Goal: Task Accomplishment & Management: Use online tool/utility

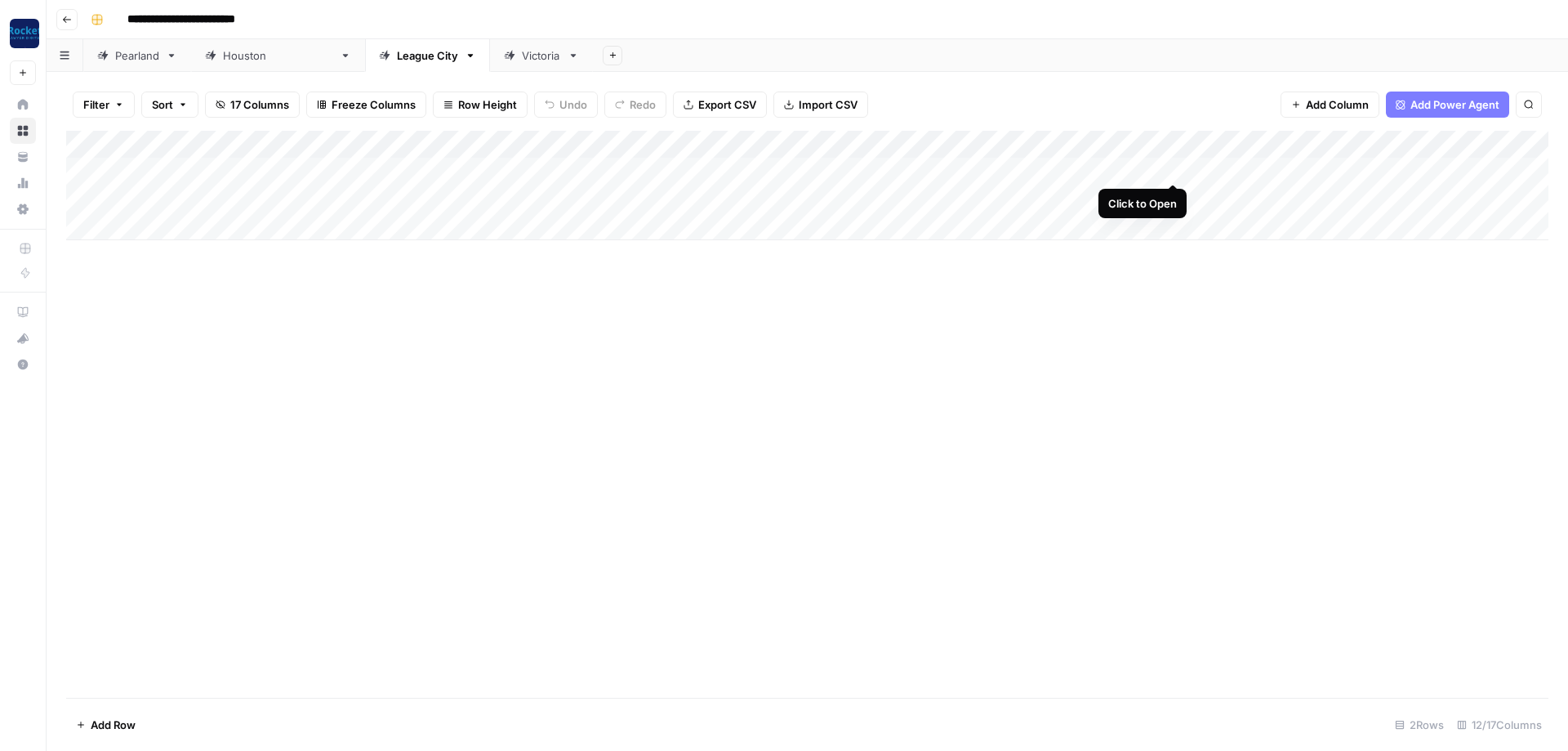
click at [1172, 166] on div "Add Column" at bounding box center [807, 185] width 1482 height 109
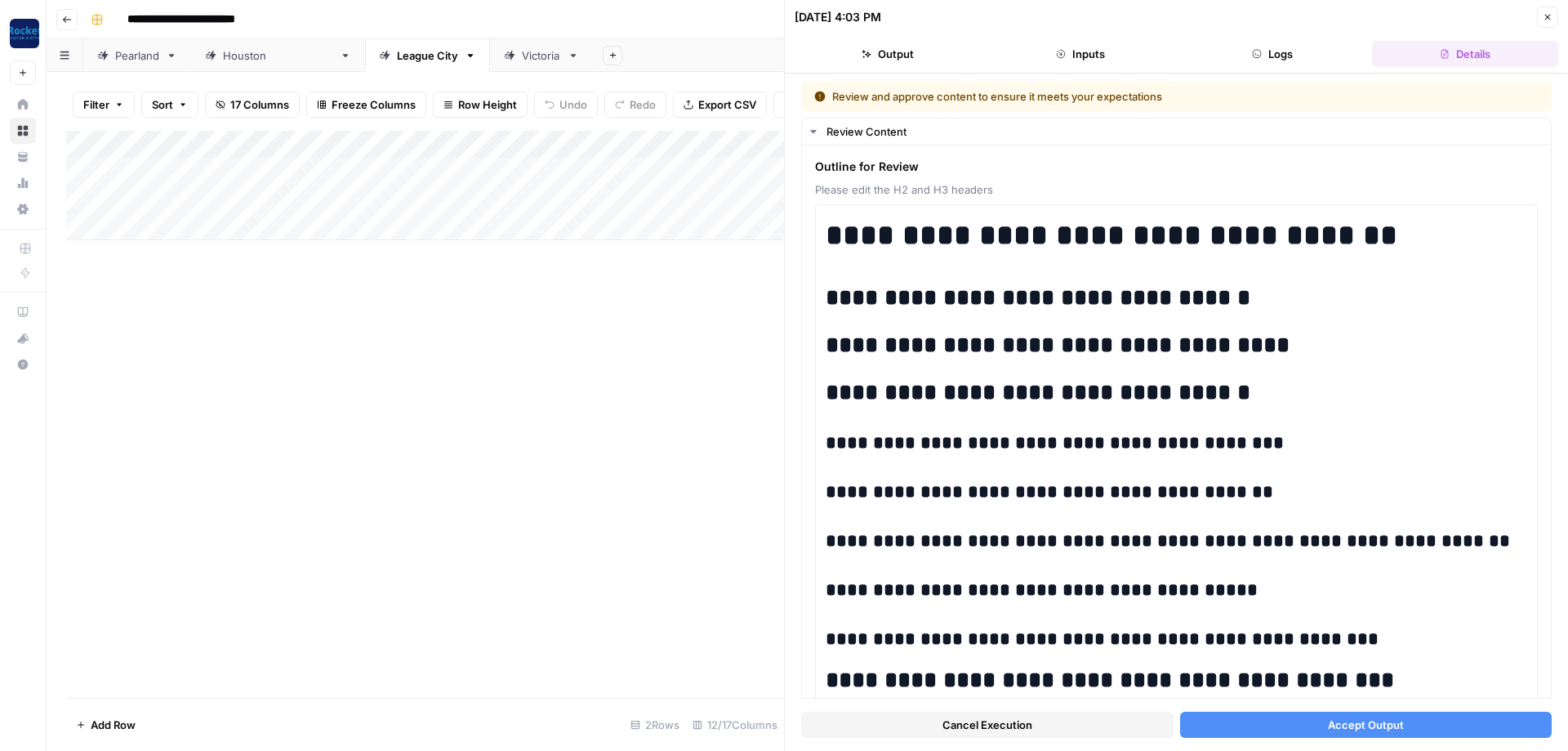
click at [1334, 719] on span "Accept Output" at bounding box center [1366, 724] width 76 height 16
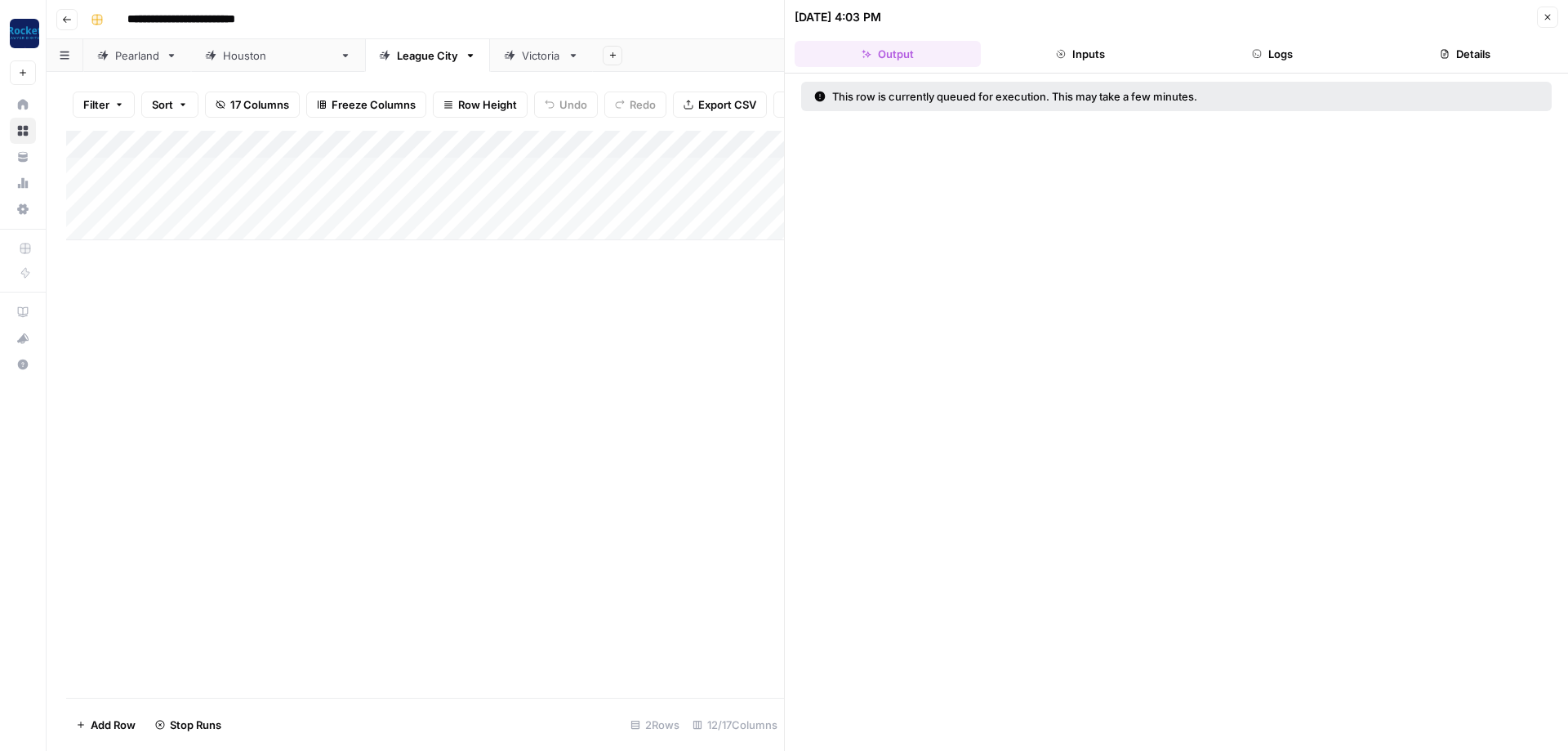
click at [1542, 19] on button "Close" at bounding box center [1547, 17] width 21 height 21
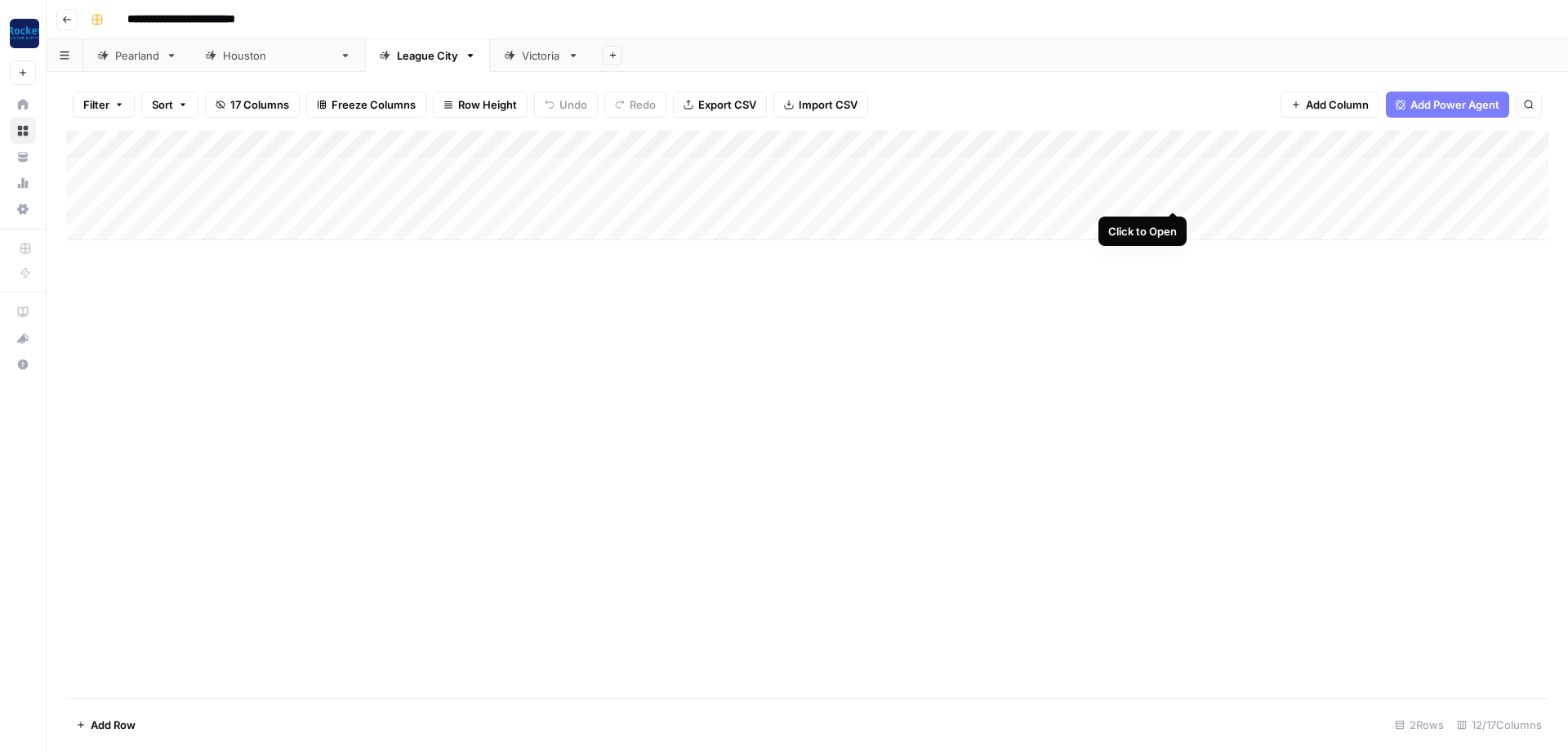
click at [1178, 193] on div "Add Column" at bounding box center [807, 185] width 1482 height 109
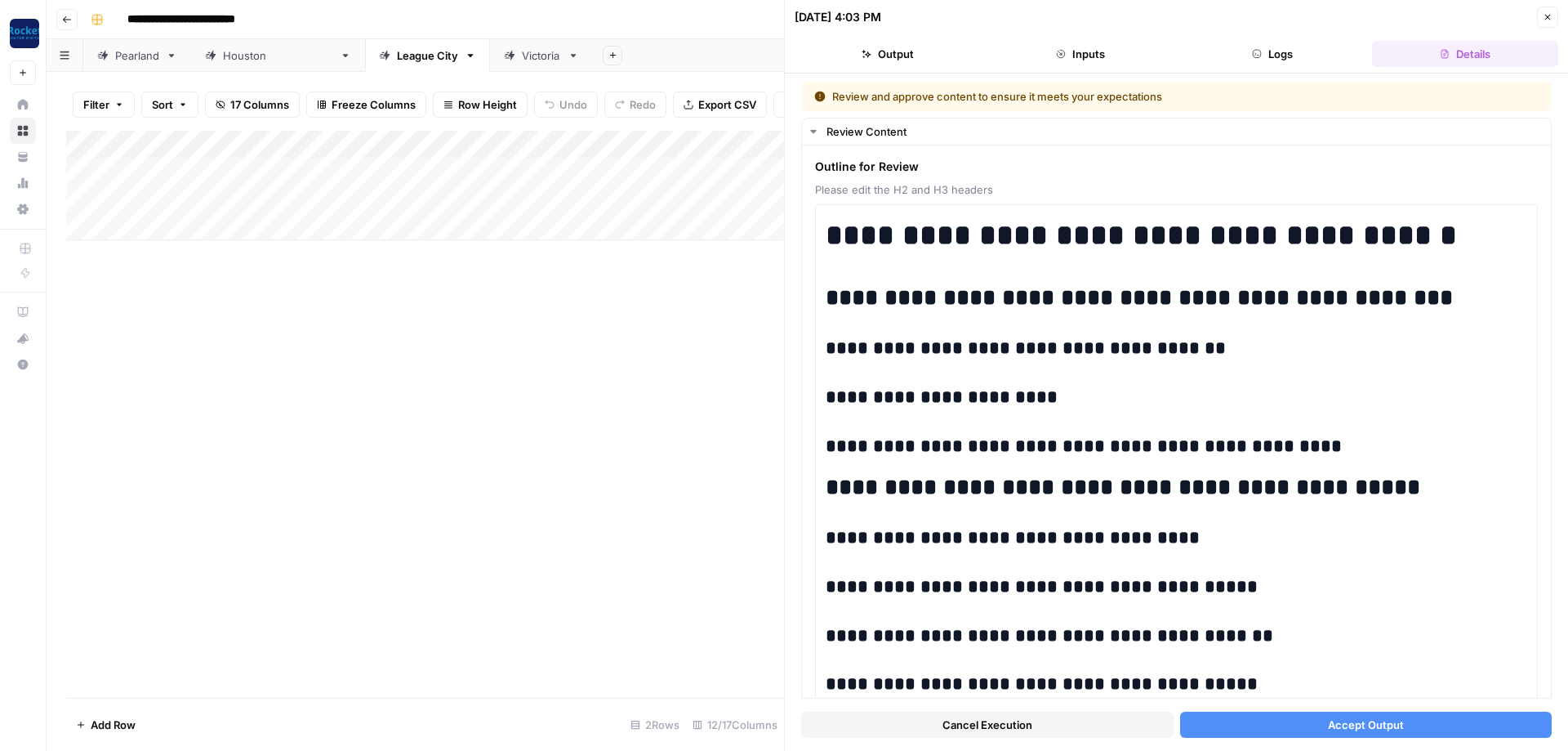
click at [1330, 717] on span "Accept Output" at bounding box center [1366, 724] width 76 height 16
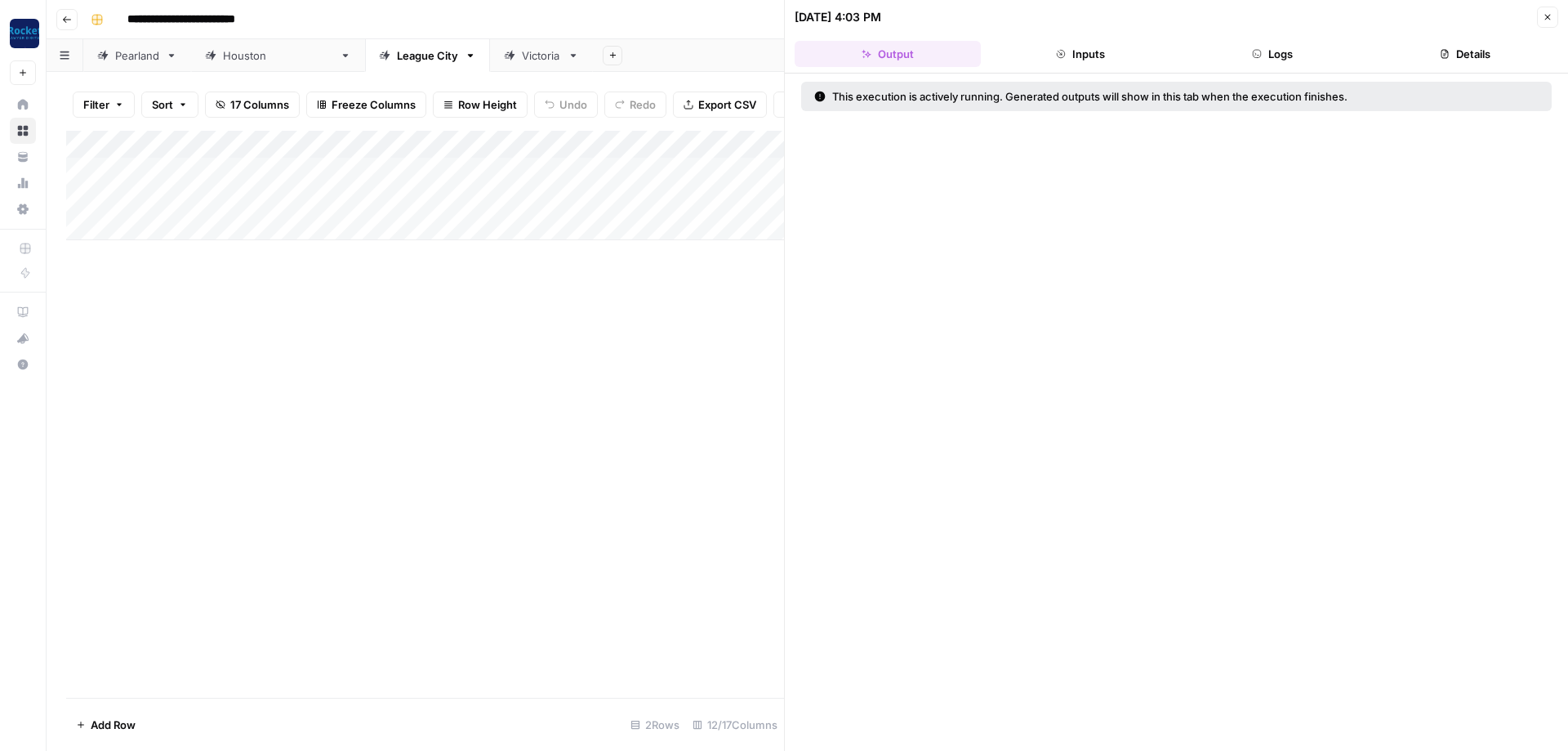
click at [1546, 14] on icon "button" at bounding box center [1547, 17] width 10 height 10
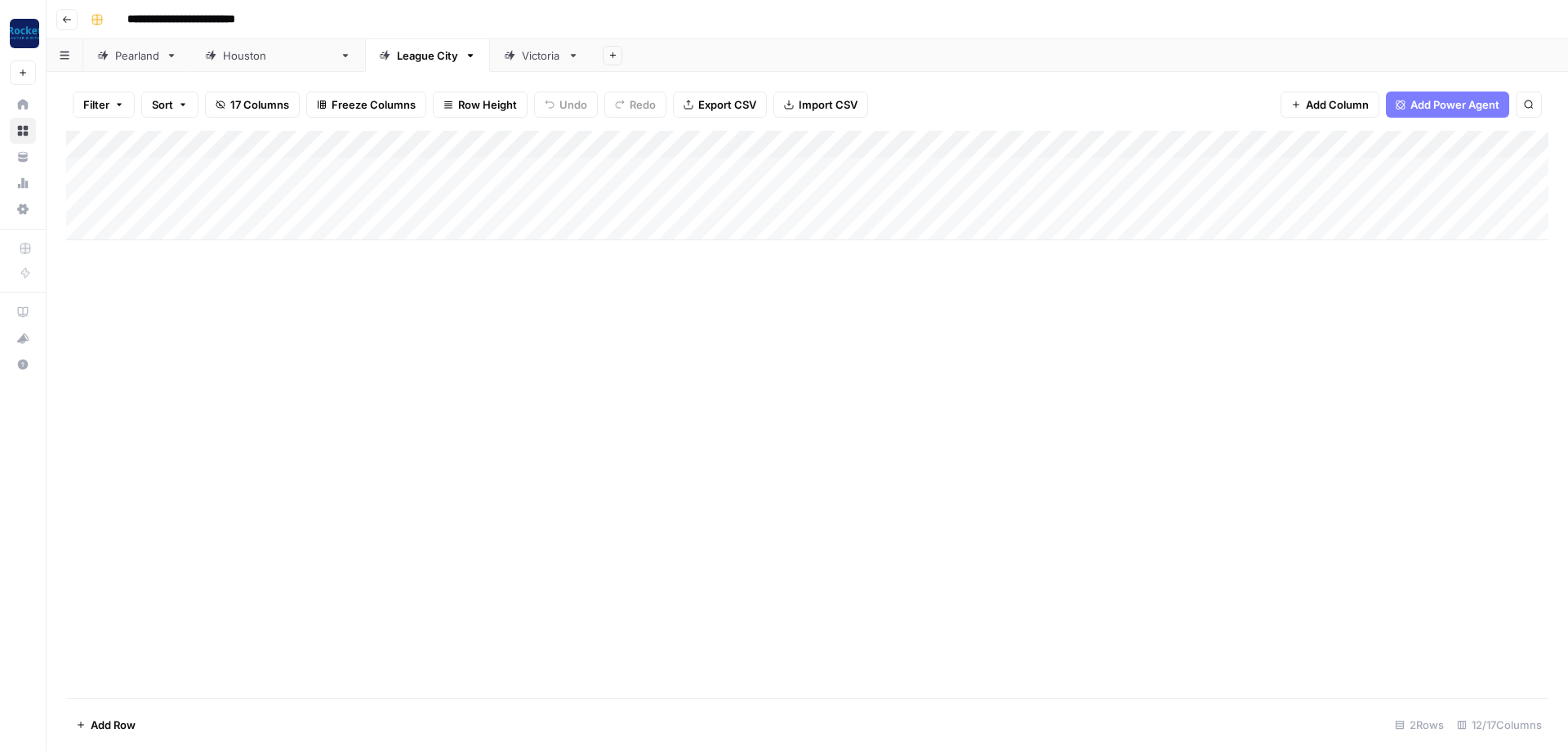
click at [522, 61] on div "Victoria" at bounding box center [541, 55] width 39 height 16
click at [1173, 167] on div "Add Column" at bounding box center [807, 199] width 1482 height 137
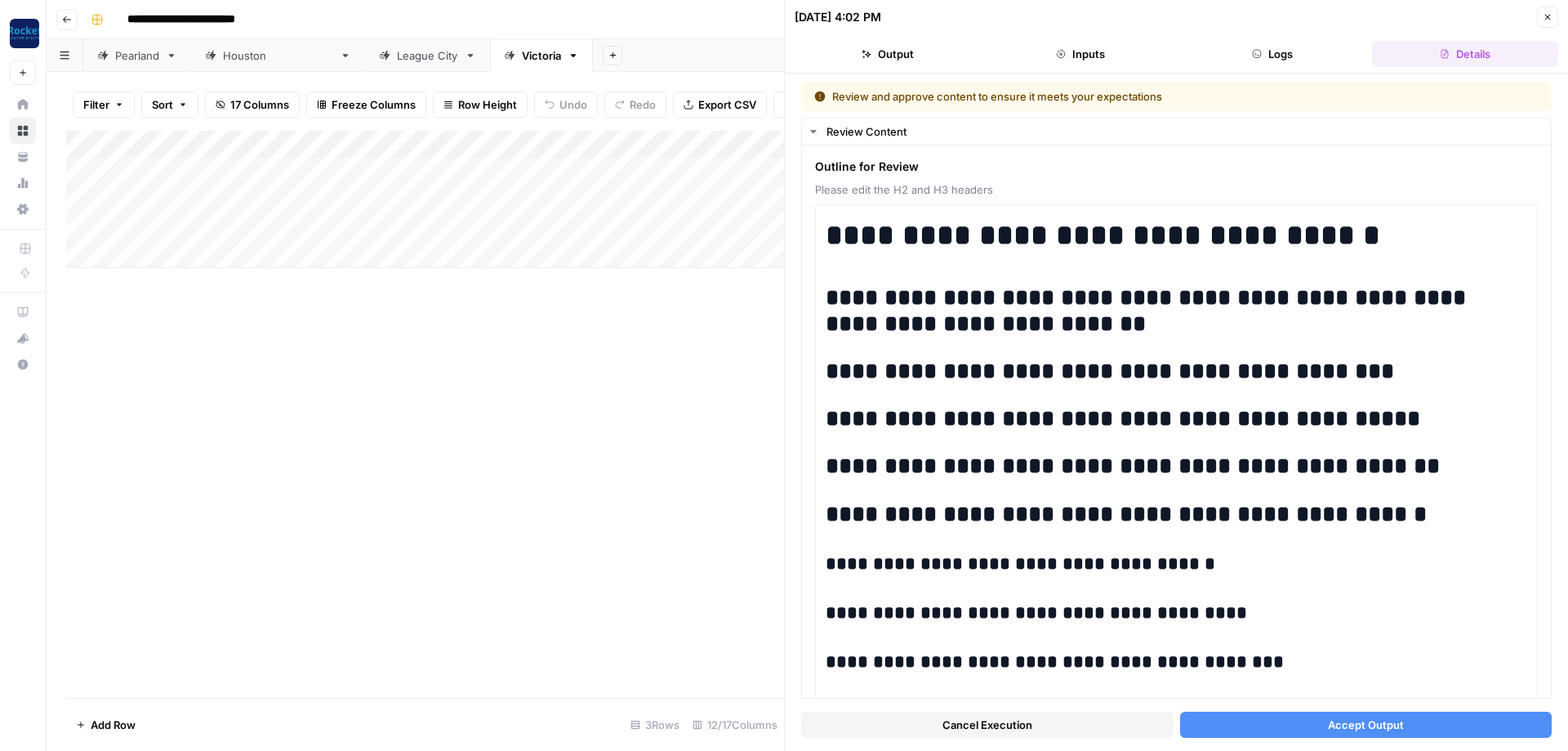
click at [1368, 723] on span "Accept Output" at bounding box center [1366, 724] width 76 height 16
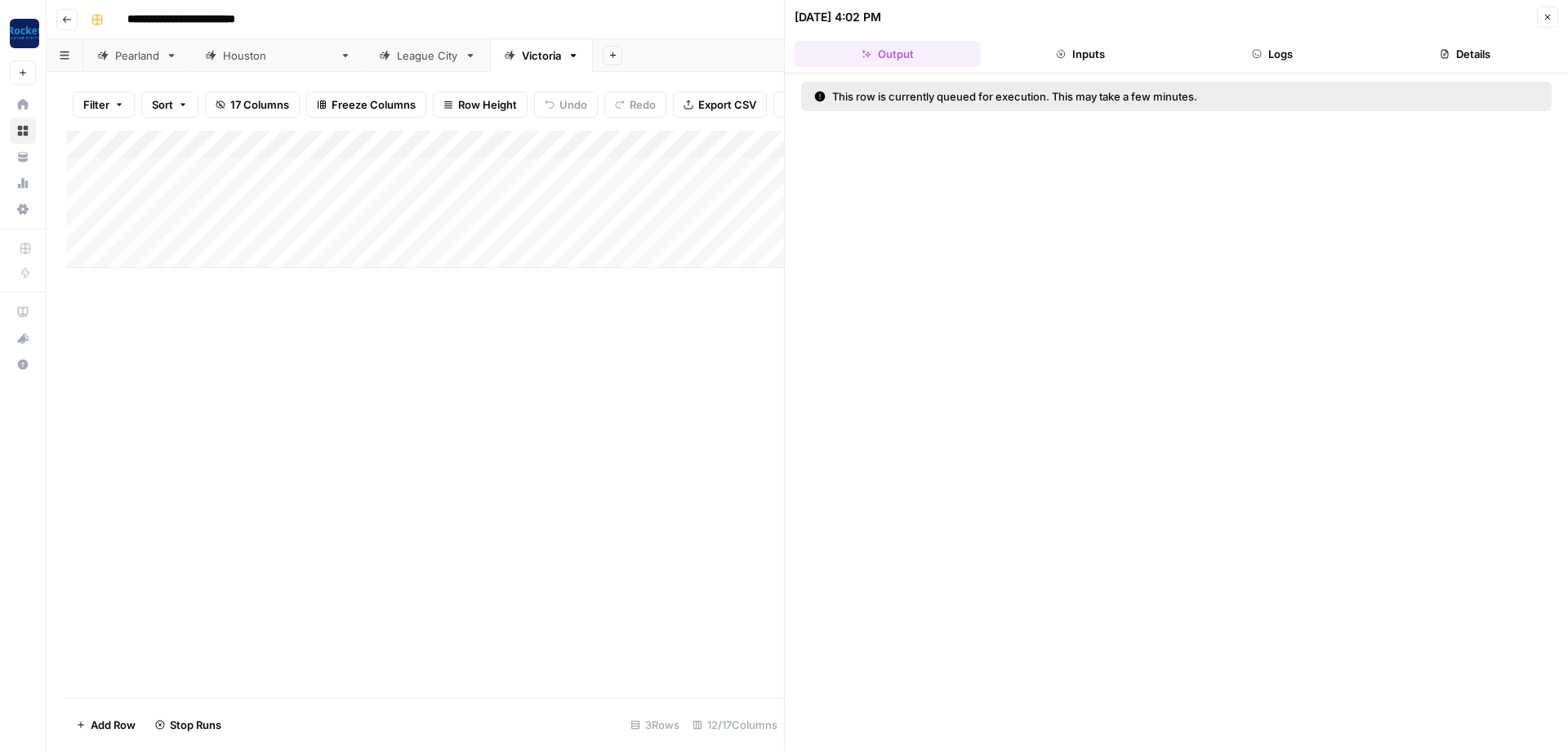
click at [1545, 14] on icon "button" at bounding box center [1547, 17] width 10 height 10
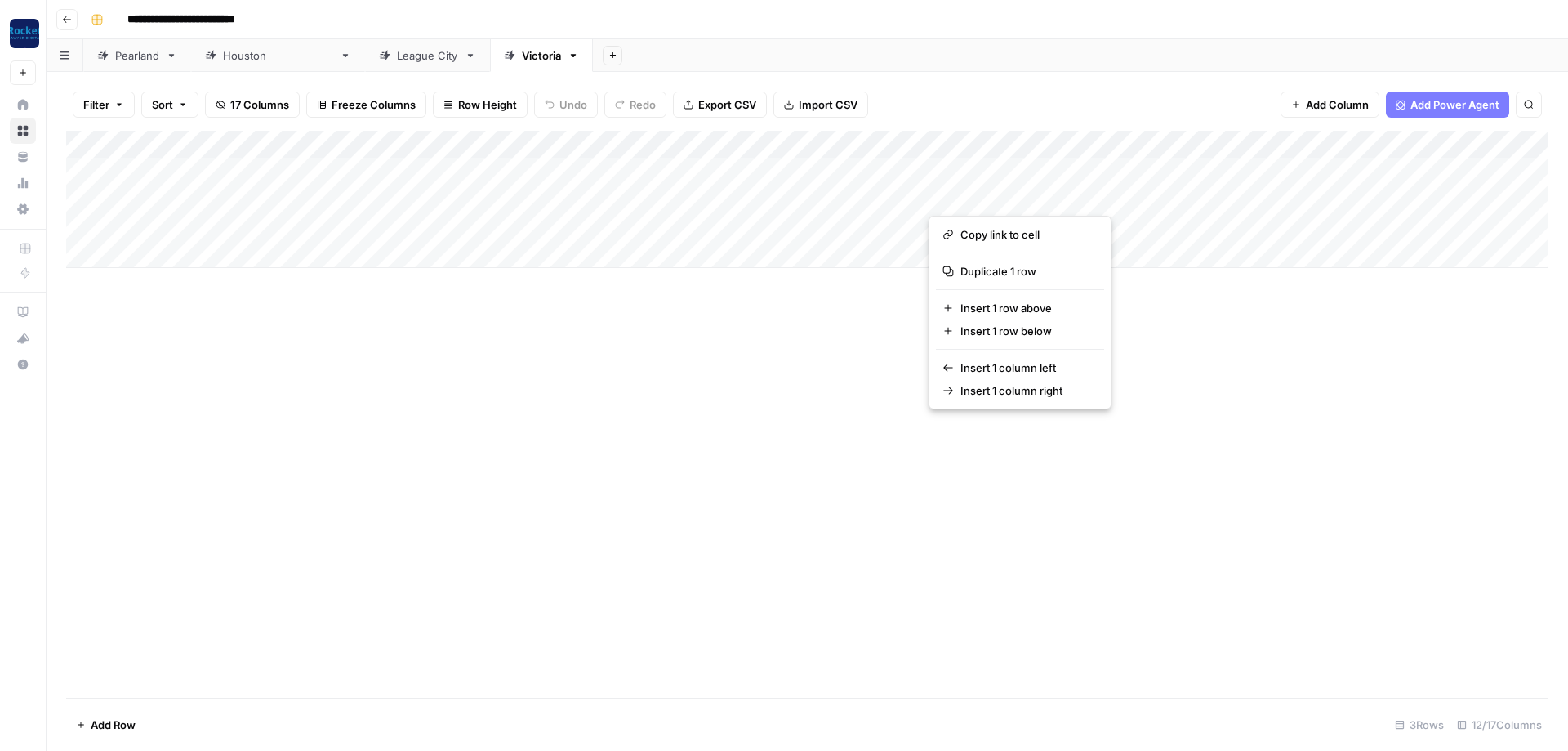
click at [1176, 192] on button "button" at bounding box center [1059, 195] width 260 height 29
click at [1180, 348] on div "Add Column" at bounding box center [807, 414] width 1482 height 567
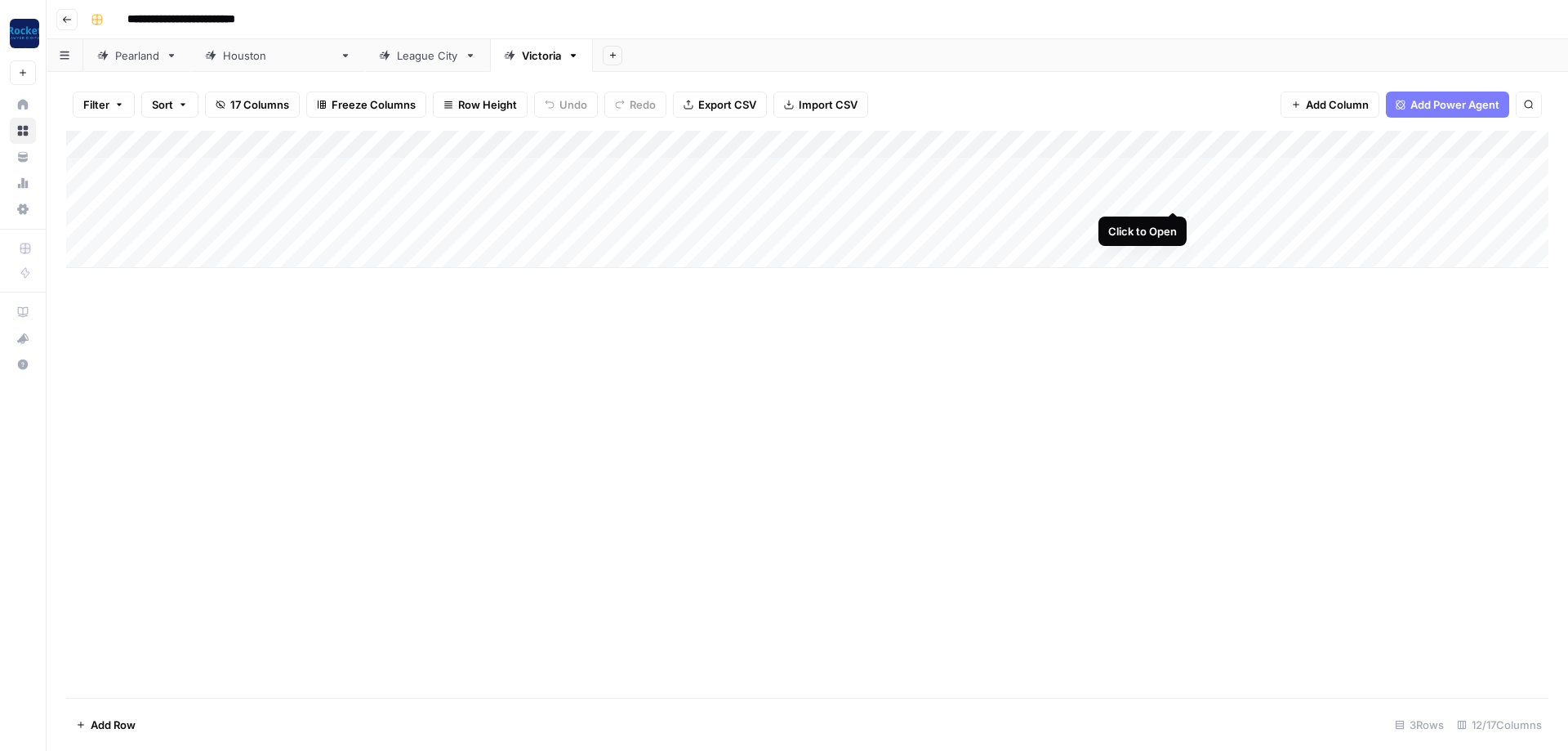
click at [1172, 194] on div "Add Column" at bounding box center [807, 199] width 1482 height 137
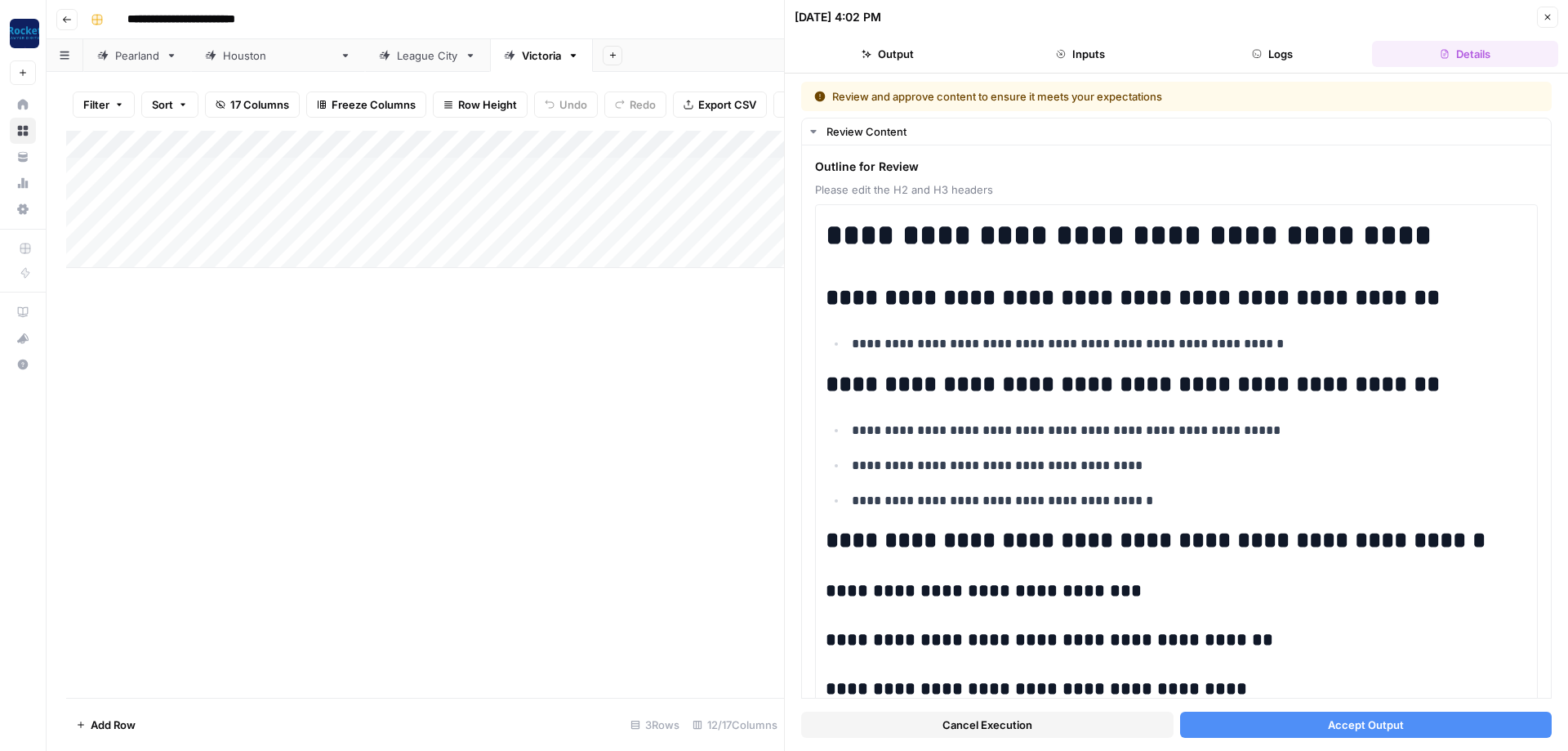
click at [1449, 728] on button "Accept Output" at bounding box center [1367, 724] width 372 height 26
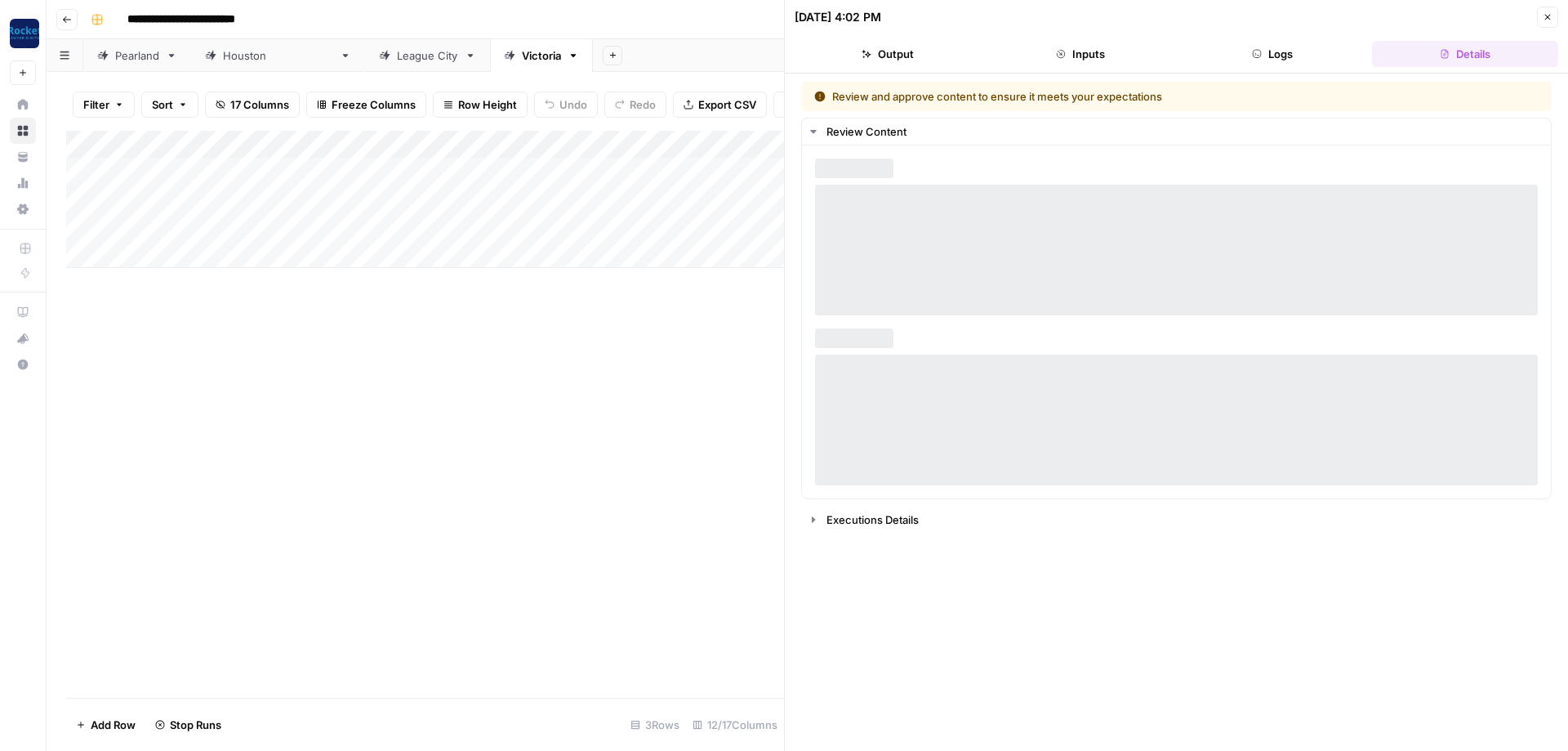
click at [1543, 13] on icon "button" at bounding box center [1547, 17] width 10 height 10
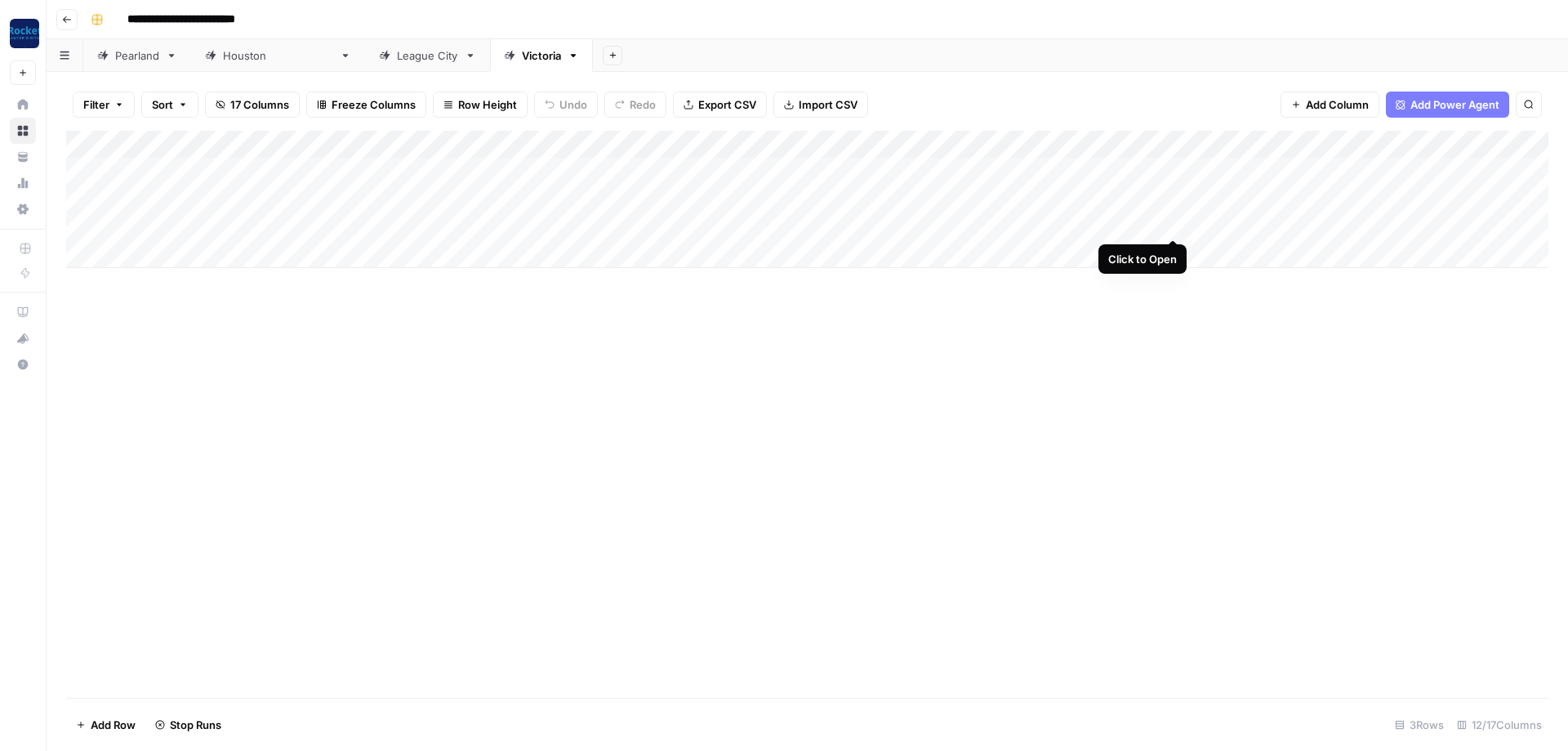
click at [1172, 225] on div "Add Column" at bounding box center [807, 199] width 1482 height 137
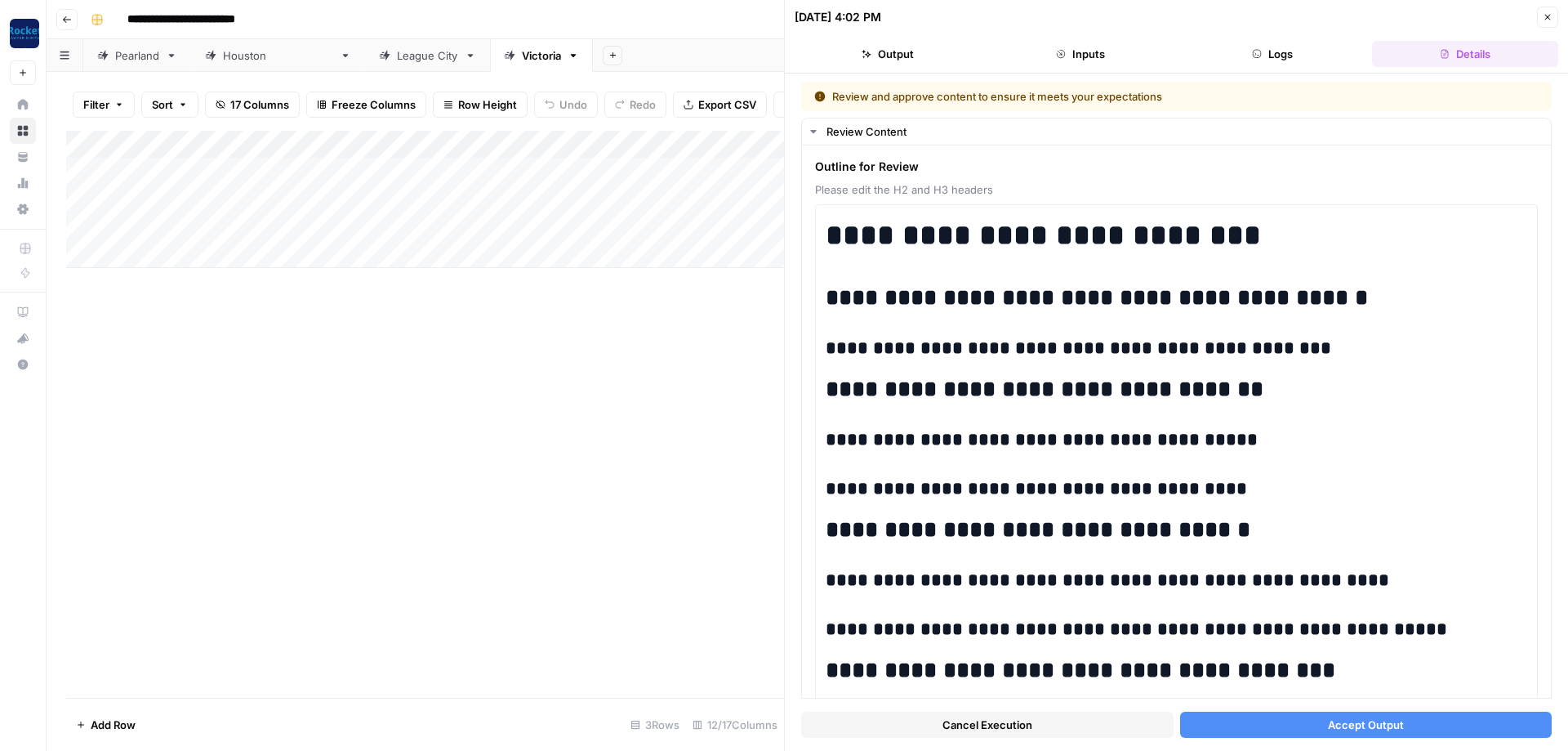
click at [1435, 719] on button "Accept Output" at bounding box center [1367, 724] width 372 height 26
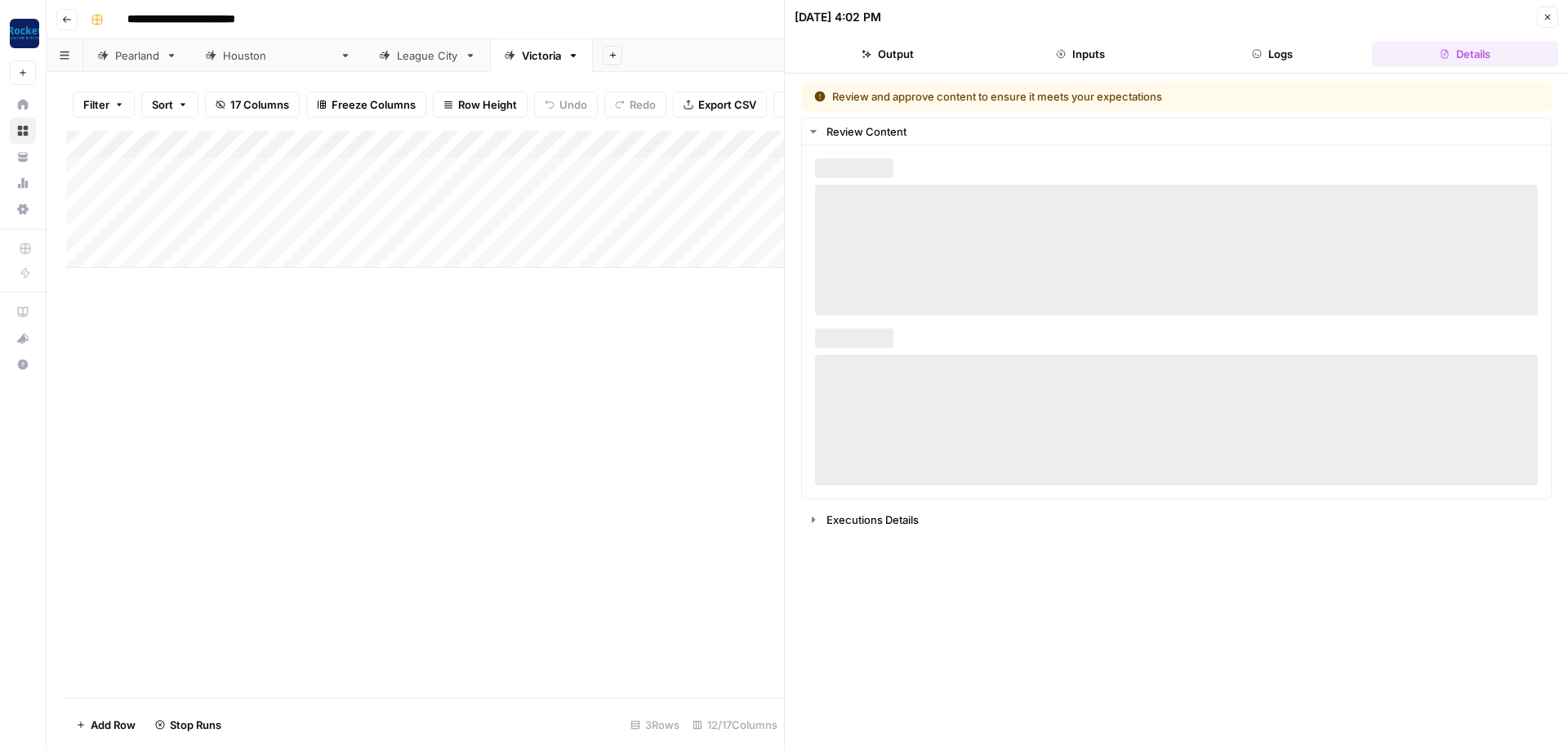
click at [1548, 20] on icon "button" at bounding box center [1547, 17] width 10 height 10
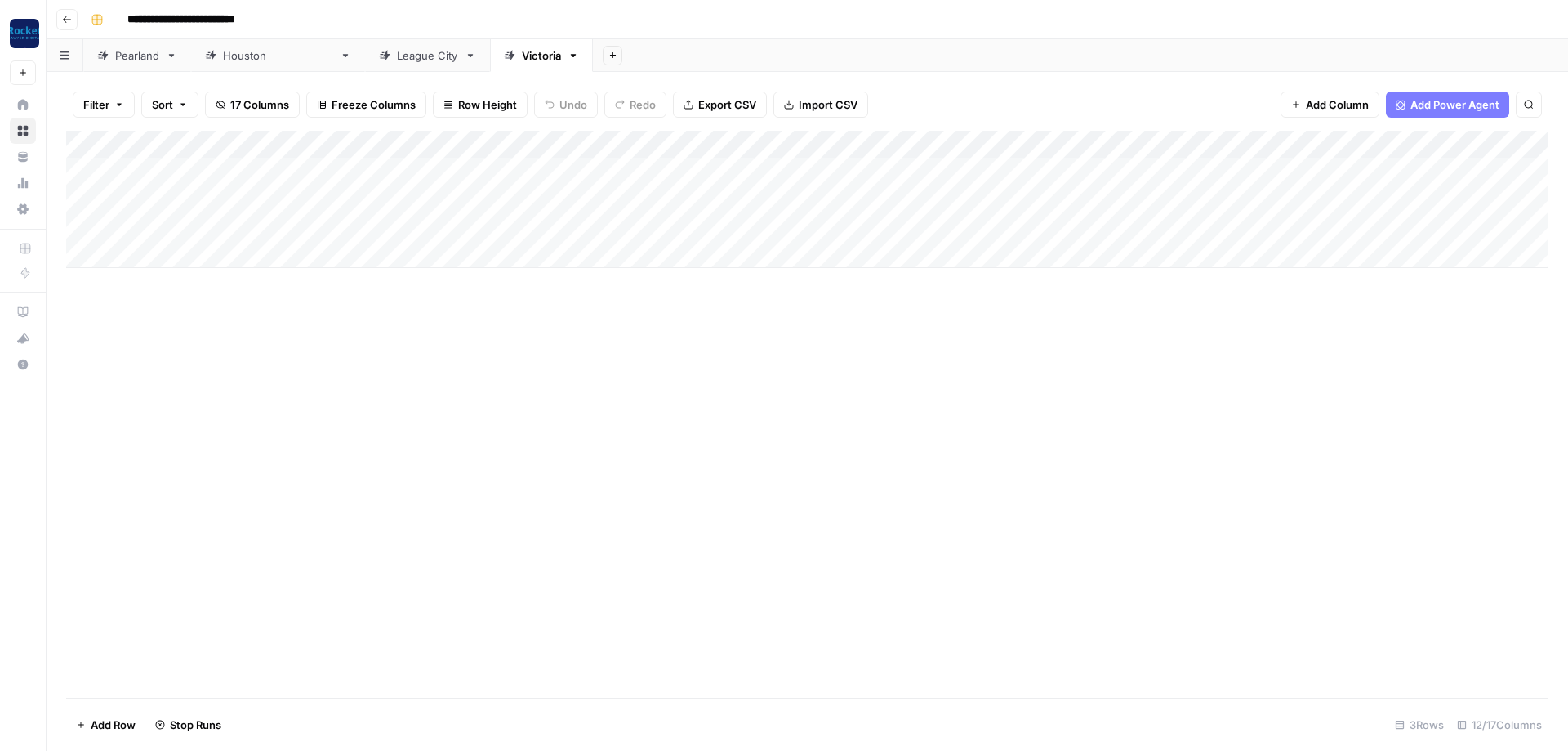
click at [229, 58] on div "[GEOGRAPHIC_DATA]" at bounding box center [277, 55] width 110 height 16
type input "**********"
click at [1174, 163] on div "Add Column" at bounding box center [807, 241] width 1482 height 220
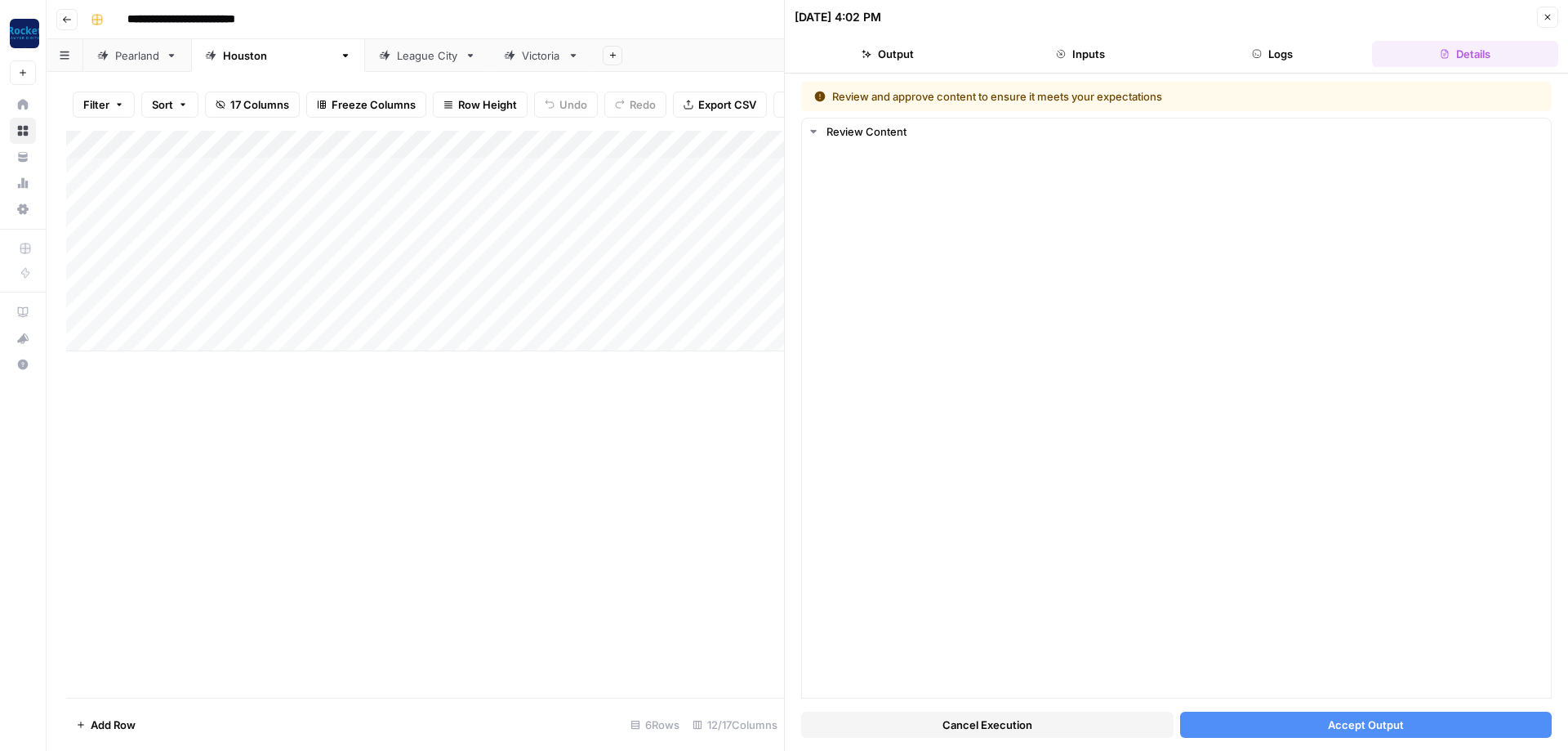
click at [1464, 716] on button "Accept Output" at bounding box center [1367, 724] width 372 height 26
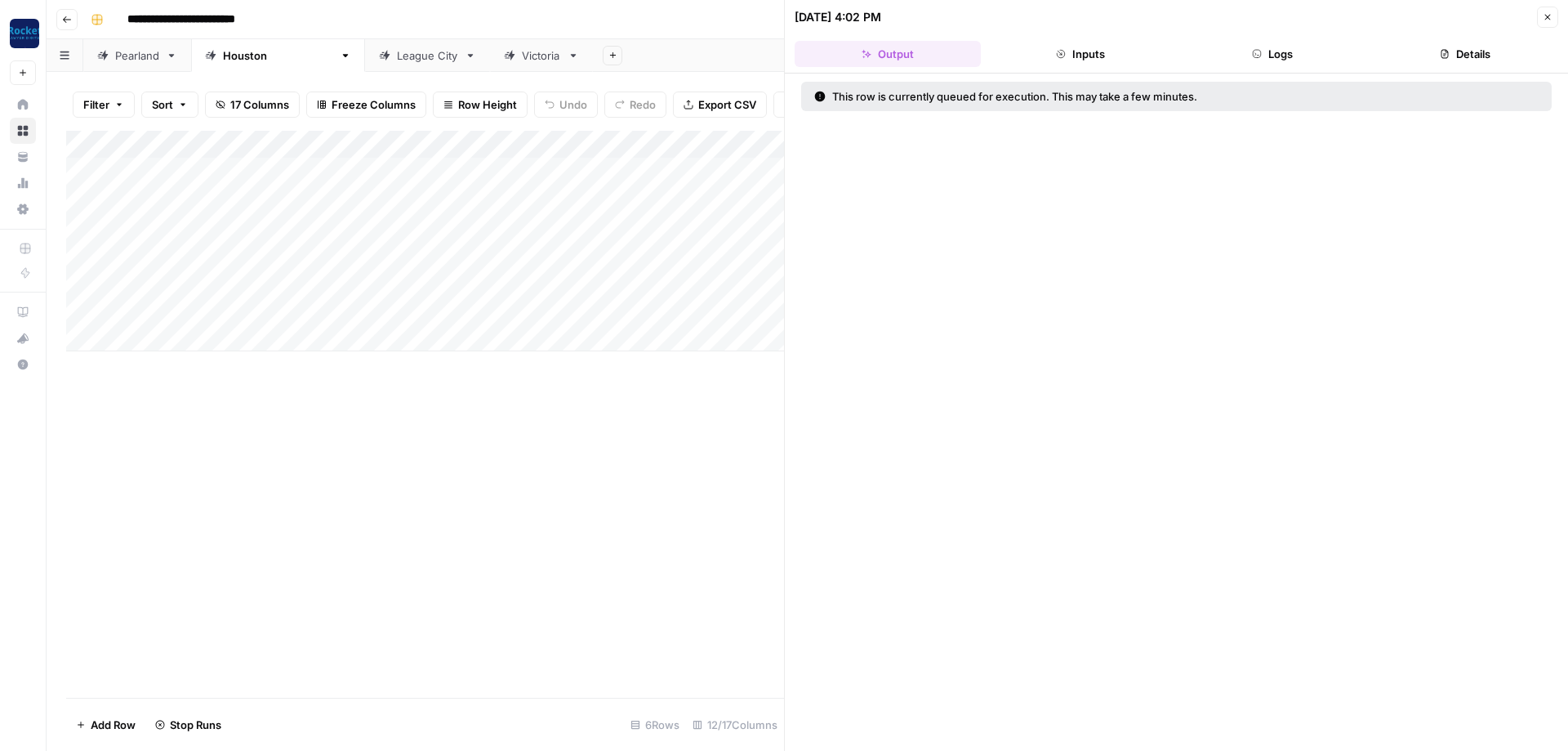
click at [1552, 15] on icon "button" at bounding box center [1547, 17] width 10 height 10
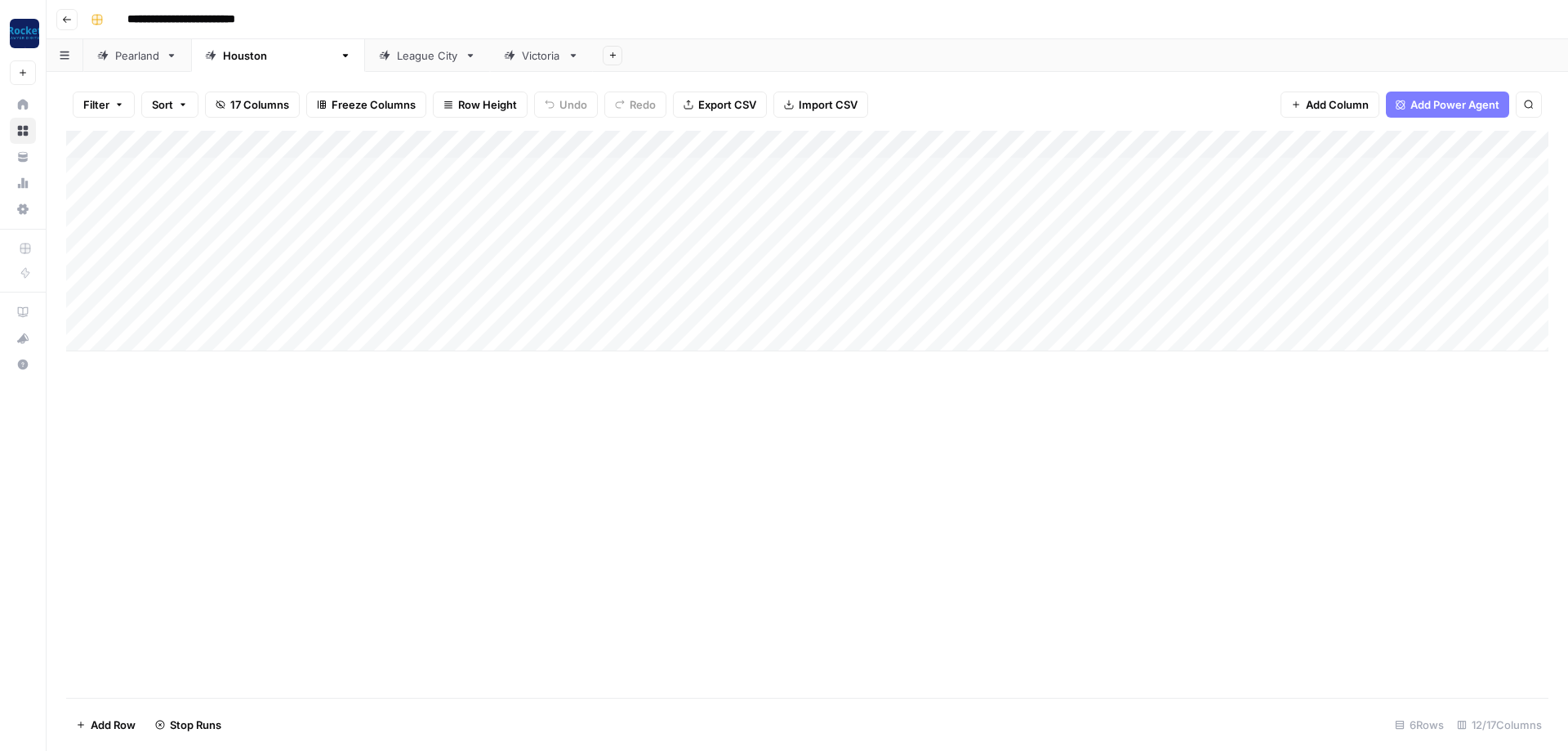
click at [1177, 192] on div "Add Column" at bounding box center [807, 241] width 1482 height 220
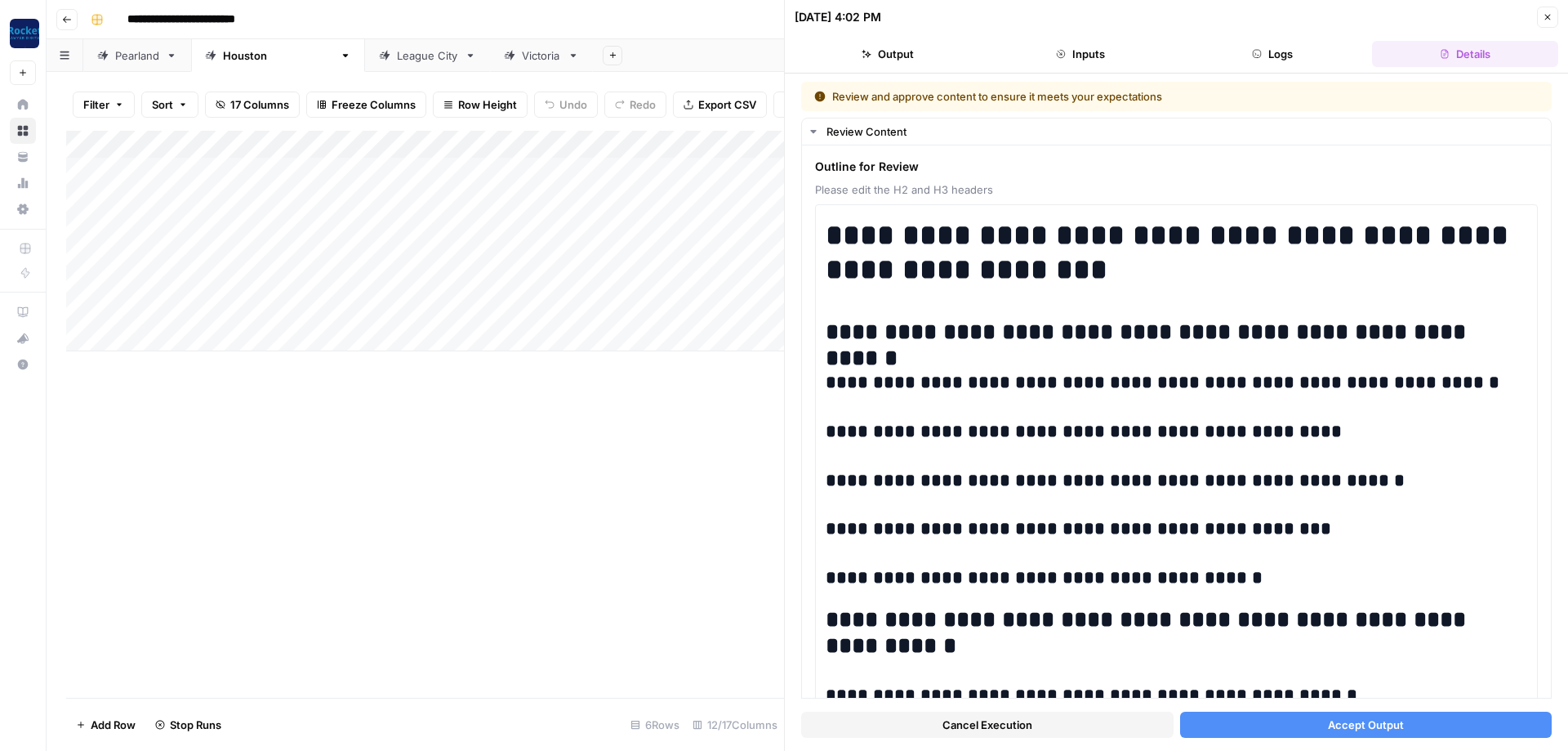
click at [1319, 733] on button "Accept Output" at bounding box center [1367, 724] width 372 height 26
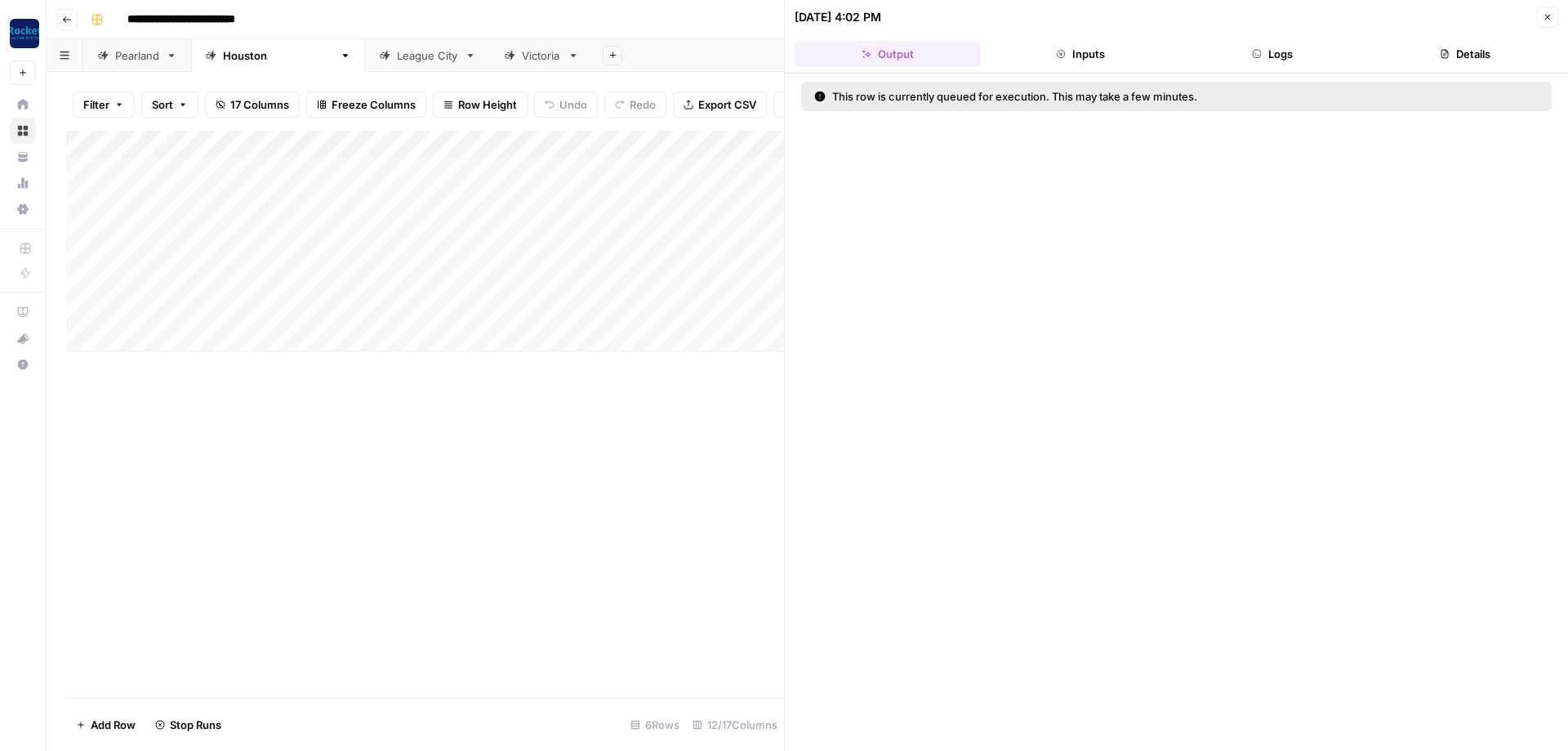
click at [1547, 20] on icon "button" at bounding box center [1547, 17] width 10 height 10
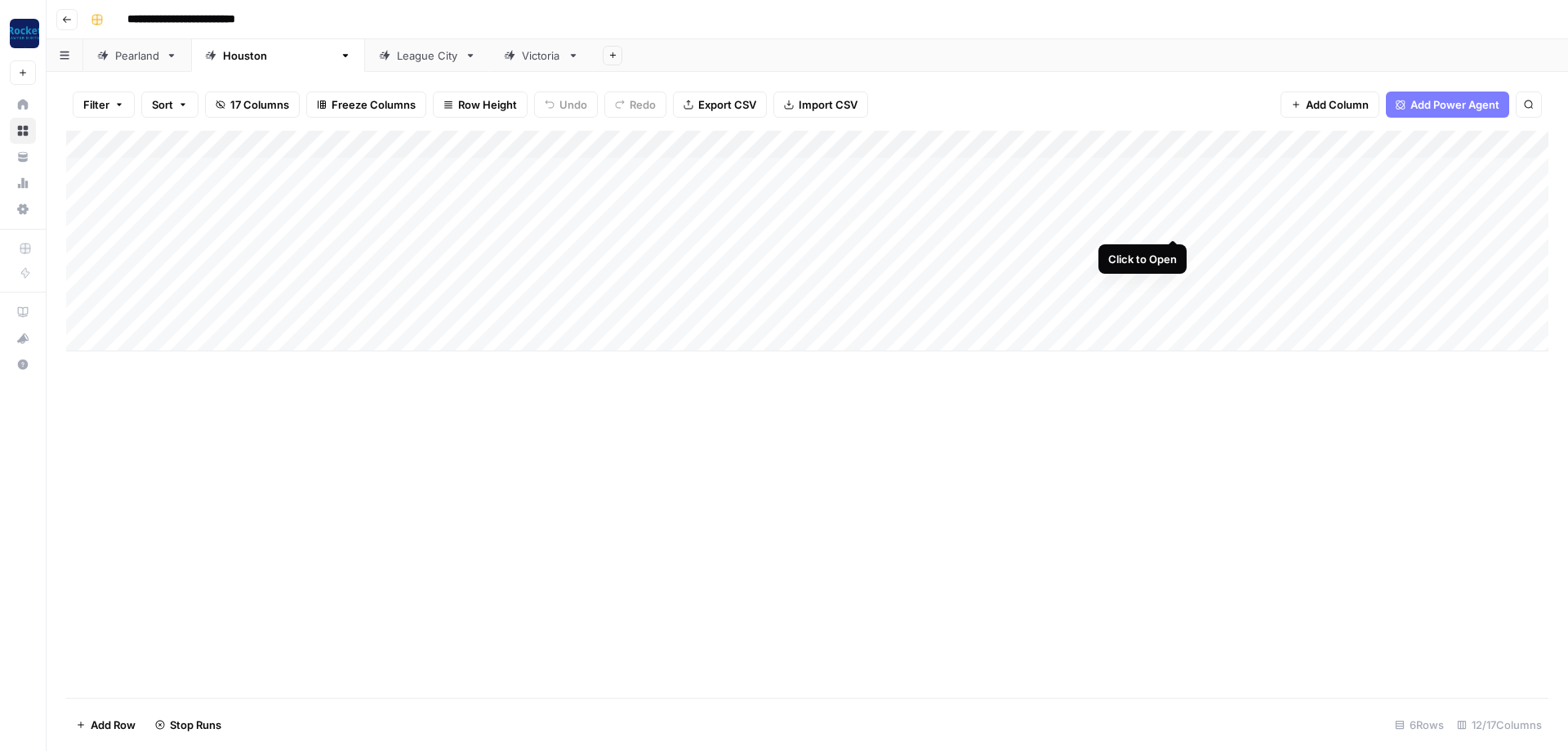
click at [1172, 222] on div "Add Column" at bounding box center [807, 241] width 1482 height 220
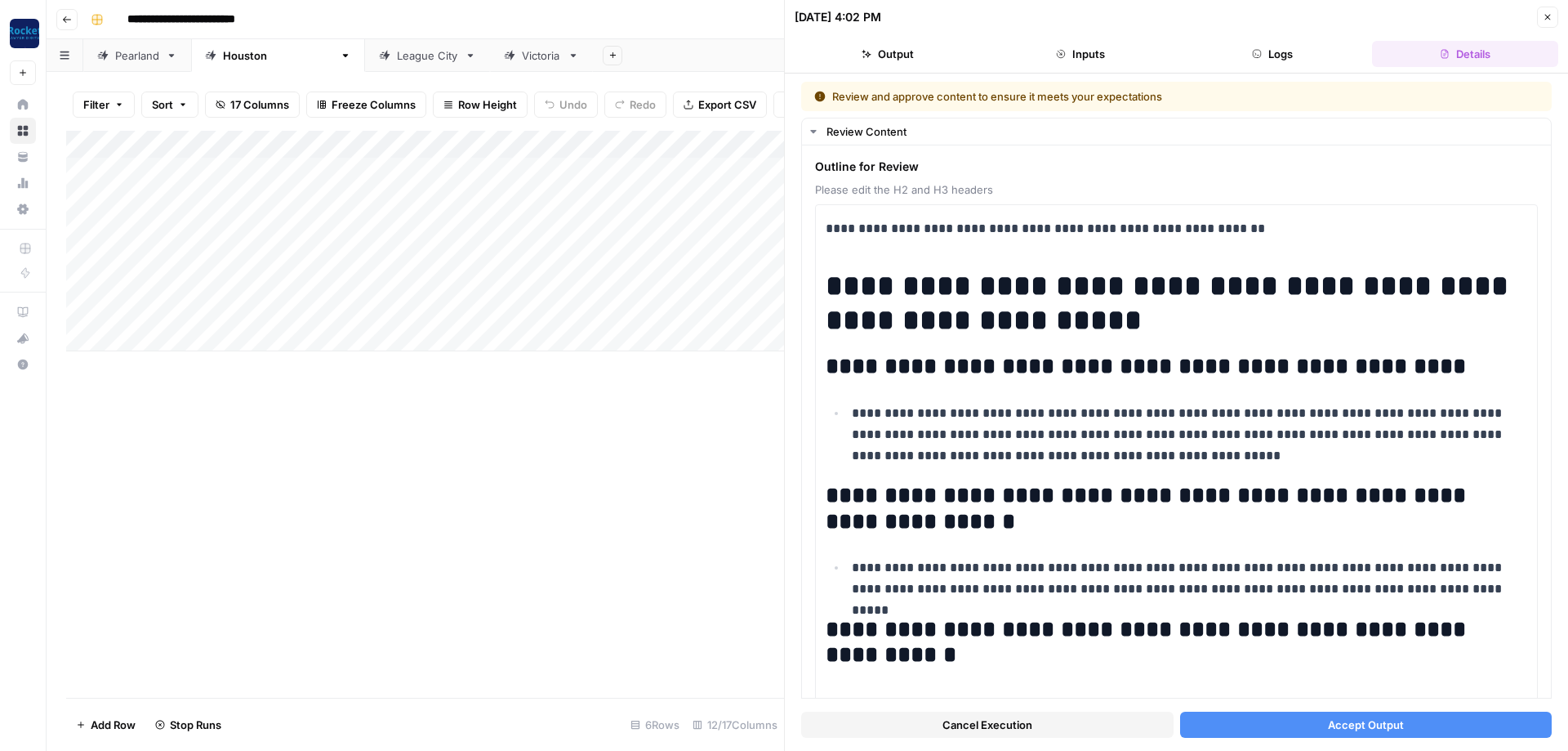
click at [1332, 728] on span "Accept Output" at bounding box center [1366, 724] width 76 height 16
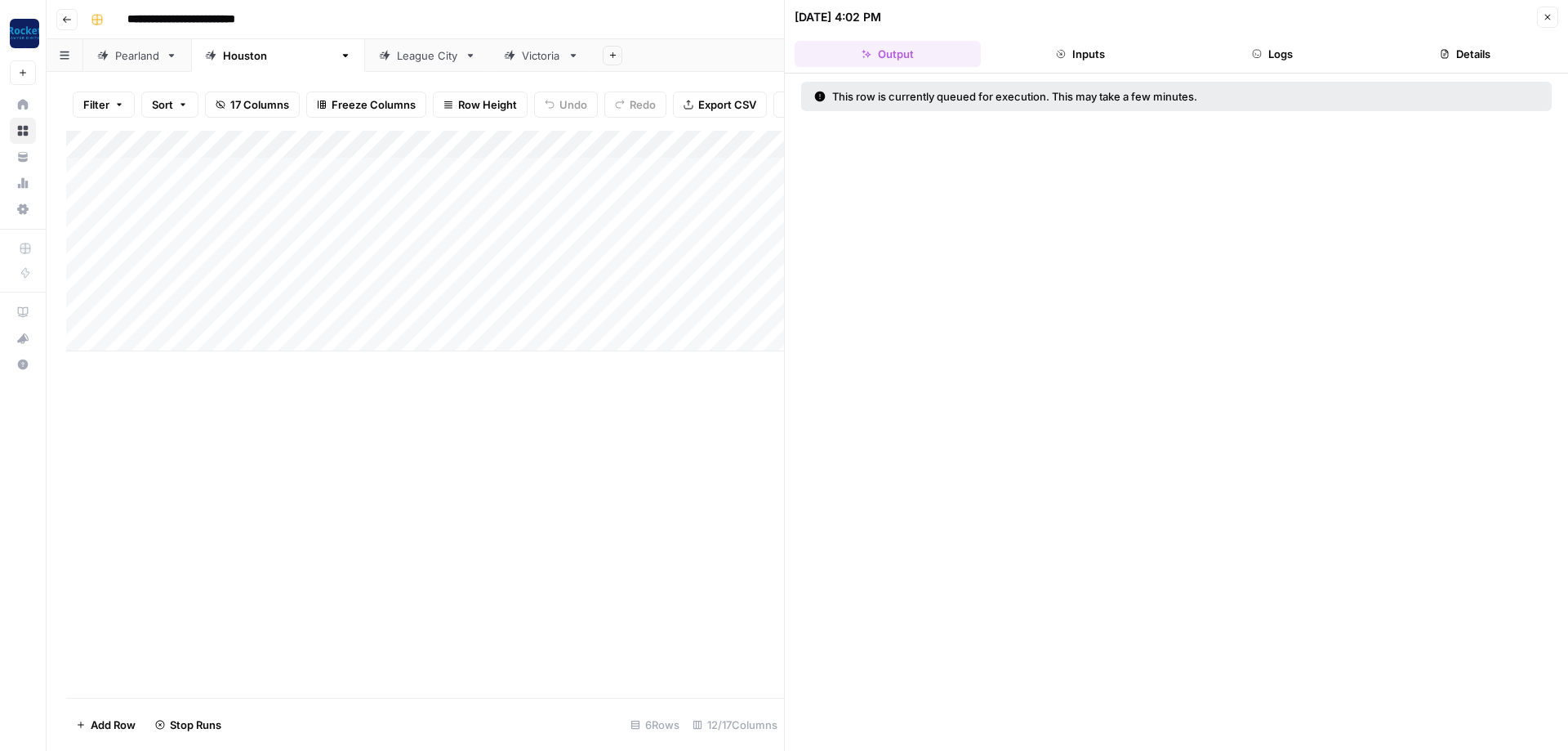
click at [1545, 23] on button "Close" at bounding box center [1547, 17] width 21 height 21
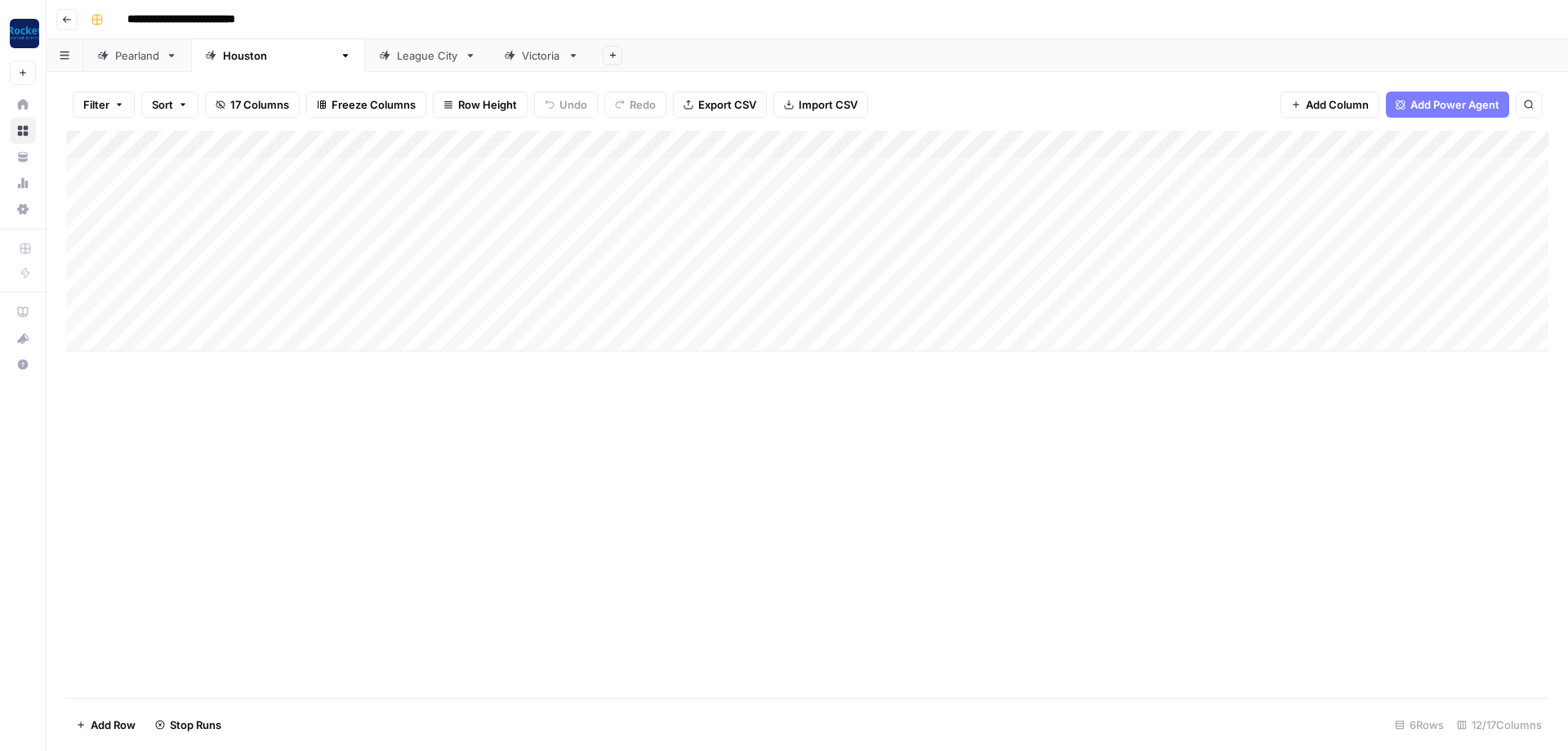
click at [1177, 247] on div "Add Column" at bounding box center [807, 241] width 1482 height 220
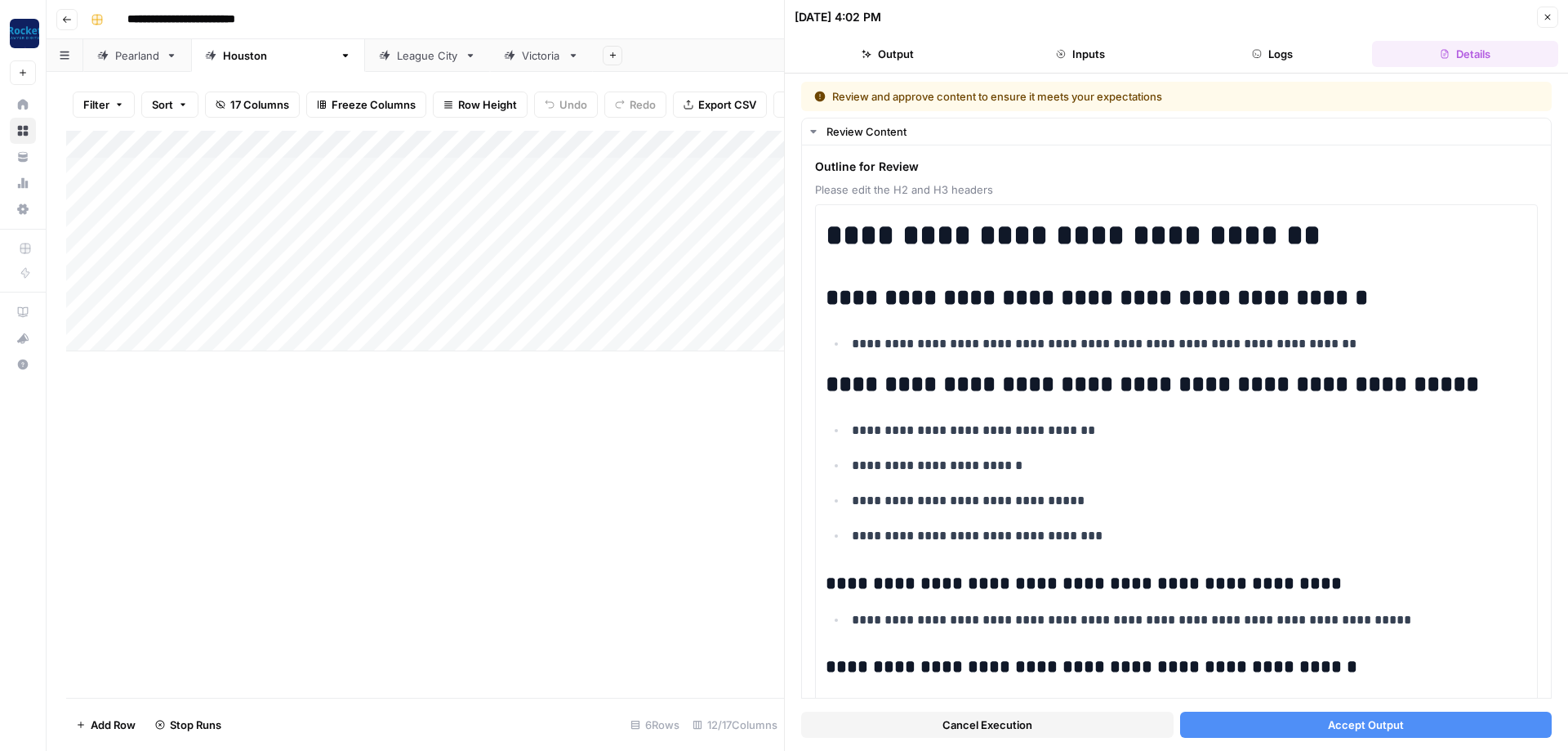
click at [1357, 715] on button "Accept Output" at bounding box center [1367, 724] width 372 height 26
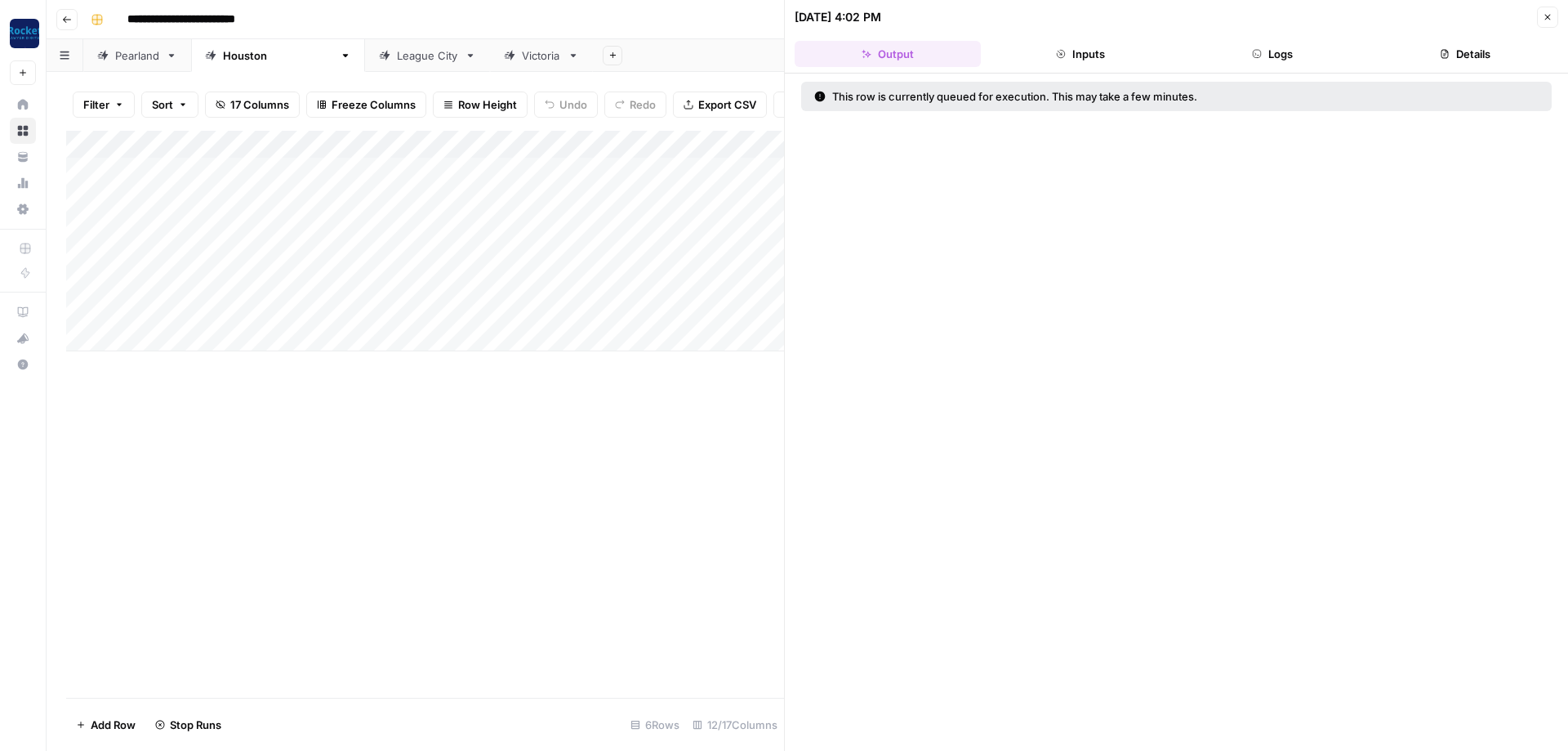
click at [1545, 24] on button "Close" at bounding box center [1547, 17] width 21 height 21
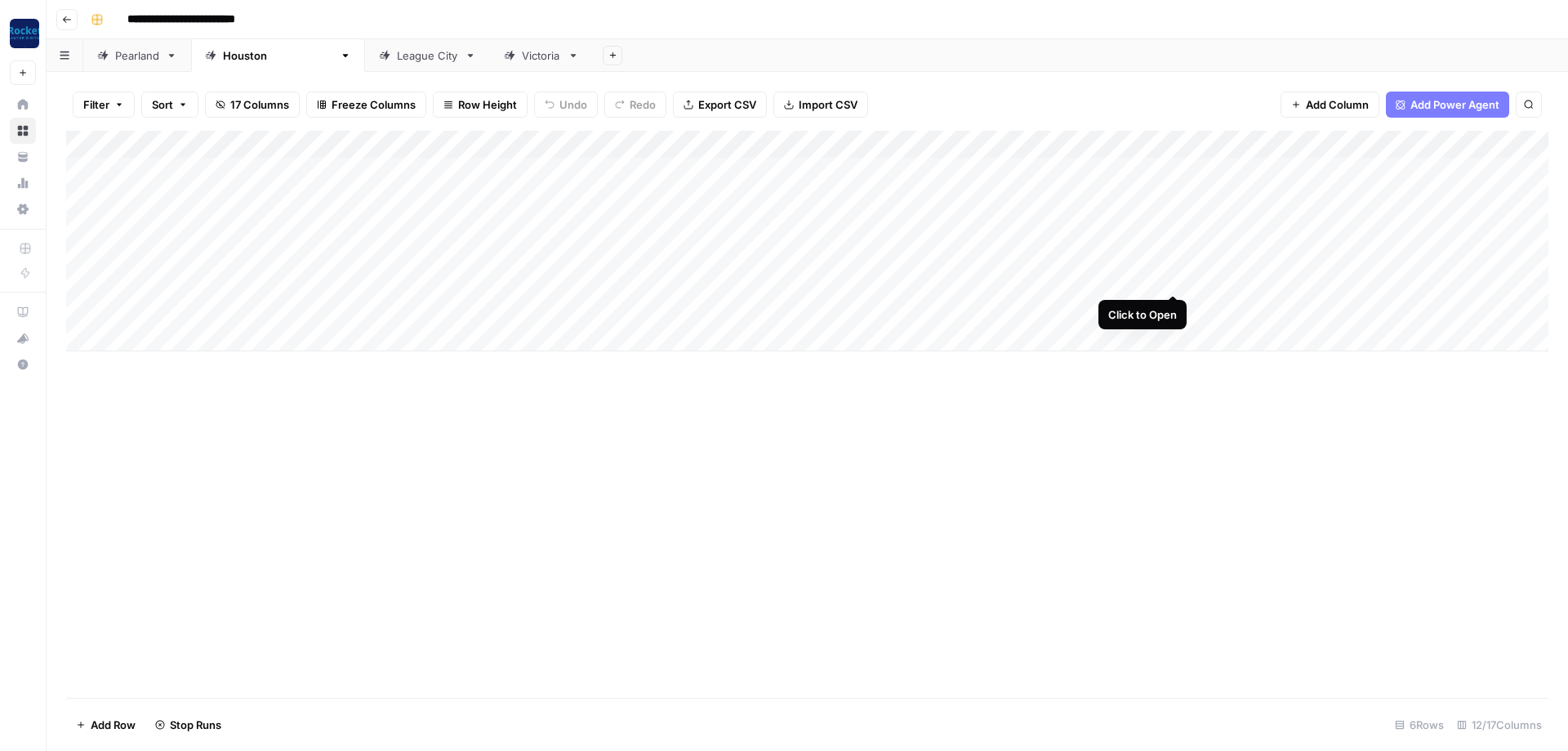
click at [1172, 278] on div "Add Column" at bounding box center [807, 241] width 1482 height 220
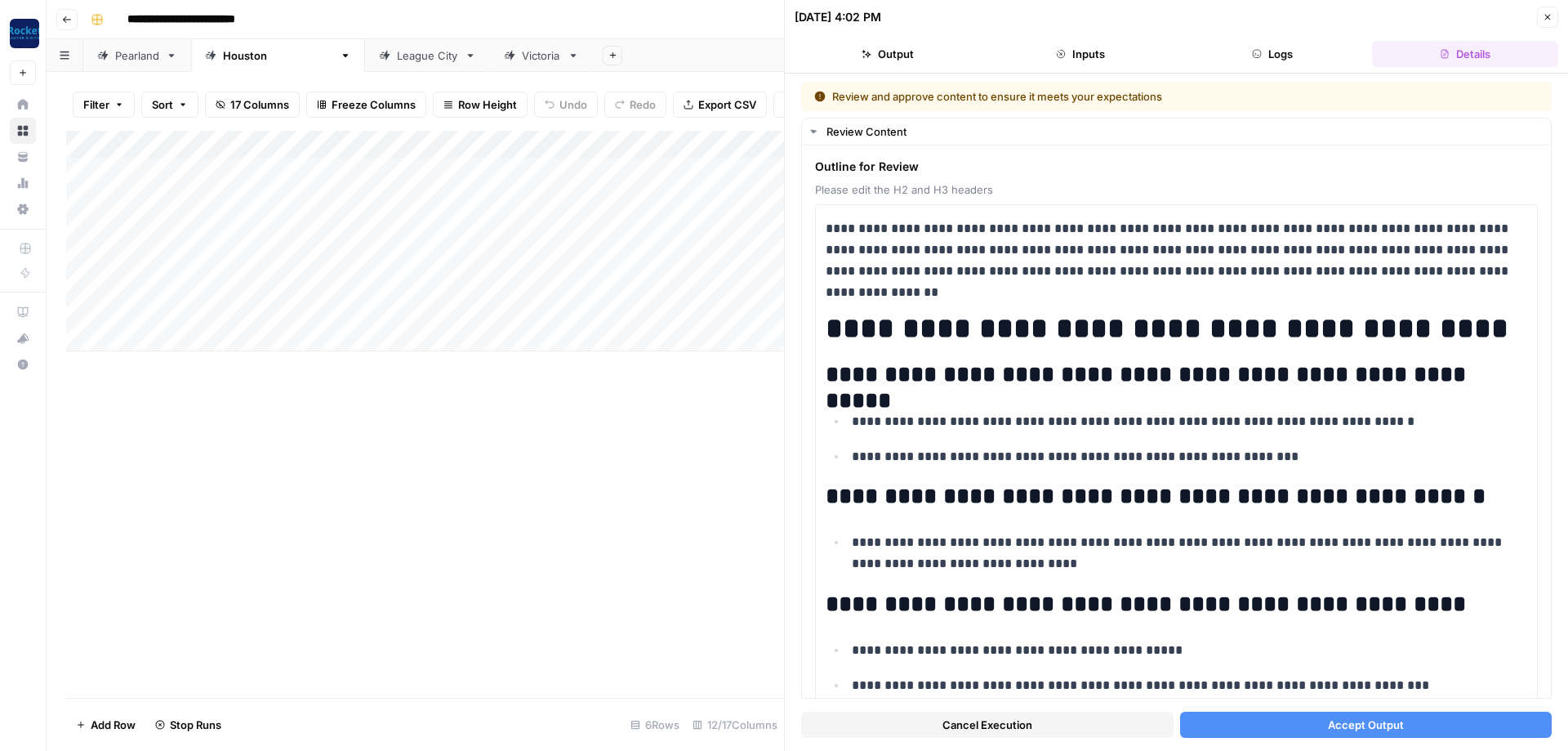
click at [1460, 719] on button "Accept Output" at bounding box center [1367, 724] width 372 height 26
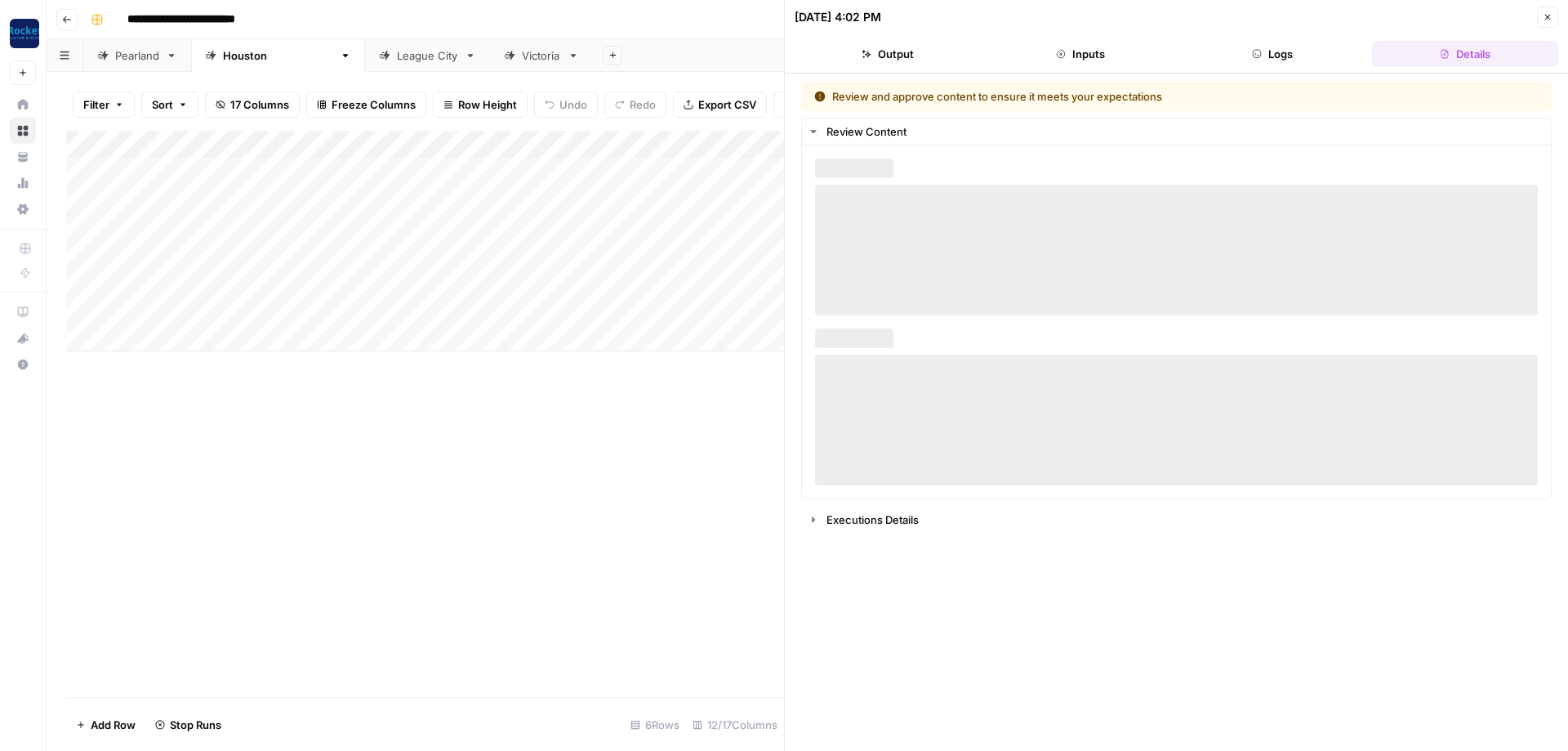
click at [1547, 22] on button "Close" at bounding box center [1547, 17] width 21 height 21
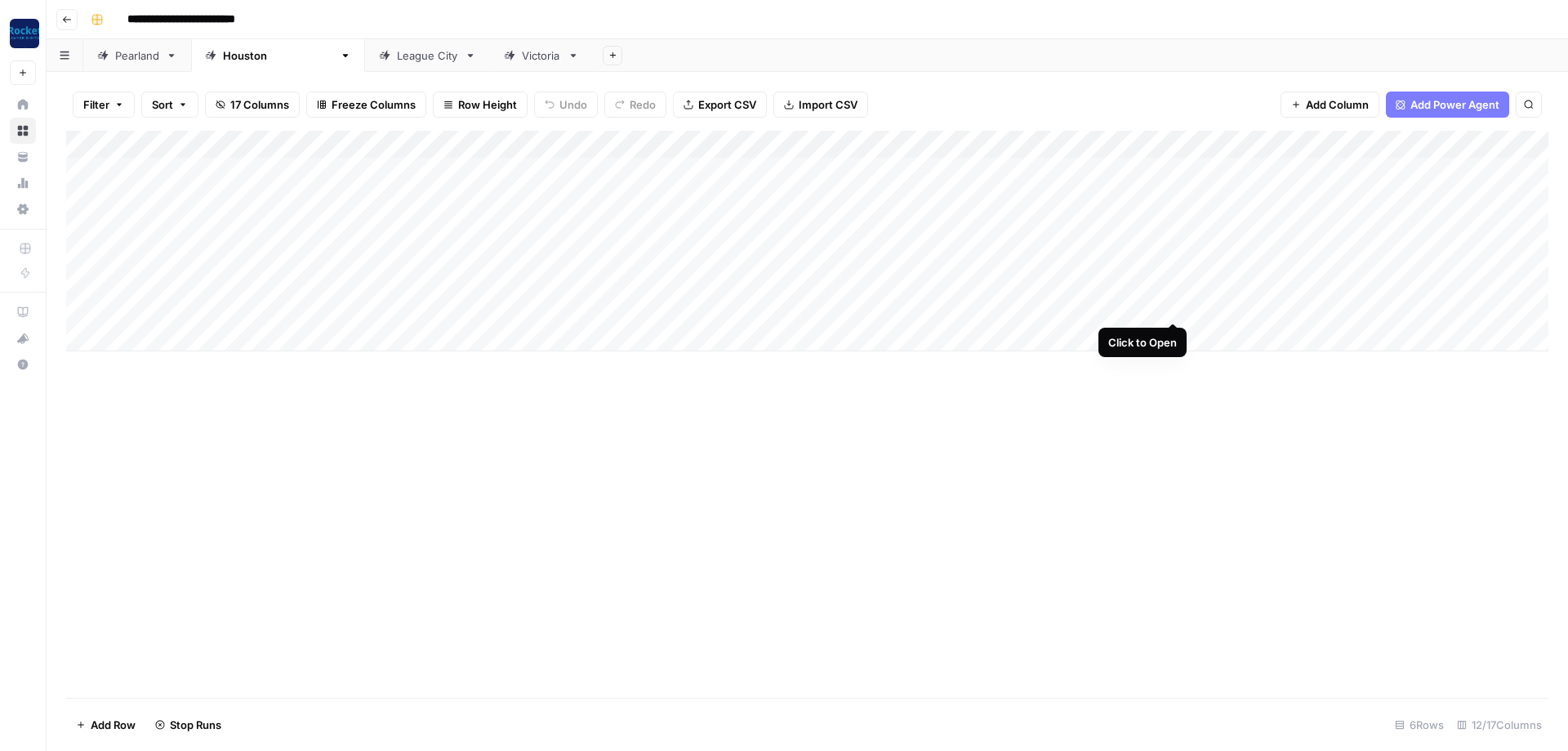
click at [1173, 305] on div "Add Column" at bounding box center [807, 241] width 1482 height 220
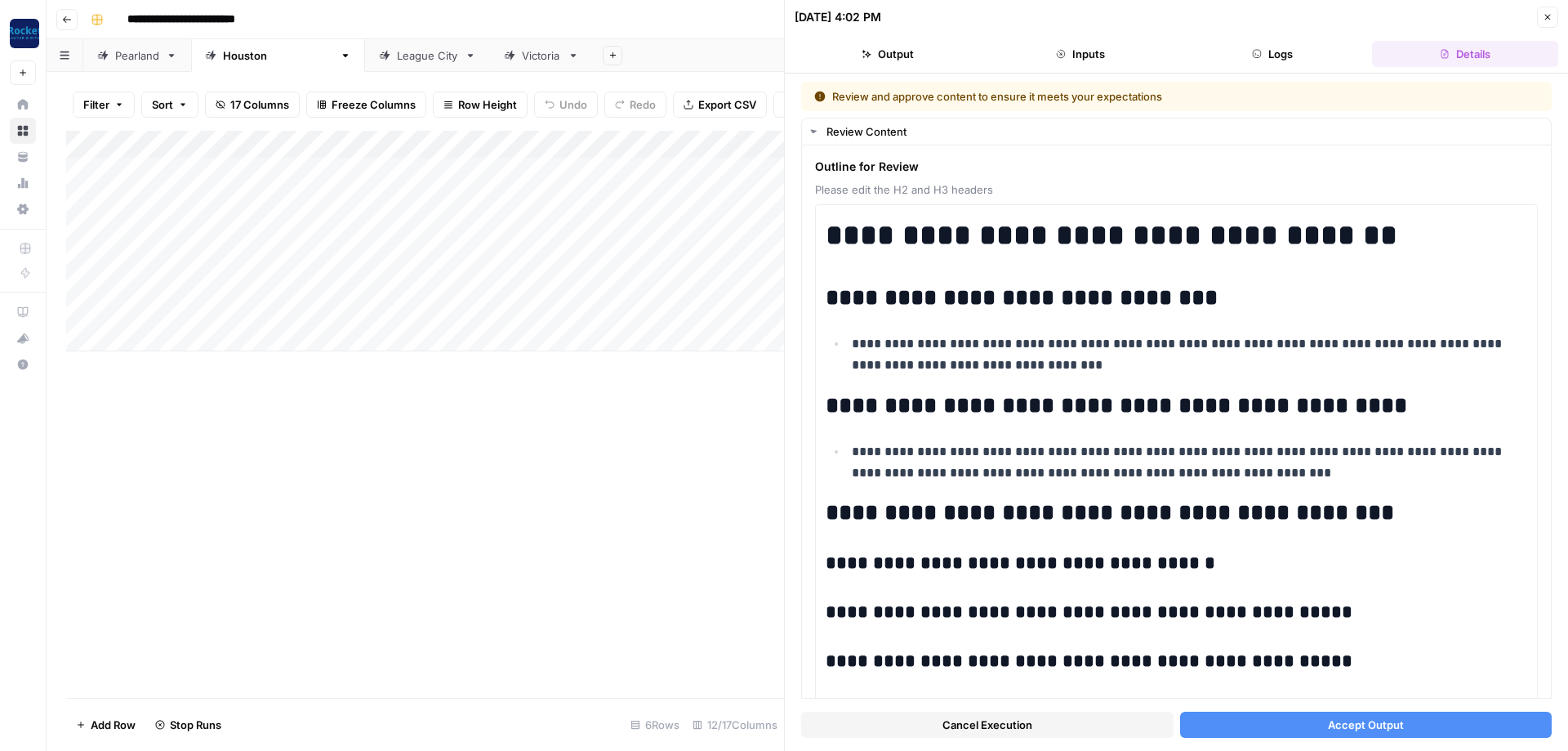
click at [1402, 727] on span "Accept Output" at bounding box center [1366, 724] width 76 height 16
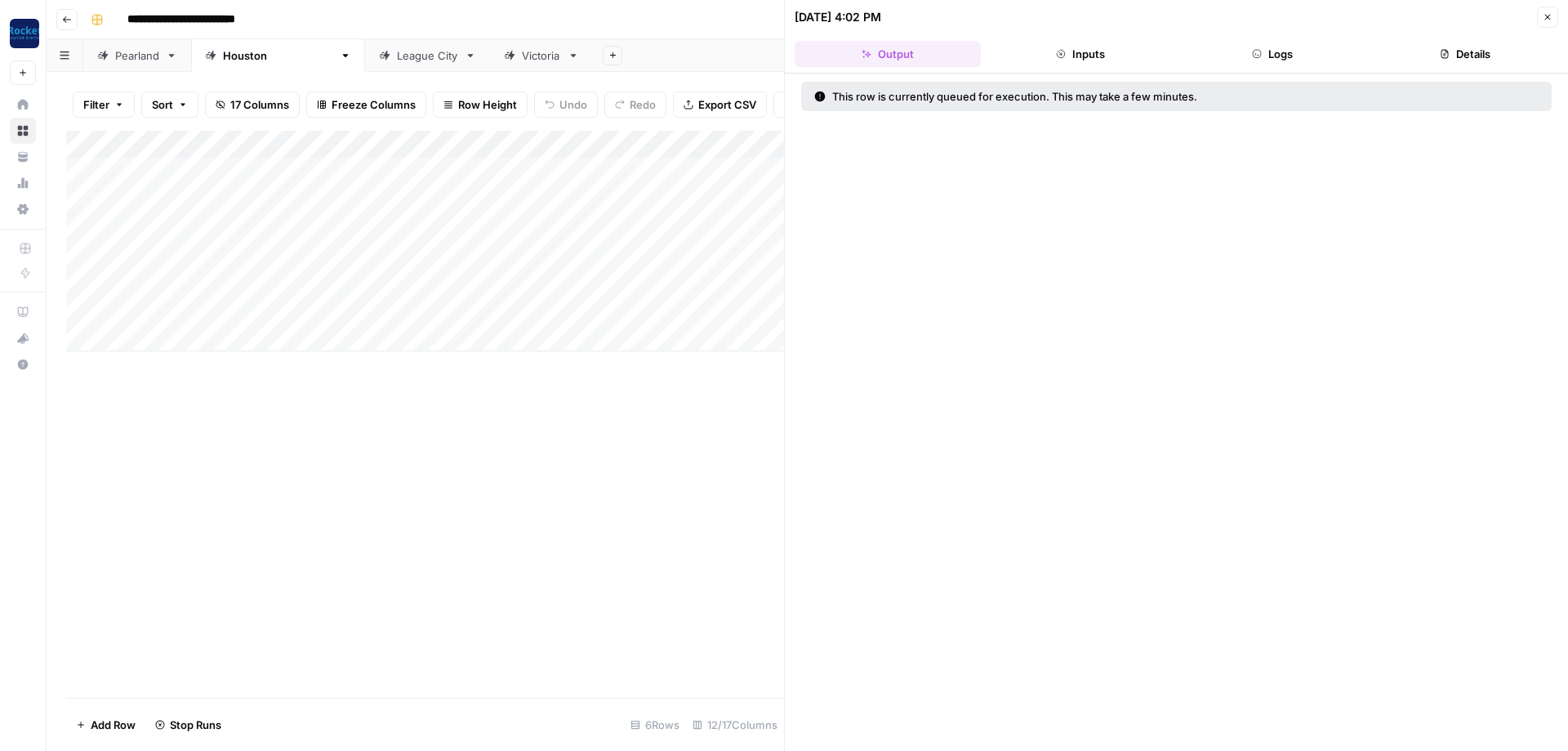
click at [1538, 18] on button "Close" at bounding box center [1547, 17] width 21 height 21
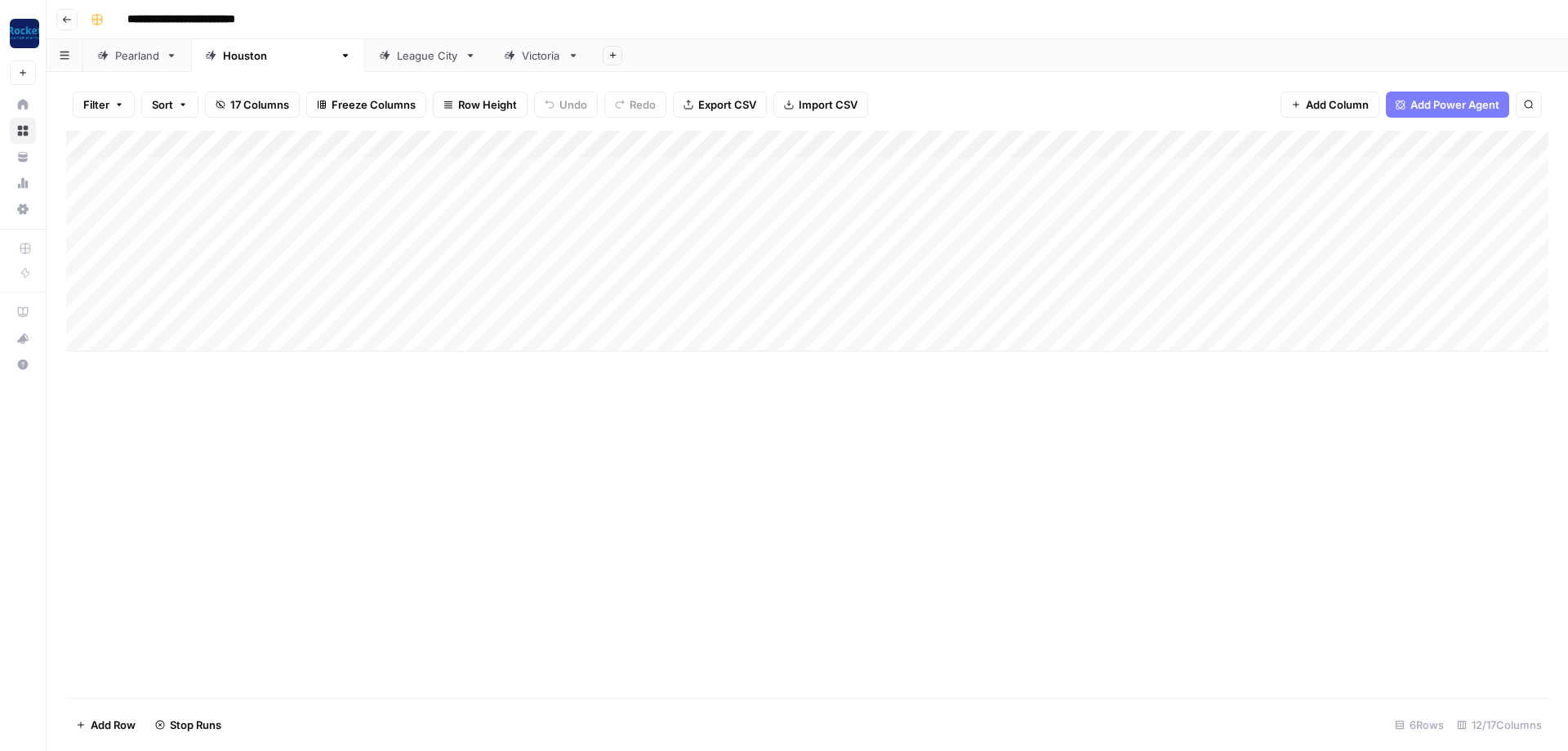
click at [134, 56] on div "Pearland" at bounding box center [137, 55] width 44 height 16
type input "**********"
click at [1174, 166] on div "Add Column" at bounding box center [807, 185] width 1482 height 109
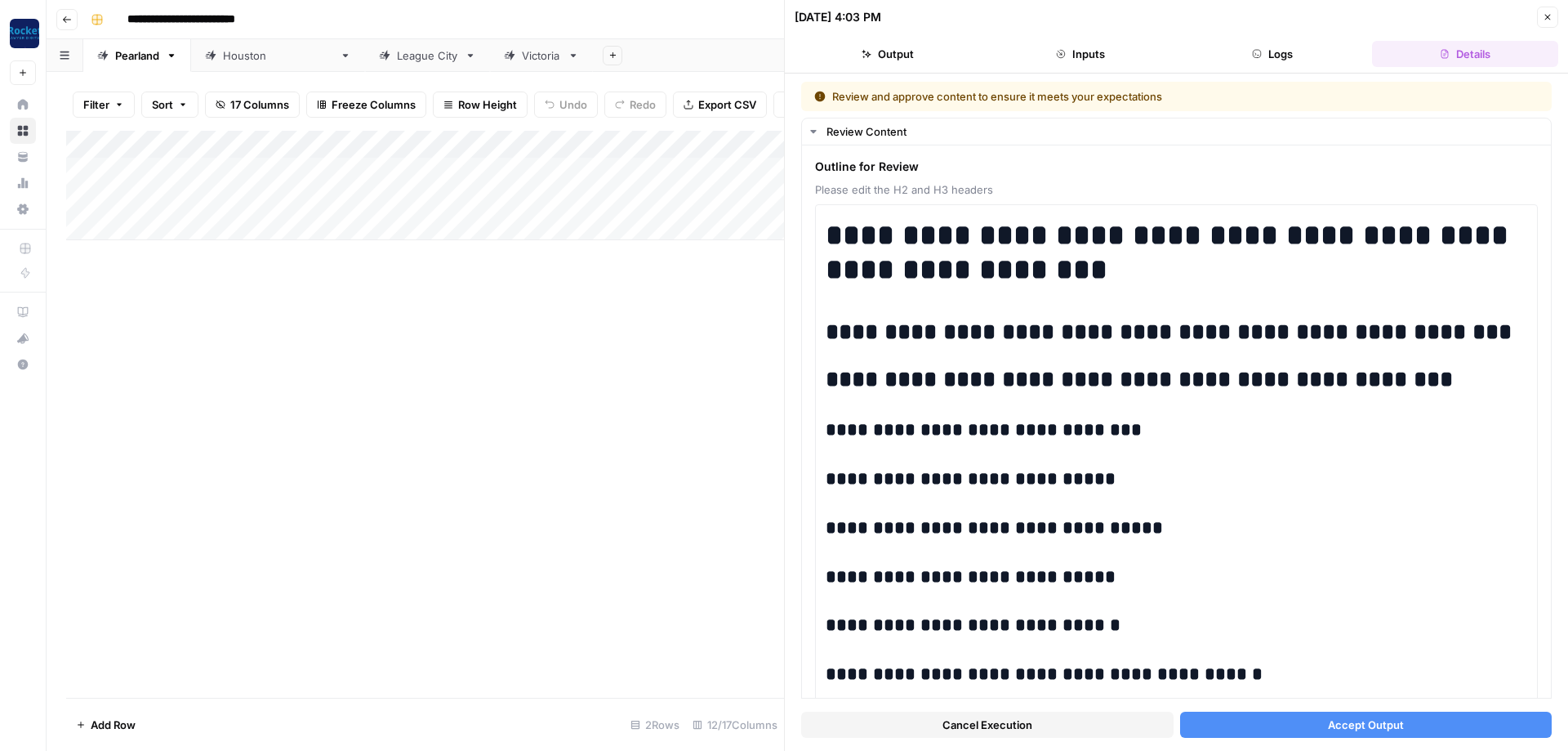
click at [1328, 733] on button "Accept Output" at bounding box center [1367, 724] width 372 height 26
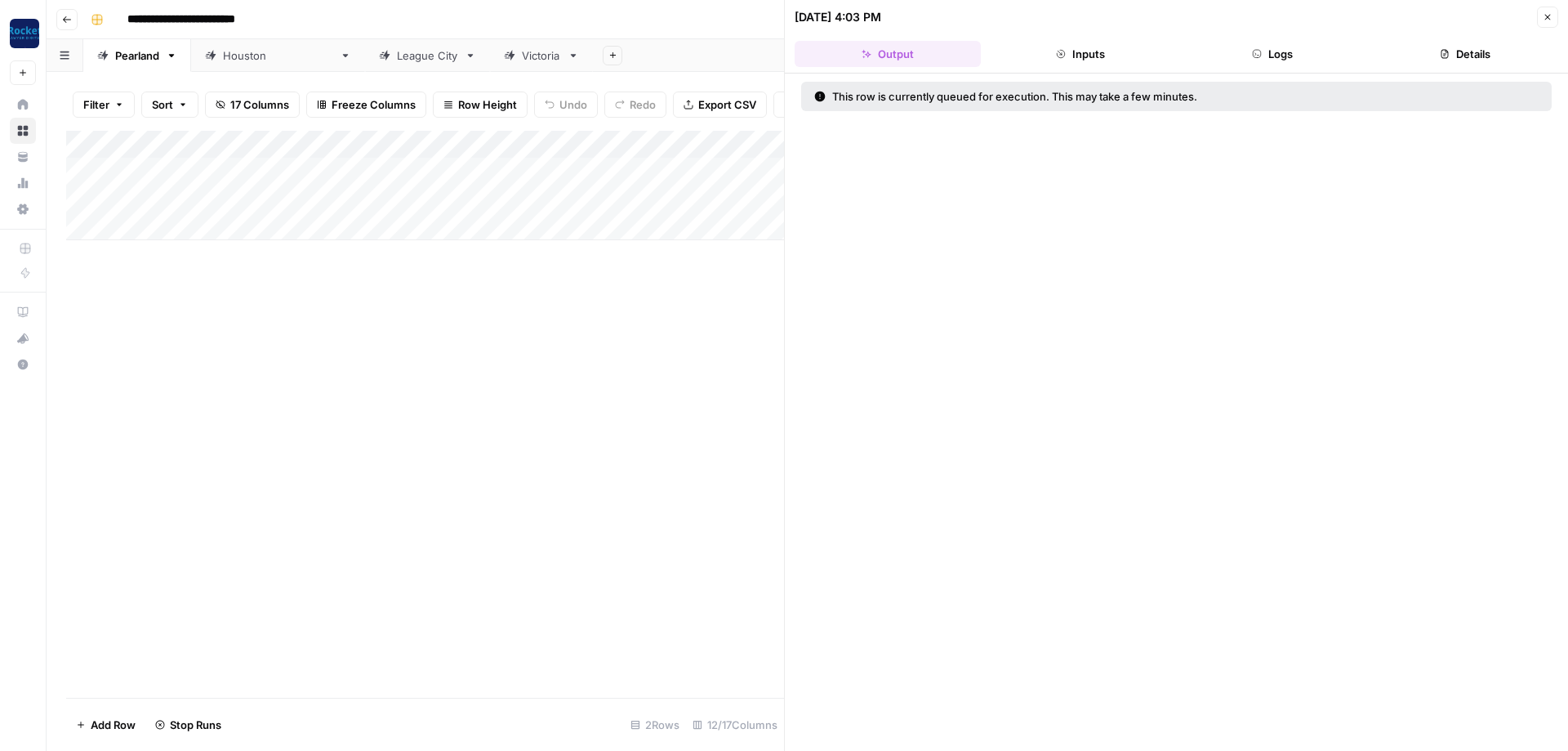
click at [1542, 19] on button "Close" at bounding box center [1547, 17] width 21 height 21
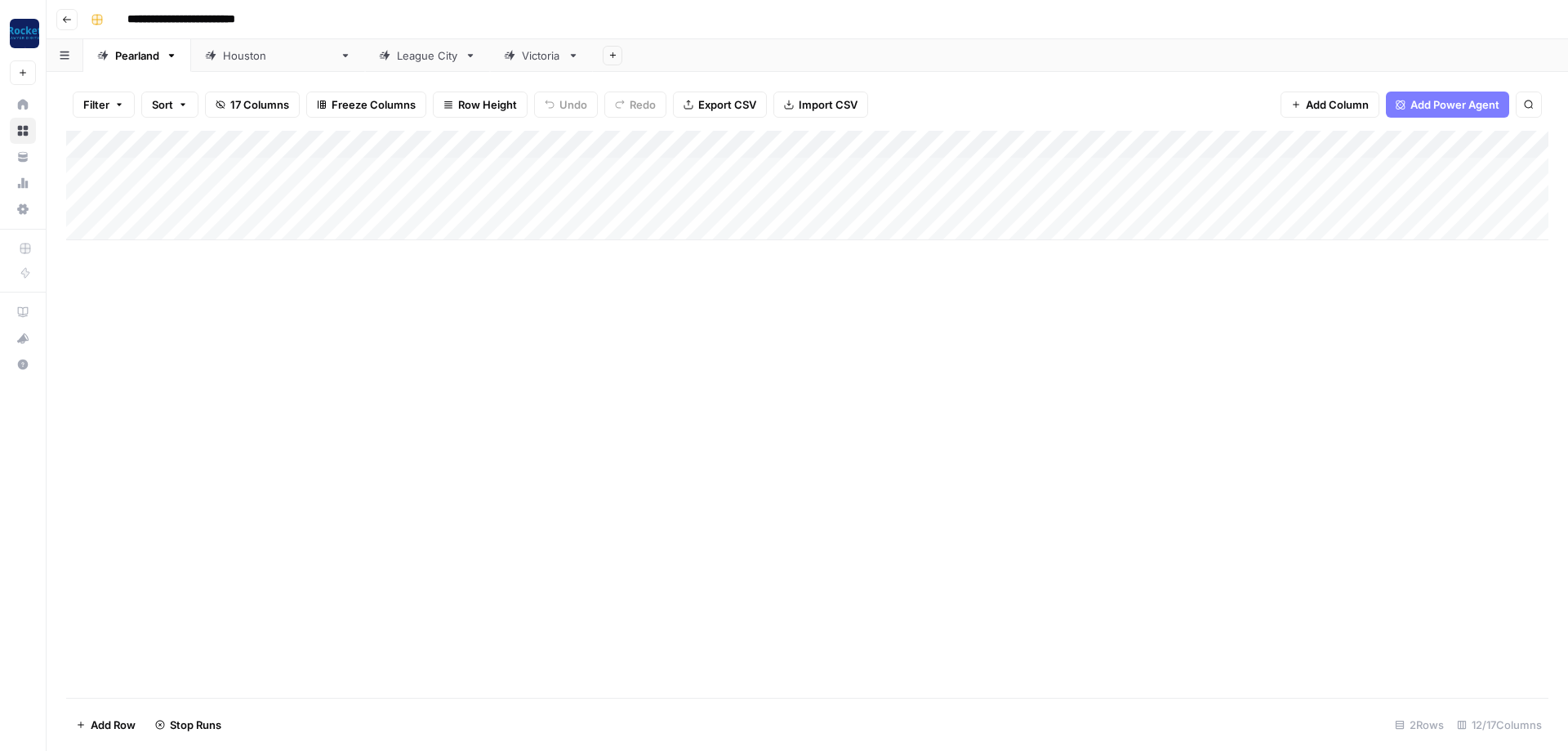
click at [993, 192] on div "Add Column" at bounding box center [807, 185] width 1482 height 109
click at [1173, 191] on div "Add Column" at bounding box center [807, 185] width 1482 height 109
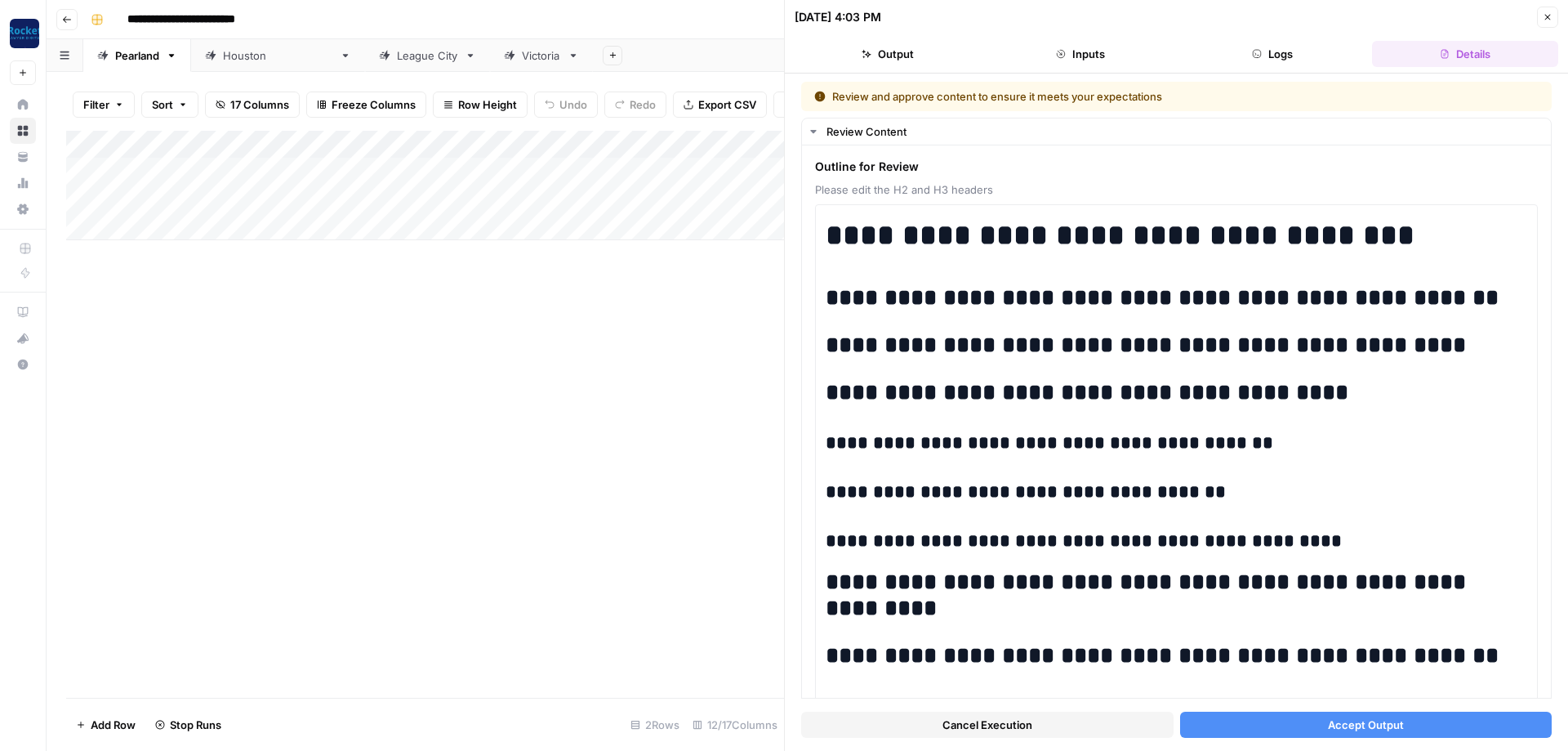
click at [1368, 723] on span "Accept Output" at bounding box center [1366, 724] width 76 height 16
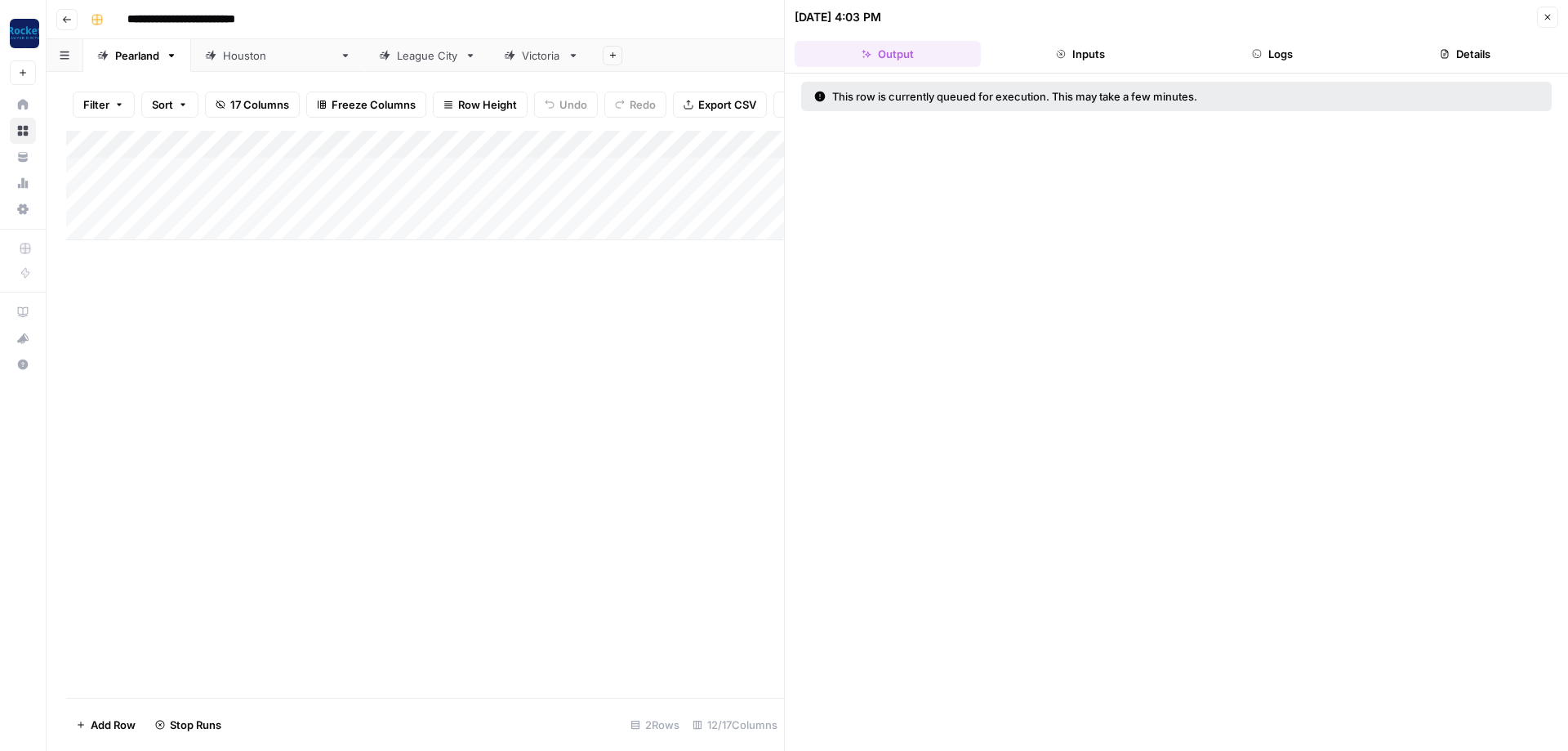
click at [1547, 16] on icon "button" at bounding box center [1547, 17] width 5 height 5
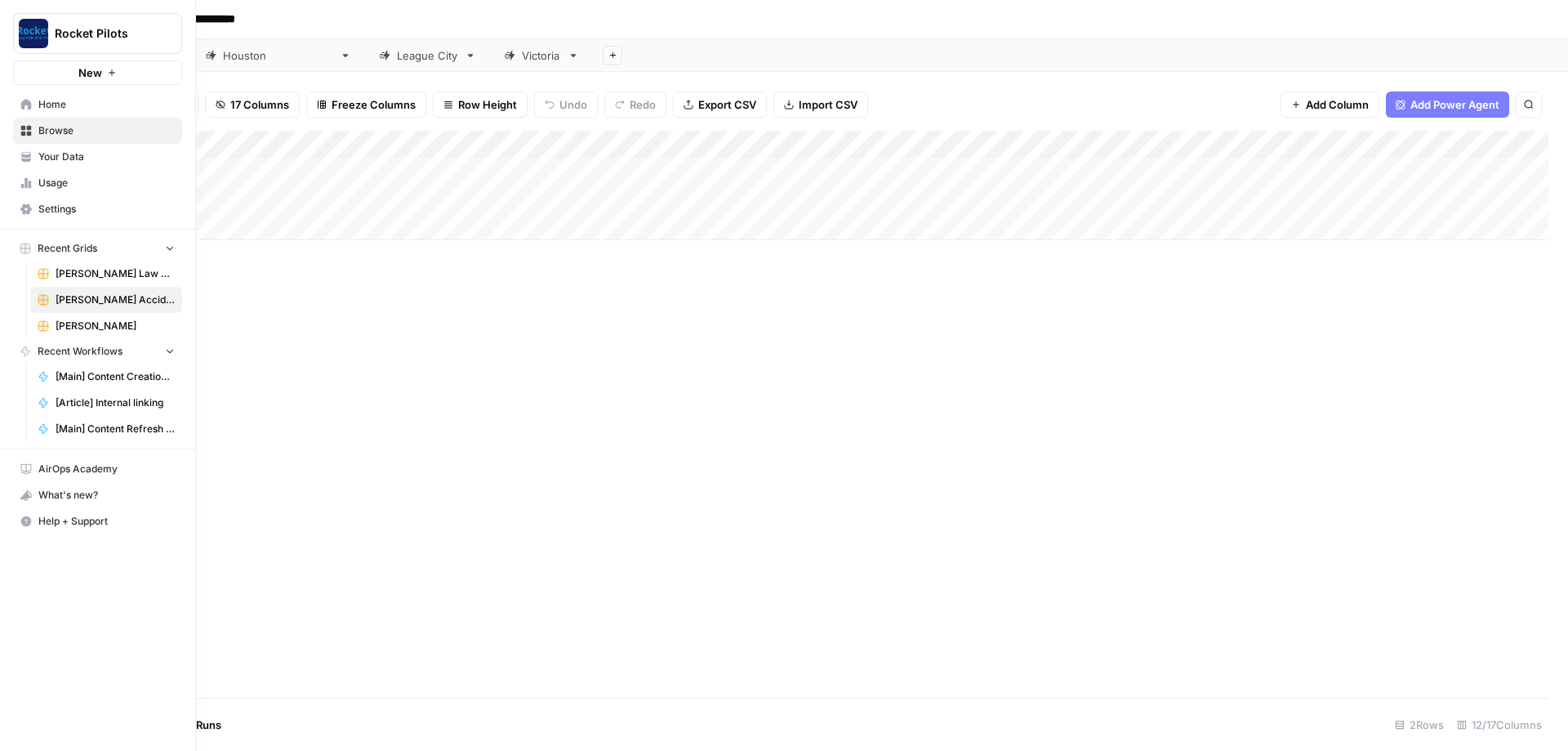
click at [96, 327] on span "[PERSON_NAME]" at bounding box center [115, 326] width 119 height 14
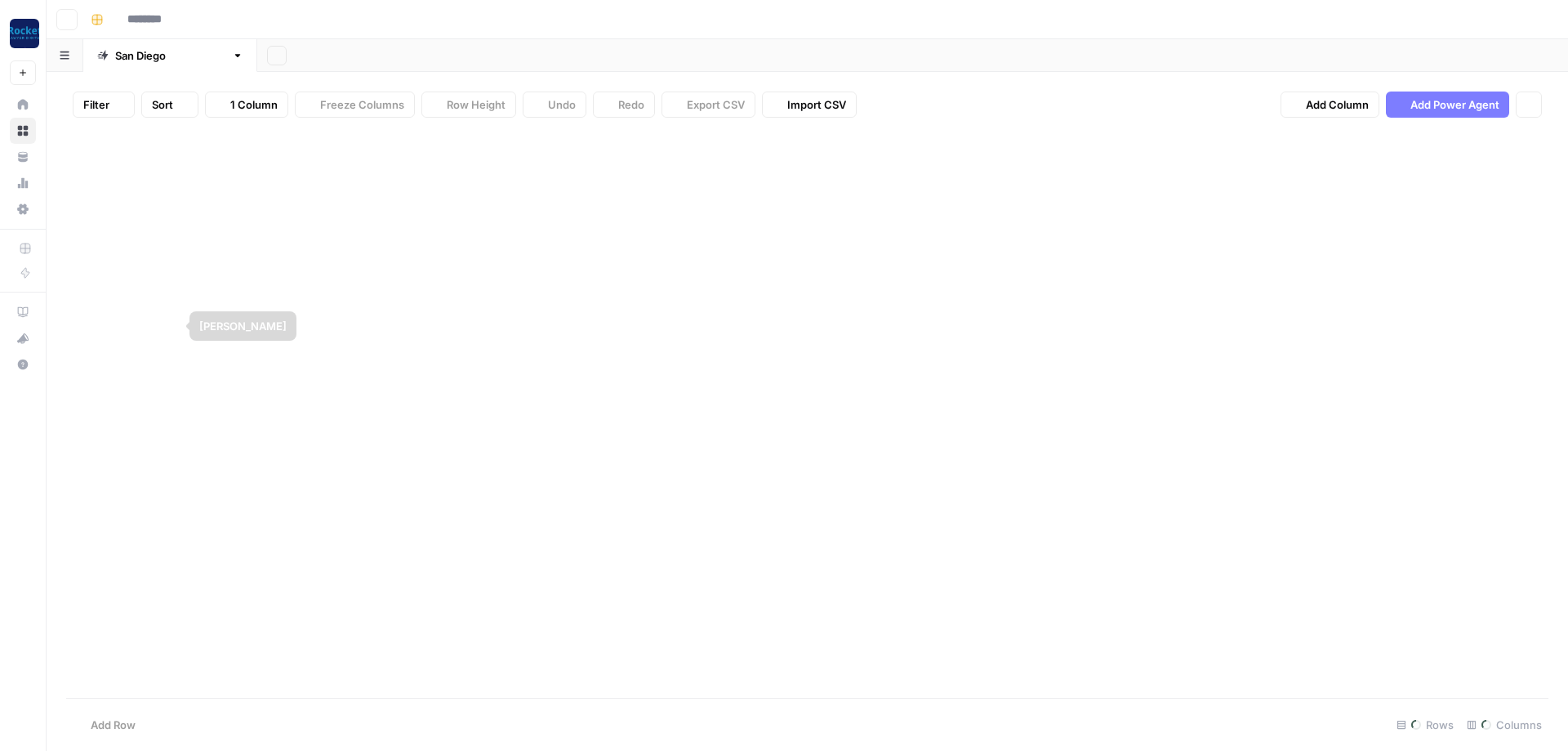
type input "**********"
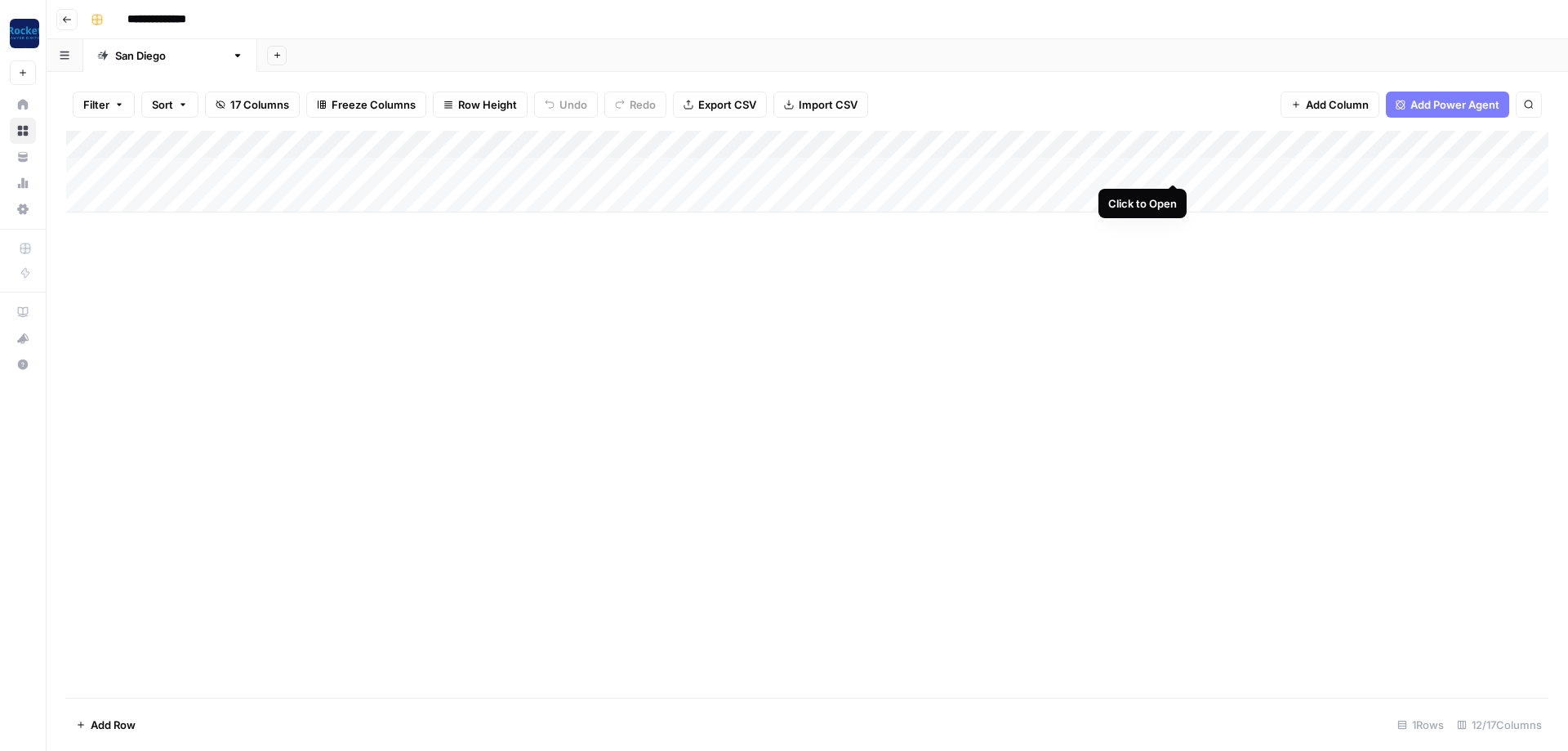
click at [1174, 168] on div "Add Column" at bounding box center [807, 171] width 1482 height 81
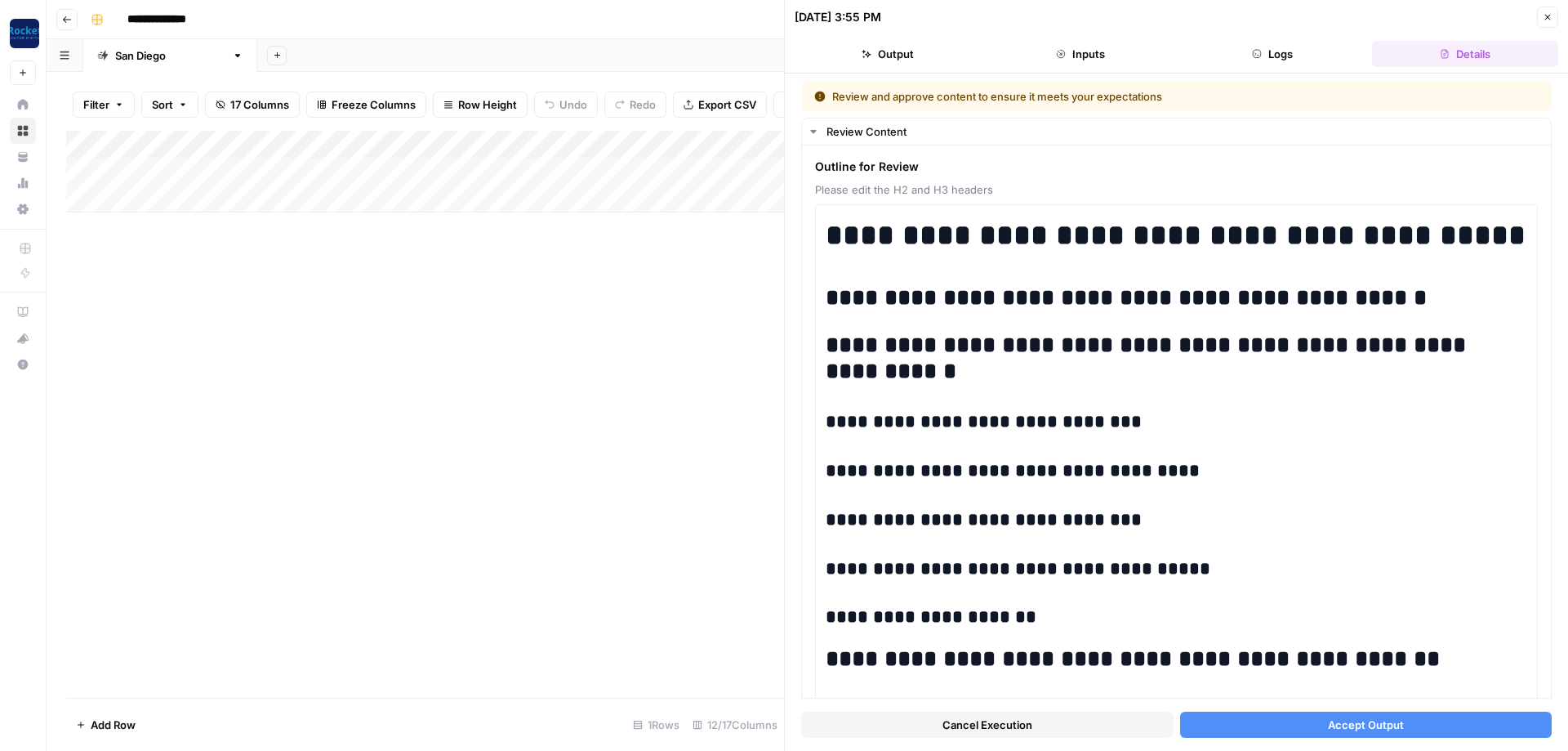
click at [1465, 717] on button "Accept Output" at bounding box center [1367, 724] width 372 height 26
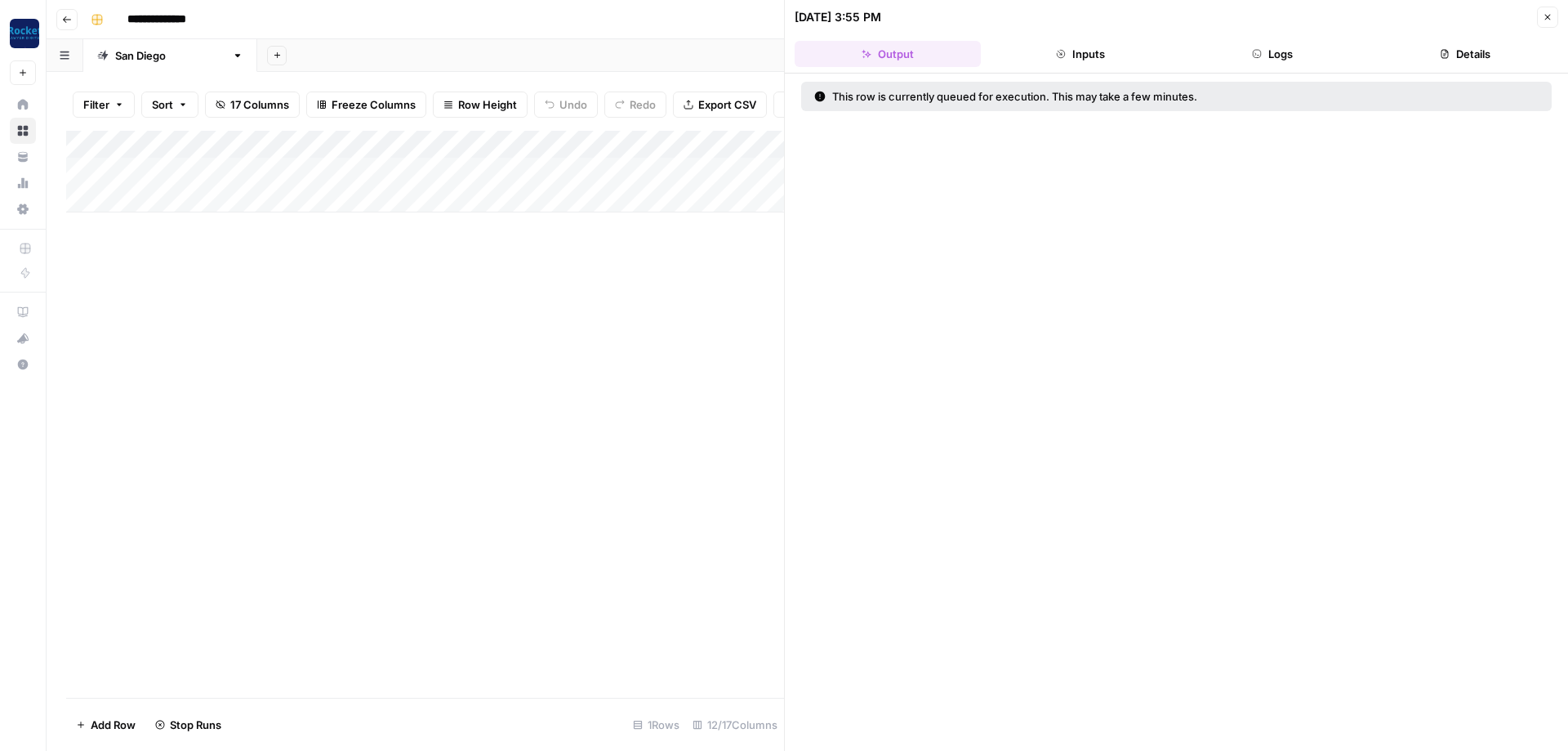
click at [1546, 14] on icon "button" at bounding box center [1547, 17] width 10 height 10
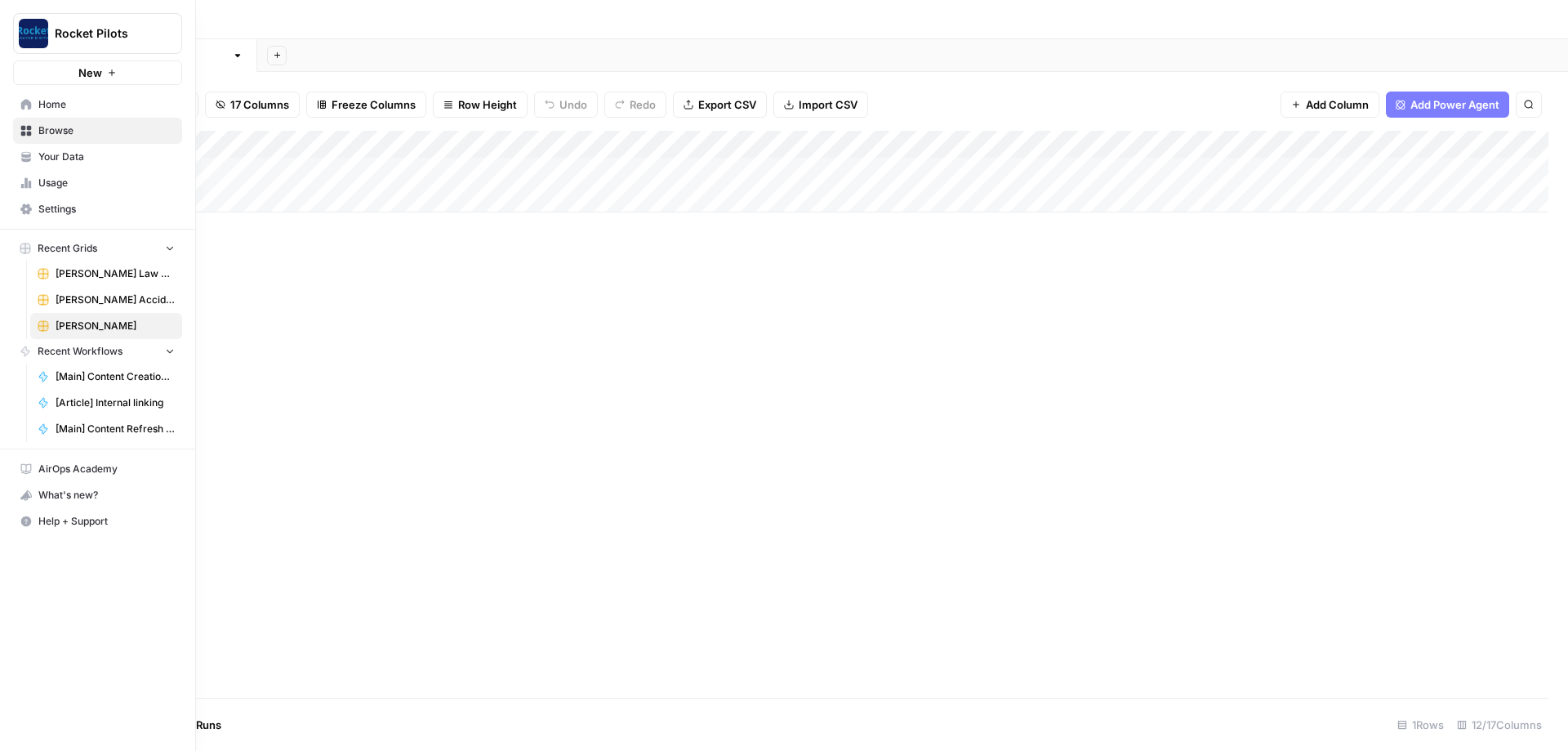
click at [103, 275] on span "Kuzyk Law Personal Injury & Car Accident Lawyers" at bounding box center [115, 273] width 119 height 14
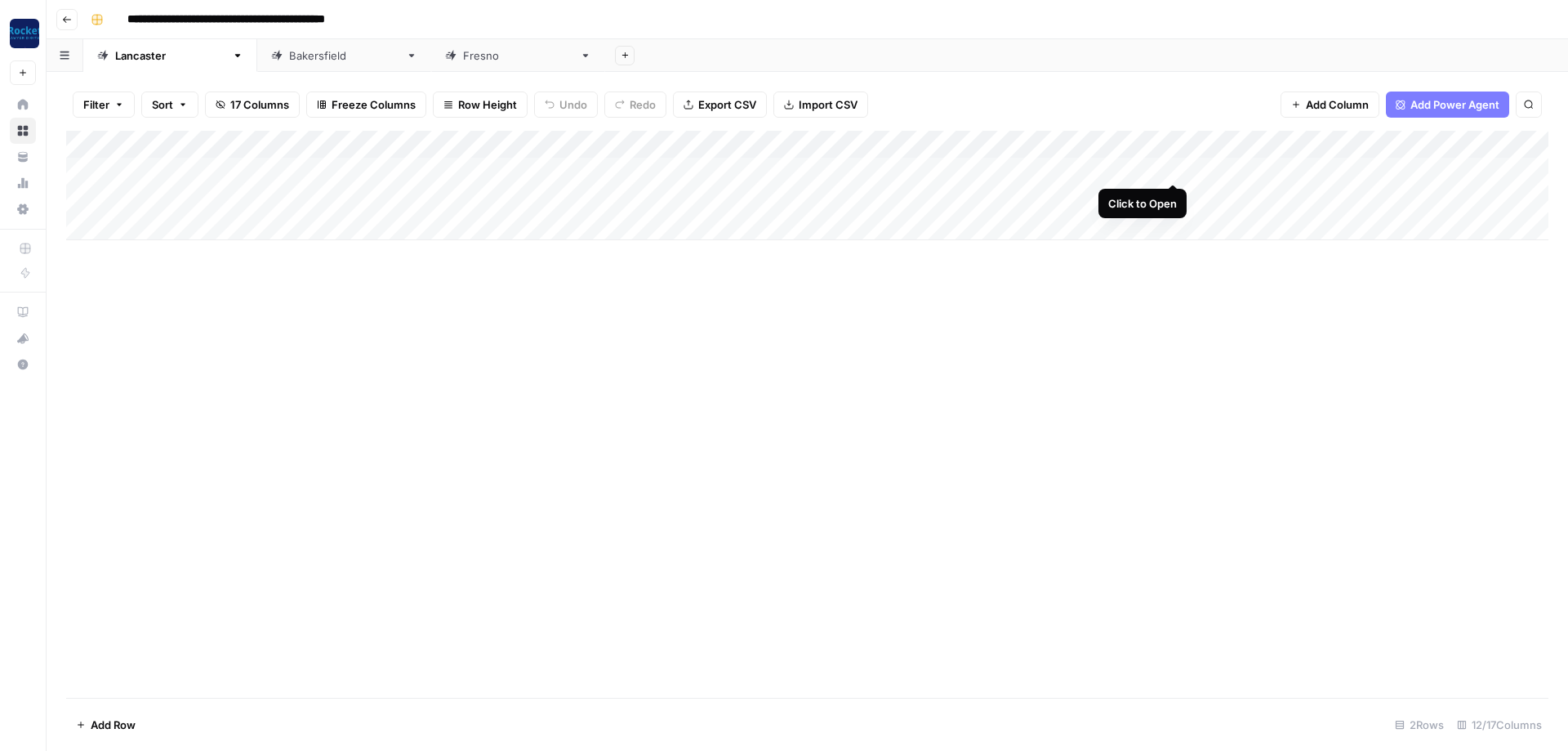
click at [1171, 166] on div "Add Column" at bounding box center [807, 185] width 1482 height 109
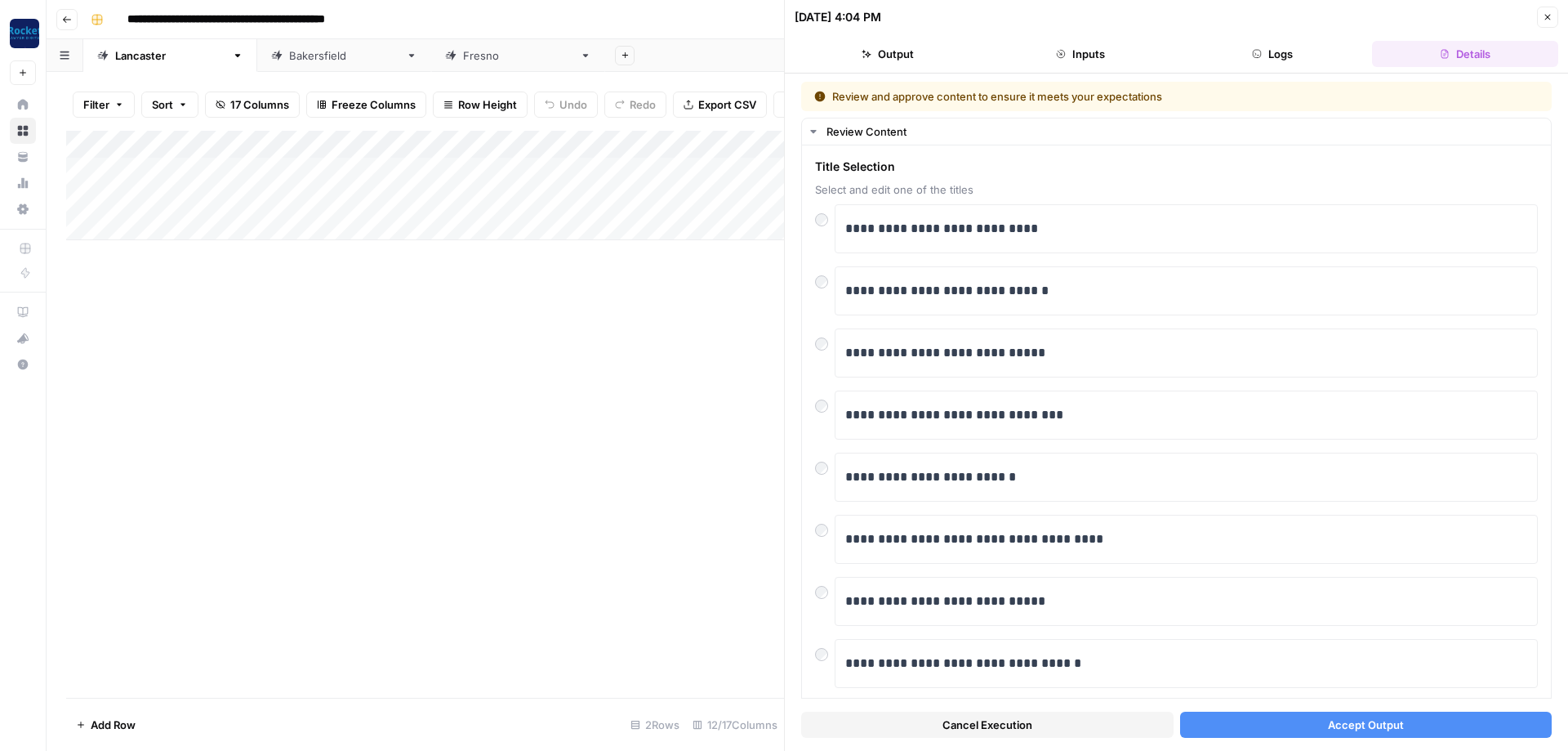
click at [1343, 730] on span "Accept Output" at bounding box center [1366, 724] width 76 height 16
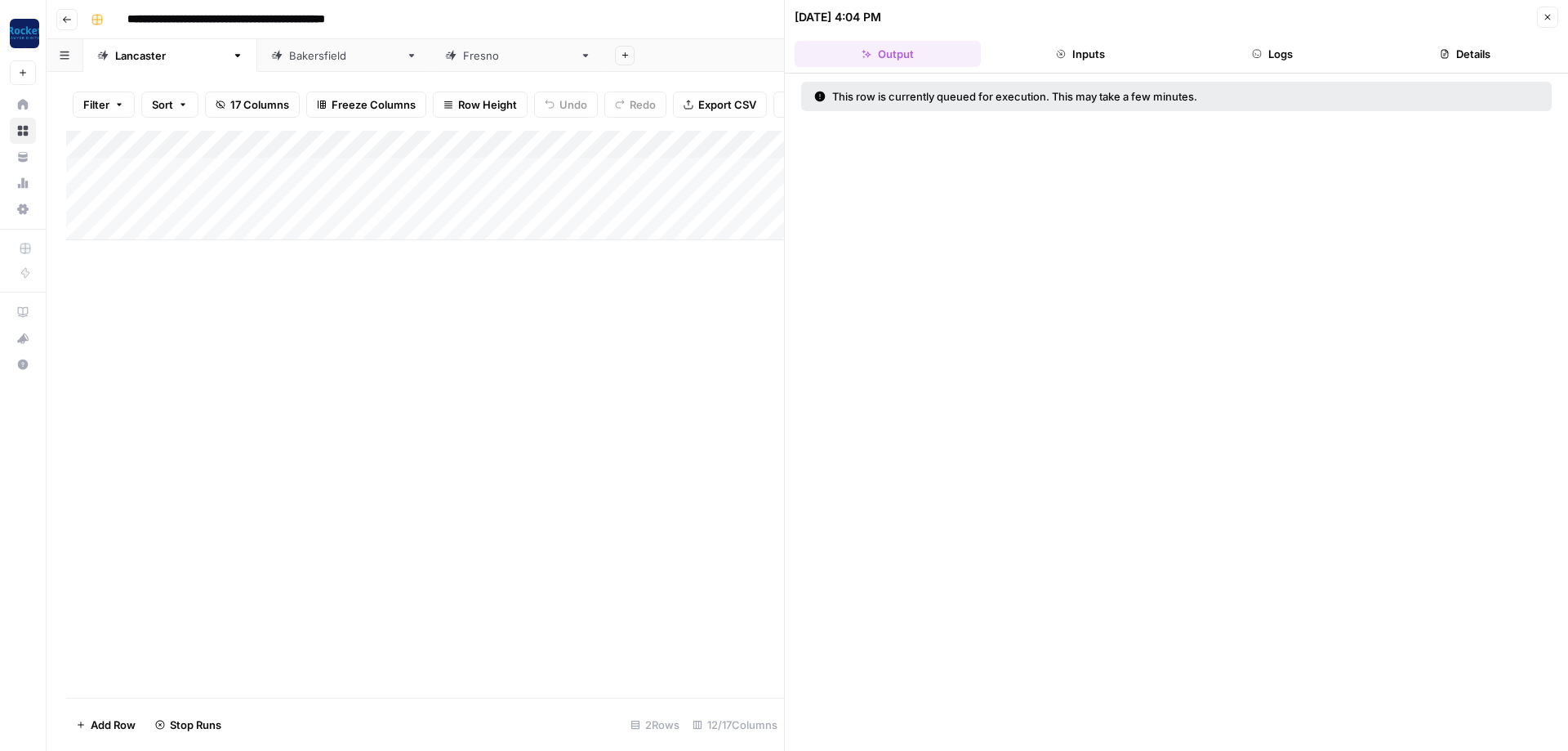
click at [1548, 19] on icon "button" at bounding box center [1547, 17] width 10 height 10
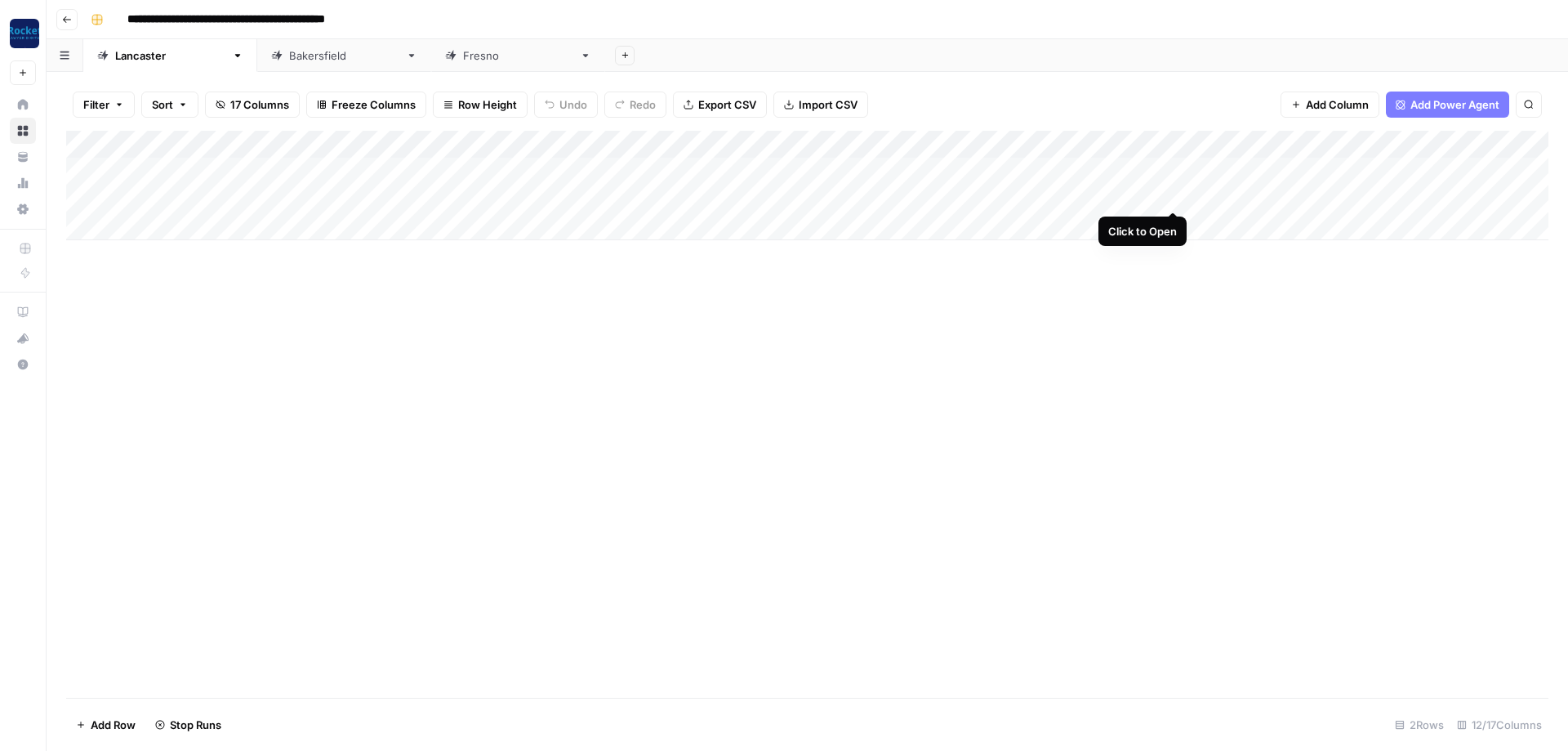
click at [1175, 191] on div "Add Column" at bounding box center [807, 185] width 1482 height 109
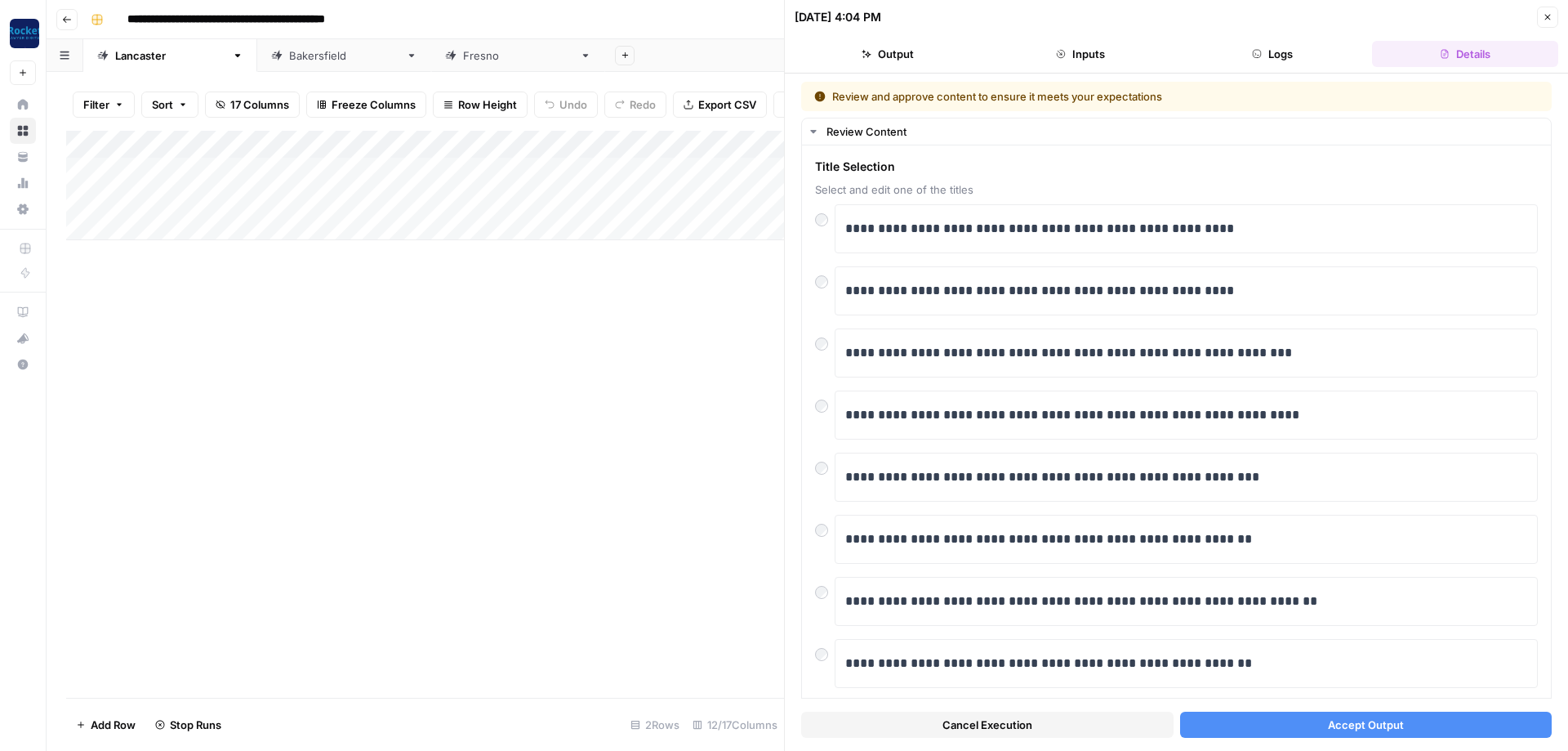
click at [1319, 721] on button "Accept Output" at bounding box center [1367, 724] width 372 height 26
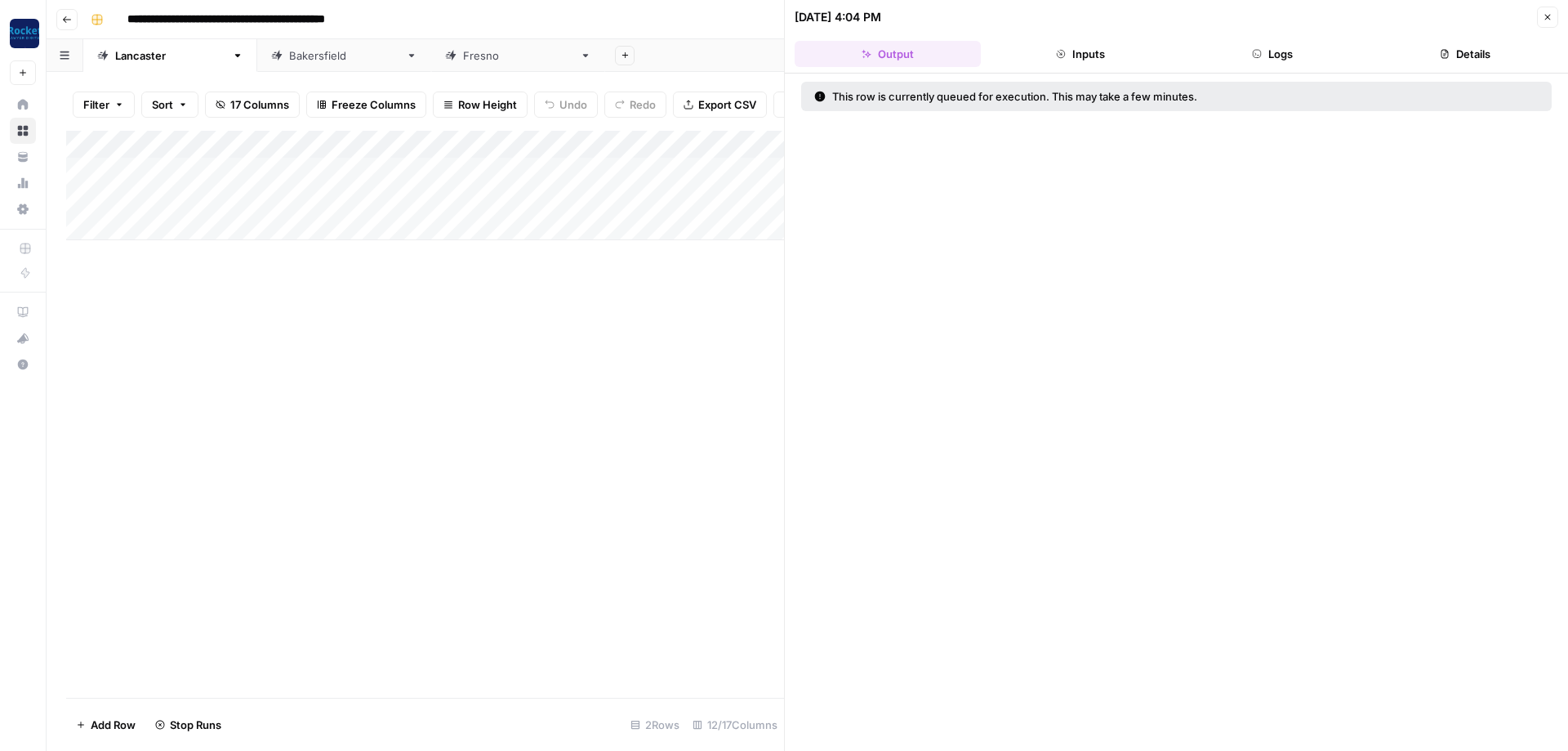
click at [1557, 13] on button "Close" at bounding box center [1547, 17] width 21 height 21
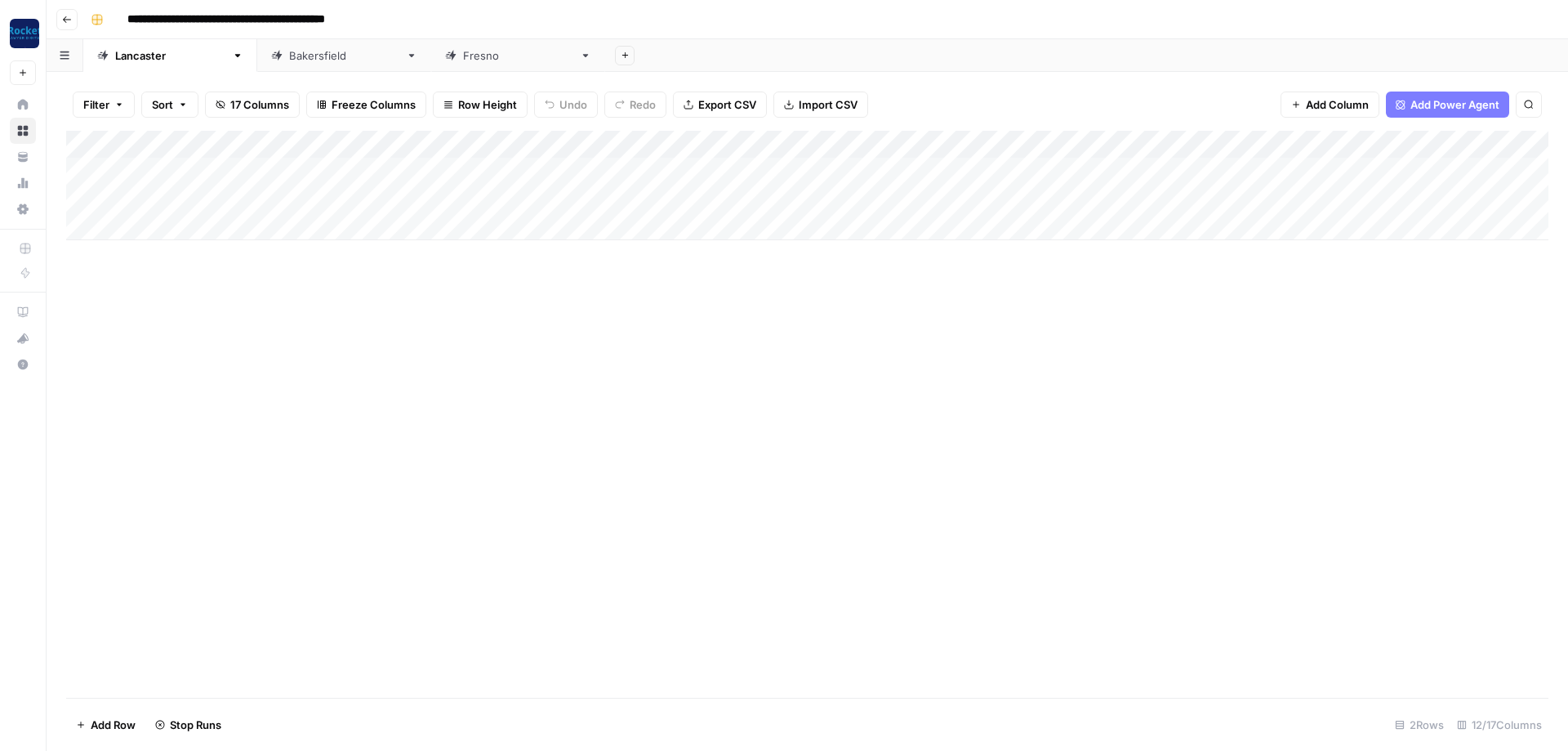
click at [289, 63] on div "[GEOGRAPHIC_DATA]" at bounding box center [344, 55] width 110 height 16
click at [1094, 167] on div "Add Column" at bounding box center [807, 199] width 1482 height 137
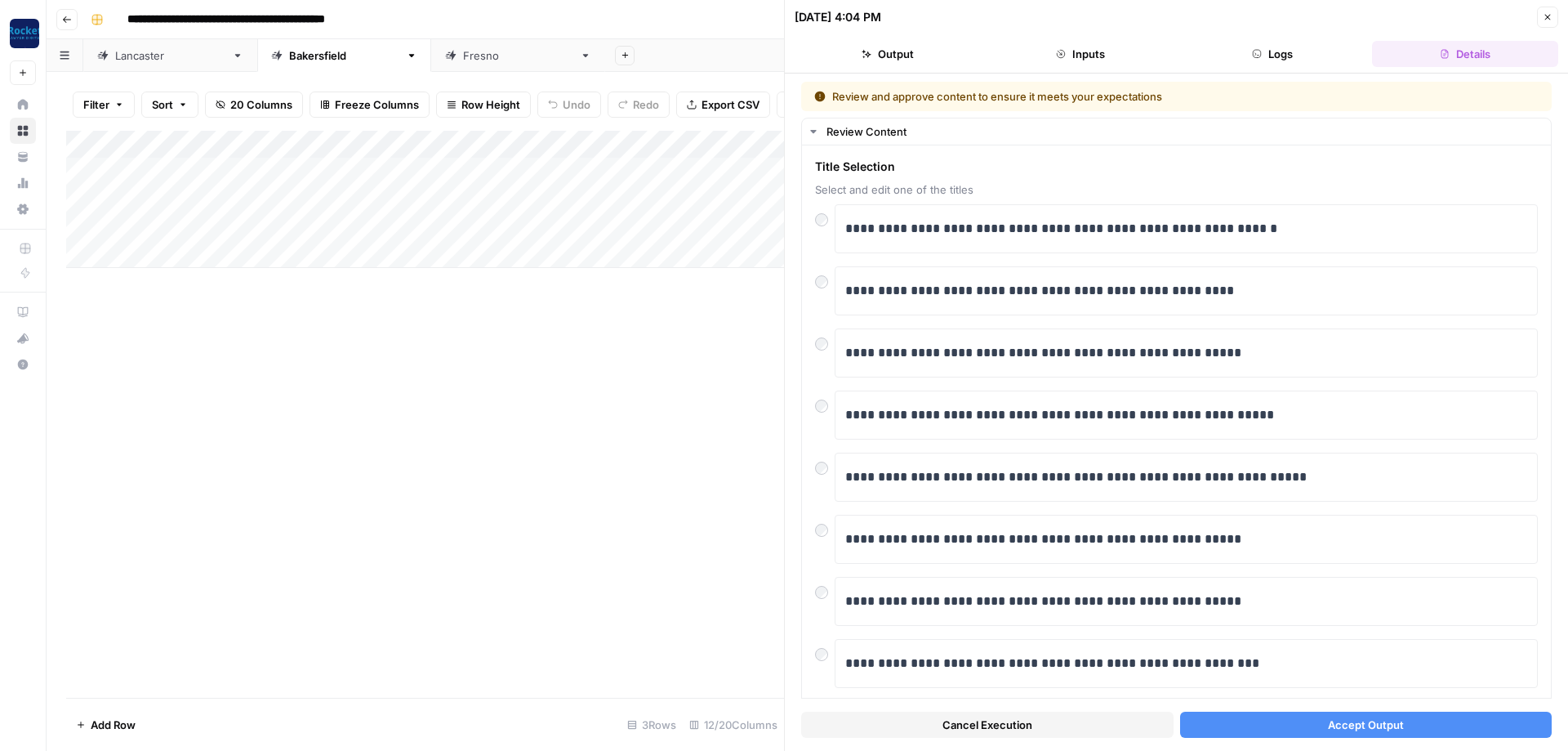
click at [1496, 721] on button "Accept Output" at bounding box center [1367, 724] width 372 height 26
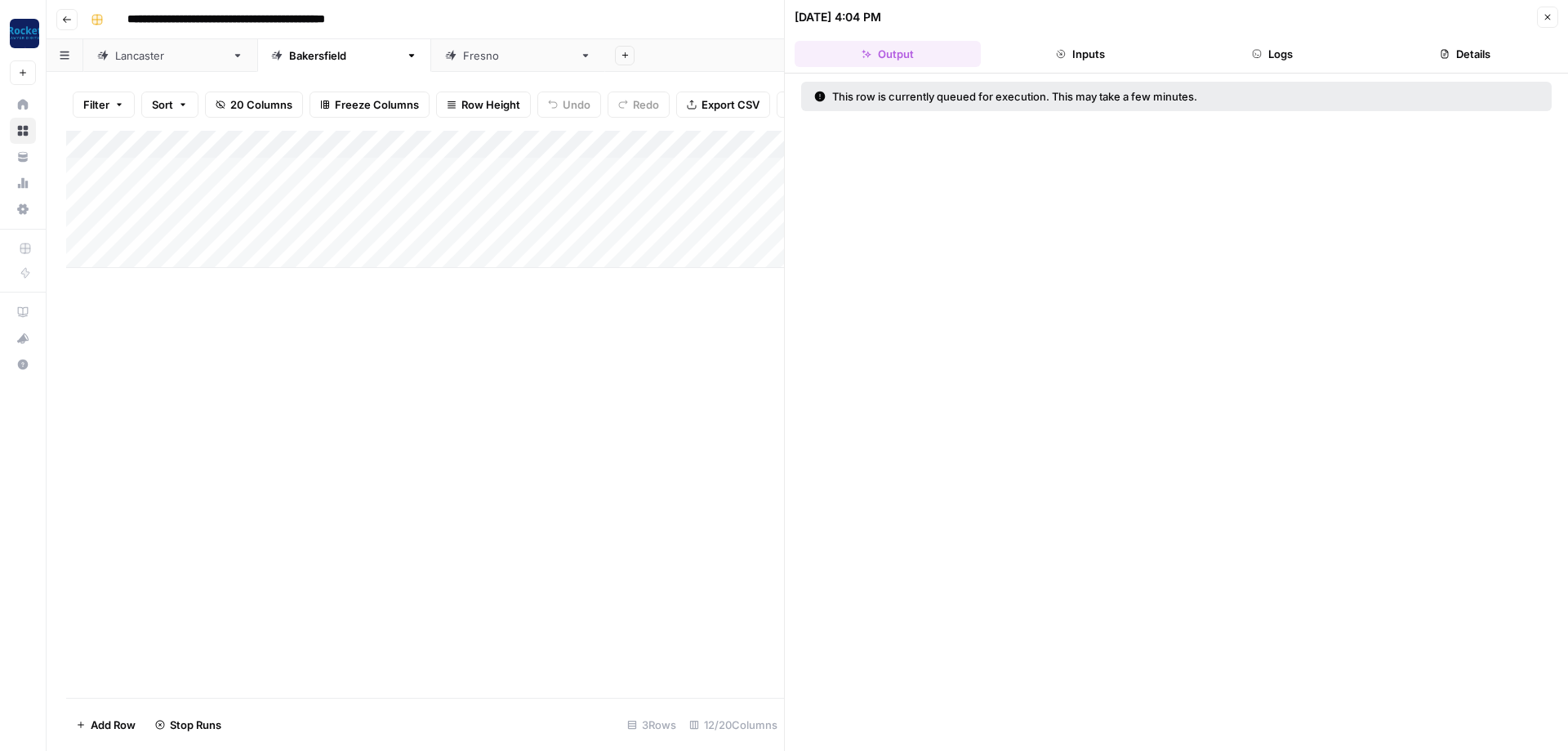
click at [1554, 21] on button "Close" at bounding box center [1547, 17] width 21 height 21
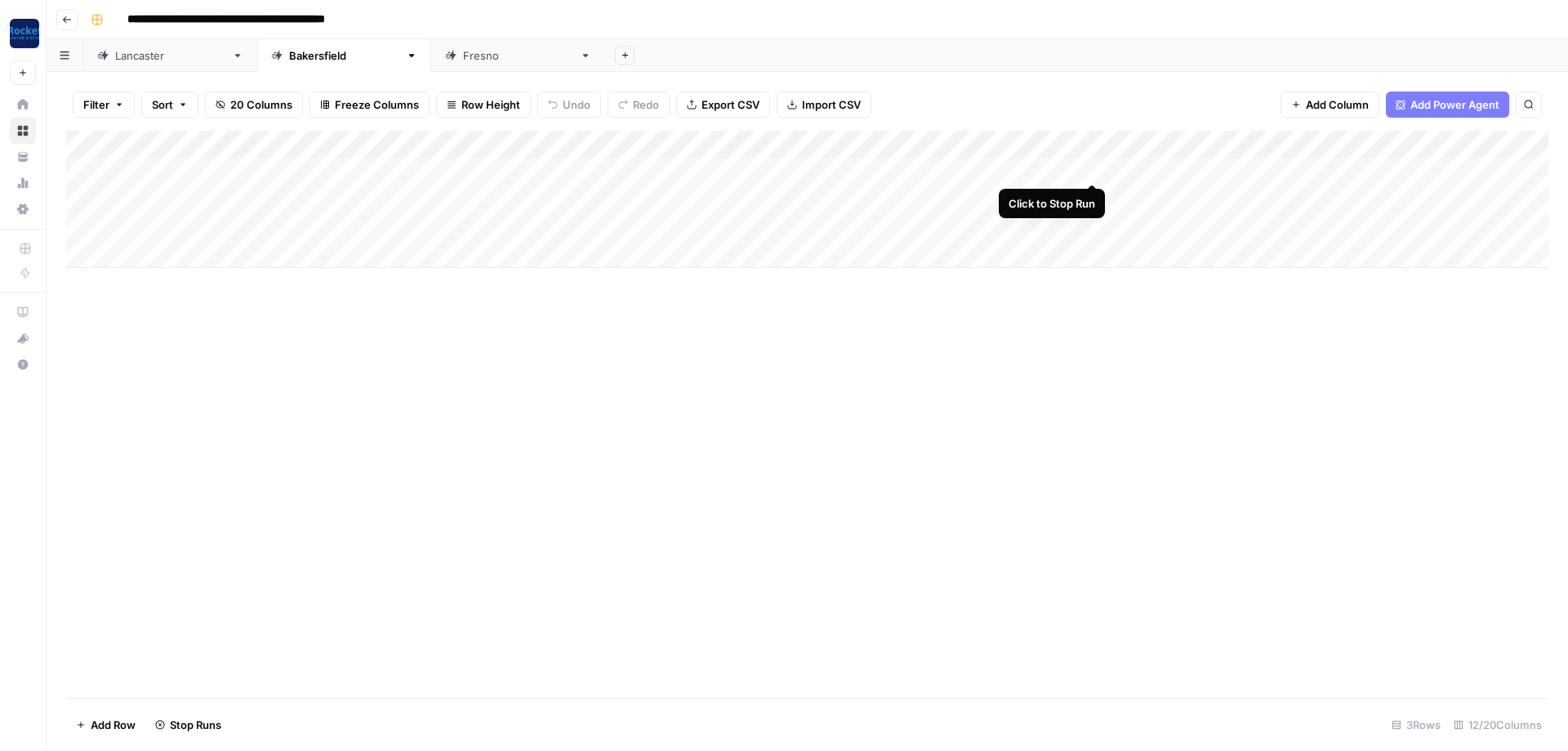
click at [1090, 188] on div "Add Column" at bounding box center [807, 199] width 1482 height 137
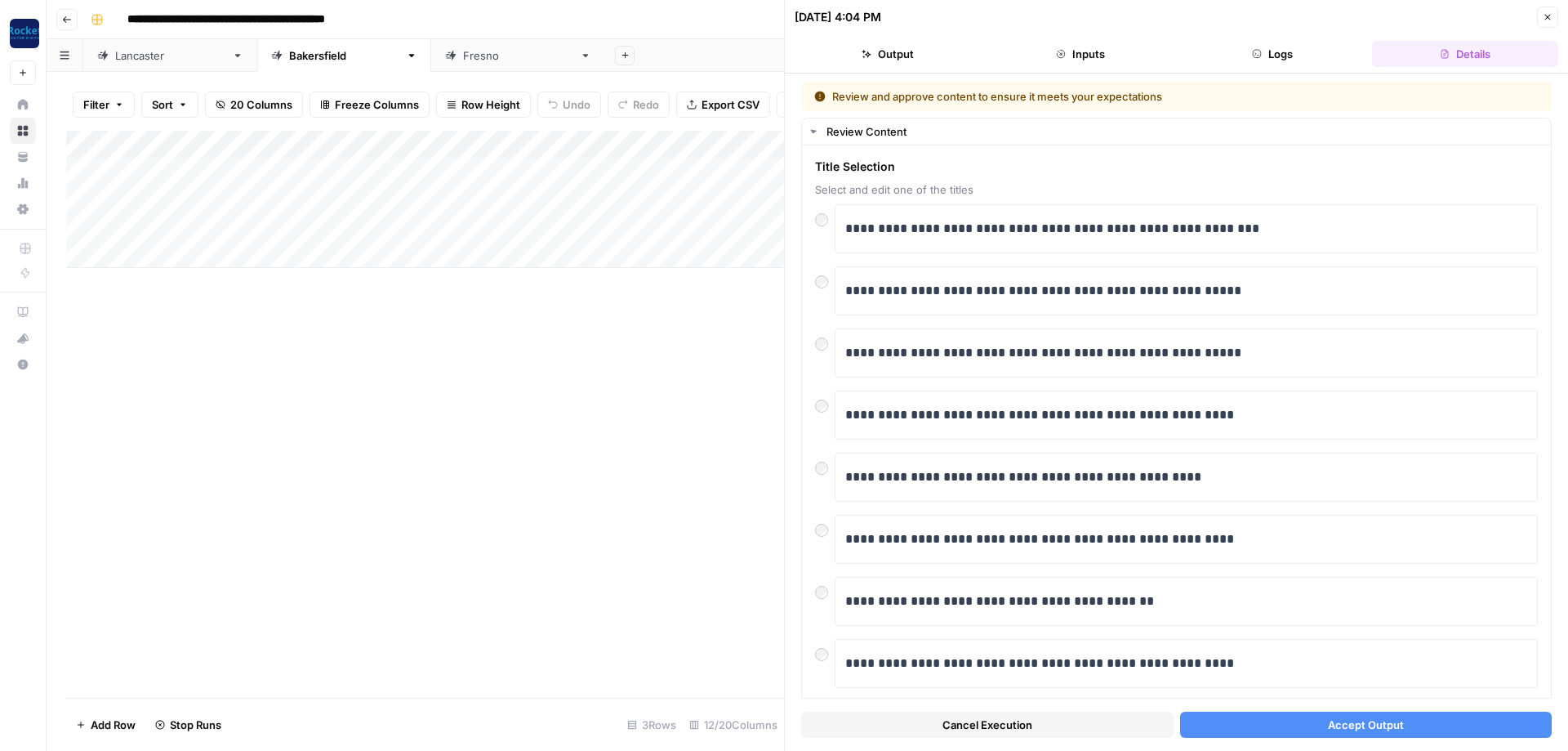
click at [1418, 723] on button "Accept Output" at bounding box center [1367, 724] width 372 height 26
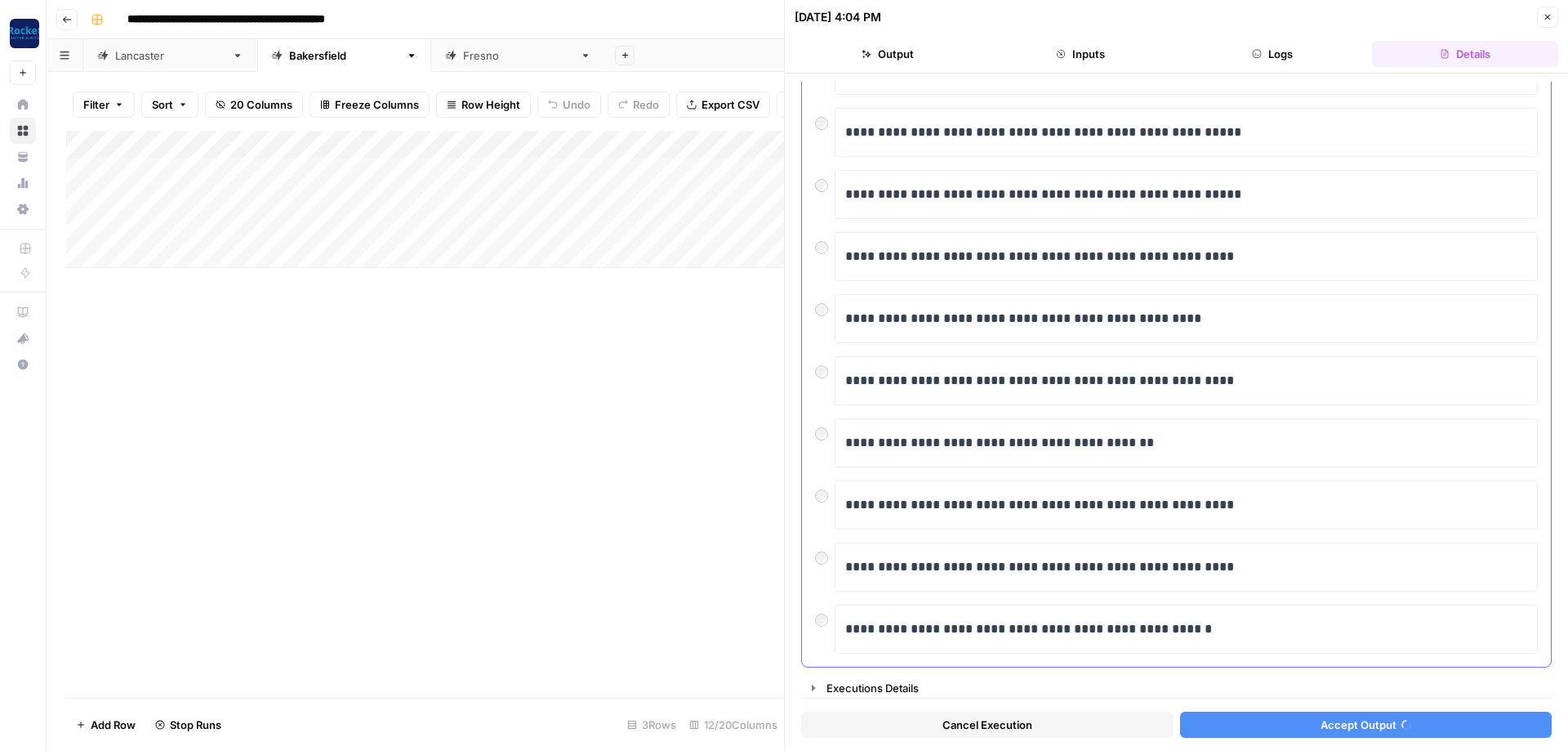
scroll to position [163, 0]
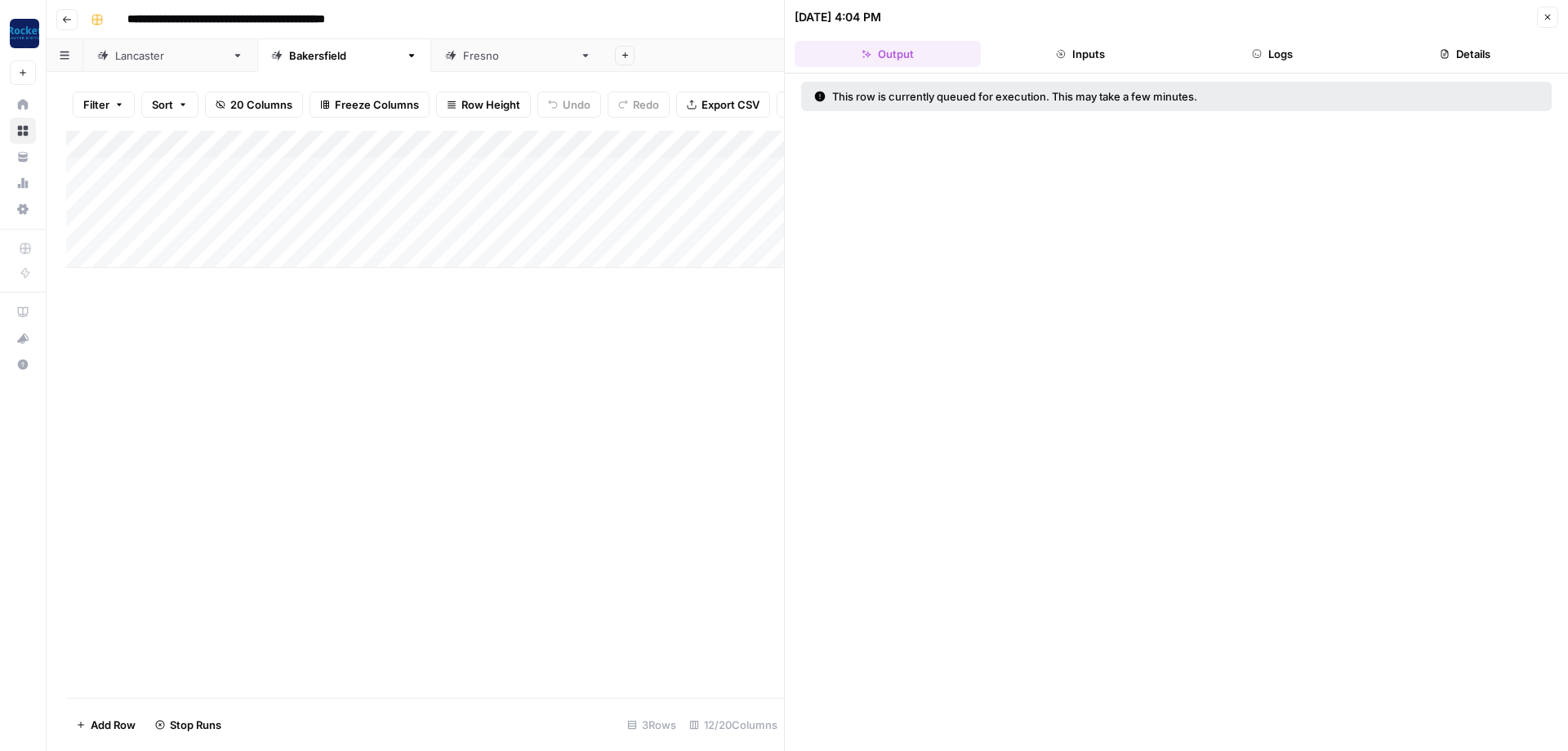
click at [1549, 16] on icon "button" at bounding box center [1547, 17] width 10 height 10
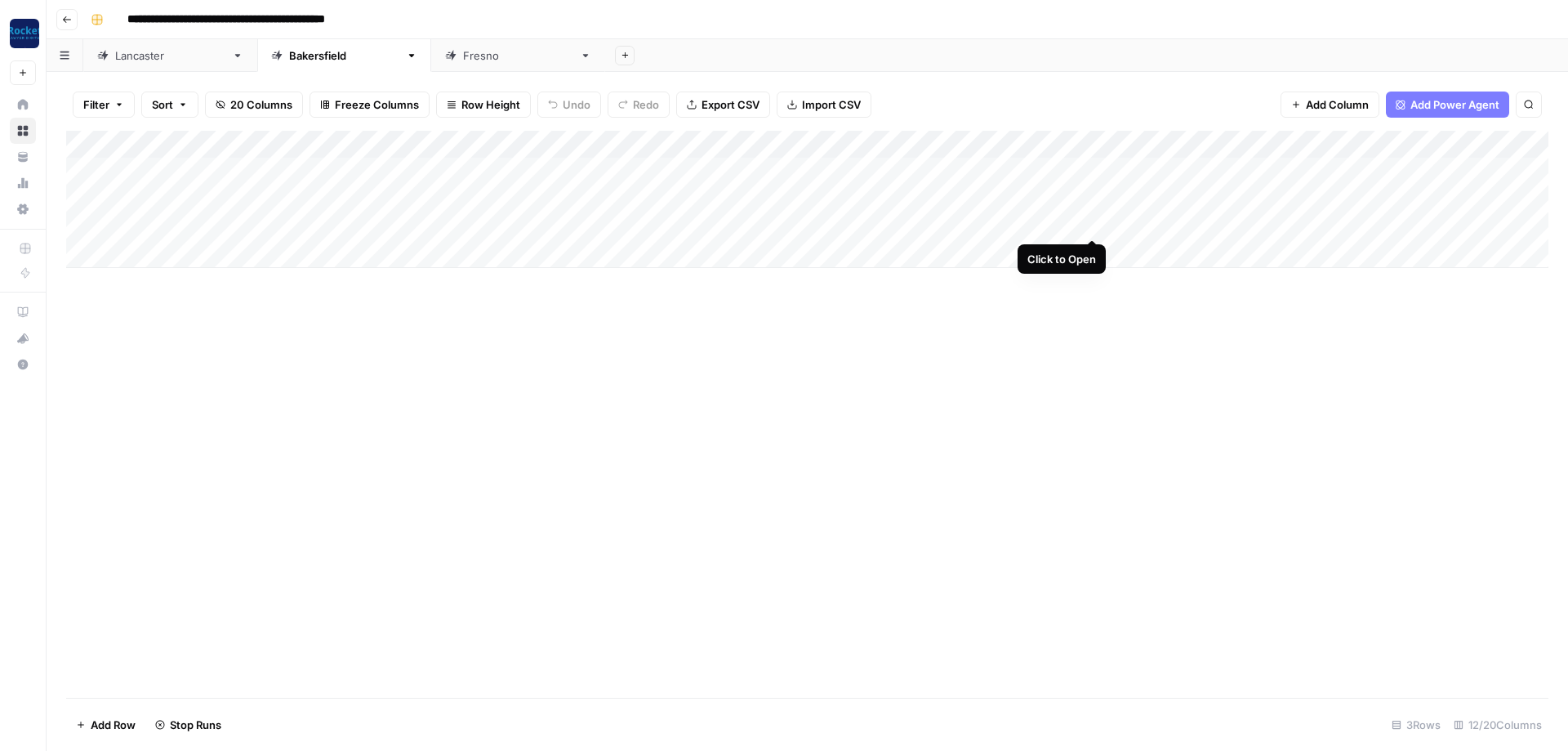
click at [1087, 221] on div "Add Column" at bounding box center [807, 199] width 1482 height 137
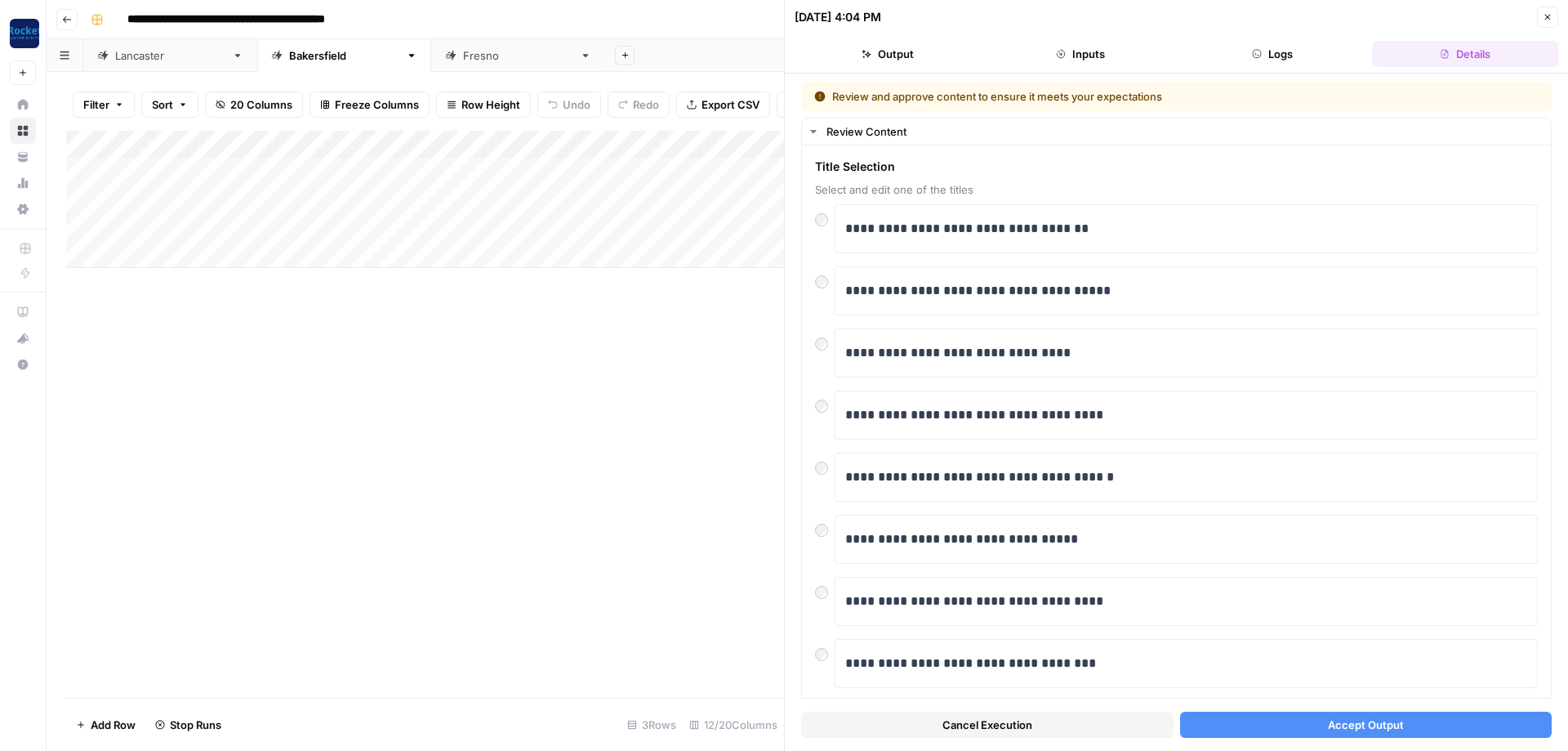
click at [1302, 729] on button "Accept Output" at bounding box center [1367, 724] width 372 height 26
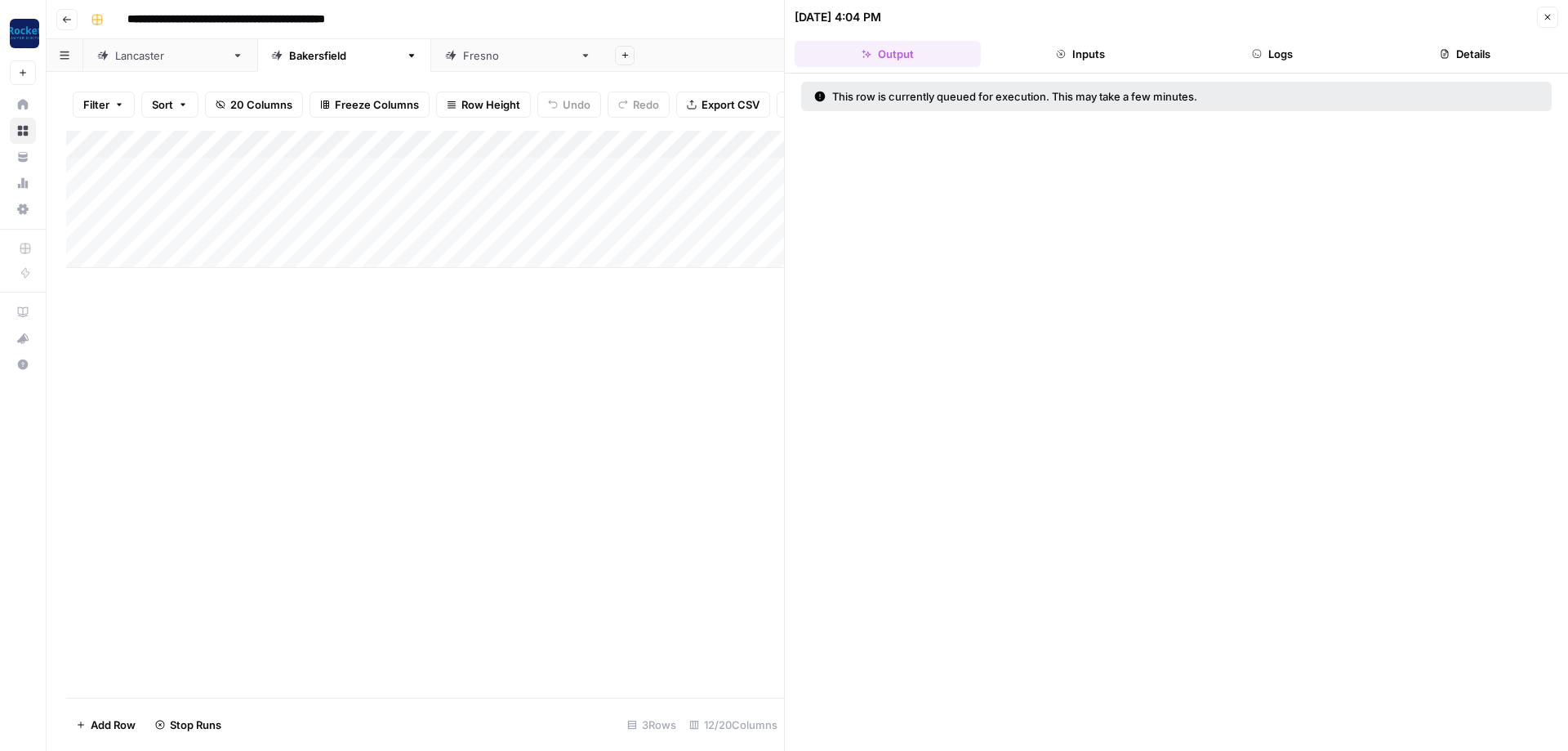
click at [1542, 17] on button "Close" at bounding box center [1547, 17] width 21 height 21
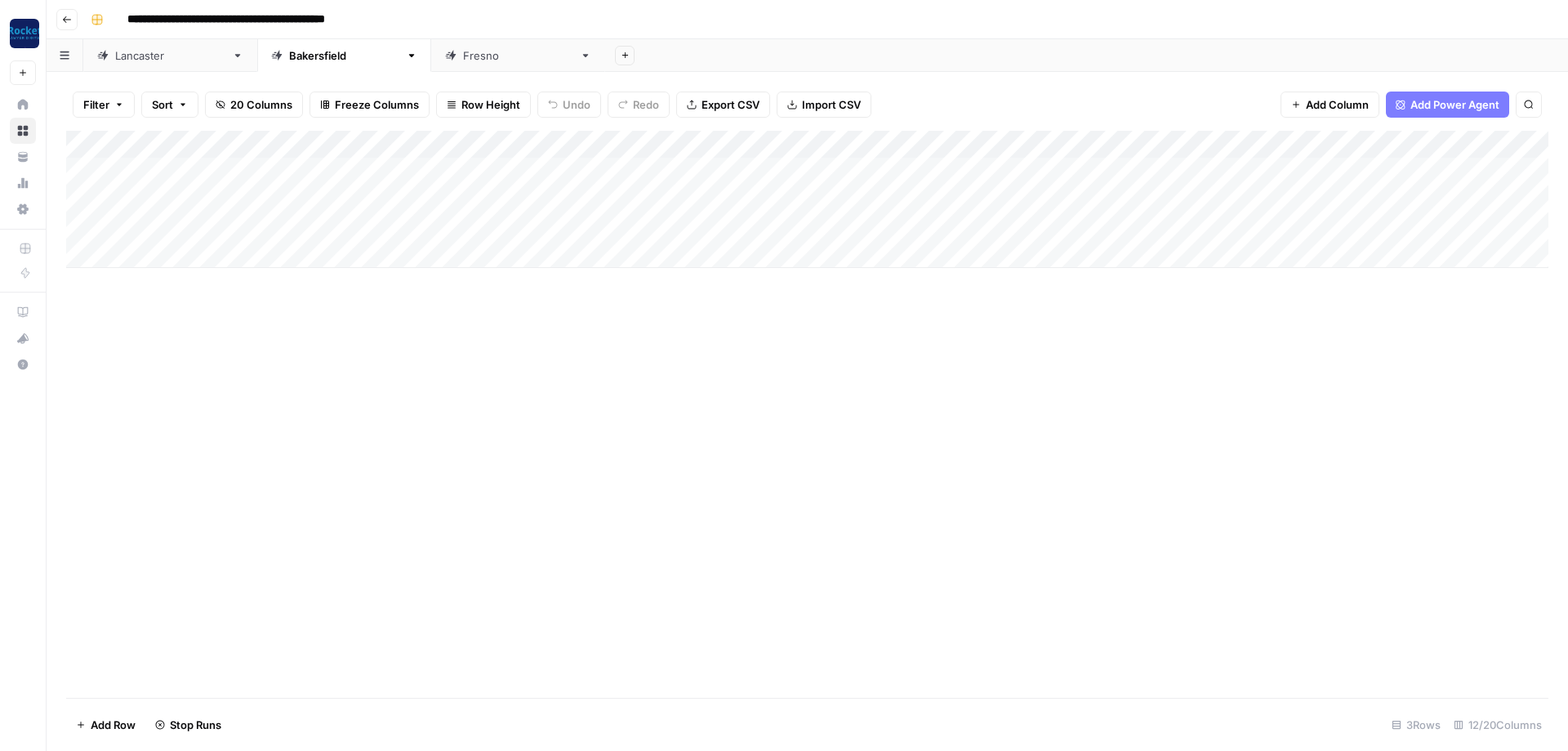
click at [463, 56] on div "[GEOGRAPHIC_DATA]" at bounding box center [517, 55] width 110 height 16
click at [983, 166] on div "Add Column" at bounding box center [807, 185] width 1482 height 109
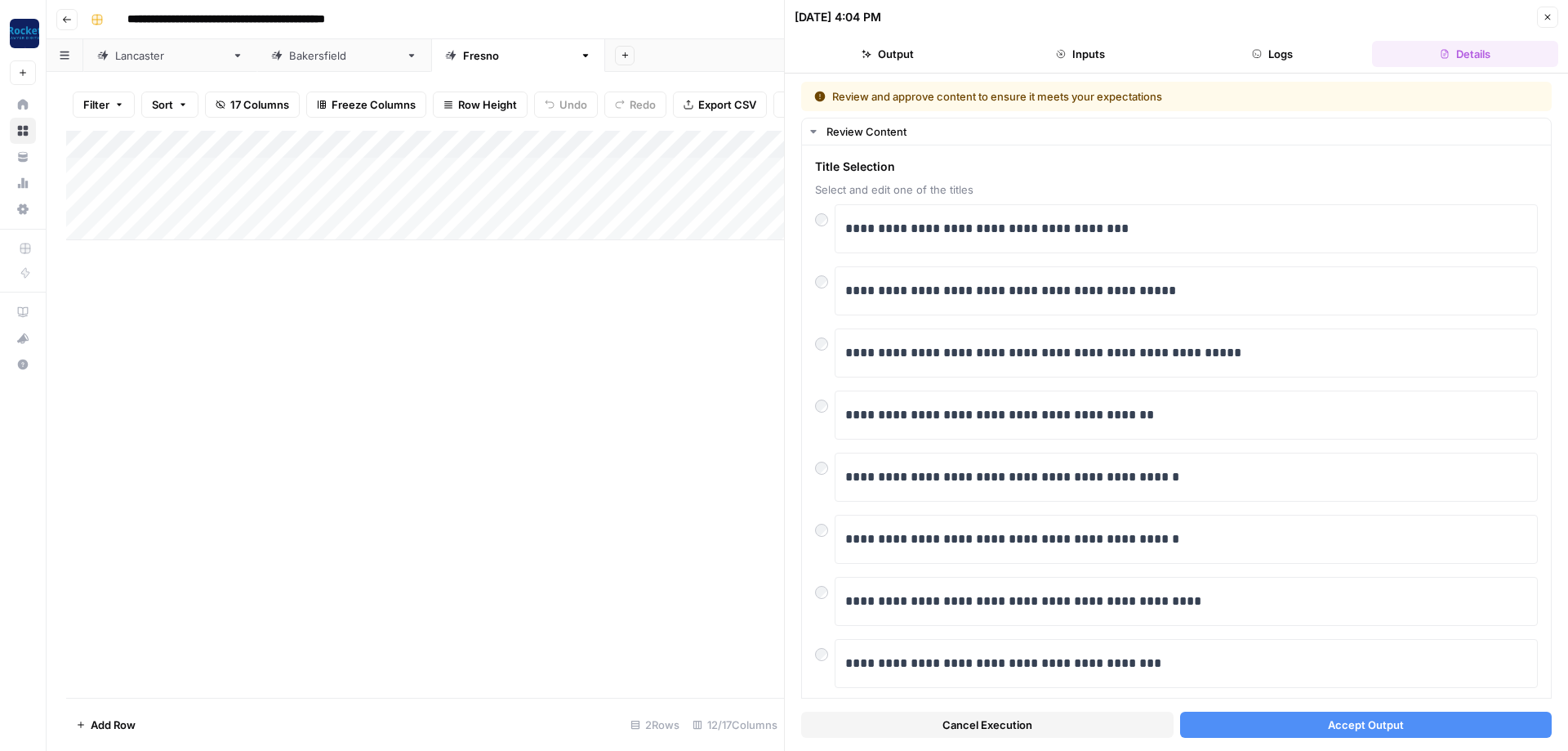
click at [1286, 721] on button "Accept Output" at bounding box center [1367, 724] width 372 height 26
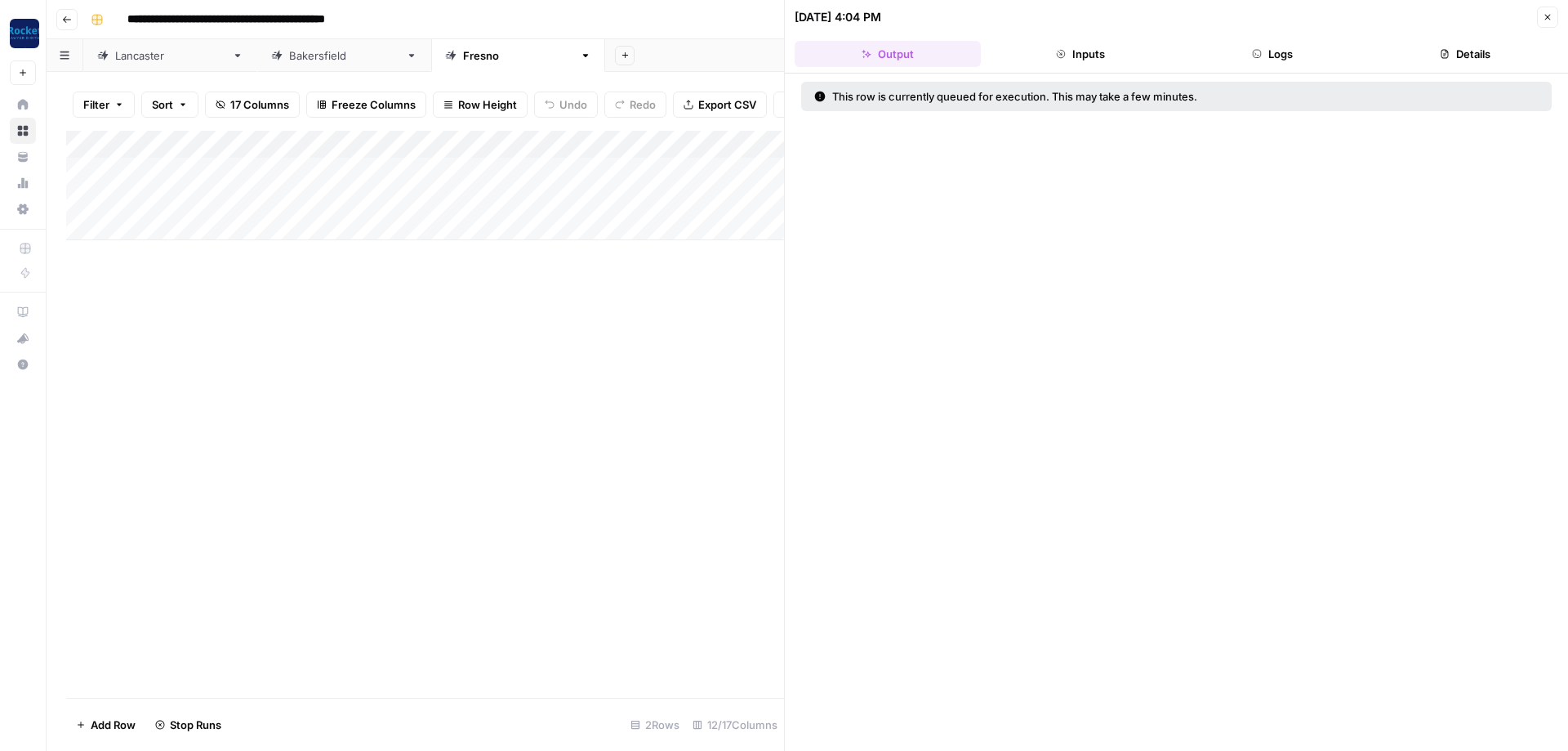
click at [1550, 18] on icon "button" at bounding box center [1547, 17] width 10 height 10
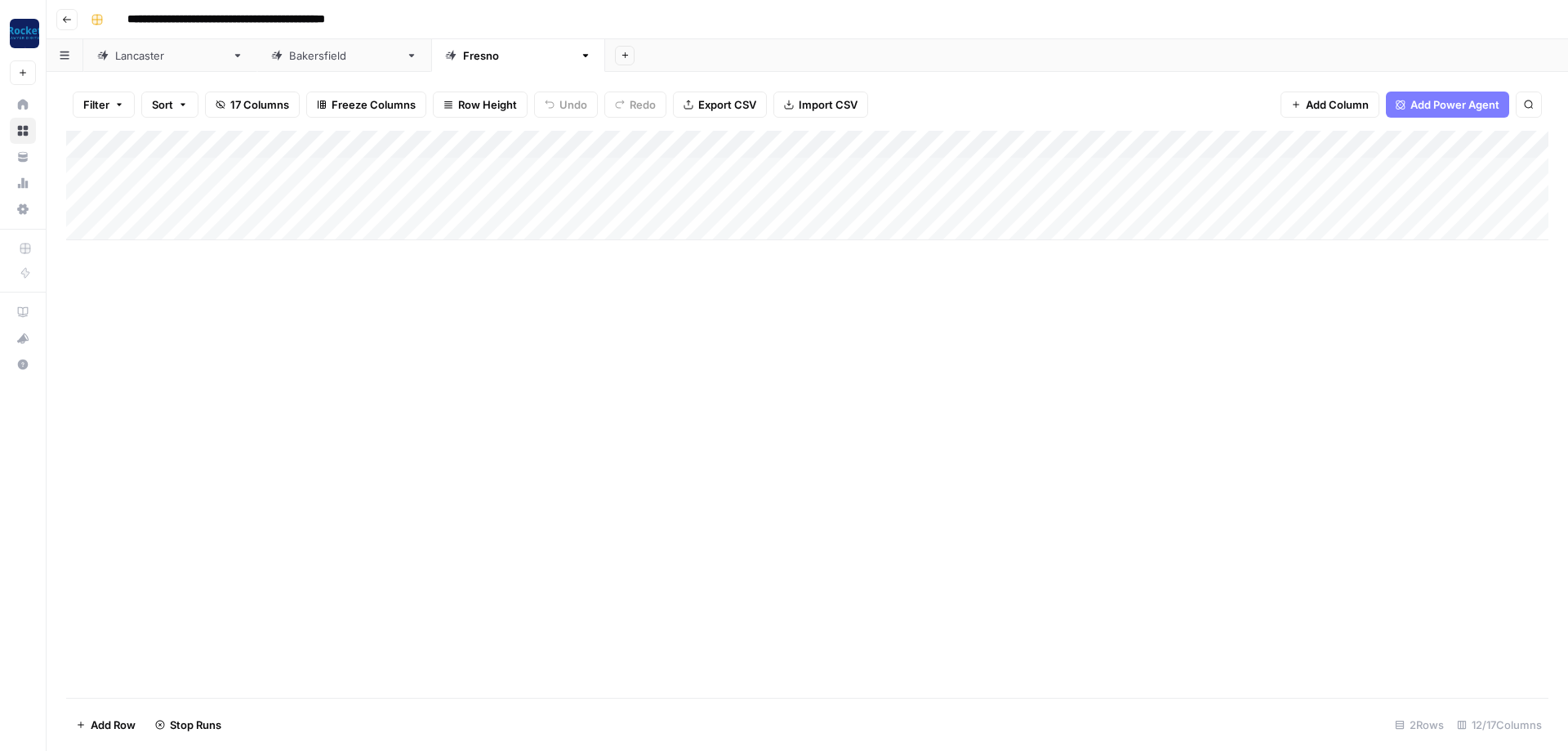
click at [987, 197] on div "Add Column" at bounding box center [807, 185] width 1482 height 109
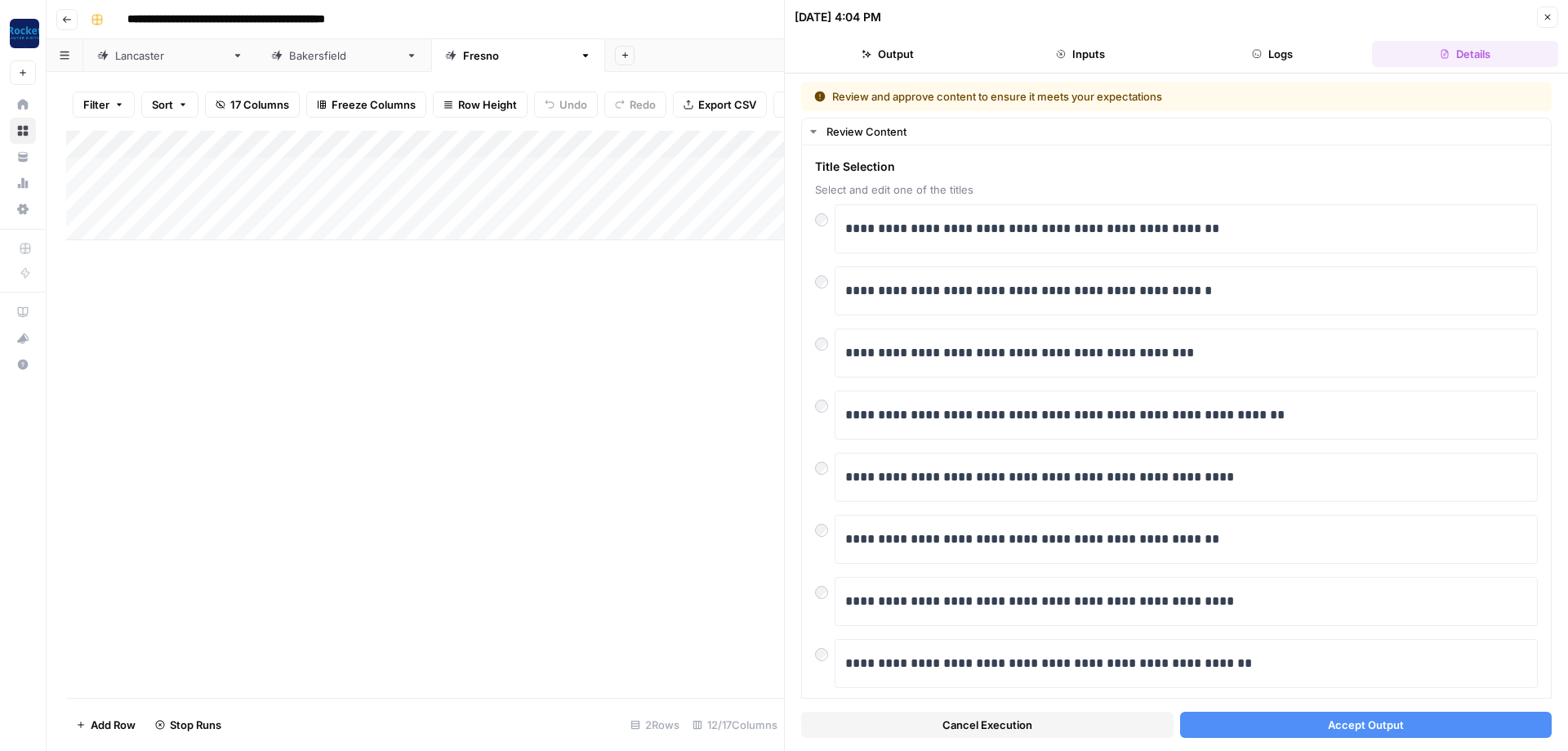
click at [1283, 730] on button "Accept Output" at bounding box center [1367, 724] width 372 height 26
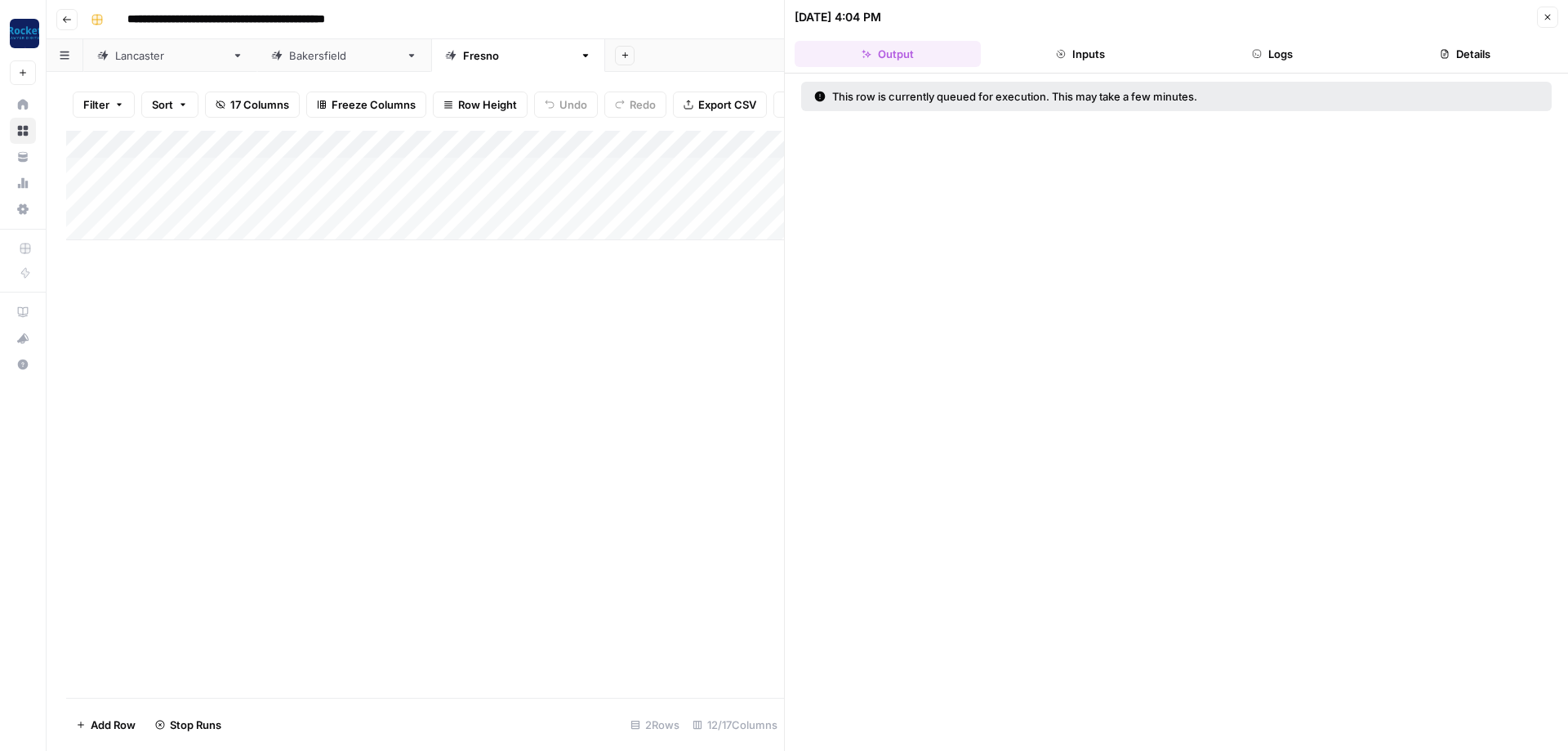
click at [1551, 13] on icon "button" at bounding box center [1547, 17] width 10 height 10
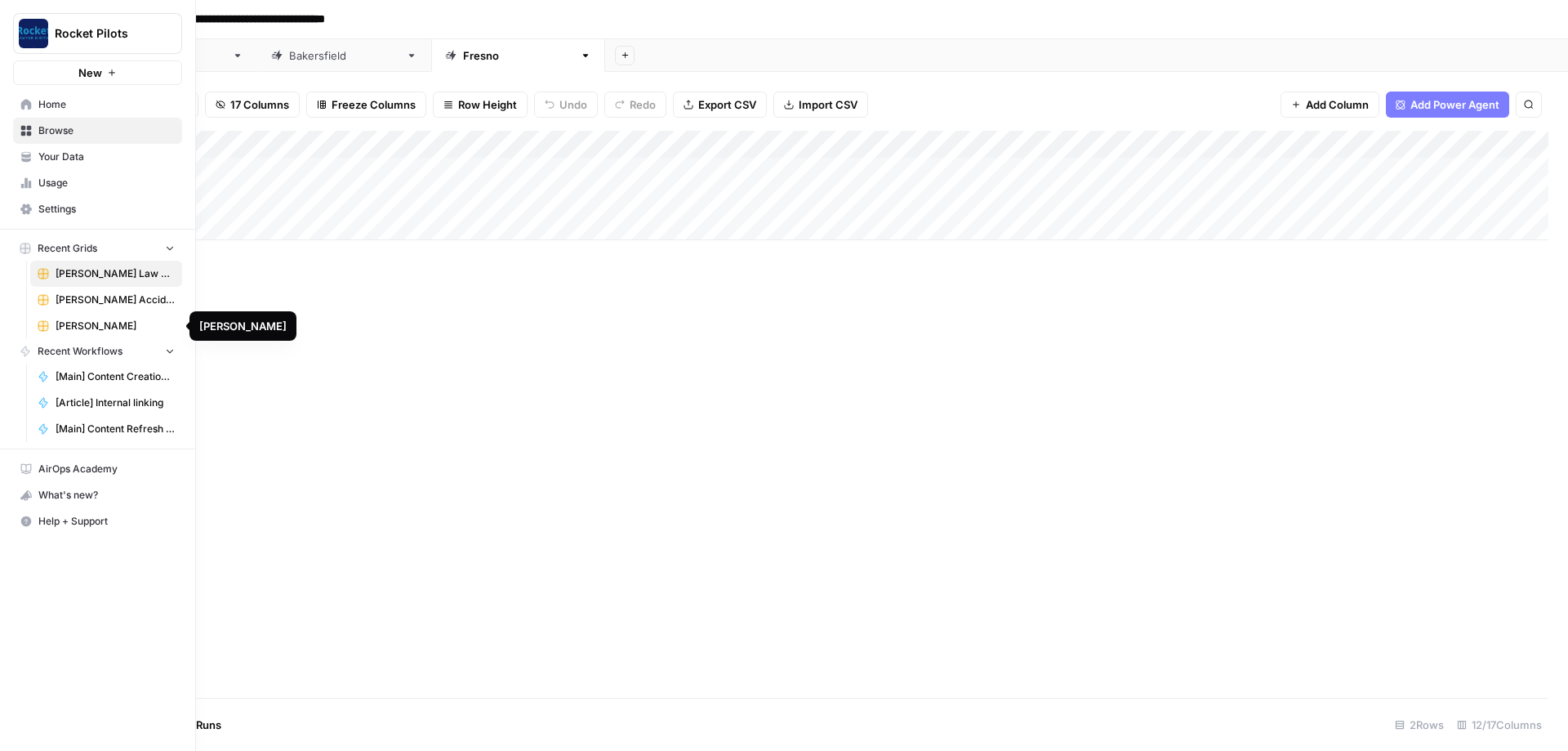
click at [111, 329] on span "[PERSON_NAME]" at bounding box center [115, 326] width 119 height 14
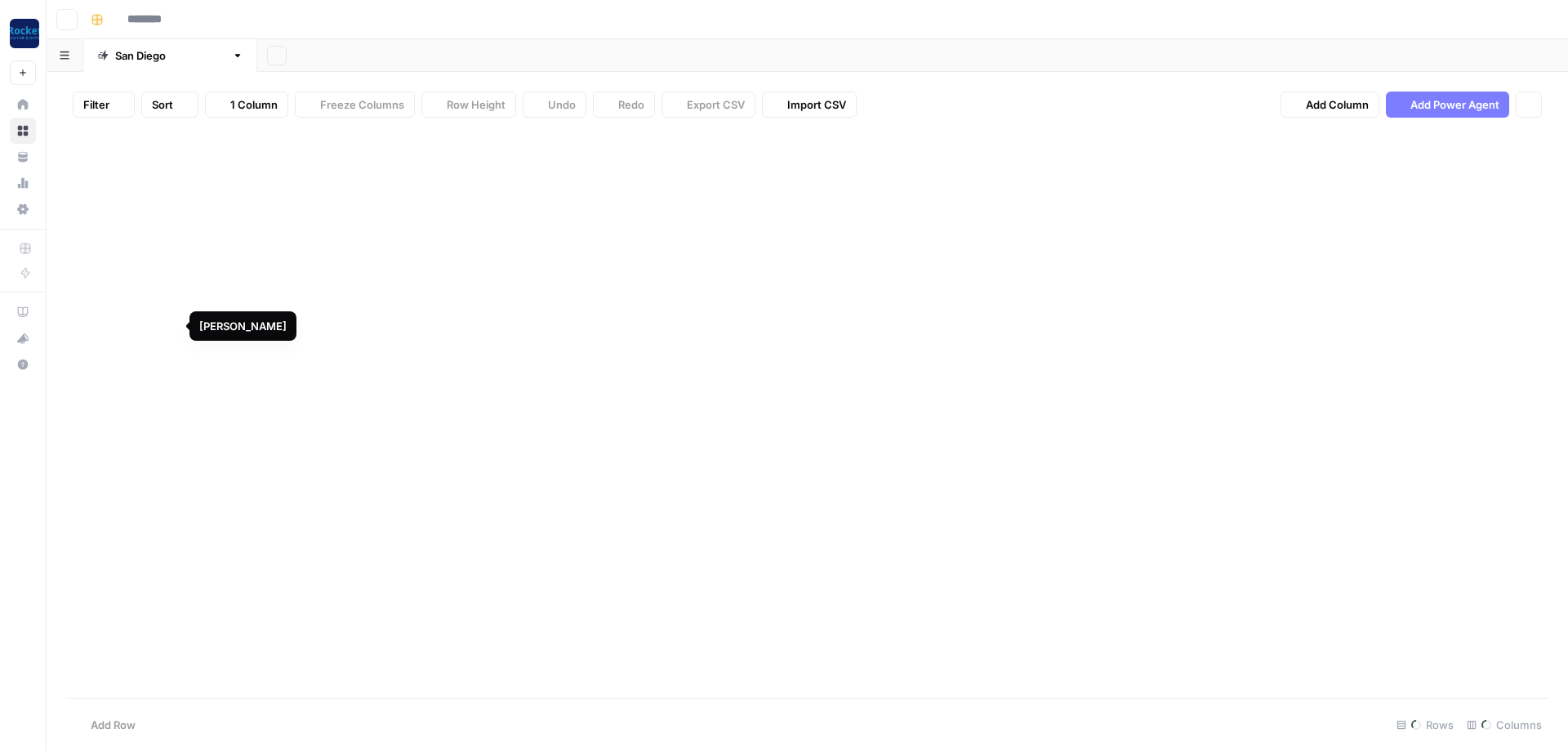
type input "**********"
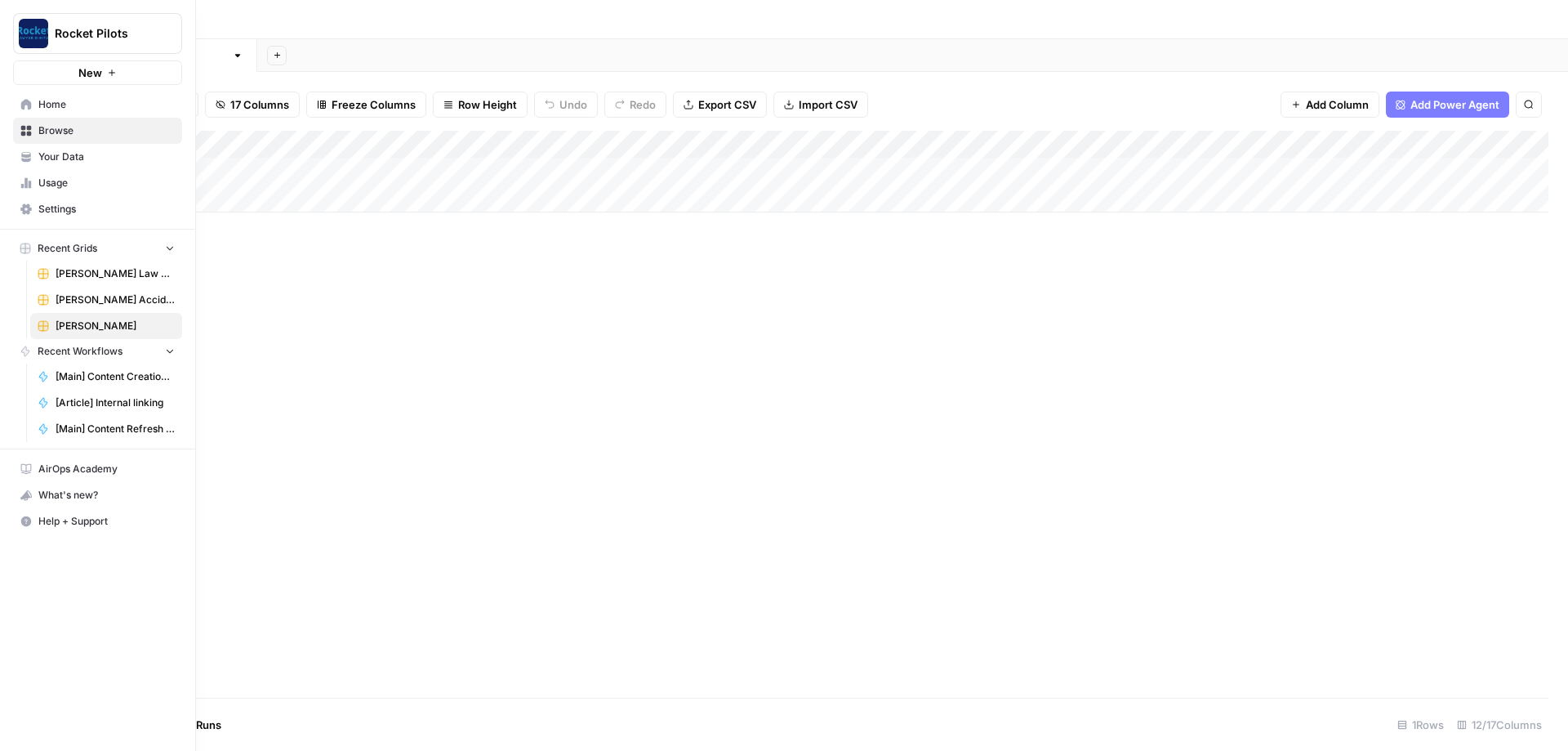
click at [63, 103] on span "Home" at bounding box center [107, 105] width 136 height 14
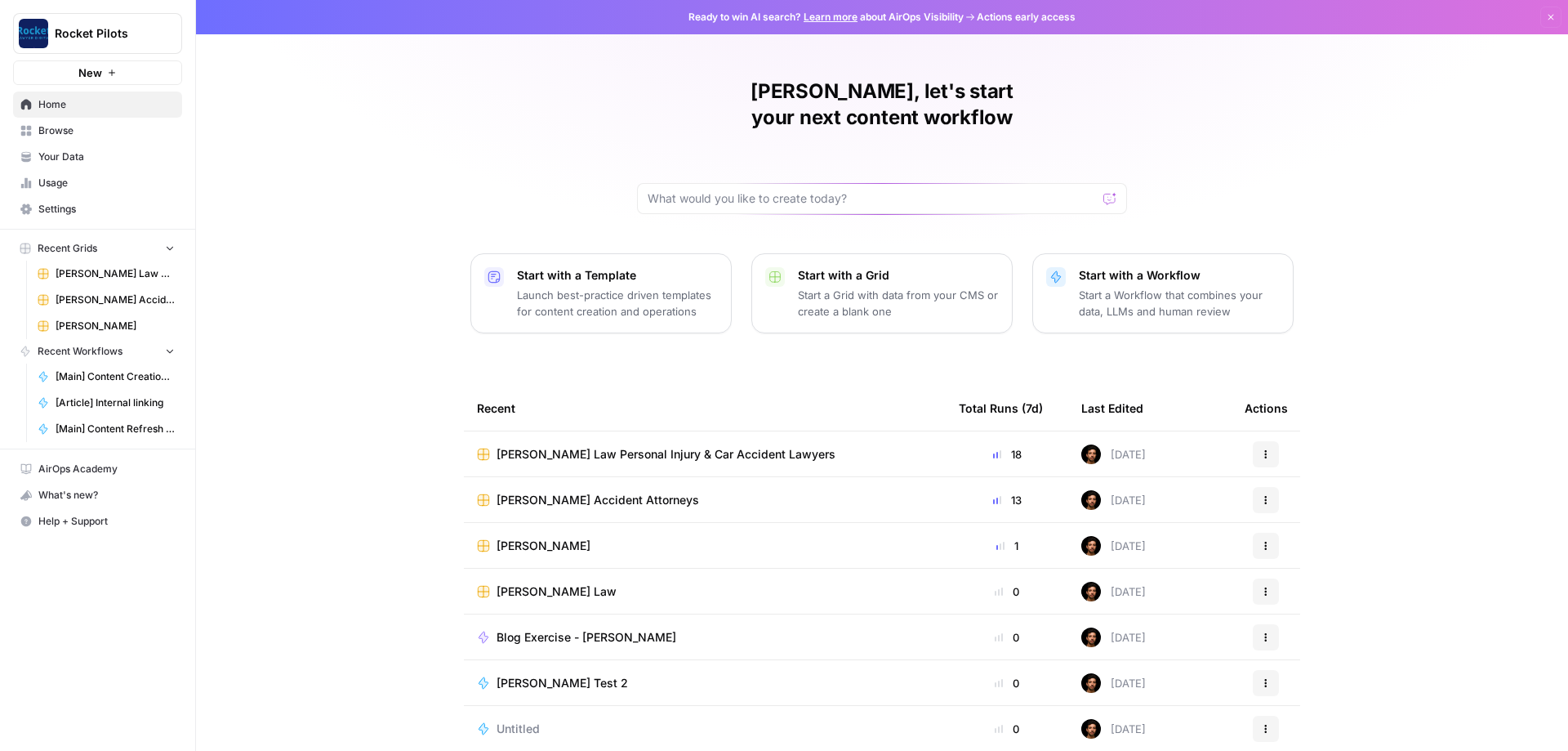
click at [78, 325] on span "[PERSON_NAME]" at bounding box center [115, 326] width 119 height 14
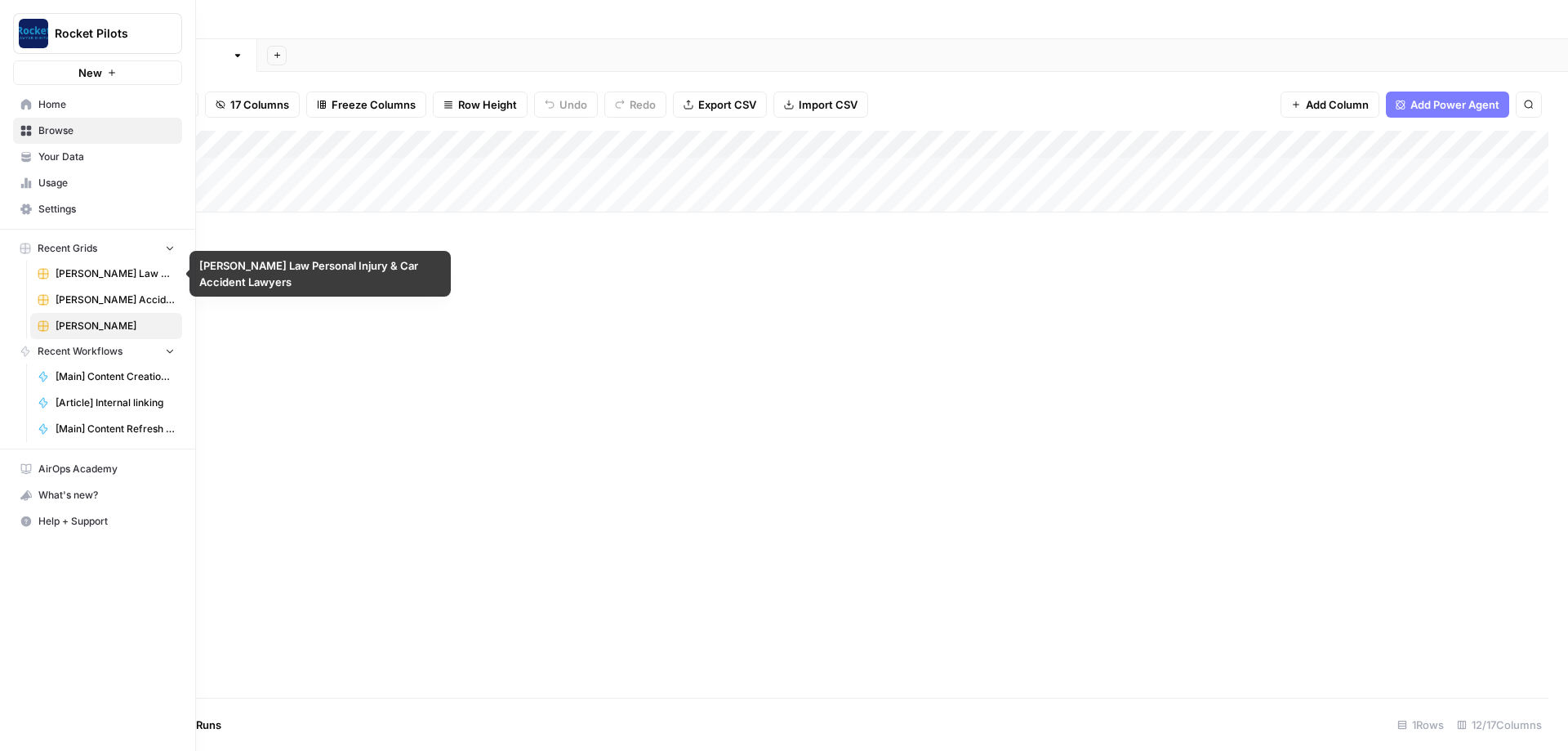
click at [100, 296] on span "[PERSON_NAME] Accident Attorneys" at bounding box center [115, 300] width 119 height 14
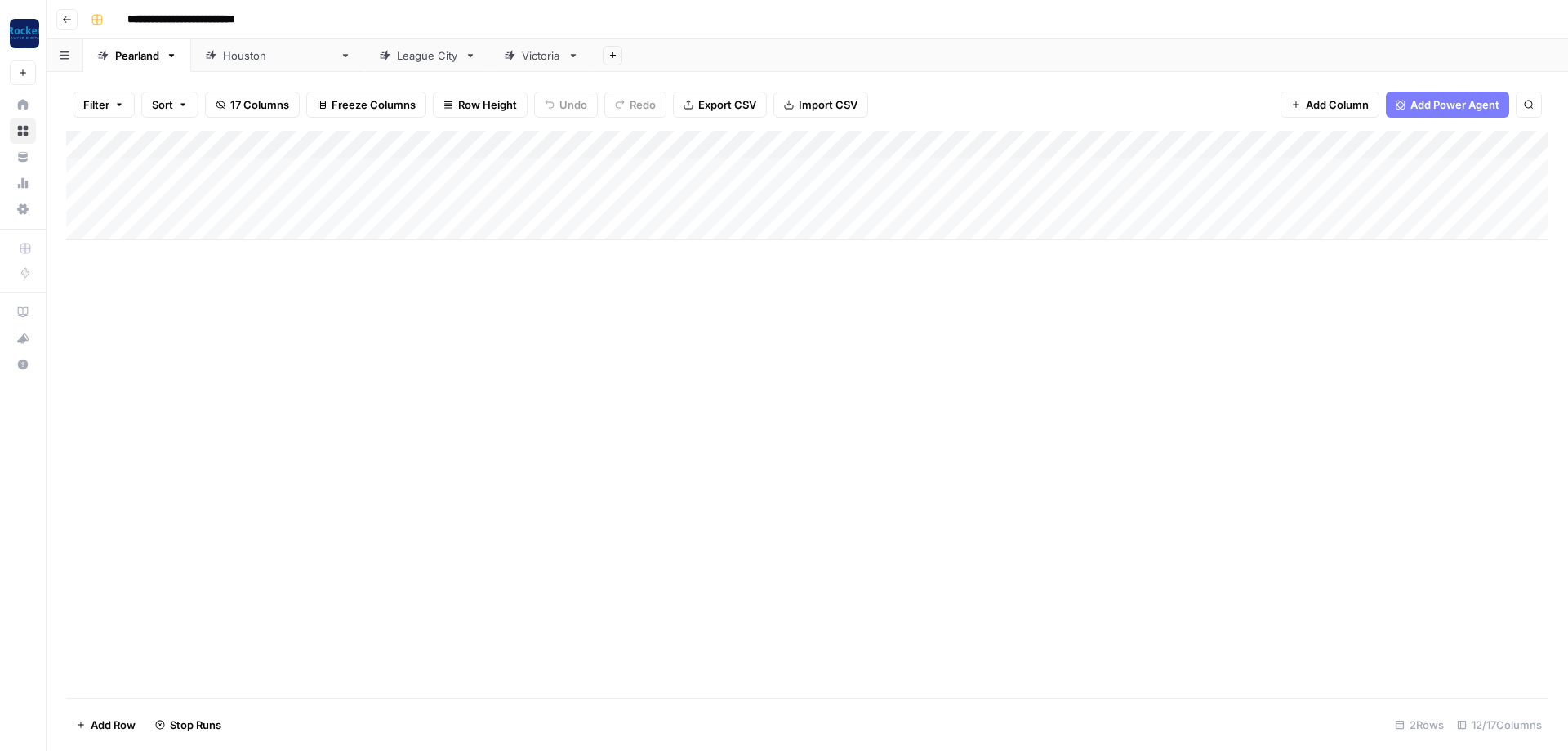
click at [522, 61] on div "Victoria" at bounding box center [541, 55] width 39 height 16
type input "**********"
click at [763, 165] on div "Add Column" at bounding box center [807, 199] width 1482 height 137
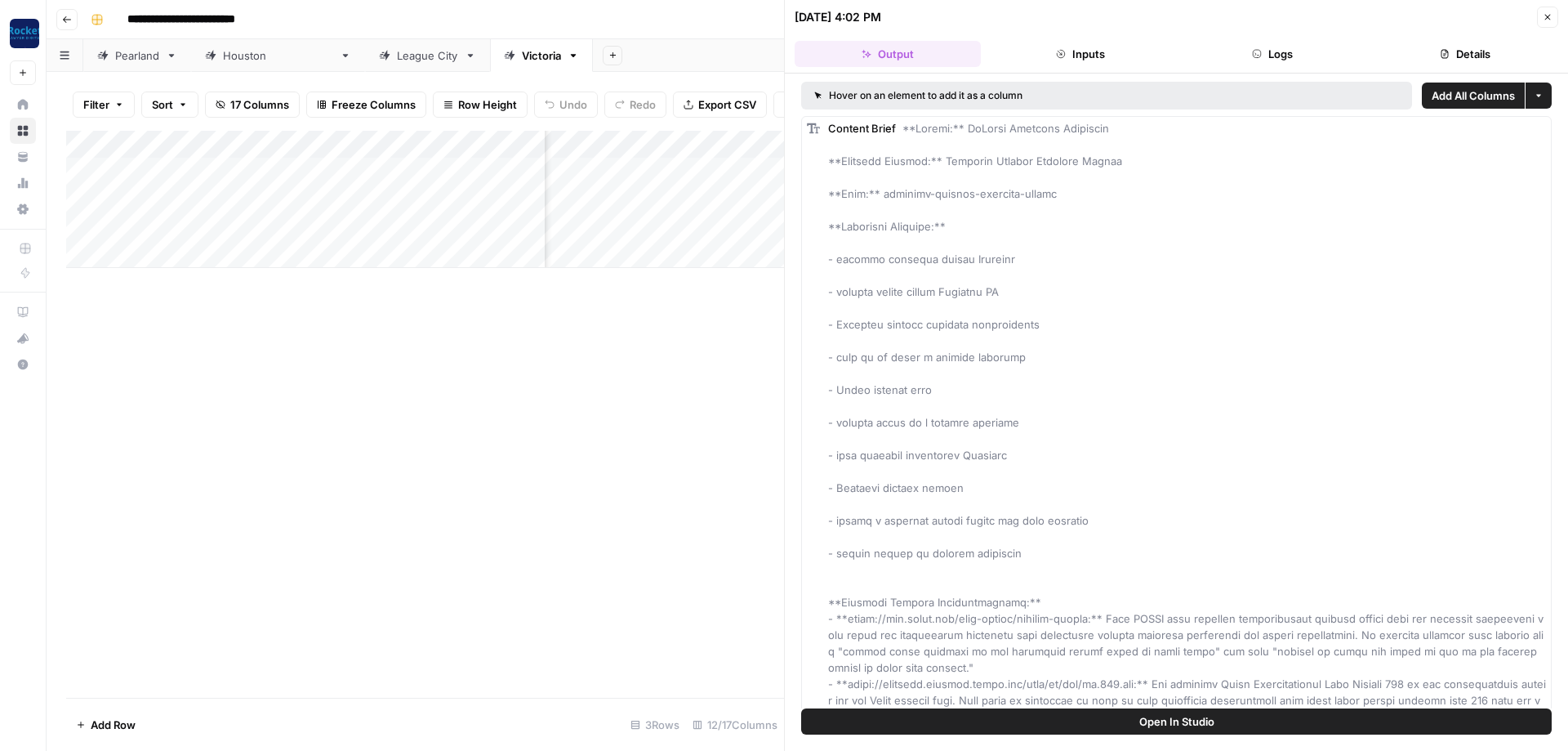
click at [1549, 21] on icon "button" at bounding box center [1547, 17] width 10 height 10
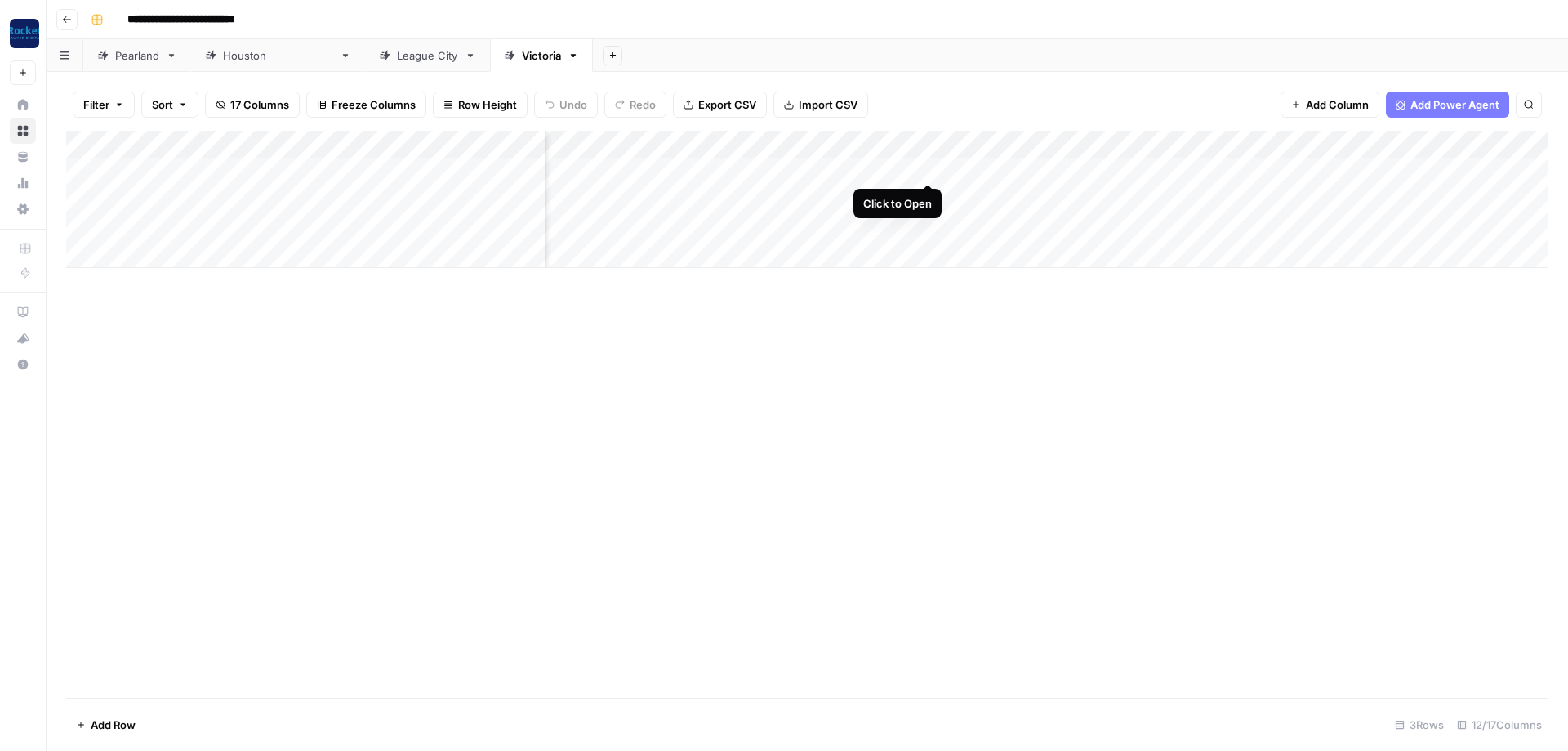
click at [926, 168] on div "Add Column" at bounding box center [807, 199] width 1482 height 137
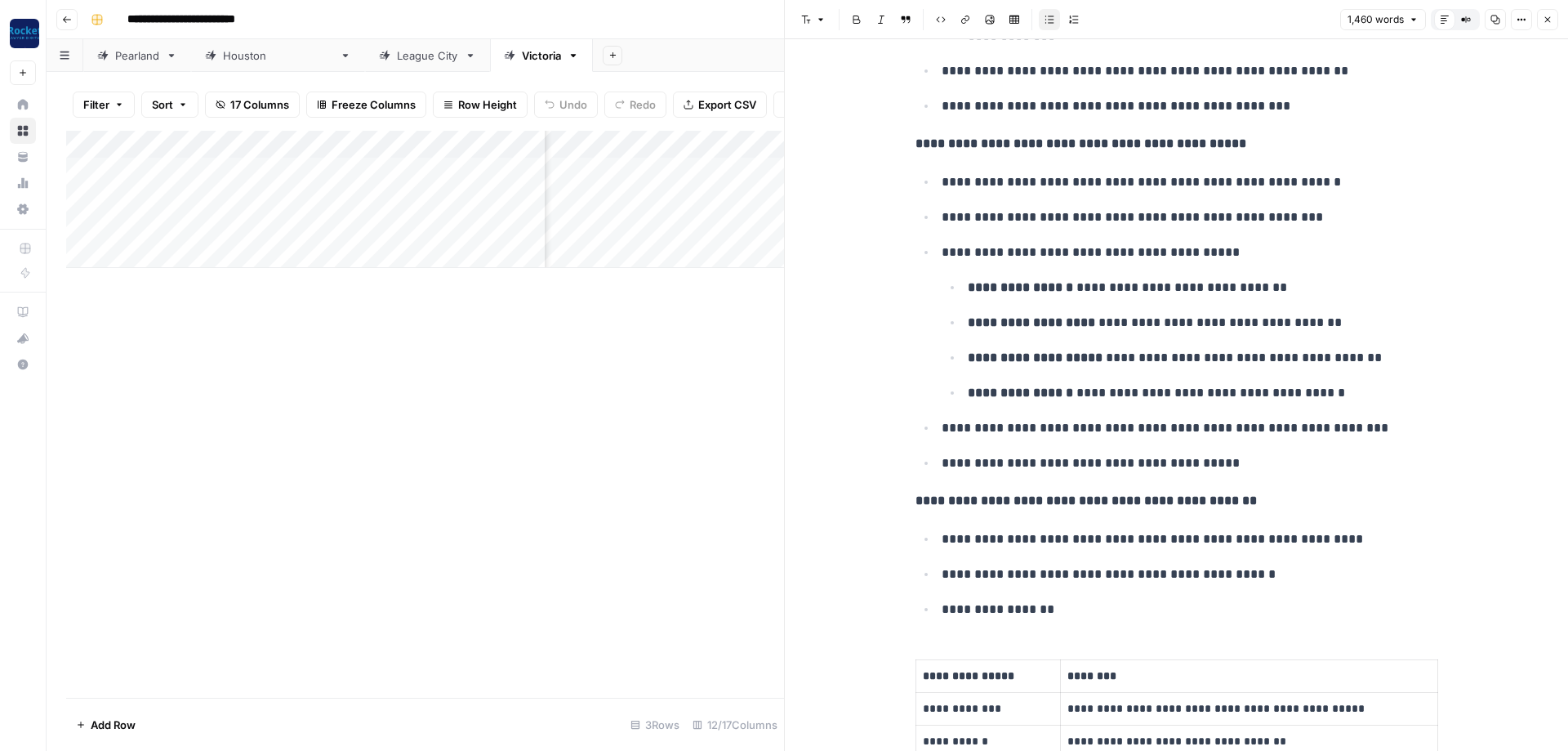
scroll to position [1960, 0]
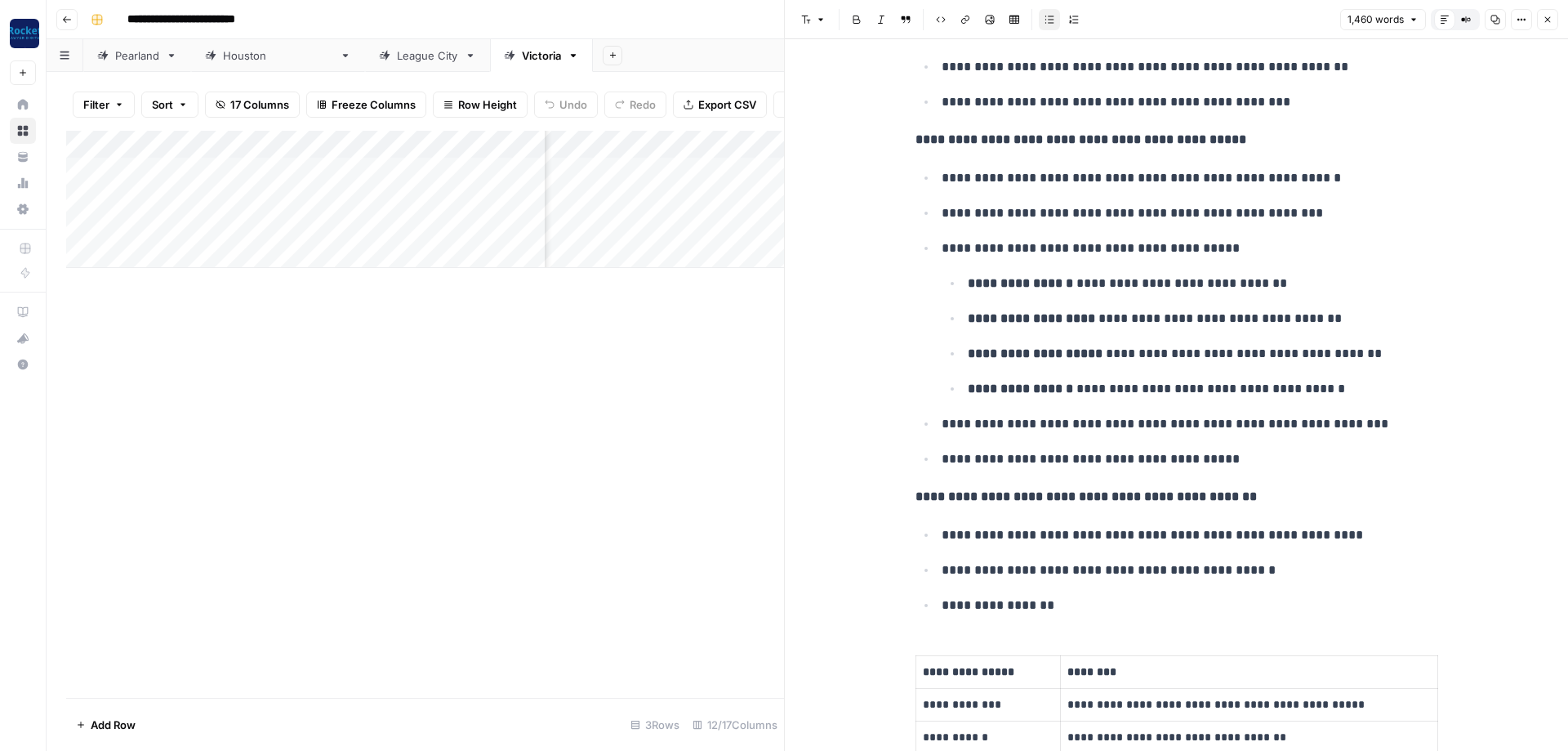
click at [1541, 20] on button "Close" at bounding box center [1547, 20] width 21 height 21
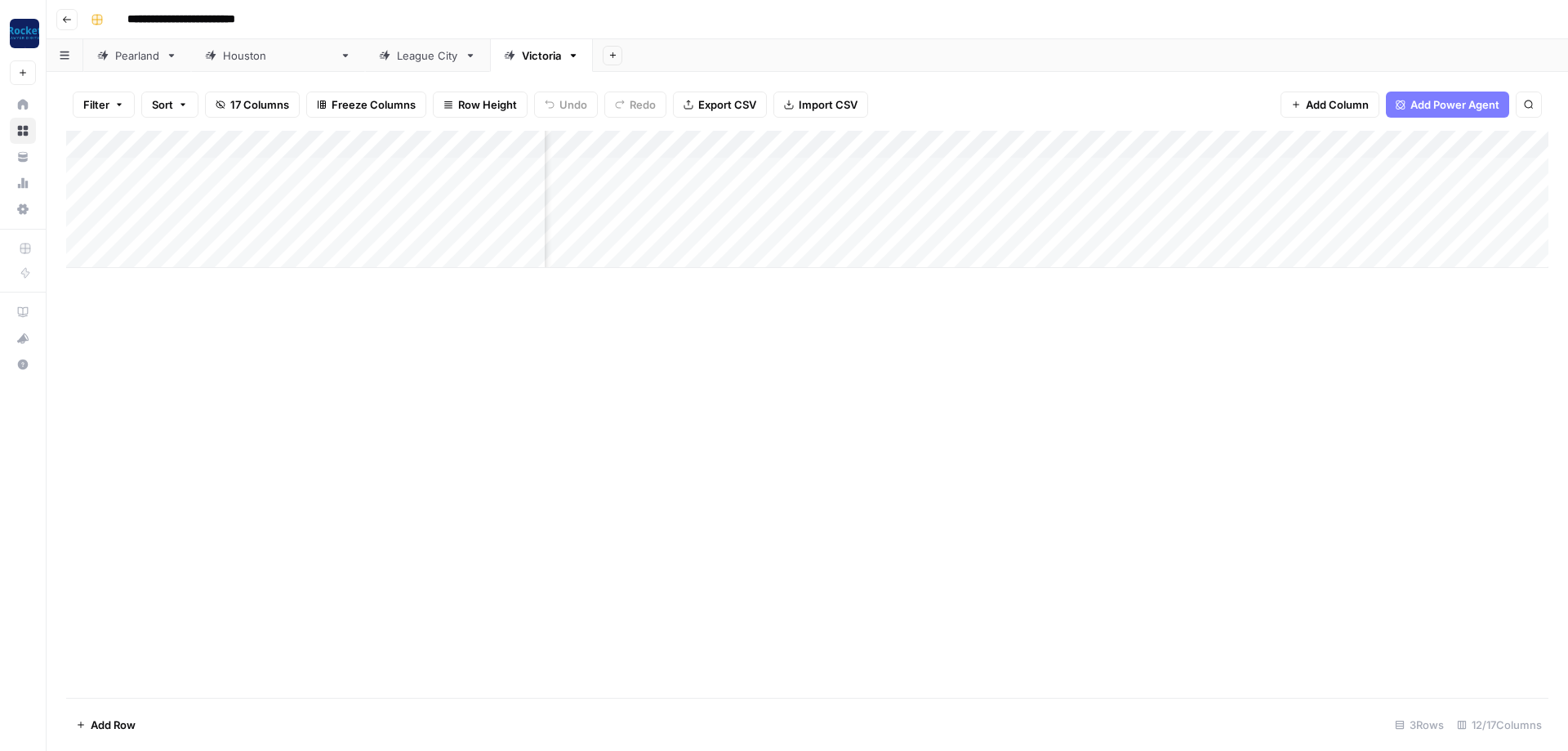
click at [1376, 139] on div "Add Column" at bounding box center [807, 199] width 1482 height 137
click at [1424, 182] on span "All Rows" at bounding box center [1427, 178] width 103 height 16
click at [396, 59] on div "League City" at bounding box center [427, 55] width 61 height 16
type input "**********"
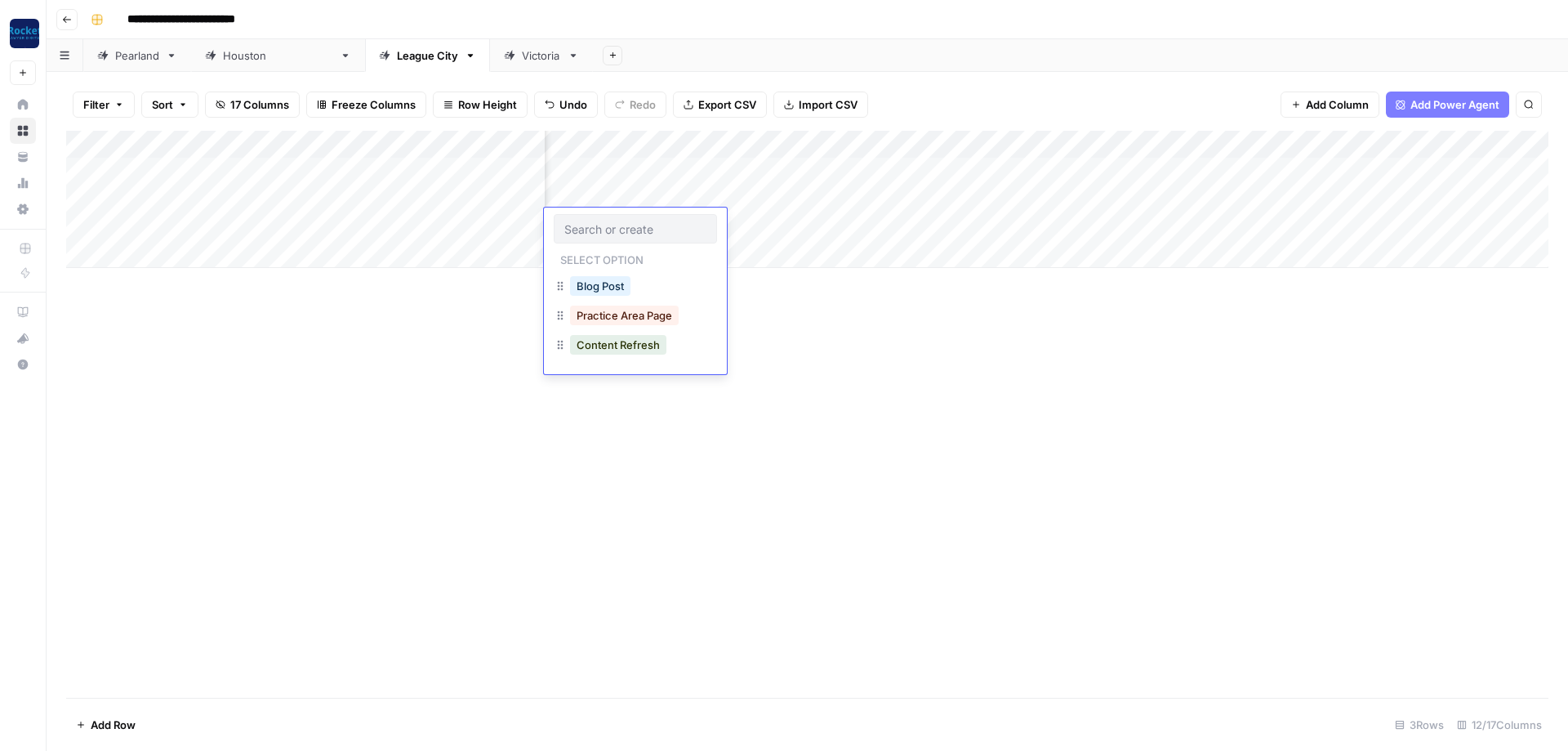
scroll to position [0, 547]
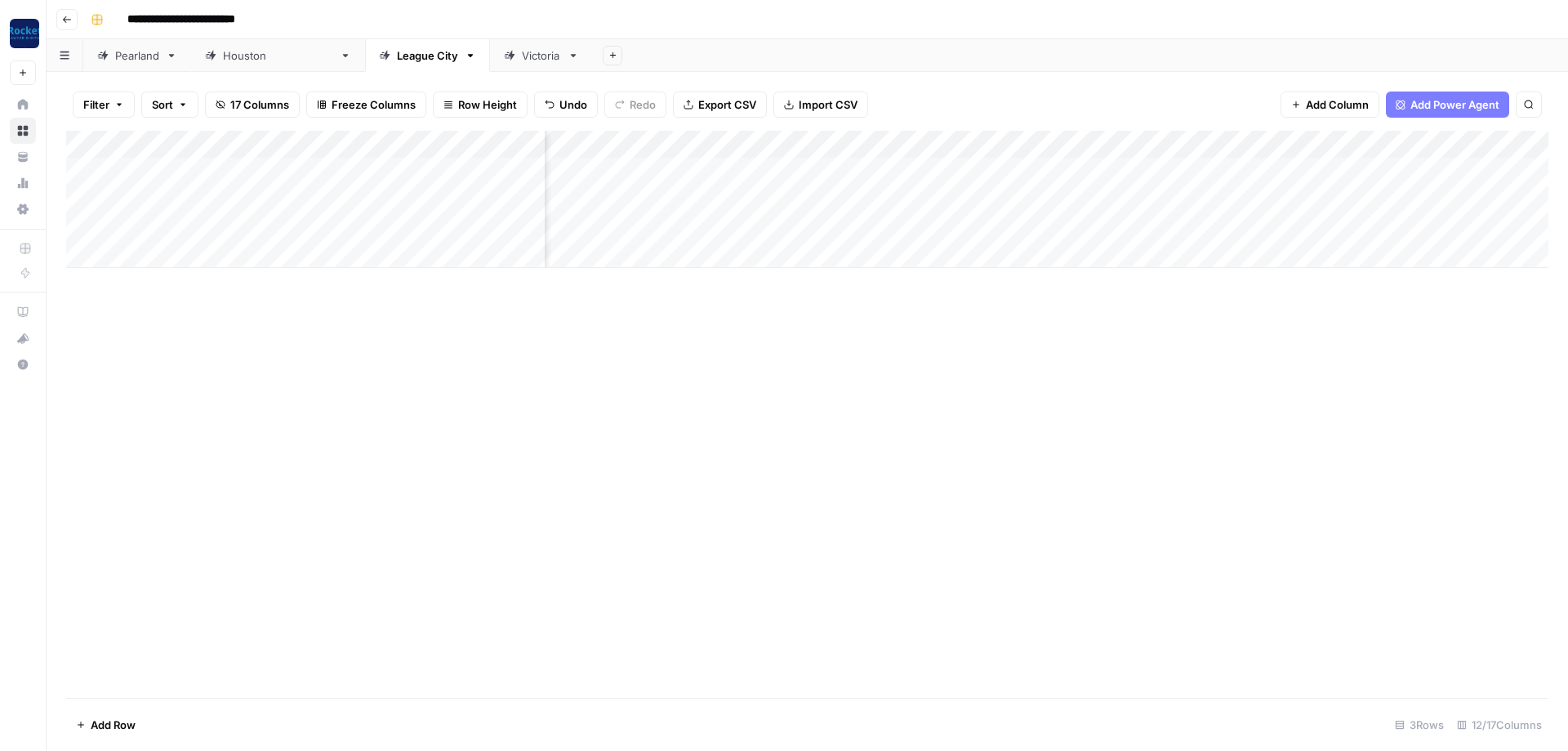
click at [1212, 141] on div "Add Column" at bounding box center [807, 199] width 1482 height 137
click at [1240, 182] on span "All Rows" at bounding box center [1273, 178] width 103 height 16
click at [76, 222] on div "Add Column" at bounding box center [807, 213] width 1482 height 165
click at [81, 248] on div "Add Column" at bounding box center [807, 213] width 1482 height 165
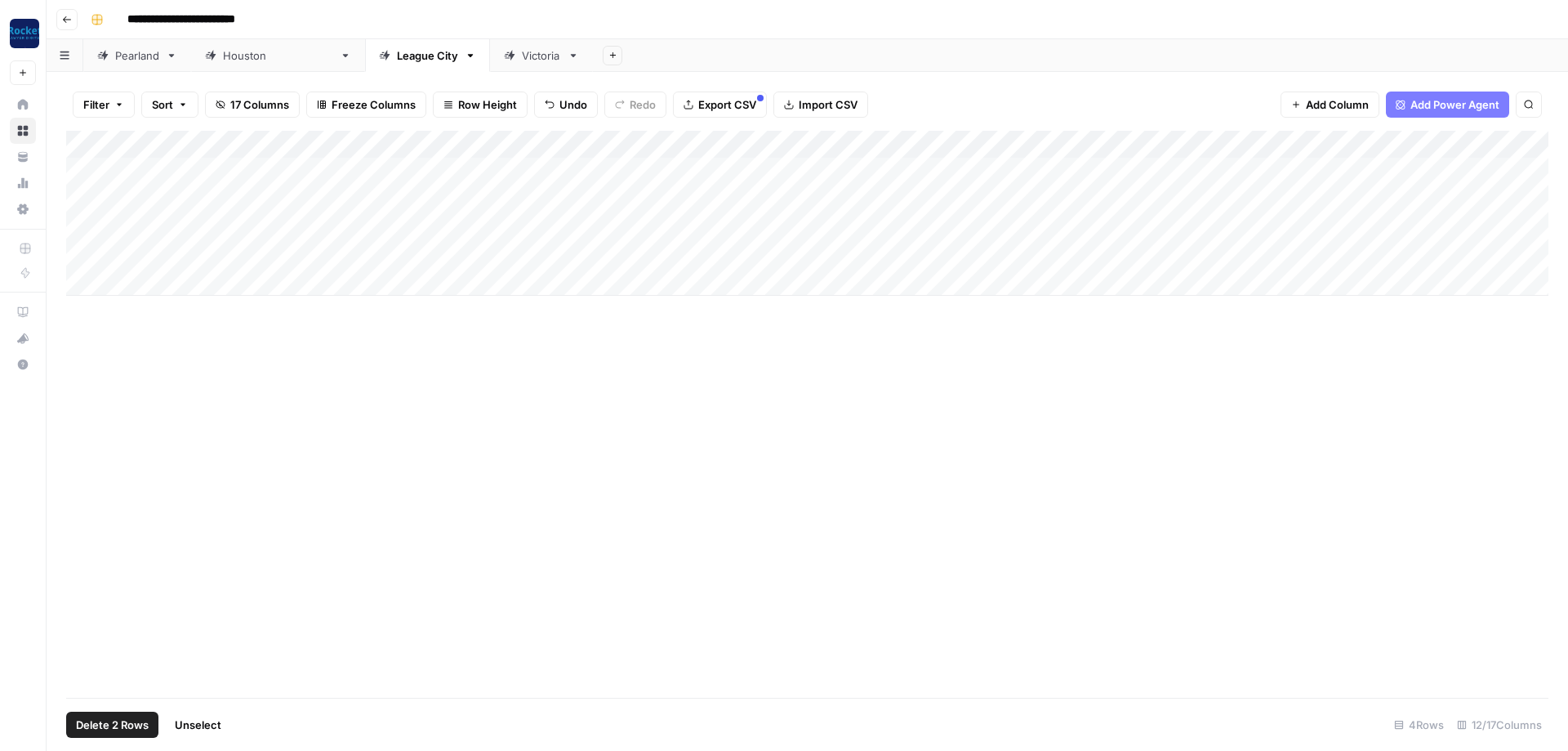
click at [115, 723] on span "Delete 2 Rows" at bounding box center [112, 724] width 72 height 16
click at [741, 192] on span "Delete" at bounding box center [725, 189] width 35 height 16
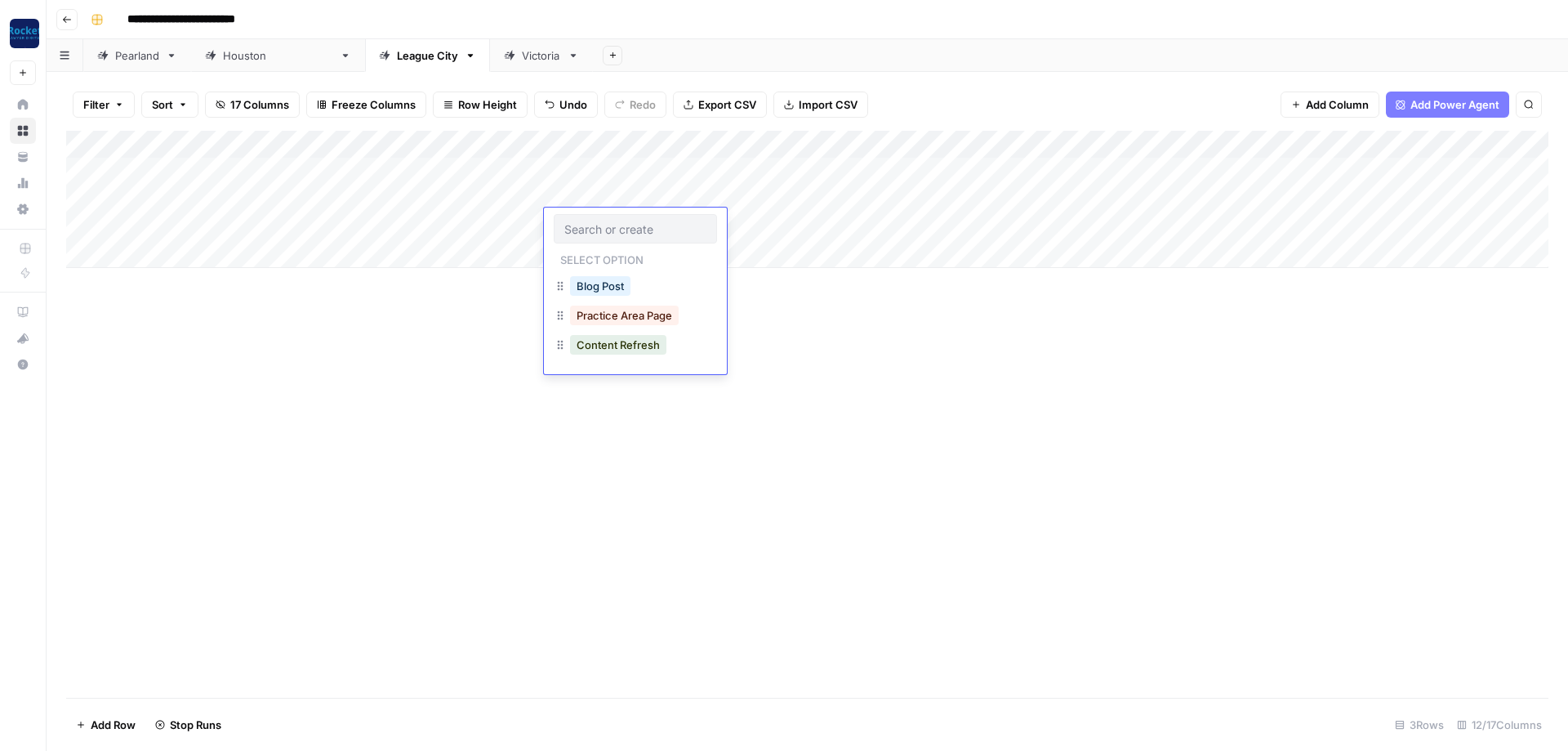
click at [244, 66] on link "[GEOGRAPHIC_DATA]" at bounding box center [278, 55] width 174 height 32
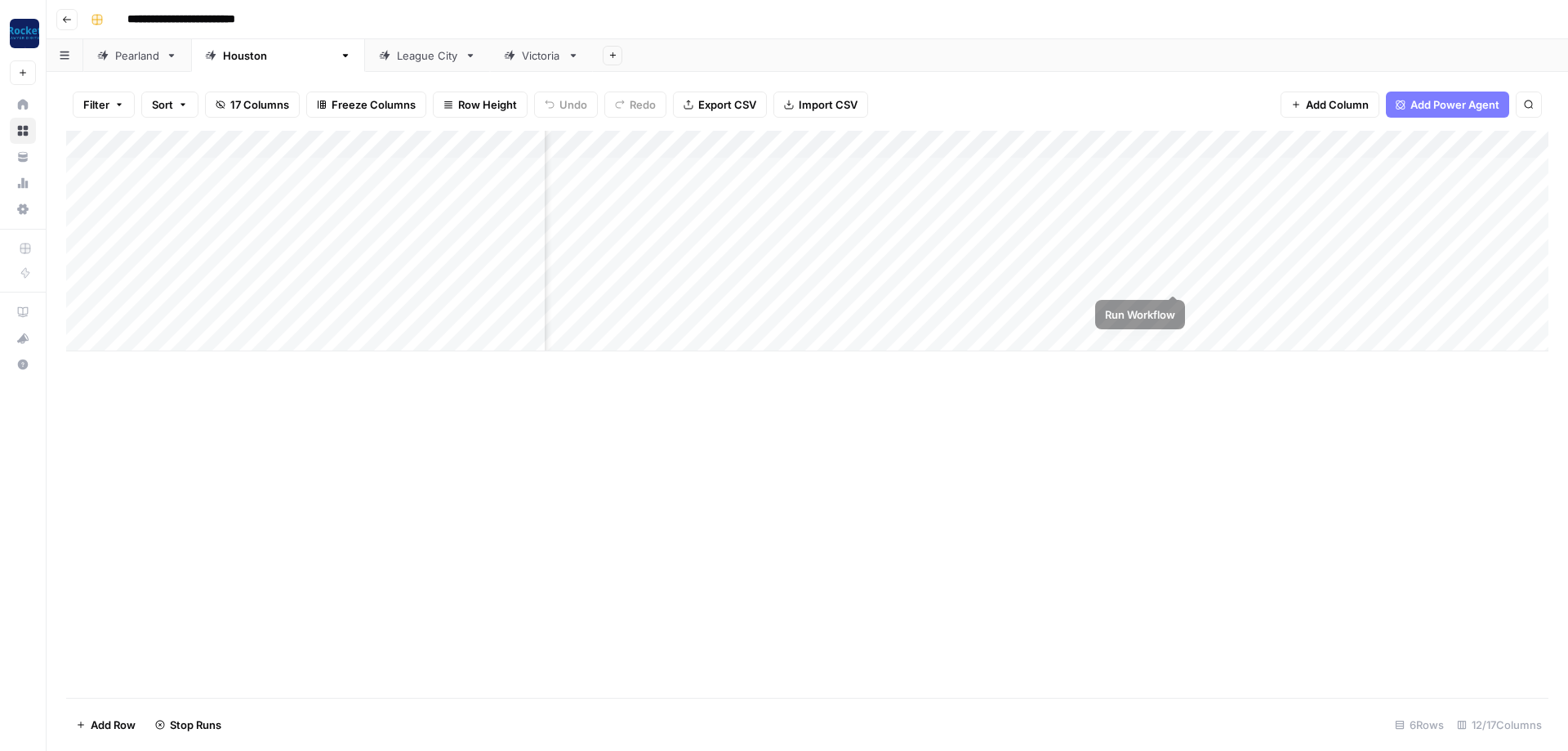
scroll to position [0, 147]
click at [1172, 247] on div "Add Column" at bounding box center [807, 241] width 1482 height 220
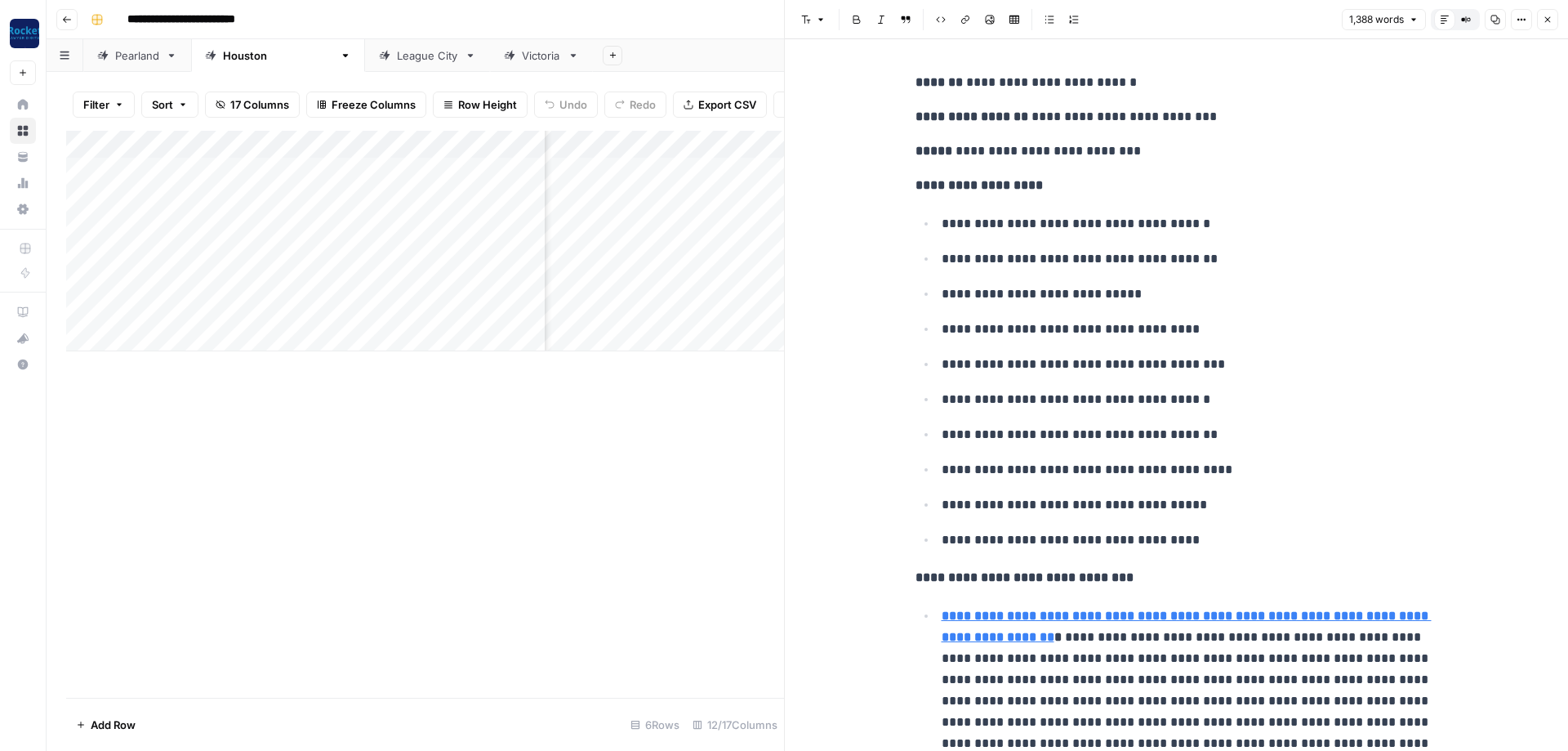
click at [1544, 19] on icon "button" at bounding box center [1547, 19] width 10 height 10
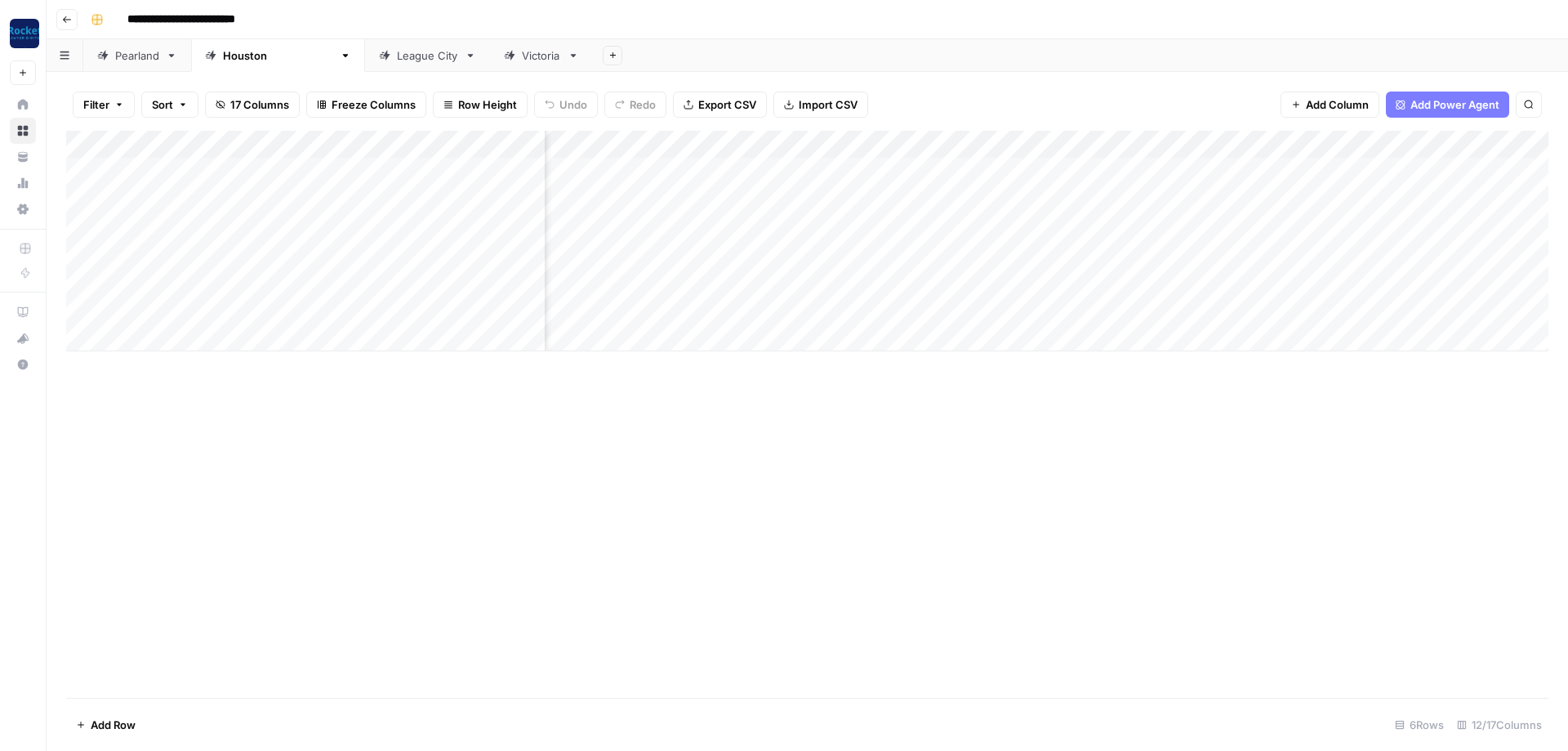
scroll to position [0, 761]
click at [1004, 141] on div "Add Column" at bounding box center [807, 241] width 1482 height 220
click at [1061, 179] on span "All Rows" at bounding box center [1060, 178] width 103 height 16
click at [396, 54] on div "League City" at bounding box center [427, 55] width 61 height 16
type input "**********"
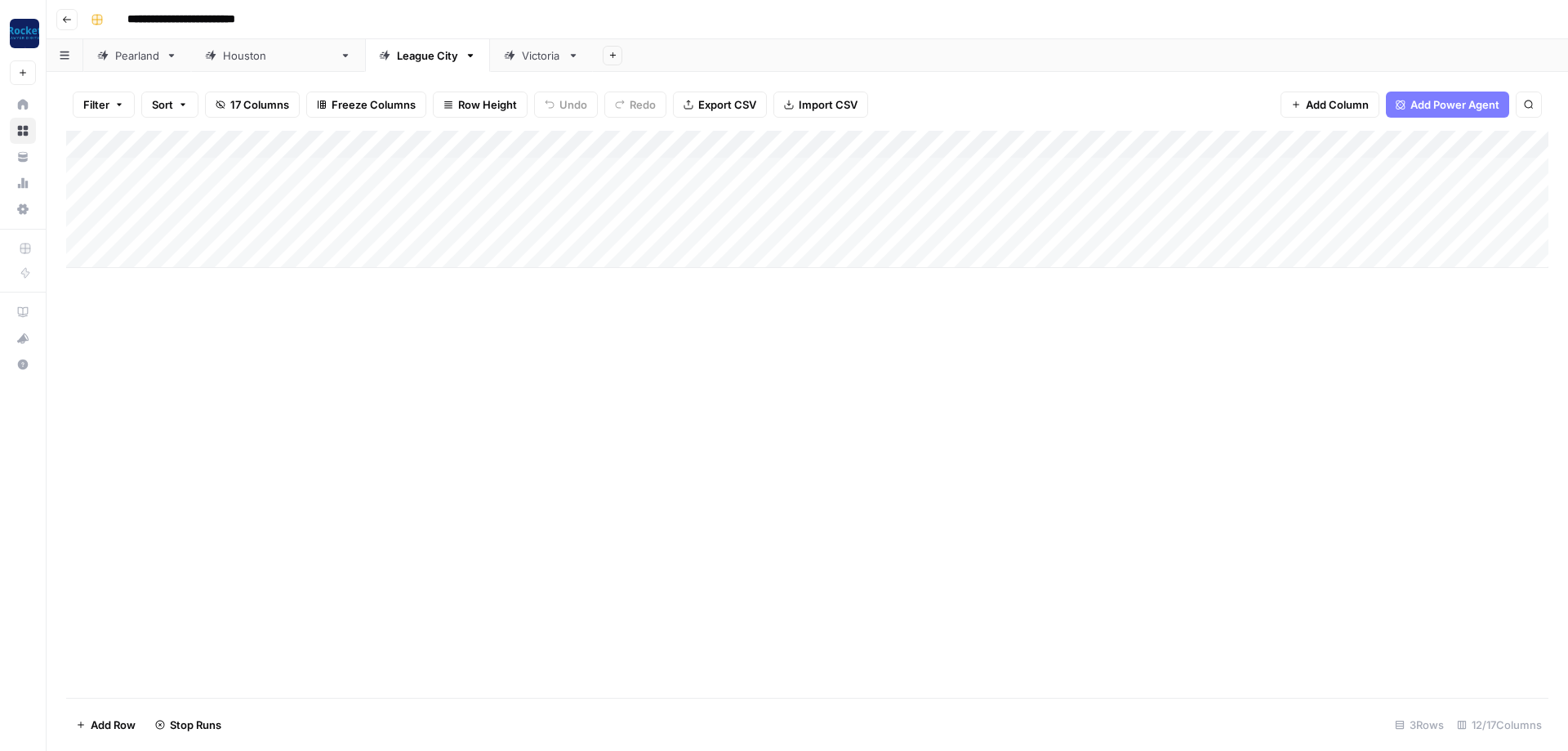
click at [76, 222] on div "Add Column" at bounding box center [807, 199] width 1482 height 137
click at [124, 721] on span "Delete 1 Row" at bounding box center [108, 724] width 65 height 16
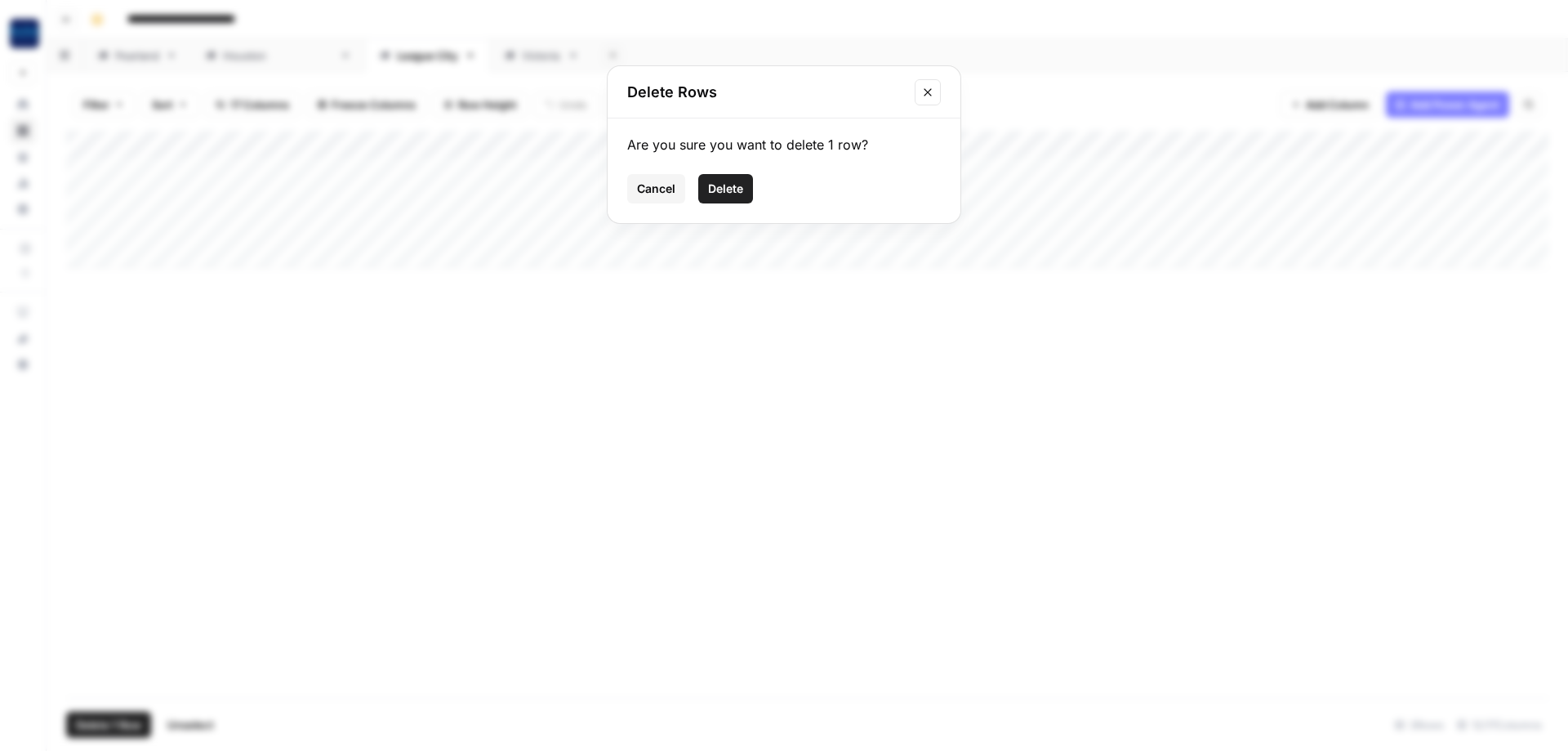
click at [714, 185] on span "Delete" at bounding box center [725, 189] width 35 height 16
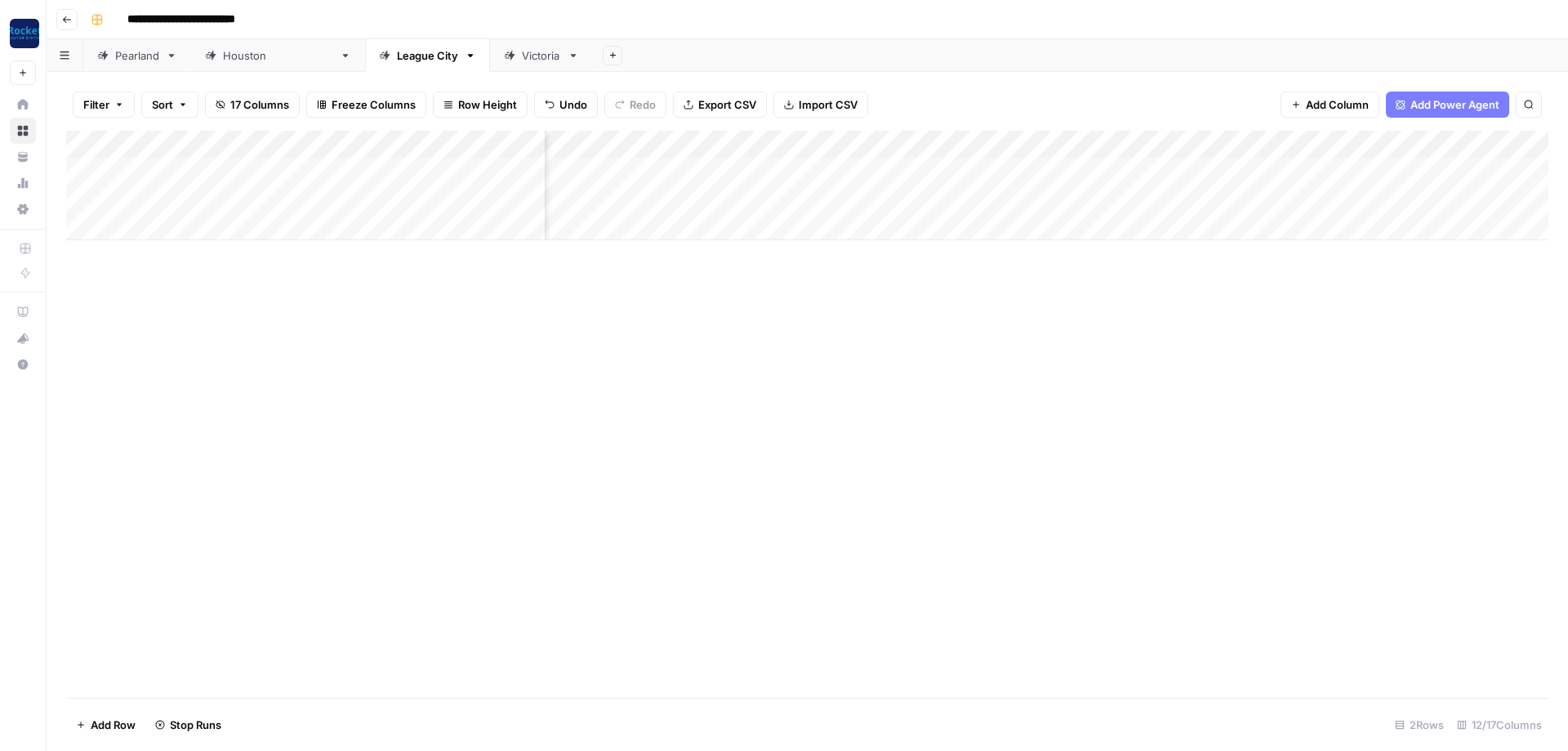
scroll to position [0, 539]
click at [522, 58] on div "Victoria" at bounding box center [541, 55] width 39 height 16
click at [260, 57] on div "[GEOGRAPHIC_DATA]" at bounding box center [277, 55] width 110 height 16
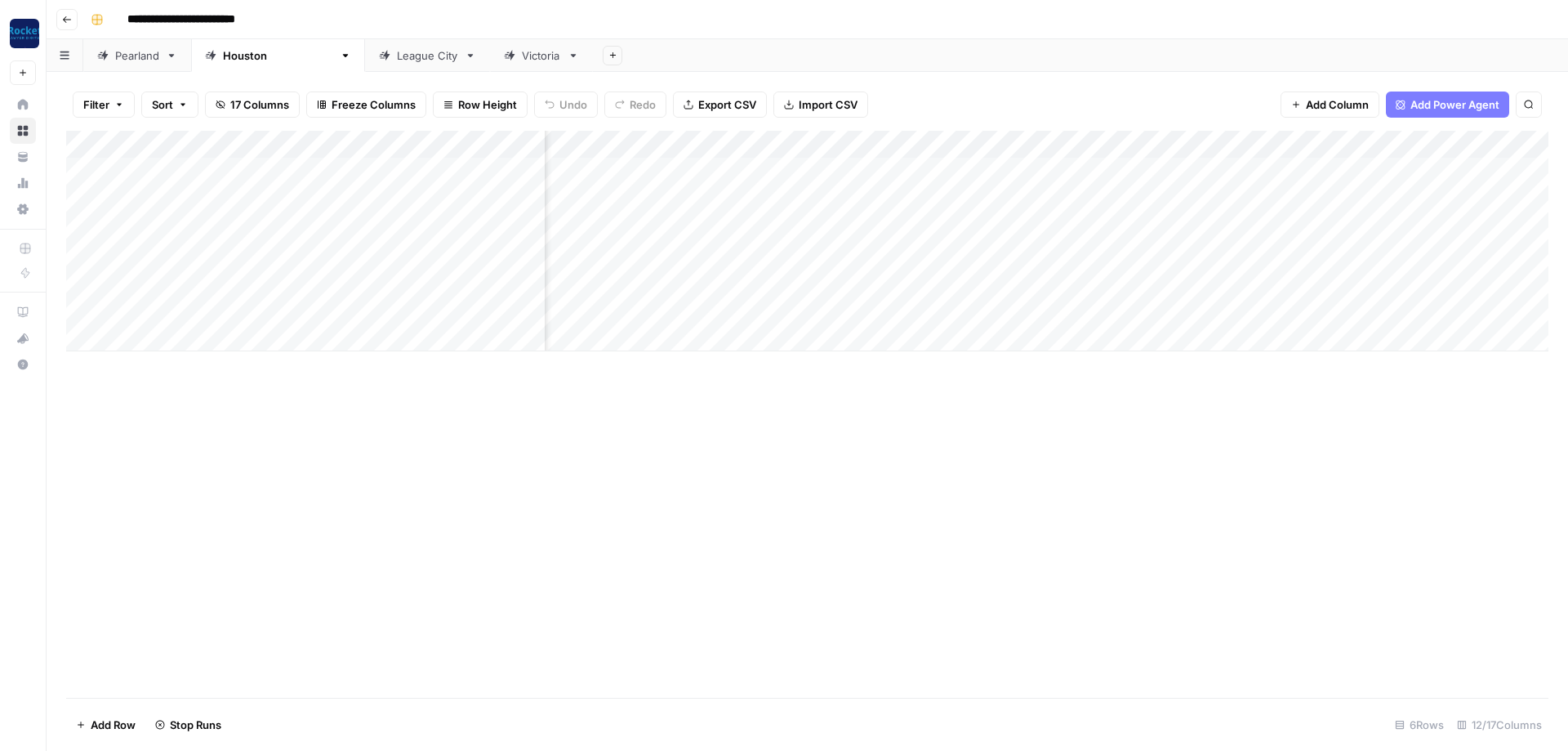
click at [143, 66] on link "Pearland" at bounding box center [137, 55] width 107 height 32
click at [1028, 192] on div "Add Column" at bounding box center [807, 185] width 1482 height 109
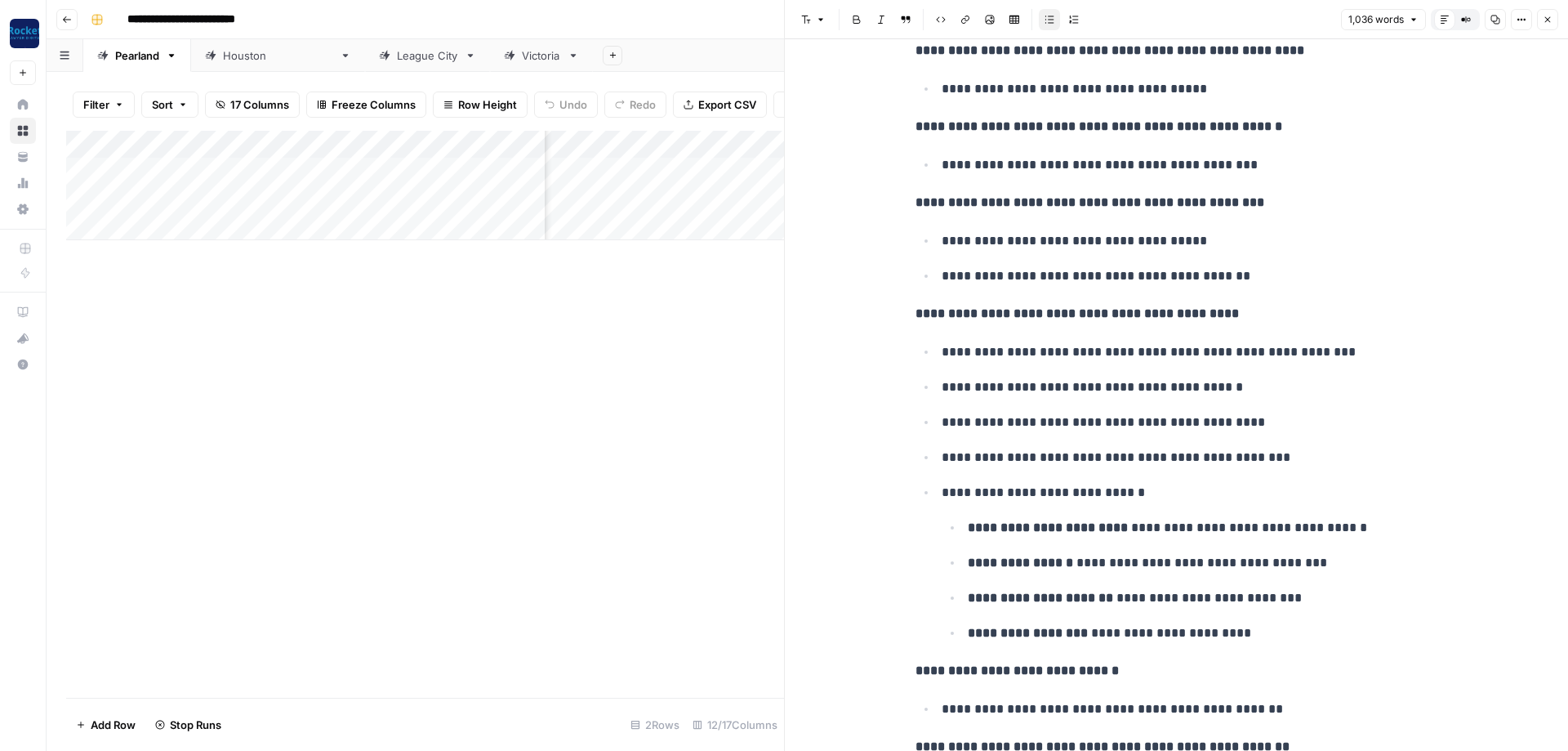
scroll to position [3136, 0]
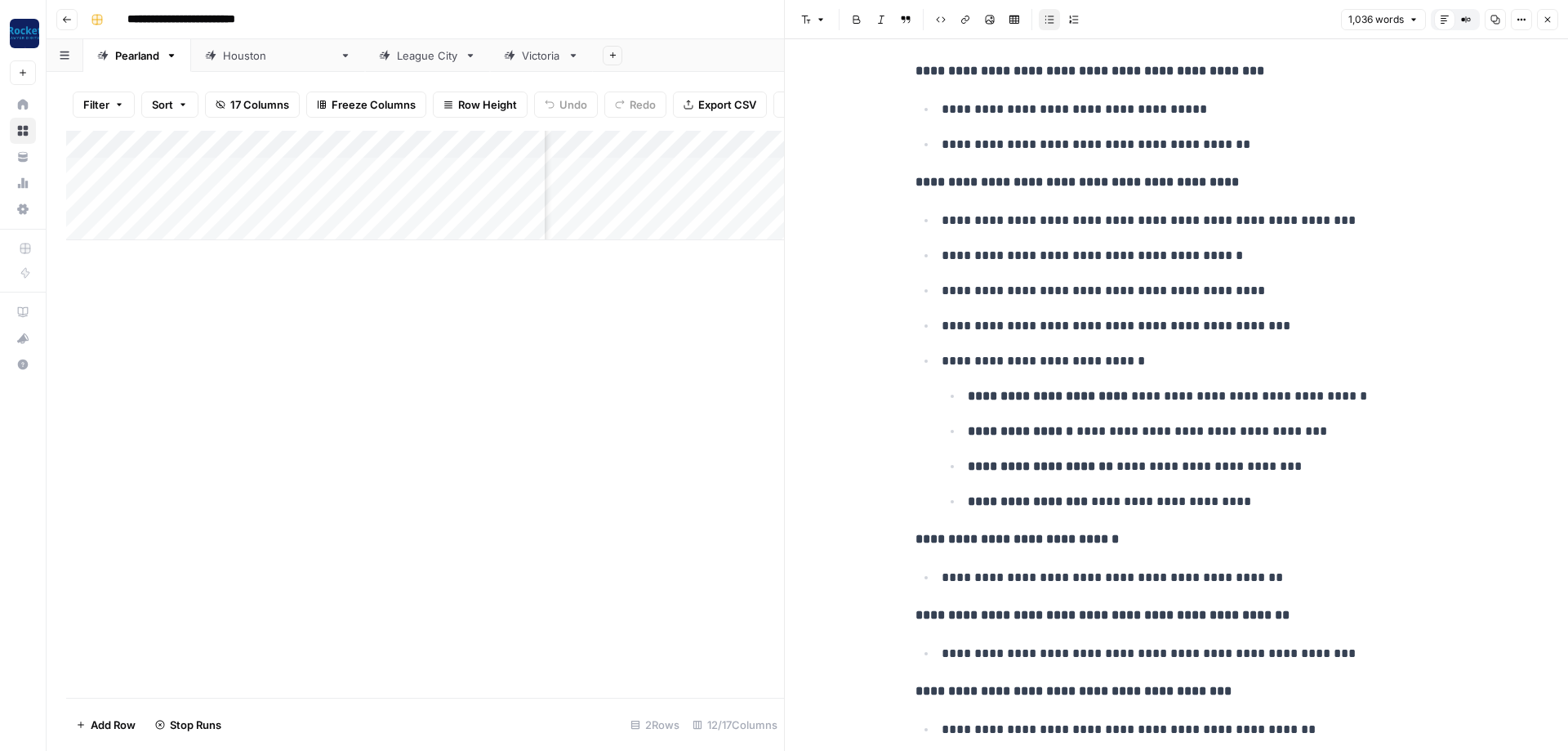
click at [1553, 23] on button "Close" at bounding box center [1547, 20] width 21 height 21
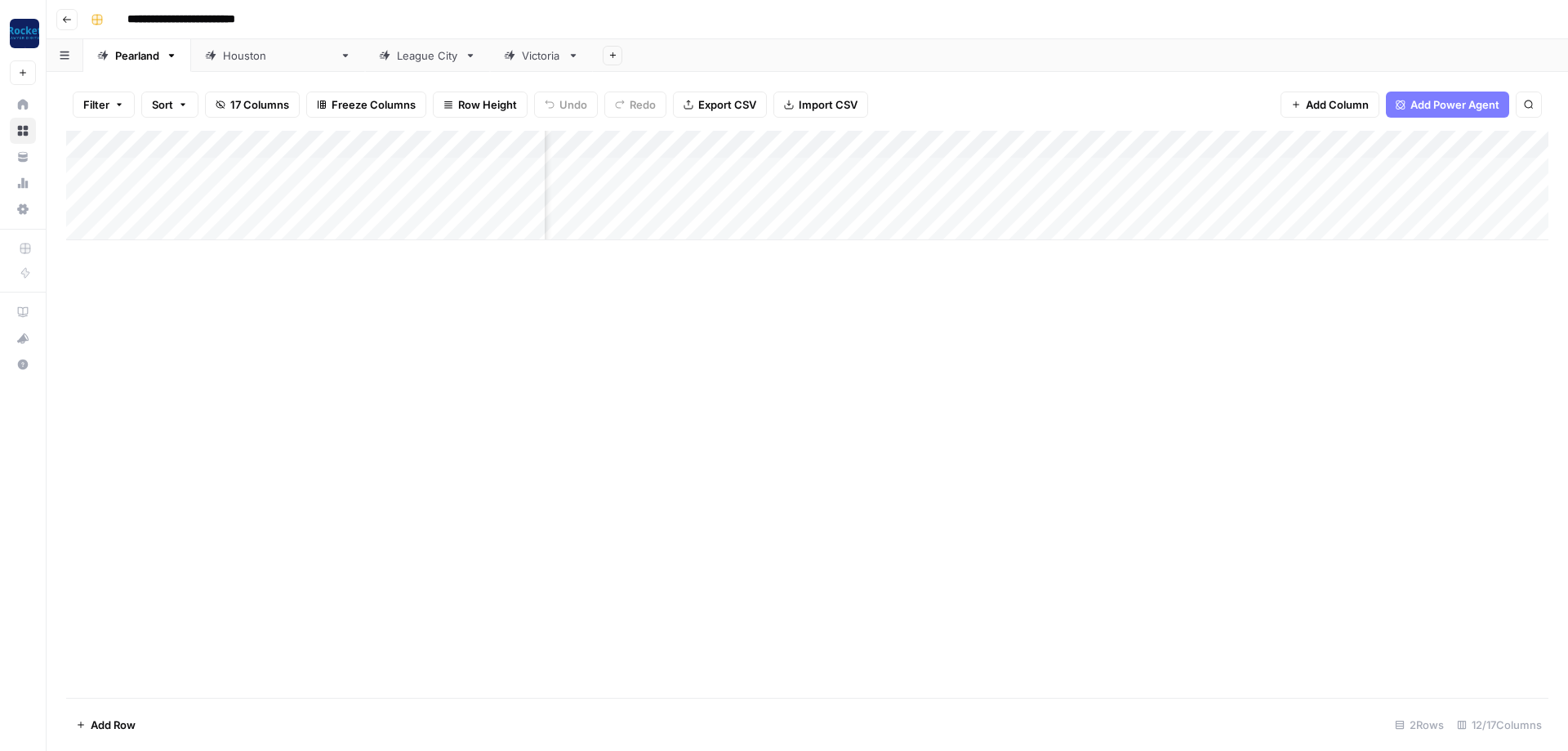
click at [1470, 141] on div "Add Column" at bounding box center [807, 185] width 1482 height 109
click at [1453, 182] on span "All Rows" at bounding box center [1496, 178] width 103 height 16
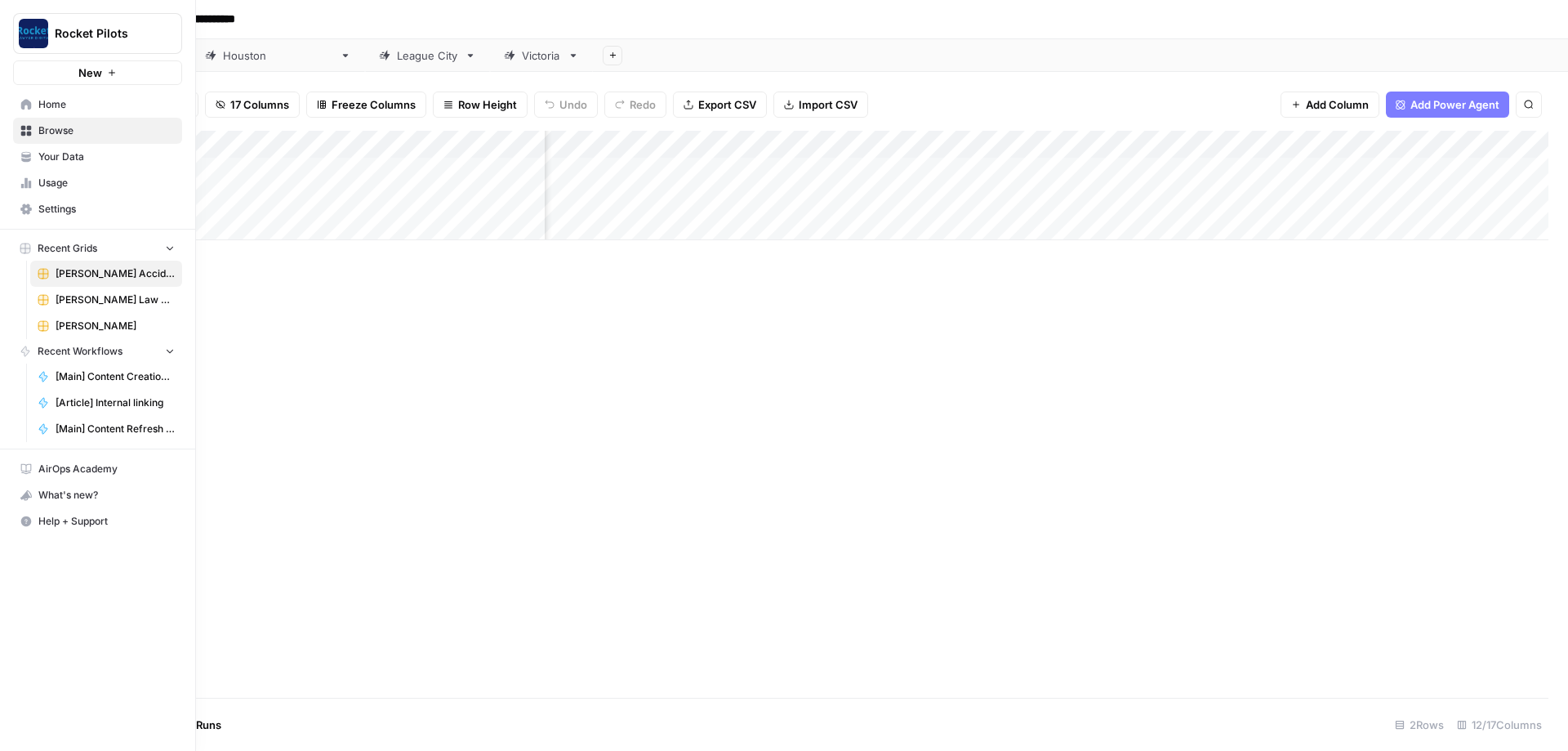
click at [81, 303] on span "Kuzyk Law Personal Injury & Car Accident Lawyers" at bounding box center [115, 300] width 119 height 14
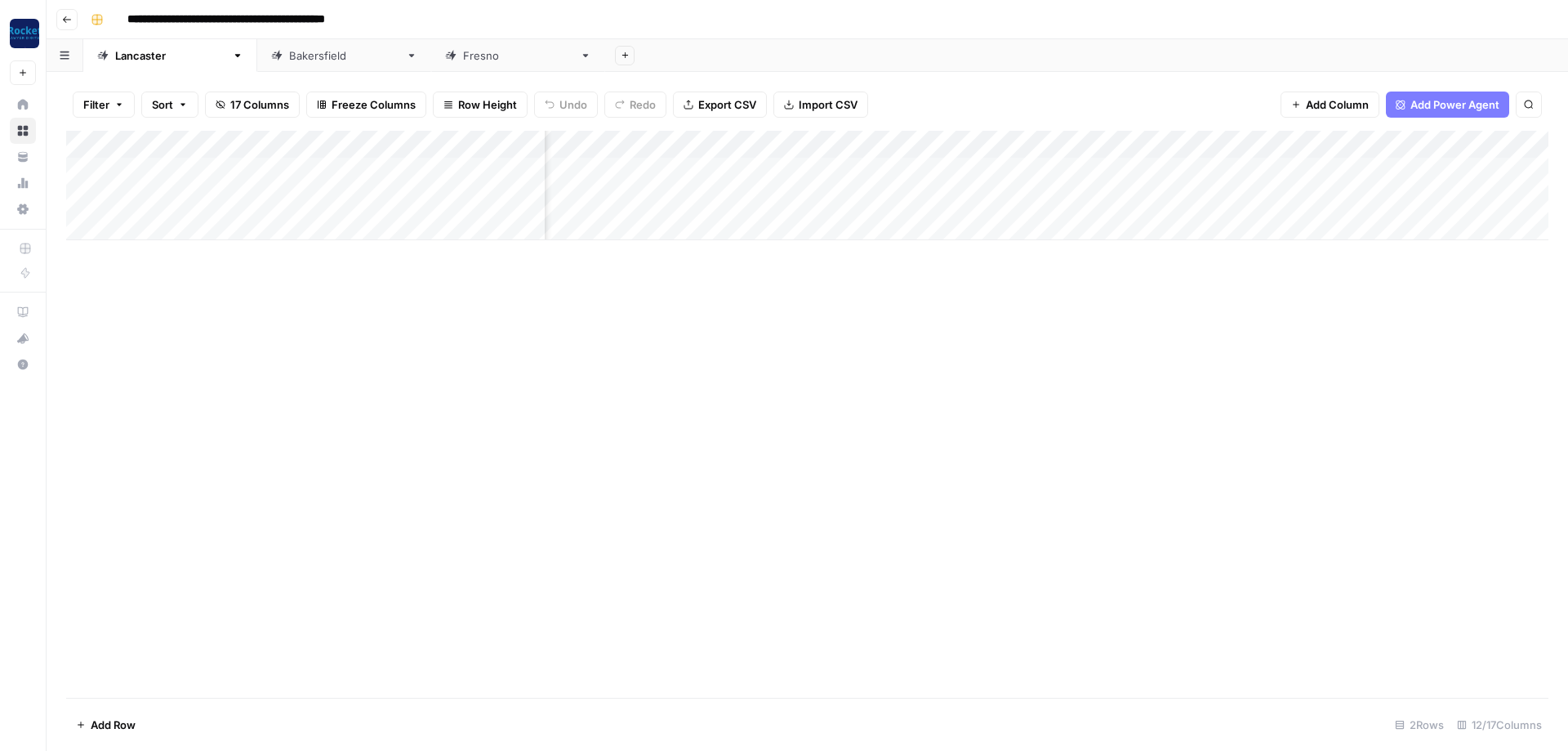
scroll to position [0, 270]
click at [904, 194] on div "Add Column" at bounding box center [807, 185] width 1482 height 109
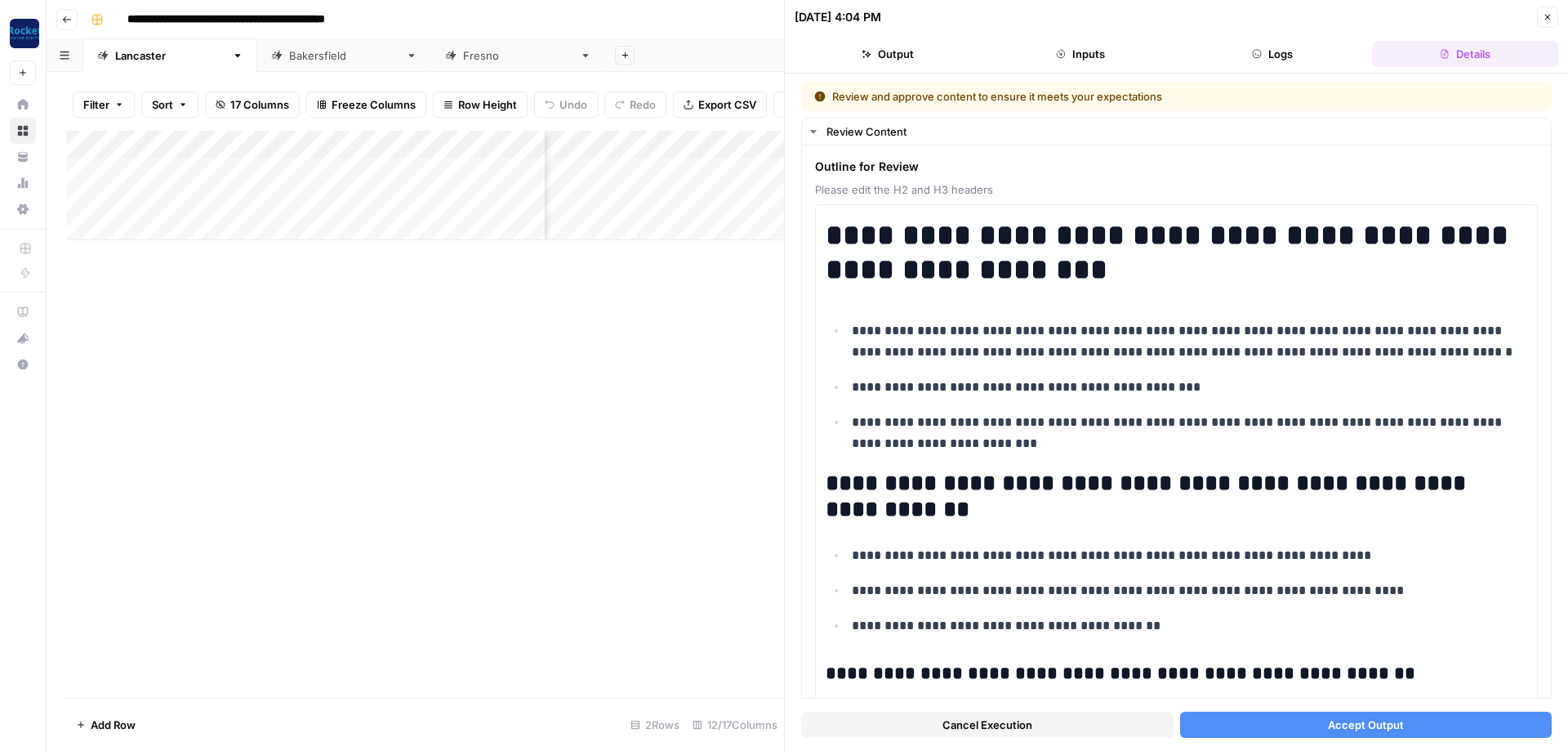
click at [1398, 722] on span "Accept Output" at bounding box center [1366, 724] width 76 height 16
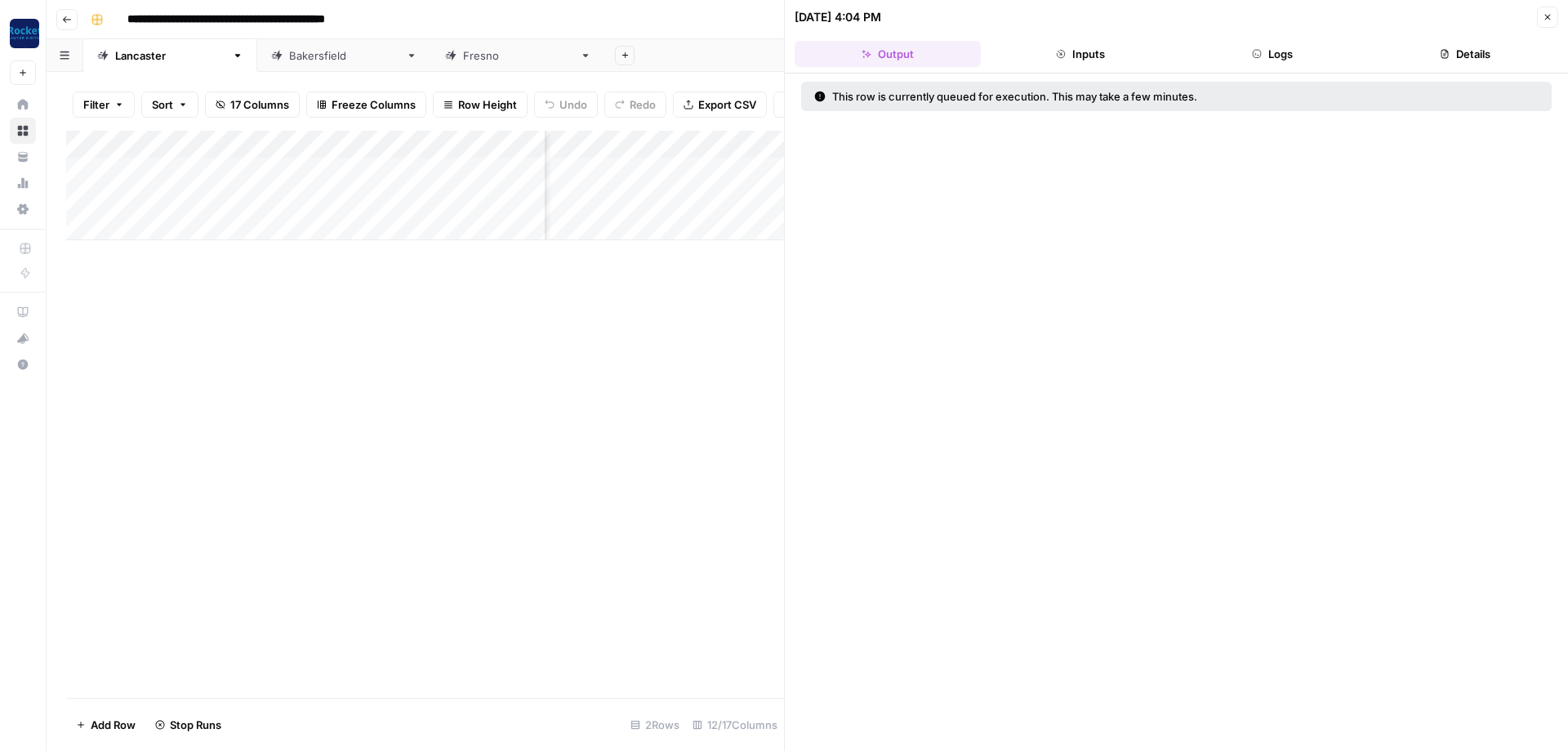
click at [1549, 21] on icon "button" at bounding box center [1547, 17] width 10 height 10
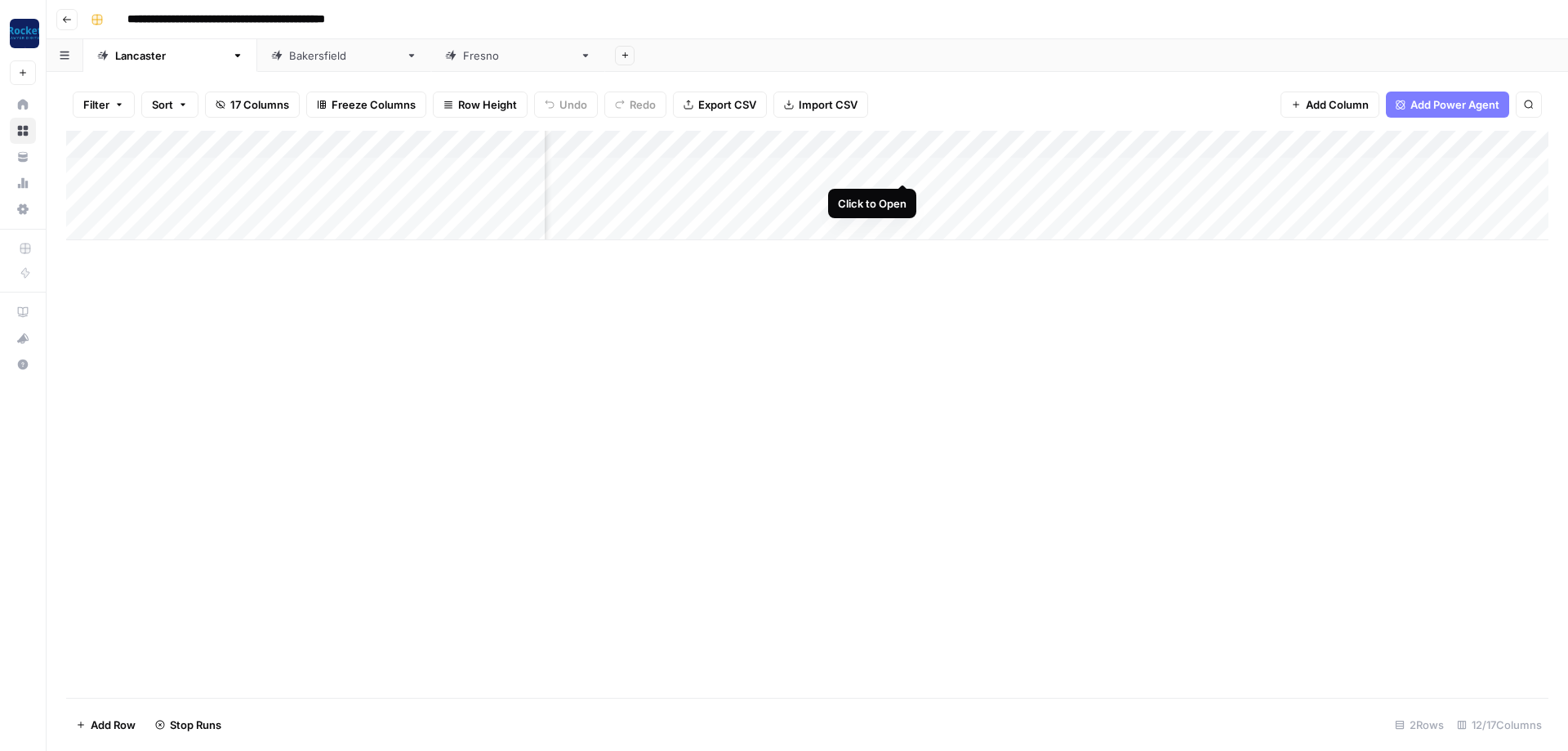
click at [900, 163] on div "Add Column" at bounding box center [807, 185] width 1482 height 109
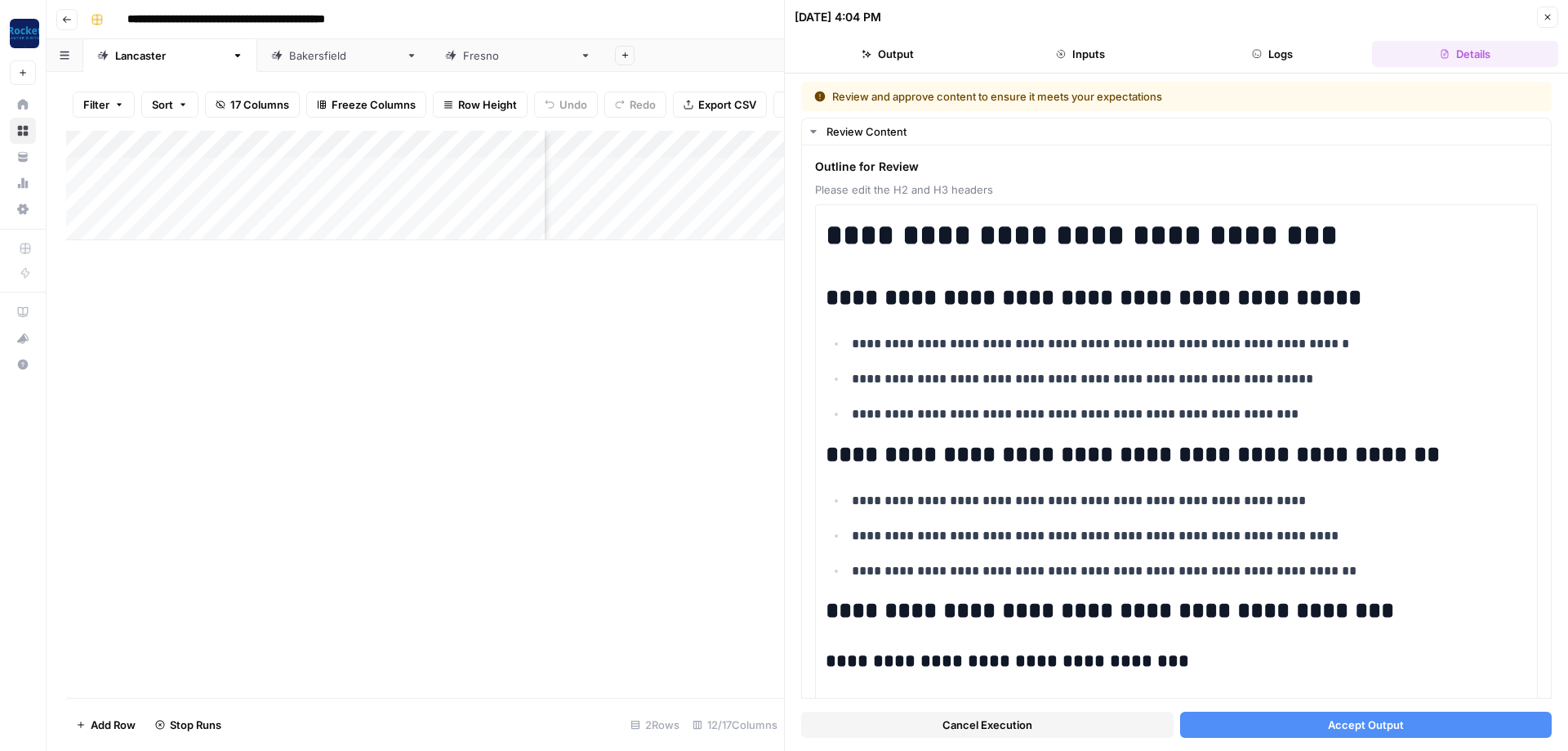
click at [1383, 714] on button "Accept Output" at bounding box center [1367, 724] width 372 height 26
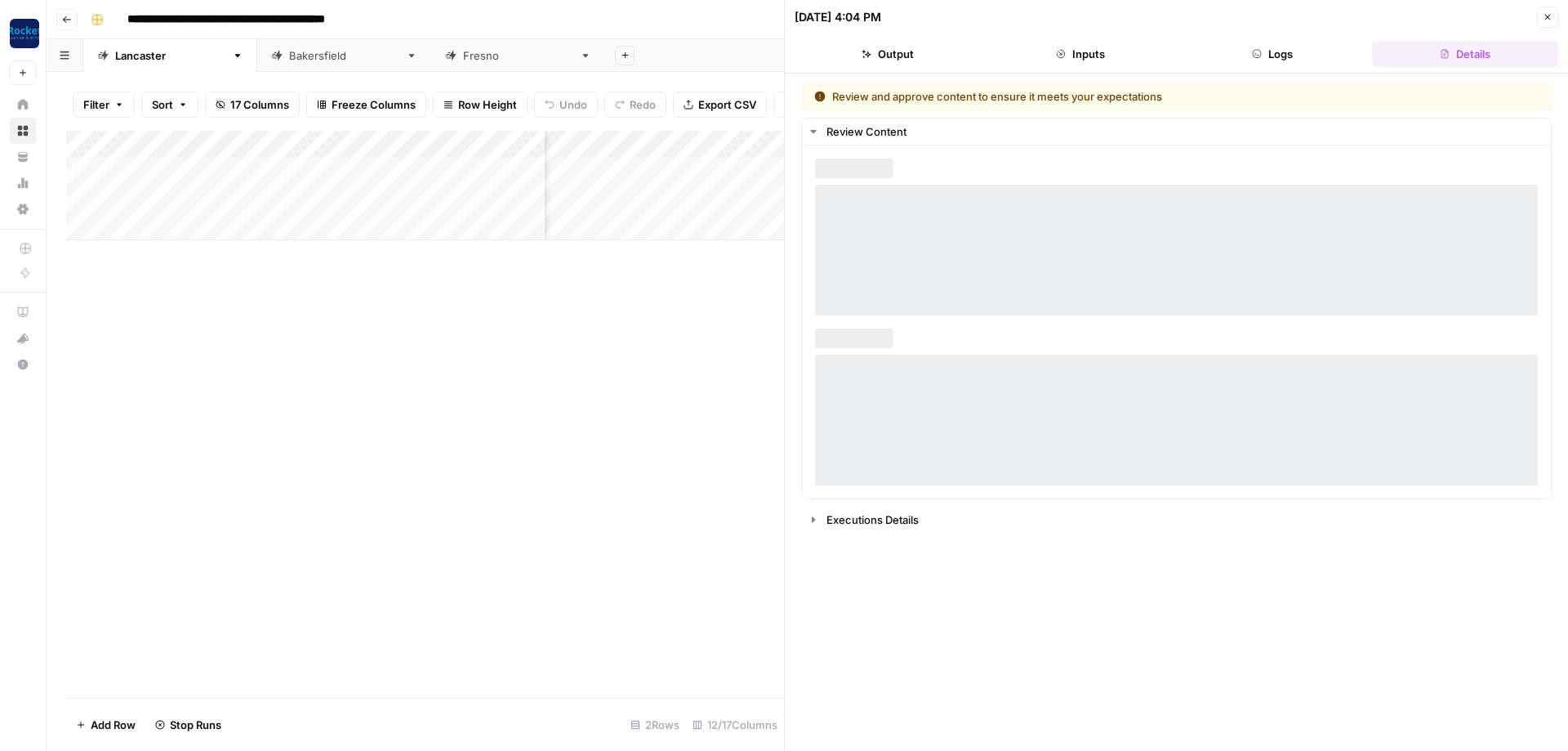
click at [1550, 12] on button "Close" at bounding box center [1547, 17] width 21 height 21
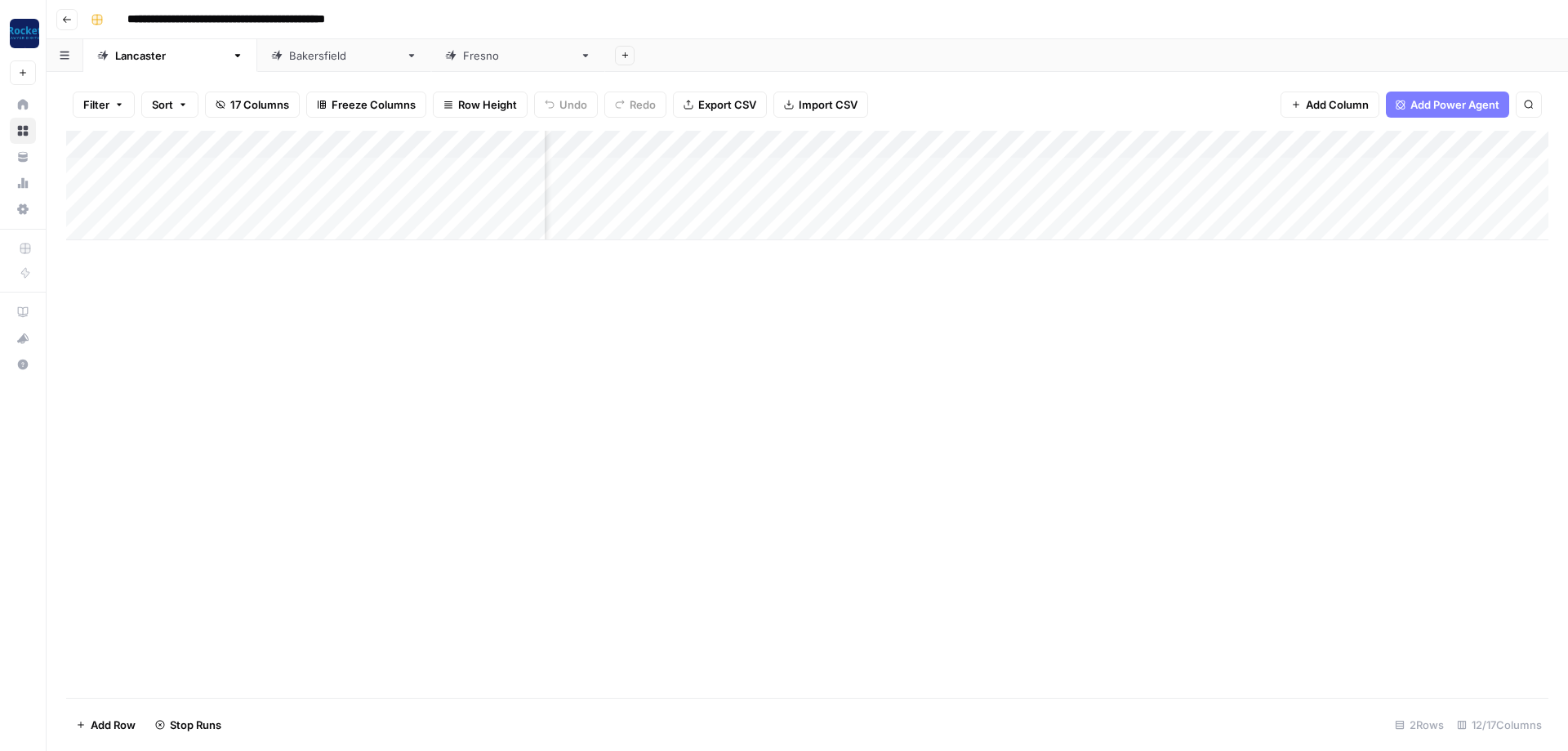
click at [289, 59] on div "[GEOGRAPHIC_DATA]" at bounding box center [344, 55] width 110 height 16
click at [1095, 167] on div "Add Column" at bounding box center [807, 199] width 1482 height 137
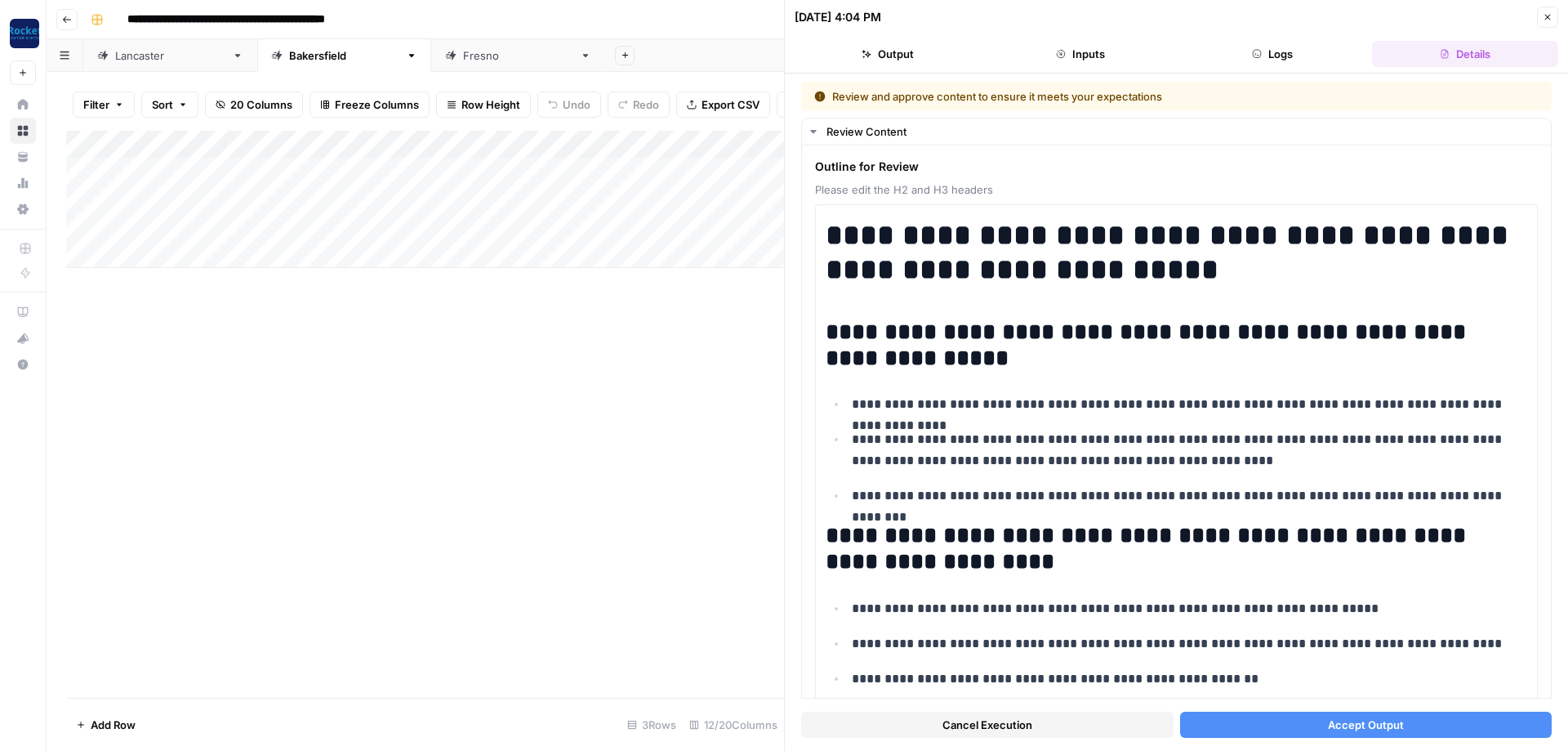
click at [1449, 717] on button "Accept Output" at bounding box center [1367, 724] width 372 height 26
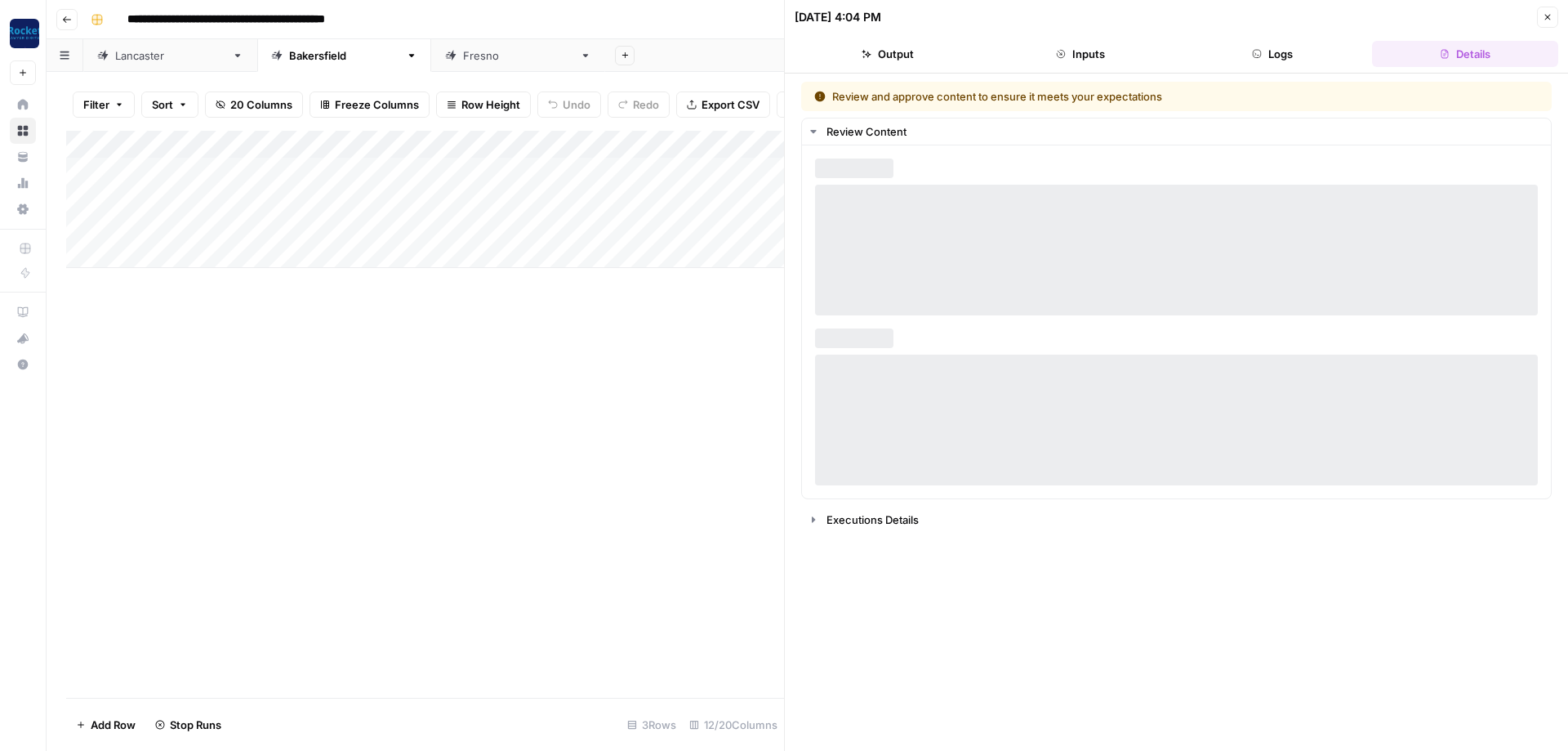
click at [1544, 21] on icon "button" at bounding box center [1547, 17] width 10 height 10
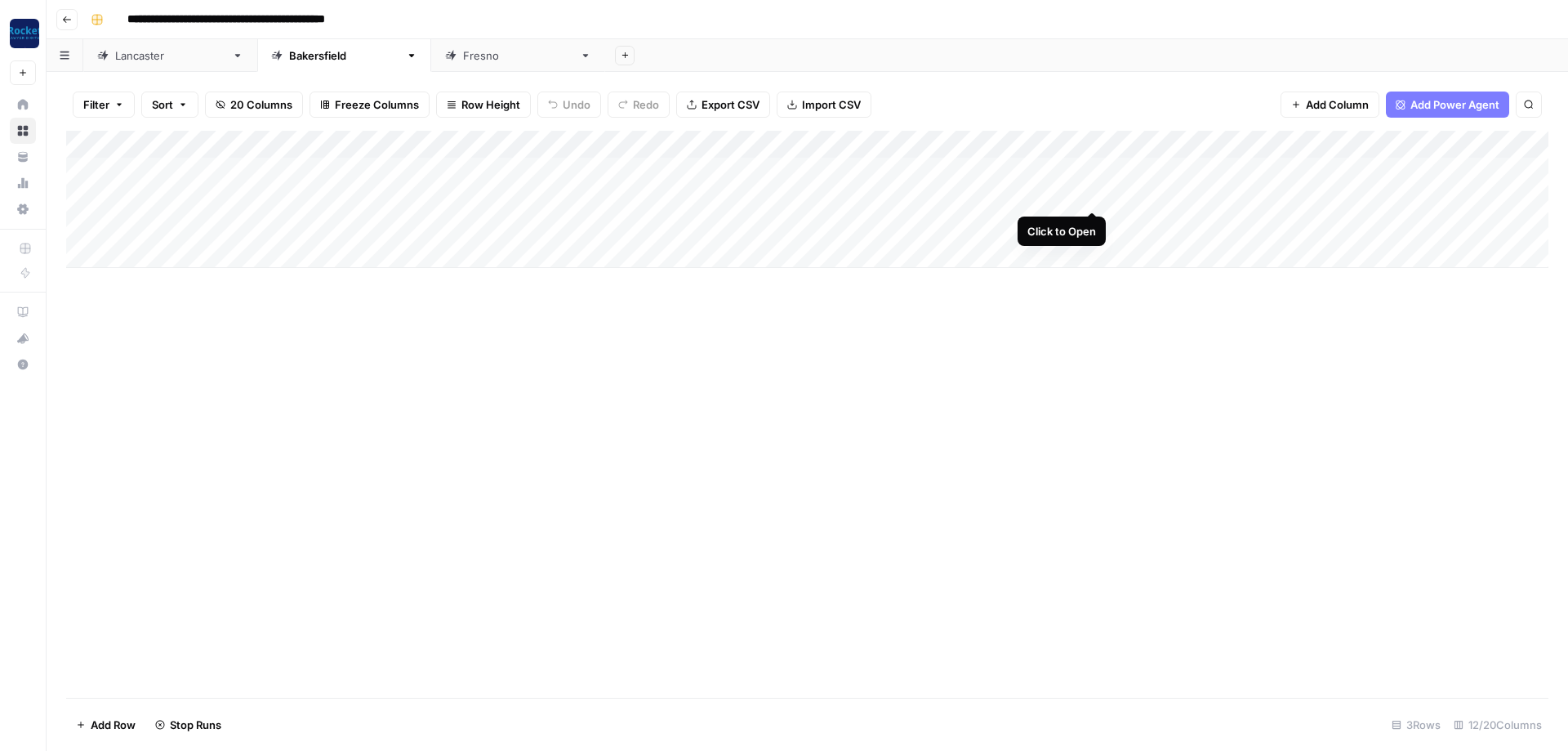
click at [1094, 194] on div "Add Column" at bounding box center [807, 199] width 1482 height 137
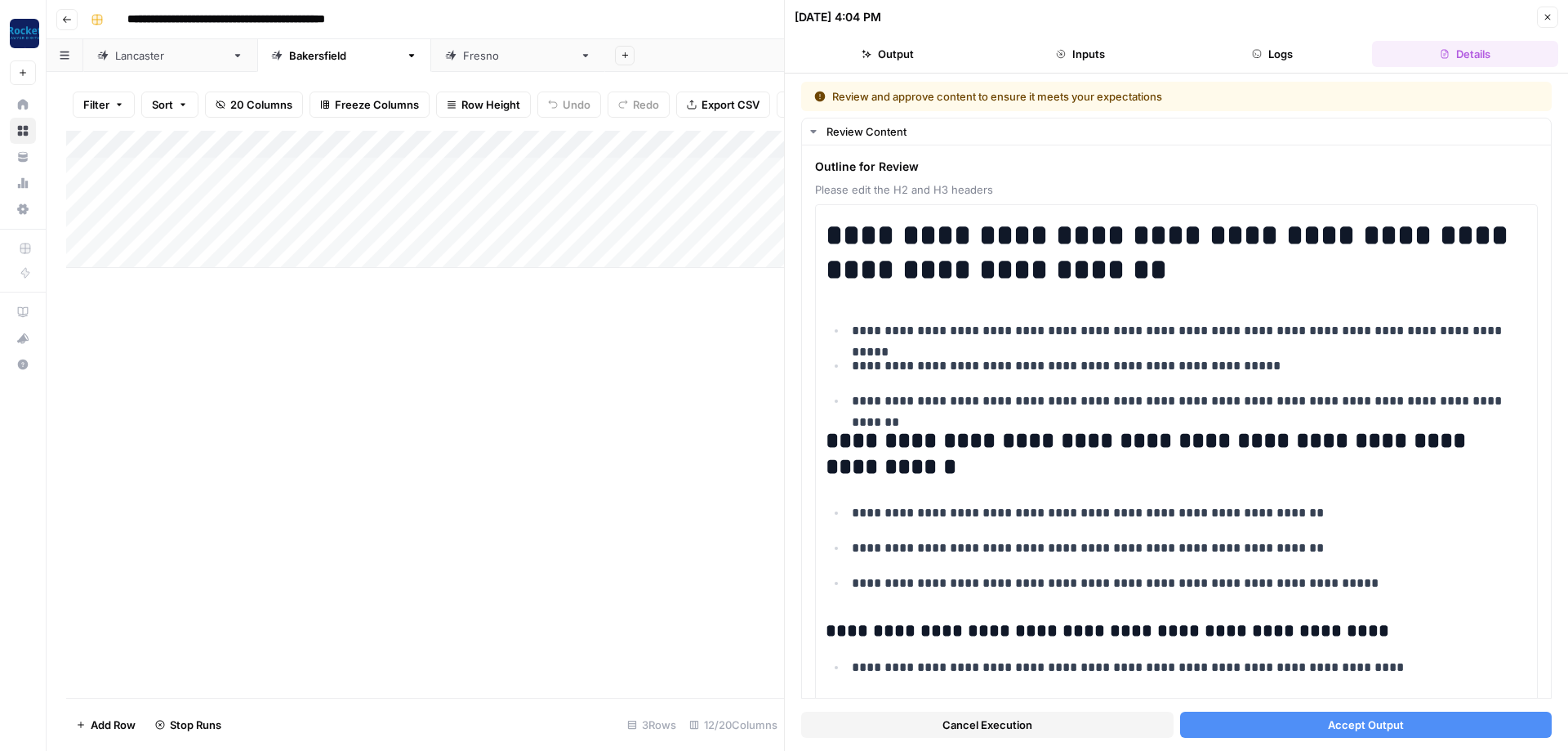
click at [1413, 730] on button "Accept Output" at bounding box center [1367, 724] width 372 height 26
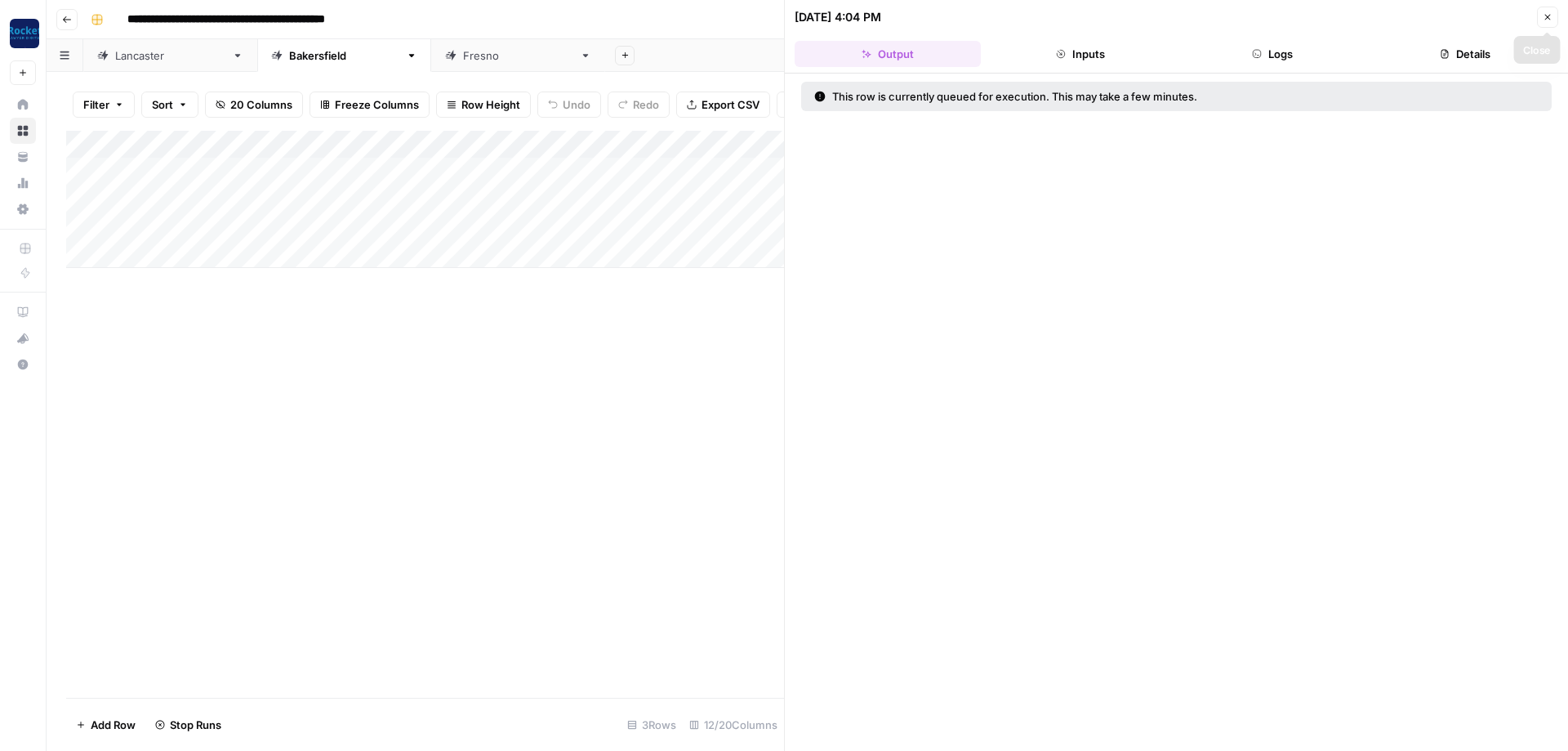
click at [1550, 23] on button "Close" at bounding box center [1547, 17] width 21 height 21
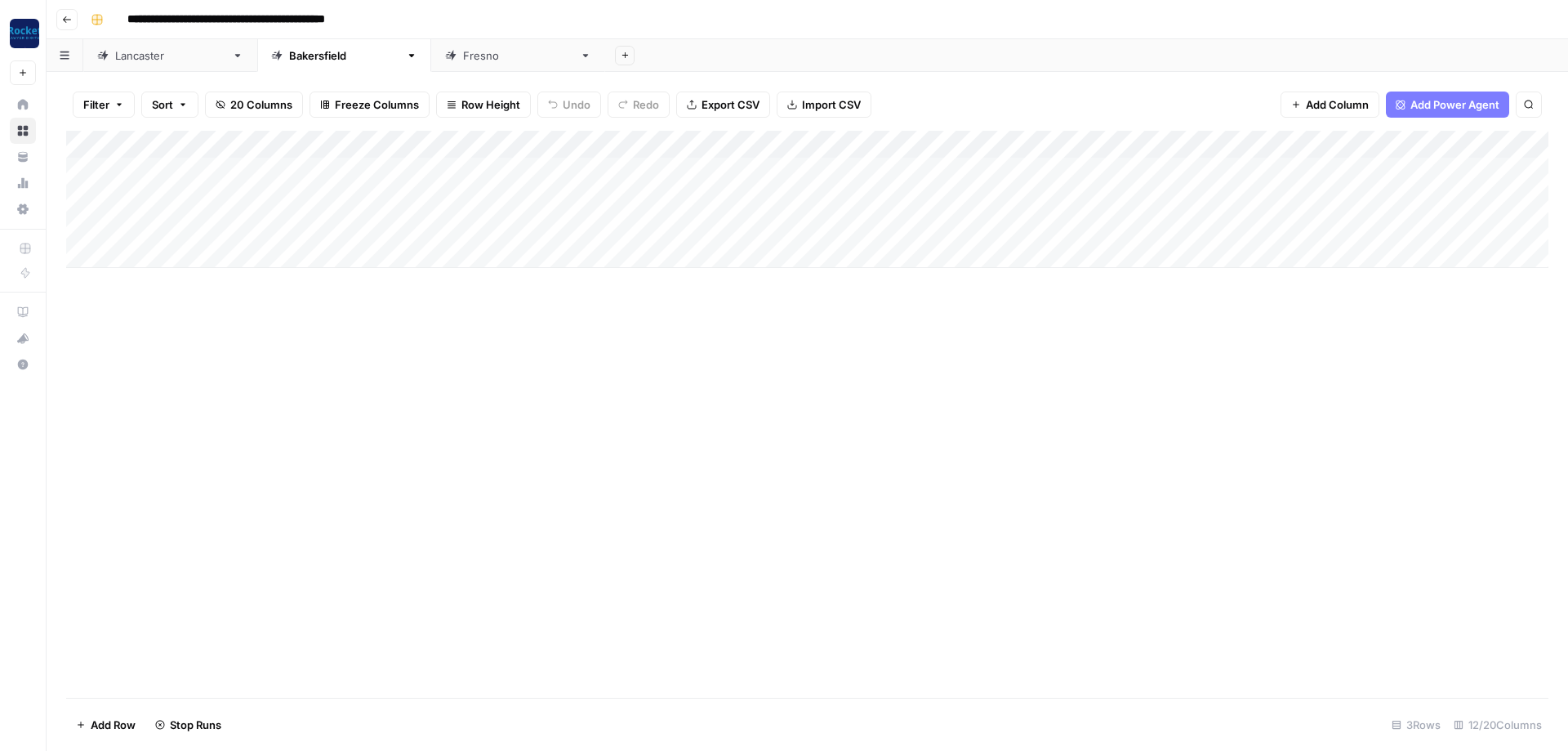
click at [1096, 219] on div "Add Column" at bounding box center [807, 199] width 1482 height 137
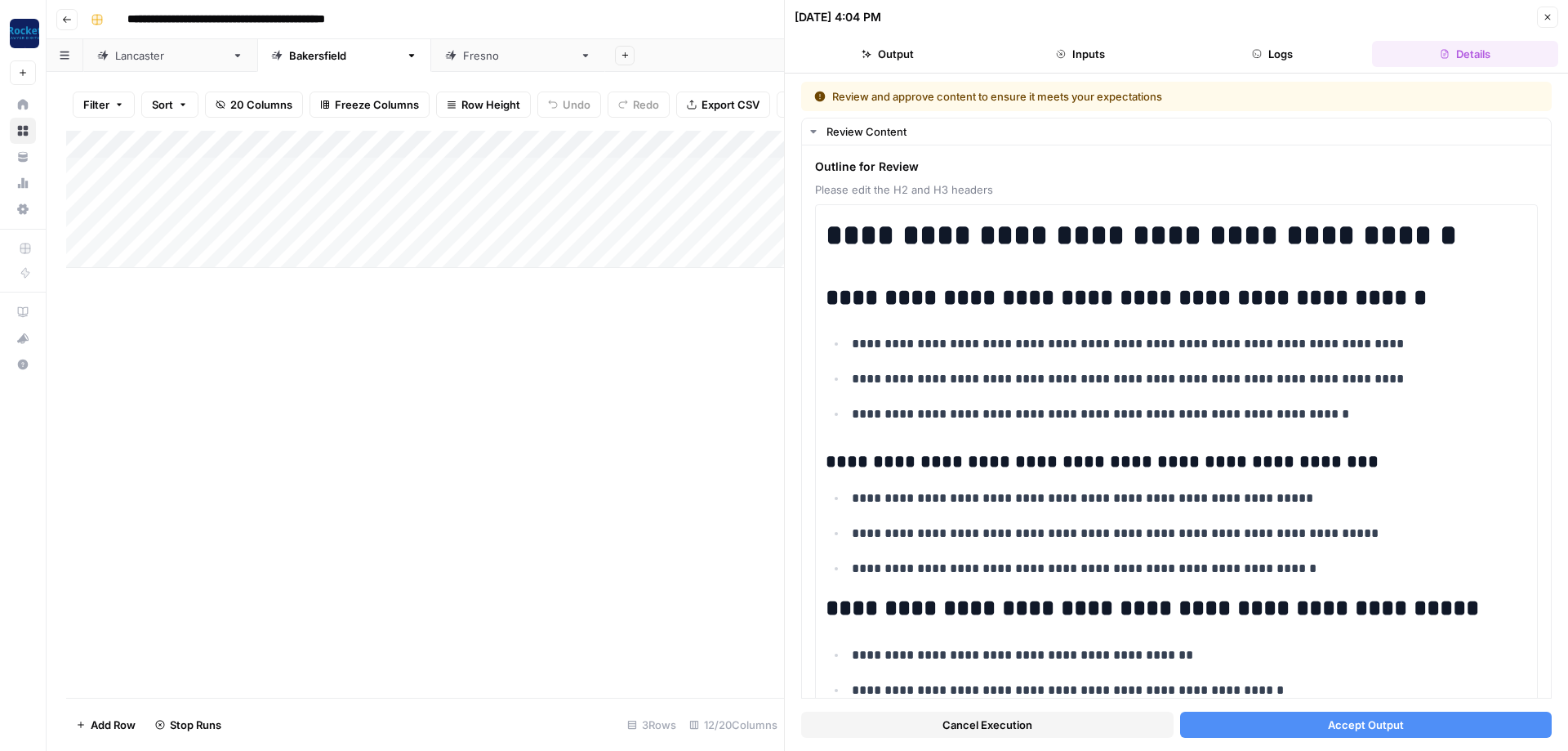
click at [1240, 721] on button "Accept Output" at bounding box center [1367, 724] width 372 height 26
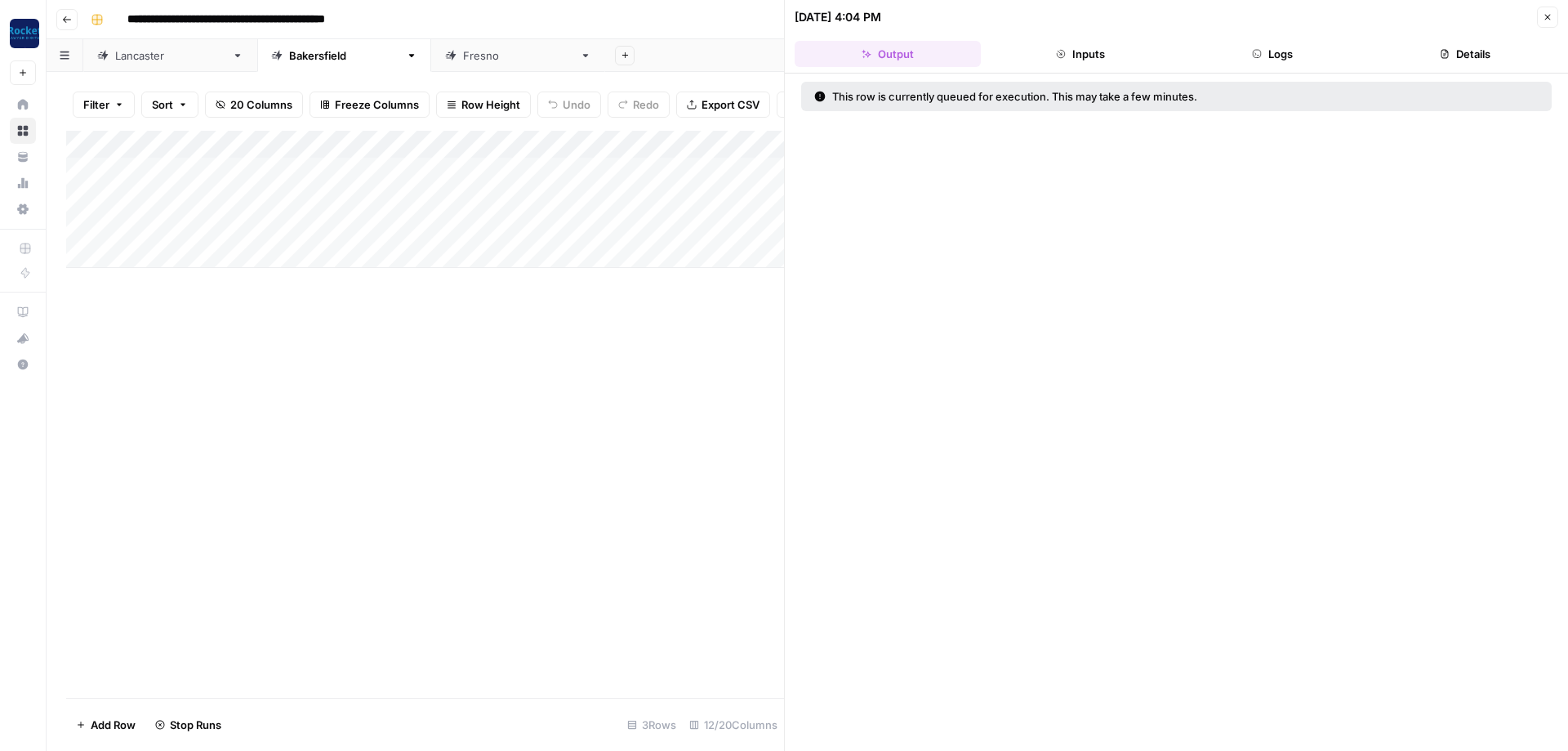
click at [1542, 21] on button "Close" at bounding box center [1547, 17] width 21 height 21
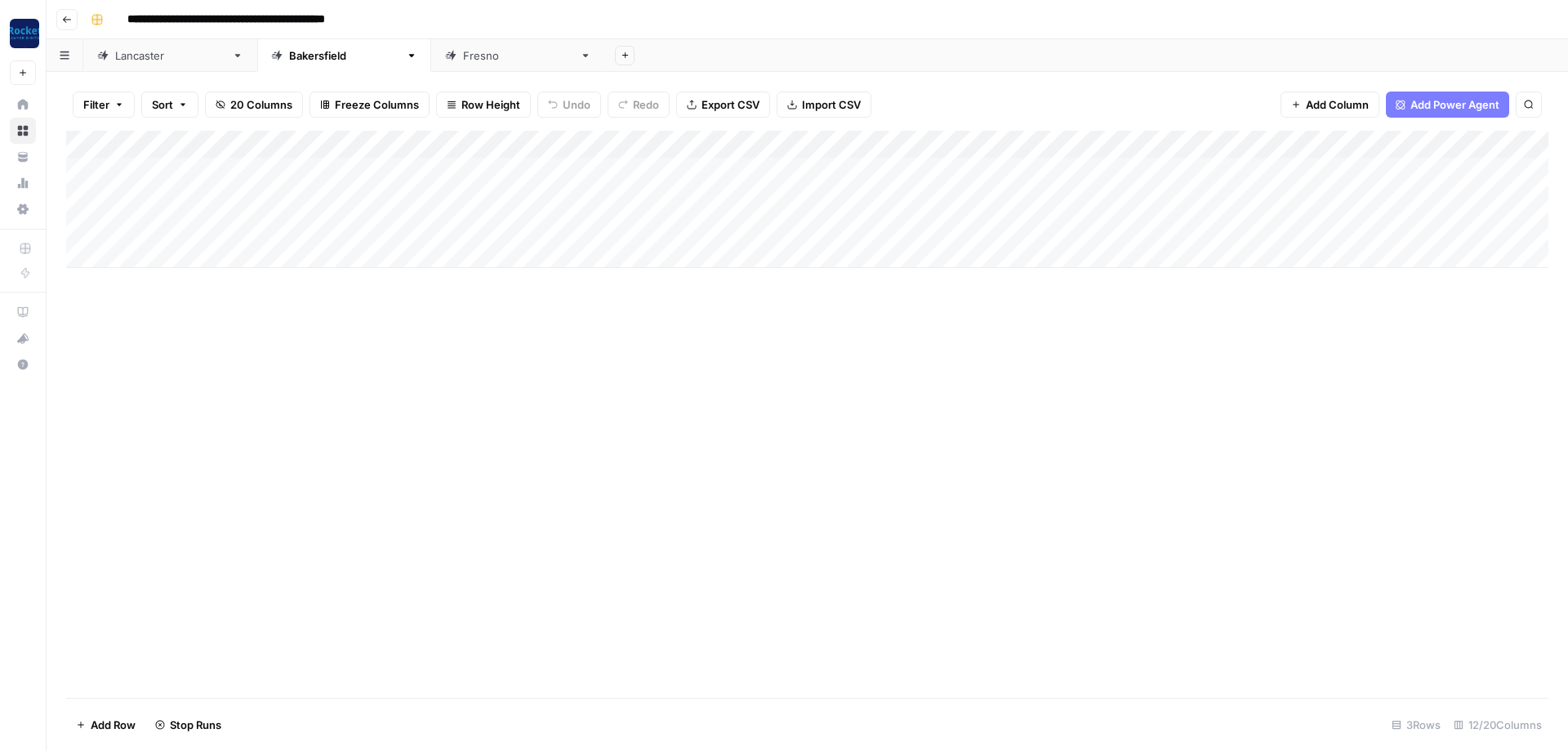
click at [463, 56] on div "[GEOGRAPHIC_DATA]" at bounding box center [517, 55] width 110 height 16
click at [988, 166] on div "Add Column" at bounding box center [807, 185] width 1482 height 109
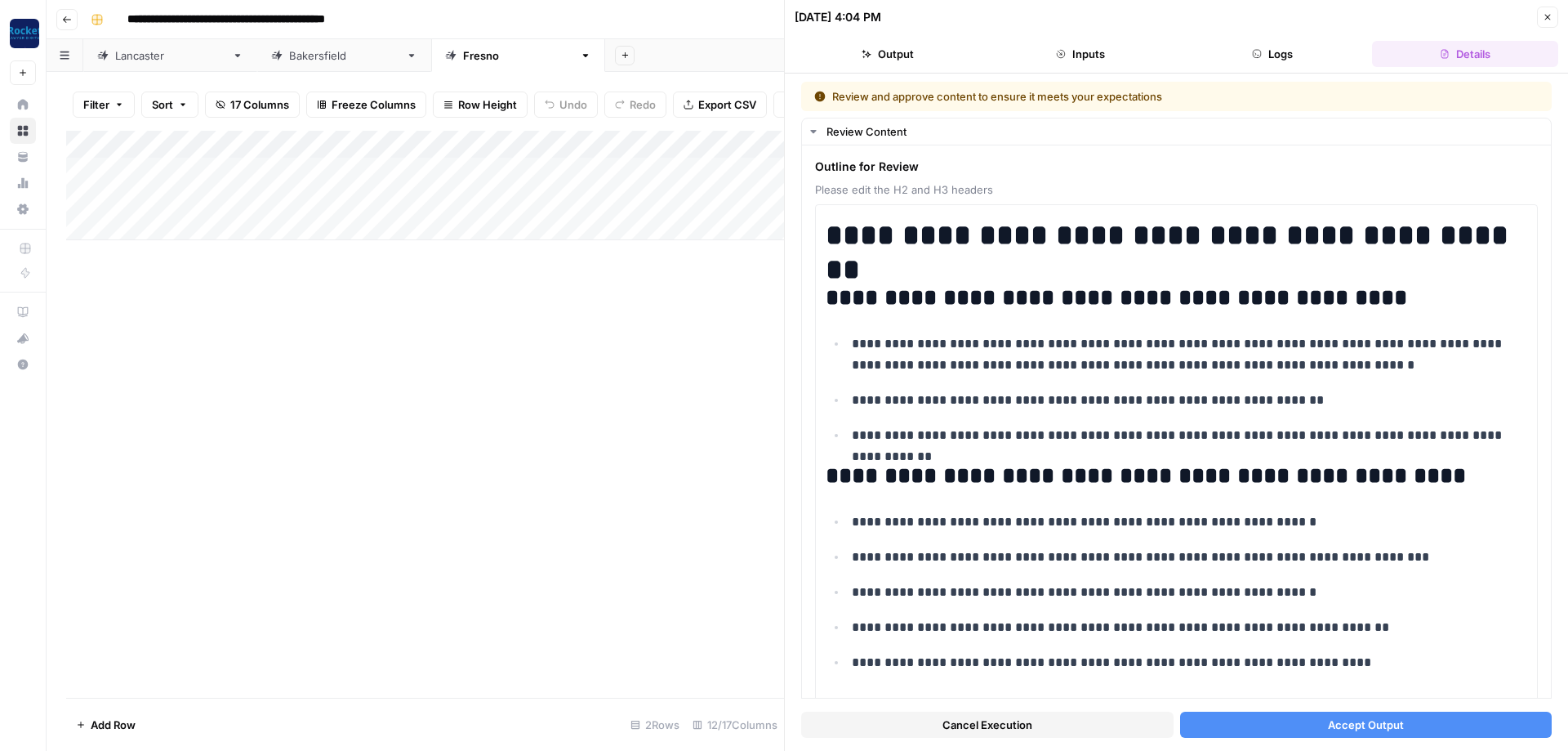
click at [1255, 731] on button "Accept Output" at bounding box center [1367, 724] width 372 height 26
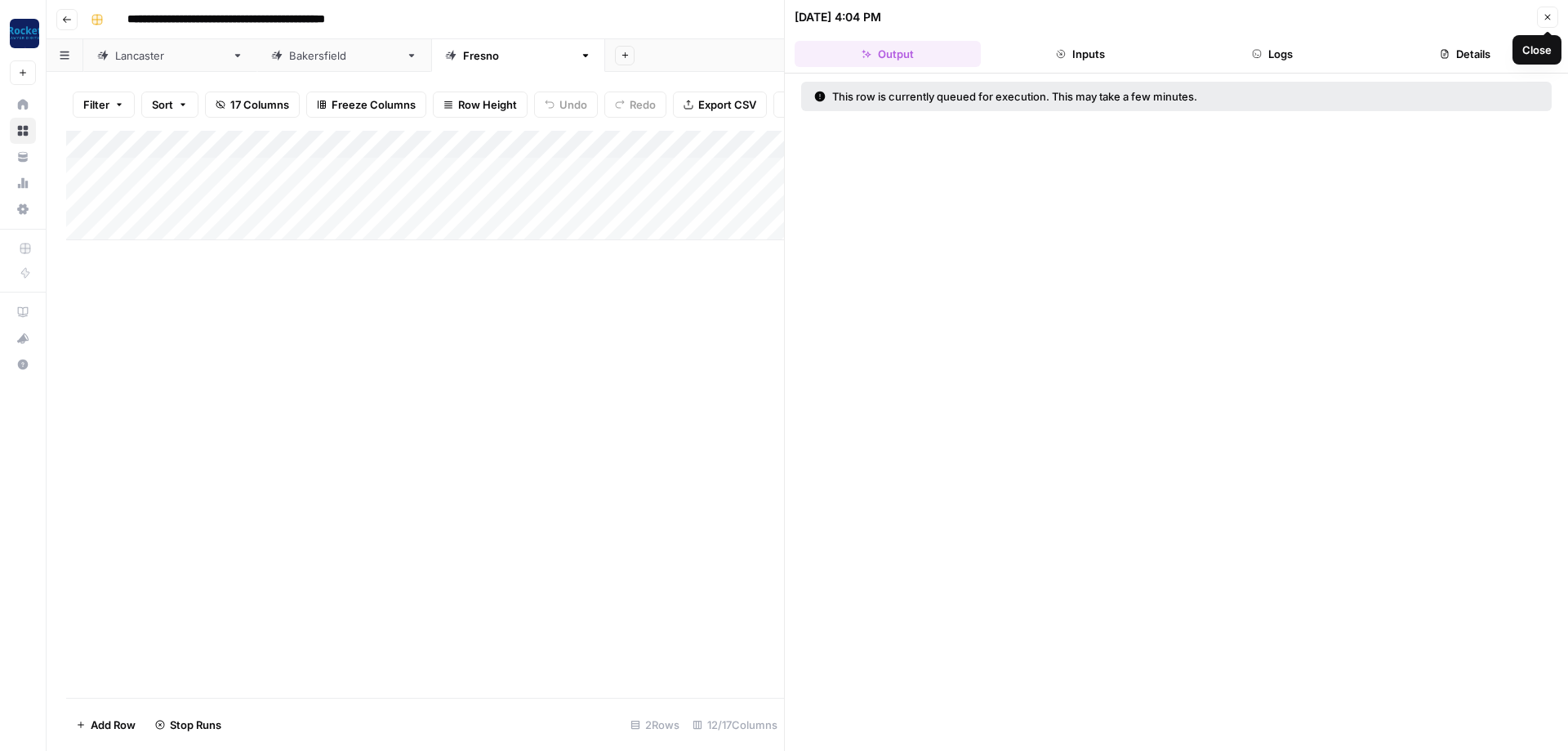
click at [1550, 21] on icon "button" at bounding box center [1547, 17] width 10 height 10
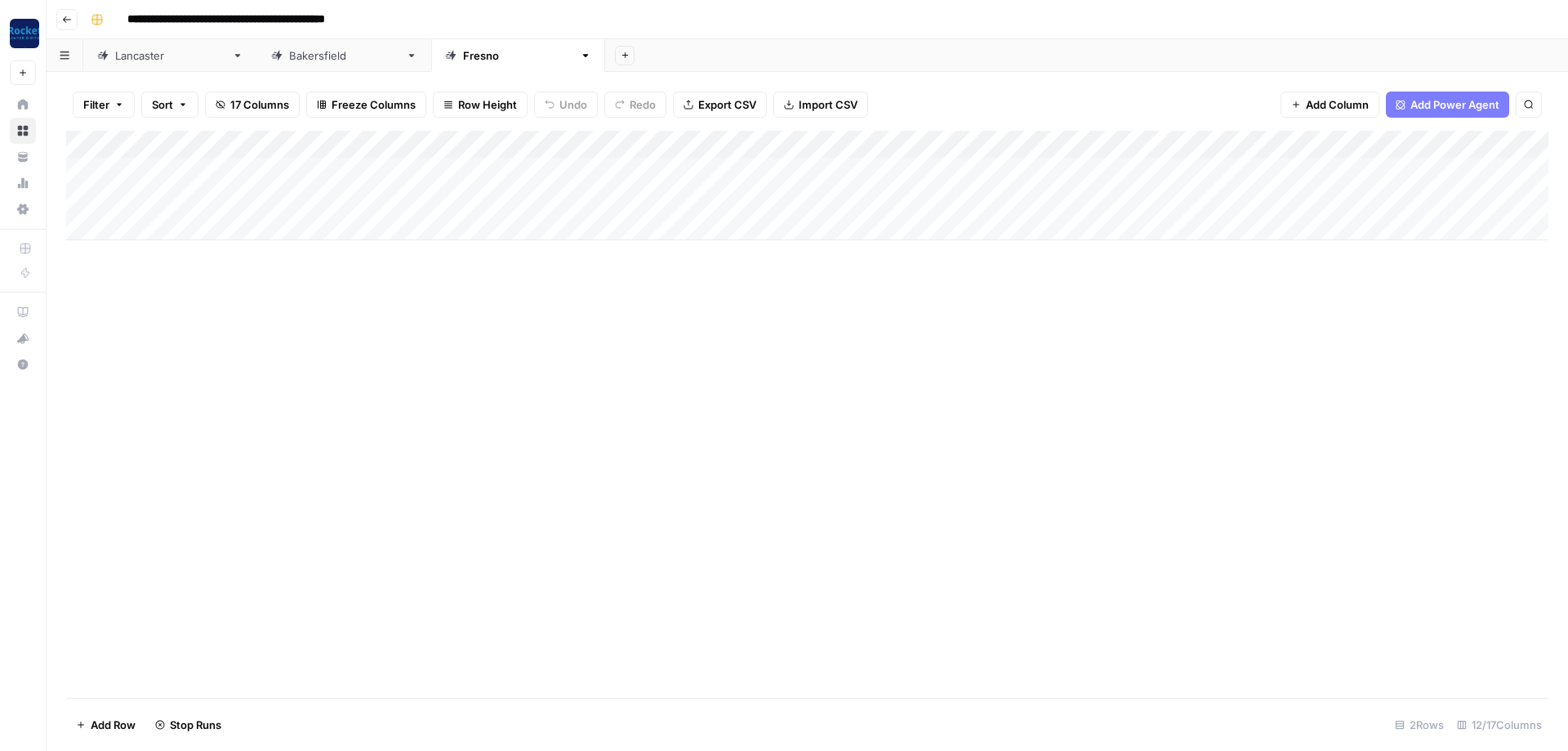
click at [982, 191] on div "Add Column" at bounding box center [807, 185] width 1482 height 109
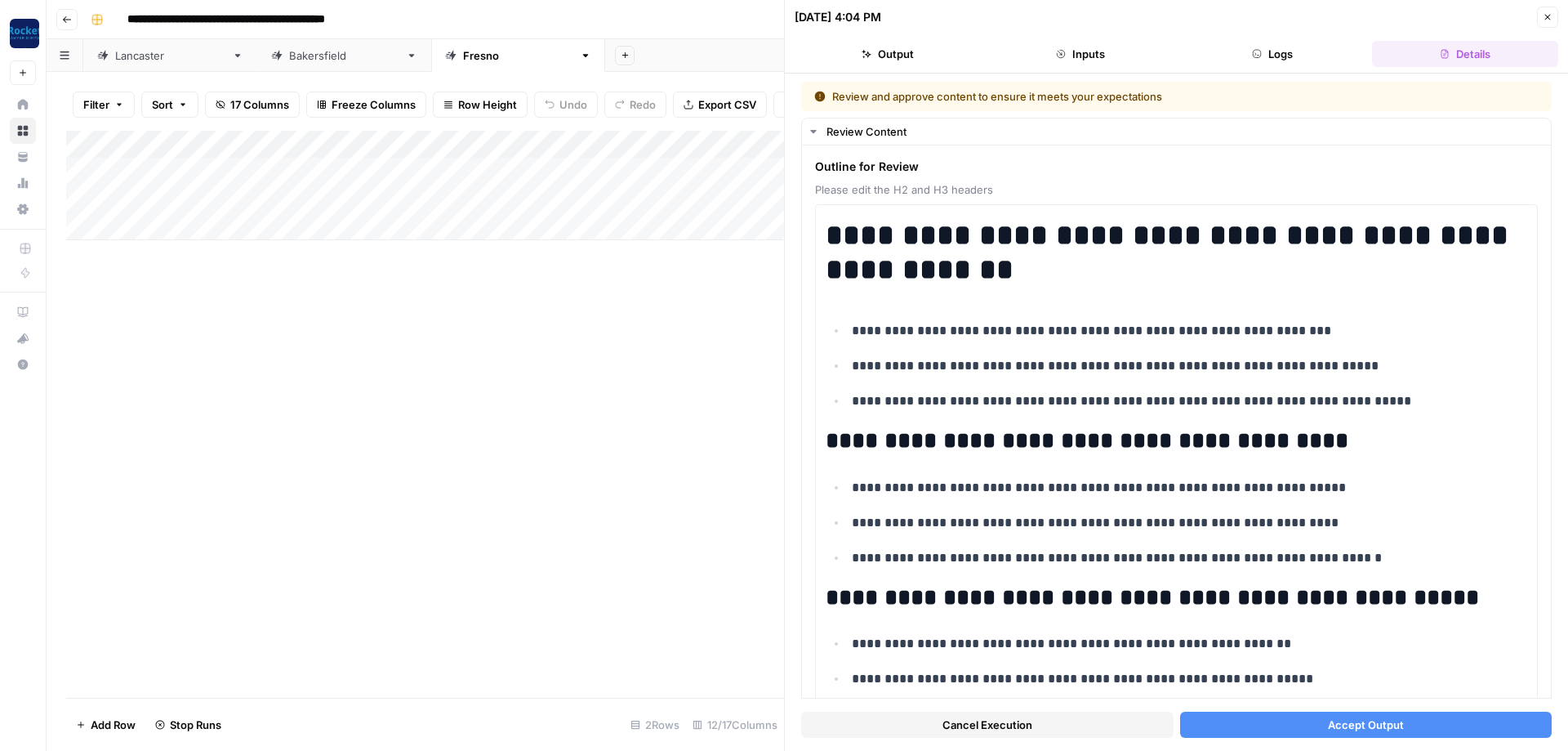
click at [1339, 723] on span "Accept Output" at bounding box center [1366, 724] width 76 height 16
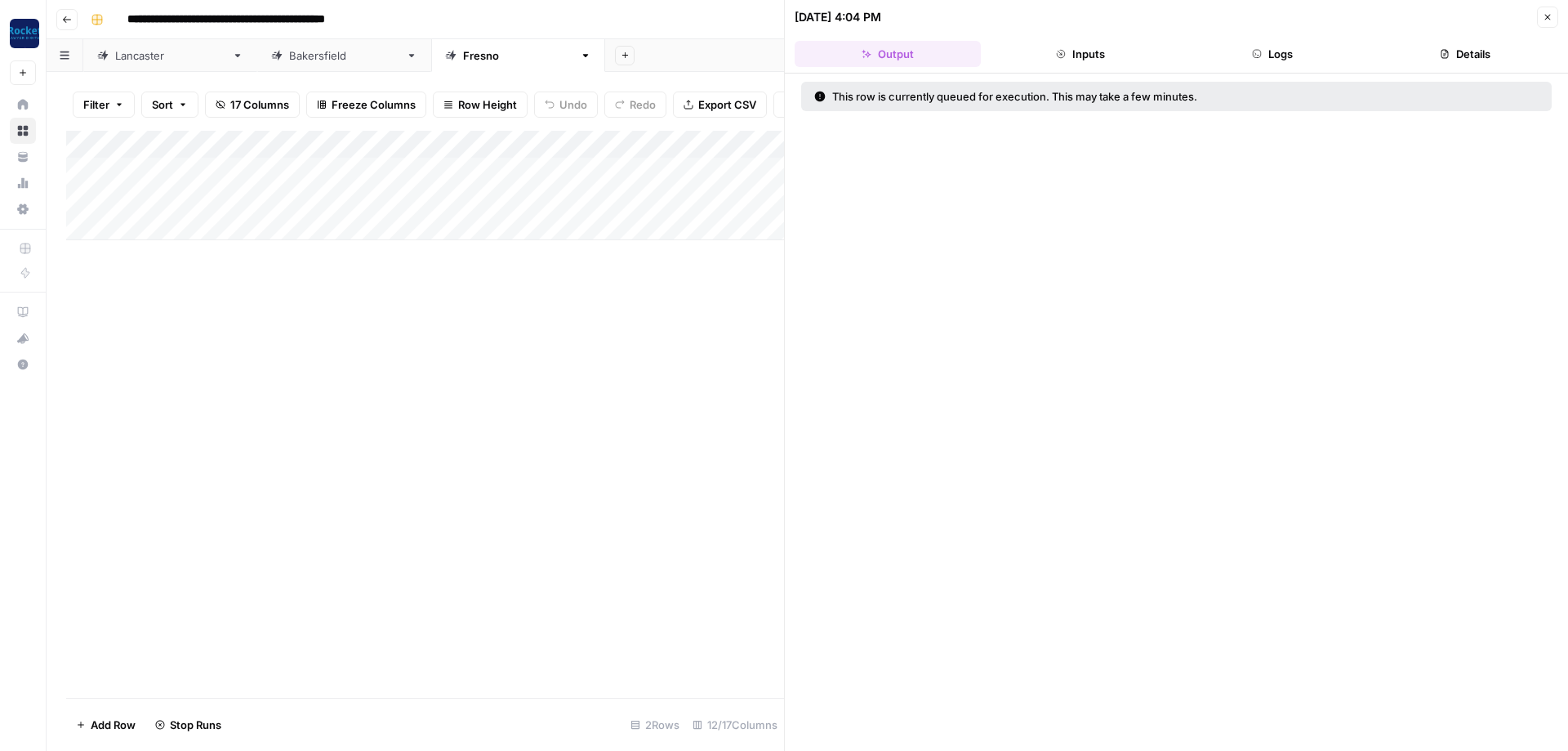
click at [1544, 21] on icon "button" at bounding box center [1547, 17] width 10 height 10
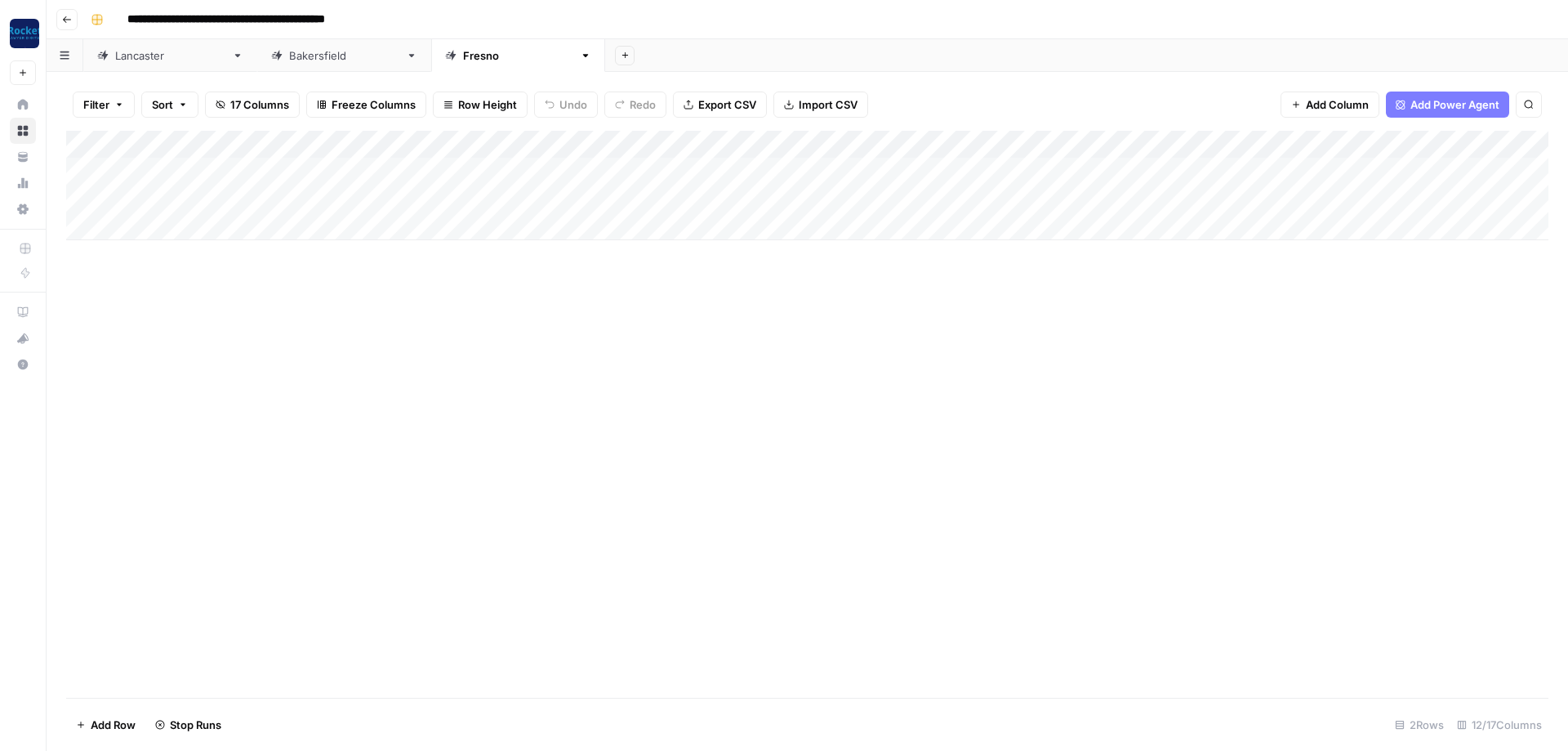
click at [289, 51] on div "[GEOGRAPHIC_DATA]" at bounding box center [344, 55] width 110 height 16
type input "**********"
click at [154, 58] on div "[GEOGRAPHIC_DATA]" at bounding box center [170, 55] width 110 height 16
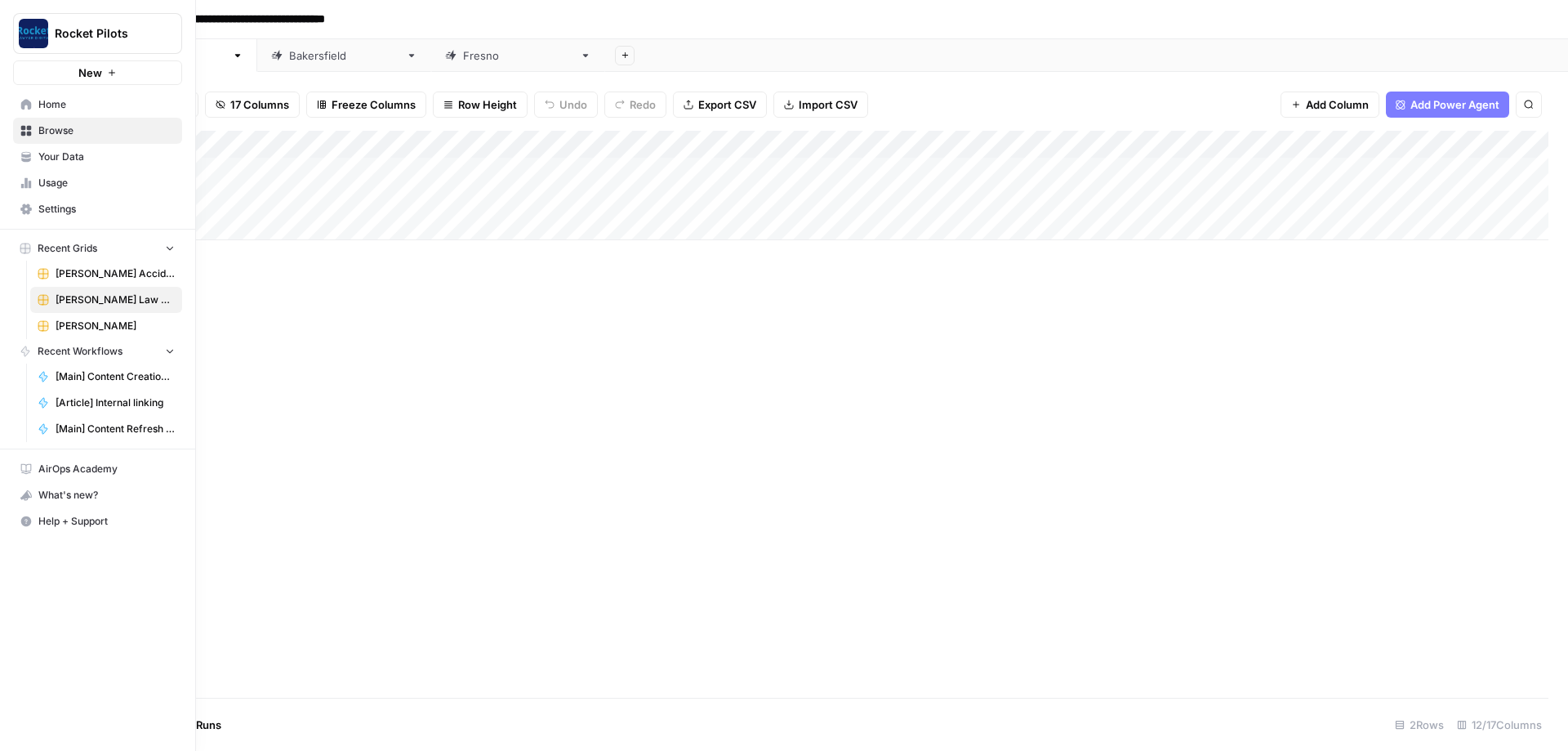
click at [98, 332] on span "[PERSON_NAME]" at bounding box center [115, 326] width 119 height 14
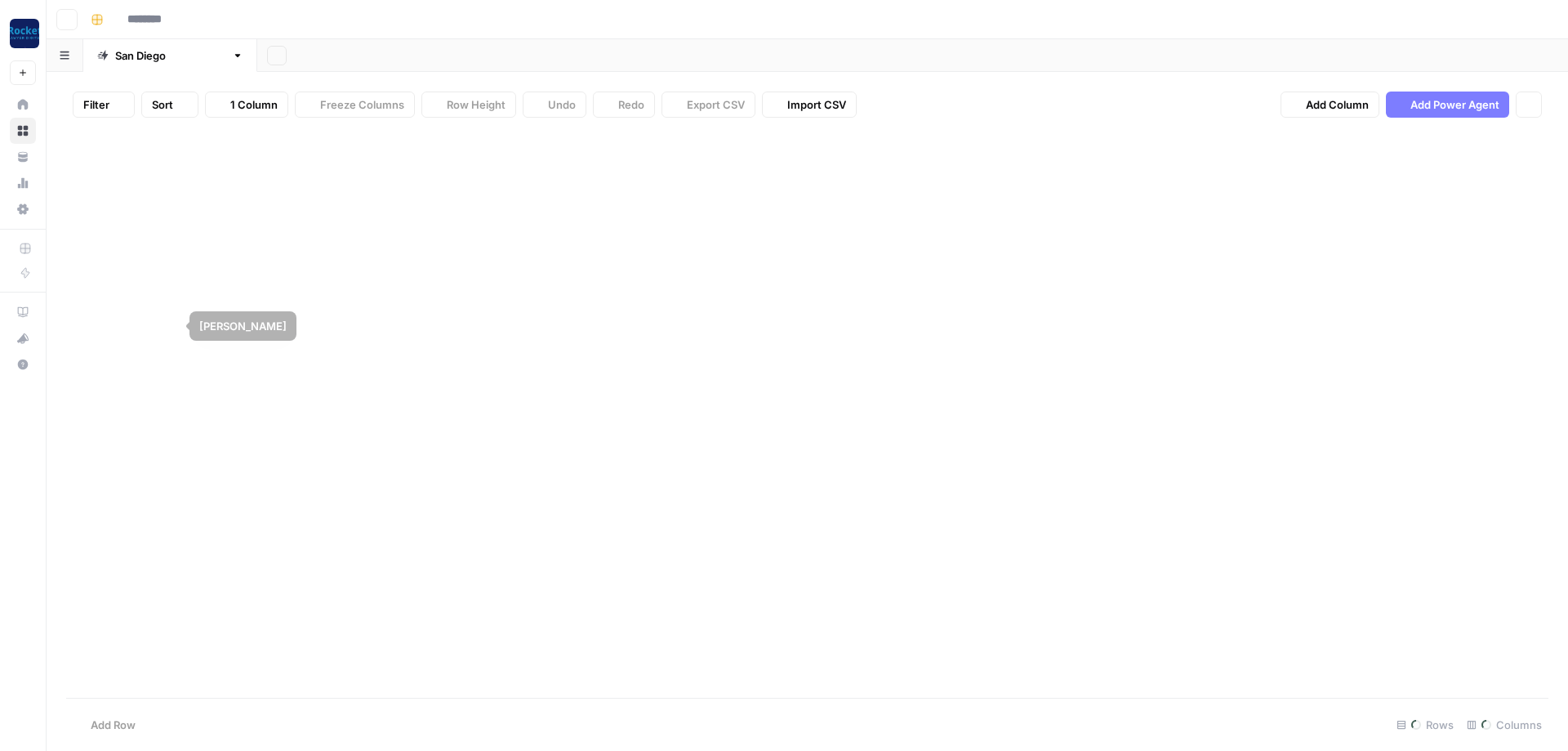
type input "**********"
click at [1257, 166] on div "Add Column" at bounding box center [807, 171] width 1482 height 81
click at [877, 166] on div "Add Column" at bounding box center [807, 171] width 1482 height 81
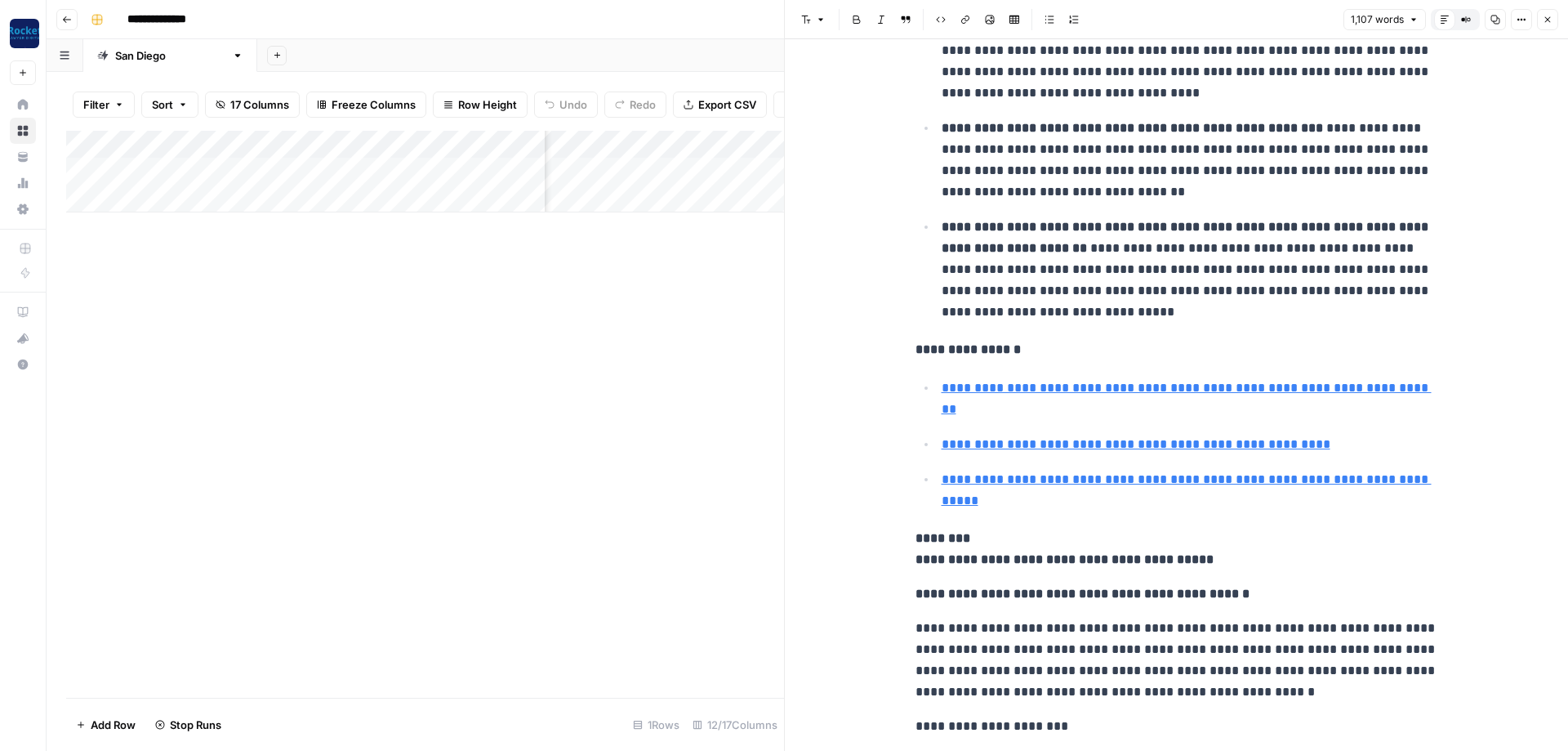
scroll to position [588, 0]
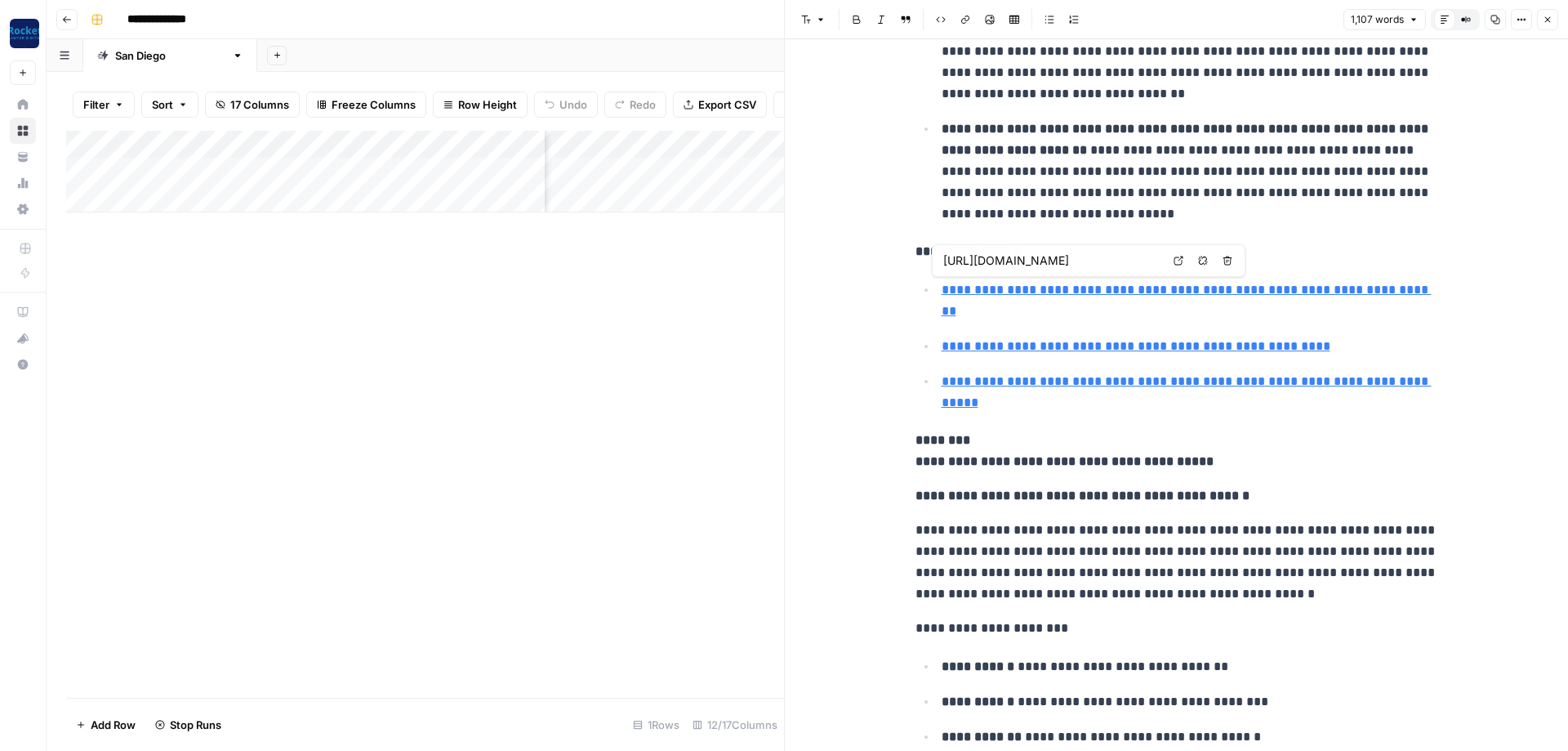
type input "https://www.kandhlawgroup.com/family-law/contested-divorce/"
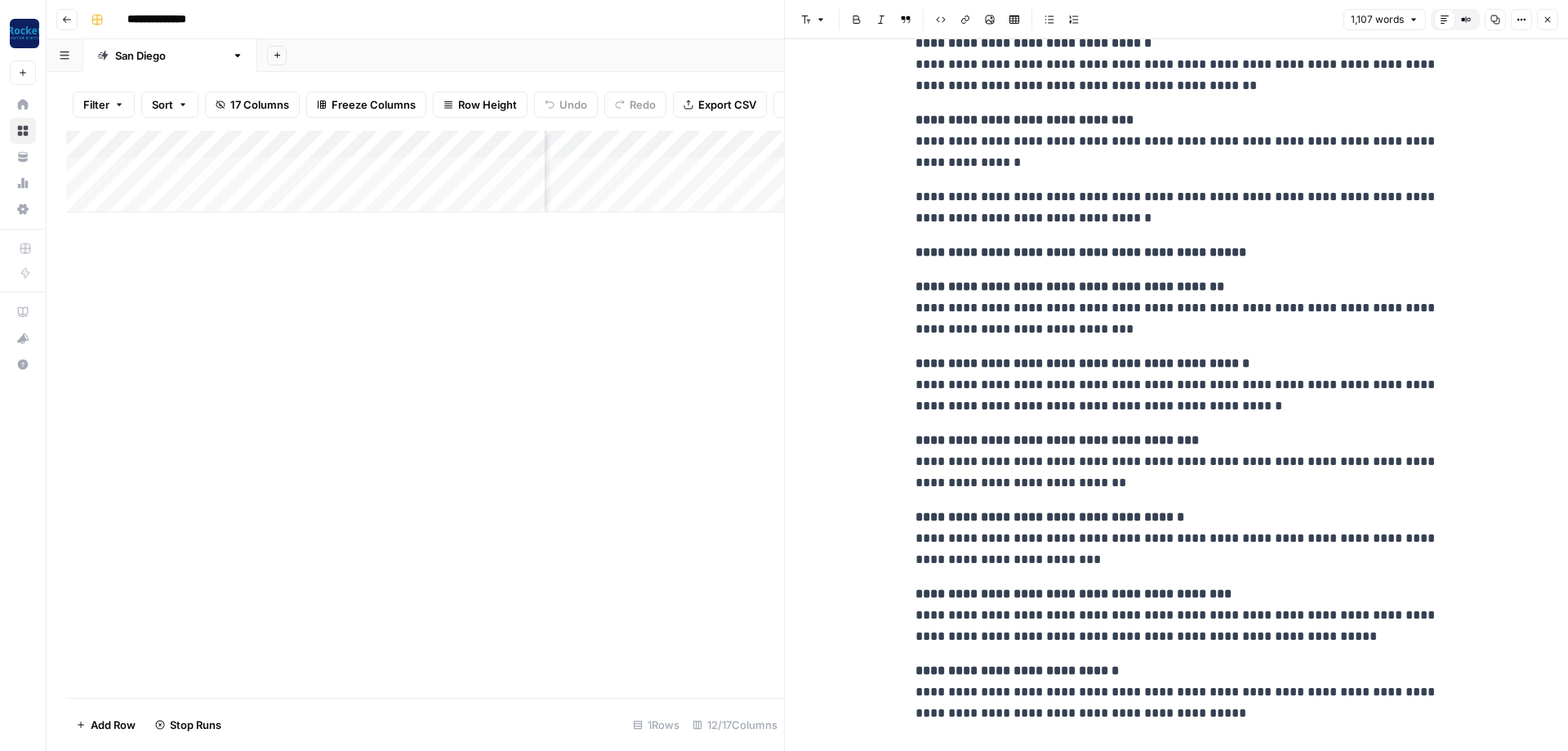
scroll to position [3252, 0]
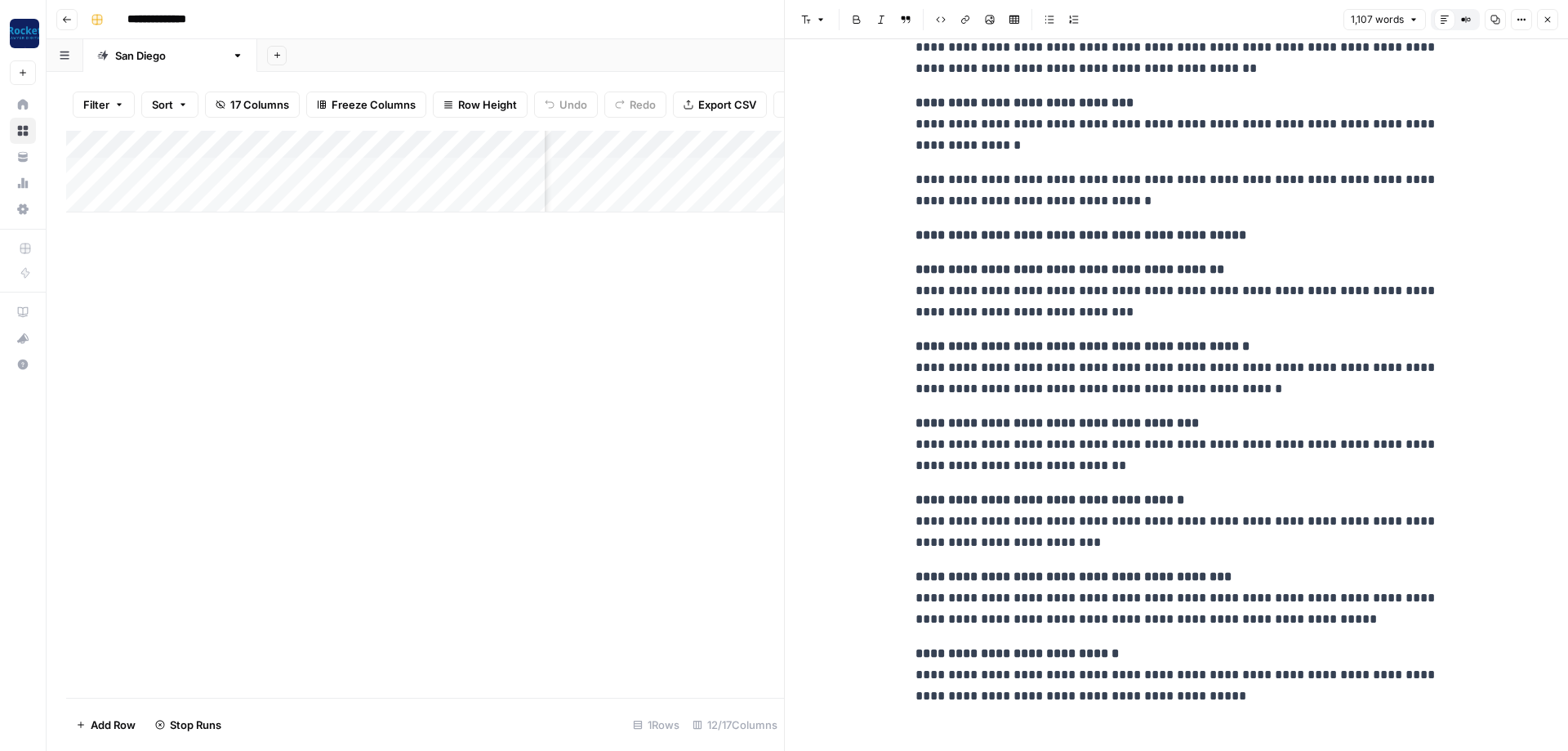
click at [1547, 14] on button "Close" at bounding box center [1547, 20] width 21 height 21
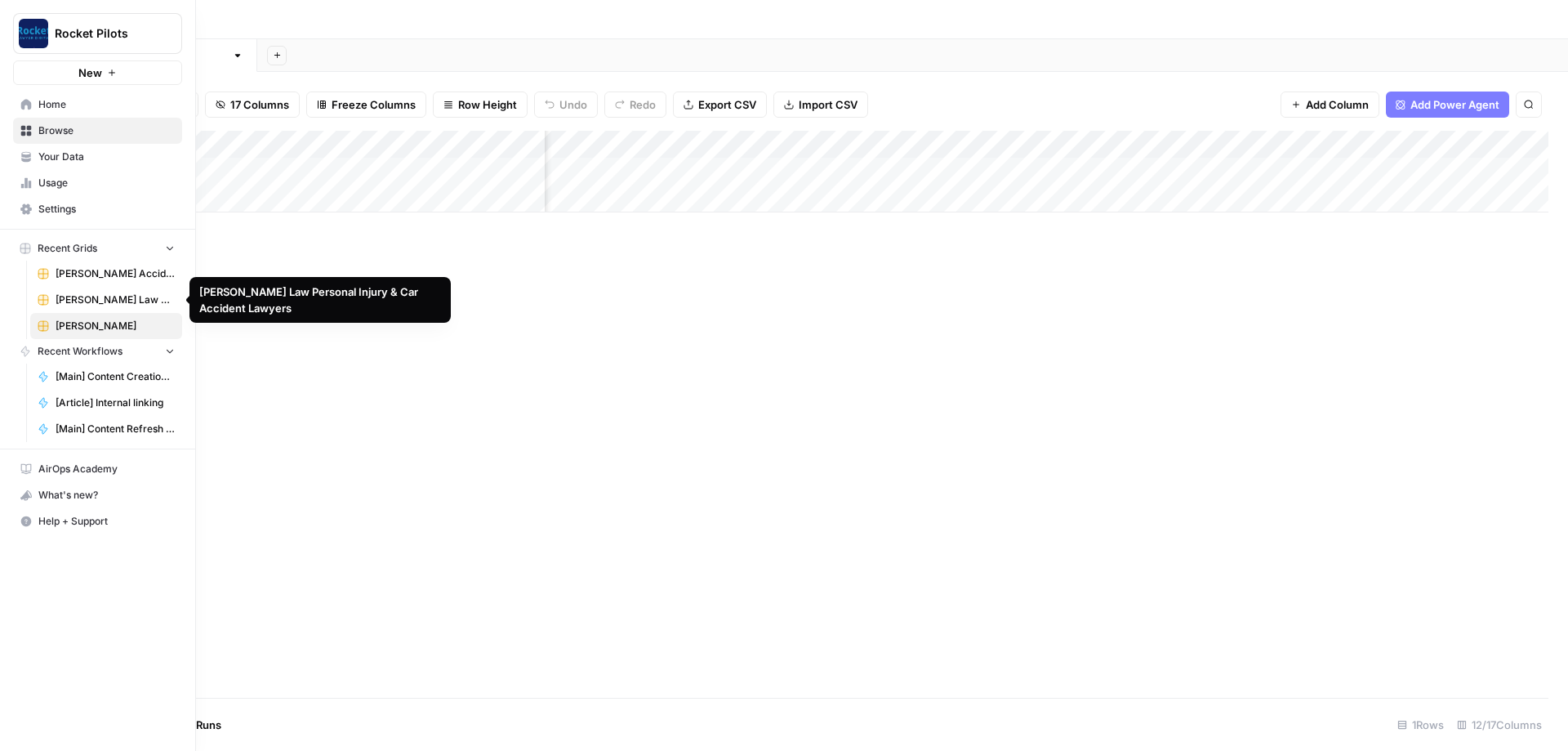
click at [116, 270] on span "[PERSON_NAME] Accident Attorneys" at bounding box center [115, 273] width 119 height 14
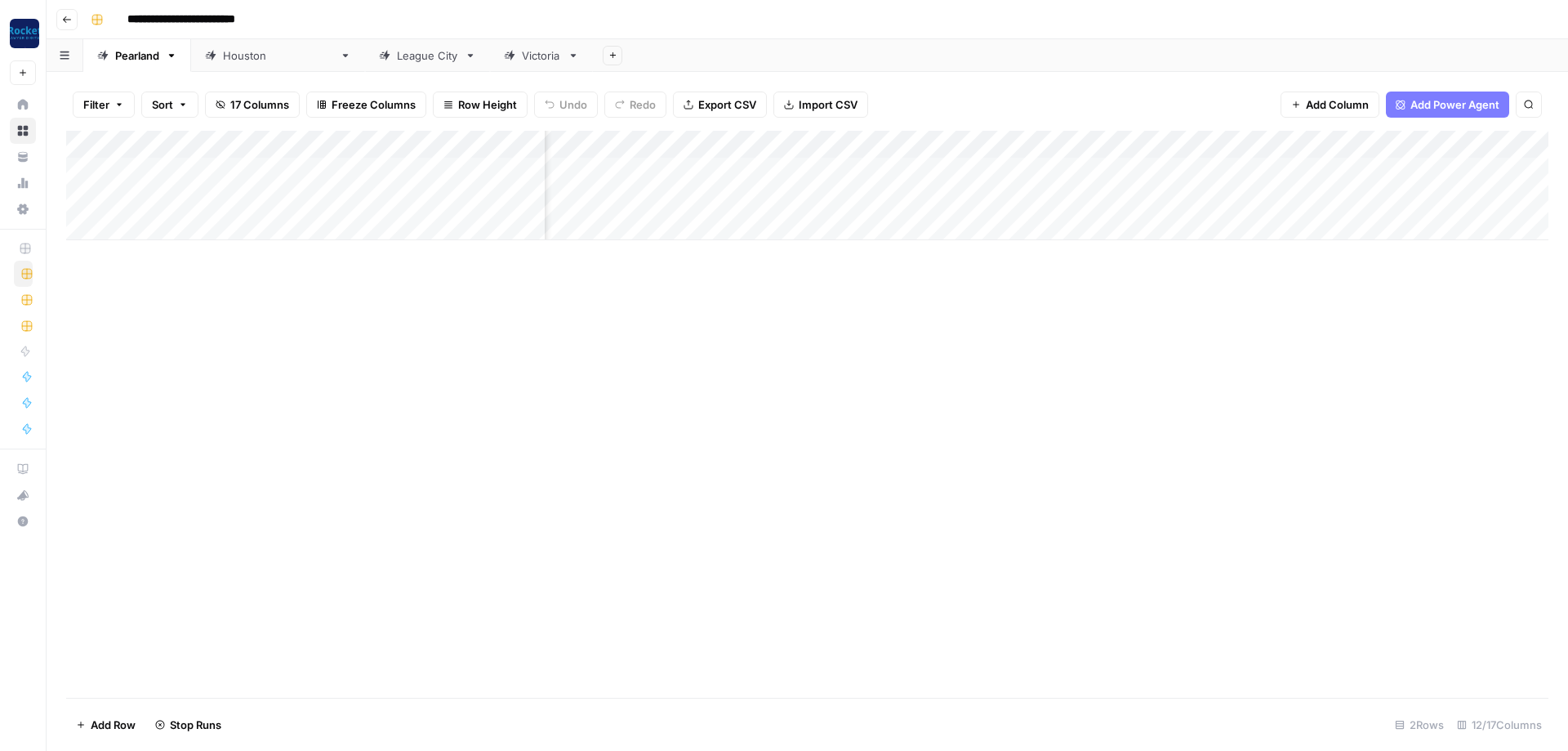
scroll to position [0, 539]
click at [251, 60] on div "[GEOGRAPHIC_DATA]" at bounding box center [277, 55] width 110 height 16
click at [396, 58] on div "League City" at bounding box center [427, 55] width 61 height 16
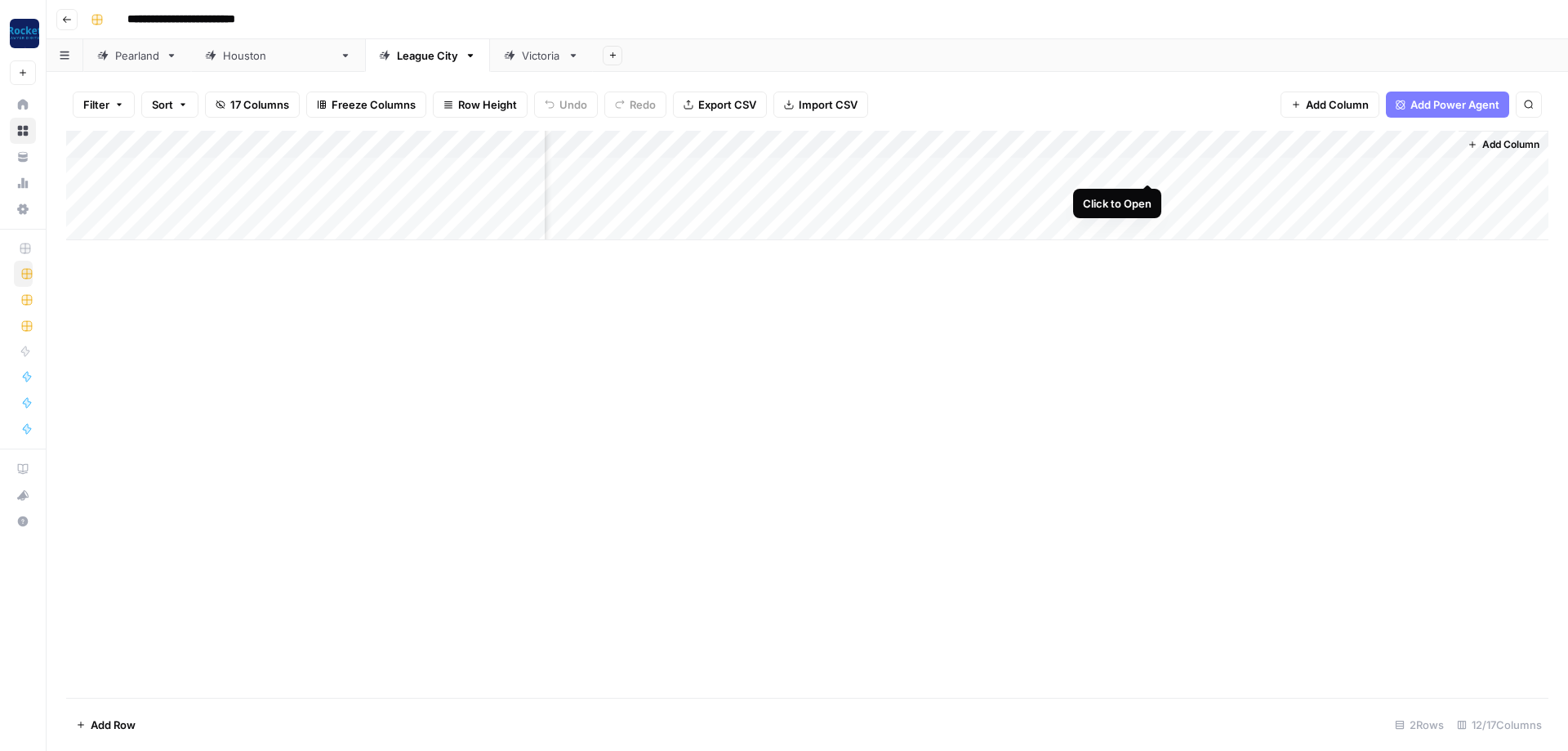
click at [1145, 167] on div "Add Column" at bounding box center [807, 185] width 1482 height 109
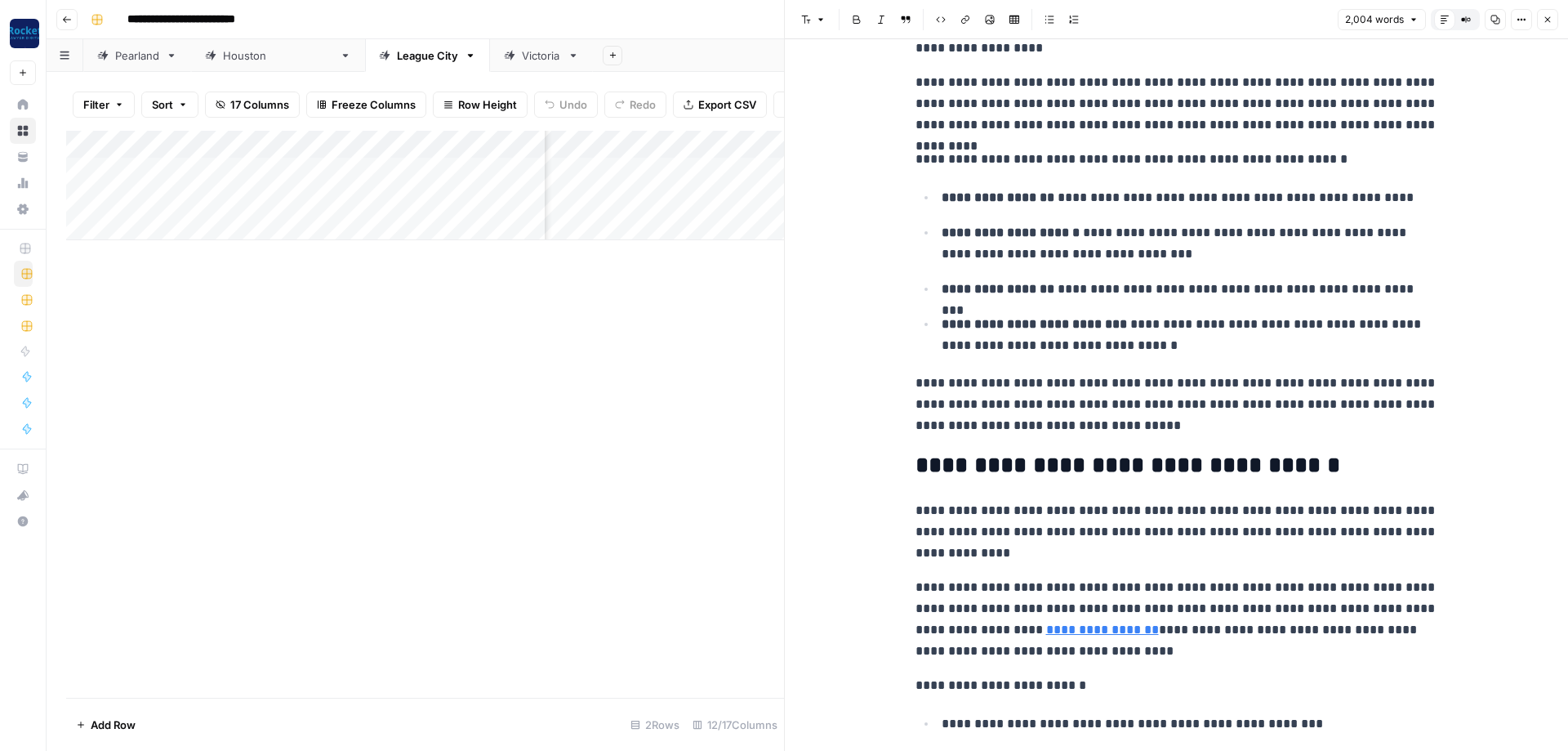
scroll to position [686, 0]
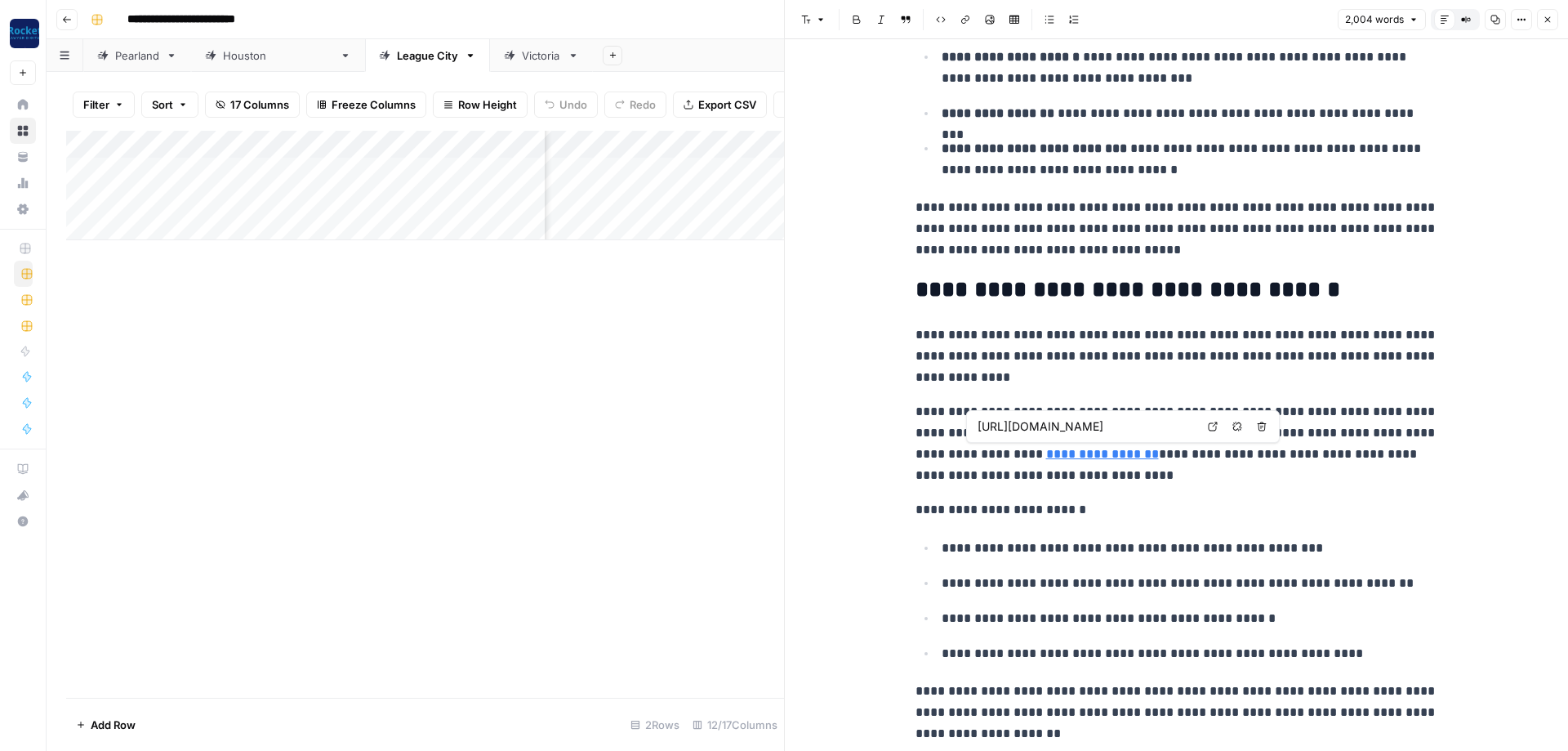
click at [1046, 453] on link "**********" at bounding box center [1103, 454] width 113 height 13
click at [1062, 429] on input "https://www.dehoyosinjury.com/what-is-a-rear-end-accident/" at bounding box center [1086, 426] width 217 height 16
drag, startPoint x: 1062, startPoint y: 429, endPoint x: 1250, endPoint y: 426, distance: 188.0
click at [1195, 426] on input "https://www.dehoyosinjury.com/what-is-a-rear-end-accident/" at bounding box center [1086, 426] width 217 height 16
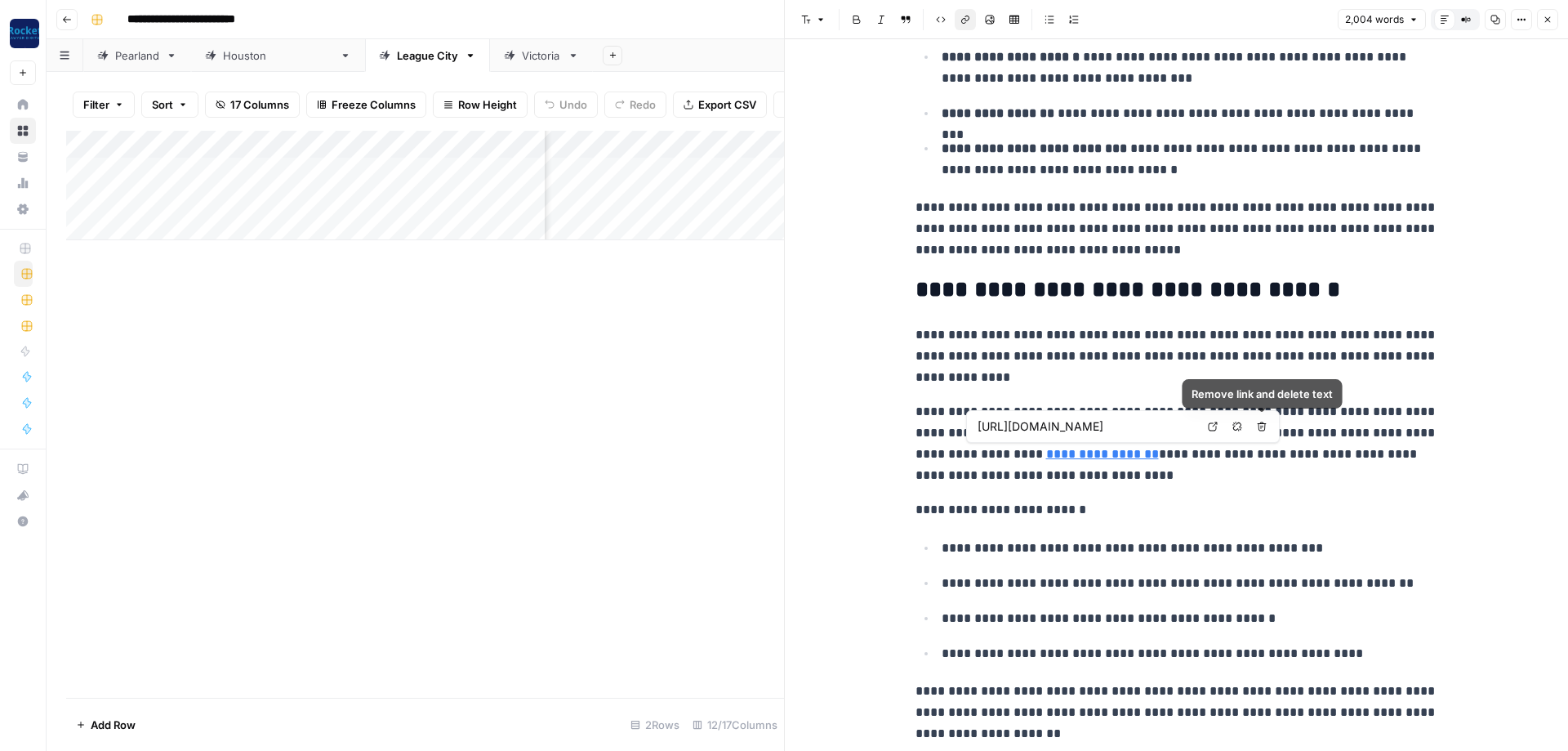
click at [1286, 360] on p "**********" at bounding box center [1177, 355] width 523 height 64
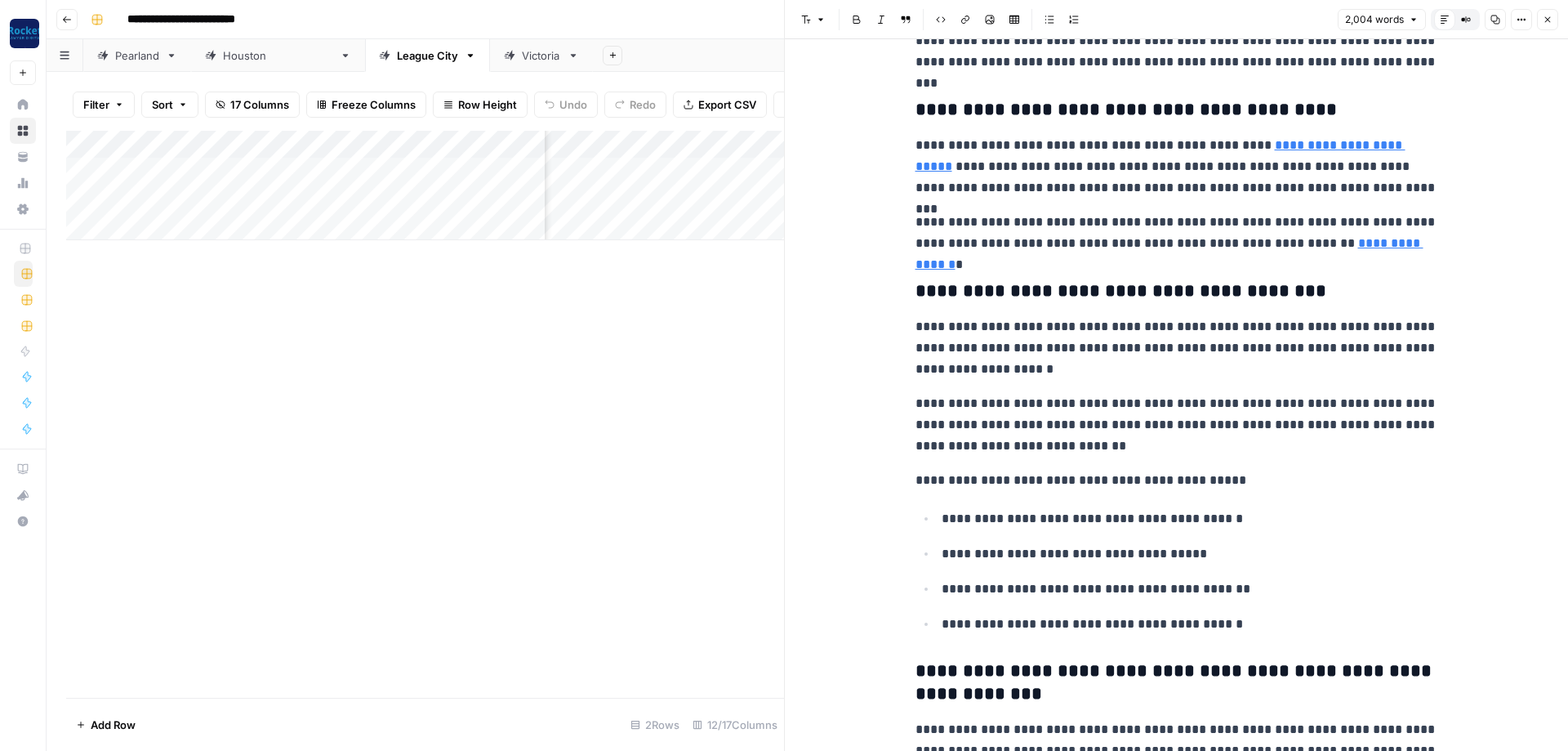
scroll to position [1470, 0]
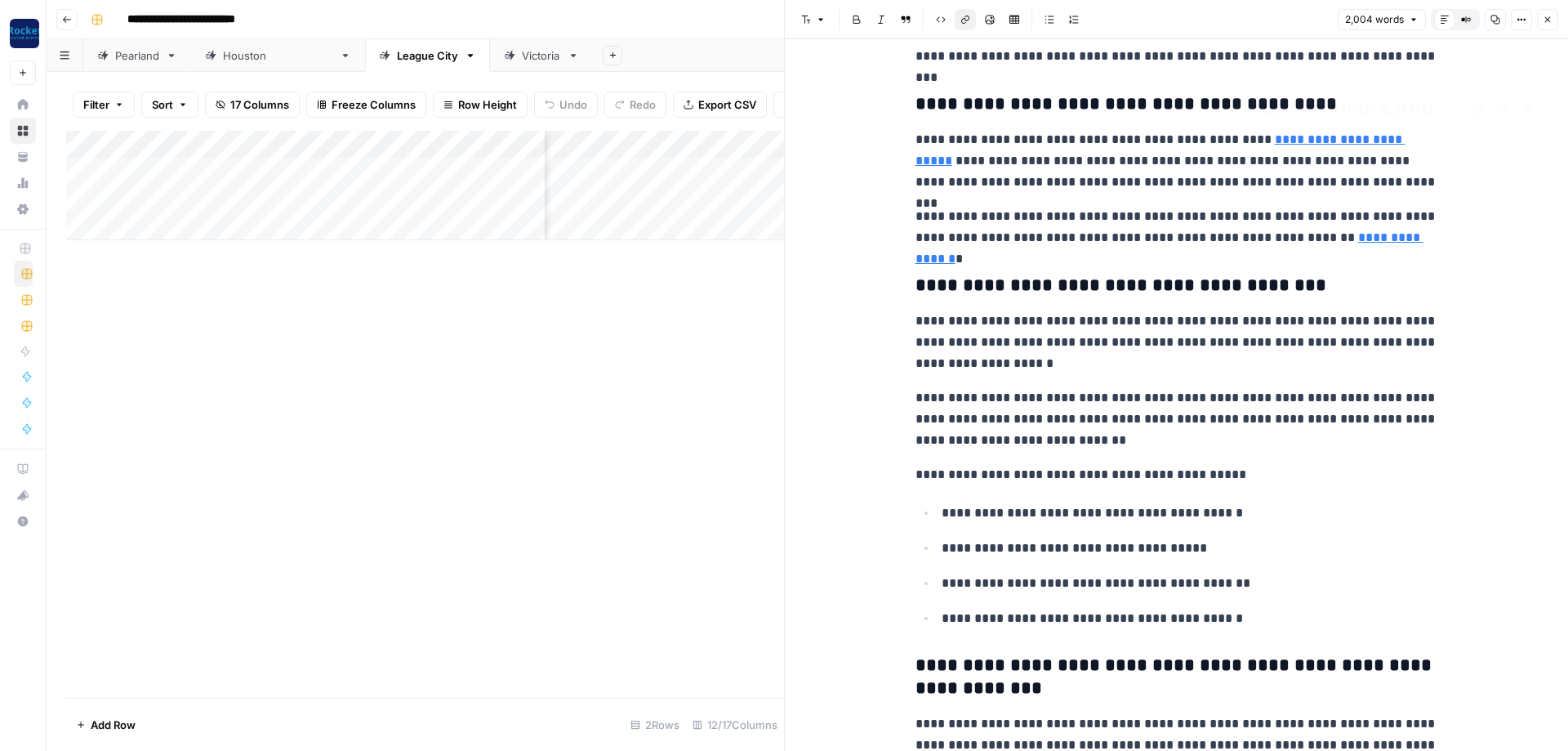
click at [1321, 137] on link "**********" at bounding box center [1160, 149] width 490 height 33
type input "https://www.dehoyosinjury.com/league-city-reckless-driving-accident-lawyer/"
click at [1547, 20] on icon "button" at bounding box center [1547, 20] width 5 height 5
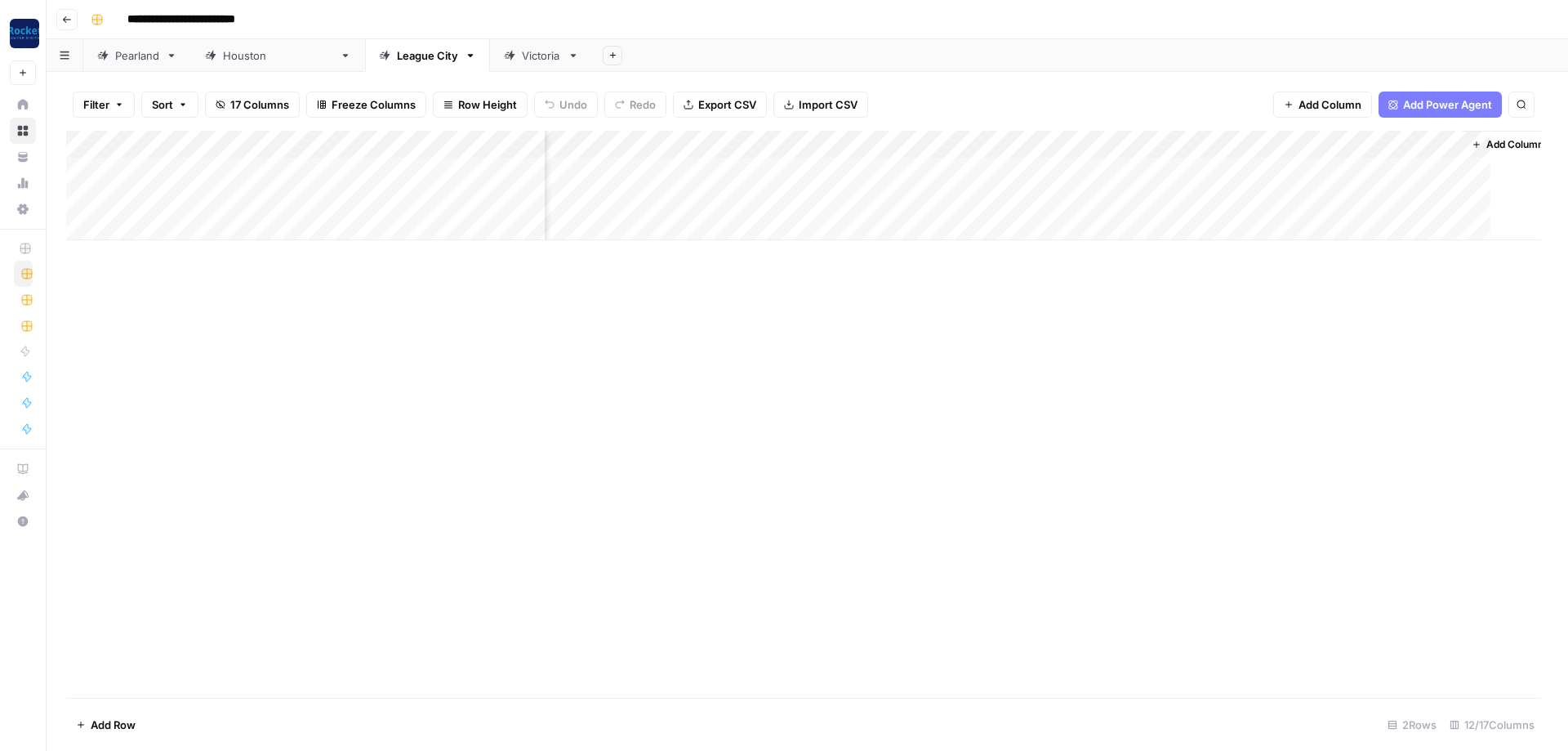
scroll to position [0, 741]
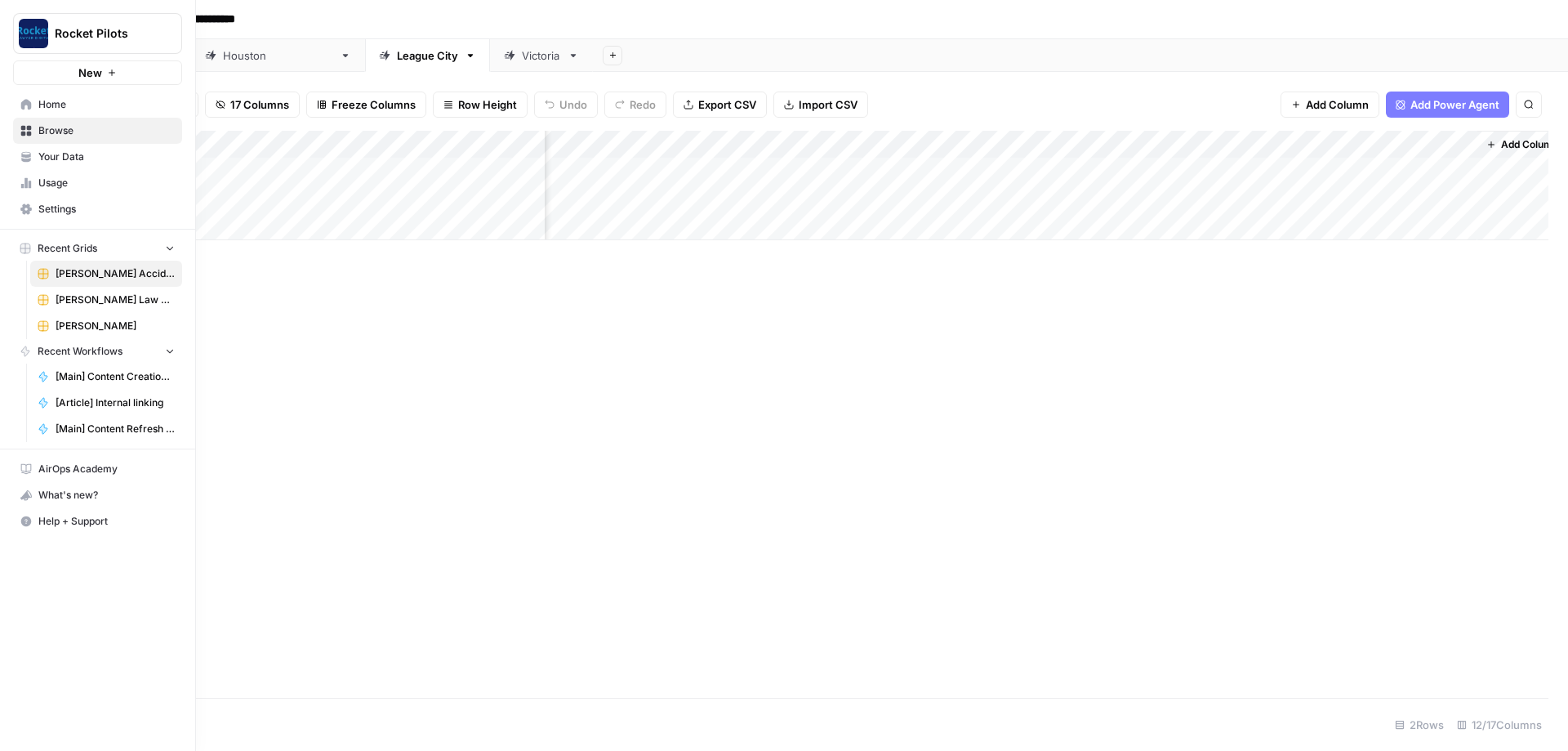
click at [105, 301] on span "Kuzyk Law Personal Injury & Car Accident Lawyers" at bounding box center [115, 300] width 119 height 14
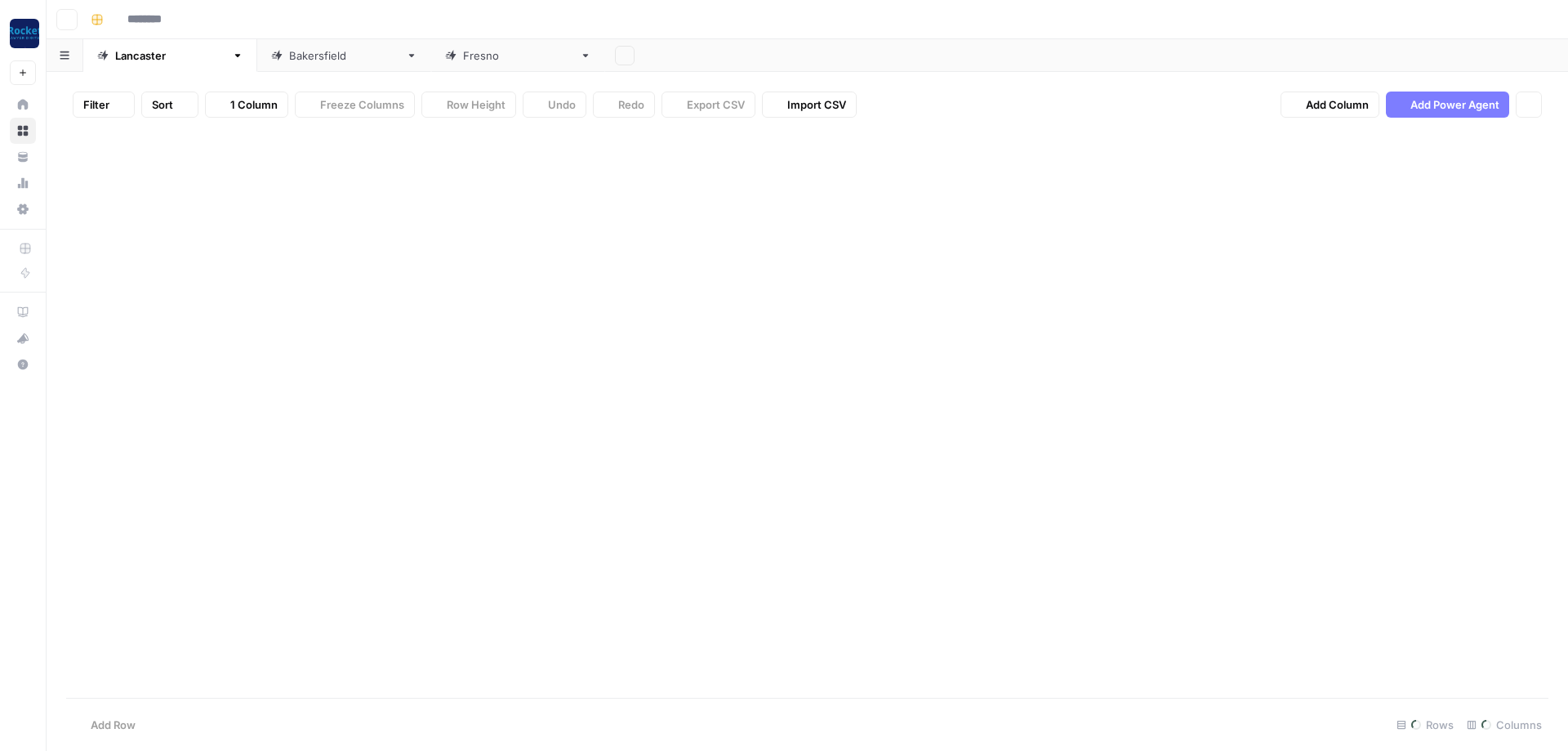
type input "**********"
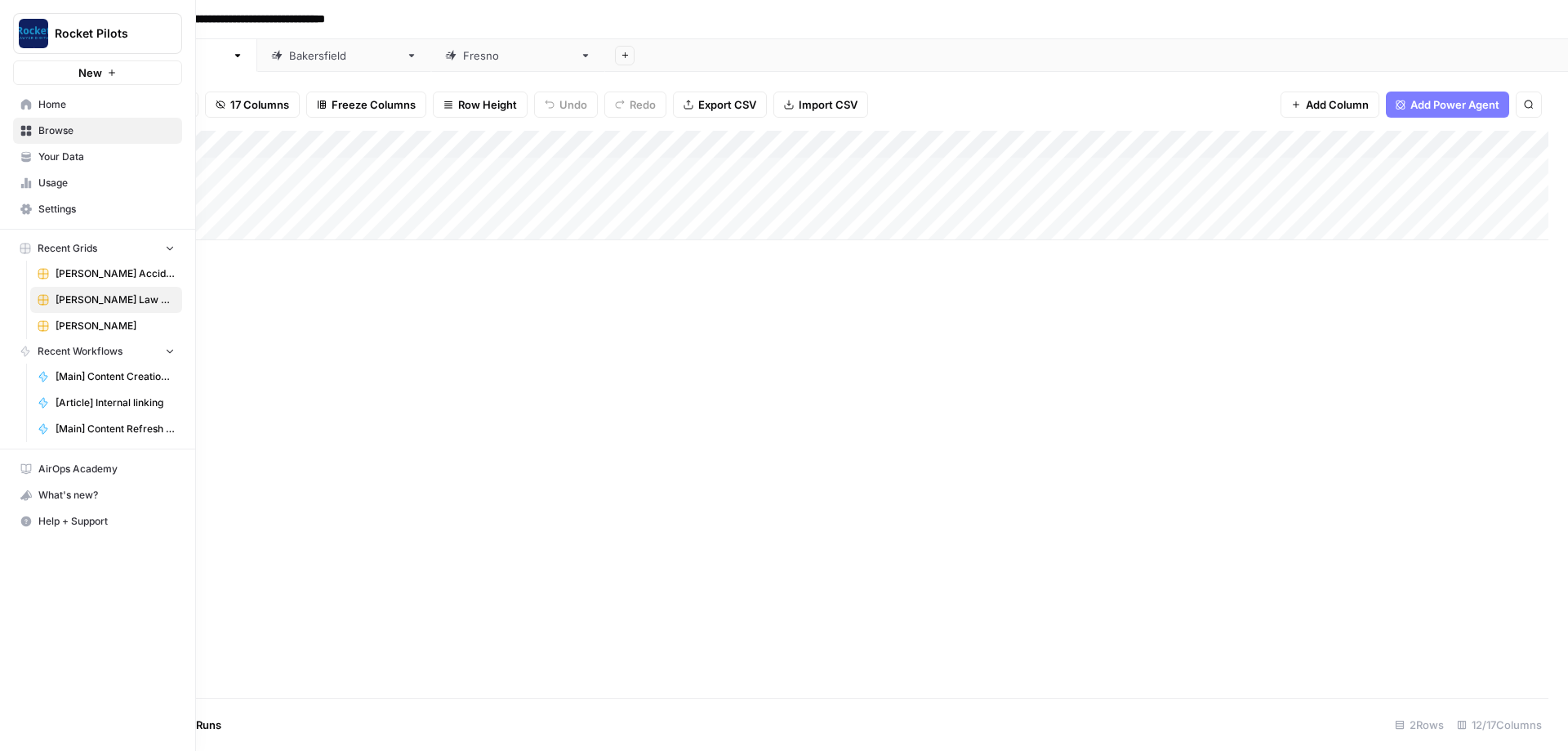
click at [107, 328] on span "[PERSON_NAME]" at bounding box center [115, 326] width 119 height 14
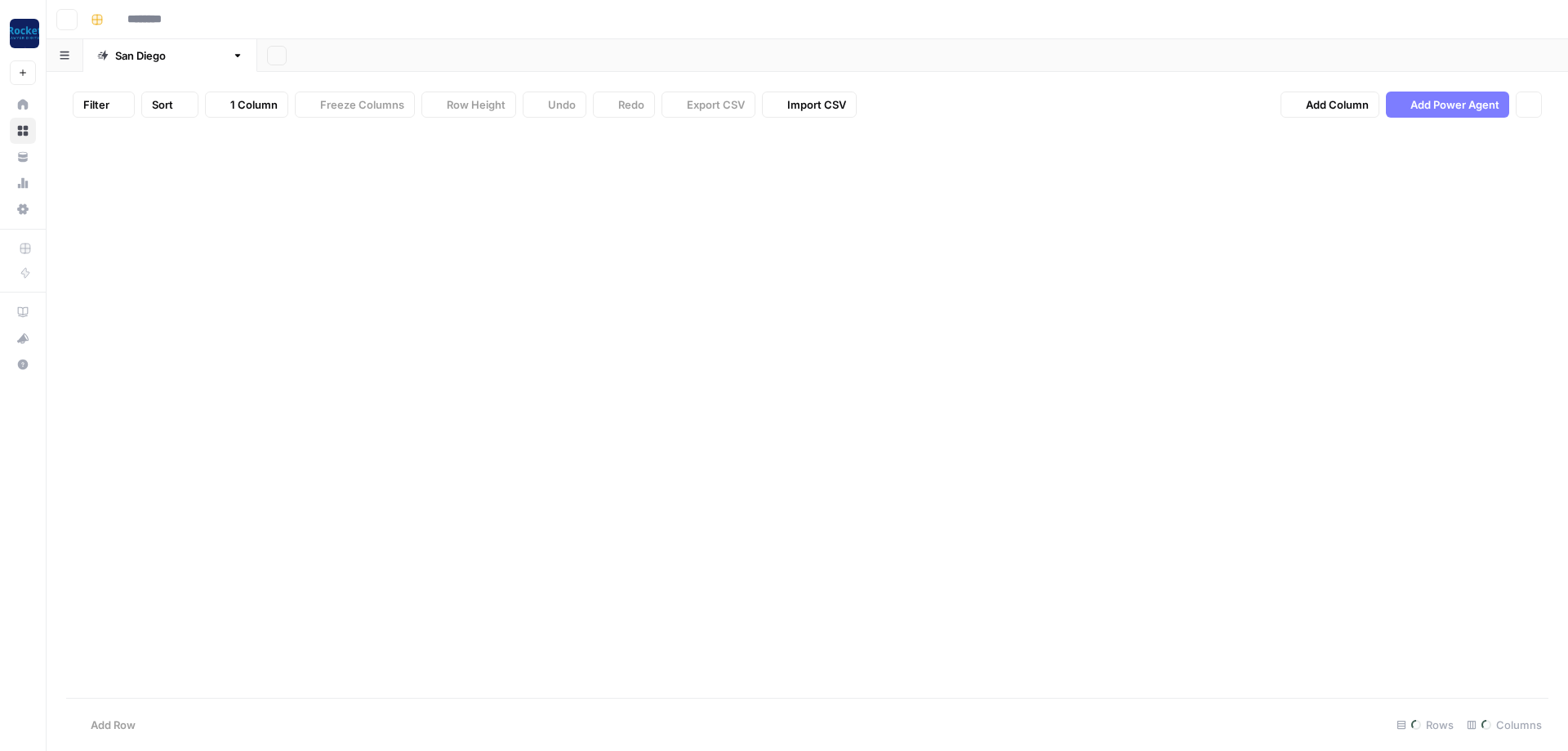
type input "**********"
click at [69, 20] on icon "button" at bounding box center [66, 19] width 8 height 6
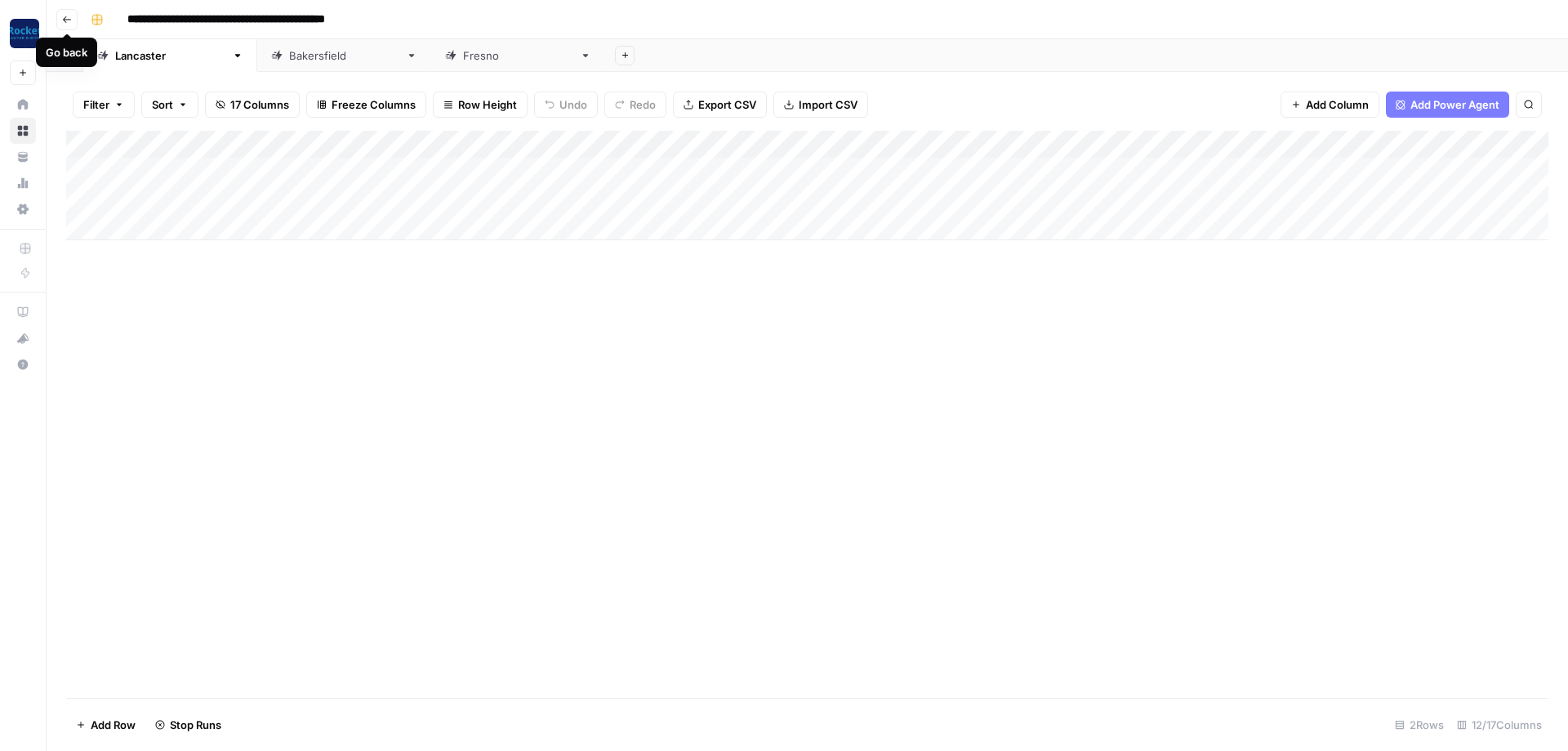
click at [69, 21] on icon "button" at bounding box center [66, 19] width 10 height 10
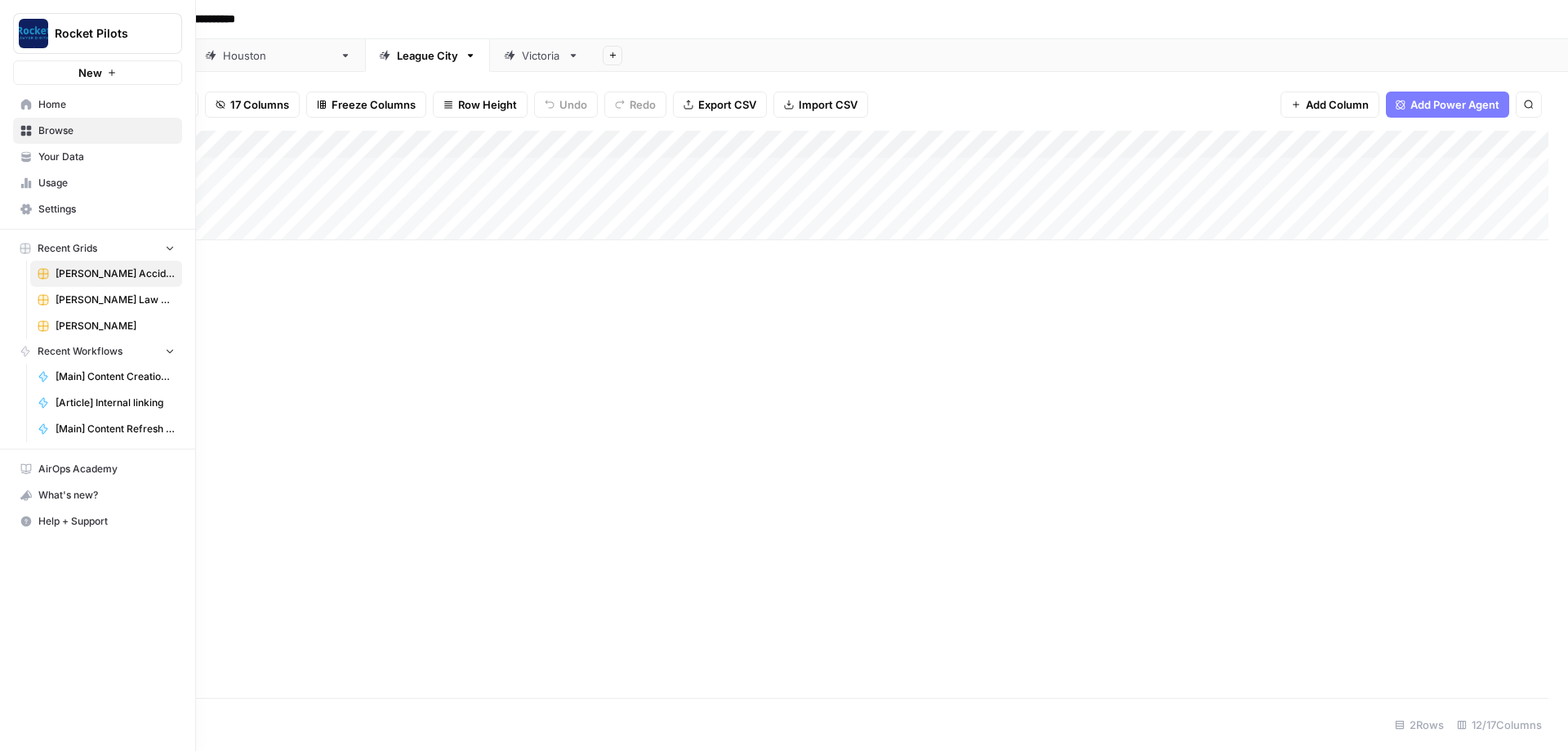
click at [82, 180] on span "Usage" at bounding box center [107, 183] width 136 height 14
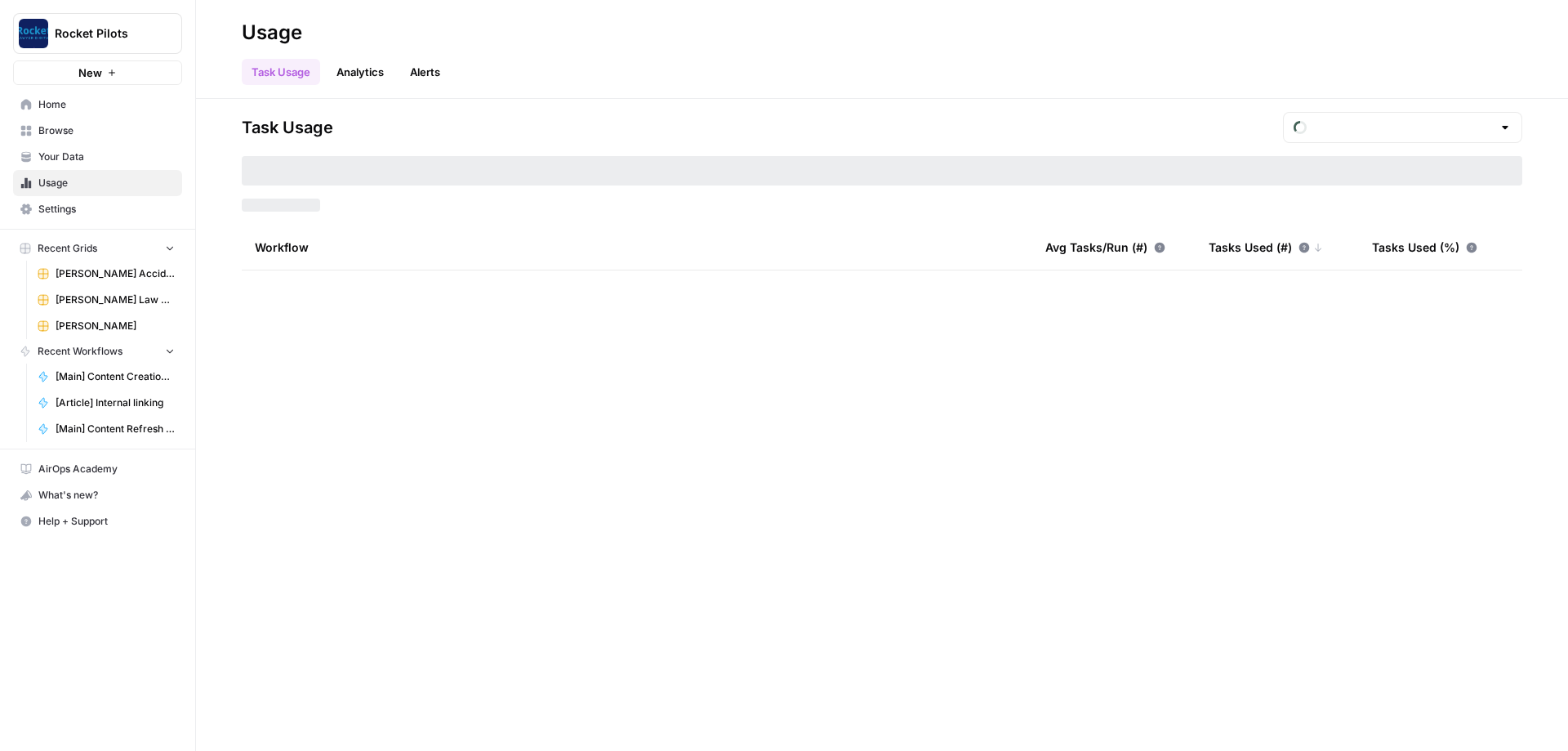
type input "August Tasks"
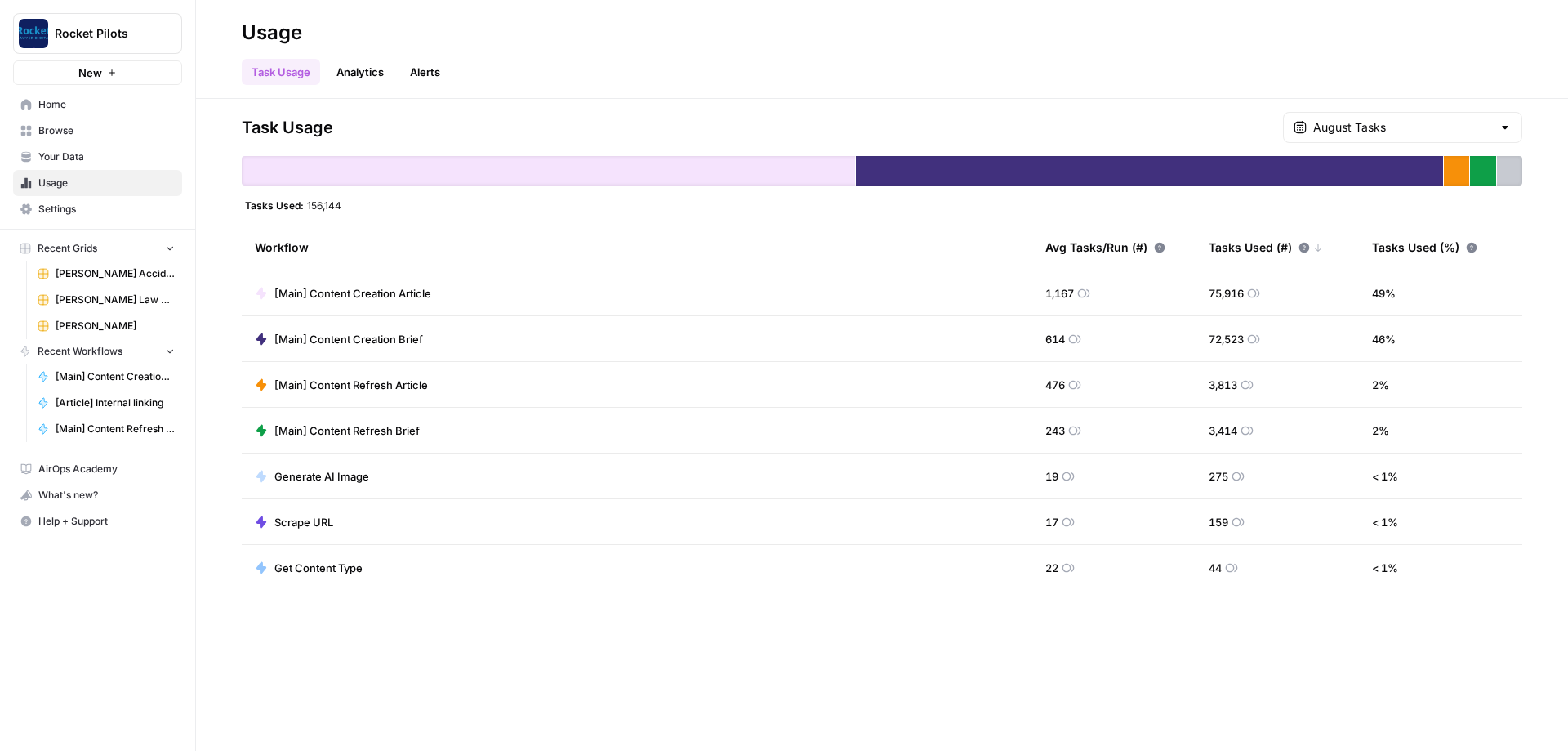
click at [430, 66] on link "Alerts" at bounding box center [425, 72] width 50 height 26
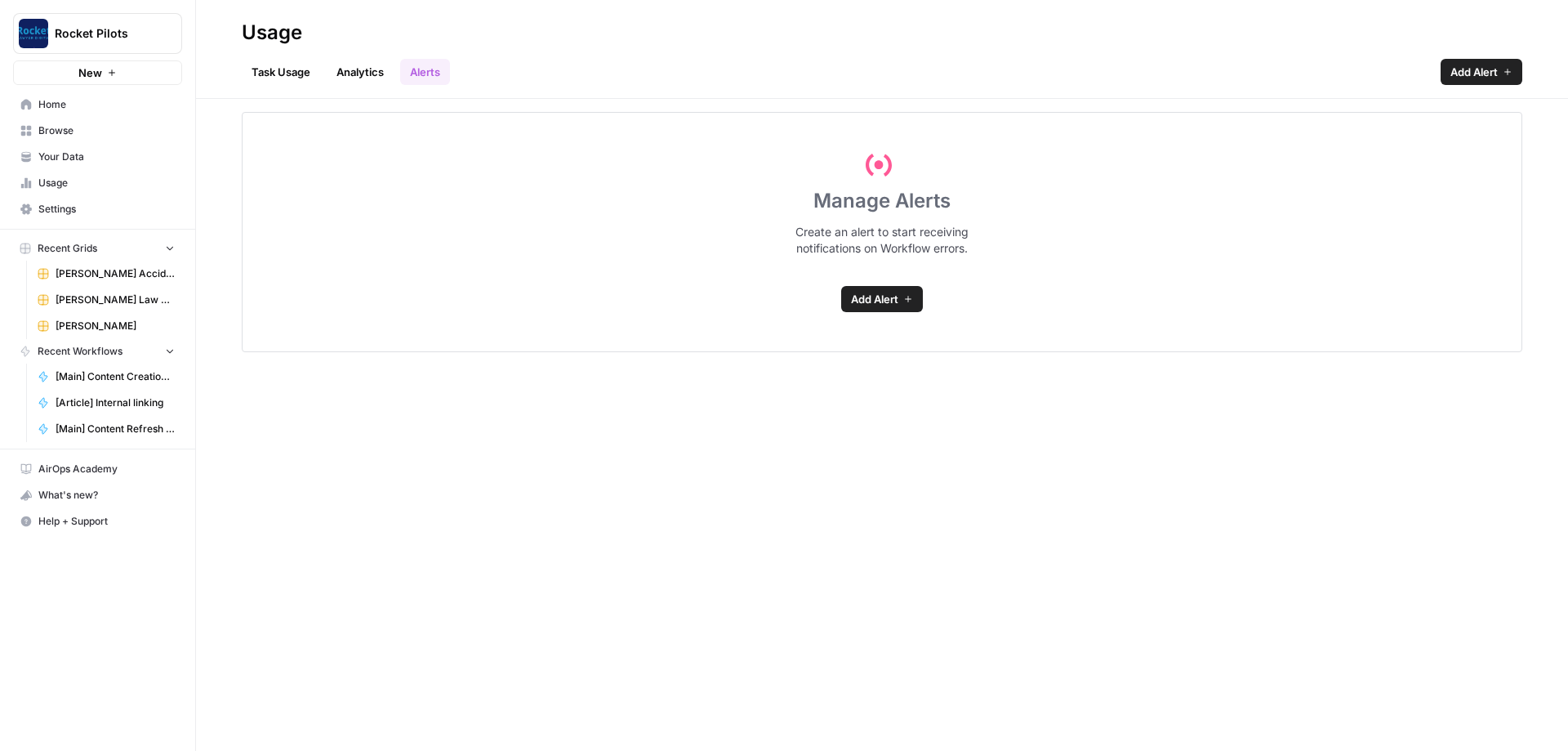
click at [861, 294] on span "Add Alert" at bounding box center [874, 299] width 47 height 16
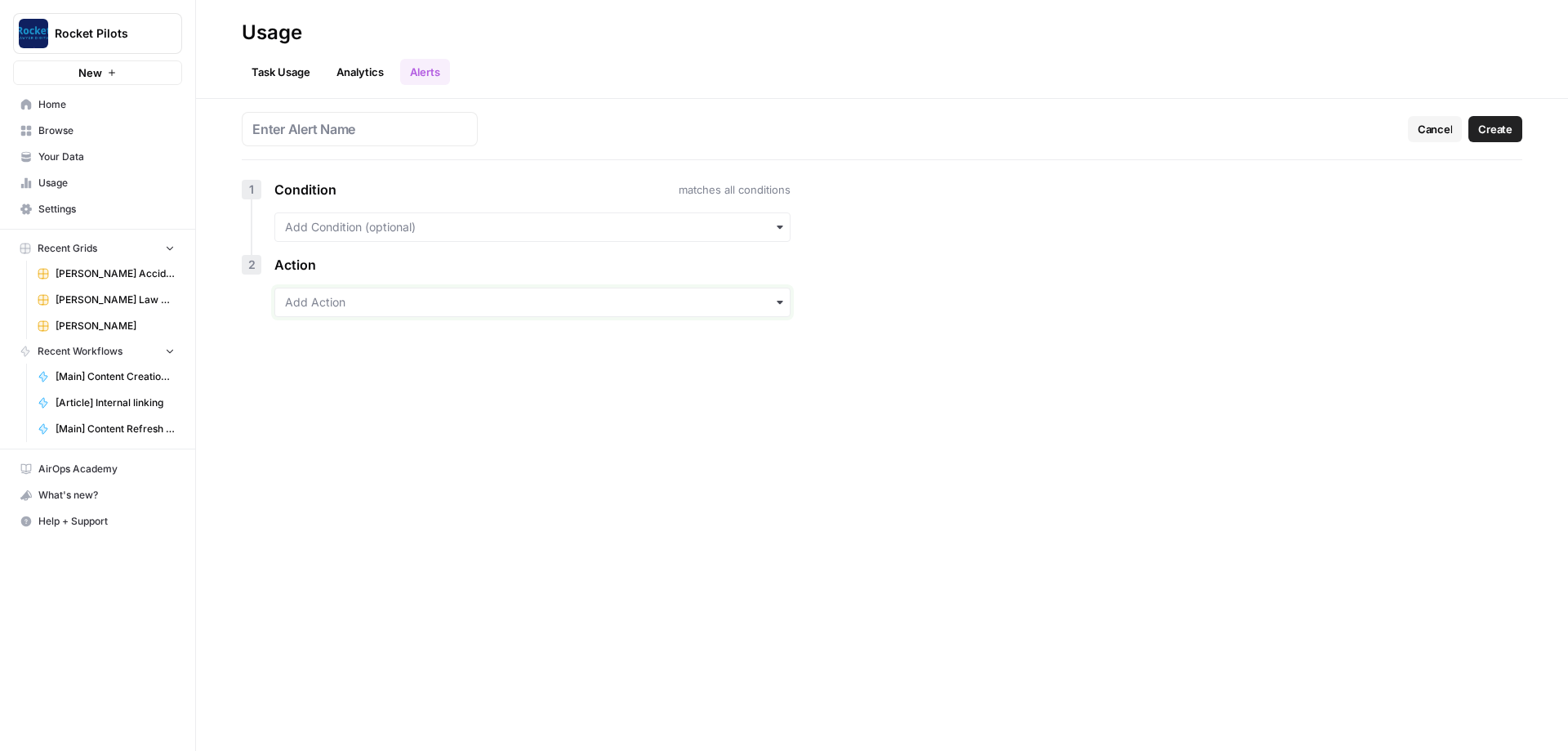
click at [677, 298] on input "text" at bounding box center [532, 302] width 495 height 16
click at [1095, 303] on div "Cancel Create 1 Condition matches all conditions 2 Action" at bounding box center [882, 424] width 1372 height 652
click at [285, 62] on link "Task Usage" at bounding box center [281, 72] width 79 height 26
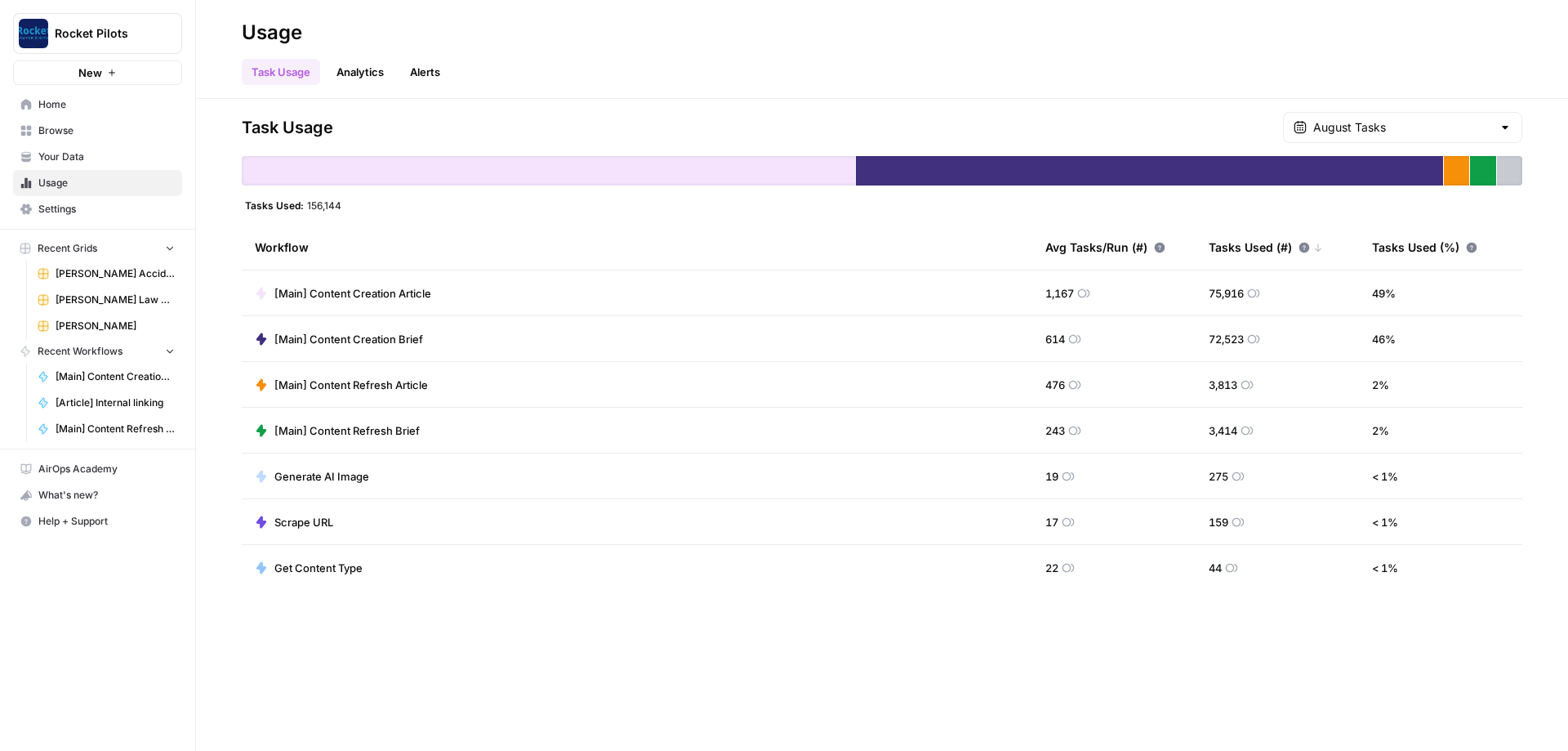
click at [68, 158] on span "Your Data" at bounding box center [107, 157] width 136 height 14
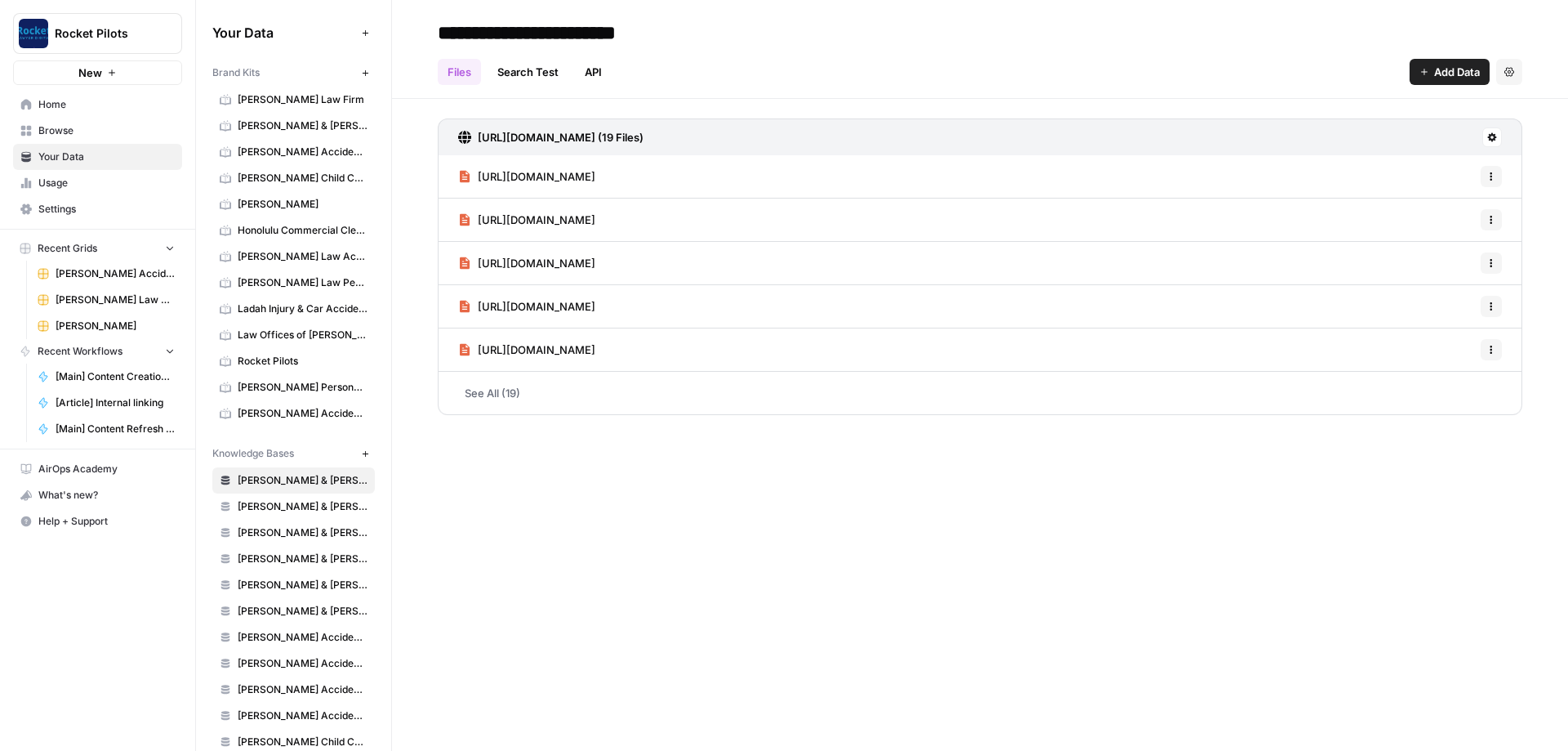
click at [297, 529] on span "[PERSON_NAME] & [PERSON_NAME] - JC" at bounding box center [303, 533] width 130 height 14
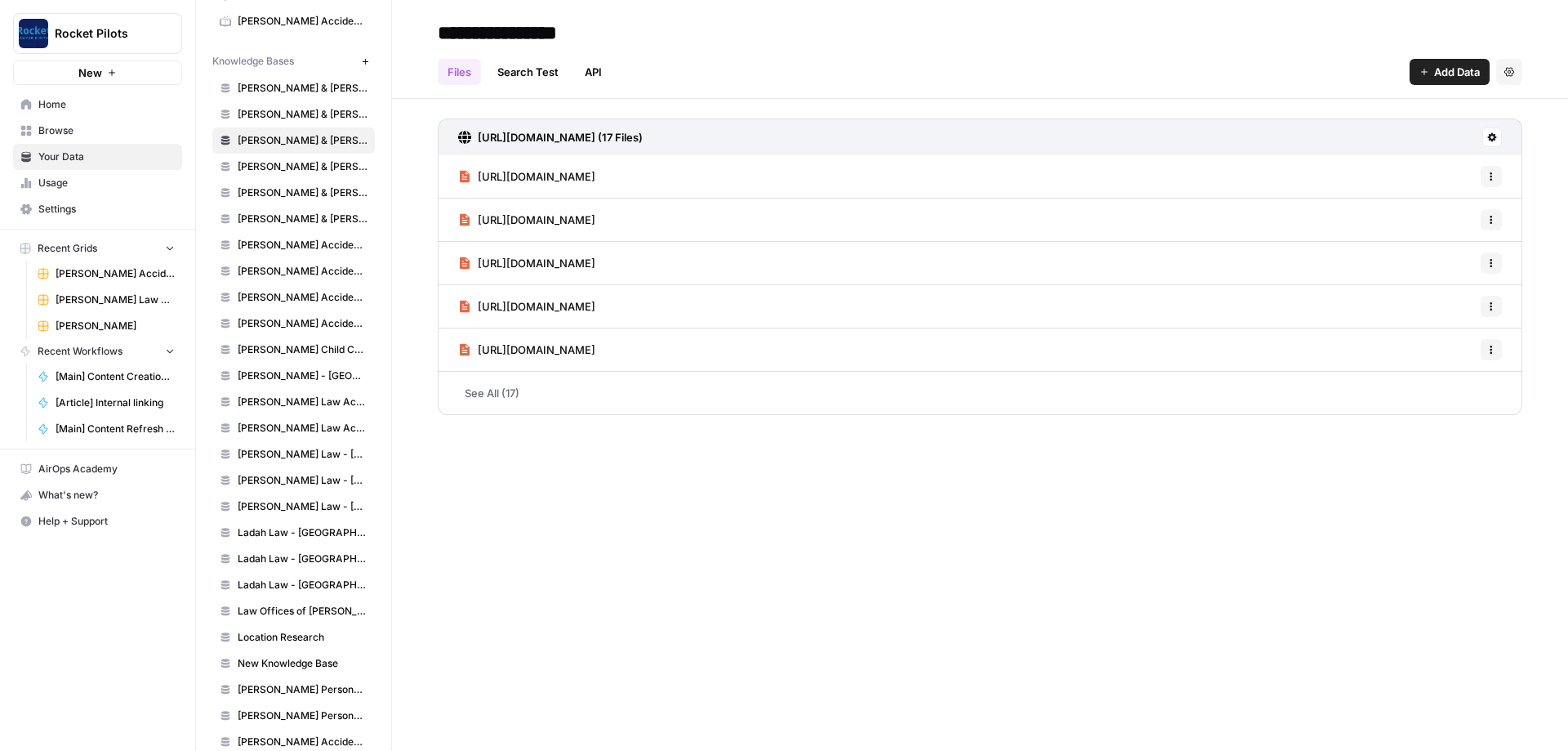
scroll to position [415, 0]
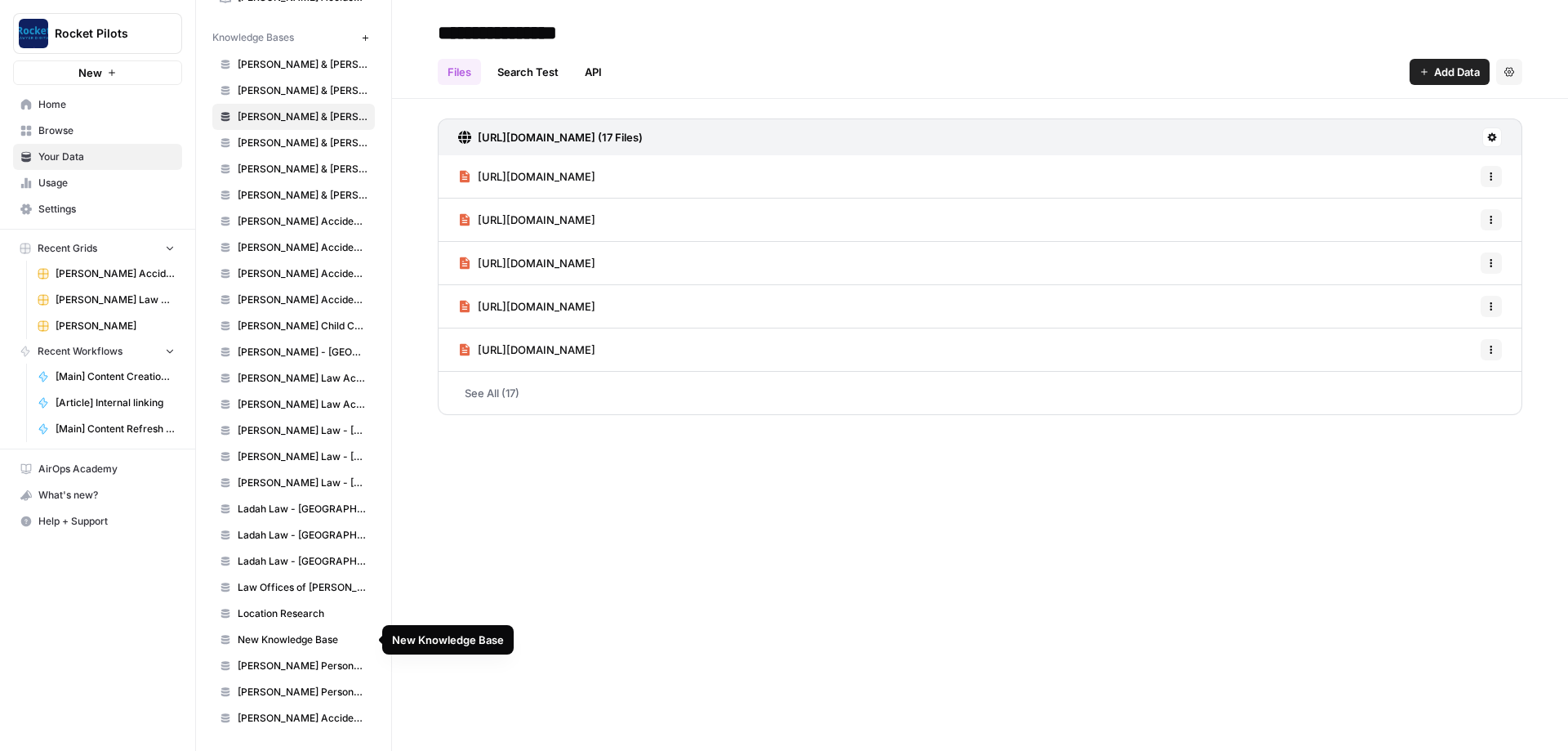
click at [279, 644] on span "New Knowledge Base" at bounding box center [303, 639] width 130 height 14
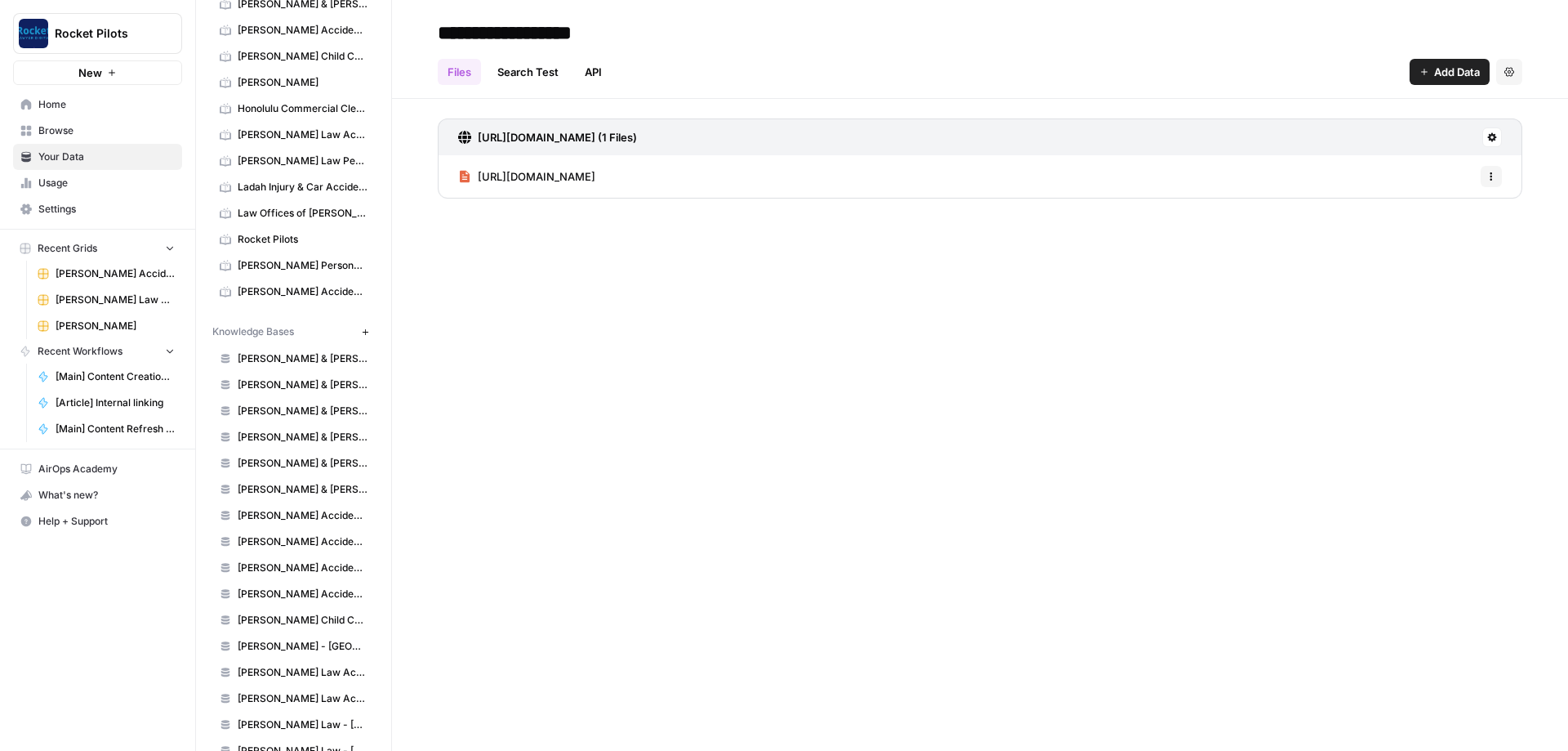
scroll to position [23, 0]
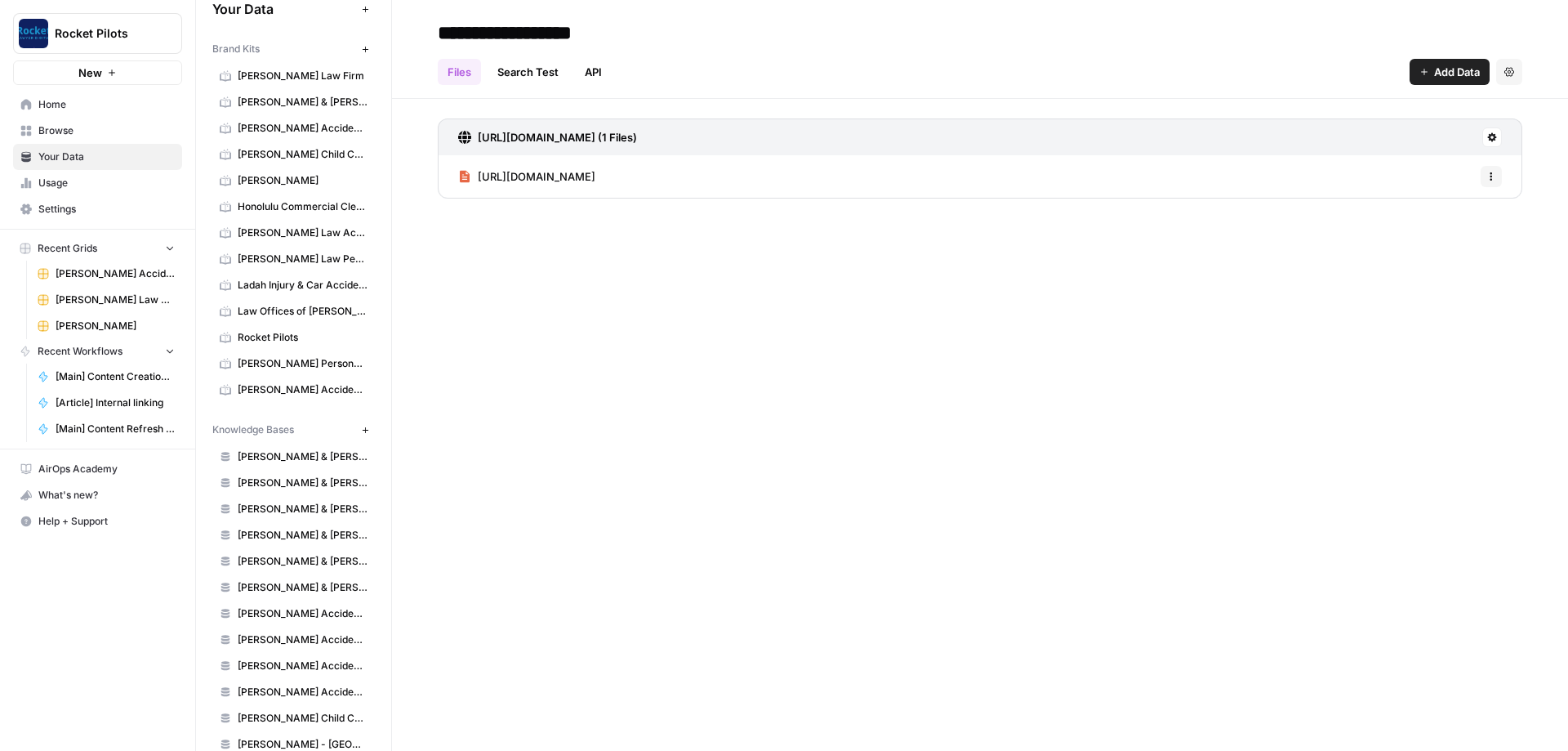
click at [288, 212] on span "Honolulu Commercial Cleaning" at bounding box center [303, 207] width 130 height 14
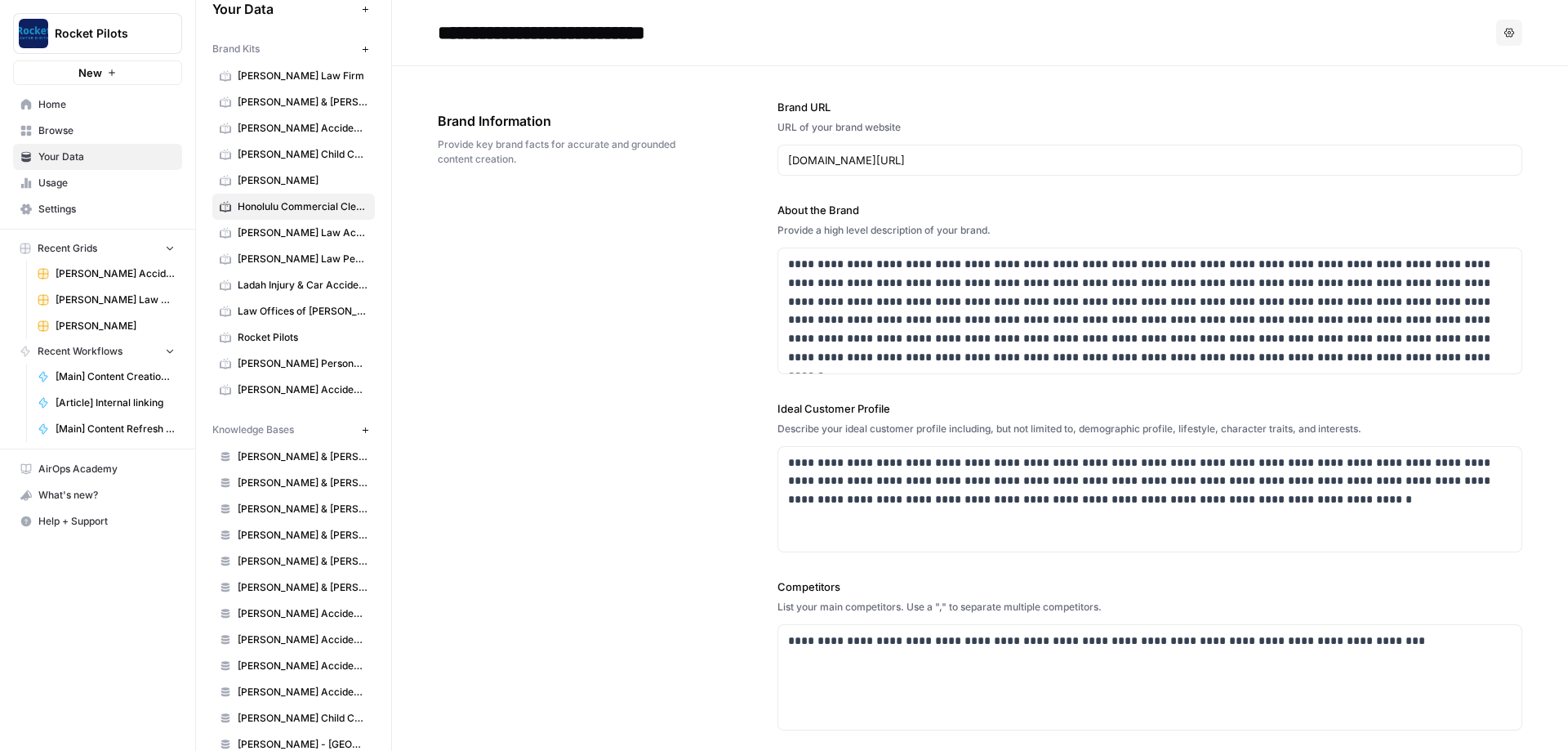
click at [717, 311] on div "**********" at bounding box center [980, 504] width 1085 height 875
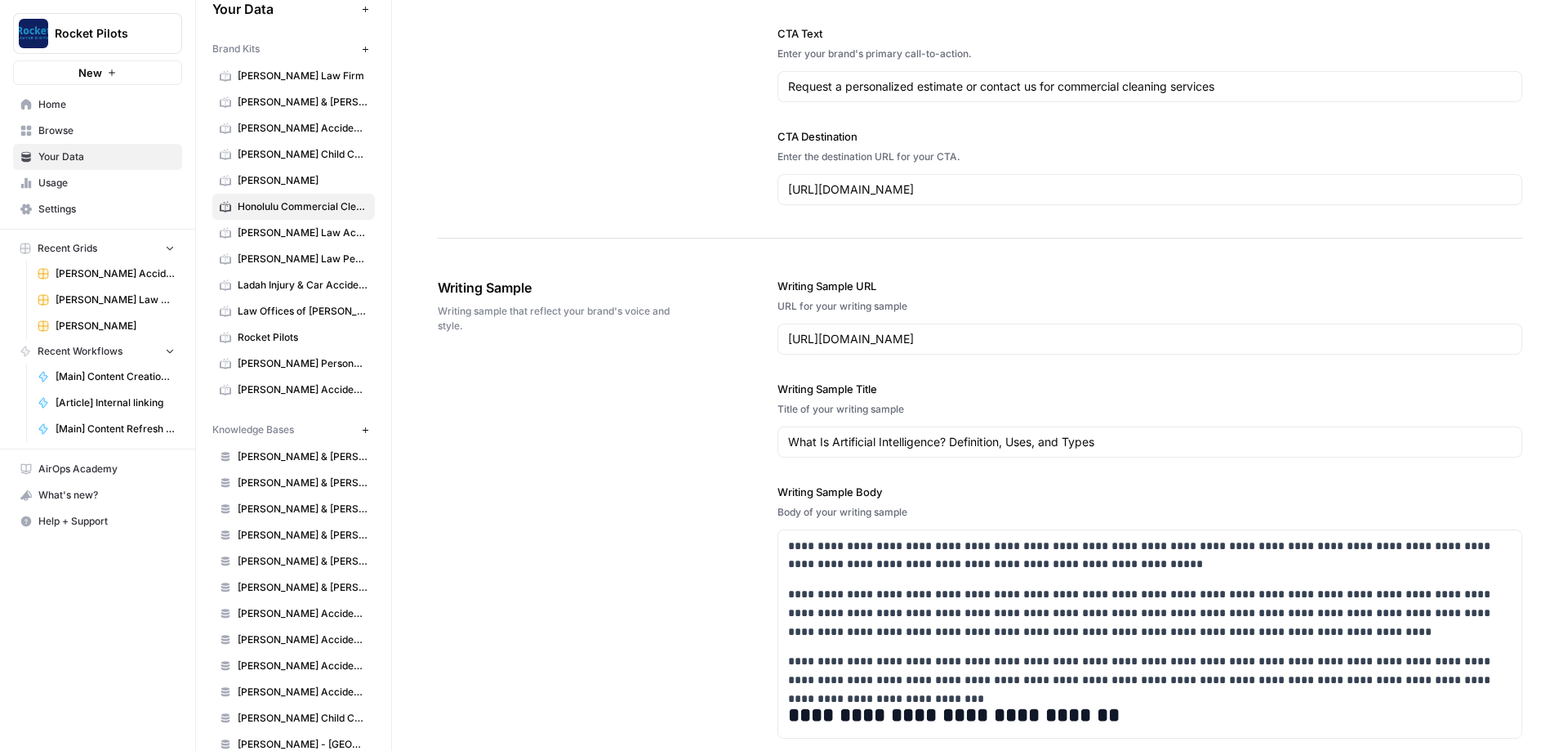
scroll to position [1764, 0]
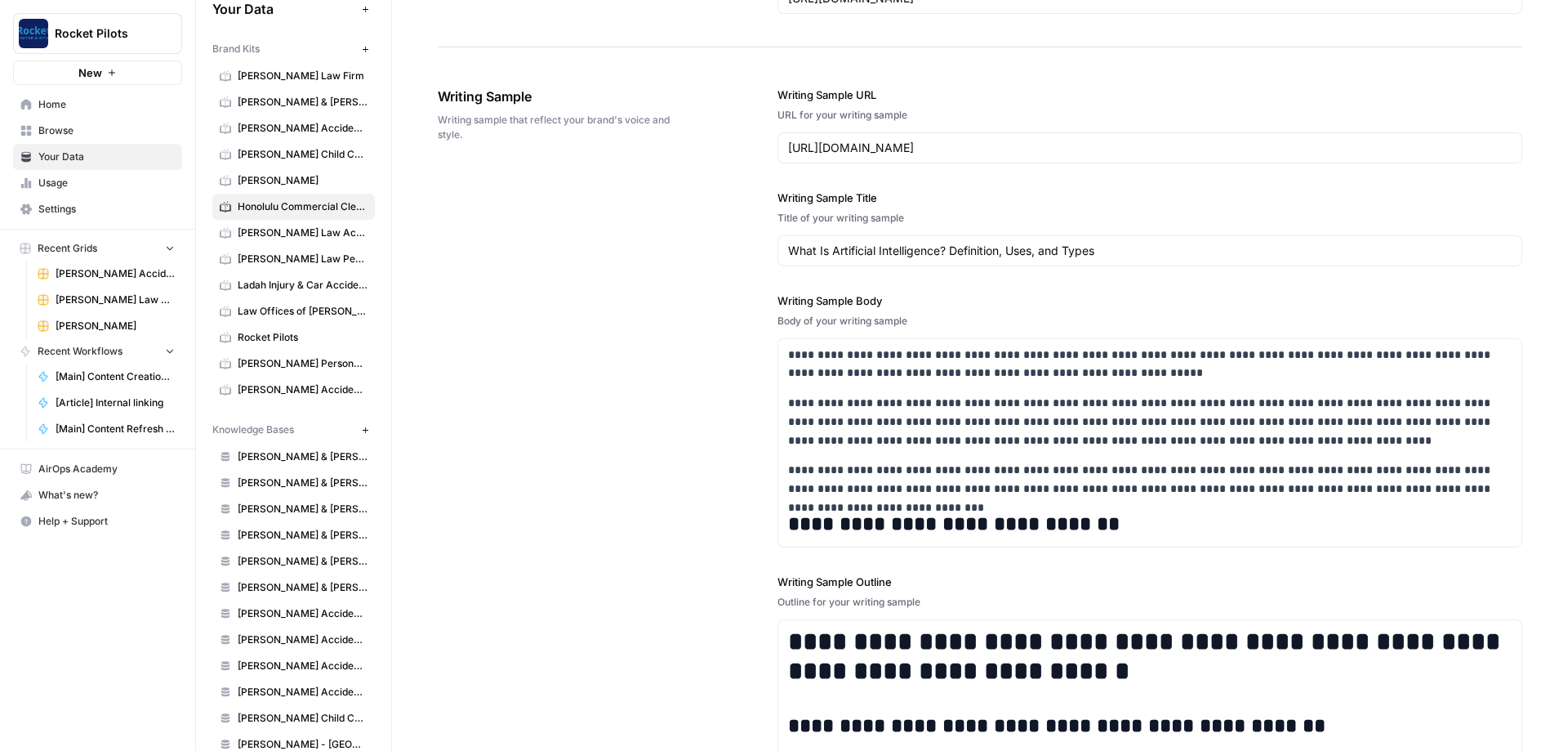
click at [703, 315] on div "**********" at bounding box center [980, 457] width 1085 height 807
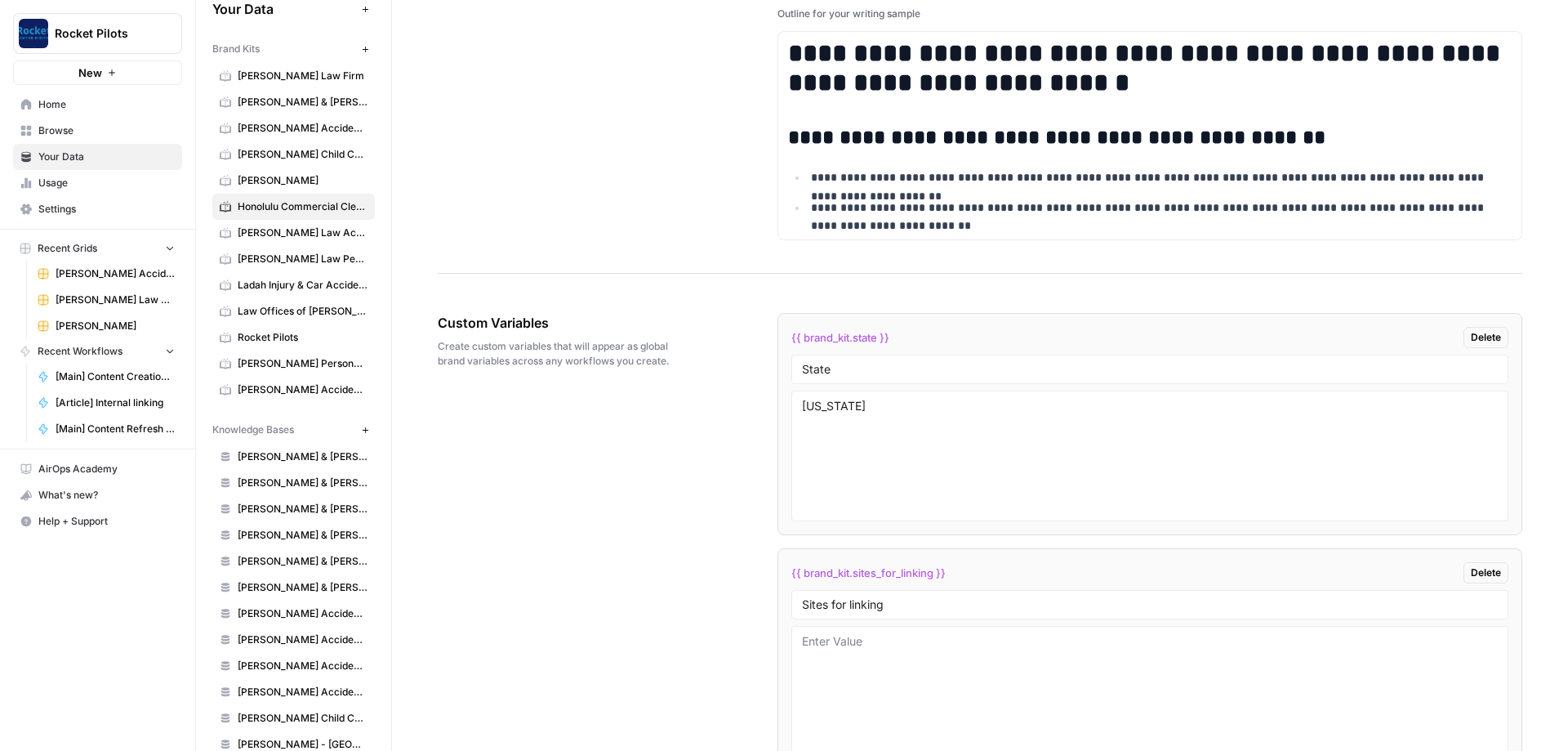
drag, startPoint x: 730, startPoint y: 467, endPoint x: 732, endPoint y: 489, distance: 22.1
click at [52, 107] on span "Home" at bounding box center [107, 105] width 136 height 14
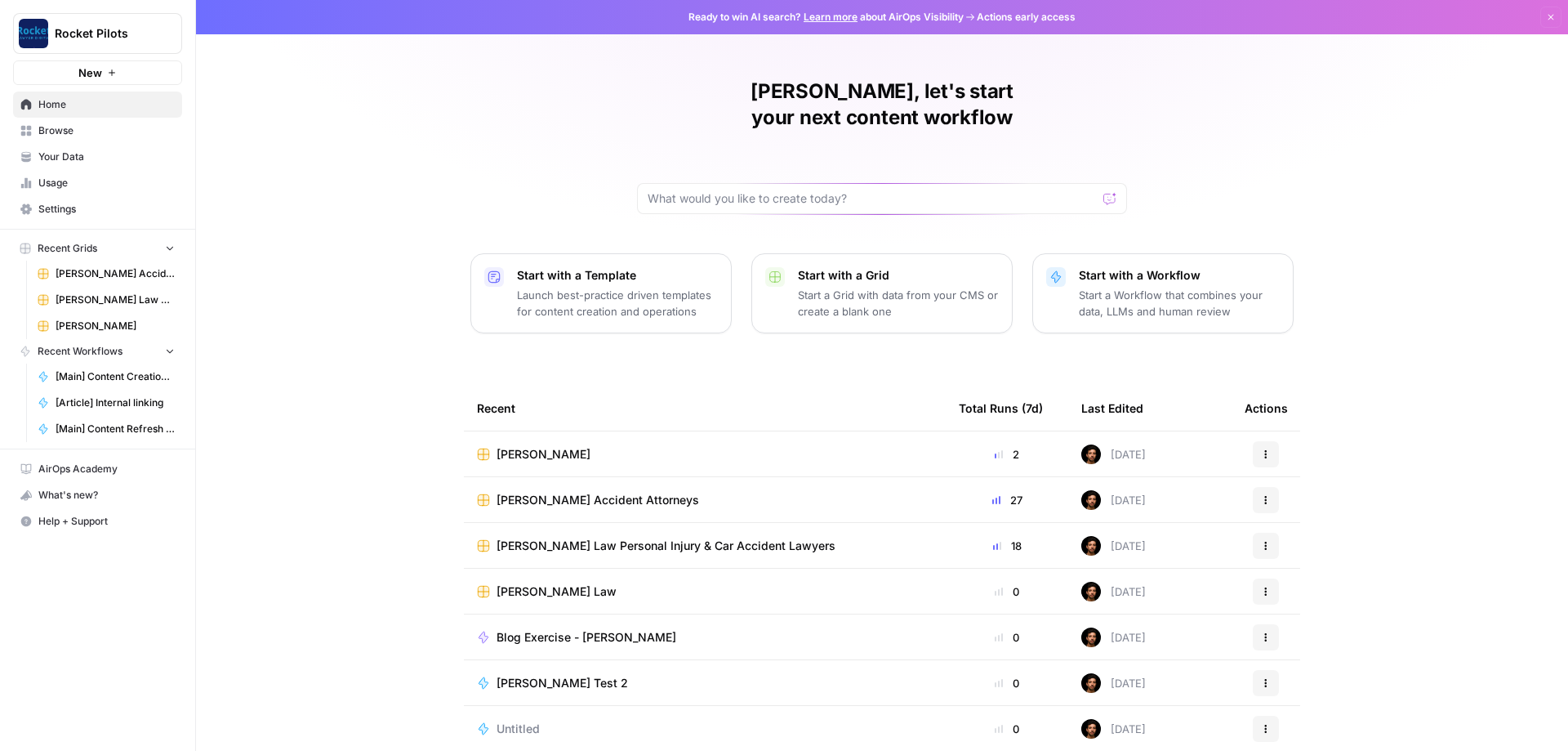
scroll to position [1, 0]
click at [409, 388] on div "Lucas, let's start your next content workflow Start with a Template Launch best…" at bounding box center [882, 388] width 1372 height 778
click at [1270, 723] on icon "button" at bounding box center [1265, 728] width 10 height 10
click at [1308, 667] on span "Delete" at bounding box center [1350, 664] width 131 height 16
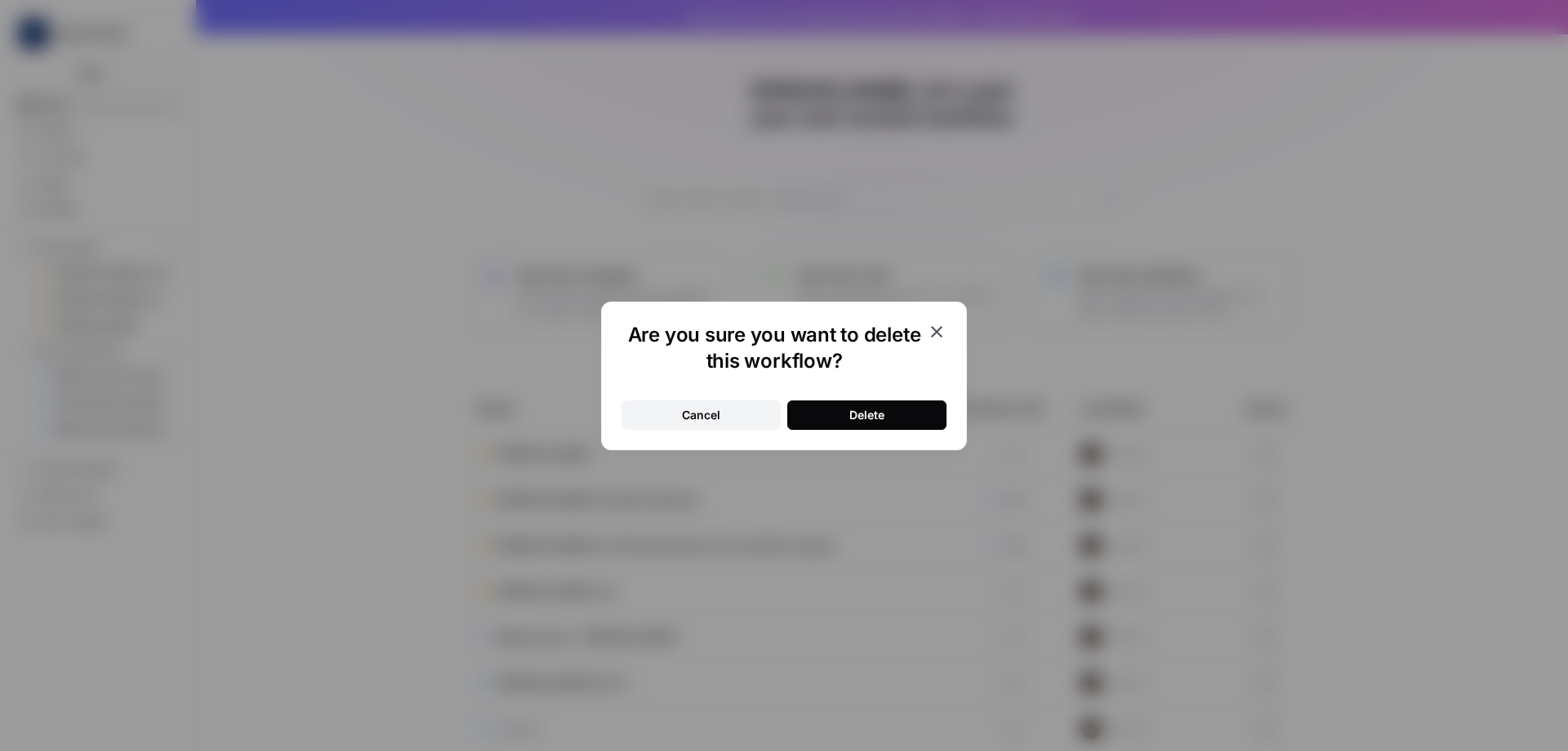
click at [910, 421] on button "Delete" at bounding box center [867, 414] width 159 height 30
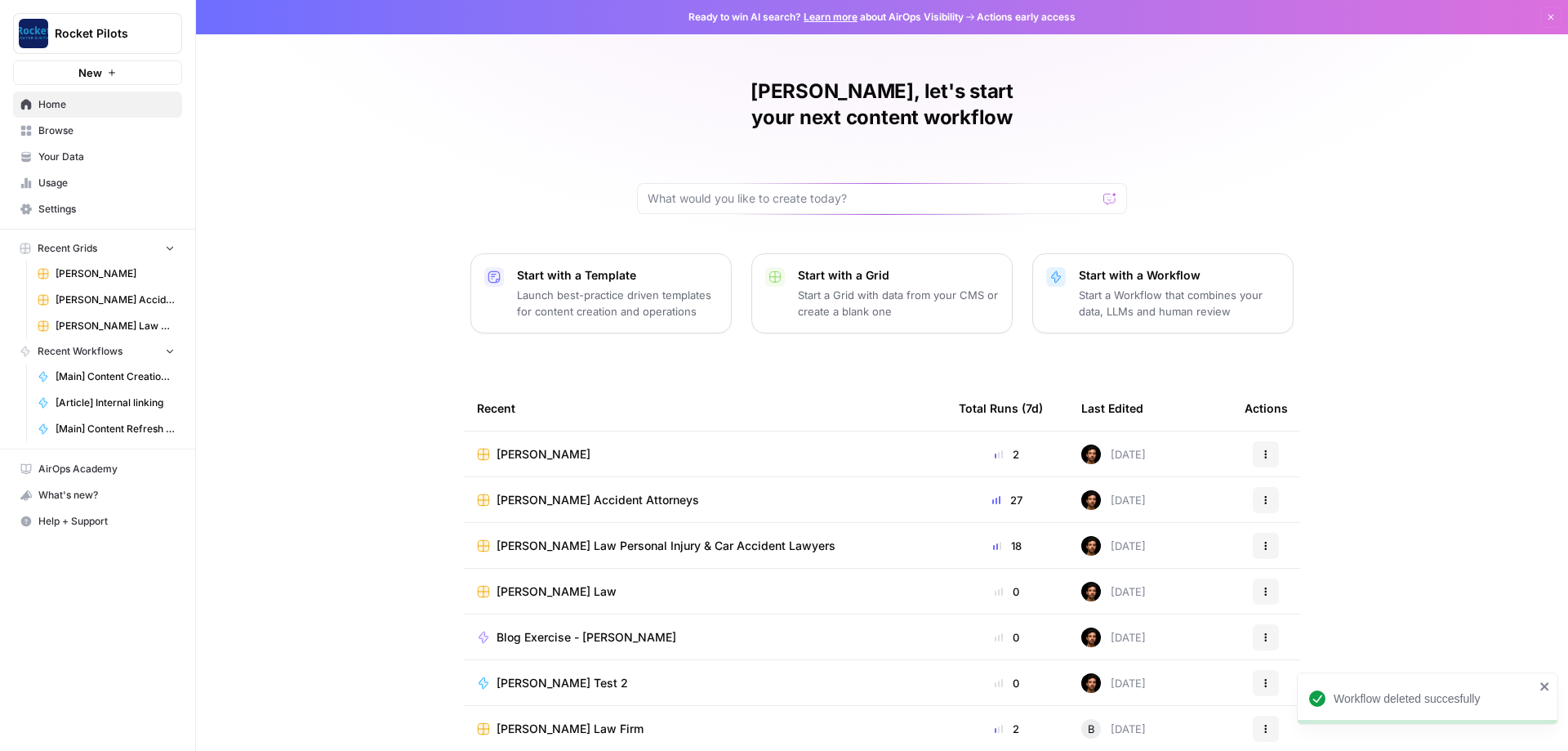
click at [1265, 681] on icon "button" at bounding box center [1265, 682] width 3 height 3
click at [1284, 730] on span "Delete" at bounding box center [1350, 731] width 131 height 16
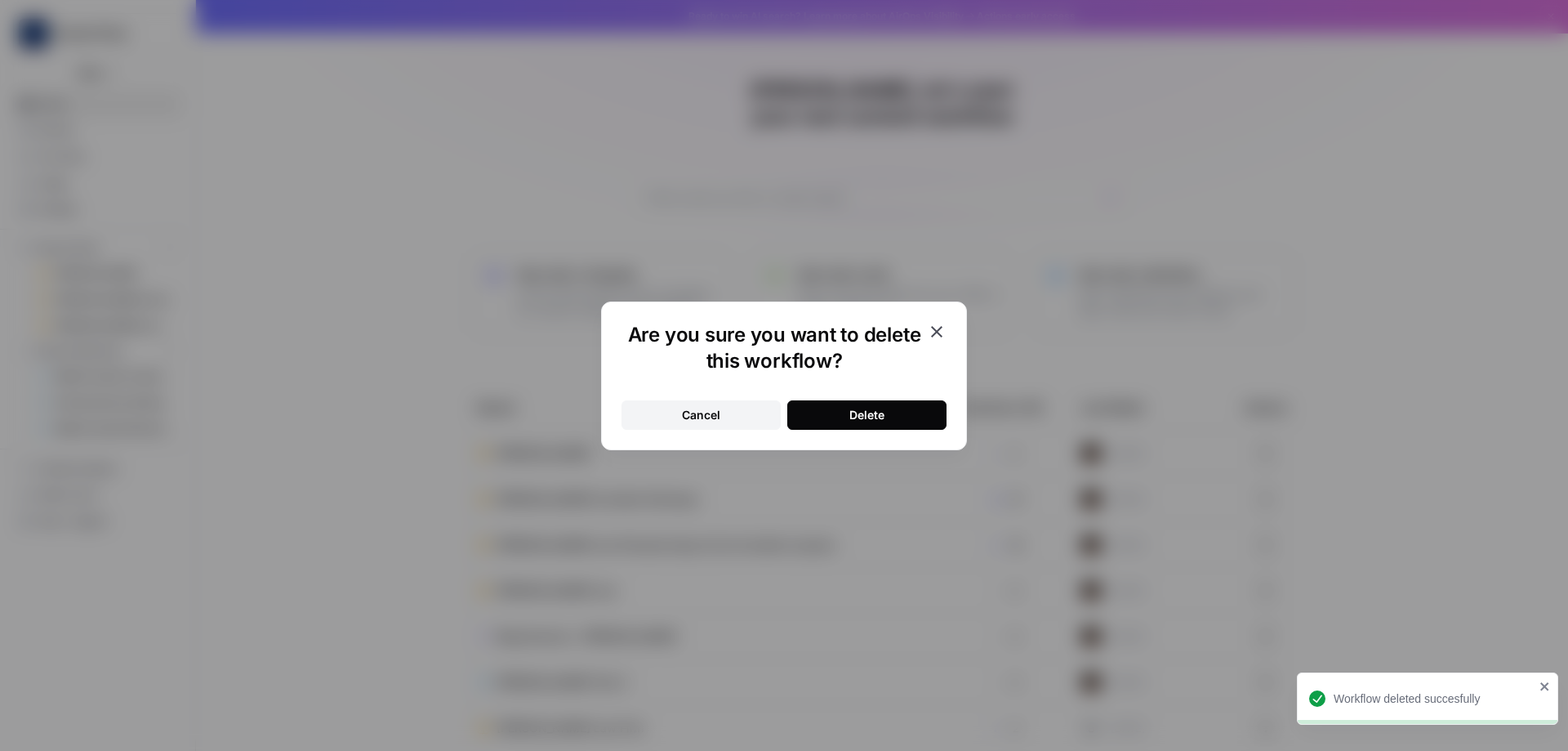
click at [899, 422] on button "Delete" at bounding box center [867, 414] width 159 height 30
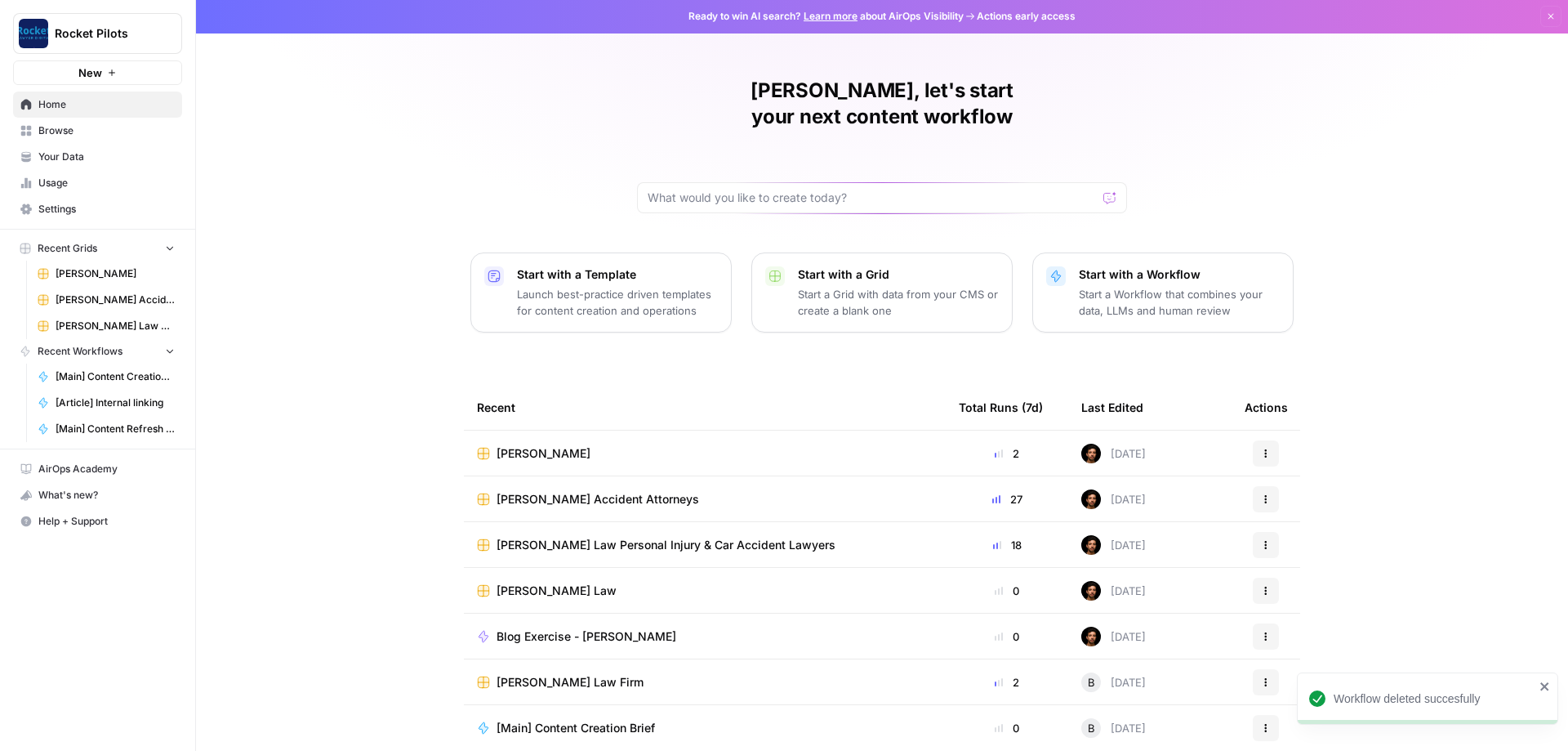
click at [1269, 631] on icon "button" at bounding box center [1265, 636] width 10 height 10
click at [1267, 681] on icon "button" at bounding box center [1272, 685] width 12 height 12
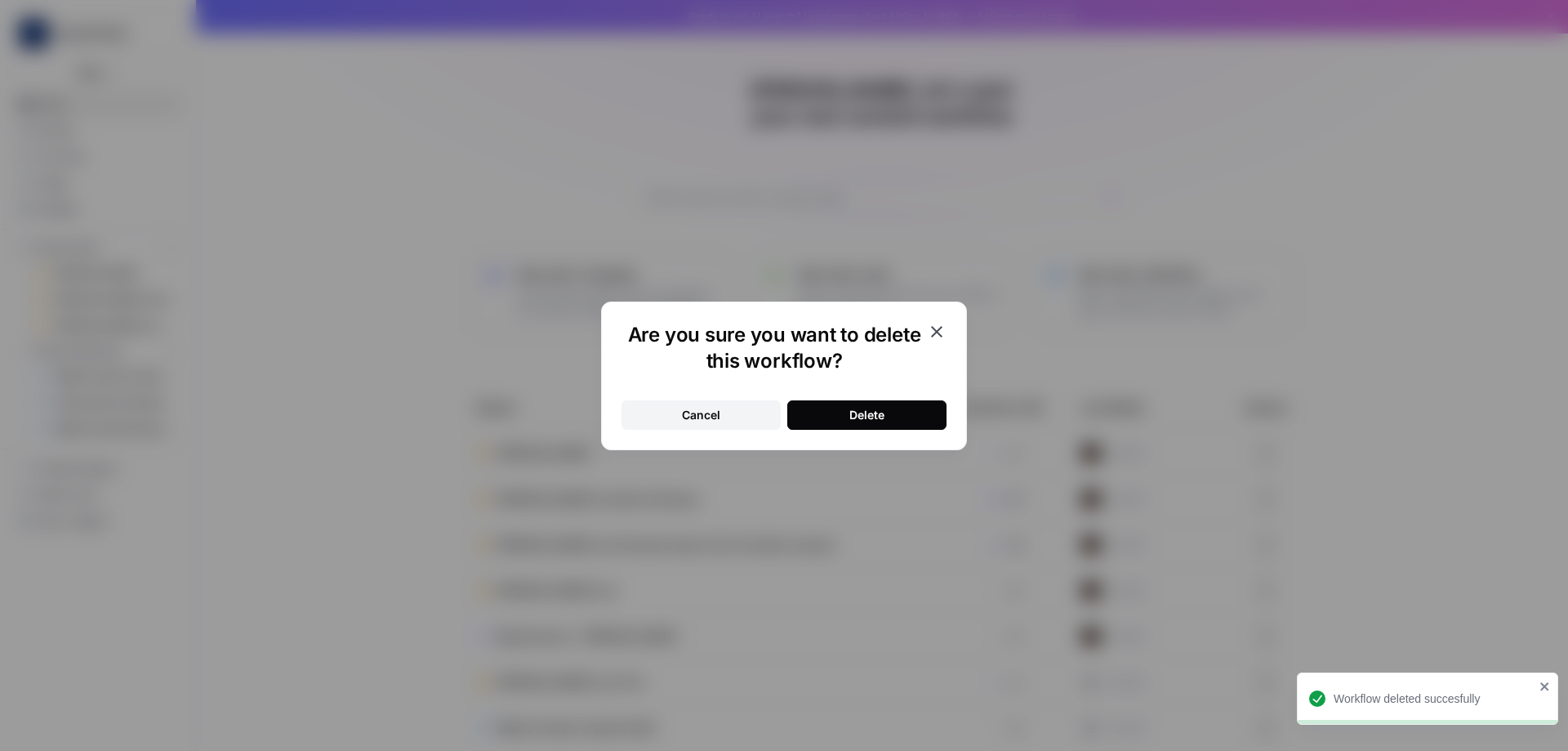
click at [839, 418] on button "Delete" at bounding box center [867, 414] width 159 height 30
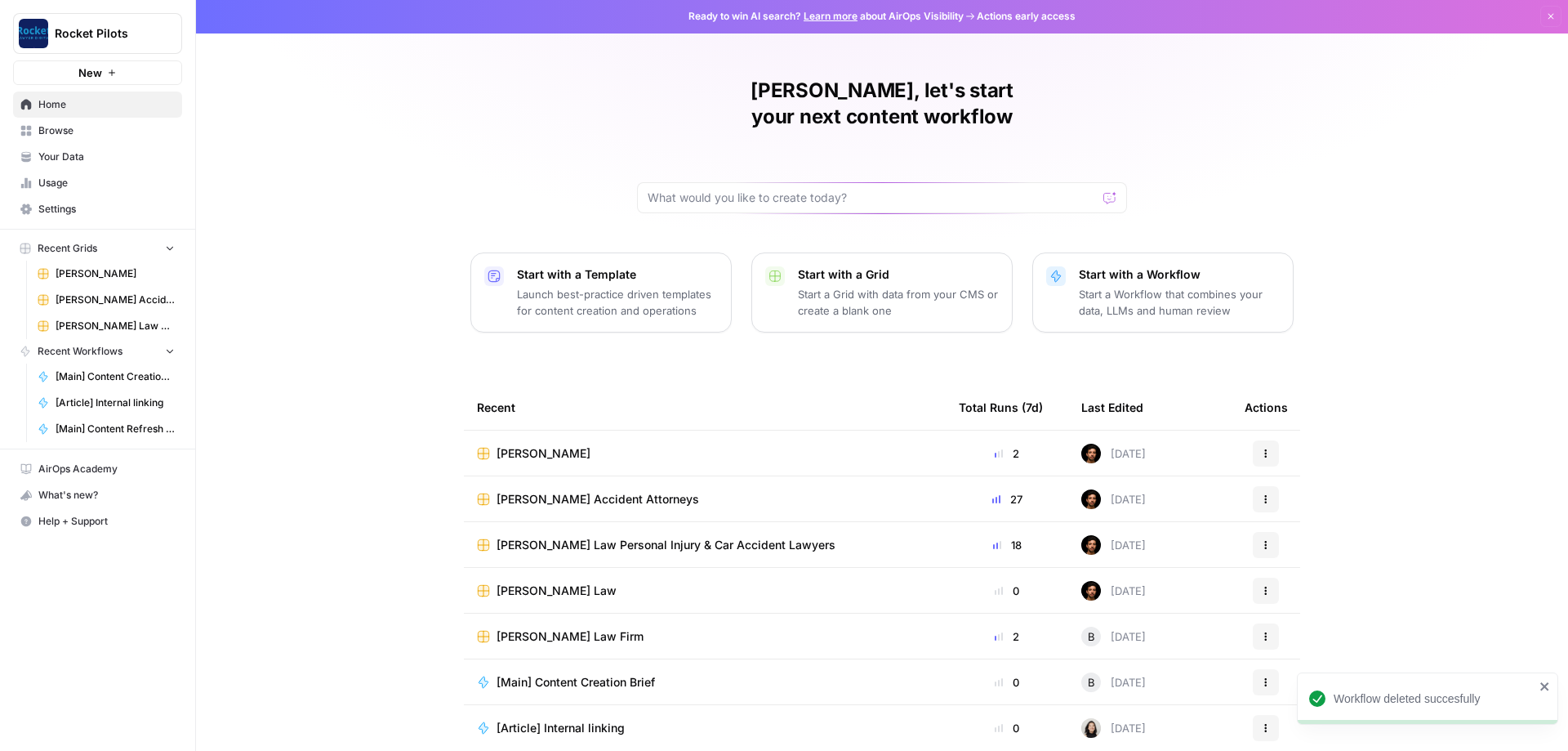
click at [1549, 686] on icon "close" at bounding box center [1545, 686] width 12 height 13
click at [1268, 585] on icon "button" at bounding box center [1265, 590] width 10 height 10
click at [1299, 641] on span "Delete" at bounding box center [1350, 639] width 131 height 16
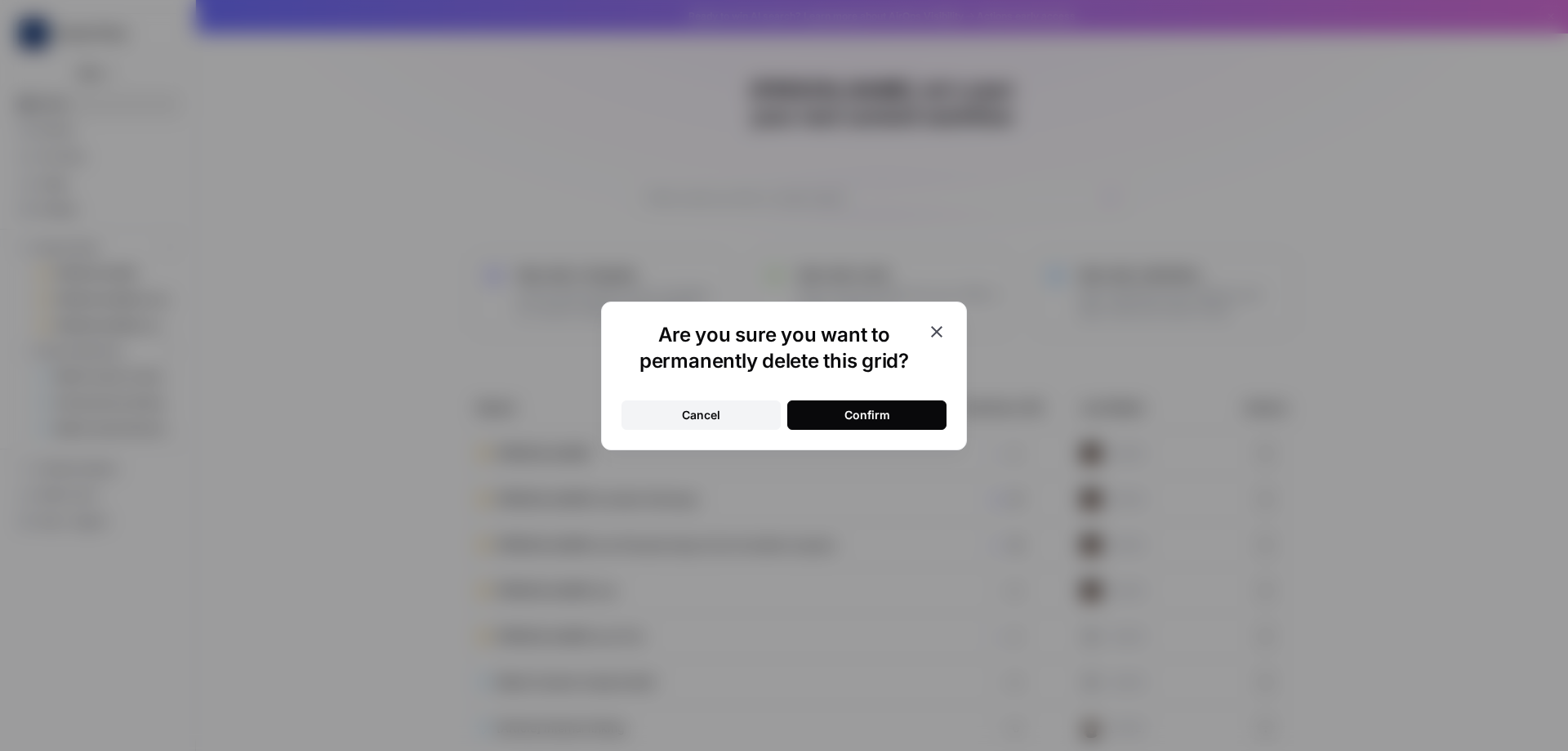
click at [849, 406] on div "Confirm" at bounding box center [867, 414] width 46 height 16
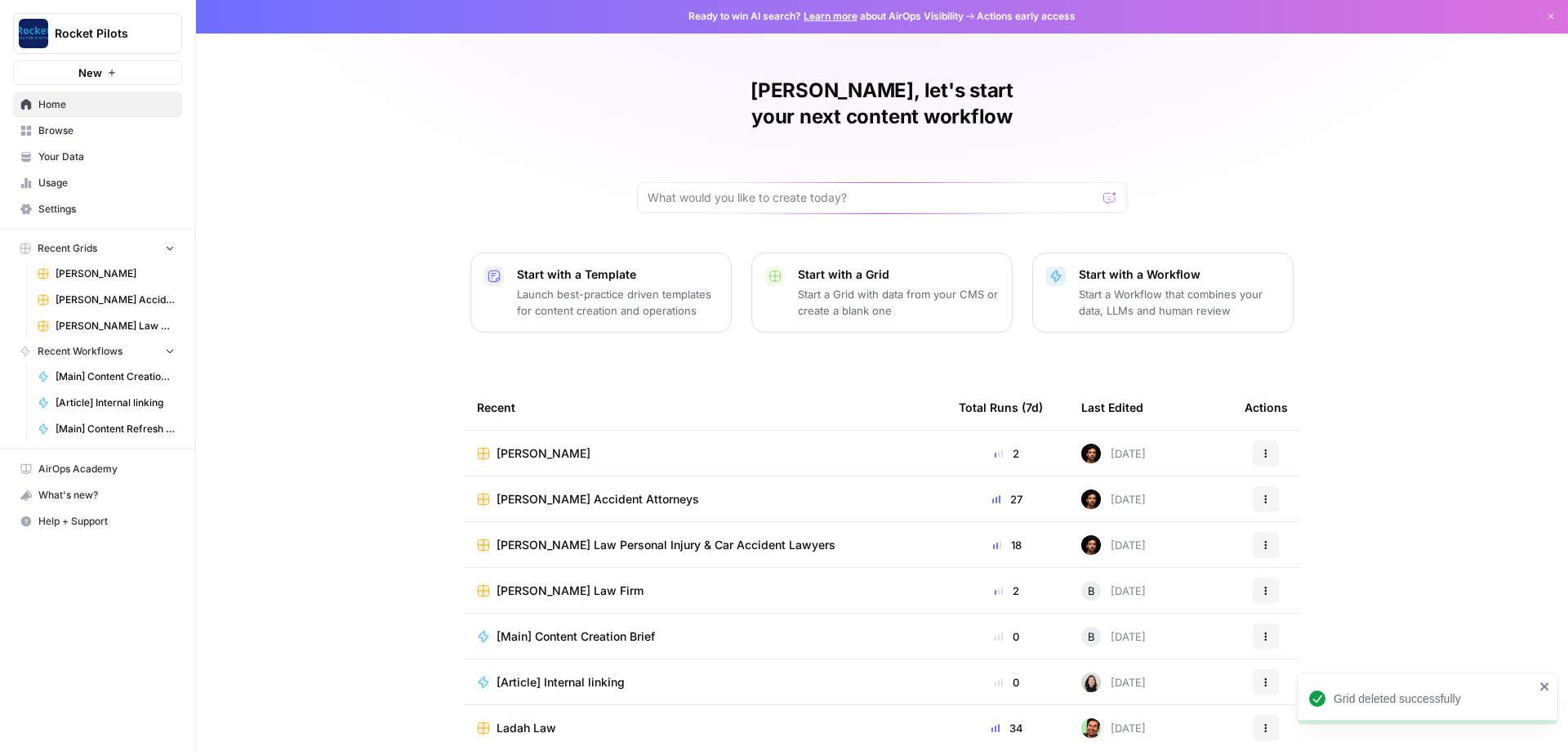
click at [1401, 392] on div "Lucas, let's start your next content workflow Start with a Template Launch best…" at bounding box center [882, 388] width 1372 height 778
click at [1552, 14] on icon "button" at bounding box center [1550, 16] width 10 height 10
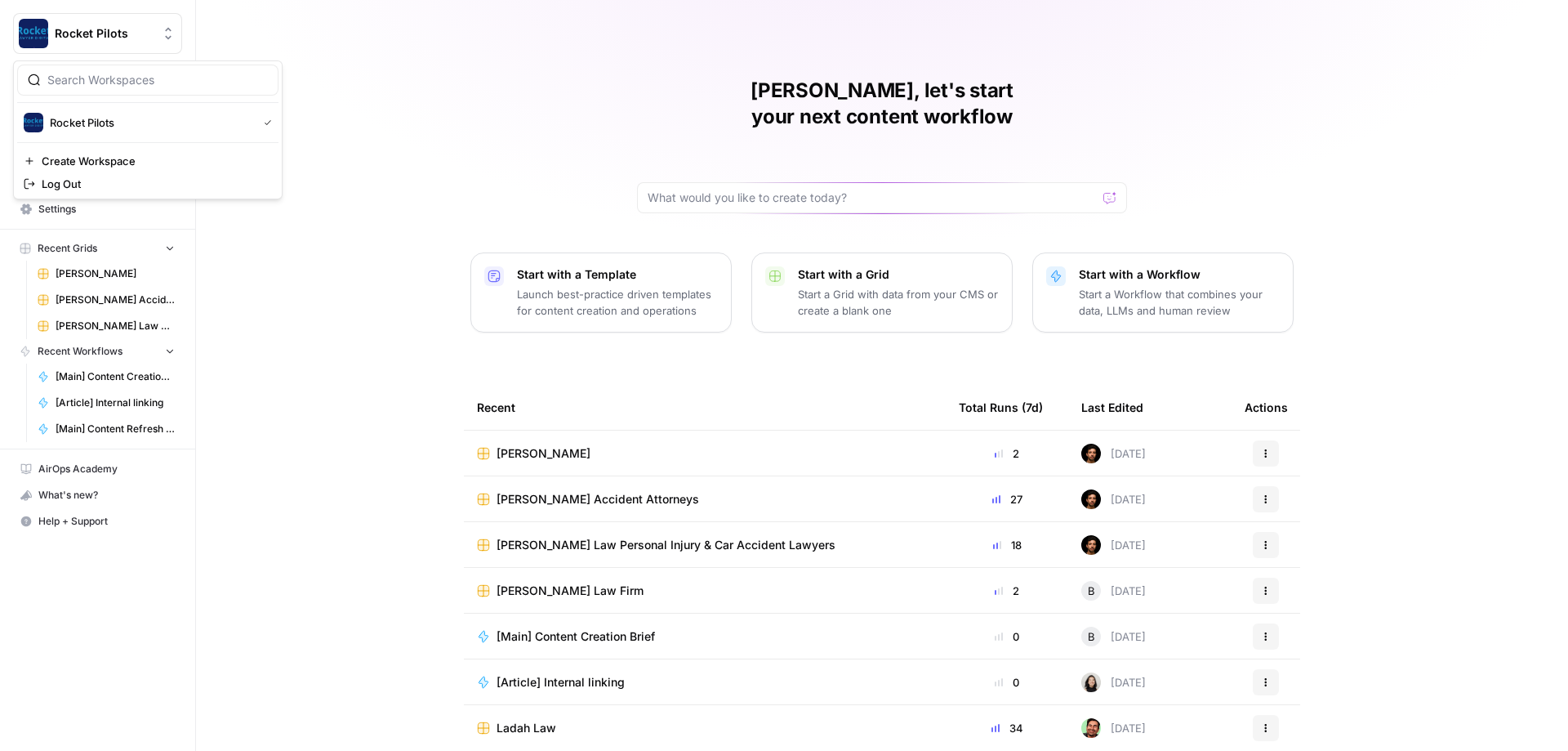
click at [162, 34] on icon "Workspace: Rocket Pilots" at bounding box center [168, 33] width 16 height 16
click at [371, 79] on div "Lucas, let's start your next content workflow Start with a Template Launch best…" at bounding box center [882, 388] width 1372 height 778
click at [381, 420] on div "Lucas, let's start your next content workflow Start with a Template Launch best…" at bounding box center [882, 388] width 1372 height 778
click at [52, 166] on link "Your Data" at bounding box center [98, 157] width 169 height 26
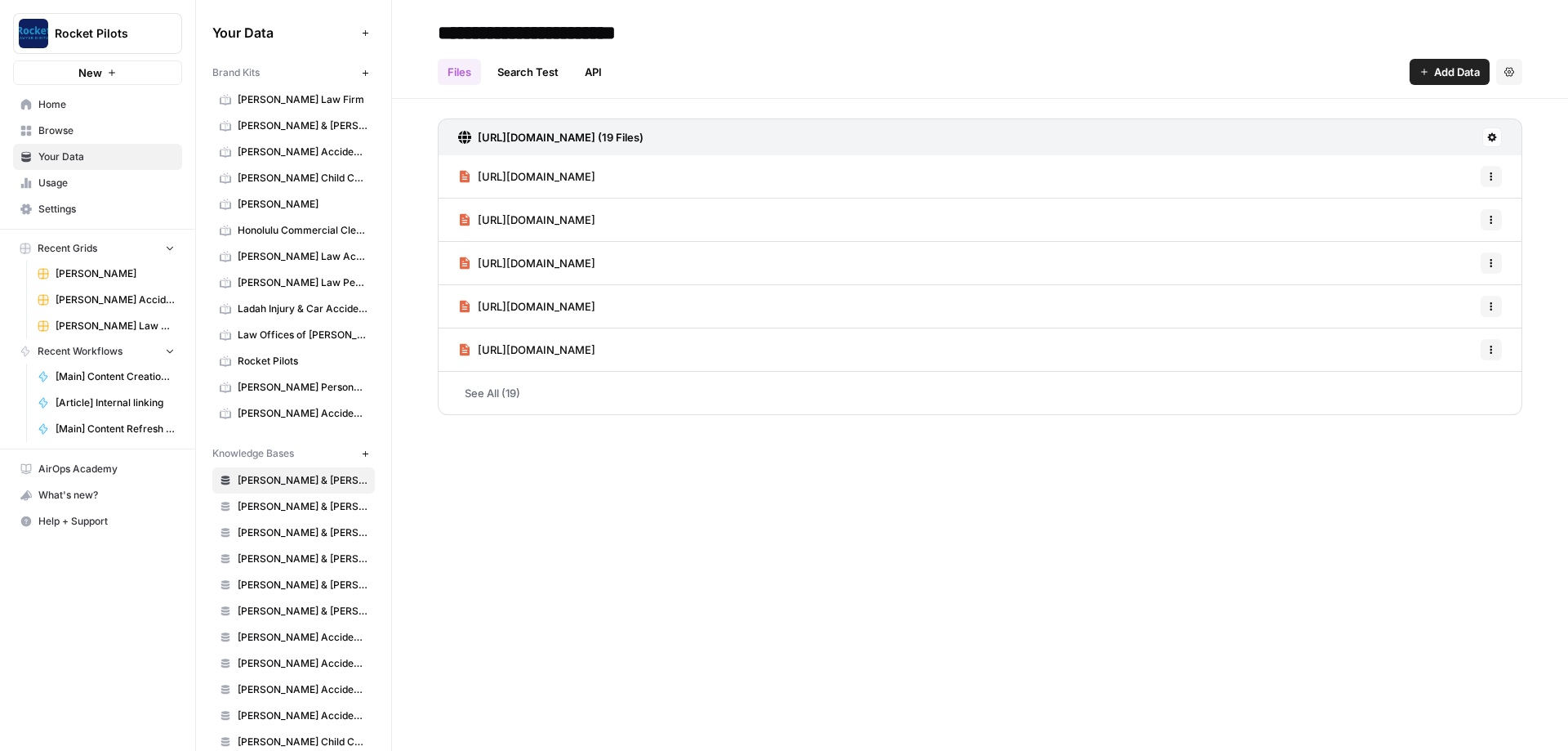
click at [83, 107] on span "Home" at bounding box center [107, 105] width 136 height 14
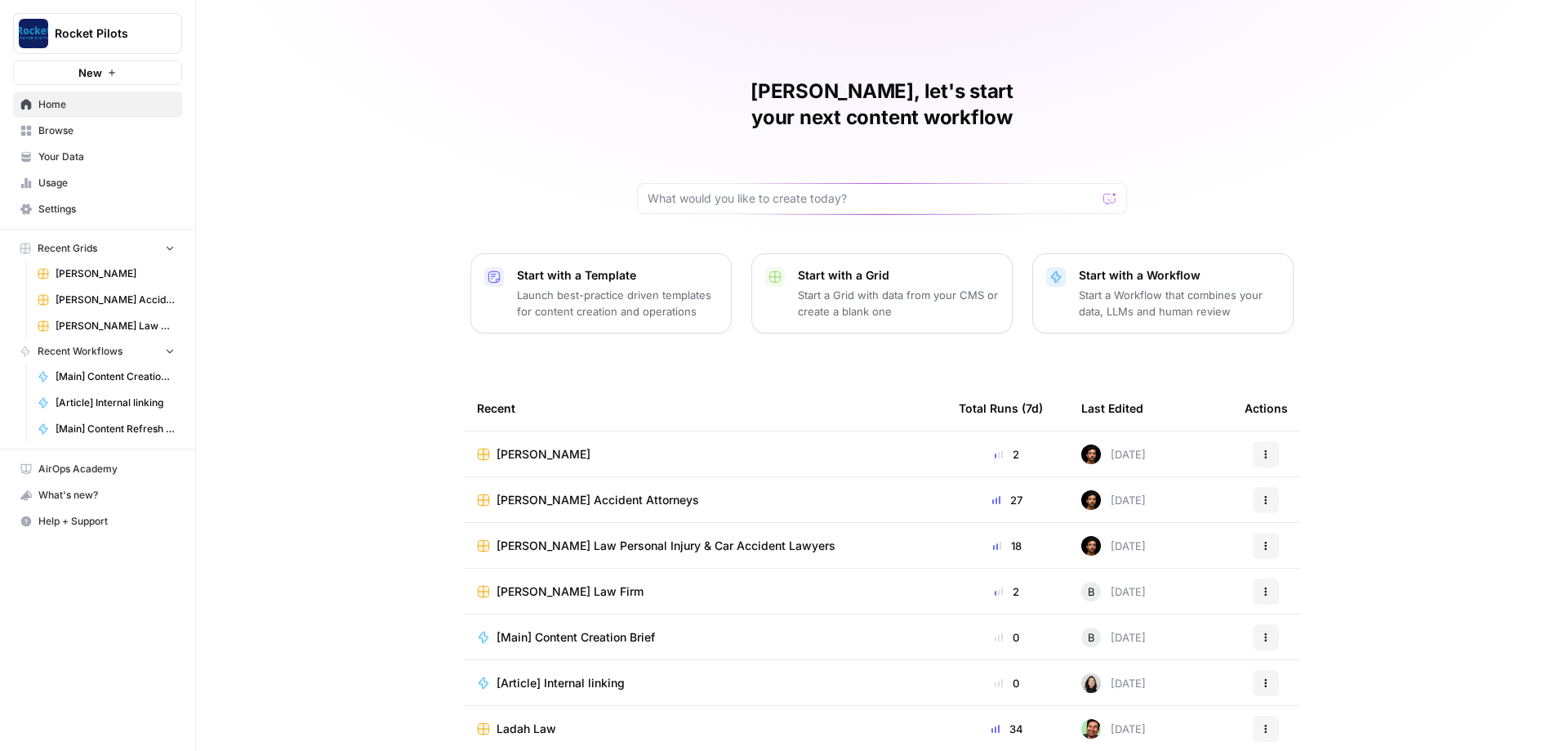
click at [94, 143] on link "Browse" at bounding box center [98, 130] width 169 height 26
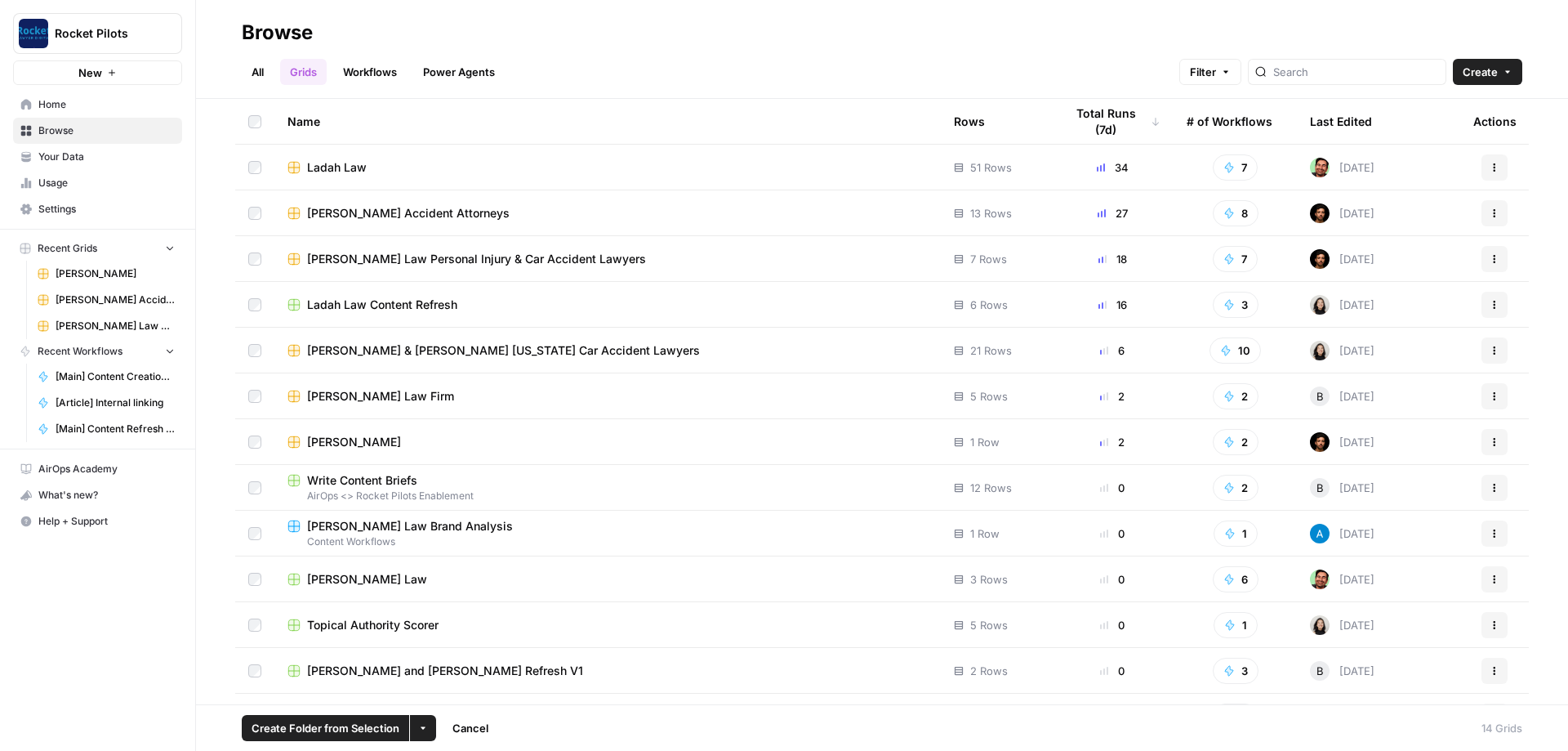
click at [415, 724] on button "More Options" at bounding box center [422, 727] width 26 height 26
click at [369, 726] on span "Create Folder from Selection" at bounding box center [325, 728] width 148 height 16
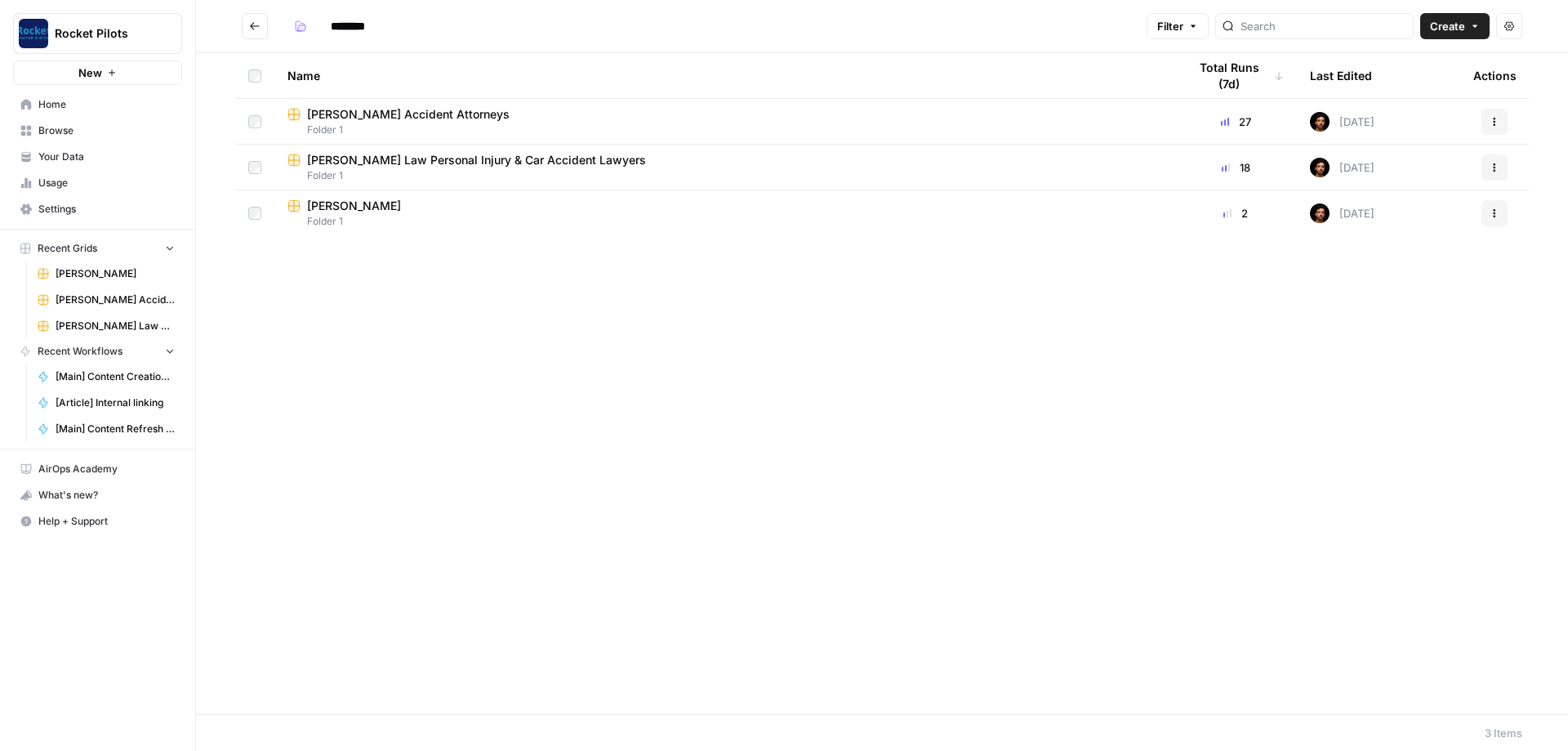
click at [347, 27] on input "********" at bounding box center [369, 26] width 91 height 26
type input "*****"
click at [502, 311] on div "Name Total Runs (7d) Last Edited Actions DeHoyos Accident Attorneys Folder 1 27…" at bounding box center [882, 383] width 1372 height 661
click at [262, 32] on button "Go back" at bounding box center [254, 26] width 26 height 26
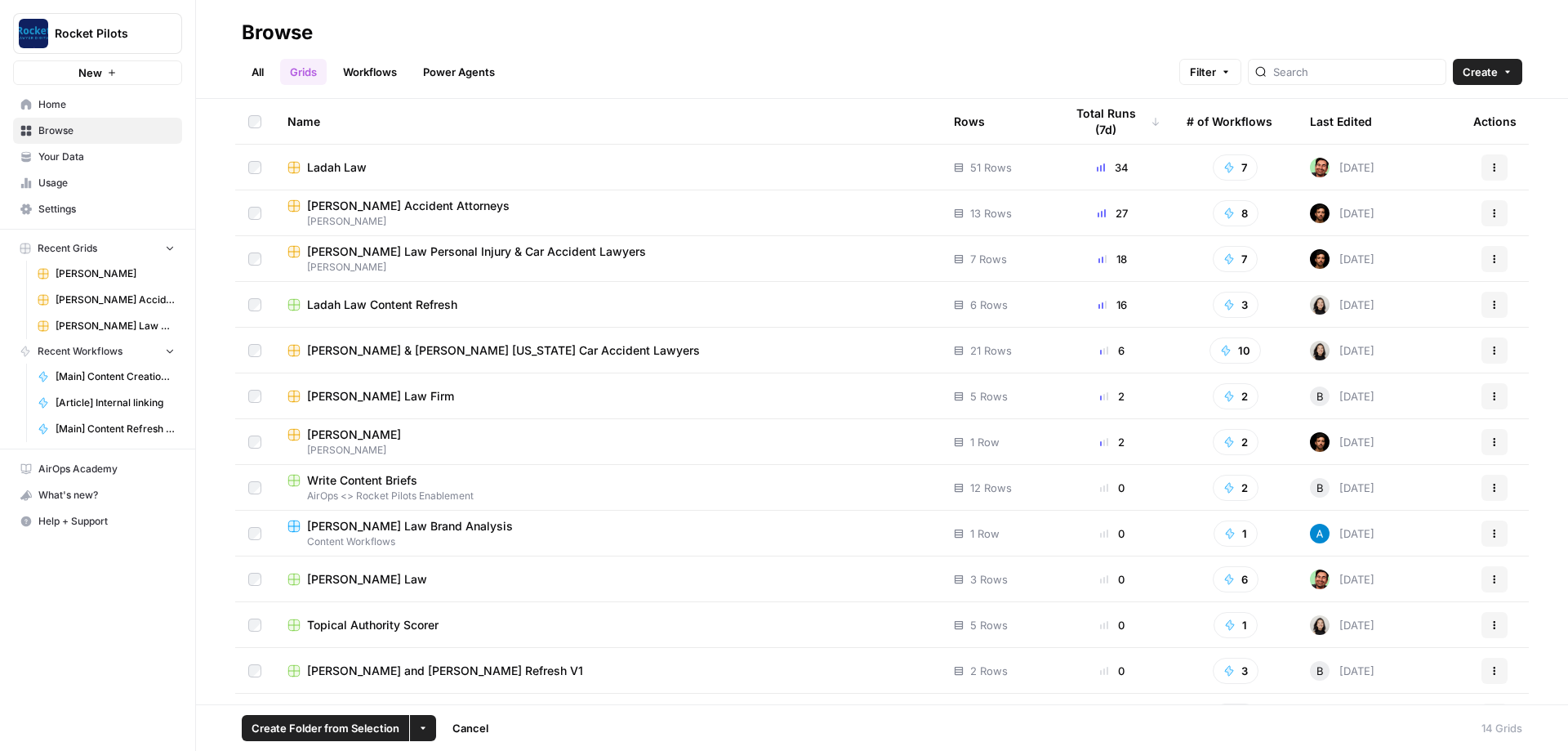
click at [369, 728] on span "Create Folder from Selection" at bounding box center [325, 728] width 148 height 16
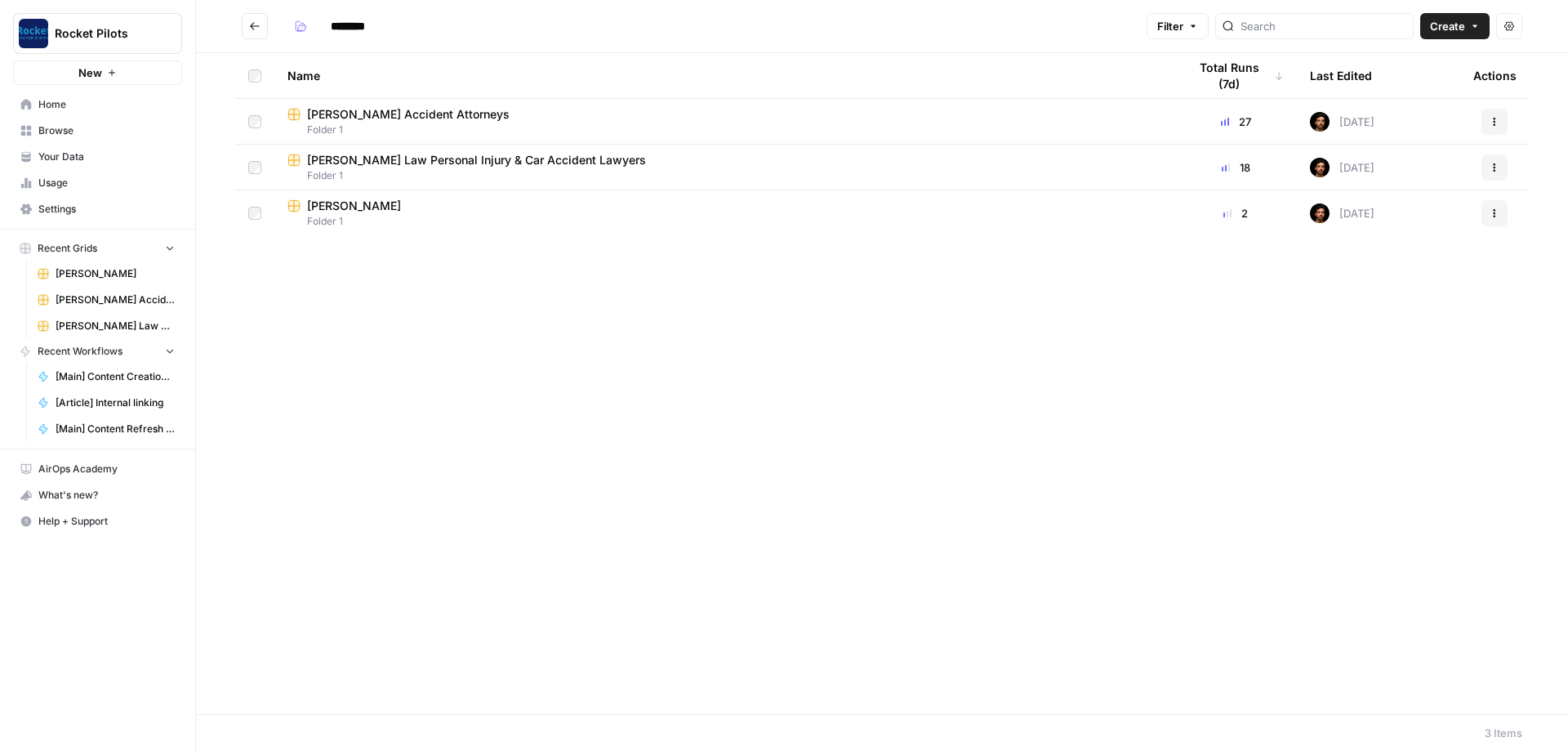
click at [253, 30] on icon "Go back" at bounding box center [254, 26] width 12 height 12
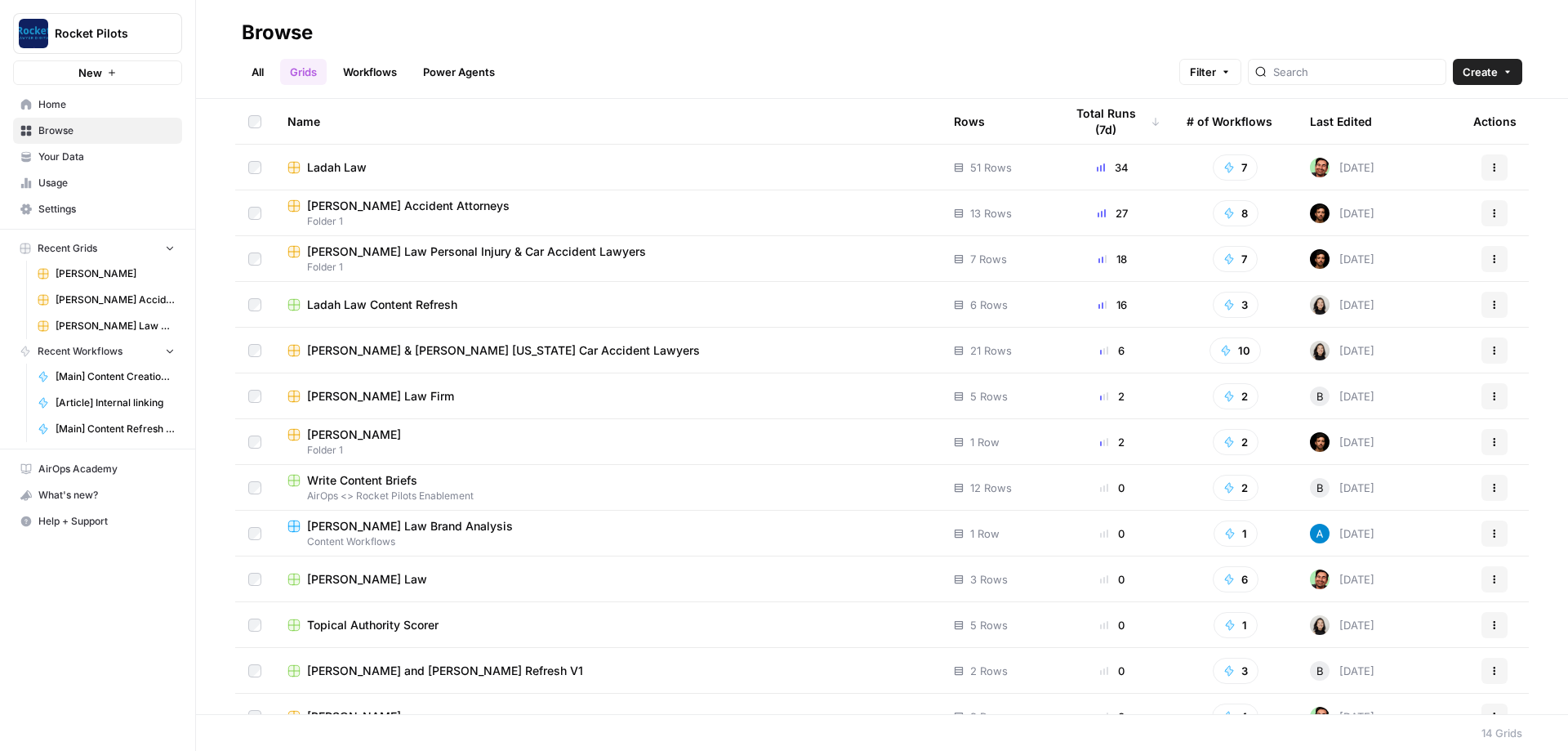
click at [1078, 44] on h2 "Browse" at bounding box center [882, 32] width 1281 height 26
click at [394, 166] on div "Ladah Law" at bounding box center [607, 167] width 640 height 16
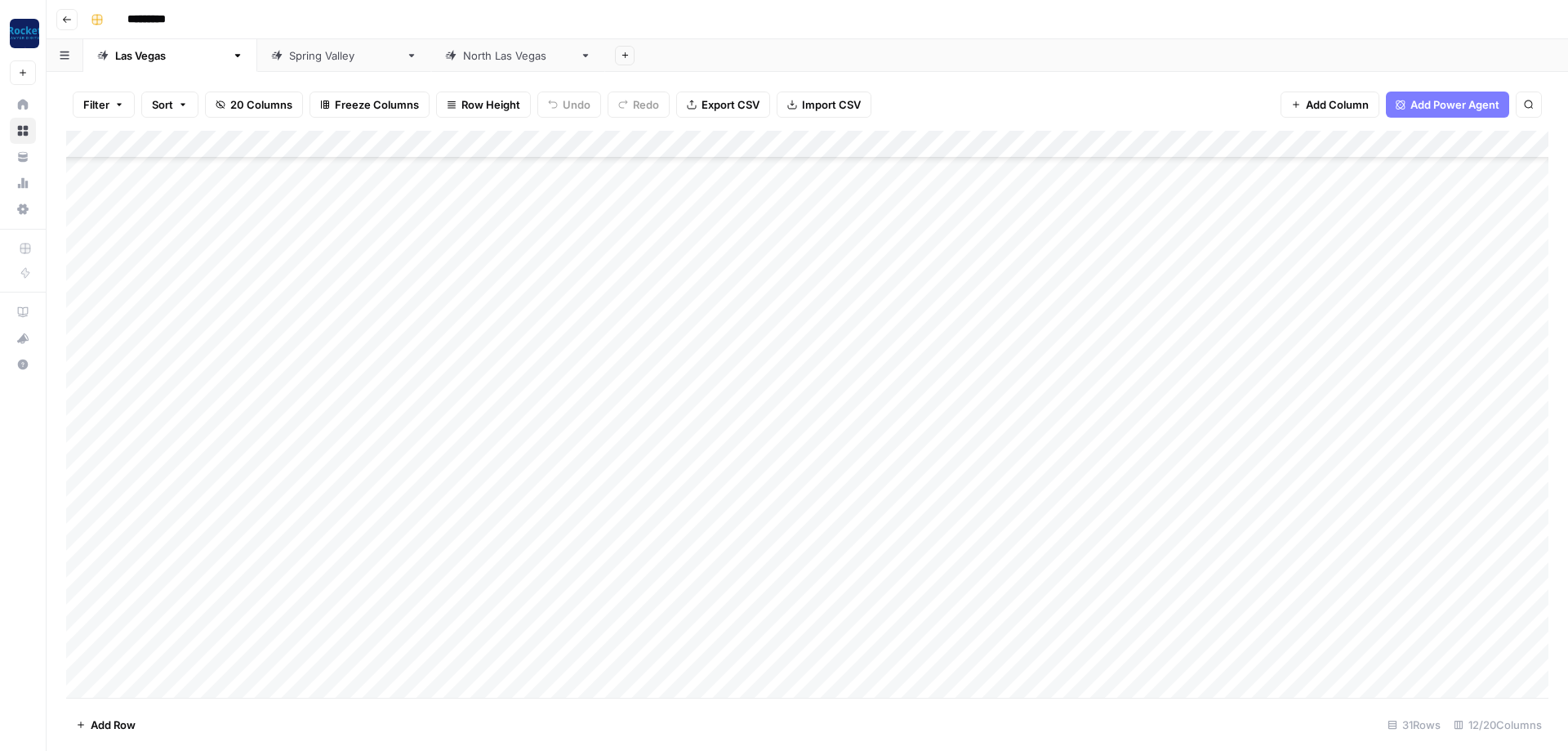
scroll to position [344, 0]
click at [289, 58] on div "Spring Valley" at bounding box center [344, 55] width 110 height 16
click at [463, 62] on div "North Las Vegas" at bounding box center [517, 55] width 110 height 16
click at [69, 17] on icon "button" at bounding box center [66, 19] width 10 height 10
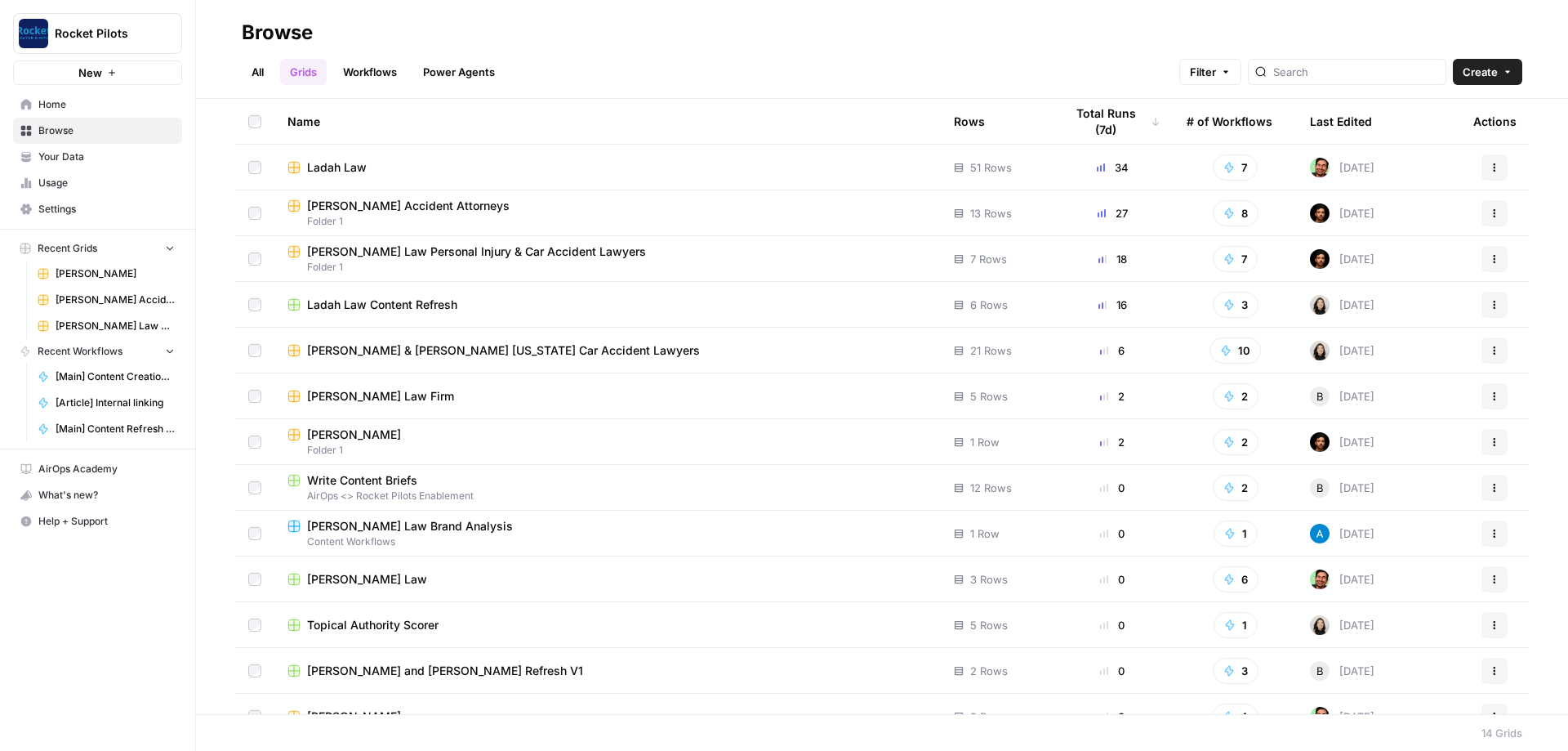
click at [262, 213] on td at bounding box center [255, 213] width 39 height 45
click at [371, 723] on span "Create Folder from Selection" at bounding box center [325, 728] width 148 height 16
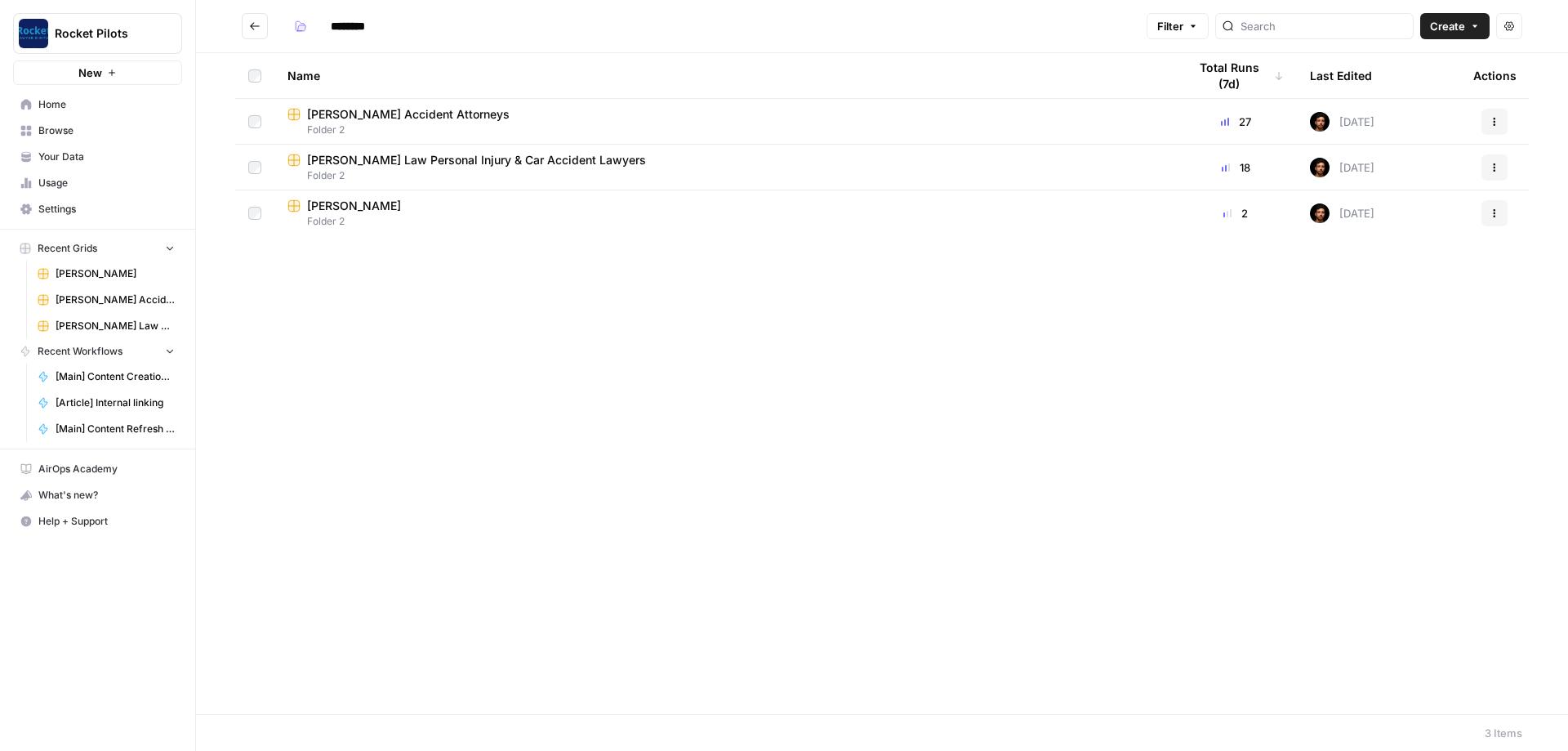
click at [357, 24] on input "********" at bounding box center [369, 26] width 91 height 26
type input "********"
click at [254, 23] on icon "Go back" at bounding box center [254, 26] width 12 height 12
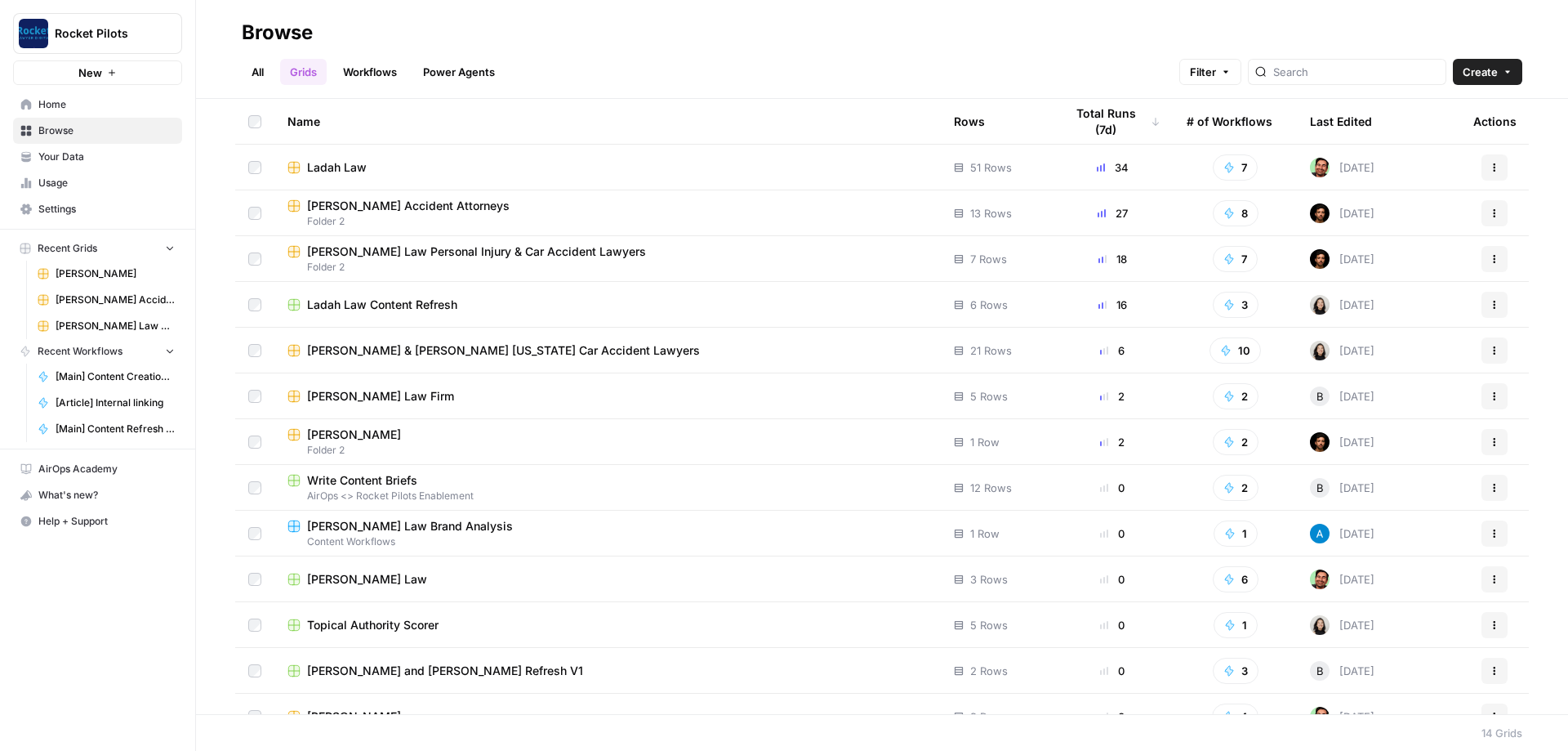
click at [248, 71] on link "All" at bounding box center [258, 72] width 32 height 26
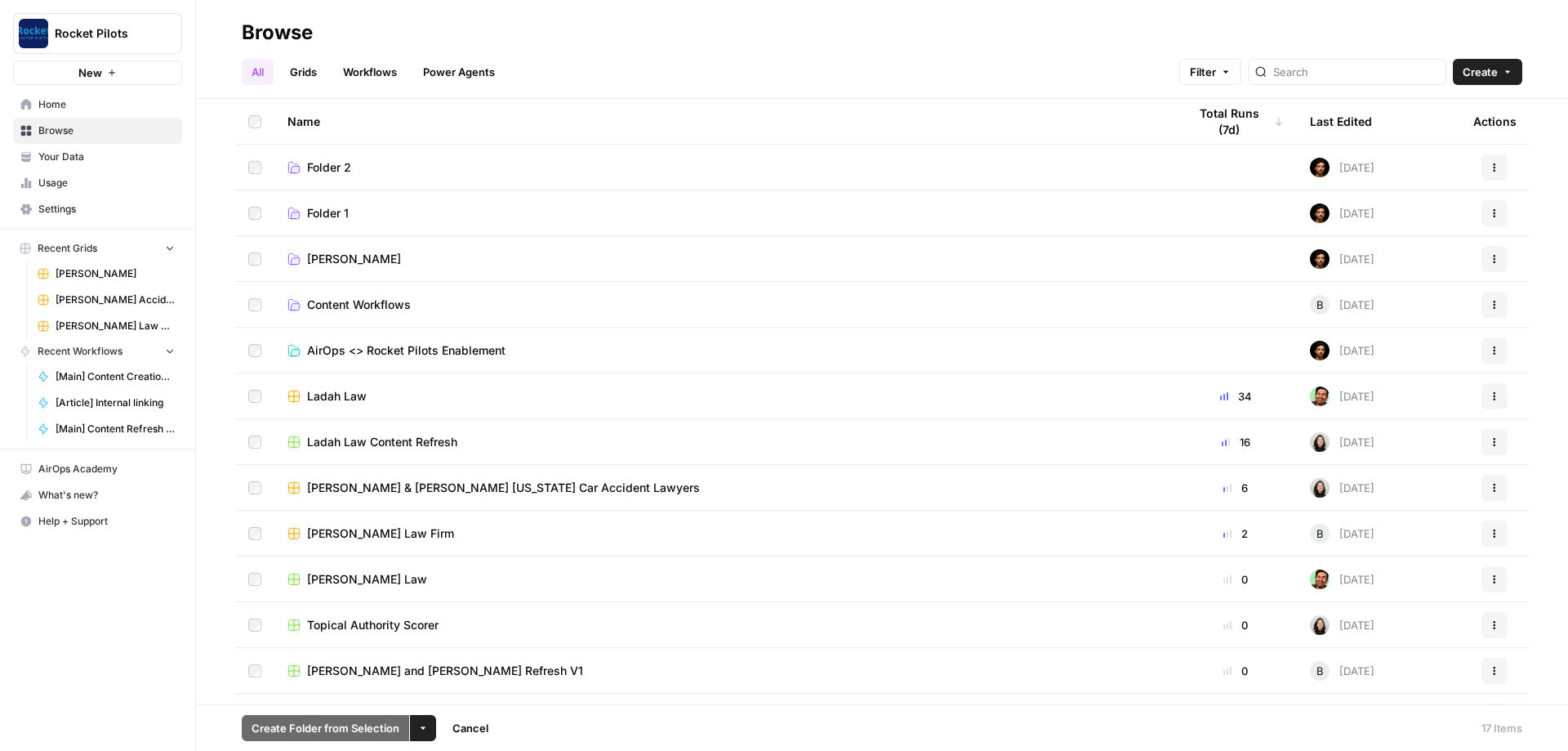
click at [420, 734] on button "More Options" at bounding box center [422, 727] width 26 height 26
click at [444, 694] on span "Delete" at bounding box center [461, 689] width 41 height 16
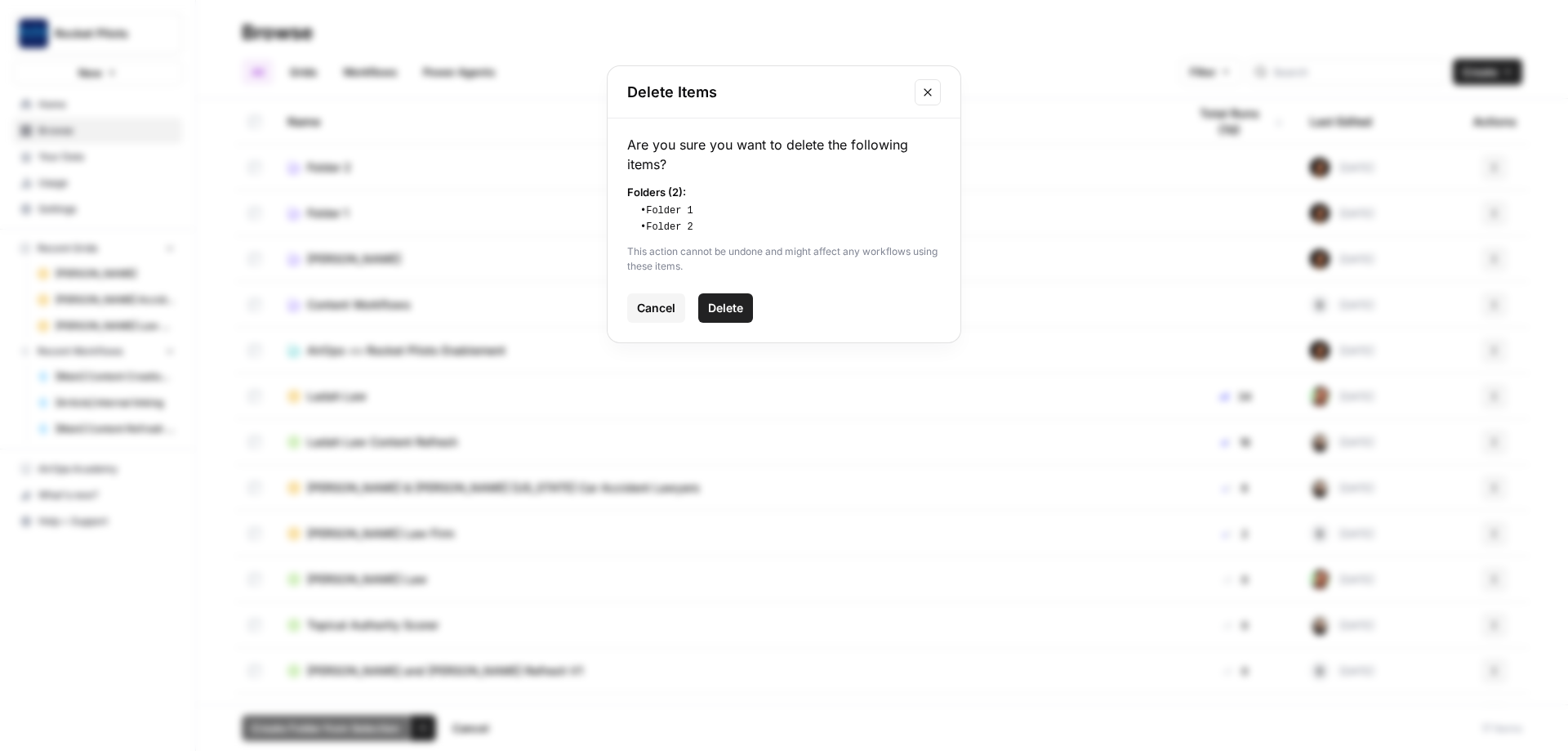
click at [735, 309] on span "Delete" at bounding box center [725, 308] width 35 height 16
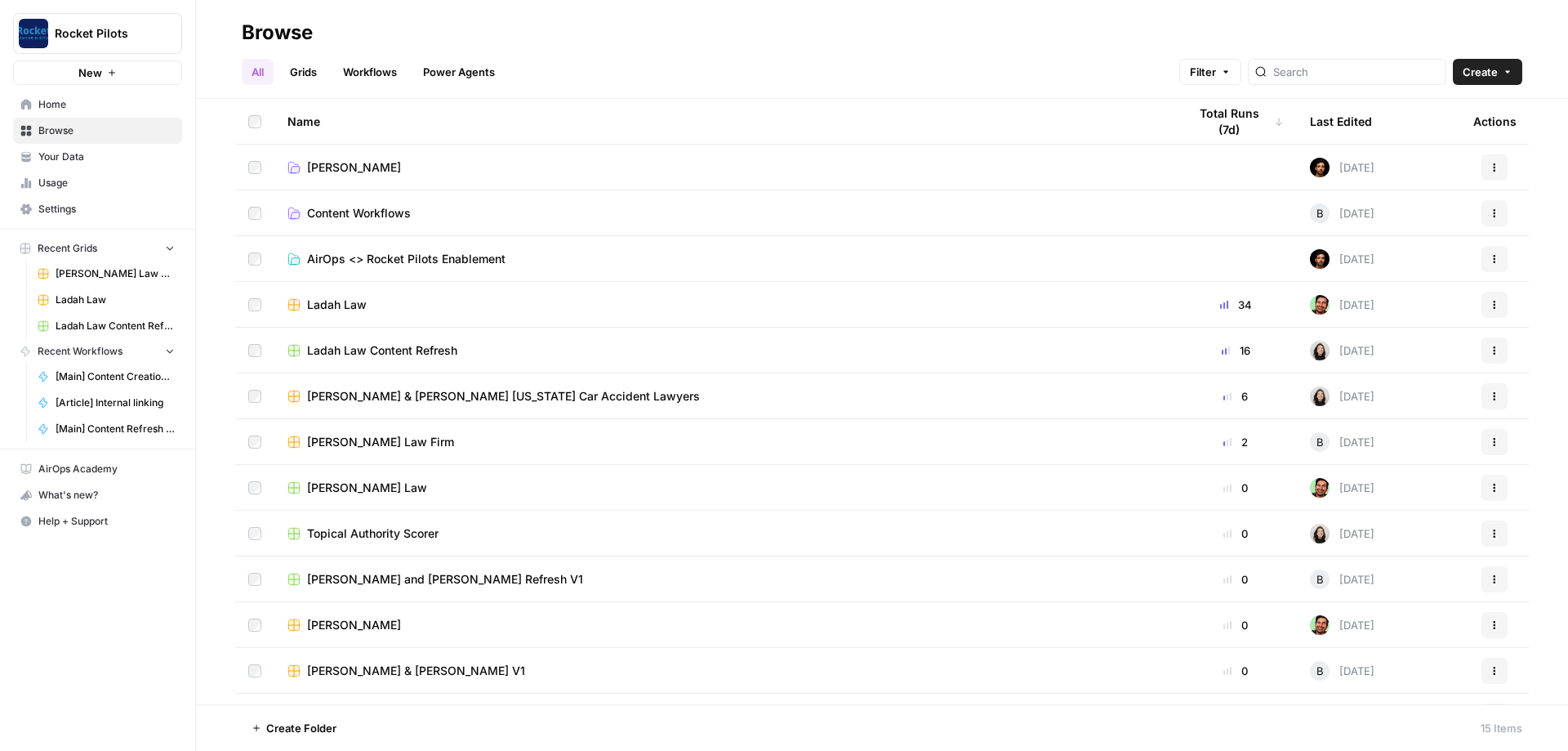
click at [308, 73] on link "Grids" at bounding box center [303, 72] width 47 height 26
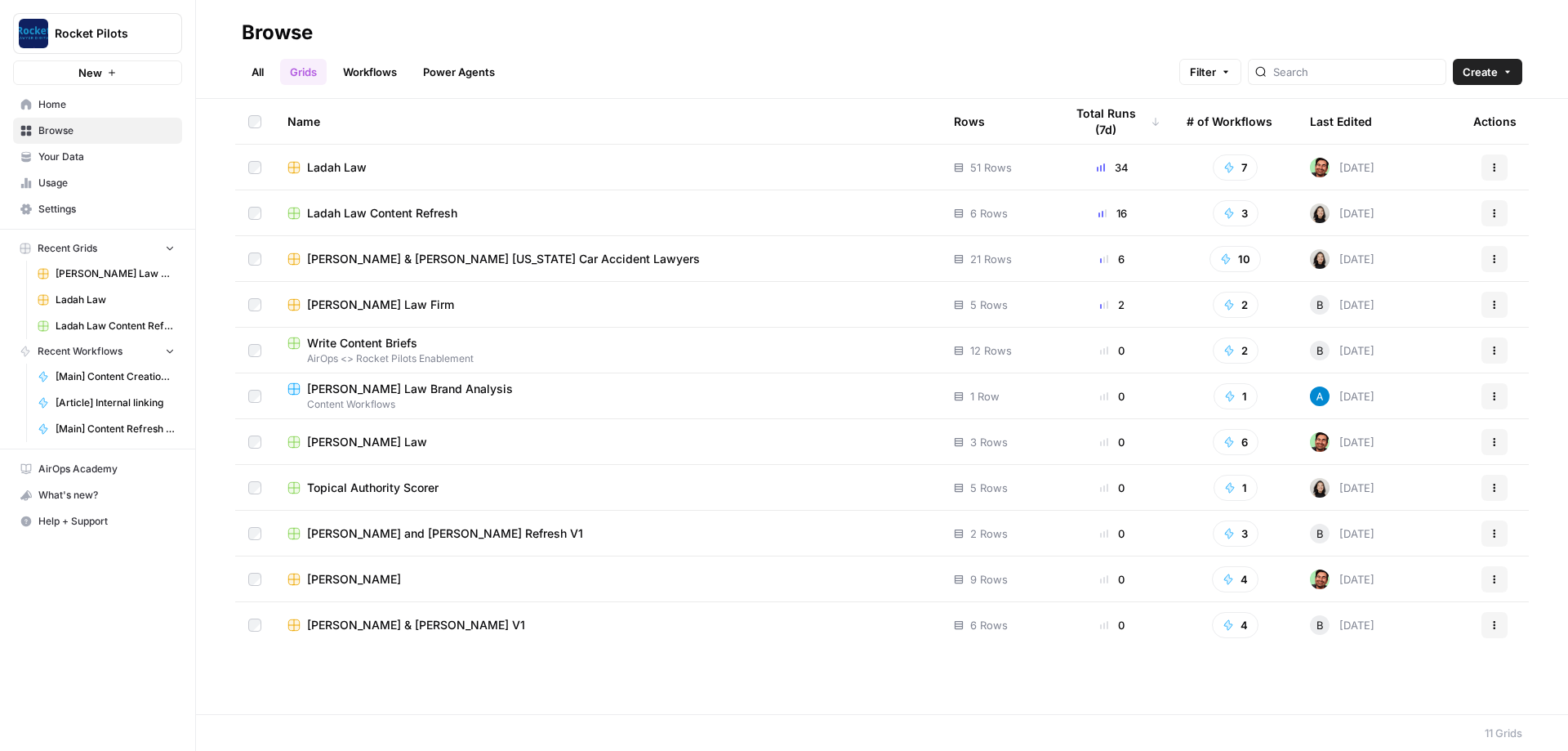
click at [51, 218] on link "Settings" at bounding box center [98, 209] width 169 height 26
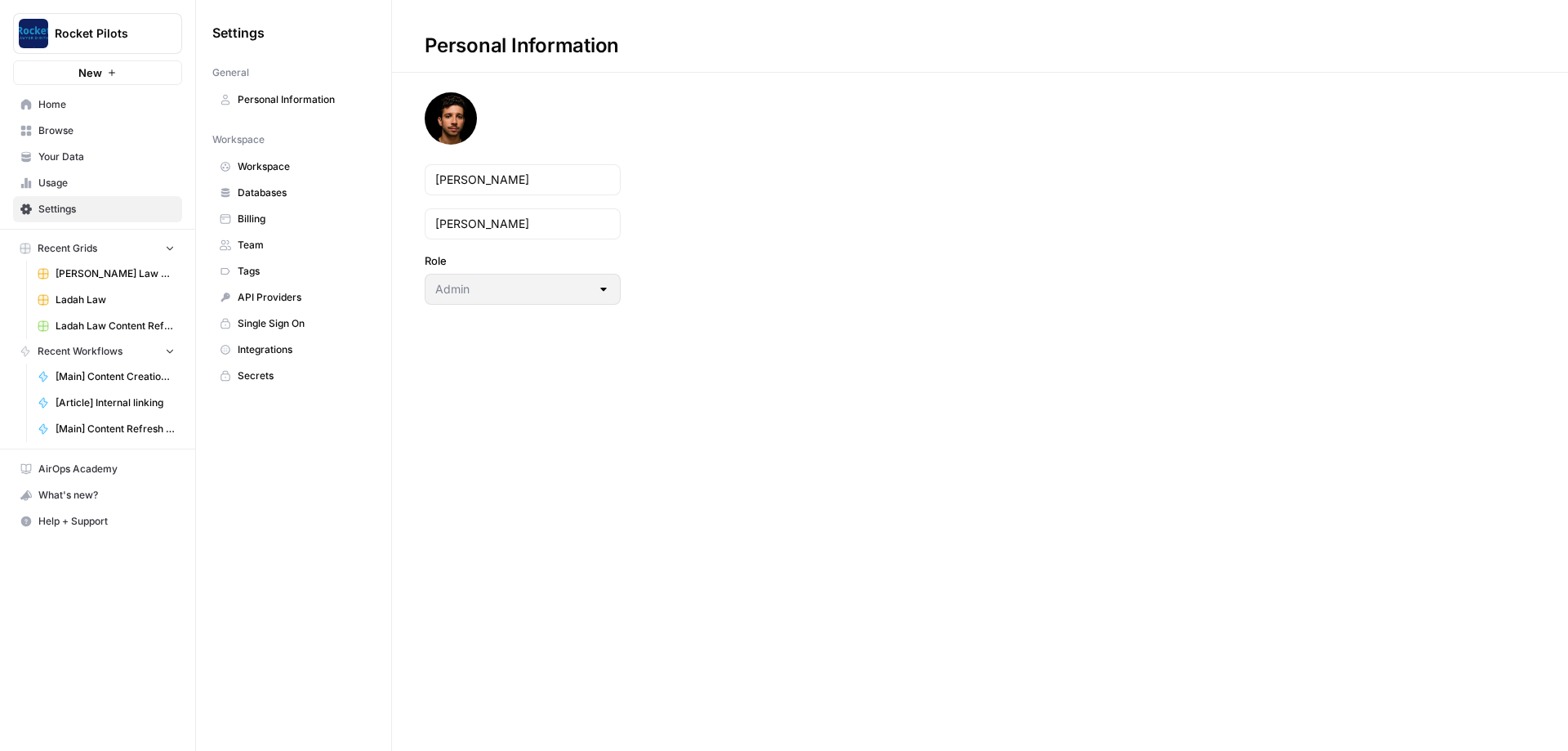
click at [67, 161] on span "Your Data" at bounding box center [107, 157] width 136 height 14
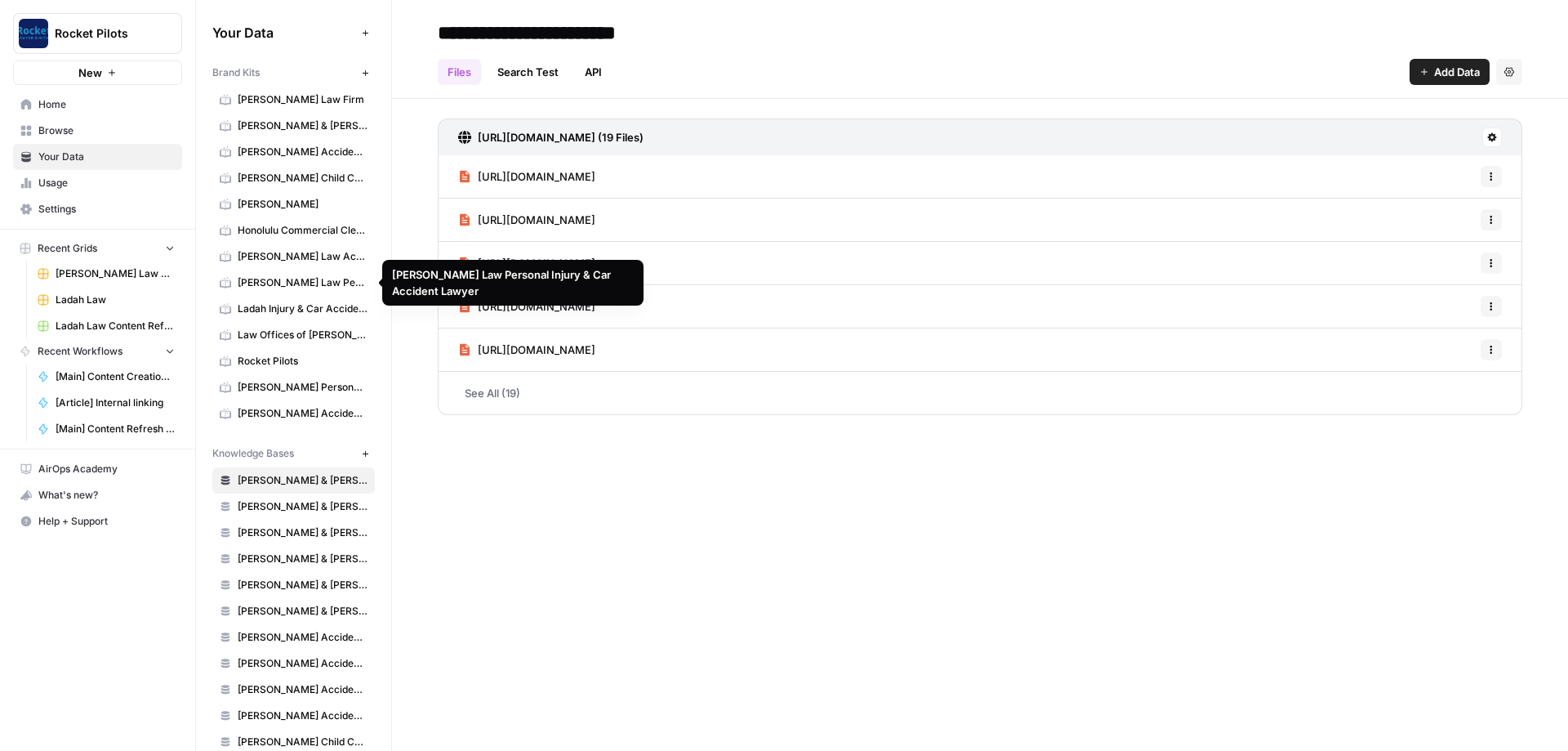
click at [290, 288] on span "[PERSON_NAME] Law Personal Injury & Car Accident Lawyer" at bounding box center [303, 283] width 130 height 14
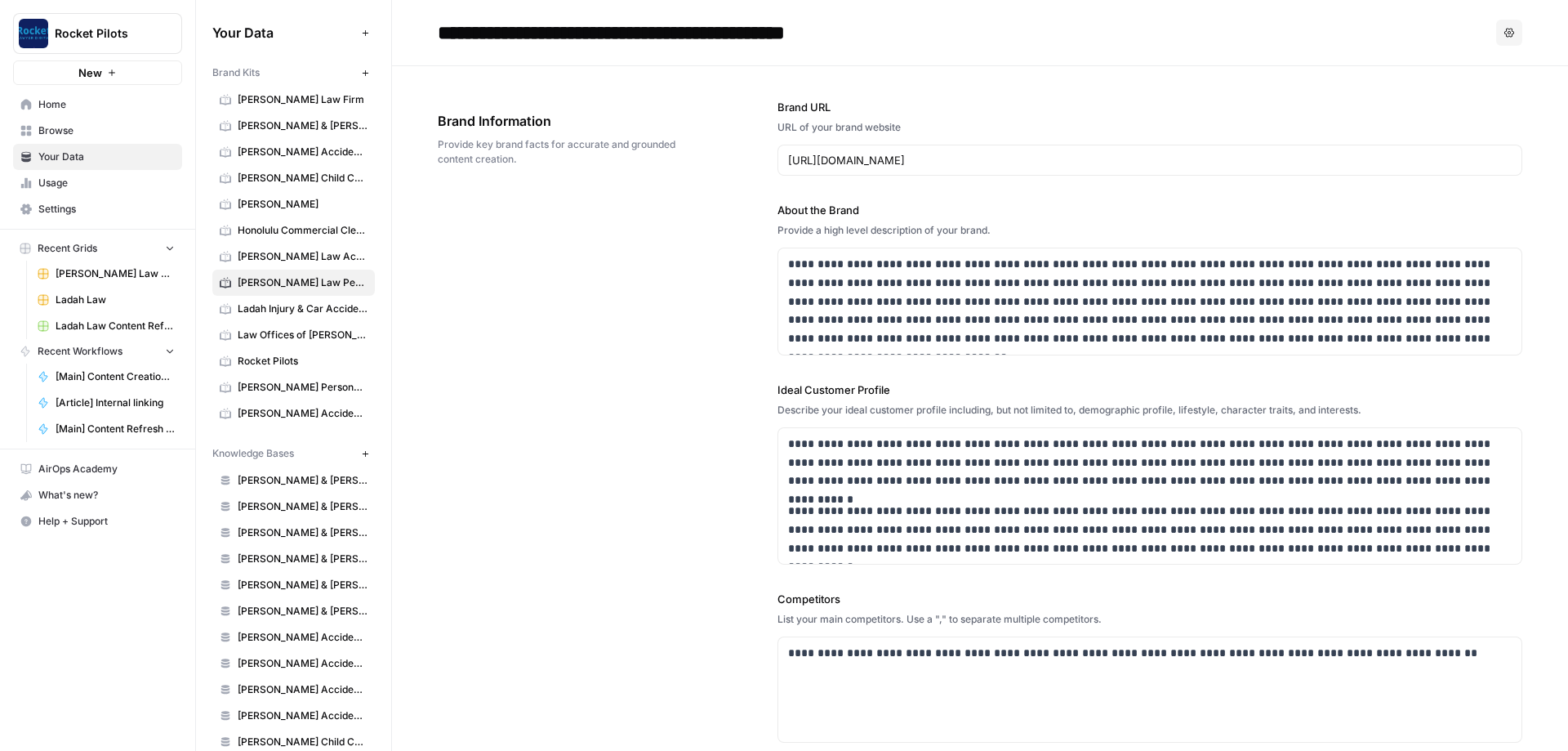
click at [529, 363] on div "**********" at bounding box center [980, 550] width 1085 height 968
click at [66, 124] on span "Browse" at bounding box center [107, 131] width 136 height 14
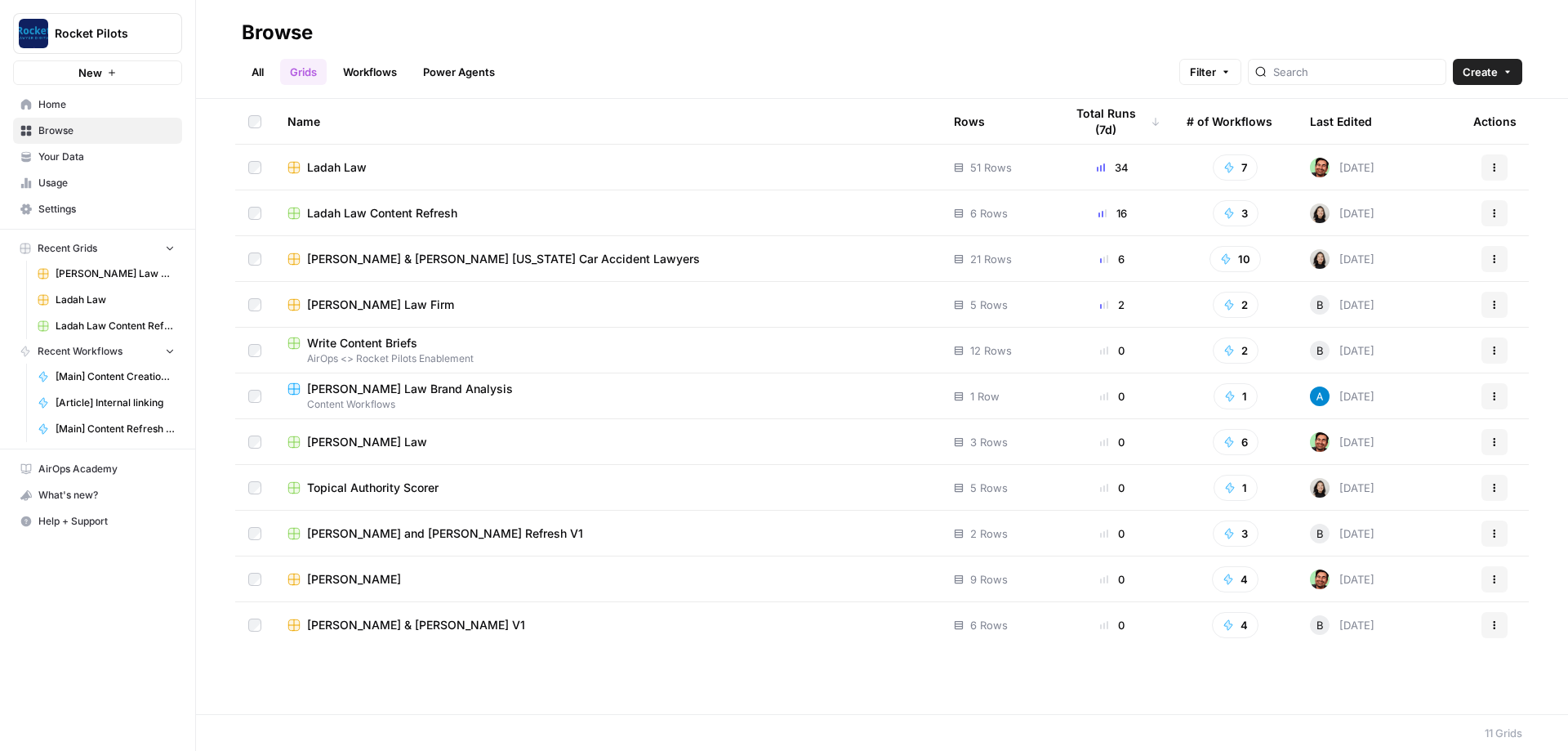
click at [1514, 70] on button "Create" at bounding box center [1487, 72] width 70 height 26
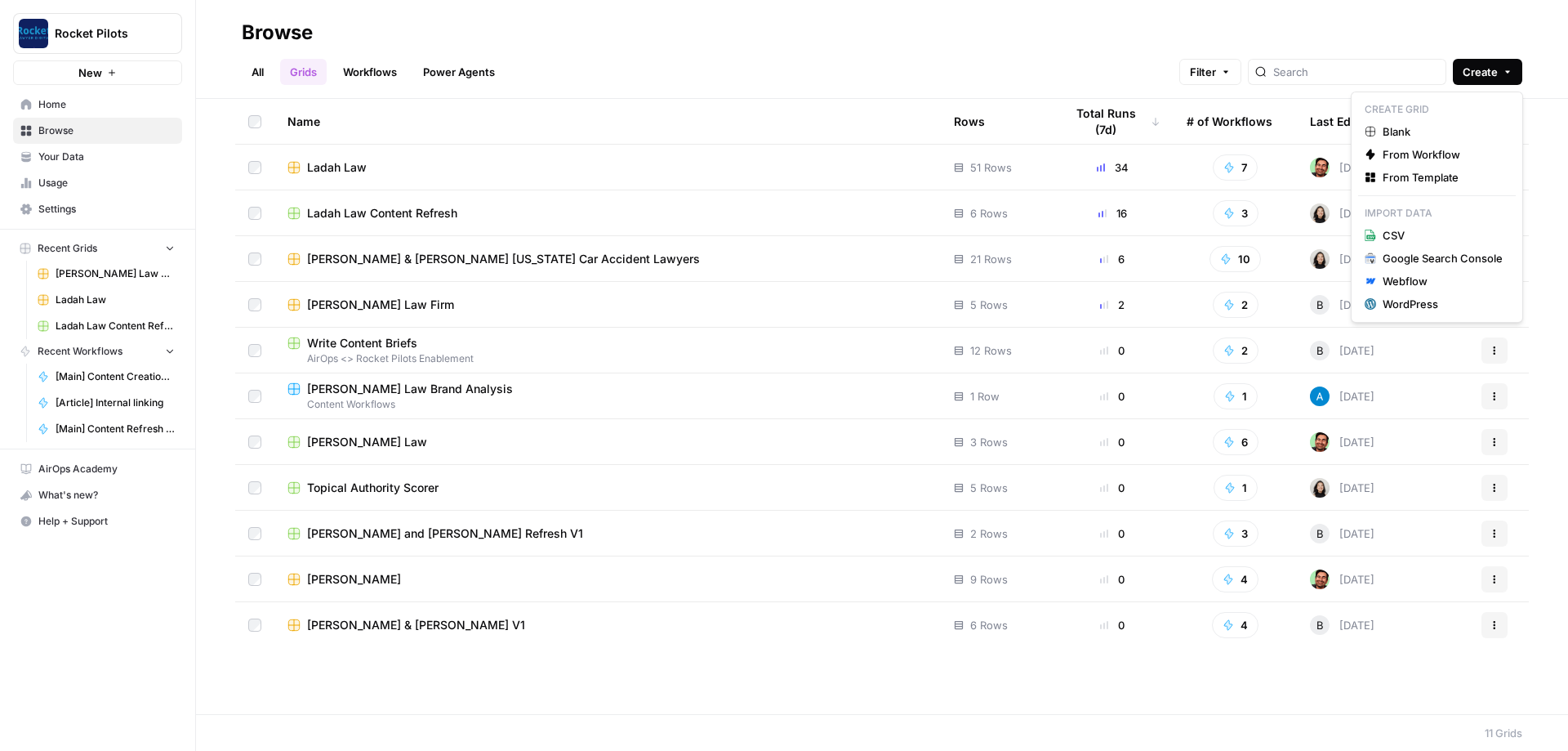
click at [871, 30] on h2 "Browse" at bounding box center [882, 32] width 1281 height 26
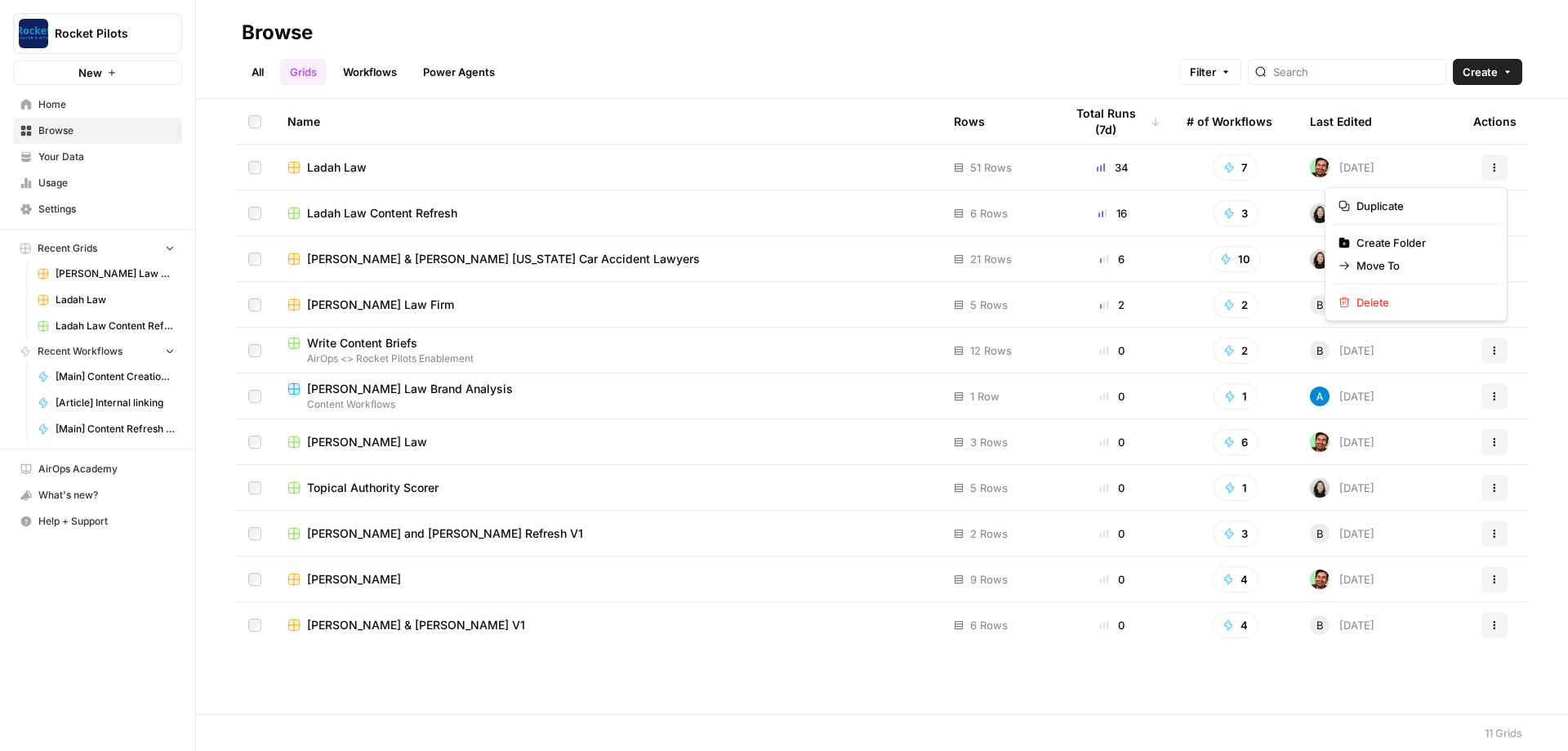
click at [1503, 166] on button "Actions" at bounding box center [1494, 166] width 26 height 26
click at [1380, 203] on span "Duplicate" at bounding box center [1422, 206] width 131 height 16
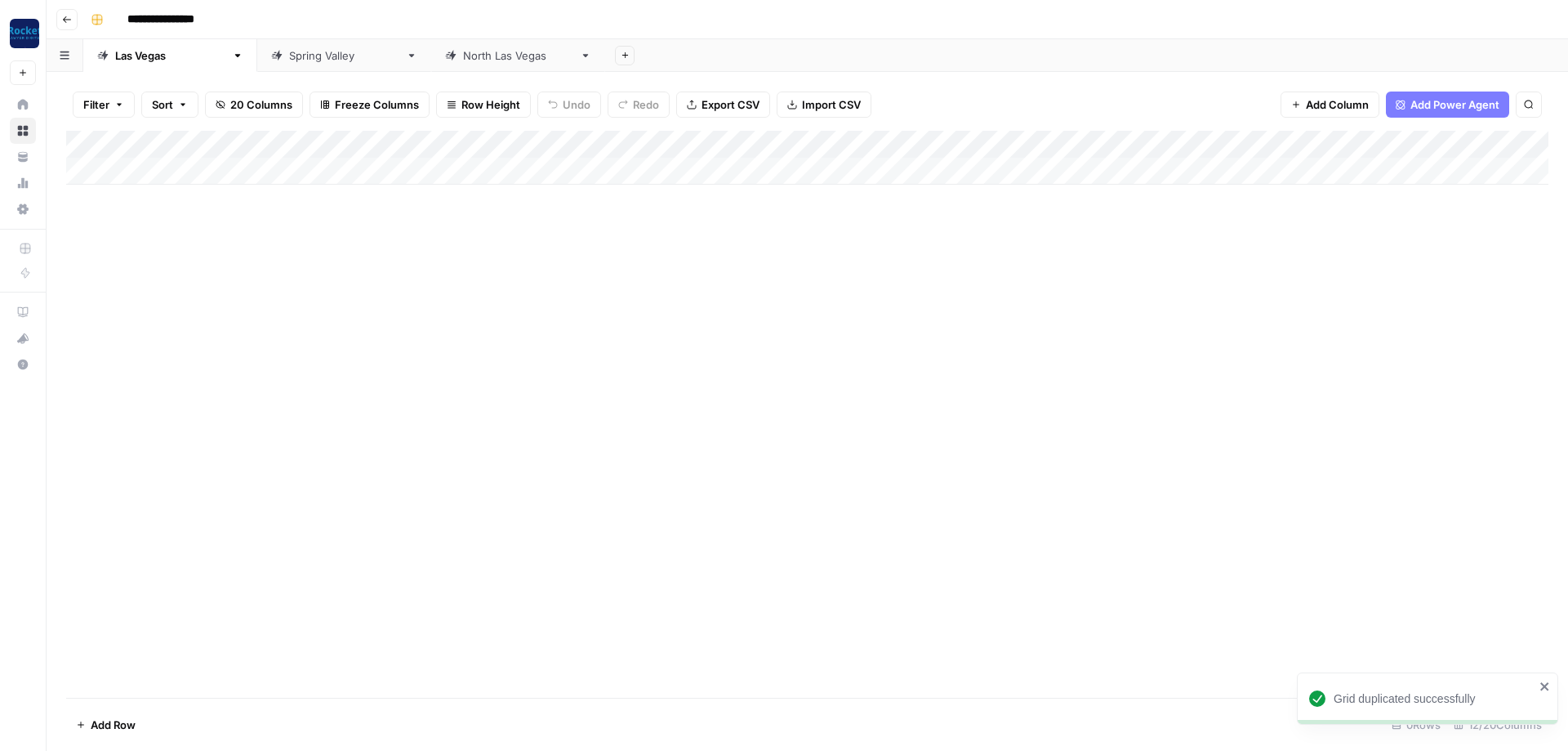
click at [182, 14] on input "**********" at bounding box center [177, 19] width 115 height 26
click at [167, 15] on input "*********" at bounding box center [166, 19] width 91 height 26
paste input "**********"
click at [140, 57] on div "[GEOGRAPHIC_DATA]" at bounding box center [170, 55] width 110 height 16
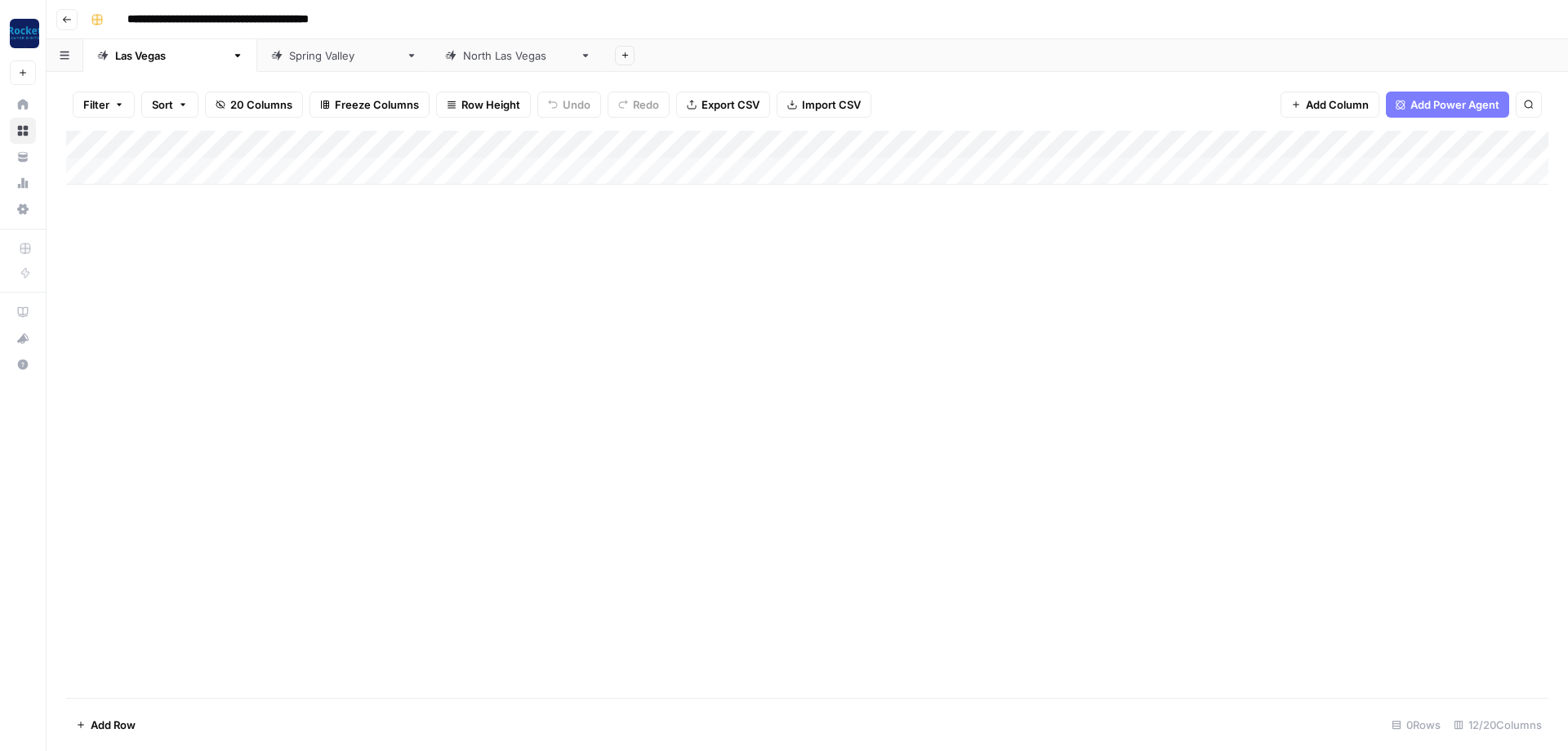
type input "**********"
click at [140, 57] on div "[GEOGRAPHIC_DATA]" at bounding box center [170, 55] width 110 height 16
type input "*********"
click at [409, 56] on icon at bounding box center [412, 55] width 5 height 4
click at [409, 55] on icon "button" at bounding box center [412, 55] width 5 height 4
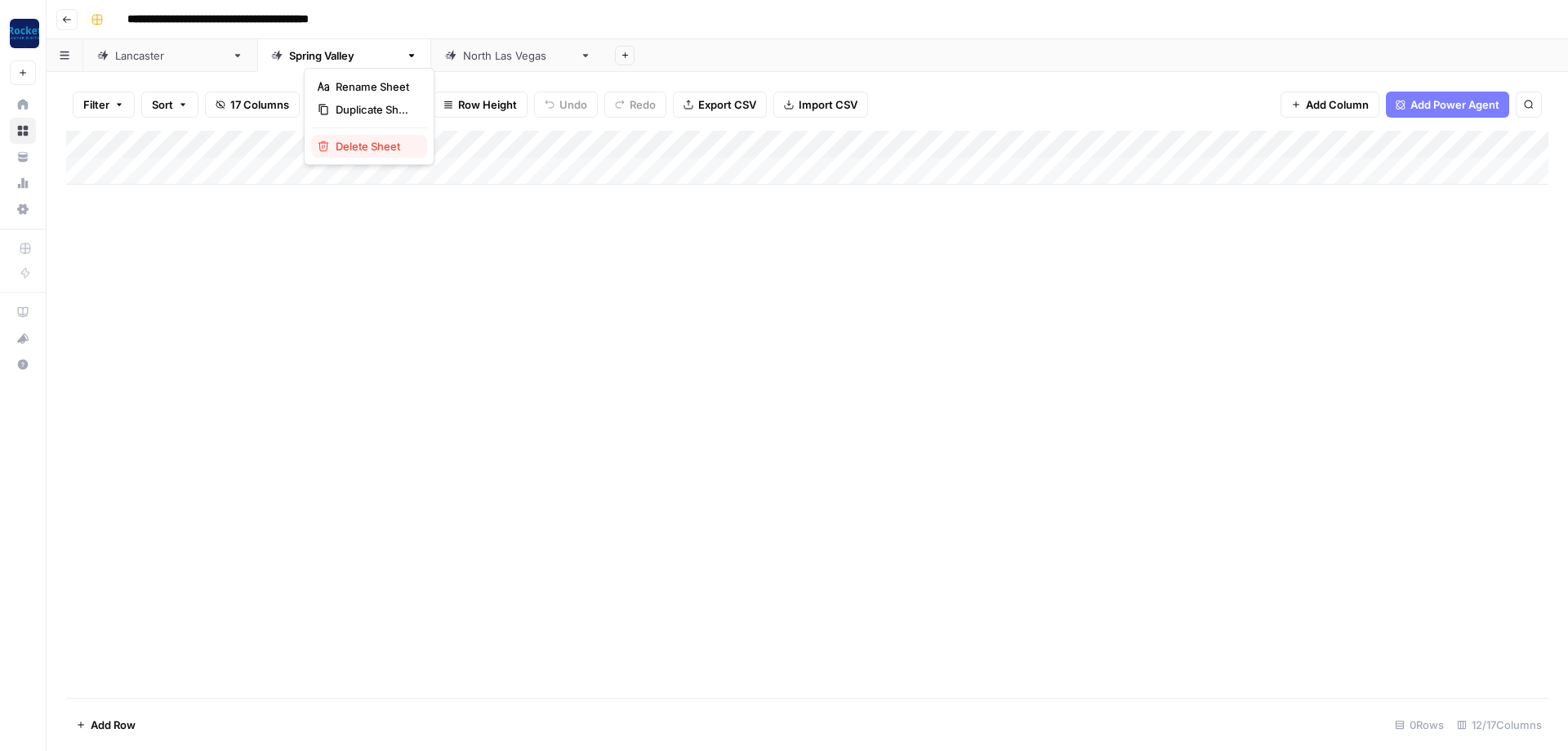
click at [349, 144] on span "Delete Sheet" at bounding box center [375, 146] width 79 height 16
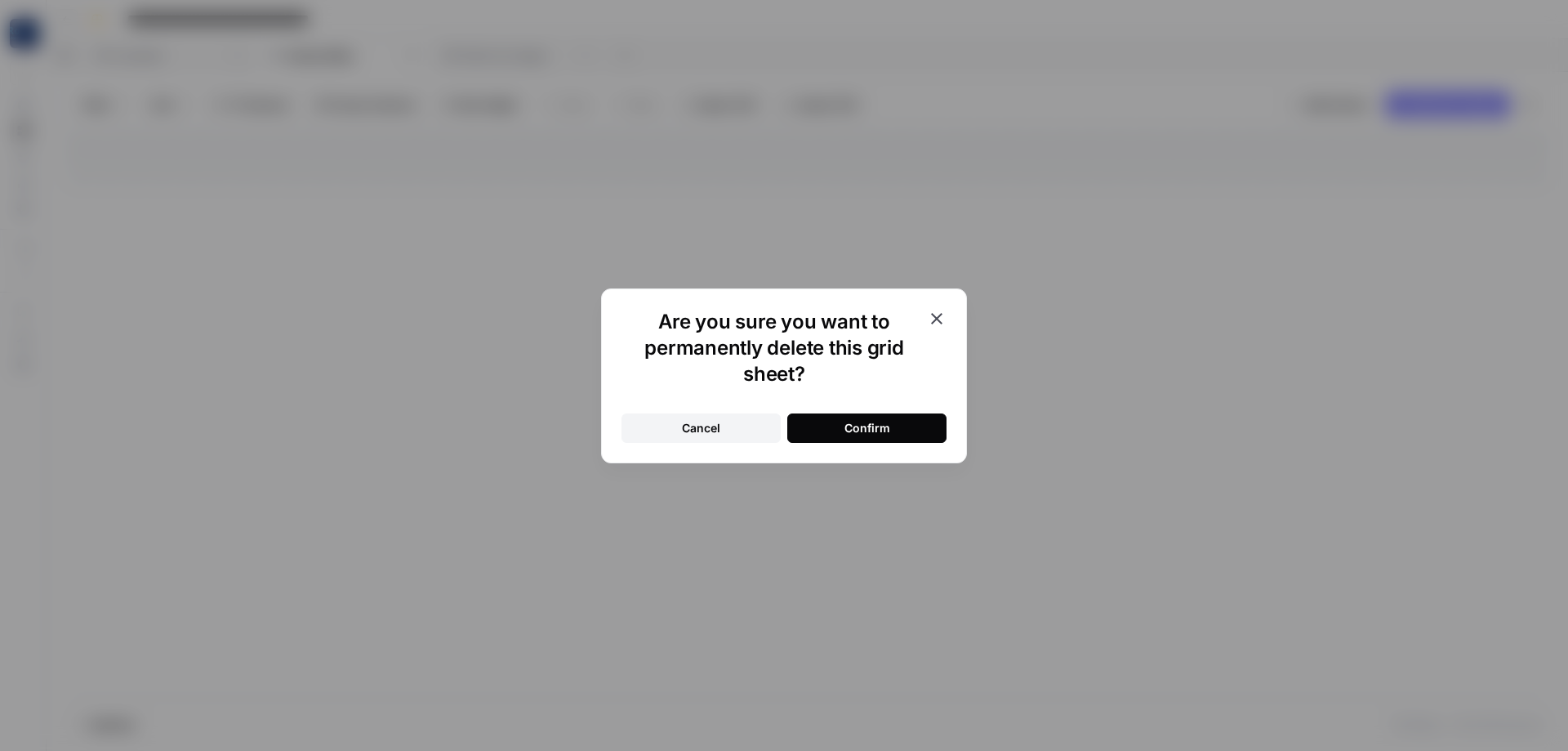
click at [864, 425] on div "Confirm" at bounding box center [867, 428] width 46 height 16
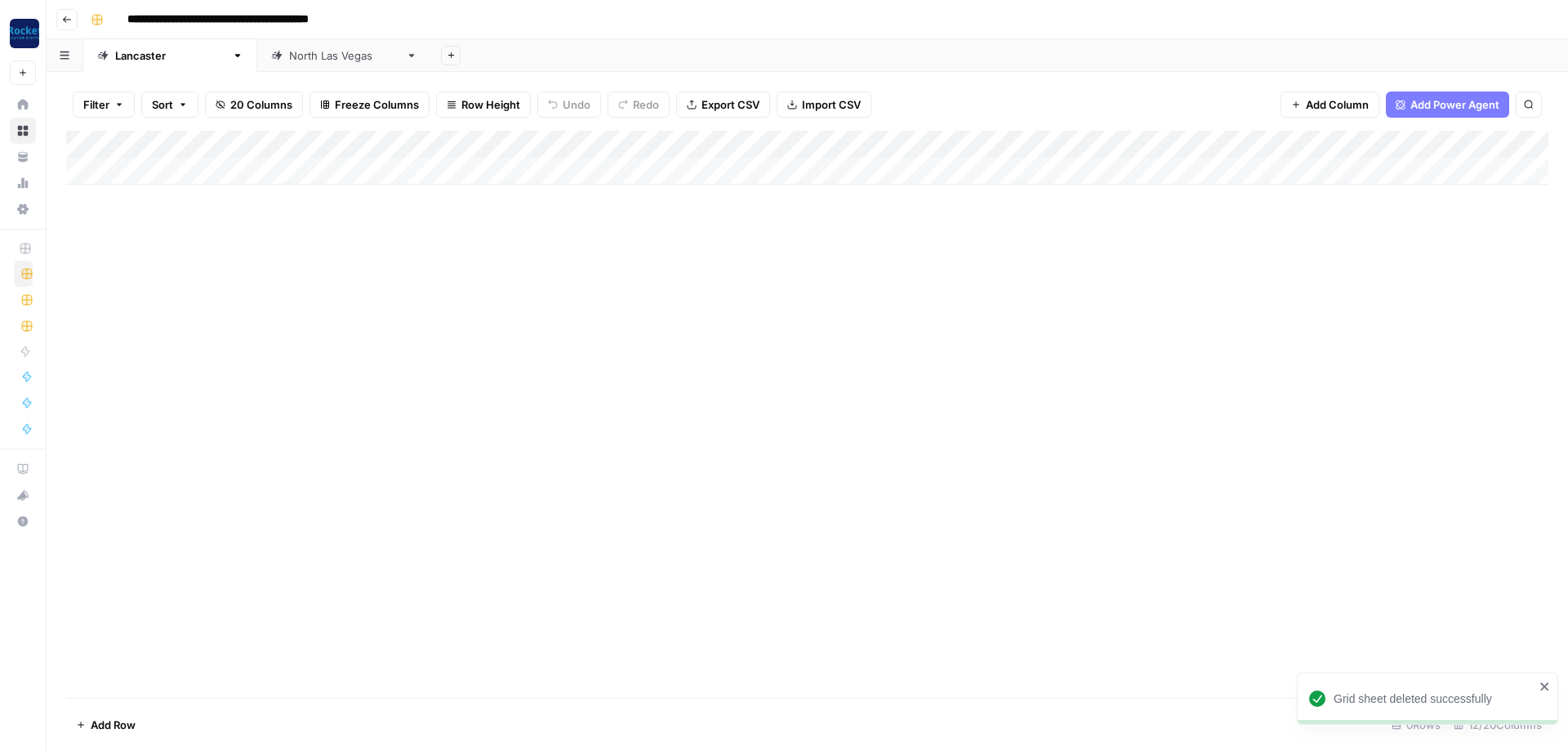
click at [406, 59] on icon at bounding box center [412, 55] width 12 height 12
click at [406, 57] on icon "button" at bounding box center [412, 55] width 12 height 12
click at [381, 141] on span "Delete Sheet" at bounding box center [392, 146] width 79 height 16
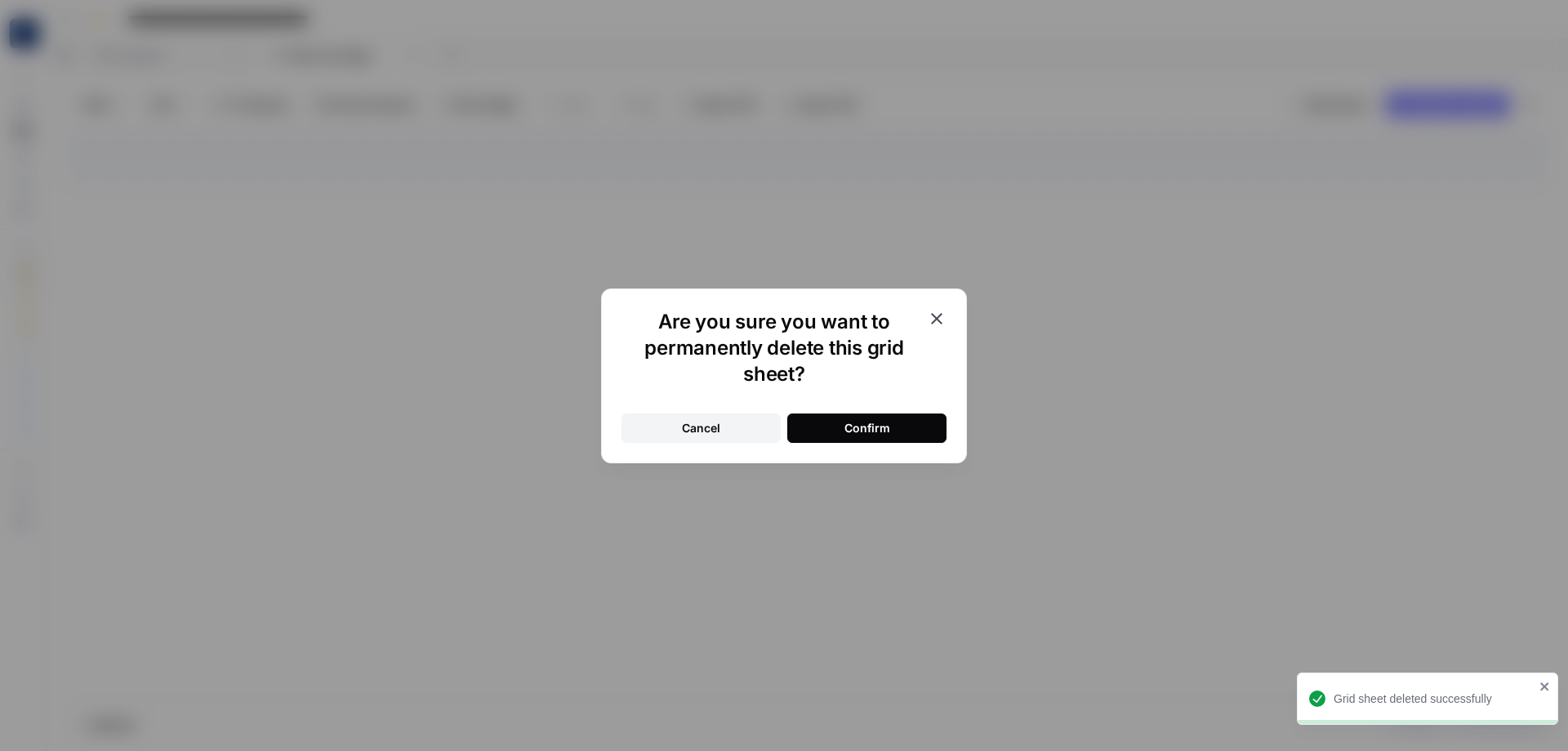
click at [854, 427] on div "Confirm" at bounding box center [867, 428] width 46 height 16
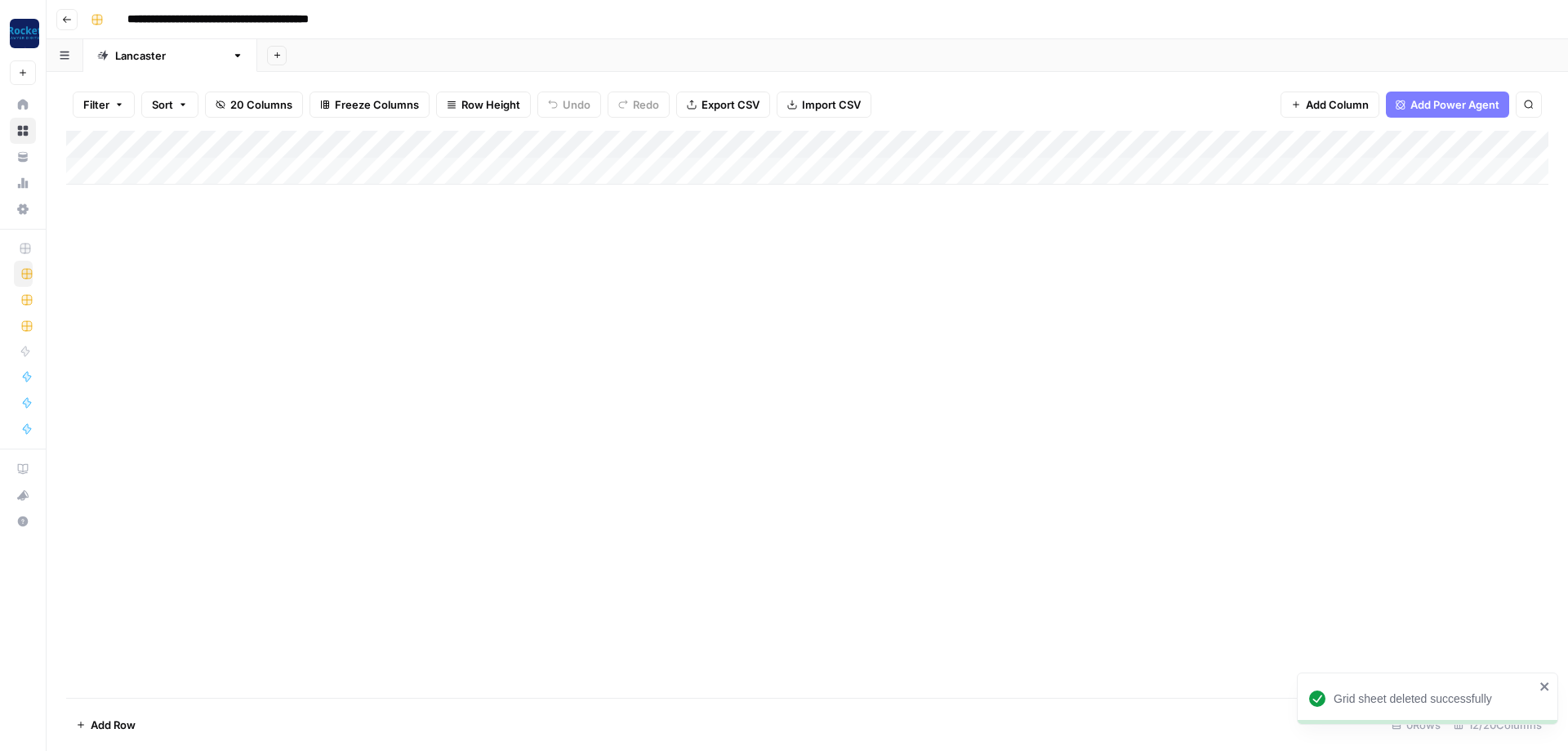
click at [773, 141] on div "Add Column" at bounding box center [807, 158] width 1482 height 54
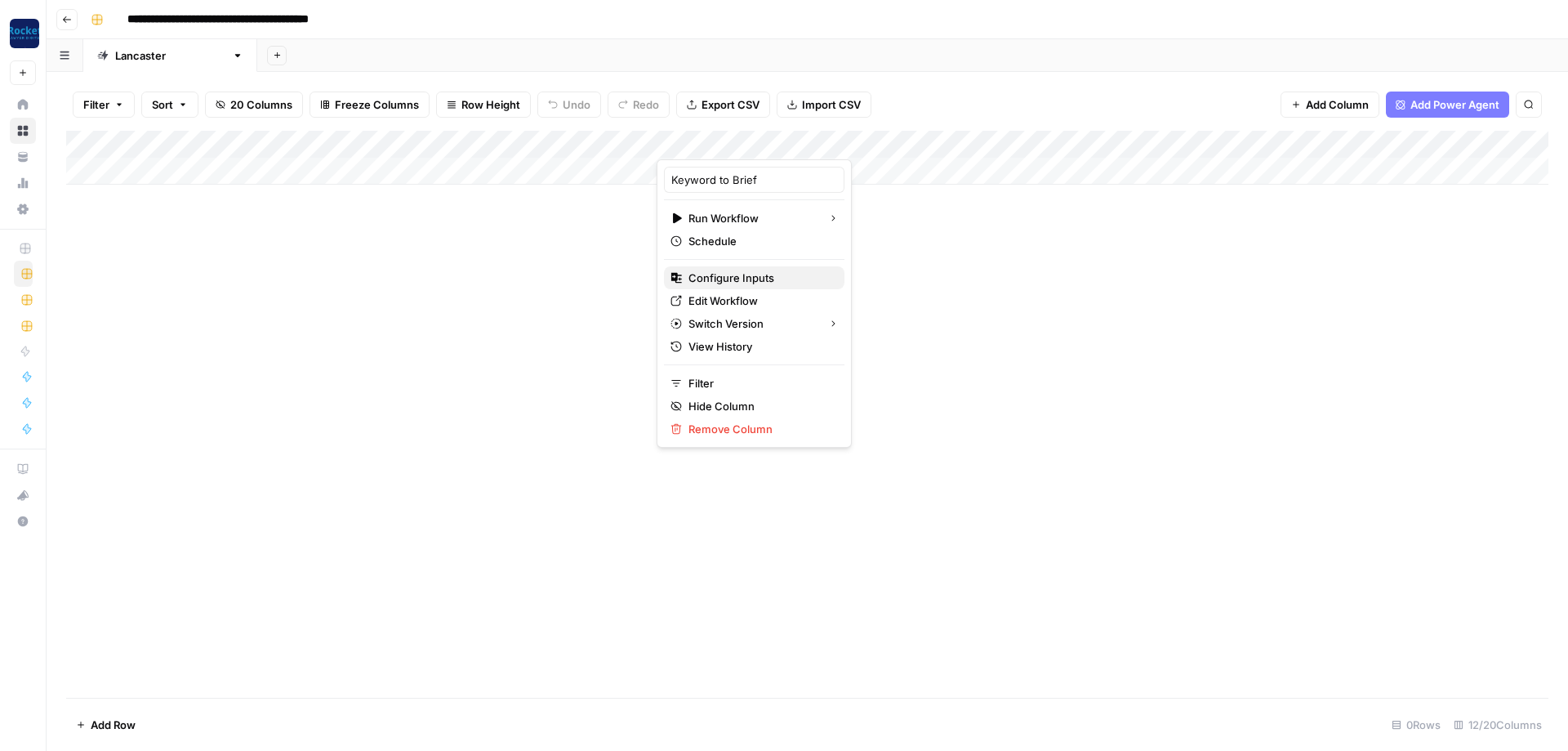
click at [729, 275] on span "Configure Inputs" at bounding box center [760, 277] width 143 height 16
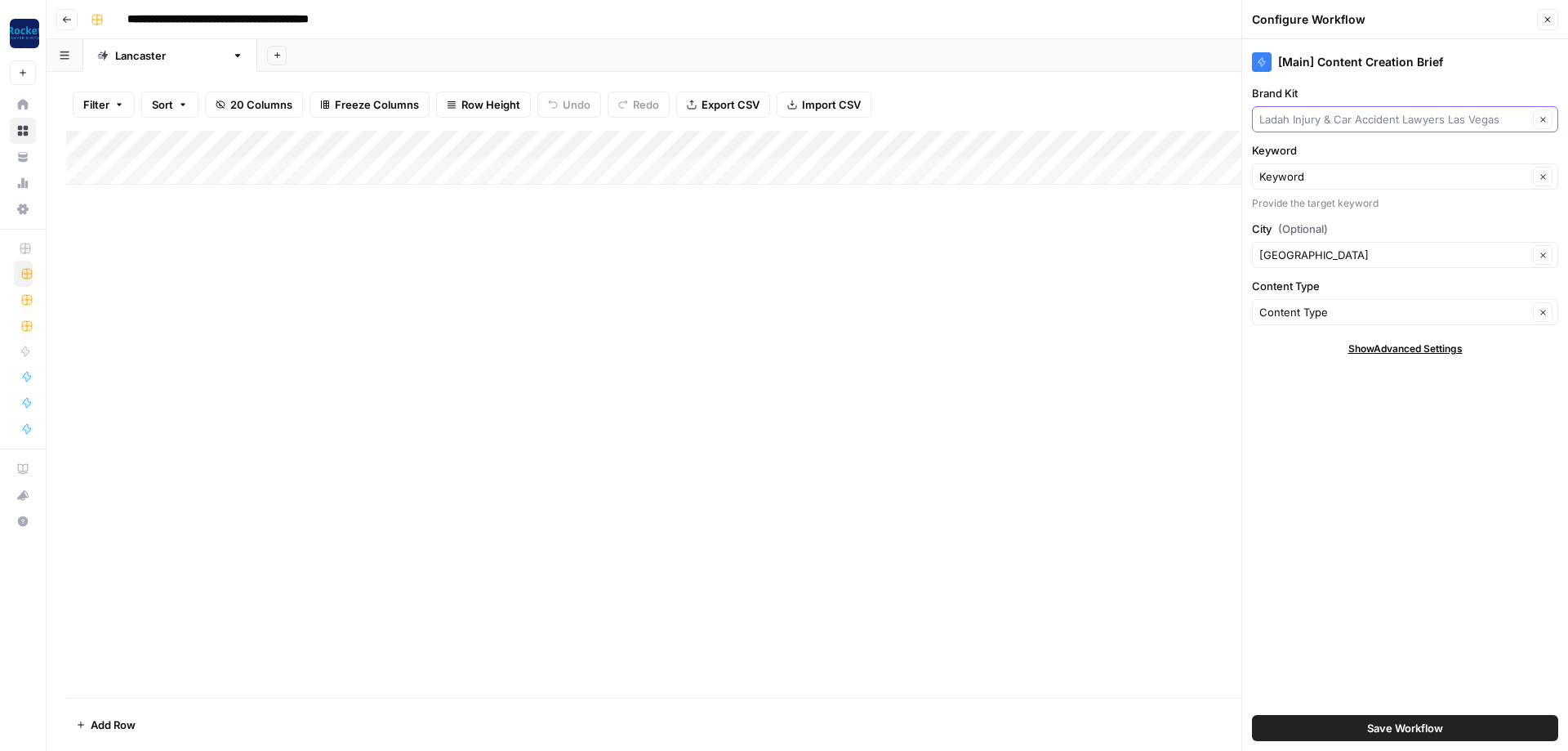
click at [1350, 124] on input "Brand Kit" at bounding box center [1393, 119] width 268 height 16
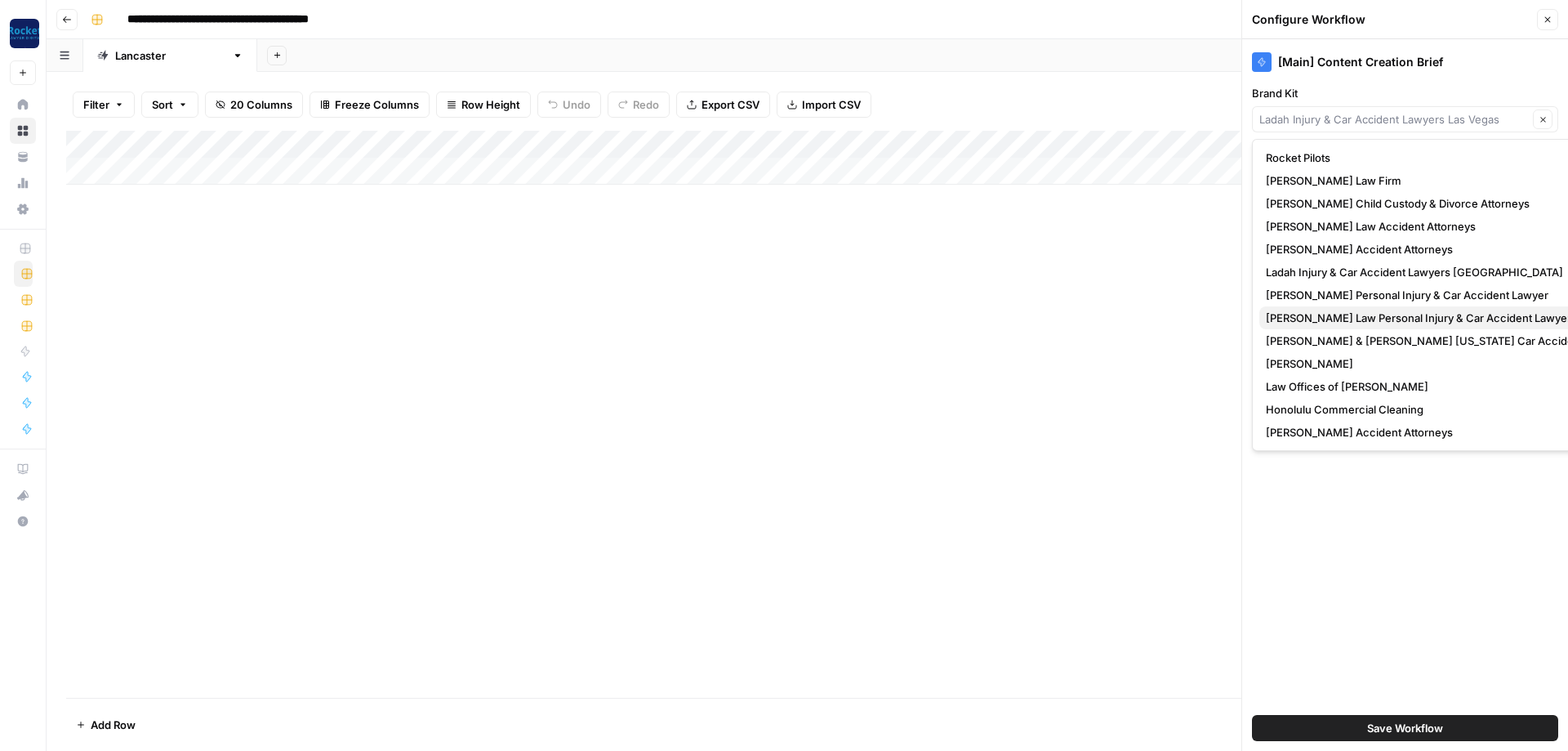
click at [1330, 322] on span "[PERSON_NAME] Law Personal Injury & Car Accident Lawyer" at bounding box center [1446, 318] width 362 height 16
type input "[PERSON_NAME] Law Personal Injury & Car Accident Lawyer"
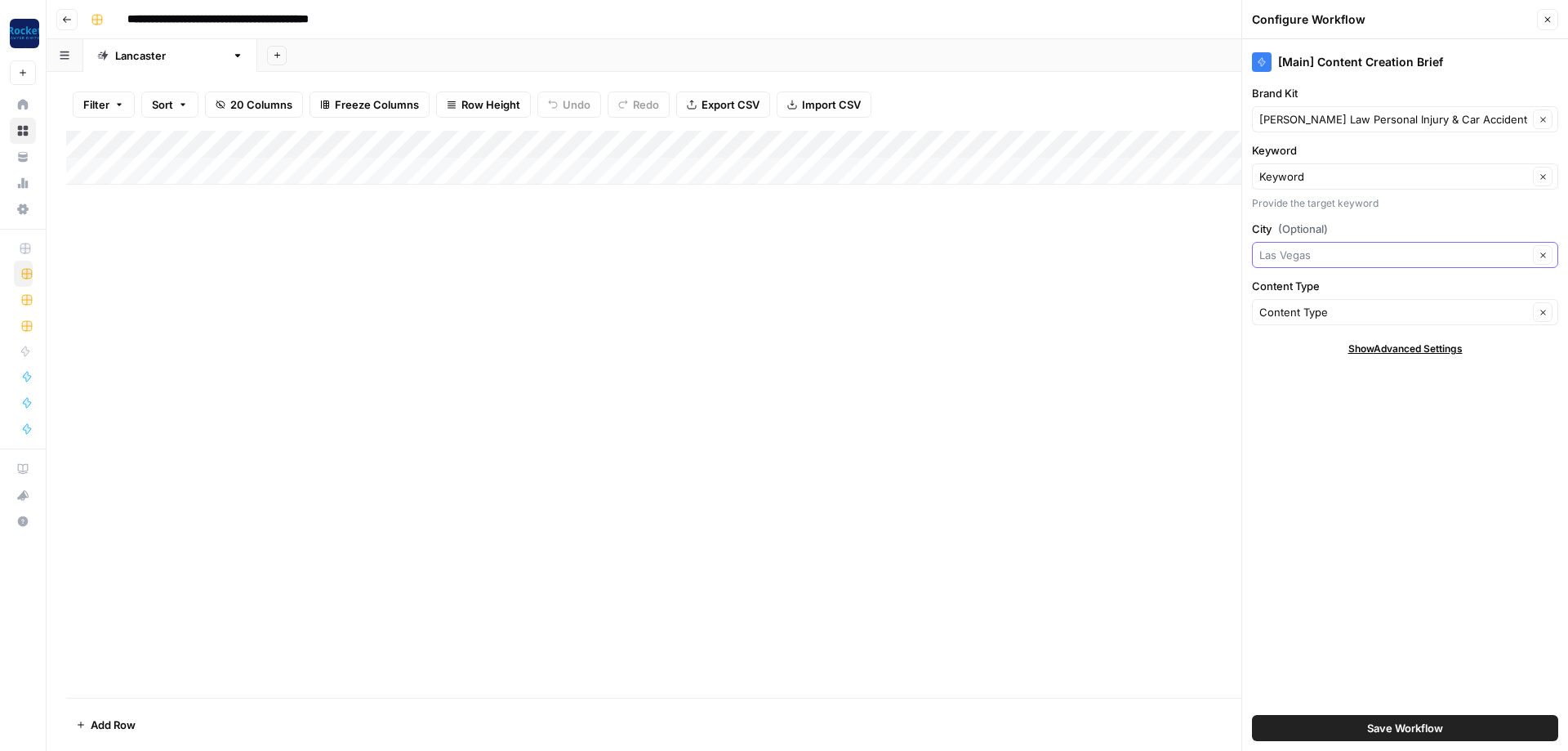
drag, startPoint x: 1336, startPoint y: 260, endPoint x: 1075, endPoint y: 196, distance: 268.7
click at [1259, 247] on input "City (Optional)" at bounding box center [1393, 255] width 268 height 16
type input "[GEOGRAPHIC_DATA]"
click at [1361, 725] on button "Save Workflow" at bounding box center [1405, 727] width 306 height 26
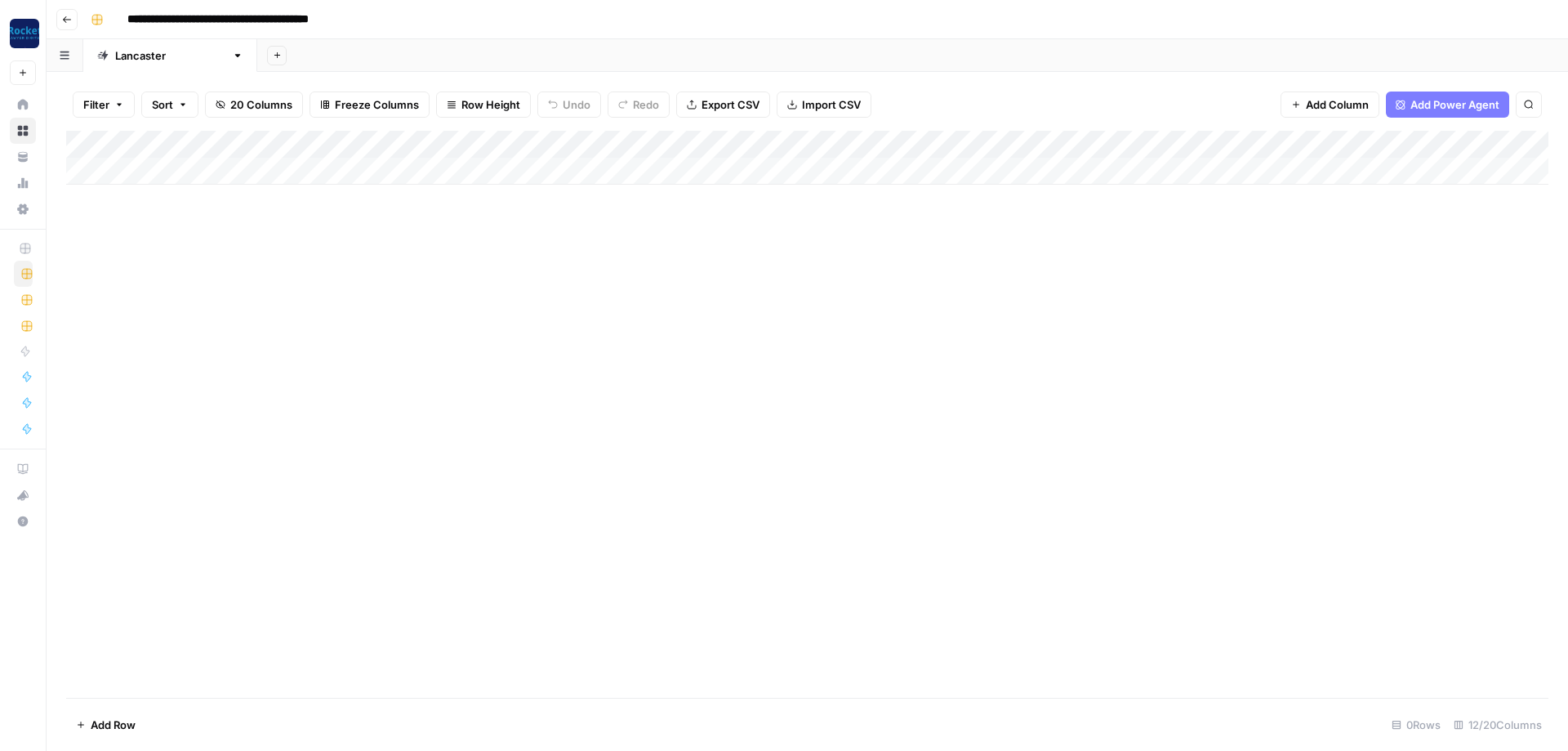
click at [1361, 141] on div "Add Column" at bounding box center [807, 158] width 1482 height 54
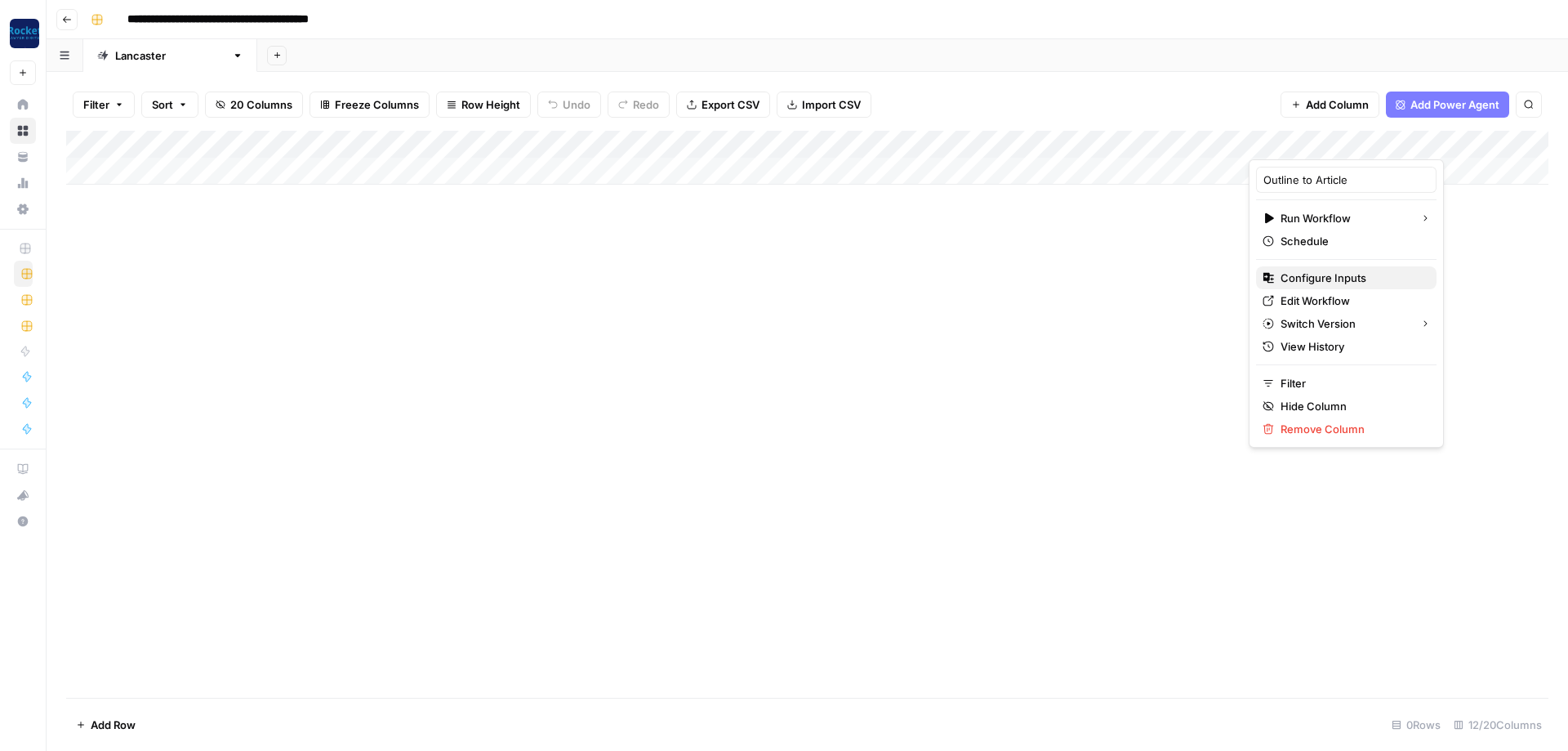
click at [1303, 277] on span "Configure Inputs" at bounding box center [1352, 277] width 143 height 16
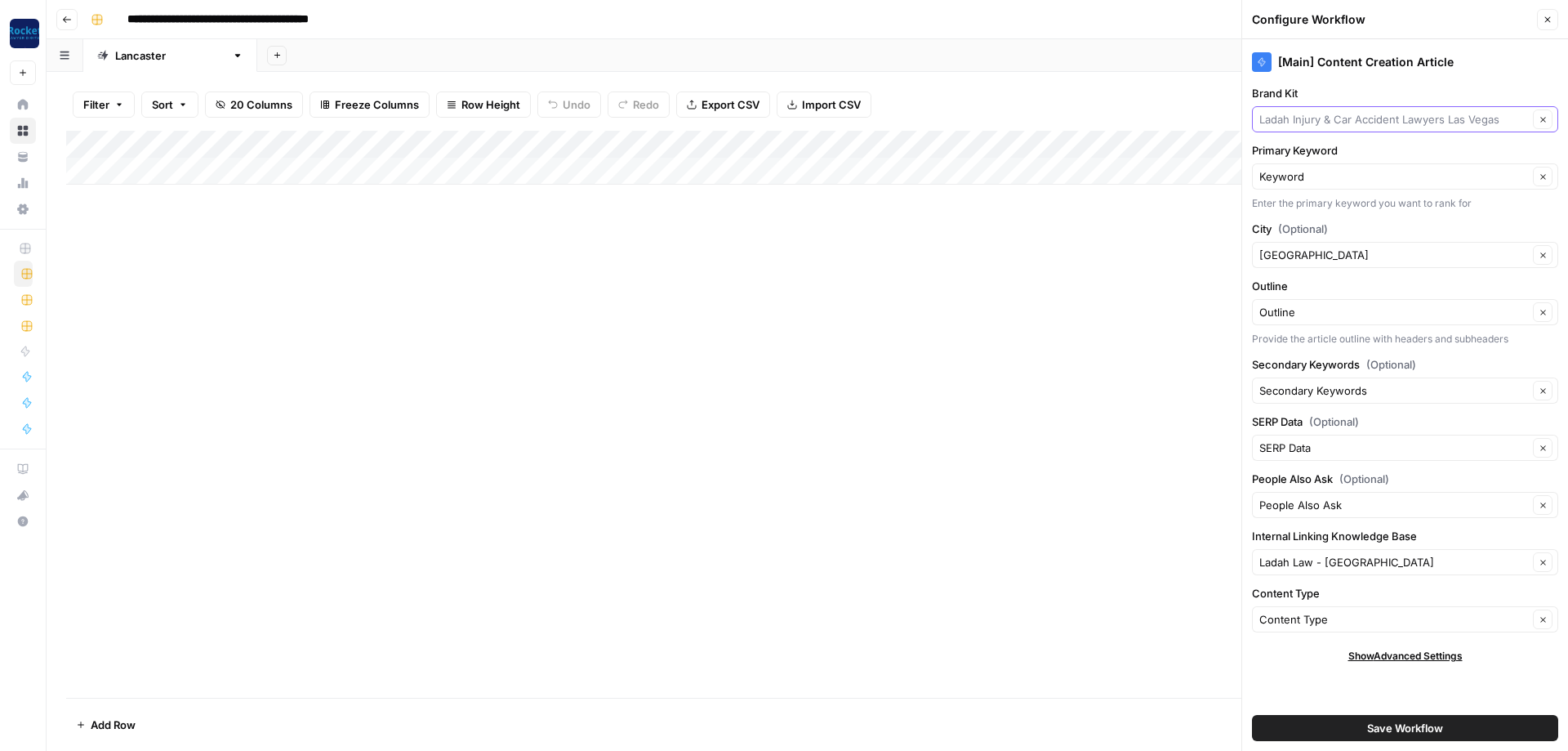
click at [1342, 125] on input "Brand Kit" at bounding box center [1393, 119] width 268 height 16
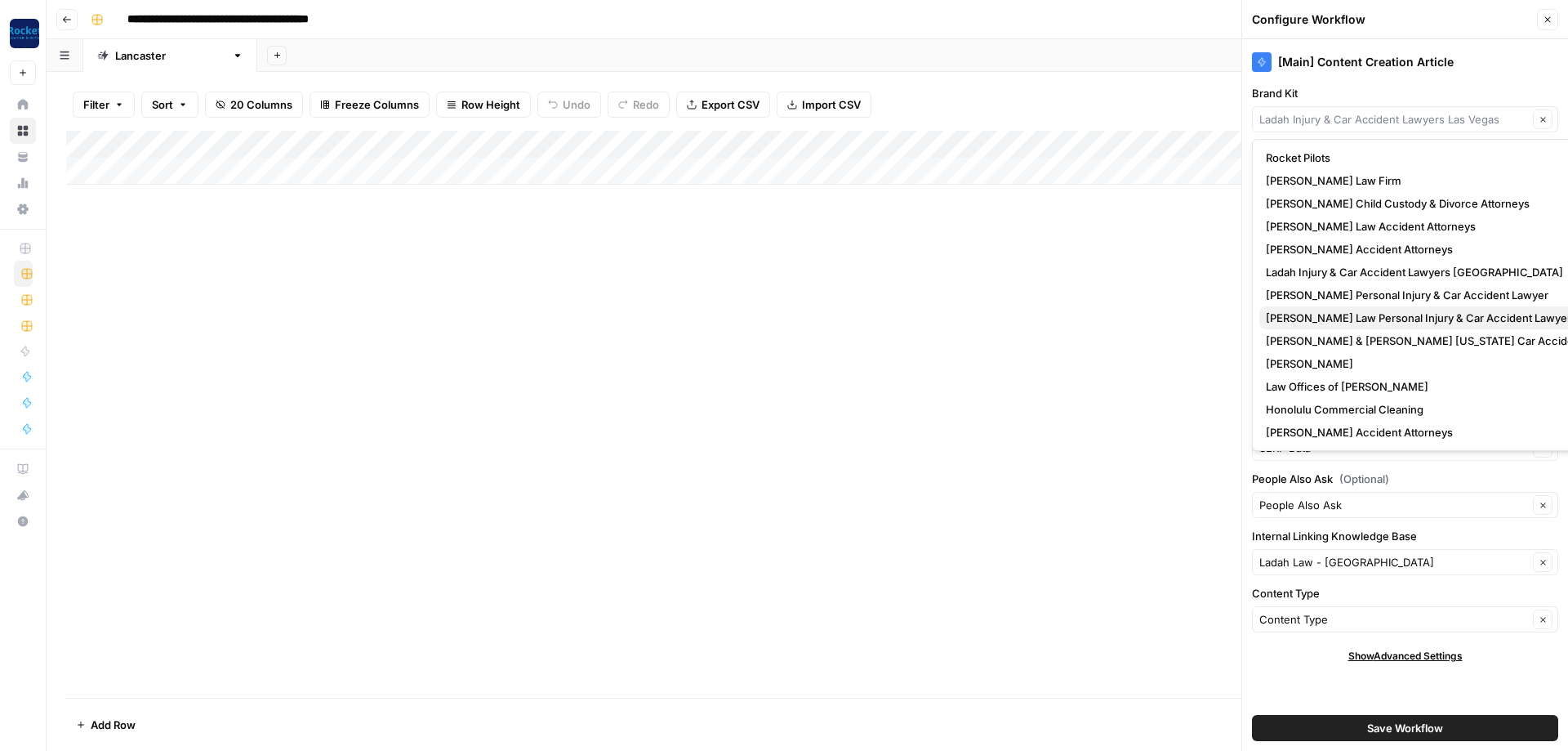
click at [1304, 316] on span "[PERSON_NAME] Law Personal Injury & Car Accident Lawyer" at bounding box center [1446, 318] width 362 height 16
type input "[PERSON_NAME] Law Personal Injury & Car Accident Lawyer"
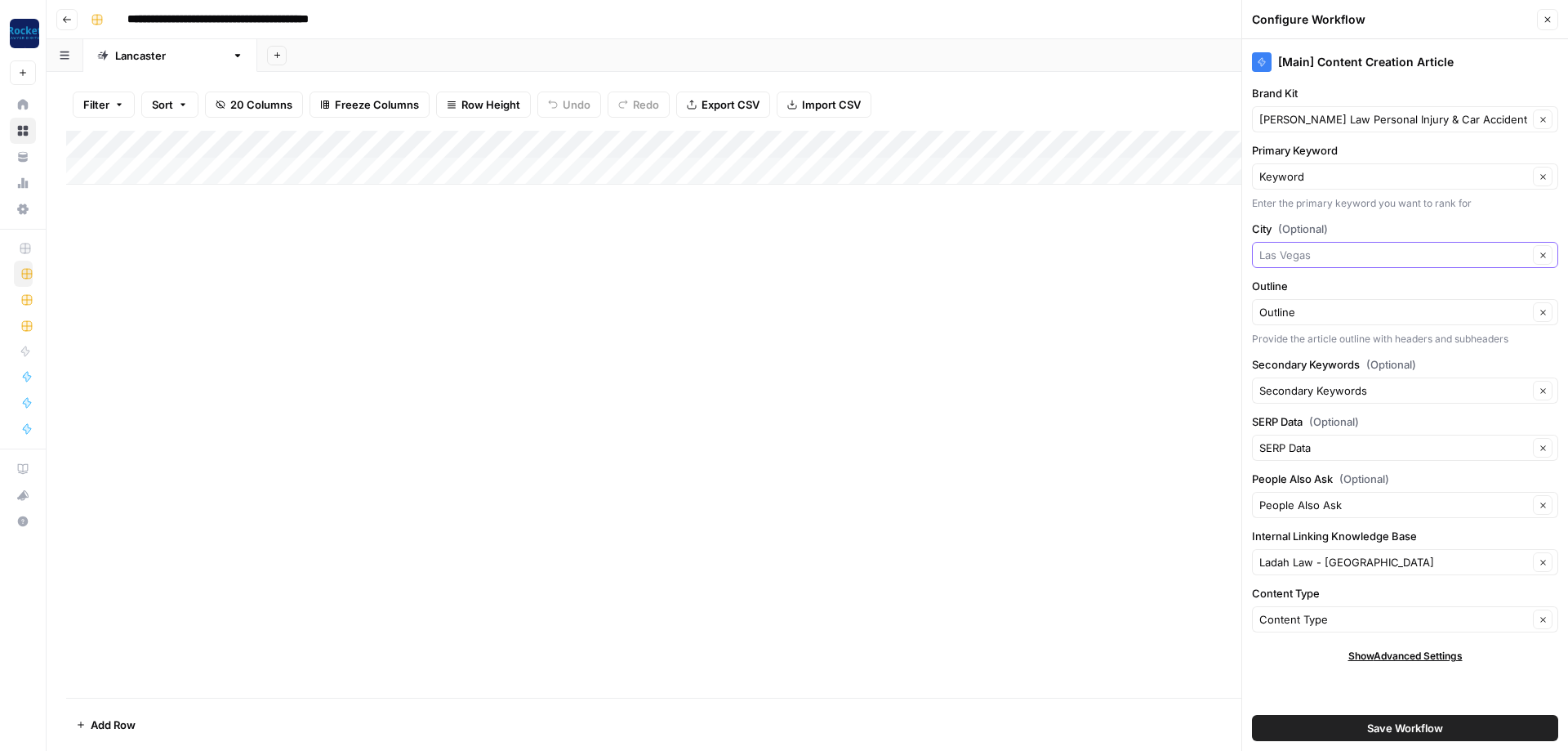
click at [1319, 257] on input "City (Optional)" at bounding box center [1393, 255] width 268 height 16
type input "[GEOGRAPHIC_DATA]"
click at [1342, 553] on div "Ladah Law - Las Vegas Clear" at bounding box center [1405, 561] width 306 height 26
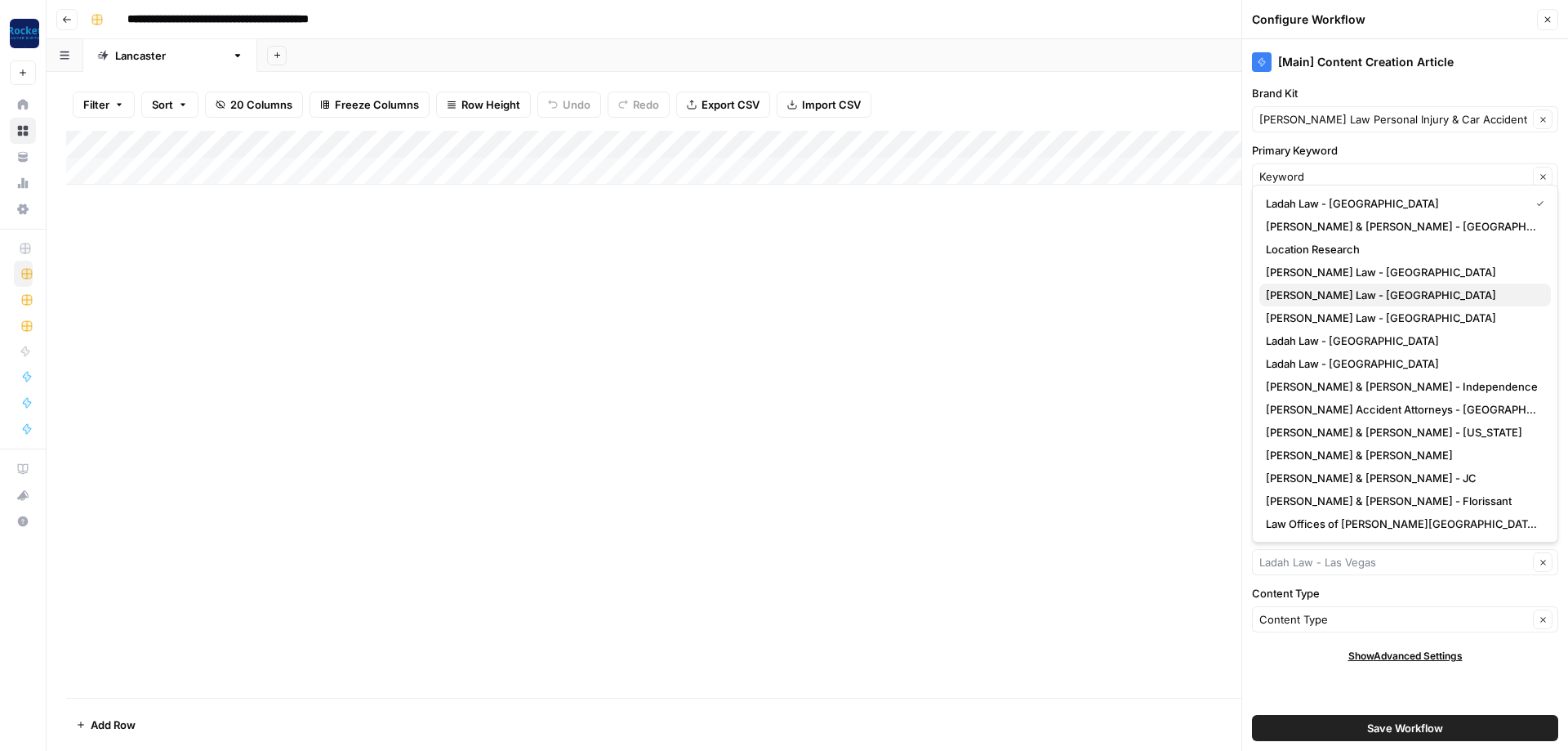
click at [1325, 297] on span "[PERSON_NAME] Law - [GEOGRAPHIC_DATA]" at bounding box center [1402, 294] width 272 height 16
type input "[PERSON_NAME] Law - [GEOGRAPHIC_DATA]"
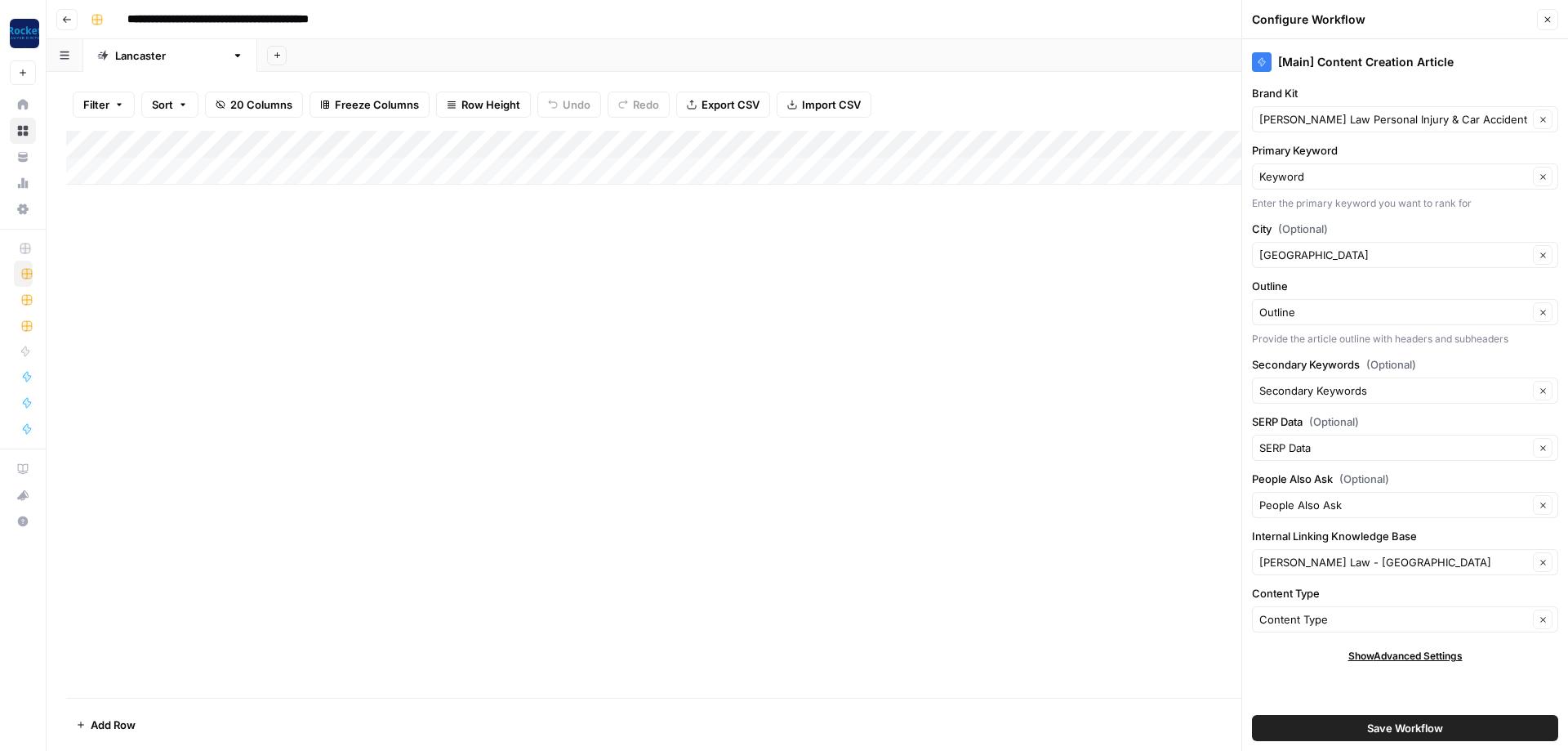
click at [1362, 721] on button "Save Workflow" at bounding box center [1405, 727] width 306 height 26
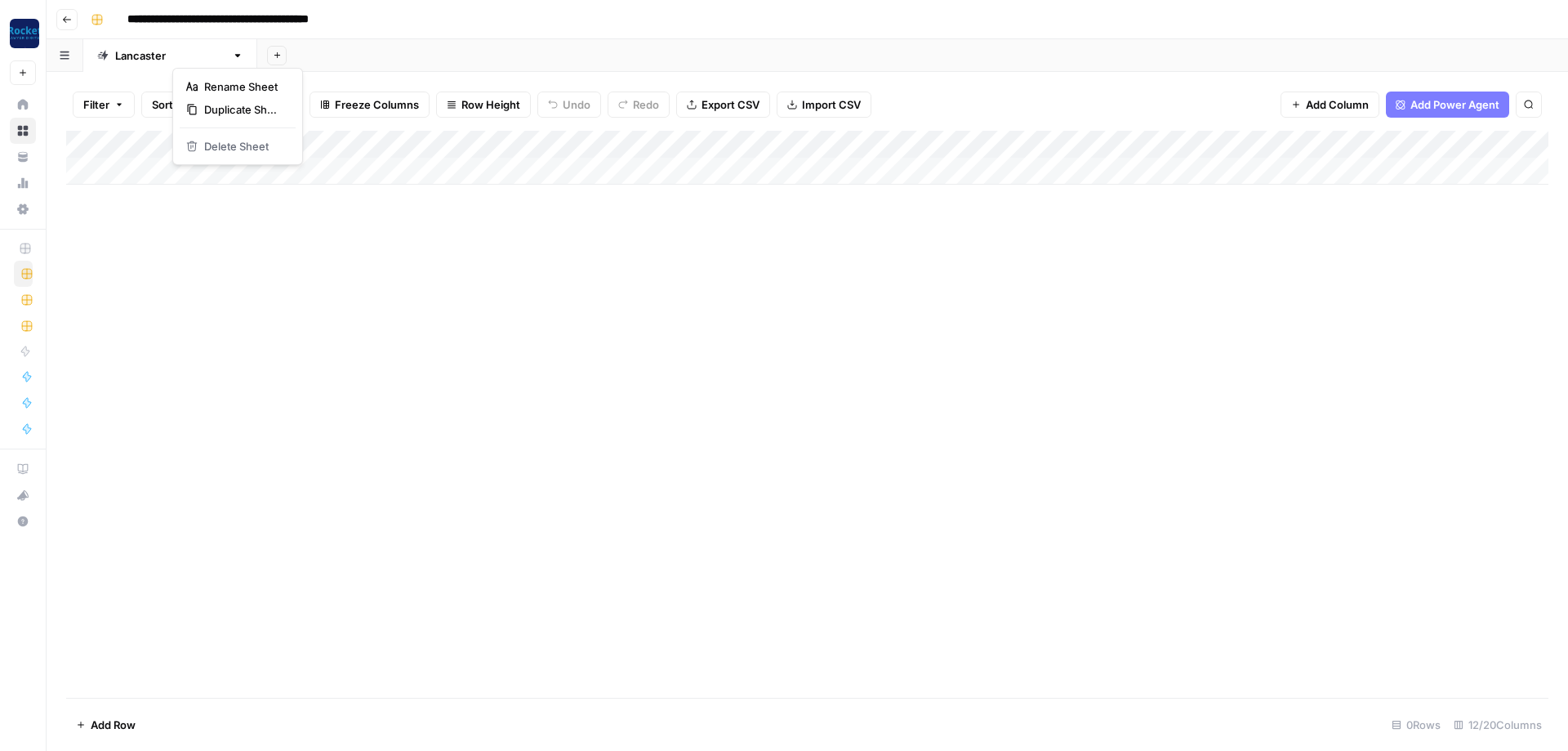
click at [235, 56] on icon "button" at bounding box center [238, 55] width 5 height 4
click at [200, 107] on div "Duplicate Sheet" at bounding box center [237, 109] width 103 height 16
click at [406, 57] on icon "button" at bounding box center [412, 55] width 12 height 12
click at [319, 107] on div "Duplicate Sheet" at bounding box center [353, 109] width 103 height 16
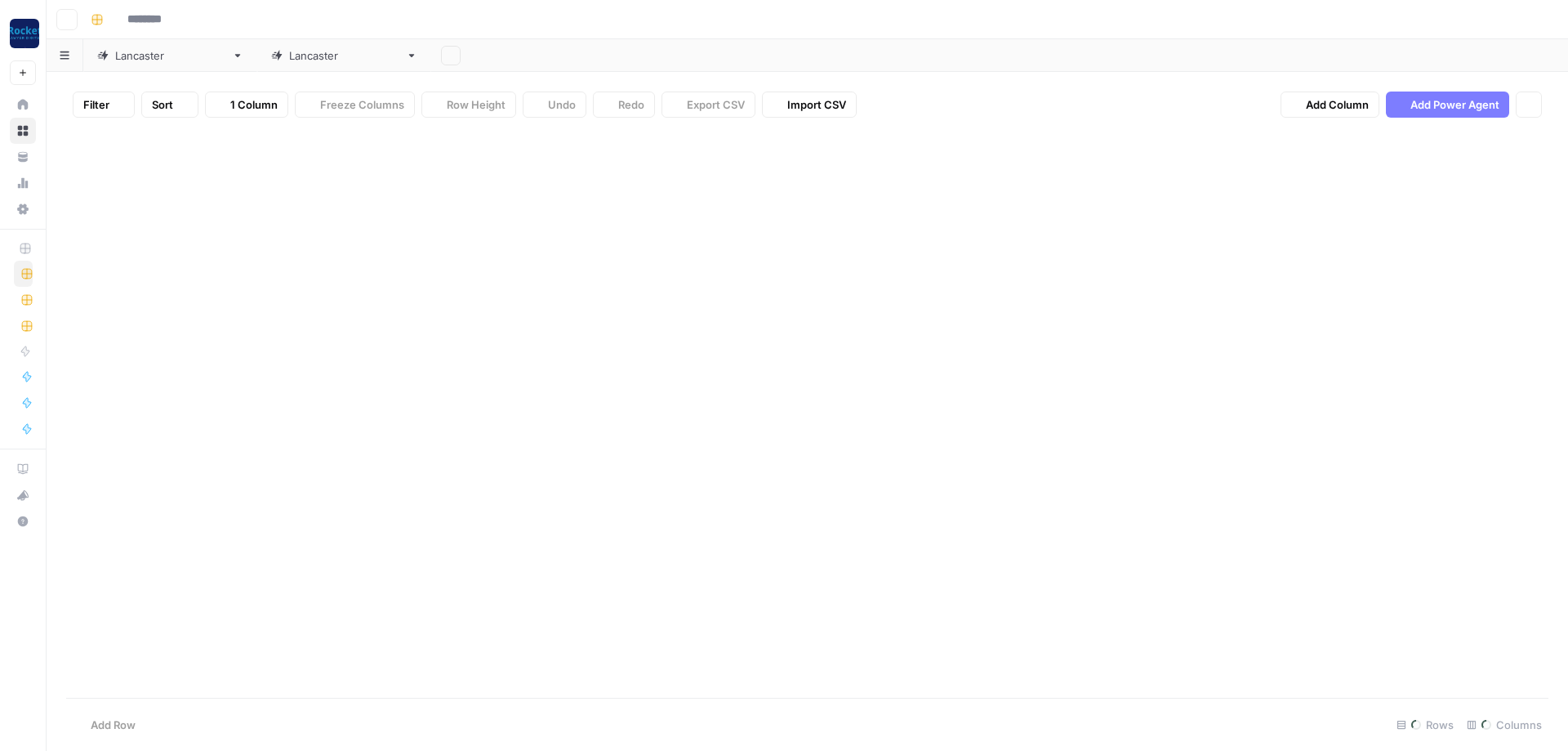
type input "**********"
click at [289, 56] on div "[GEOGRAPHIC_DATA]" at bounding box center [344, 55] width 110 height 16
type input "**********"
type input "******"
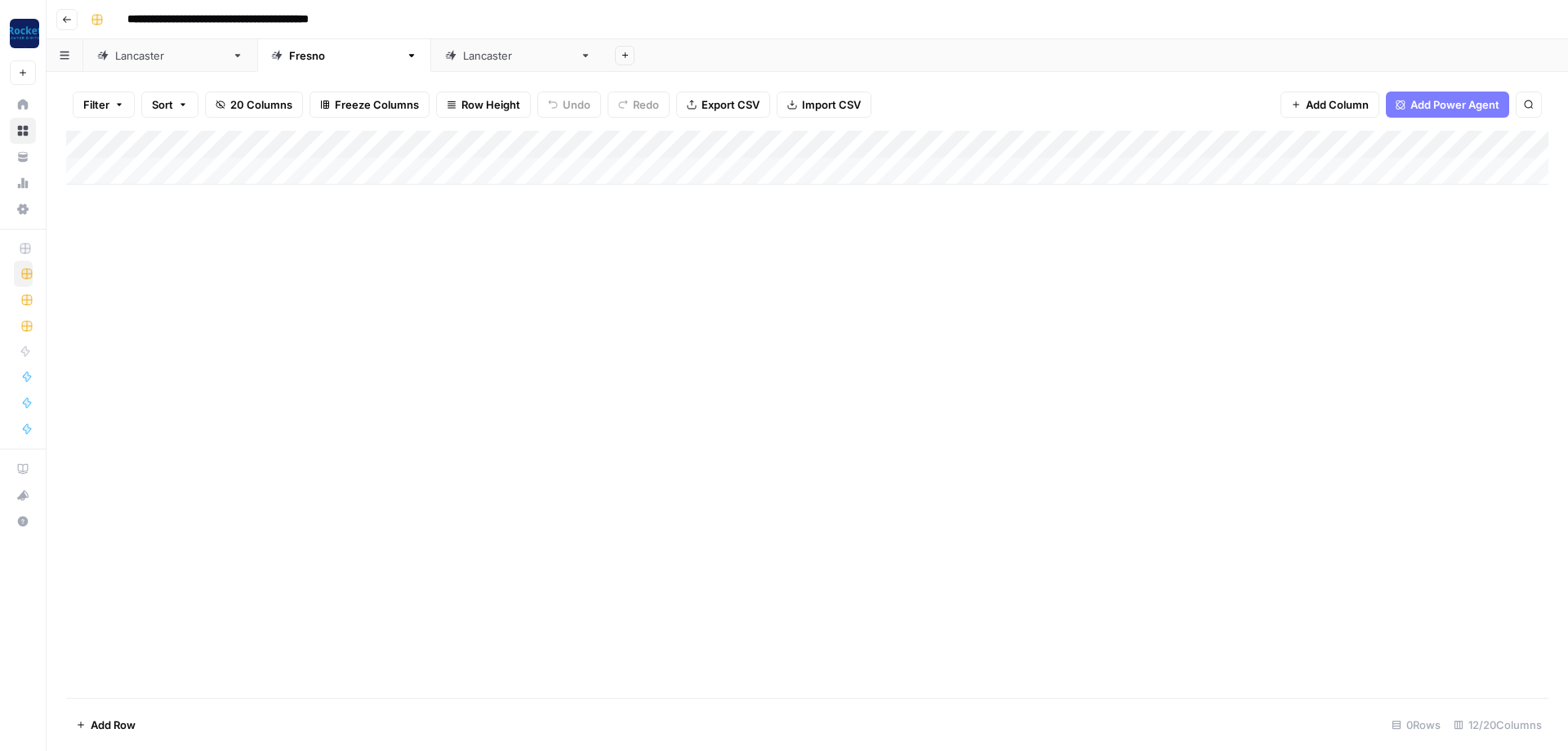
click at [463, 57] on div "[GEOGRAPHIC_DATA]" at bounding box center [517, 55] width 110 height 16
type input "**********"
click at [776, 140] on div "Add Column" at bounding box center [807, 158] width 1482 height 54
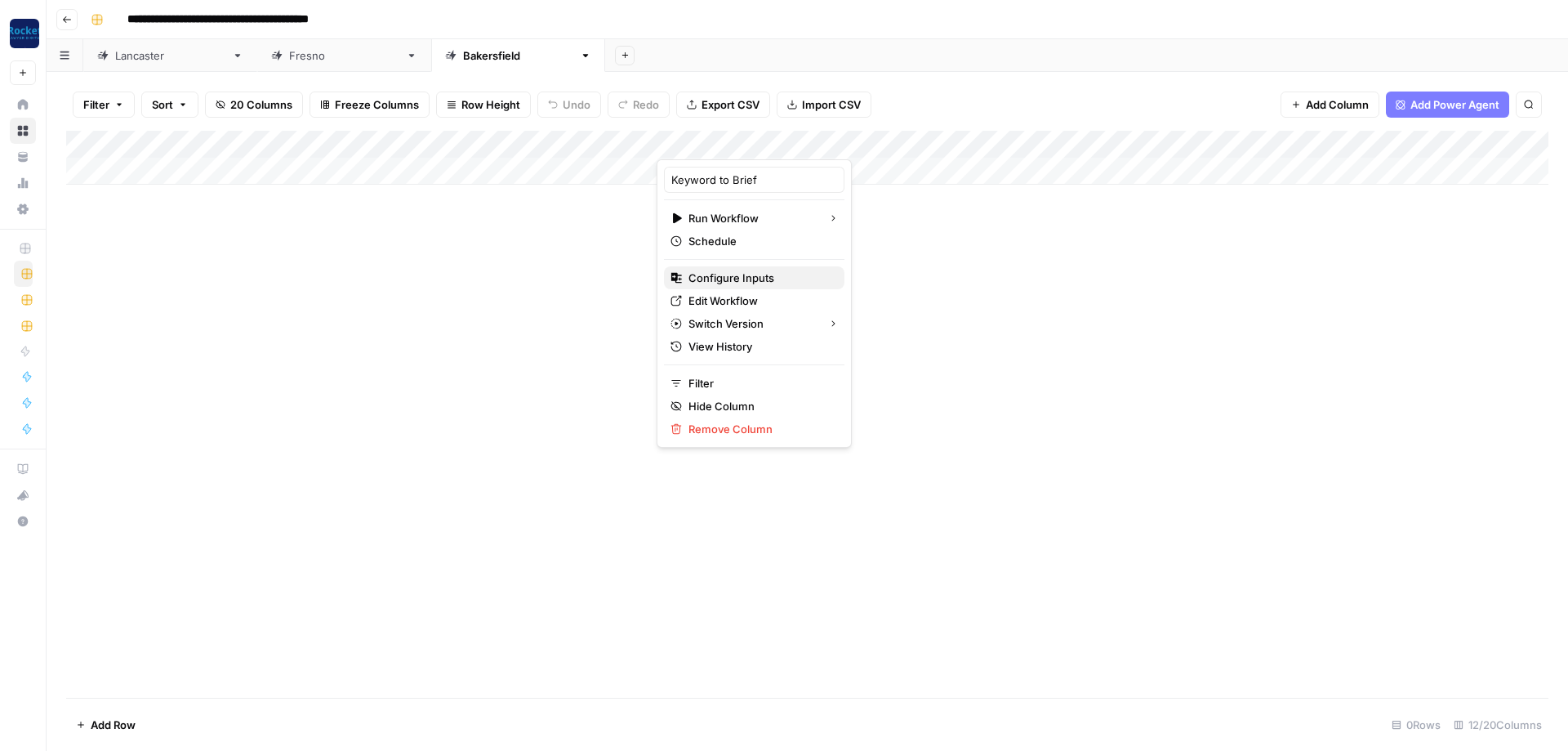
click at [721, 281] on span "Configure Inputs" at bounding box center [760, 277] width 143 height 16
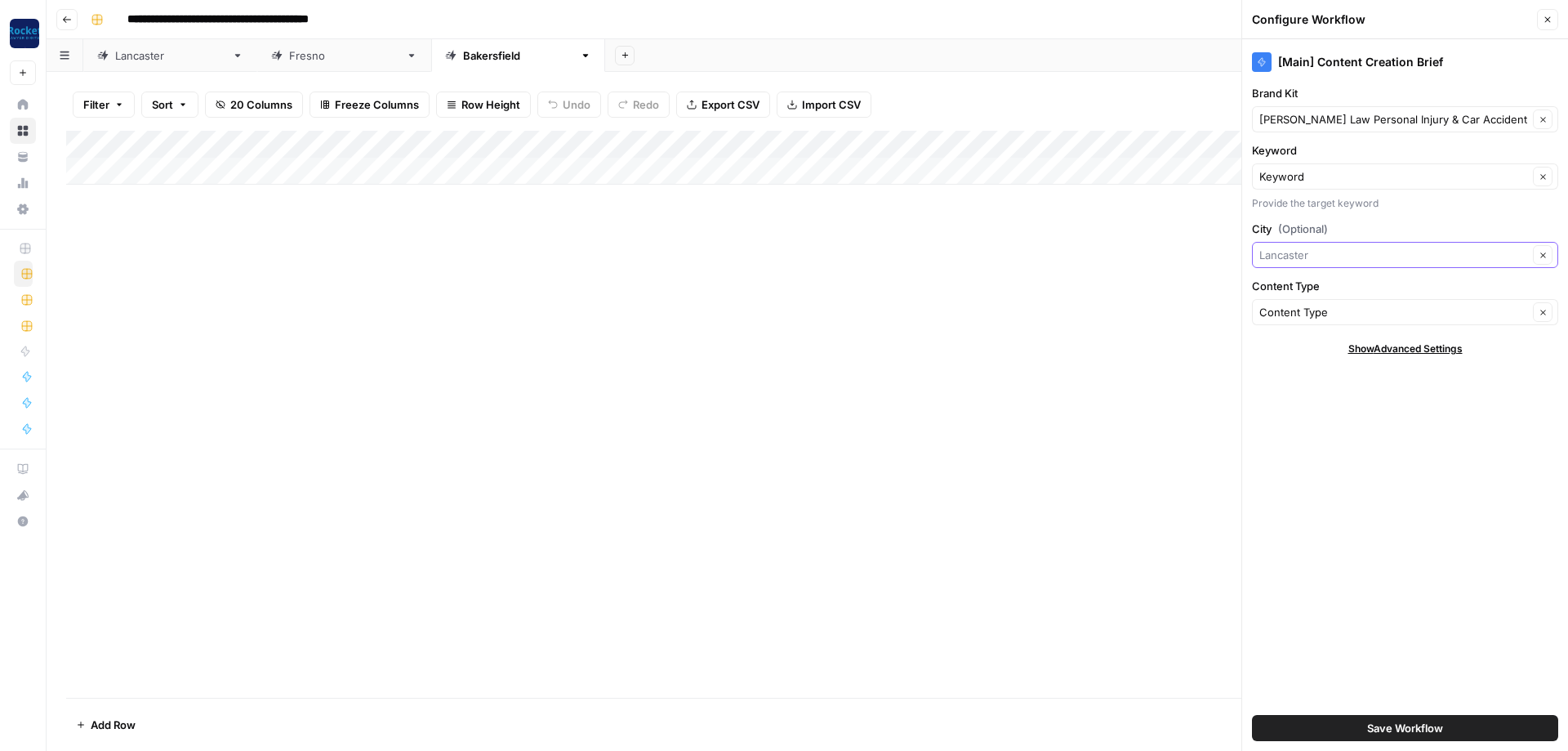
drag, startPoint x: 1321, startPoint y: 252, endPoint x: 983, endPoint y: 202, distance: 341.7
click at [1259, 247] on input "City (Optional)" at bounding box center [1393, 255] width 268 height 16
type input "[GEOGRAPHIC_DATA]"
click at [1349, 730] on button "Save Workflow" at bounding box center [1405, 727] width 306 height 26
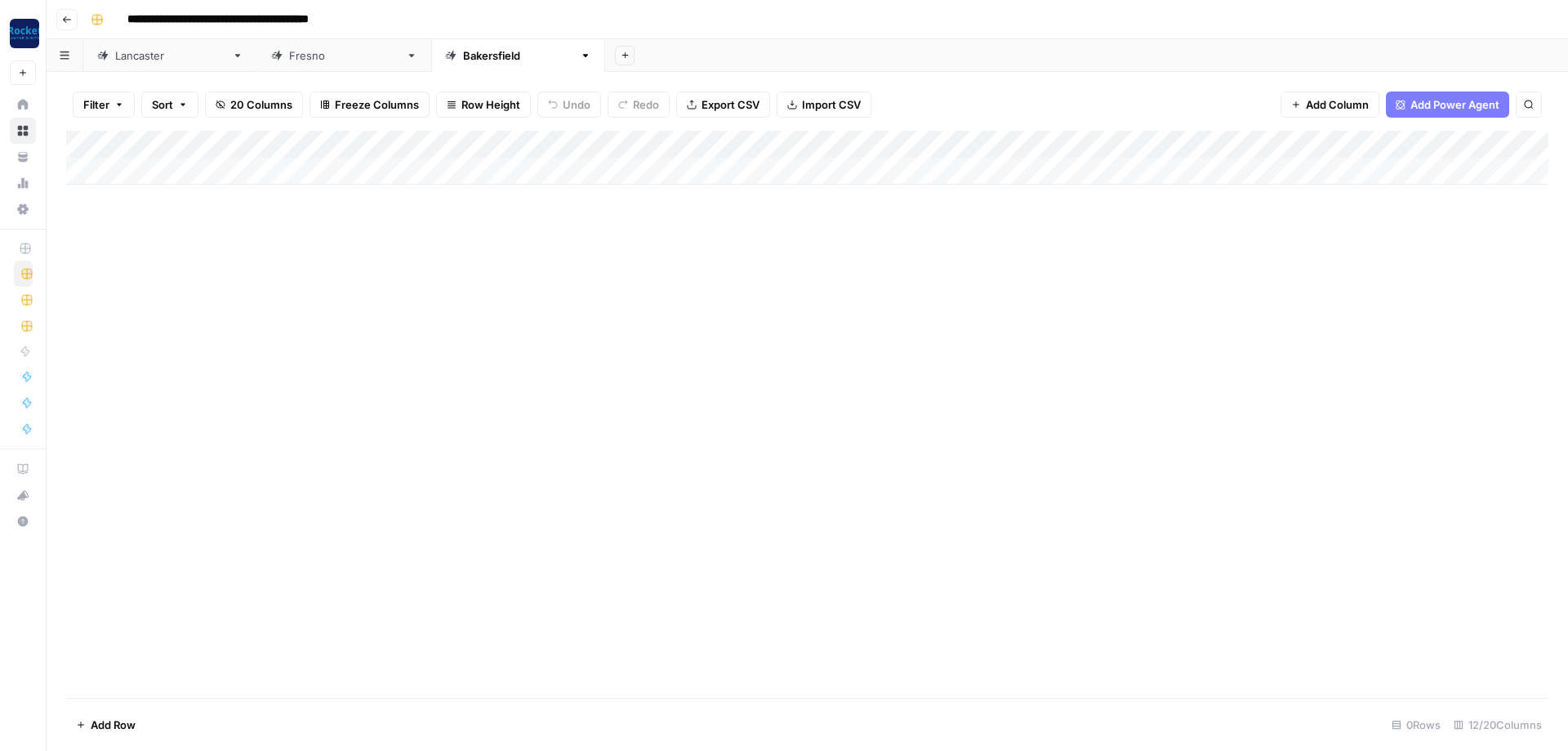
click at [1359, 141] on div "Add Column" at bounding box center [807, 158] width 1482 height 54
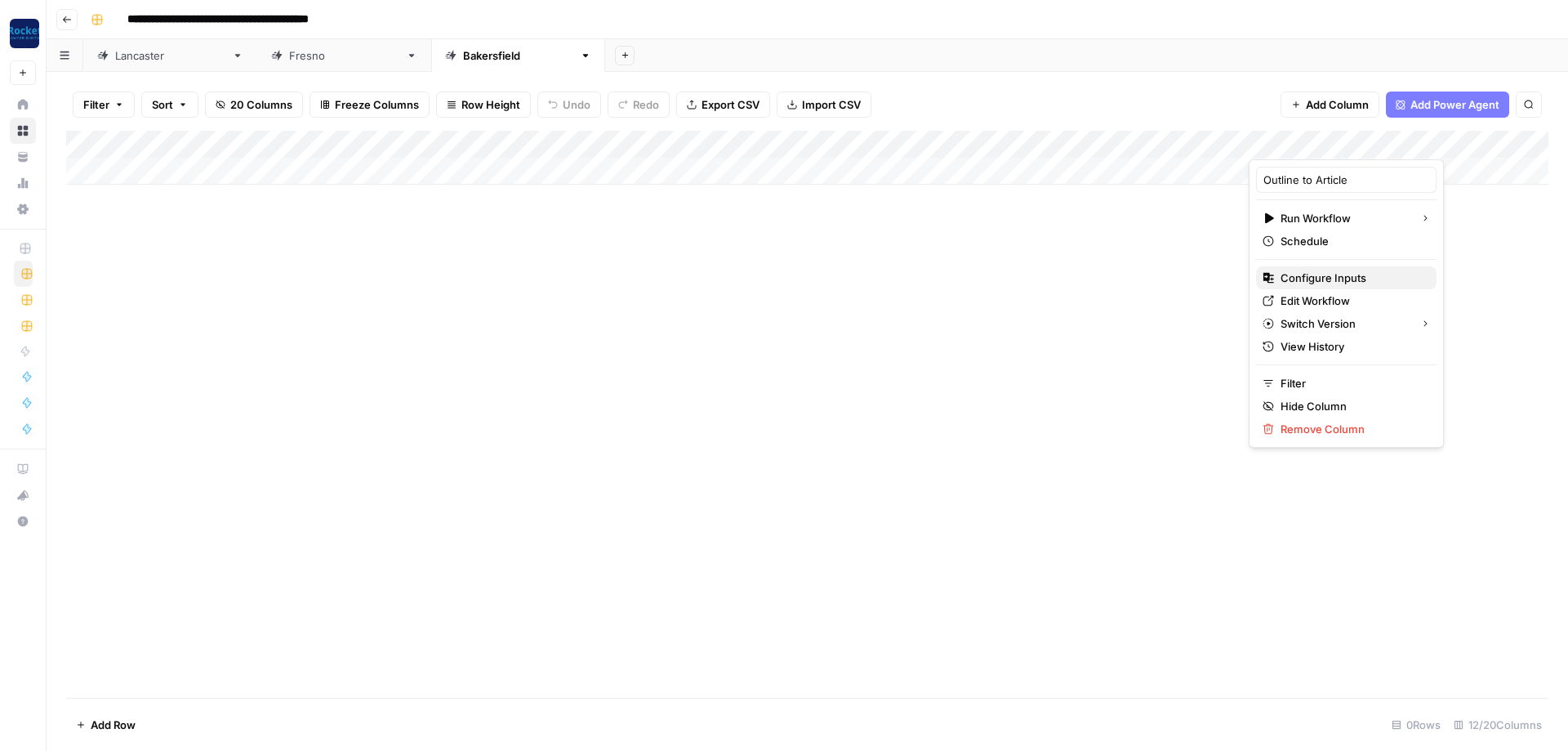
click at [1297, 274] on span "Configure Inputs" at bounding box center [1352, 277] width 143 height 16
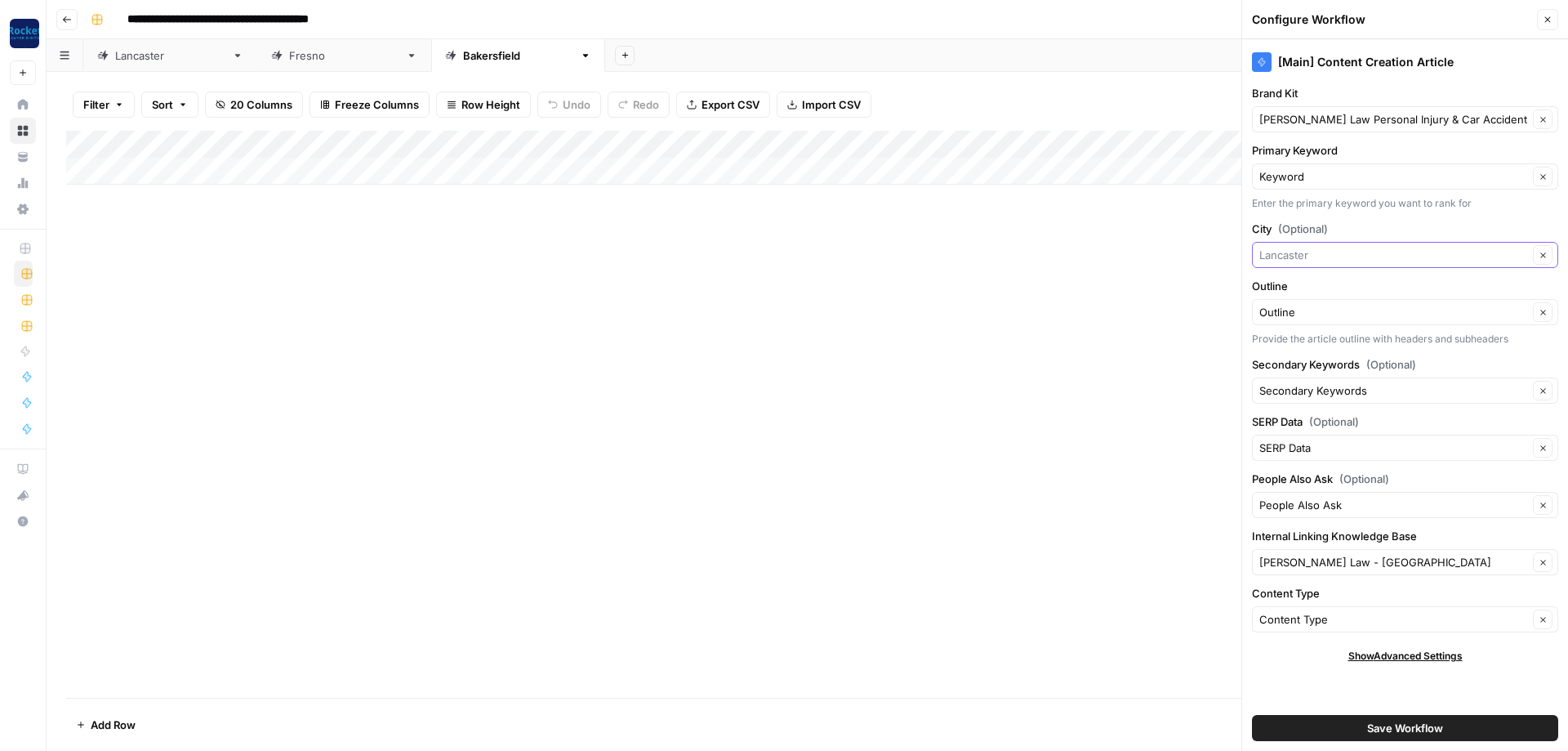
click at [1333, 250] on input "City (Optional)" at bounding box center [1393, 255] width 268 height 16
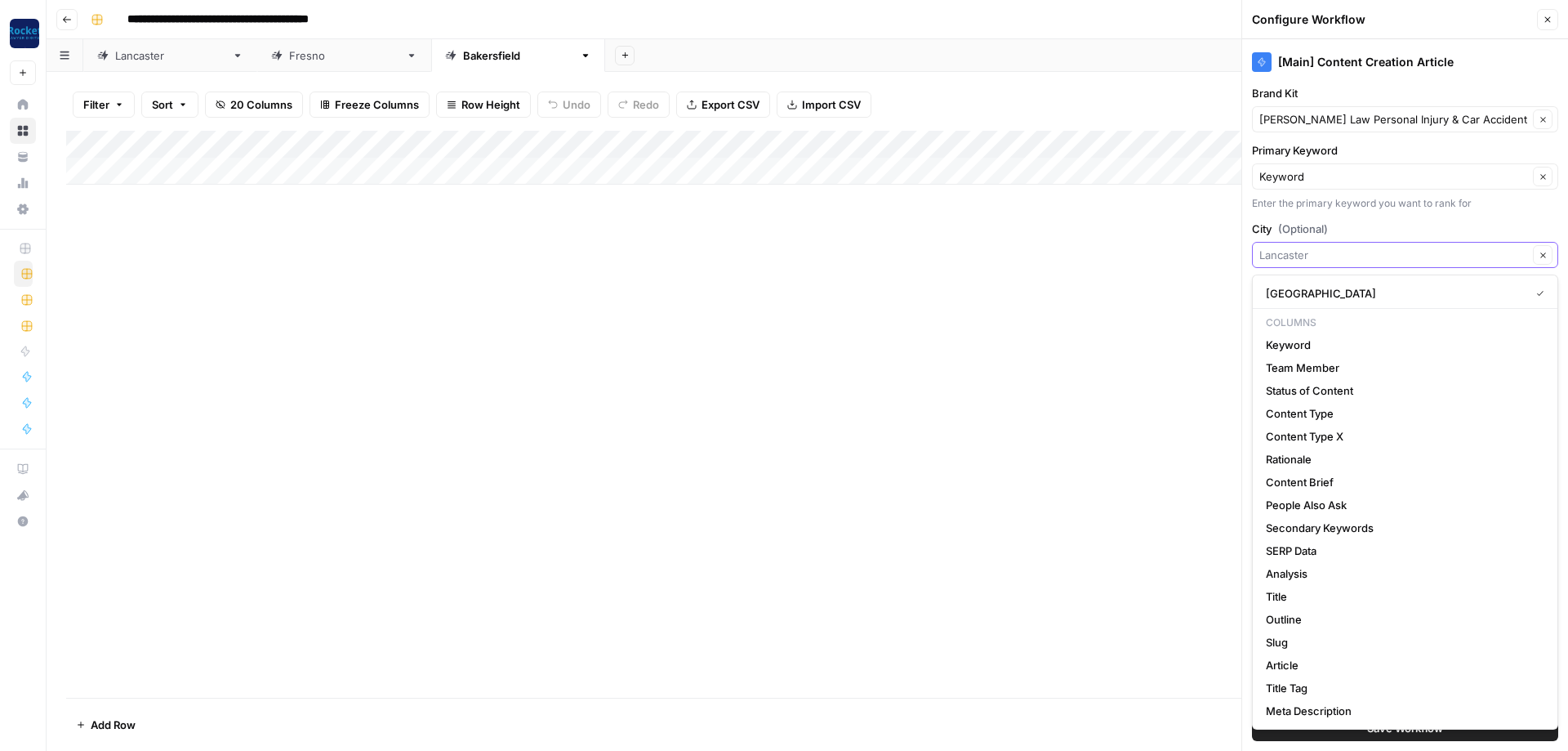
paste input "[GEOGRAPHIC_DATA]"
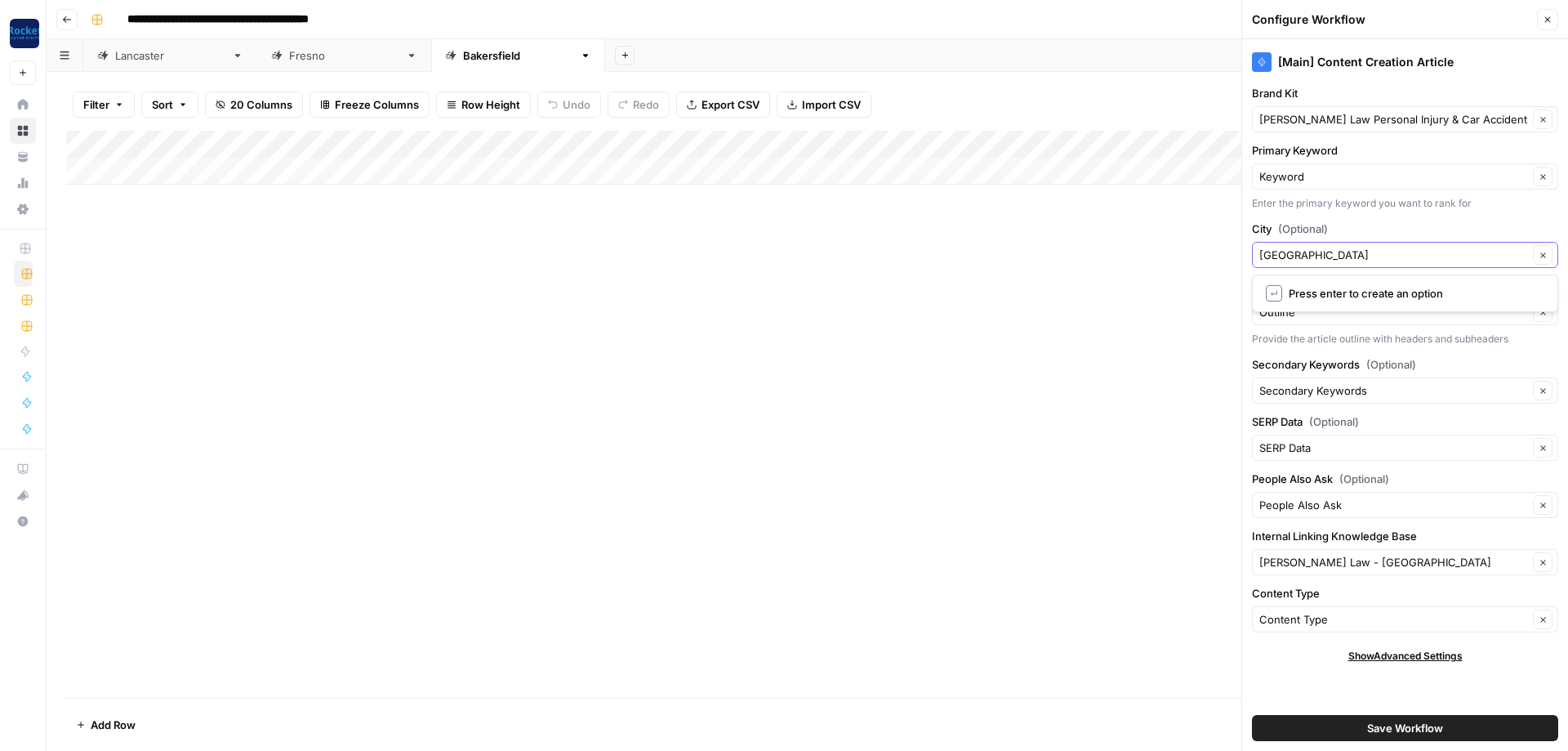
type input "[GEOGRAPHIC_DATA]"
click at [1348, 296] on span "Press enter to create an option" at bounding box center [1413, 293] width 249 height 16
click at [1401, 564] on input "Internal Linking Knowledge Base" at bounding box center [1393, 562] width 268 height 16
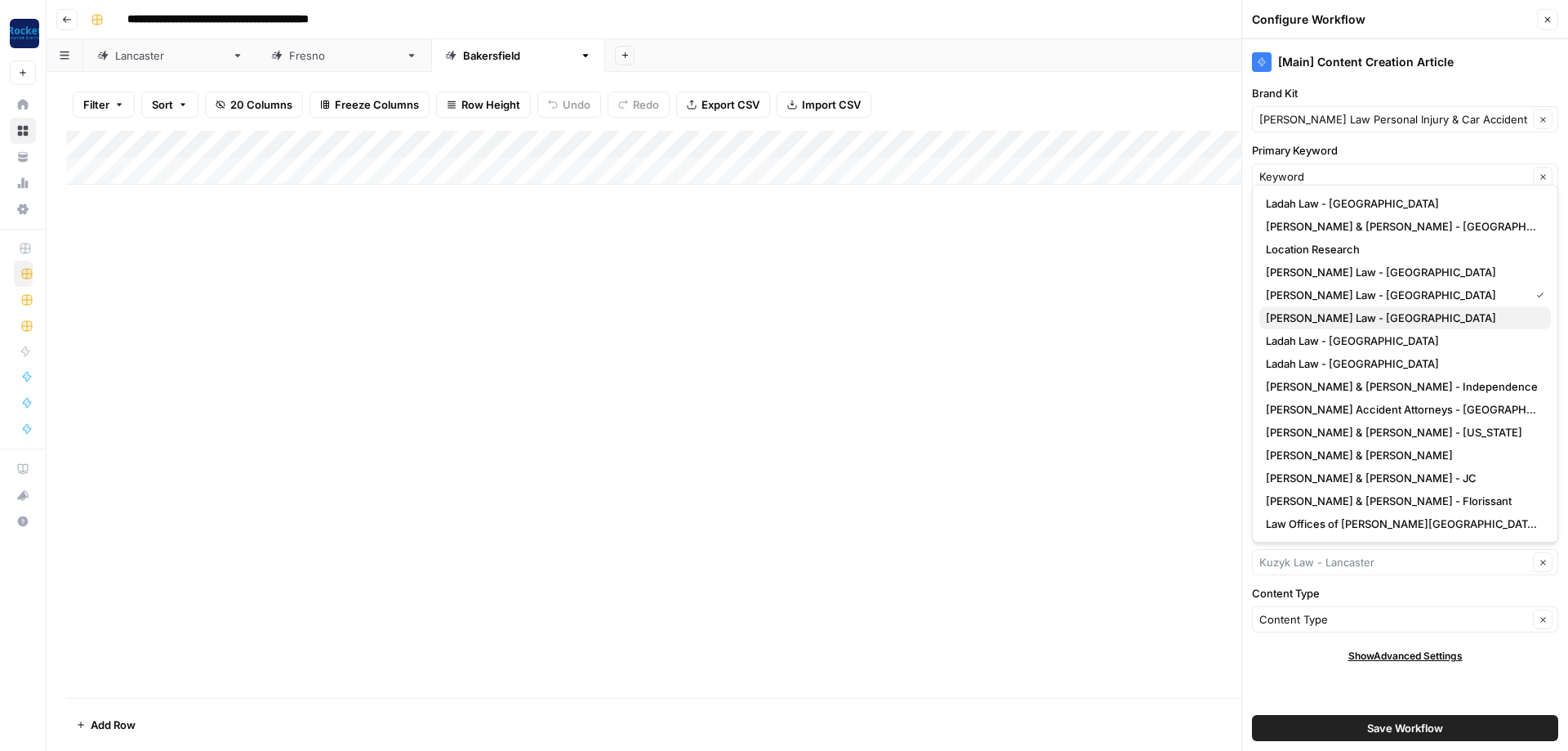
click at [1341, 311] on span "[PERSON_NAME] Law - [GEOGRAPHIC_DATA]" at bounding box center [1402, 318] width 272 height 16
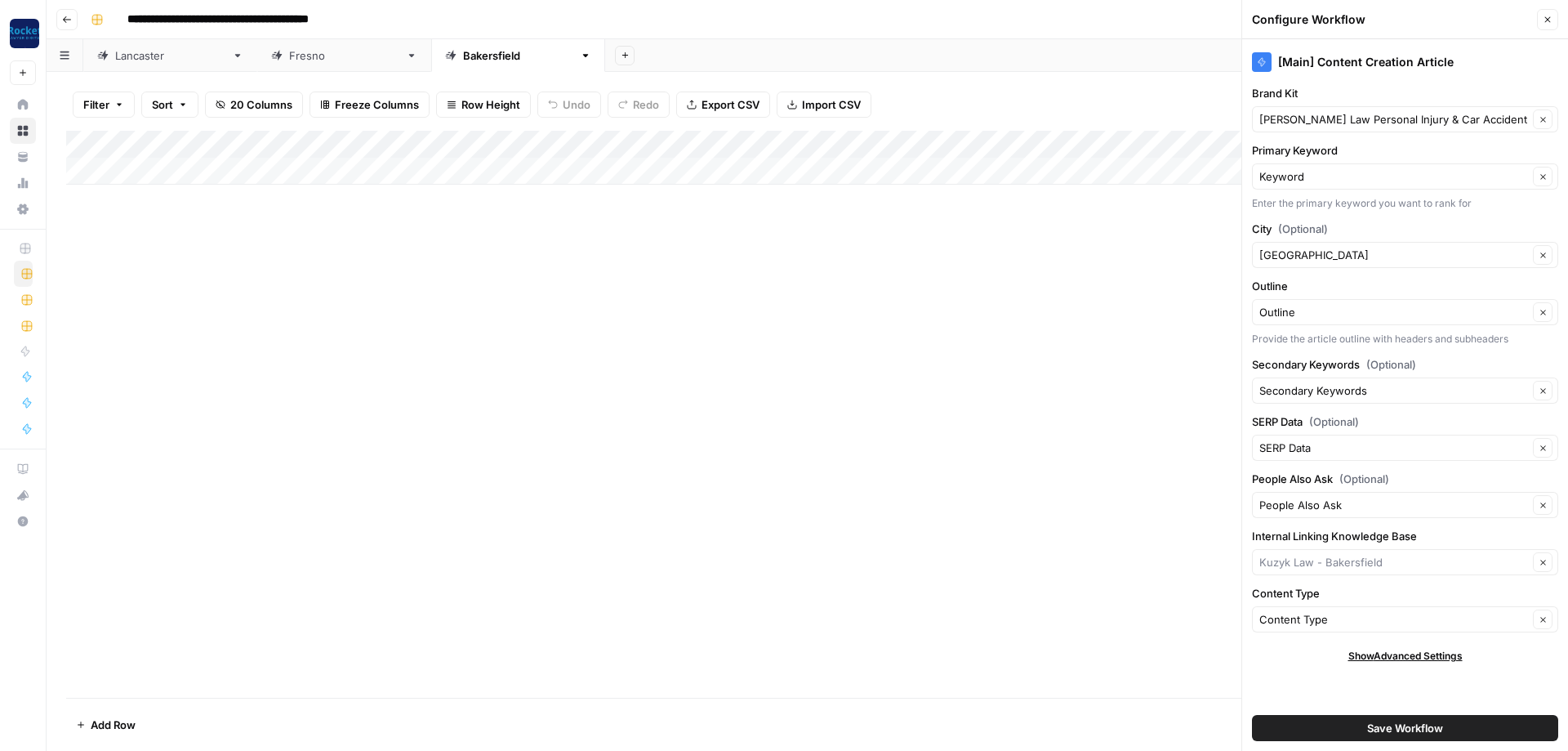
type input "[PERSON_NAME] Law - [GEOGRAPHIC_DATA]"
click at [1375, 726] on span "Save Workflow" at bounding box center [1405, 728] width 76 height 16
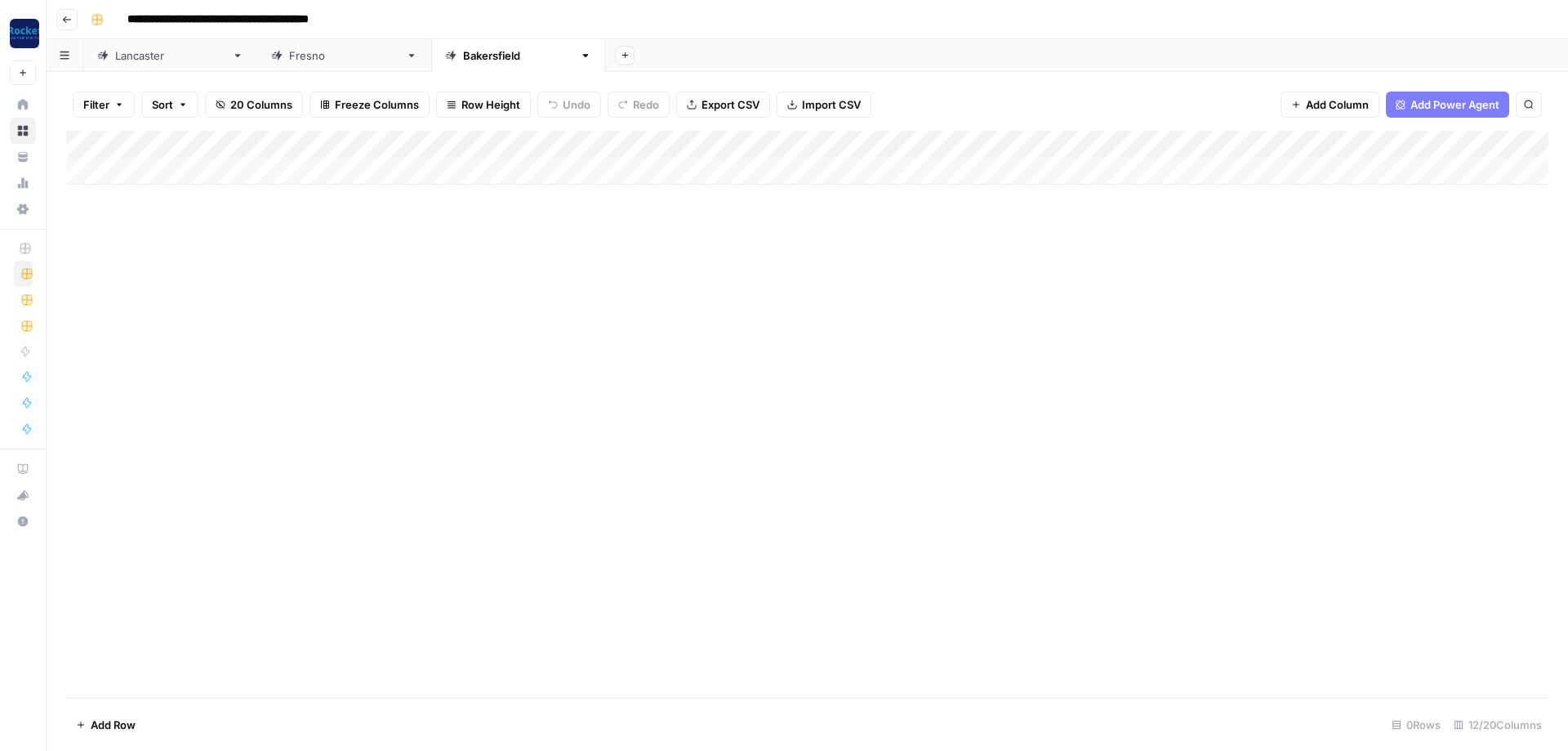
click at [257, 64] on link "[GEOGRAPHIC_DATA]" at bounding box center [344, 55] width 174 height 32
click at [777, 144] on div "Add Column" at bounding box center [807, 158] width 1482 height 54
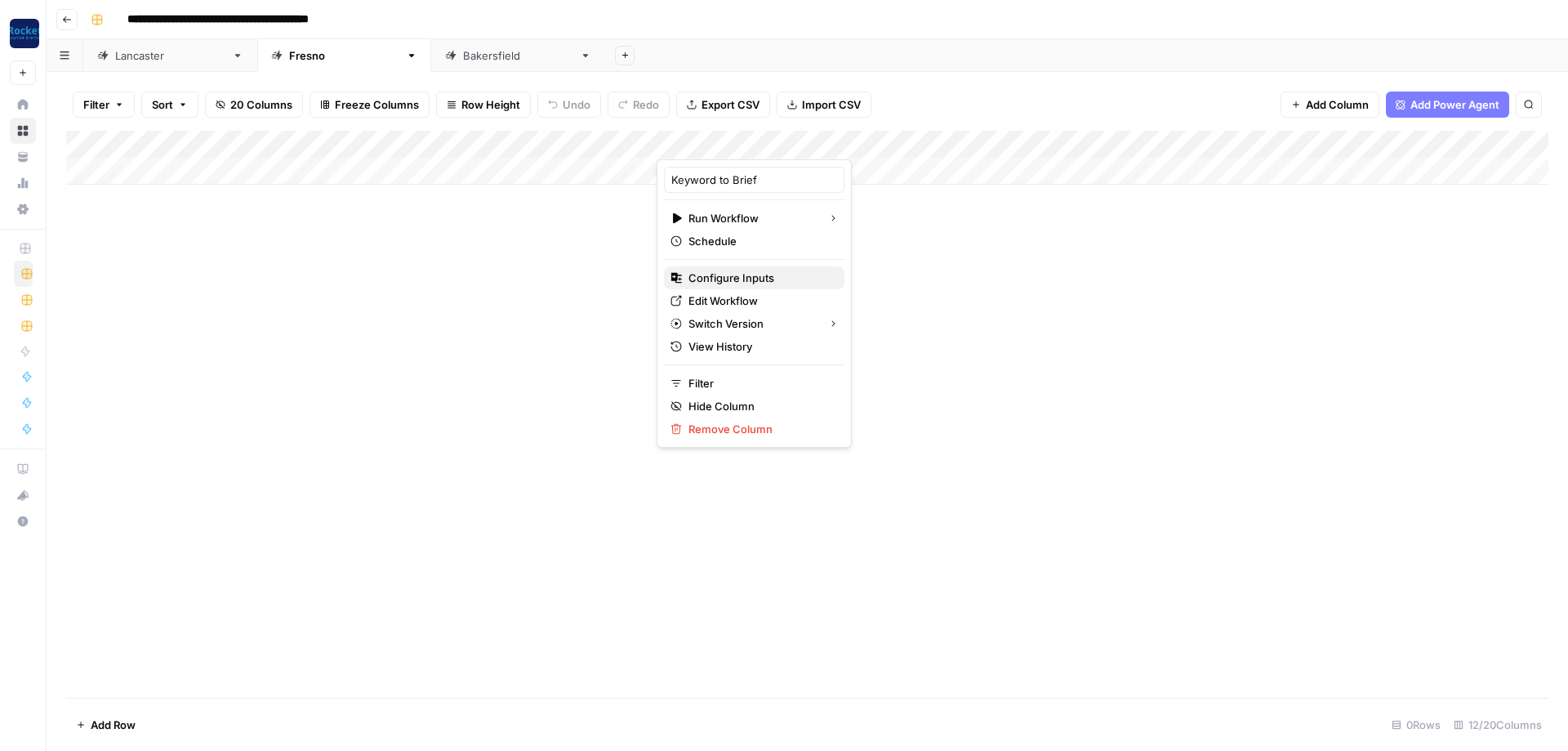
click at [729, 276] on span "Configure Inputs" at bounding box center [760, 277] width 143 height 16
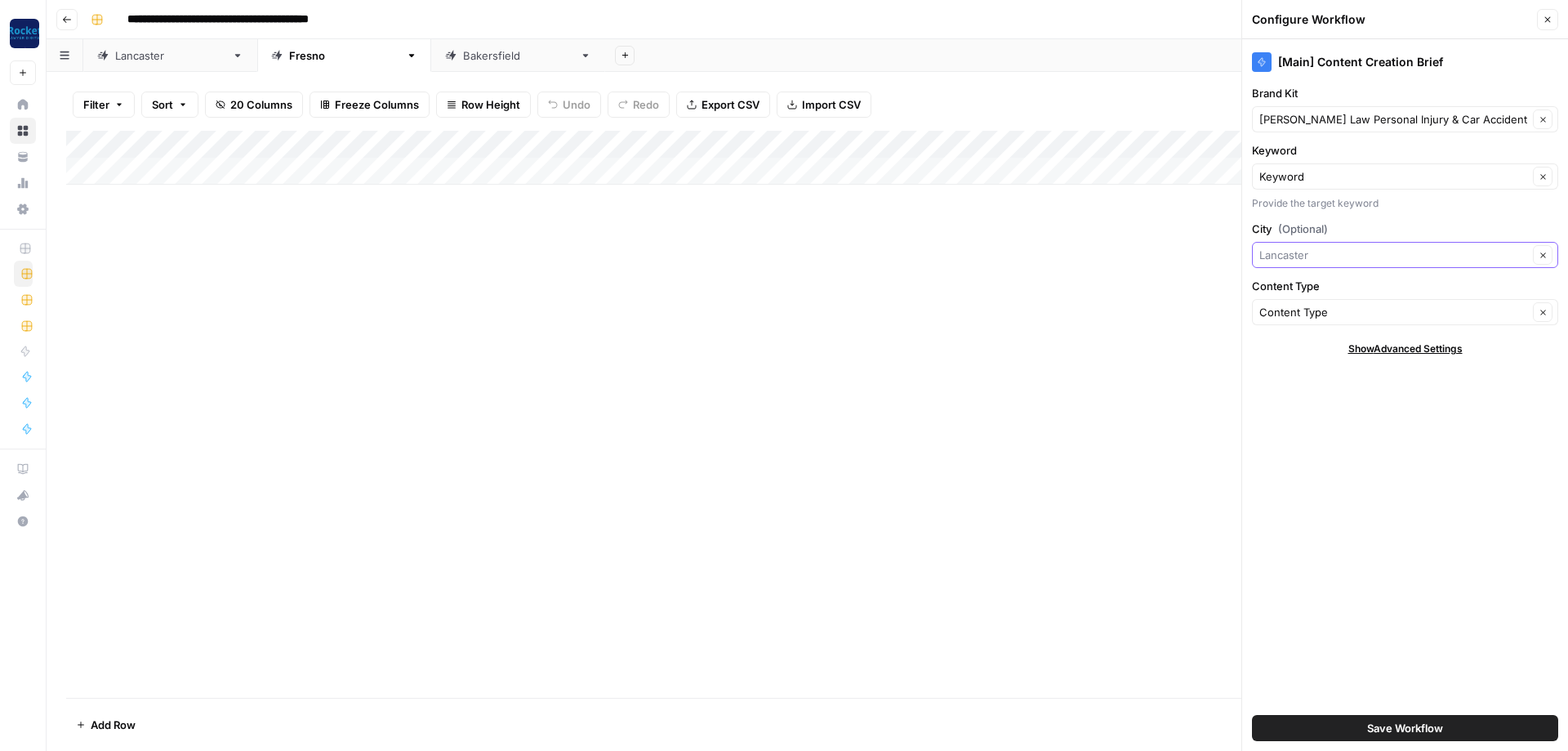
click at [1320, 247] on input "City (Optional)" at bounding box center [1393, 255] width 268 height 16
type input "[GEOGRAPHIC_DATA]"
click at [1421, 724] on span "Save Workflow" at bounding box center [1405, 728] width 76 height 16
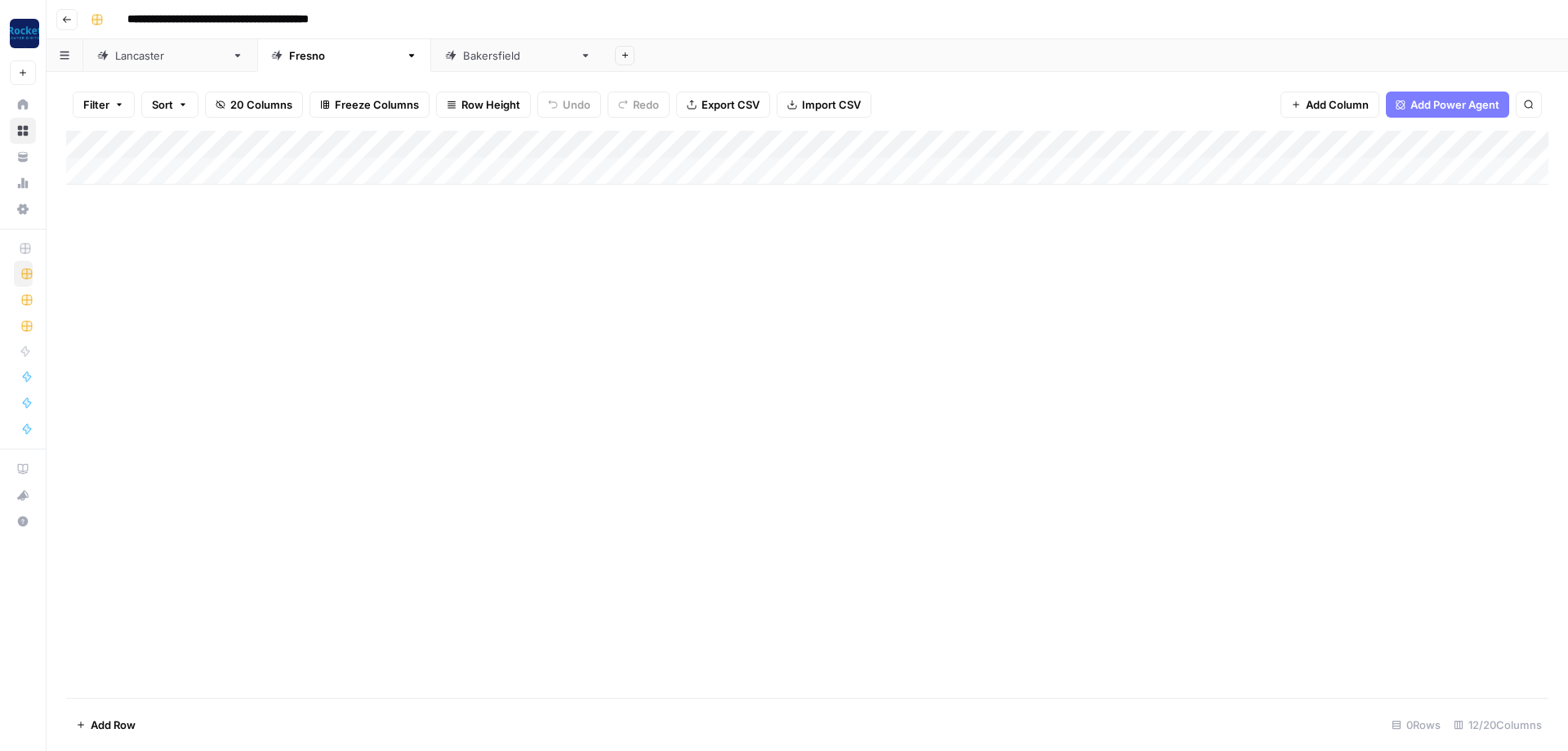
click at [1359, 141] on div "Add Column" at bounding box center [807, 158] width 1482 height 54
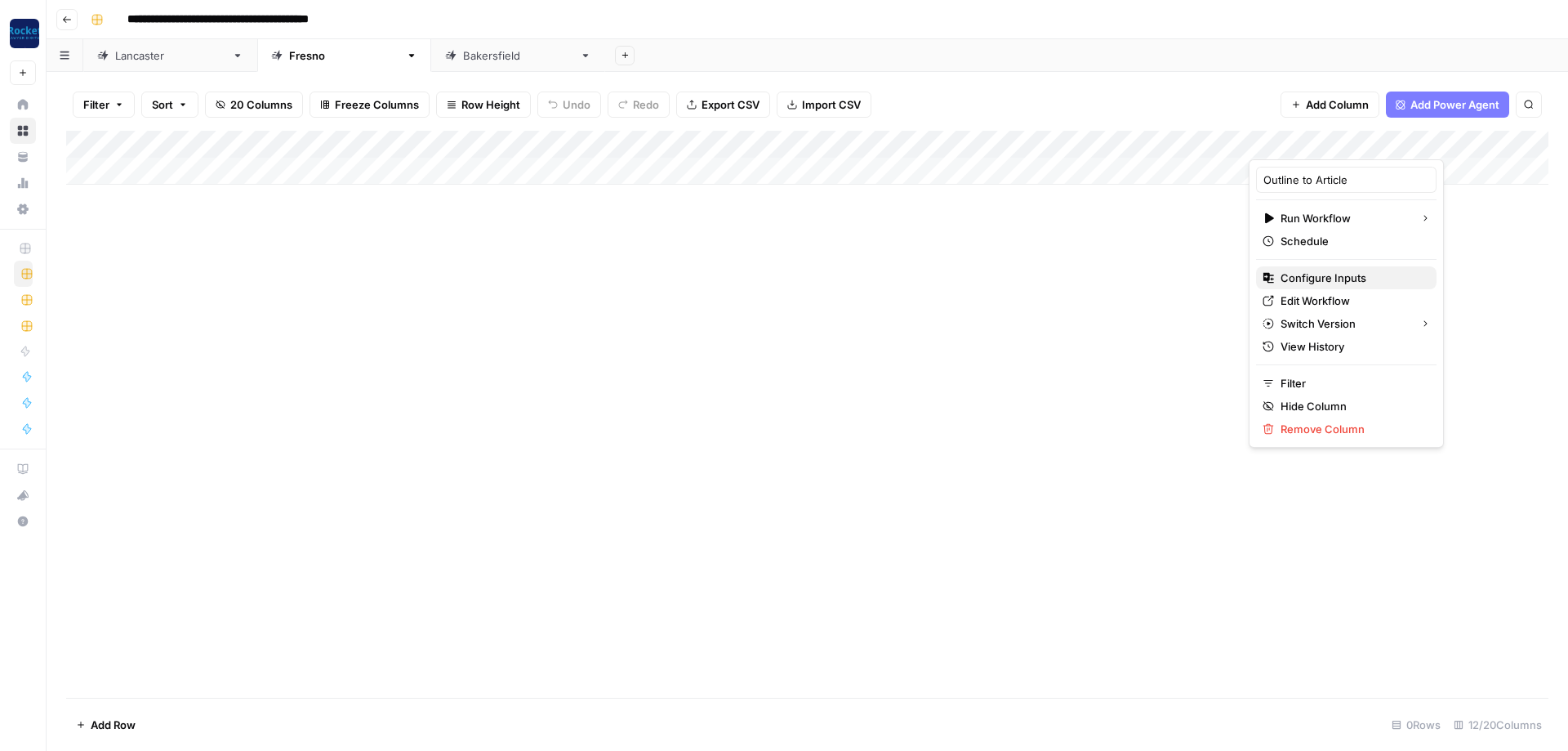
click at [1291, 279] on span "Configure Inputs" at bounding box center [1352, 277] width 143 height 16
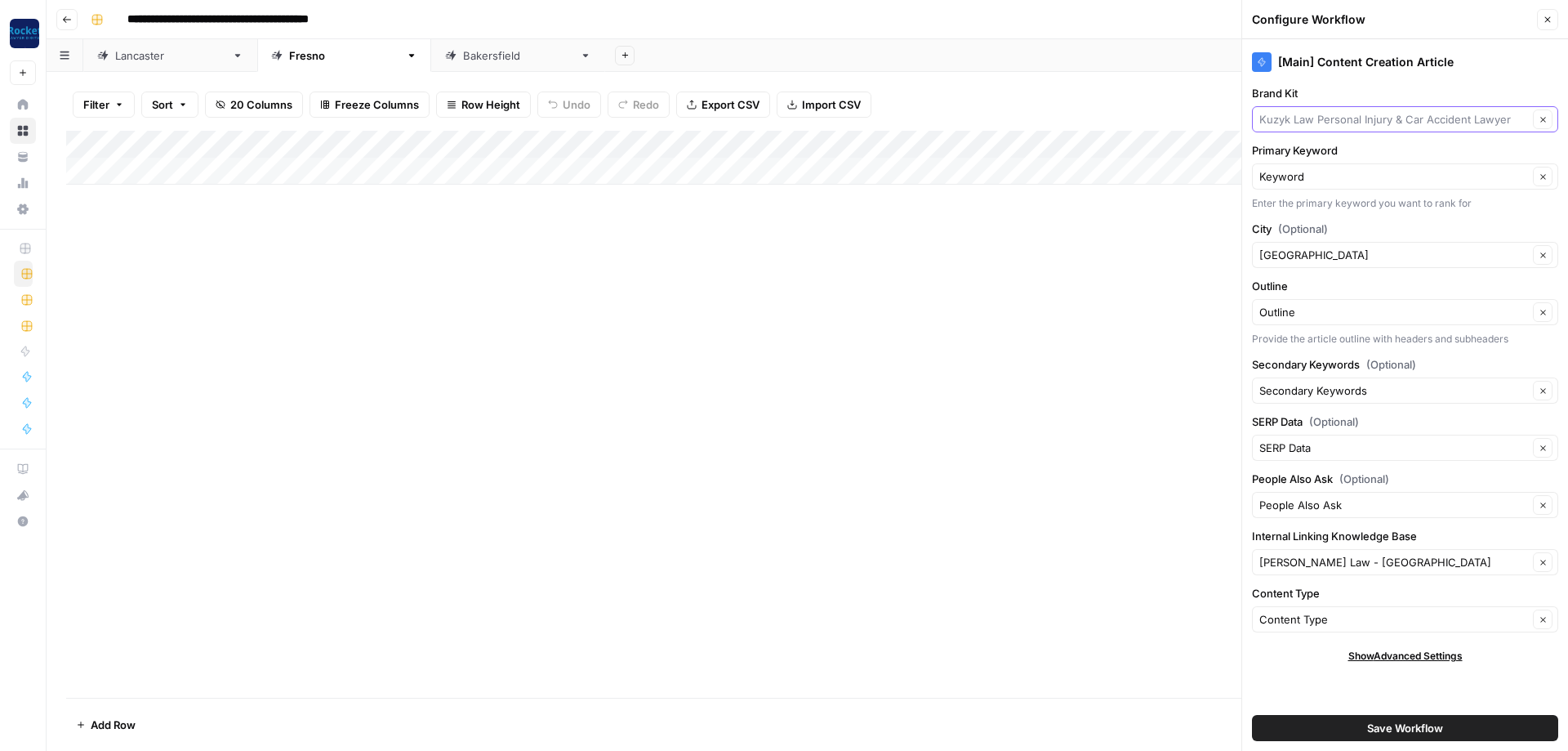
click at [1322, 116] on input "Brand Kit" at bounding box center [1393, 119] width 268 height 16
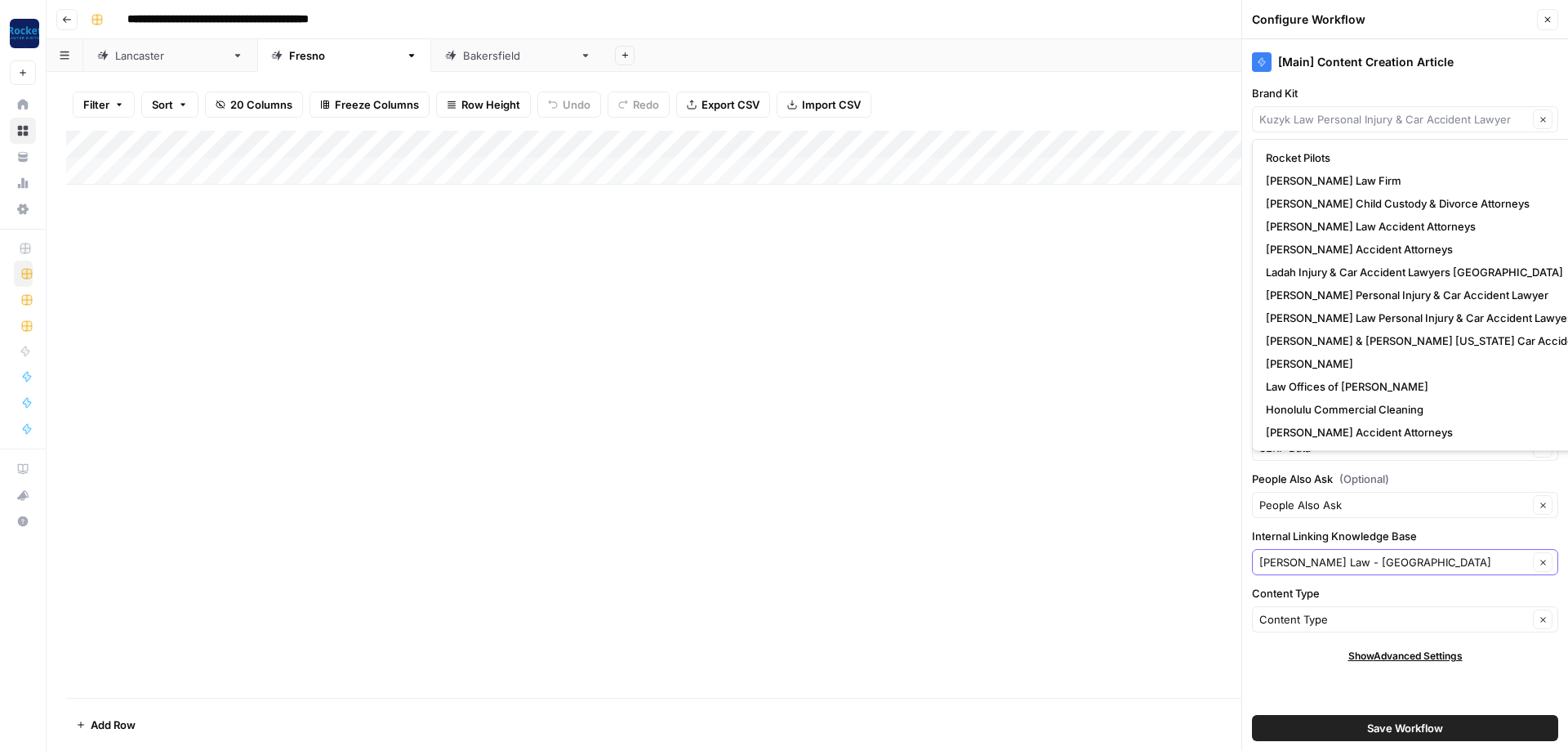
type input "[PERSON_NAME] Law Personal Injury & Car Accident Lawyer"
click at [1372, 563] on input "Internal Linking Knowledge Base" at bounding box center [1393, 562] width 268 height 16
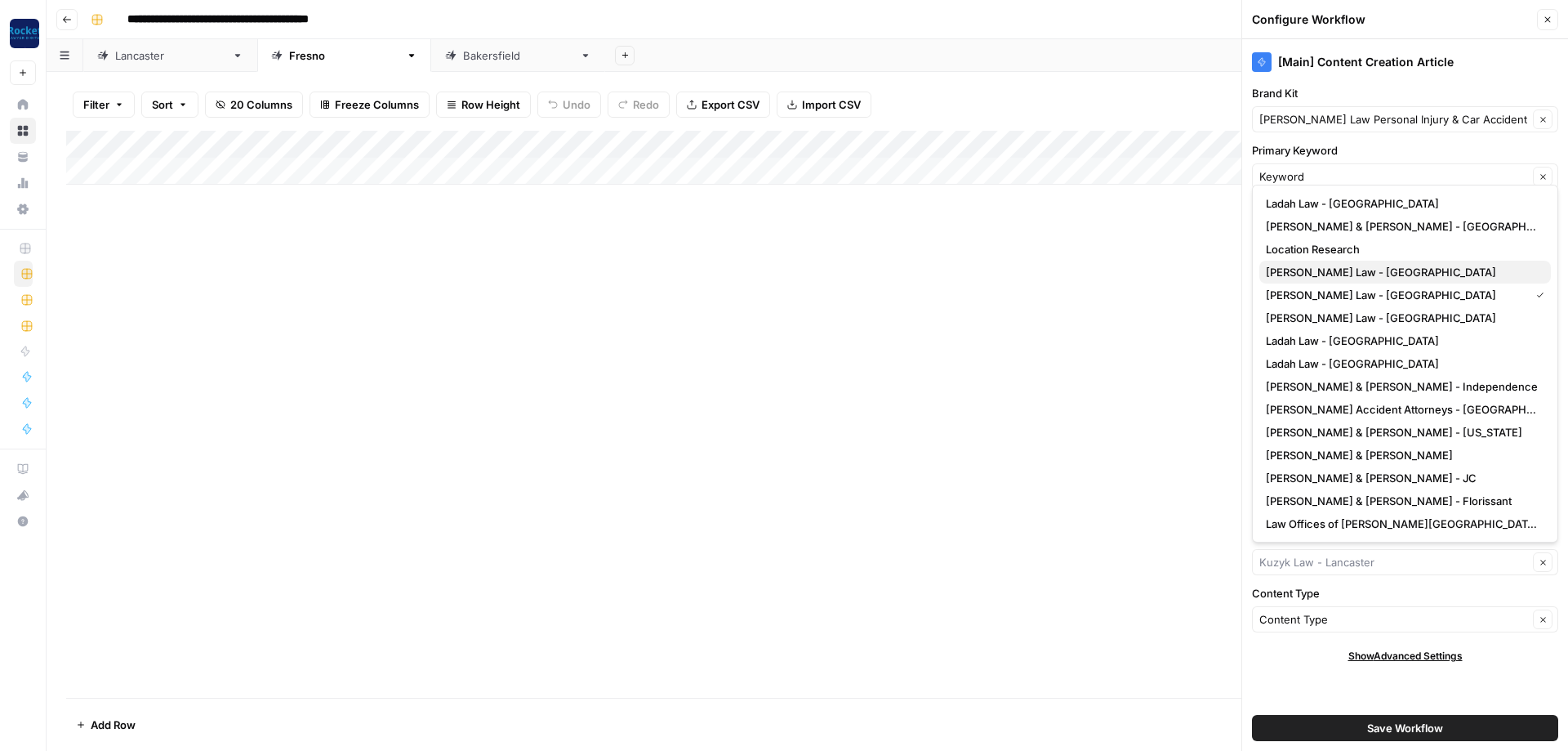
click at [1355, 267] on span "[PERSON_NAME] Law - [GEOGRAPHIC_DATA]" at bounding box center [1402, 272] width 272 height 16
type input "[PERSON_NAME] Law - [GEOGRAPHIC_DATA]"
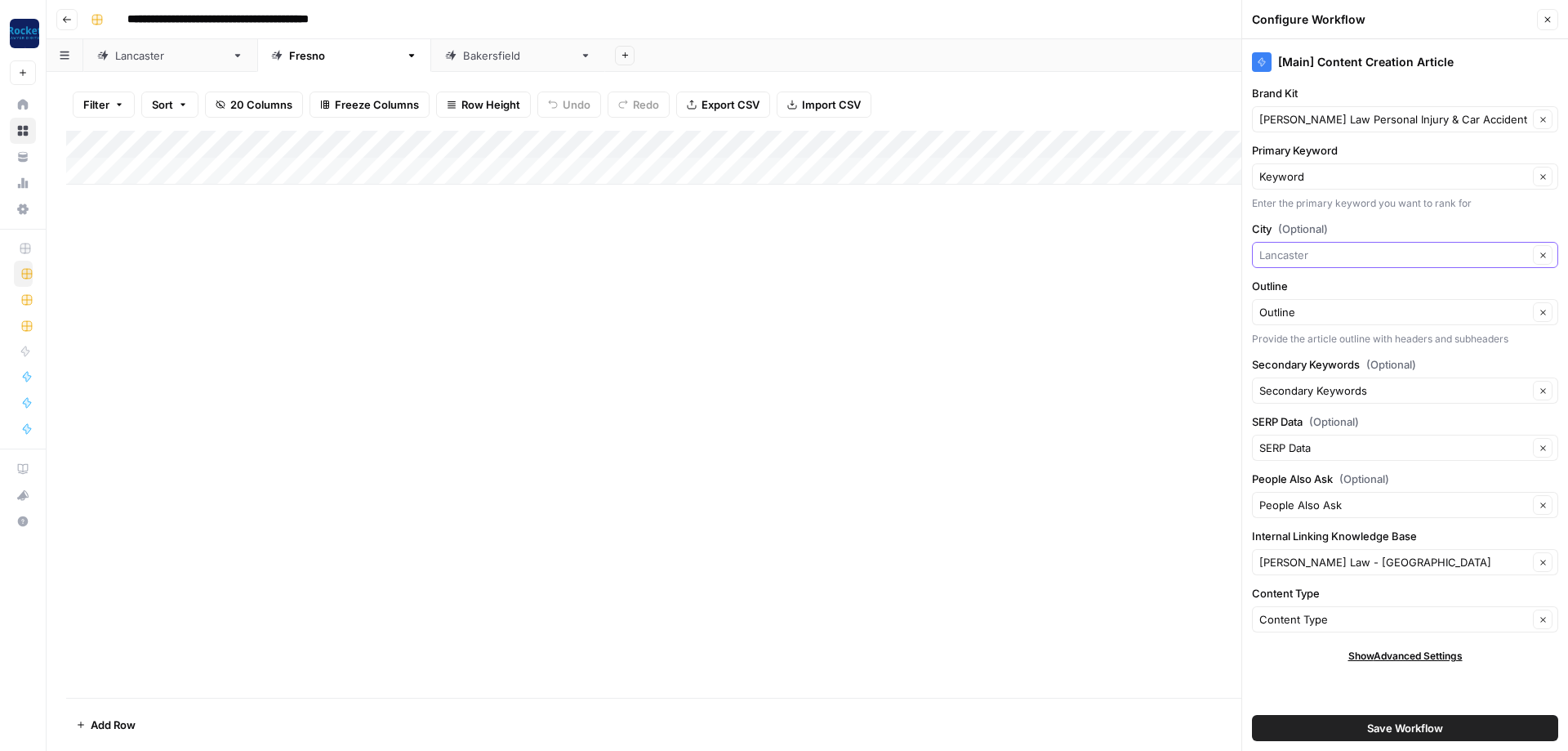
click at [1338, 252] on input "City (Optional)" at bounding box center [1393, 255] width 268 height 16
paste input "[GEOGRAPHIC_DATA]"
type input "[GEOGRAPHIC_DATA]"
click at [1335, 727] on button "Save Workflow" at bounding box center [1405, 727] width 306 height 26
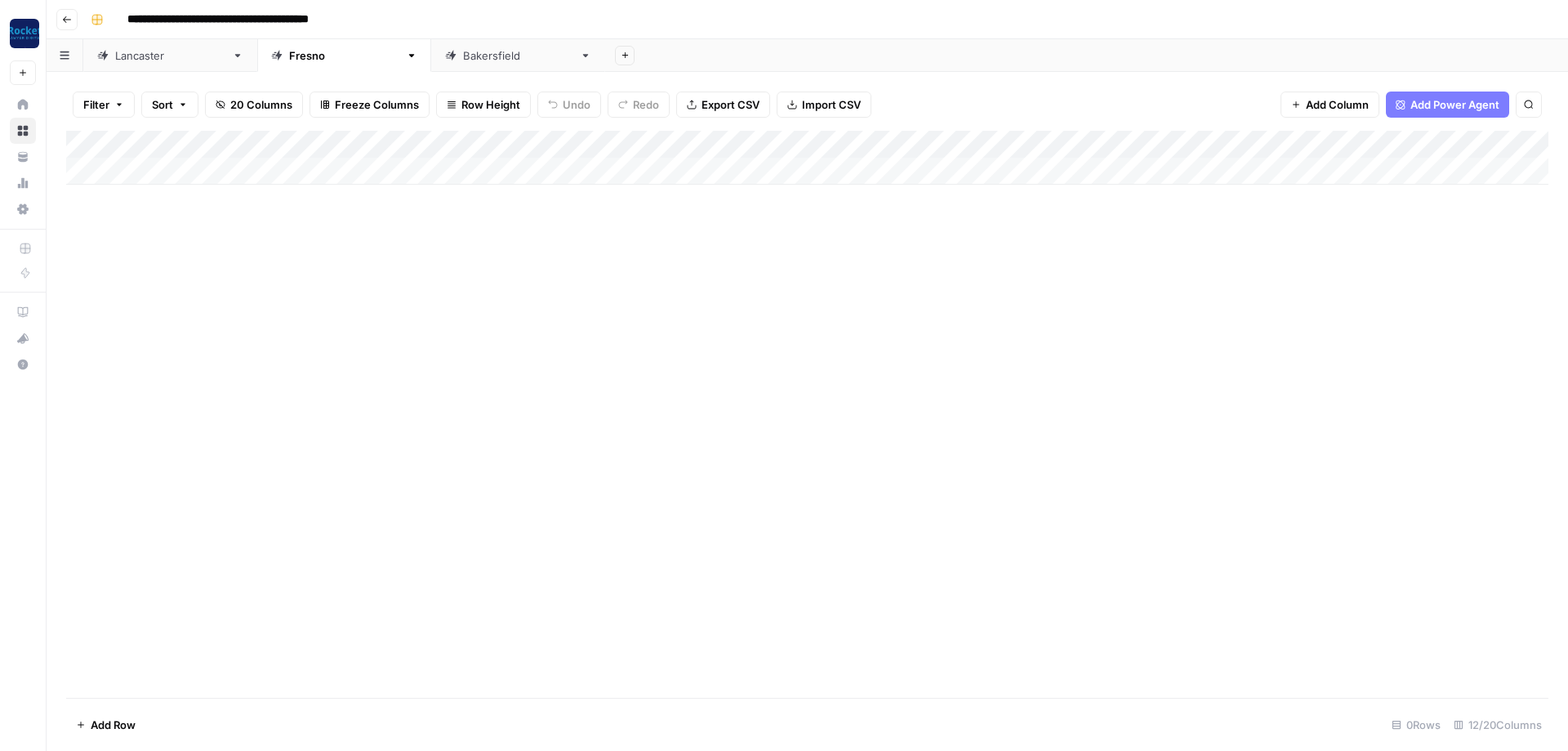
click at [131, 164] on div "Add Column" at bounding box center [807, 158] width 1482 height 54
type textarea "**********"
click at [196, 156] on div "Add Column" at bounding box center [807, 171] width 1482 height 81
click at [200, 164] on textarea "**********" at bounding box center [222, 168] width 261 height 23
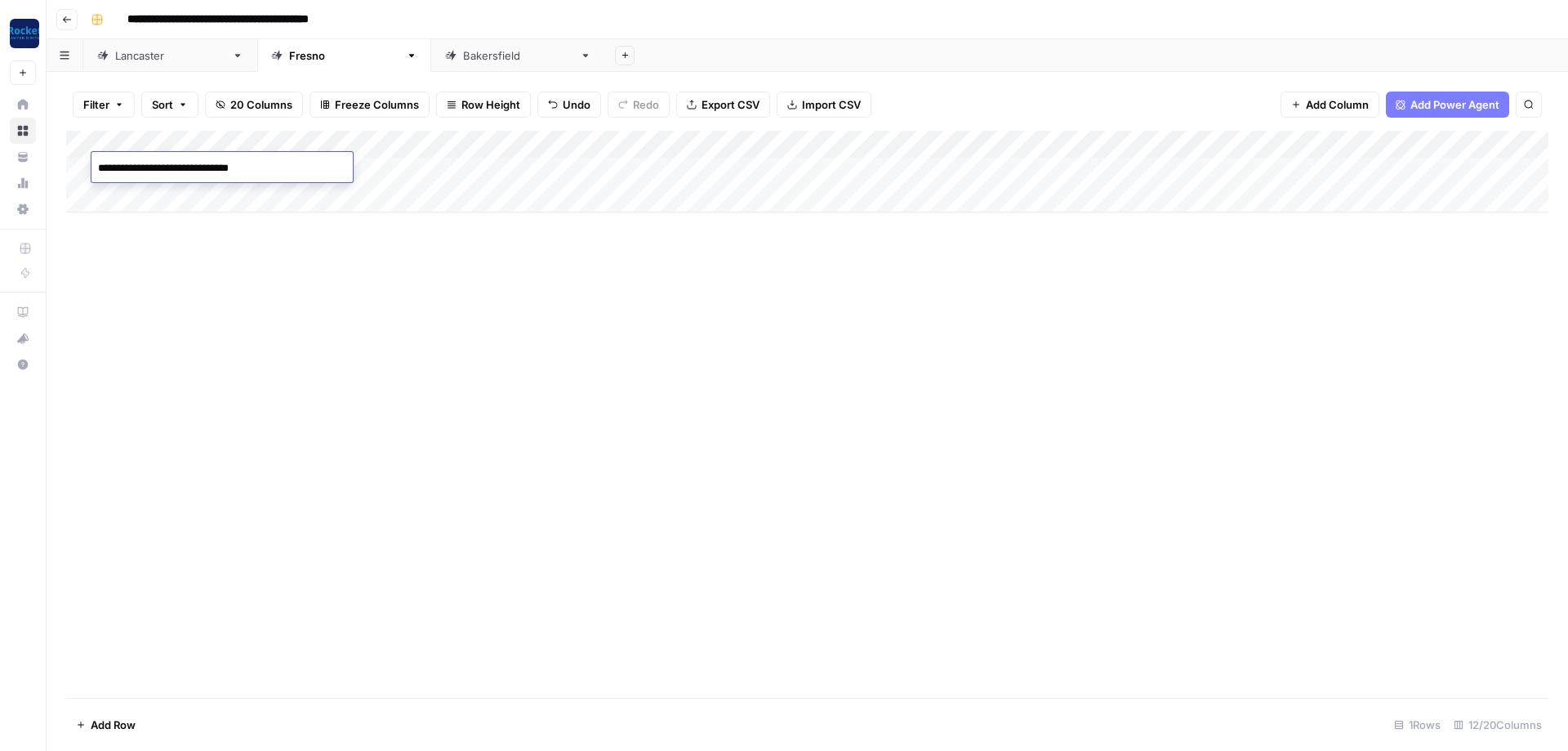
paste textarea "**********"
type textarea "**********"
drag, startPoint x: 272, startPoint y: 135, endPoint x: 471, endPoint y: 138, distance: 199.0
click at [471, 138] on div "Add Column" at bounding box center [807, 171] width 1482 height 81
drag, startPoint x: 470, startPoint y: 134, endPoint x: 460, endPoint y: 133, distance: 10.0
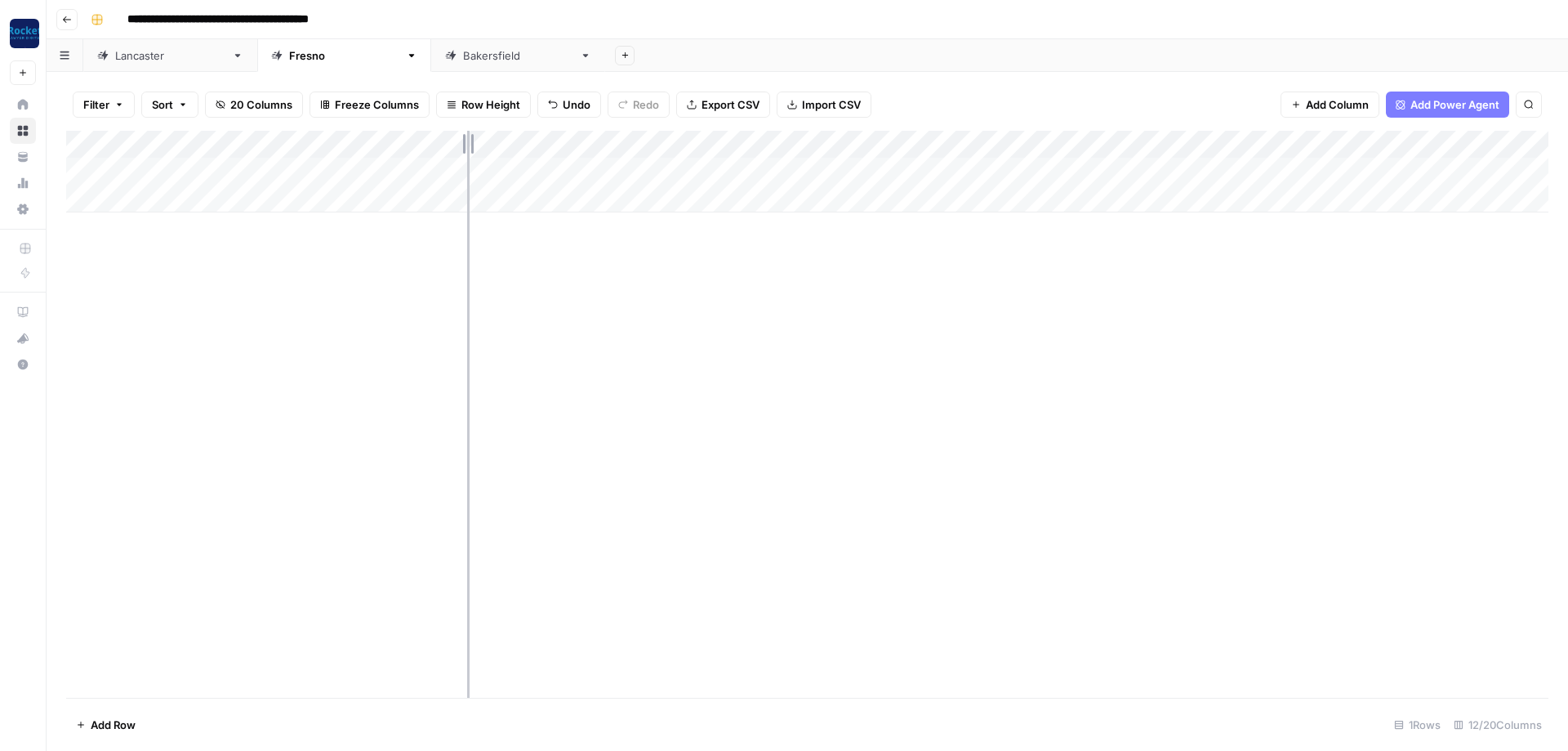
click at [460, 133] on div "Add Column" at bounding box center [807, 171] width 1482 height 81
drag, startPoint x: 236, startPoint y: 295, endPoint x: 228, endPoint y: 290, distance: 9.4
click at [235, 294] on div "Add Column" at bounding box center [807, 414] width 1482 height 567
click at [533, 165] on div "Add Column" at bounding box center [807, 171] width 1482 height 81
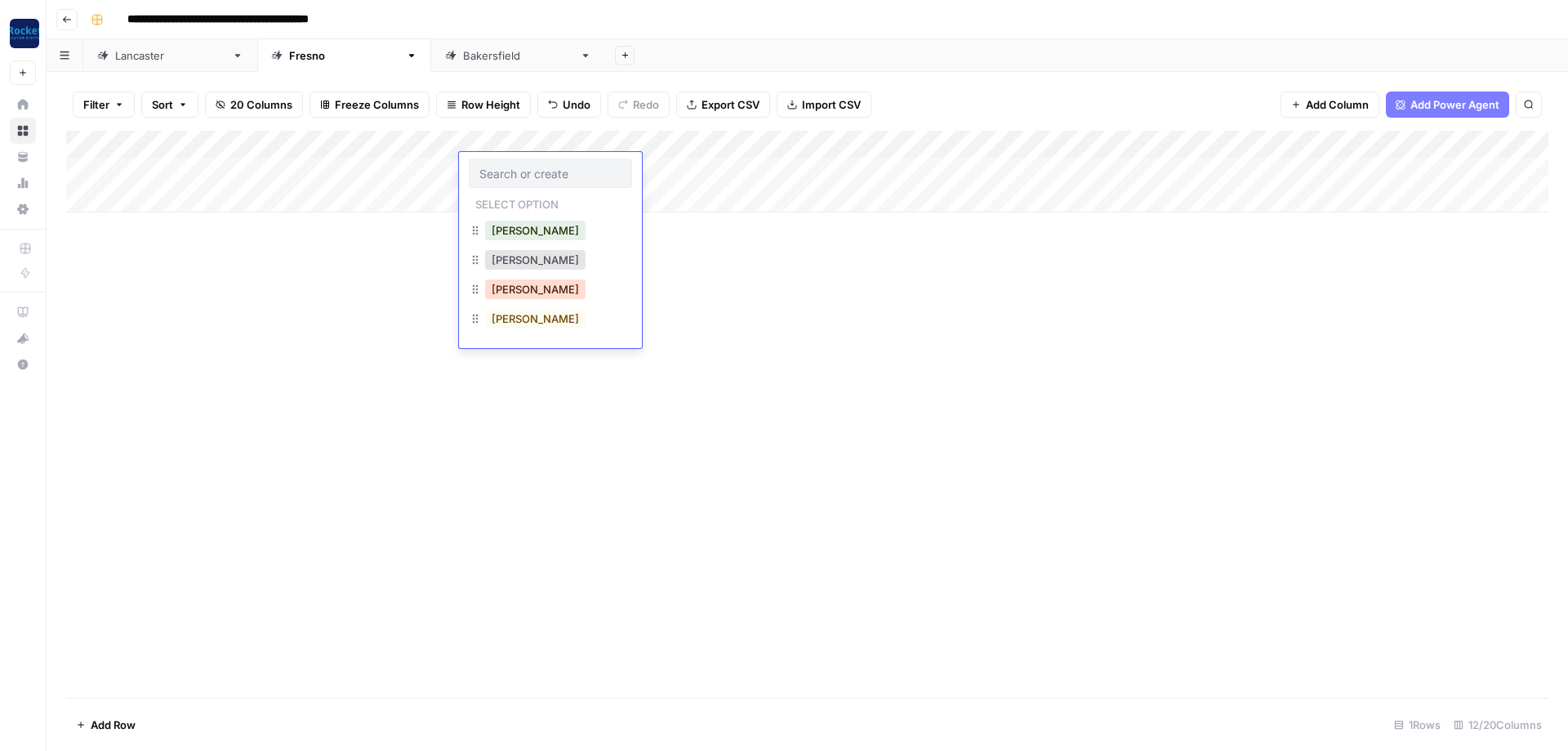
click at [510, 286] on button "[PERSON_NAME]" at bounding box center [535, 289] width 100 height 20
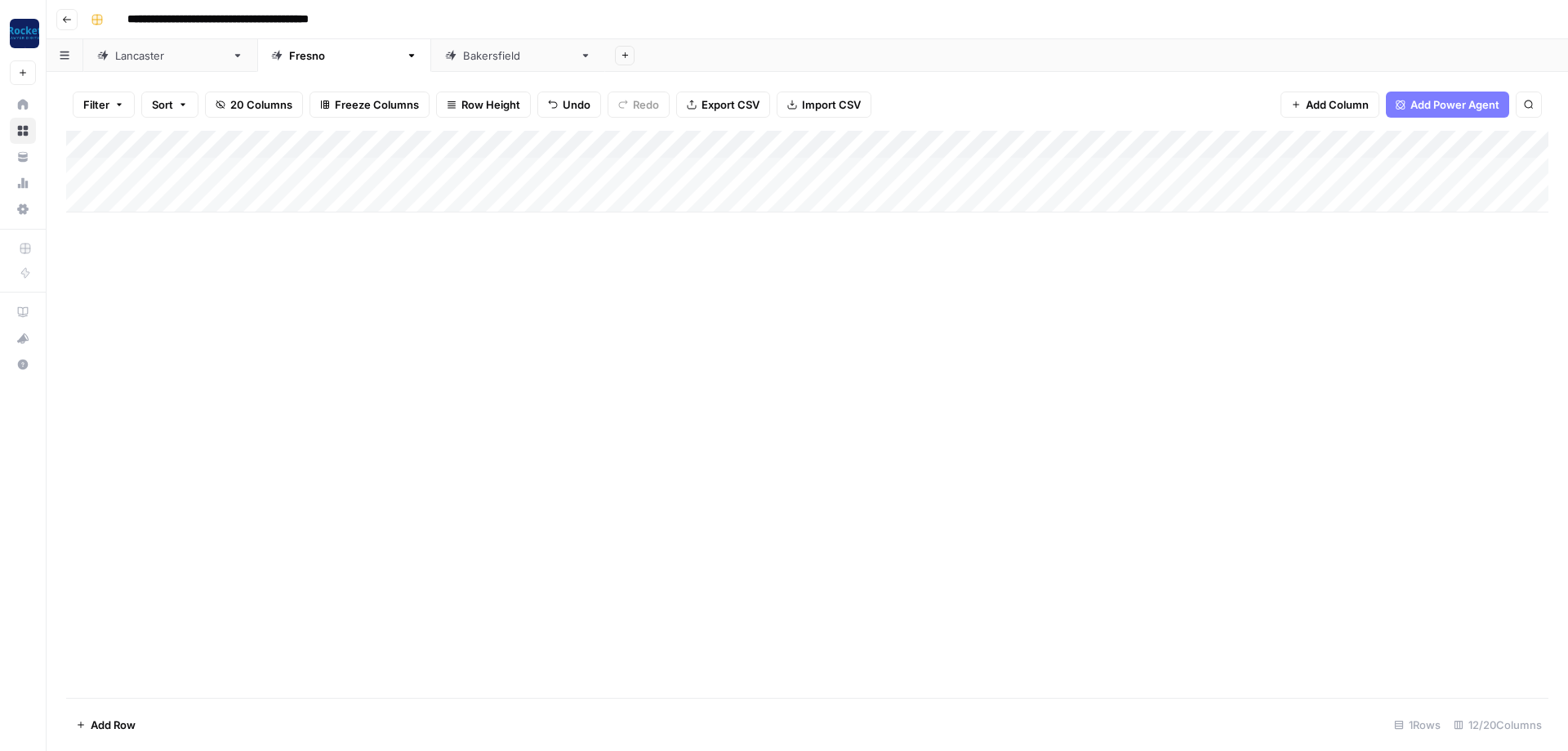
click at [740, 165] on div "Add Column" at bounding box center [807, 171] width 1482 height 81
click at [746, 234] on button "Blog Post" at bounding box center [753, 230] width 61 height 20
click at [910, 163] on div "Add Column" at bounding box center [807, 171] width 1482 height 81
click at [980, 166] on div "Add Column" at bounding box center [807, 171] width 1482 height 81
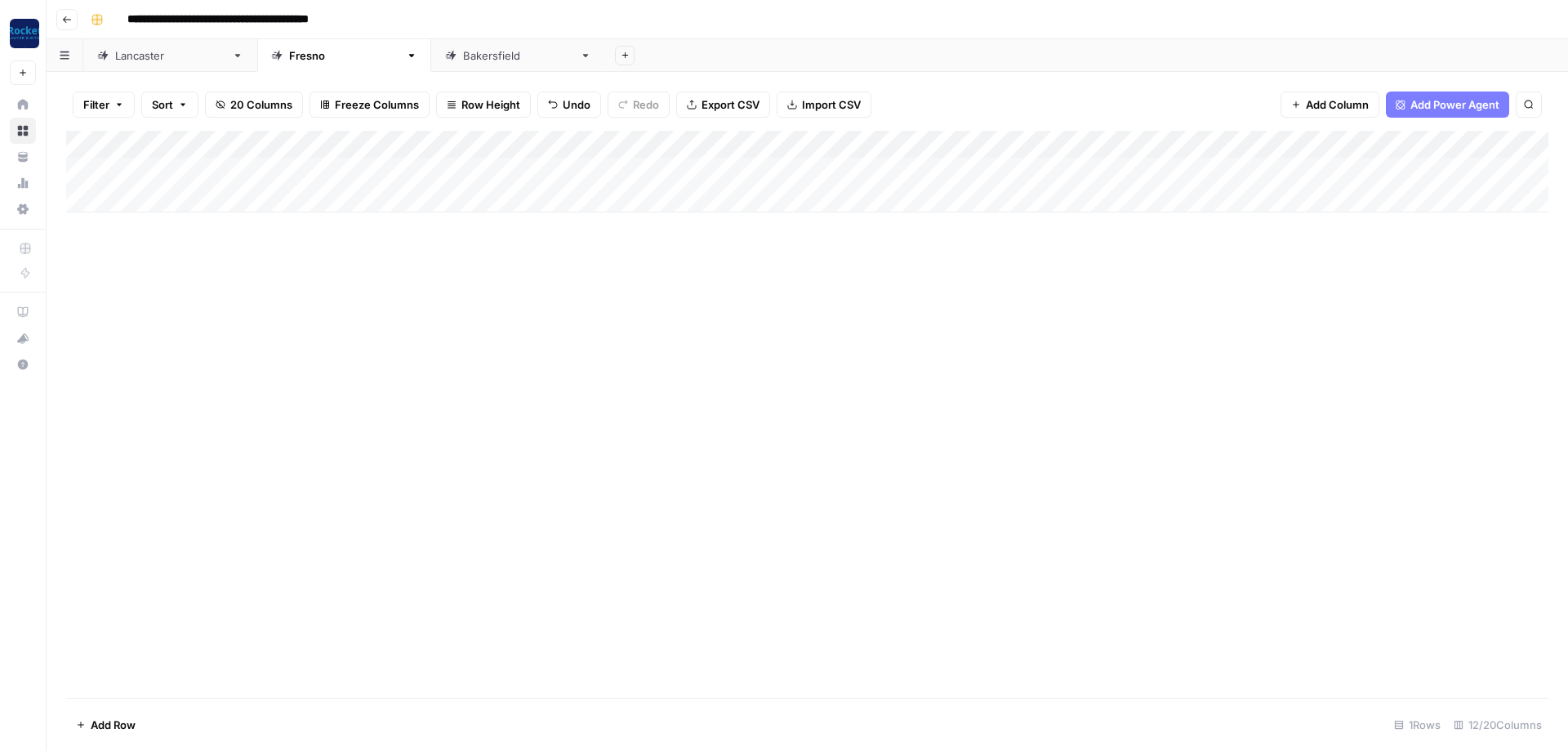
click at [371, 163] on div "Add Column" at bounding box center [807, 171] width 1482 height 81
click at [128, 55] on div "[GEOGRAPHIC_DATA]" at bounding box center [170, 55] width 110 height 16
click at [175, 160] on div "Add Column" at bounding box center [807, 158] width 1482 height 54
type input "**********"
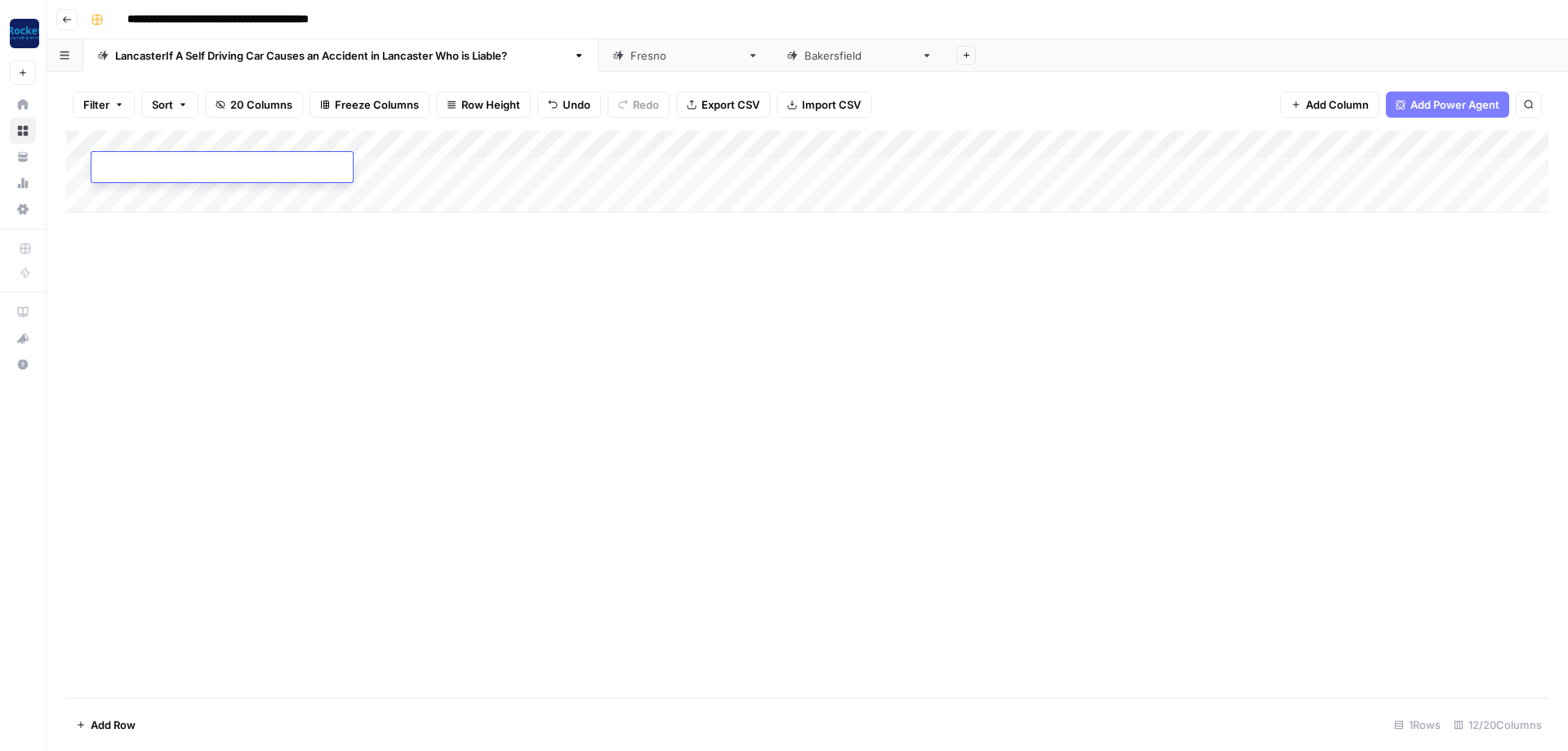
type textarea "**********"
drag, startPoint x: 367, startPoint y: 275, endPoint x: 354, endPoint y: 247, distance: 30.9
click at [367, 274] on div "Add Column" at bounding box center [807, 414] width 1482 height 567
click at [365, 167] on div "Add Column" at bounding box center [807, 171] width 1482 height 81
click at [352, 171] on div "Add Column" at bounding box center [807, 171] width 1482 height 81
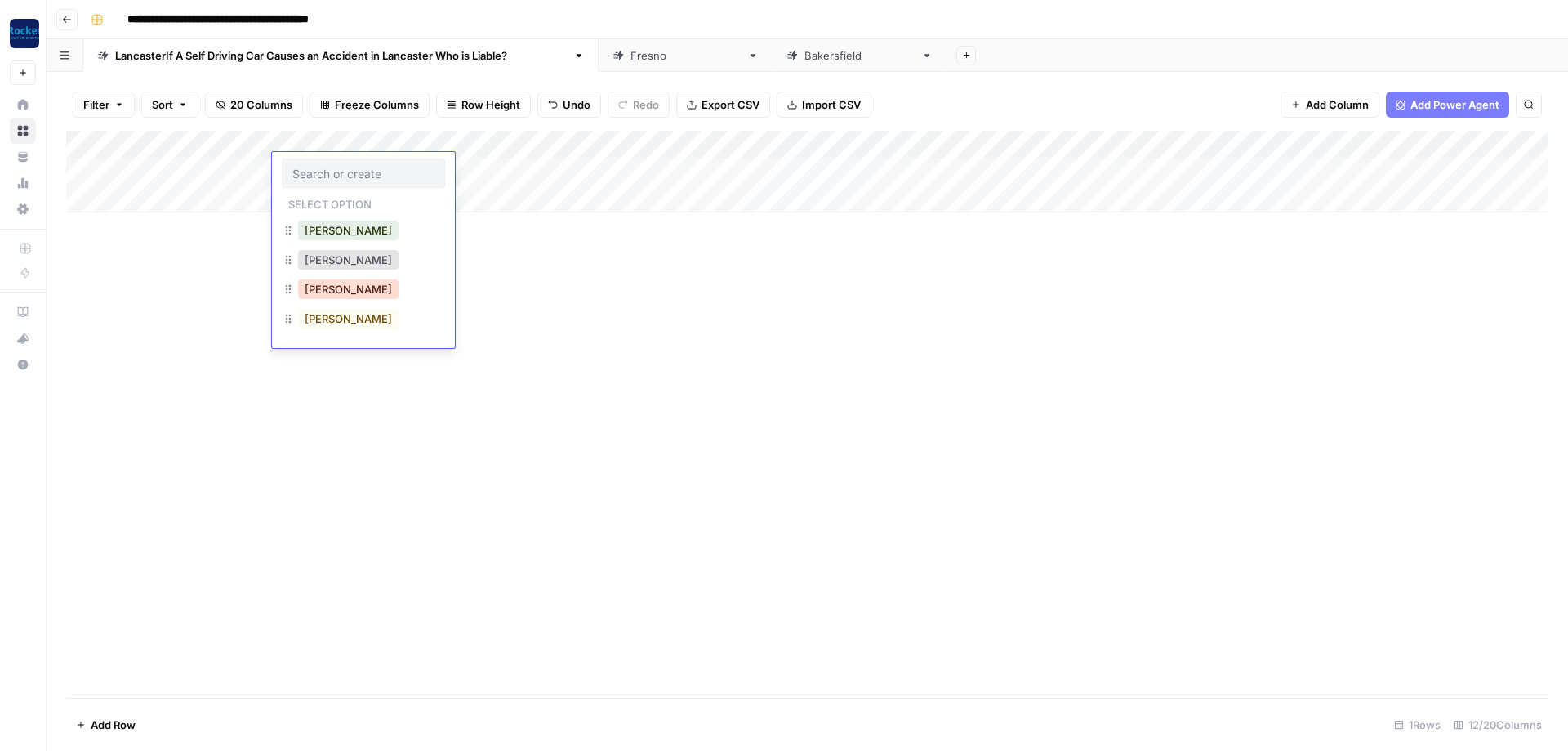
drag, startPoint x: 323, startPoint y: 289, endPoint x: 327, endPoint y: 280, distance: 9.8
click at [324, 289] on button "[PERSON_NAME]" at bounding box center [348, 289] width 100 height 20
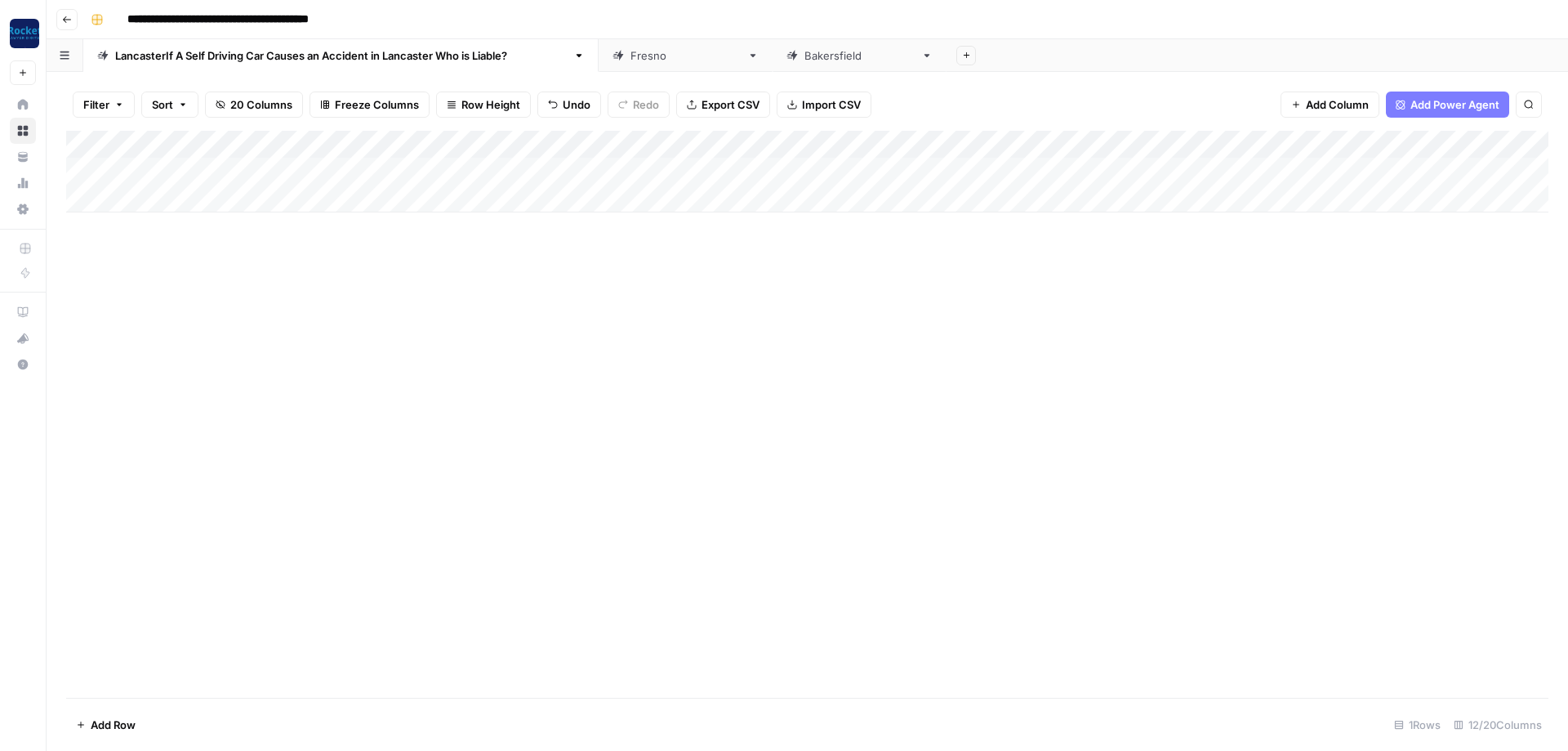
click at [625, 164] on div "Add Column" at bounding box center [807, 171] width 1482 height 81
click at [577, 235] on button "Blog Post" at bounding box center [566, 230] width 61 height 20
click at [733, 172] on div "Add Column" at bounding box center [807, 171] width 1482 height 81
click at [423, 58] on div "LancasterIf A Self Driving Car Causes an Accident in Lancaster Who is Liable?" at bounding box center [341, 55] width 452 height 16
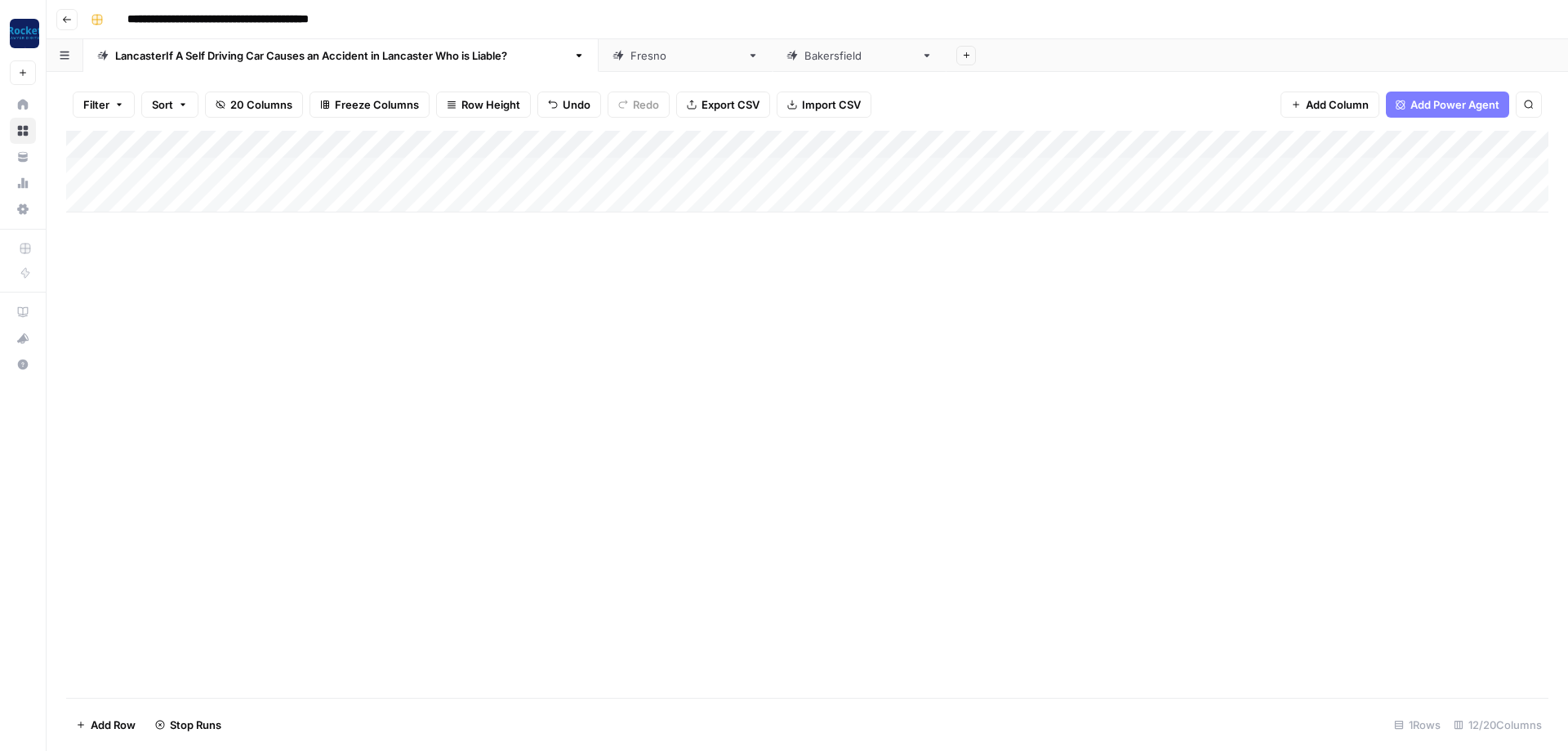
click at [424, 58] on div "LancasterIf A Self Driving Car Causes an Accident in Lancaster Who is Liable?" at bounding box center [341, 55] width 452 height 16
type input "*********"
click at [463, 57] on div "[GEOGRAPHIC_DATA]" at bounding box center [517, 55] width 110 height 16
click at [133, 163] on div "Add Column" at bounding box center [807, 171] width 1482 height 81
click at [123, 189] on div "Add Column" at bounding box center [807, 171] width 1482 height 81
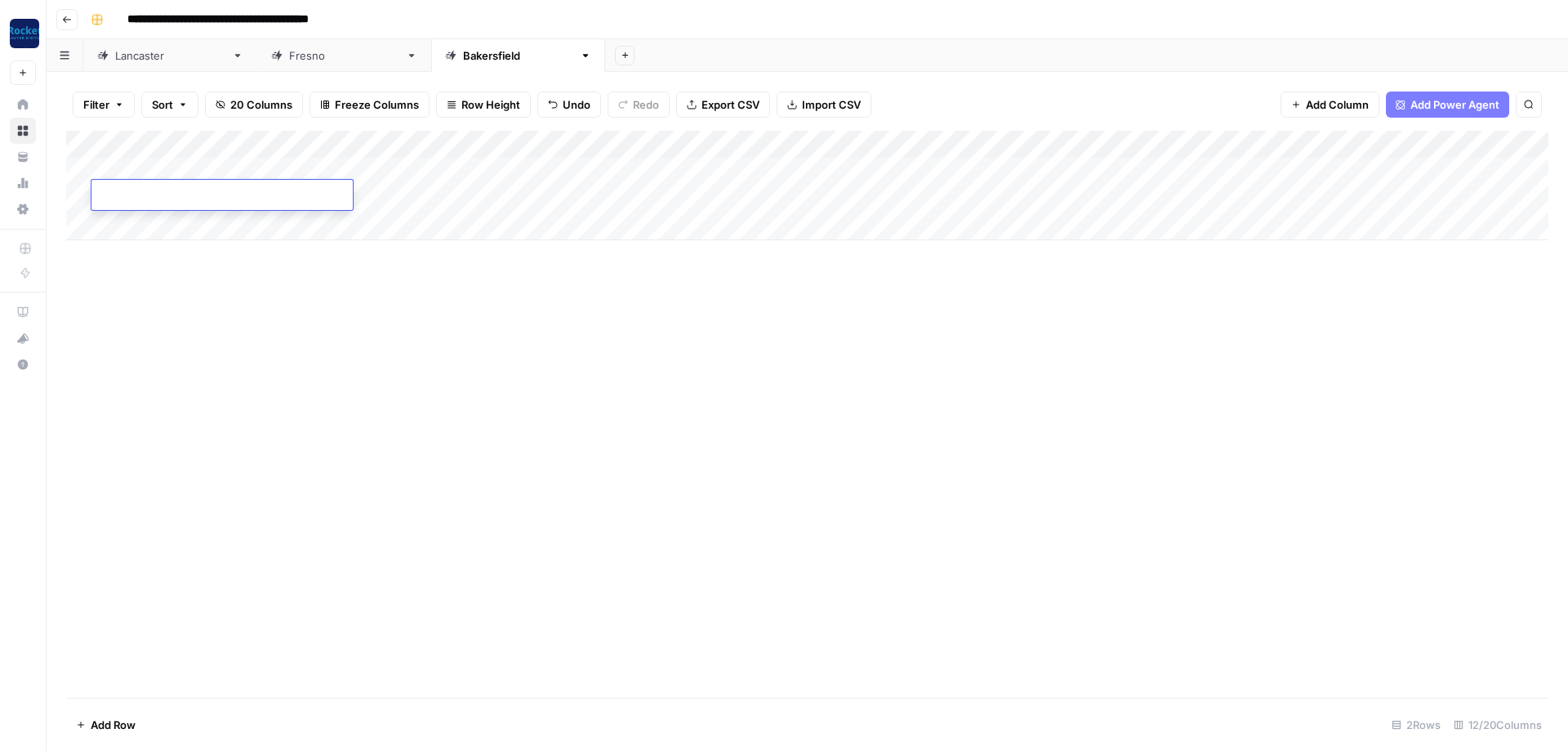
click at [121, 216] on div "Add Column" at bounding box center [807, 185] width 1482 height 109
click at [129, 170] on div "Add Column" at bounding box center [807, 199] width 1482 height 137
click at [131, 168] on div "Add Column" at bounding box center [807, 199] width 1482 height 137
click at [134, 167] on div "Add Column" at bounding box center [807, 199] width 1482 height 137
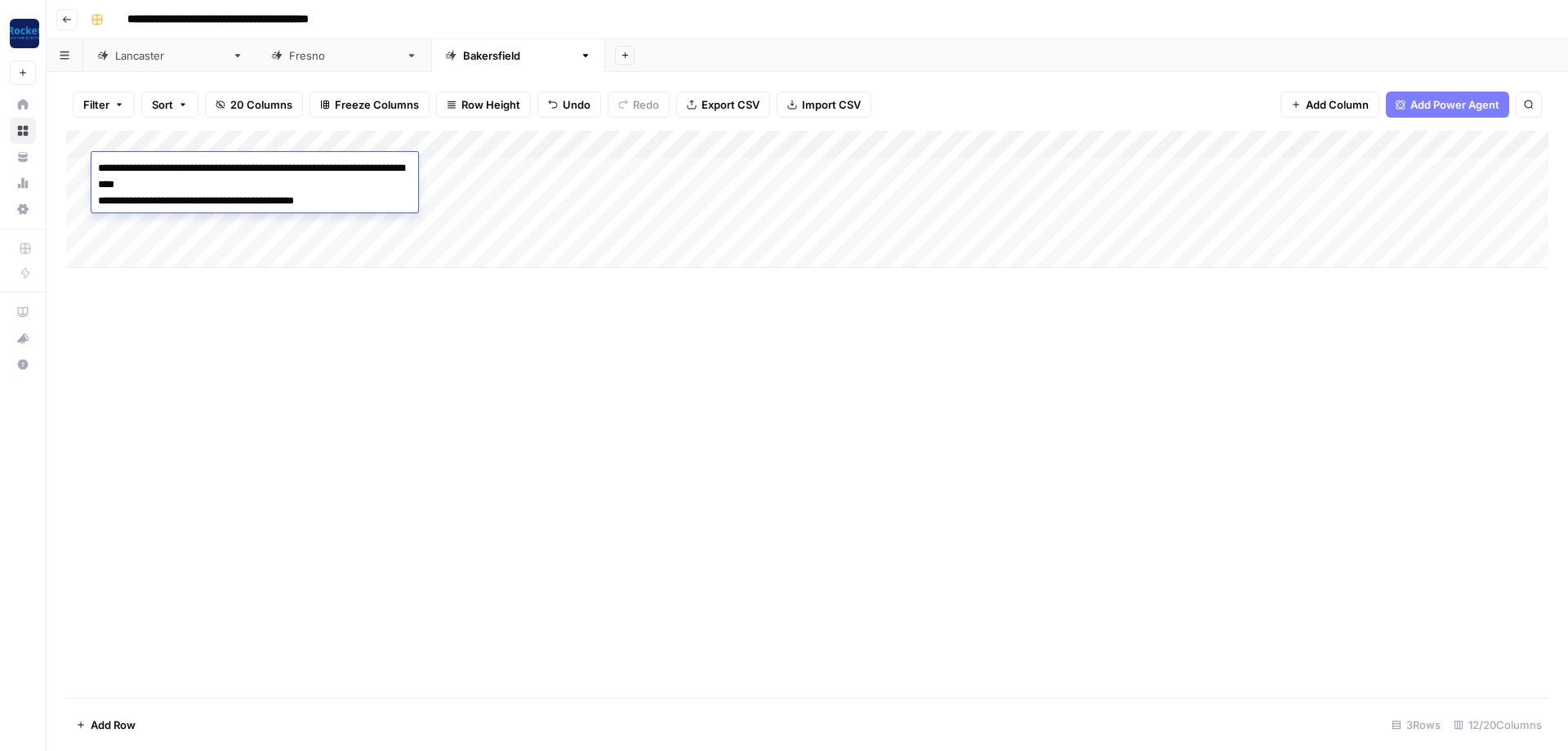
type textarea "**********"
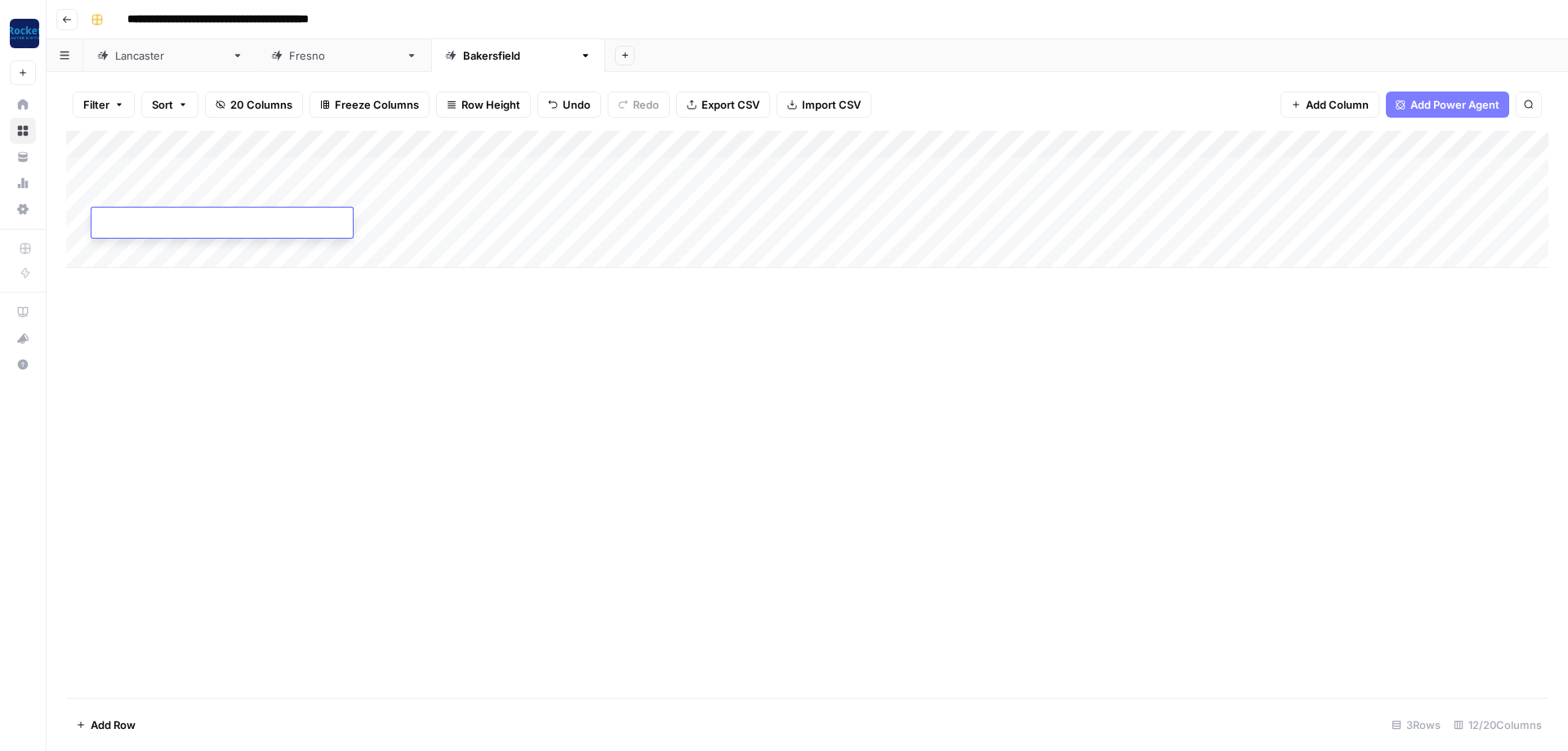
type textarea "**********"
drag, startPoint x: 270, startPoint y: 133, endPoint x: 441, endPoint y: 173, distance: 175.6
click at [441, 173] on div "Add Column" at bounding box center [807, 199] width 1482 height 137
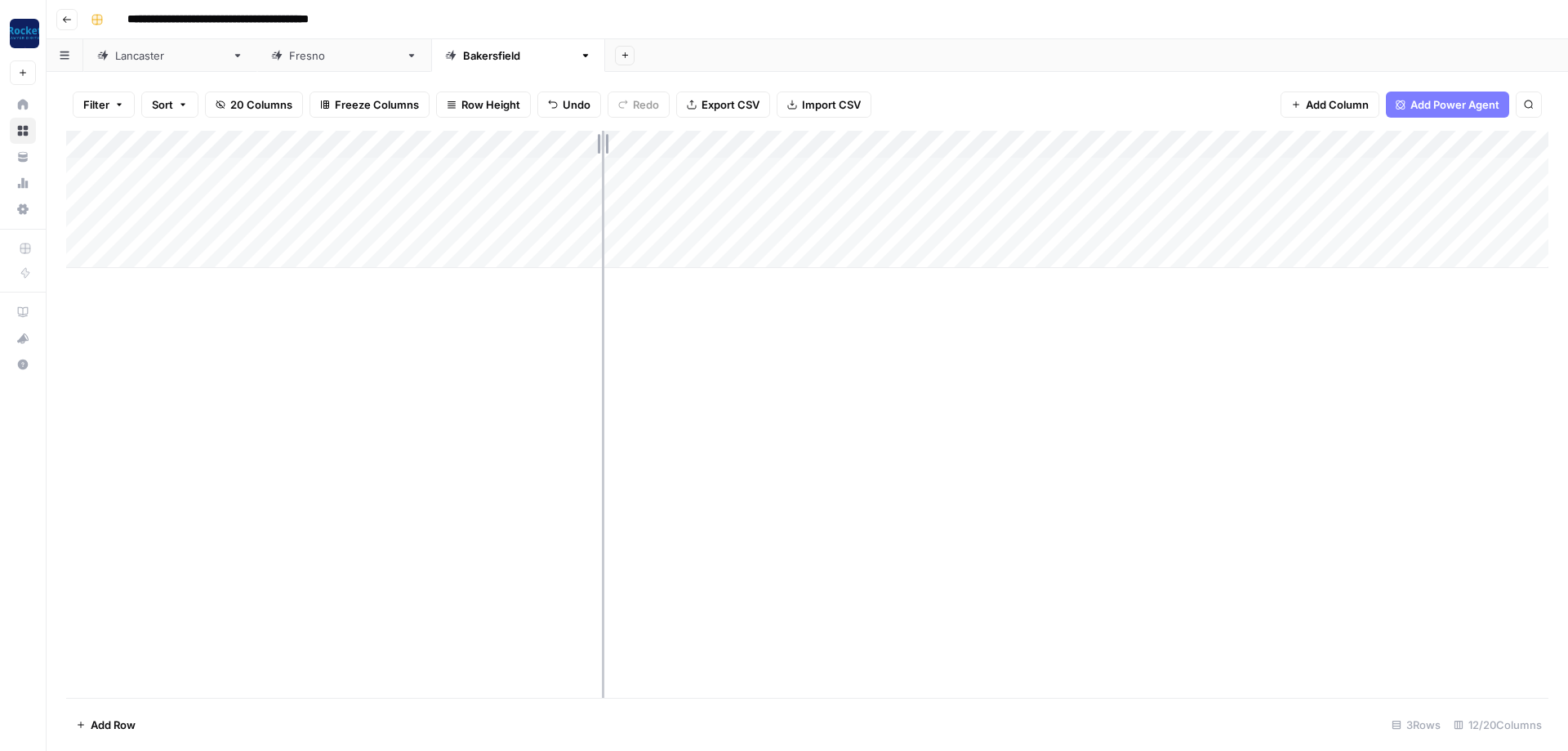
drag, startPoint x: 443, startPoint y: 137, endPoint x: 602, endPoint y: 151, distance: 159.6
click at [602, 151] on div "Add Column" at bounding box center [807, 199] width 1482 height 137
drag, startPoint x: 607, startPoint y: 135, endPoint x: 476, endPoint y: 149, distance: 131.7
click at [476, 149] on div "Add Column" at bounding box center [807, 199] width 1482 height 137
drag, startPoint x: 477, startPoint y: 146, endPoint x: 516, endPoint y: 148, distance: 39.1
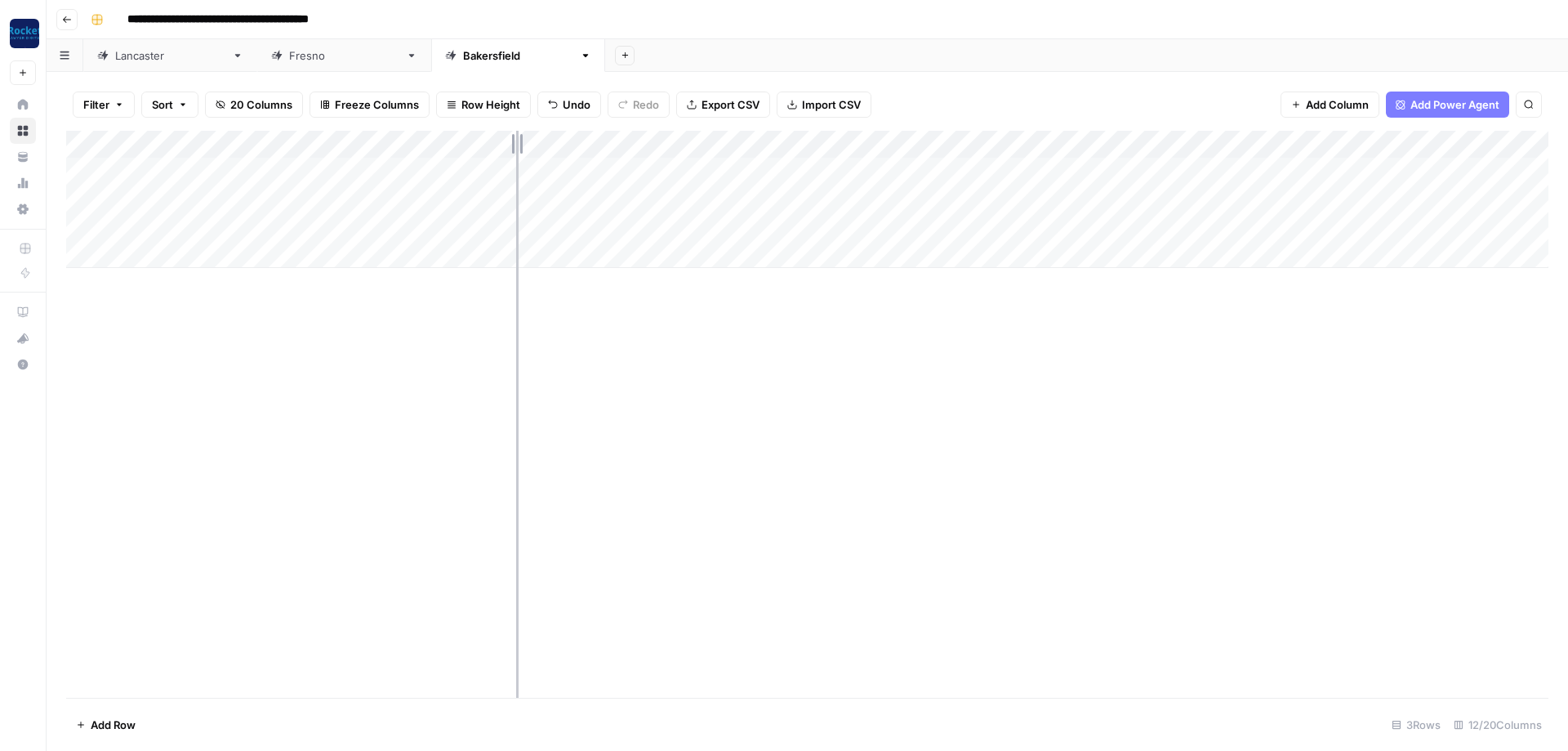
click at [516, 148] on div "Add Column" at bounding box center [807, 199] width 1482 height 137
click at [584, 164] on div "Add Column" at bounding box center [807, 199] width 1482 height 137
click at [584, 168] on div "Add Column" at bounding box center [807, 199] width 1482 height 137
click at [584, 168] on input "text" at bounding box center [607, 173] width 142 height 14
click at [567, 285] on button "[PERSON_NAME]" at bounding box center [592, 289] width 100 height 20
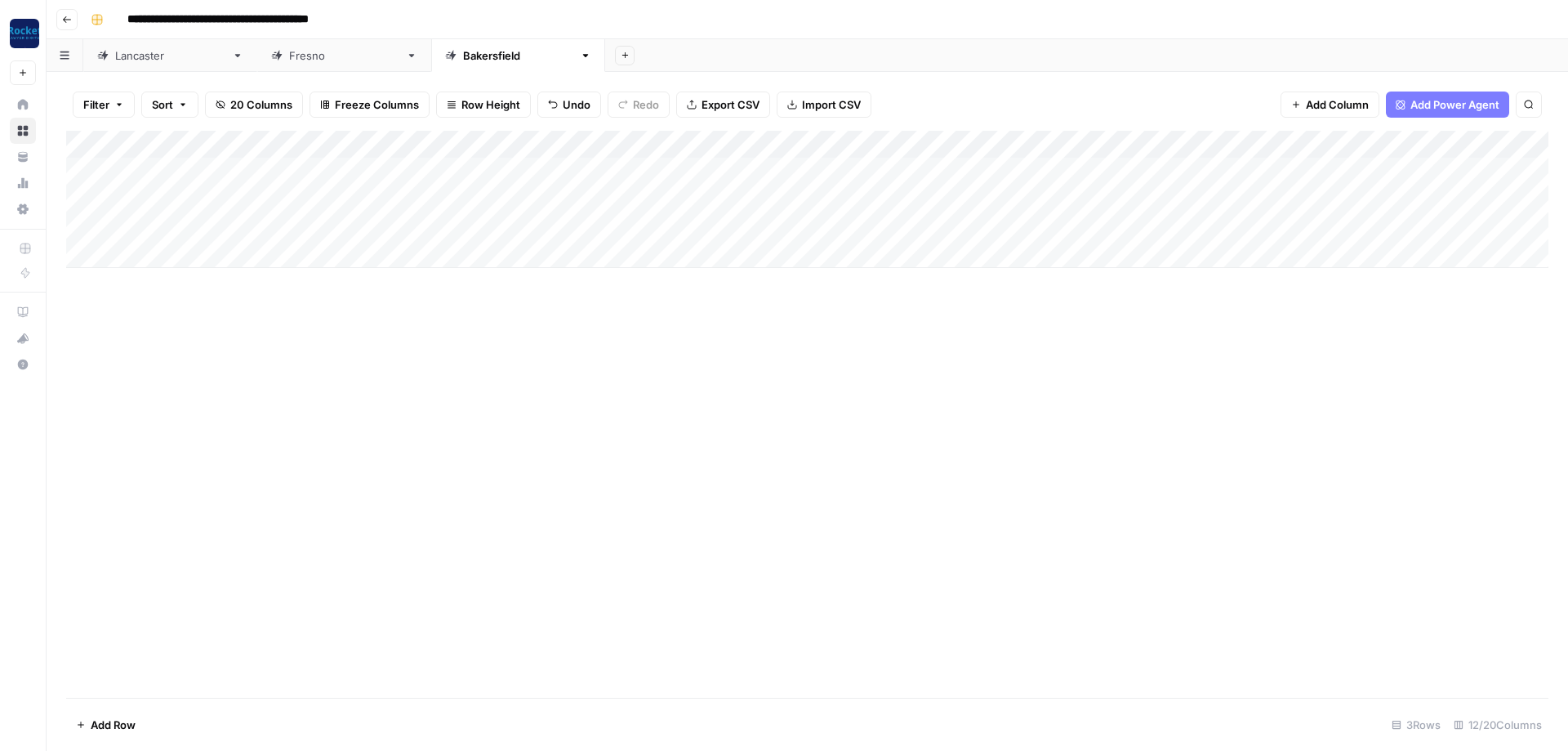
click at [828, 165] on div "Add Column" at bounding box center [807, 199] width 1482 height 137
click at [817, 236] on button "Blog Post" at bounding box center [809, 230] width 61 height 20
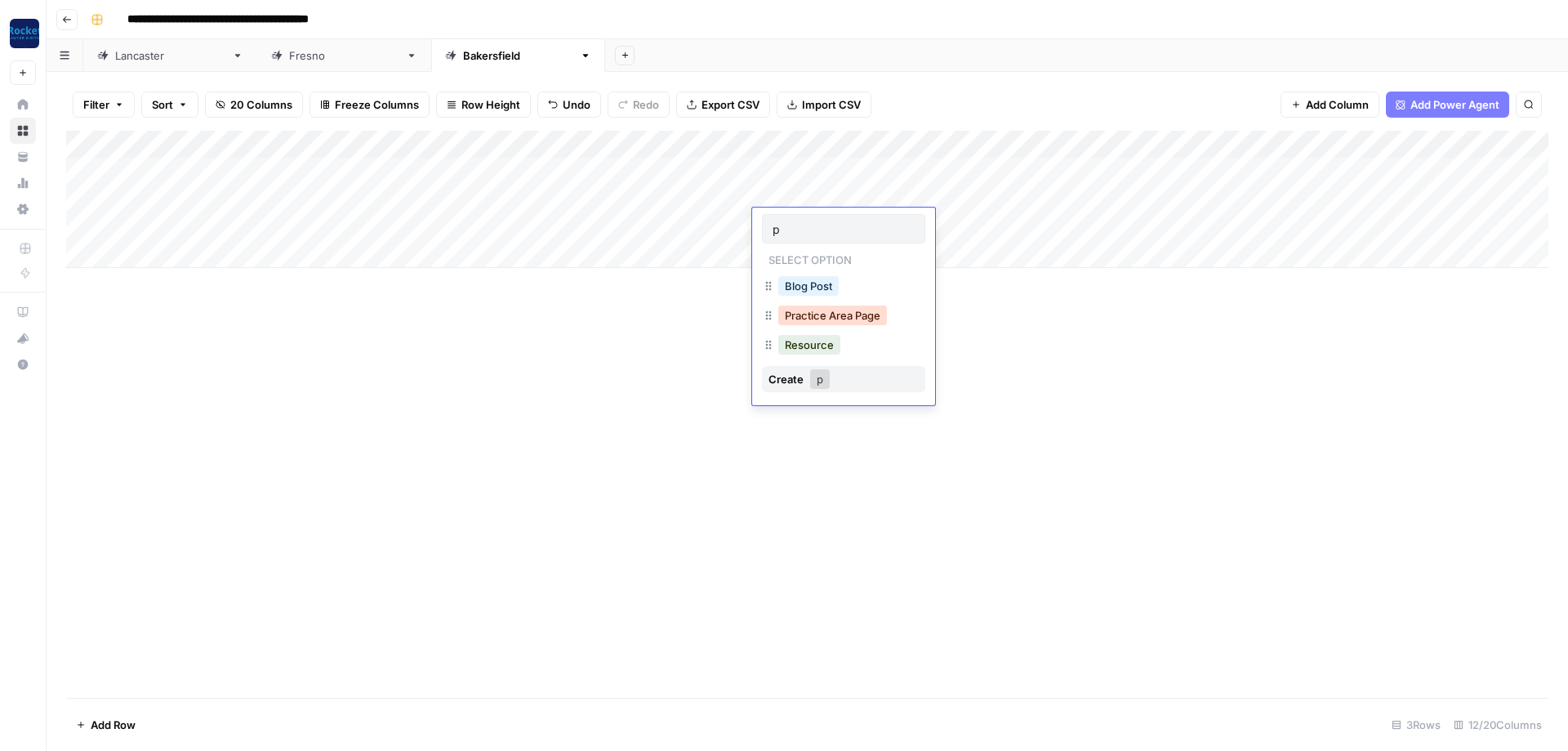
click at [860, 319] on button "Practice Area Page" at bounding box center [832, 315] width 108 height 20
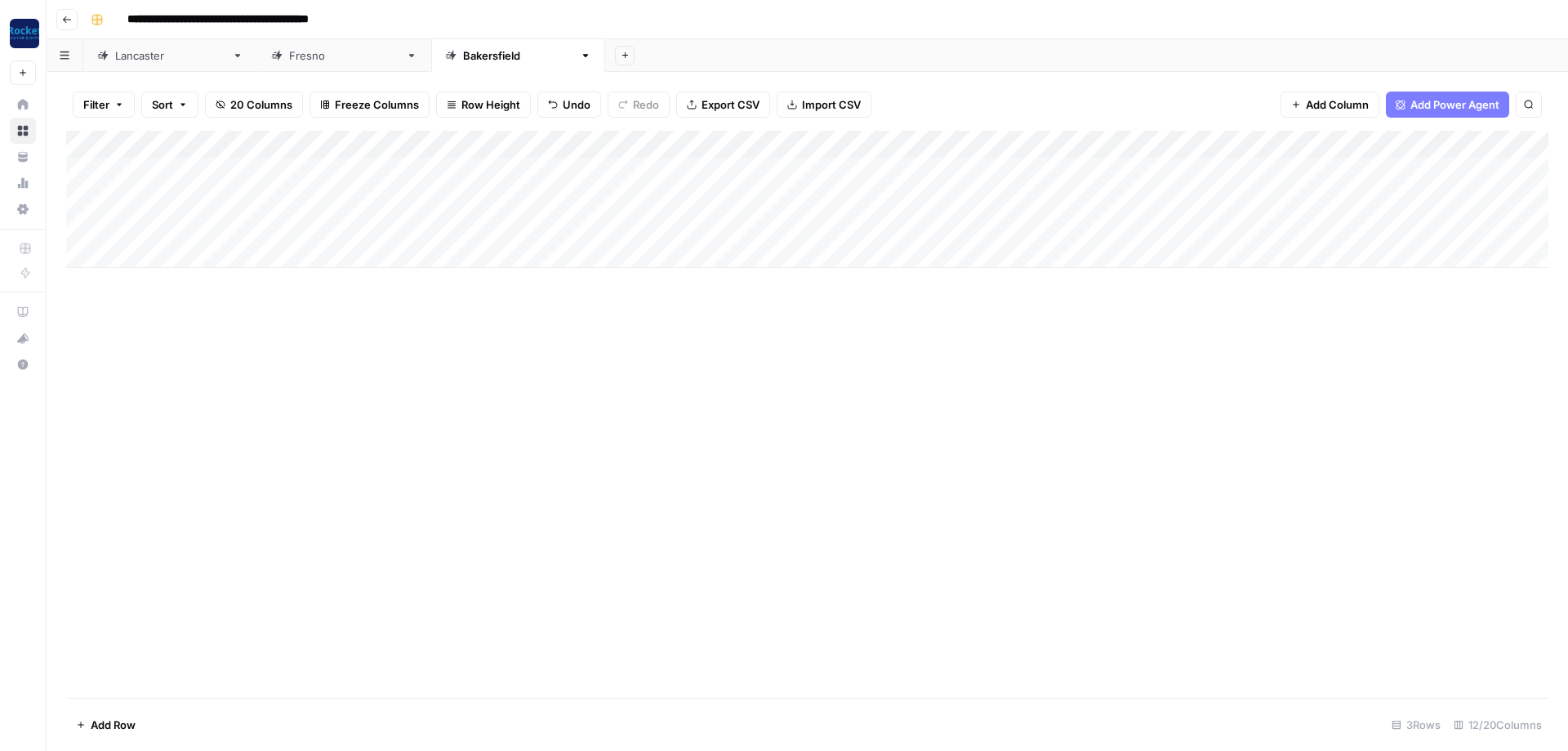
click at [1035, 142] on div "Add Column" at bounding box center [807, 199] width 1482 height 137
click at [1069, 175] on span "All Rows" at bounding box center [1095, 178] width 103 height 16
click at [289, 55] on div "[GEOGRAPHIC_DATA]" at bounding box center [344, 55] width 110 height 16
click at [352, 164] on div "Add Column" at bounding box center [807, 171] width 1482 height 81
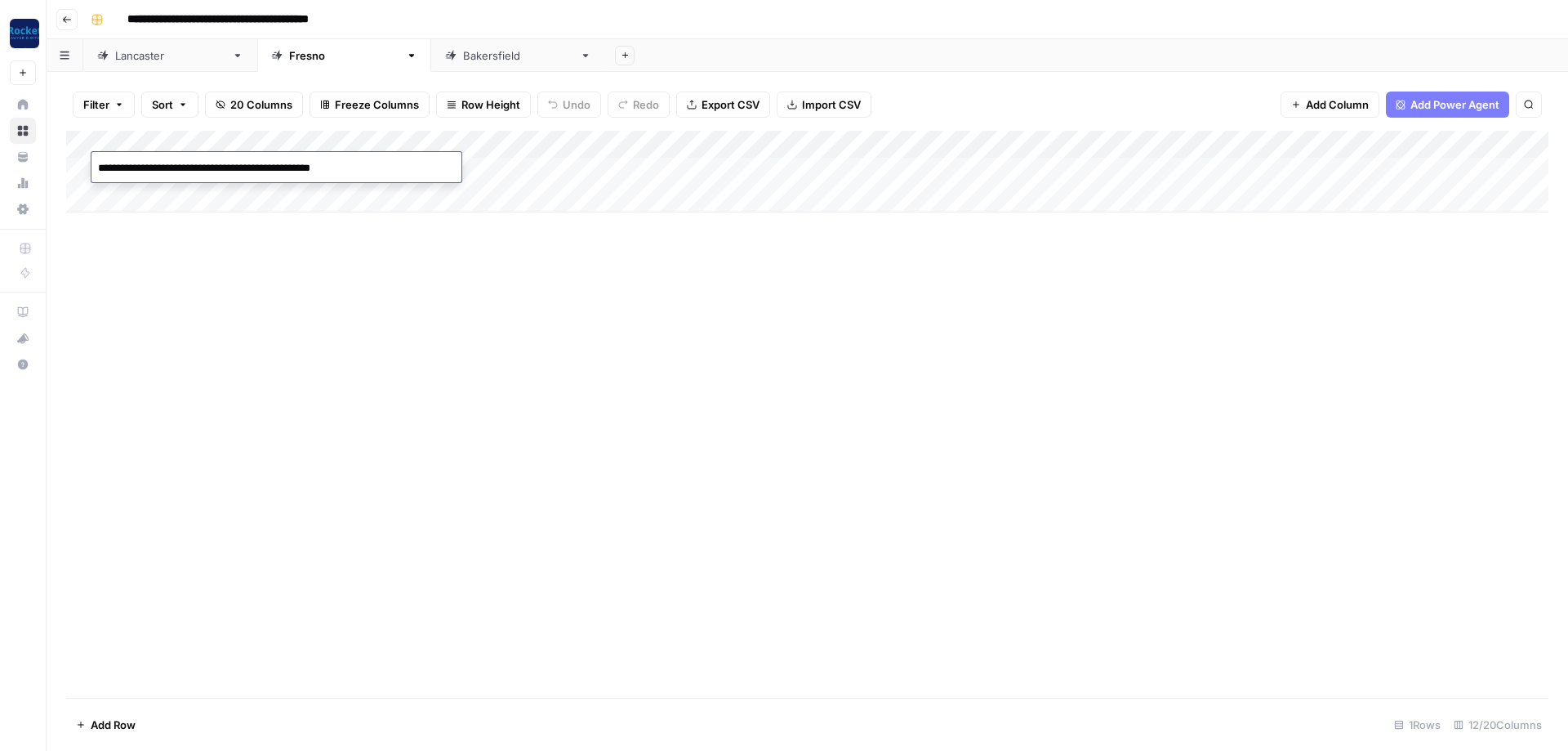
type textarea "**********"
click at [388, 186] on div "Add Column" at bounding box center [807, 171] width 1482 height 81
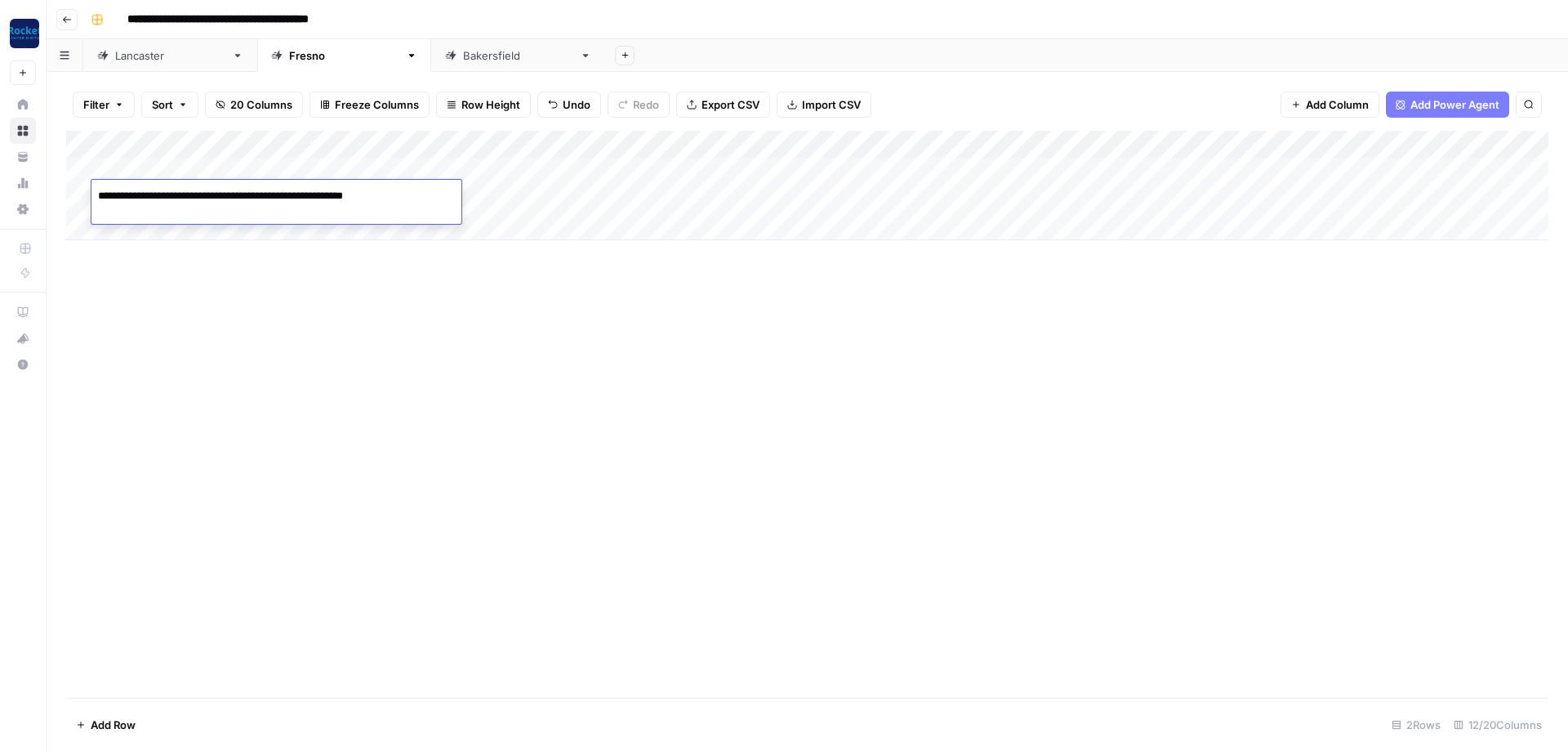
type textarea "**********"
click at [976, 136] on div "Add Column" at bounding box center [807, 185] width 1482 height 109
click at [1015, 175] on span "All Rows" at bounding box center [1038, 178] width 103 height 16
click at [136, 347] on div "Add Column" at bounding box center [807, 414] width 1482 height 567
click at [145, 66] on link "[GEOGRAPHIC_DATA]" at bounding box center [170, 55] width 174 height 32
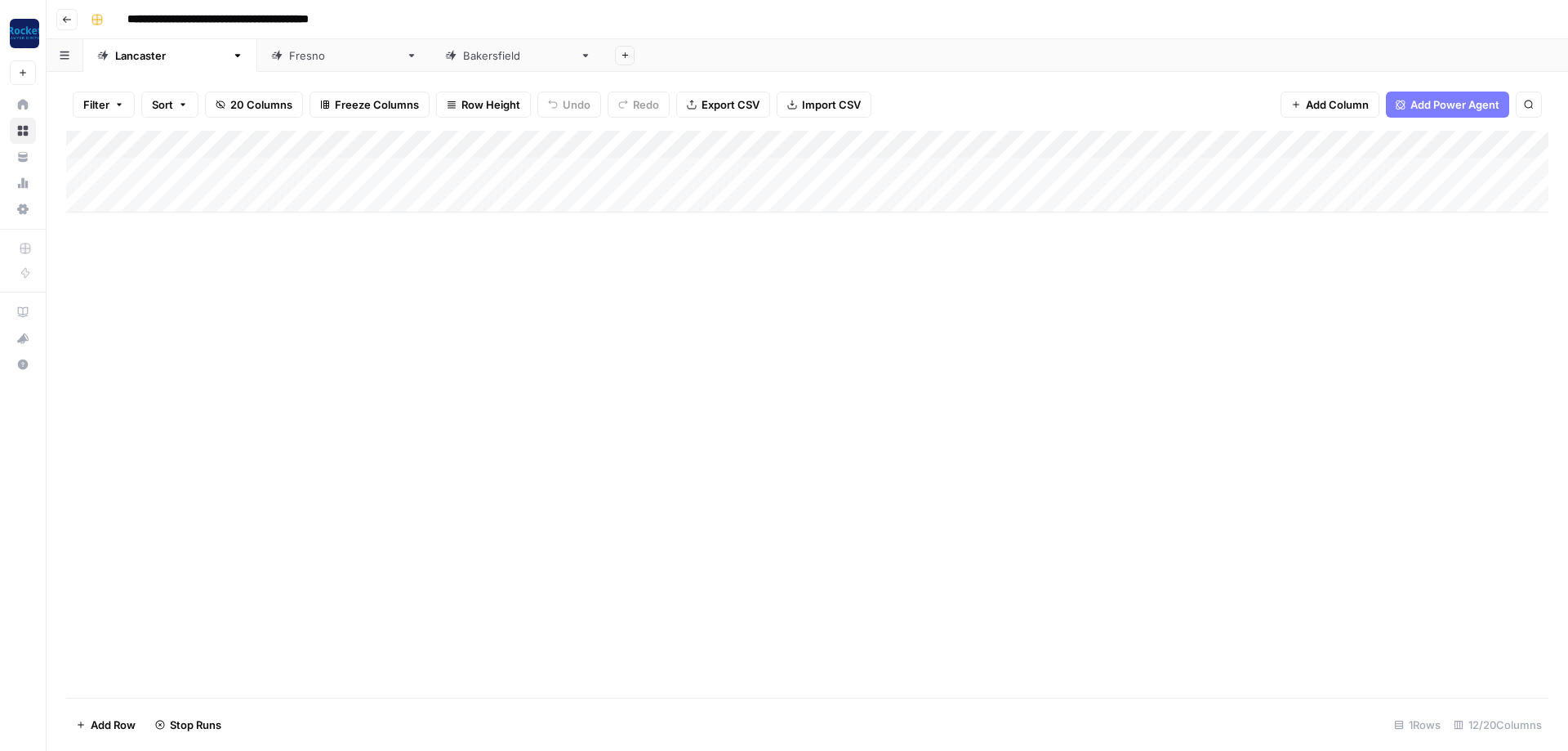
click at [463, 55] on div "[GEOGRAPHIC_DATA]" at bounding box center [517, 55] width 110 height 16
click at [289, 58] on div "[GEOGRAPHIC_DATA]" at bounding box center [344, 55] width 110 height 16
type input "**********"
click at [140, 62] on div "[GEOGRAPHIC_DATA]" at bounding box center [170, 55] width 110 height 16
type input "**********"
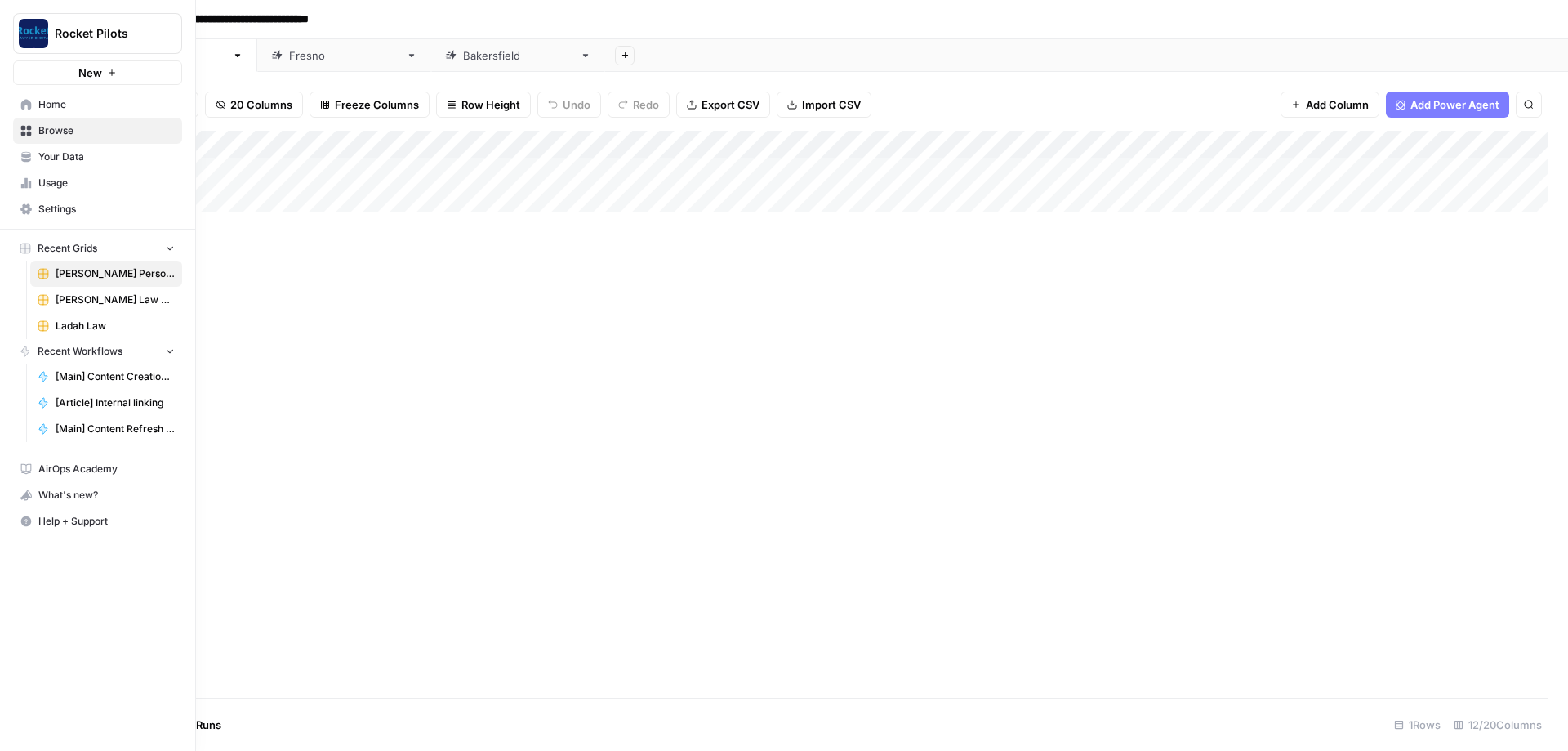
click at [55, 102] on span "Home" at bounding box center [107, 105] width 136 height 14
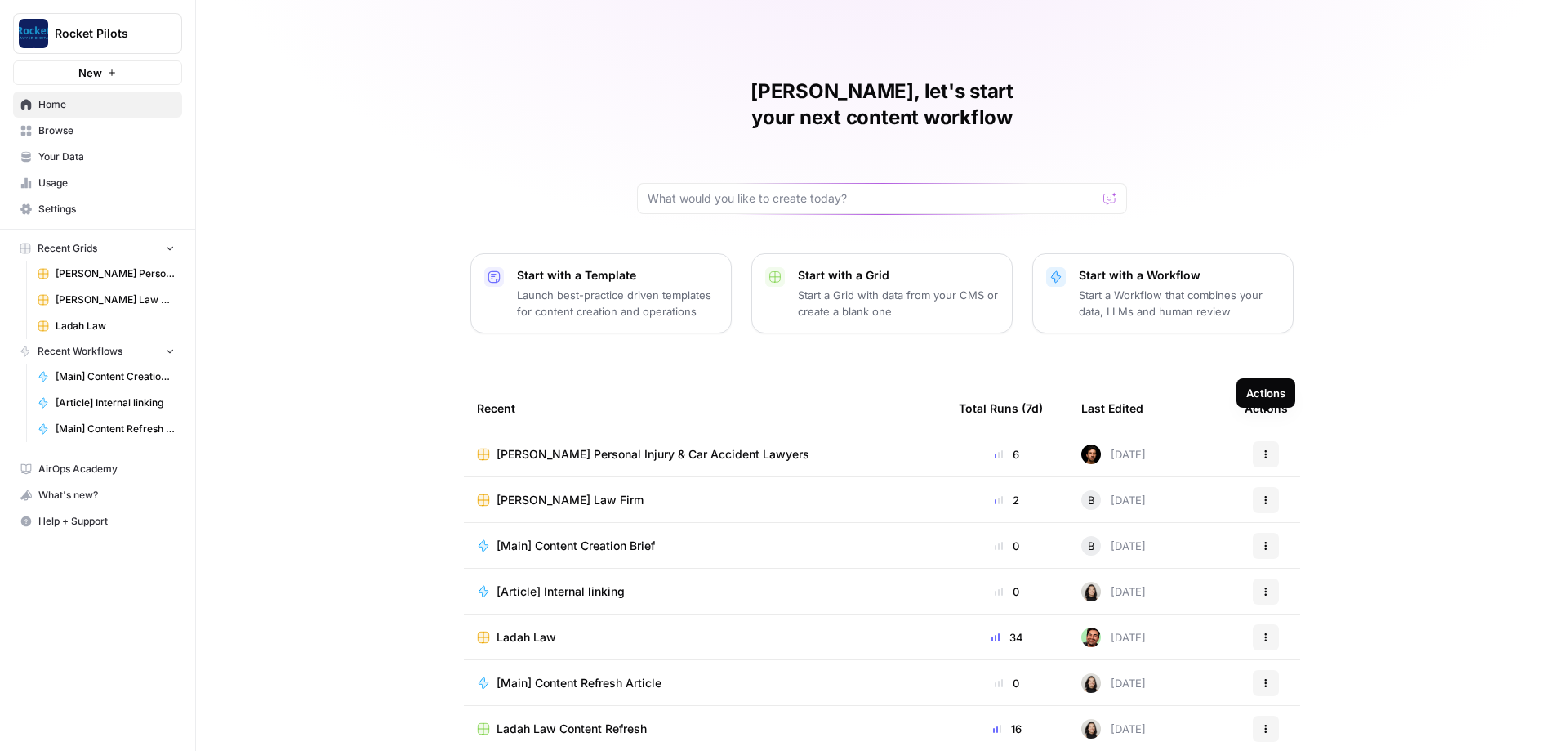
click at [1265, 449] on icon "button" at bounding box center [1265, 454] width 10 height 10
click at [1281, 462] on div "Duplicate" at bounding box center [1343, 466] width 155 height 16
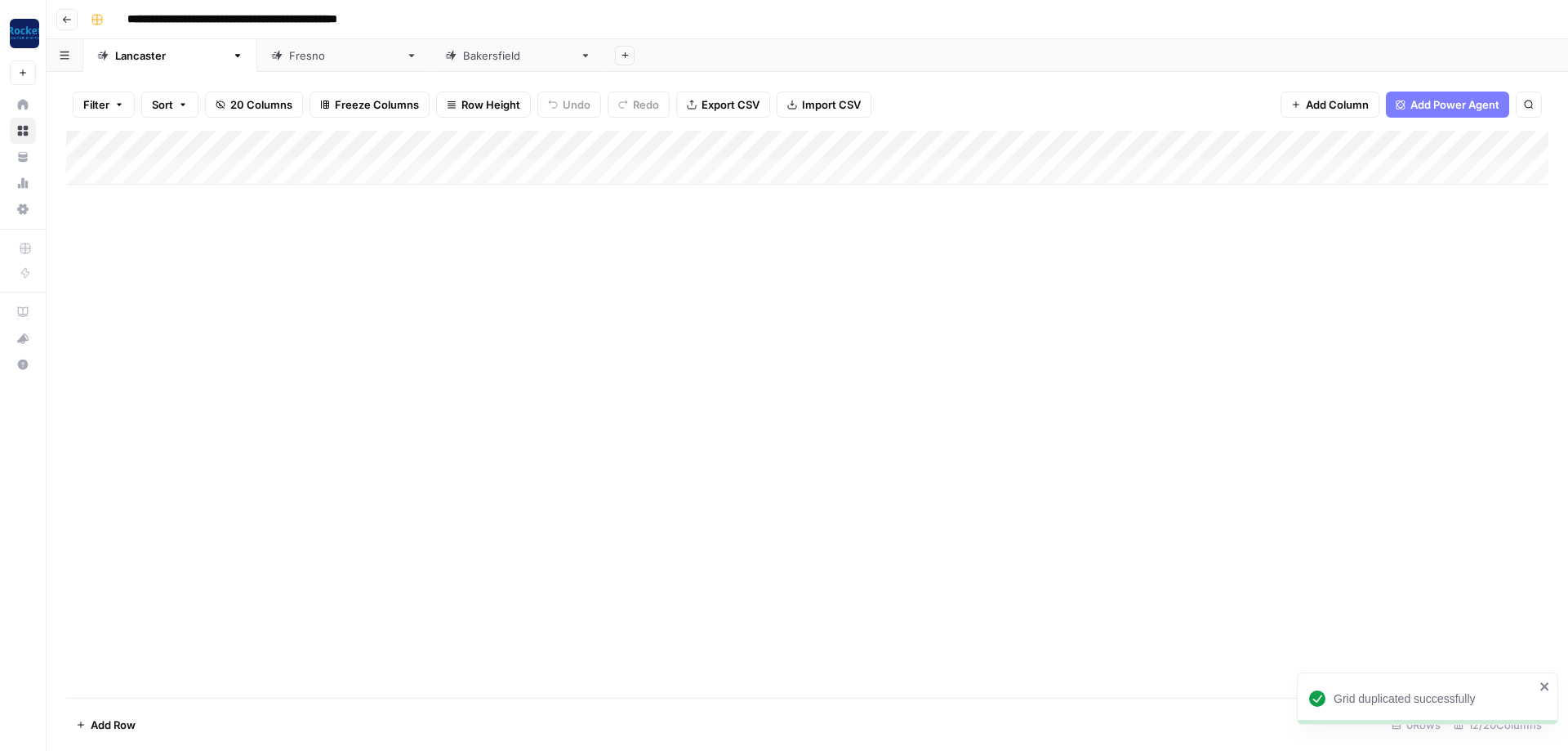
click at [208, 16] on input "**********" at bounding box center [275, 19] width 311 height 26
paste input
type input "**********"
drag, startPoint x: 122, startPoint y: 391, endPoint x: 171, endPoint y: 319, distance: 87.1
click at [124, 388] on div "Add Column" at bounding box center [807, 414] width 1482 height 567
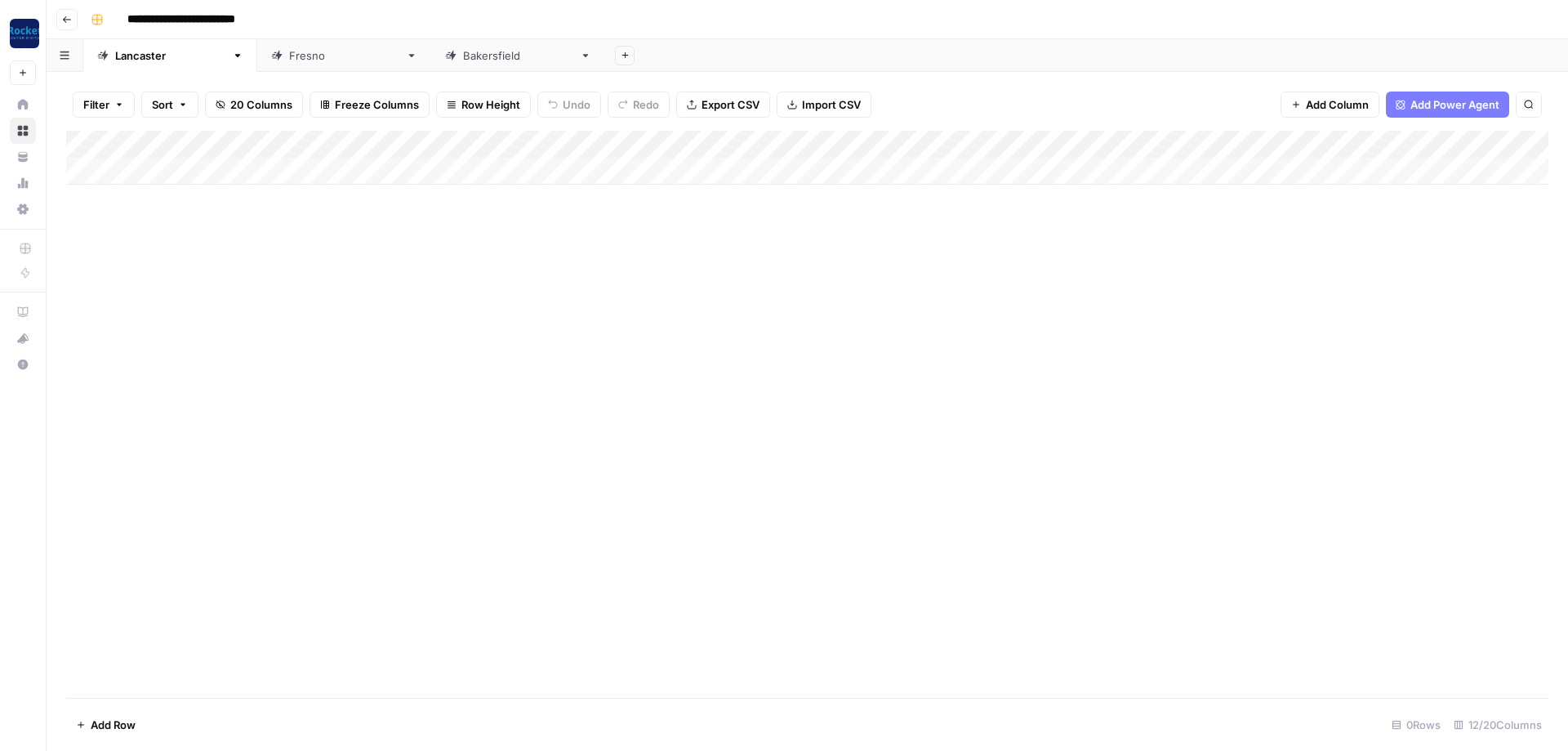
click at [406, 55] on icon at bounding box center [412, 55] width 12 height 12
type input "**********"
click at [409, 56] on icon "button" at bounding box center [412, 55] width 5 height 4
click at [330, 148] on span "Delete Sheet" at bounding box center [343, 146] width 79 height 16
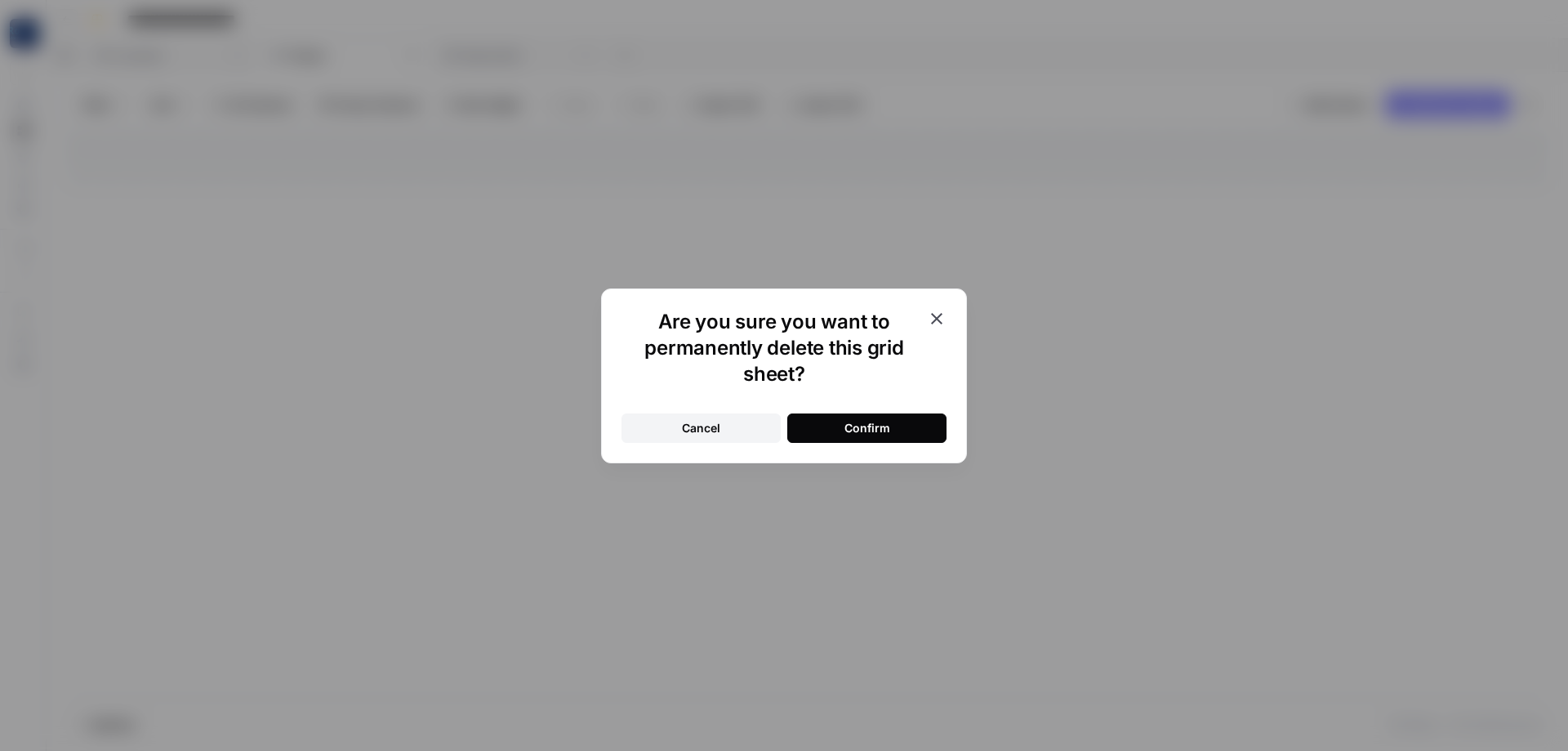
click at [858, 428] on div "Confirm" at bounding box center [867, 428] width 46 height 16
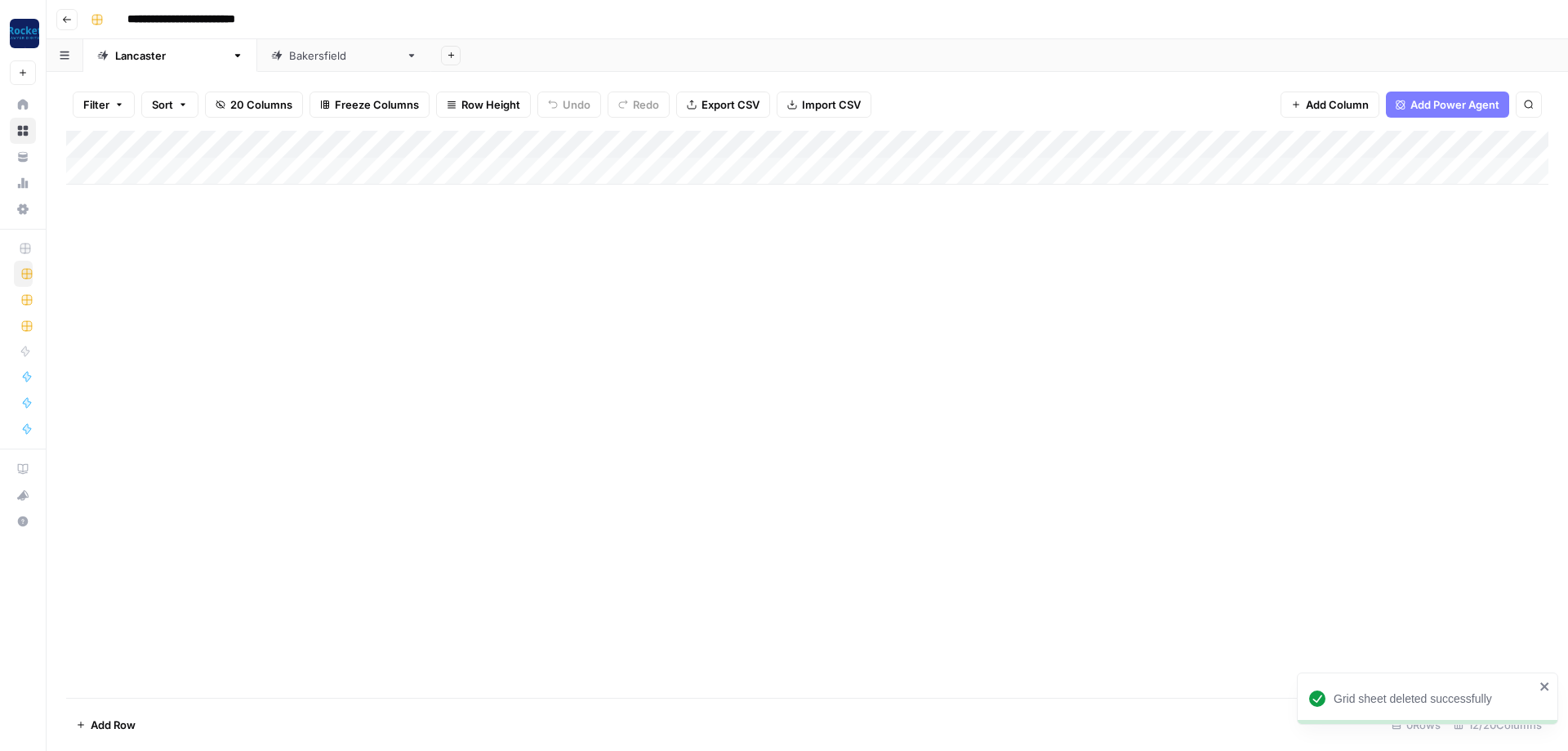
click at [406, 57] on icon at bounding box center [412, 55] width 12 height 12
click at [406, 59] on icon "button" at bounding box center [412, 55] width 12 height 12
click at [337, 142] on span "Delete Sheet" at bounding box center [365, 146] width 79 height 16
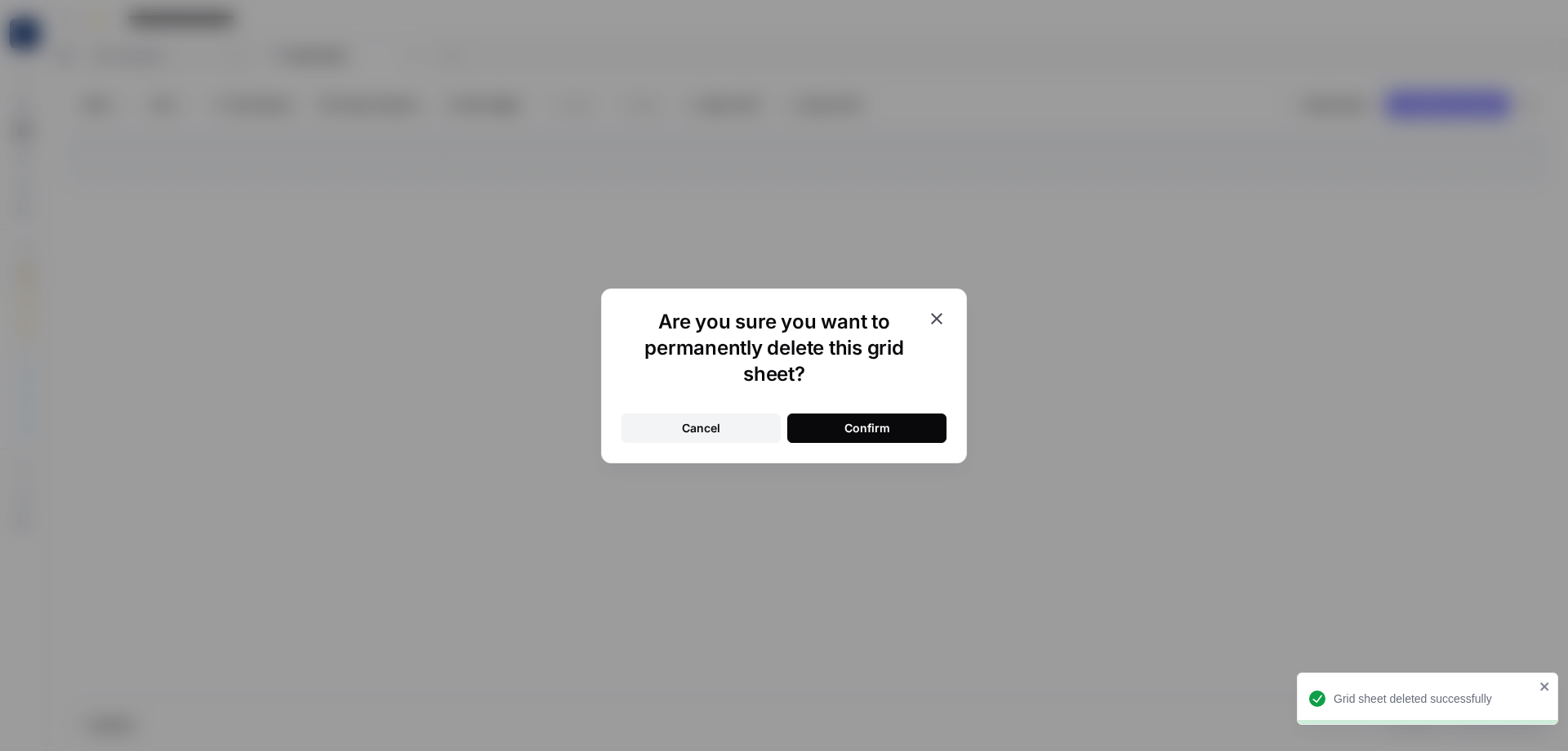
click at [865, 435] on div "Confirm" at bounding box center [867, 428] width 46 height 16
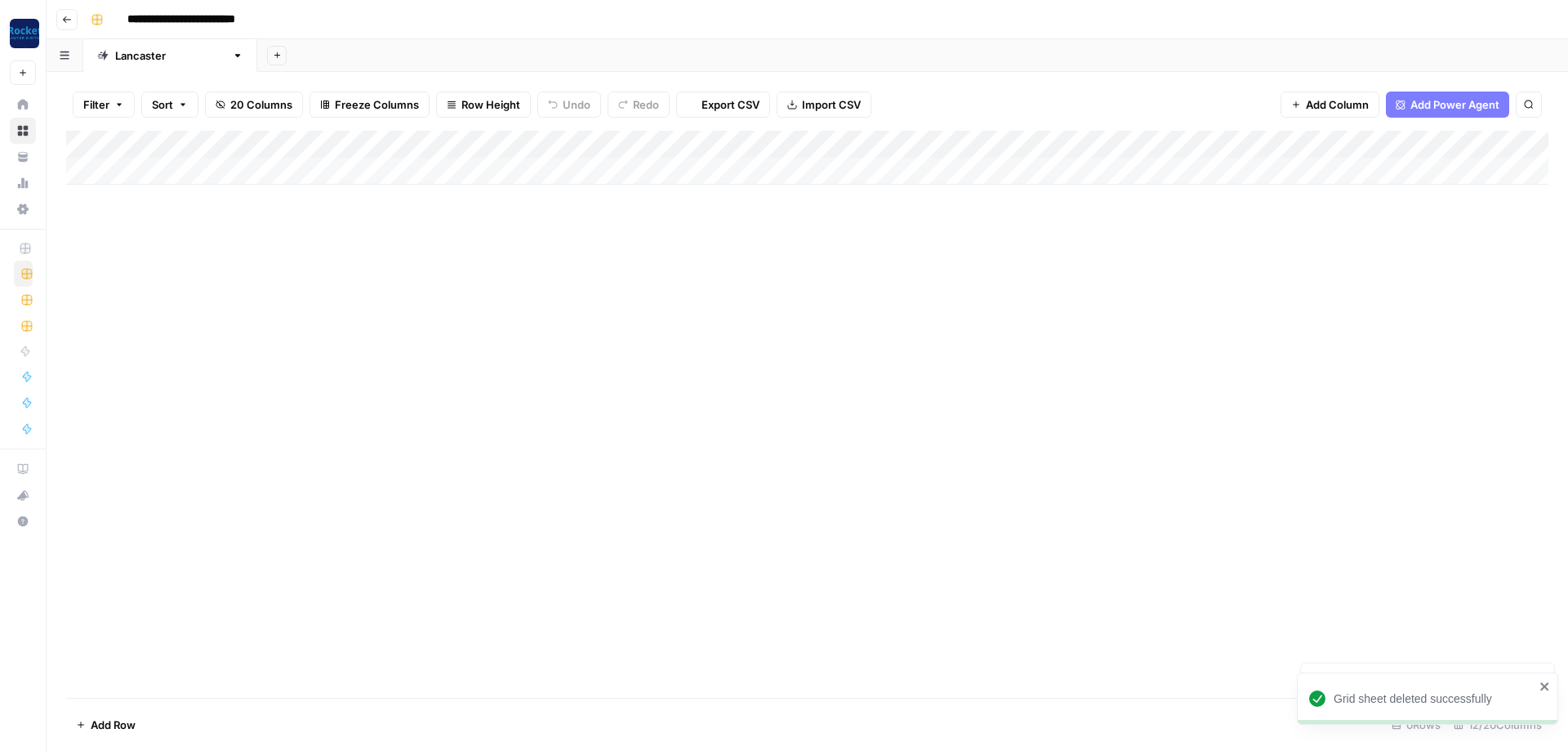
click at [141, 55] on div "[GEOGRAPHIC_DATA]" at bounding box center [170, 55] width 110 height 16
type input "*******"
click at [774, 141] on div "Add Column" at bounding box center [807, 158] width 1482 height 54
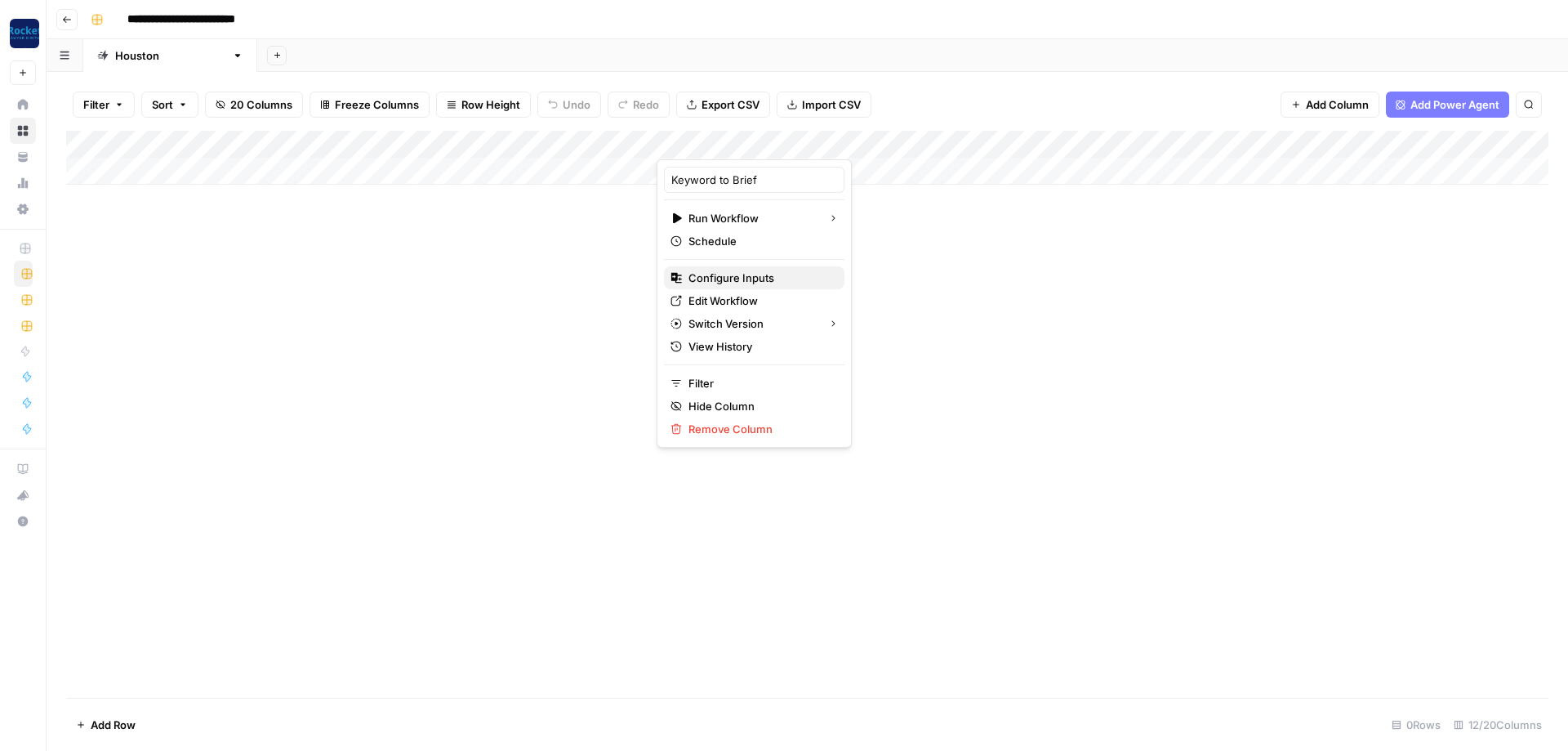
click at [740, 269] on button "Configure Inputs" at bounding box center [754, 277] width 181 height 23
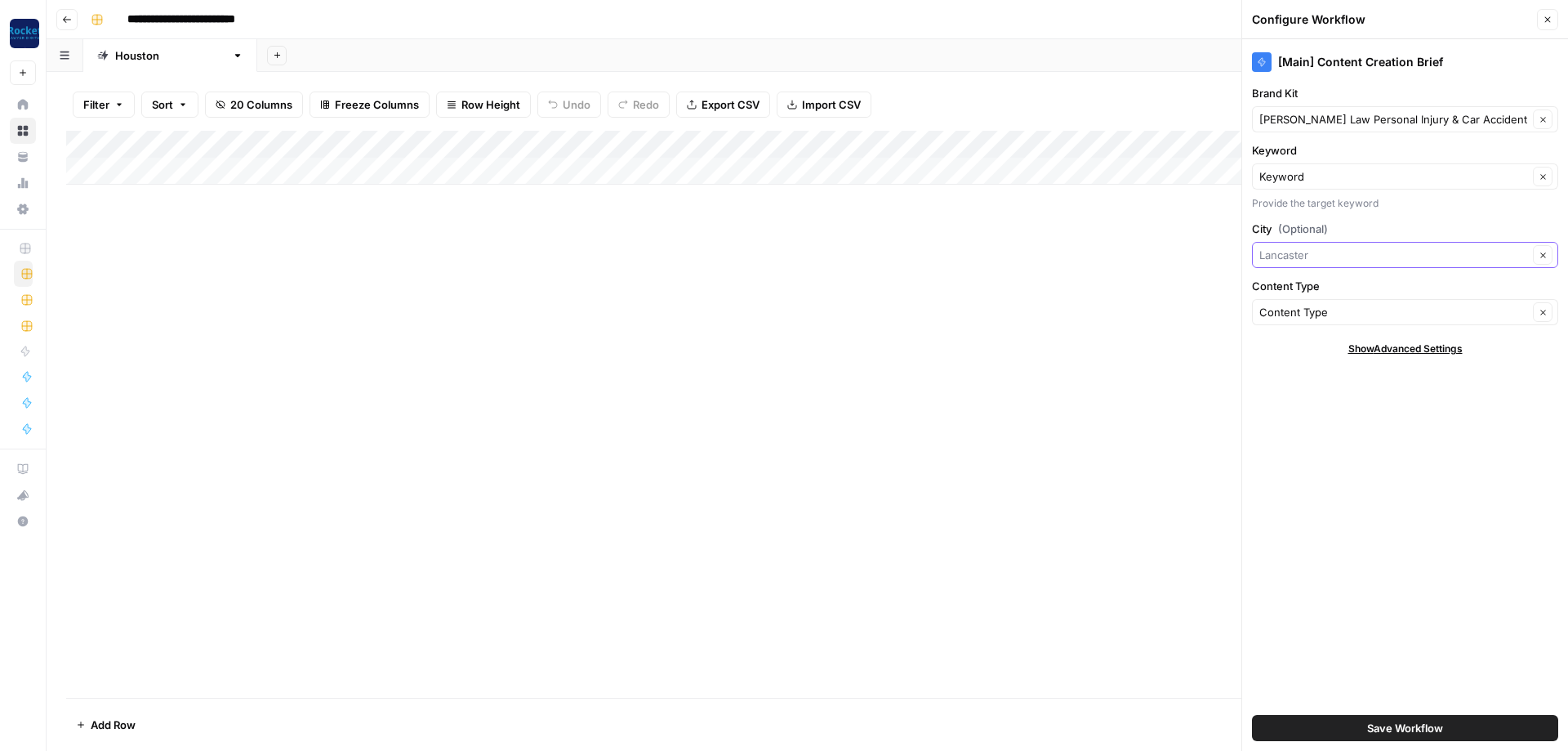
click at [1341, 252] on input "City (Optional)" at bounding box center [1393, 255] width 268 height 16
type input "[GEOGRAPHIC_DATA]"
click at [1364, 722] on button "Save Workflow" at bounding box center [1405, 727] width 306 height 26
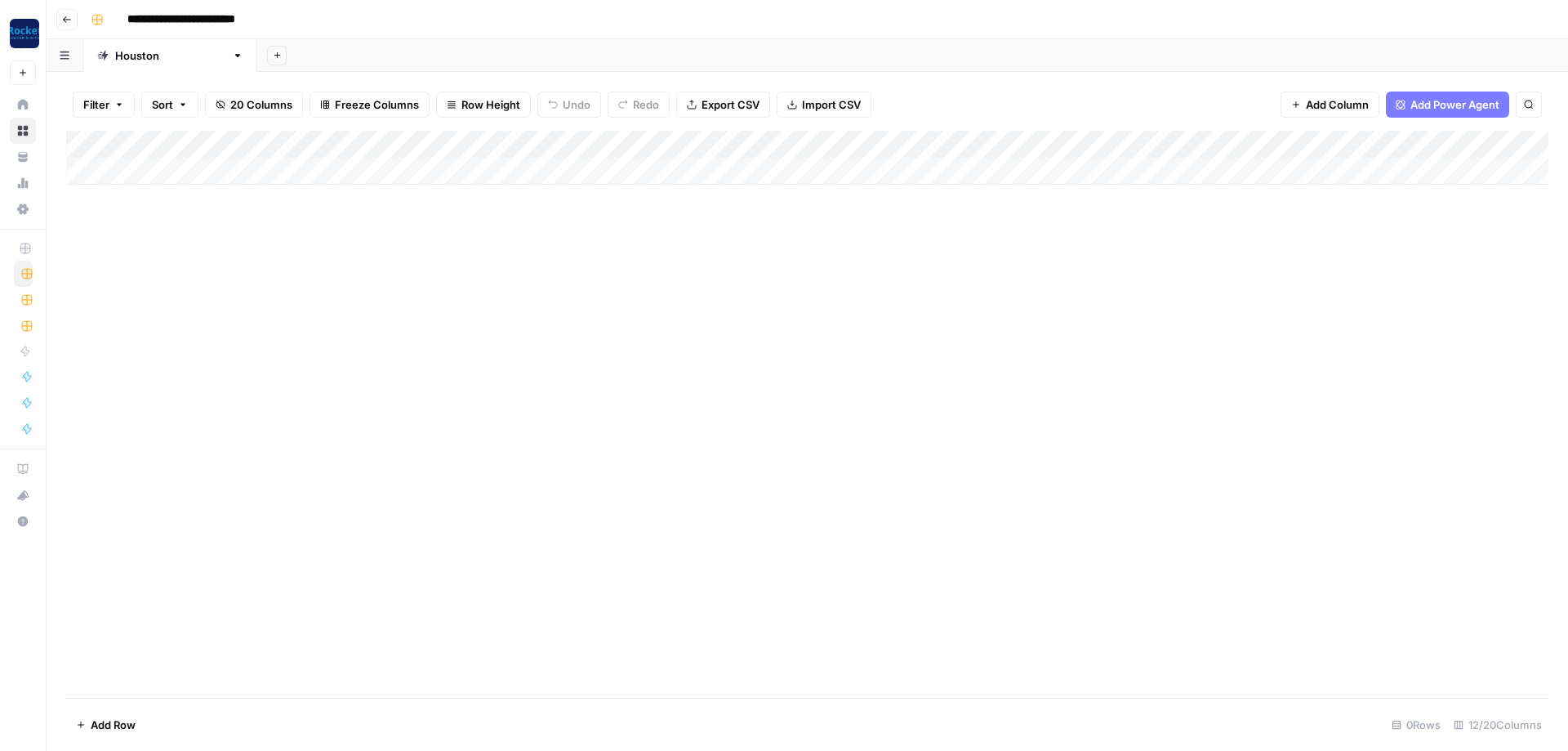
click at [319, 160] on div "Add Column" at bounding box center [807, 158] width 1482 height 54
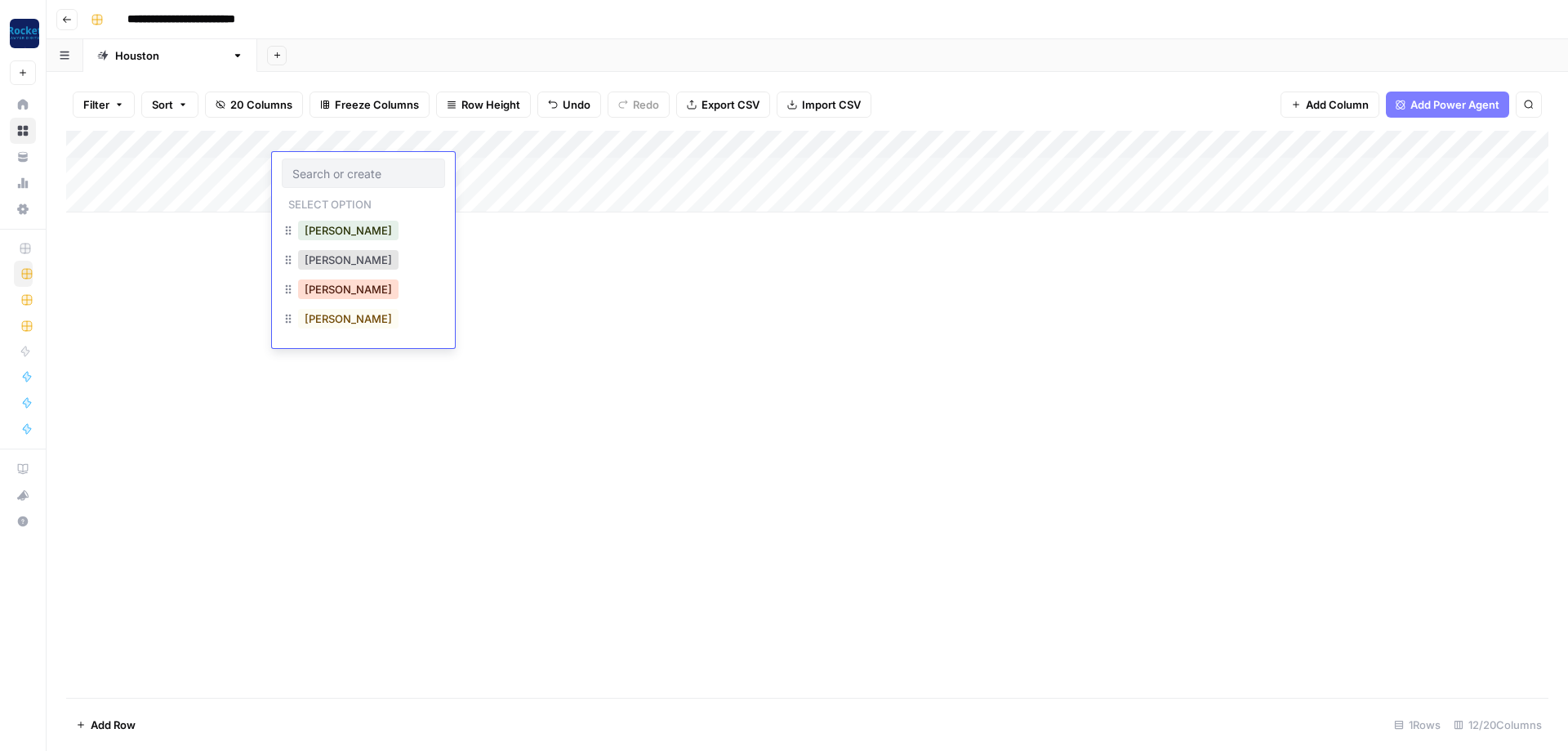
click at [324, 291] on button "[PERSON_NAME]" at bounding box center [348, 289] width 100 height 20
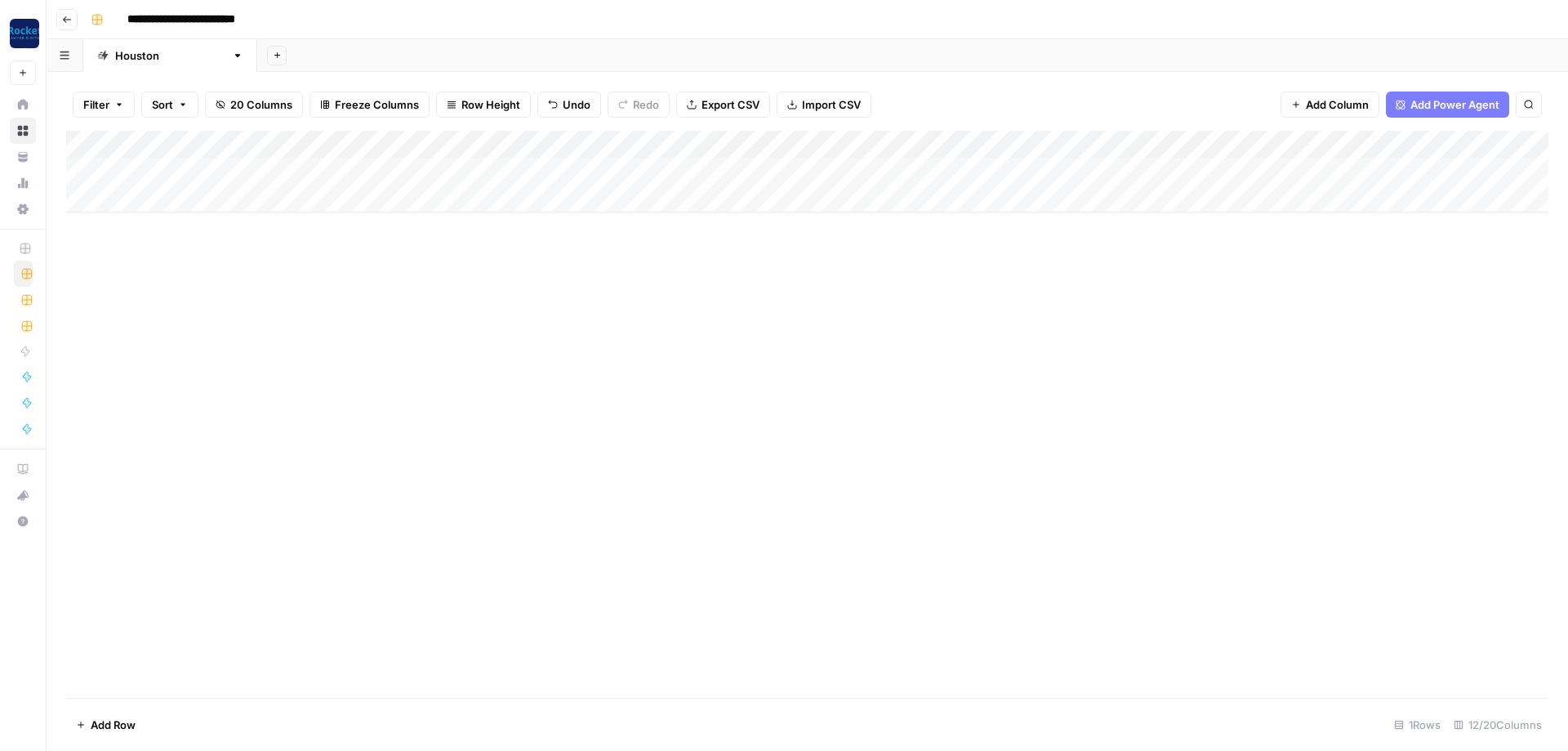
click at [1359, 141] on div "Add Column" at bounding box center [807, 171] width 1482 height 81
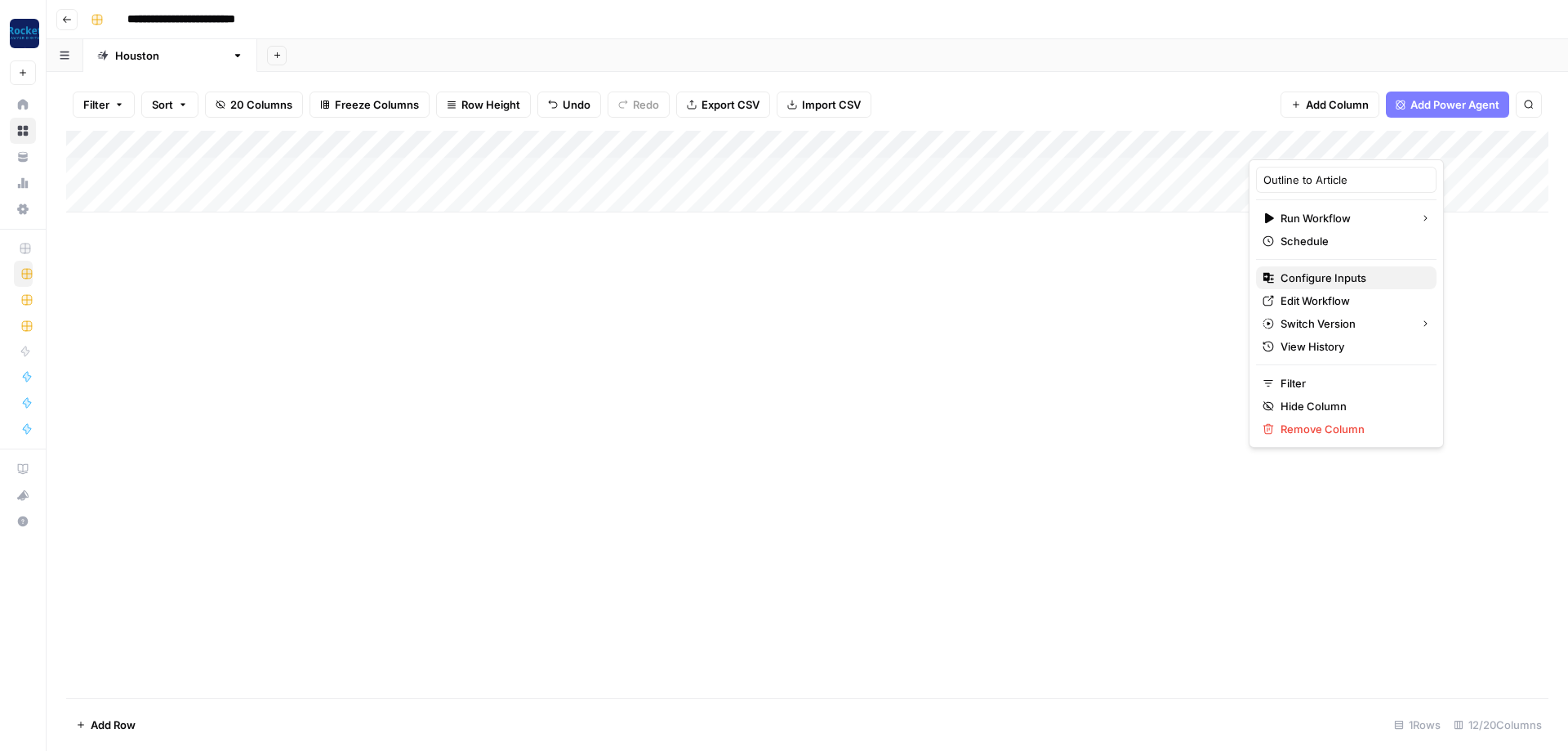
click at [1301, 269] on span "Configure Inputs" at bounding box center [1352, 277] width 143 height 16
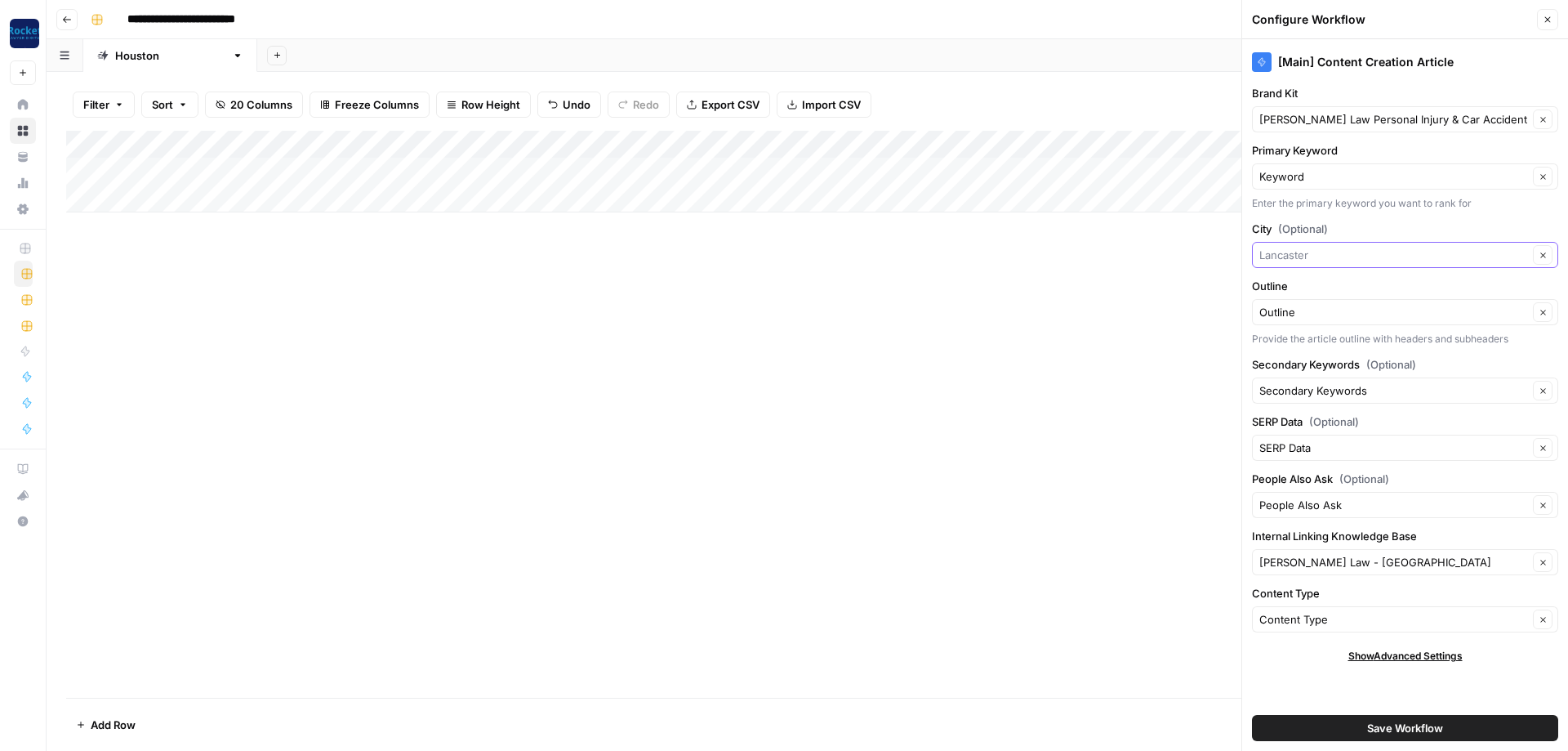
click at [1342, 251] on input "City (Optional)" at bounding box center [1393, 255] width 268 height 16
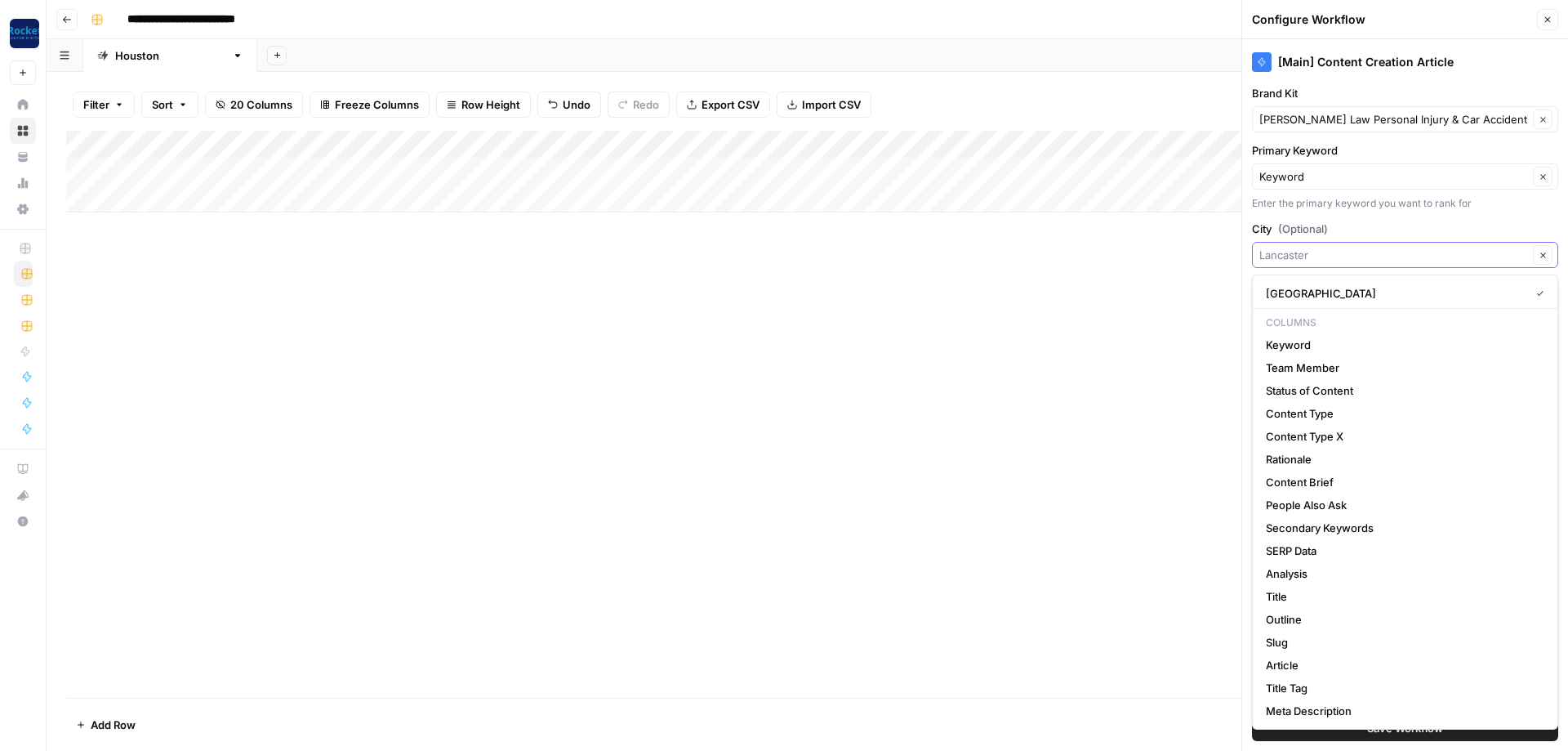
paste input "[PERSON_NAME] Accident Attorneys - [PERSON_NAME]"
type input "[PERSON_NAME] Accident Attorneys - [PERSON_NAME]"
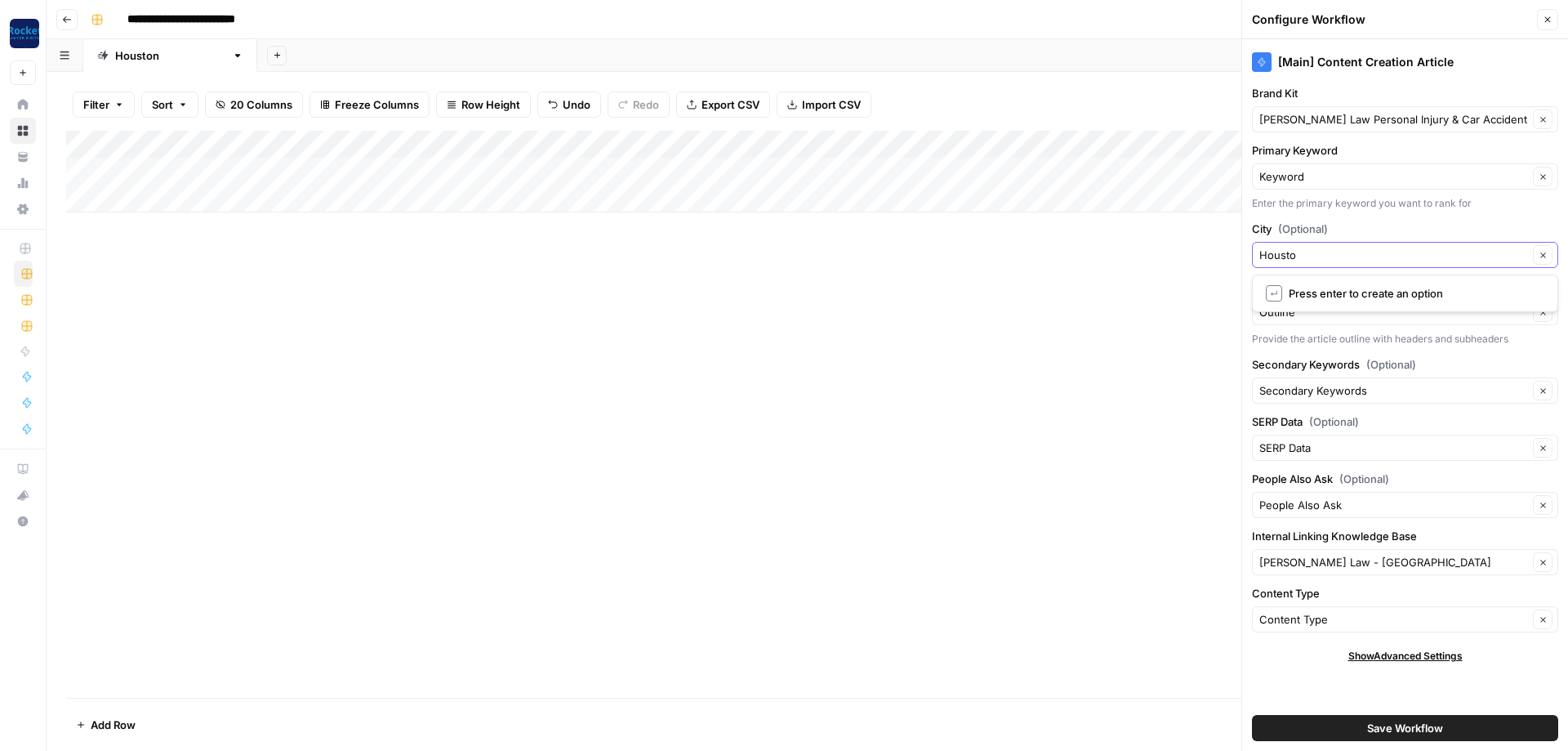
type input "[GEOGRAPHIC_DATA]"
click at [1363, 559] on input "Internal Linking Knowledge Base" at bounding box center [1393, 562] width 268 height 16
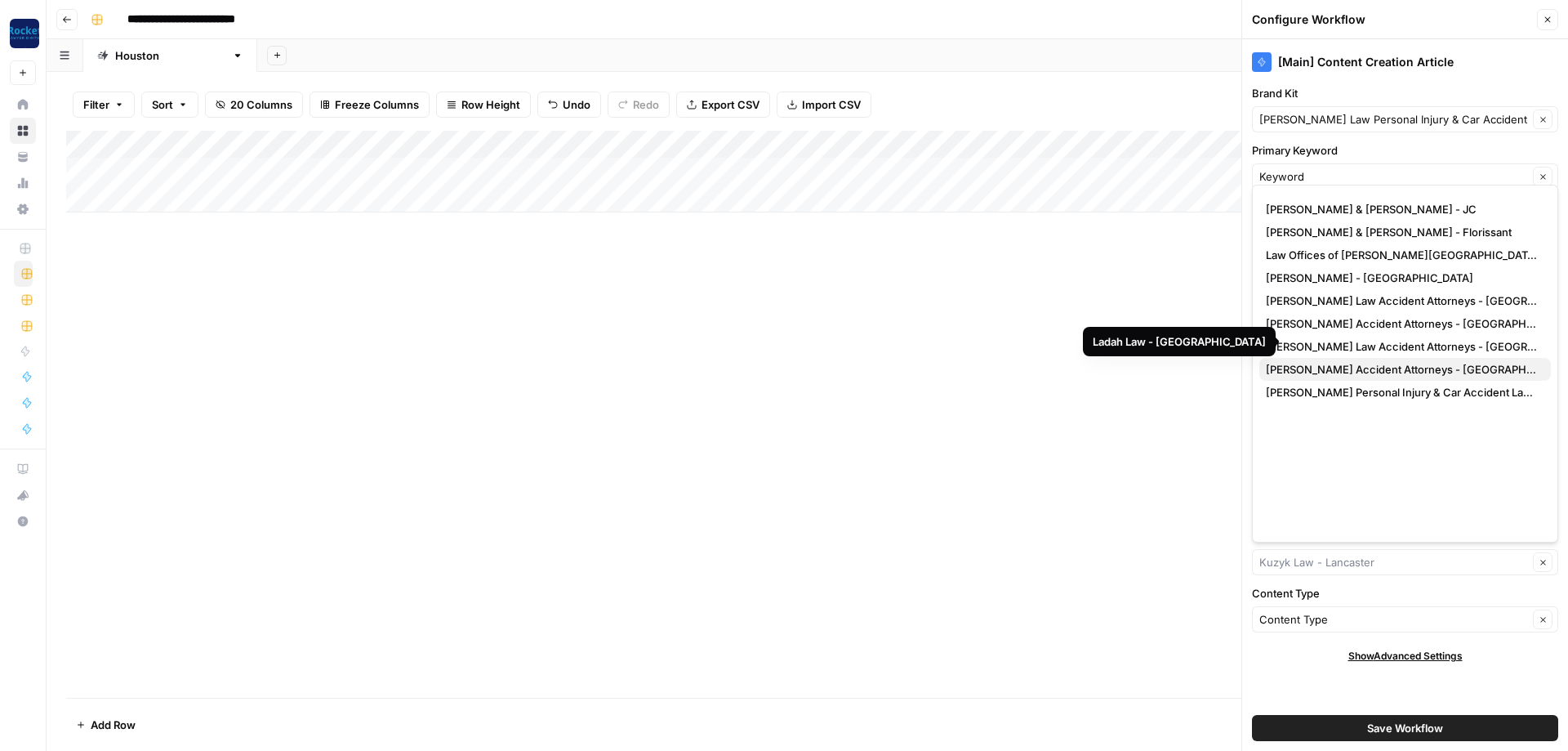
scroll to position [275, 0]
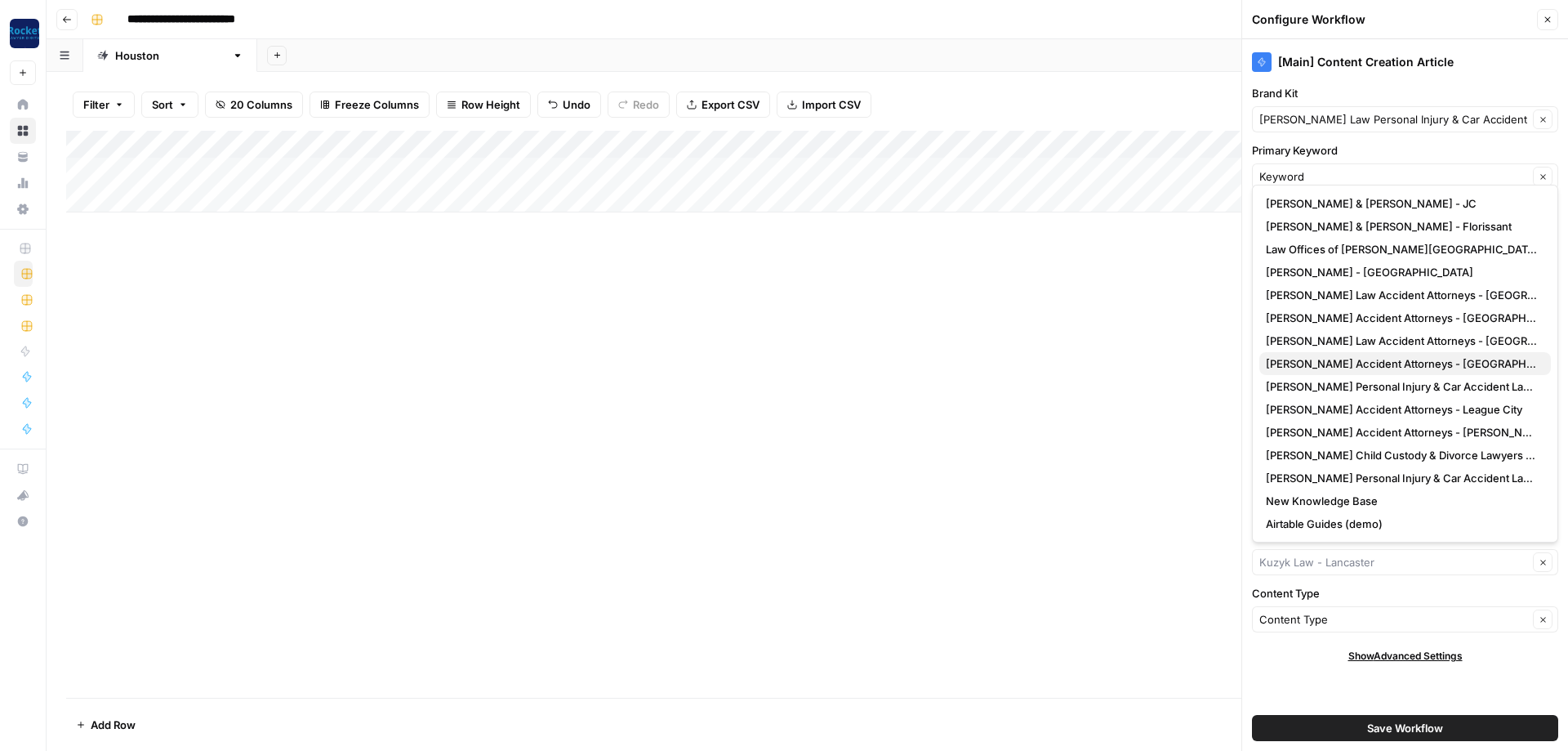
click at [1355, 371] on button "[PERSON_NAME] Accident Attorneys - [GEOGRAPHIC_DATA]" at bounding box center [1405, 363] width 292 height 23
type input "[PERSON_NAME] Accident Attorneys - [GEOGRAPHIC_DATA]"
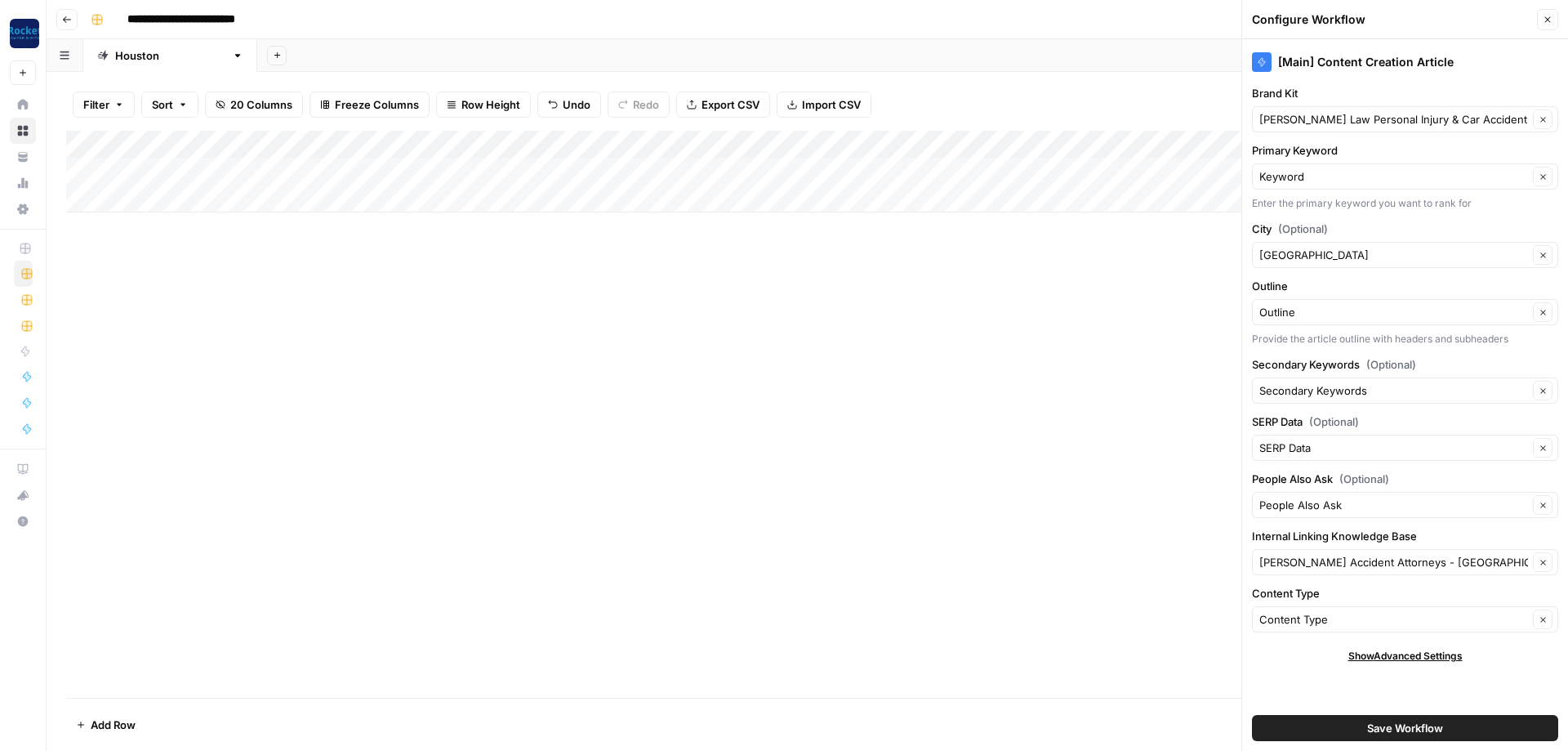
click at [1387, 726] on span "Save Workflow" at bounding box center [1405, 728] width 76 height 16
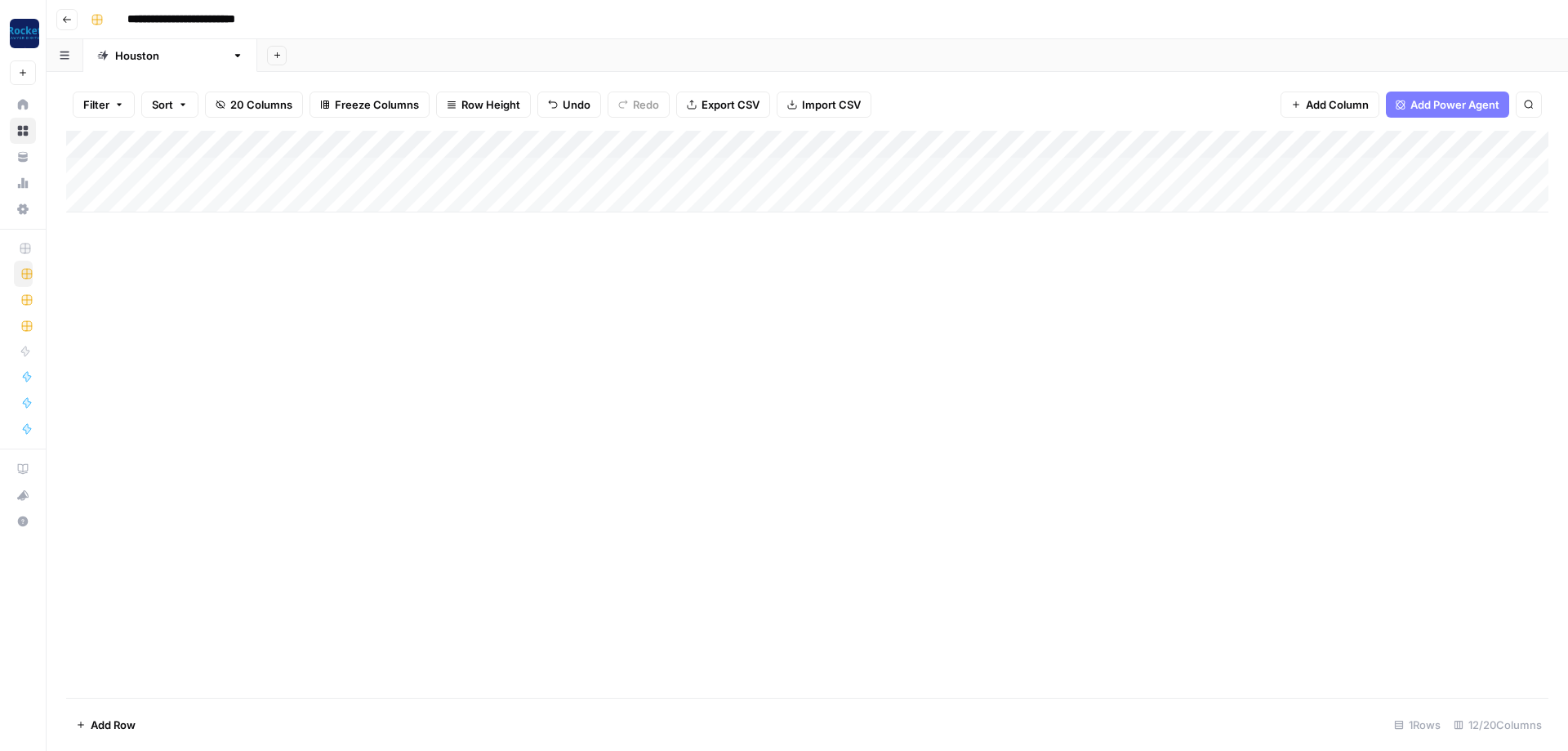
click at [232, 55] on icon "button" at bounding box center [237, 55] width 12 height 12
click at [210, 108] on span "Duplicate Sheet" at bounding box center [236, 109] width 79 height 16
type input "**********"
click at [289, 55] on div "[GEOGRAPHIC_DATA]" at bounding box center [344, 55] width 110 height 16
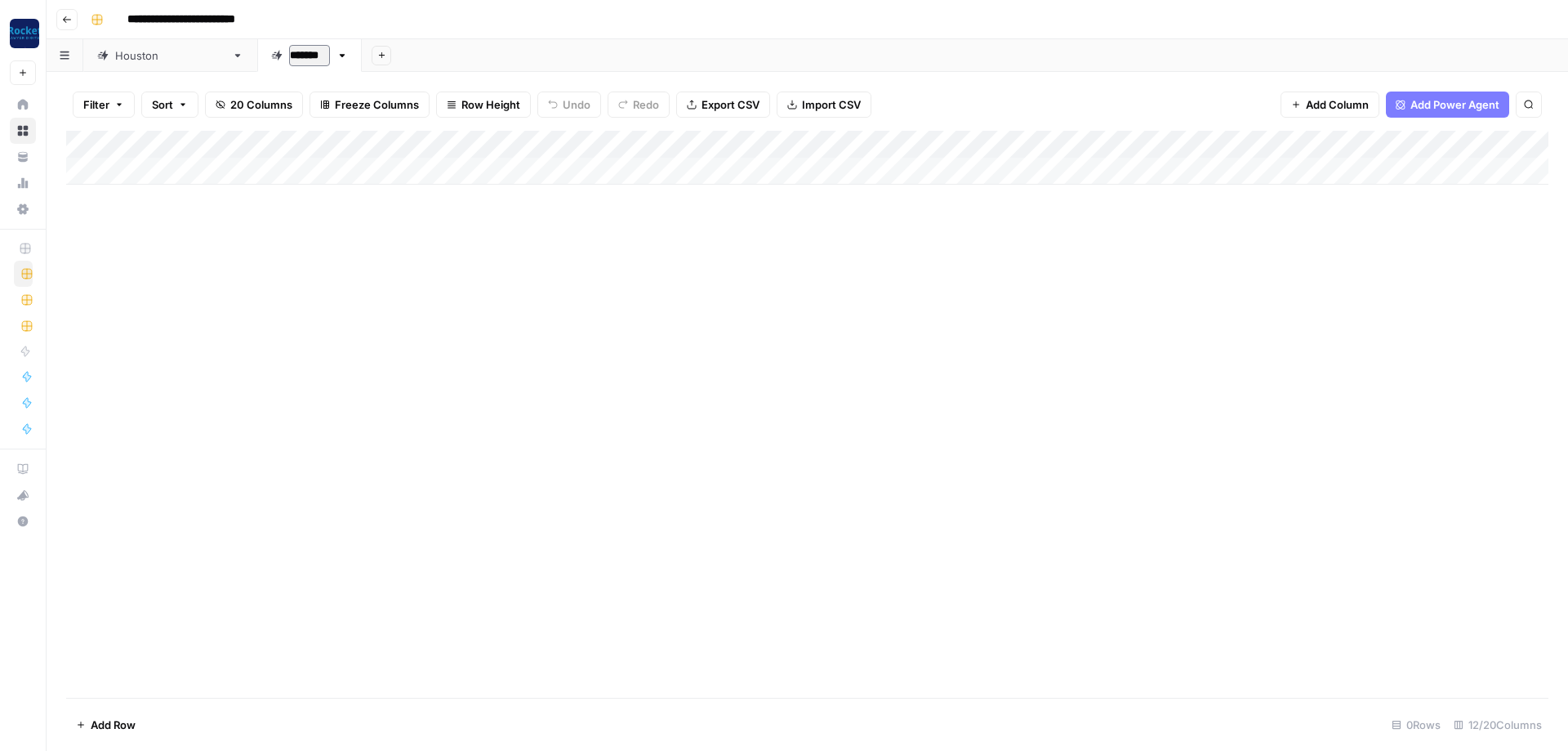
type input "********"
click at [773, 138] on div "Add Column" at bounding box center [807, 158] width 1482 height 54
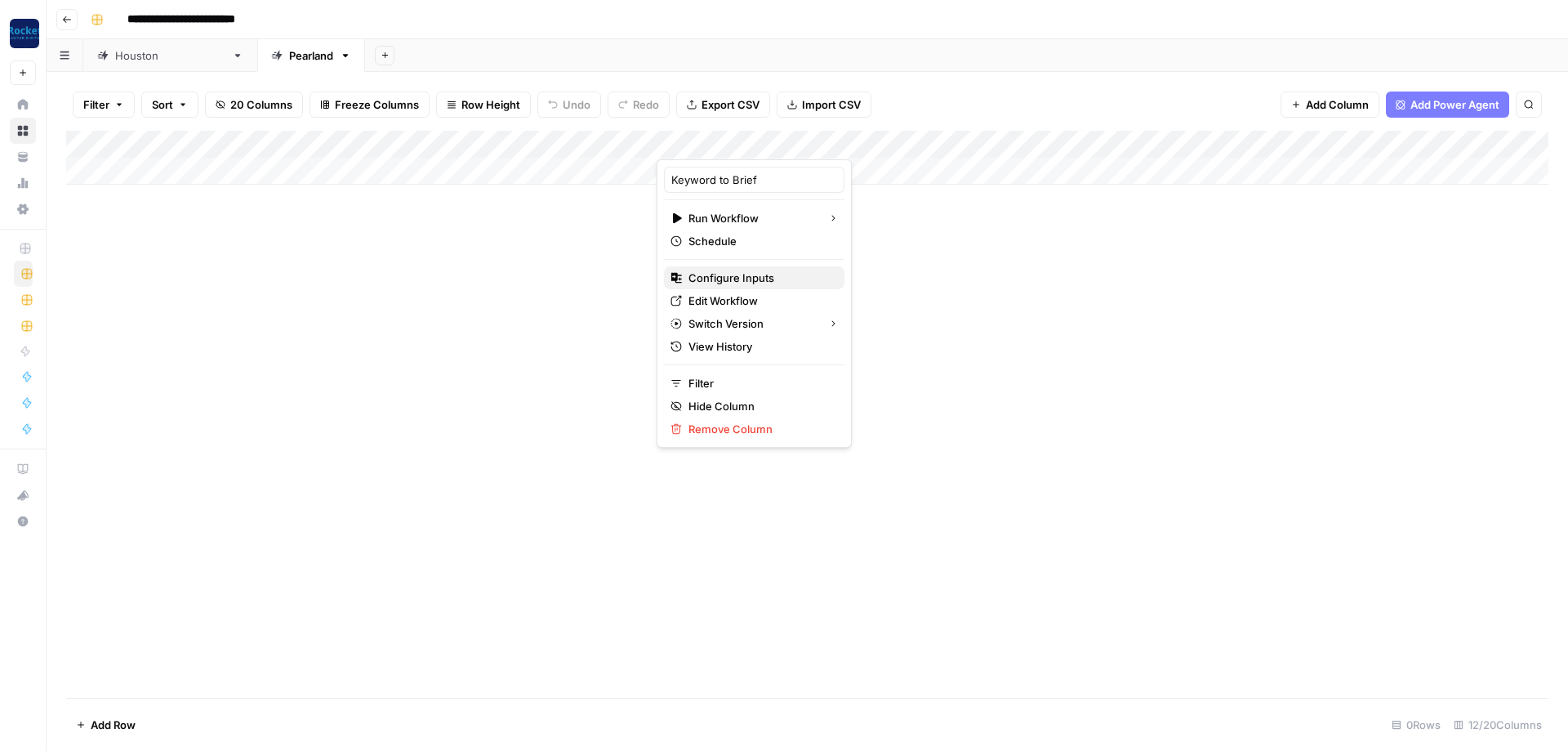
click at [724, 273] on span "Configure Inputs" at bounding box center [760, 277] width 143 height 16
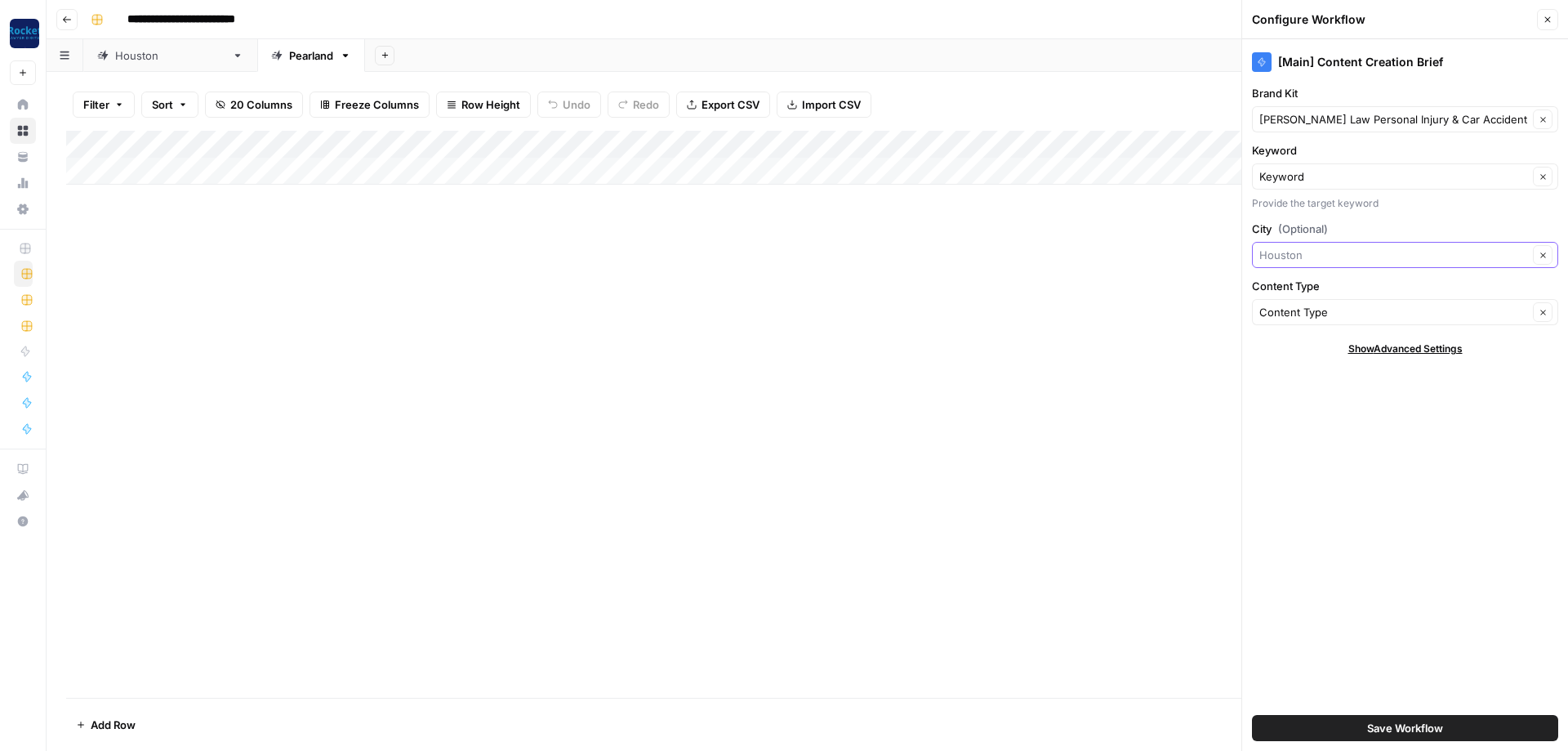
click at [1333, 259] on input "City (Optional)" at bounding box center [1393, 255] width 268 height 16
type input "Pearland"
drag, startPoint x: 1372, startPoint y: 730, endPoint x: 1343, endPoint y: 394, distance: 337.2
click at [1364, 566] on div "[Main] Content Creation Brief Brand Kit Kuzyk Law Personal Injury & Car Acciden…" at bounding box center [1405, 395] width 326 height 712
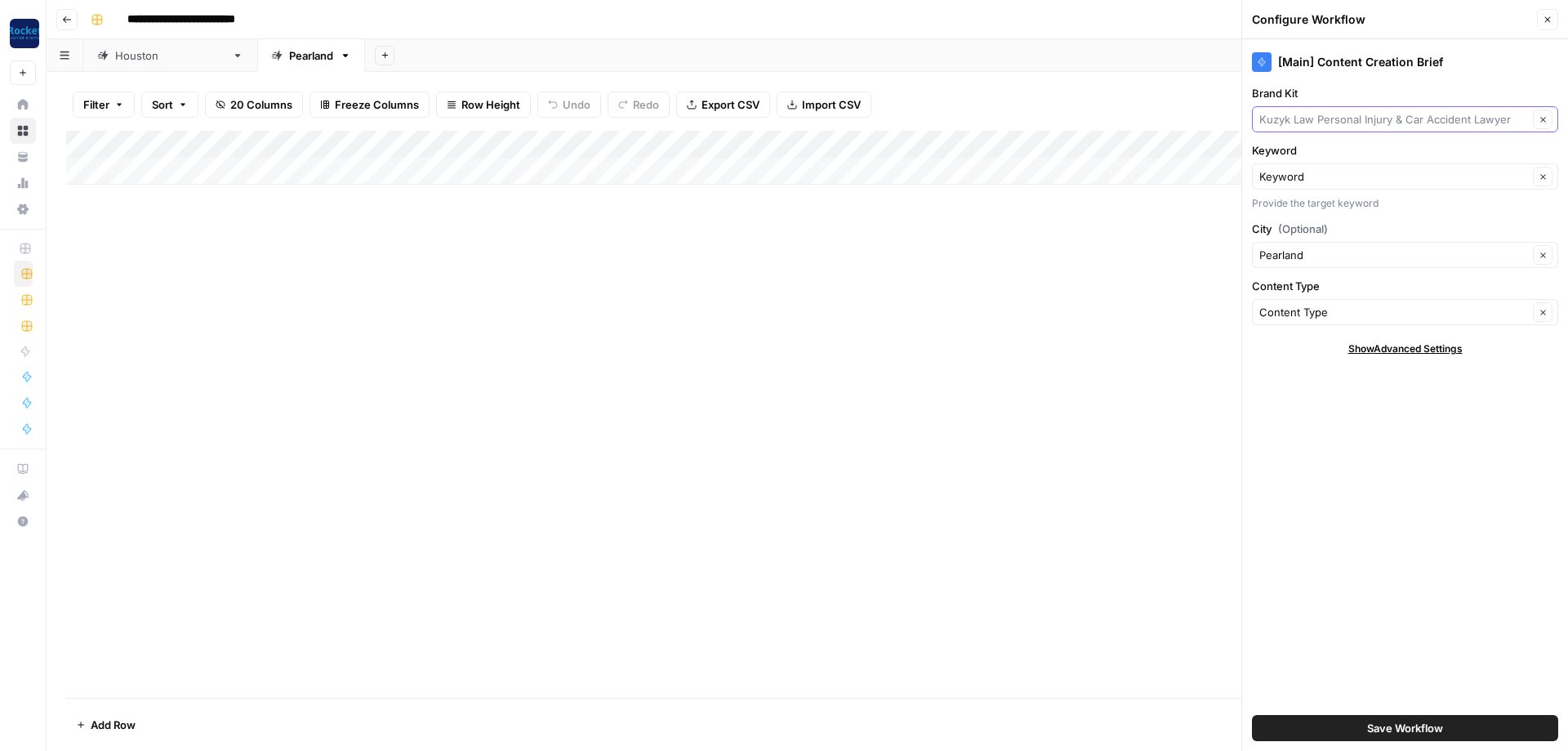
drag, startPoint x: 1363, startPoint y: 115, endPoint x: 1365, endPoint y: 124, distance: 9.2
click at [1363, 116] on input "Brand Kit" at bounding box center [1393, 119] width 268 height 16
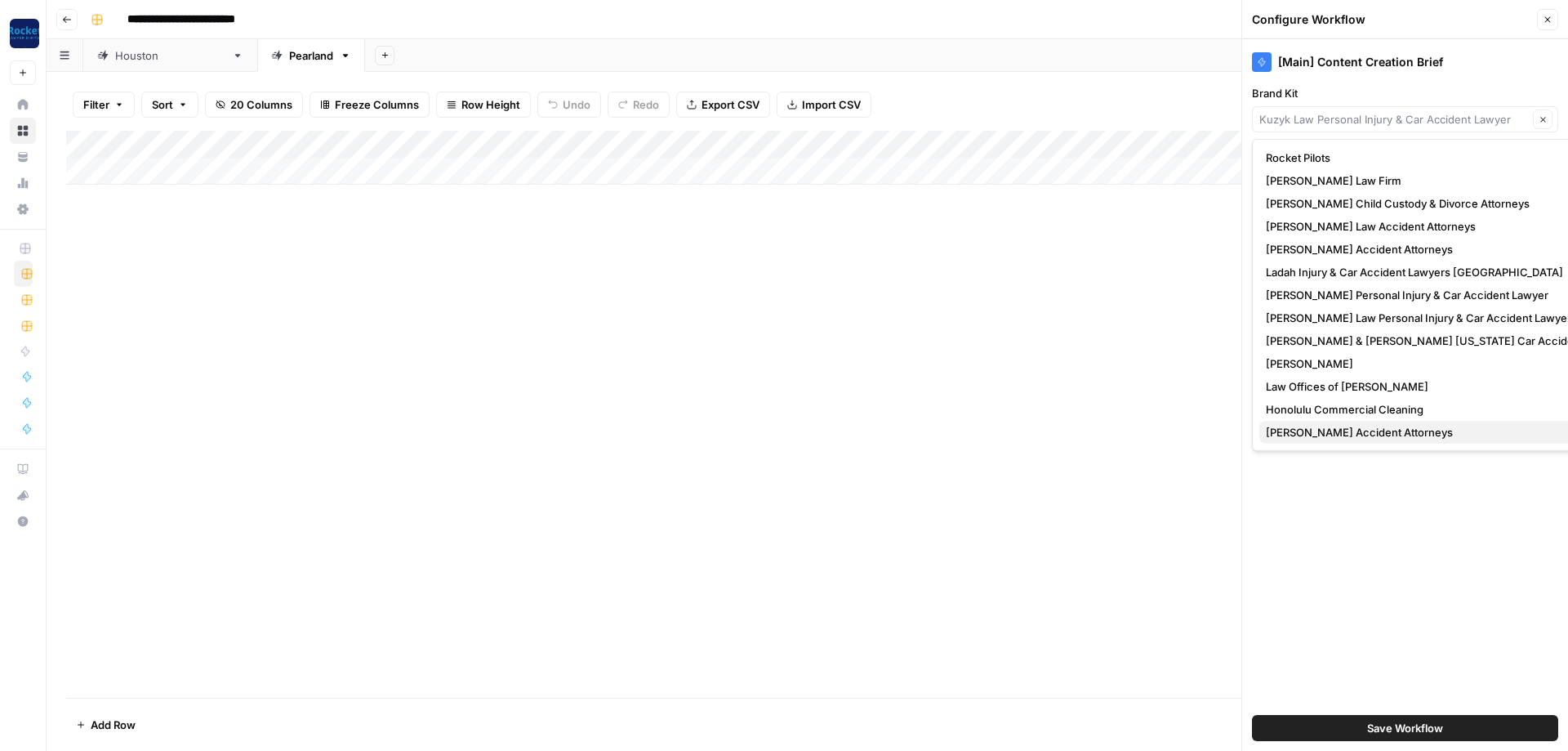
drag, startPoint x: 1339, startPoint y: 432, endPoint x: 1332, endPoint y: 473, distance: 41.6
click at [1339, 432] on span "[PERSON_NAME] Accident Attorneys" at bounding box center [1446, 432] width 362 height 16
type input "[PERSON_NAME] Accident Attorneys"
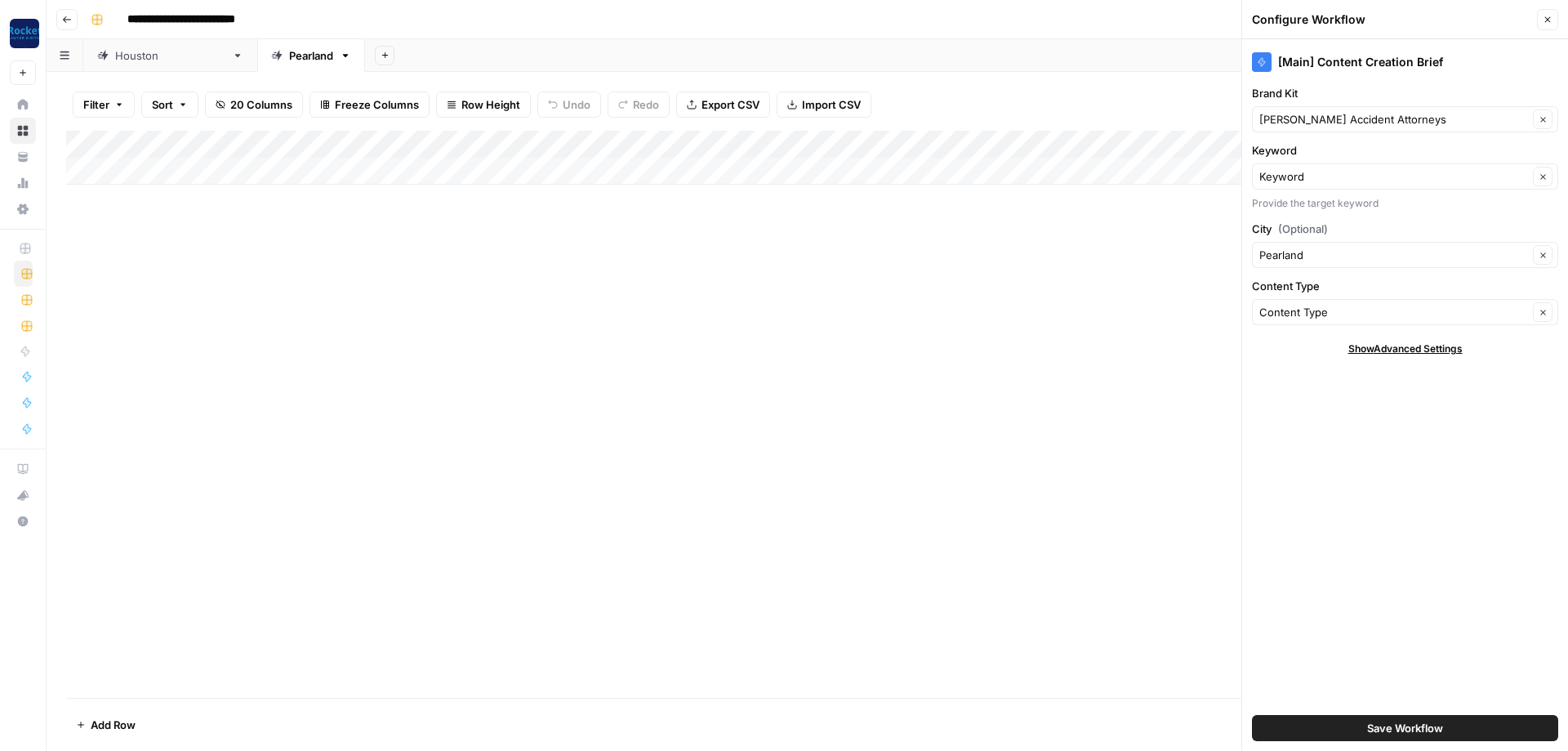
click at [1351, 730] on button "Save Workflow" at bounding box center [1405, 727] width 306 height 26
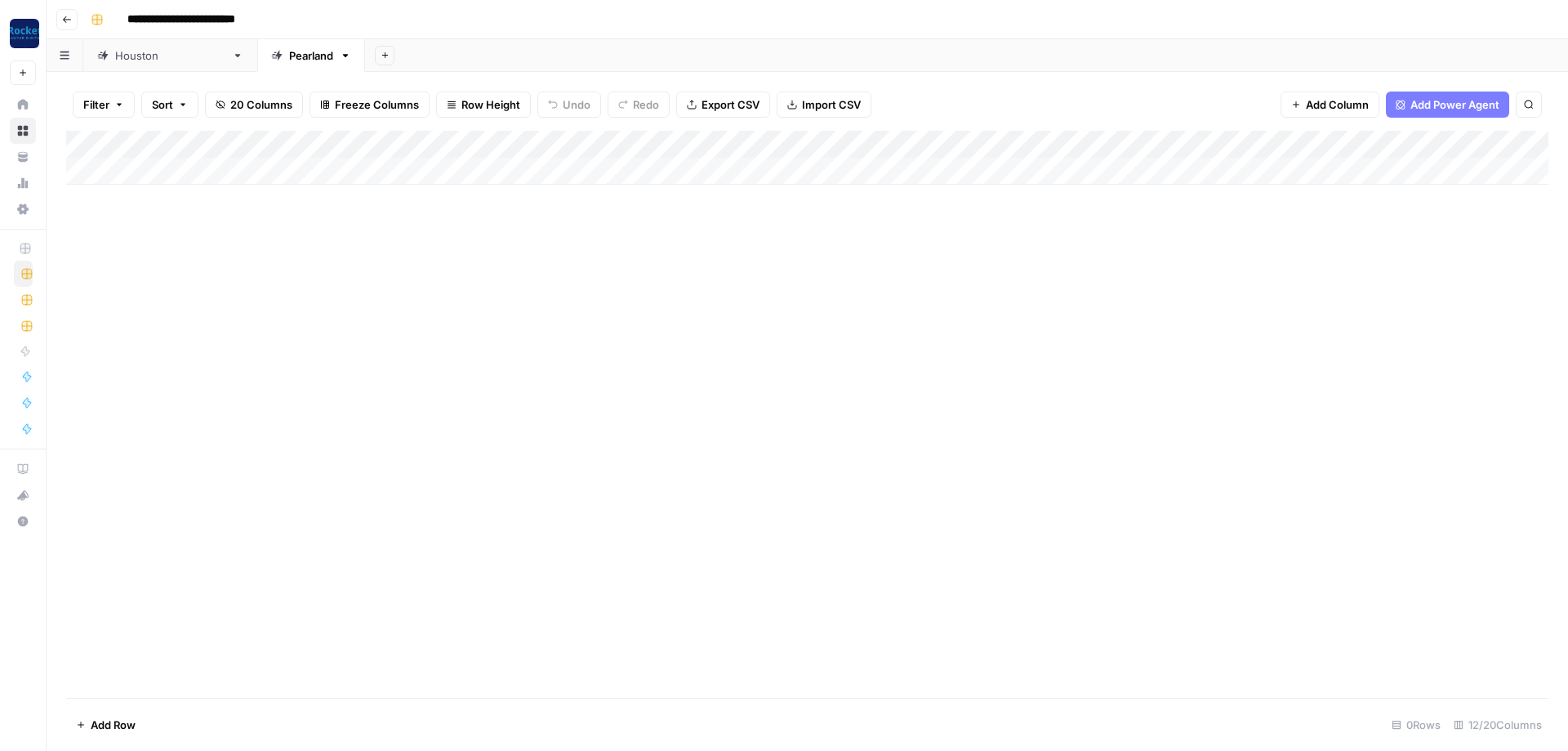
click at [350, 158] on div "Add Column" at bounding box center [807, 158] width 1482 height 54
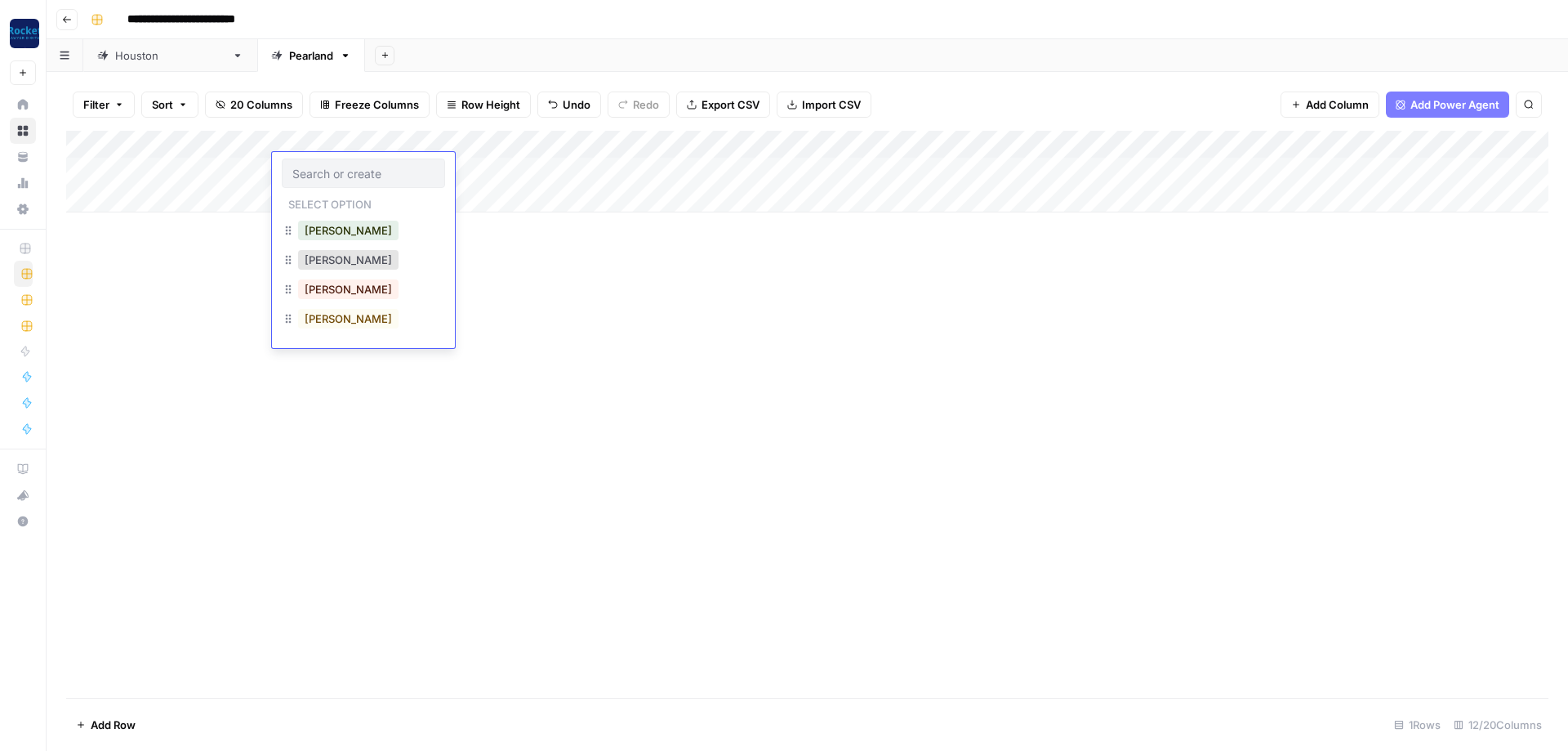
click at [345, 166] on input "text" at bounding box center [363, 173] width 142 height 14
click at [328, 285] on button "[PERSON_NAME]" at bounding box center [348, 289] width 100 height 20
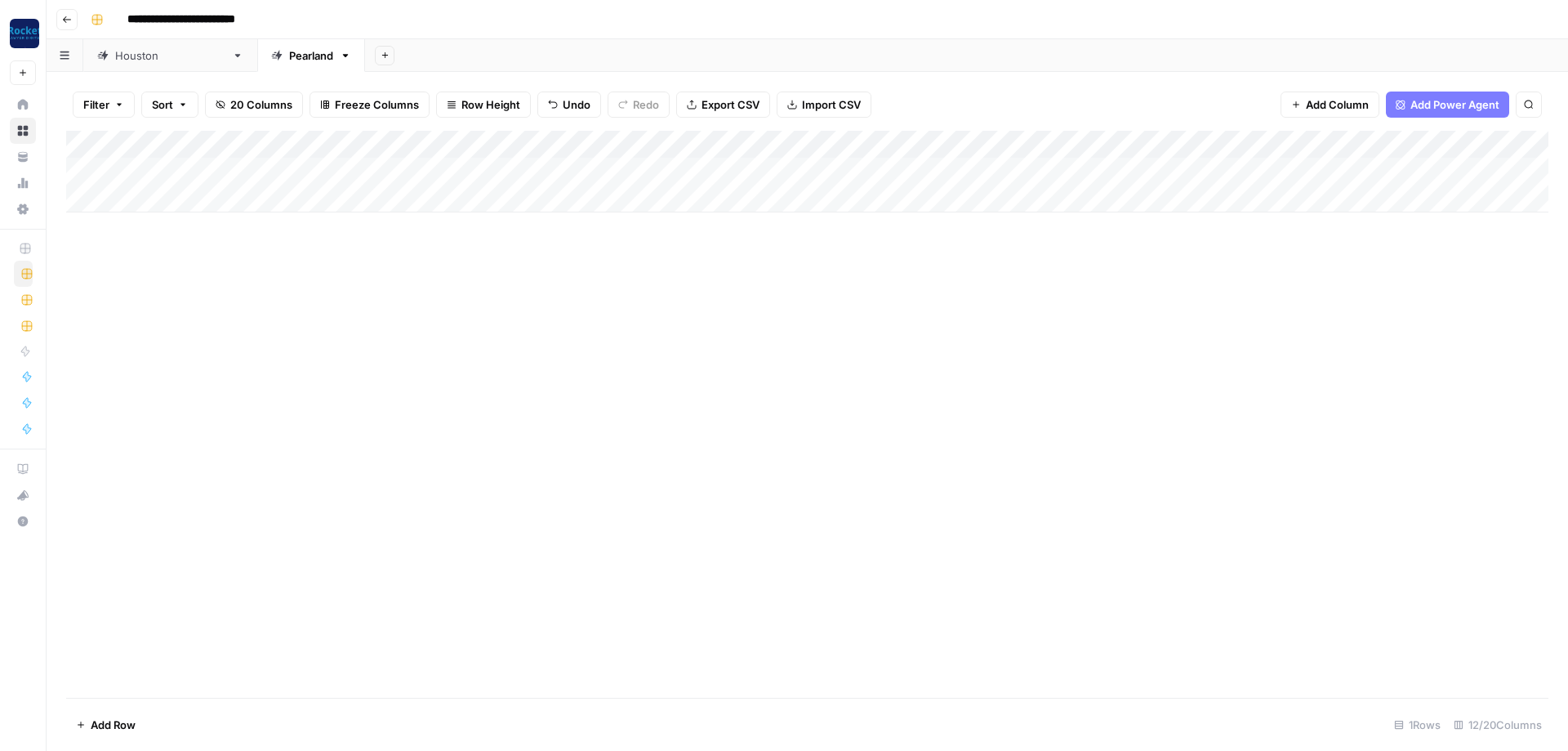
click at [134, 50] on div "[GEOGRAPHIC_DATA]" at bounding box center [170, 55] width 110 height 16
click at [771, 141] on div "Add Column" at bounding box center [807, 171] width 1482 height 81
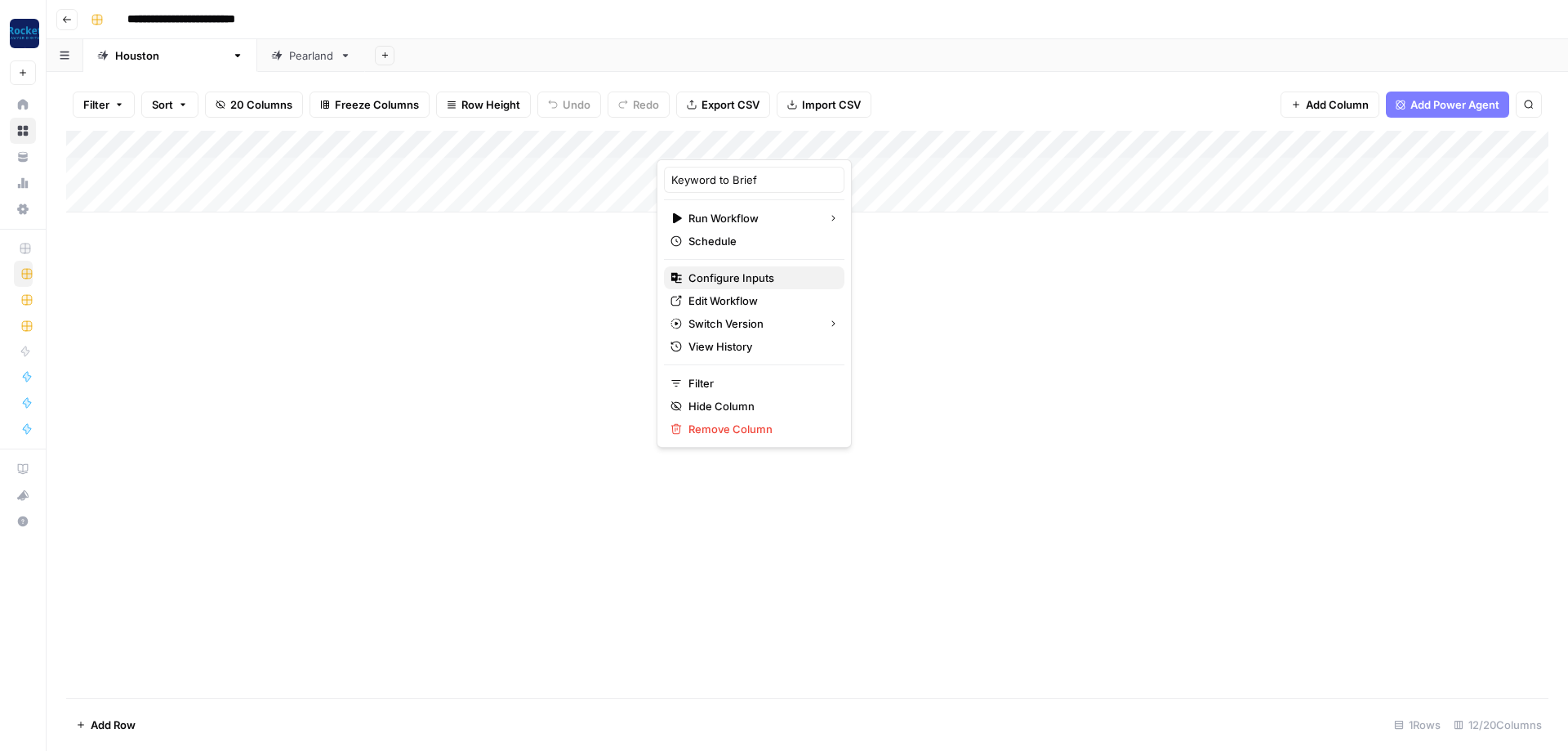
click at [712, 277] on span "Configure Inputs" at bounding box center [760, 277] width 143 height 16
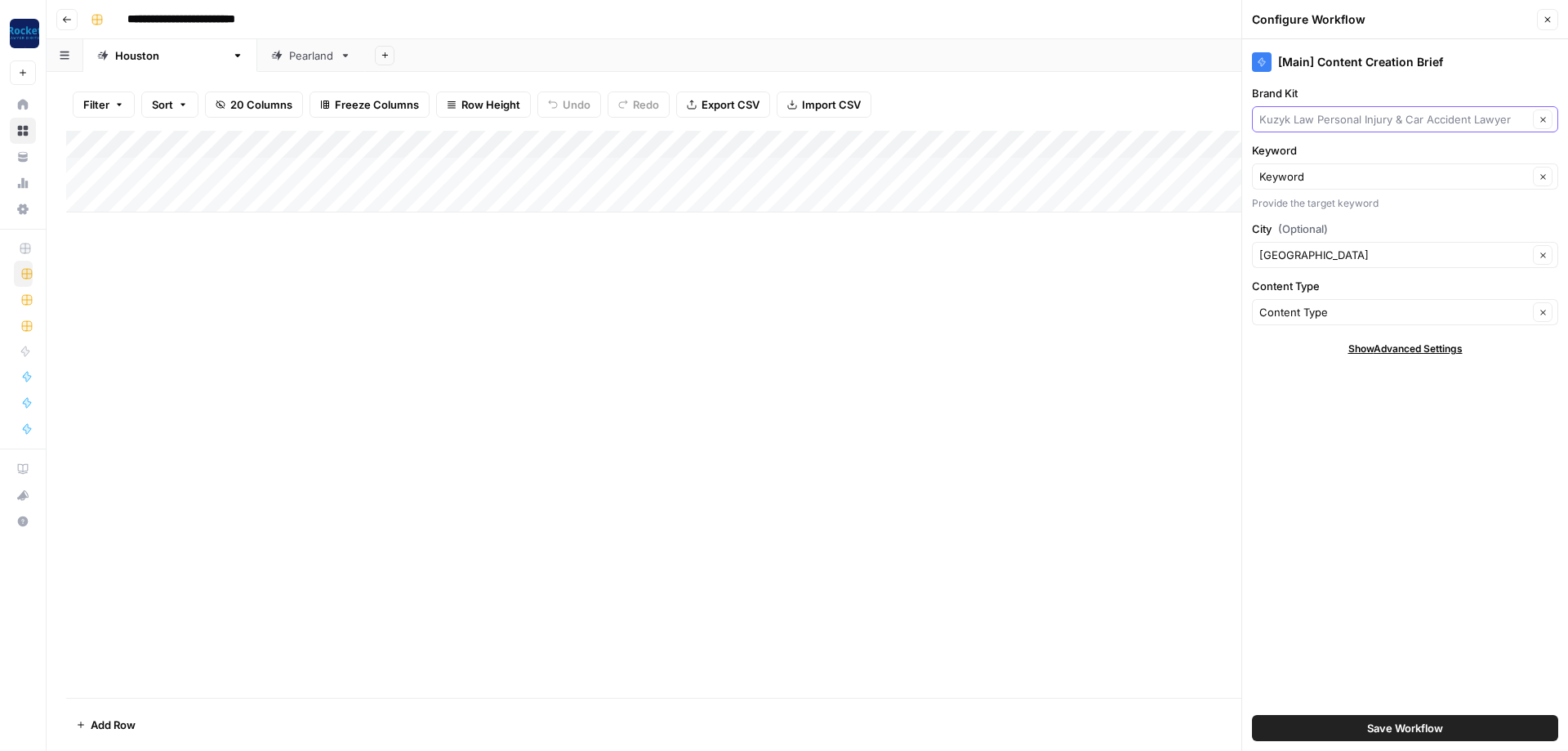
click at [1320, 118] on input "Brand Kit" at bounding box center [1393, 119] width 268 height 16
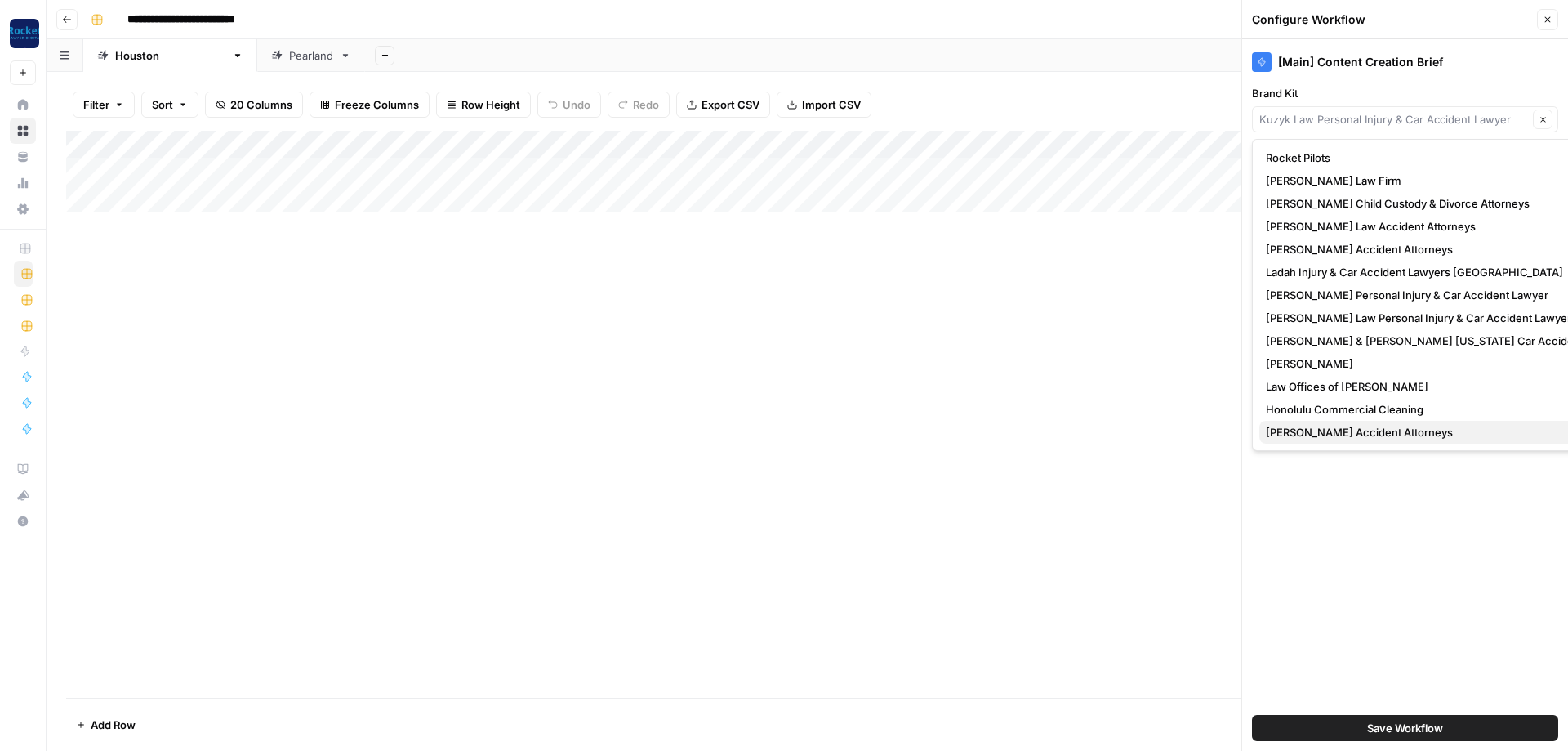
click at [1300, 430] on span "[PERSON_NAME] Accident Attorneys" at bounding box center [1446, 432] width 362 height 16
type input "[PERSON_NAME] Accident Attorneys"
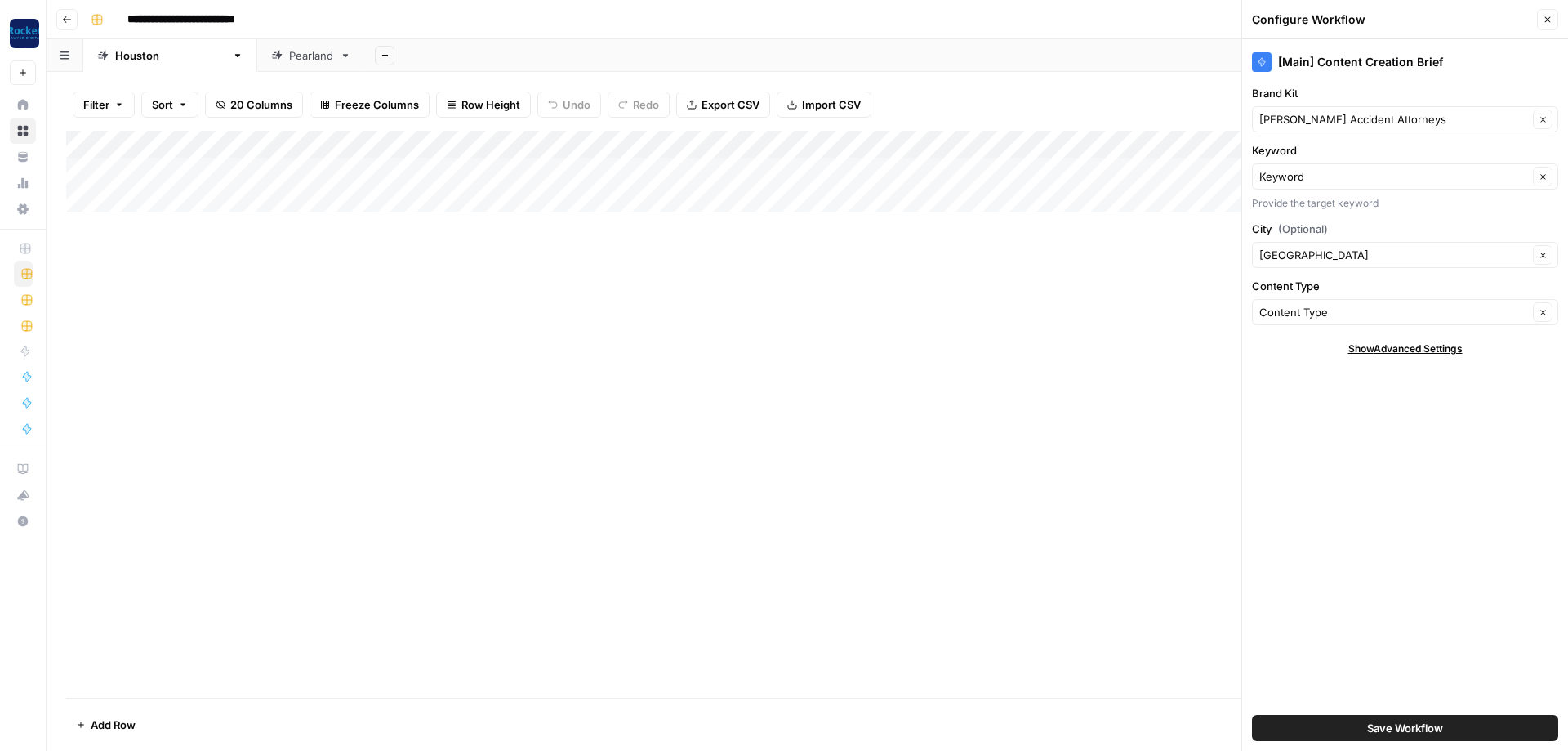
click at [1435, 720] on span "Save Workflow" at bounding box center [1405, 728] width 76 height 16
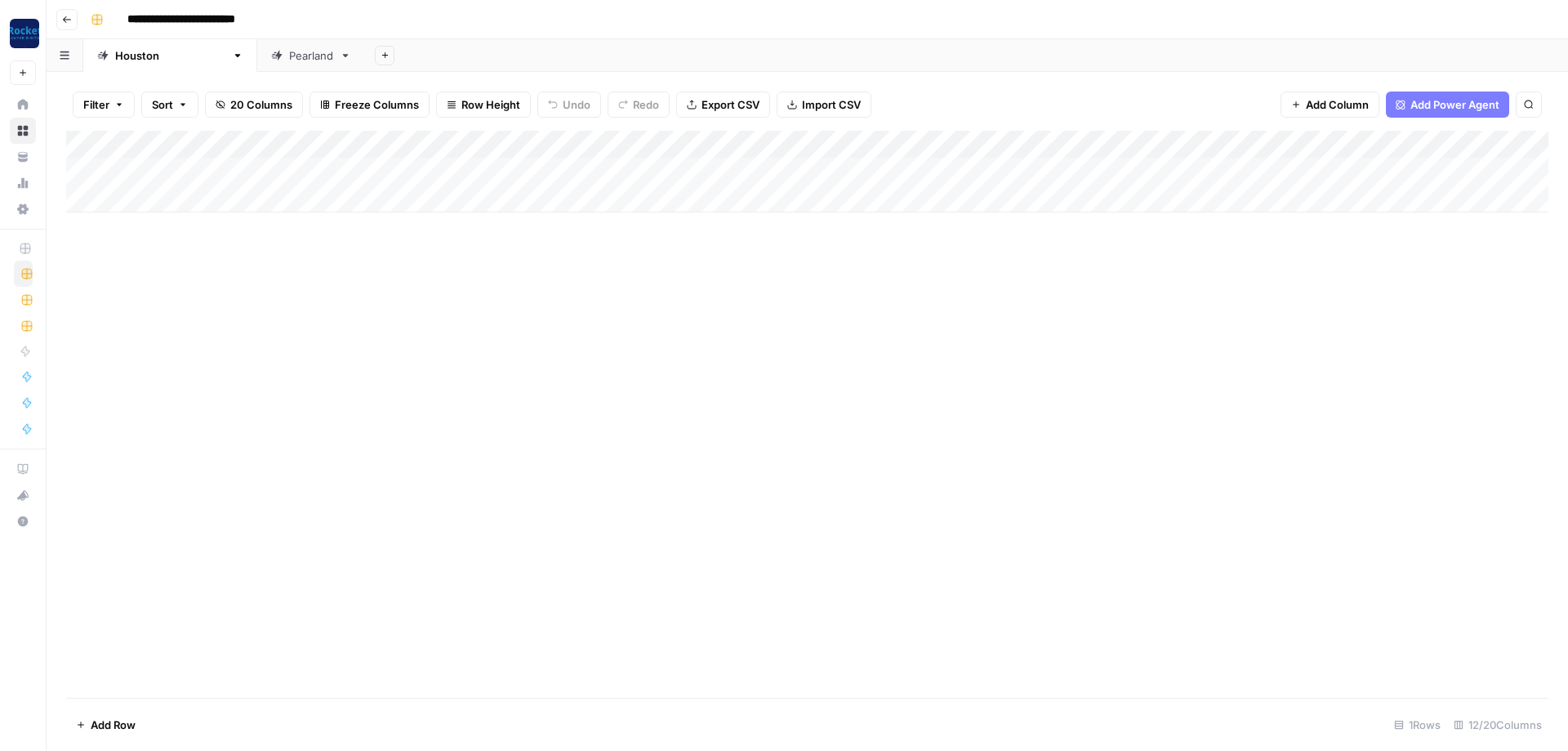
click at [289, 57] on div "Pearland" at bounding box center [311, 55] width 44 height 16
click at [774, 142] on div "Add Column" at bounding box center [807, 171] width 1482 height 81
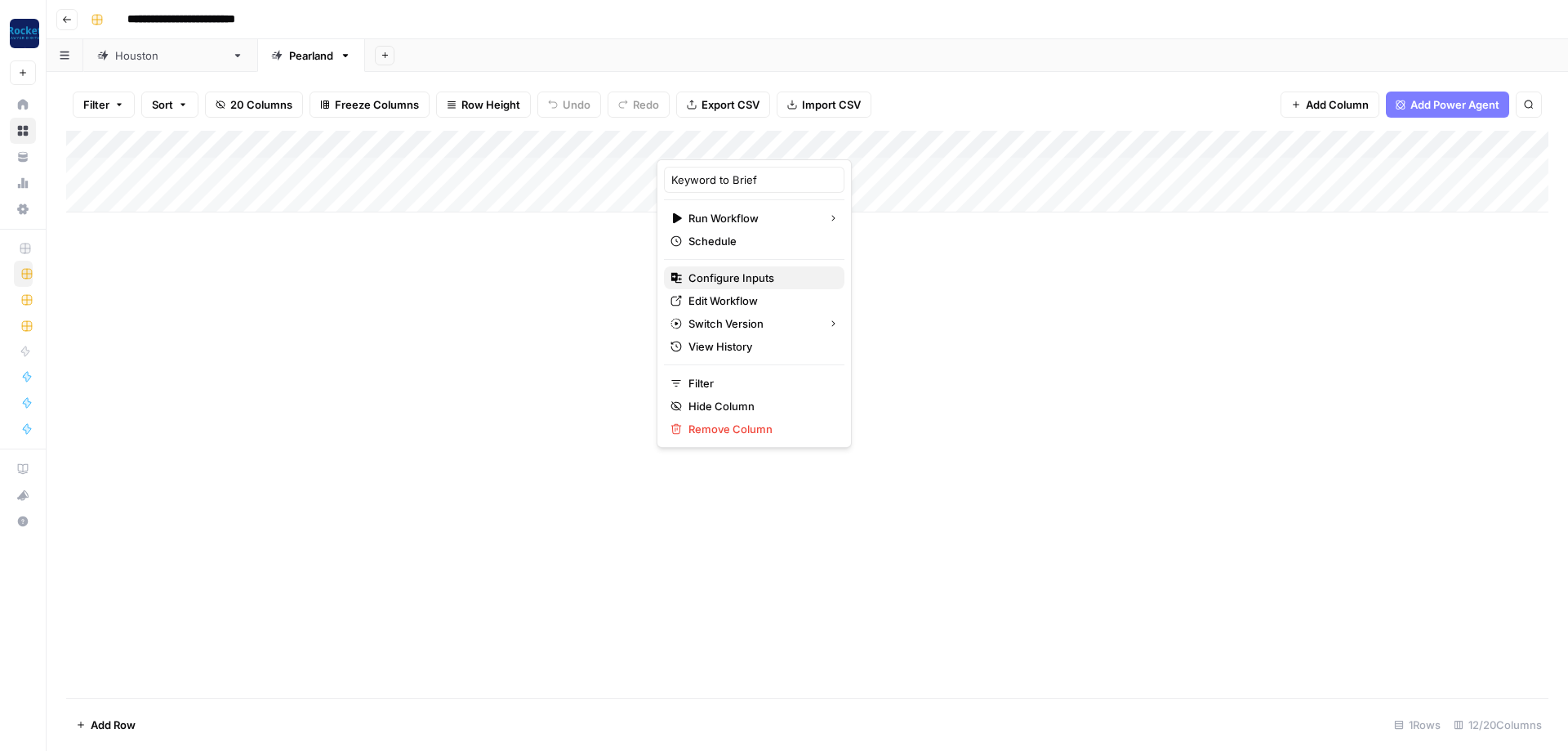
click at [708, 278] on span "Configure Inputs" at bounding box center [760, 277] width 143 height 16
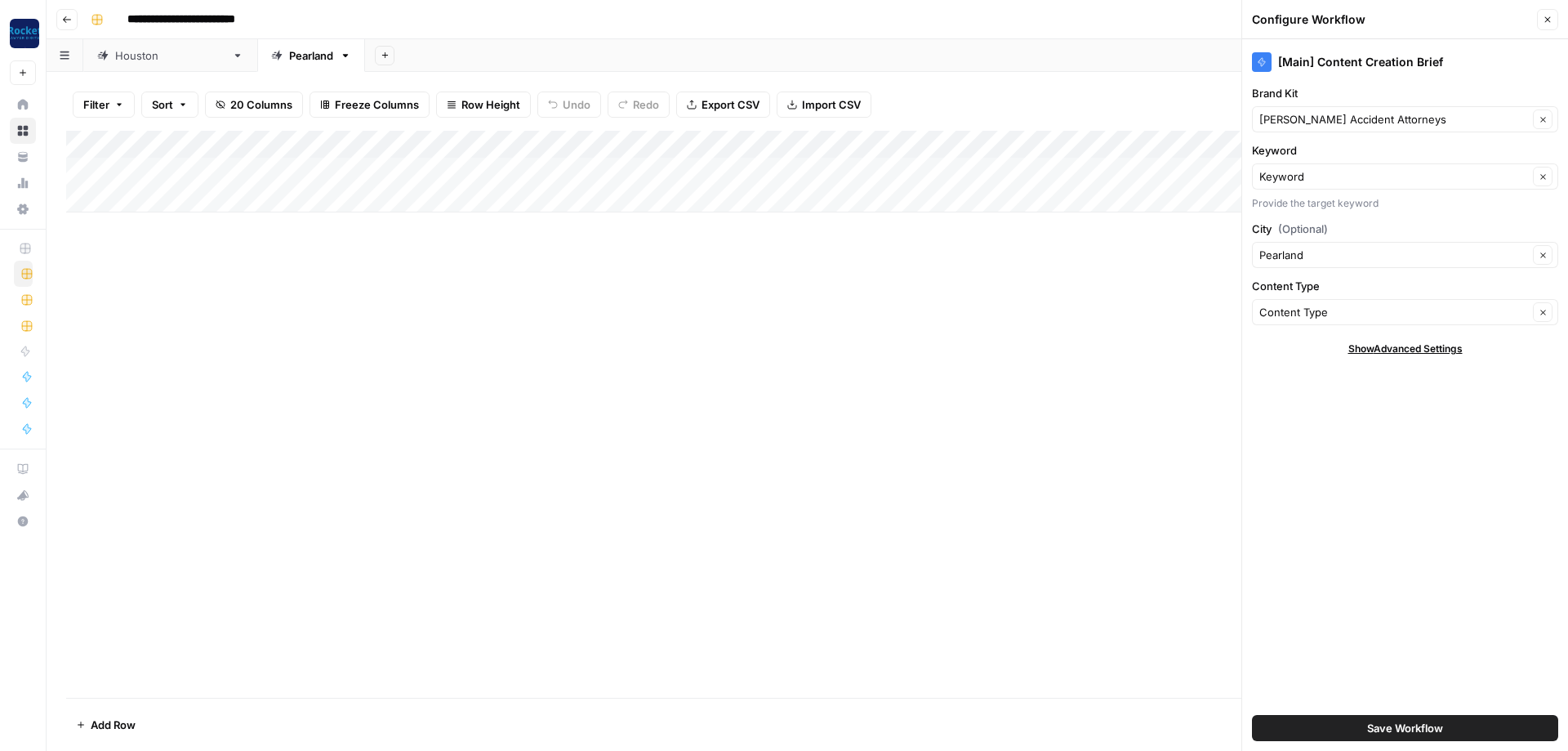
click at [1385, 733] on span "Save Workflow" at bounding box center [1405, 728] width 76 height 16
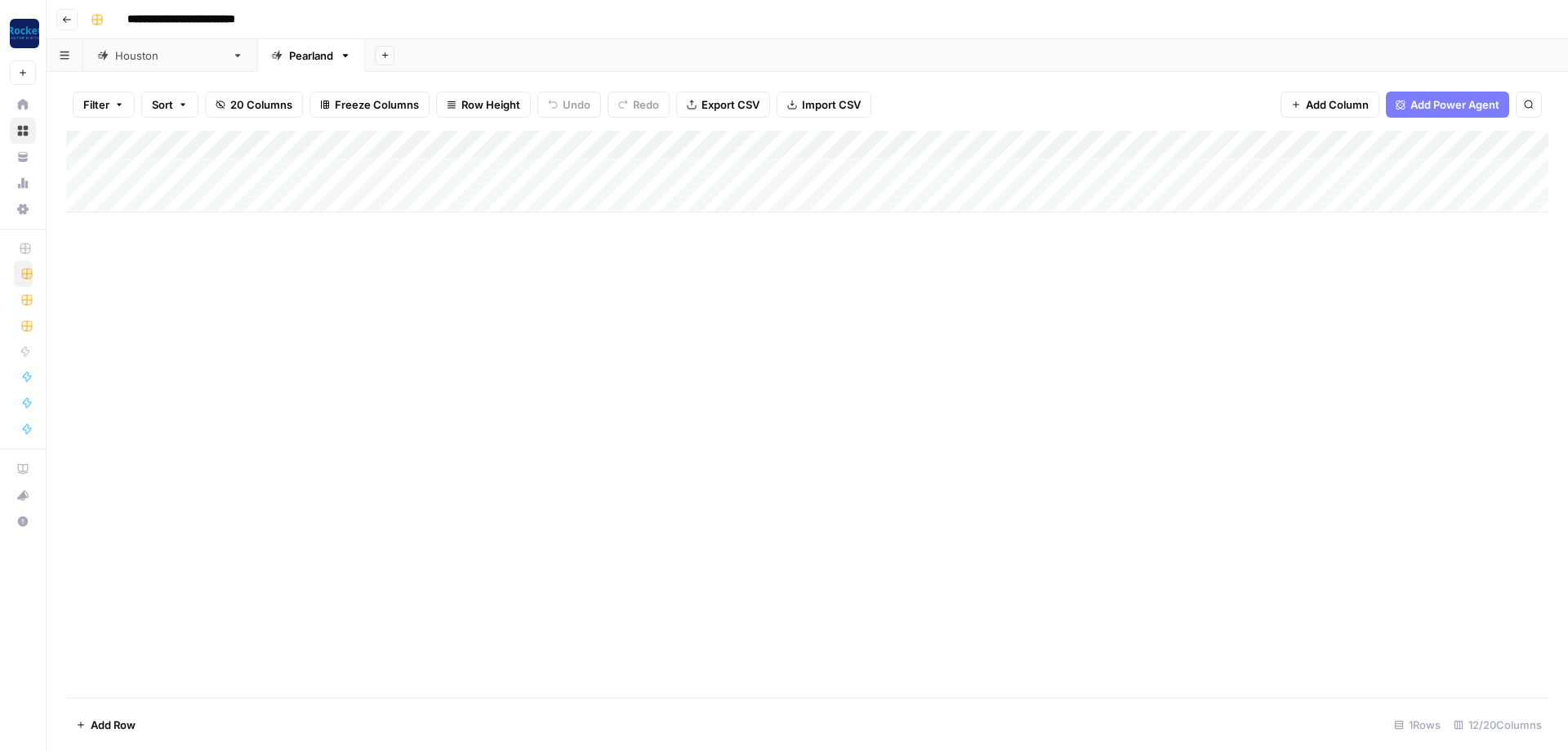
click at [1364, 141] on div "Add Column" at bounding box center [807, 171] width 1482 height 81
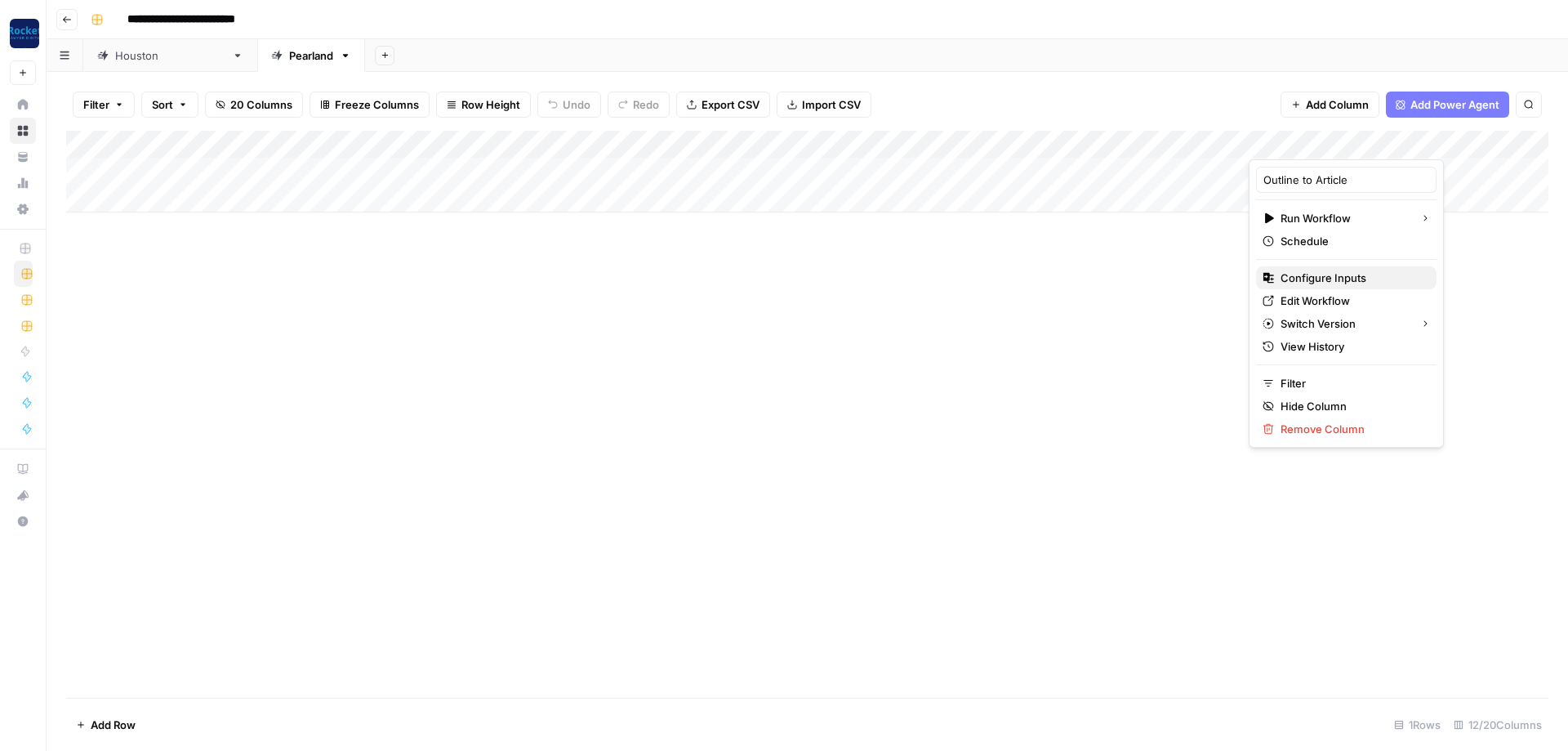
click at [1317, 275] on span "Configure Inputs" at bounding box center [1352, 277] width 143 height 16
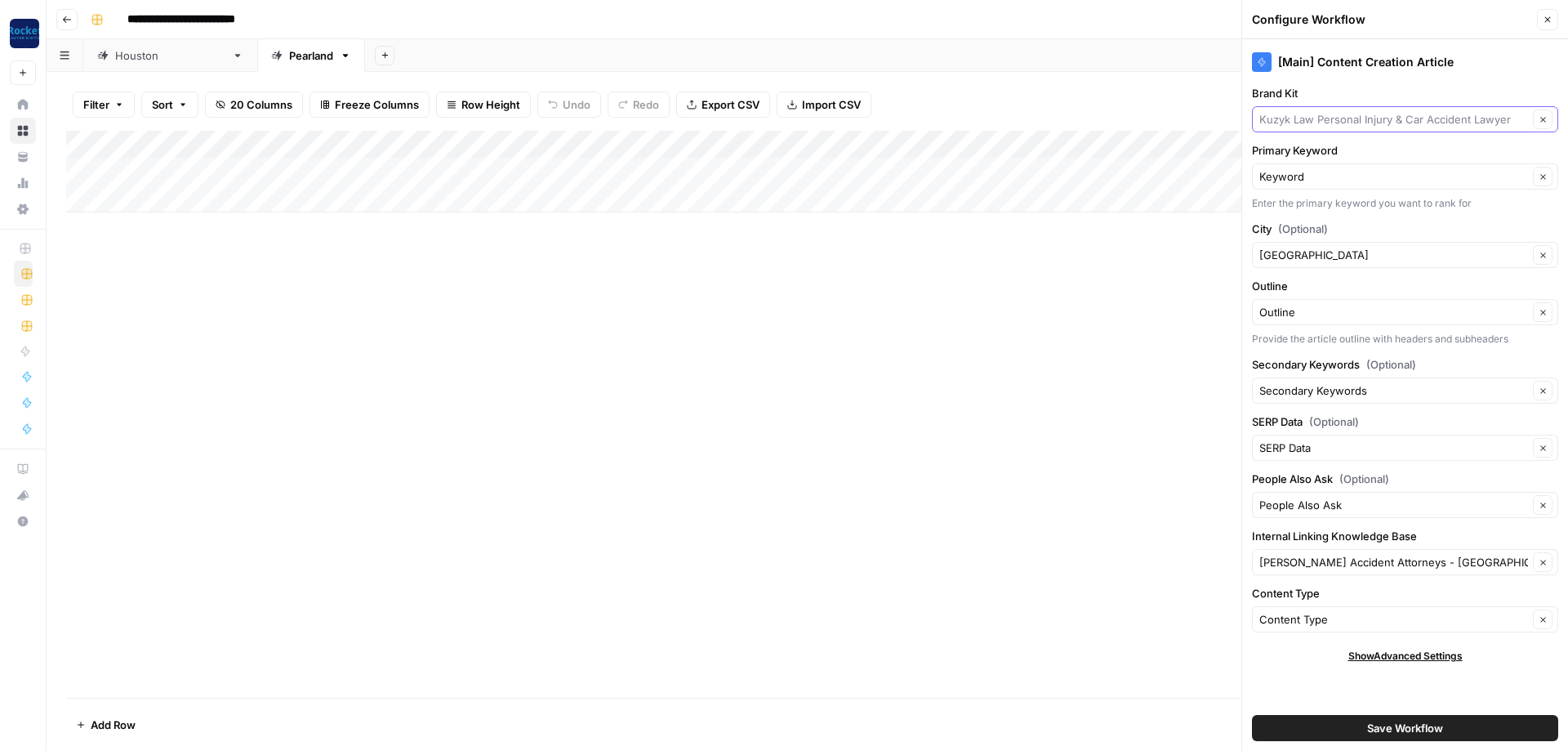
click at [1326, 124] on input "Brand Kit" at bounding box center [1393, 119] width 268 height 16
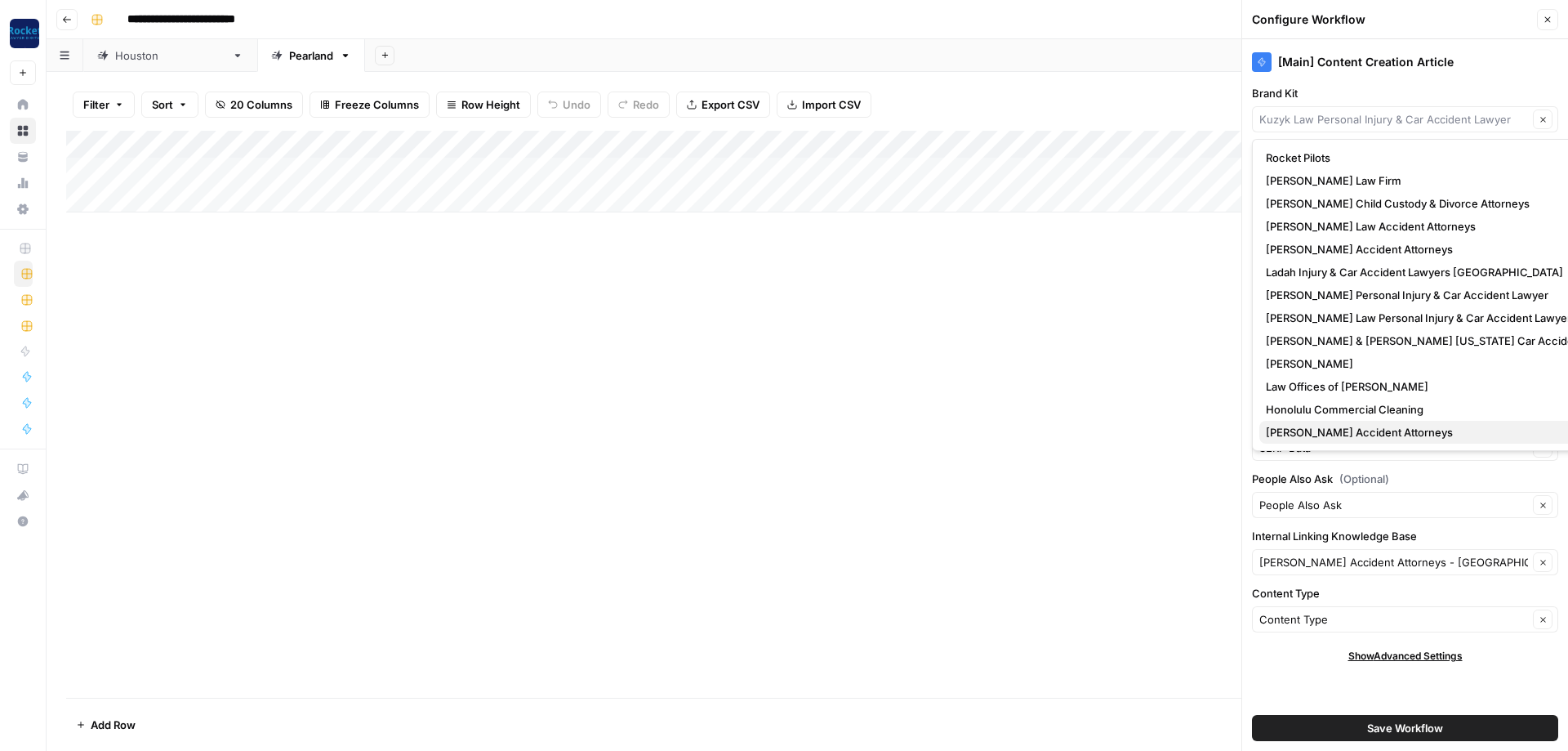
click at [1327, 437] on span "[PERSON_NAME] Accident Attorneys" at bounding box center [1446, 432] width 362 height 16
type input "[PERSON_NAME] Accident Attorneys"
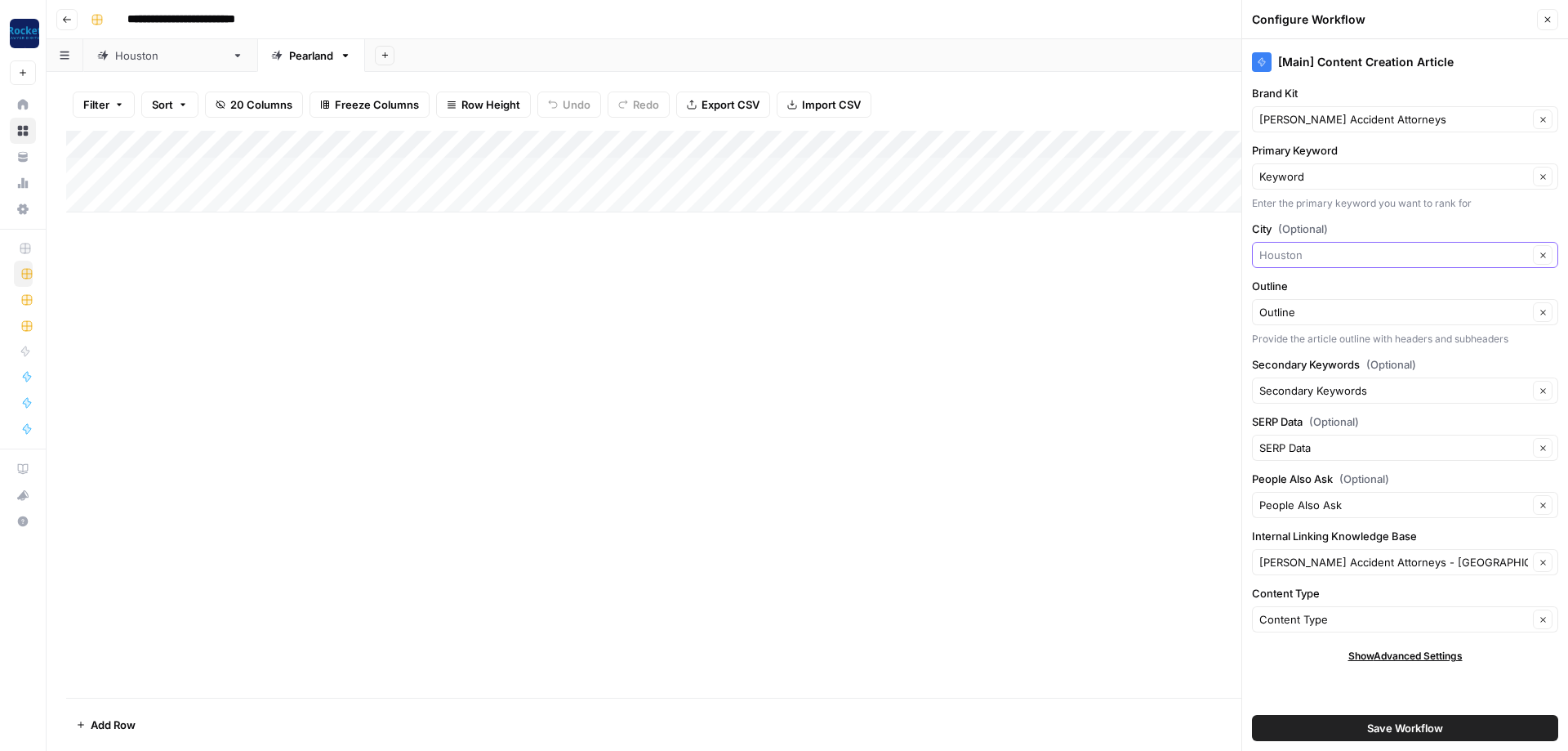
drag, startPoint x: 1328, startPoint y: 252, endPoint x: 1078, endPoint y: 207, distance: 254.0
click at [1259, 247] on input "City (Optional)" at bounding box center [1393, 255] width 268 height 16
type input "Pearland"
click at [1376, 566] on input "Internal Linking Knowledge Base" at bounding box center [1393, 562] width 268 height 16
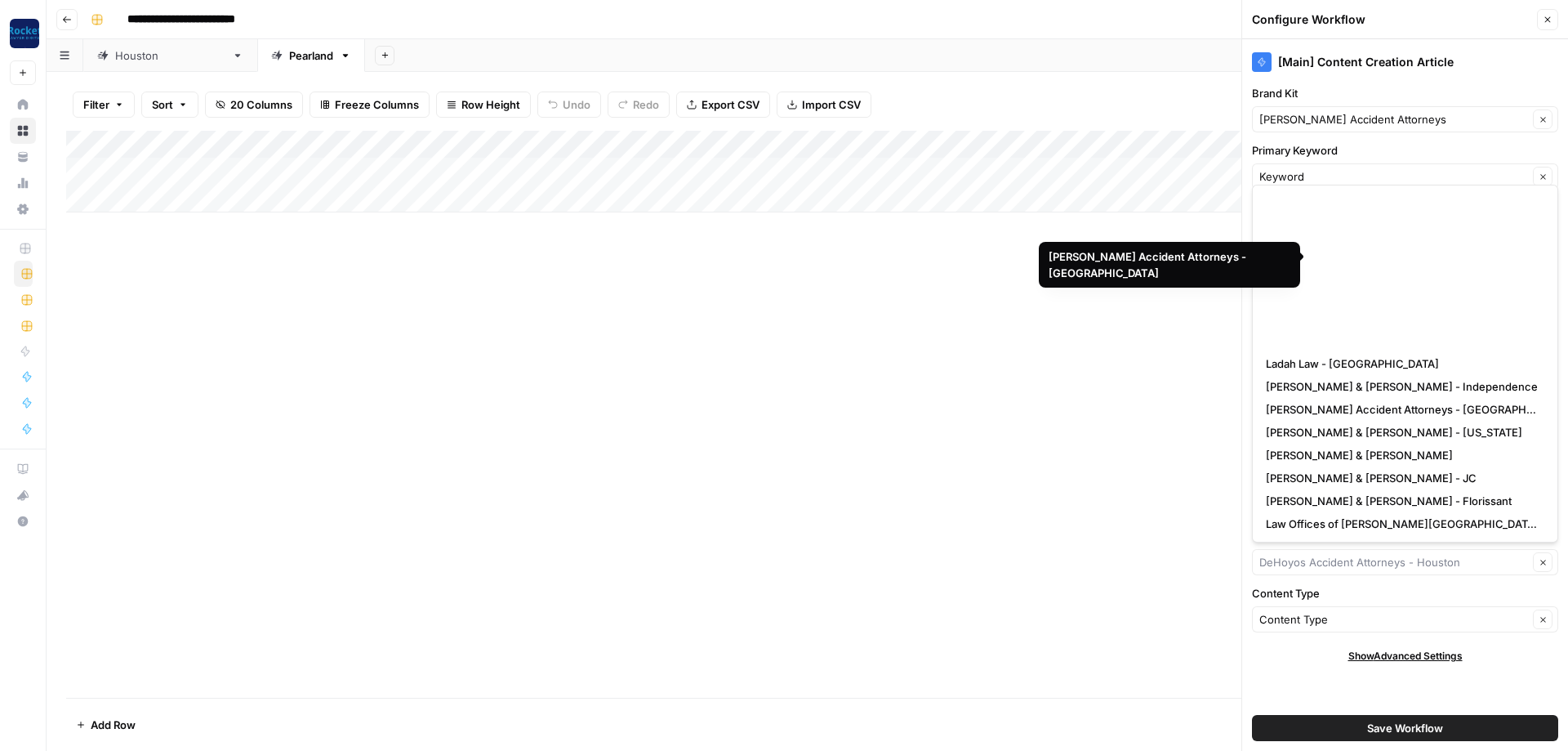
scroll to position [275, 0]
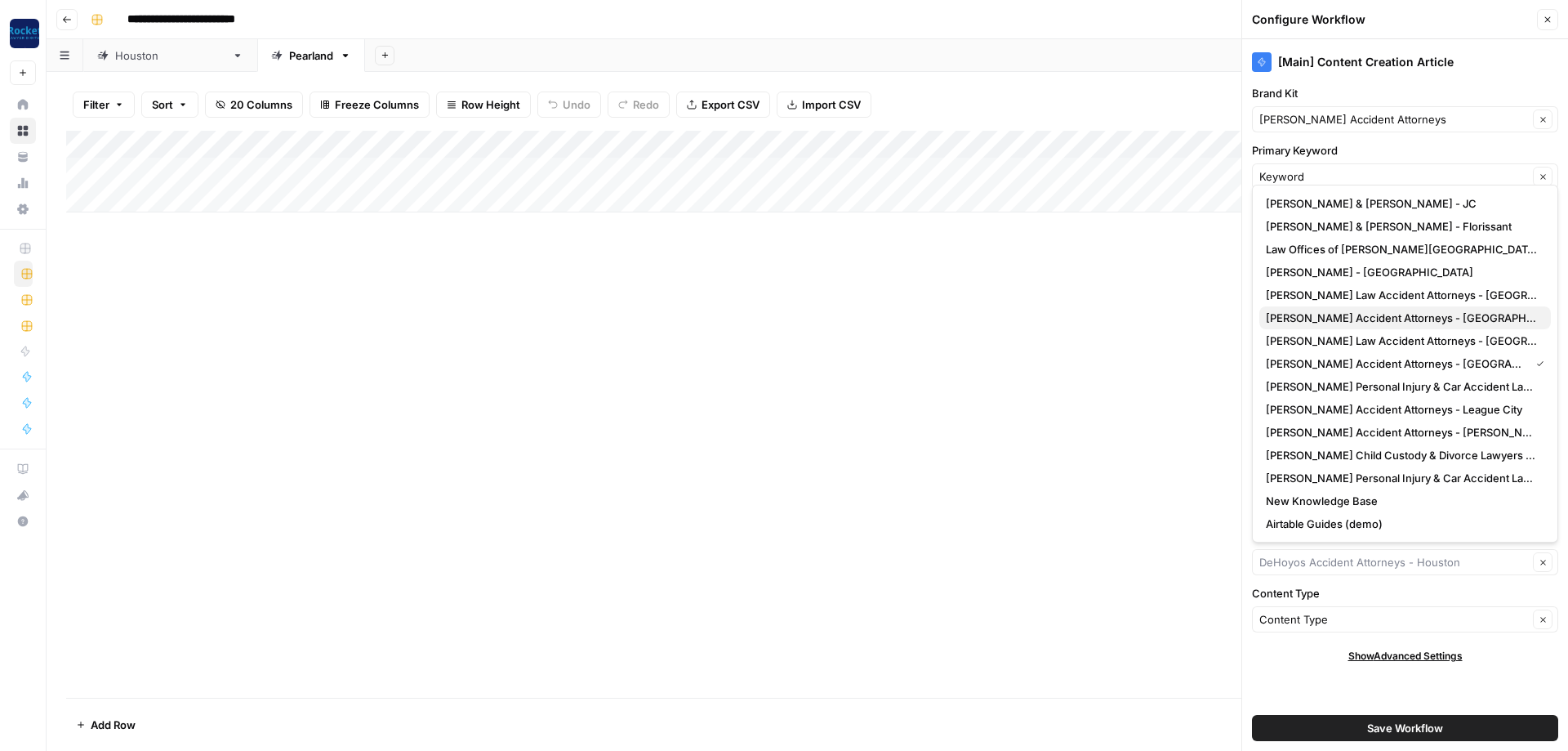
click at [1378, 313] on span "[PERSON_NAME] Accident Attorneys - [GEOGRAPHIC_DATA]" at bounding box center [1402, 318] width 272 height 16
type input "[PERSON_NAME] Accident Attorneys - [GEOGRAPHIC_DATA]"
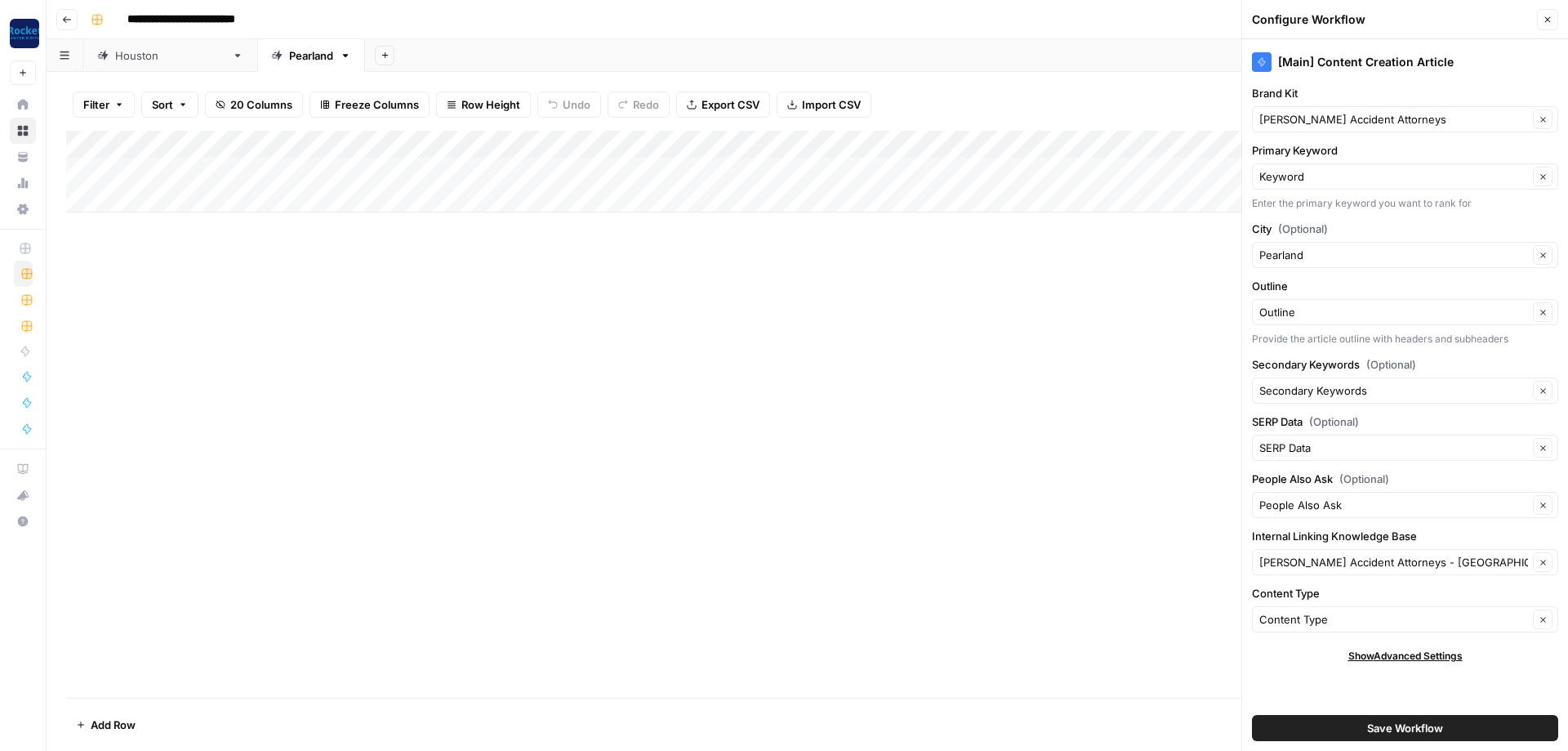
click at [1400, 729] on span "Save Workflow" at bounding box center [1405, 728] width 76 height 16
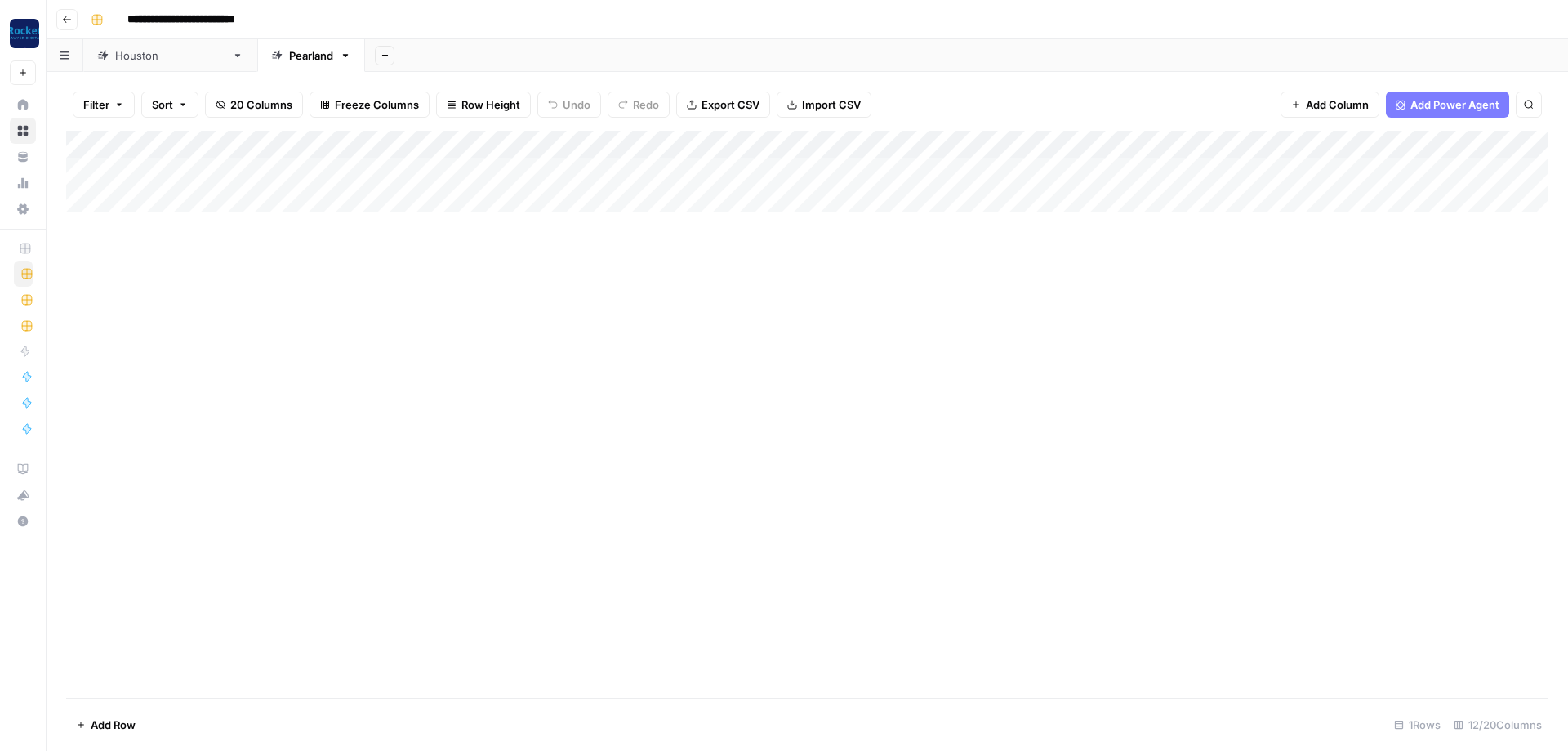
drag, startPoint x: 510, startPoint y: 363, endPoint x: 443, endPoint y: 277, distance: 109.0
click at [511, 363] on div "Add Column" at bounding box center [807, 414] width 1482 height 567
click at [340, 59] on icon "button" at bounding box center [345, 55] width 12 height 12
click at [314, 113] on span "Duplicate Sheet" at bounding box center [345, 109] width 79 height 16
type input "**********"
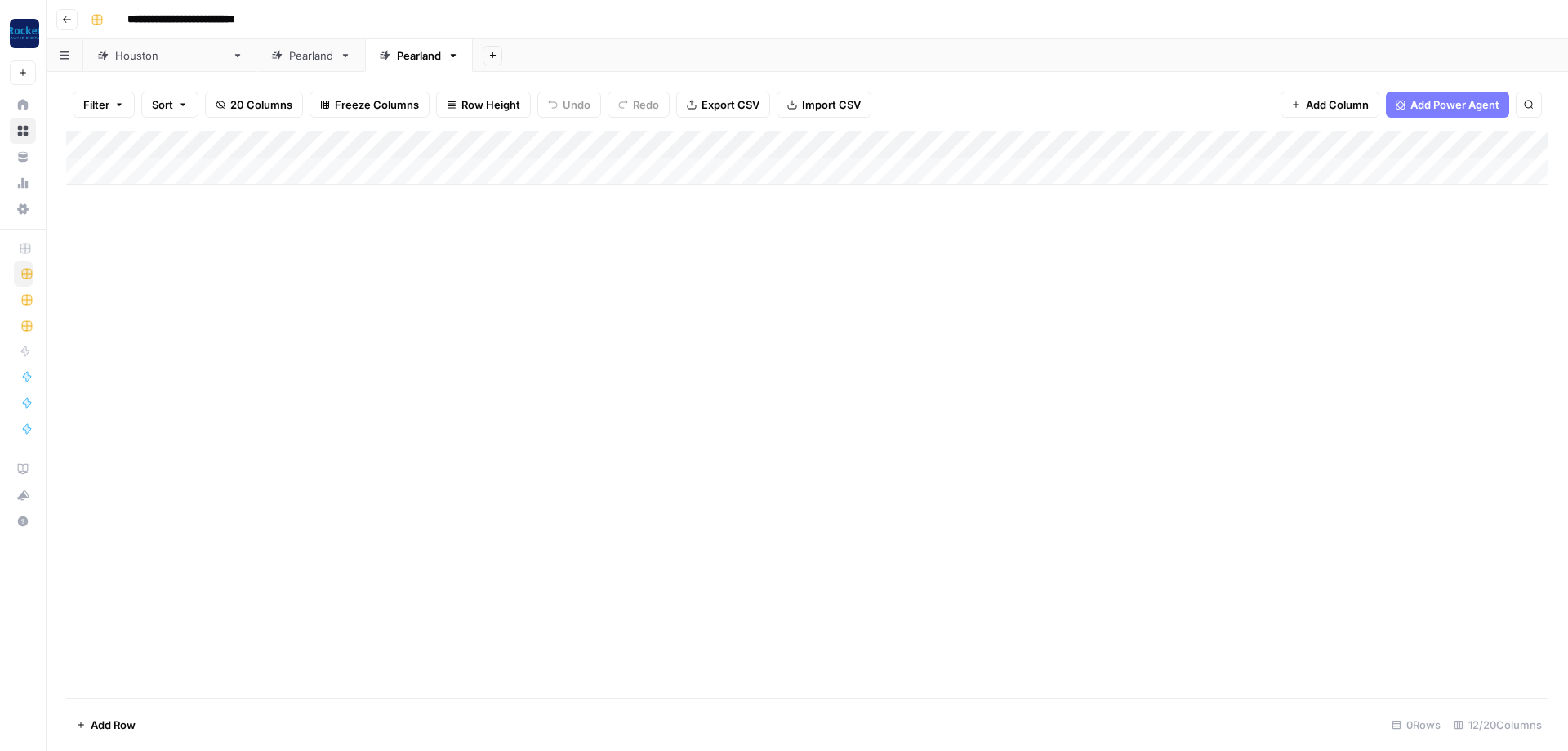
click at [379, 57] on div "Pearland" at bounding box center [409, 55] width 62 height 16
type input "**********"
click at [396, 53] on div "League City" at bounding box center [427, 55] width 61 height 16
click at [769, 135] on div "Add Column" at bounding box center [807, 158] width 1482 height 54
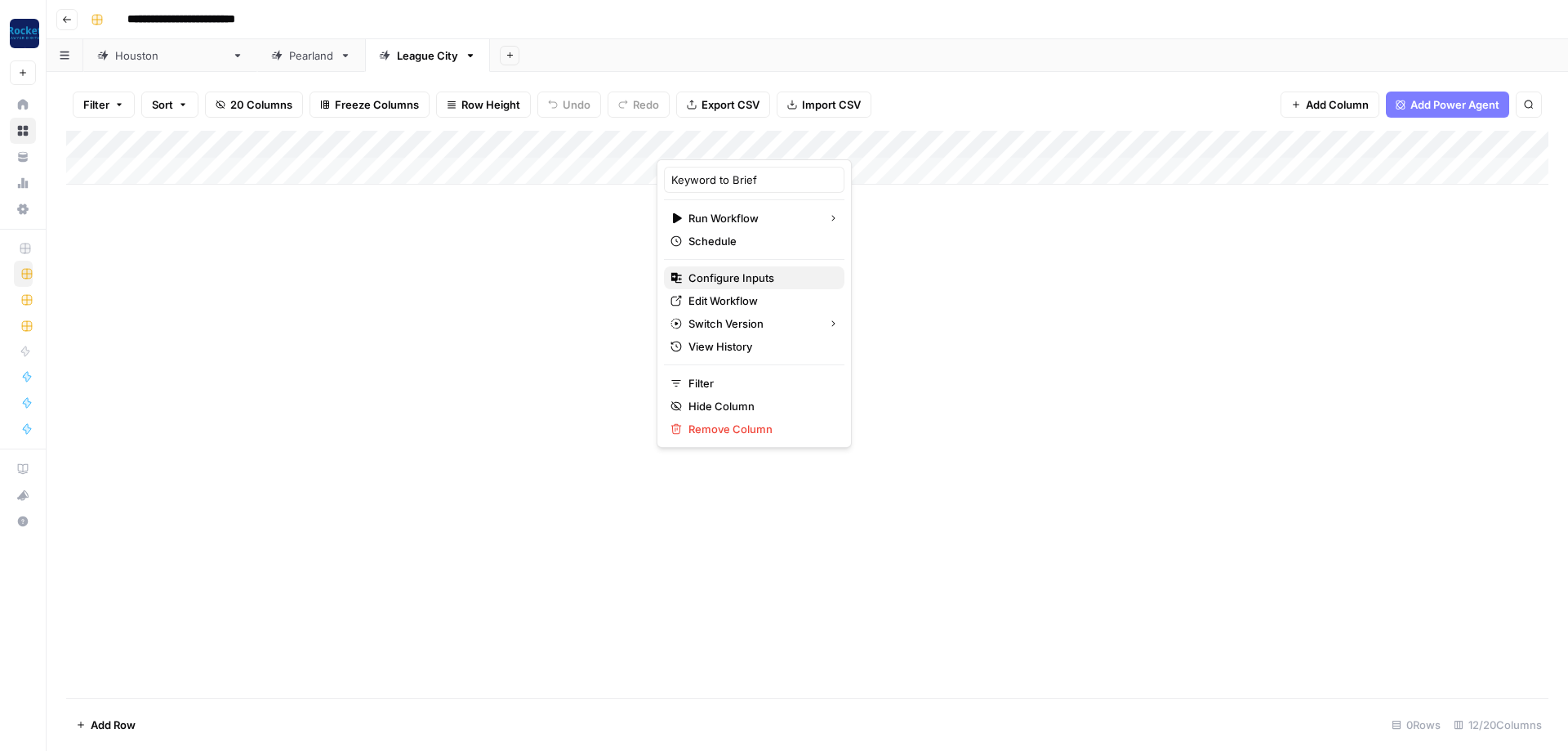
click at [733, 275] on span "Configure Inputs" at bounding box center [760, 277] width 143 height 16
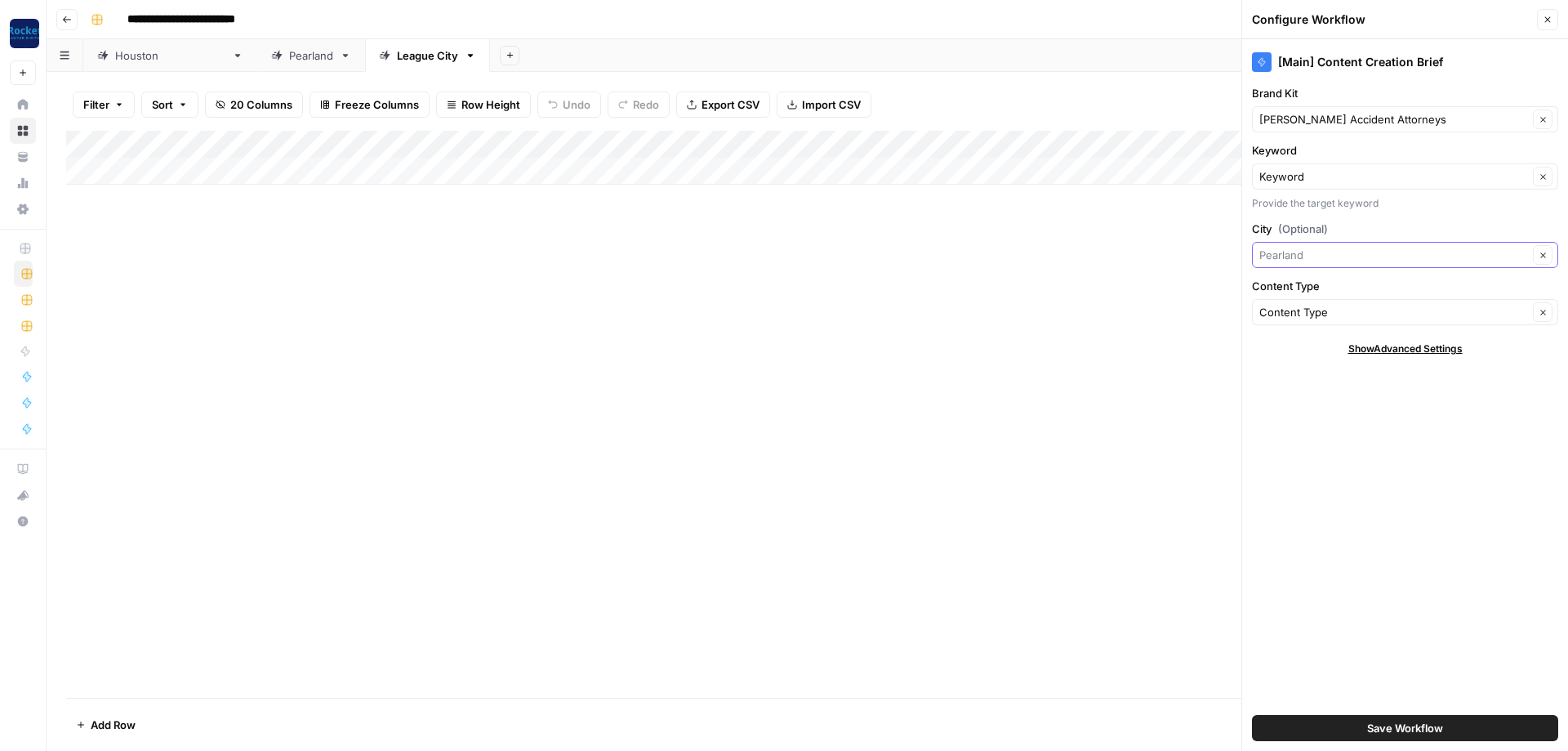
click at [1358, 252] on input "City (Optional)" at bounding box center [1393, 255] width 268 height 16
type input "League City"
click at [1370, 731] on span "Save Workflow" at bounding box center [1405, 728] width 76 height 16
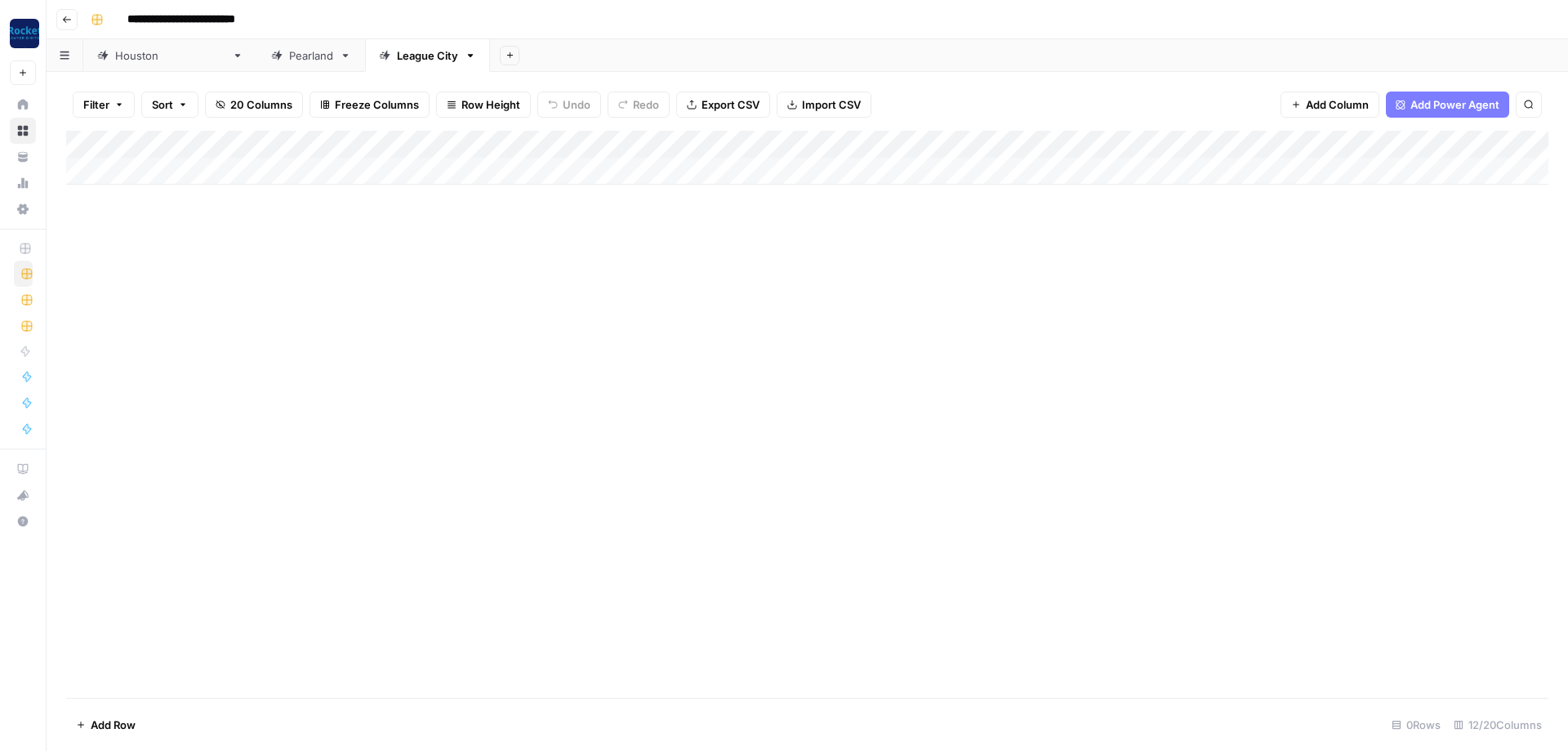
click at [1364, 138] on div "Add Column" at bounding box center [807, 158] width 1482 height 54
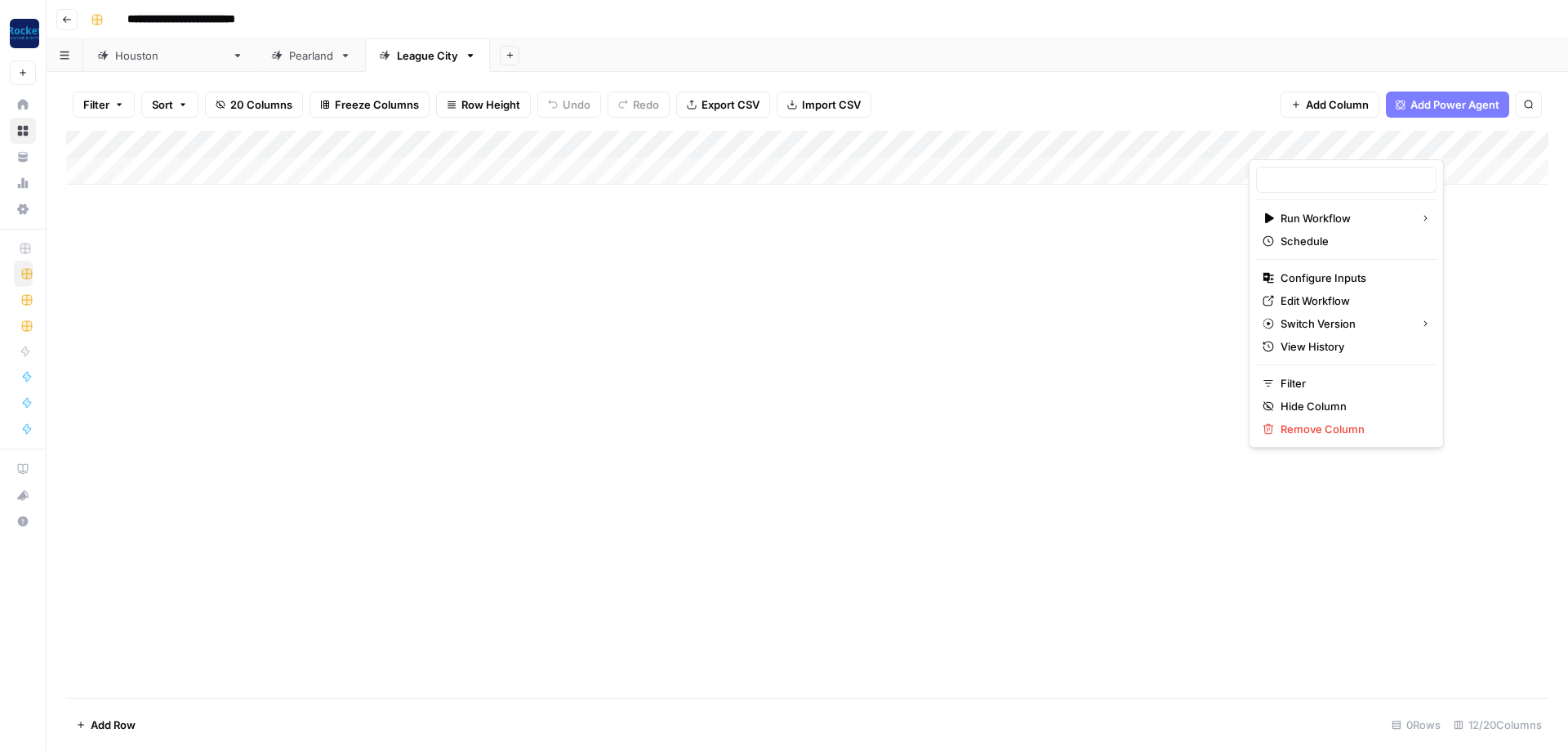
type input "Outline to Article"
click at [1305, 276] on span "Configure Inputs" at bounding box center [1352, 277] width 143 height 16
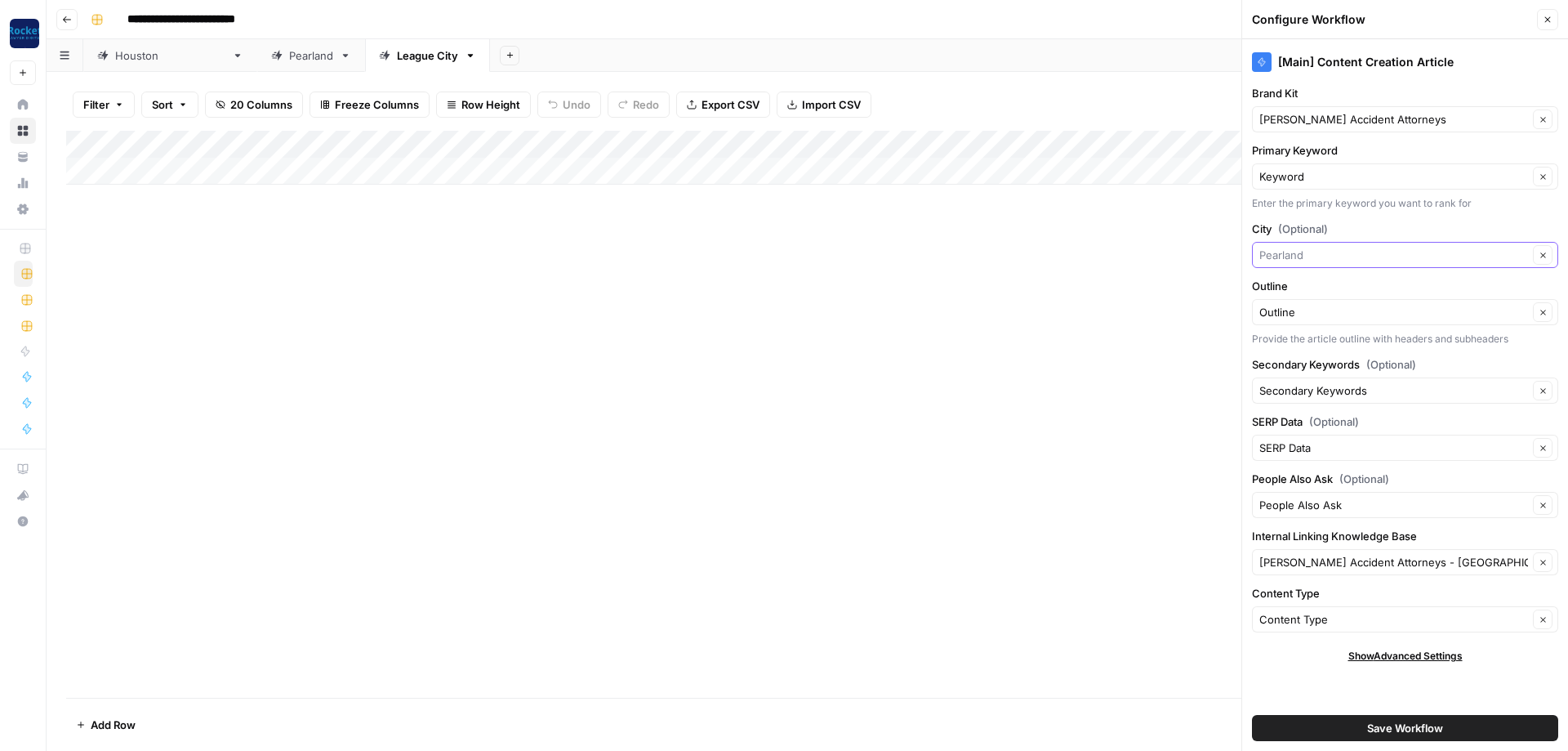
click at [1330, 257] on input "City (Optional)" at bounding box center [1393, 255] width 268 height 16
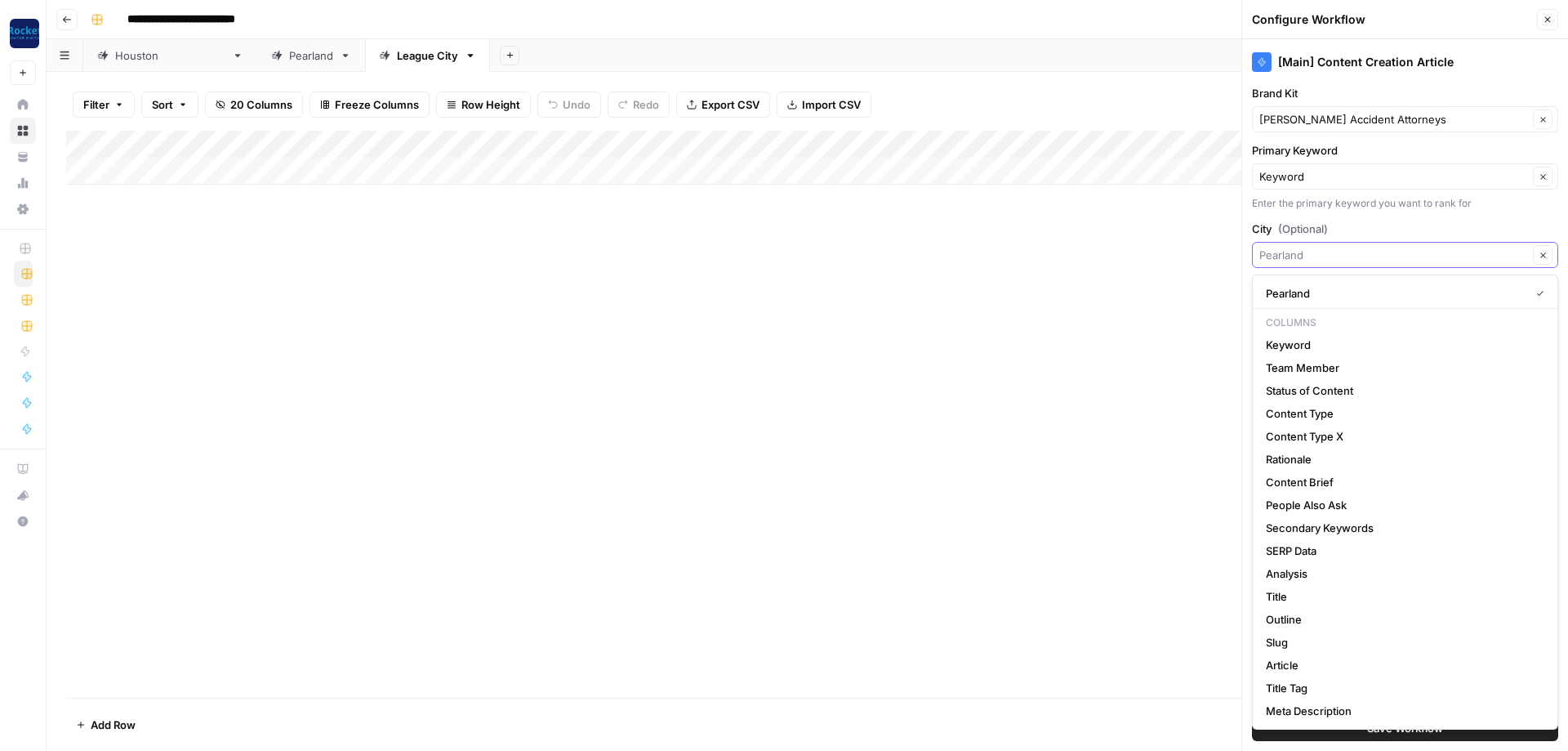
paste input "League City"
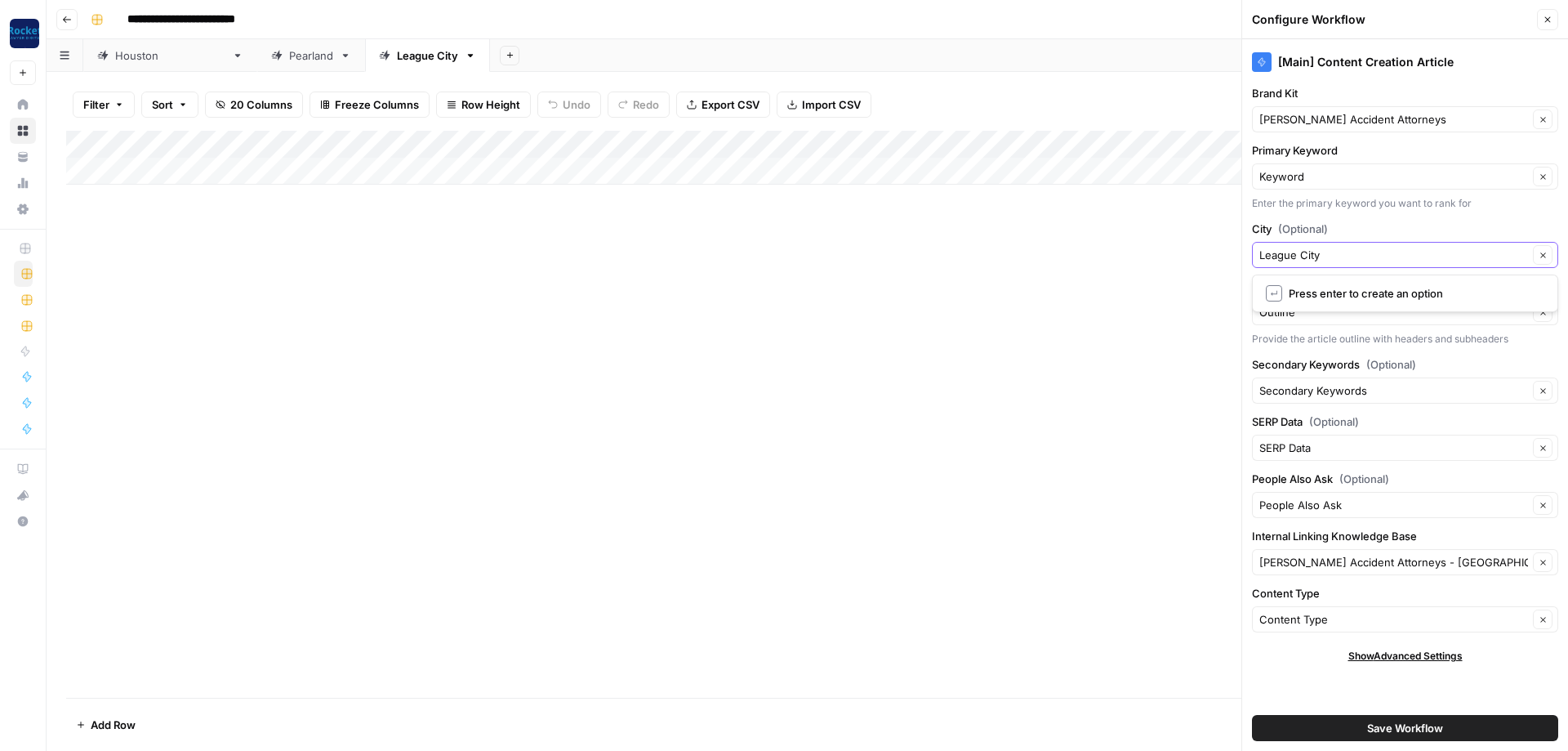
type input "League City"
click at [1334, 294] on span "Press enter to create an option" at bounding box center [1413, 293] width 249 height 16
click at [1355, 574] on div "DeHoyos Accident Attorneys - Pearland Clear" at bounding box center [1405, 561] width 306 height 26
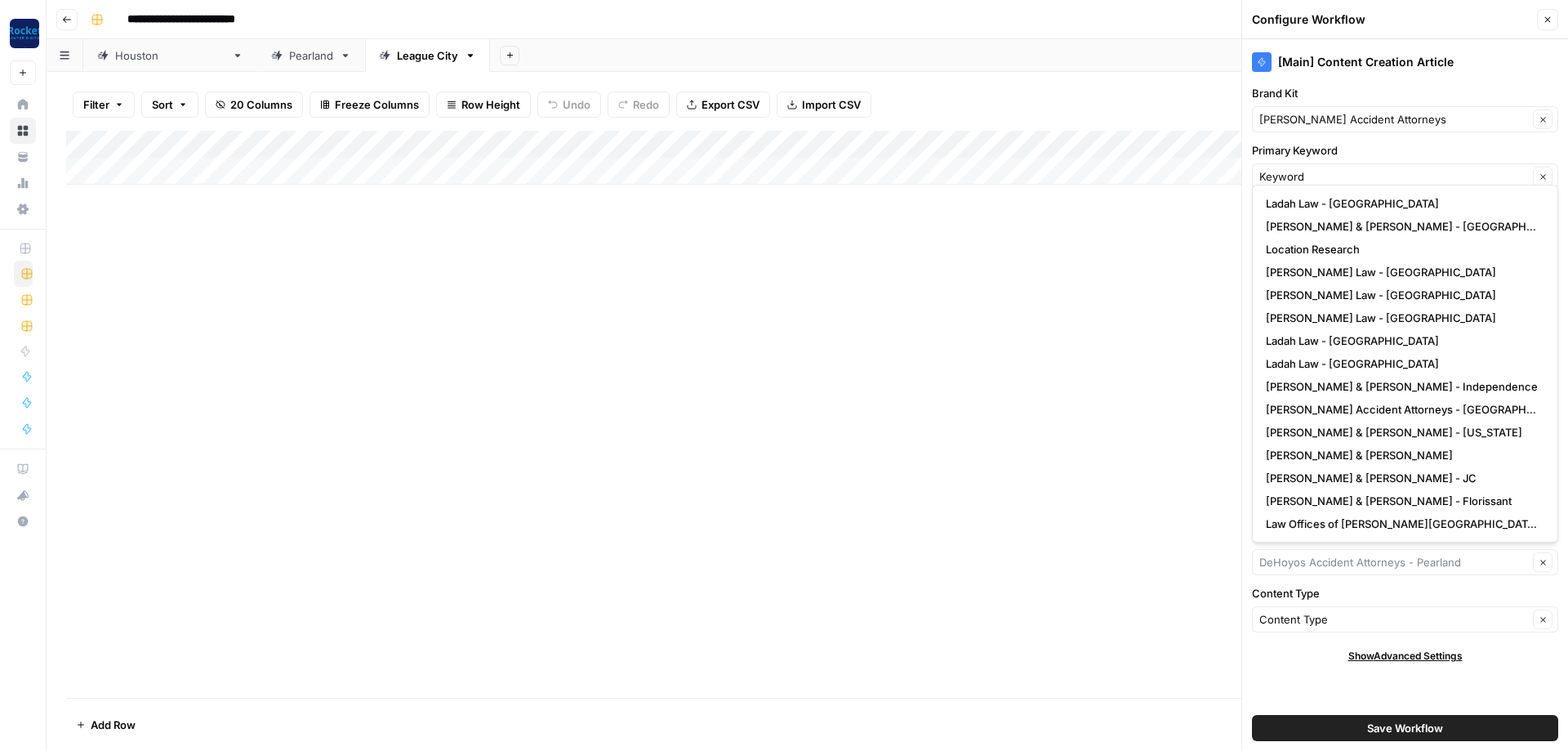
scroll to position [275, 0]
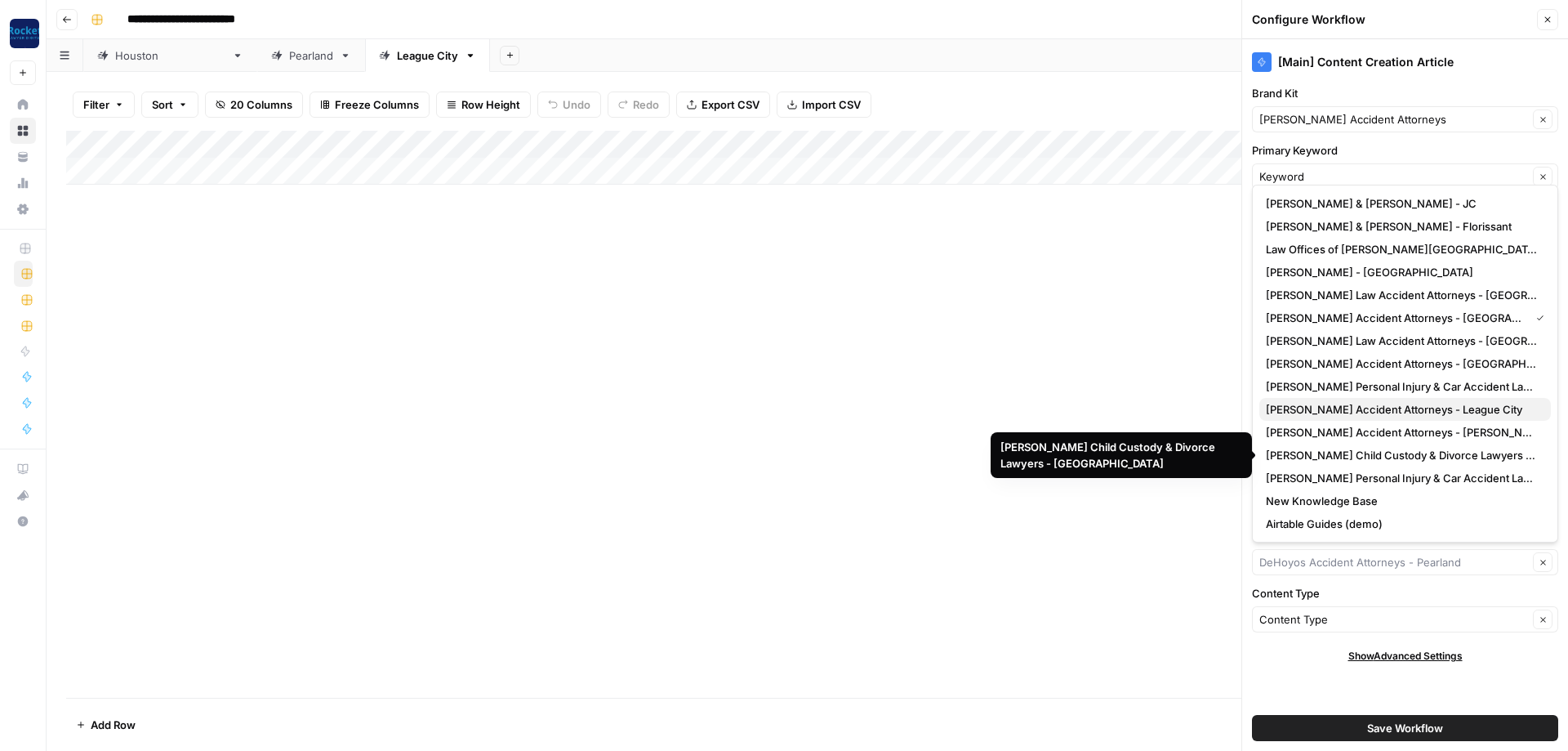
click at [1393, 414] on span "[PERSON_NAME] Accident Attorneys - League City" at bounding box center [1402, 409] width 272 height 16
type input "[PERSON_NAME] Accident Attorneys - League City"
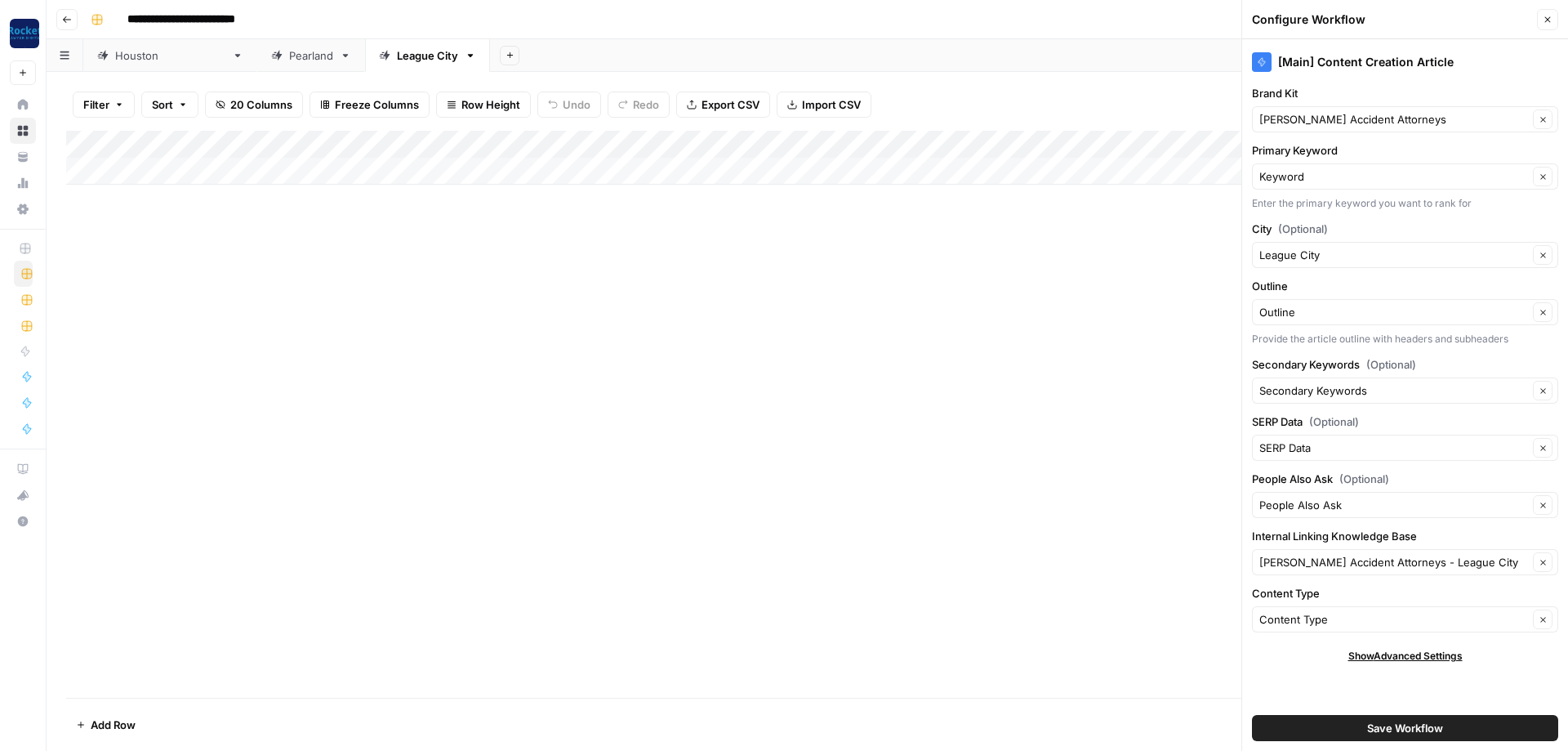
click at [1349, 730] on button "Save Workflow" at bounding box center [1405, 727] width 306 height 26
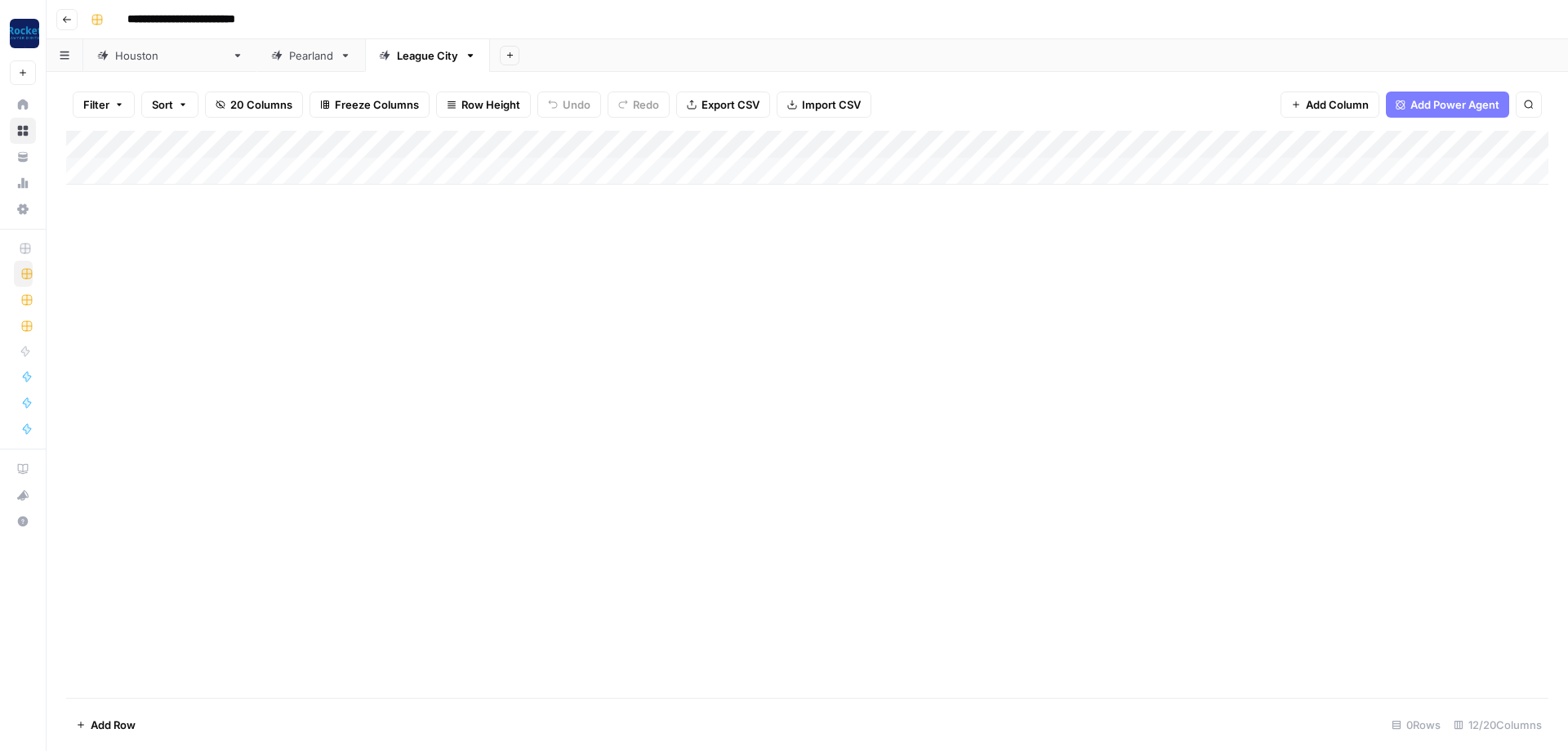
click at [773, 139] on div "Add Column" at bounding box center [807, 158] width 1482 height 54
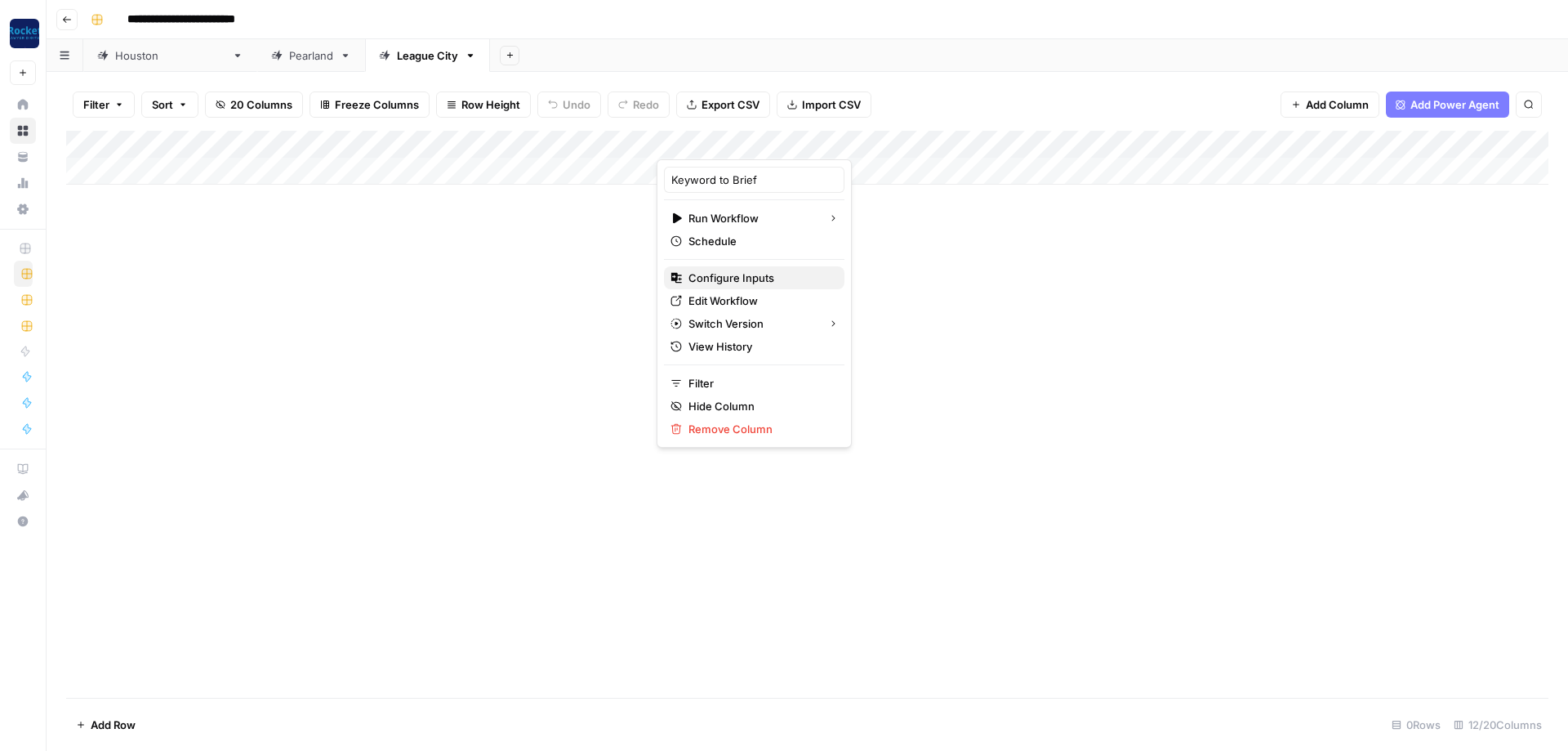
click at [730, 267] on button "Configure Inputs" at bounding box center [754, 277] width 181 height 23
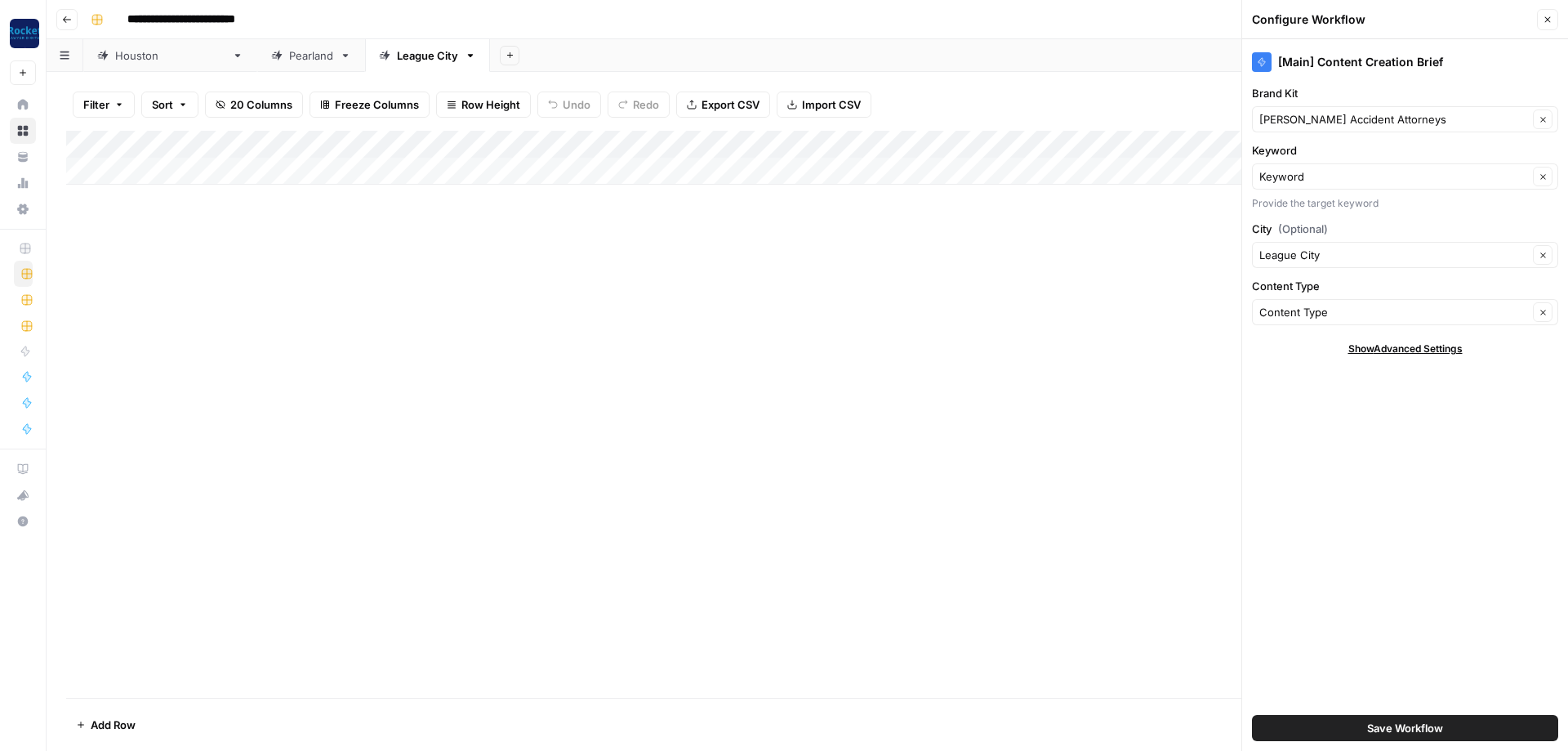
click at [1547, 28] on button "Close" at bounding box center [1547, 20] width 21 height 21
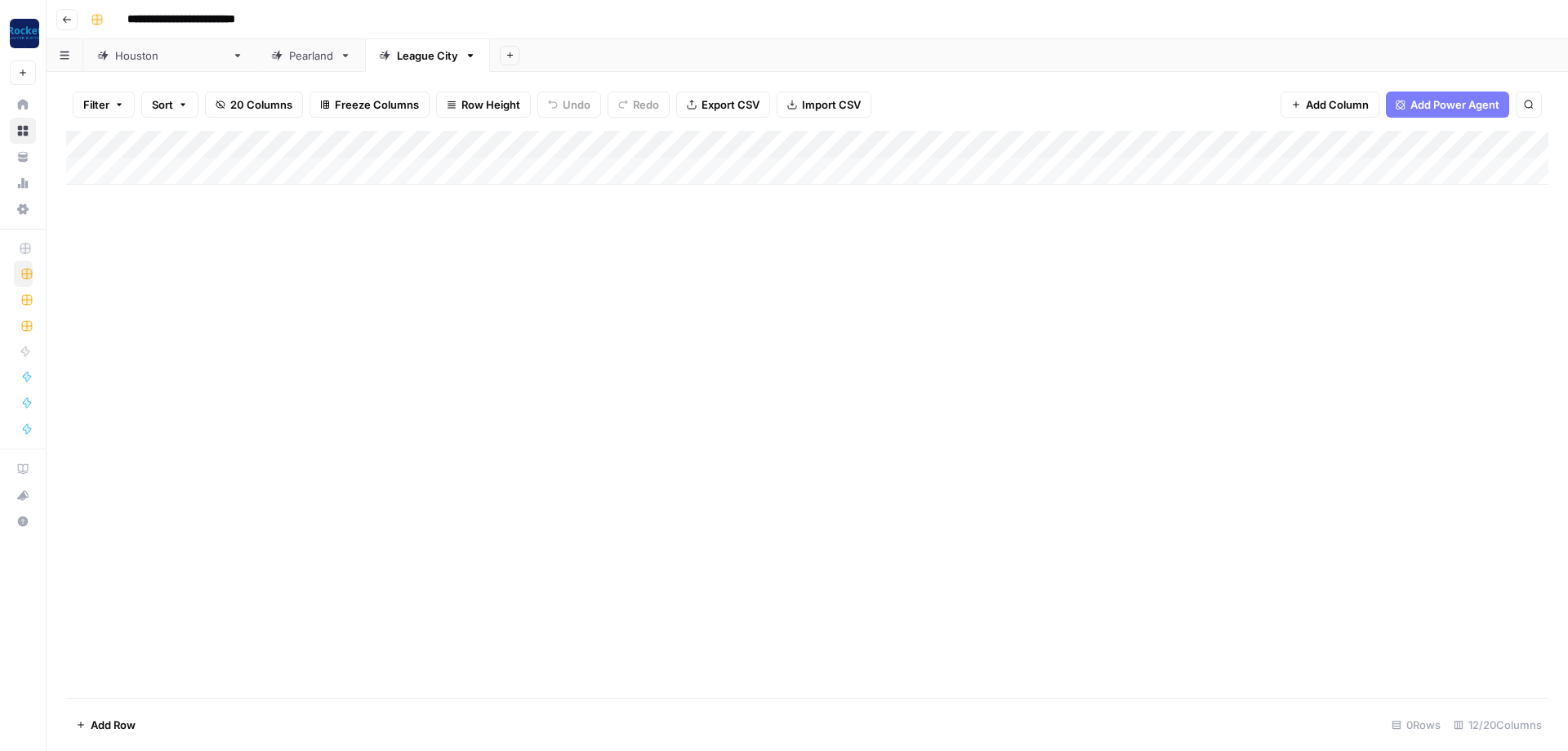
click at [358, 267] on div "Add Column" at bounding box center [807, 414] width 1482 height 567
click at [464, 56] on icon "button" at bounding box center [470, 55] width 12 height 12
click at [432, 105] on span "Duplicate Sheet" at bounding box center [471, 109] width 79 height 16
click at [522, 56] on div "League City" at bounding box center [552, 55] width 61 height 16
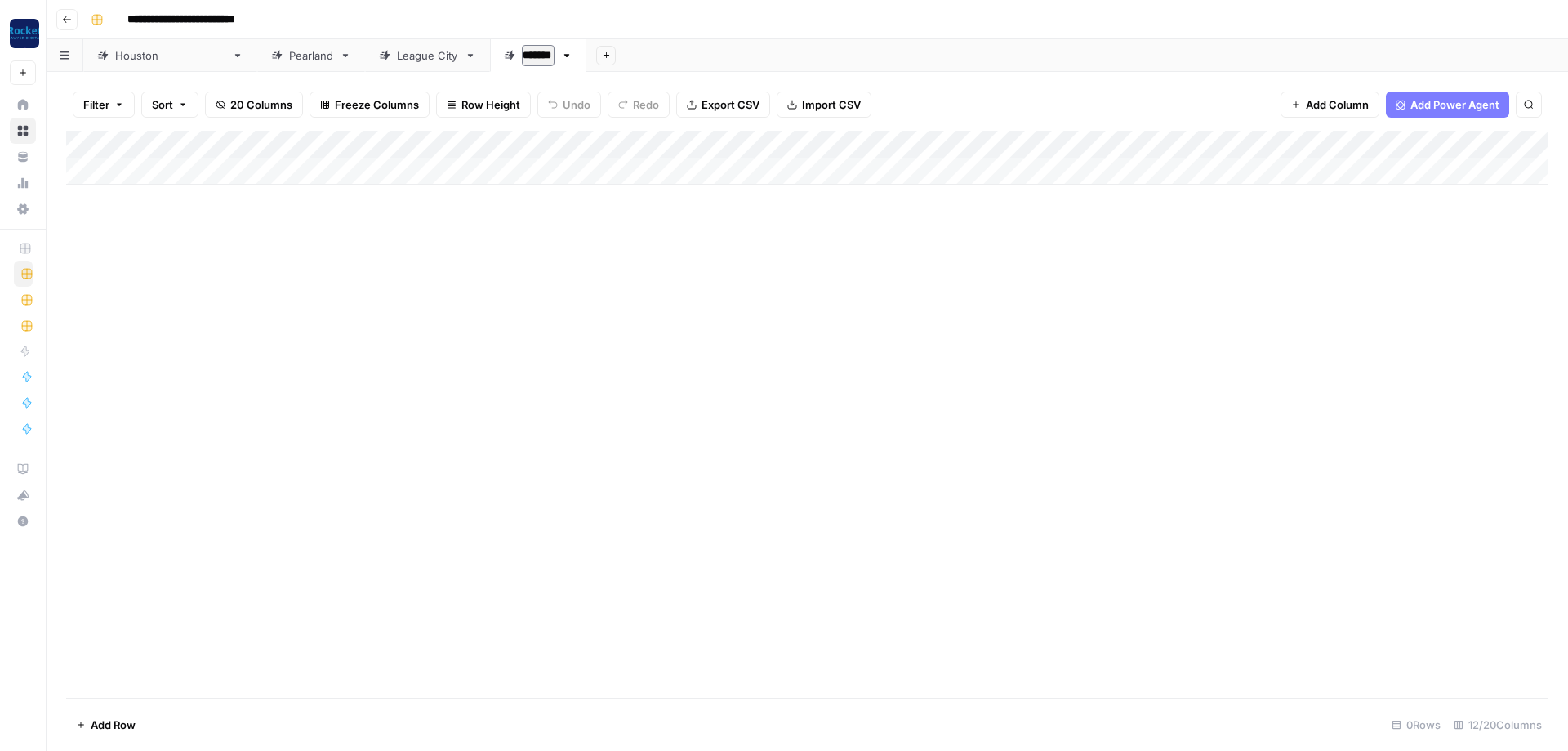
type input "********"
click at [522, 58] on div "Victoria" at bounding box center [541, 55] width 39 height 16
click at [773, 138] on div "Add Column" at bounding box center [807, 158] width 1482 height 54
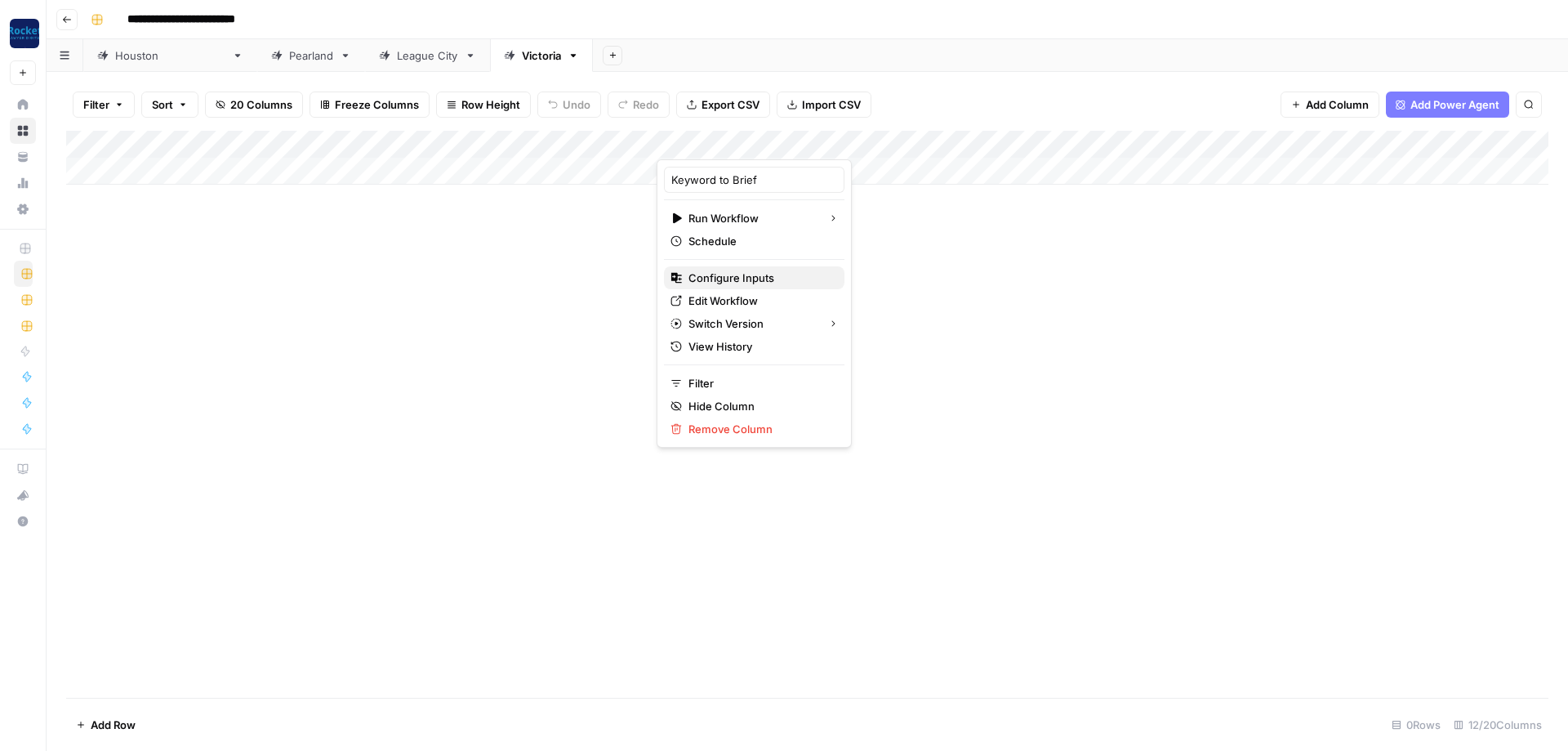
click at [703, 277] on span "Configure Inputs" at bounding box center [760, 277] width 143 height 16
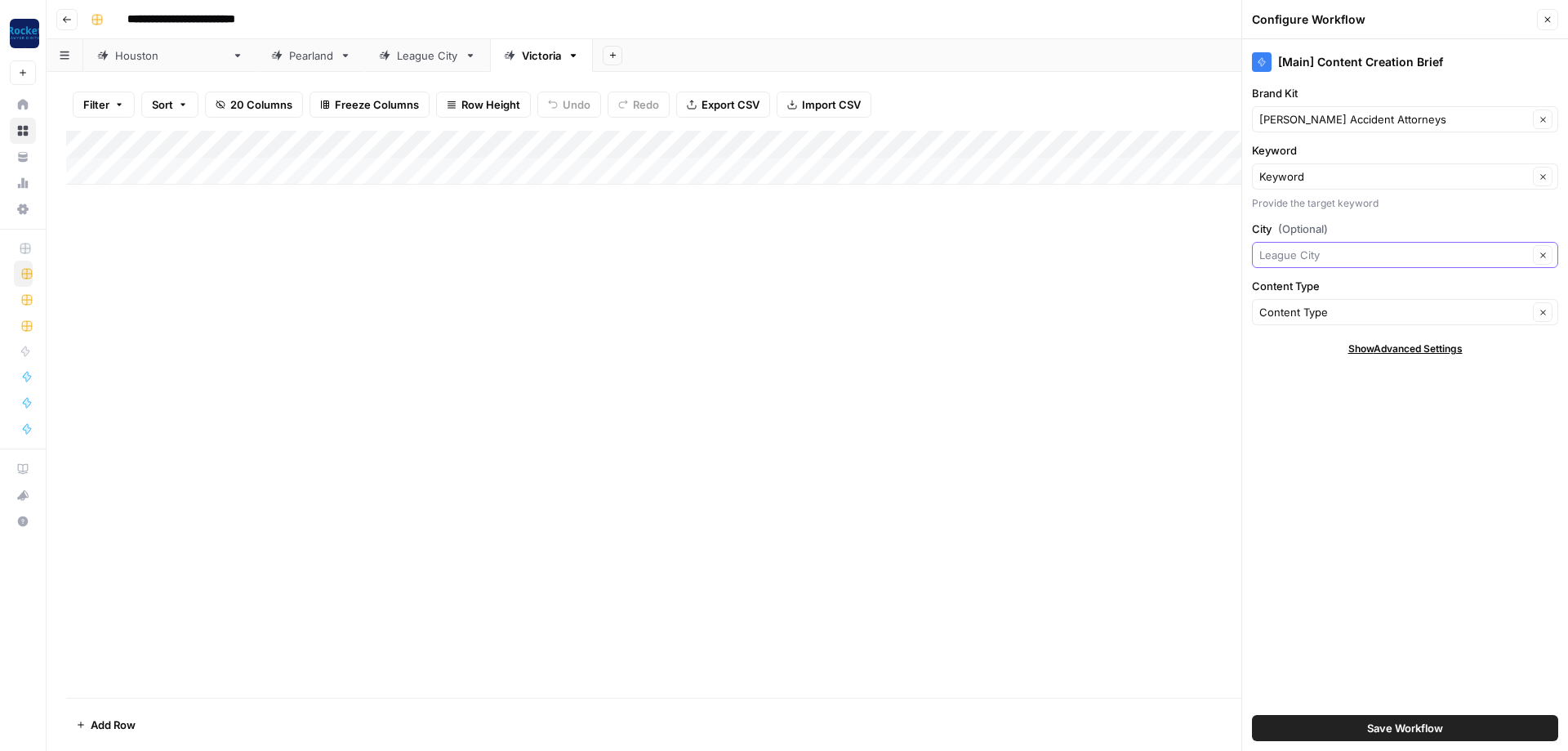
click at [1329, 253] on input "City (Optional)" at bounding box center [1393, 255] width 268 height 16
type input "Victoria"
click at [1359, 729] on button "Save Workflow" at bounding box center [1405, 727] width 306 height 26
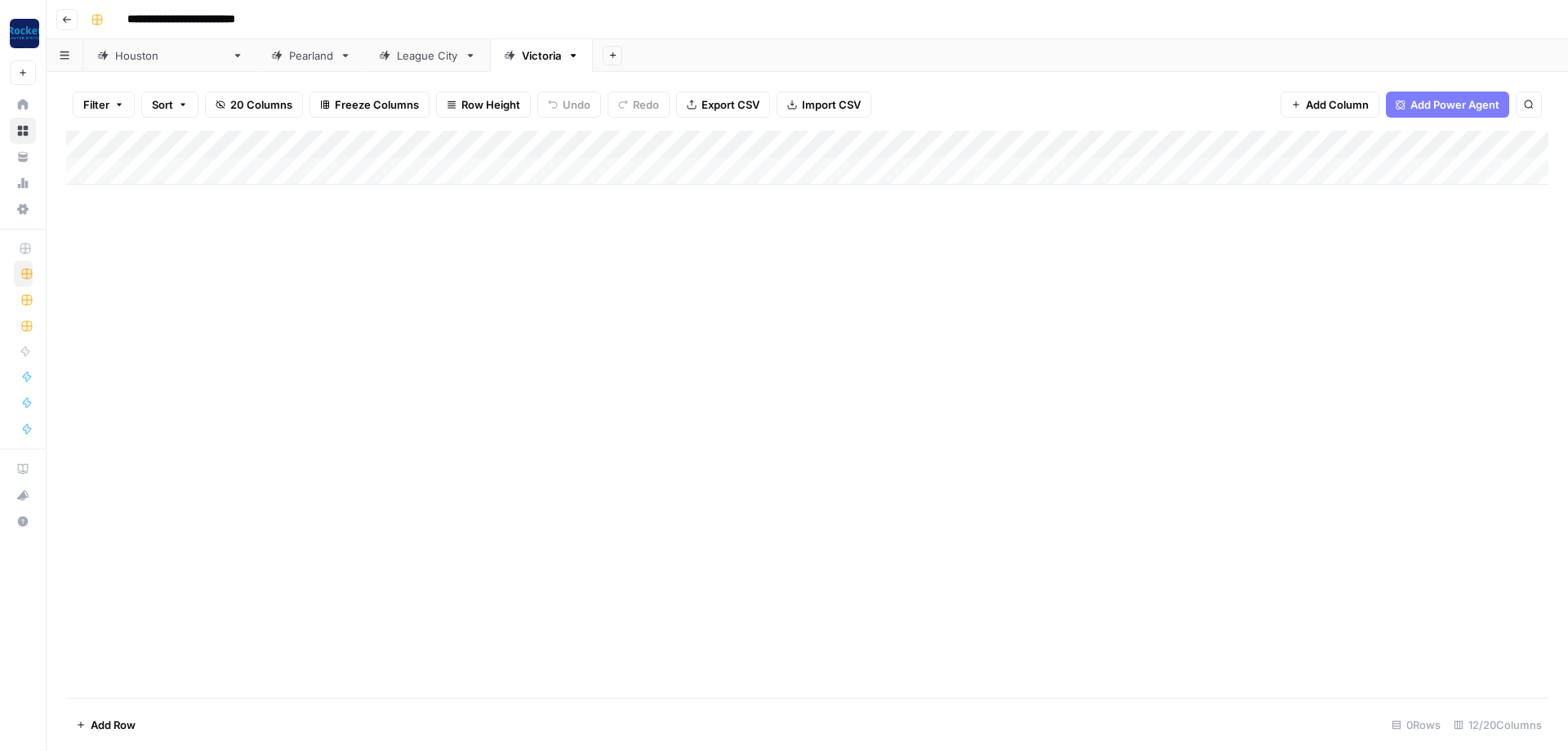
click at [1361, 140] on div "Add Column" at bounding box center [807, 158] width 1482 height 54
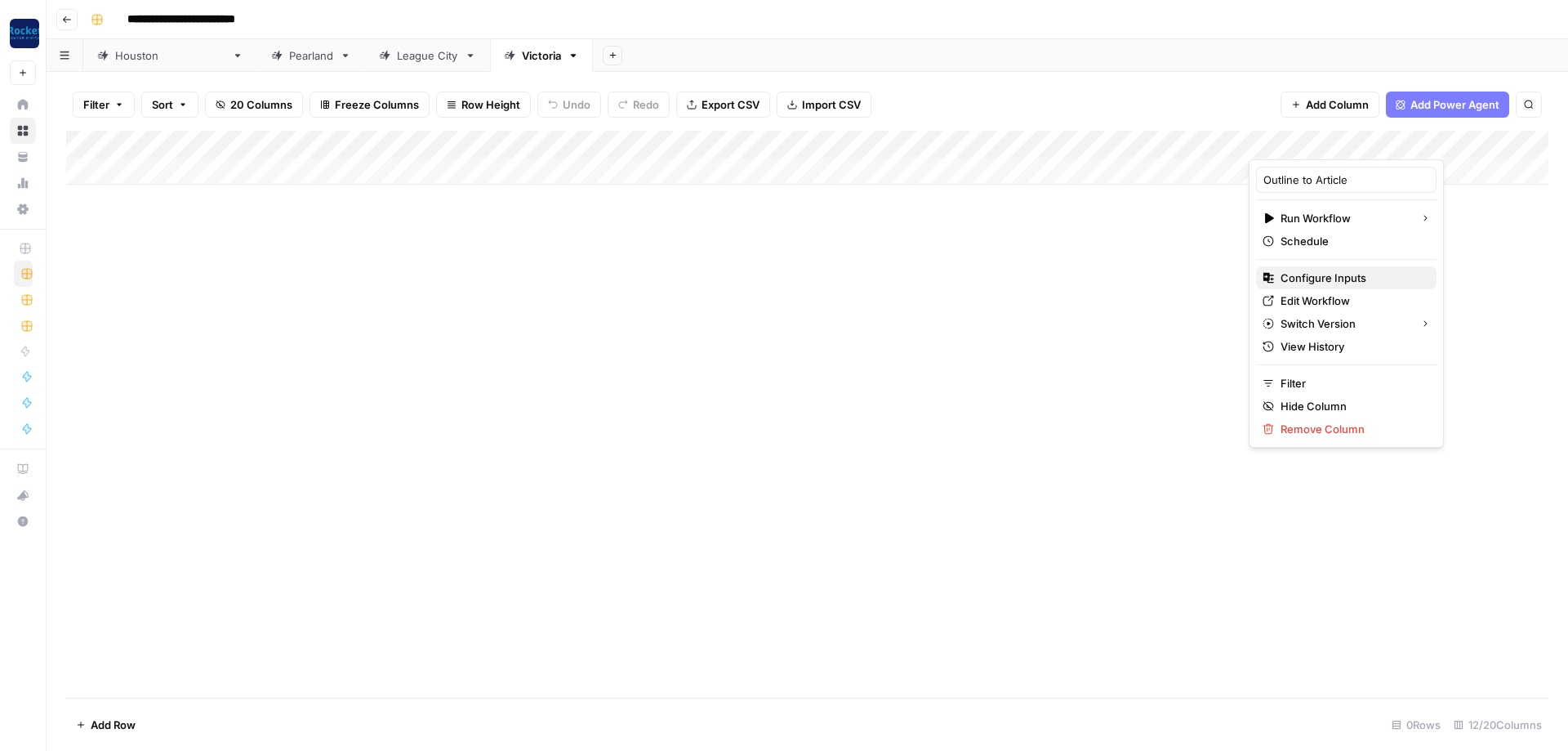
click at [1318, 277] on span "Configure Inputs" at bounding box center [1352, 277] width 143 height 16
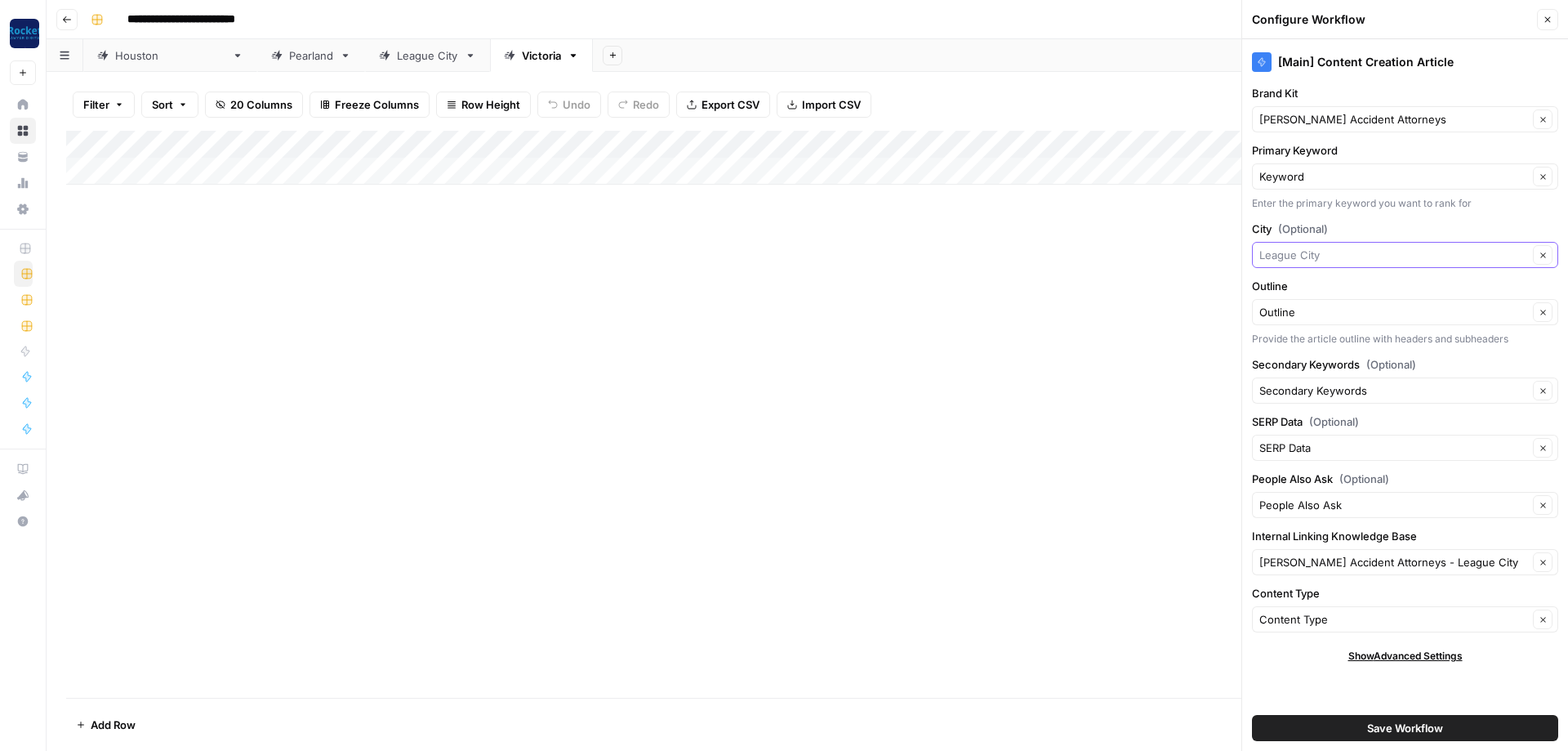
click at [1343, 260] on input "City (Optional)" at bounding box center [1393, 255] width 268 height 16
paste input "Victoria"
type input "Victoria"
click at [1372, 561] on input "Internal Linking Knowledge Base" at bounding box center [1393, 562] width 268 height 16
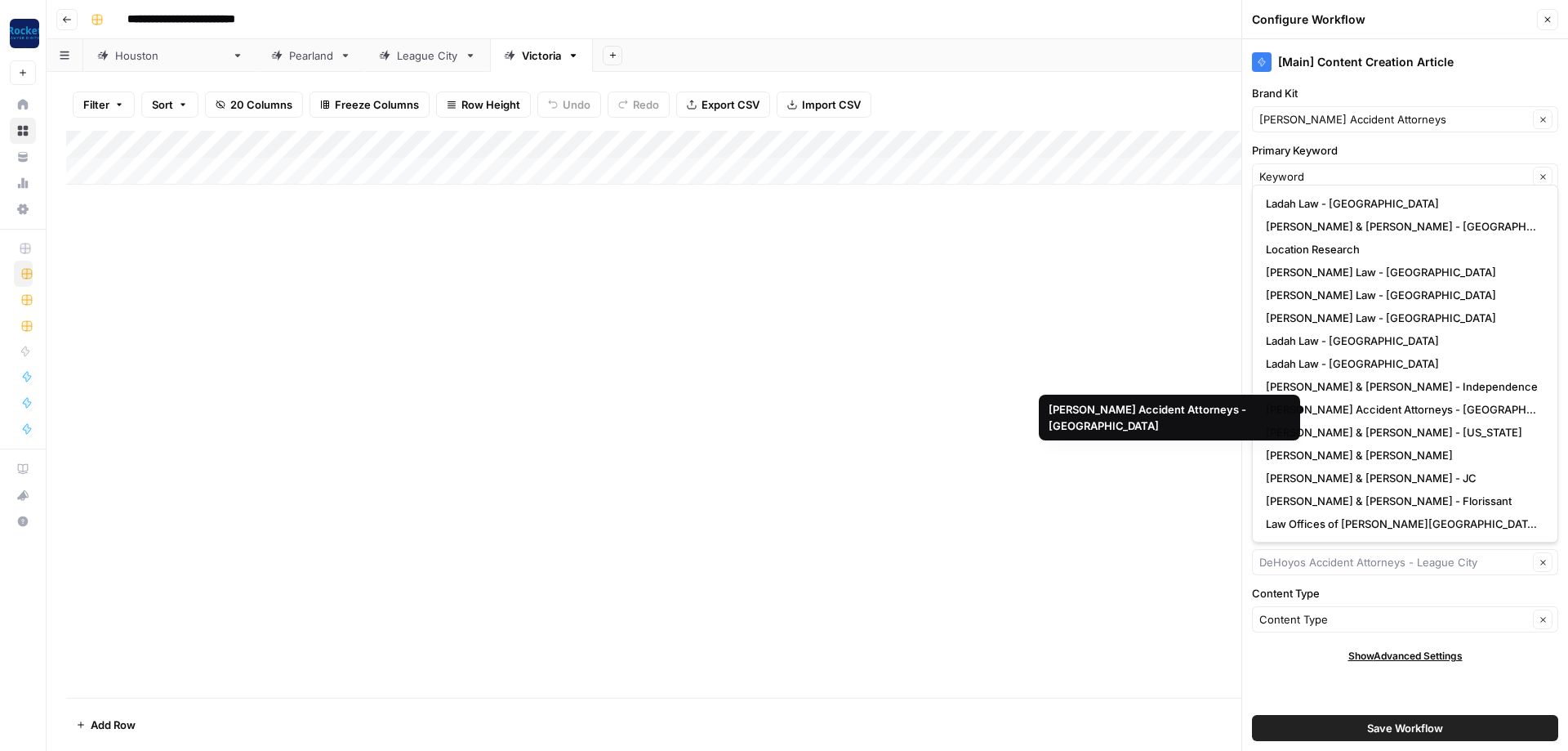
scroll to position [275, 0]
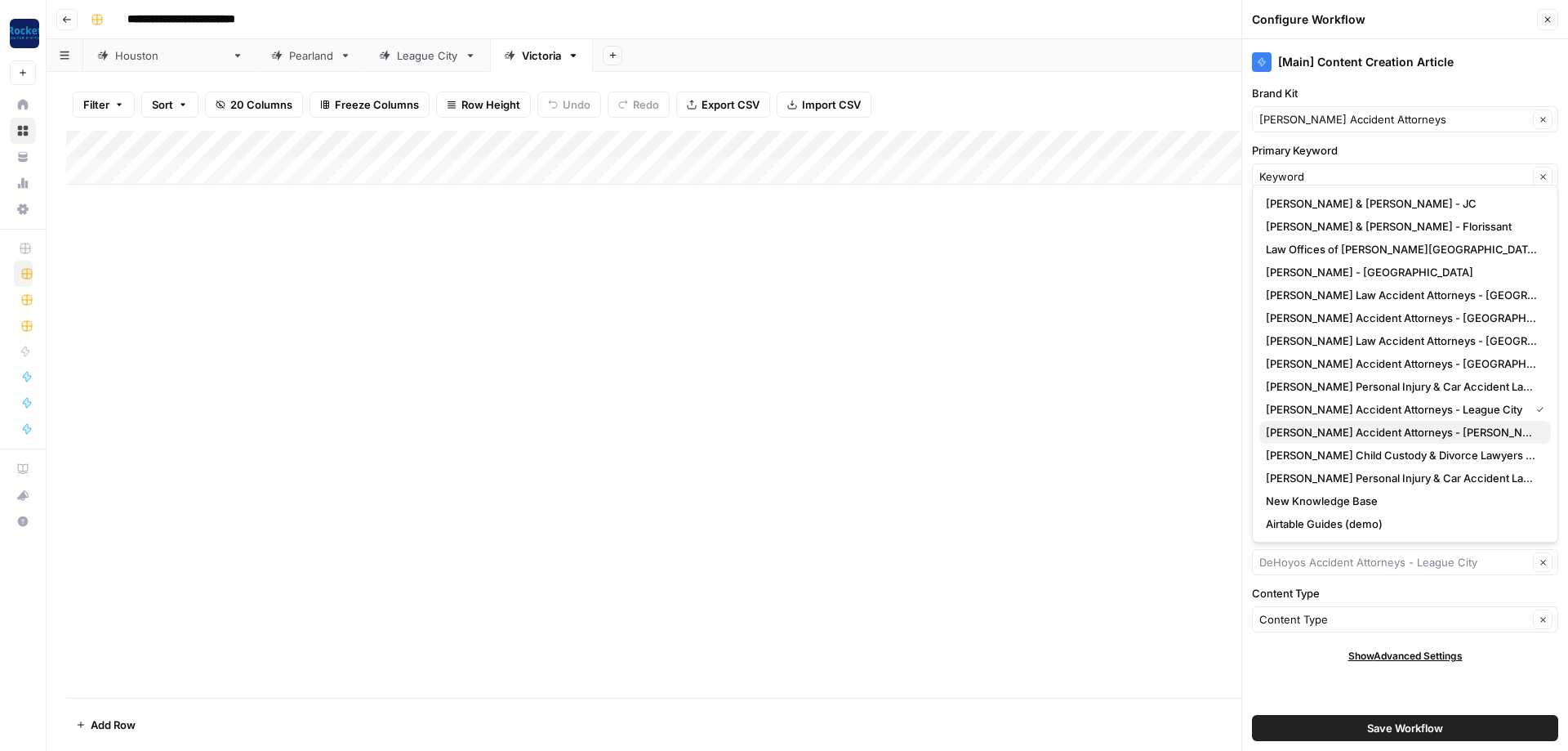
click at [1356, 432] on span "[PERSON_NAME] Accident Attorneys - [PERSON_NAME]" at bounding box center [1402, 432] width 272 height 16
type input "[PERSON_NAME] Accident Attorneys - [PERSON_NAME]"
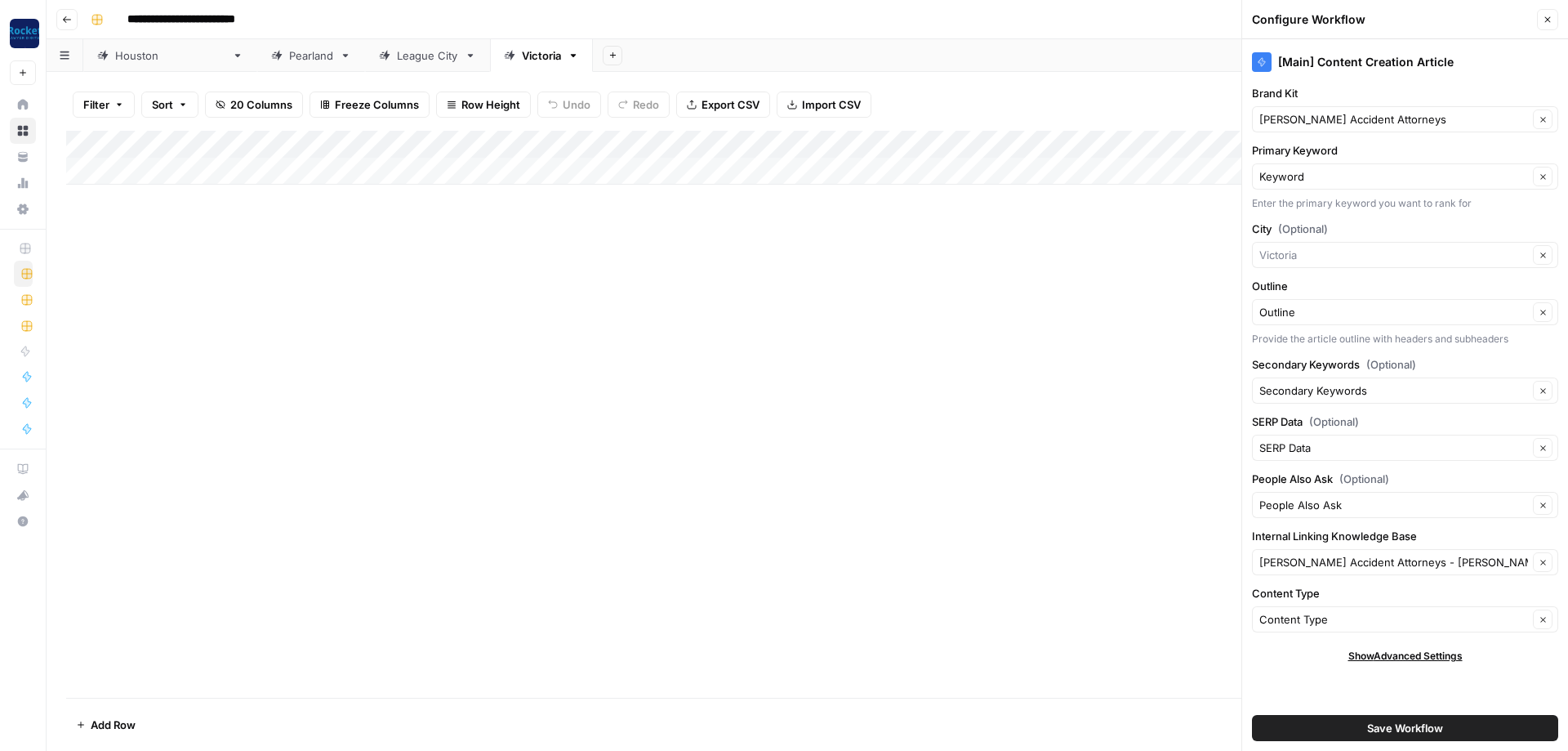
click at [1495, 355] on div "[Main] Content Creation Article Brand Kit DeHoyos Accident Attorneys Clear Prim…" at bounding box center [1405, 395] width 326 height 712
click at [1292, 646] on div "[Main] Content Creation Article Brand Kit DeHoyos Accident Attorneys Clear Prim…" at bounding box center [1405, 395] width 326 height 712
click at [1336, 726] on button "Save Workflow" at bounding box center [1405, 727] width 306 height 26
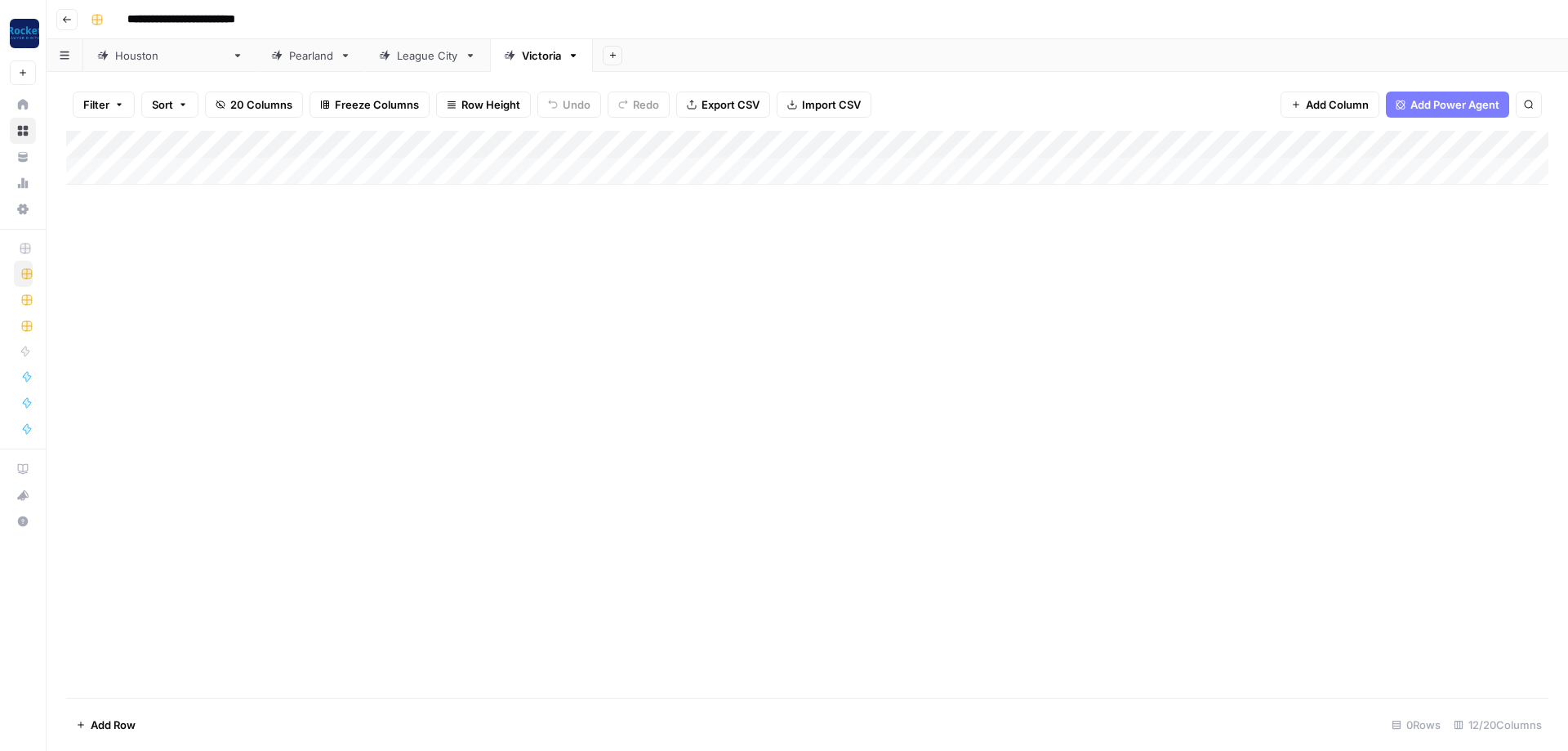
click at [1364, 139] on div "Add Column" at bounding box center [807, 158] width 1482 height 54
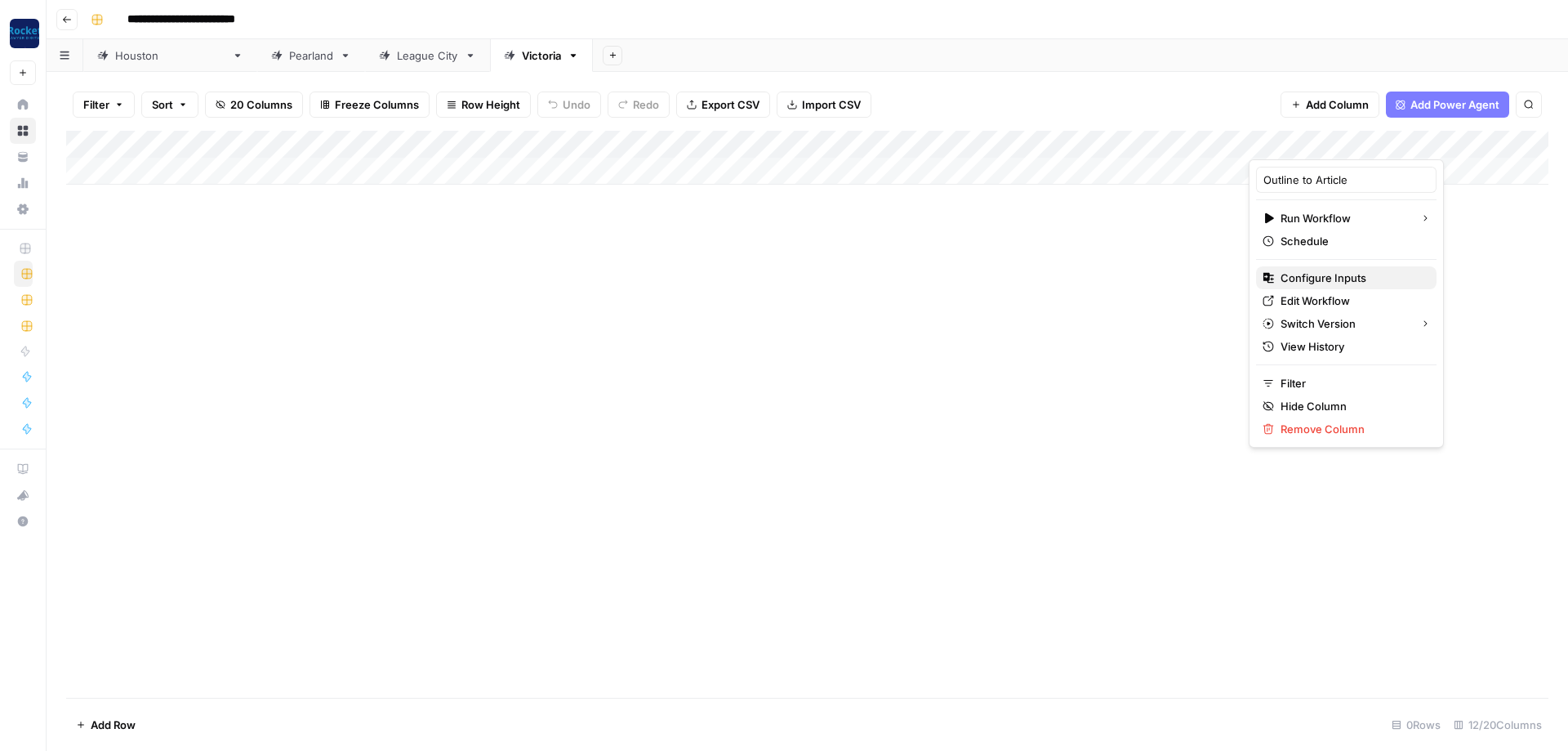
click at [1318, 280] on span "Configure Inputs" at bounding box center [1352, 277] width 143 height 16
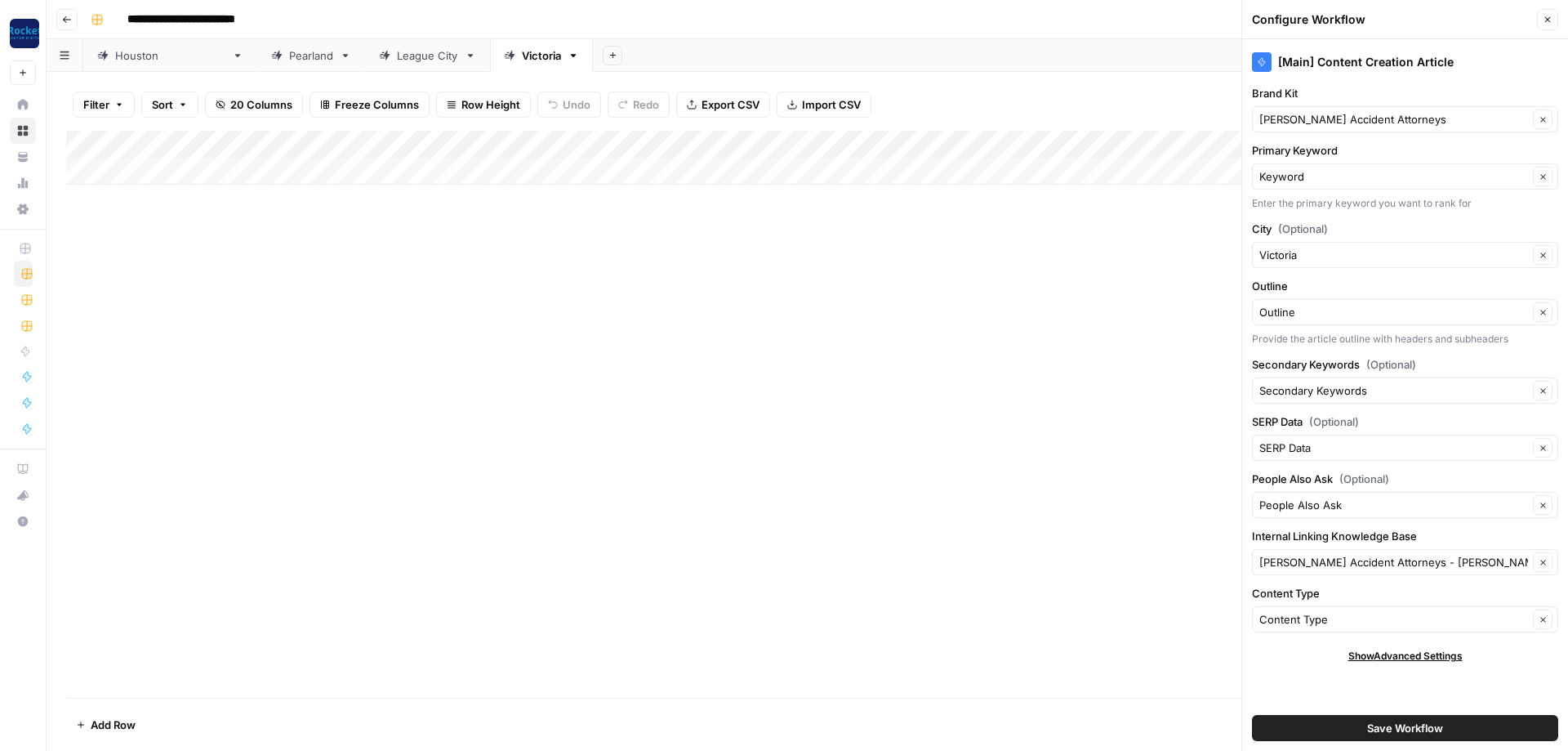
click at [1545, 21] on icon "button" at bounding box center [1547, 19] width 10 height 10
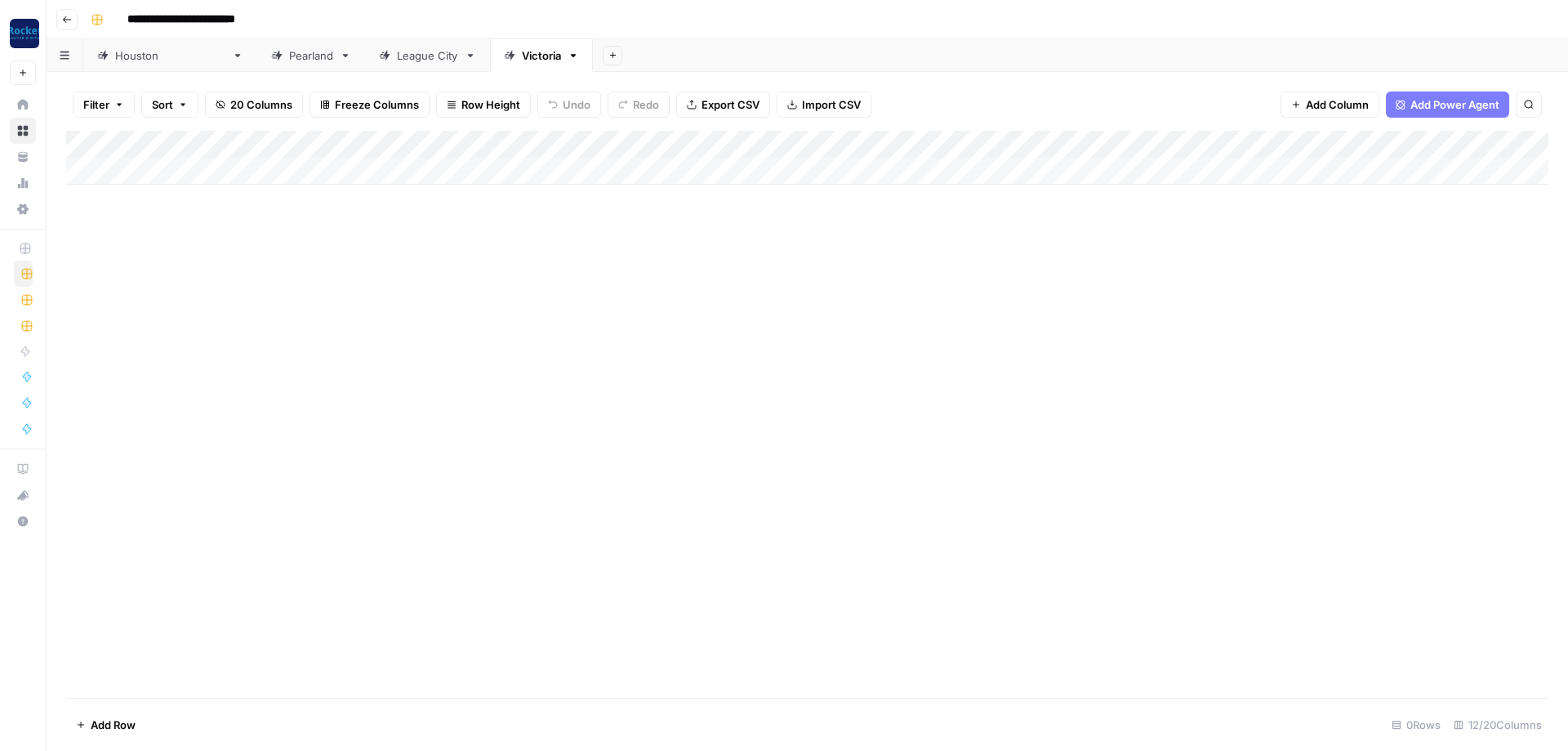
click at [1160, 440] on div "Add Column" at bounding box center [807, 414] width 1482 height 567
click at [1363, 138] on div "Add Column" at bounding box center [807, 158] width 1482 height 54
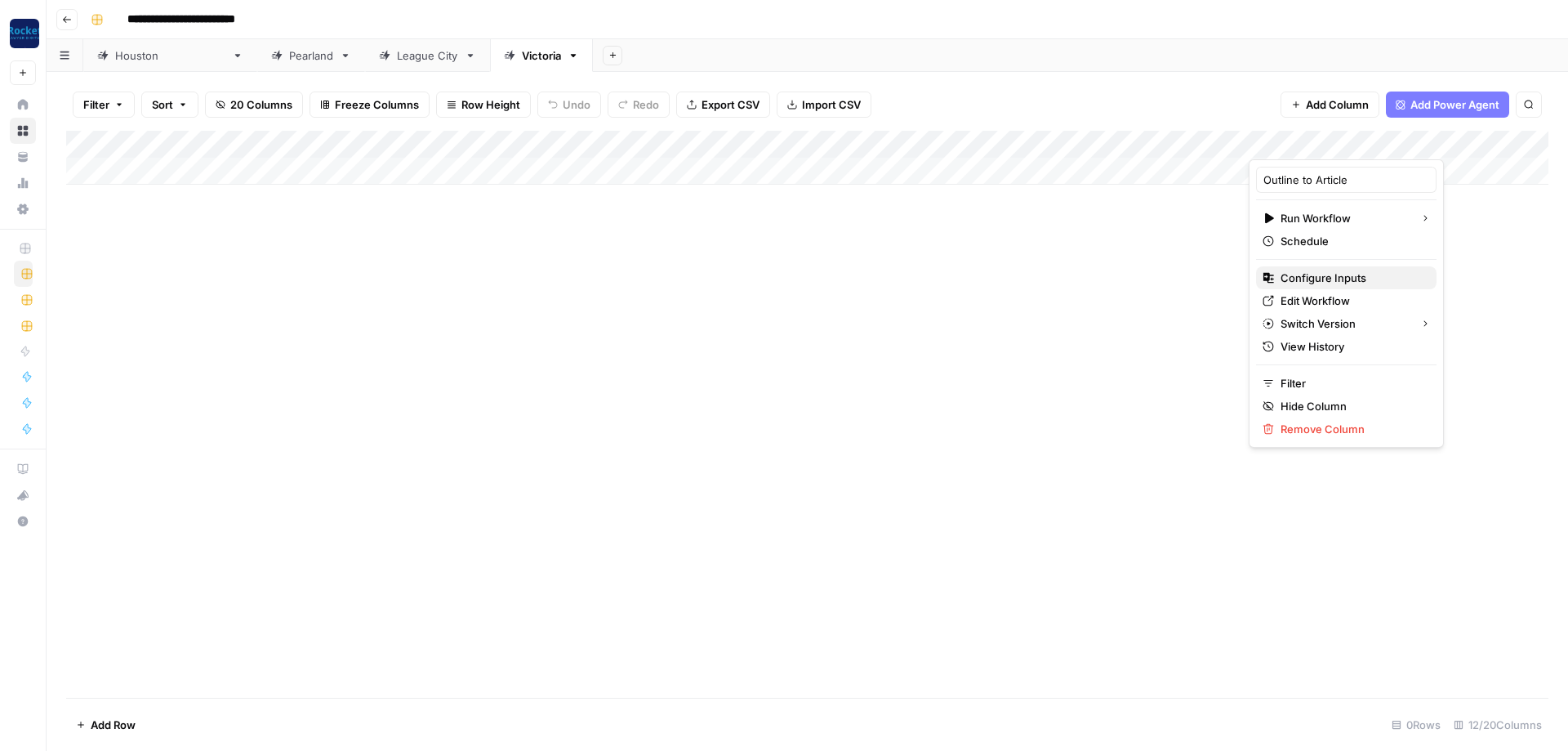
click at [1317, 283] on span "Configure Inputs" at bounding box center [1352, 277] width 143 height 16
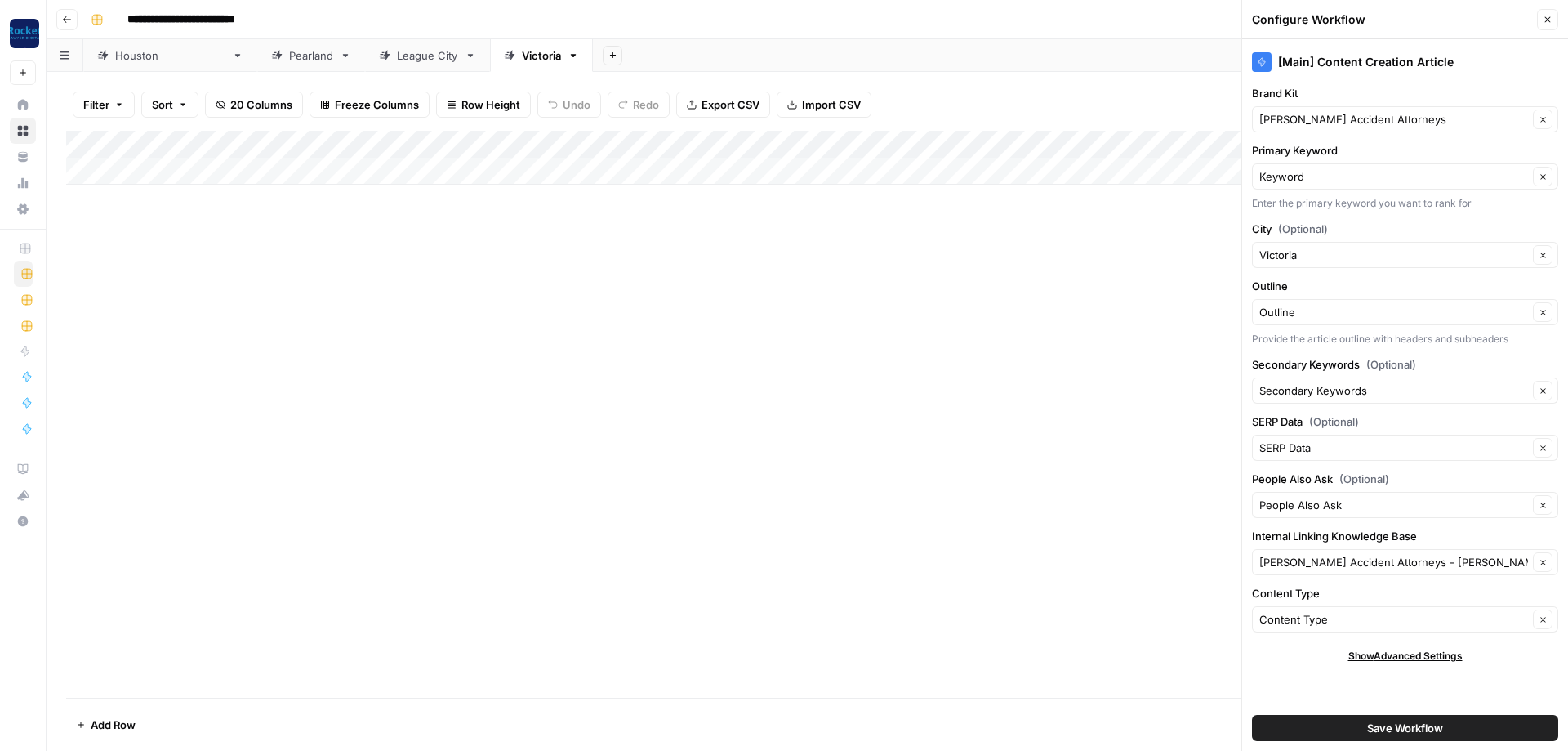
click at [1551, 18] on icon "button" at bounding box center [1547, 19] width 10 height 10
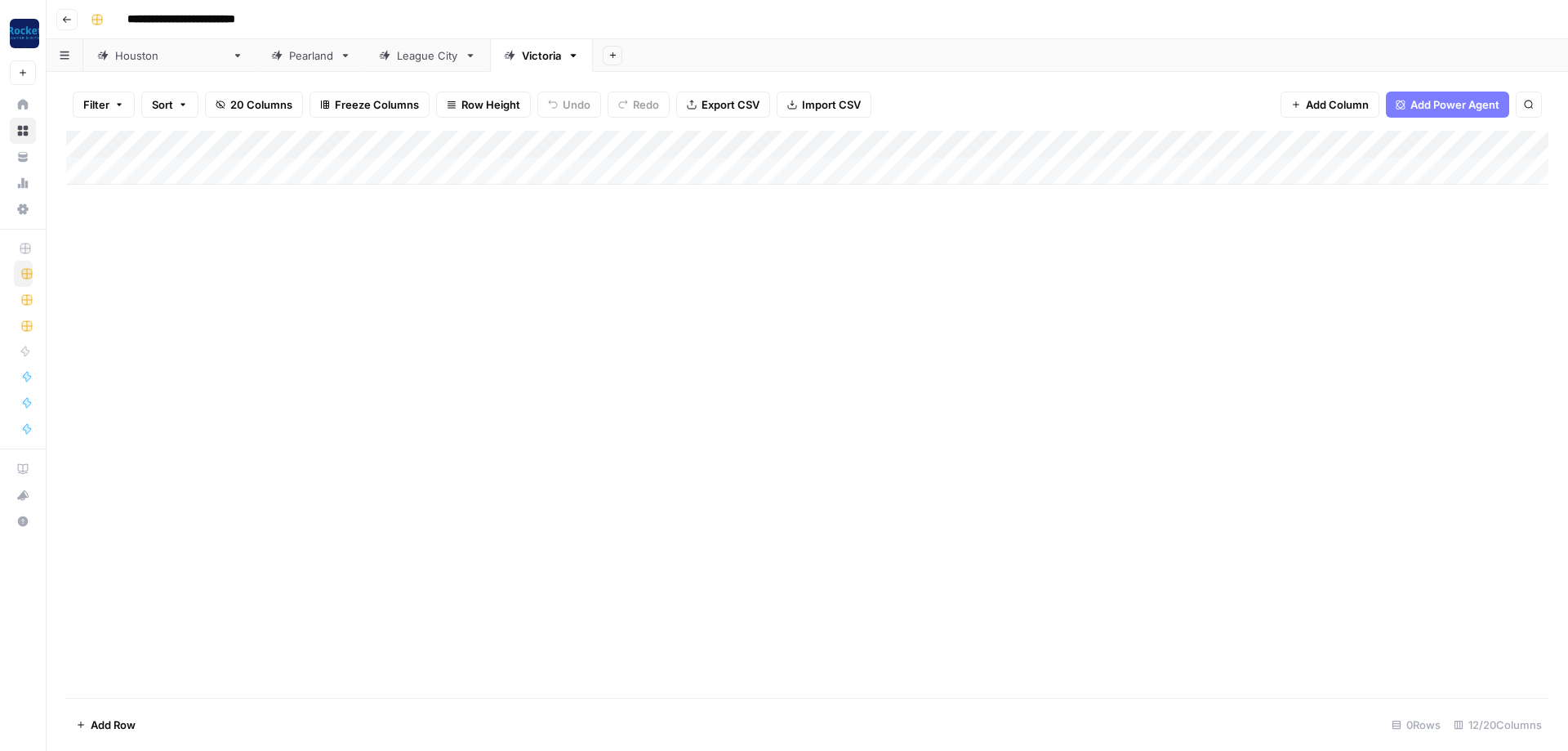
click at [396, 61] on div "League City" at bounding box center [427, 55] width 61 height 16
click at [1362, 137] on div "Add Column" at bounding box center [807, 158] width 1482 height 54
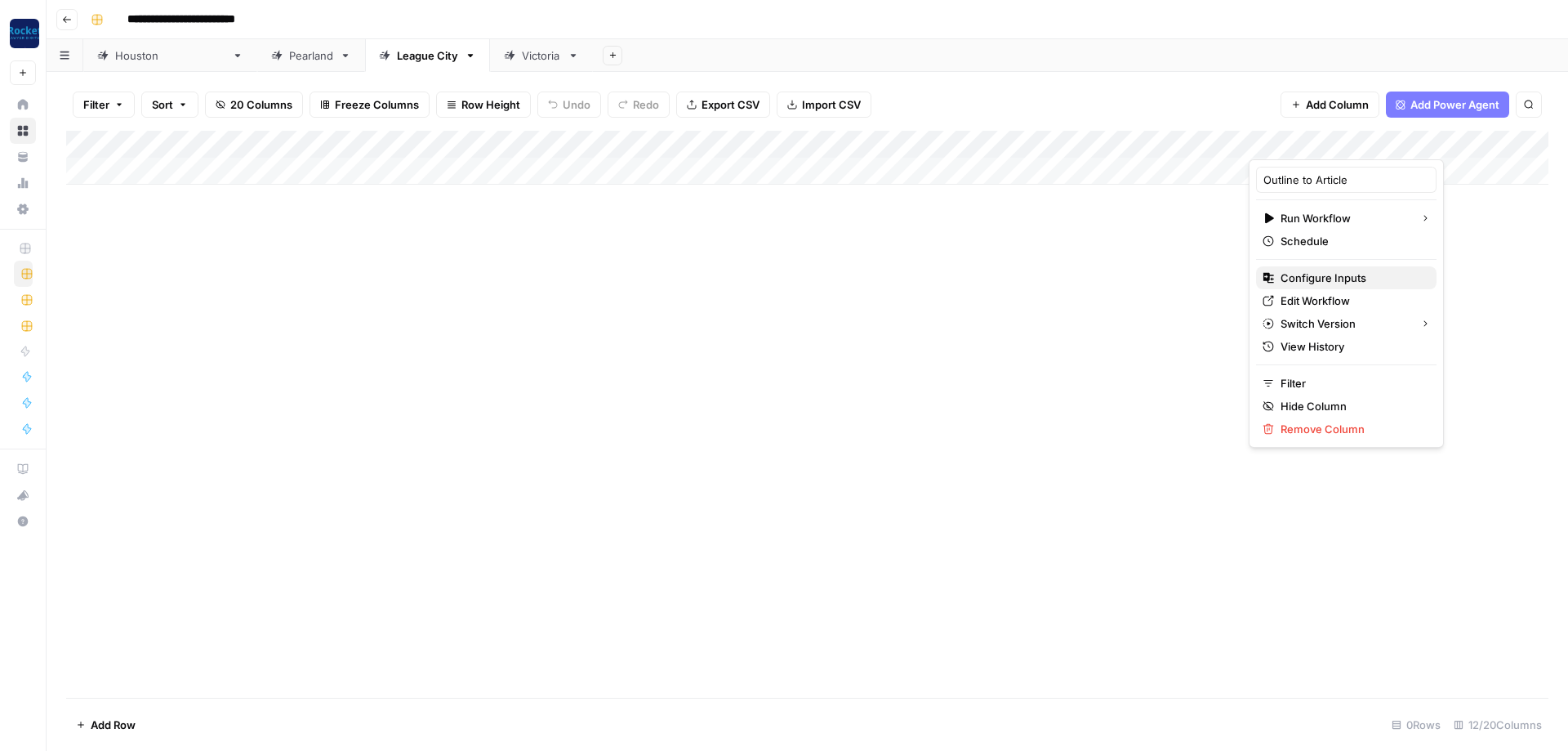
click at [1310, 281] on span "Configure Inputs" at bounding box center [1352, 277] width 143 height 16
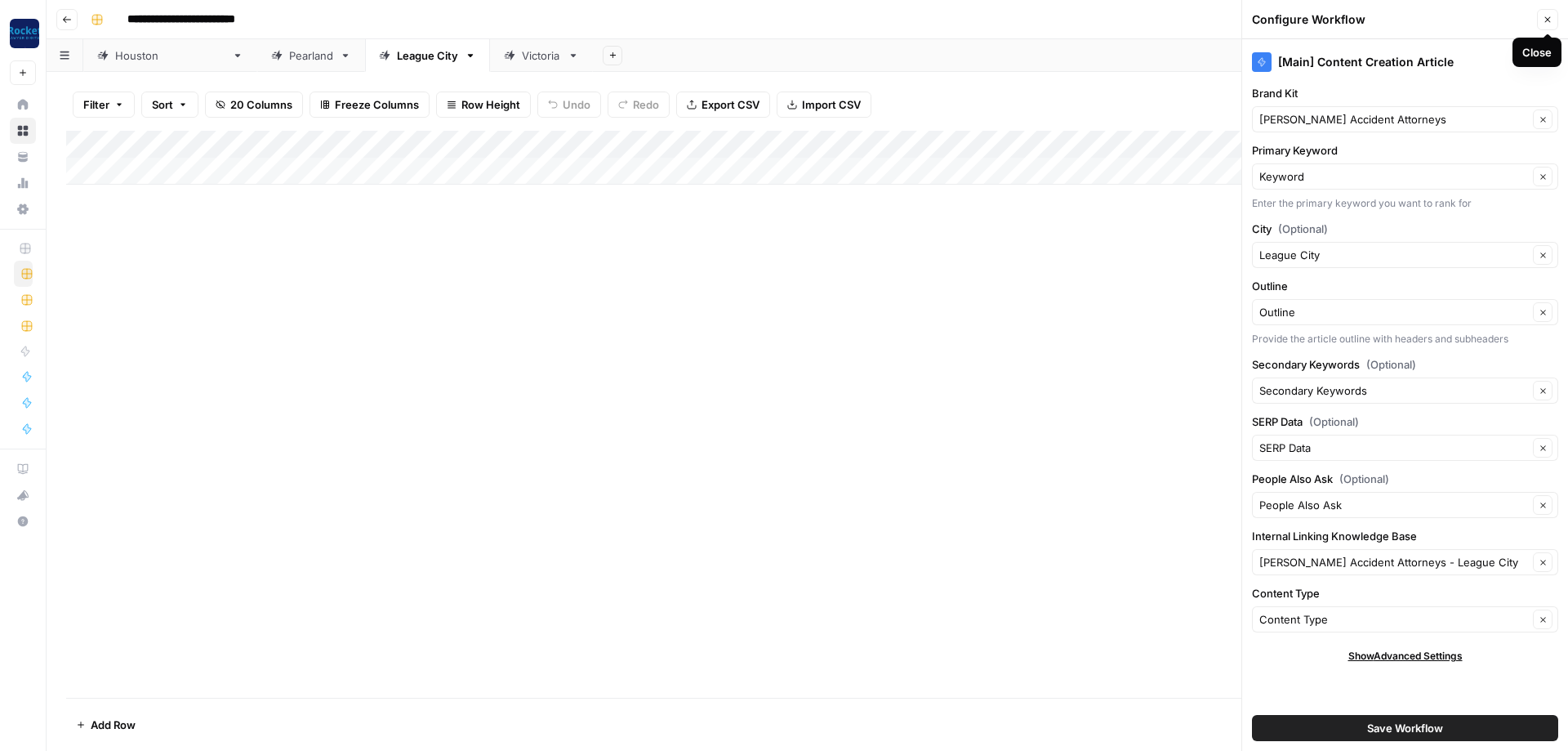
click at [1548, 16] on icon "button" at bounding box center [1547, 19] width 10 height 10
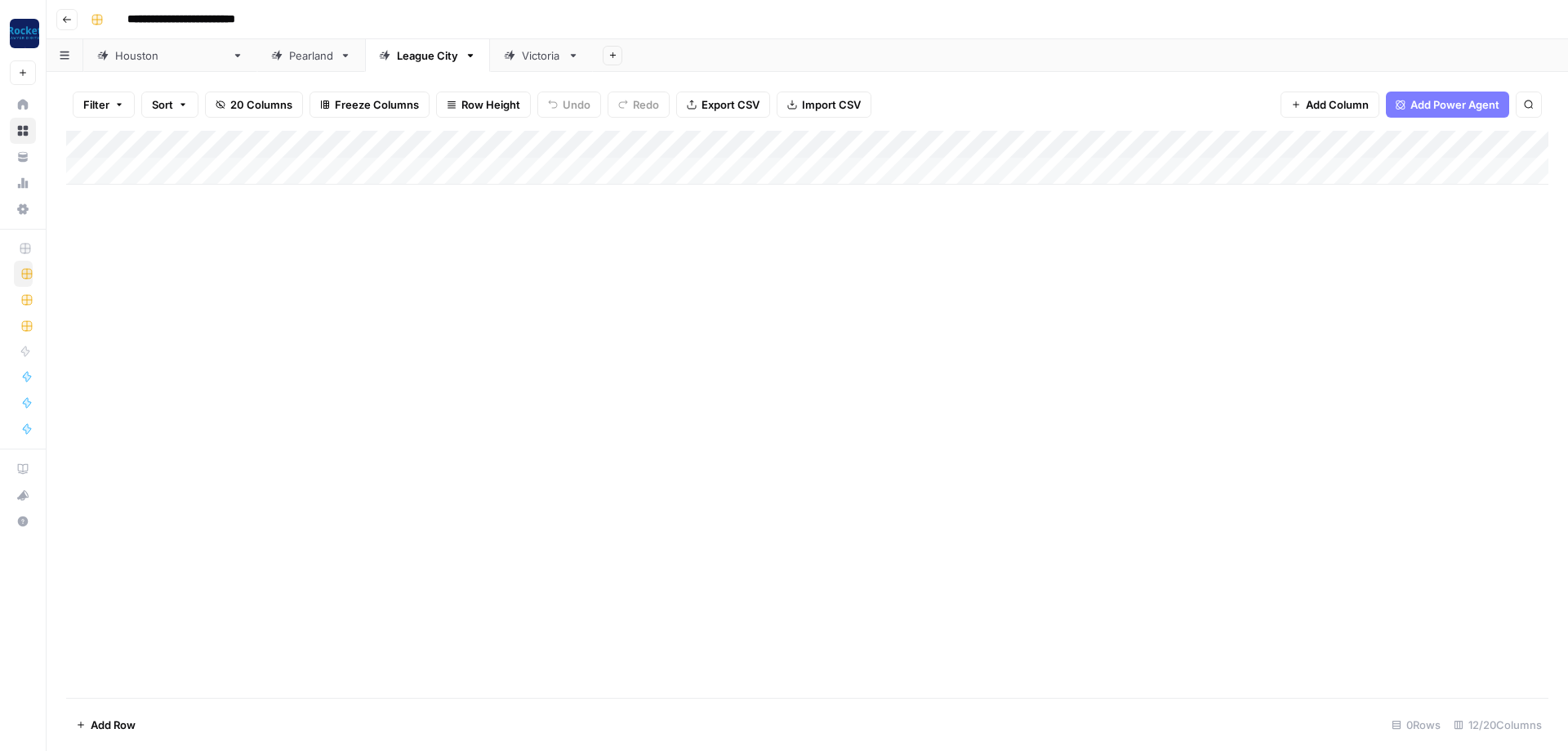
click at [522, 60] on div "Victoria" at bounding box center [541, 55] width 39 height 16
click at [107, 166] on div "Add Column" at bounding box center [807, 158] width 1482 height 54
click at [105, 196] on div "Add Column" at bounding box center [807, 171] width 1482 height 81
click at [114, 218] on div "Add Column" at bounding box center [807, 185] width 1482 height 109
click at [132, 169] on div "Add Column" at bounding box center [807, 199] width 1482 height 137
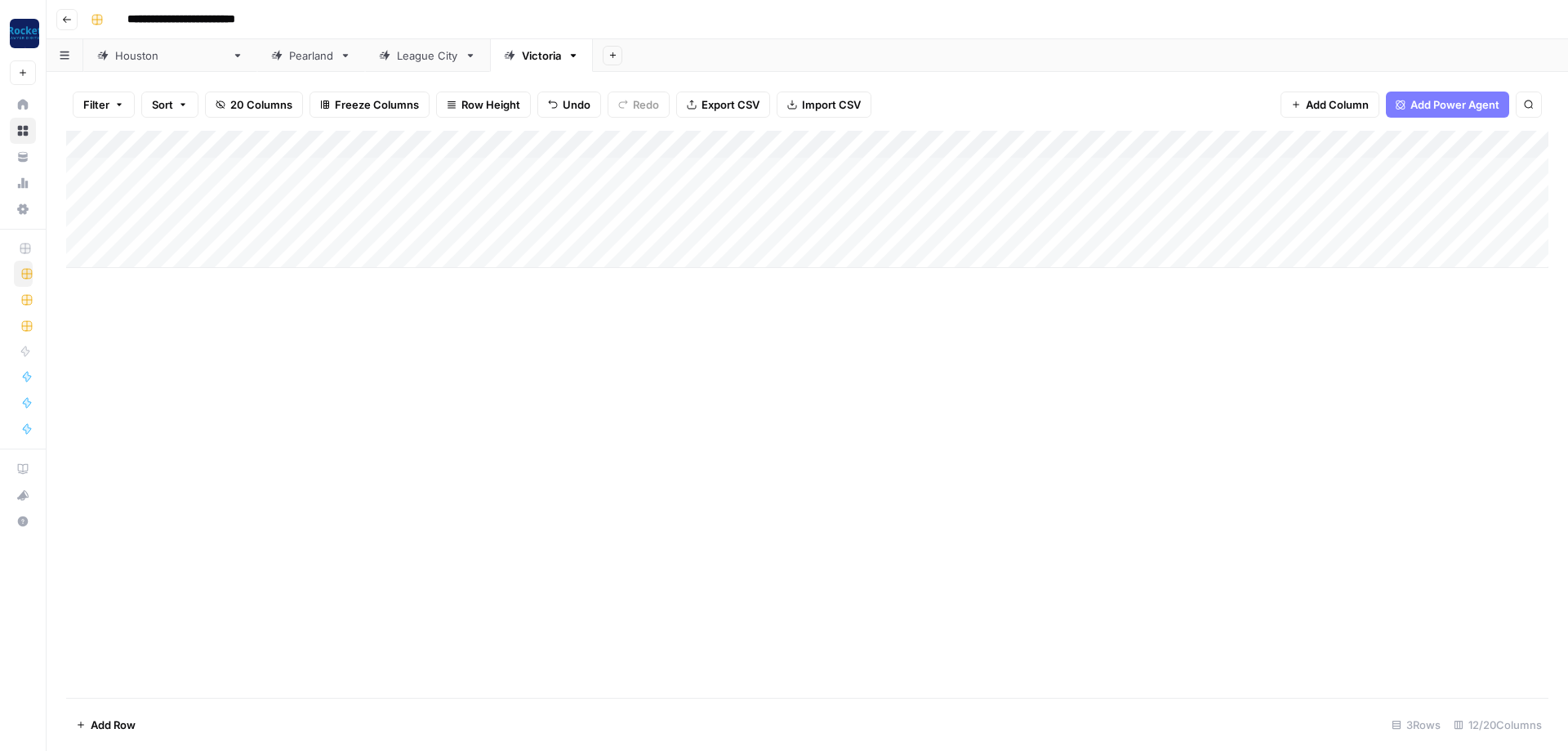
click at [132, 169] on div "Add Column" at bounding box center [807, 199] width 1482 height 137
type textarea "**********"
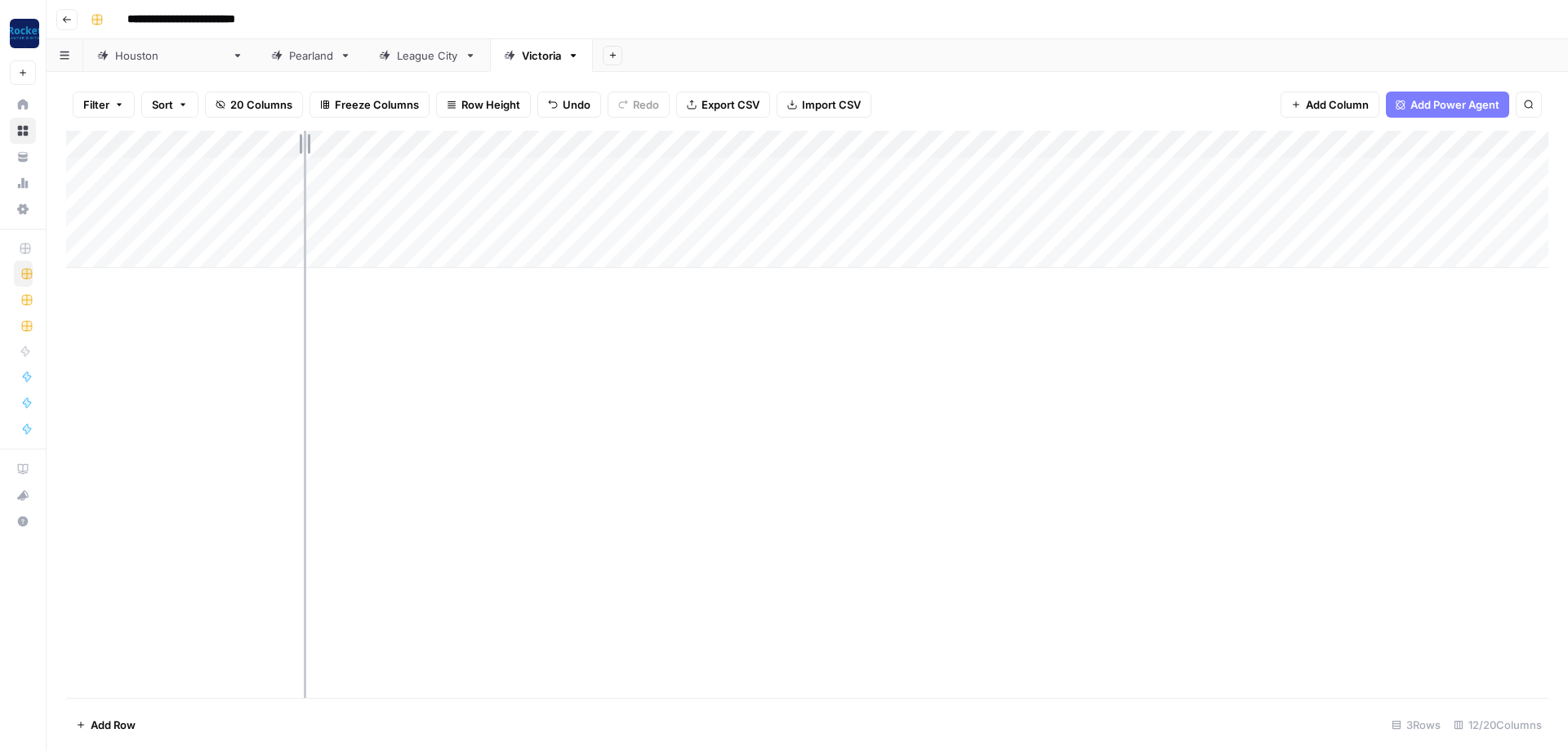
drag, startPoint x: 272, startPoint y: 141, endPoint x: 303, endPoint y: 146, distance: 31.4
click at [303, 146] on div "Add Column" at bounding box center [807, 199] width 1482 height 137
click at [328, 179] on div "Add Column" at bounding box center [807, 199] width 1482 height 137
click at [342, 164] on div "Add Column" at bounding box center [807, 199] width 1482 height 137
click at [342, 284] on button "[PERSON_NAME]" at bounding box center [379, 289] width 100 height 20
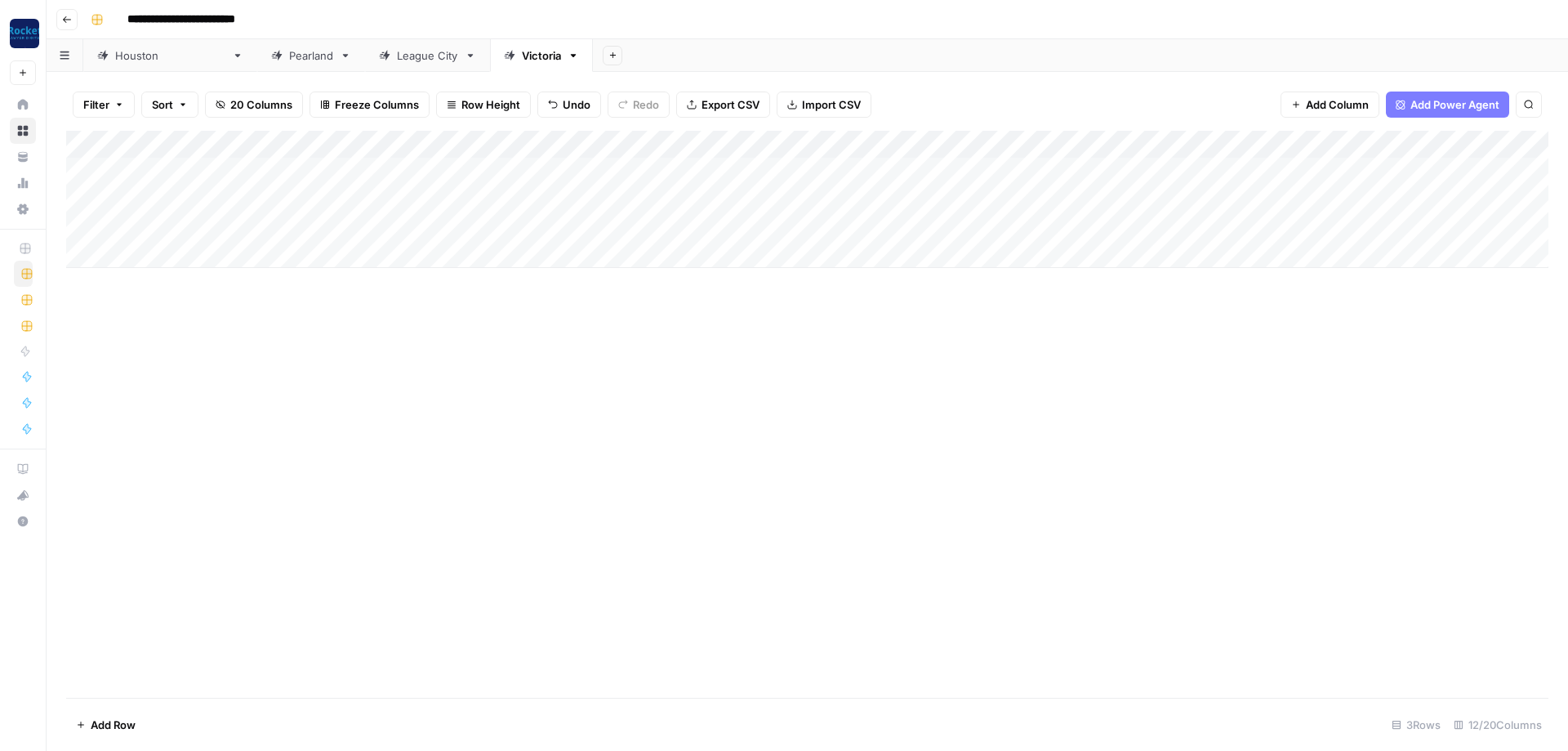
click at [602, 165] on div "Add Column" at bounding box center [807, 199] width 1482 height 137
click at [618, 164] on div "Add Column" at bounding box center [807, 199] width 1482 height 137
click at [618, 264] on button "Practice Area Page" at bounding box center [619, 260] width 108 height 20
click at [824, 136] on div "Add Column" at bounding box center [807, 199] width 1482 height 137
click at [864, 171] on span "All Rows" at bounding box center [882, 178] width 103 height 16
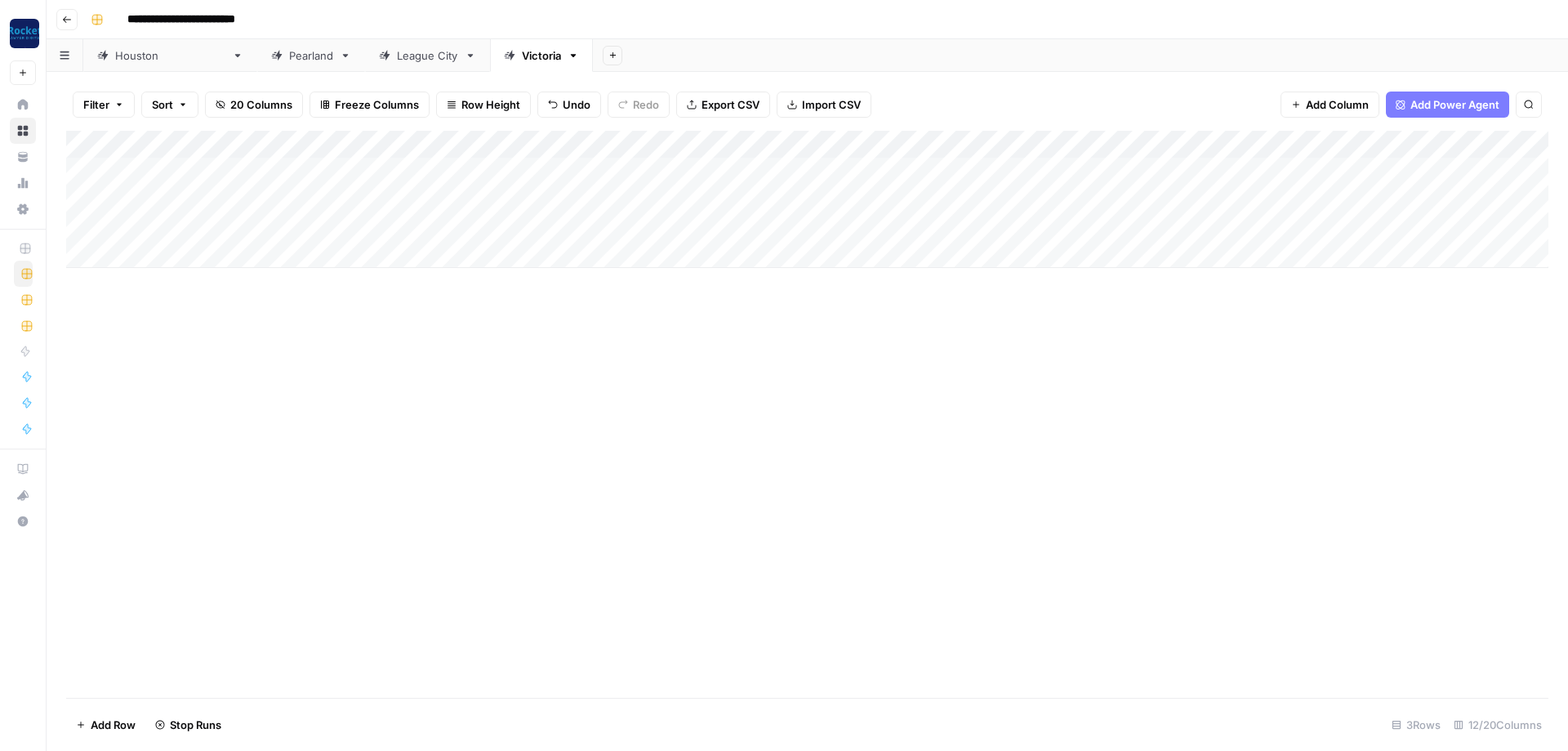
click at [396, 59] on div "League City" at bounding box center [427, 55] width 61 height 16
type input "**********"
click at [159, 168] on div "Add Column" at bounding box center [807, 158] width 1482 height 54
click at [135, 191] on div "Add Column" at bounding box center [807, 171] width 1482 height 81
click at [149, 165] on div "Add Column" at bounding box center [807, 185] width 1482 height 109
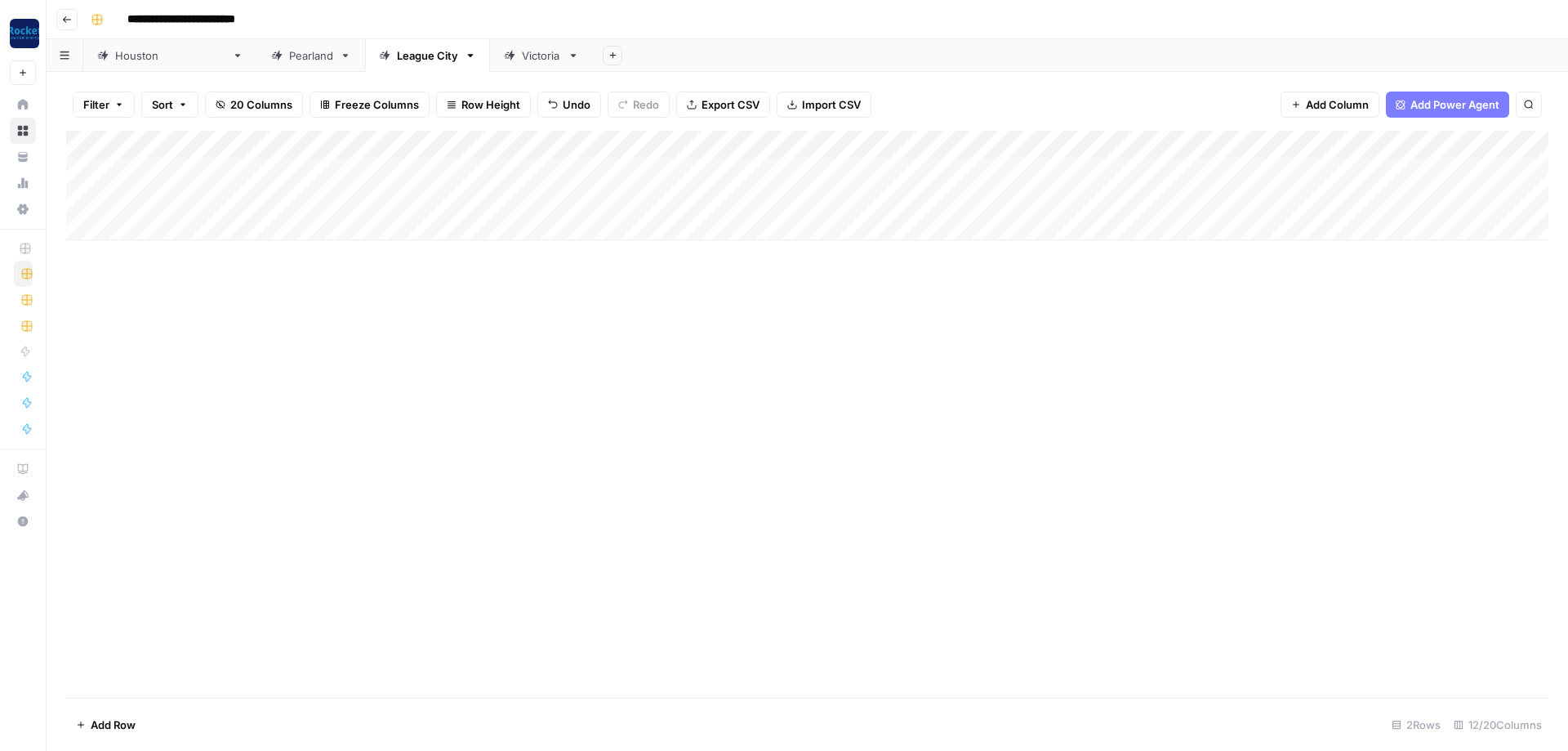
click at [131, 147] on div "Add Column" at bounding box center [807, 185] width 1482 height 109
click at [314, 176] on div "Add Column" at bounding box center [807, 185] width 1482 height 109
click at [198, 164] on div "Add Column" at bounding box center [807, 185] width 1482 height 109
type textarea "**********"
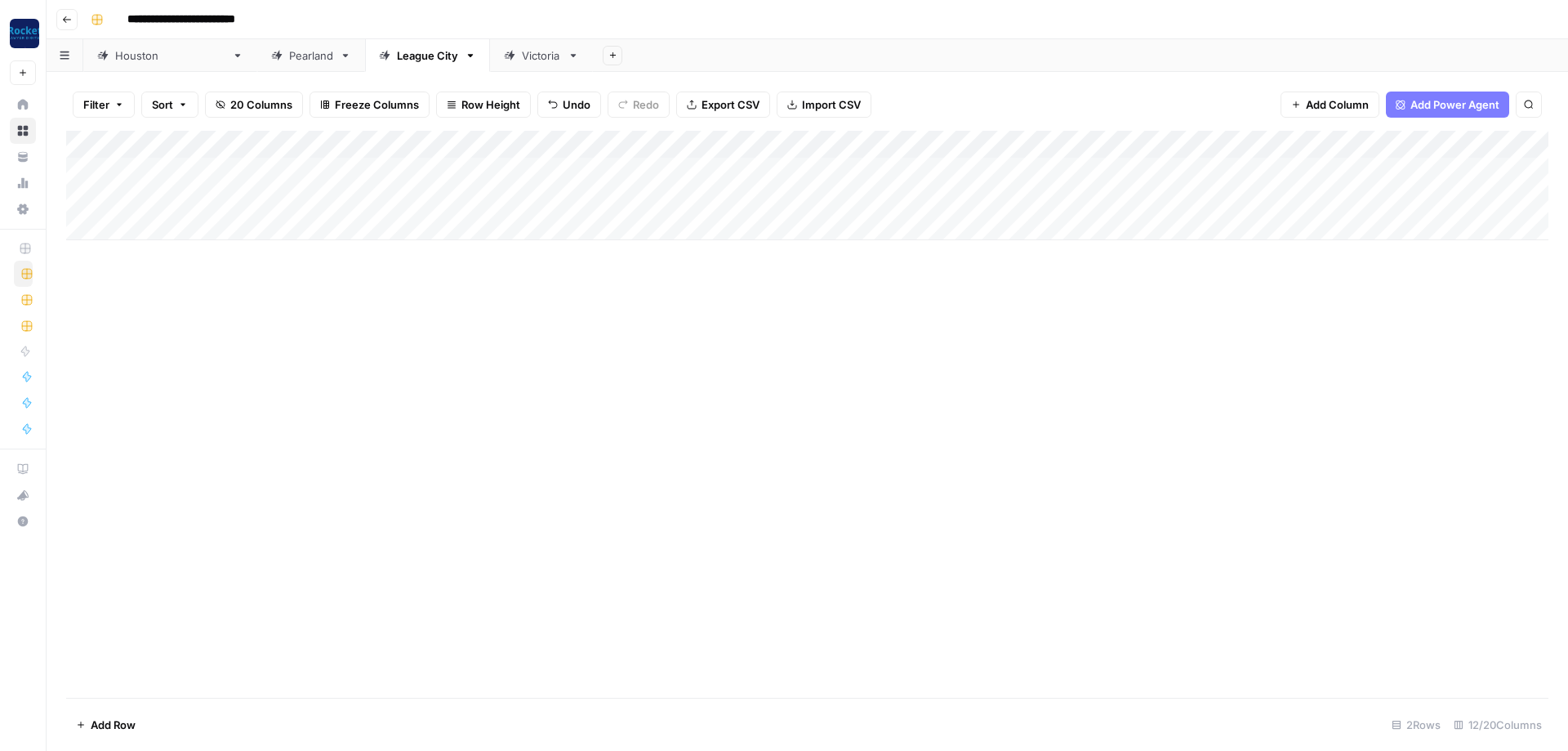
click at [344, 168] on div "Add Column" at bounding box center [807, 185] width 1482 height 109
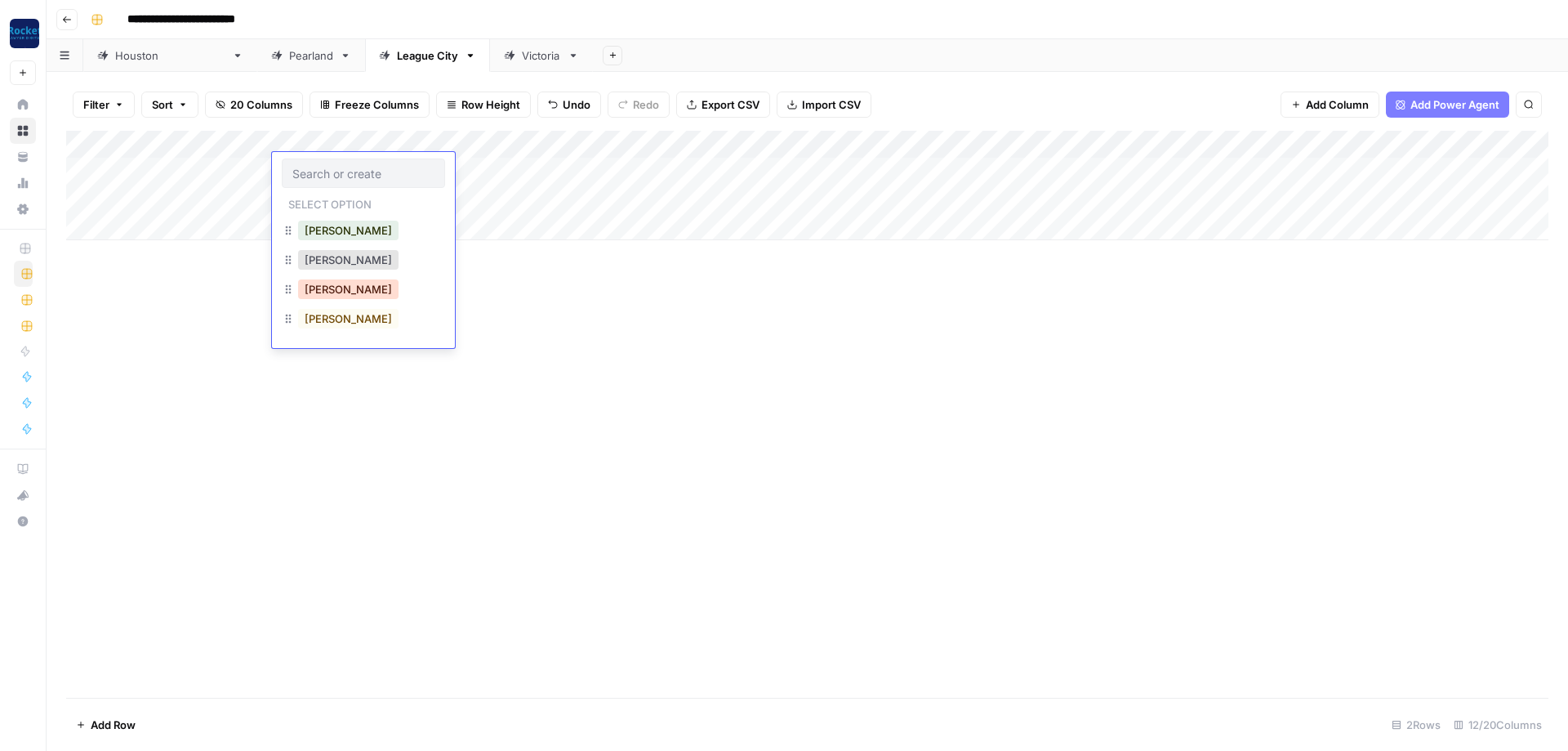
click at [330, 285] on button "[PERSON_NAME]" at bounding box center [348, 289] width 100 height 20
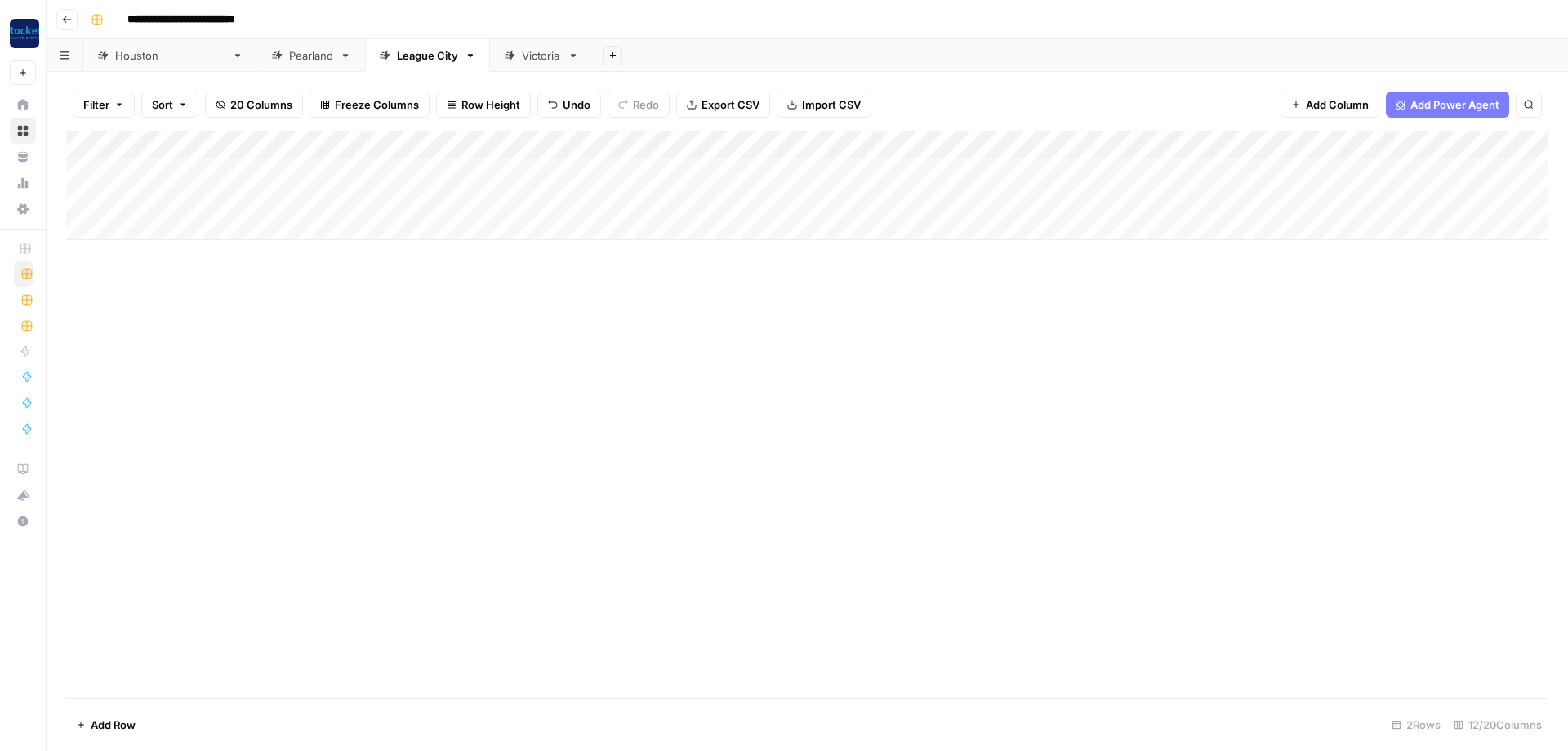
click at [572, 164] on div "Add Column" at bounding box center [807, 185] width 1482 height 109
click at [569, 226] on button "Blog Post" at bounding box center [566, 230] width 61 height 20
click at [576, 194] on div "Add Column" at bounding box center [807, 185] width 1482 height 109
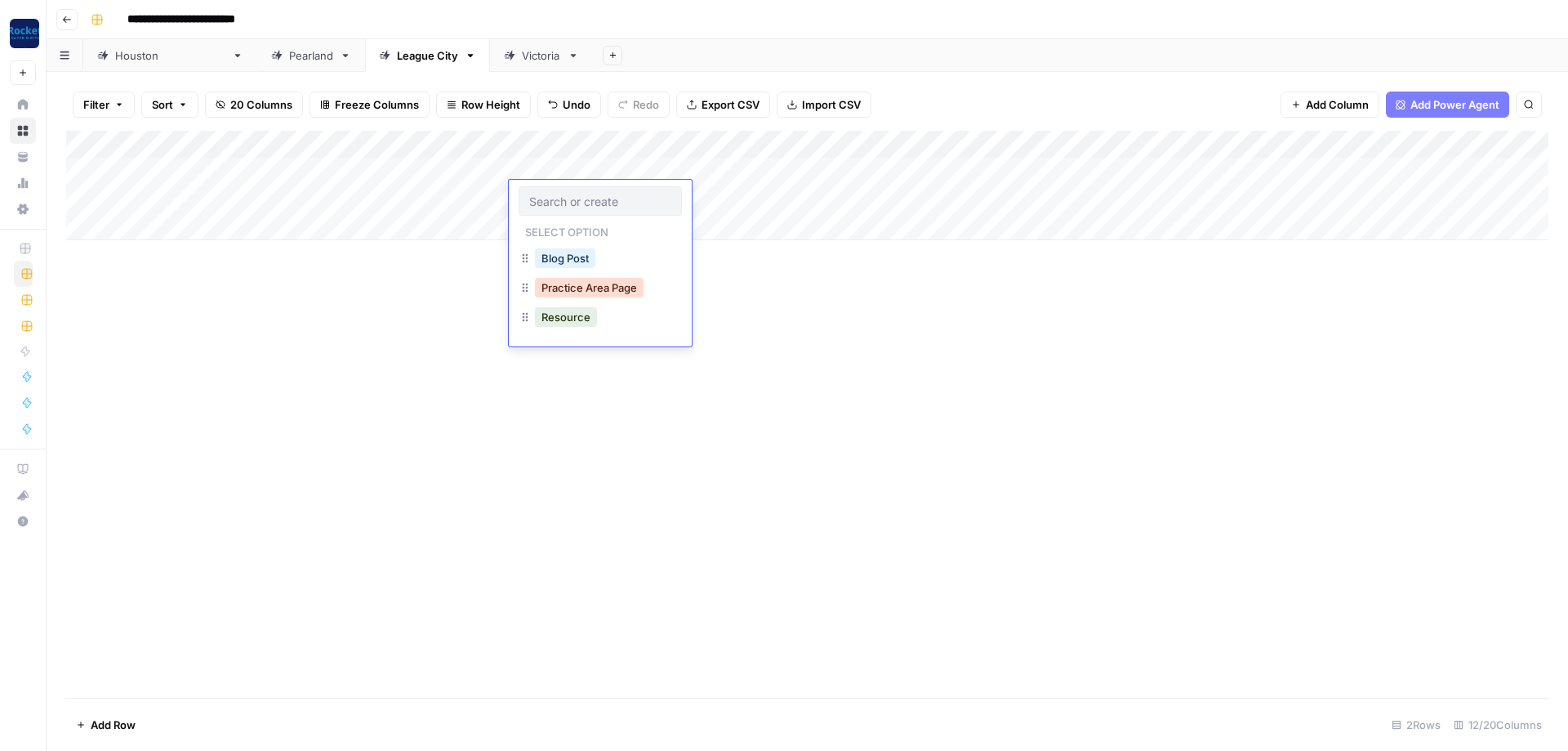
click at [581, 287] on button "Practice Area Page" at bounding box center [589, 287] width 108 height 20
drag, startPoint x: 650, startPoint y: 363, endPoint x: 723, endPoint y: 206, distance: 173.1
click at [650, 361] on div "Add Column" at bounding box center [807, 414] width 1482 height 567
click at [794, 141] on div "Add Column" at bounding box center [807, 185] width 1482 height 109
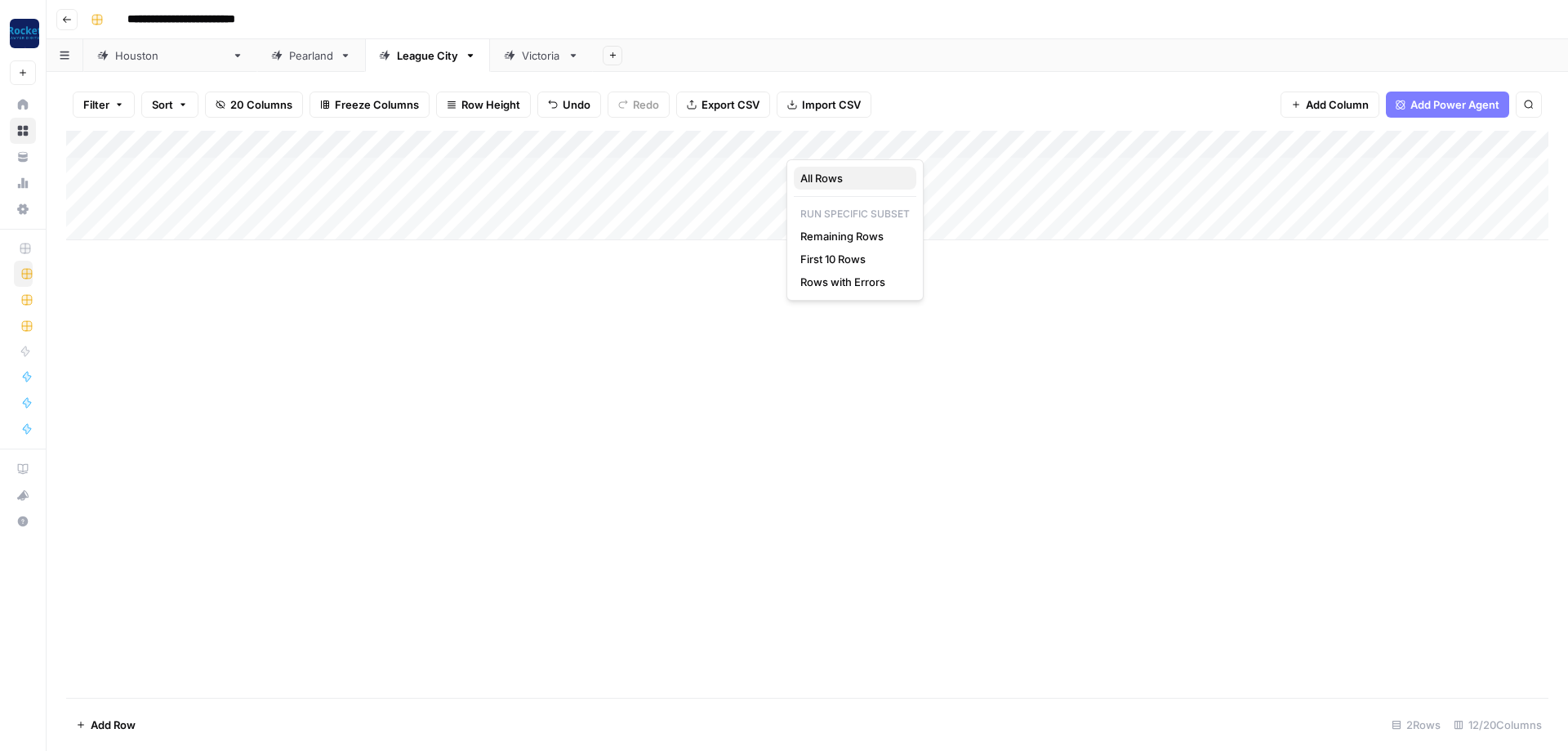
click at [844, 182] on span "All Rows" at bounding box center [851, 178] width 103 height 16
click at [289, 61] on div "Pearland" at bounding box center [311, 55] width 44 height 16
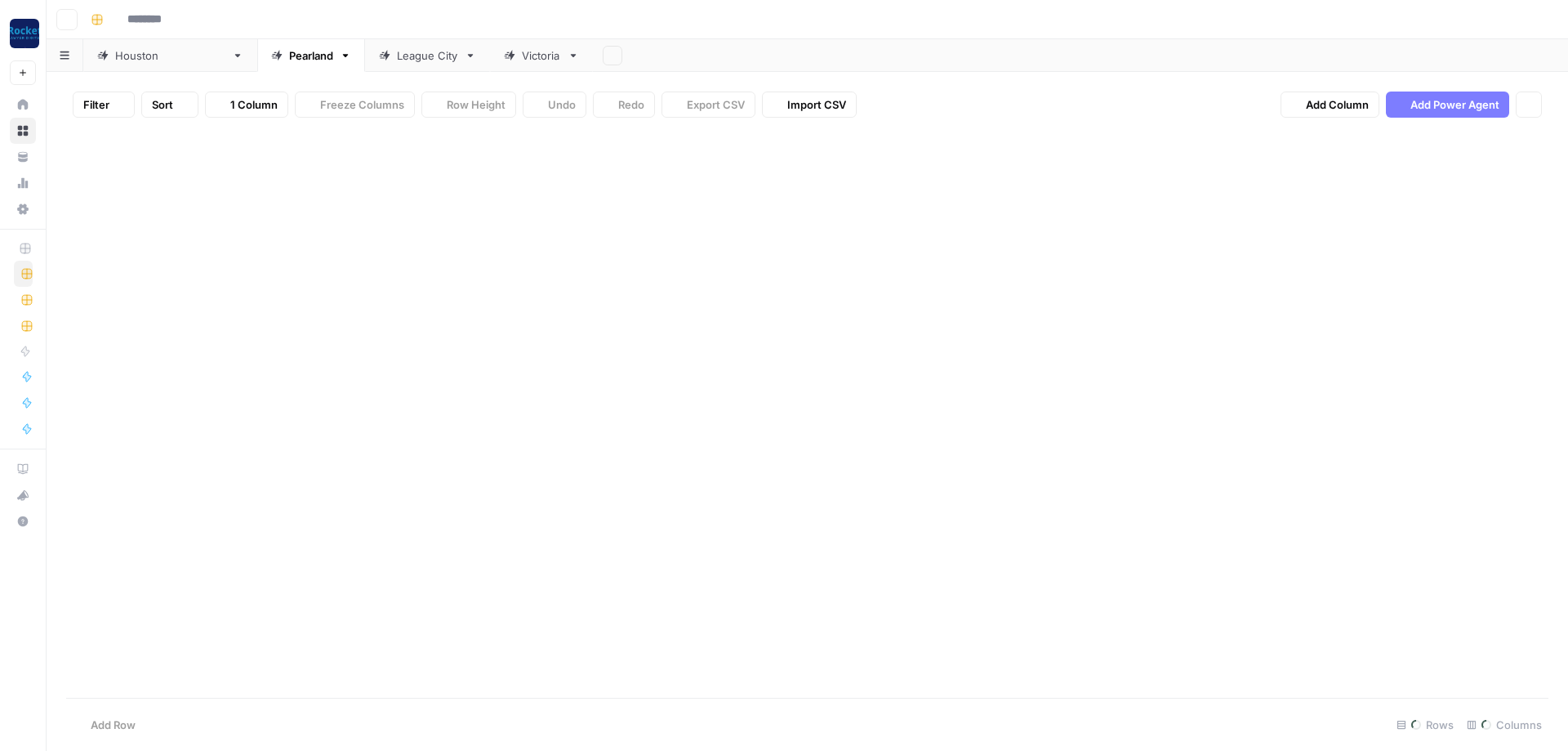
type input "**********"
click at [173, 161] on div "Add Column" at bounding box center [807, 171] width 1482 height 81
click at [174, 161] on div "Add Column" at bounding box center [807, 171] width 1482 height 81
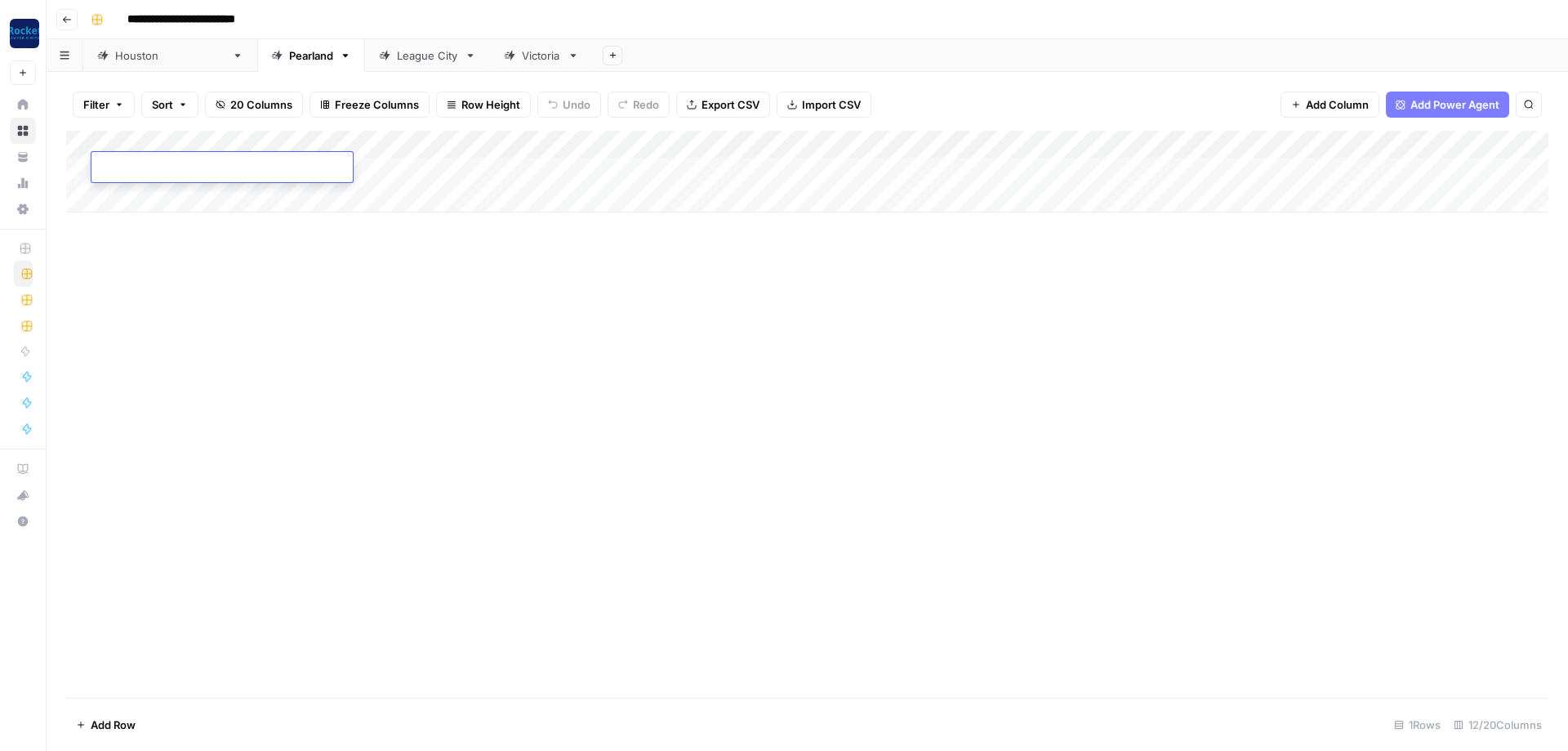
click at [144, 192] on div "Add Column" at bounding box center [807, 171] width 1482 height 81
click at [150, 163] on div "Add Column" at bounding box center [807, 185] width 1482 height 109
type textarea "**********"
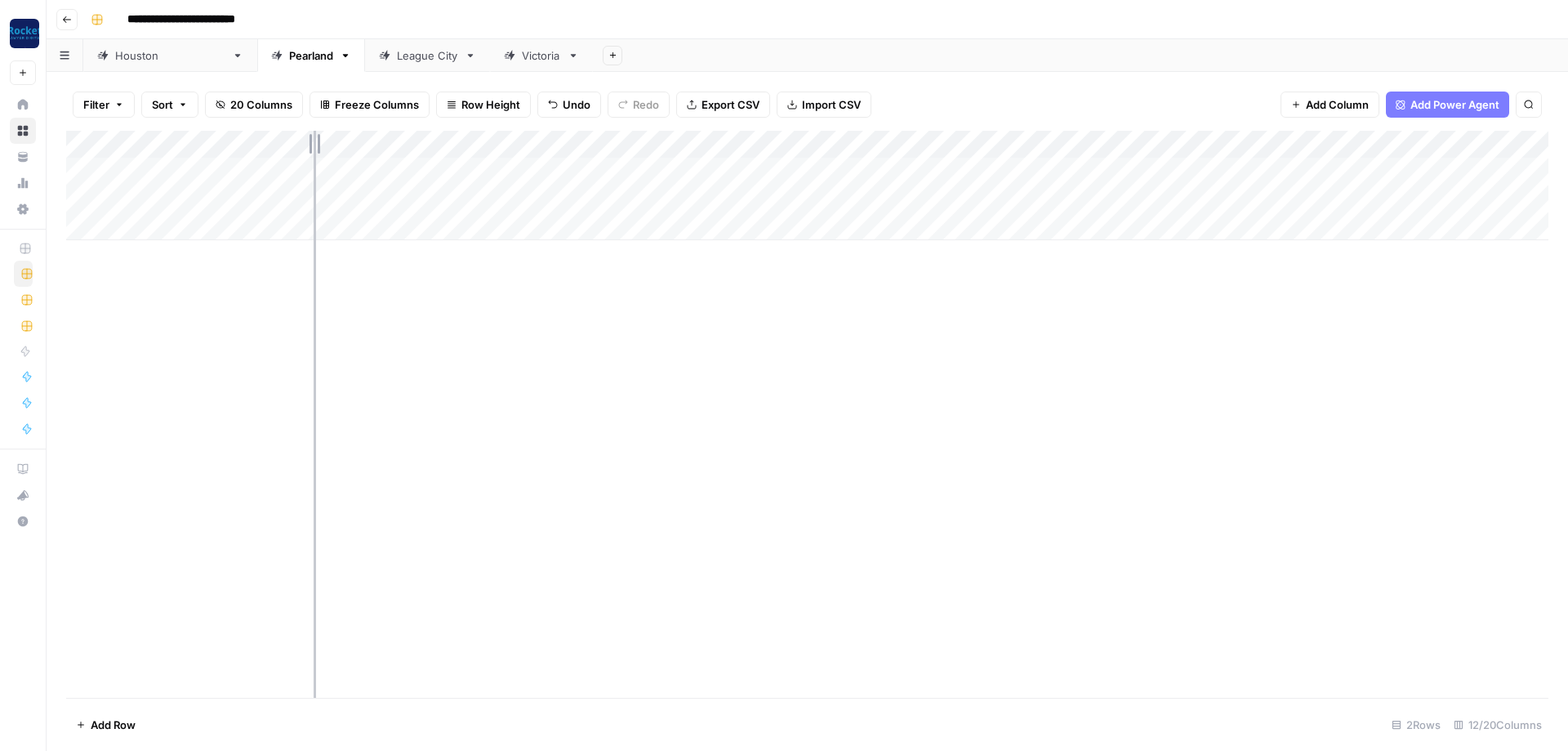
drag, startPoint x: 274, startPoint y: 139, endPoint x: 343, endPoint y: 145, distance: 69.3
click at [343, 145] on div "Add Column" at bounding box center [807, 185] width 1482 height 109
drag, startPoint x: 345, startPoint y: 142, endPoint x: 428, endPoint y: 144, distance: 83.0
click at [428, 144] on div "Add Column" at bounding box center [807, 185] width 1482 height 109
click at [826, 329] on div "Add Column" at bounding box center [807, 414] width 1482 height 567
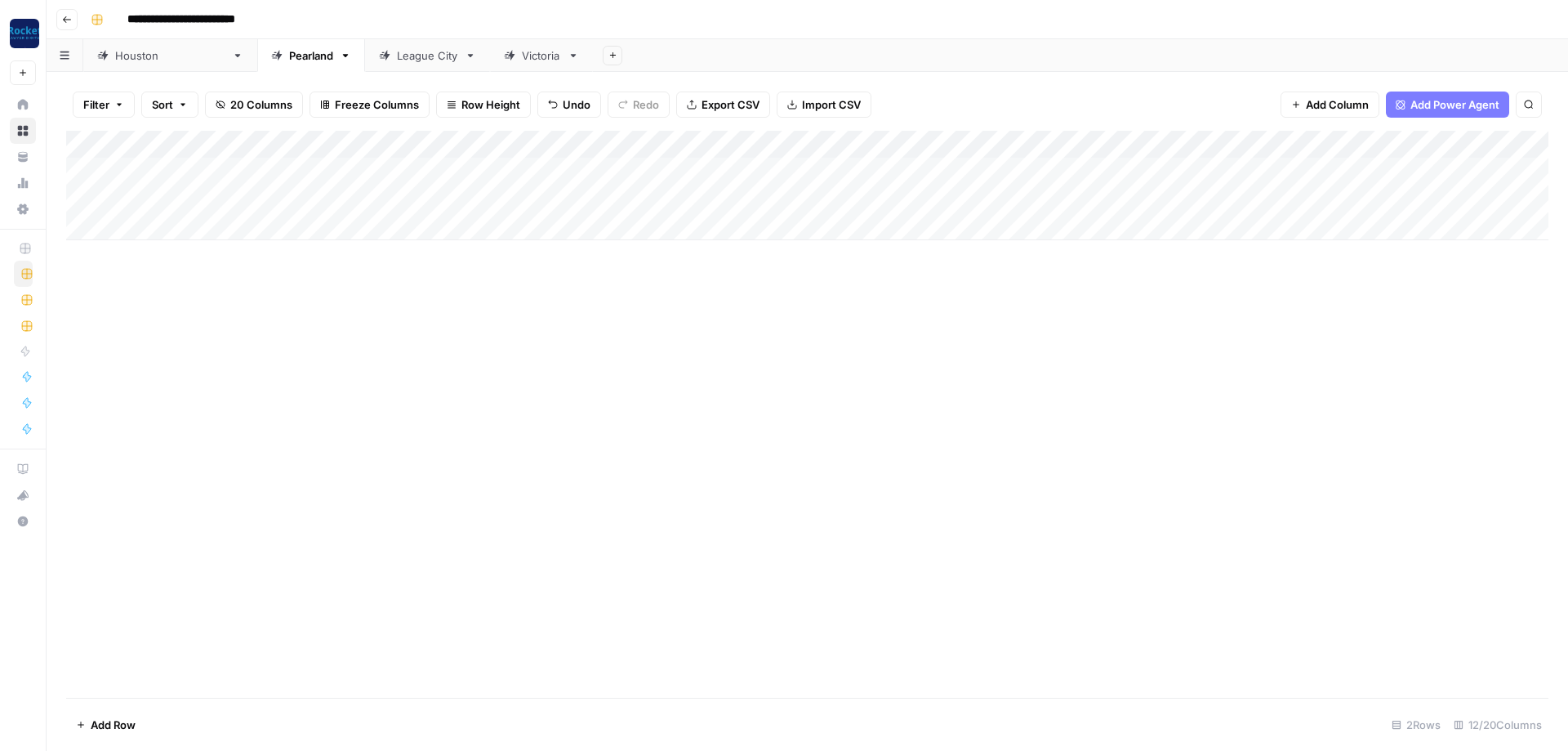
click at [499, 166] on div "Add Column" at bounding box center [807, 185] width 1482 height 109
click at [560, 359] on div "Add Column" at bounding box center [807, 414] width 1482 height 567
click at [952, 138] on div "Add Column" at bounding box center [807, 185] width 1482 height 109
click at [984, 182] on span "All Rows" at bounding box center [1007, 178] width 103 height 16
click at [139, 59] on div "[GEOGRAPHIC_DATA]" at bounding box center [170, 55] width 110 height 16
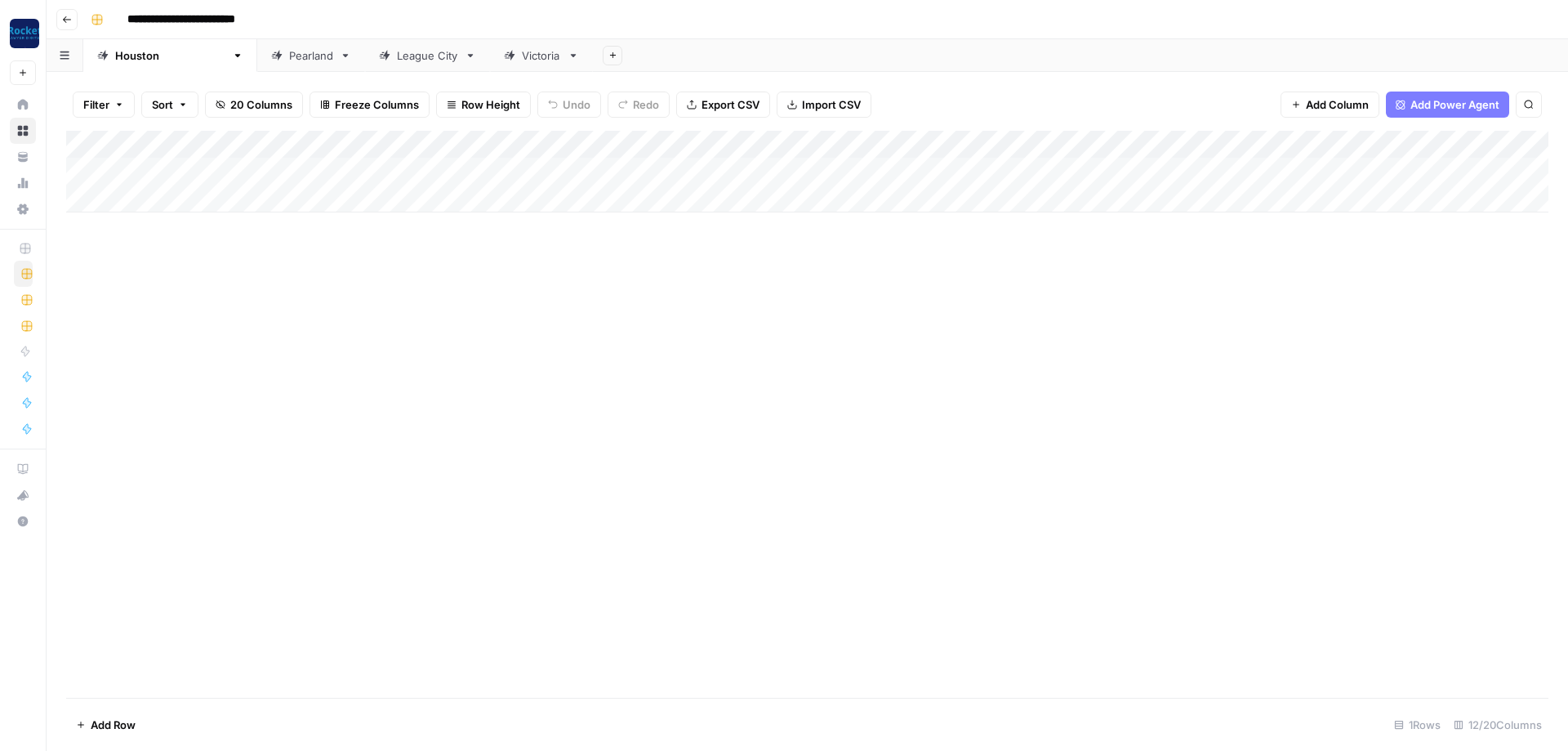
click at [131, 196] on div "Add Column" at bounding box center [807, 171] width 1482 height 81
click at [136, 218] on div "Add Column" at bounding box center [807, 185] width 1482 height 109
click at [126, 252] on div "Add Column" at bounding box center [807, 199] width 1482 height 137
click at [124, 275] on div "Add Column" at bounding box center [807, 213] width 1482 height 165
click at [120, 299] on div "Add Column" at bounding box center [807, 226] width 1482 height 192
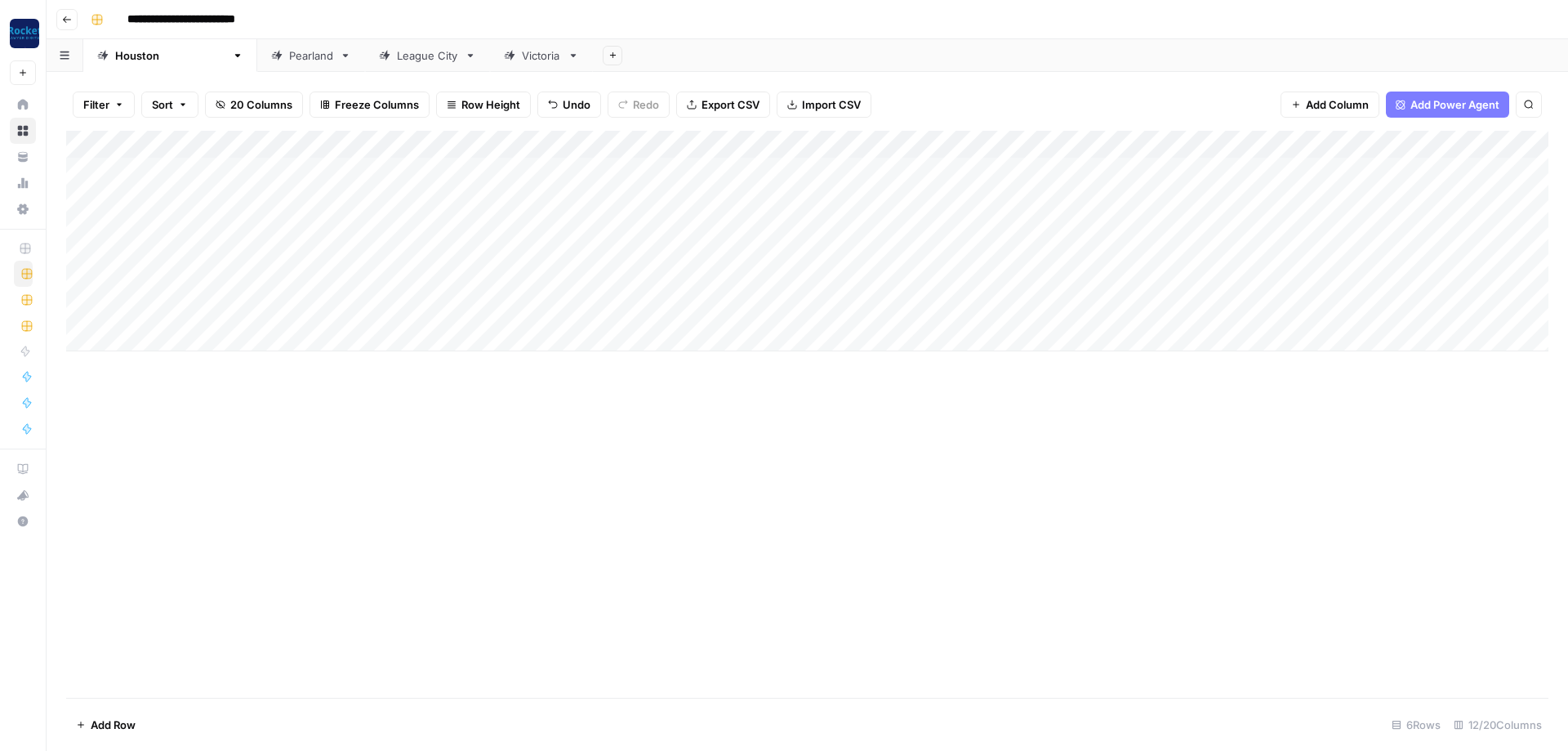
click at [368, 166] on div "Add Column" at bounding box center [807, 241] width 1482 height 220
drag, startPoint x: 384, startPoint y: 182, endPoint x: 378, endPoint y: 308, distance: 126.1
click at [379, 308] on div "Add Column" at bounding box center [807, 241] width 1482 height 220
click at [475, 473] on div "Add Column" at bounding box center [807, 414] width 1482 height 567
click at [172, 166] on div "Add Column" at bounding box center [807, 241] width 1482 height 220
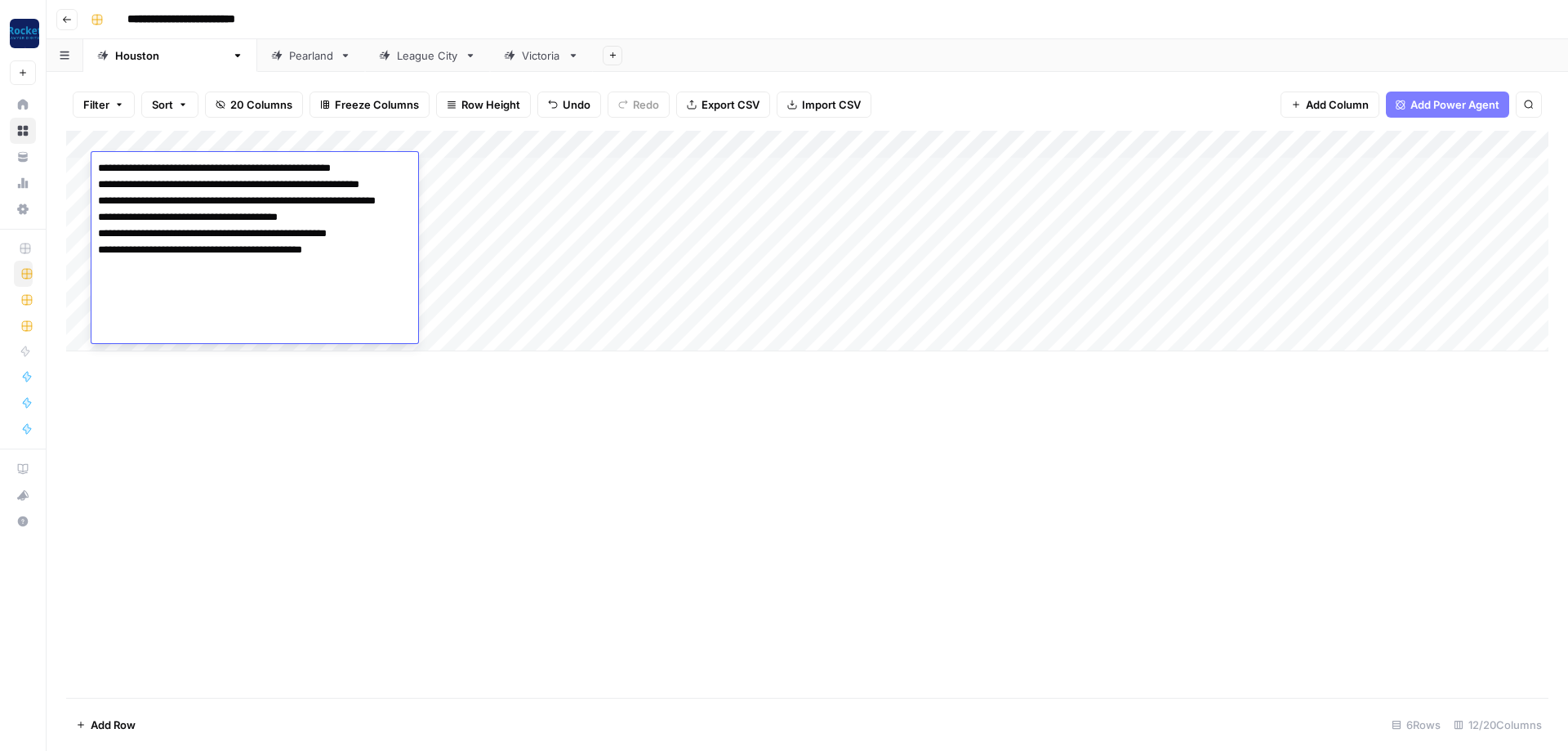
type textarea "**********"
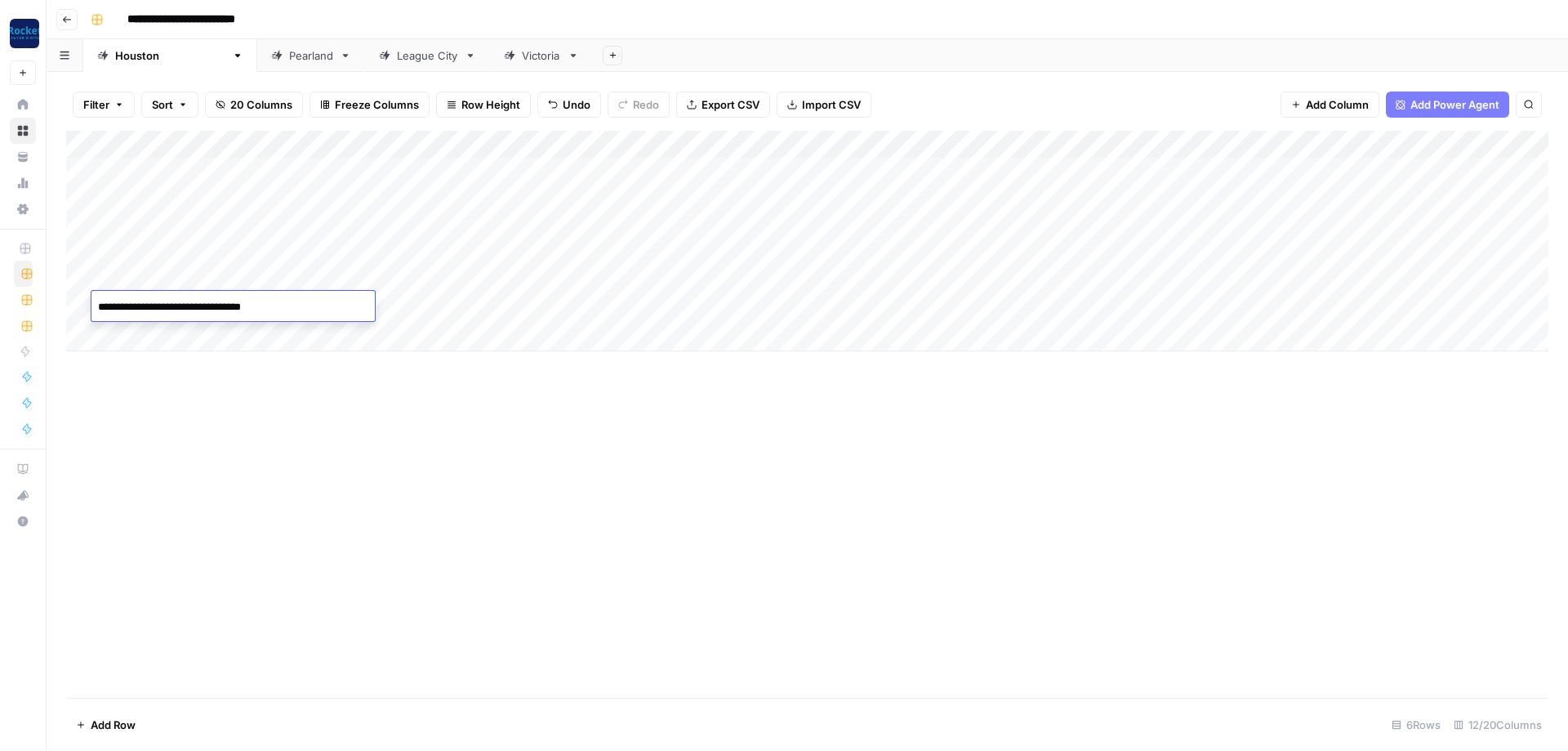
type textarea "**********"
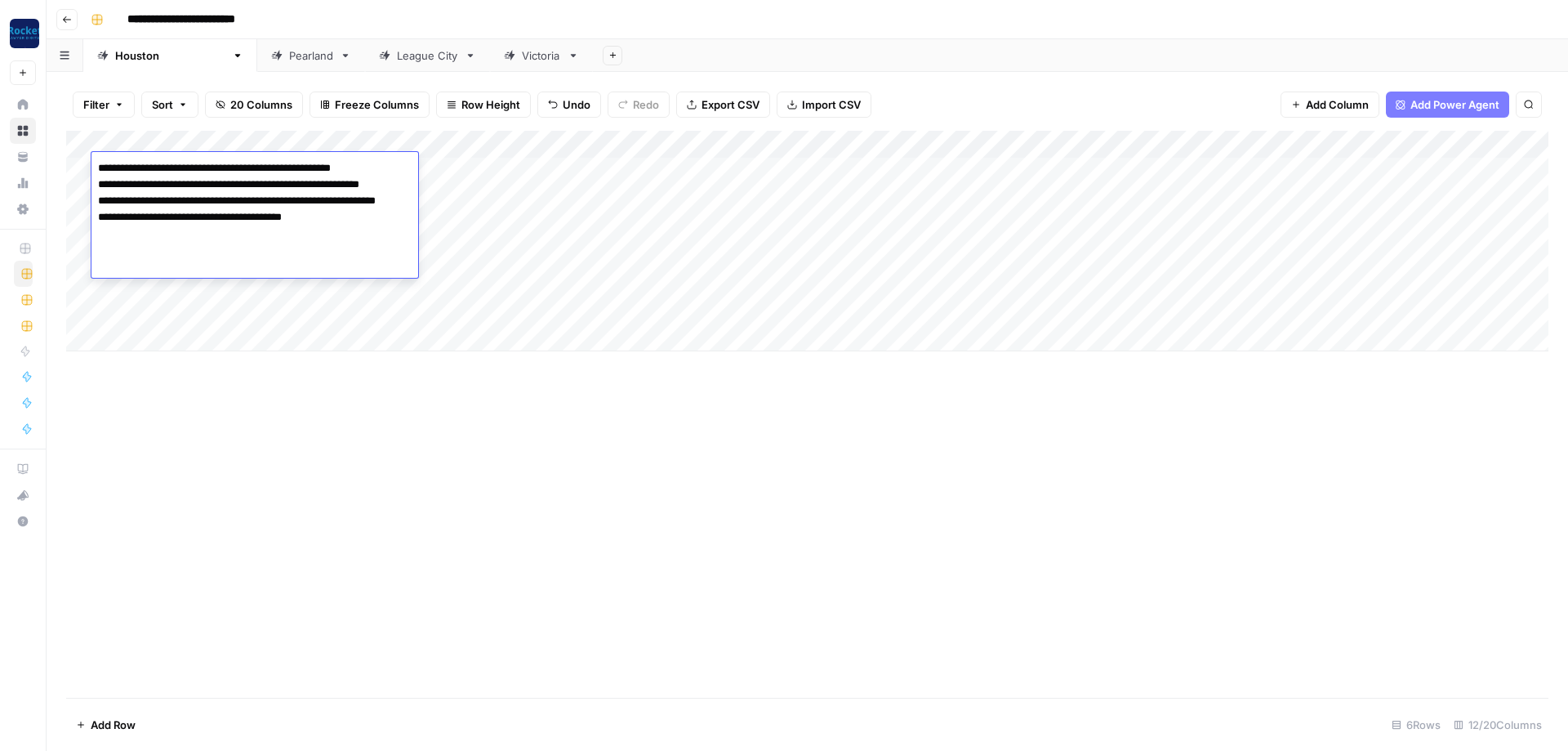
type textarea "**********"
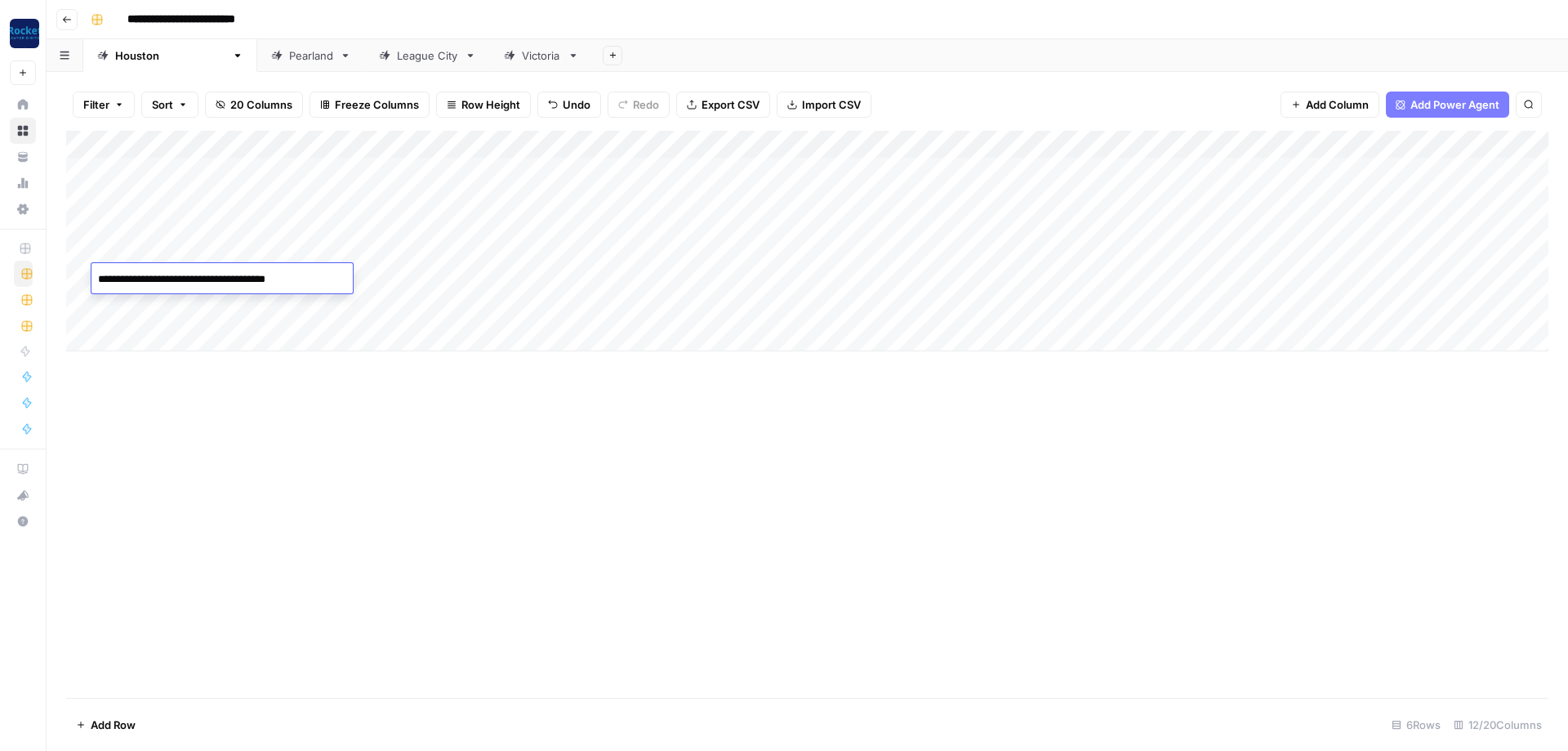
type textarea "**********"
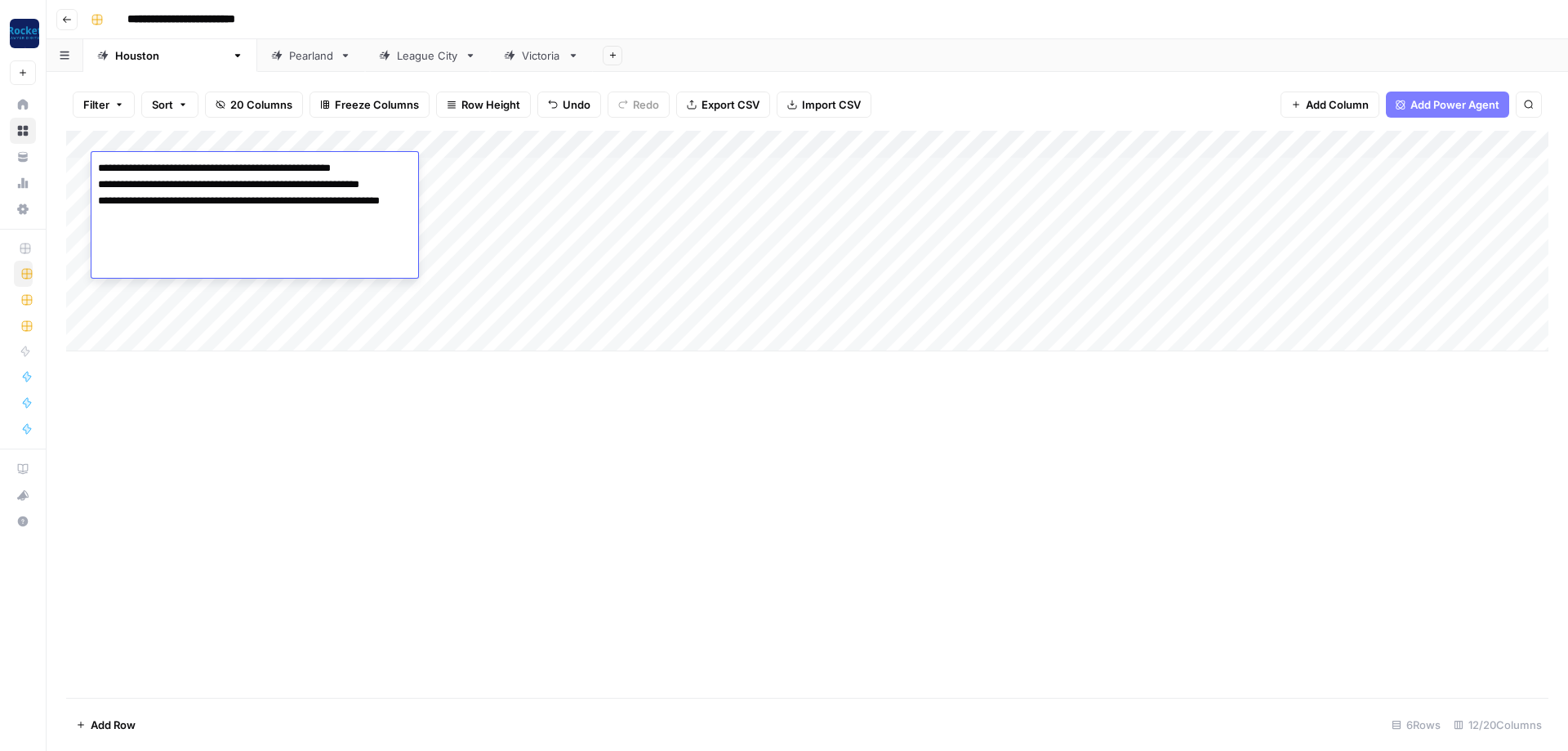
type textarea "**********"
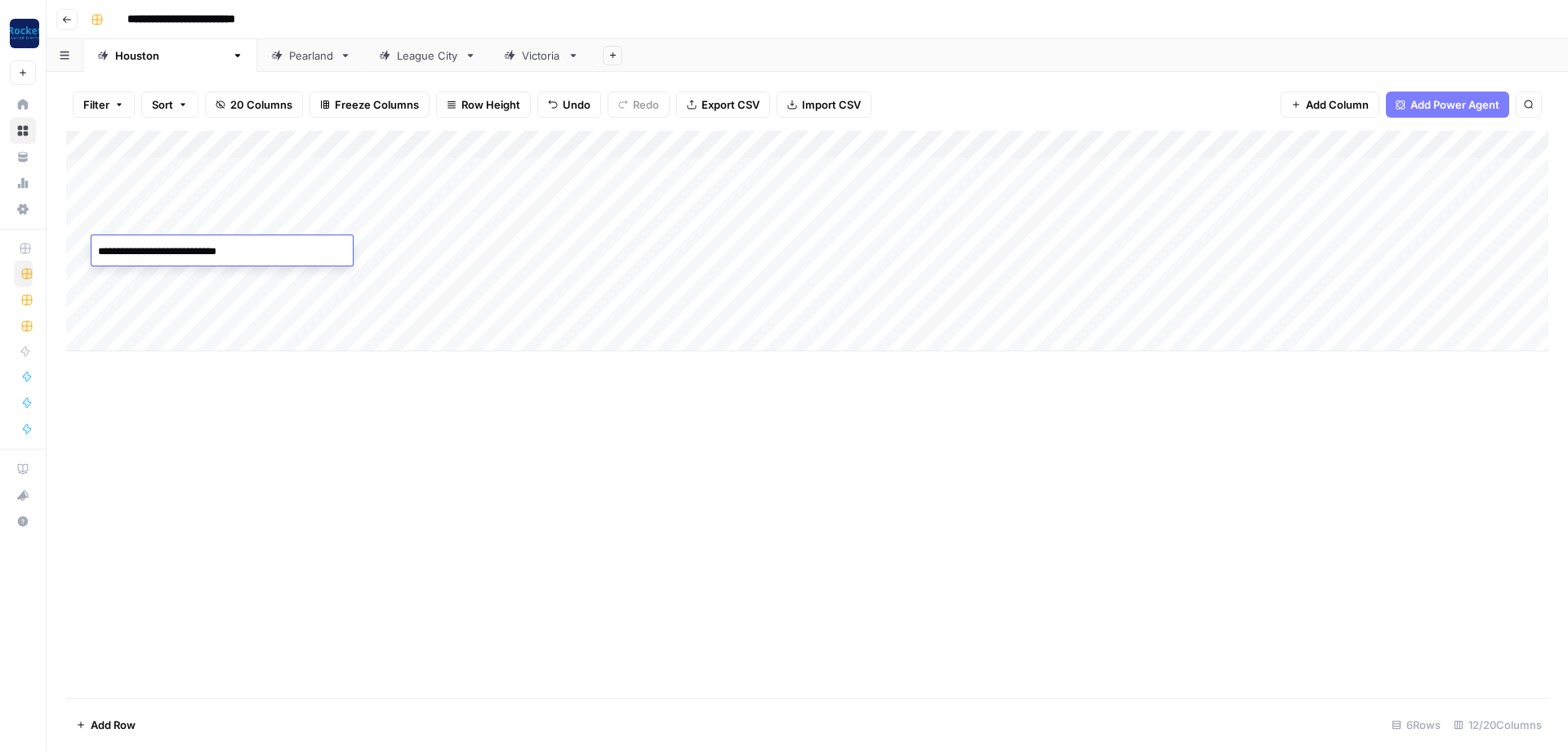
type textarea "**********"
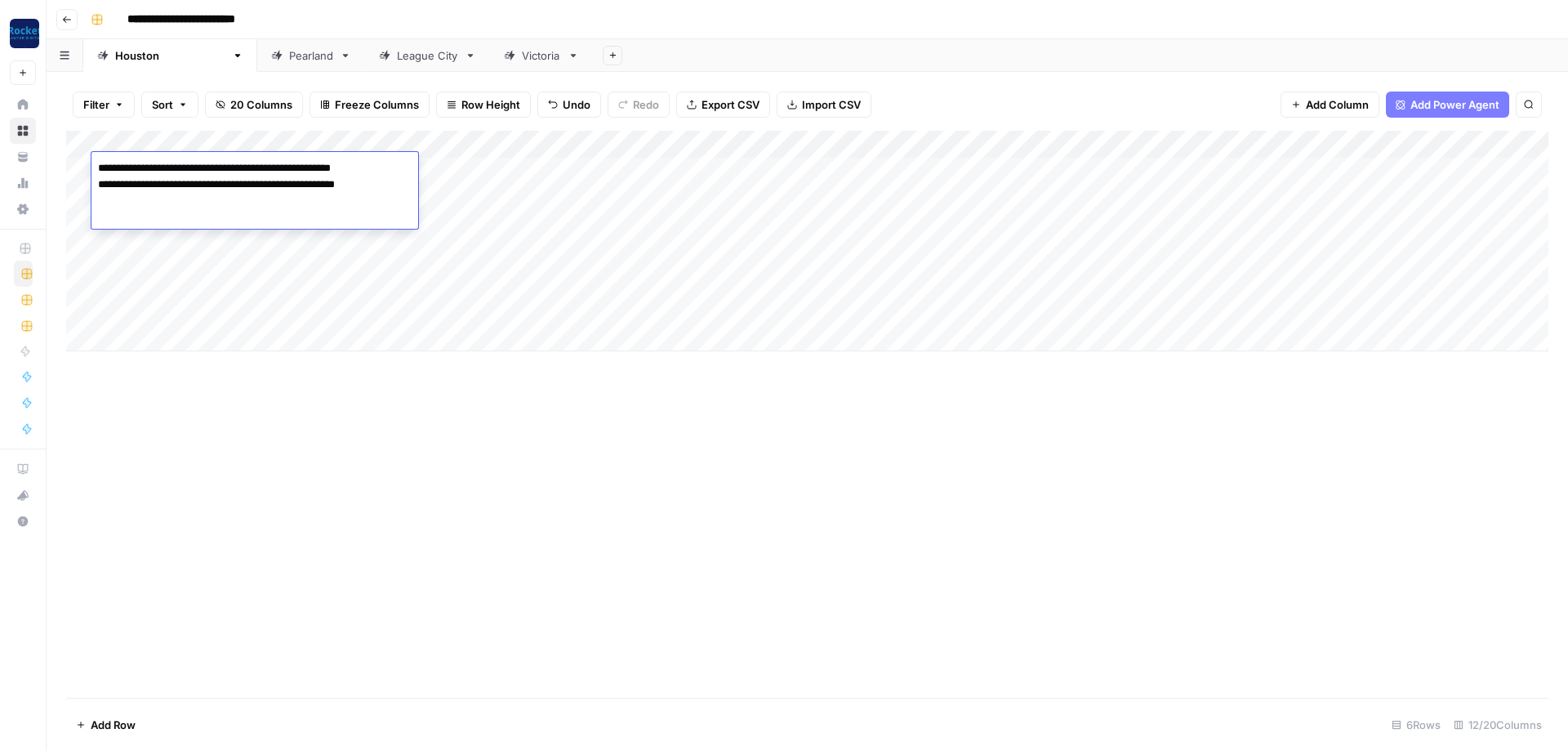
type textarea "**********"
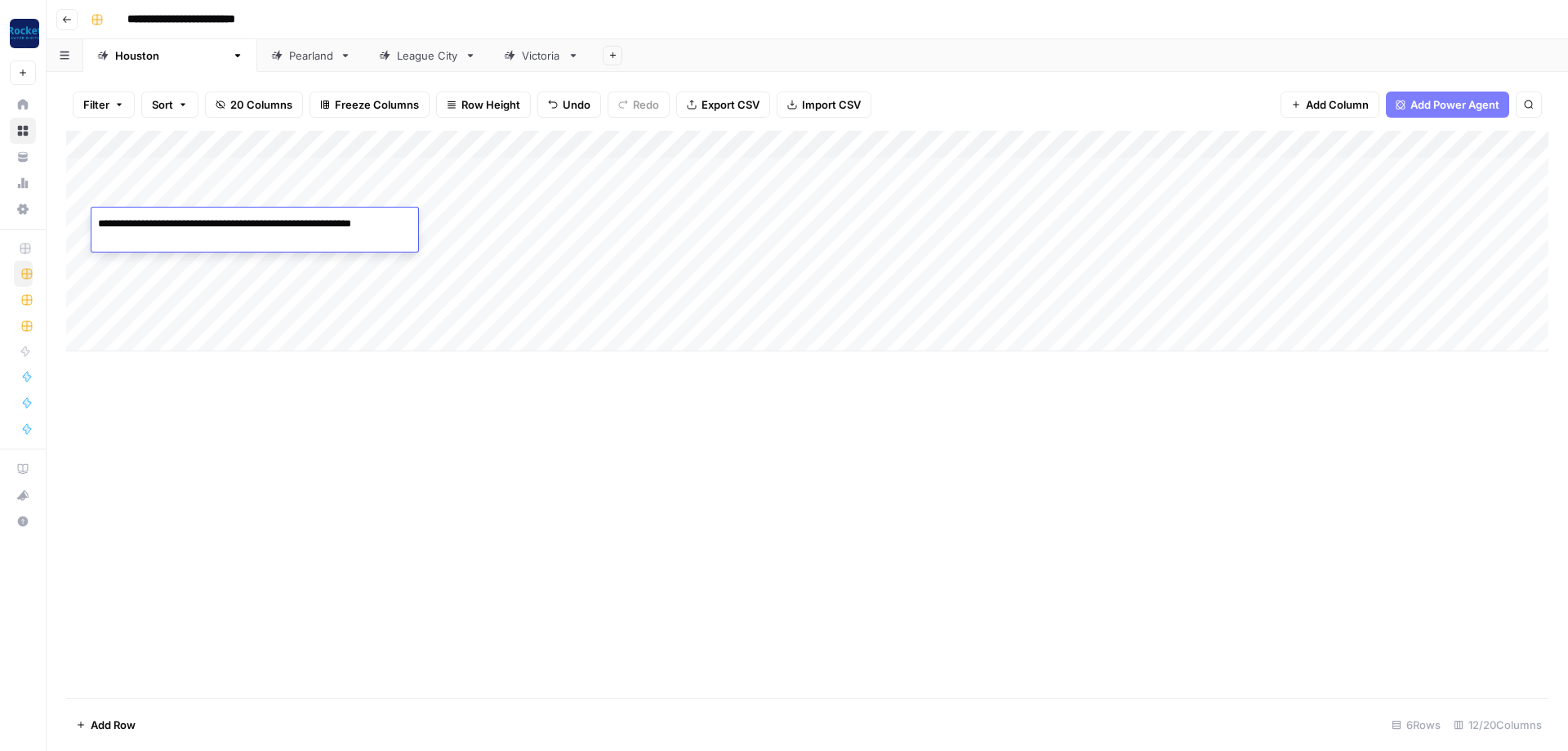
type textarea "**********"
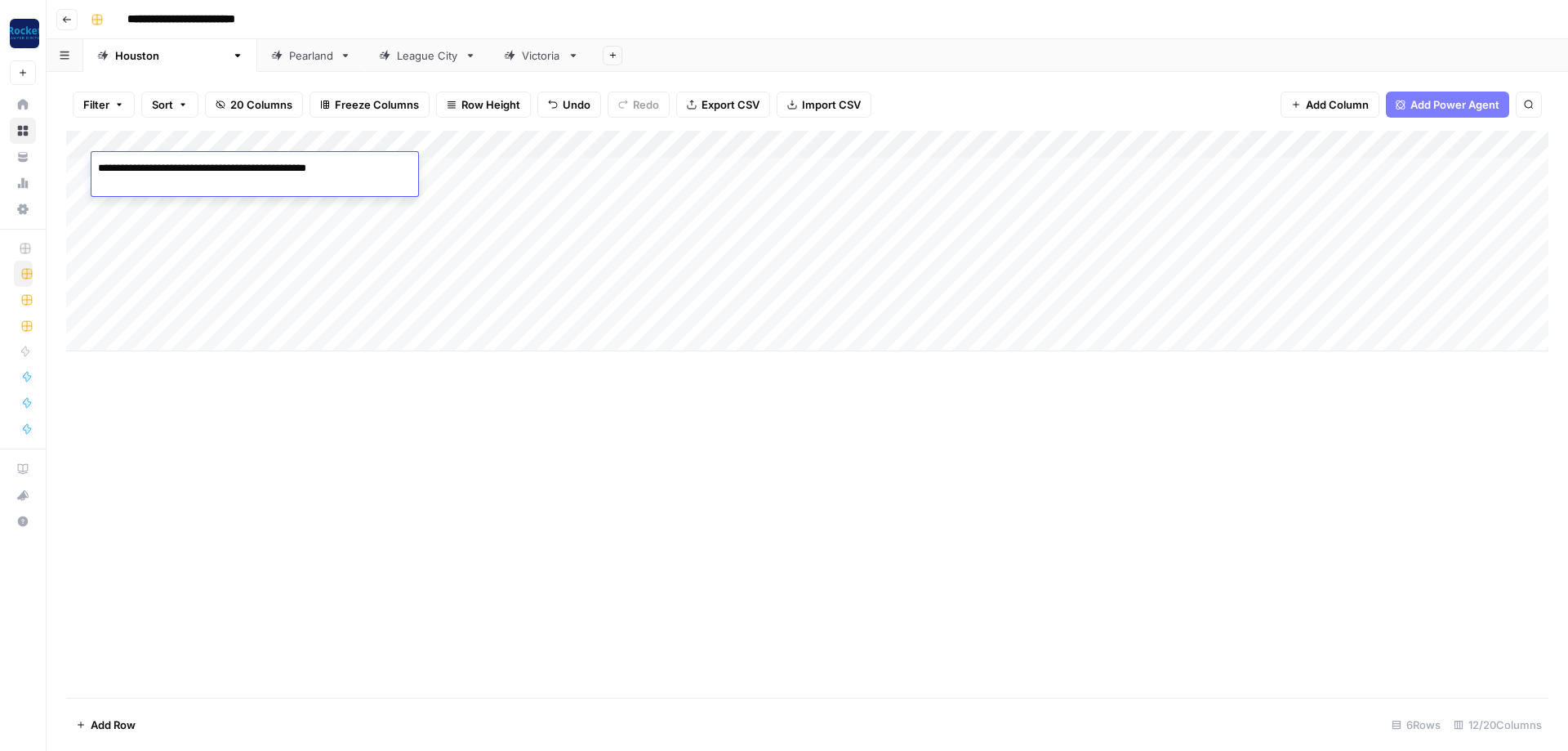
type textarea "**********"
drag, startPoint x: 275, startPoint y: 134, endPoint x: 456, endPoint y: 147, distance: 181.5
click at [456, 147] on div "Add Column" at bounding box center [807, 241] width 1482 height 220
click at [788, 163] on div "Add Column" at bounding box center [807, 241] width 1482 height 220
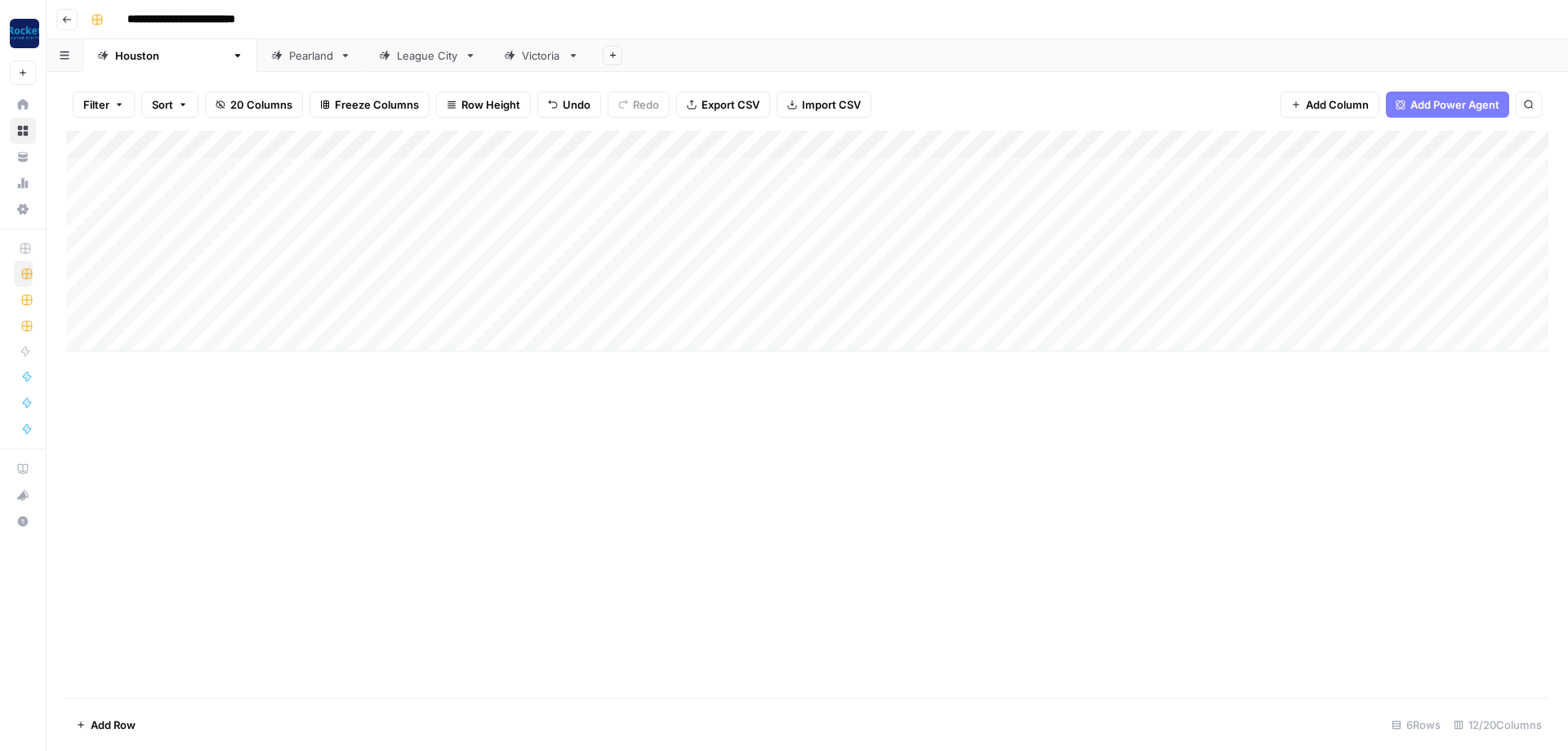
click at [751, 249] on div "Add Column" at bounding box center [807, 241] width 1482 height 220
click at [980, 142] on div "Add Column" at bounding box center [807, 241] width 1482 height 220
click at [1026, 181] on span "All Rows" at bounding box center [1035, 178] width 103 height 16
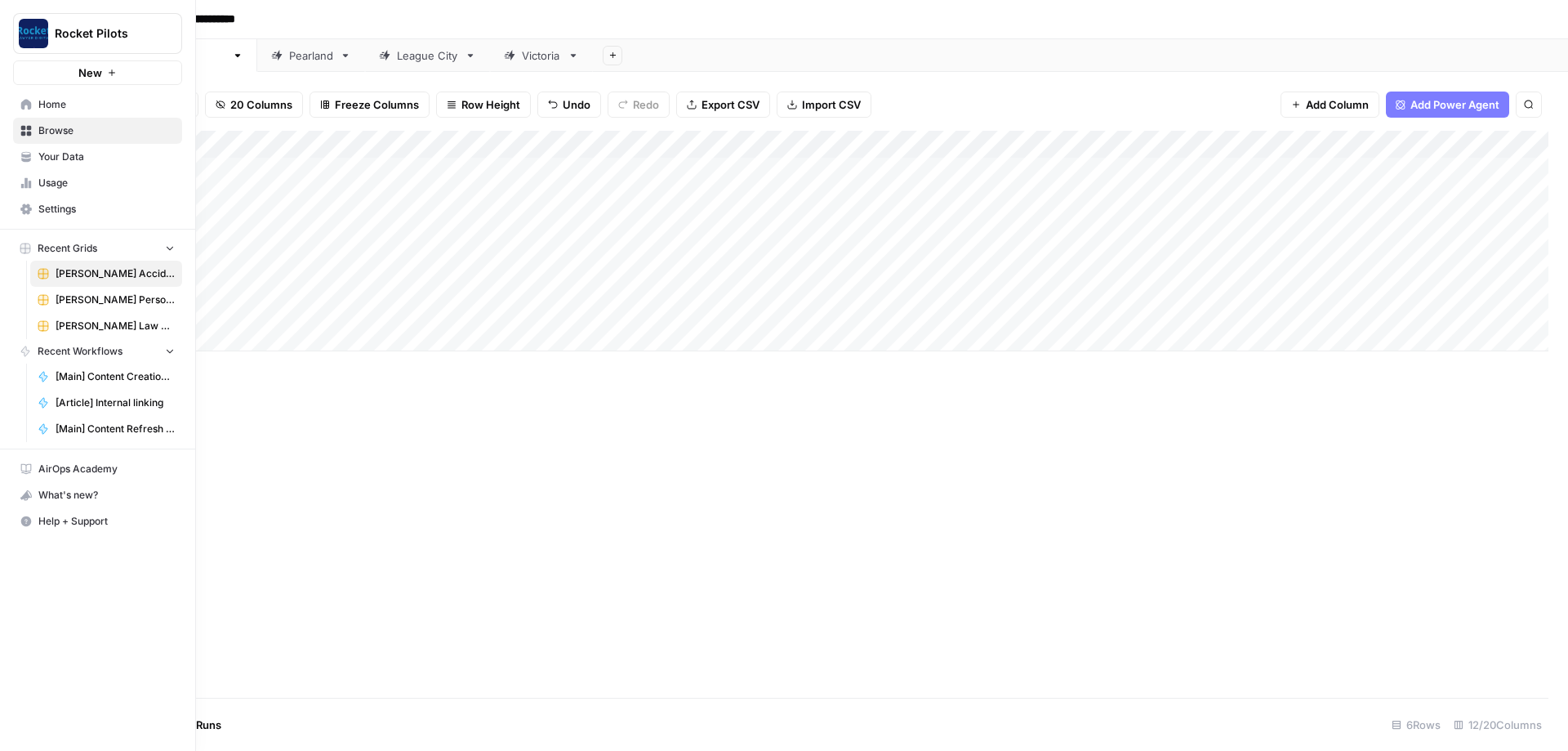
click at [51, 98] on span "Home" at bounding box center [107, 105] width 136 height 14
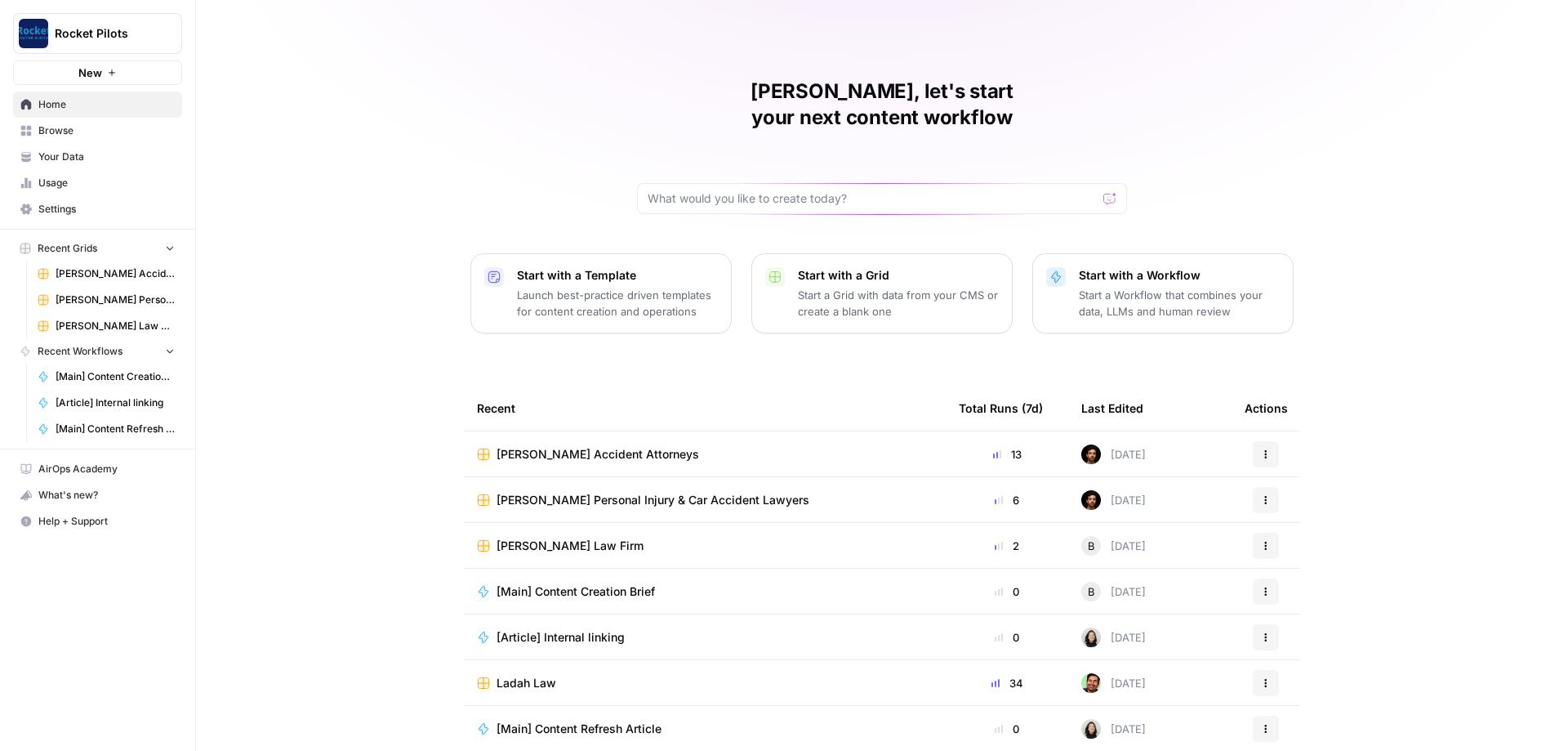
click at [712, 491] on span "[PERSON_NAME] Personal Injury & Car Accident Lawyers" at bounding box center [652, 499] width 312 height 16
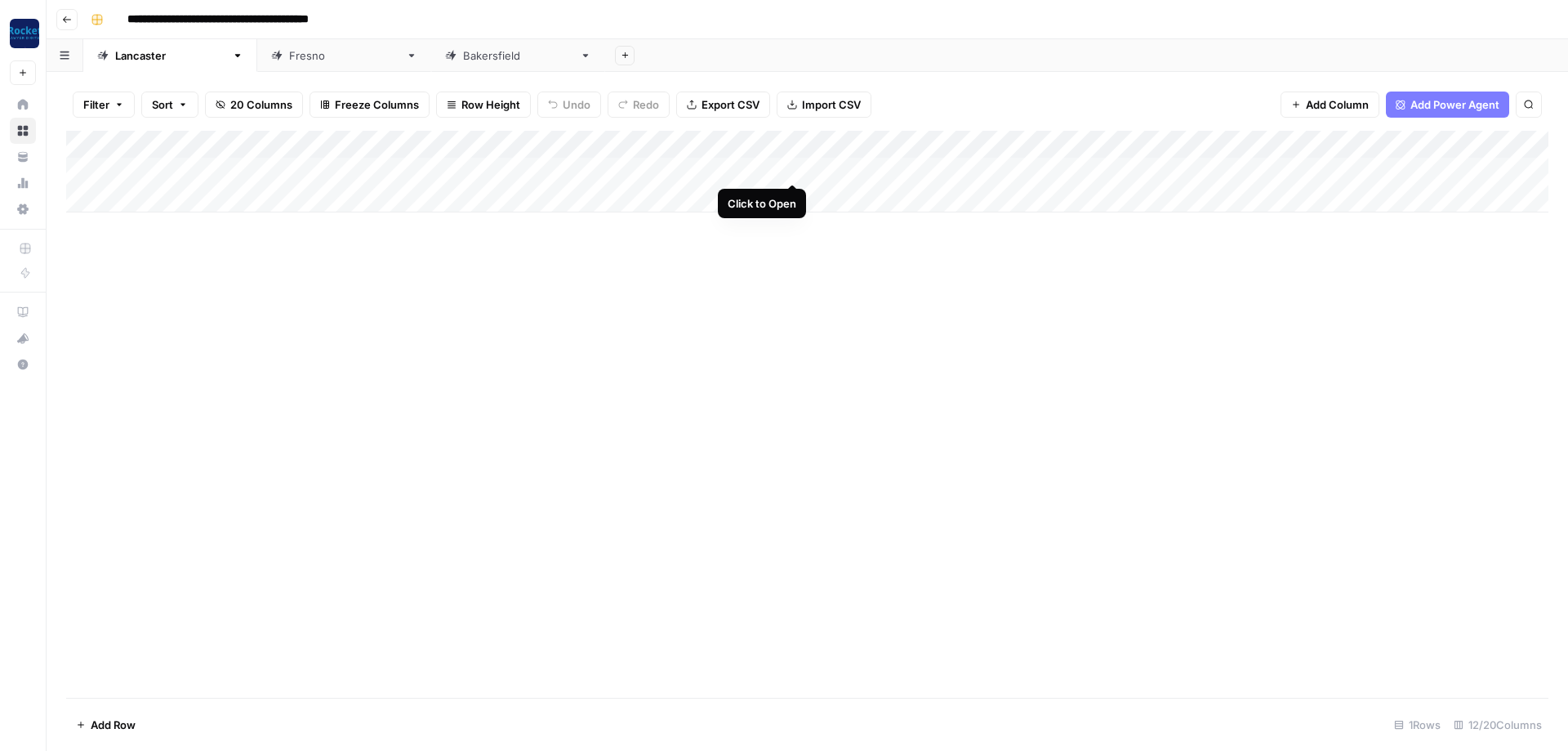
click at [788, 168] on div "Add Column" at bounding box center [807, 171] width 1482 height 81
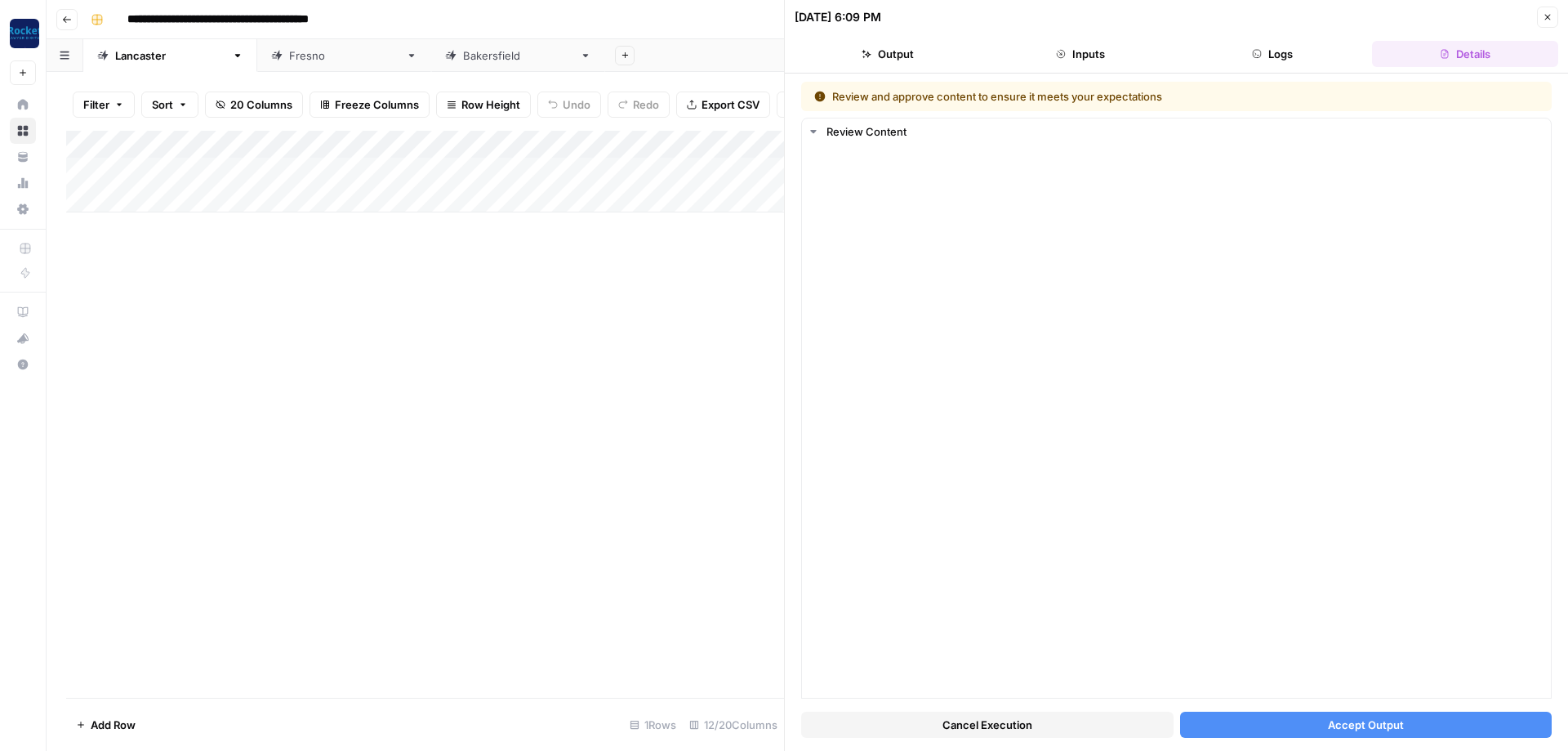
click at [1450, 730] on button "Accept Output" at bounding box center [1367, 724] width 372 height 26
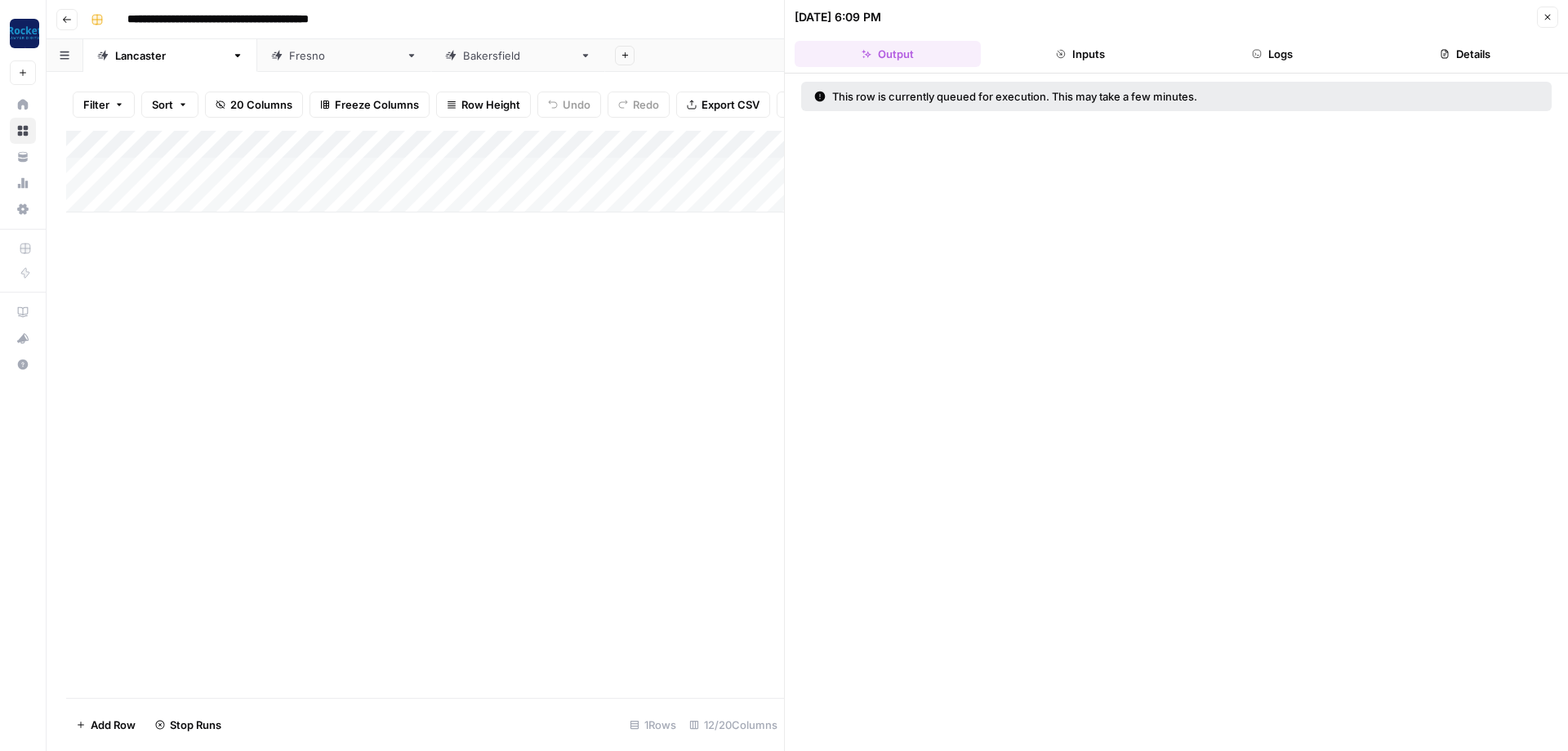
click at [1548, 18] on icon "button" at bounding box center [1547, 17] width 5 height 5
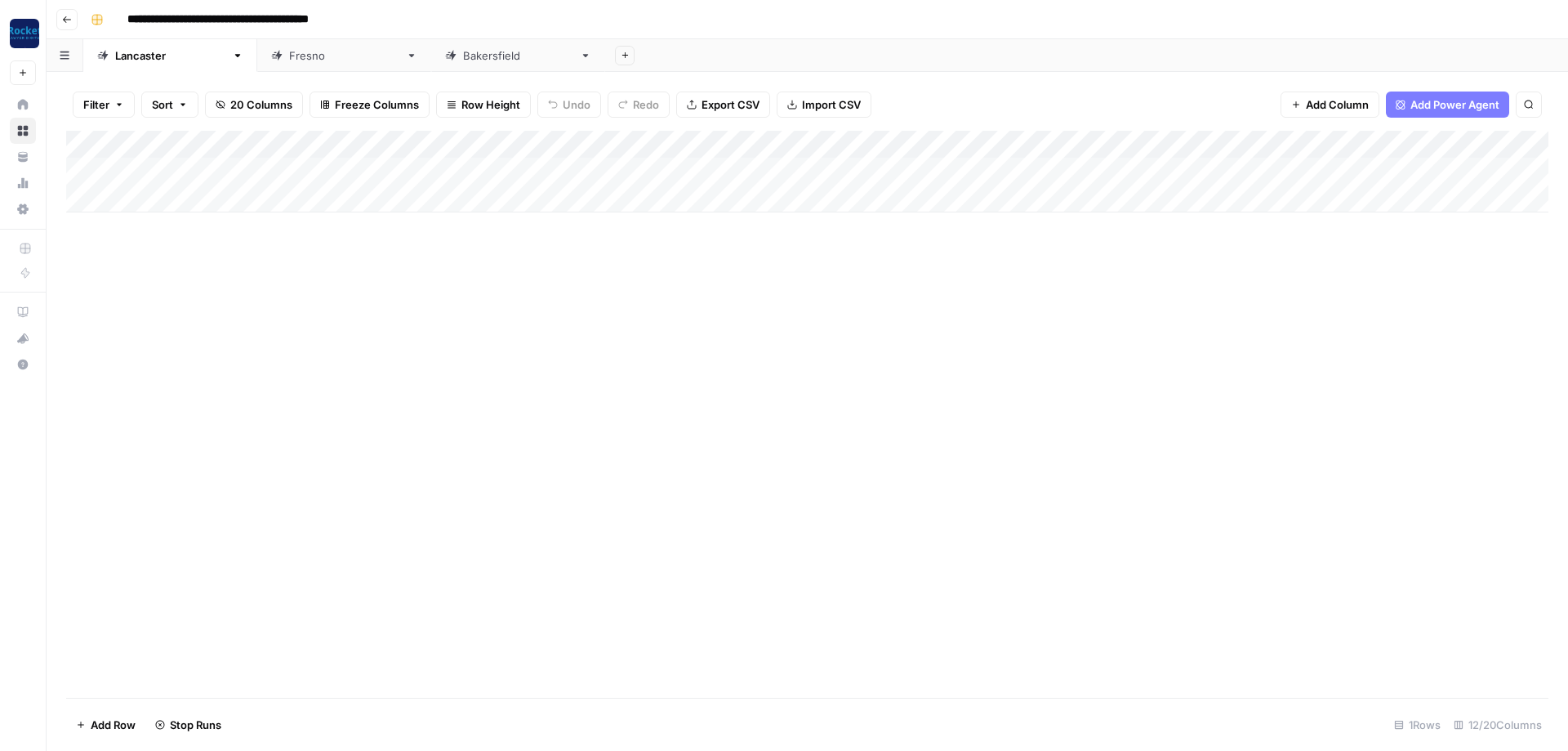
click at [289, 59] on div "[GEOGRAPHIC_DATA]" at bounding box center [344, 55] width 110 height 16
click at [982, 163] on div "Add Column" at bounding box center [807, 185] width 1482 height 109
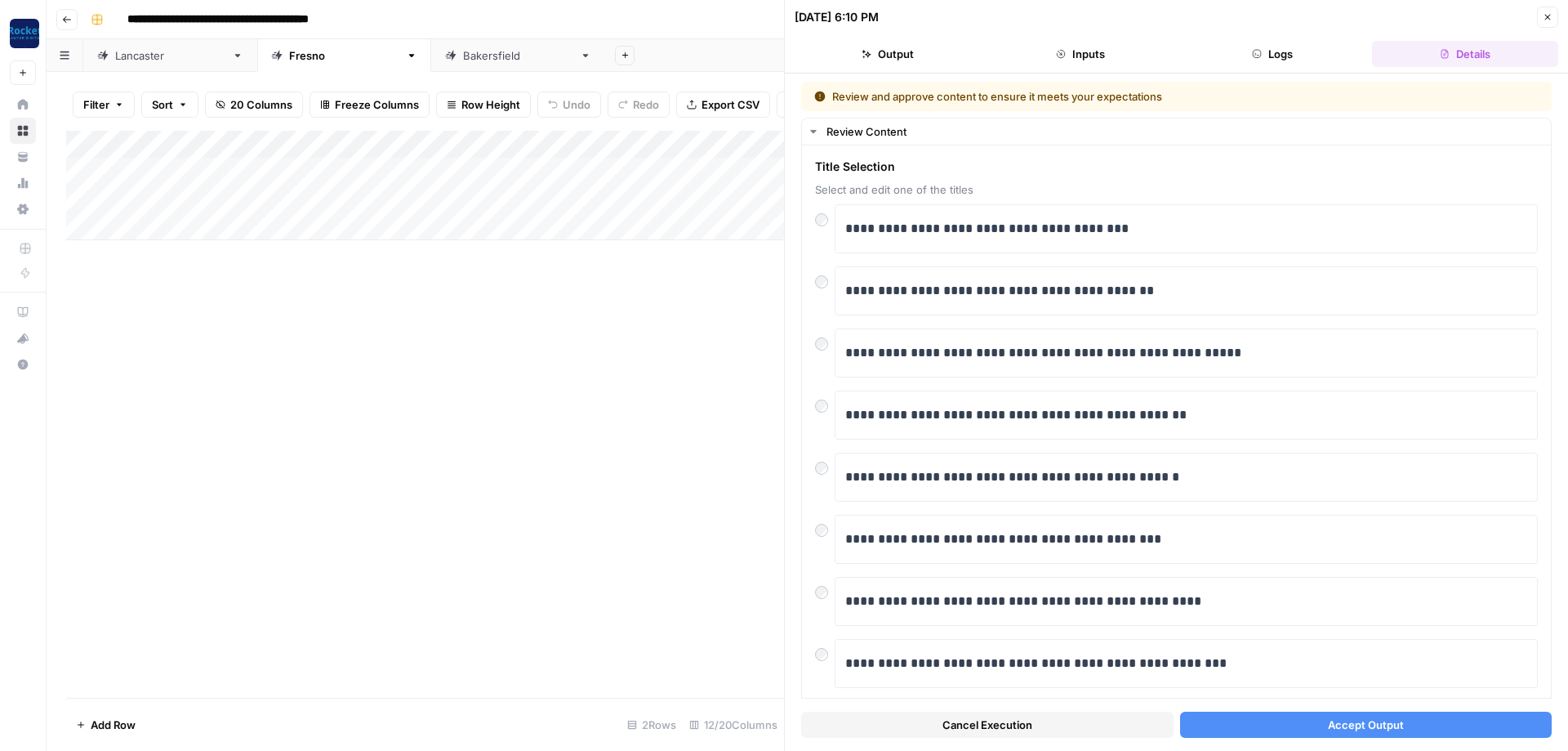
click at [1315, 727] on button "Accept Output" at bounding box center [1367, 724] width 372 height 26
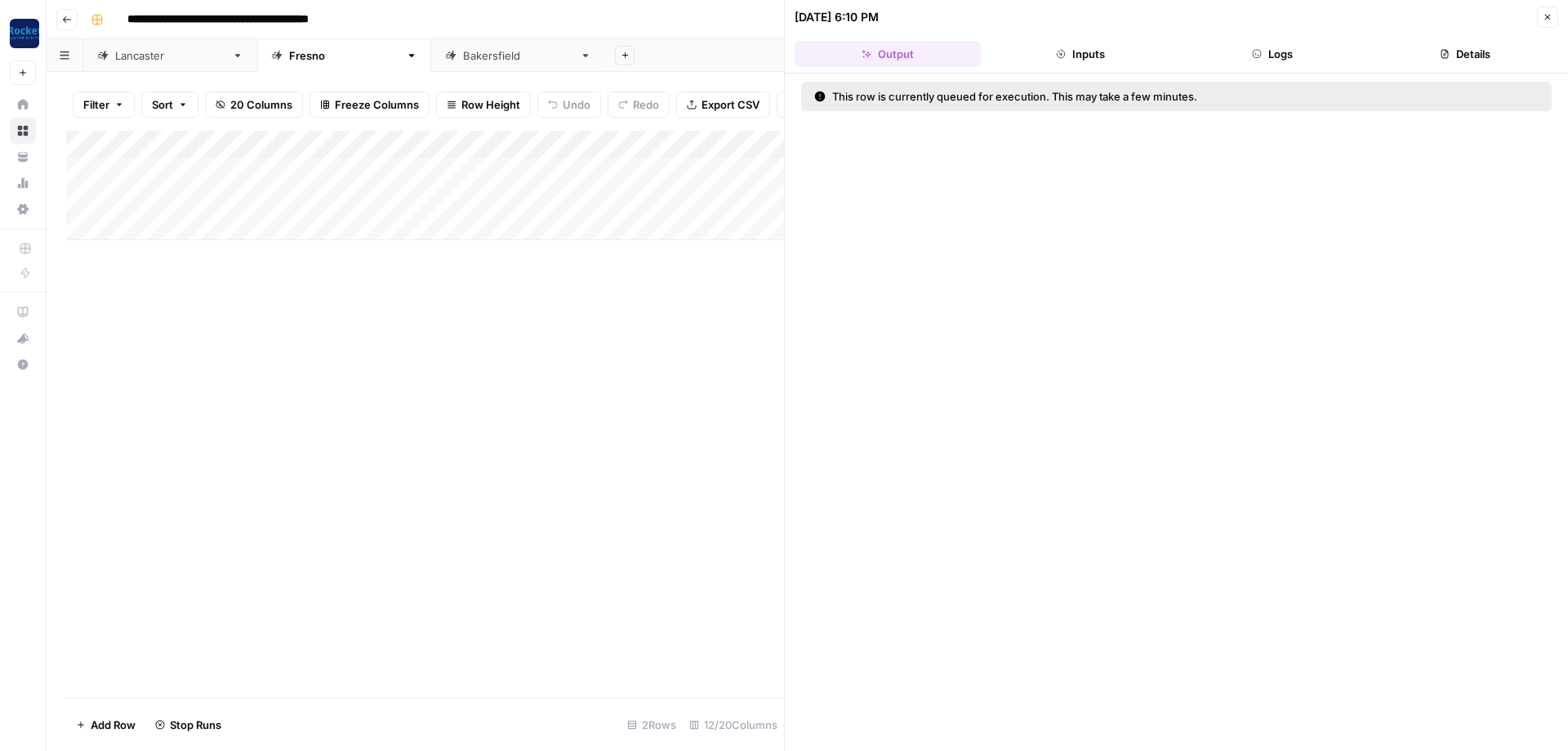
click at [1546, 23] on button "Close" at bounding box center [1547, 17] width 21 height 21
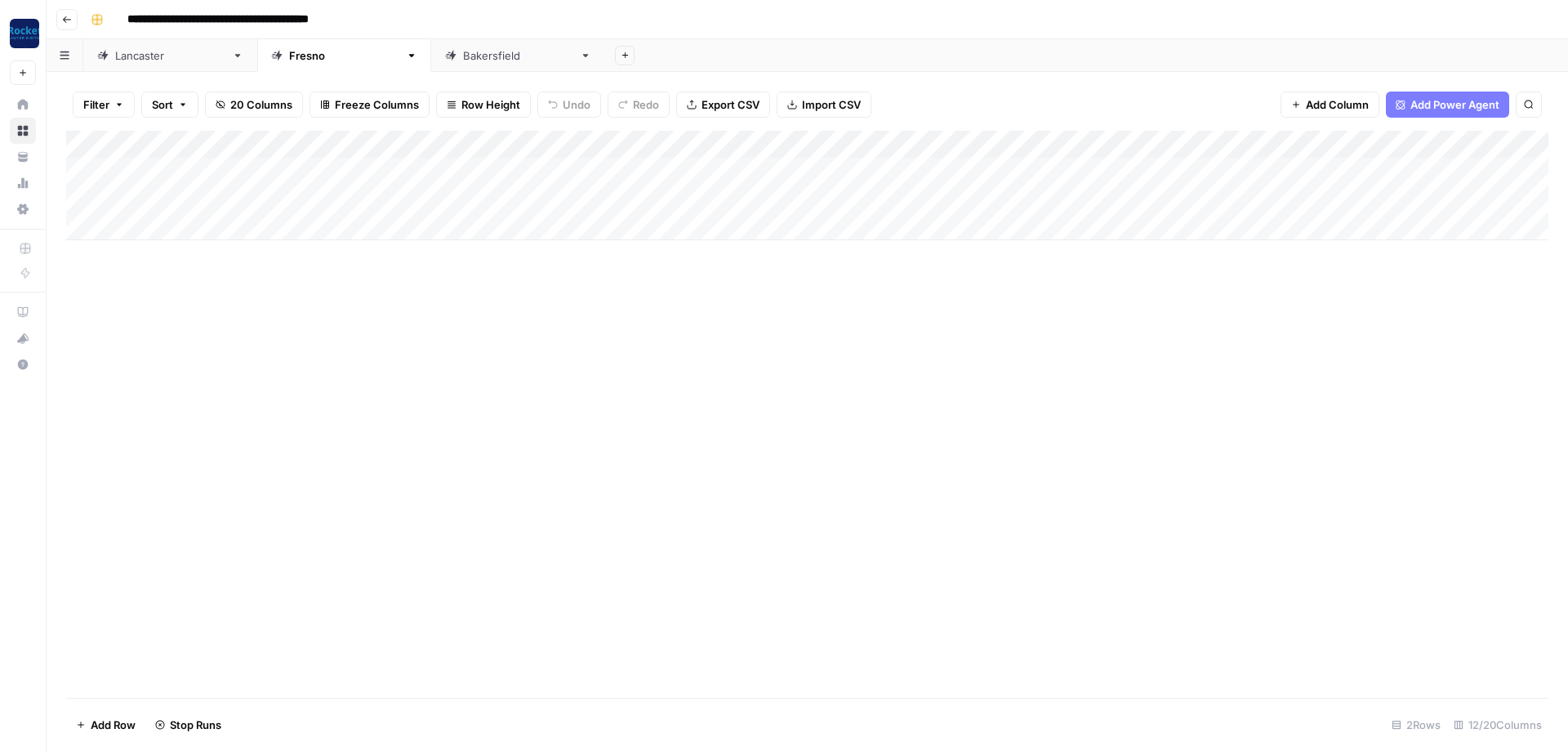
click at [982, 194] on div "Add Column" at bounding box center [807, 185] width 1482 height 109
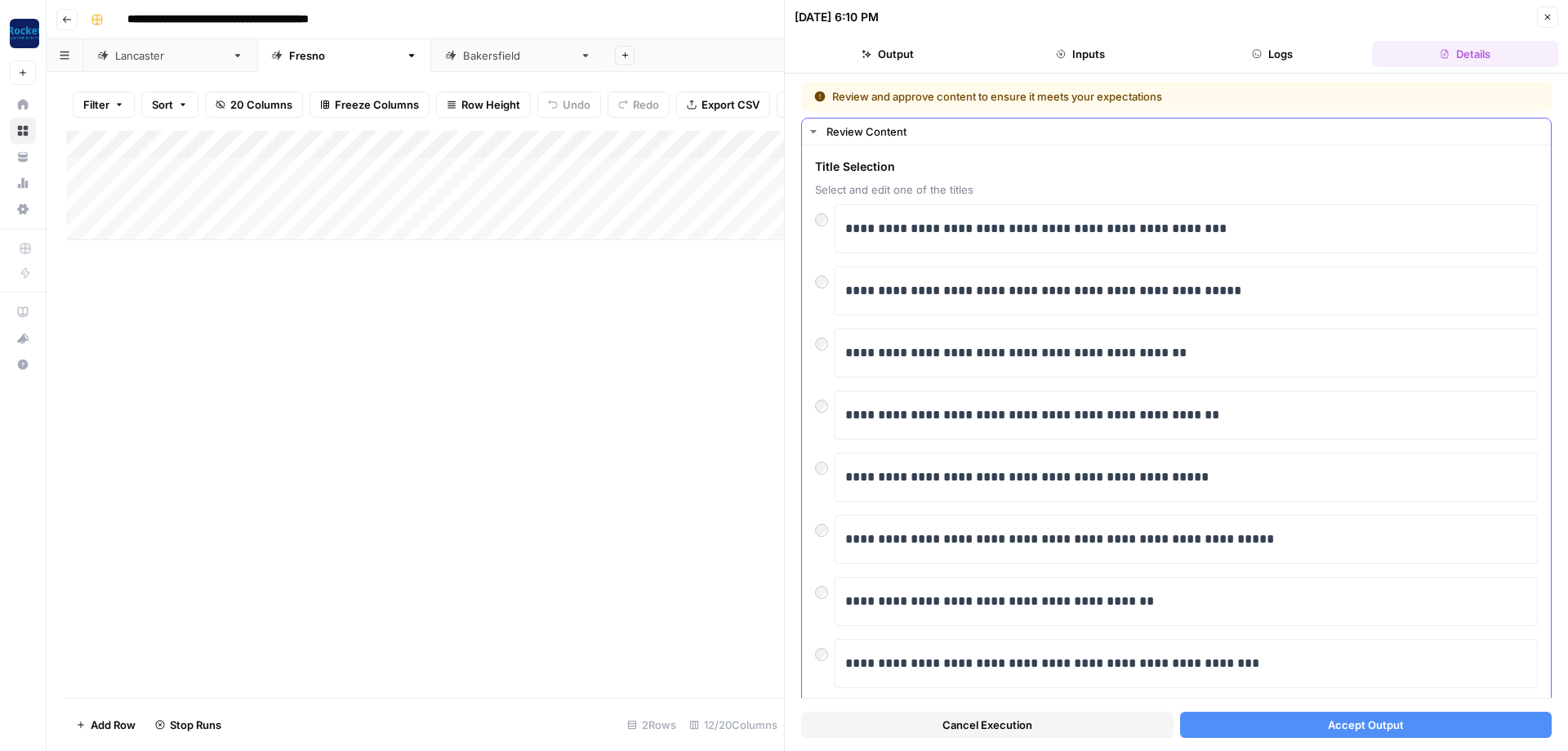
click at [1248, 724] on button "Accept Output" at bounding box center [1367, 724] width 372 height 26
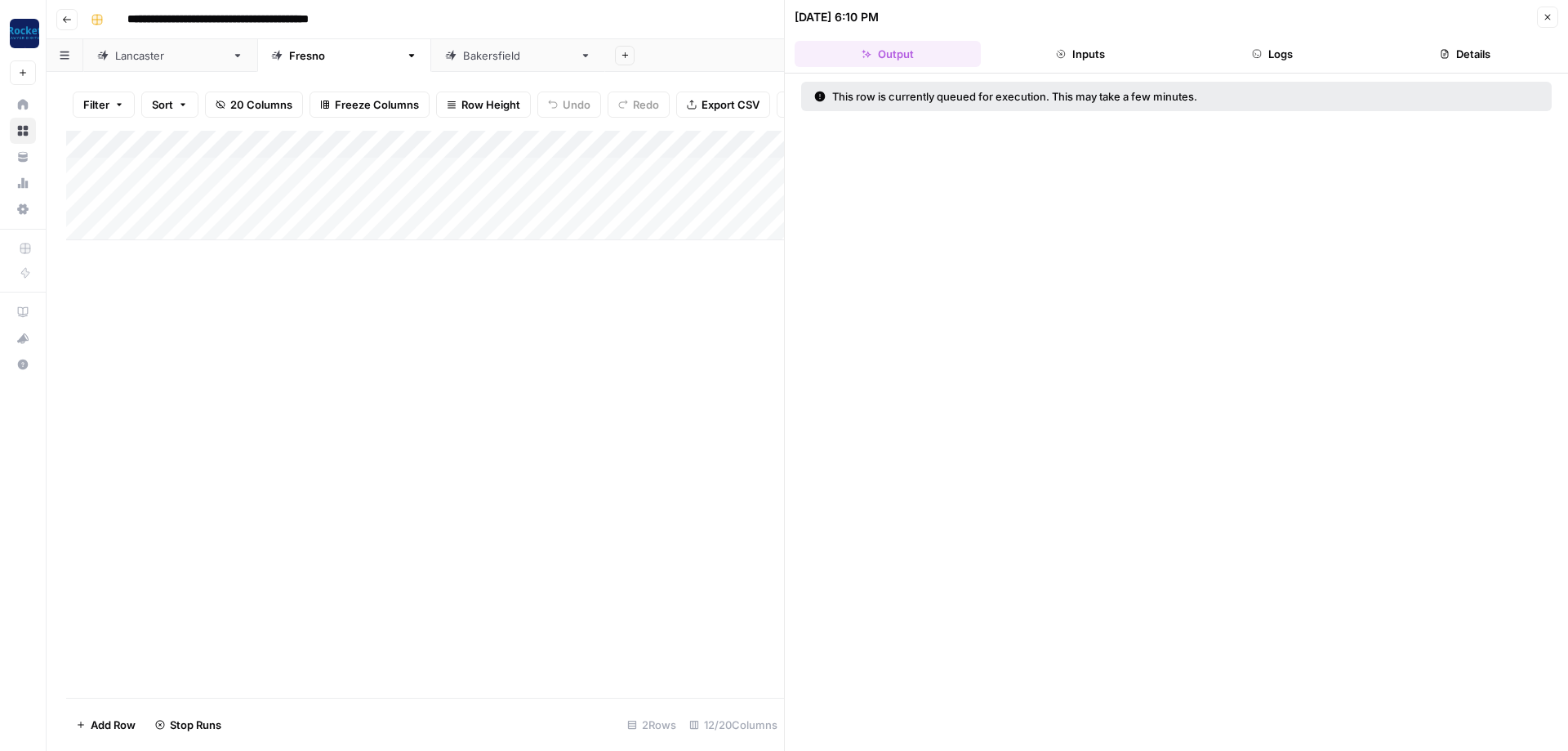
click at [1554, 19] on button "Close" at bounding box center [1547, 17] width 21 height 21
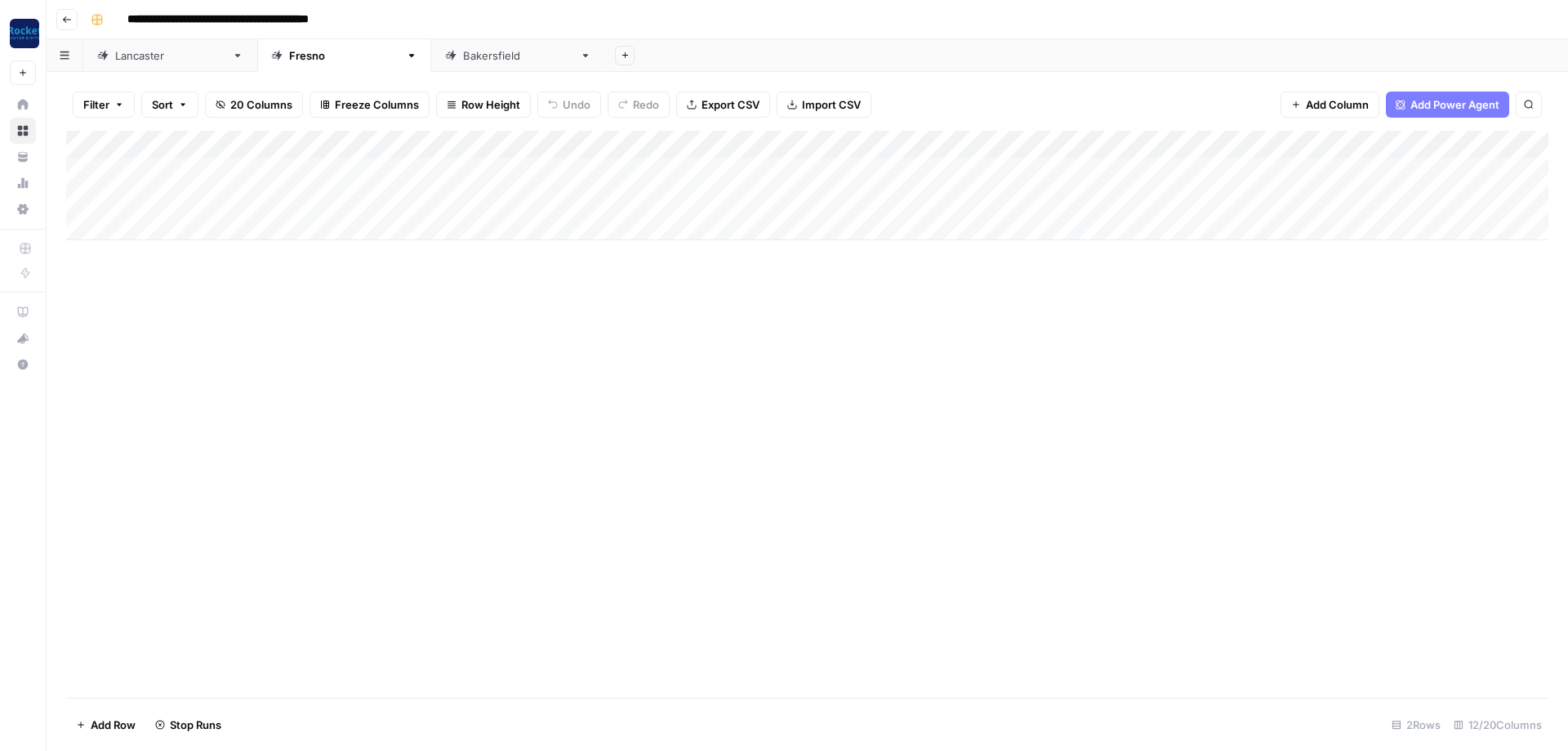
click at [151, 62] on div "[GEOGRAPHIC_DATA]" at bounding box center [170, 55] width 110 height 16
type input "**********"
click at [463, 60] on div "[GEOGRAPHIC_DATA]" at bounding box center [517, 55] width 110 height 16
click at [1033, 171] on div "Add Column" at bounding box center [807, 199] width 1482 height 137
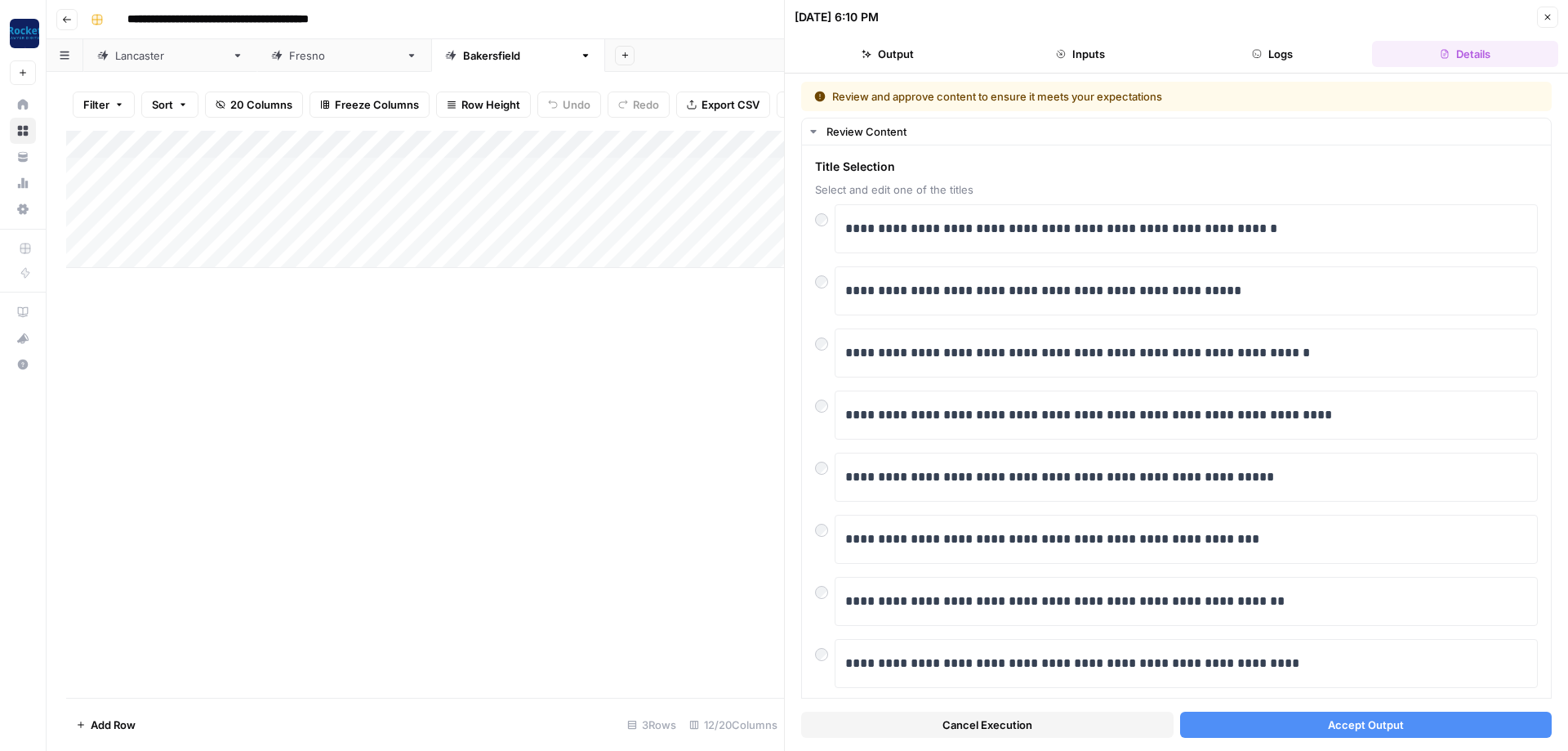
click at [1297, 723] on button "Accept Output" at bounding box center [1367, 724] width 372 height 26
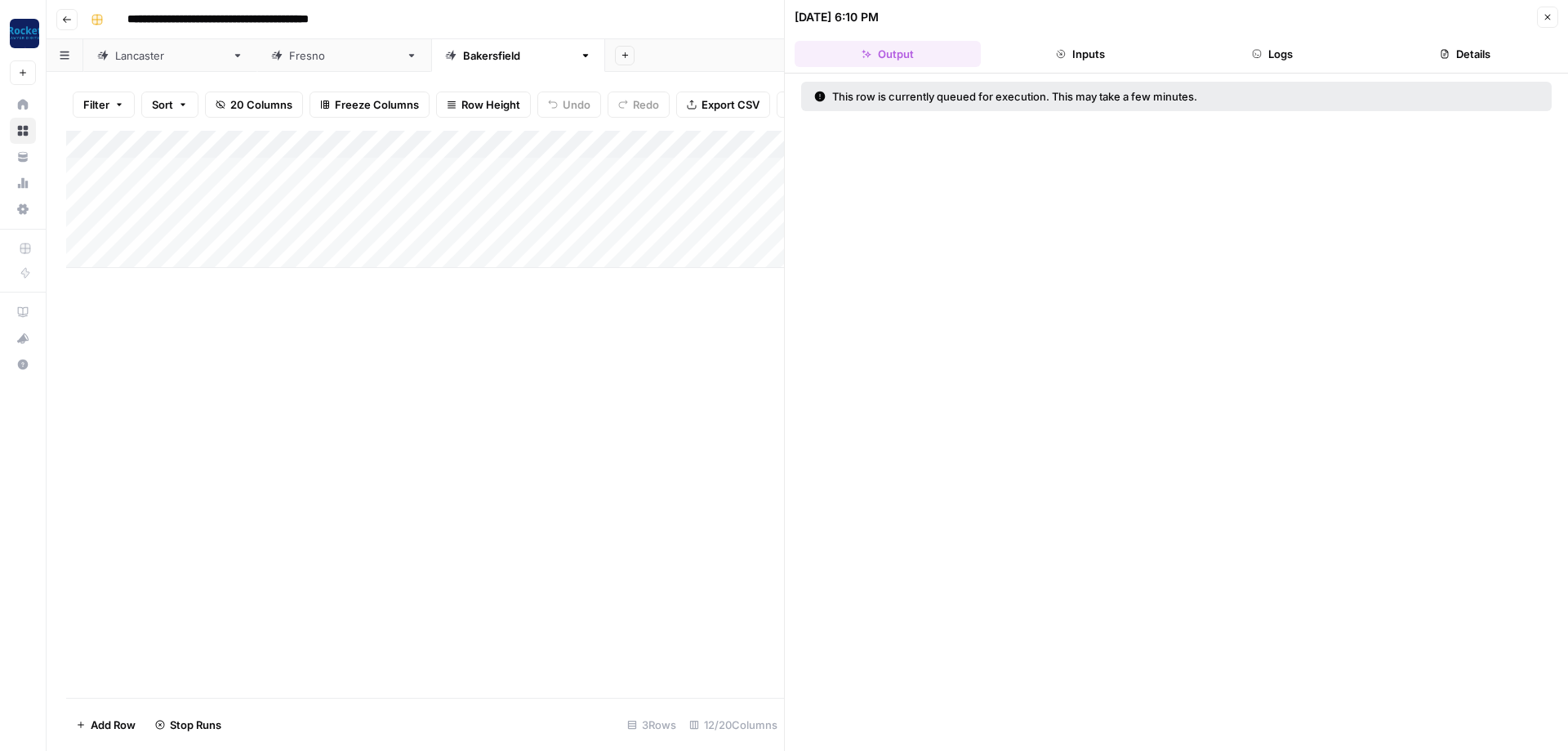
click at [1547, 20] on icon "button" at bounding box center [1547, 17] width 10 height 10
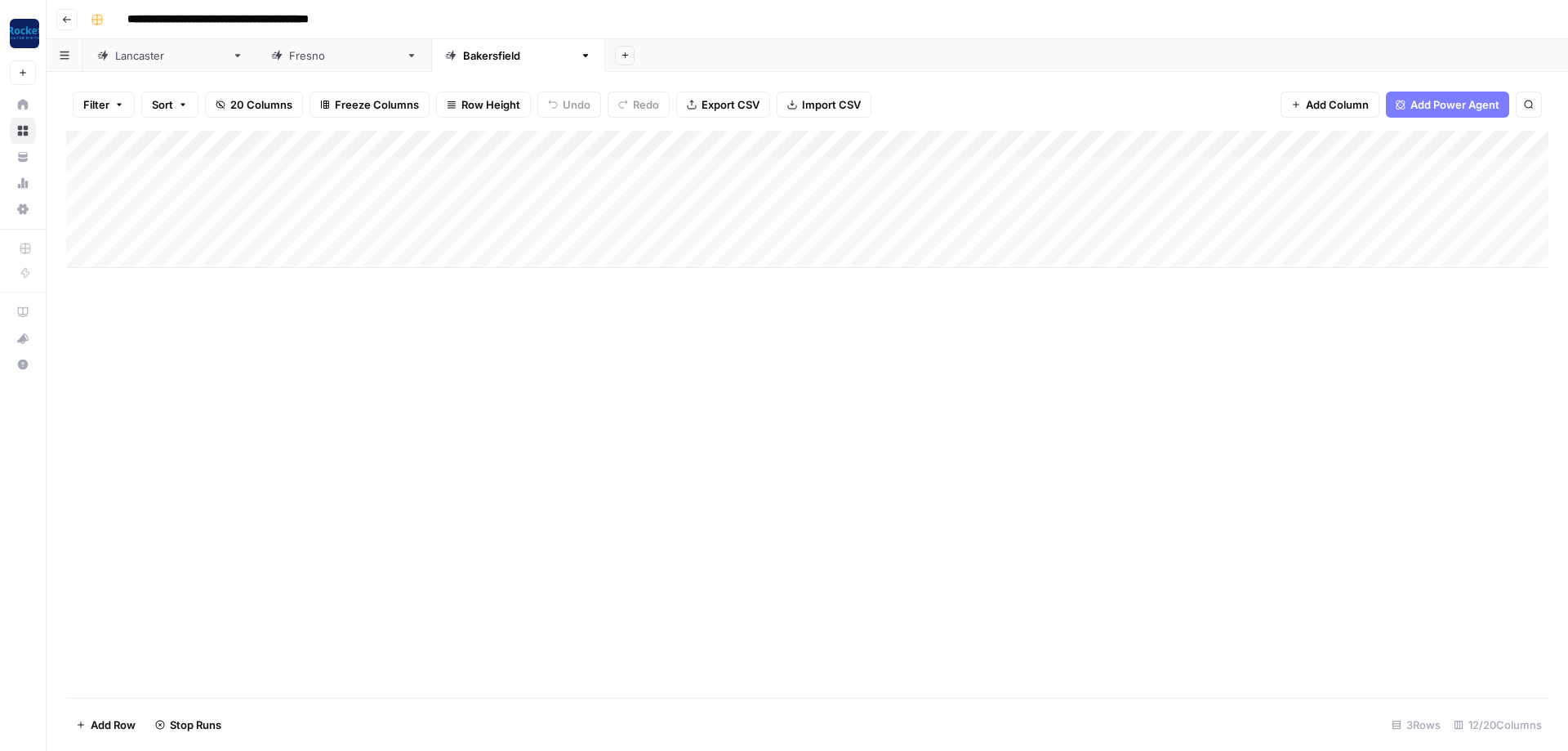
click at [1040, 193] on div "Add Column" at bounding box center [807, 199] width 1482 height 137
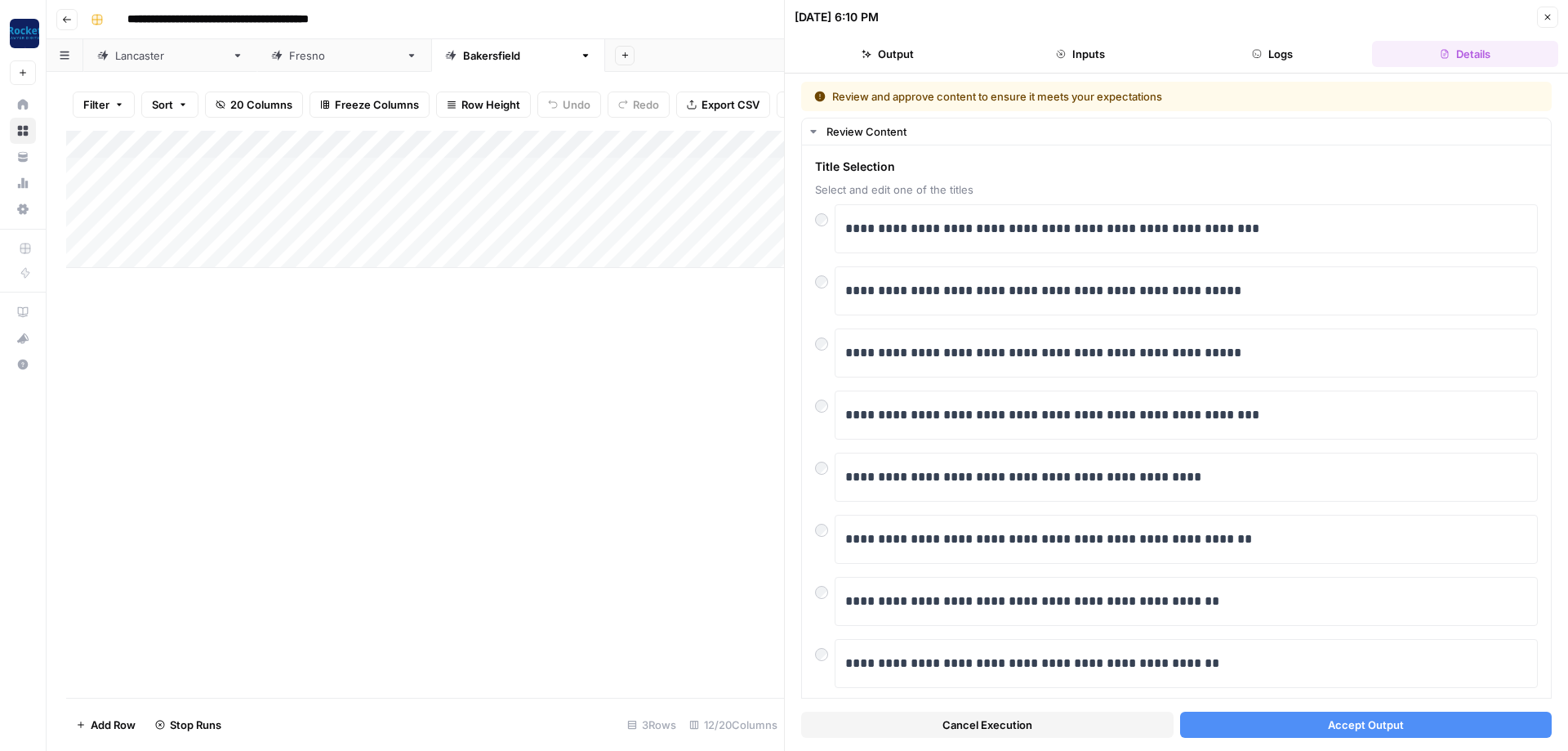
click at [1261, 733] on button "Accept Output" at bounding box center [1367, 724] width 372 height 26
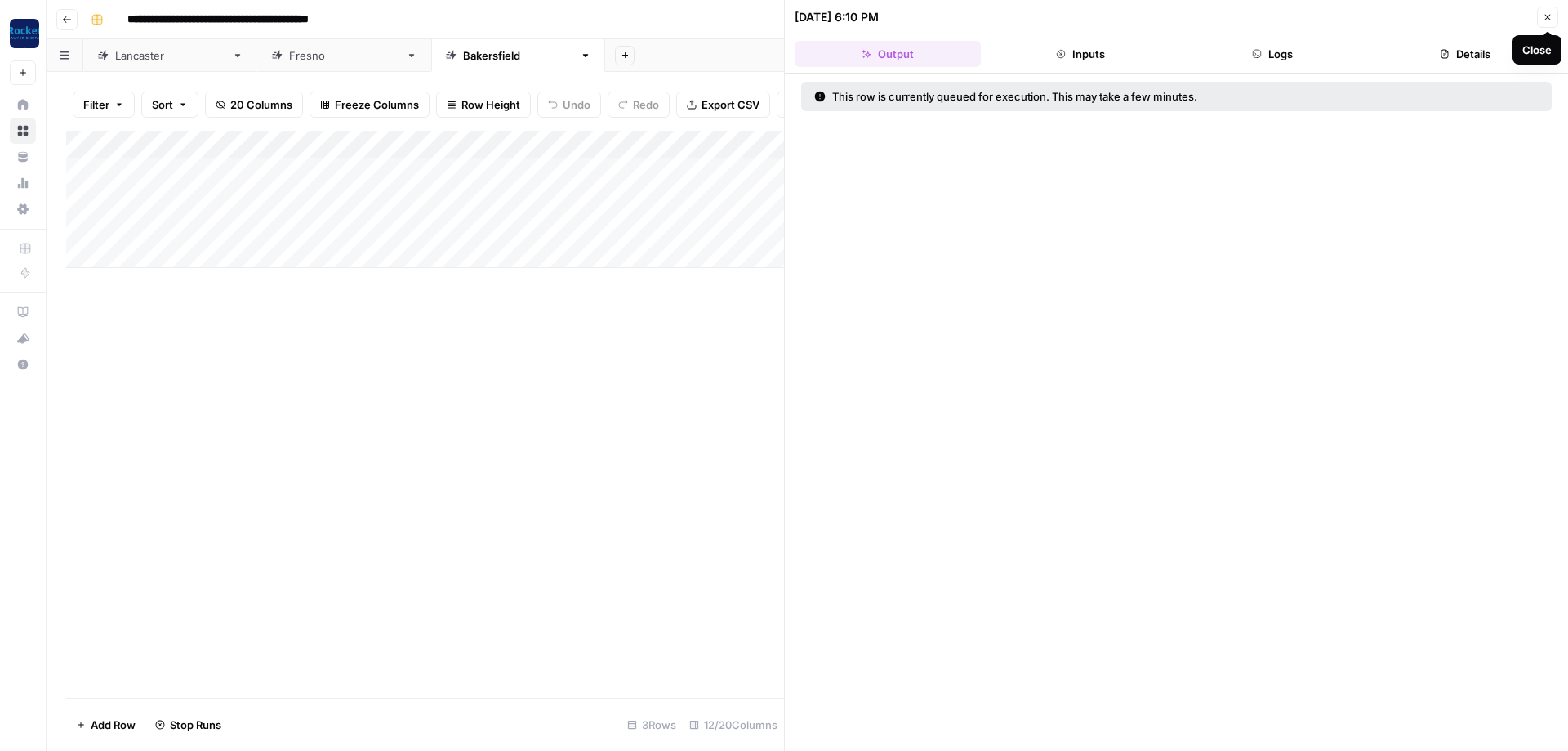
click at [1545, 17] on icon "button" at bounding box center [1547, 17] width 10 height 10
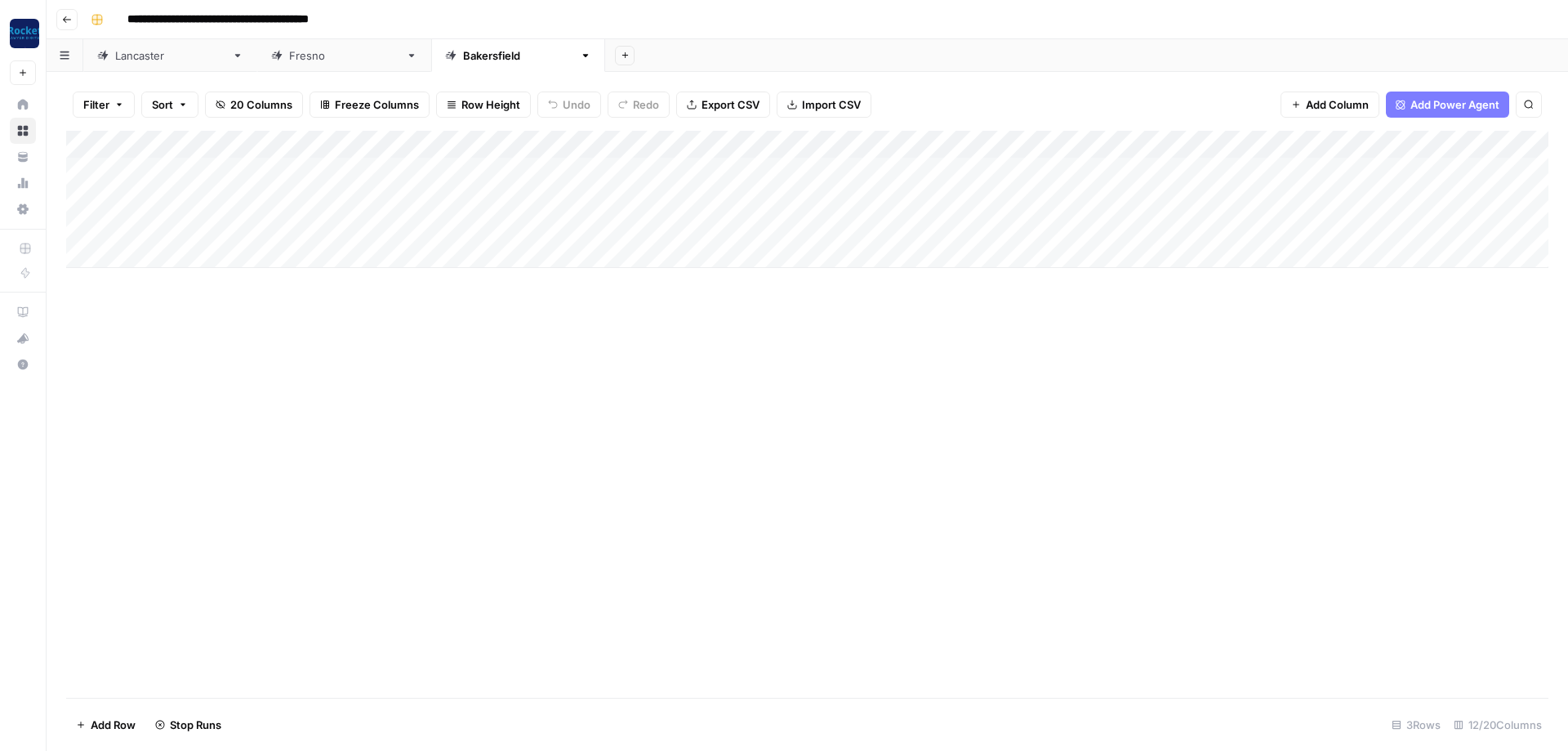
click at [1032, 219] on div "Add Column" at bounding box center [807, 199] width 1482 height 137
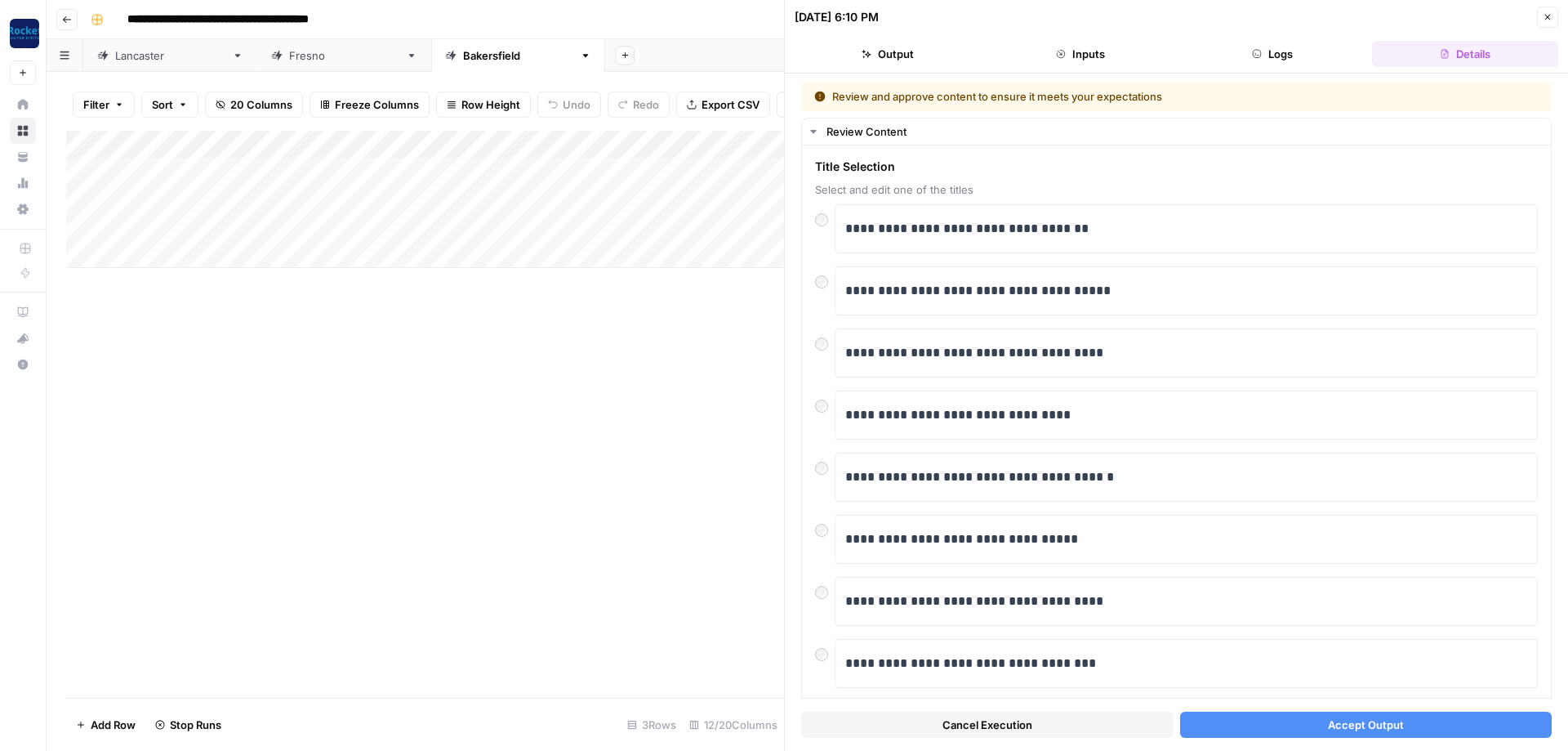
click at [1308, 728] on button "Accept Output" at bounding box center [1367, 724] width 372 height 26
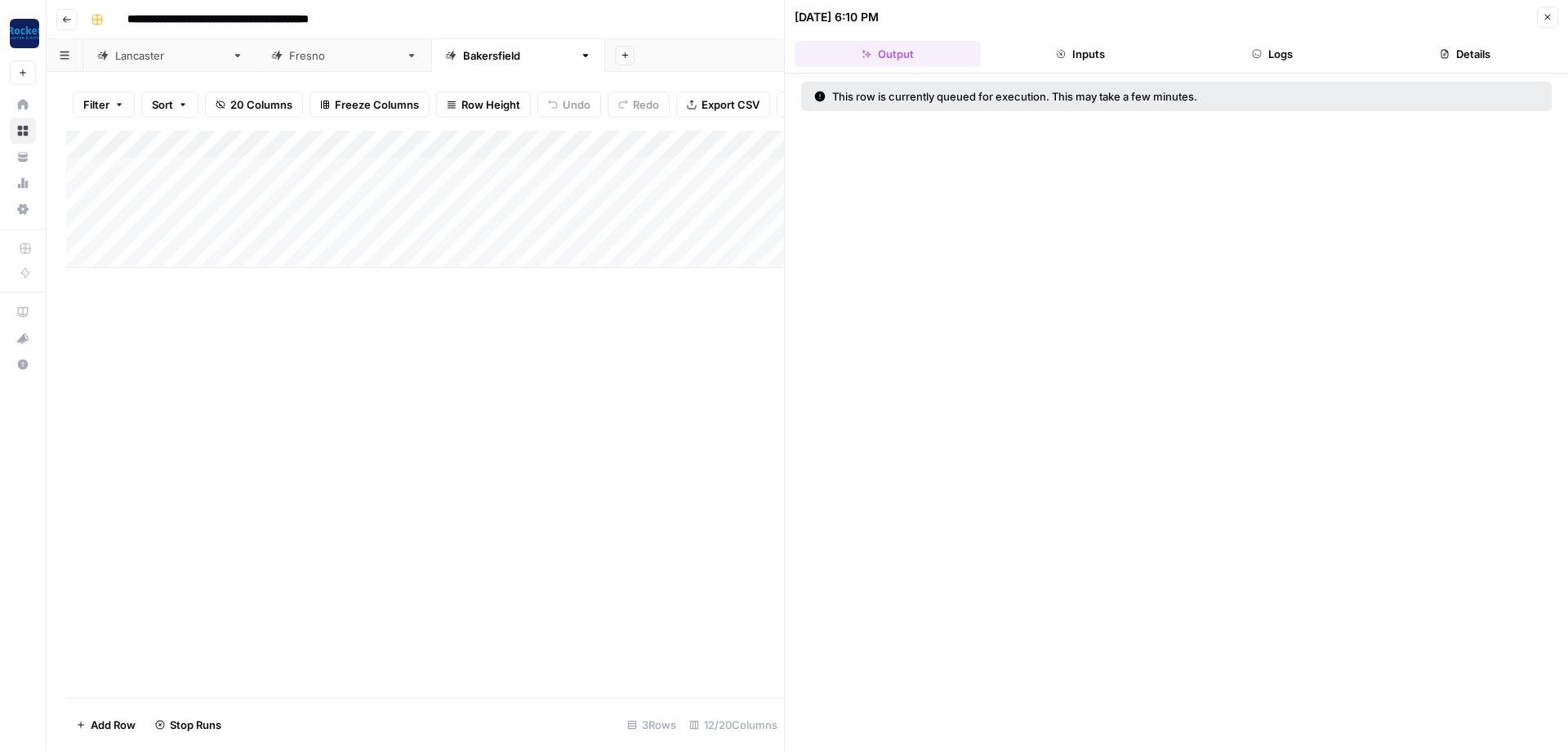
click at [1540, 19] on button "Close" at bounding box center [1547, 17] width 21 height 21
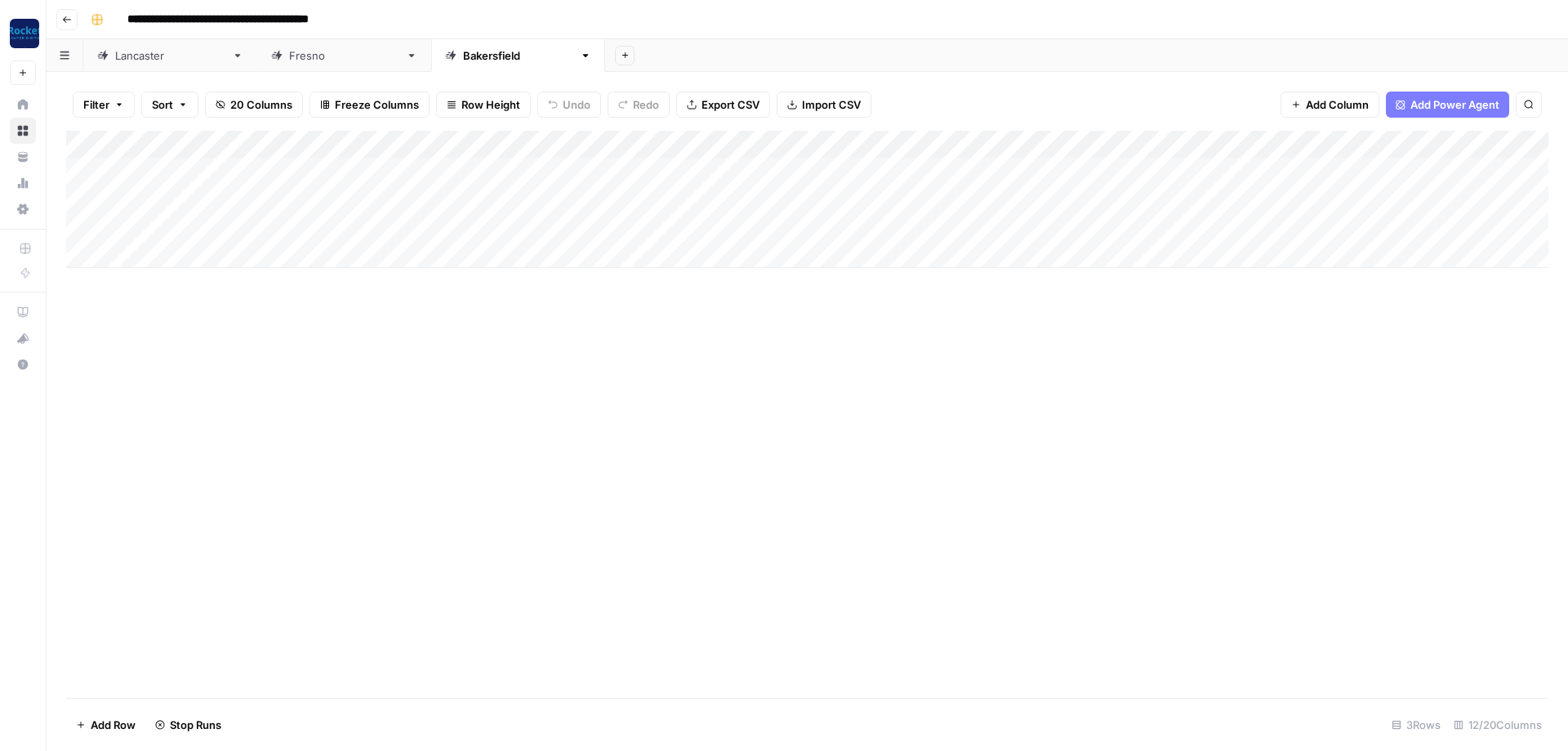
click at [289, 59] on div "[GEOGRAPHIC_DATA]" at bounding box center [344, 55] width 110 height 16
type input "**********"
click at [154, 60] on div "[GEOGRAPHIC_DATA]" at bounding box center [170, 55] width 110 height 16
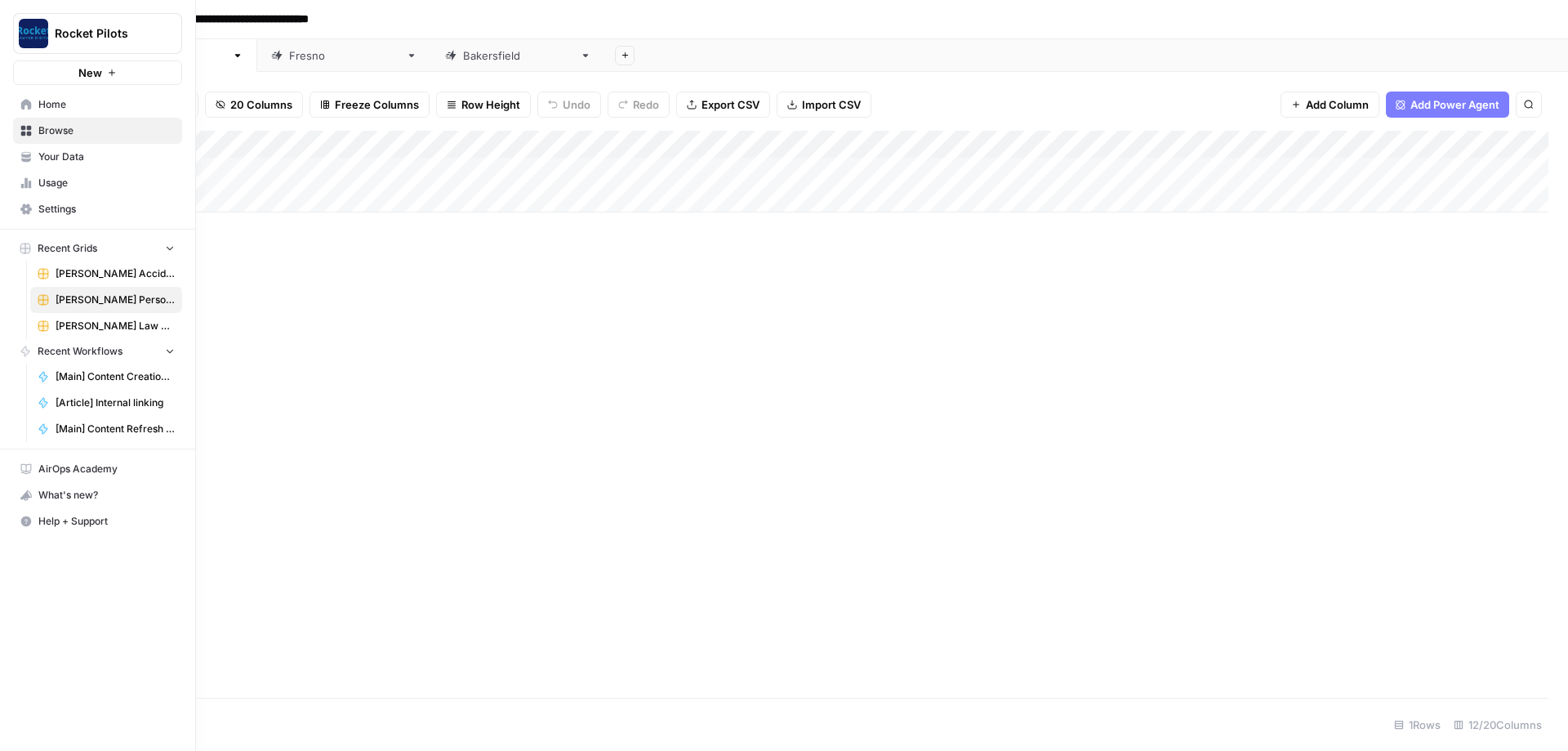
click at [57, 127] on span "Browse" at bounding box center [107, 131] width 136 height 14
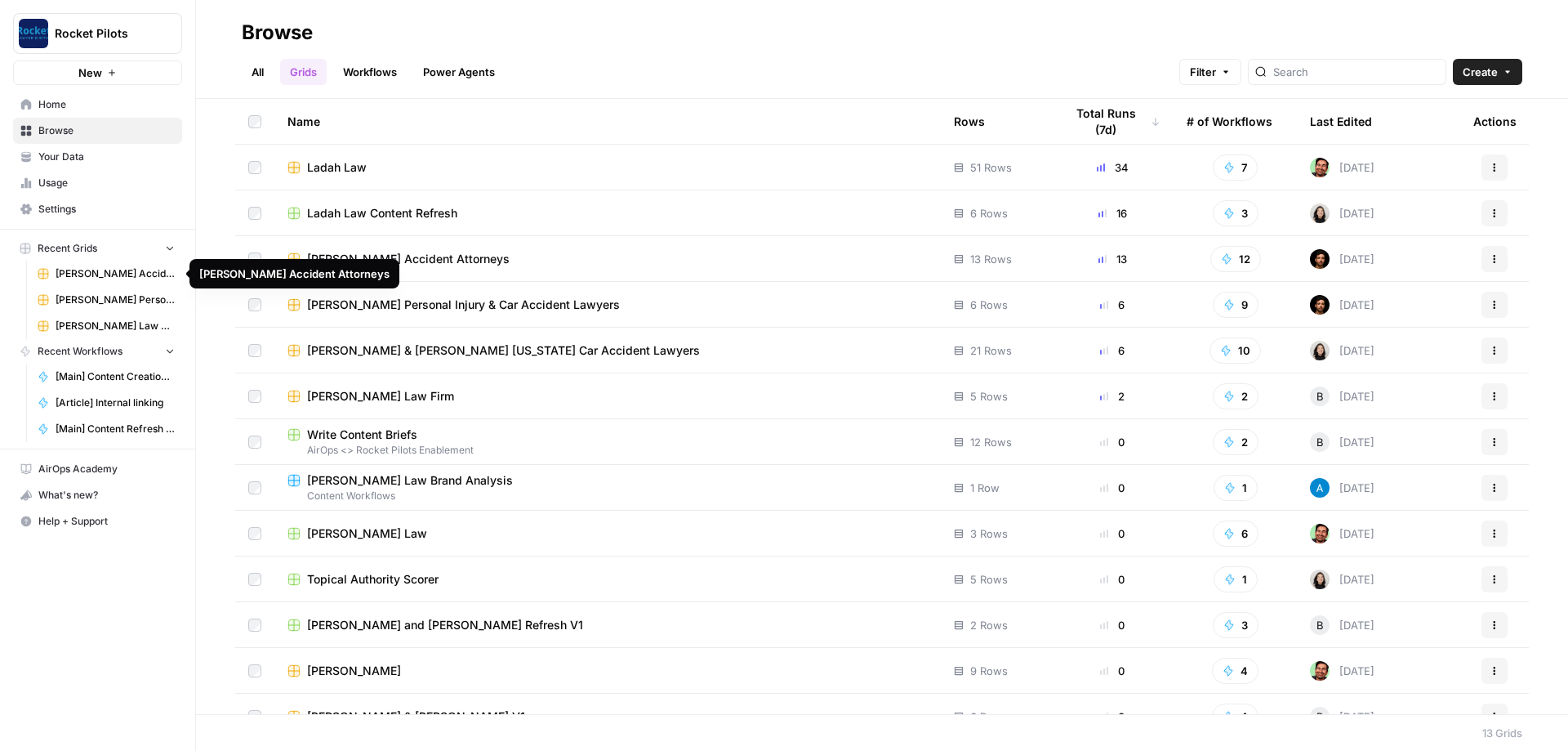
click at [104, 277] on span "[PERSON_NAME] Accident Attorneys" at bounding box center [115, 273] width 119 height 14
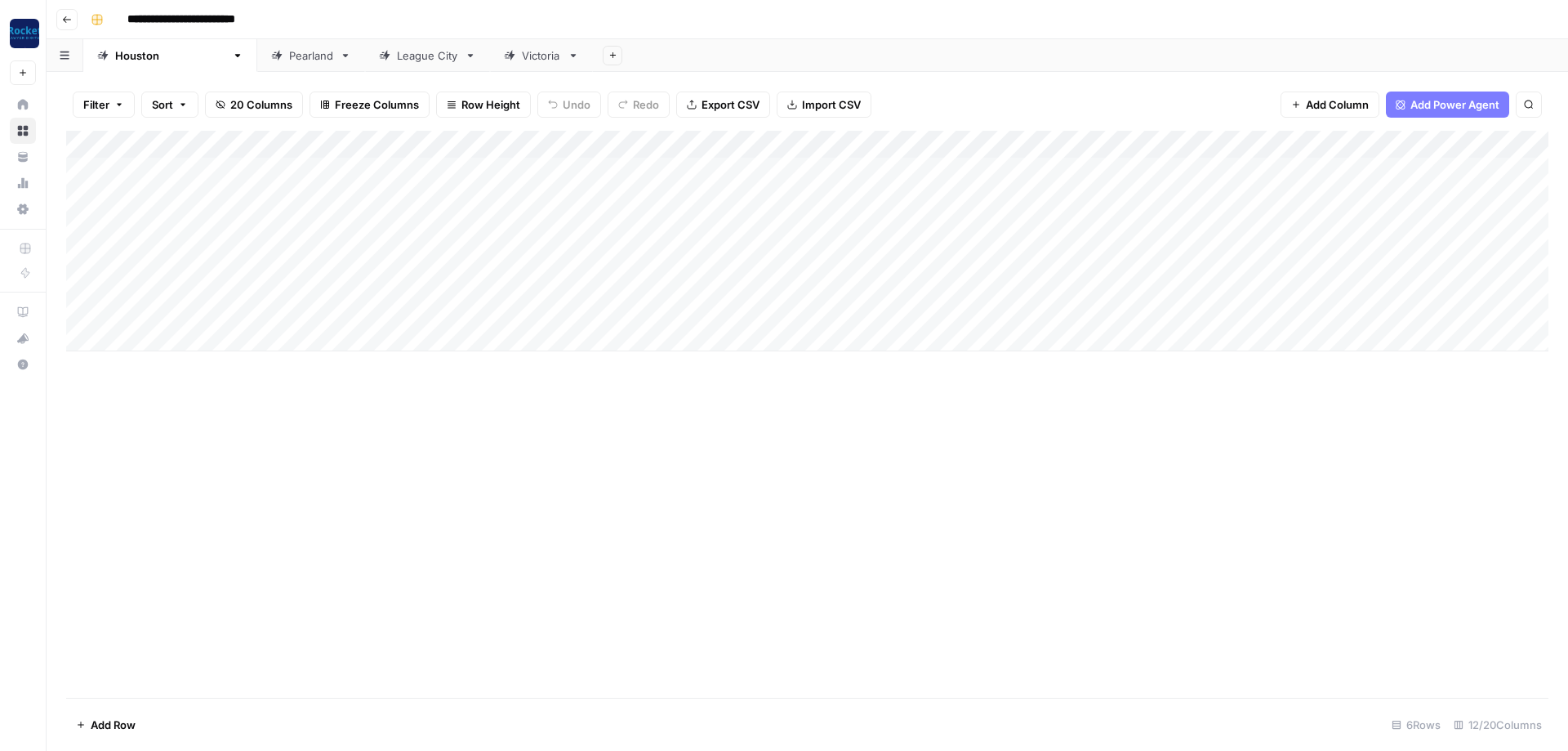
click at [976, 165] on div "Add Column" at bounding box center [807, 241] width 1482 height 220
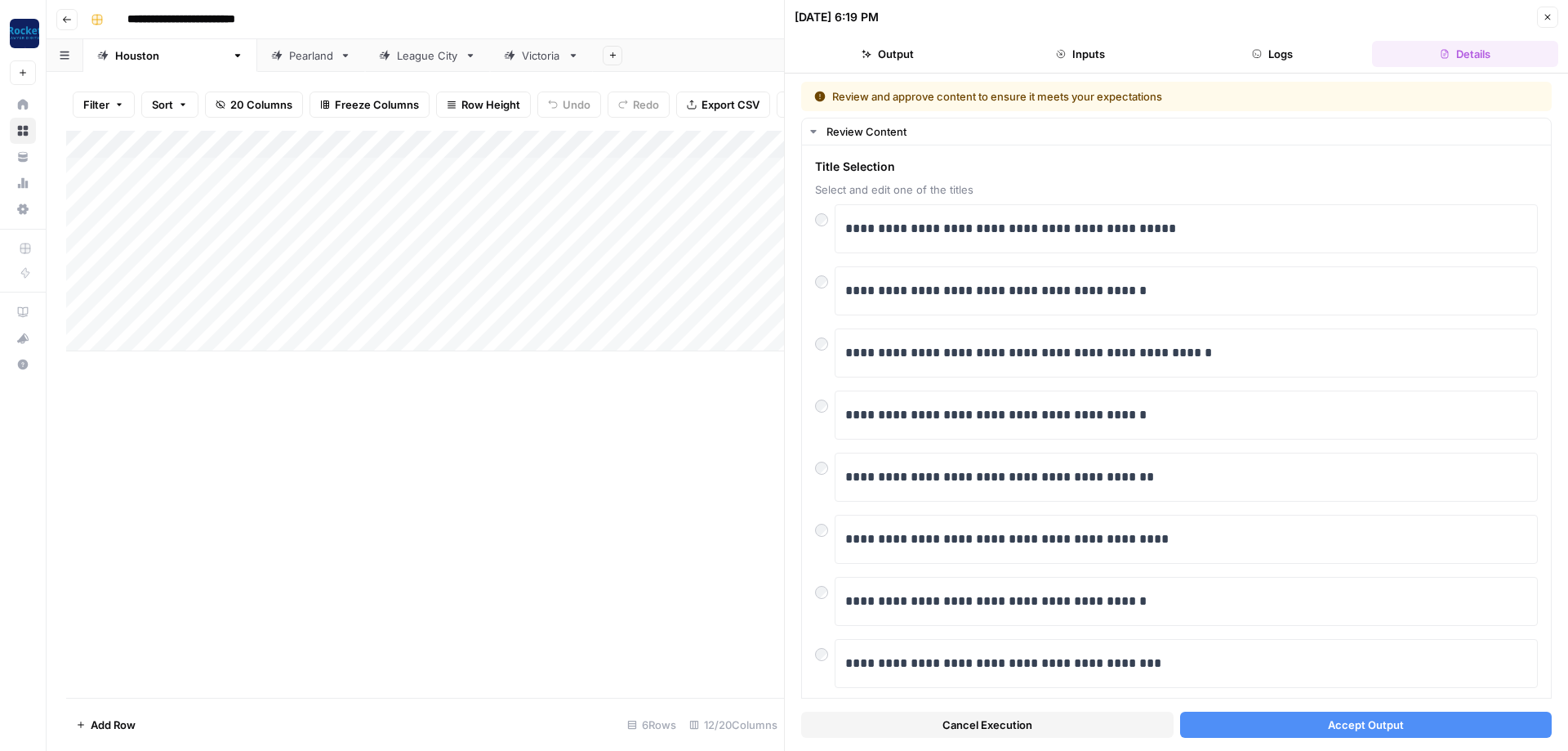
click at [1386, 729] on span "Accept Output" at bounding box center [1366, 724] width 76 height 16
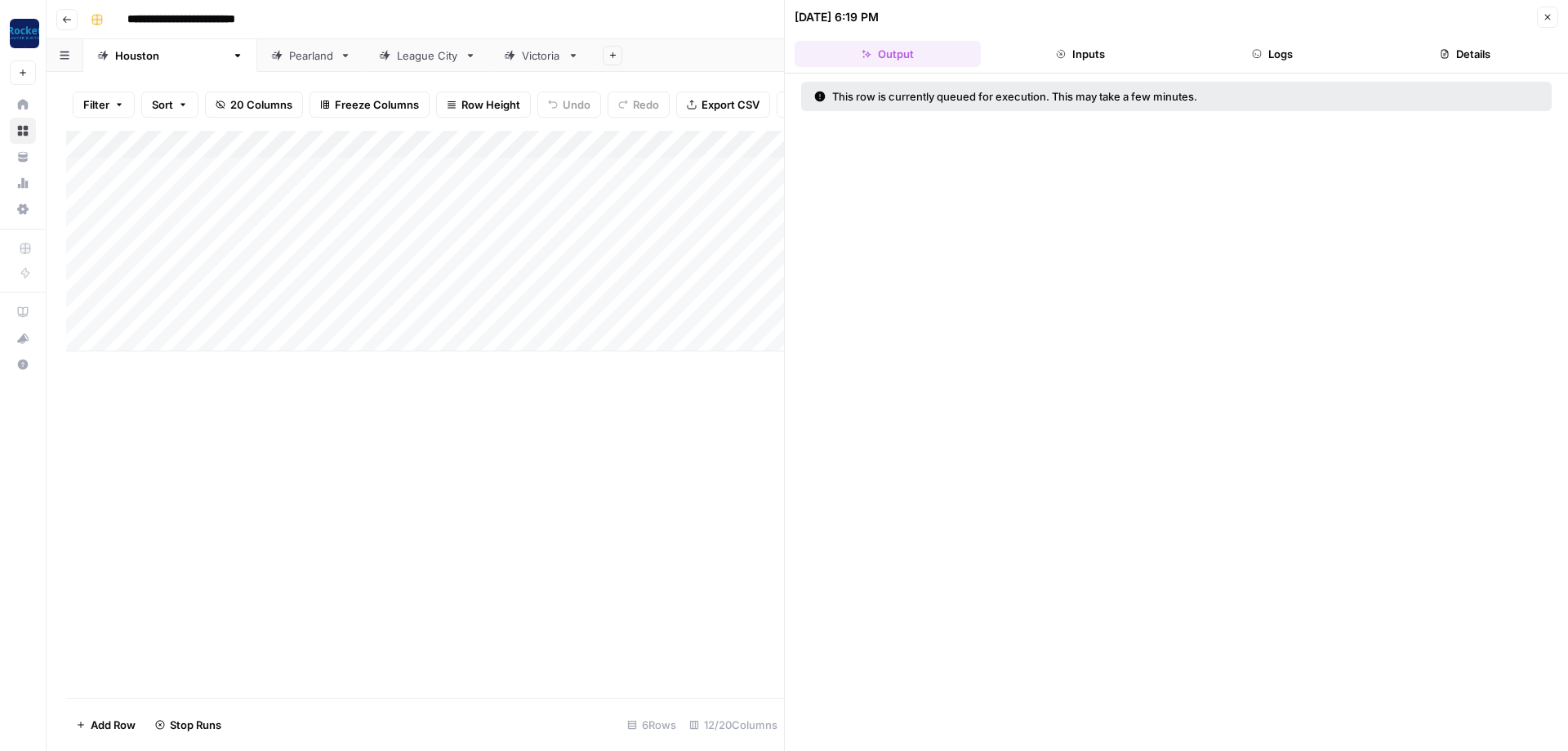
click at [1550, 17] on icon "button" at bounding box center [1547, 17] width 10 height 10
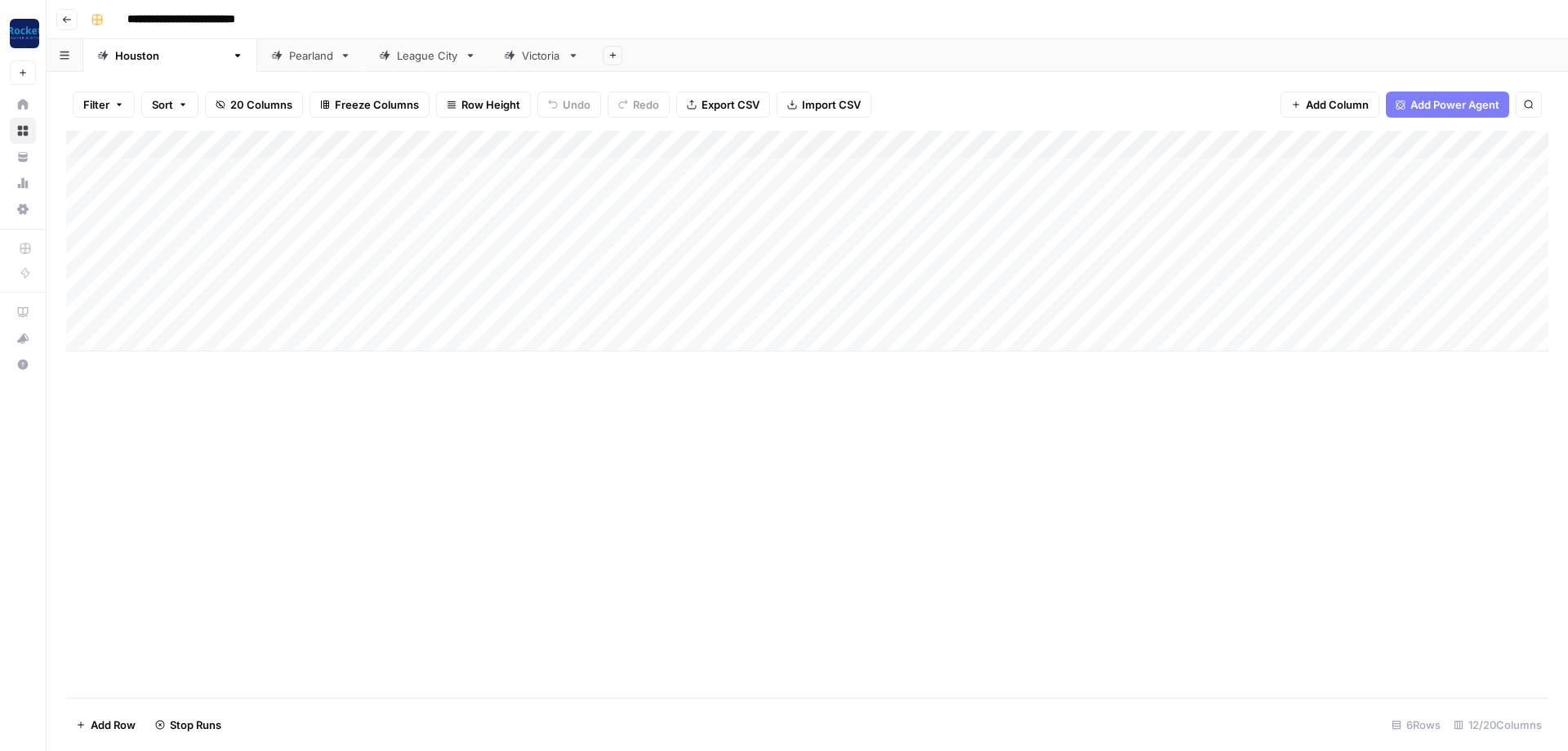
click at [978, 190] on div "Add Column" at bounding box center [807, 241] width 1482 height 220
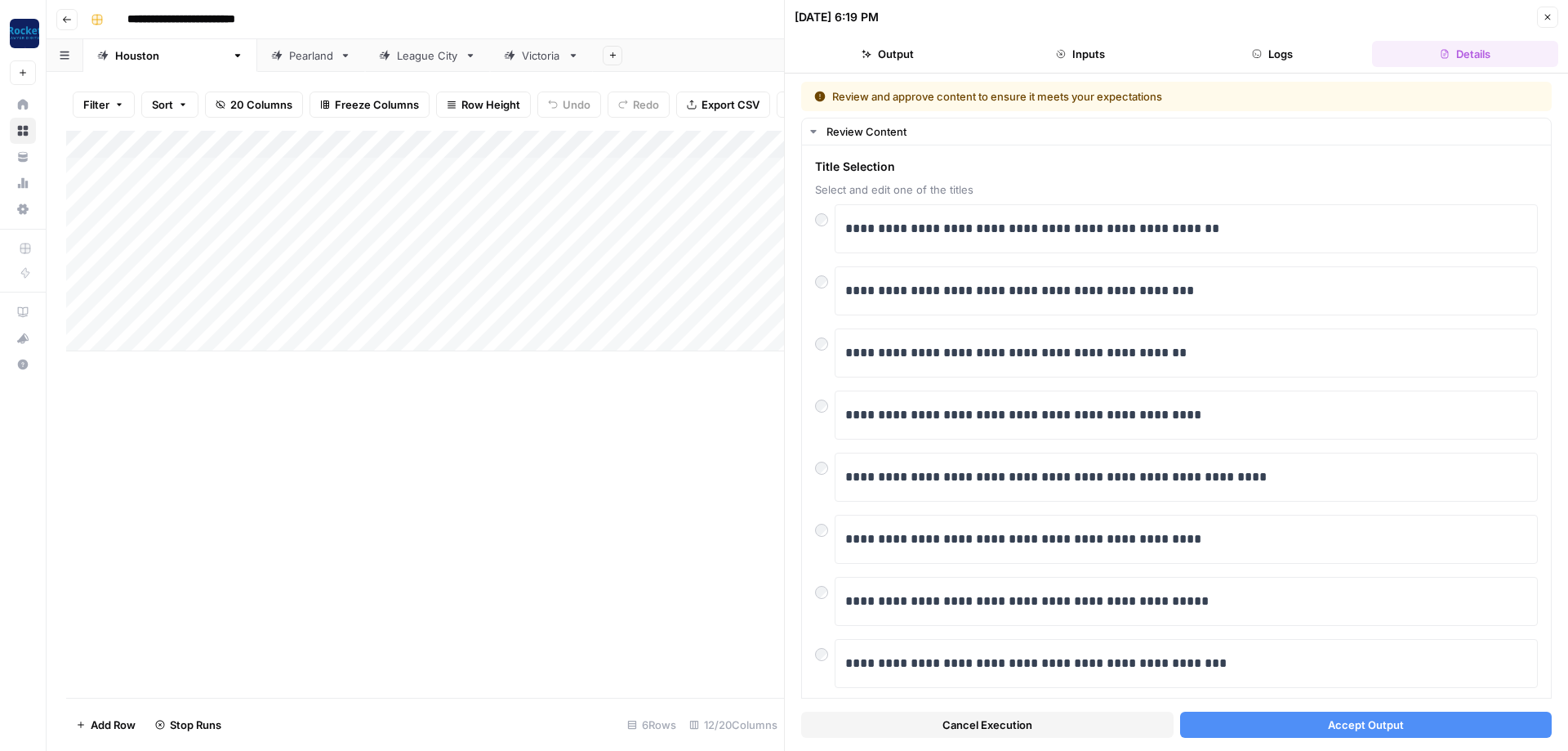
click at [1367, 723] on span "Accept Output" at bounding box center [1366, 724] width 76 height 16
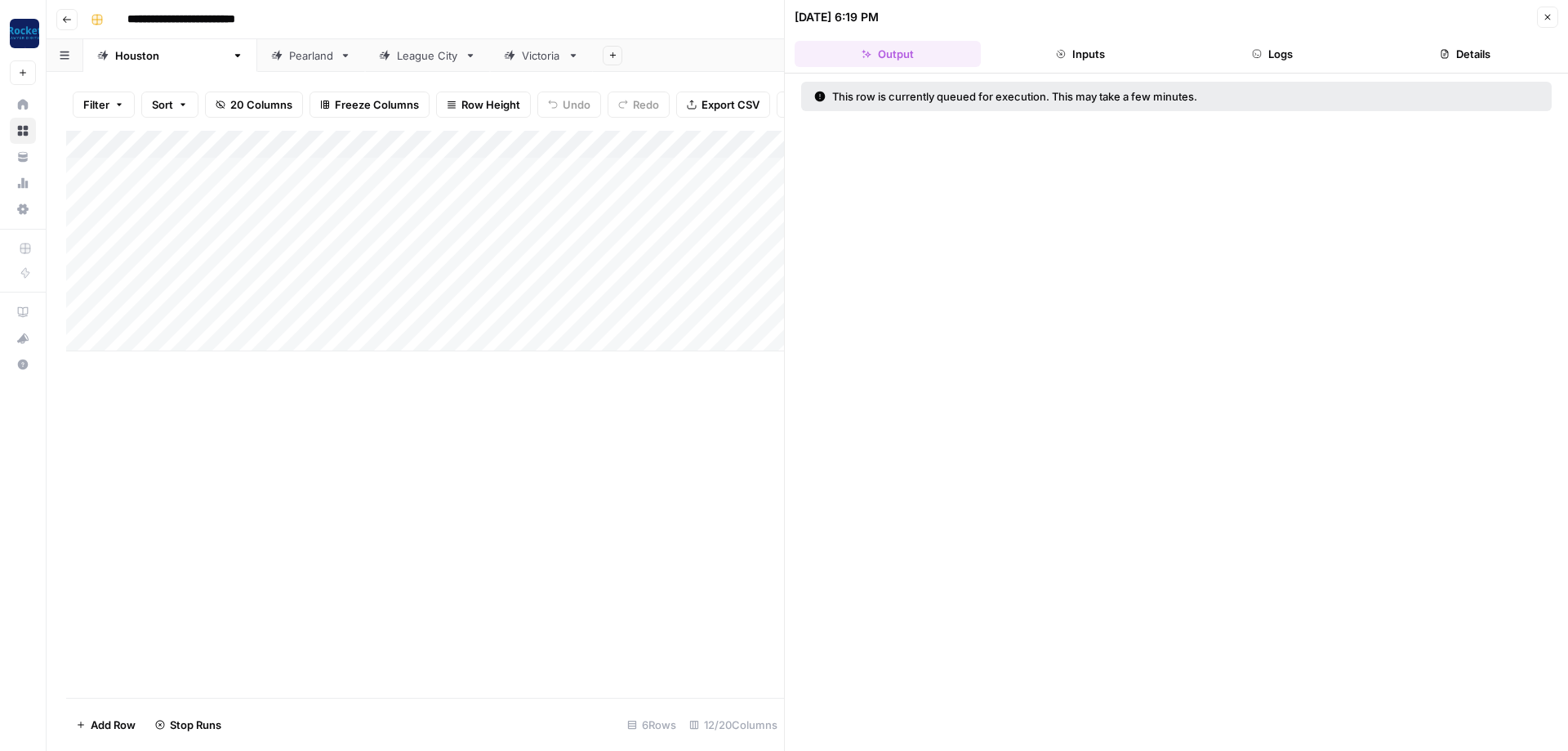
click at [1553, 21] on button "Close" at bounding box center [1547, 17] width 21 height 21
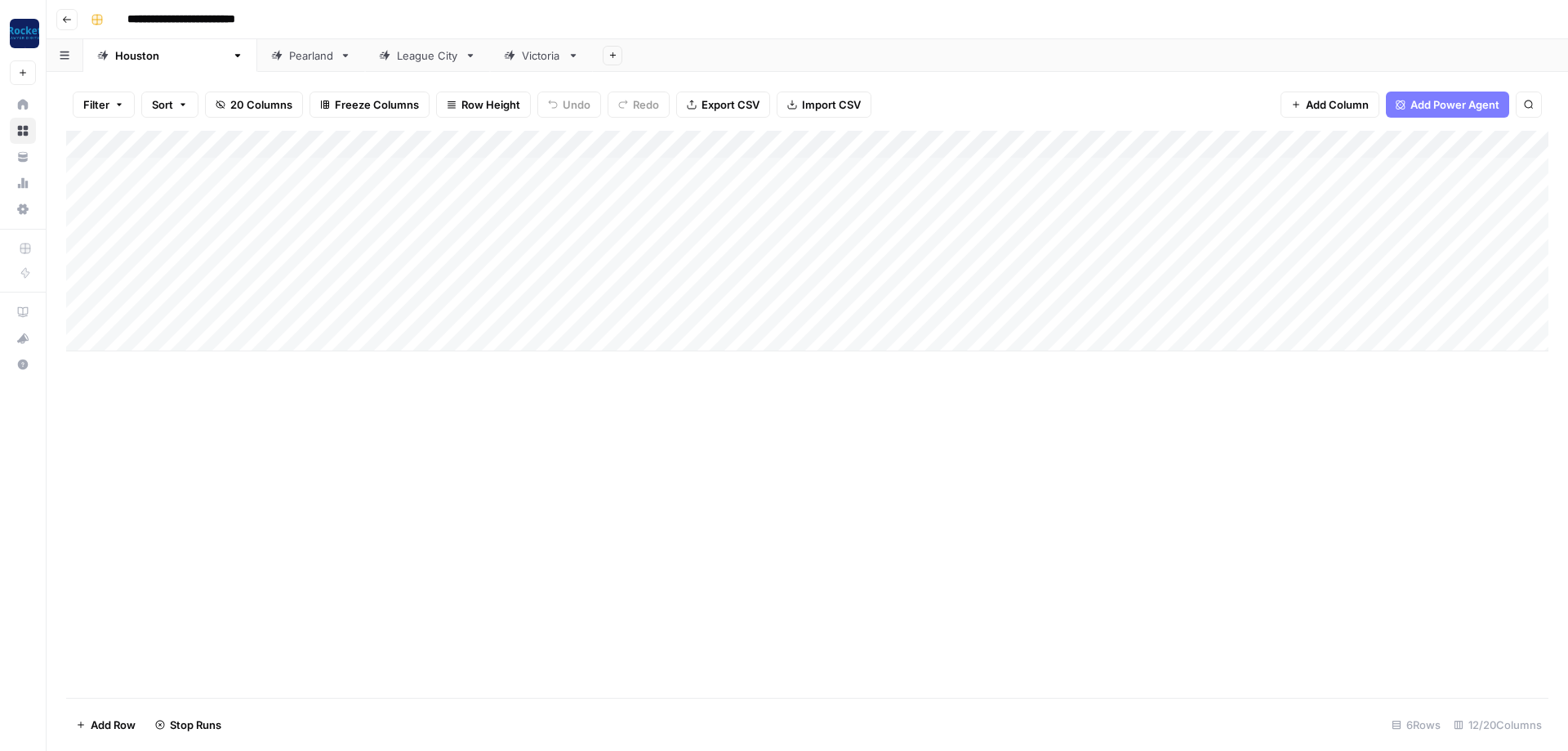
click at [977, 219] on div "Add Column" at bounding box center [807, 241] width 1482 height 220
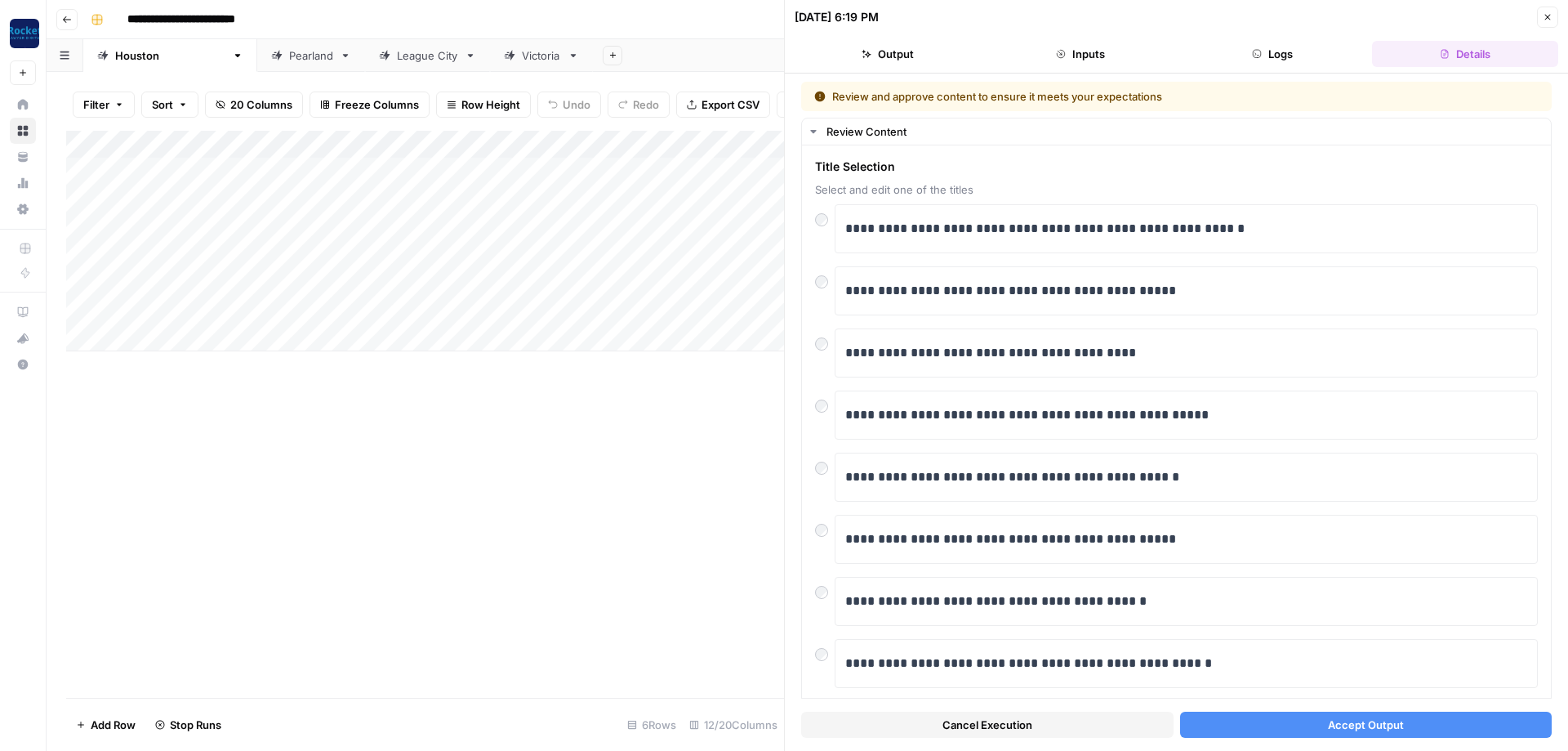
click at [1244, 733] on button "Accept Output" at bounding box center [1367, 724] width 372 height 26
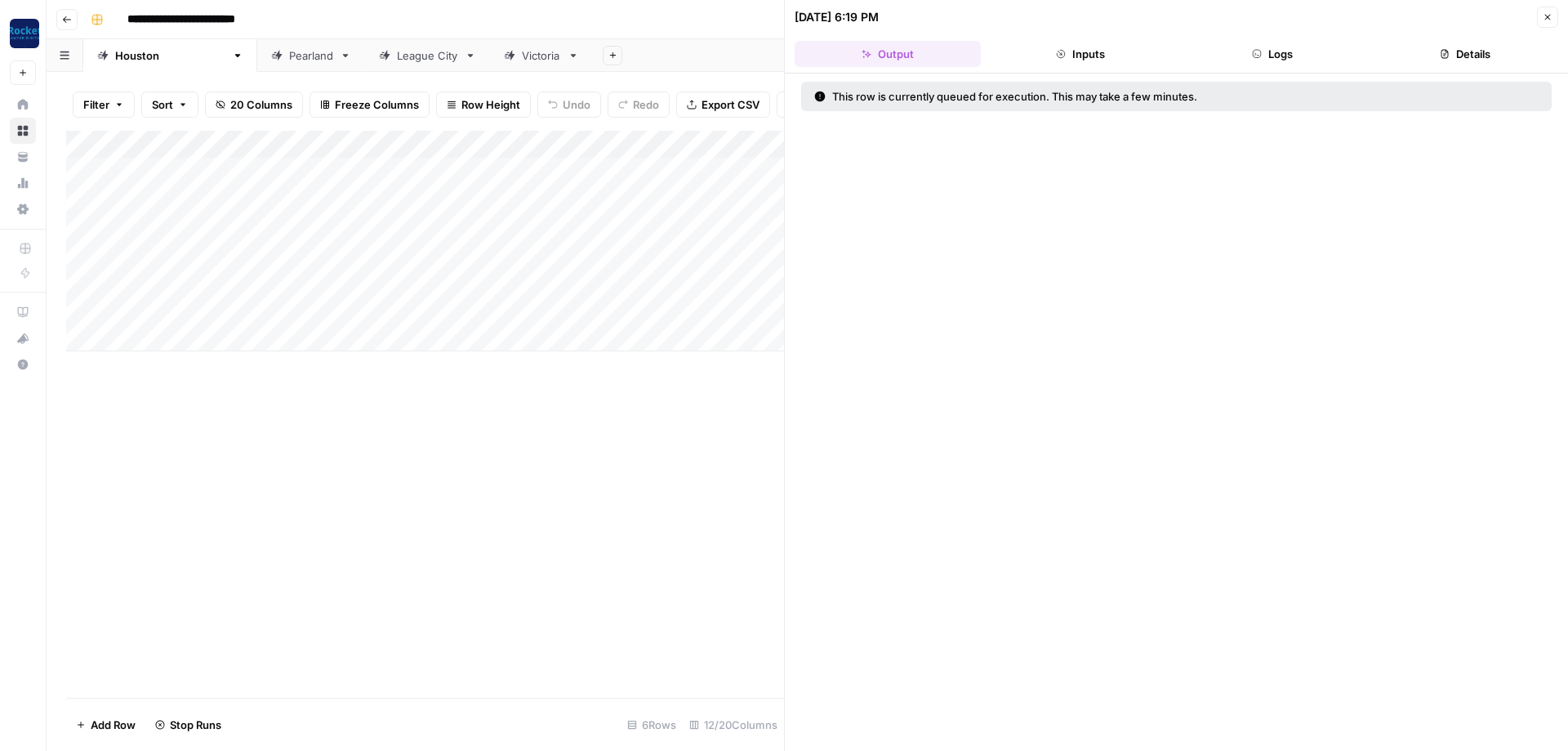
click at [1547, 14] on icon "button" at bounding box center [1547, 17] width 10 height 10
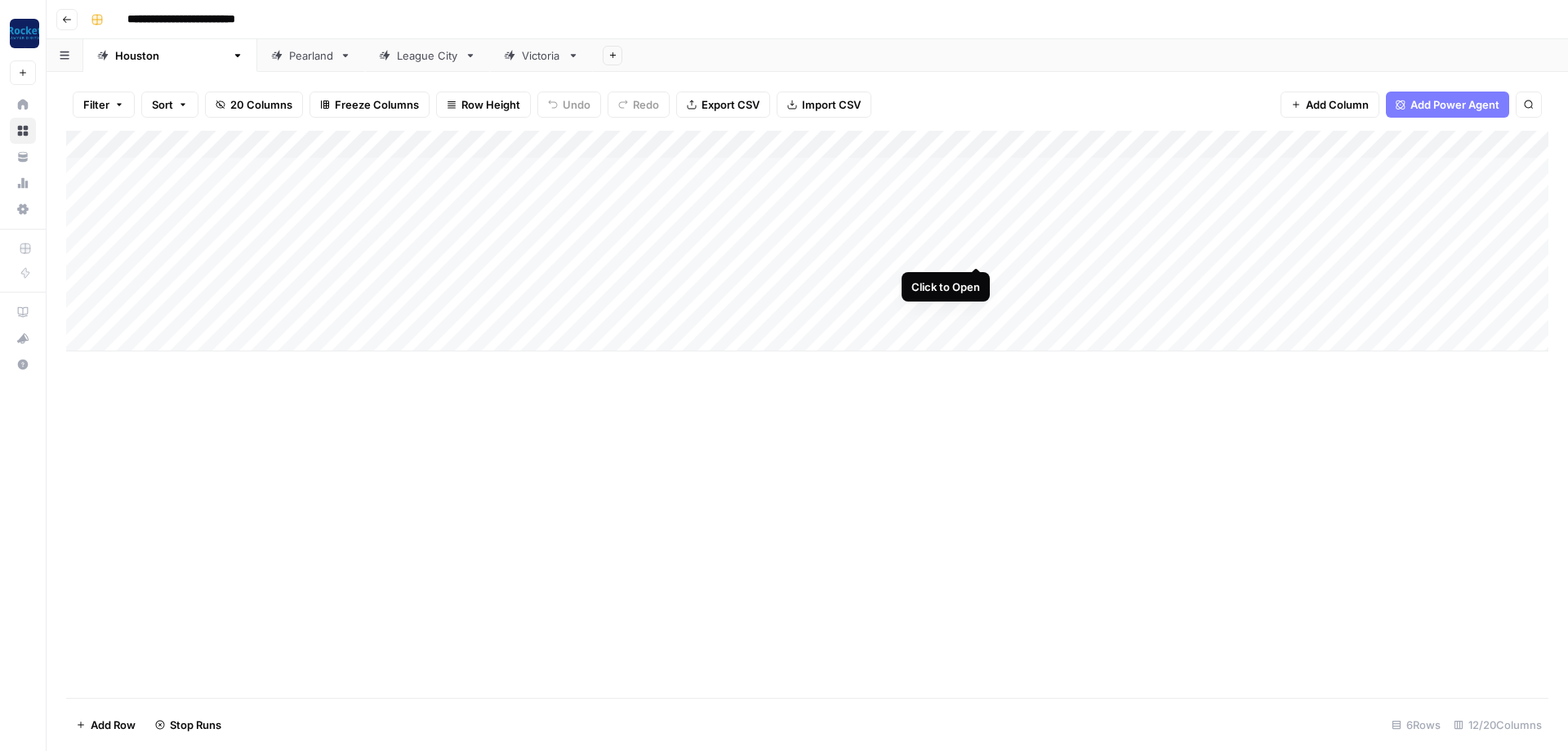
click at [981, 250] on div "Add Column" at bounding box center [807, 241] width 1482 height 220
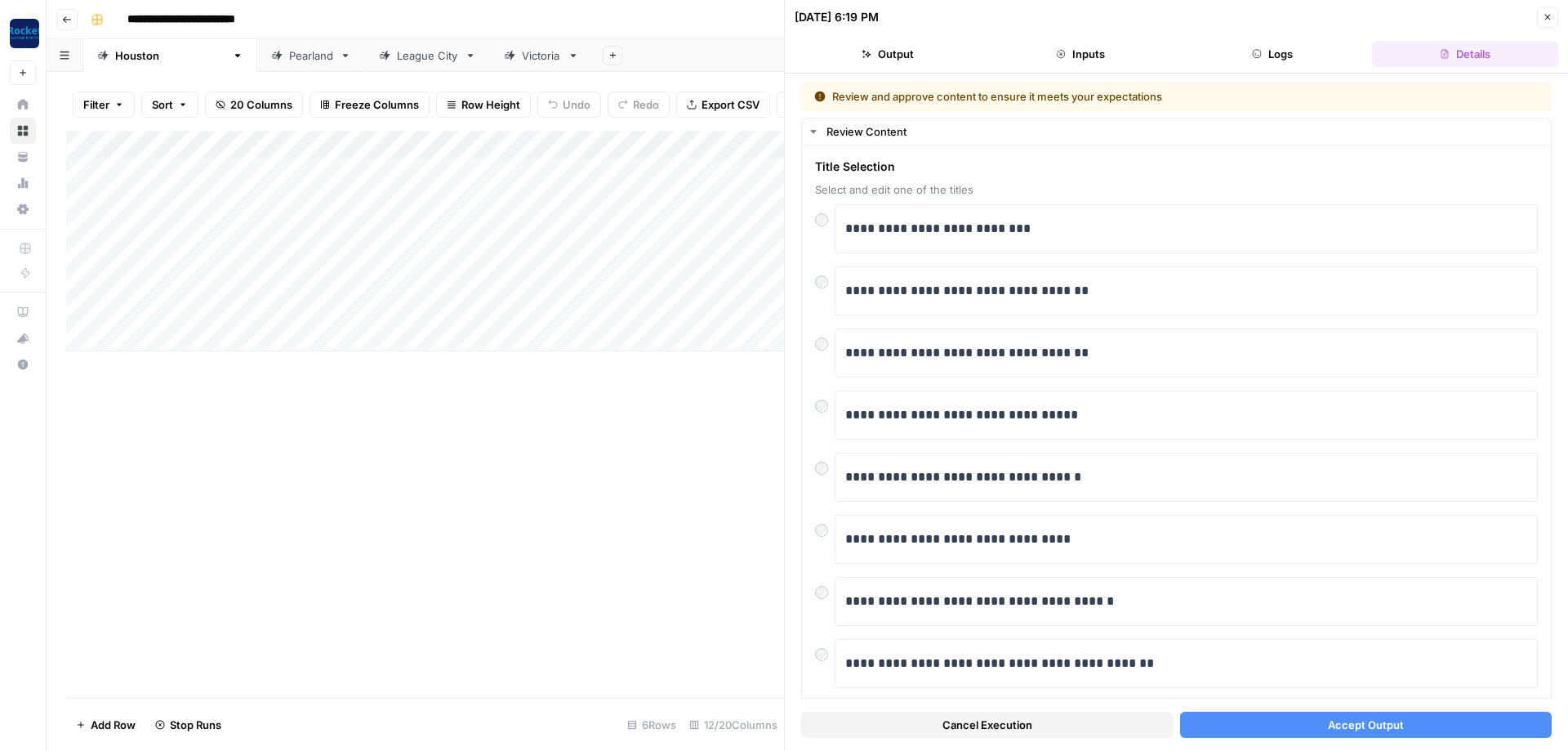
click at [1259, 723] on button "Accept Output" at bounding box center [1367, 724] width 372 height 26
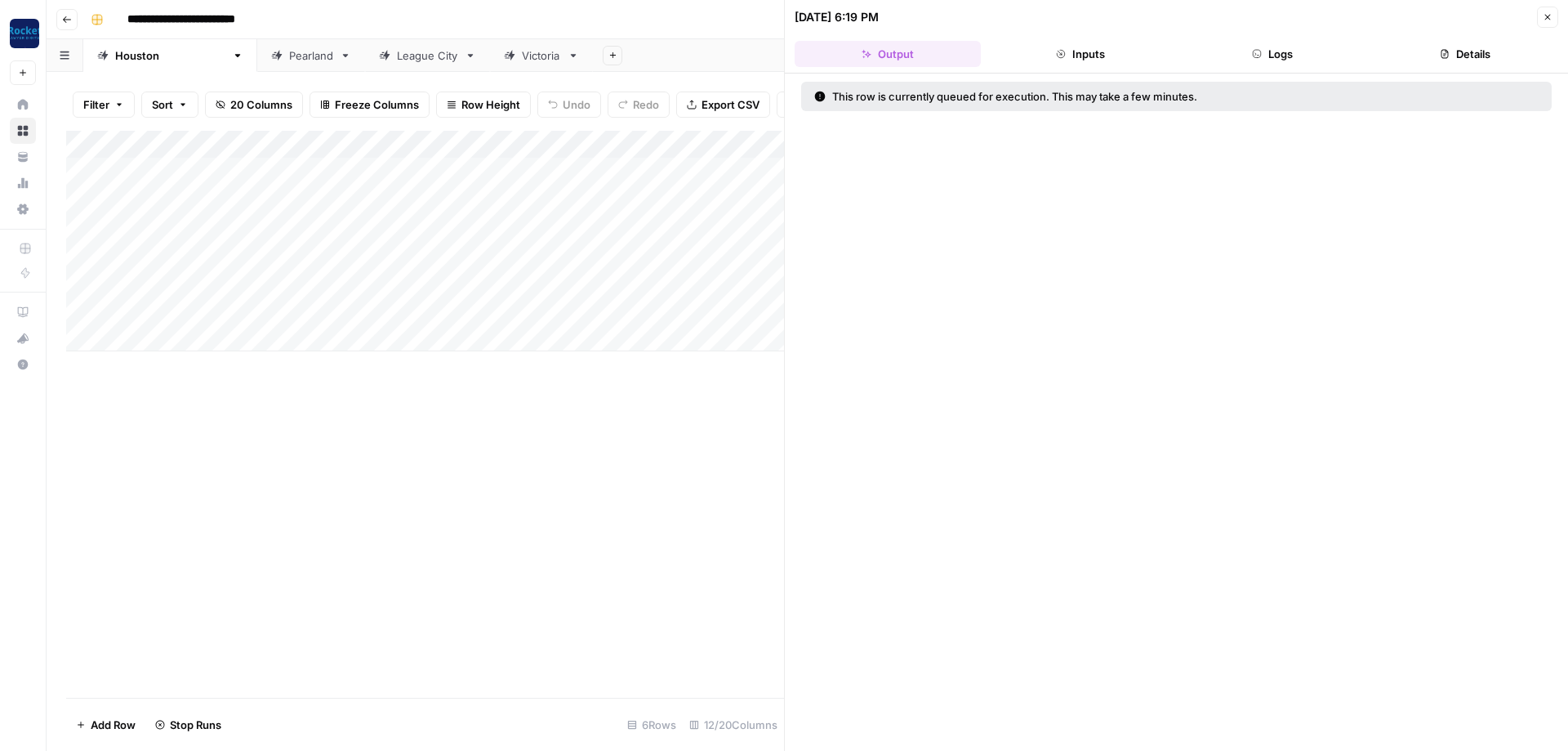
click at [1545, 13] on icon "button" at bounding box center [1547, 17] width 10 height 10
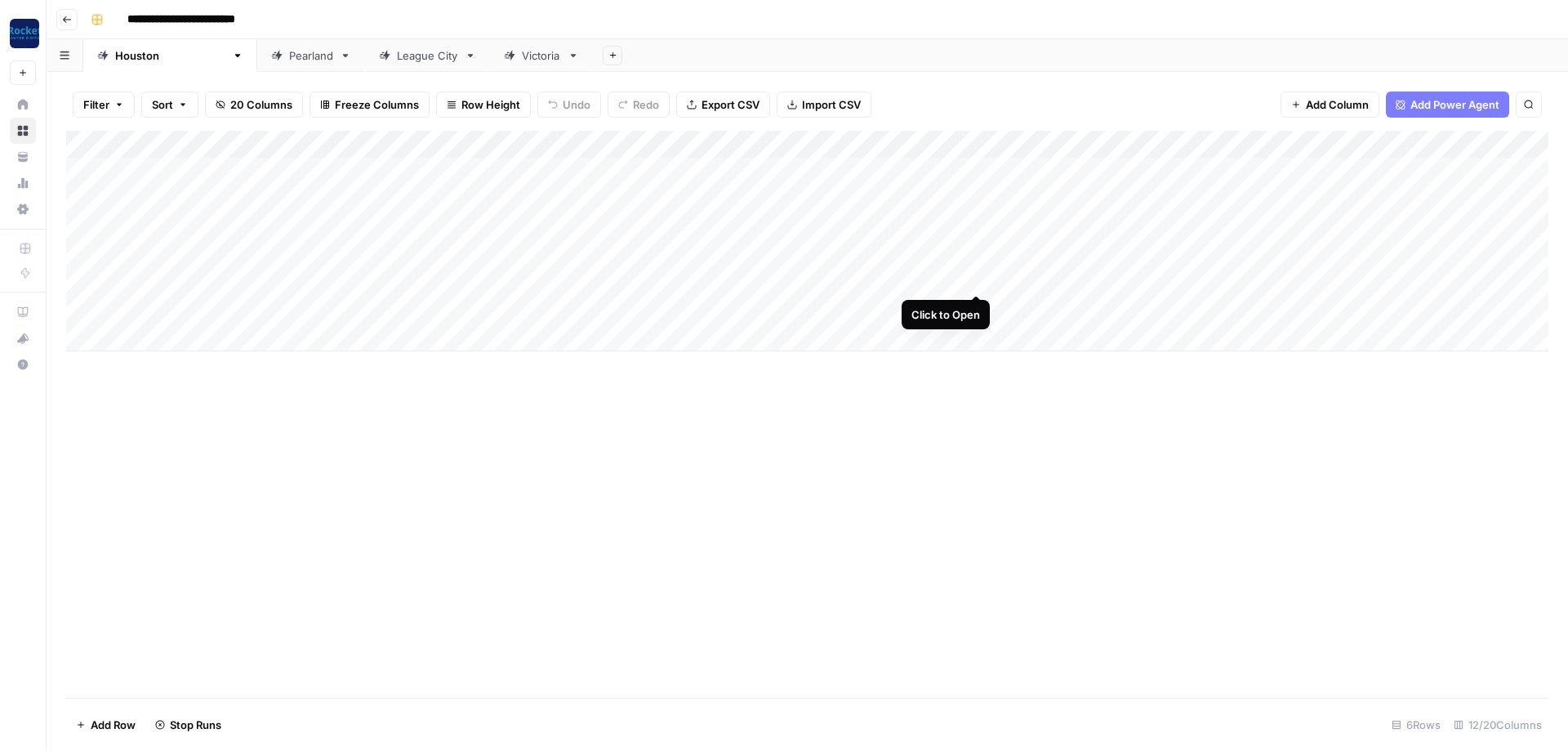
click at [975, 275] on div "Add Column" at bounding box center [807, 241] width 1482 height 220
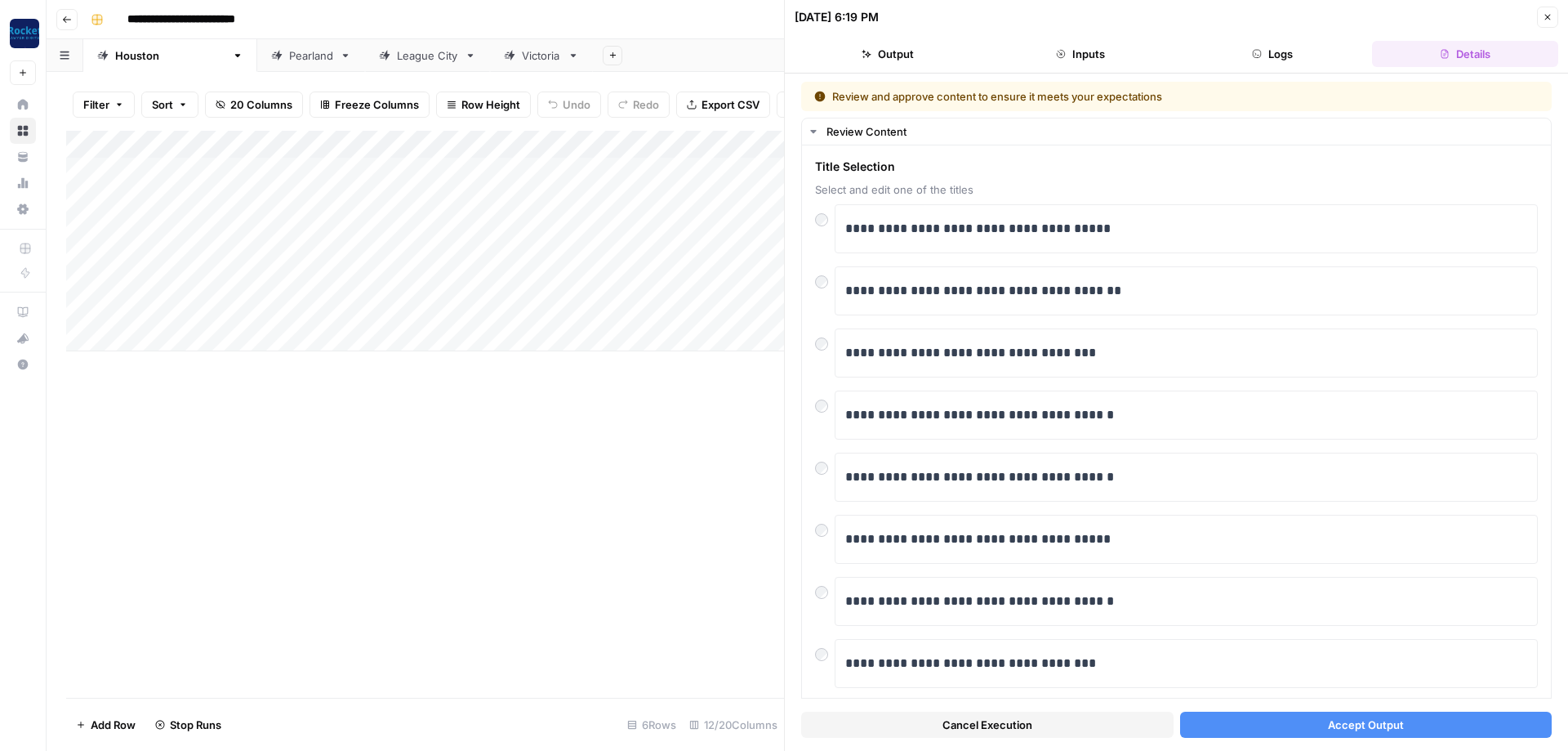
click at [1350, 730] on span "Accept Output" at bounding box center [1366, 724] width 76 height 16
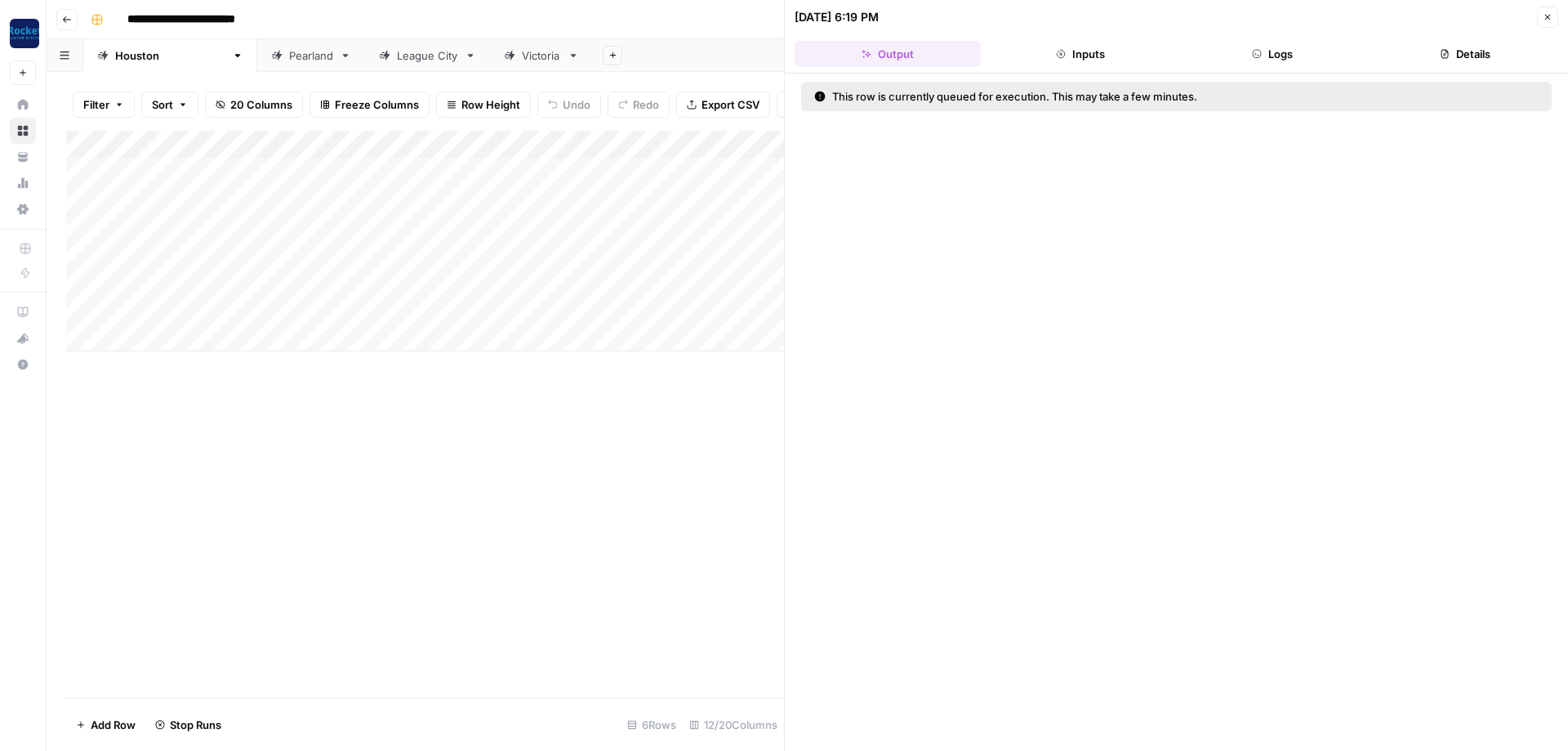
click at [1335, 25] on div "08/14/25 at 6:19 PM Close" at bounding box center [1176, 17] width 763 height 21
click at [1550, 16] on icon "button" at bounding box center [1547, 17] width 10 height 10
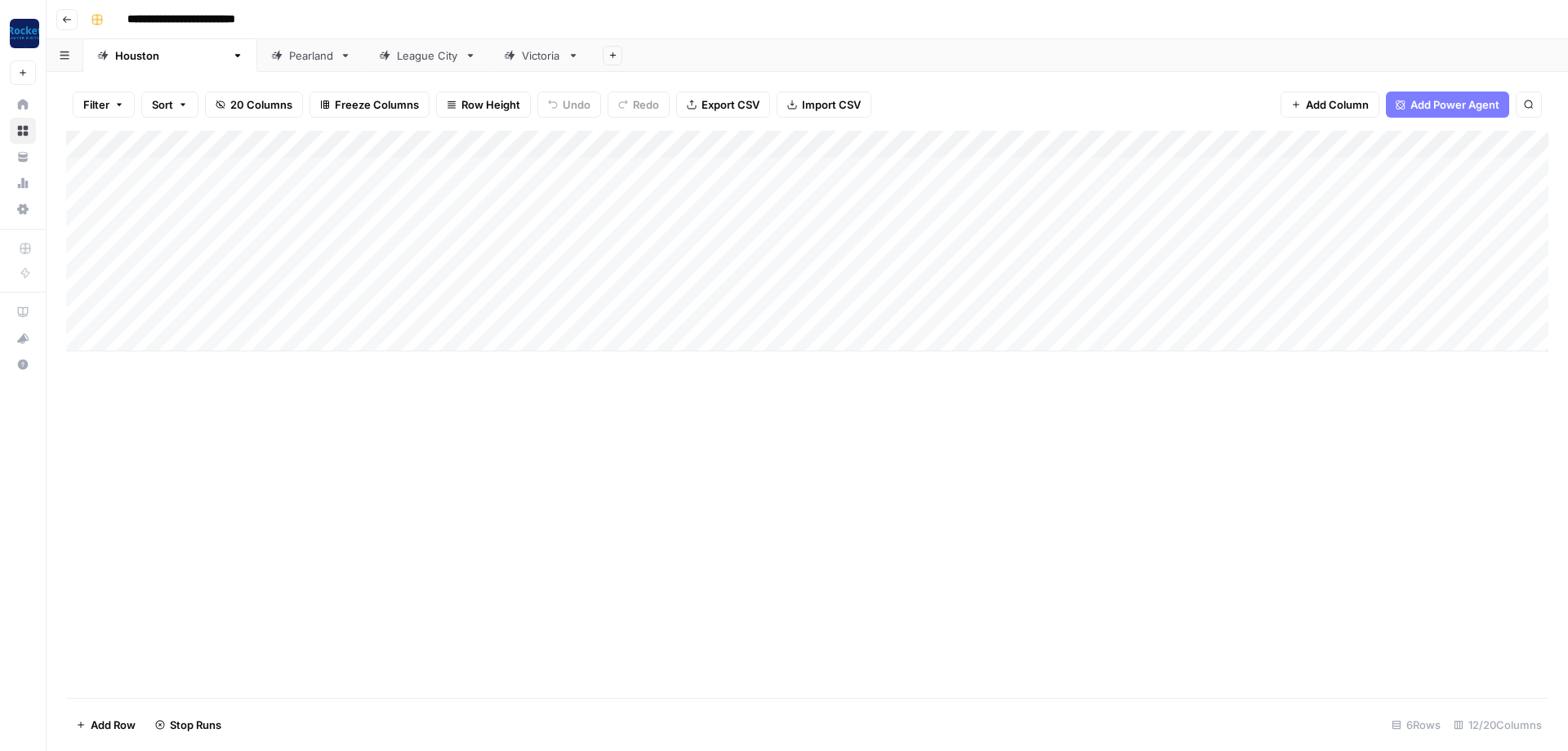
click at [976, 307] on div "Add Column" at bounding box center [807, 241] width 1482 height 220
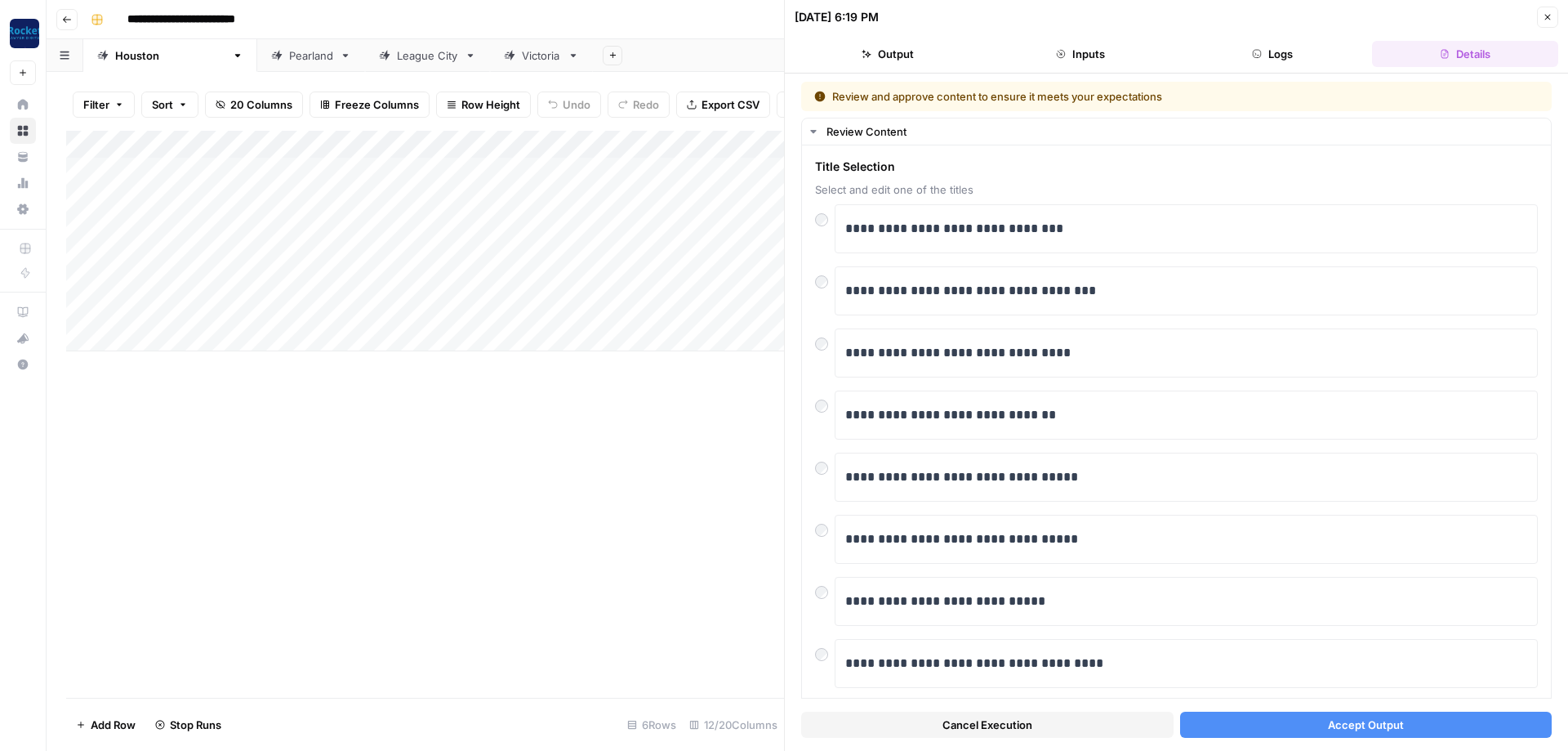
click at [1267, 730] on button "Accept Output" at bounding box center [1367, 724] width 372 height 26
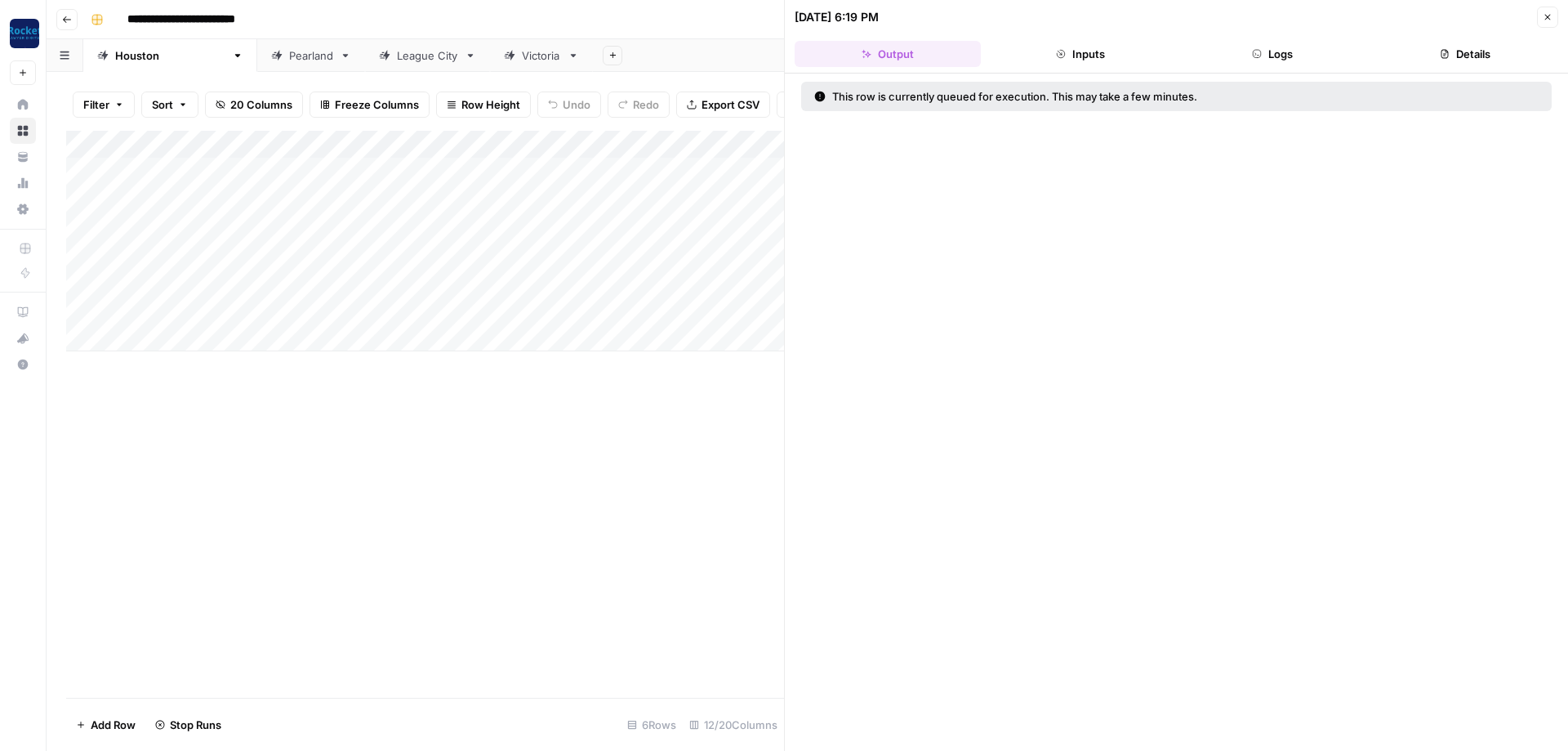
click at [289, 59] on div "Pearland" at bounding box center [311, 55] width 44 height 16
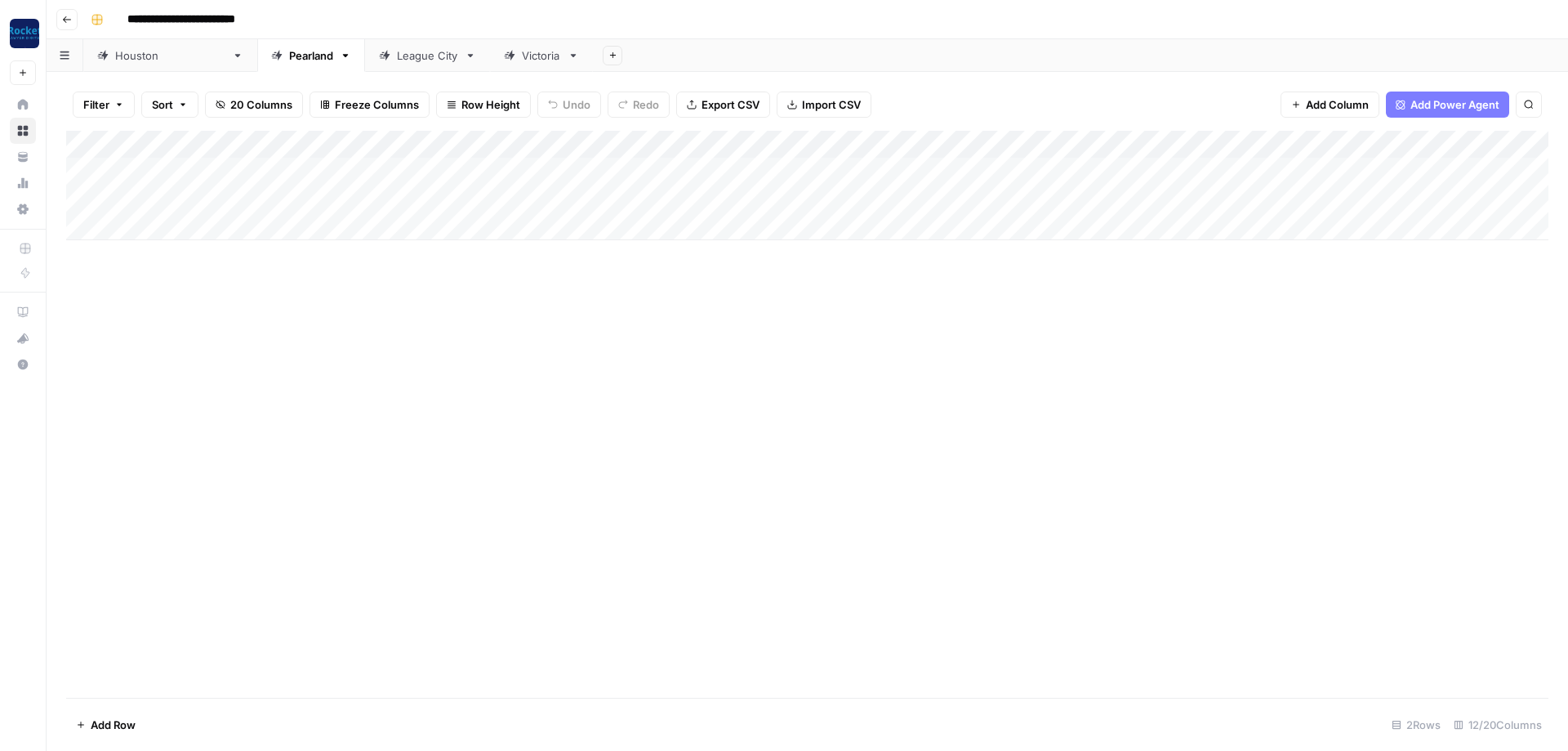
click at [873, 164] on div "Add Column" at bounding box center [807, 185] width 1482 height 109
click at [906, 164] on div "Add Column" at bounding box center [807, 185] width 1482 height 109
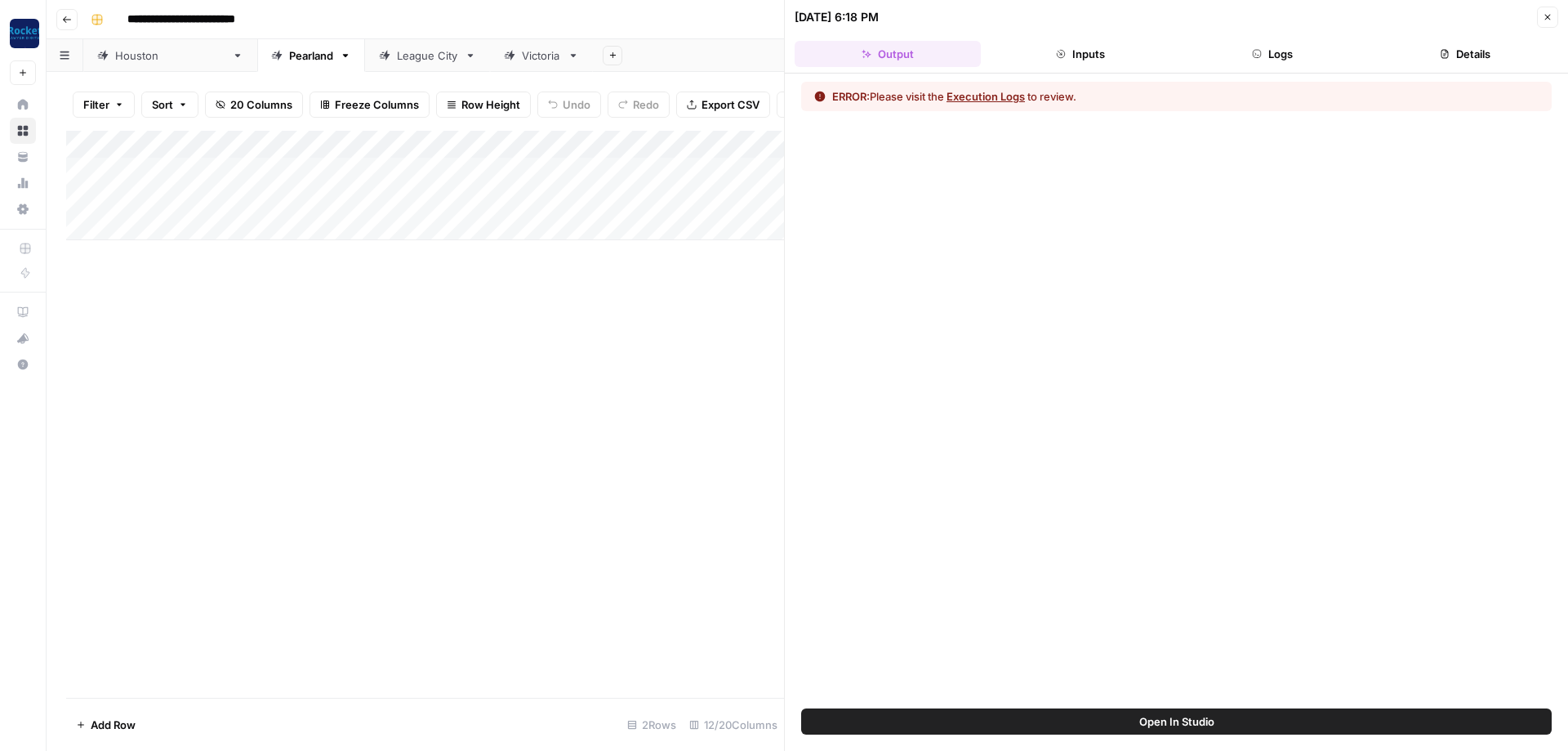
click at [990, 98] on button "Execution Logs" at bounding box center [986, 97] width 79 height 16
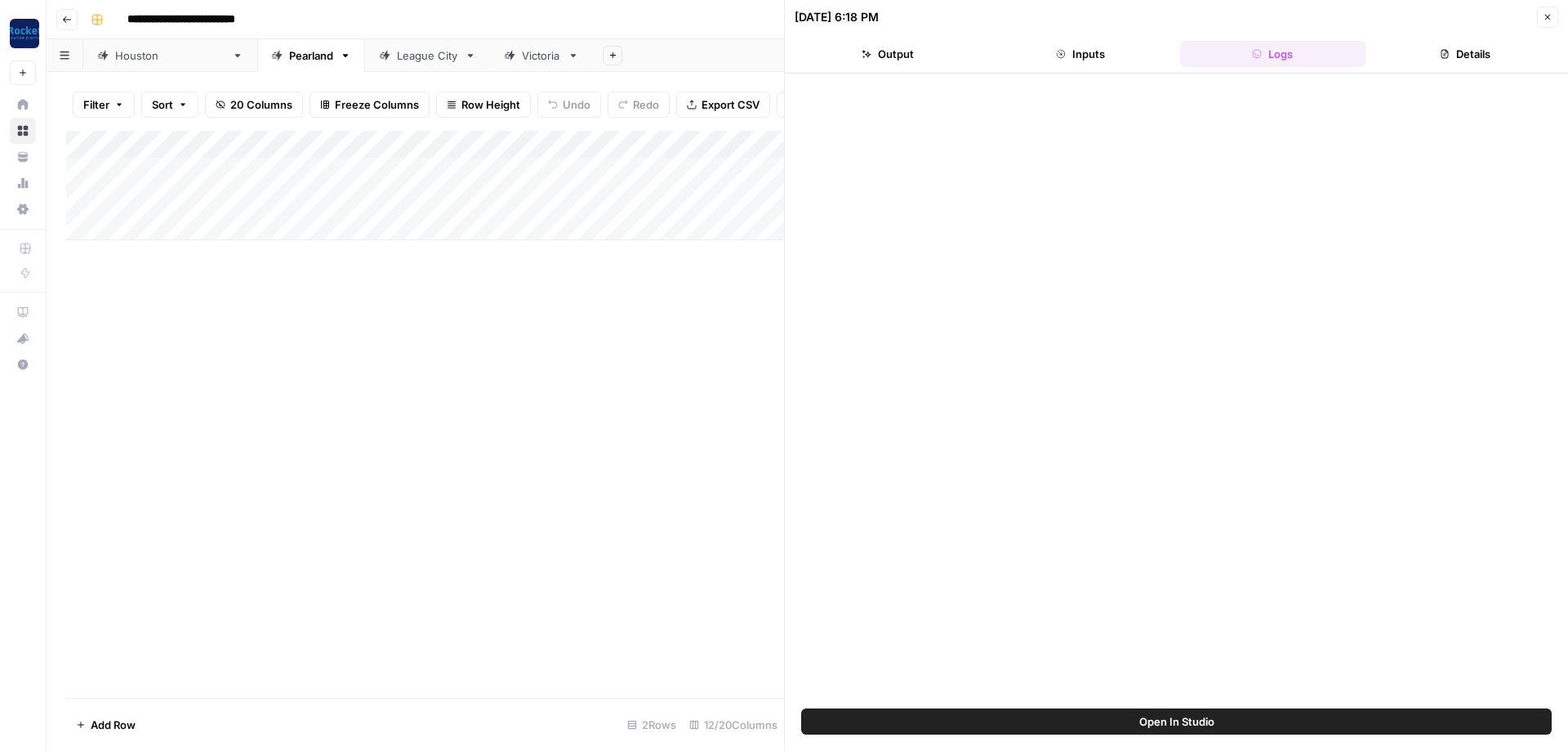
click at [1466, 58] on button "Details" at bounding box center [1465, 54] width 186 height 26
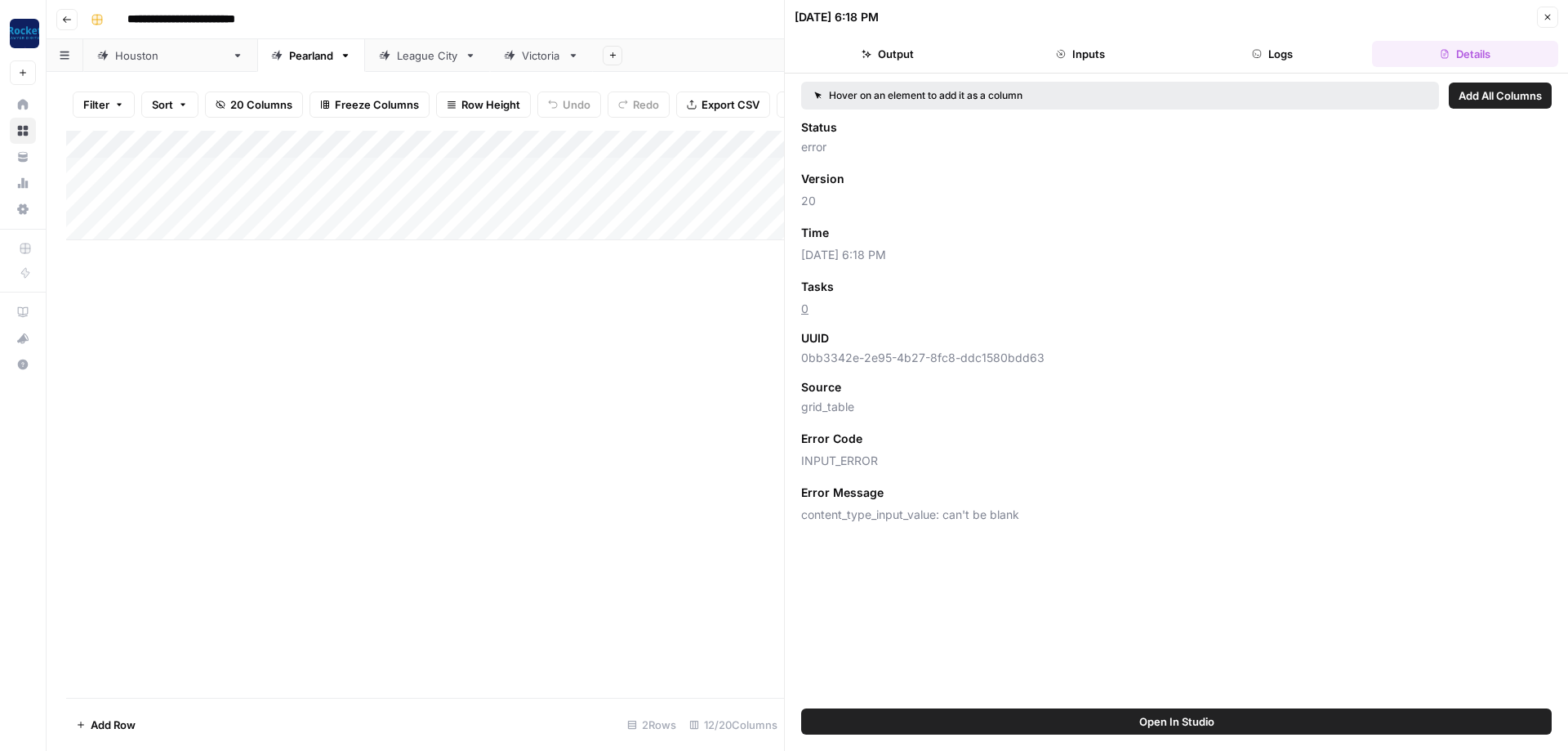
click at [1326, 52] on button "Logs" at bounding box center [1274, 54] width 186 height 26
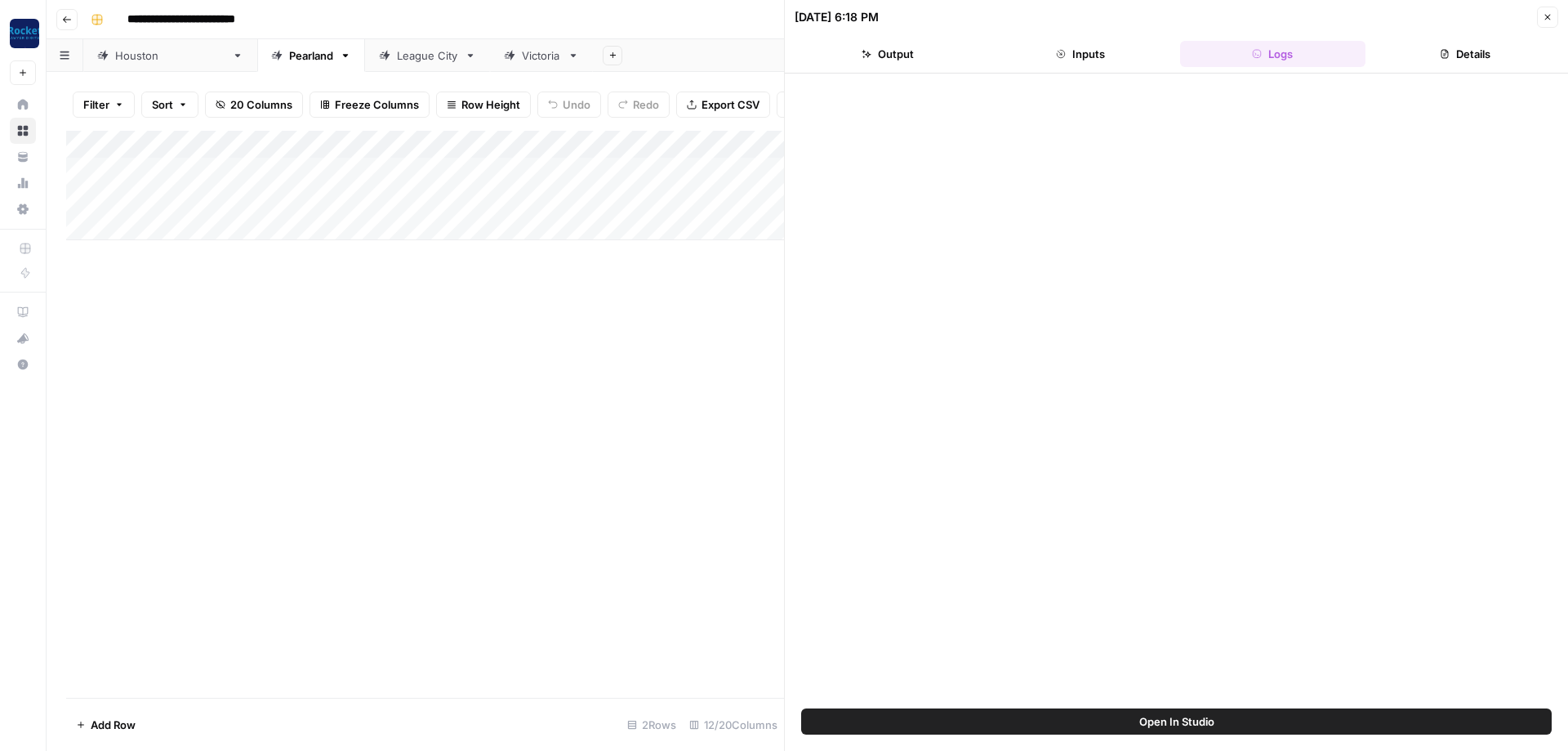
click at [1539, 21] on button "Close" at bounding box center [1547, 17] width 21 height 21
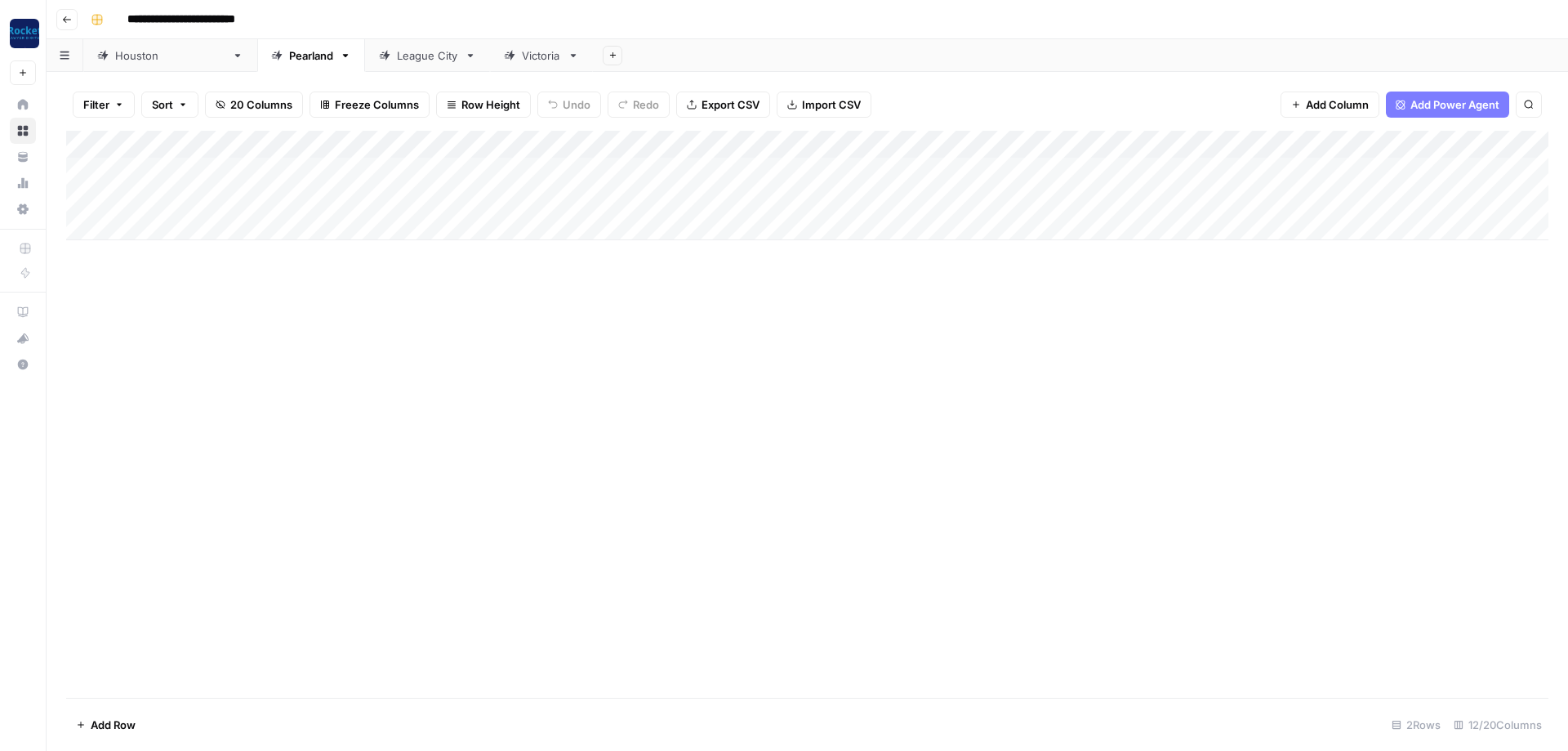
click at [949, 142] on div "Add Column" at bounding box center [807, 185] width 1482 height 109
click at [976, 174] on span "All Rows" at bounding box center [1007, 178] width 103 height 16
click at [929, 137] on div "Add Column" at bounding box center [807, 185] width 1482 height 109
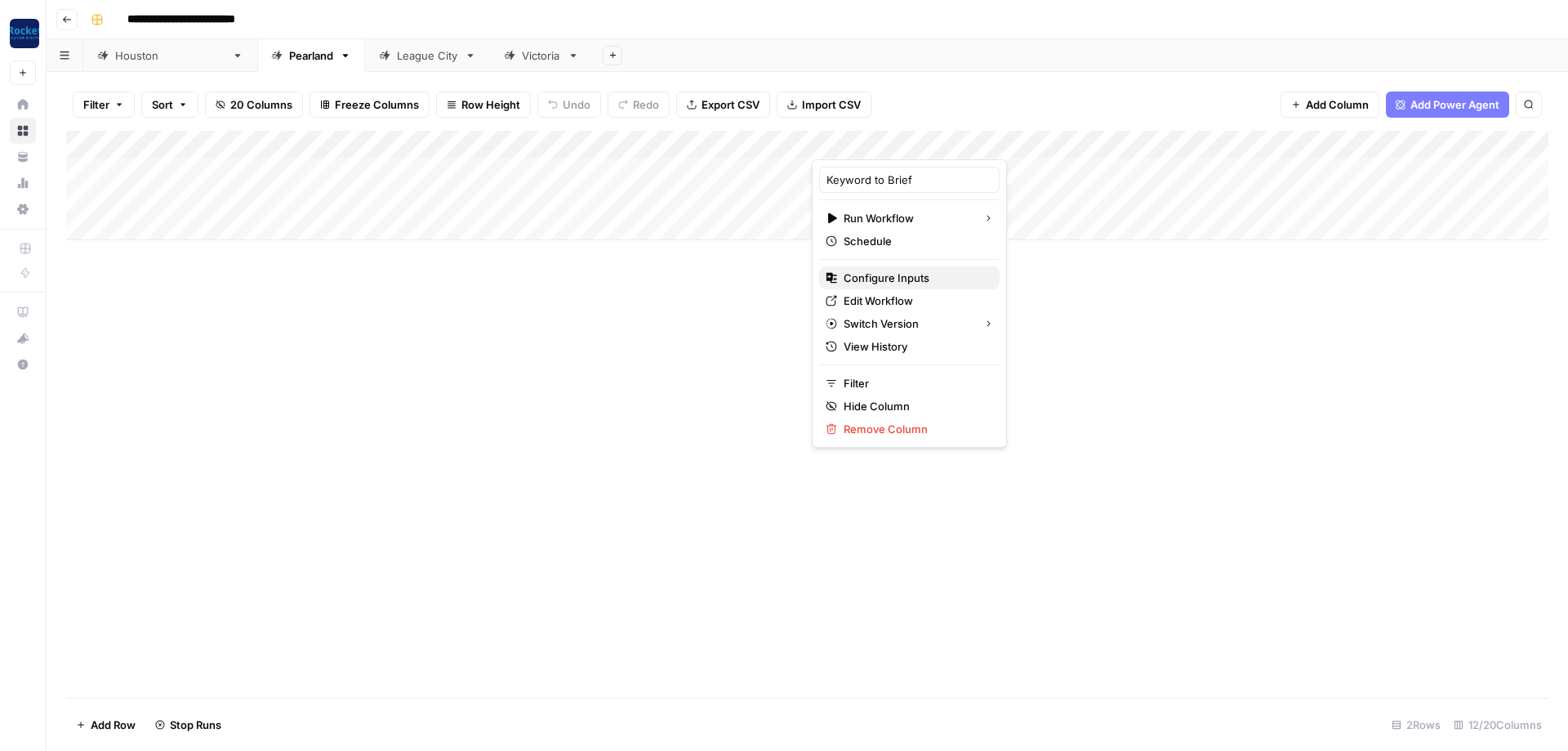
click at [875, 276] on span "Configure Inputs" at bounding box center [916, 277] width 143 height 16
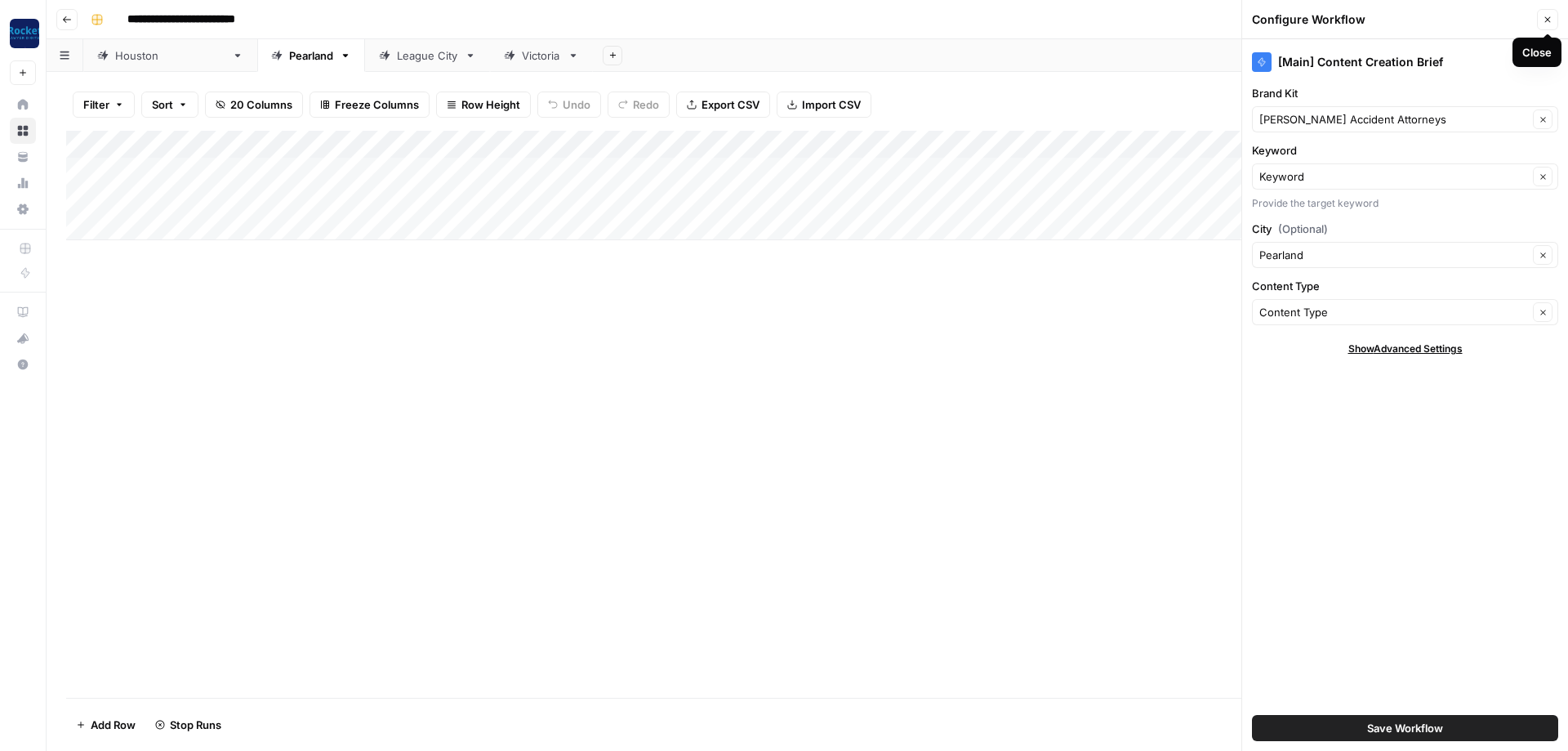
click at [1550, 25] on button "Close" at bounding box center [1547, 20] width 21 height 21
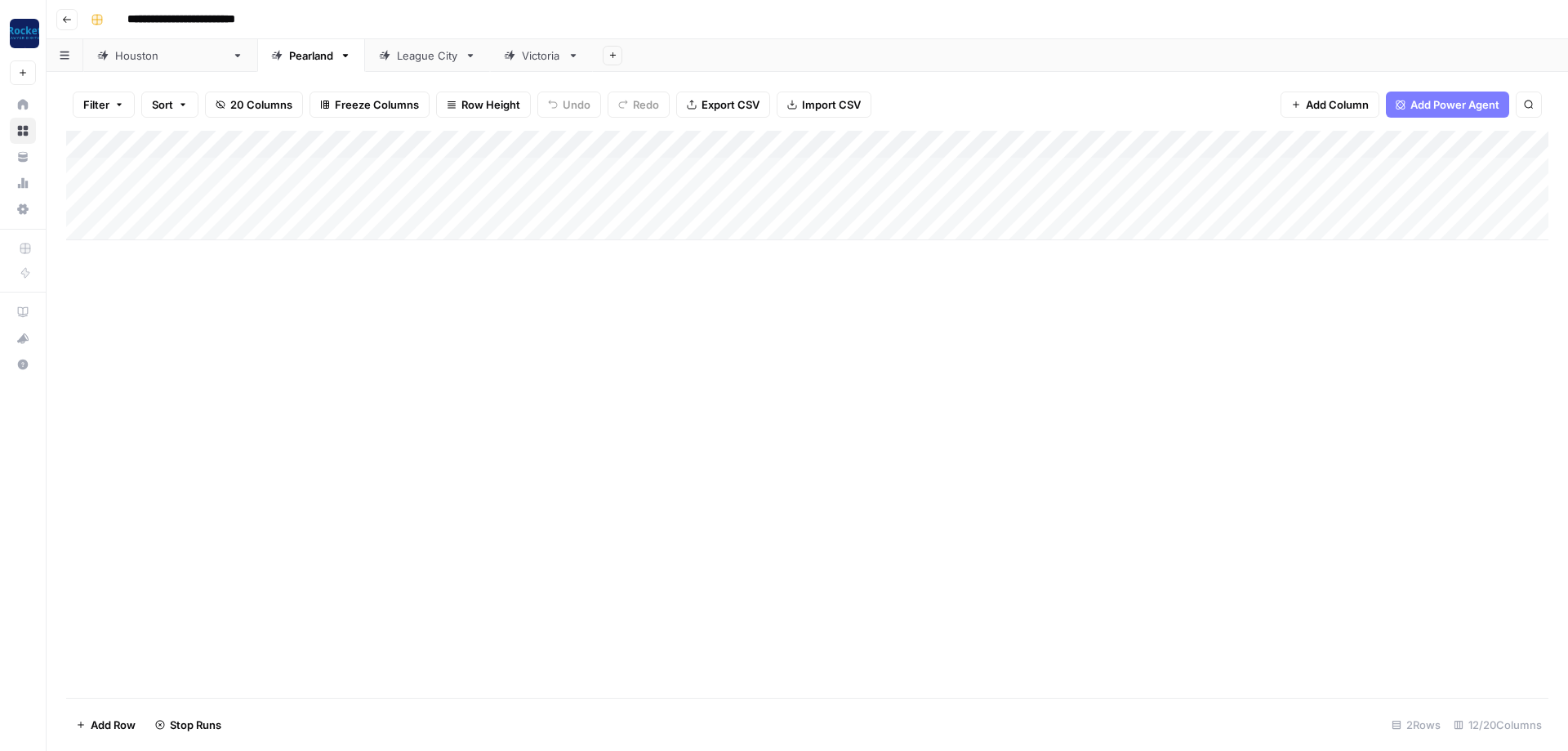
click at [396, 51] on div "League City" at bounding box center [427, 55] width 61 height 16
click at [797, 167] on div "Add Column" at bounding box center [807, 185] width 1482 height 109
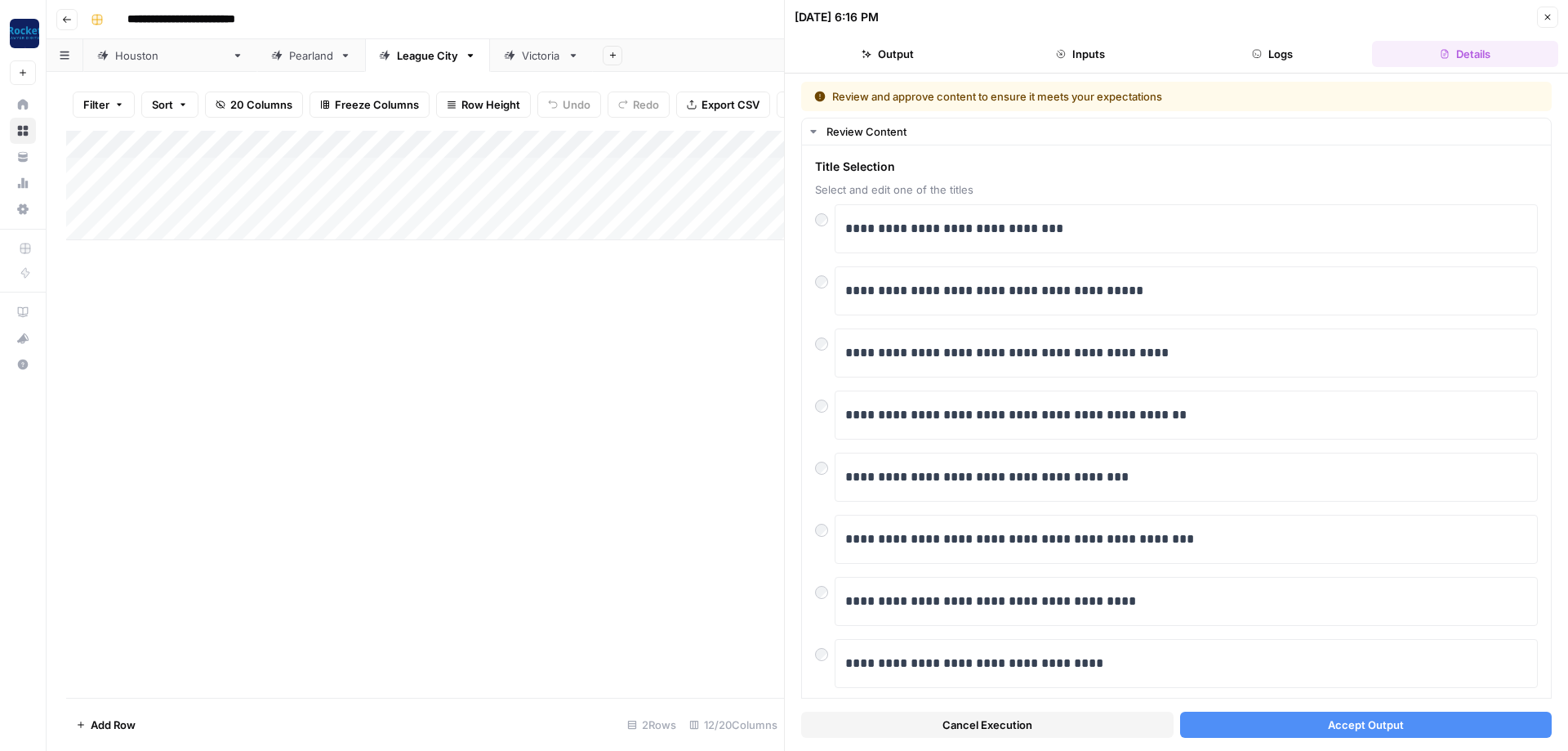
click at [1323, 730] on button "Accept Output" at bounding box center [1367, 724] width 372 height 26
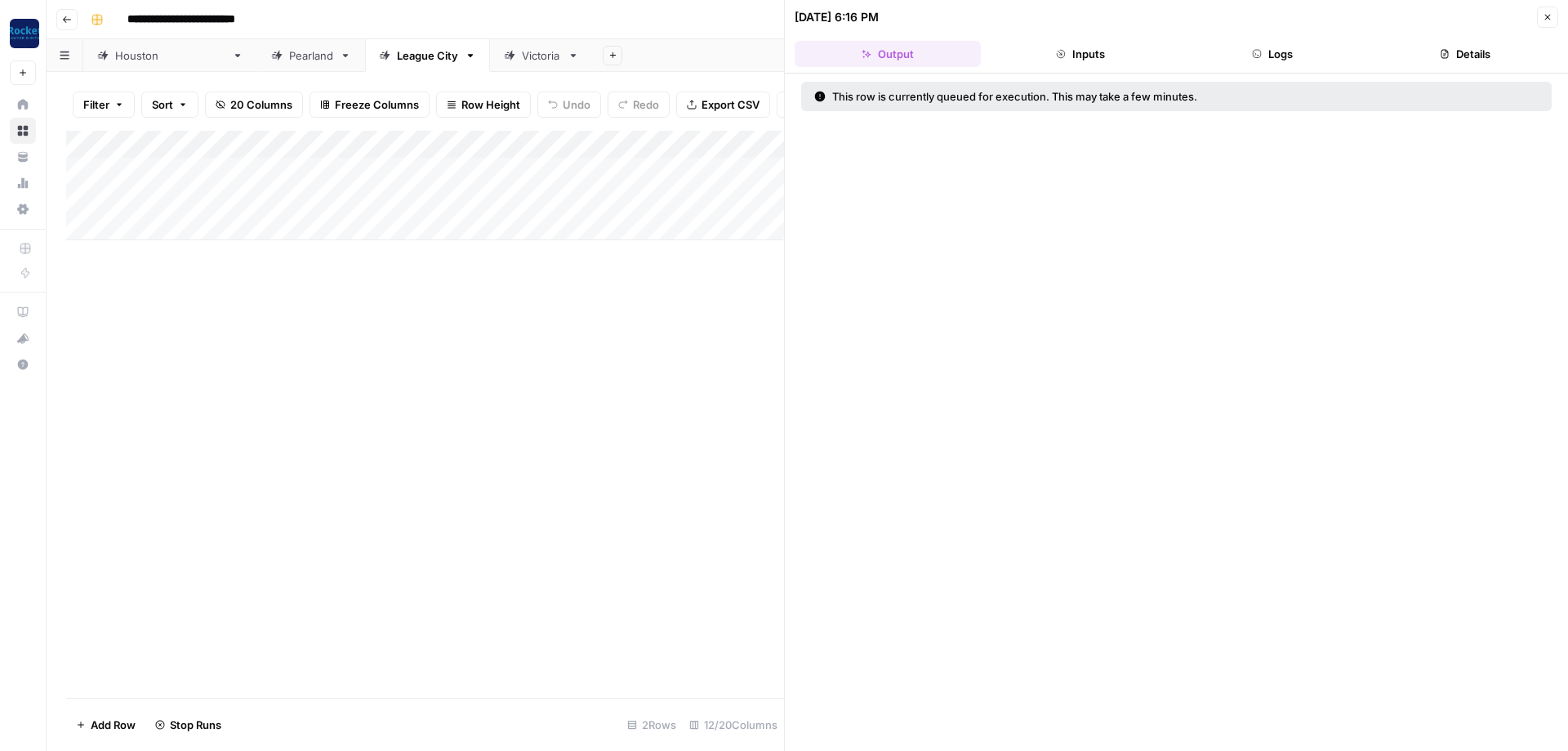
click at [748, 196] on div "Add Column" at bounding box center [425, 185] width 718 height 109
click at [763, 202] on div "Add Column" at bounding box center [425, 185] width 718 height 109
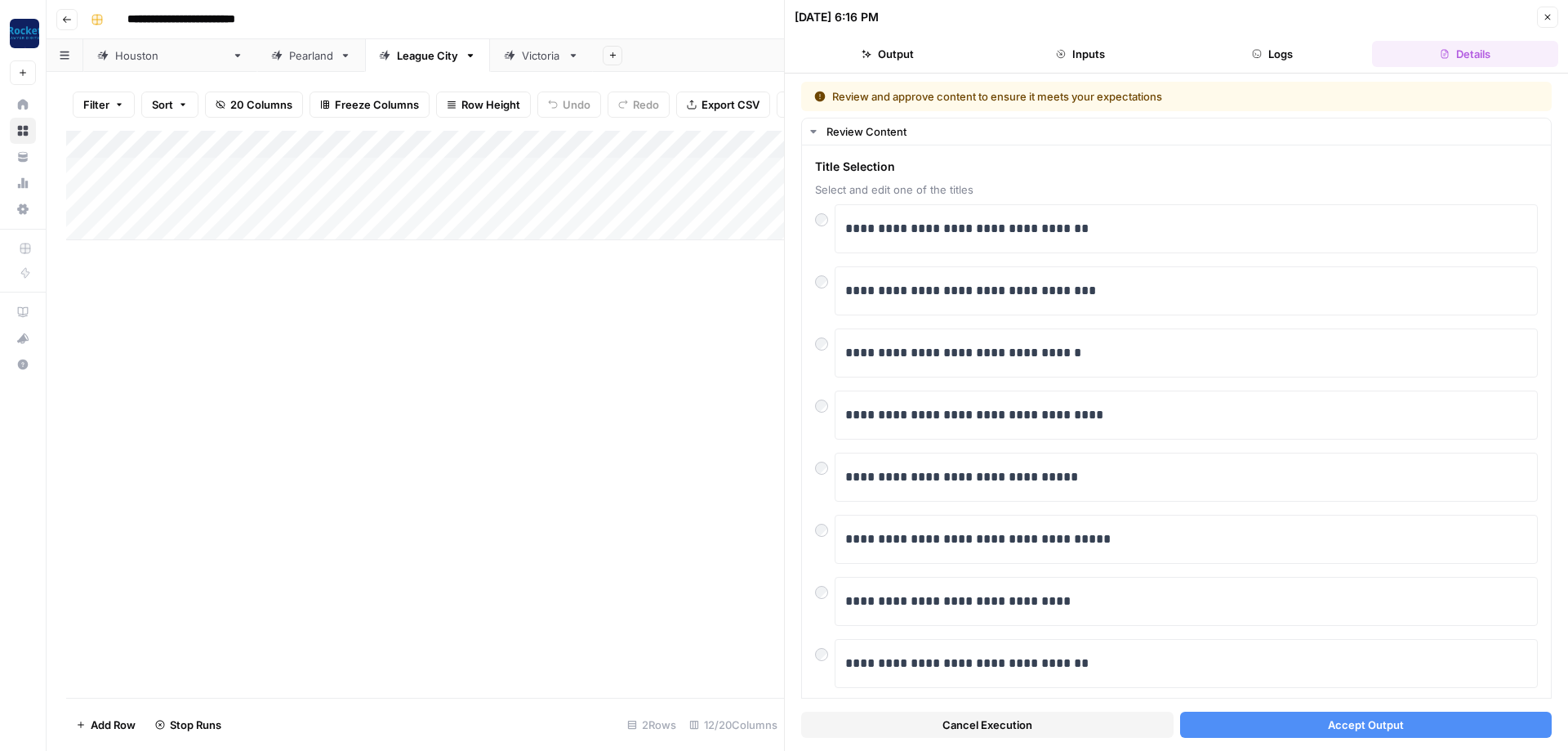
click at [1288, 721] on button "Accept Output" at bounding box center [1367, 724] width 372 height 26
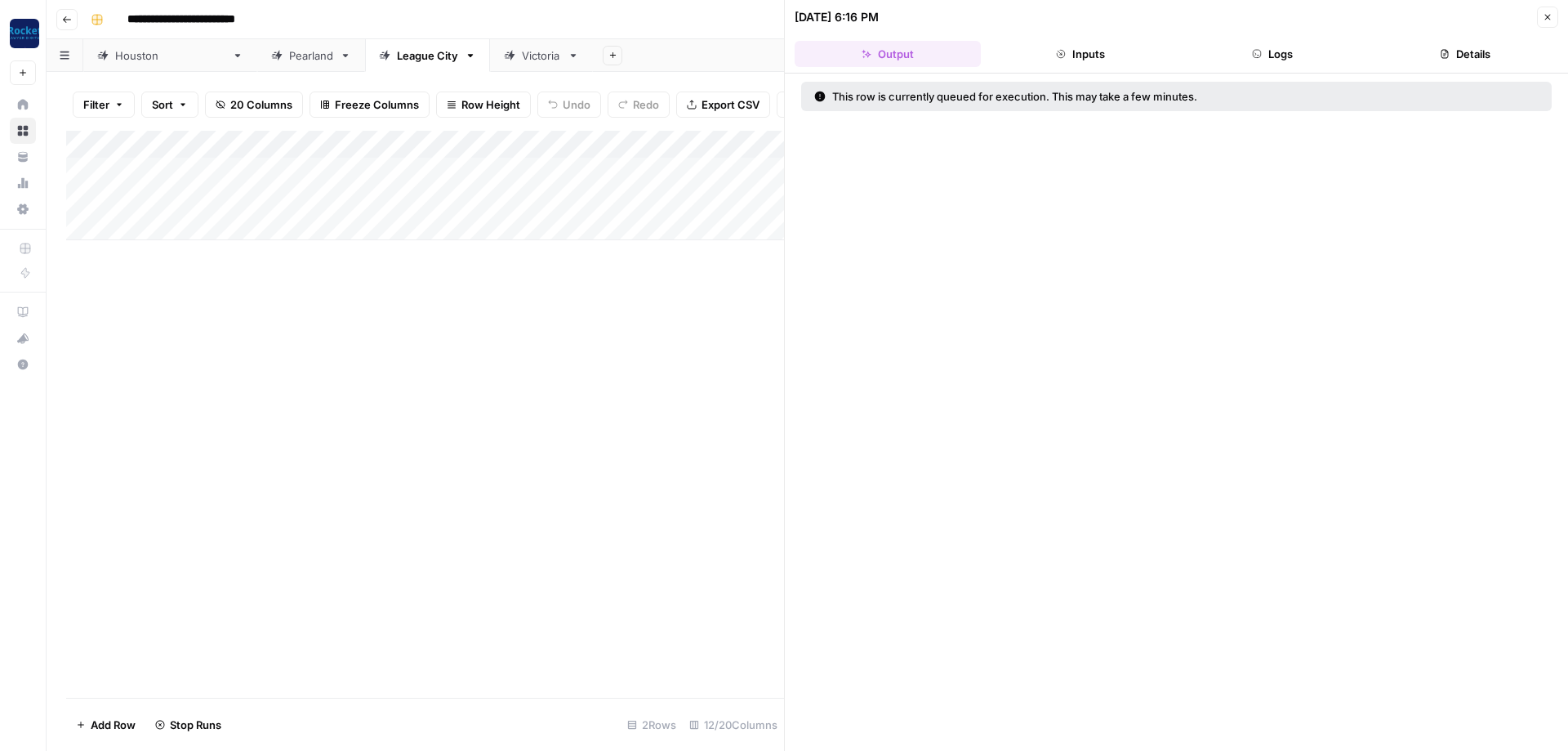
click at [522, 54] on div "Victoria" at bounding box center [541, 55] width 39 height 16
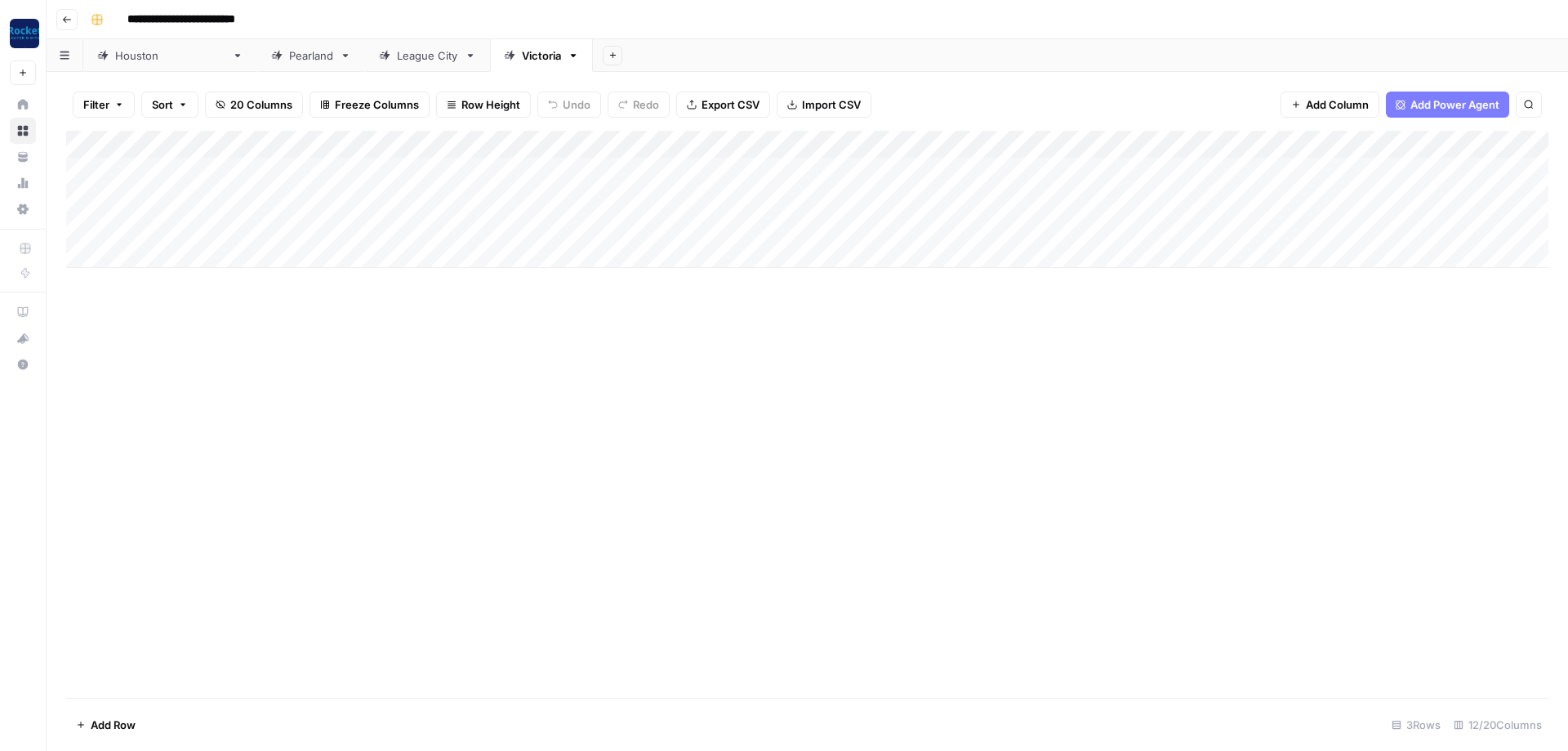
click at [764, 164] on div "Add Column" at bounding box center [807, 199] width 1482 height 137
click at [822, 168] on div "Add Column" at bounding box center [807, 199] width 1482 height 137
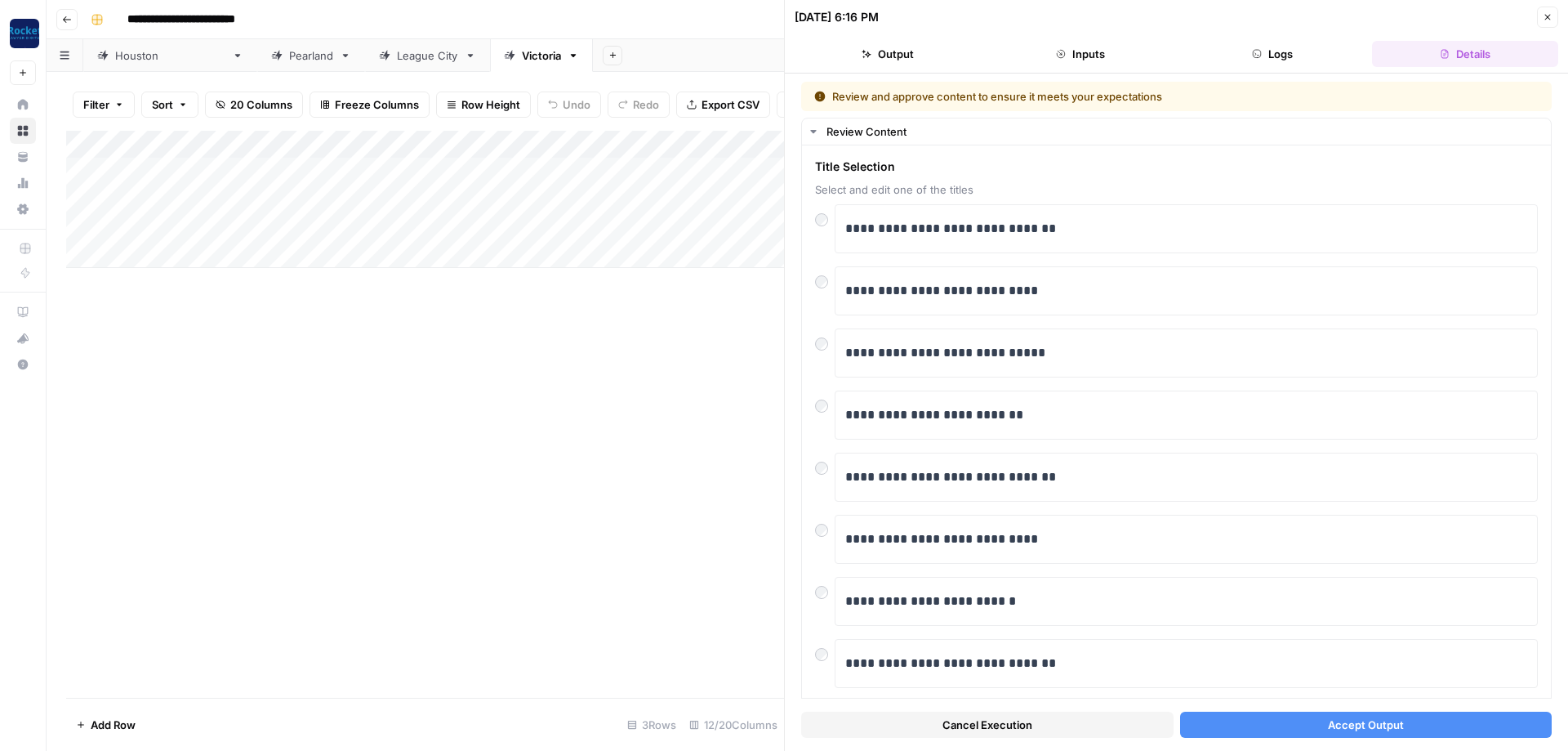
click at [1325, 722] on button "Accept Output" at bounding box center [1367, 724] width 372 height 26
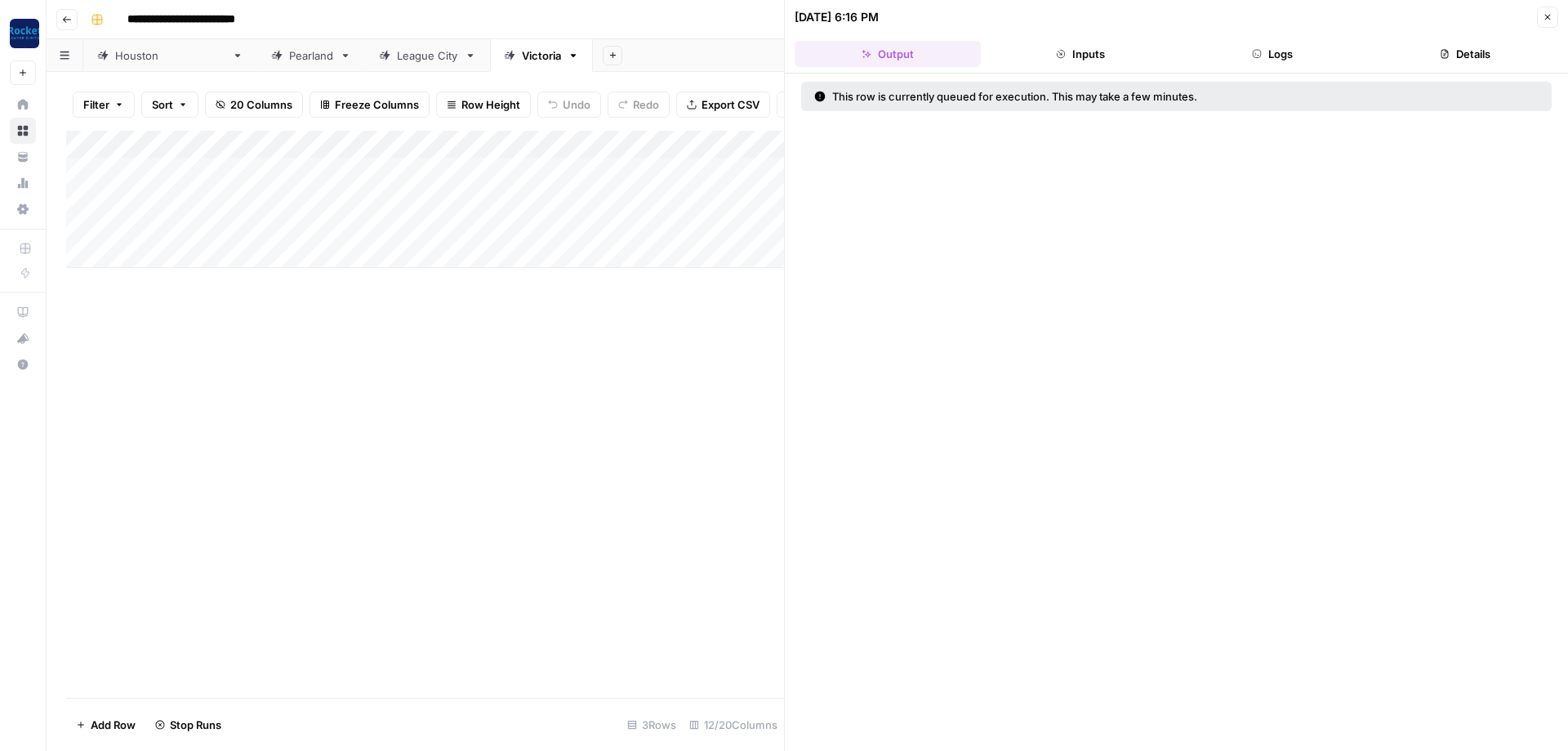
click at [729, 192] on div "Add Column" at bounding box center [425, 199] width 718 height 137
click at [736, 192] on div "Add Column" at bounding box center [425, 199] width 718 height 137
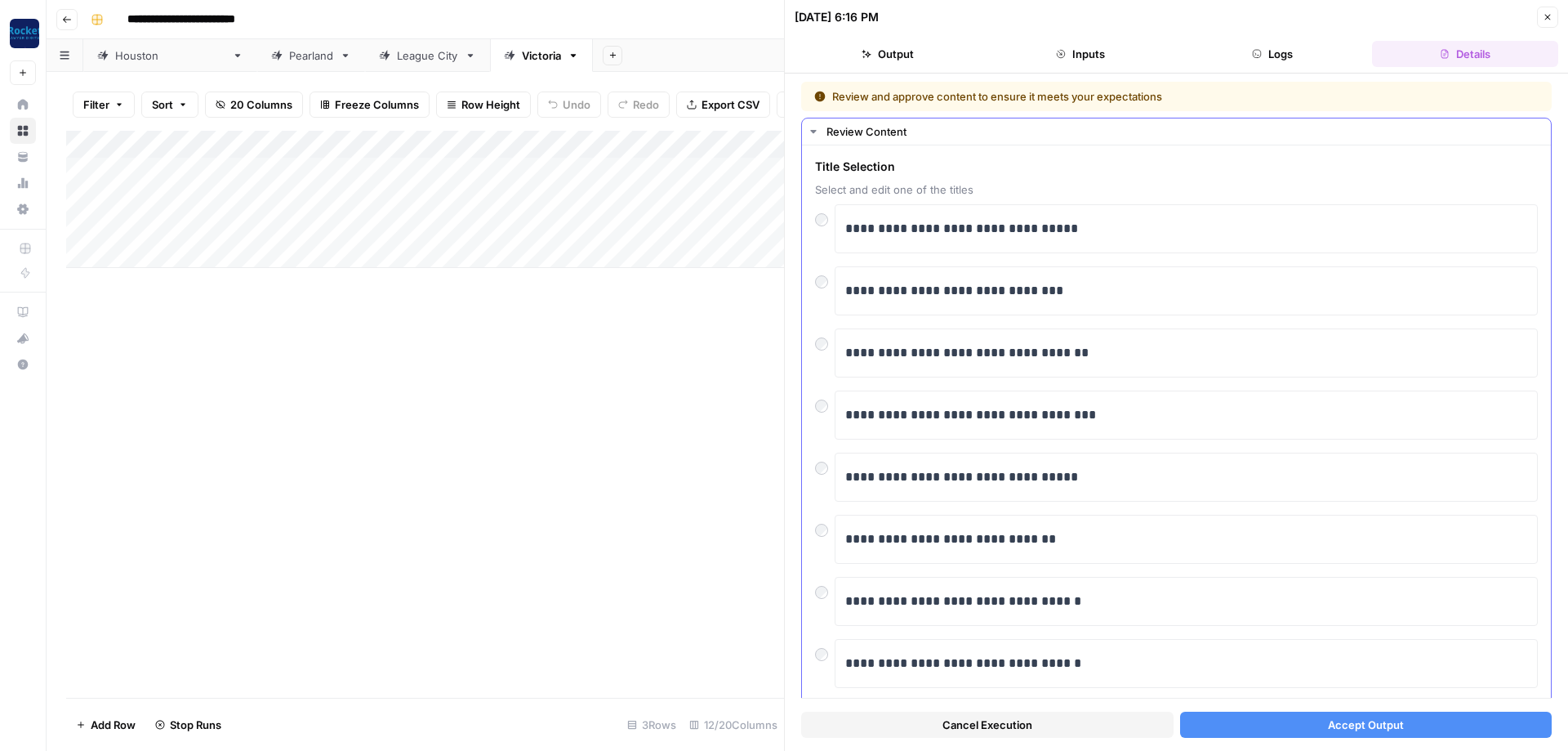
click at [1233, 684] on div "**********" at bounding box center [1187, 663] width 703 height 49
click at [1246, 714] on div "Cancel Execution Accept Output" at bounding box center [1176, 720] width 751 height 44
click at [1247, 717] on button "Accept Output" at bounding box center [1367, 724] width 372 height 26
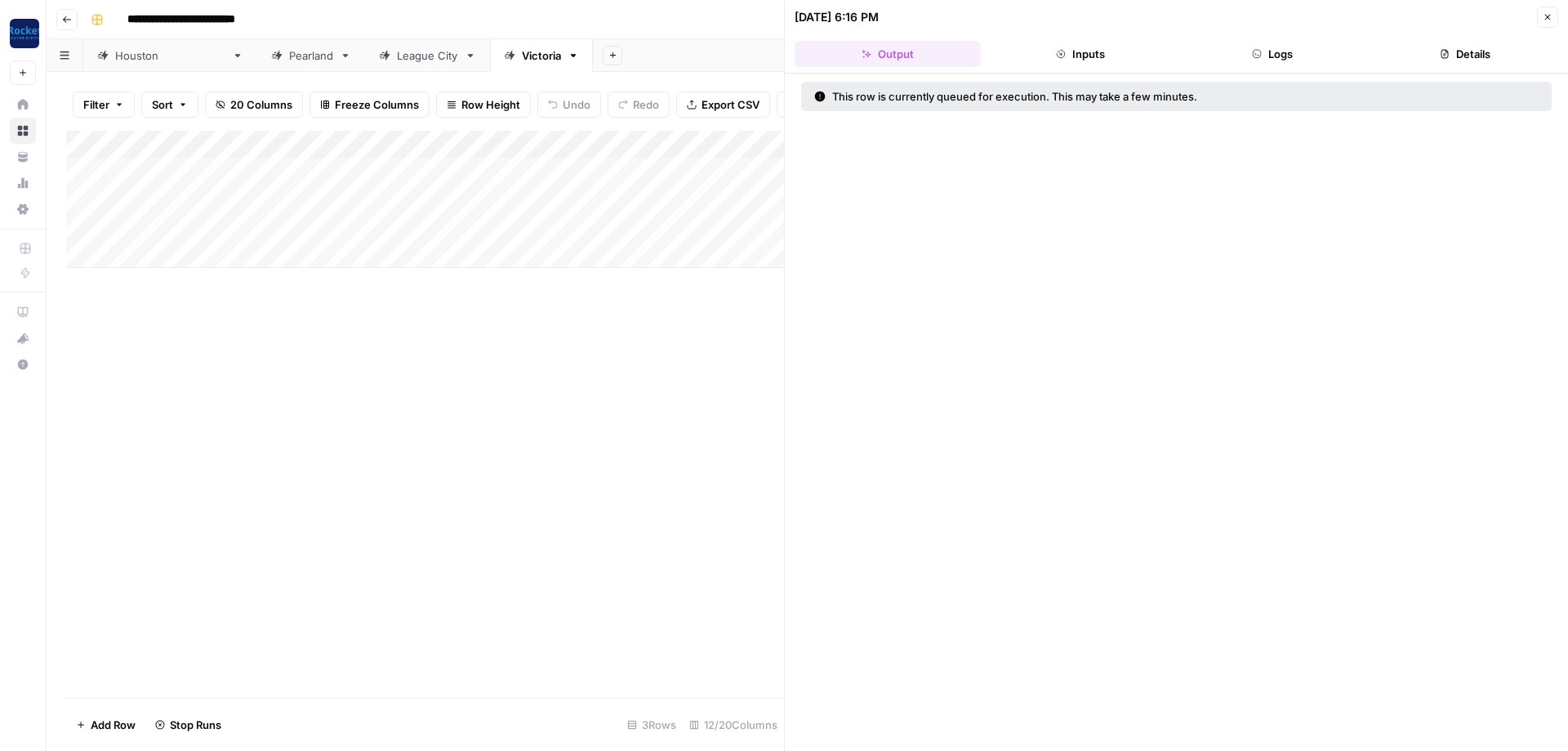
click at [717, 222] on div "Add Column" at bounding box center [425, 199] width 718 height 137
click at [731, 219] on div "Add Column" at bounding box center [425, 199] width 718 height 137
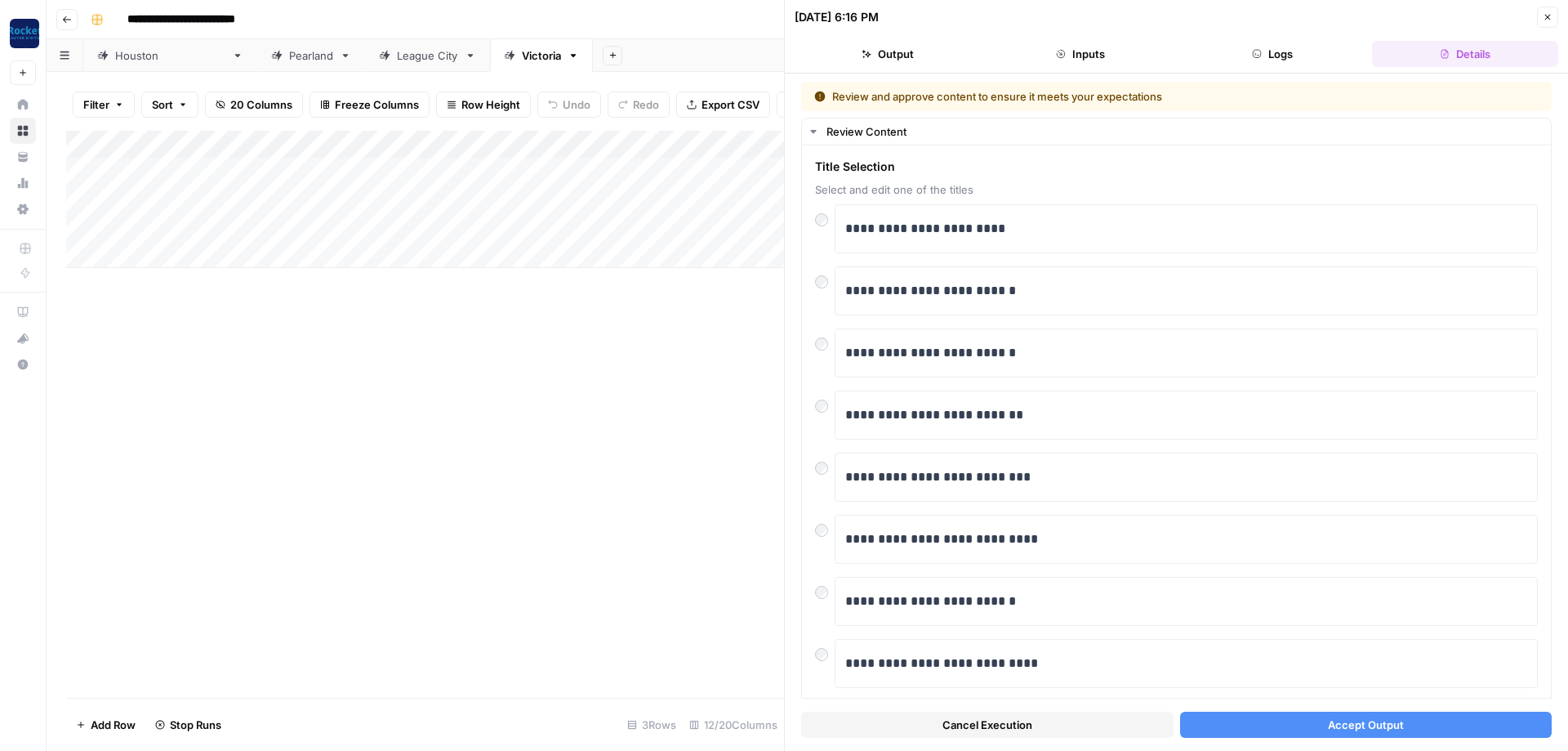
click at [1263, 728] on button "Accept Output" at bounding box center [1367, 724] width 372 height 26
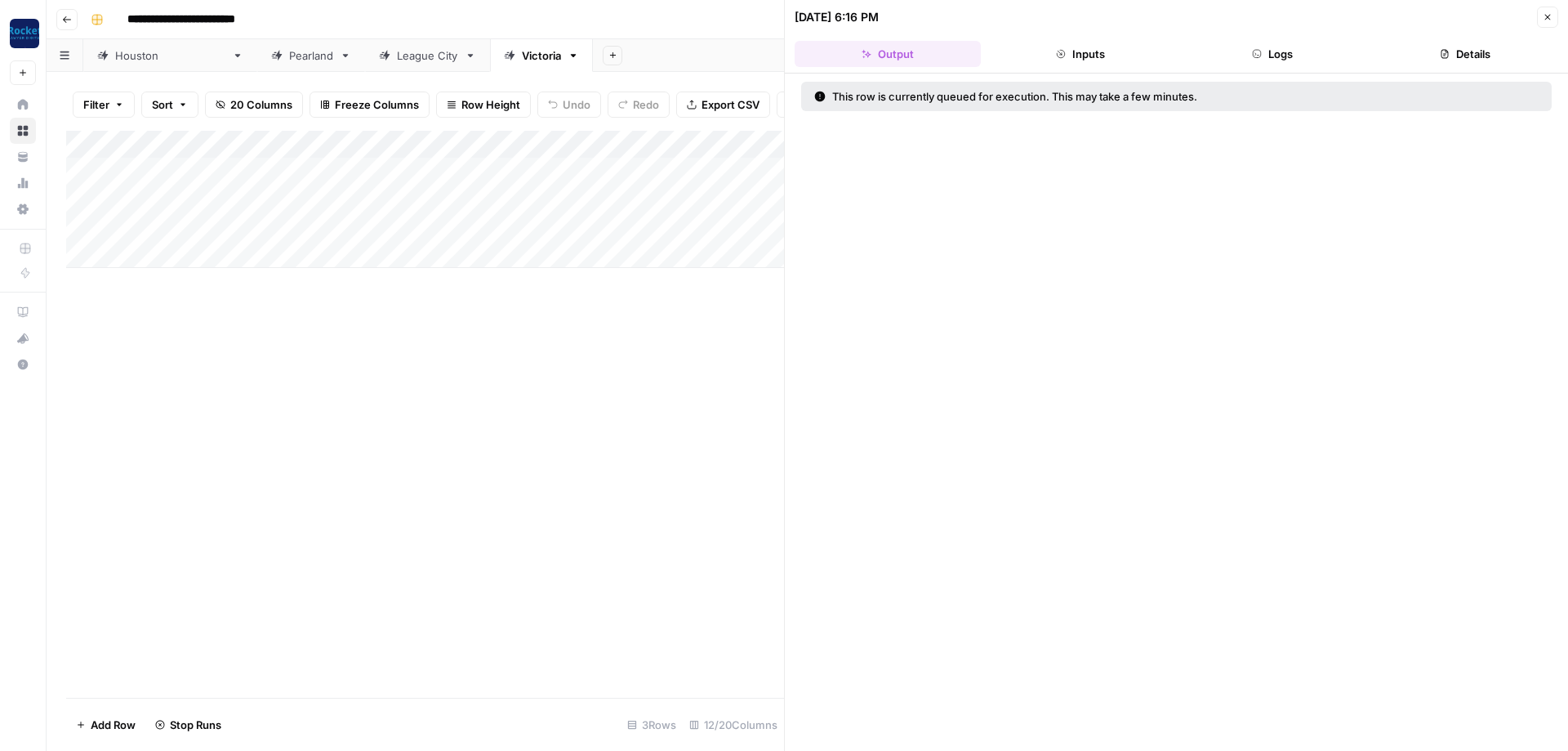
click at [1558, 21] on header "08/14/25 at 6:16 PM Close Output Inputs Logs Details" at bounding box center [1176, 37] width 783 height 73
click at [1553, 16] on button "Close" at bounding box center [1547, 17] width 21 height 21
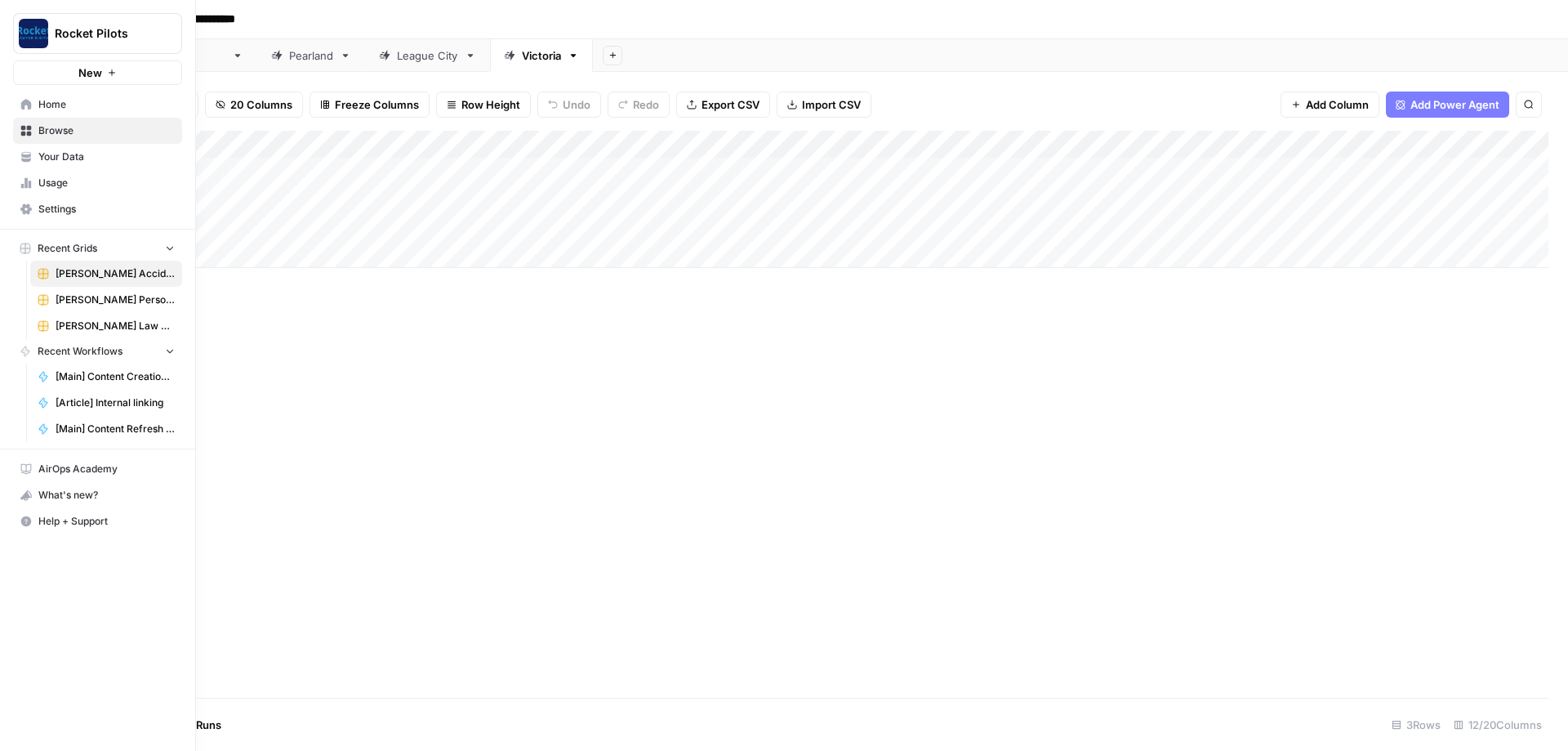
click at [53, 107] on span "Home" at bounding box center [107, 105] width 136 height 14
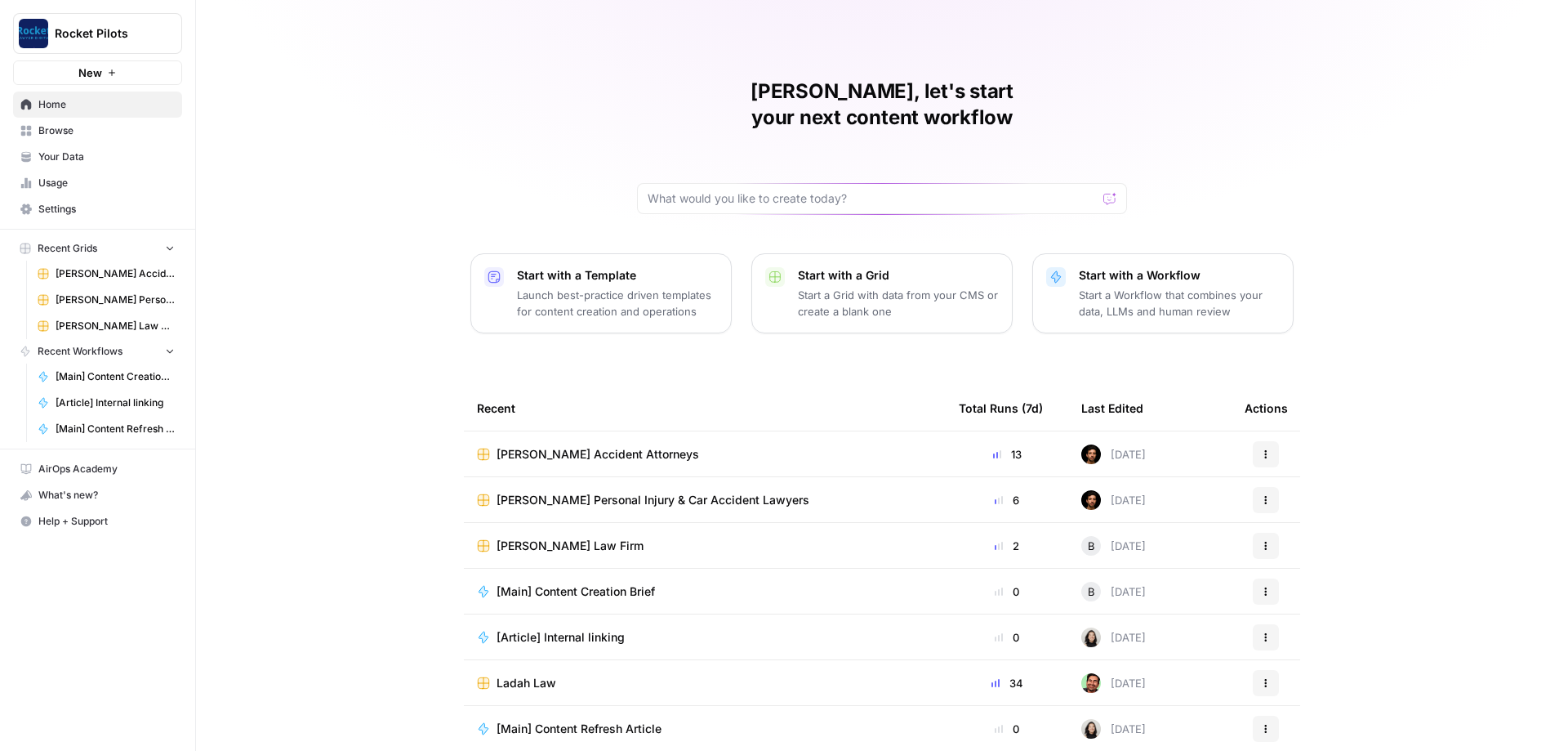
scroll to position [1, 0]
click at [52, 130] on span "Browse" at bounding box center [107, 131] width 136 height 14
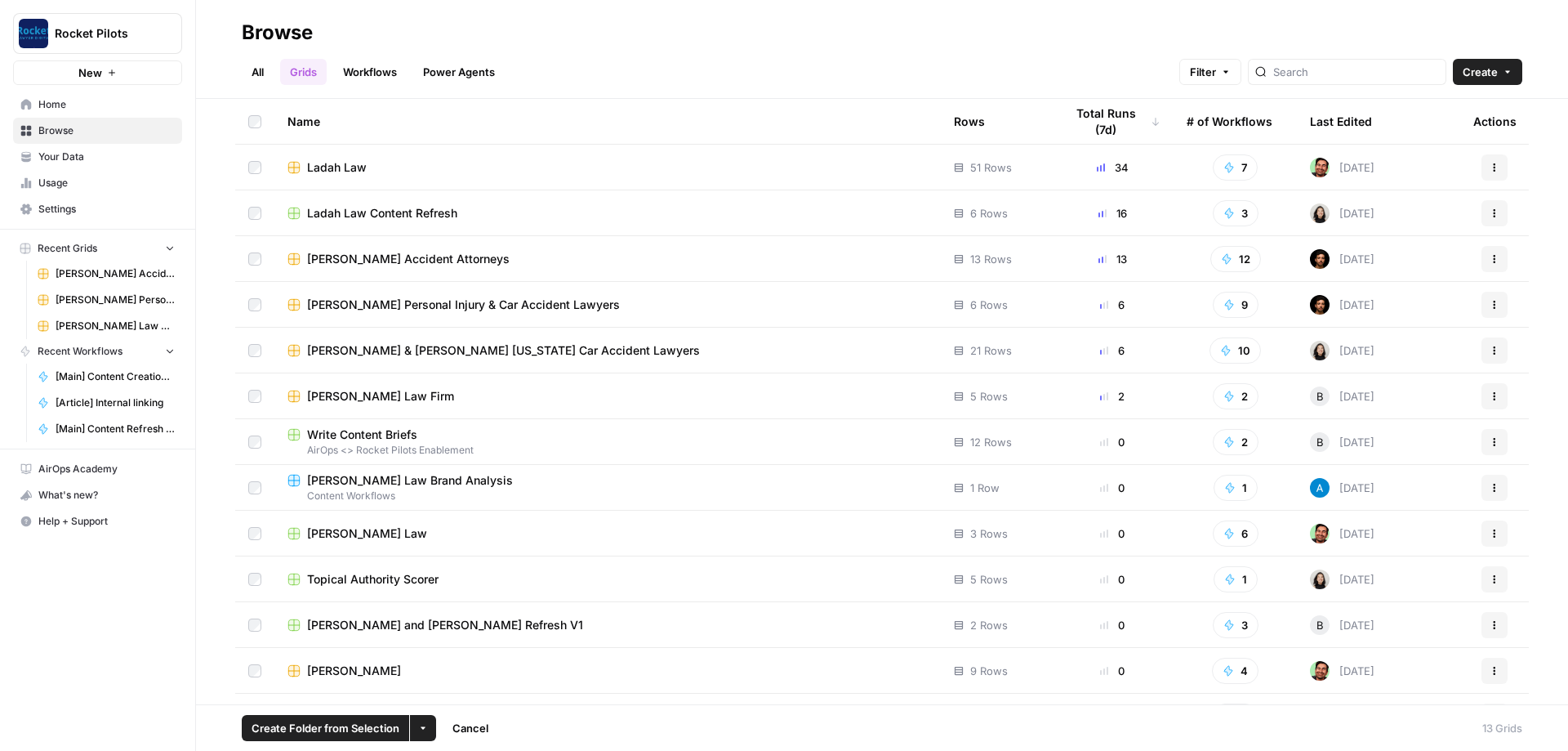
click at [1490, 303] on icon "button" at bounding box center [1494, 304] width 10 height 10
click at [1393, 341] on span "Duplicate" at bounding box center [1422, 343] width 131 height 16
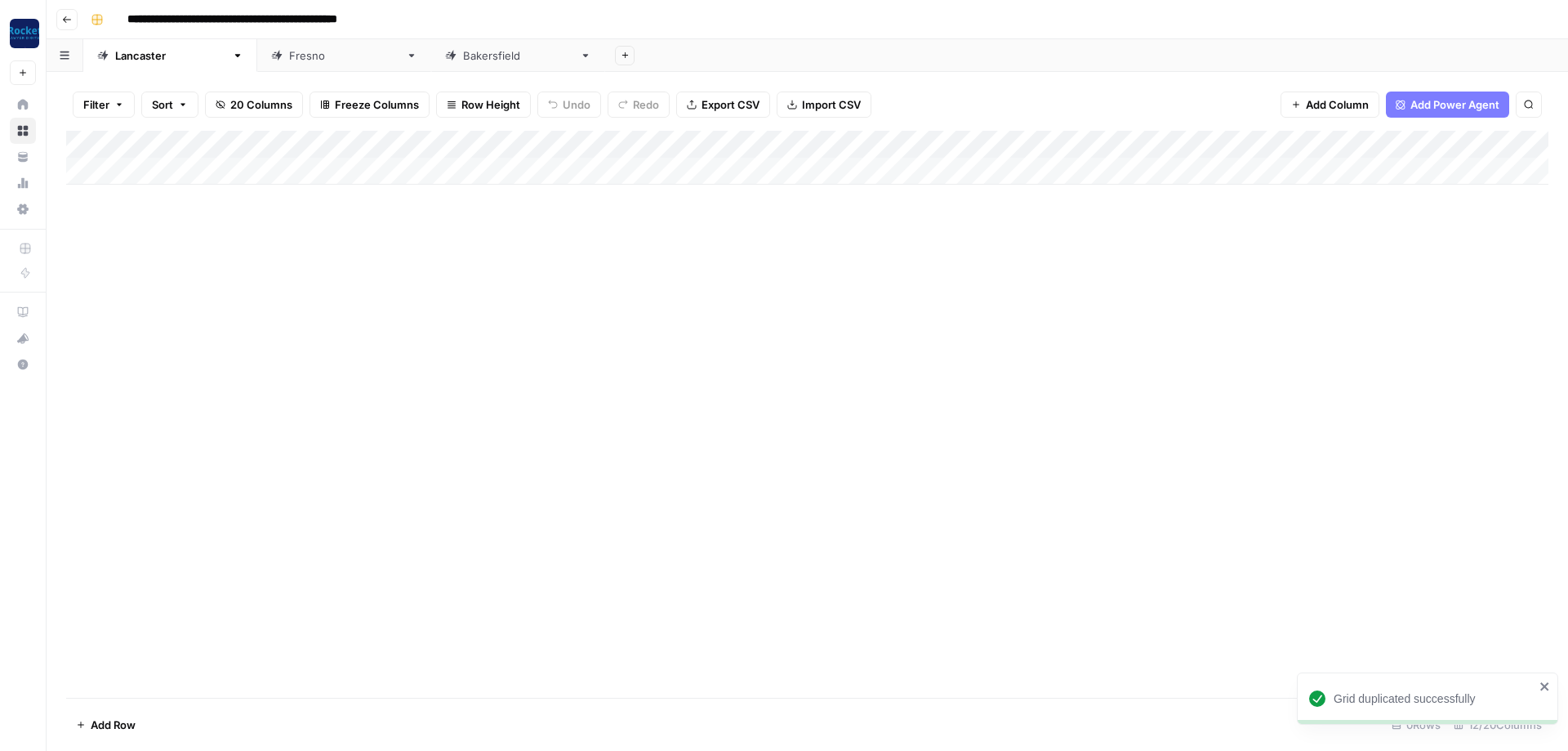
click at [260, 16] on input "**********" at bounding box center [275, 19] width 311 height 26
type input "**********"
click at [406, 56] on icon at bounding box center [412, 55] width 12 height 12
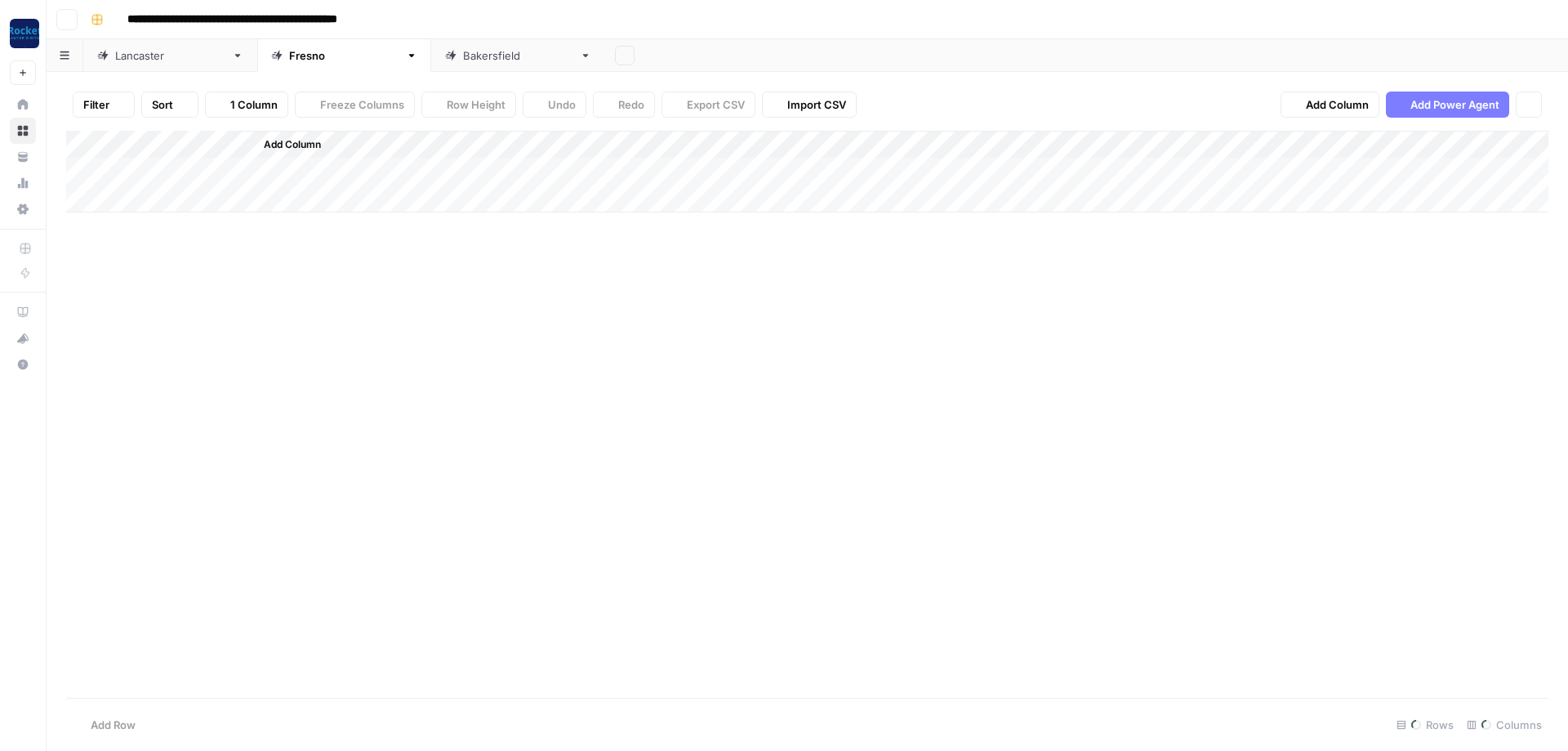
click at [406, 58] on icon "button" at bounding box center [412, 55] width 12 height 12
click at [285, 16] on input "**********" at bounding box center [275, 19] width 311 height 26
type input "**********"
click at [303, 310] on div "Add Column" at bounding box center [807, 414] width 1482 height 567
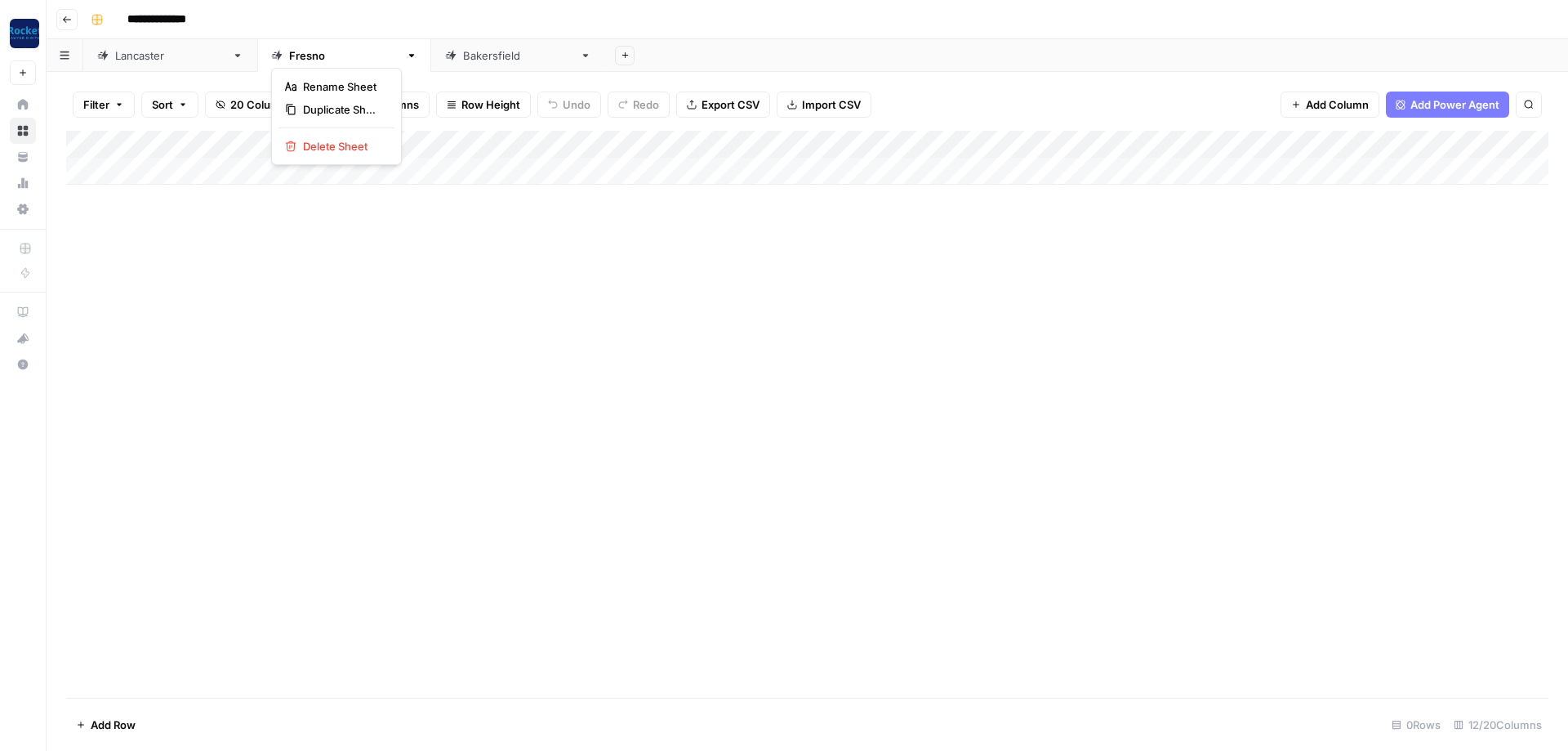
click at [406, 56] on icon "button" at bounding box center [412, 55] width 12 height 12
click at [324, 140] on span "Delete Sheet" at bounding box center [343, 146] width 79 height 16
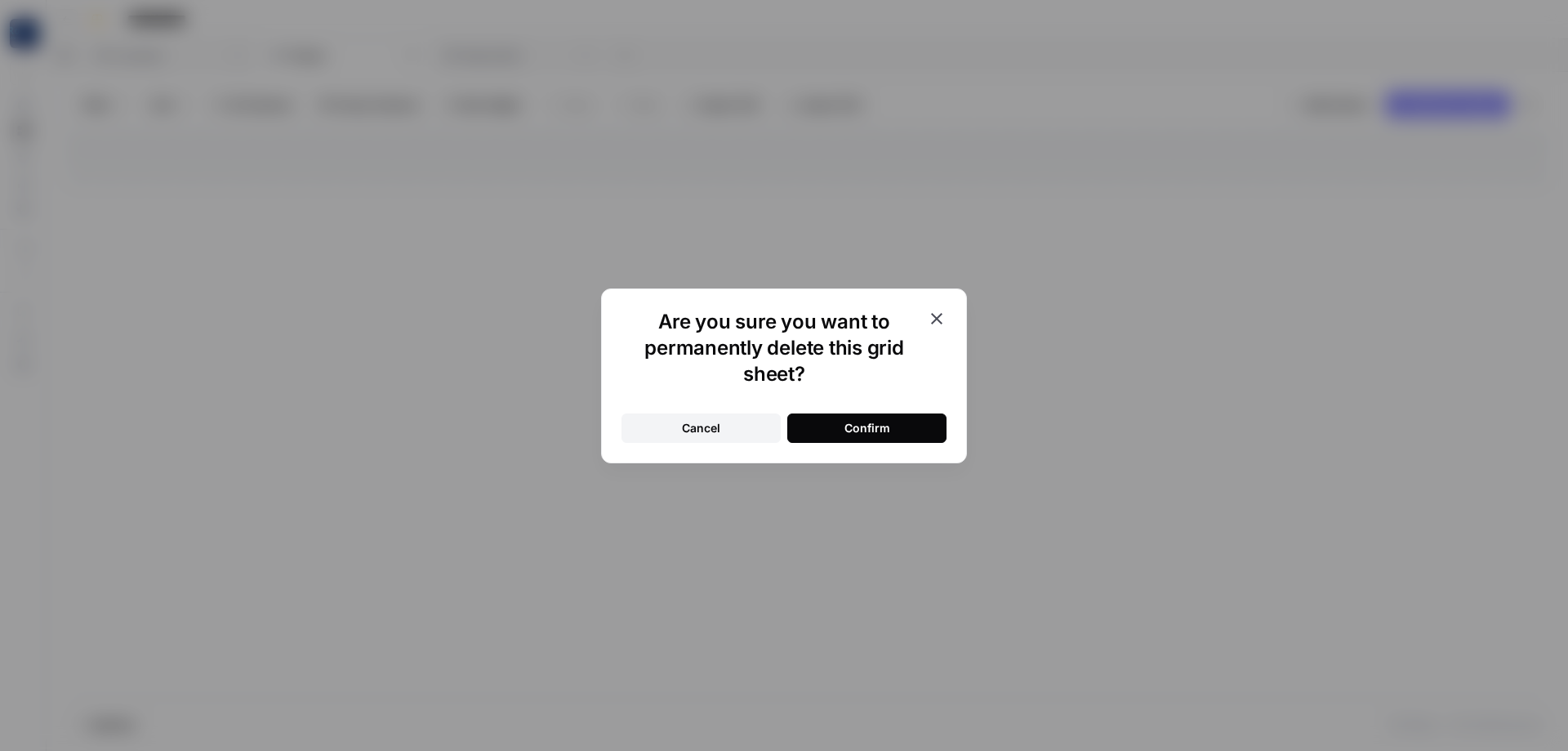
click at [883, 415] on button "Confirm" at bounding box center [867, 428] width 159 height 30
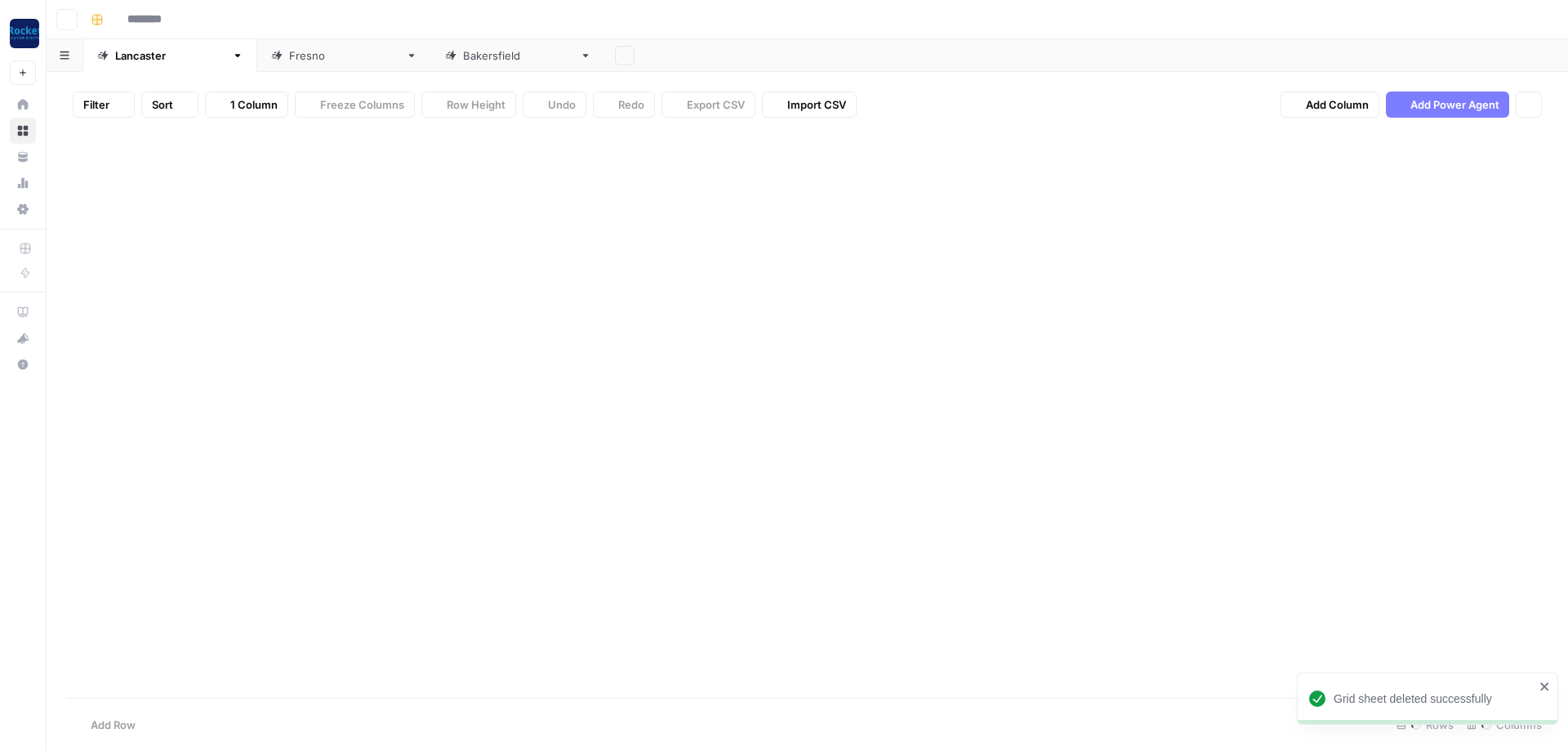
type input "**********"
click at [409, 56] on icon at bounding box center [412, 55] width 5 height 4
click at [406, 56] on icon "button" at bounding box center [412, 55] width 12 height 12
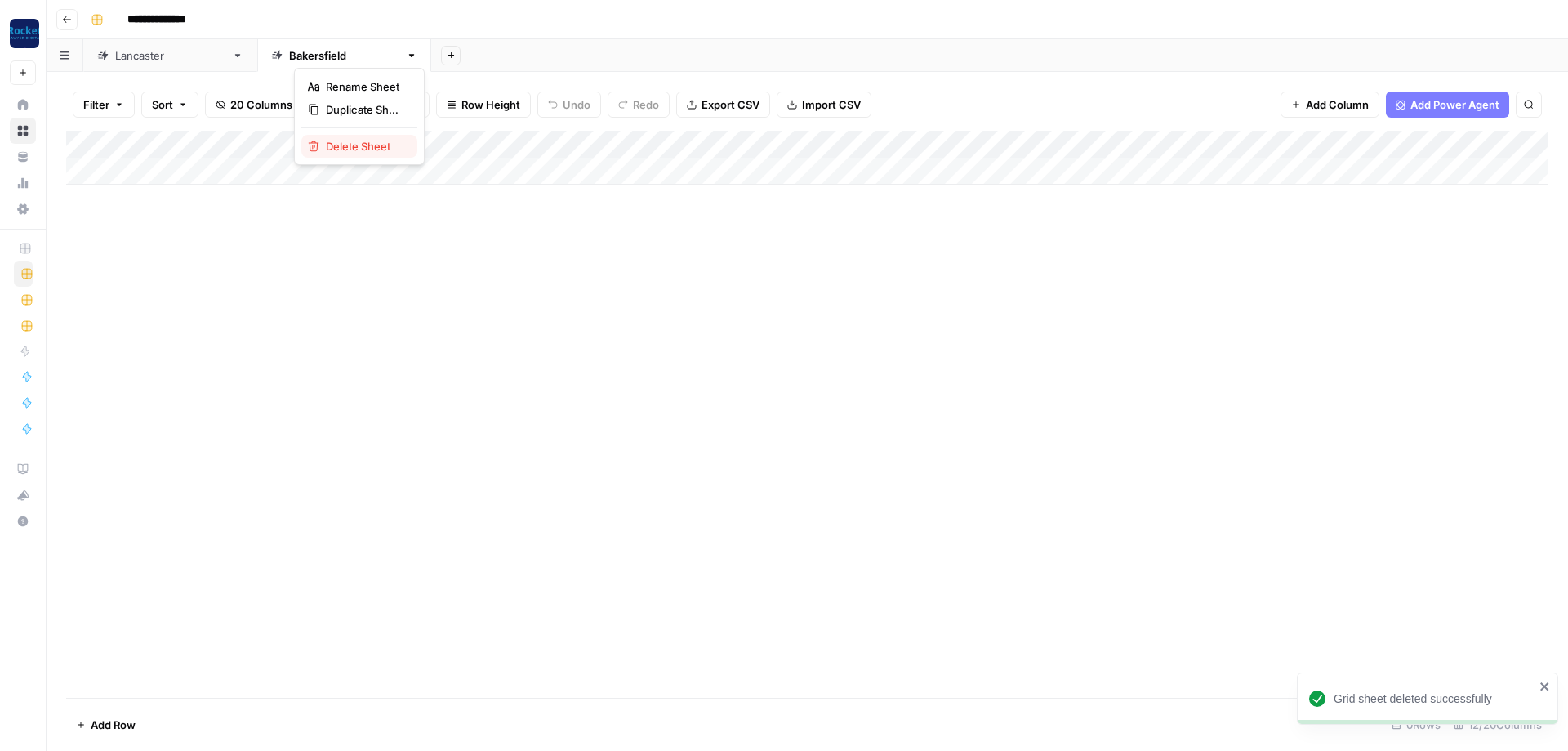
click at [341, 143] on span "Delete Sheet" at bounding box center [365, 146] width 79 height 16
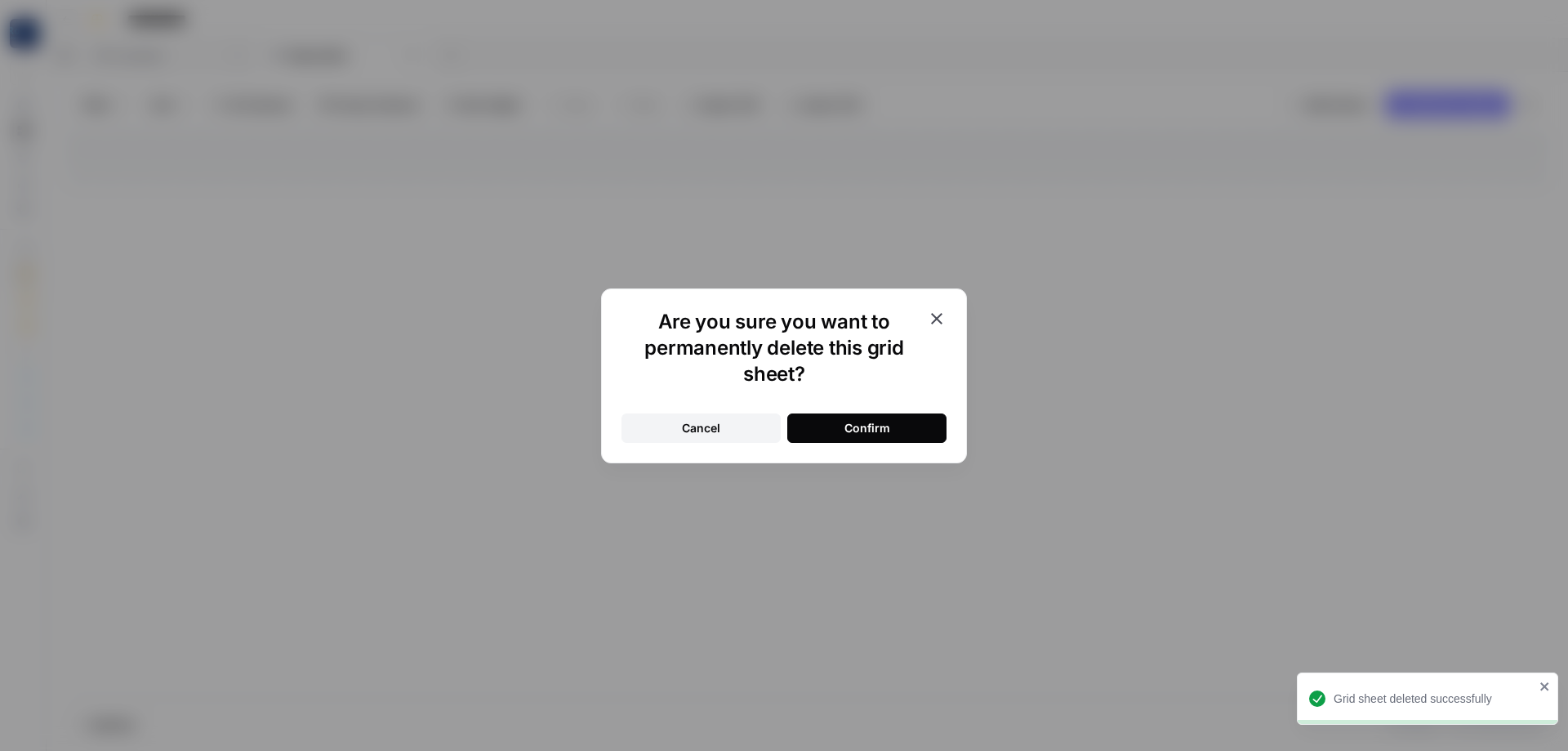
click at [865, 424] on div "Confirm" at bounding box center [867, 428] width 46 height 16
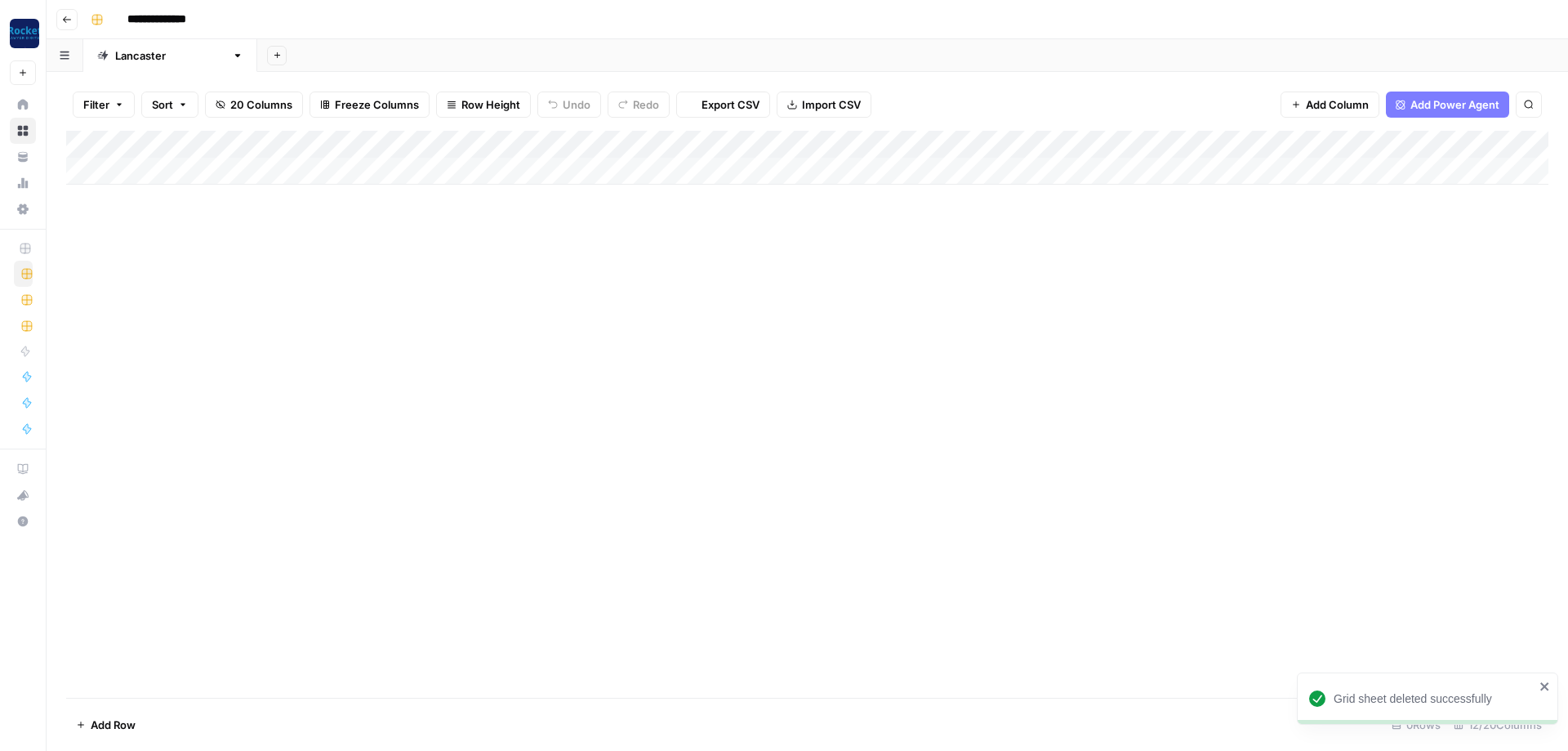
click at [127, 55] on div "[GEOGRAPHIC_DATA]" at bounding box center [170, 55] width 110 height 16
click at [128, 55] on div "[GEOGRAPHIC_DATA]" at bounding box center [170, 55] width 110 height 16
type input "*********"
click at [771, 139] on div "Add Column" at bounding box center [807, 158] width 1482 height 54
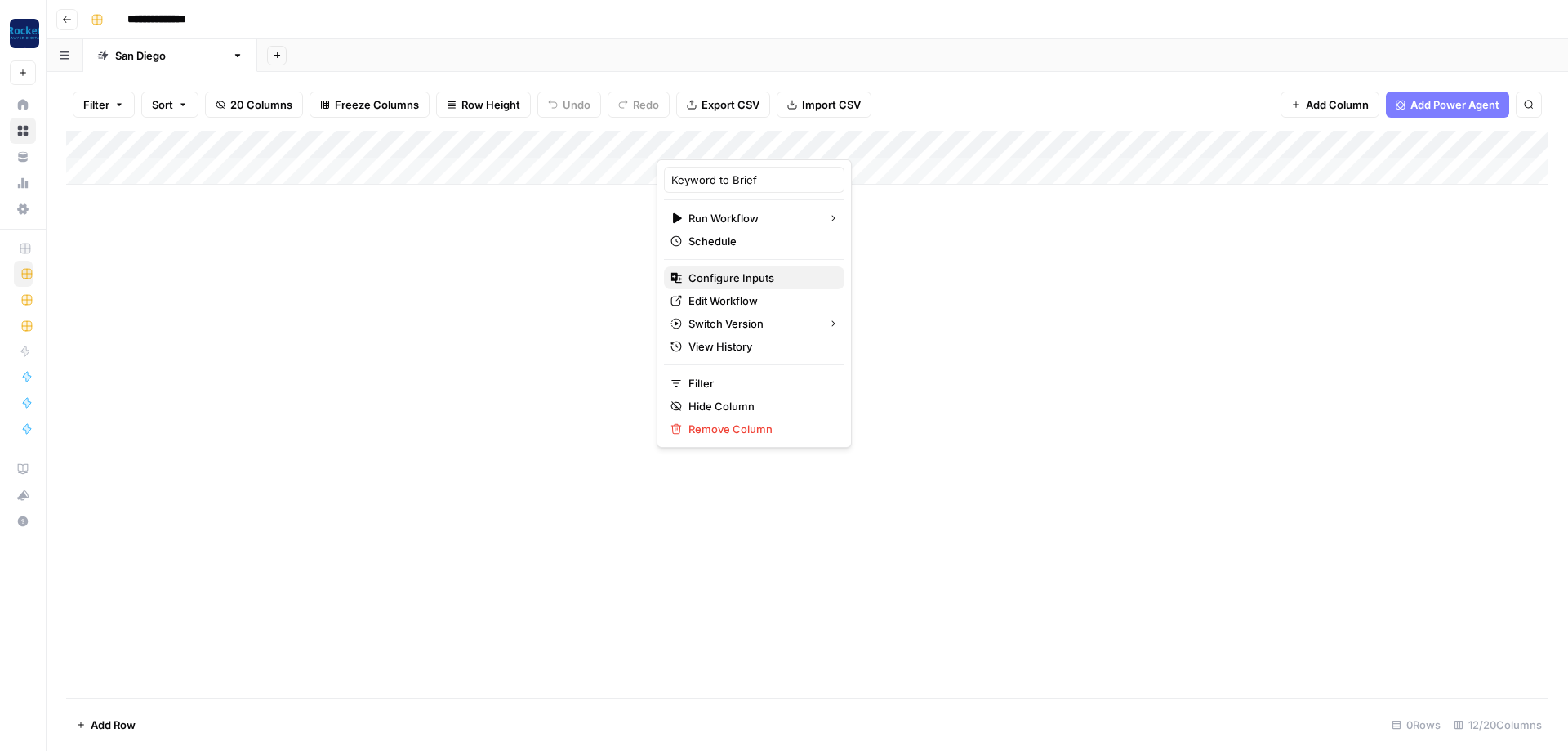
click at [714, 272] on span "Configure Inputs" at bounding box center [760, 277] width 143 height 16
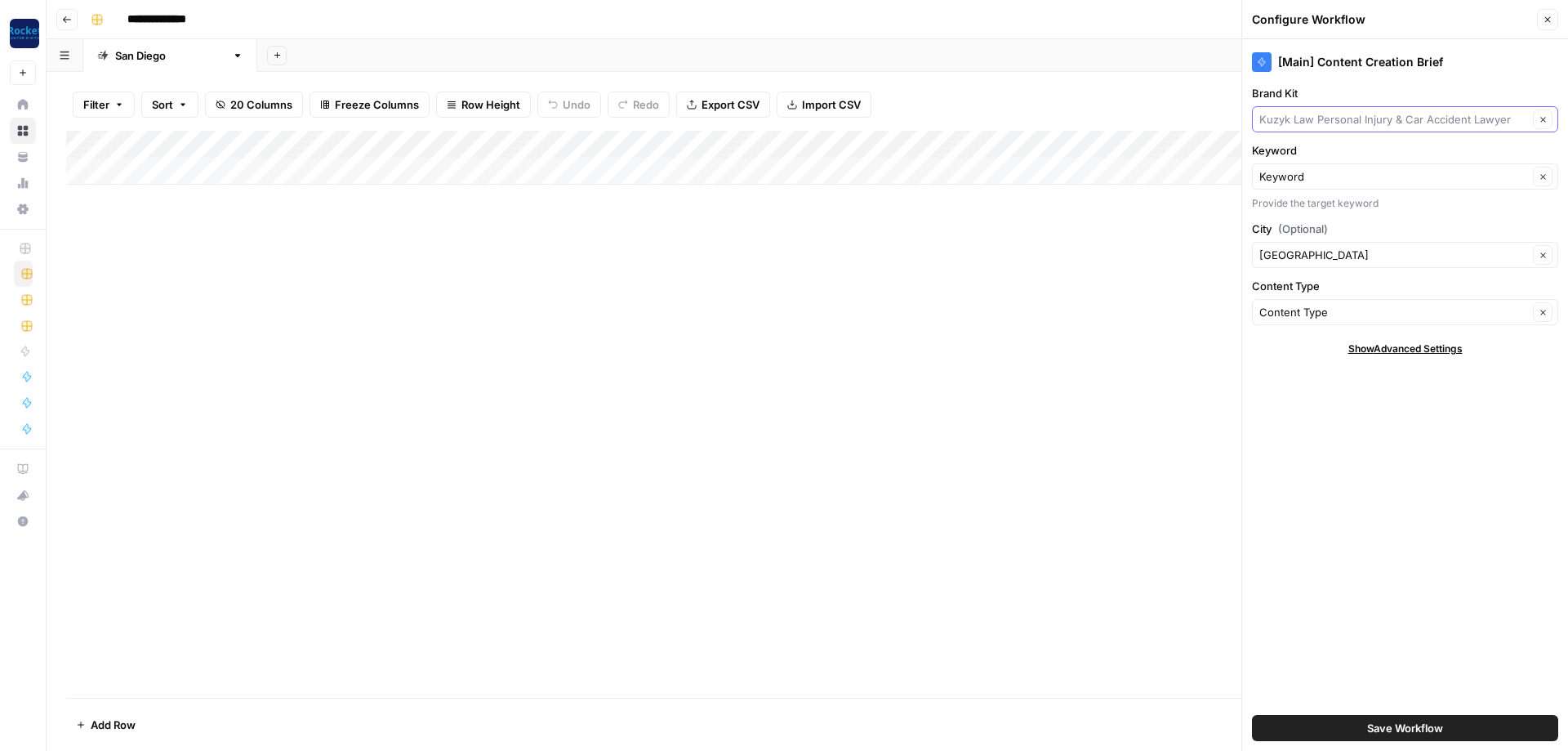
click at [1377, 122] on input "Brand Kit" at bounding box center [1393, 119] width 268 height 16
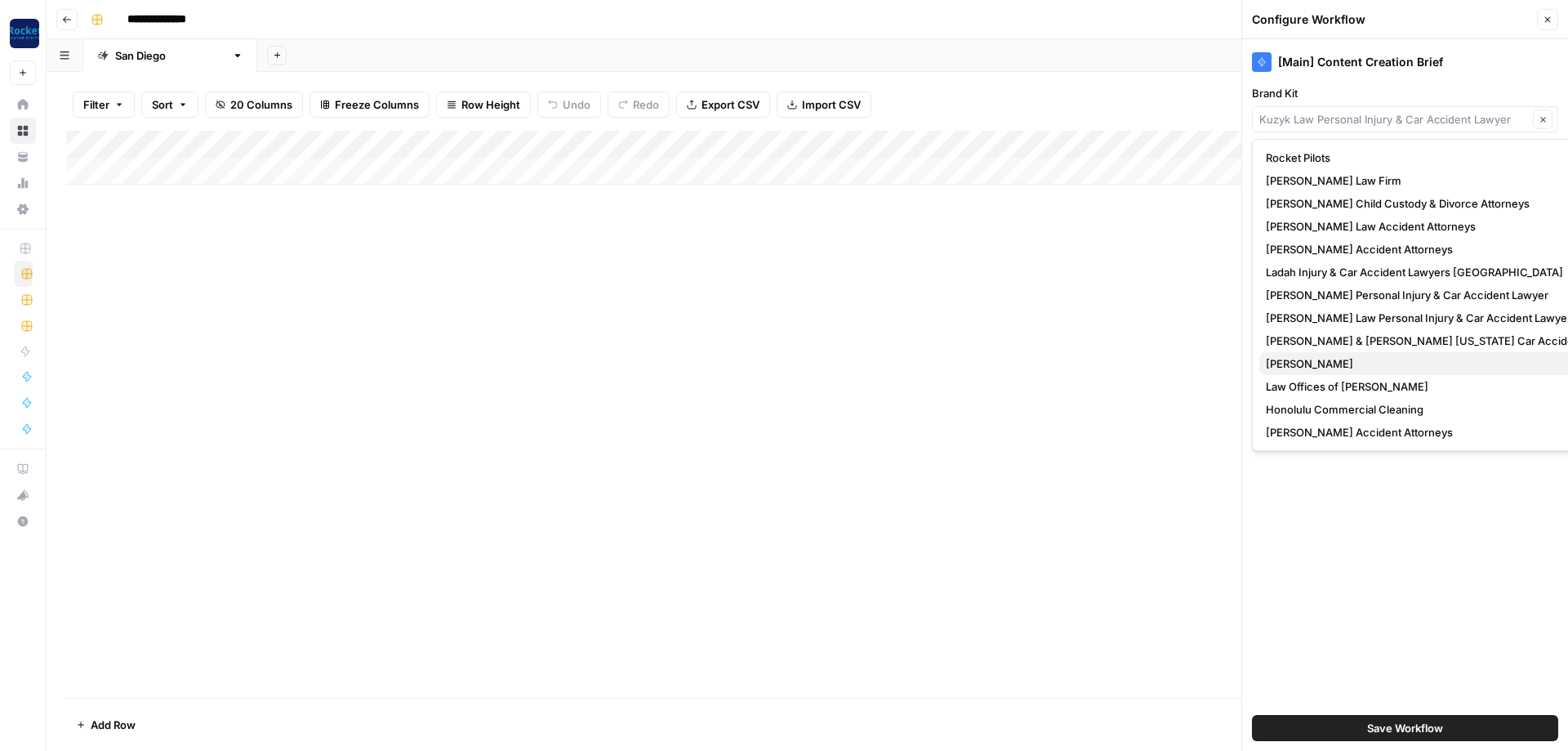
click at [1313, 369] on span "[PERSON_NAME]" at bounding box center [1446, 363] width 362 height 16
type input "[PERSON_NAME]"
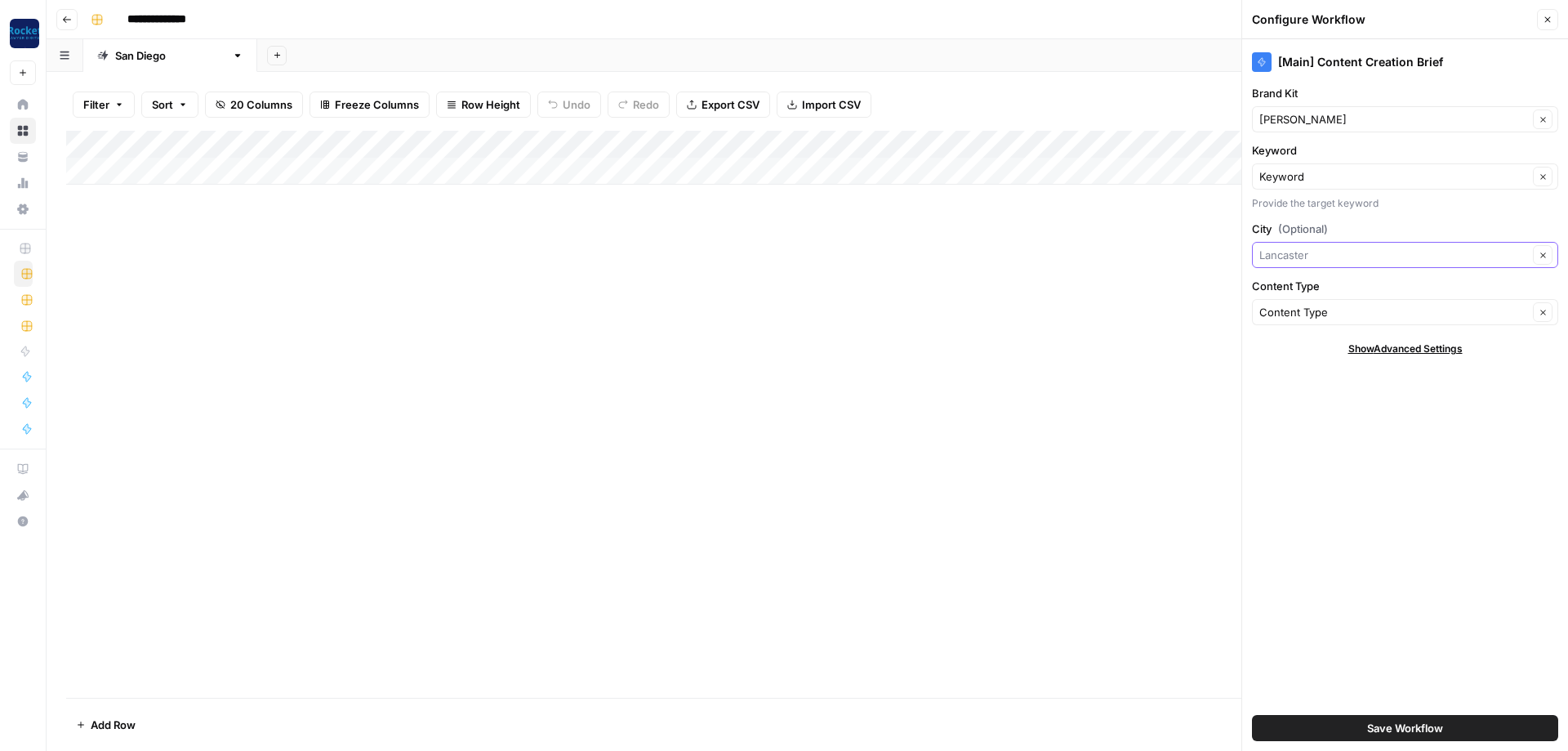
click at [1326, 260] on input "City (Optional)" at bounding box center [1393, 255] width 268 height 16
type input "[GEOGRAPHIC_DATA]"
click at [1330, 718] on button "Save Workflow" at bounding box center [1405, 727] width 306 height 26
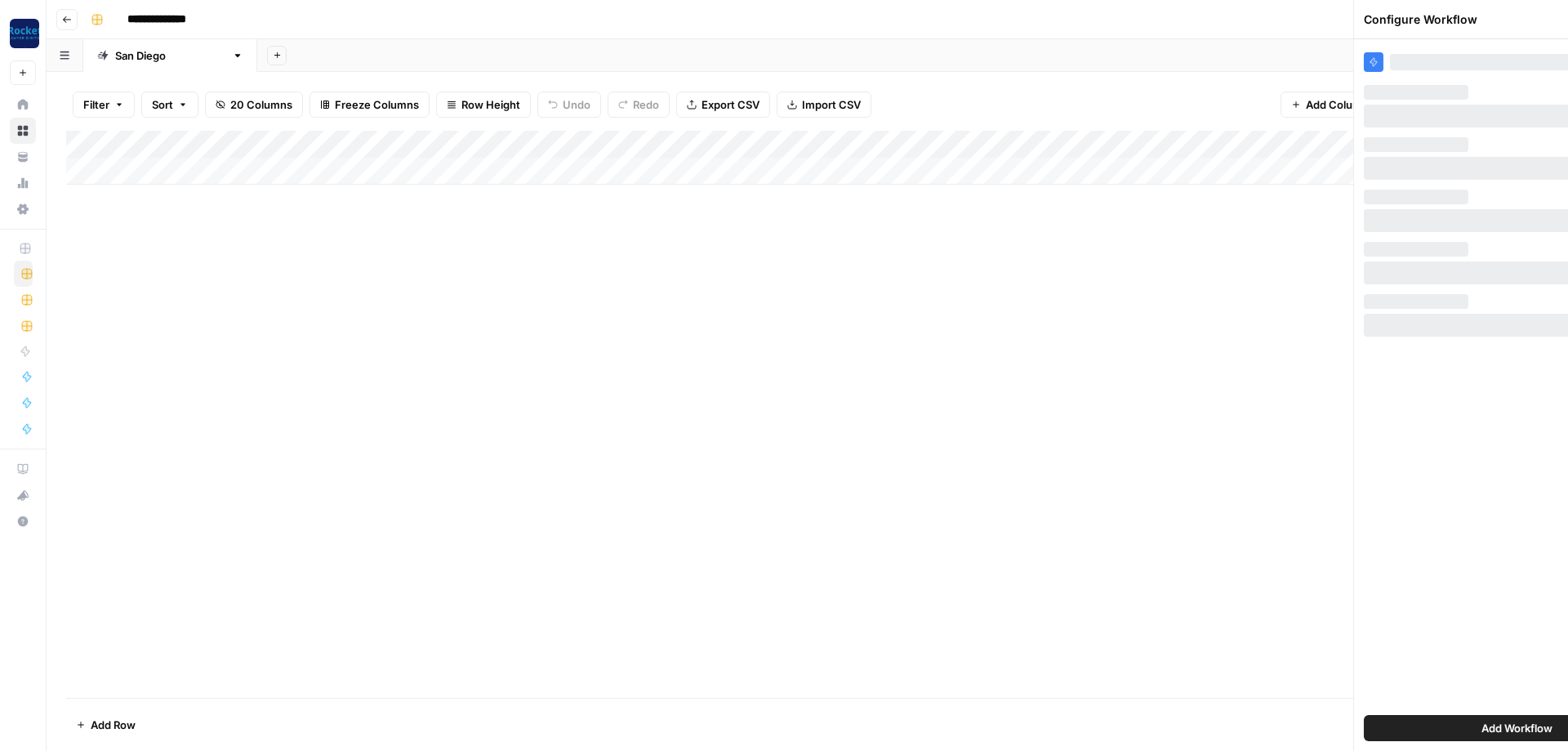
click at [1330, 728] on footer "Add Row 0 Rows 12/20 Columns" at bounding box center [807, 723] width 1482 height 53
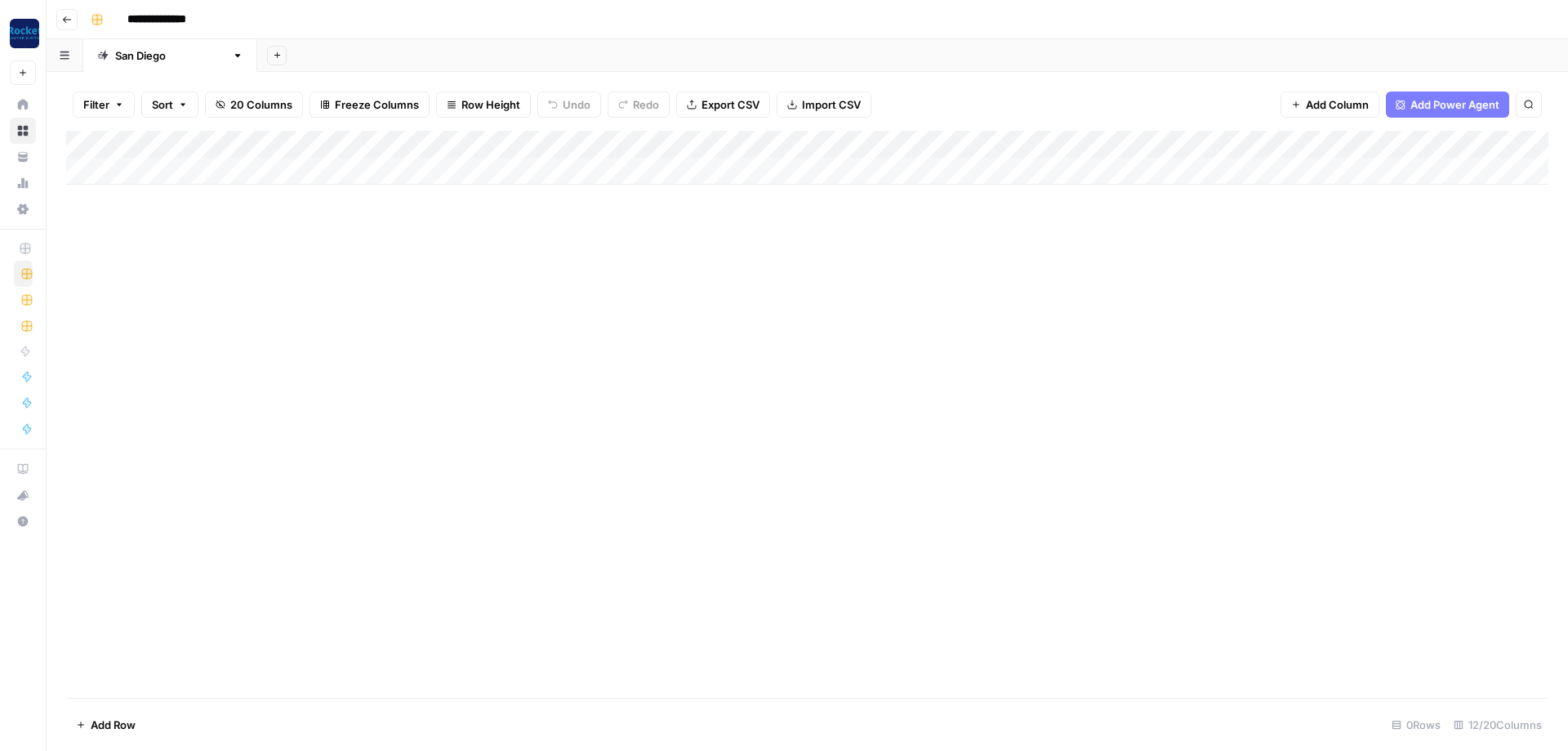
click at [161, 166] on div "Add Column" at bounding box center [807, 158] width 1482 height 54
click at [159, 166] on textarea at bounding box center [222, 168] width 261 height 23
type textarea "**********"
click at [335, 175] on div "Add Column" at bounding box center [807, 171] width 1482 height 81
click at [336, 173] on div "Add Column" at bounding box center [807, 171] width 1482 height 81
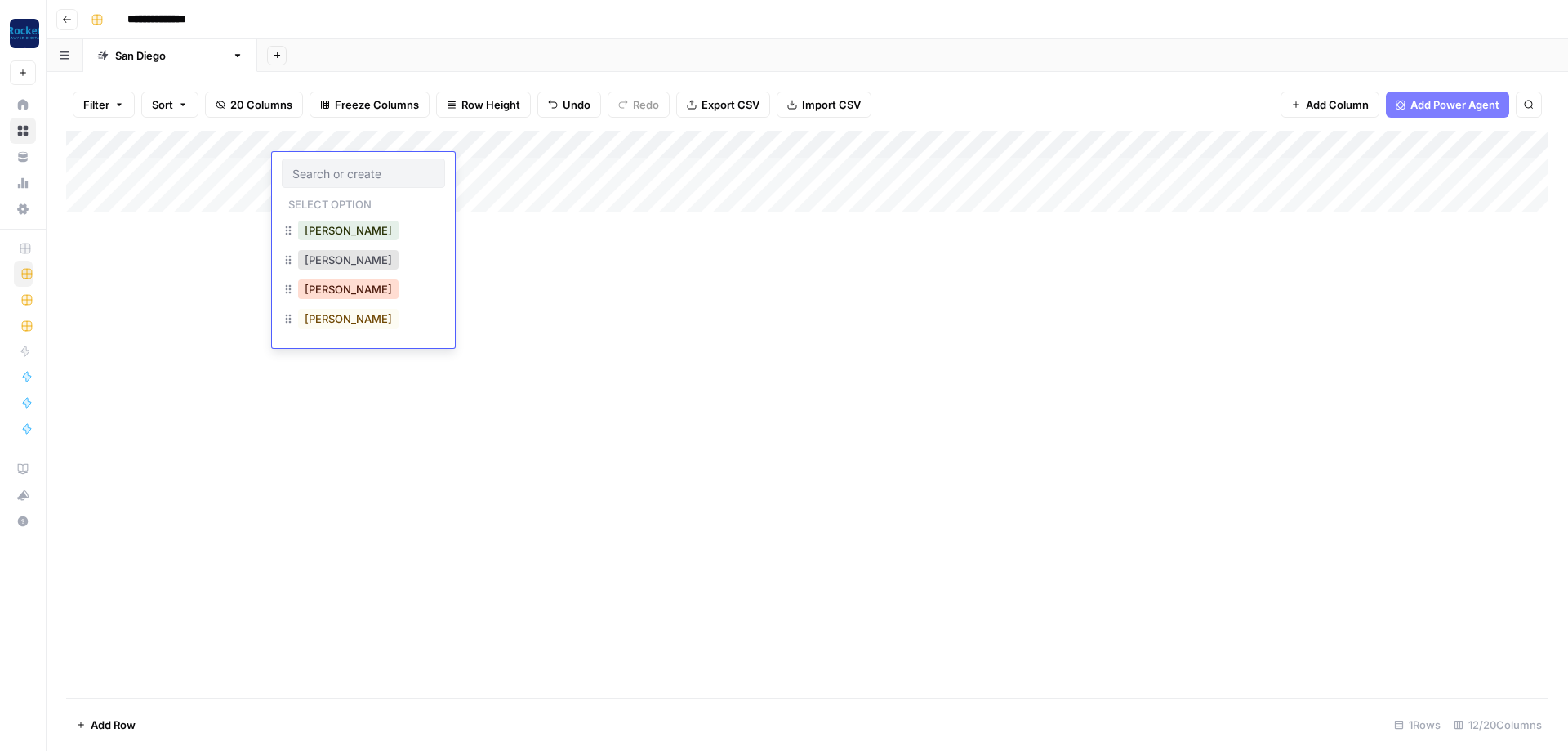
click at [326, 290] on button "[PERSON_NAME]" at bounding box center [348, 289] width 100 height 20
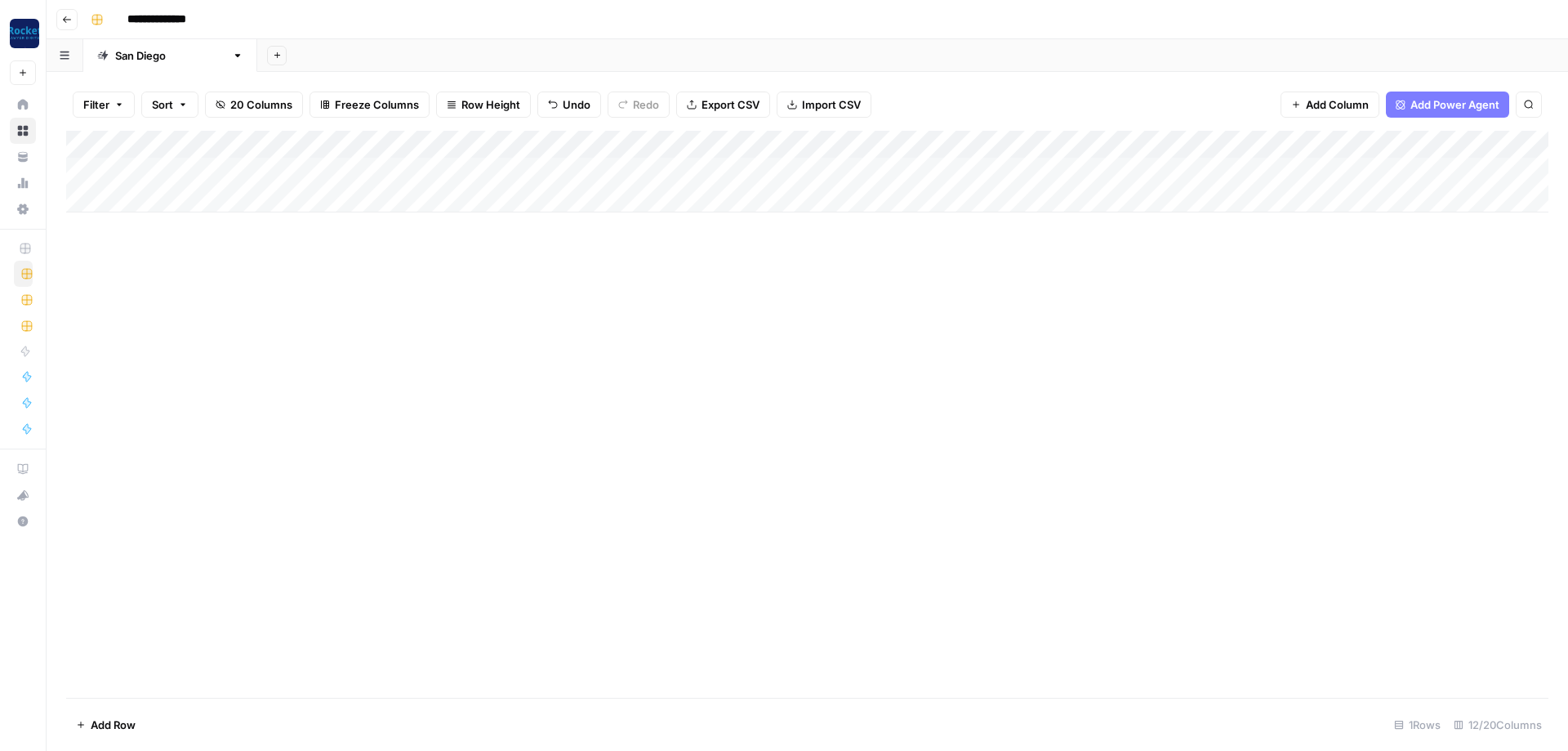
click at [568, 158] on div "Add Column" at bounding box center [807, 171] width 1482 height 81
click at [569, 159] on div "Add Column" at bounding box center [807, 171] width 1482 height 81
click at [567, 235] on button "Blog Post" at bounding box center [566, 230] width 61 height 20
click at [1359, 141] on div "Add Column" at bounding box center [807, 171] width 1482 height 81
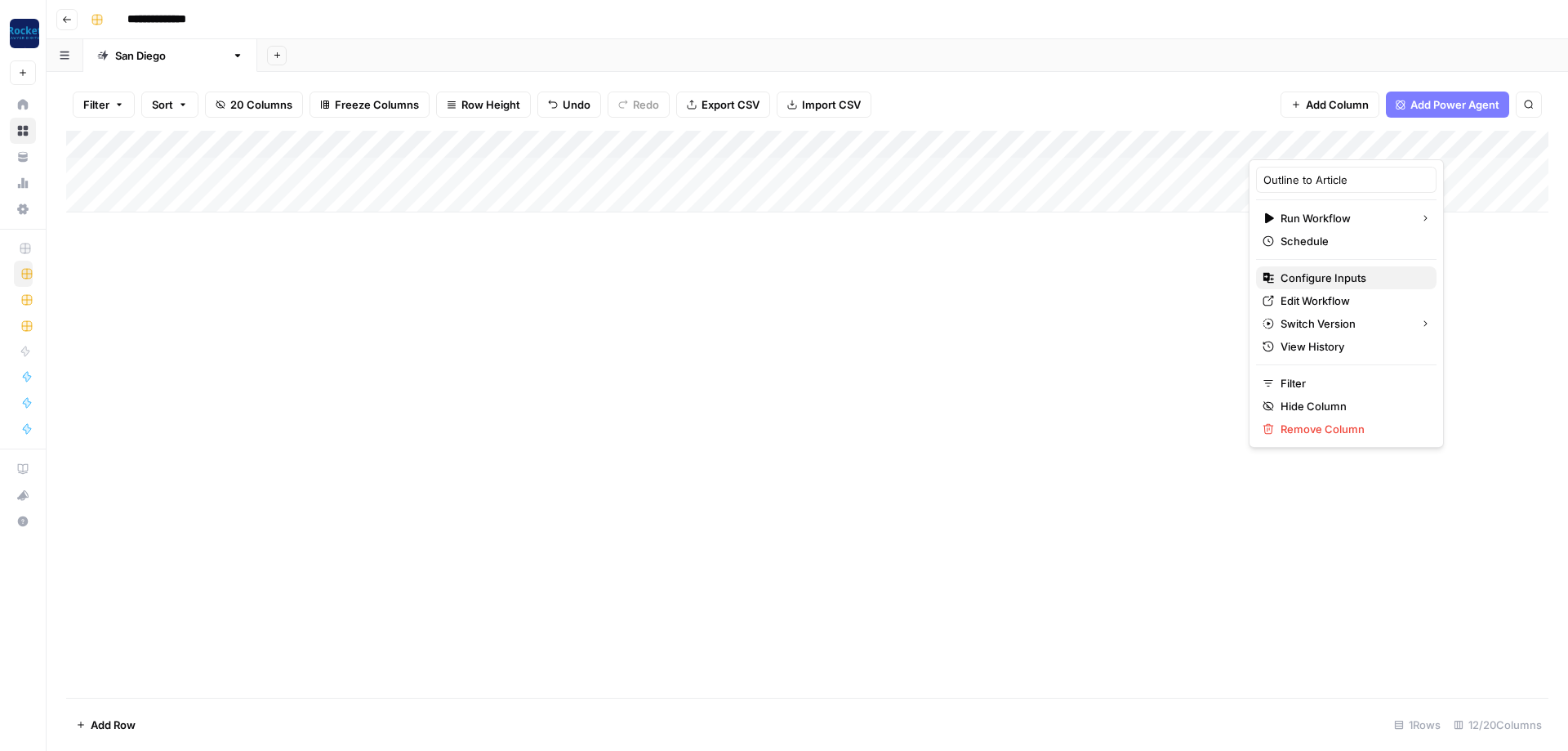
click at [1310, 285] on span "Configure Inputs" at bounding box center [1352, 277] width 143 height 16
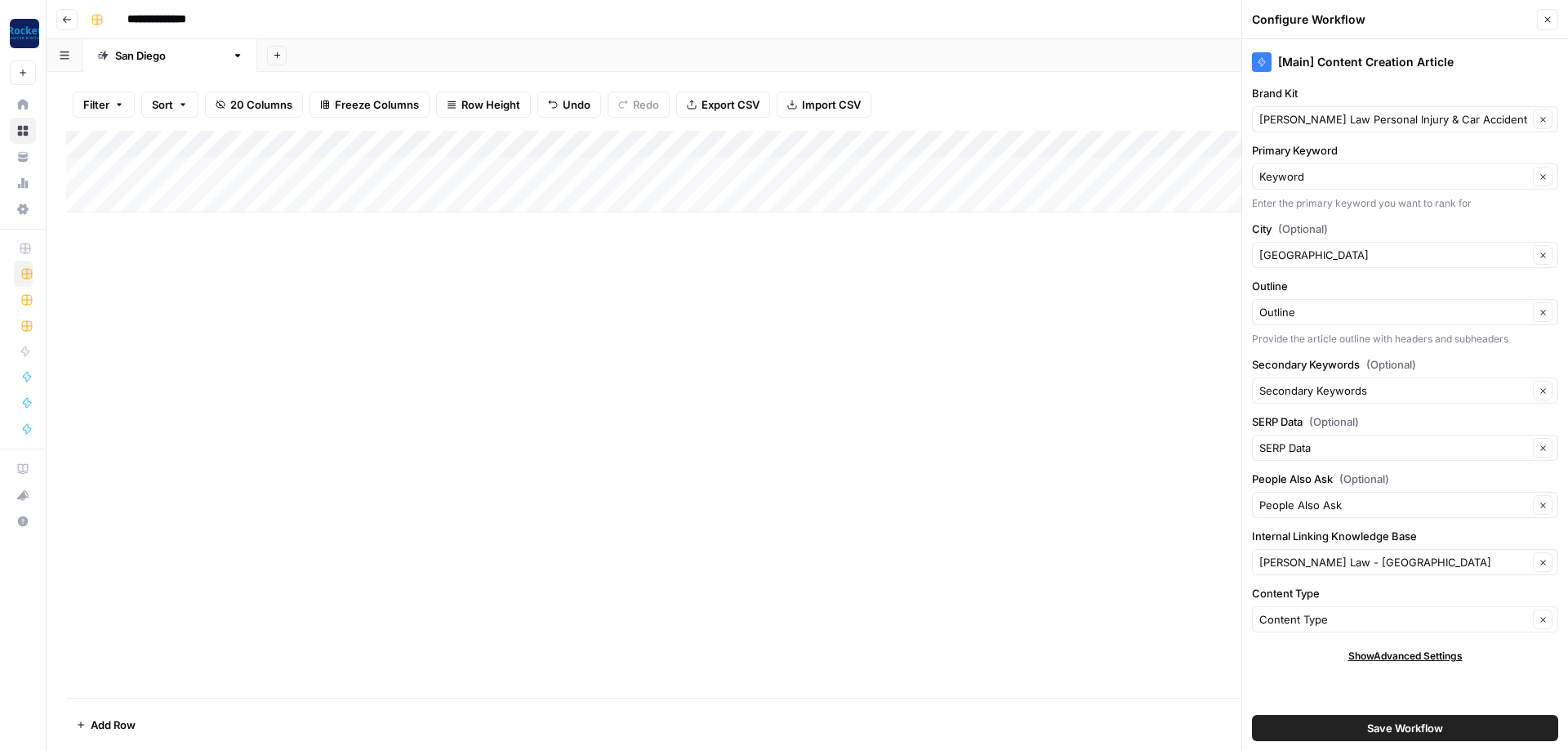
click at [1368, 128] on div "Kuzyk Law Personal Injury & Car Accident Lawyer Clear" at bounding box center [1405, 119] width 306 height 26
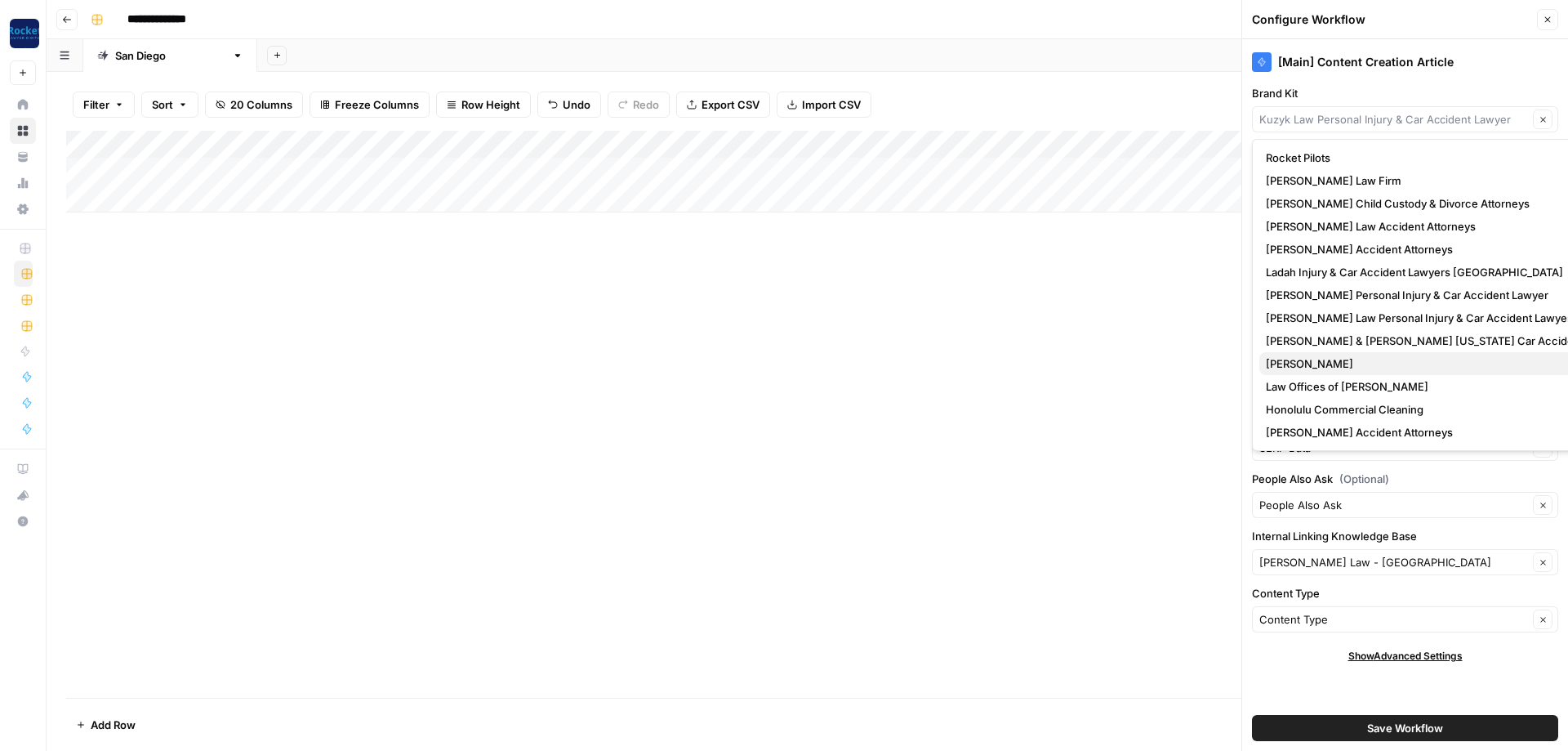
click at [1305, 368] on span "[PERSON_NAME]" at bounding box center [1446, 363] width 362 height 16
type input "[PERSON_NAME]"
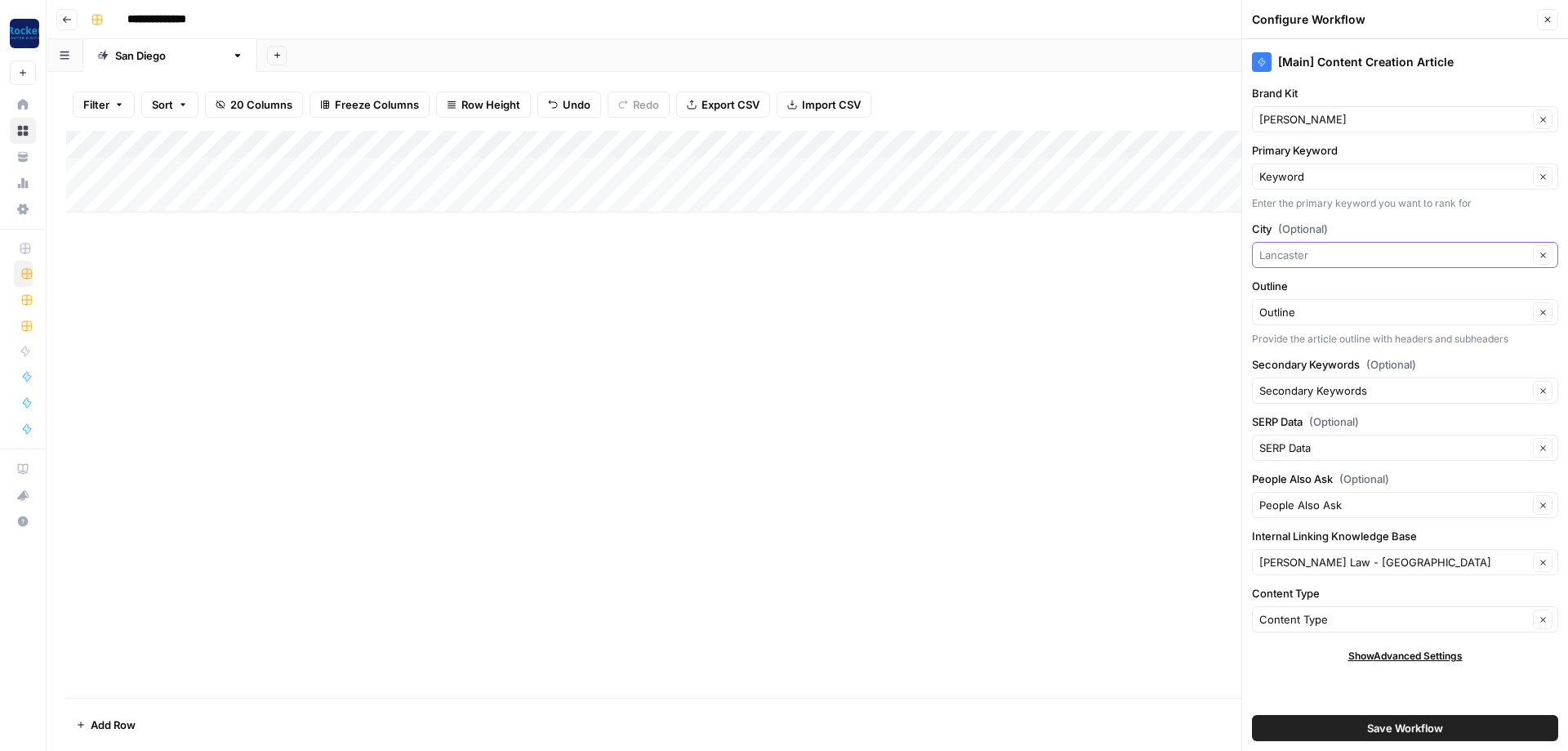
drag, startPoint x: 1312, startPoint y: 254, endPoint x: 1317, endPoint y: 246, distance: 9.4
click at [1313, 254] on input "City (Optional)" at bounding box center [1393, 255] width 268 height 16
type input "[GEOGRAPHIC_DATA]"
click at [1351, 573] on div "Kuzyk Law - Lancaster Clear" at bounding box center [1405, 561] width 306 height 26
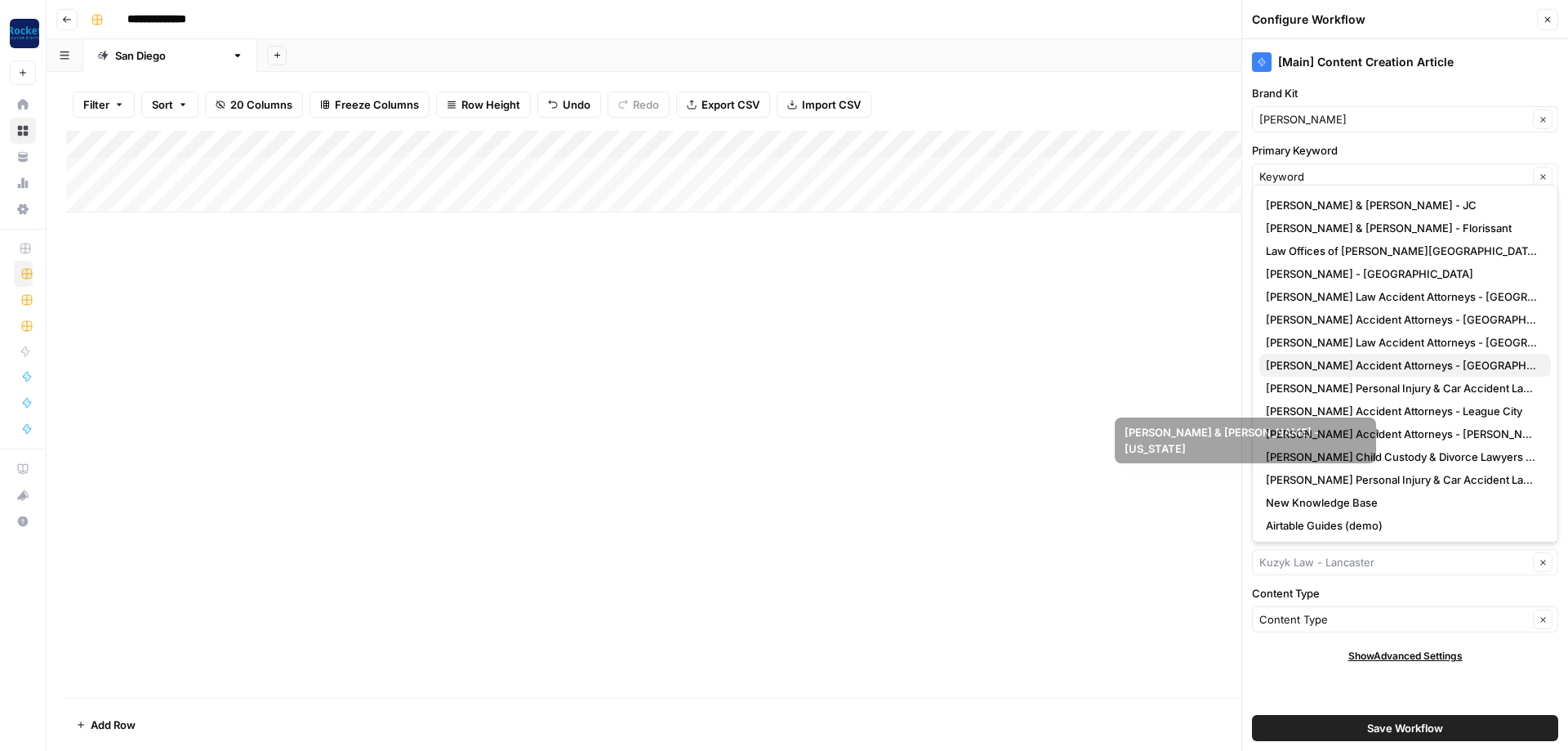
scroll to position [275, 0]
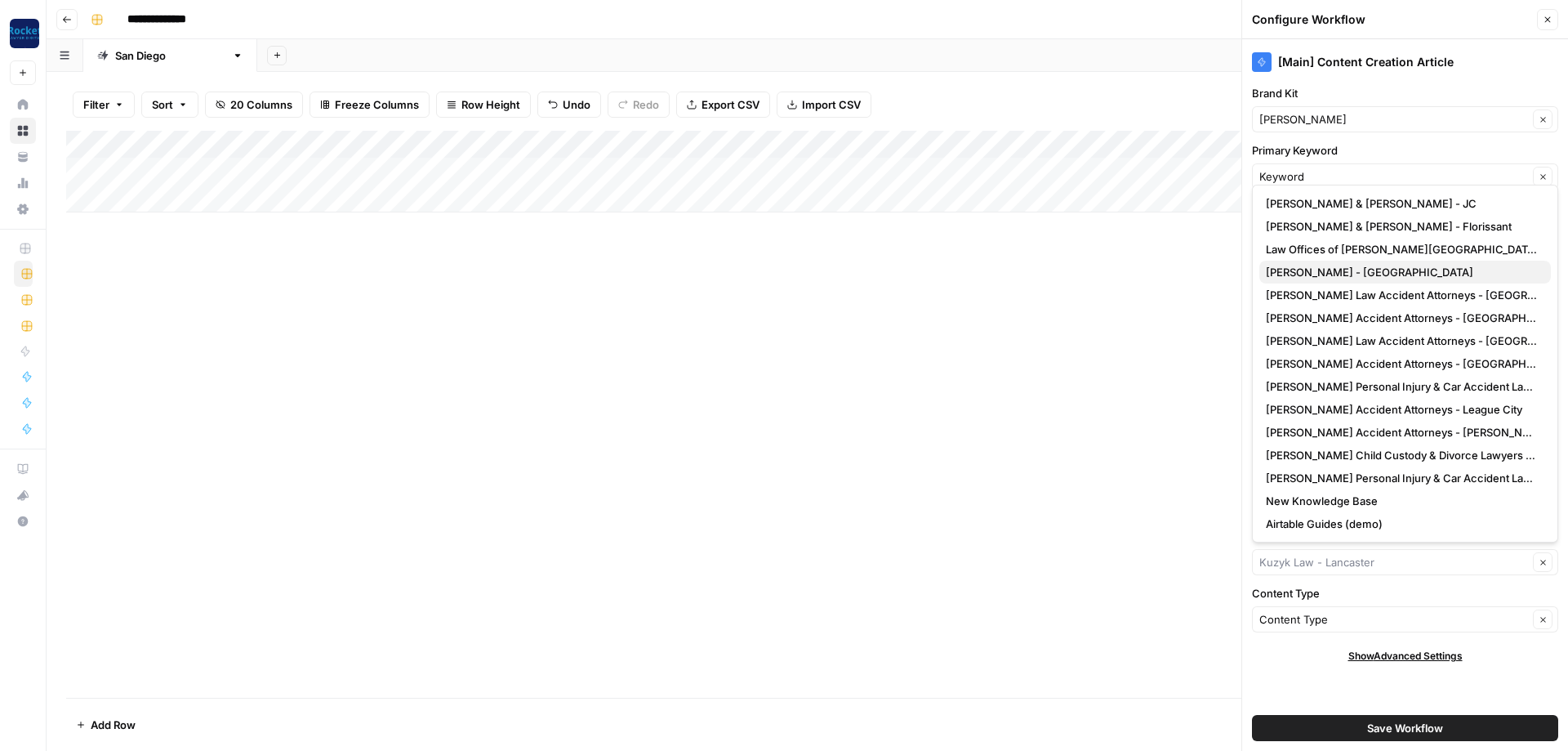
click at [1359, 273] on span "[PERSON_NAME] - [GEOGRAPHIC_DATA]" at bounding box center [1402, 272] width 272 height 16
type input "[PERSON_NAME] - [GEOGRAPHIC_DATA]"
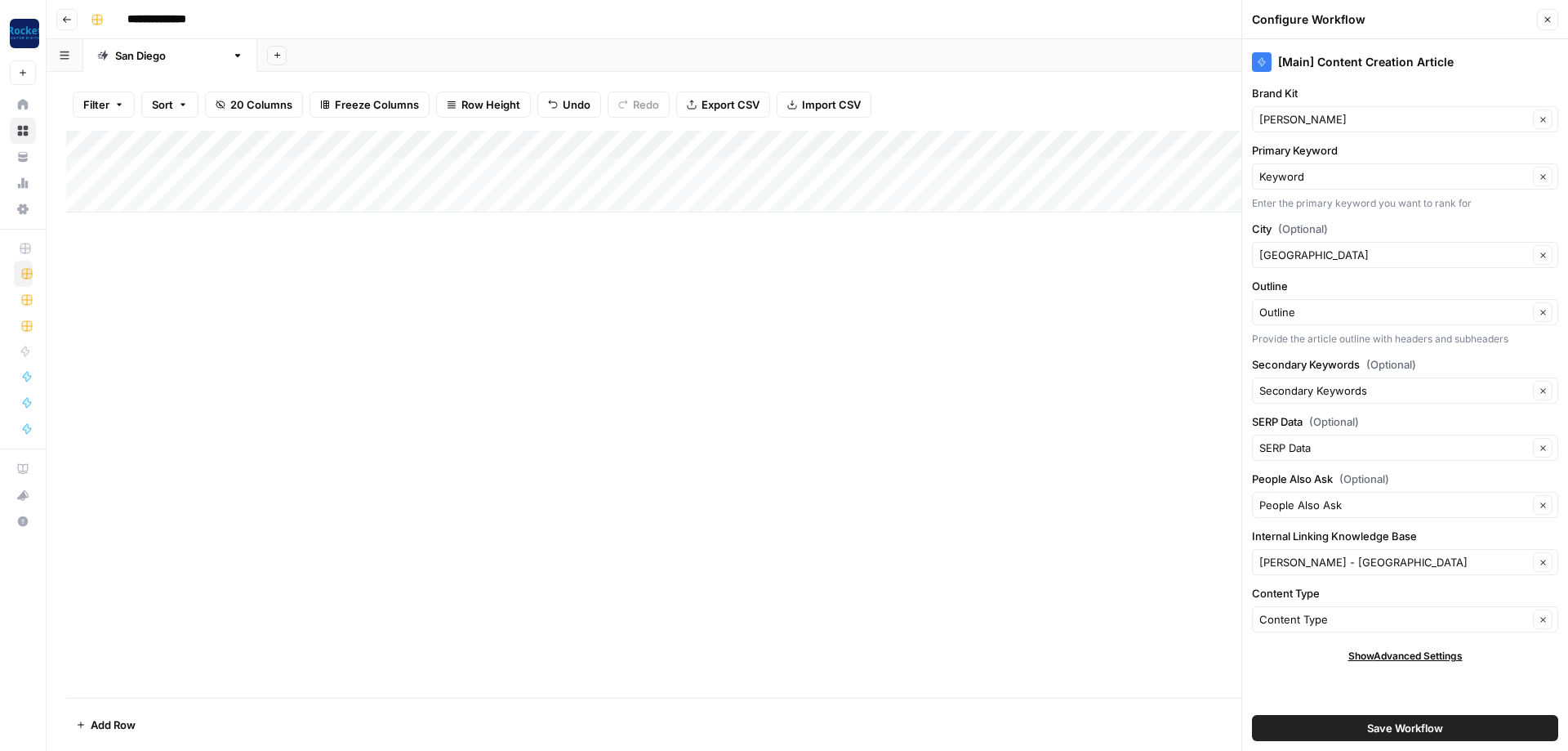
click at [1421, 724] on span "Save Workflow" at bounding box center [1405, 728] width 76 height 16
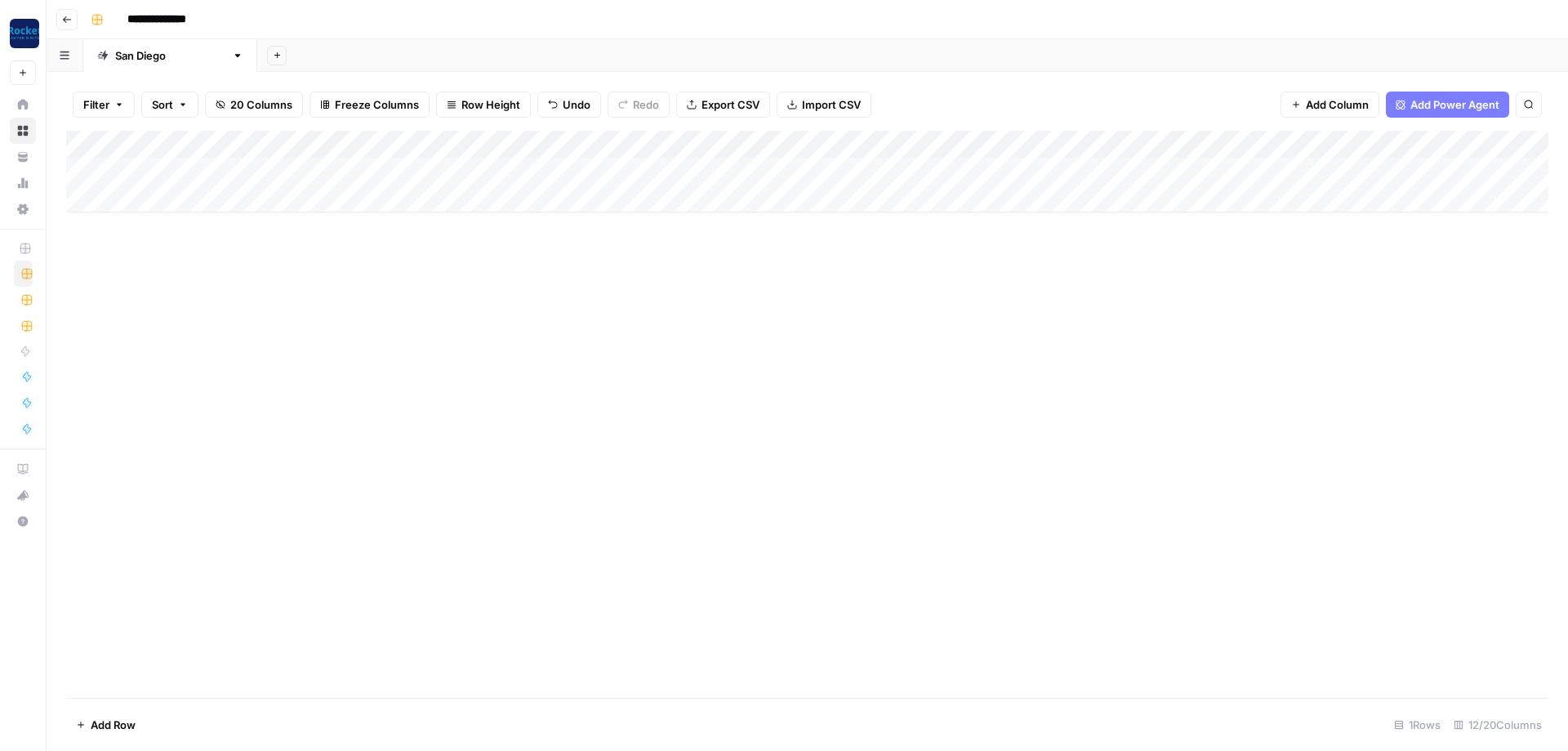
click at [719, 167] on div "Add Column" at bounding box center [807, 171] width 1482 height 81
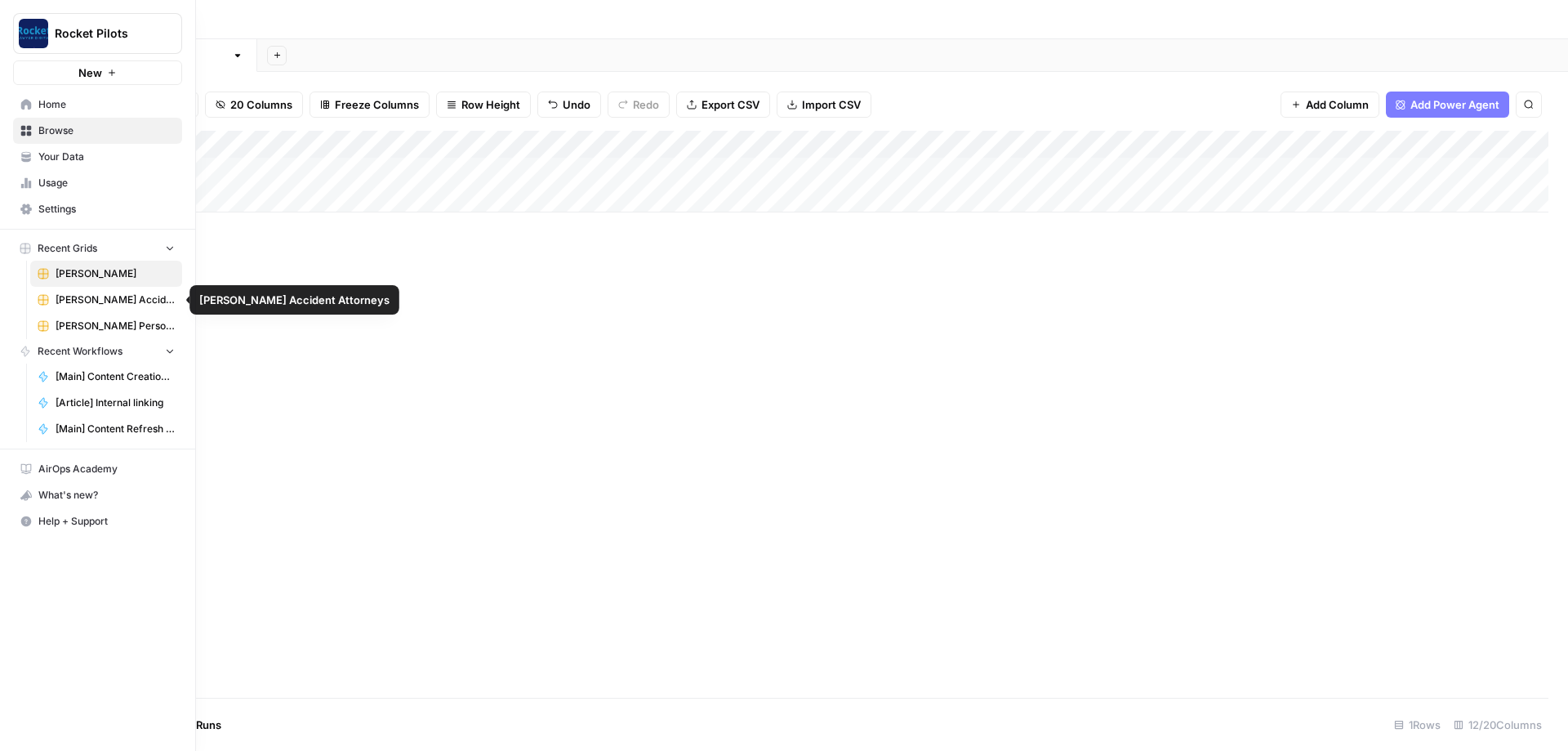
click at [90, 302] on span "[PERSON_NAME] Accident Attorneys" at bounding box center [115, 300] width 119 height 14
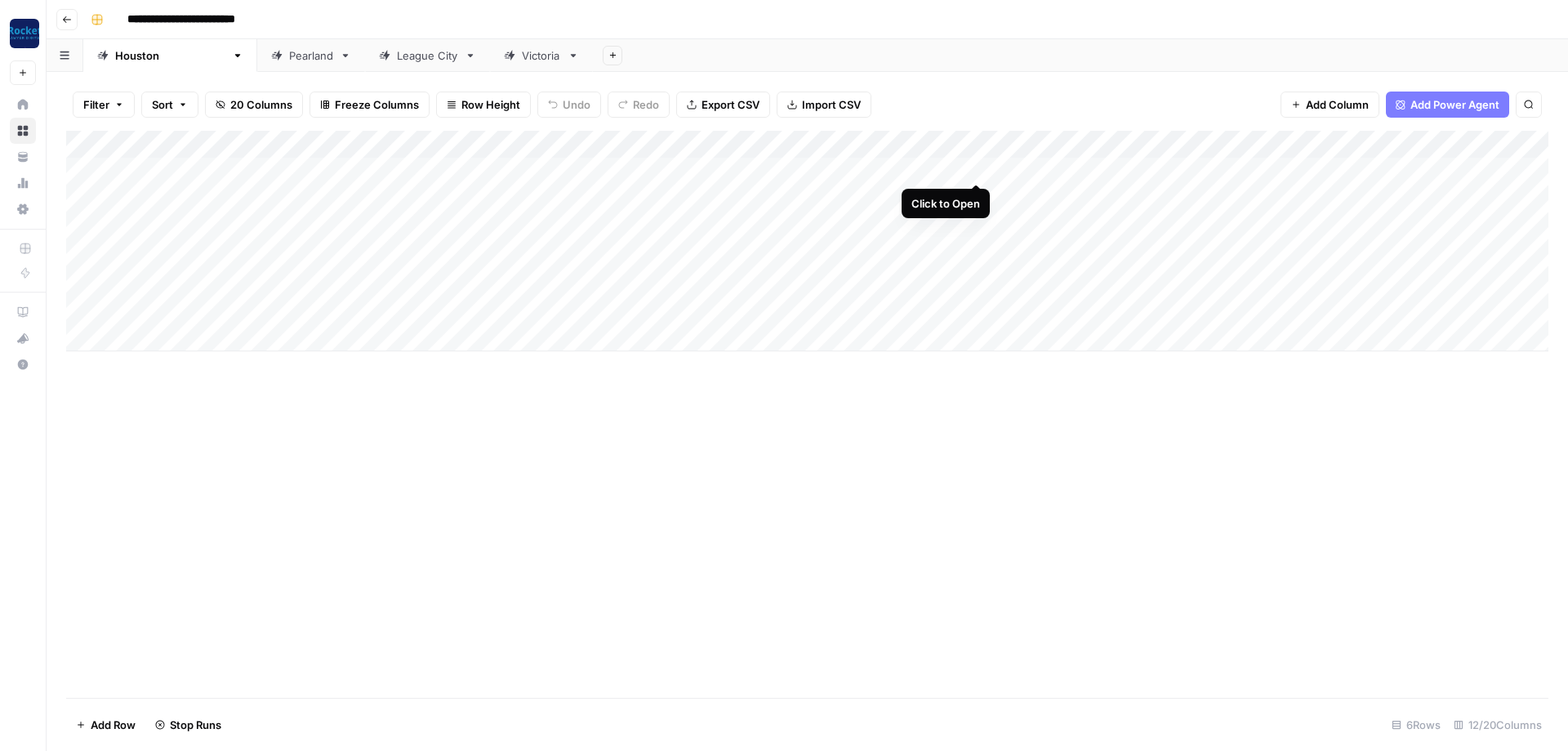
click at [971, 166] on div "Add Column" at bounding box center [807, 241] width 1482 height 220
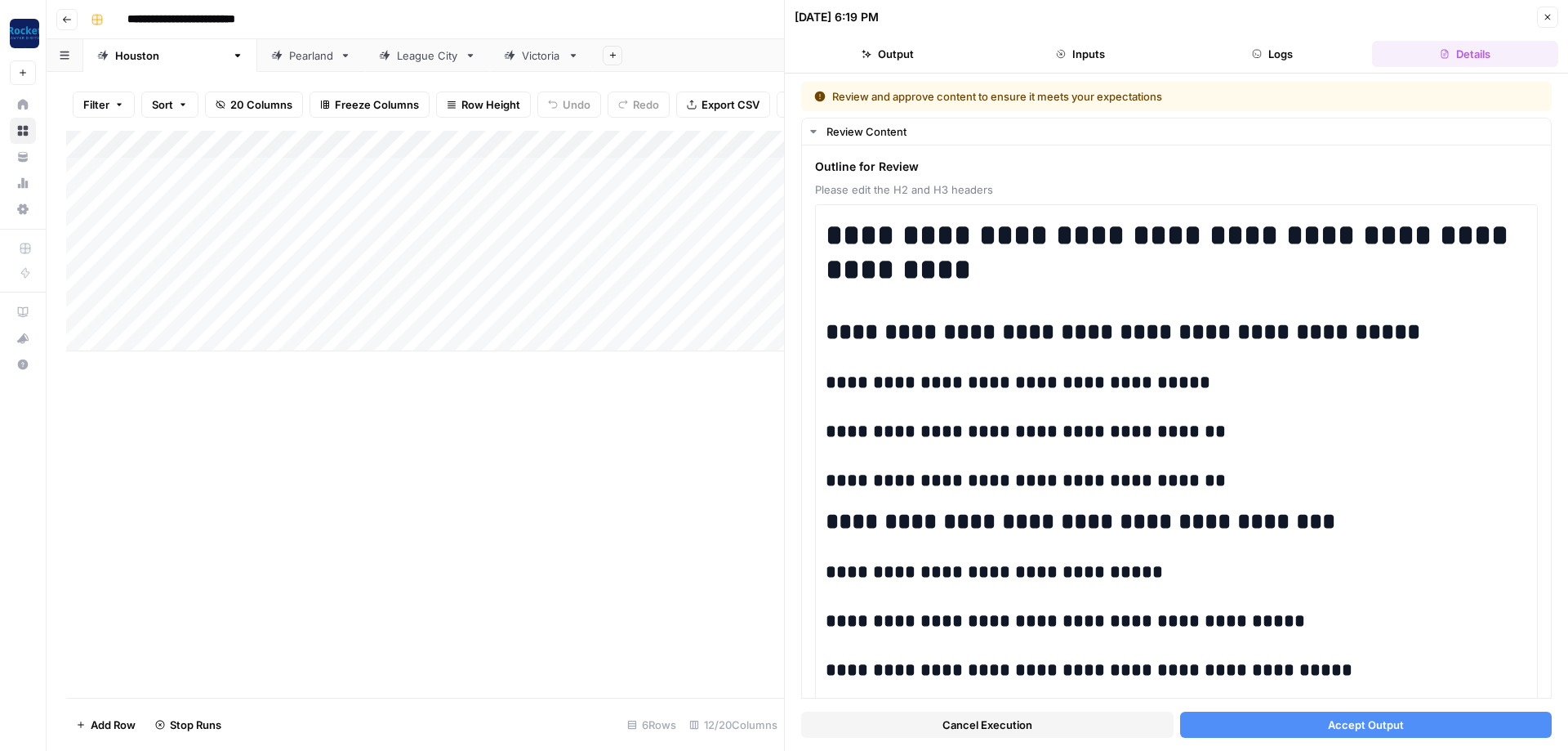
click at [1457, 716] on button "Accept Output" at bounding box center [1367, 724] width 372 height 26
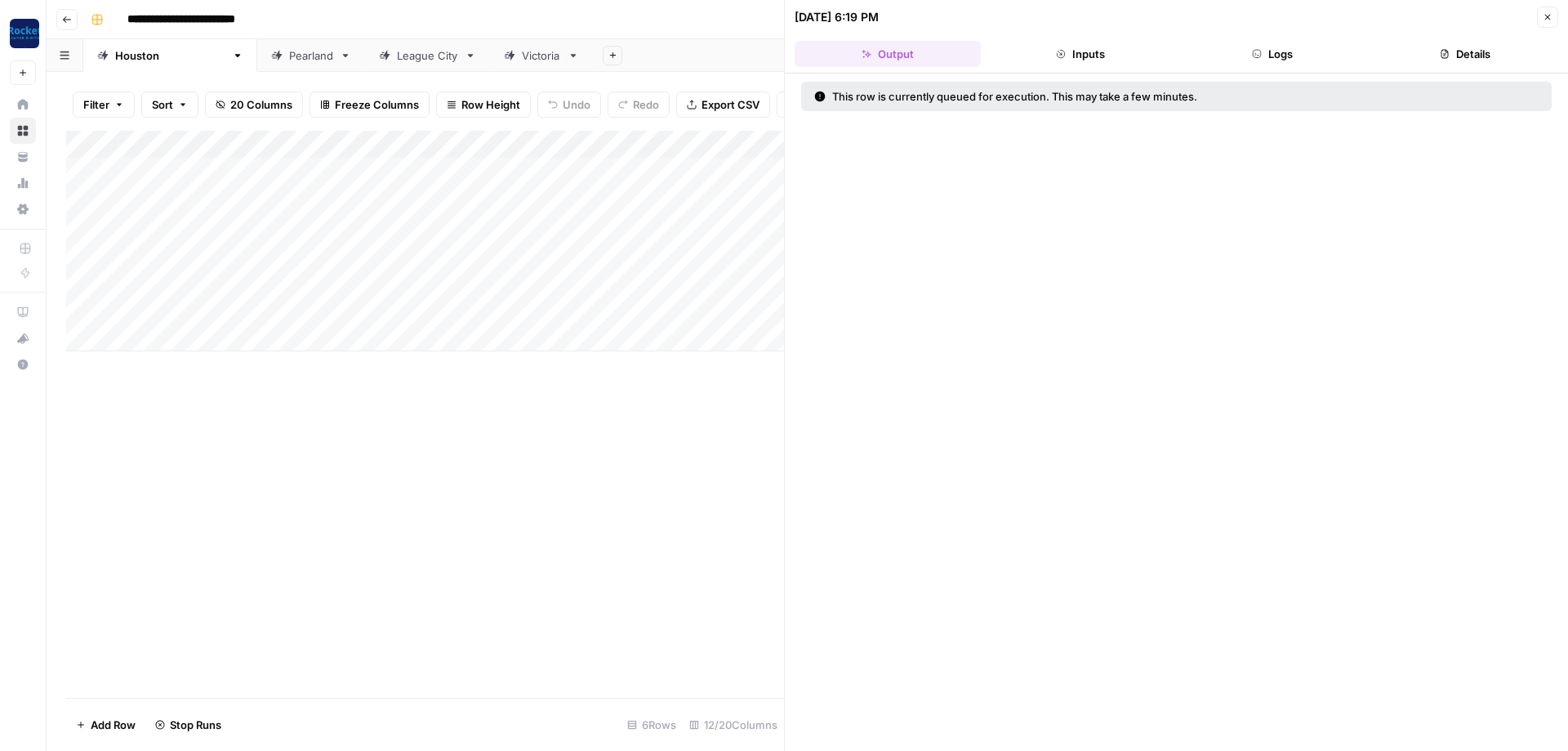
click at [1545, 23] on button "Close" at bounding box center [1547, 17] width 21 height 21
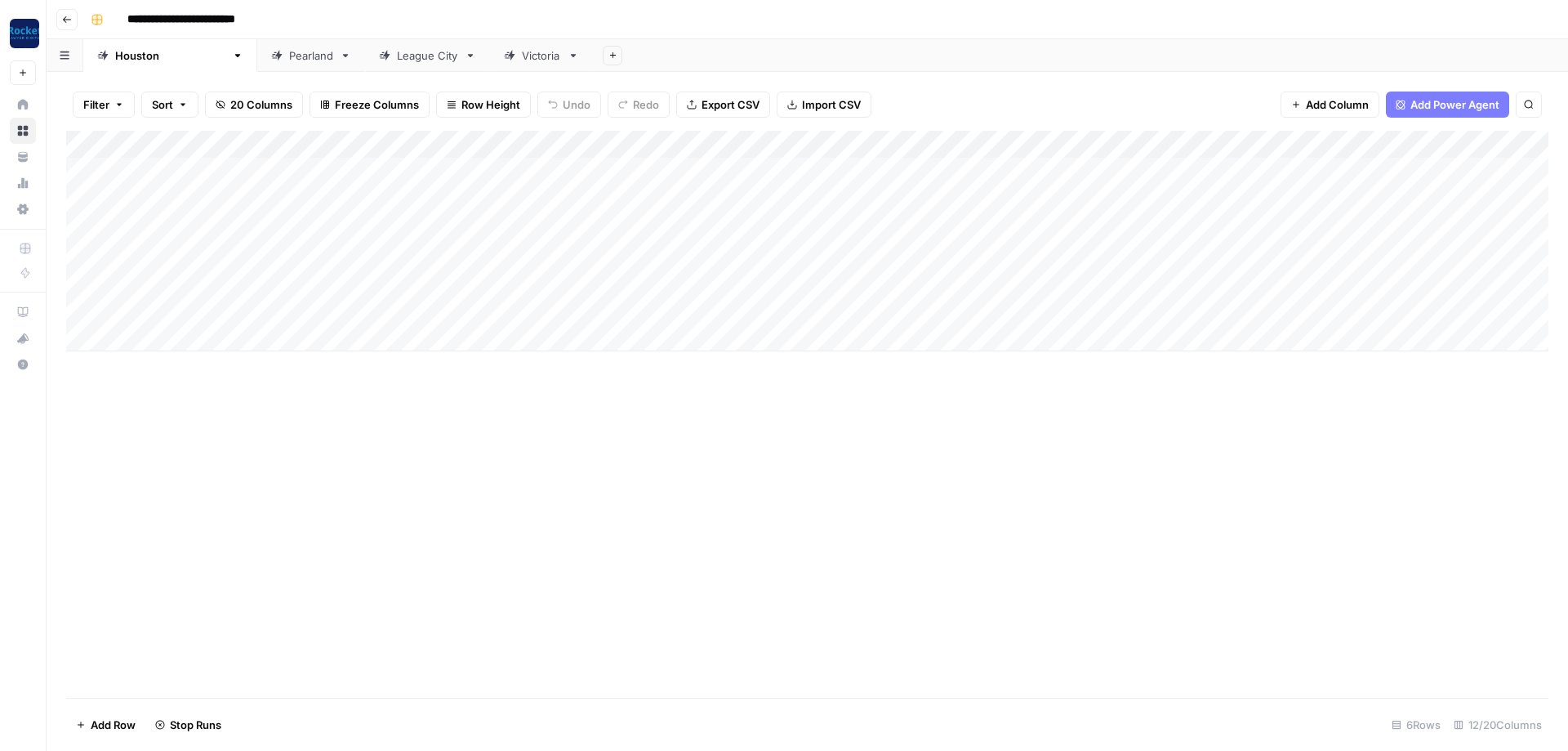
click at [959, 192] on div "Add Column" at bounding box center [807, 241] width 1482 height 220
click at [974, 192] on div "Add Column" at bounding box center [807, 241] width 1482 height 220
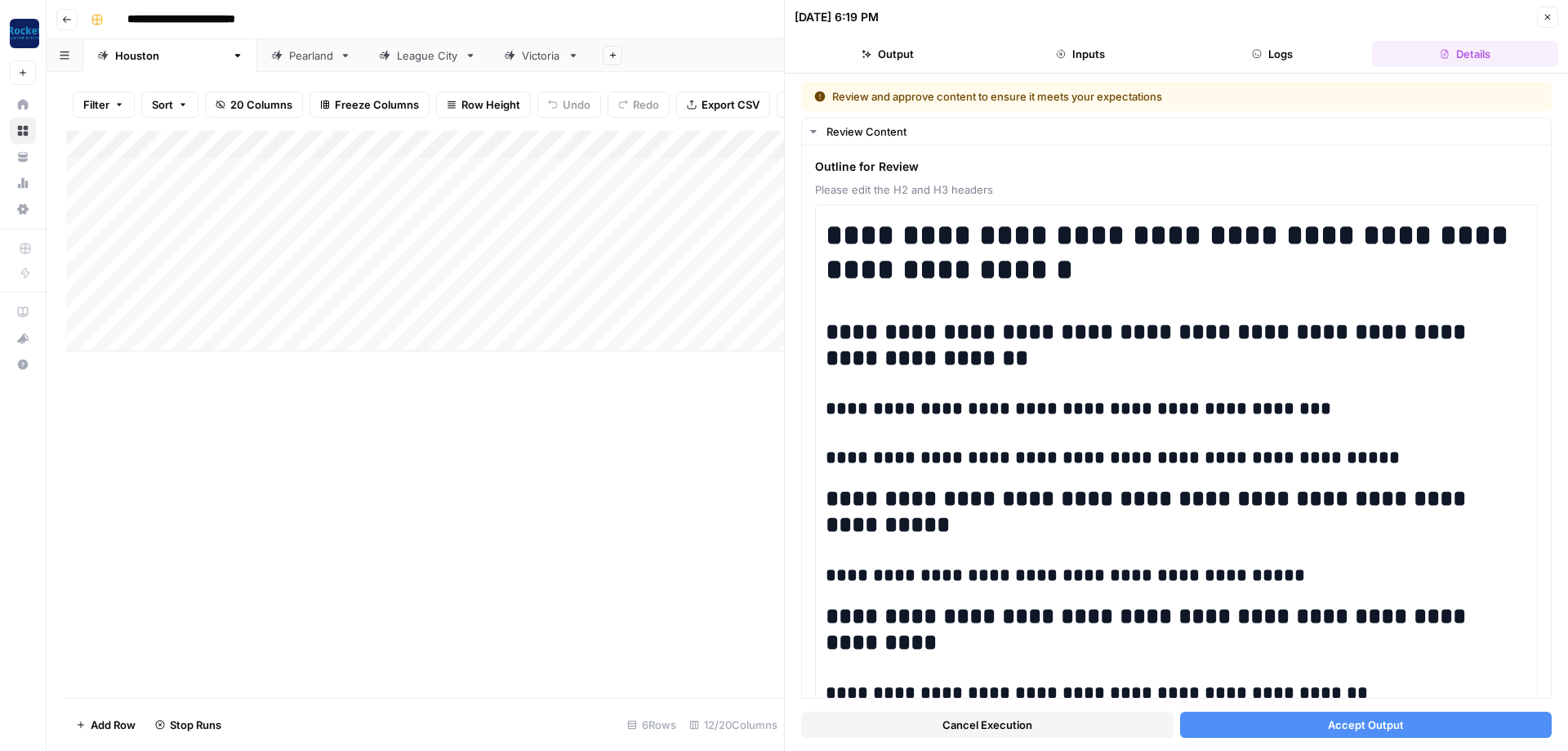
click at [1404, 721] on button "Accept Output" at bounding box center [1367, 724] width 372 height 26
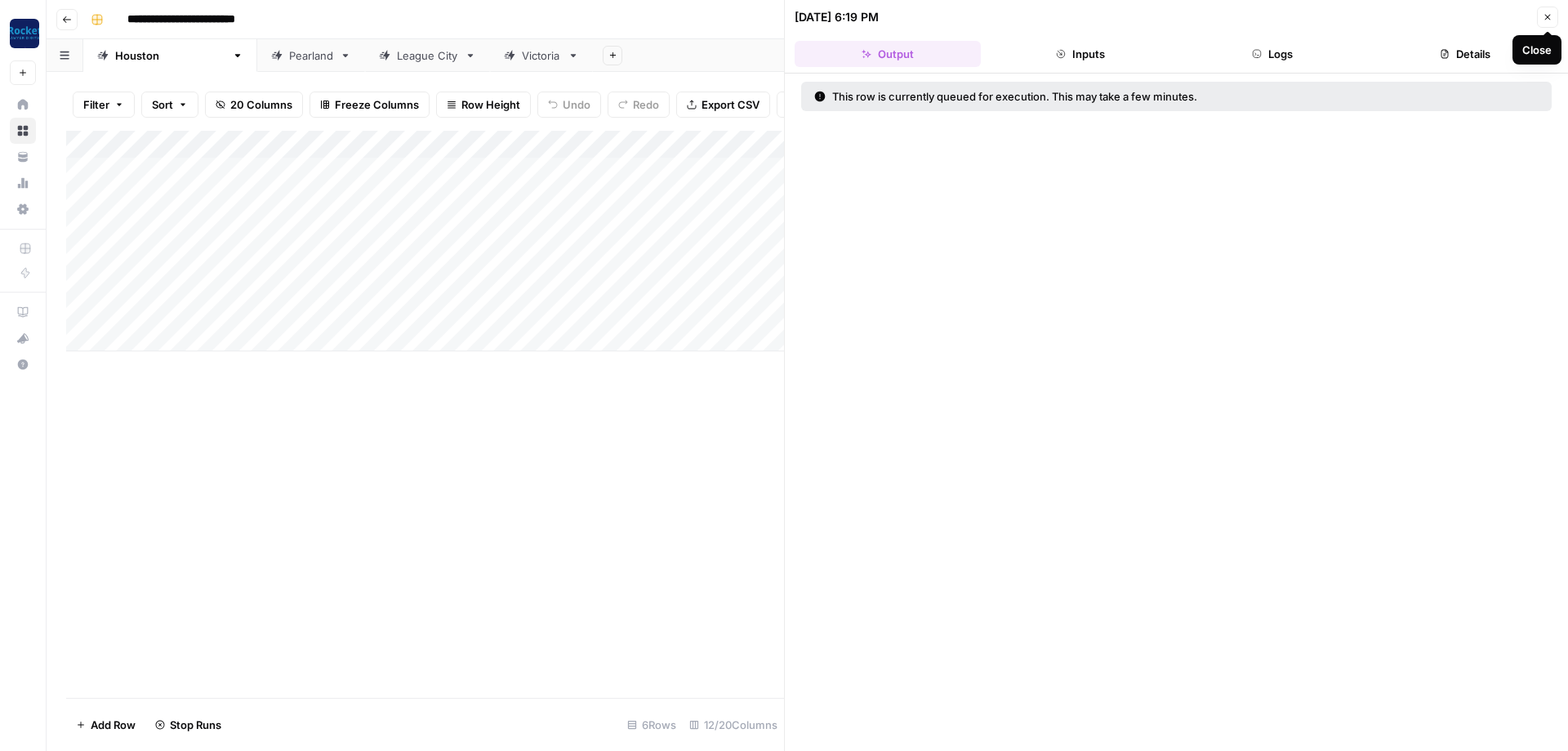
click at [1550, 20] on icon "button" at bounding box center [1547, 17] width 5 height 5
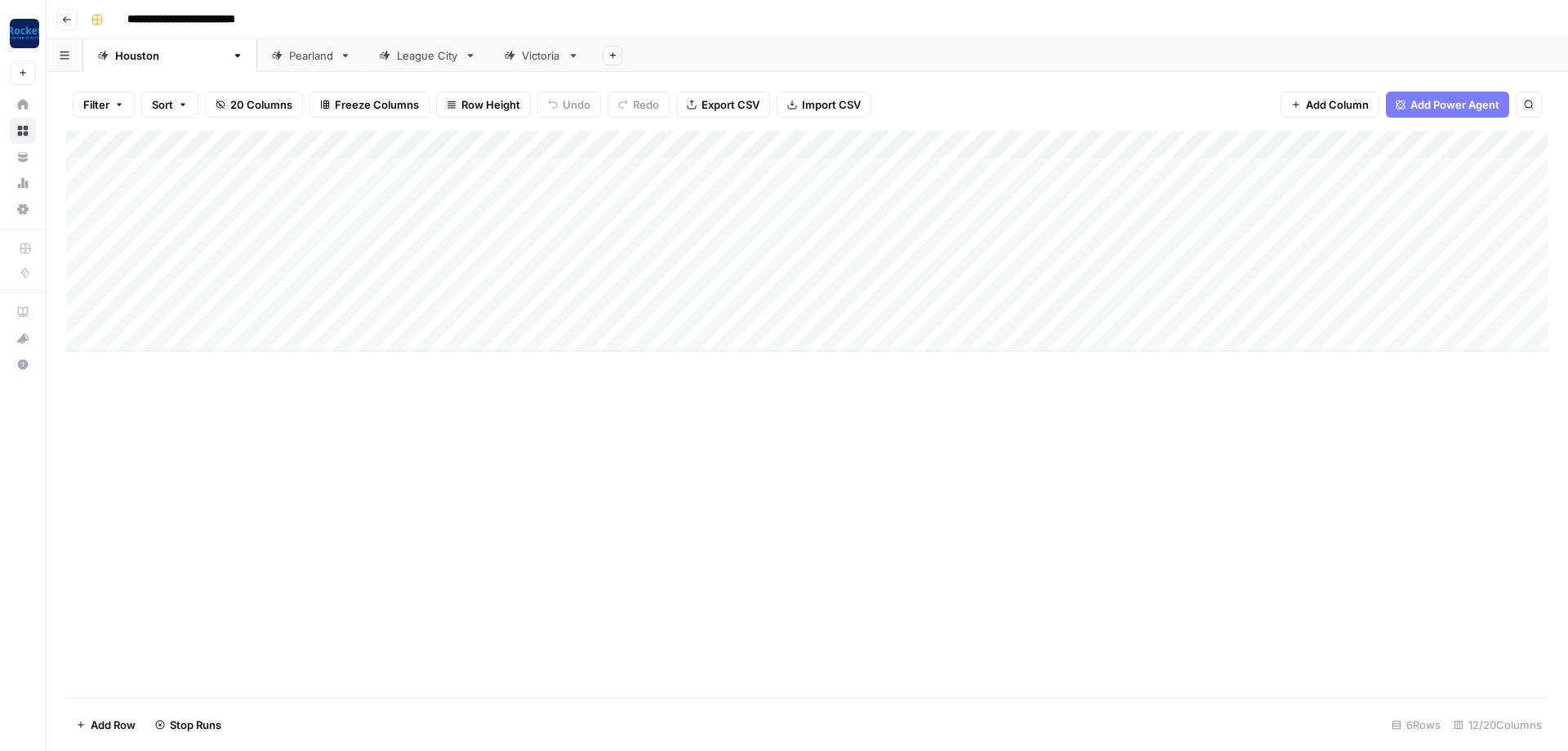
click at [289, 56] on div "Pearland" at bounding box center [311, 55] width 44 height 16
type input "**********"
click at [737, 164] on div "Add Column" at bounding box center [807, 185] width 1482 height 109
click at [737, 164] on div at bounding box center [755, 173] width 163 height 30
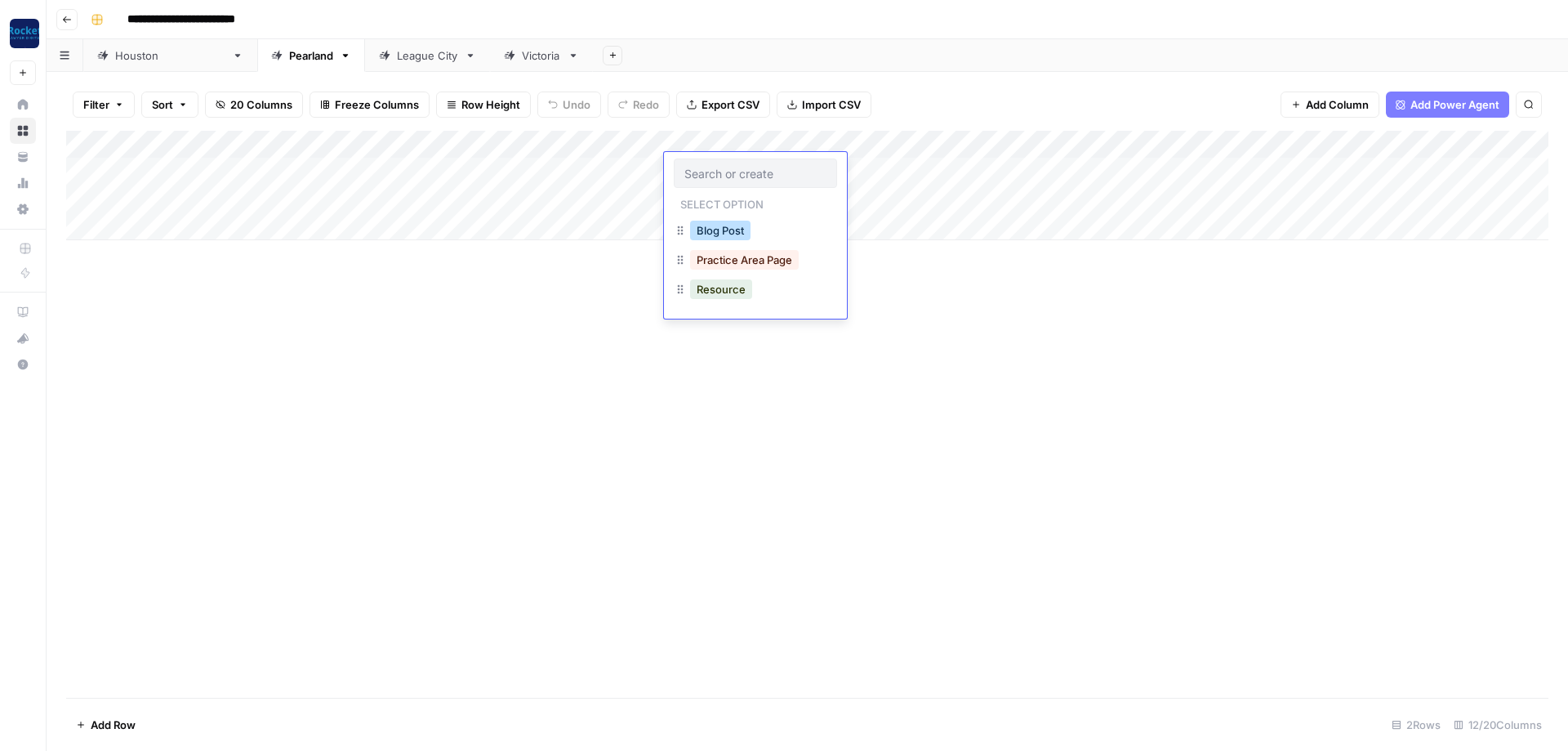
click at [730, 227] on button "Blog Post" at bounding box center [720, 230] width 61 height 20
click at [724, 187] on div "Add Column" at bounding box center [807, 185] width 1482 height 109
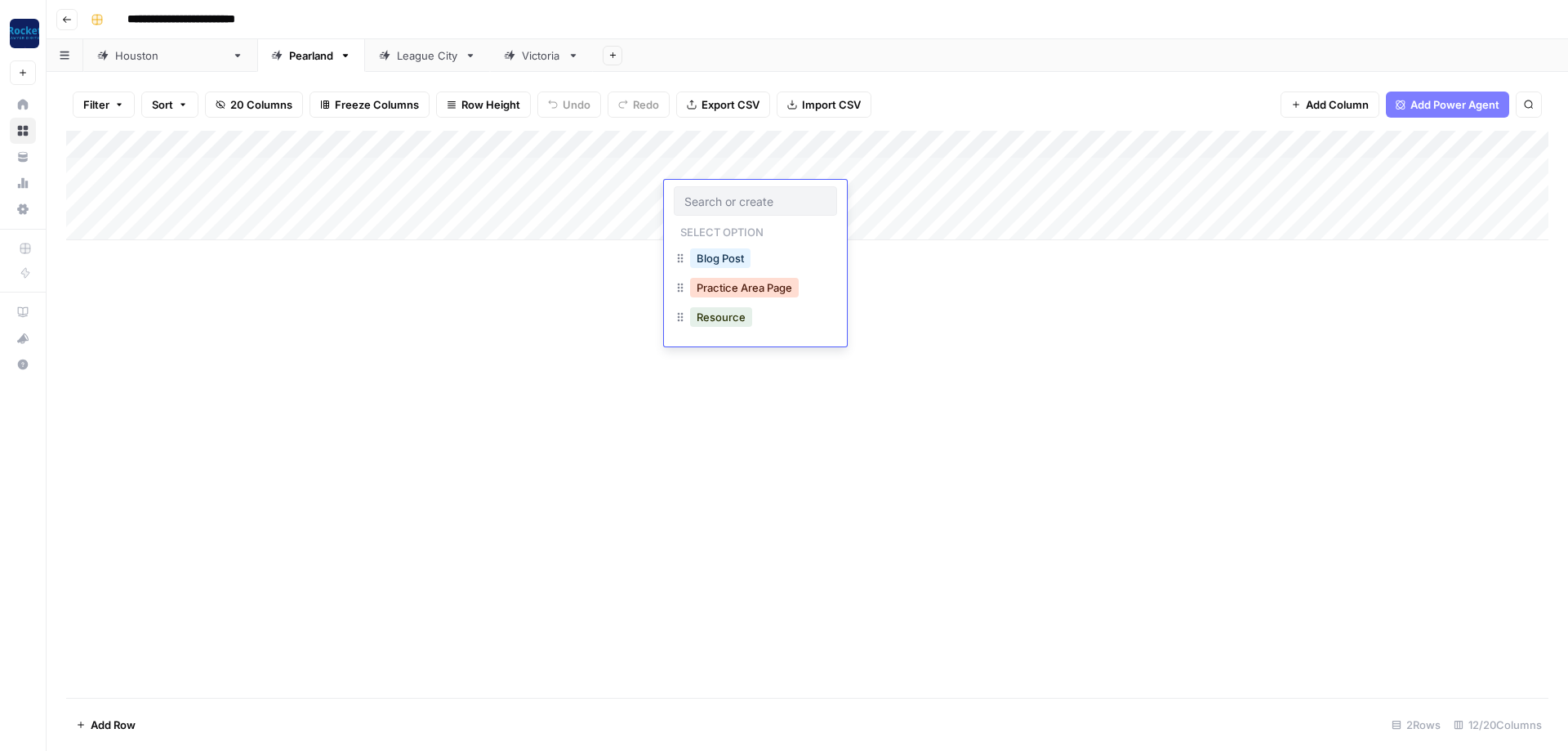
click at [718, 294] on button "Practice Area Page" at bounding box center [744, 287] width 108 height 20
click at [952, 141] on div "Add Column" at bounding box center [807, 185] width 1482 height 109
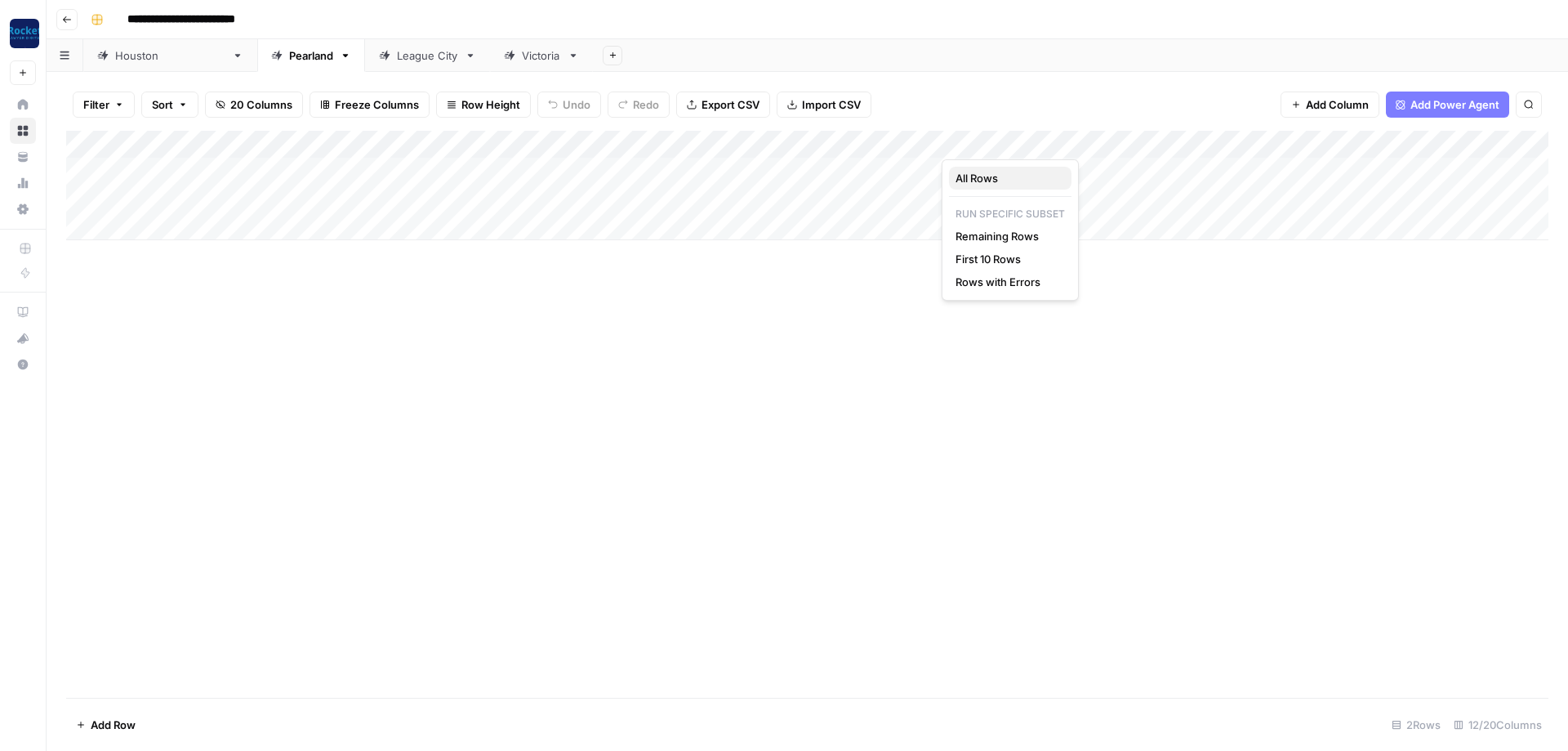
click at [980, 182] on span "All Rows" at bounding box center [1007, 178] width 103 height 16
click at [396, 55] on div "League City" at bounding box center [427, 55] width 61 height 16
click at [522, 57] on div "Victoria" at bounding box center [541, 55] width 39 height 16
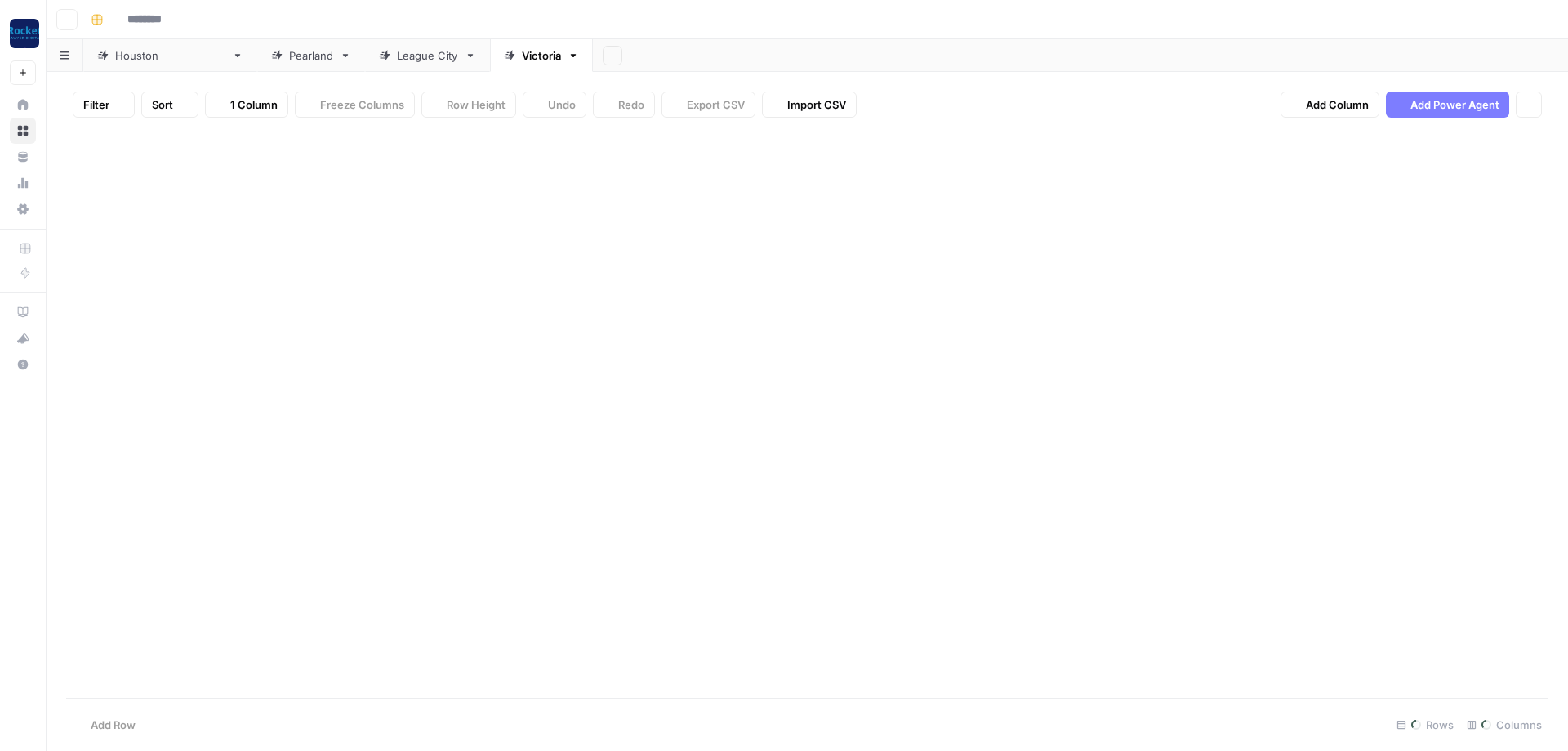
type input "**********"
click at [126, 64] on link "[GEOGRAPHIC_DATA]" at bounding box center [170, 55] width 174 height 32
click at [969, 251] on div "Add Column" at bounding box center [807, 241] width 1482 height 220
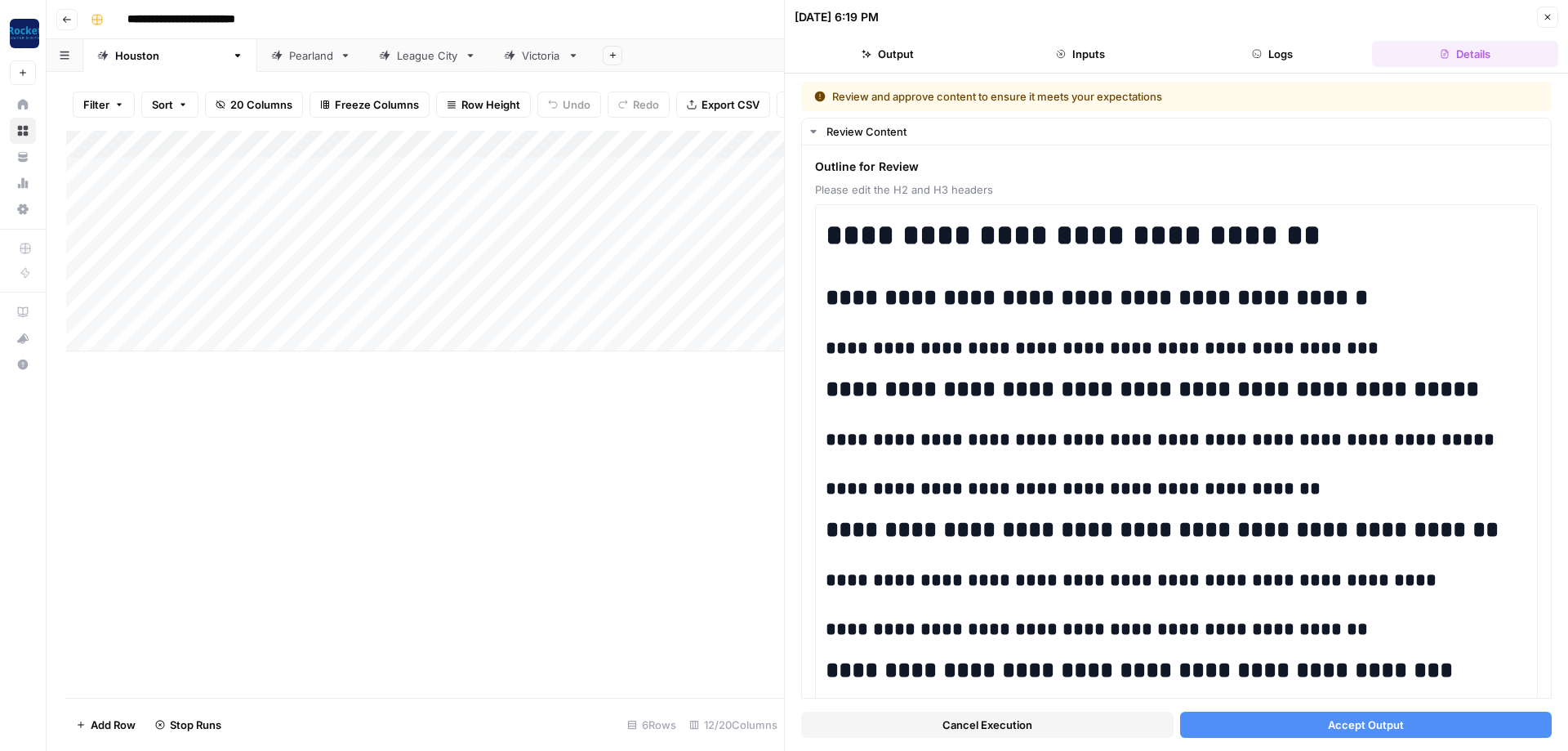
click at [1312, 721] on button "Accept Output" at bounding box center [1367, 724] width 372 height 26
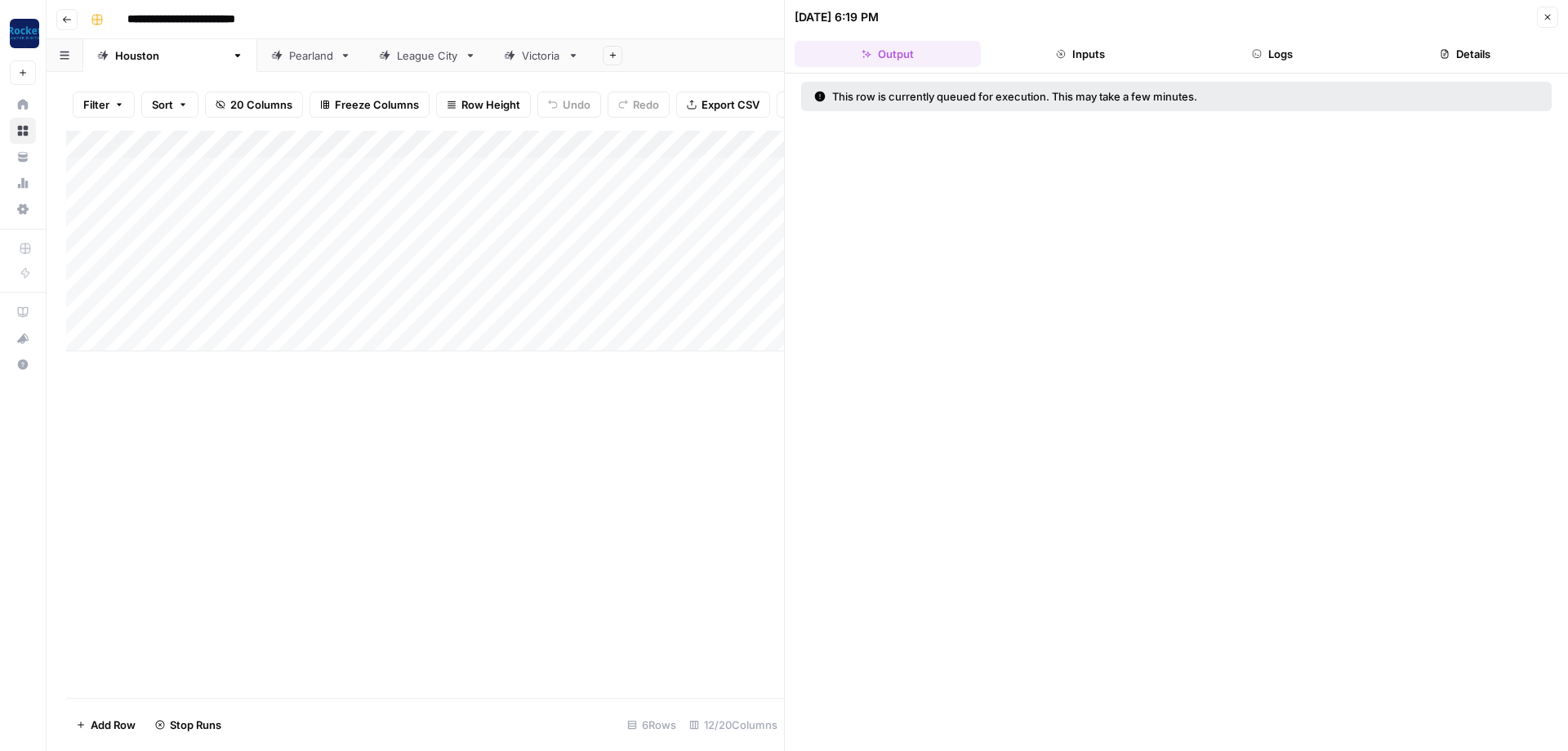
click at [1551, 10] on button "Close" at bounding box center [1547, 17] width 21 height 21
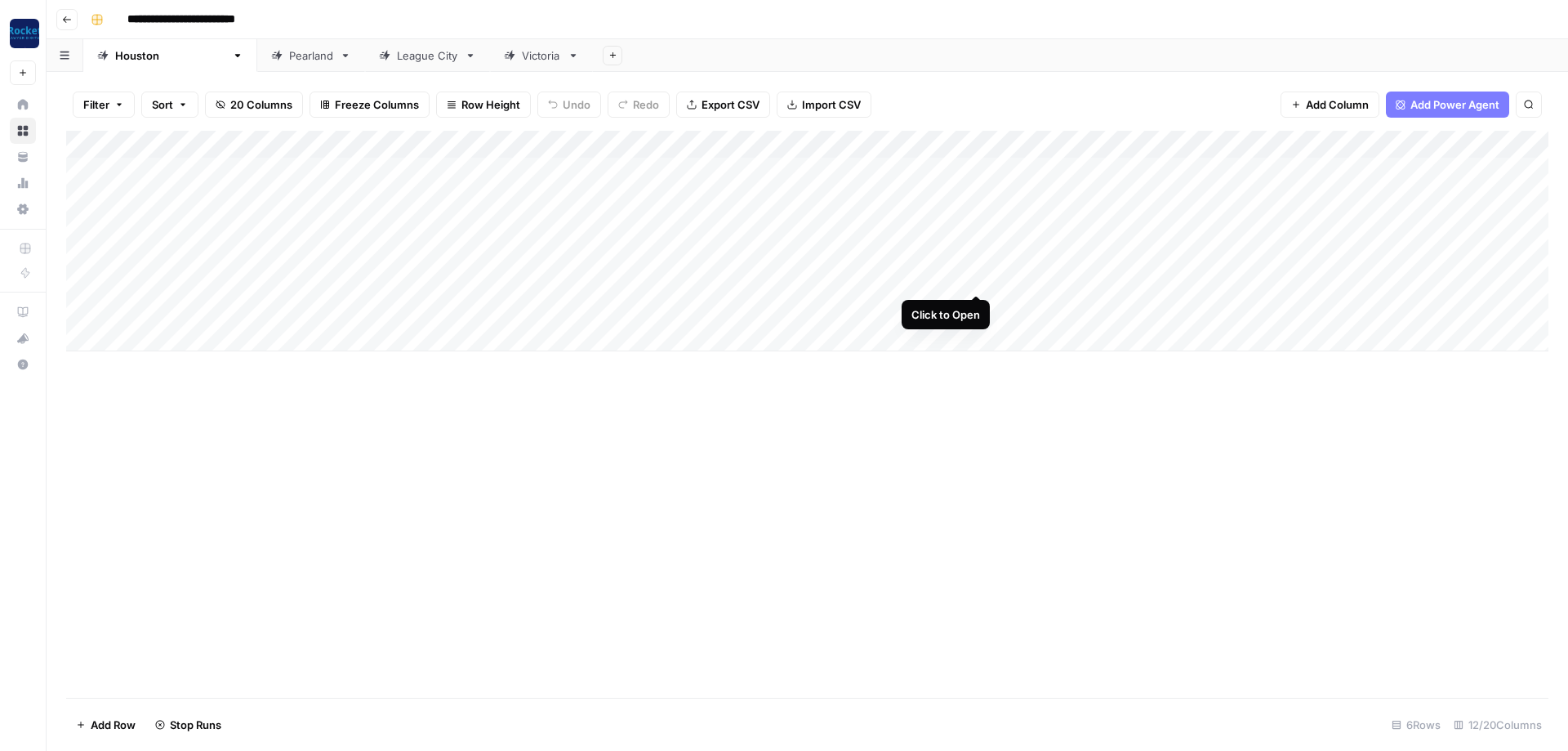
click at [971, 276] on div "Add Column" at bounding box center [807, 241] width 1482 height 220
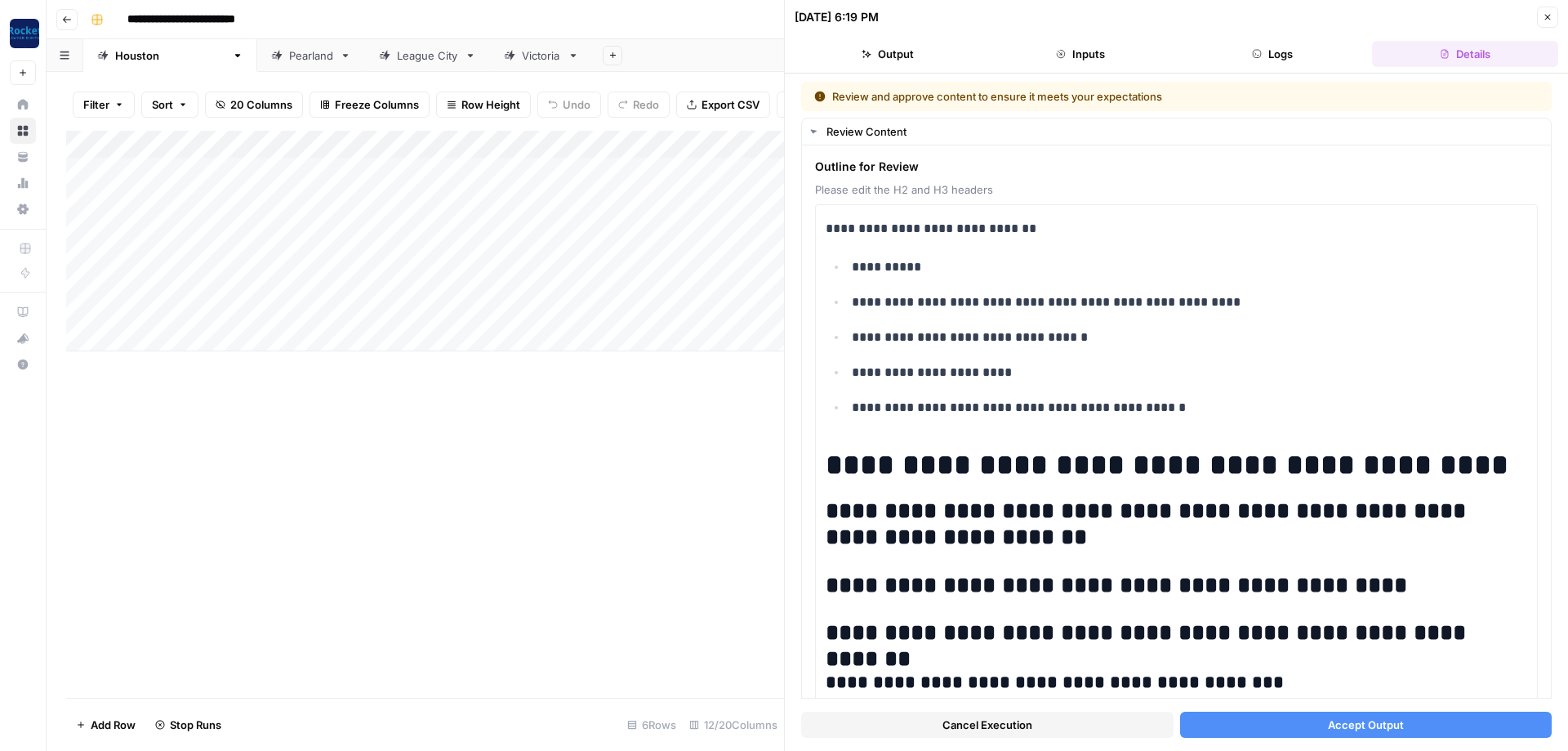
click at [1357, 718] on span "Accept Output" at bounding box center [1366, 724] width 76 height 16
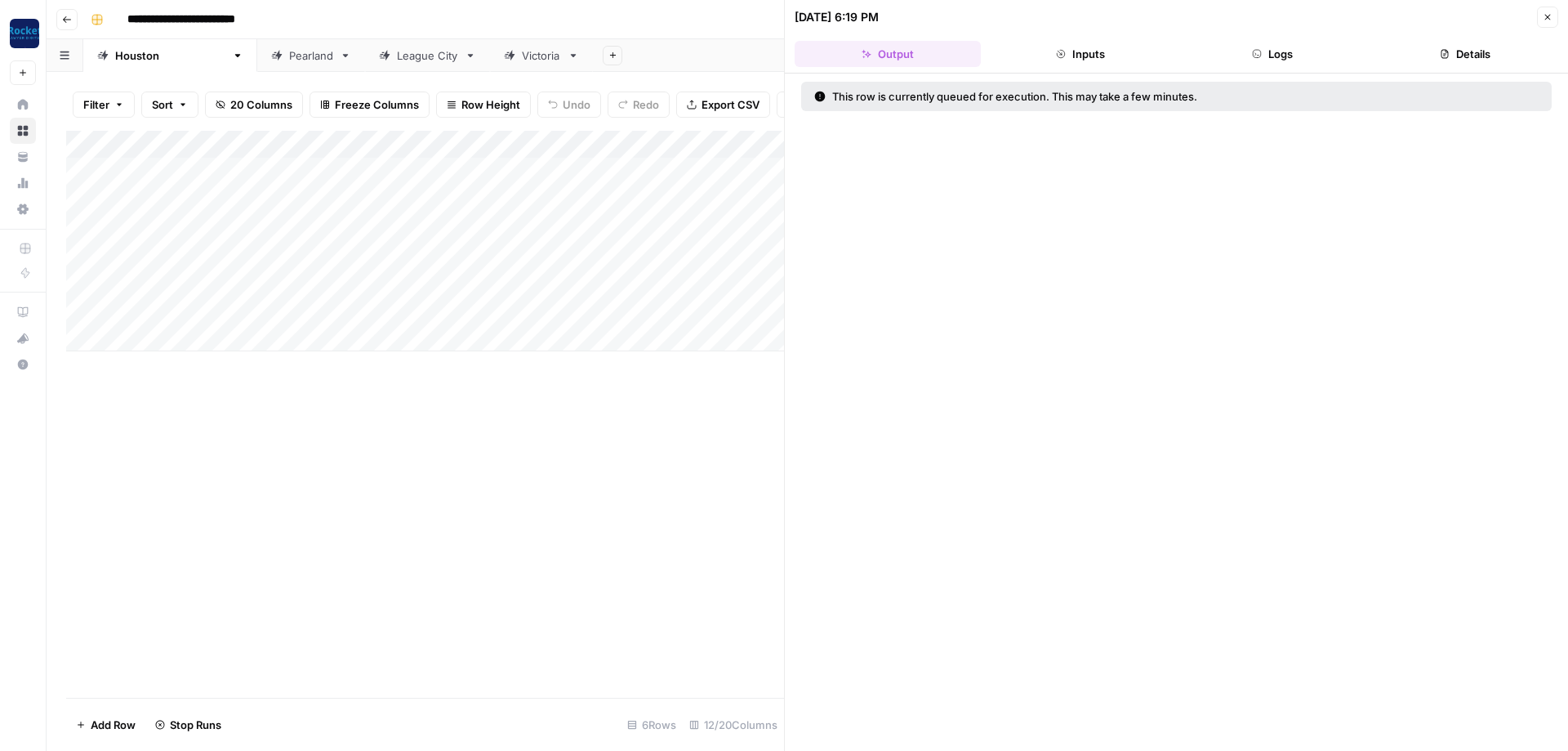
click at [1552, 14] on icon "button" at bounding box center [1547, 17] width 10 height 10
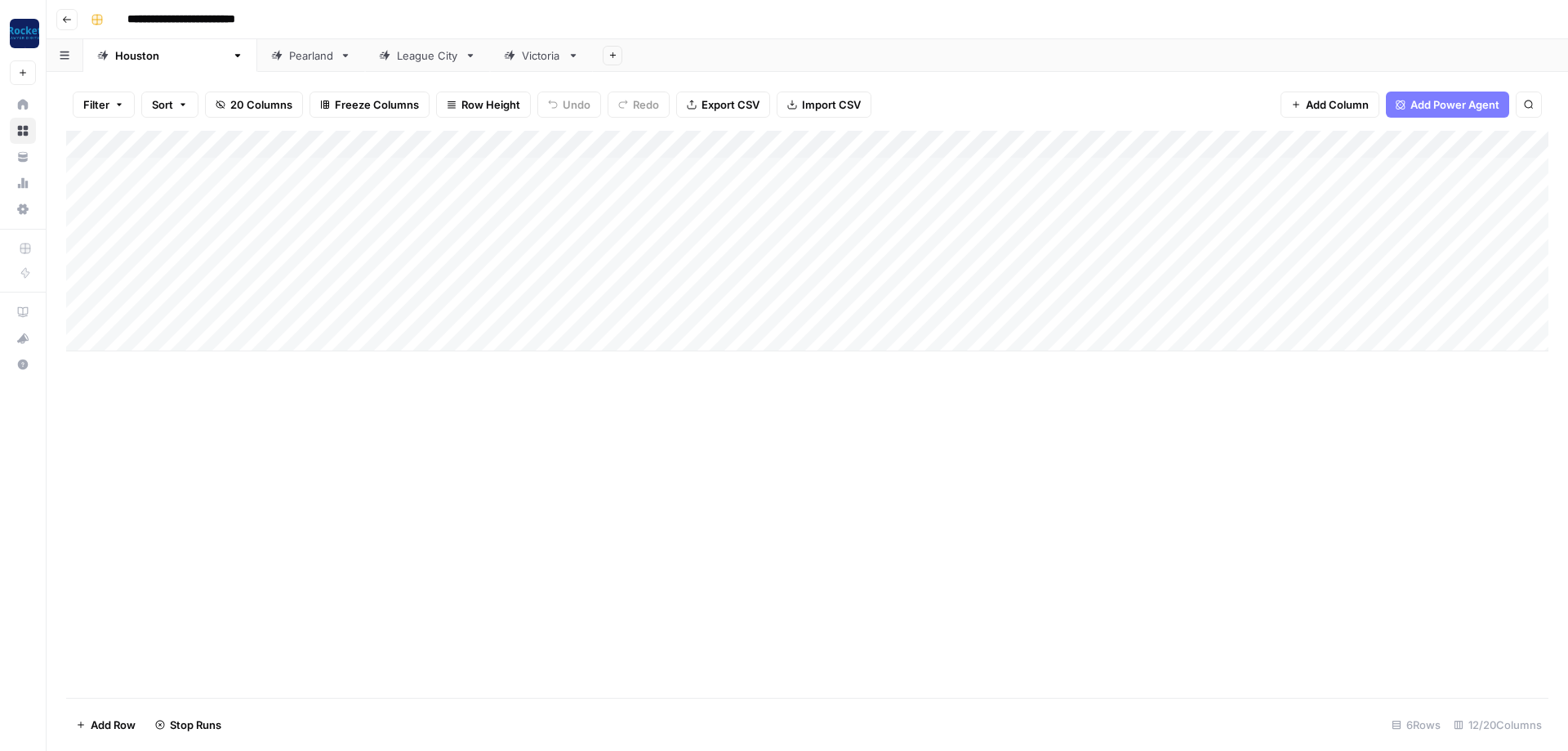
click at [289, 55] on div "Pearland" at bounding box center [311, 55] width 44 height 16
click at [396, 56] on div "League City" at bounding box center [427, 55] width 61 height 16
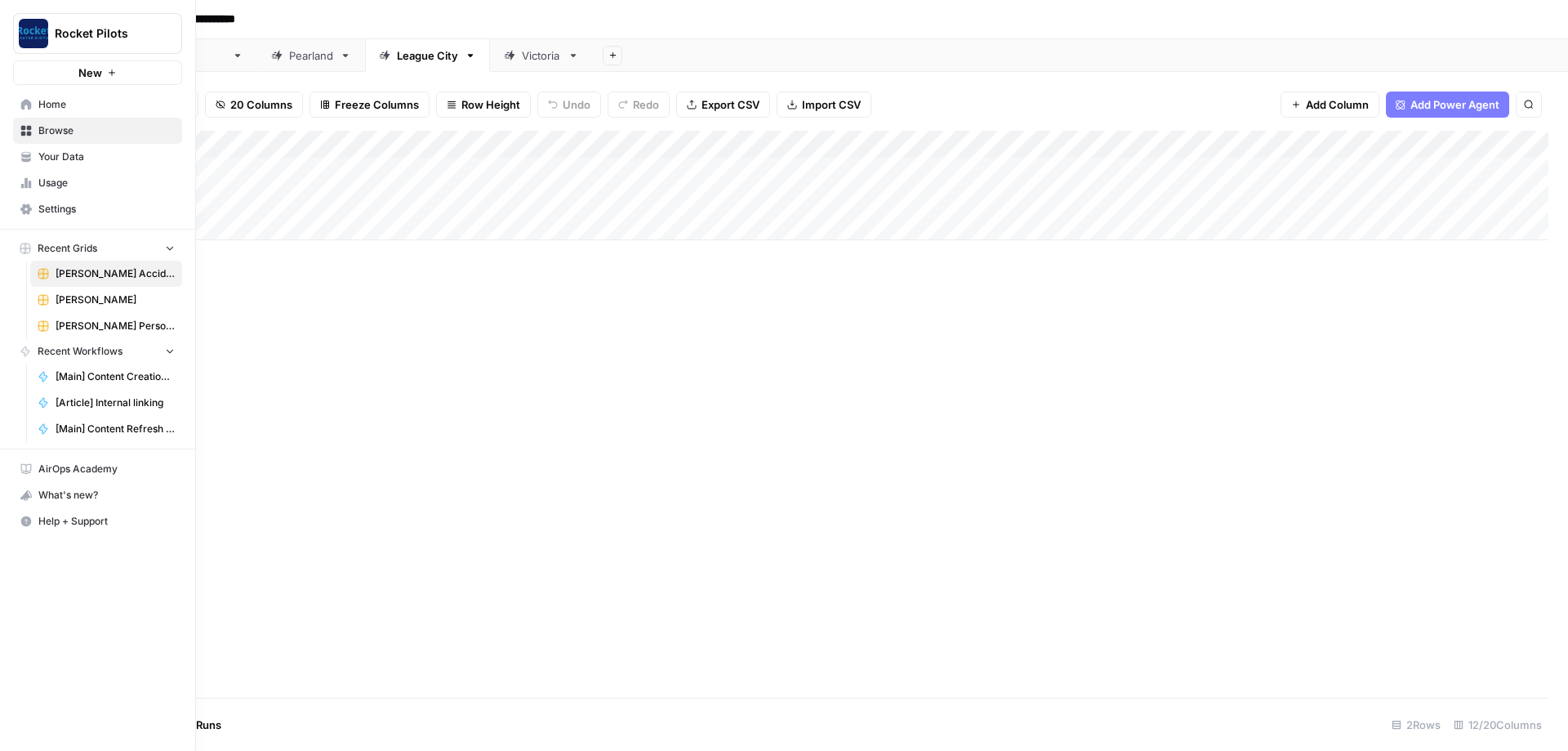
click at [49, 103] on span "Home" at bounding box center [107, 105] width 136 height 14
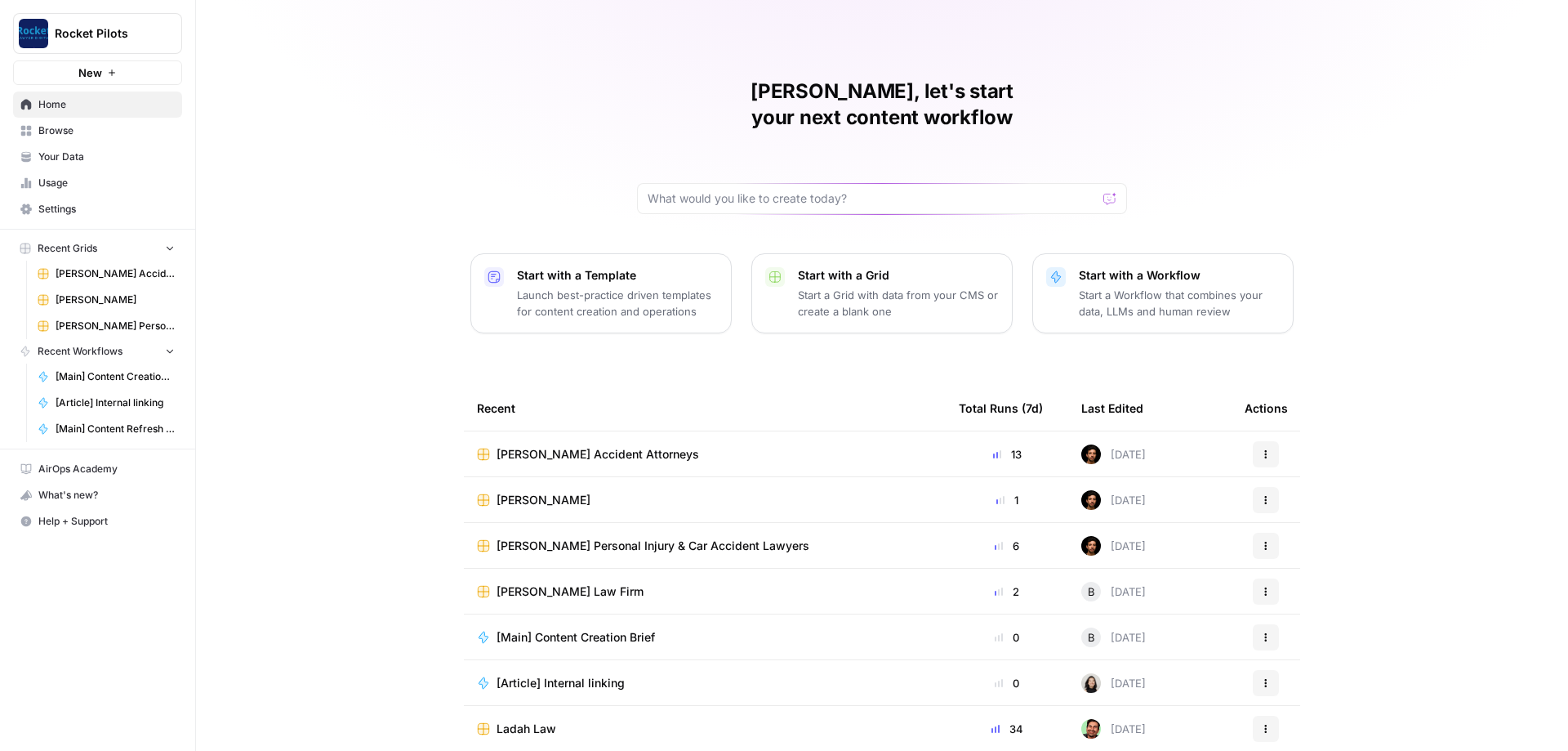
click at [65, 135] on span "Browse" at bounding box center [107, 131] width 136 height 14
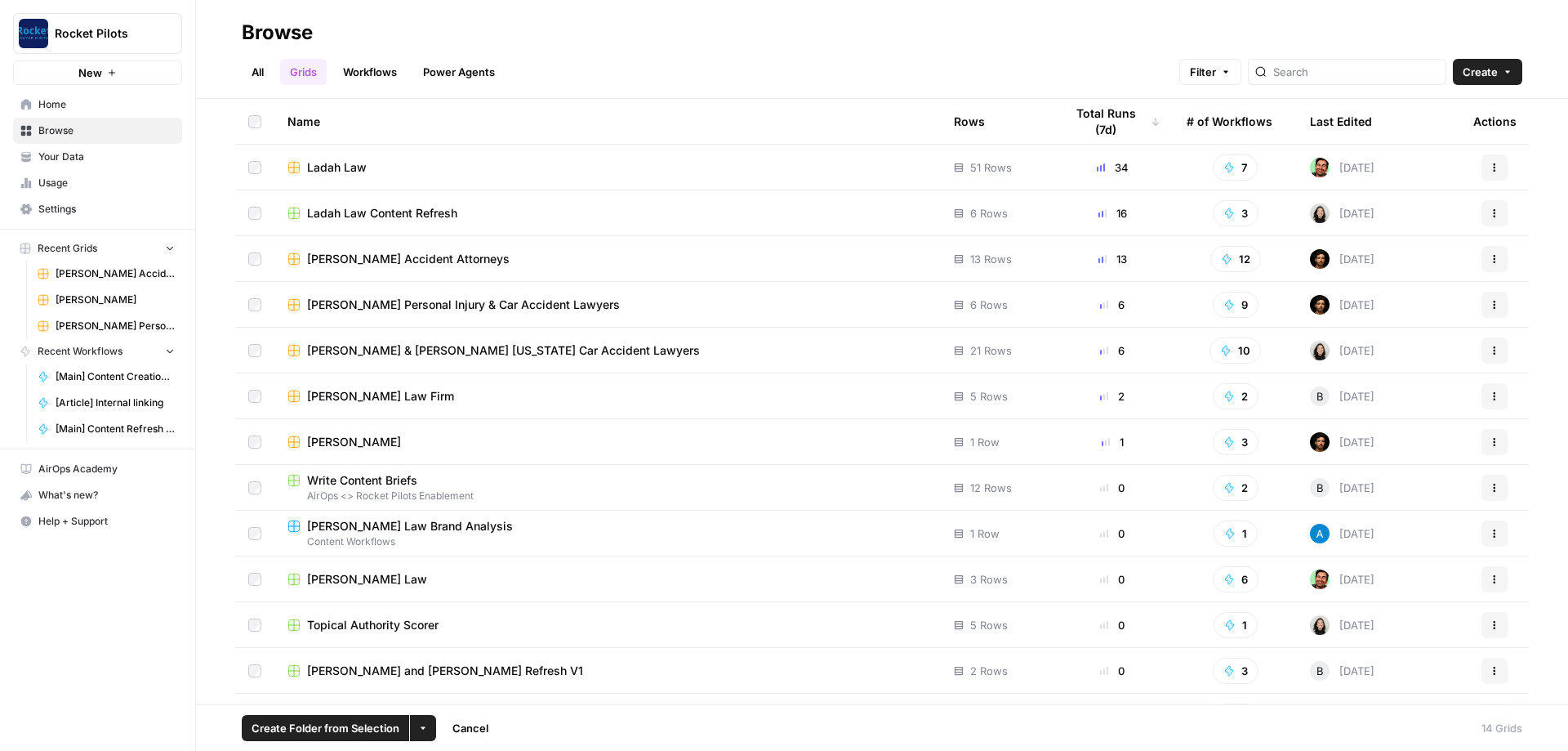
click at [262, 437] on td at bounding box center [255, 441] width 39 height 45
click at [312, 730] on span "Create Folder from Selection" at bounding box center [325, 728] width 148 height 16
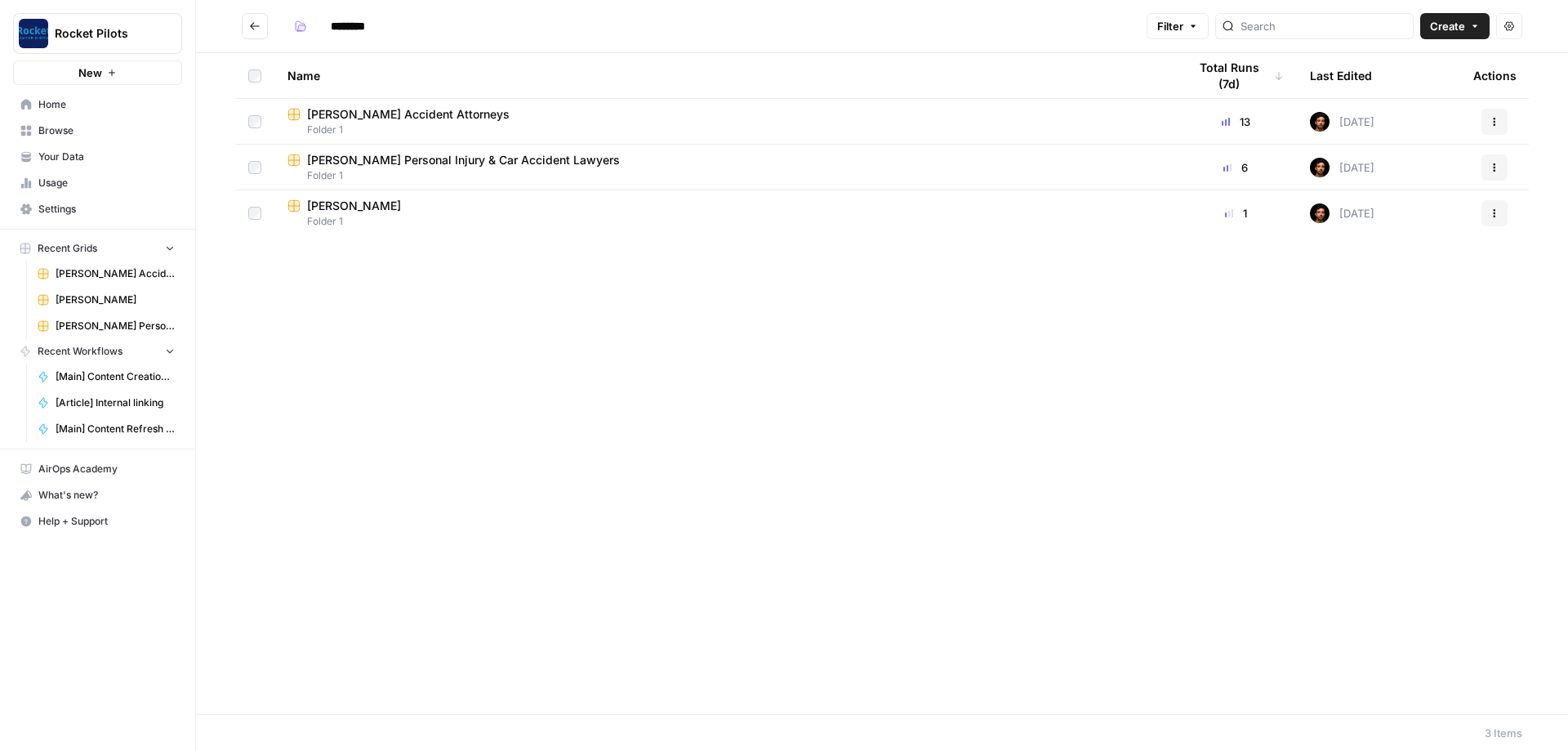
click at [371, 29] on input "********" at bounding box center [369, 26] width 91 height 26
type input "**********"
click at [255, 25] on icon "Go back" at bounding box center [254, 26] width 12 height 12
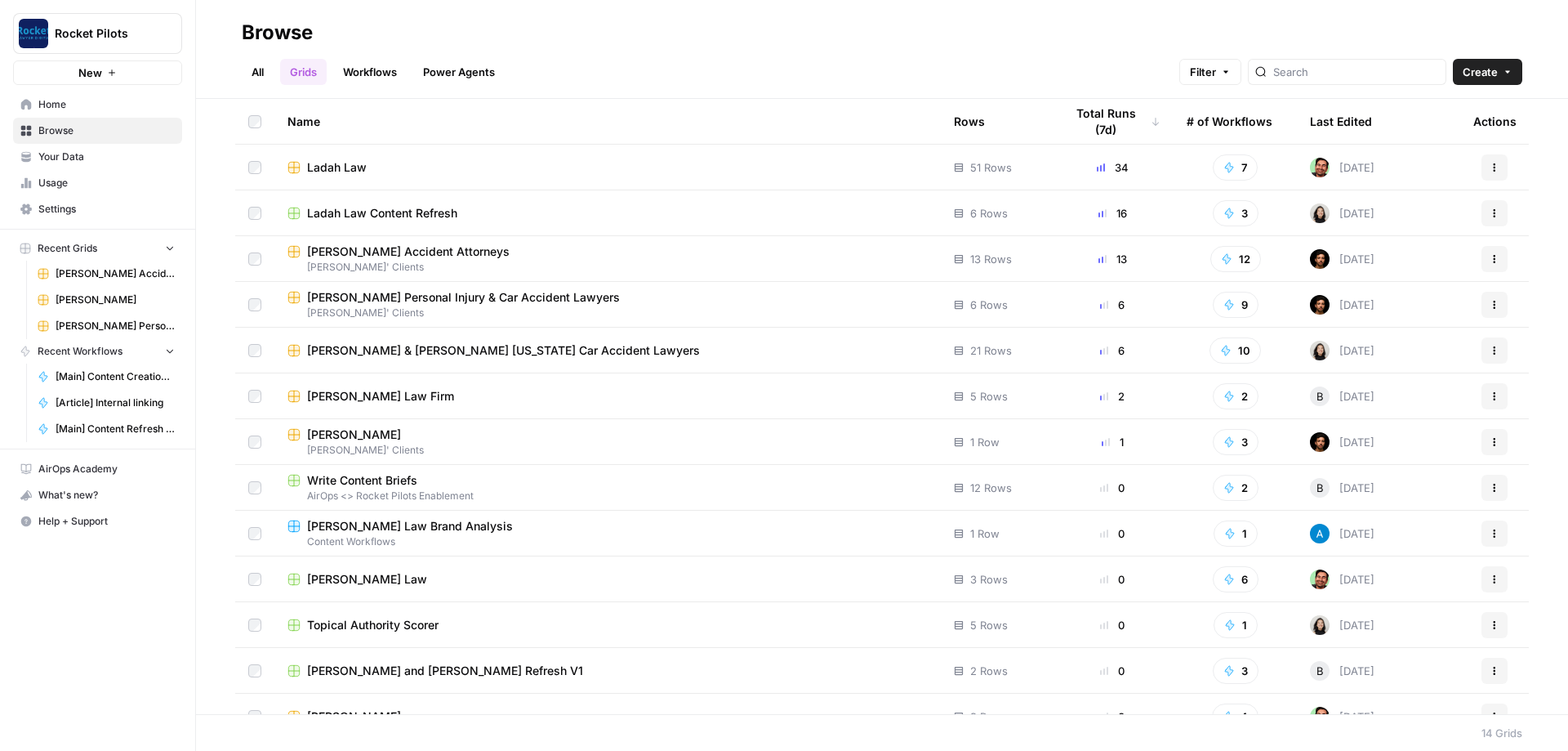
click at [53, 132] on span "Browse" at bounding box center [107, 131] width 136 height 14
click at [256, 79] on link "All" at bounding box center [258, 72] width 32 height 26
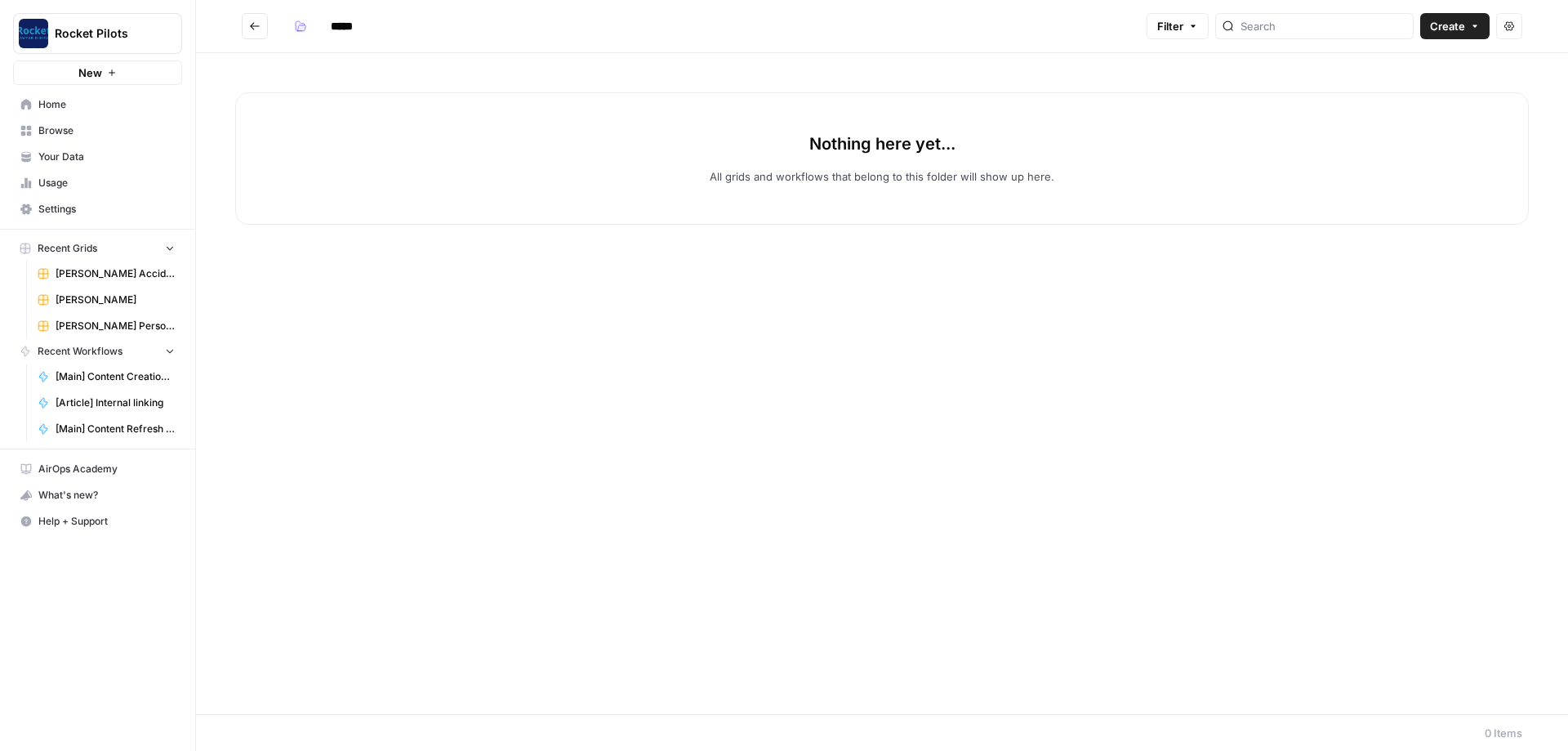
click at [251, 25] on icon "Go back" at bounding box center [254, 26] width 10 height 7
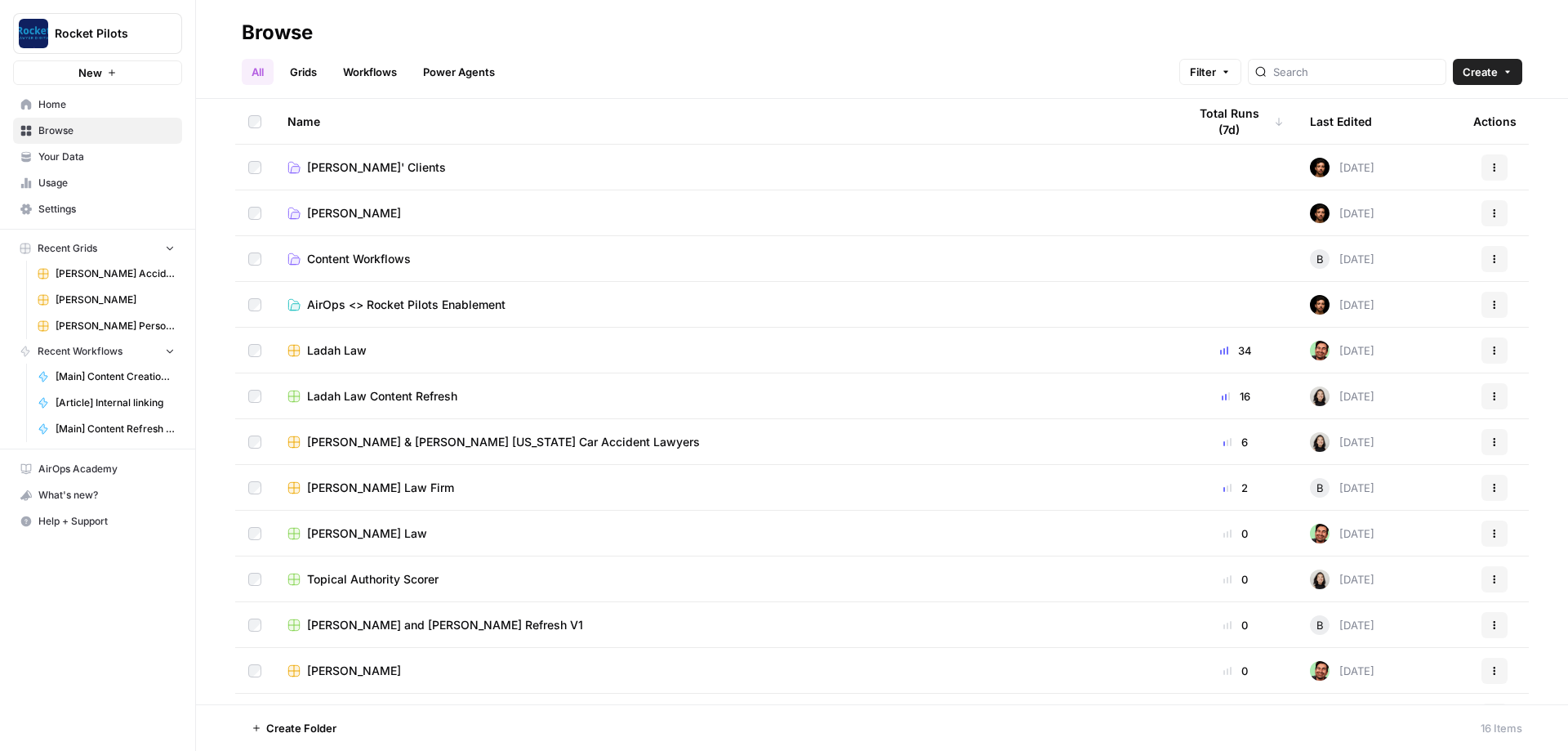
click at [410, 168] on link "[PERSON_NAME]' Clients" at bounding box center [724, 167] width 873 height 16
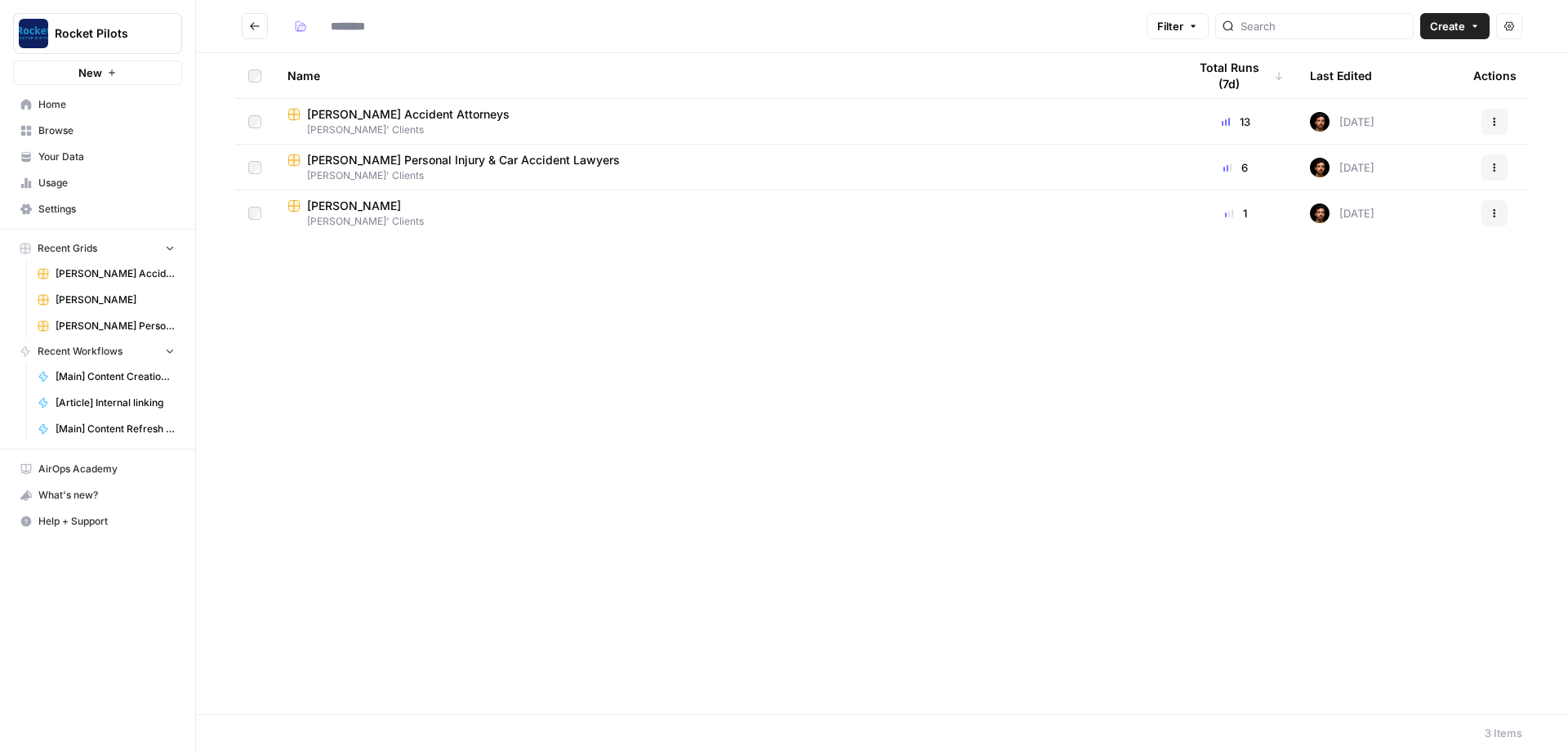
type input "**********"
click at [264, 31] on button "Go back" at bounding box center [254, 26] width 26 height 26
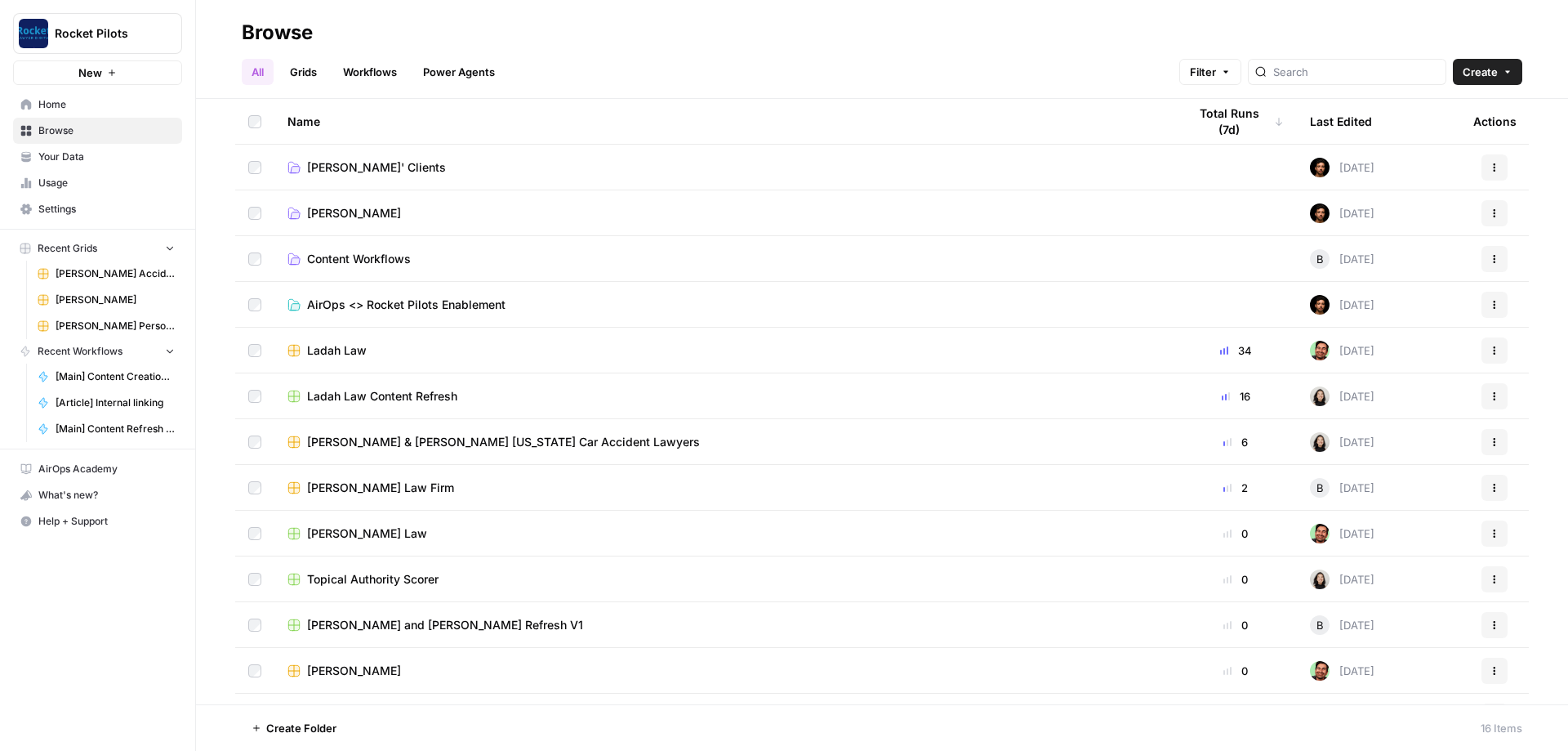
click at [558, 258] on link "Content Workflows" at bounding box center [724, 259] width 873 height 16
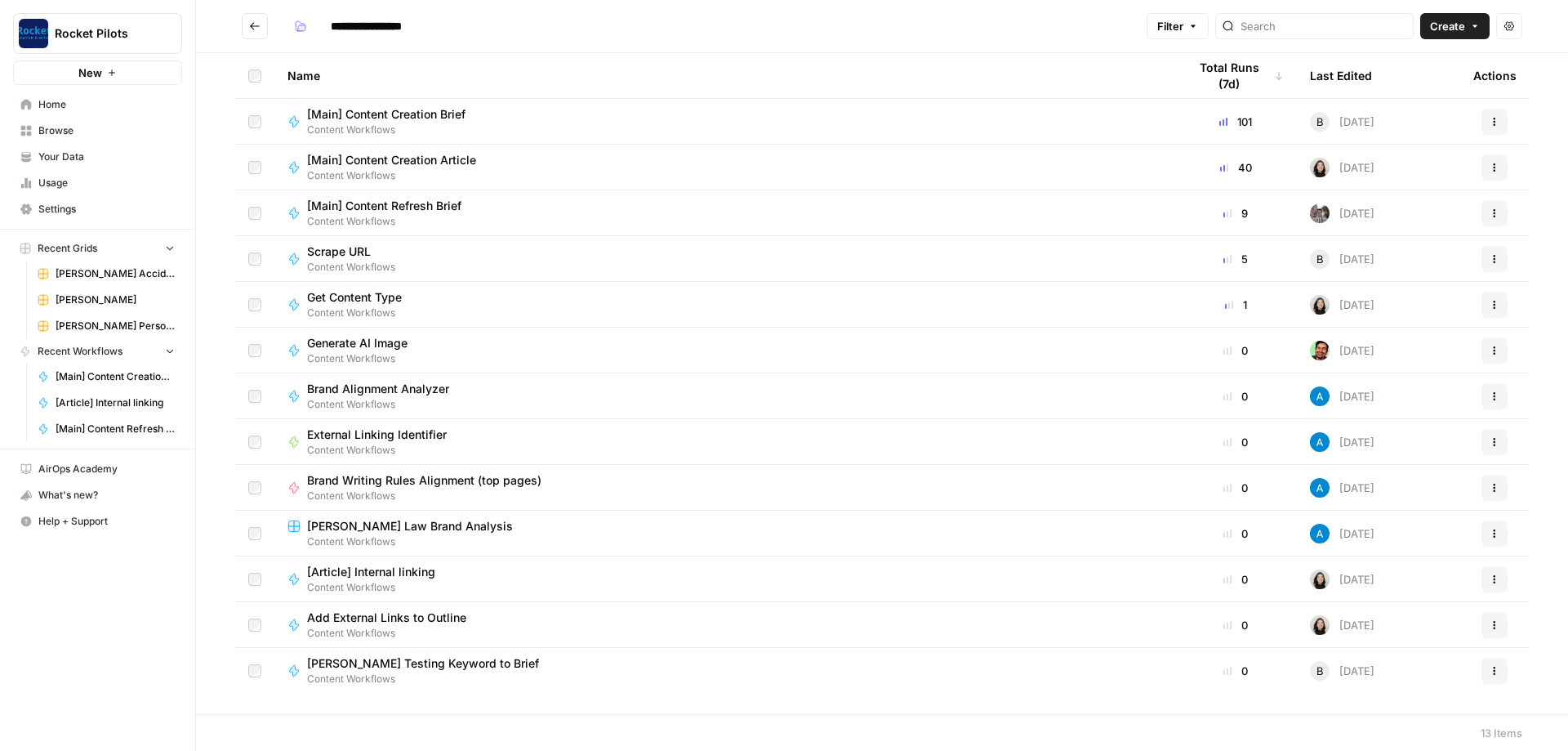
click at [264, 32] on button "Go back" at bounding box center [254, 26] width 26 height 26
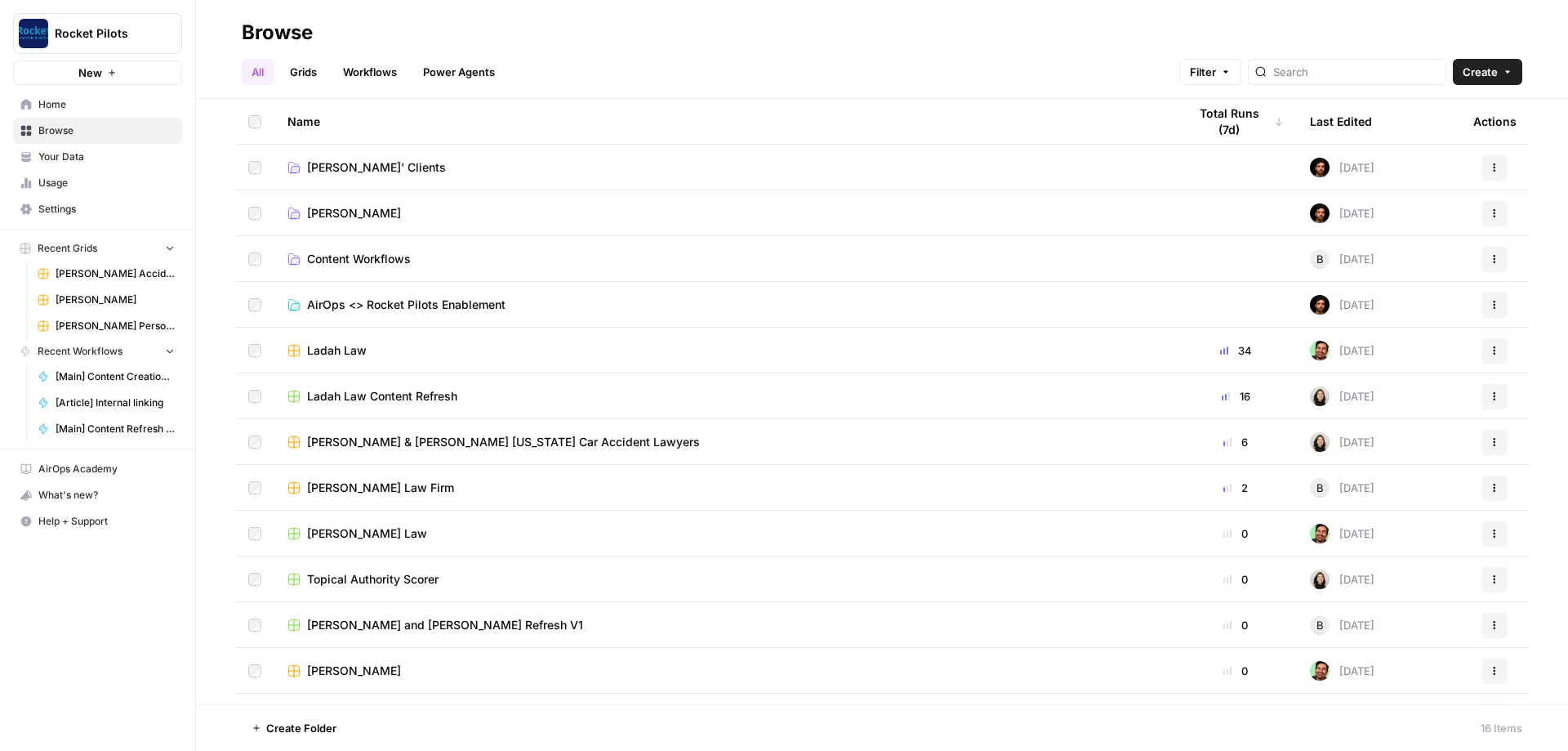
click at [381, 166] on span "[PERSON_NAME]' Clients" at bounding box center [376, 167] width 139 height 16
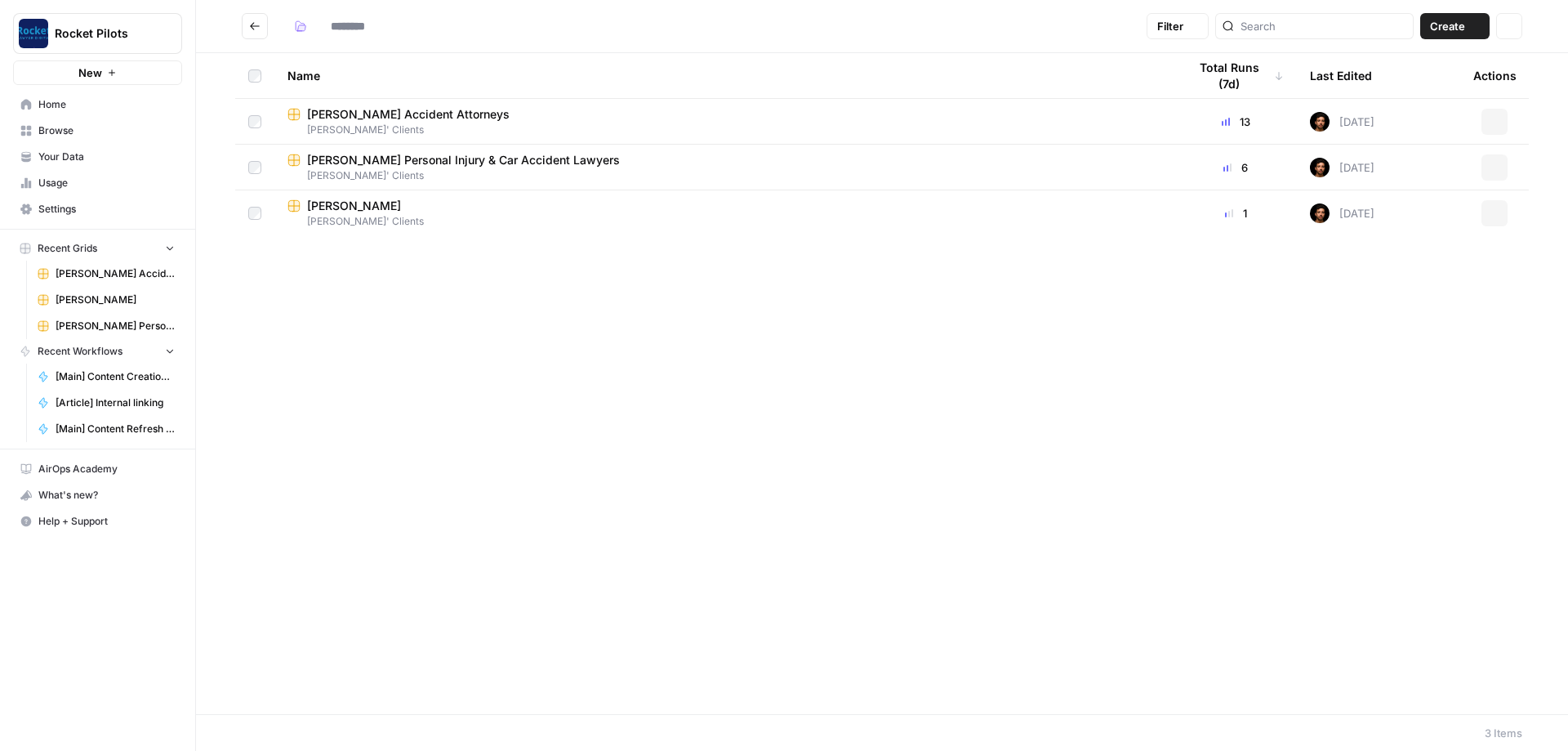
type input "**********"
click at [257, 24] on icon "Go back" at bounding box center [254, 26] width 12 height 12
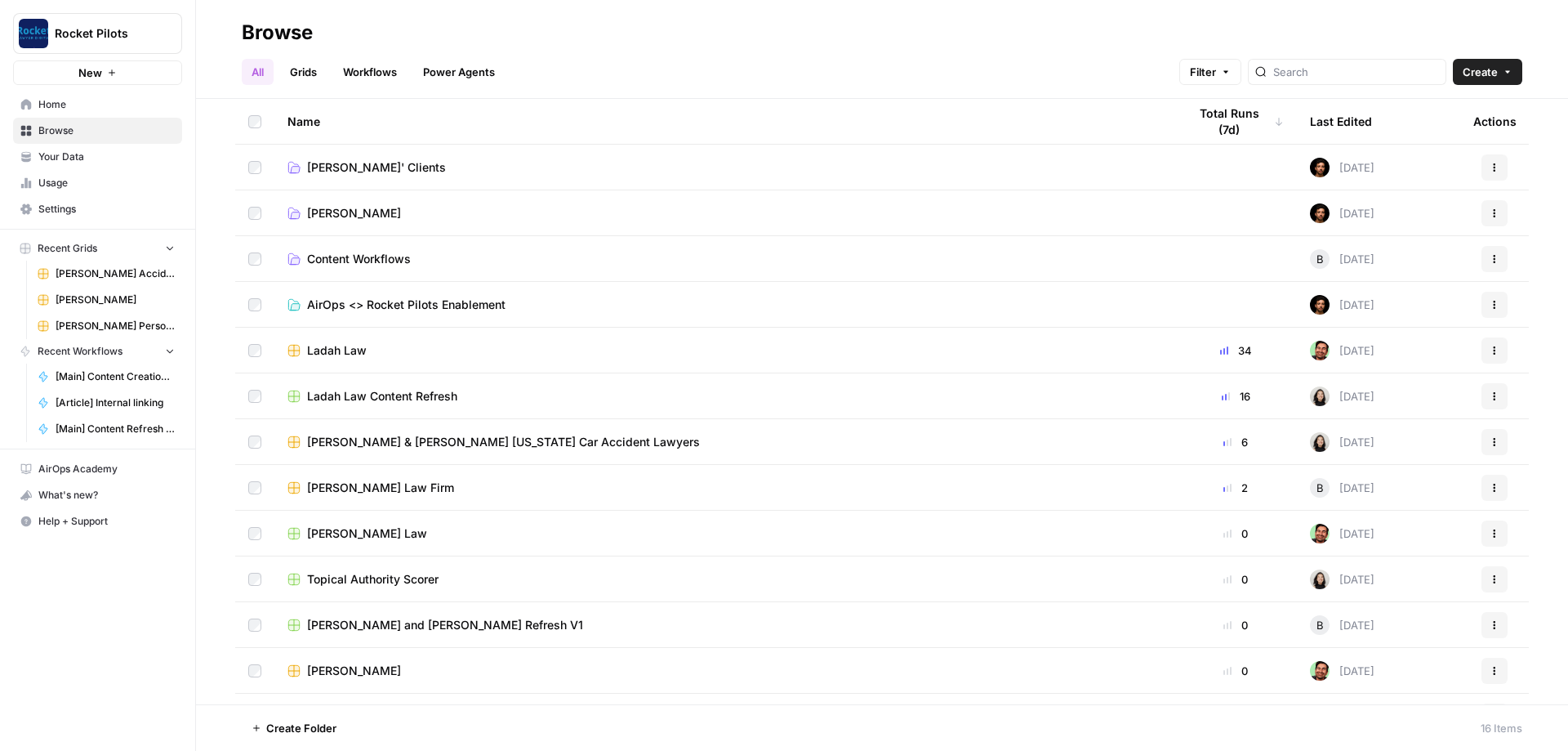
click at [322, 217] on span "[PERSON_NAME]" at bounding box center [354, 213] width 94 height 16
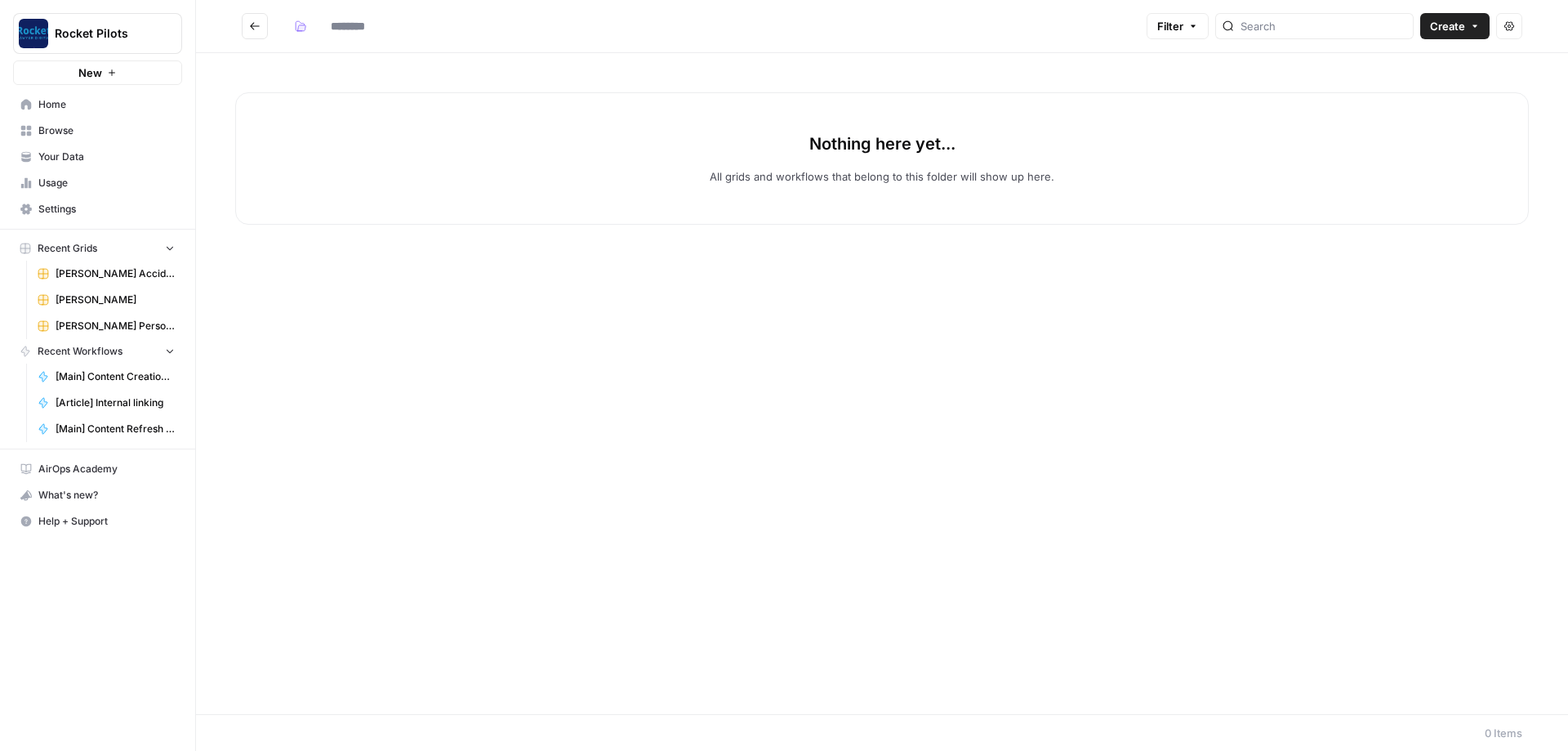
type input "*****"
click at [255, 22] on icon "Go back" at bounding box center [254, 26] width 12 height 12
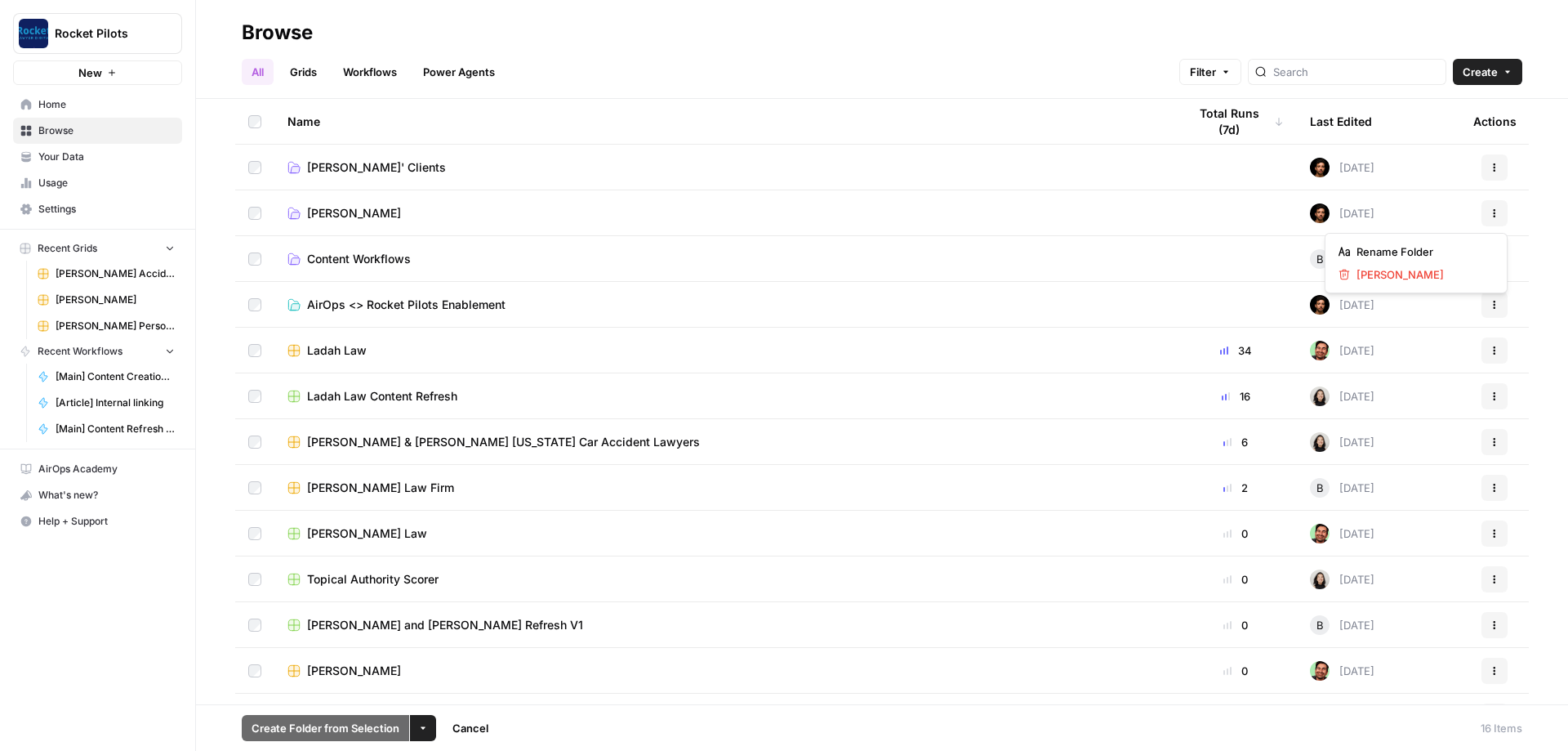
click at [1490, 216] on icon "button" at bounding box center [1494, 213] width 10 height 10
click at [1404, 272] on span "[PERSON_NAME]" at bounding box center [1422, 274] width 131 height 16
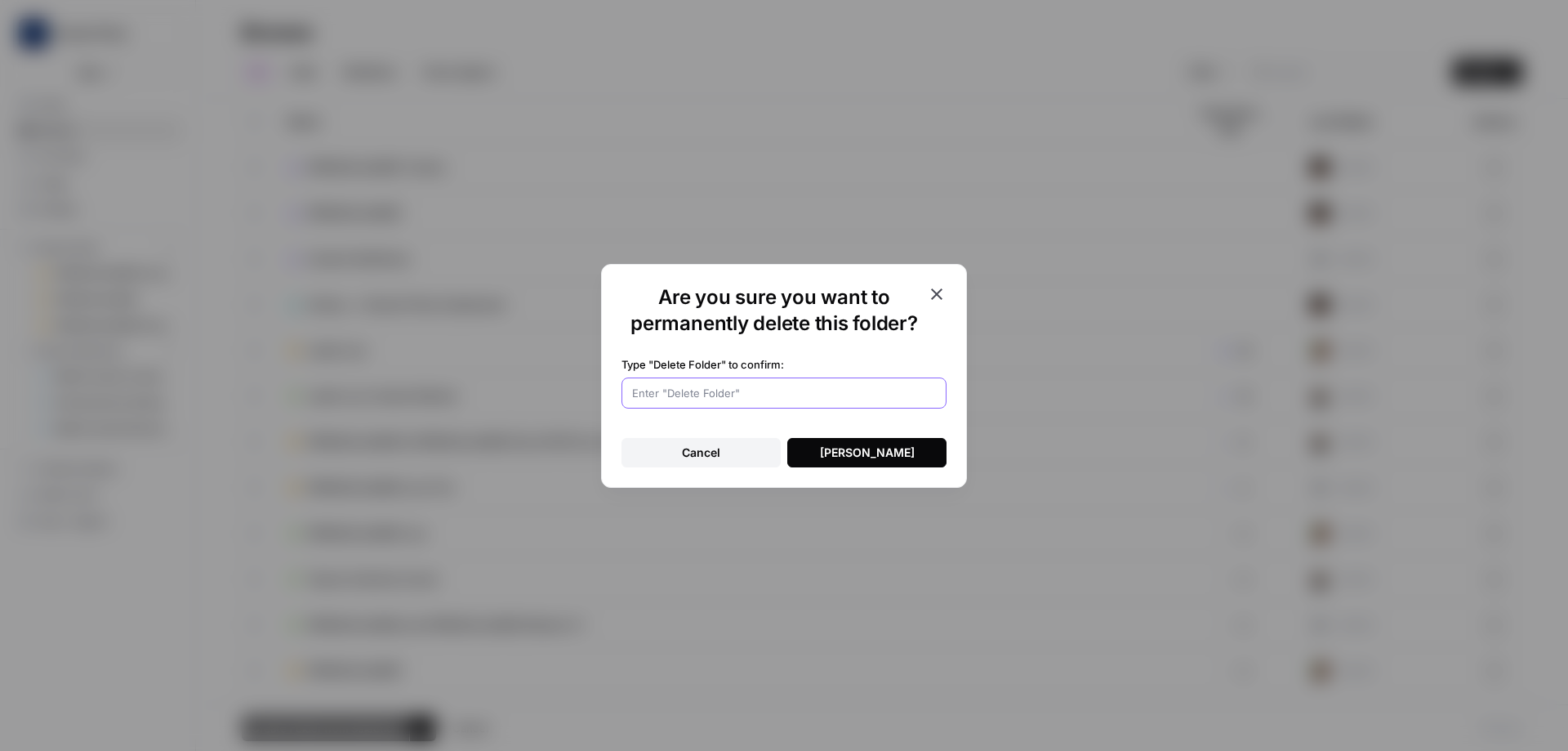
click at [777, 391] on input "Type "Delete Folder" to confirm:" at bounding box center [783, 393] width 303 height 16
type input "[PERSON_NAME]"
click at [819, 442] on button "[PERSON_NAME]" at bounding box center [867, 452] width 159 height 30
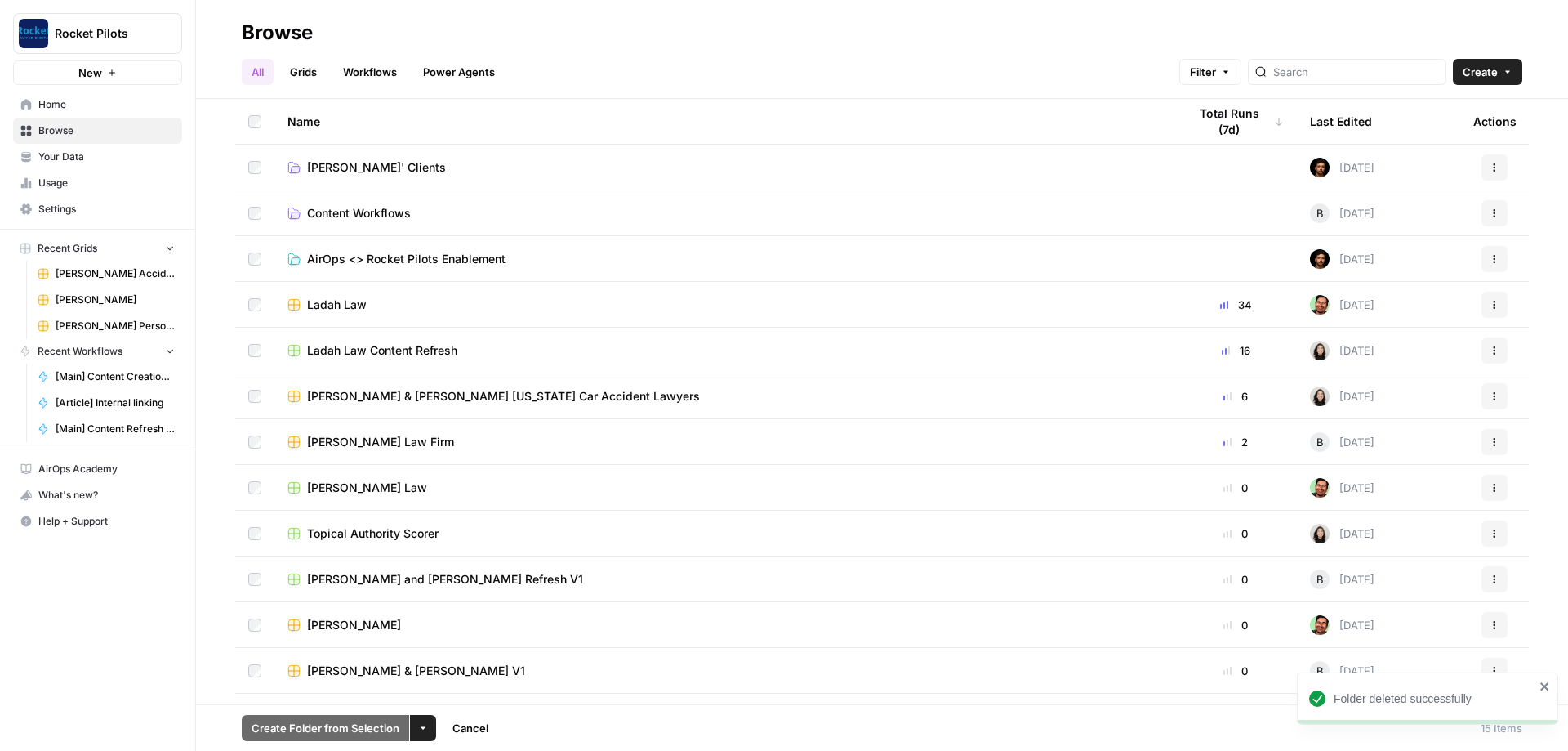
click at [338, 166] on span "[PERSON_NAME]' Clients" at bounding box center [376, 167] width 139 height 16
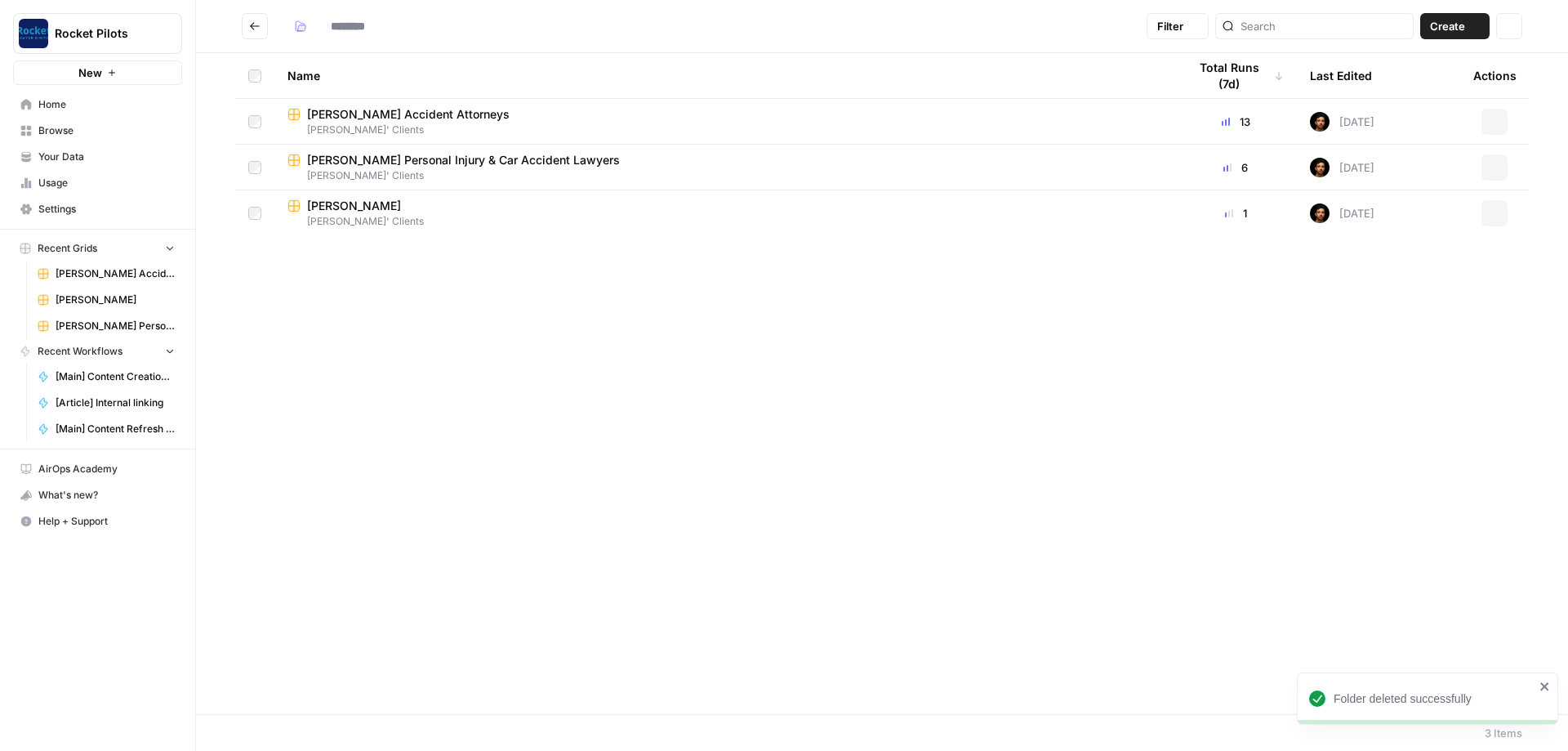
type input "**********"
click at [62, 107] on span "Home" at bounding box center [107, 105] width 136 height 14
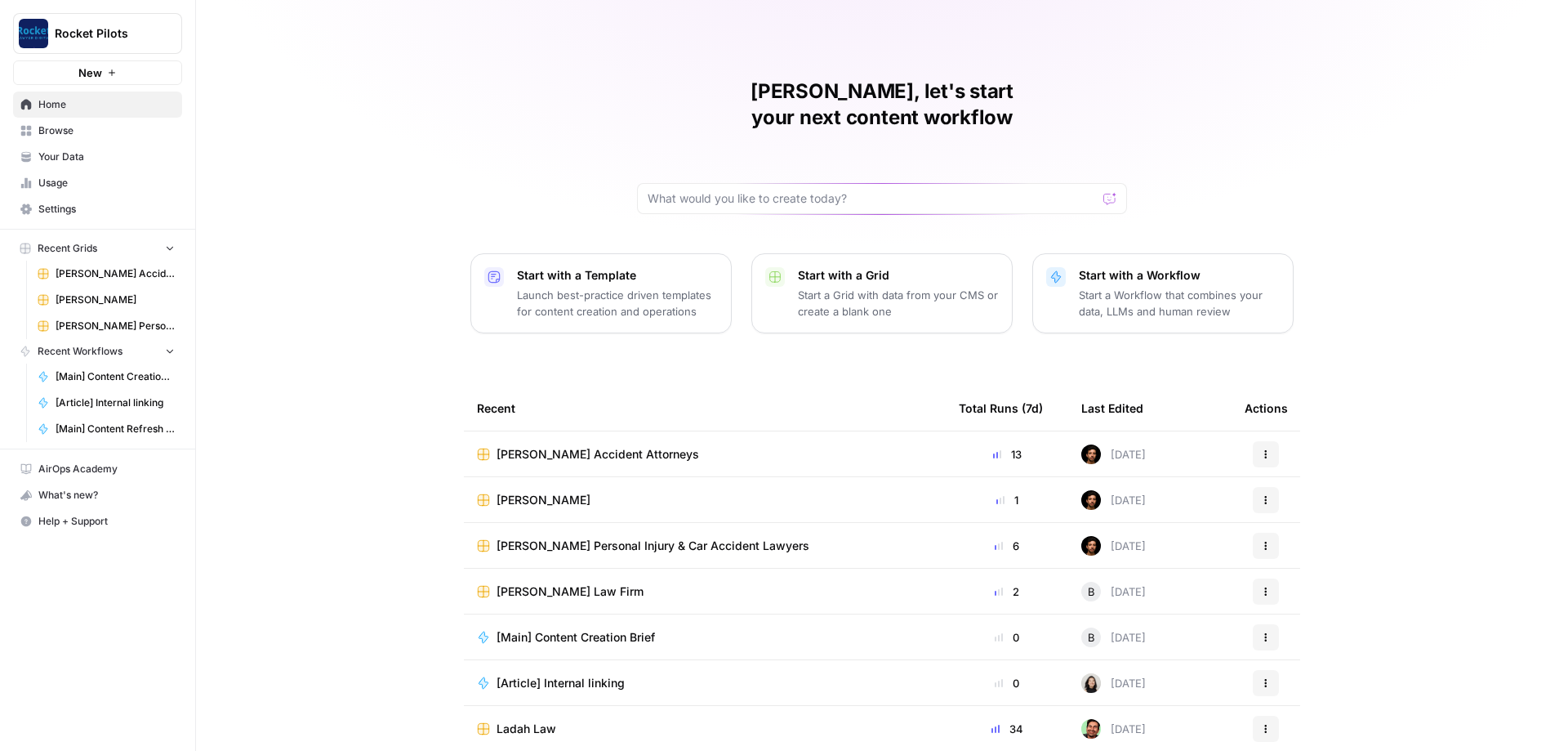
scroll to position [1, 0]
click at [123, 327] on span "[PERSON_NAME] Personal Injury & Car Accident Lawyers" at bounding box center [115, 326] width 119 height 14
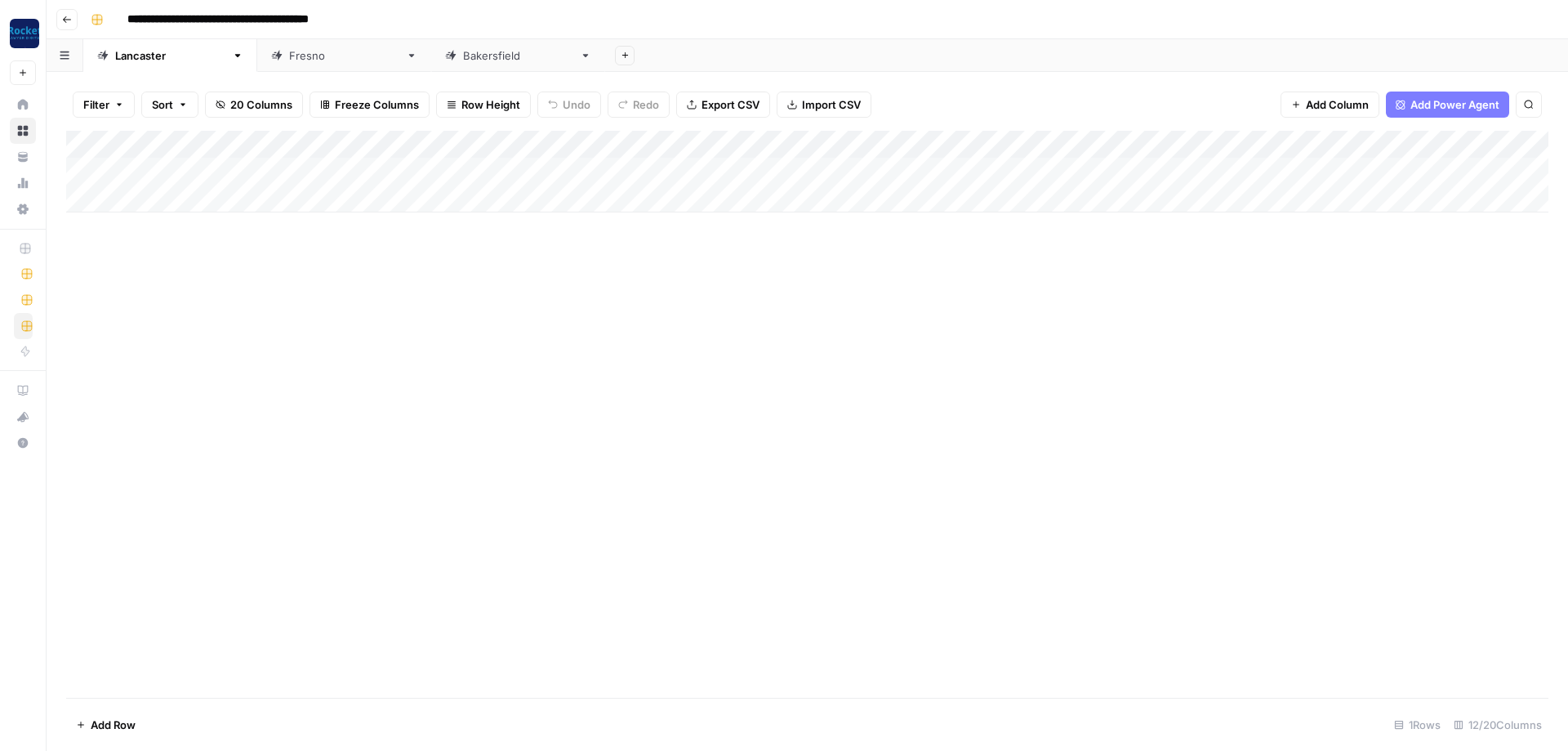
click at [796, 166] on div "Add Column" at bounding box center [807, 171] width 1482 height 81
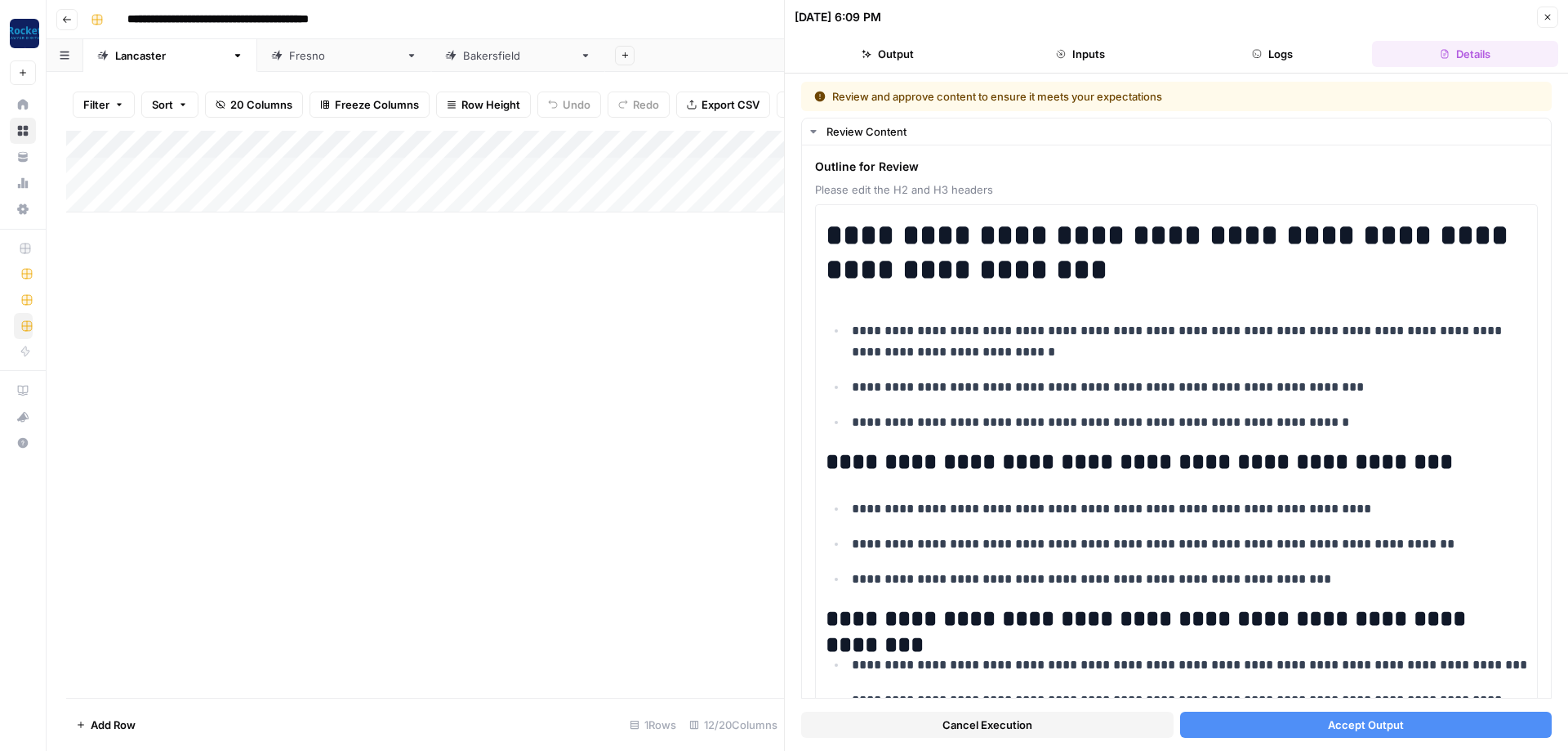
click at [1371, 719] on span "Accept Output" at bounding box center [1366, 724] width 76 height 16
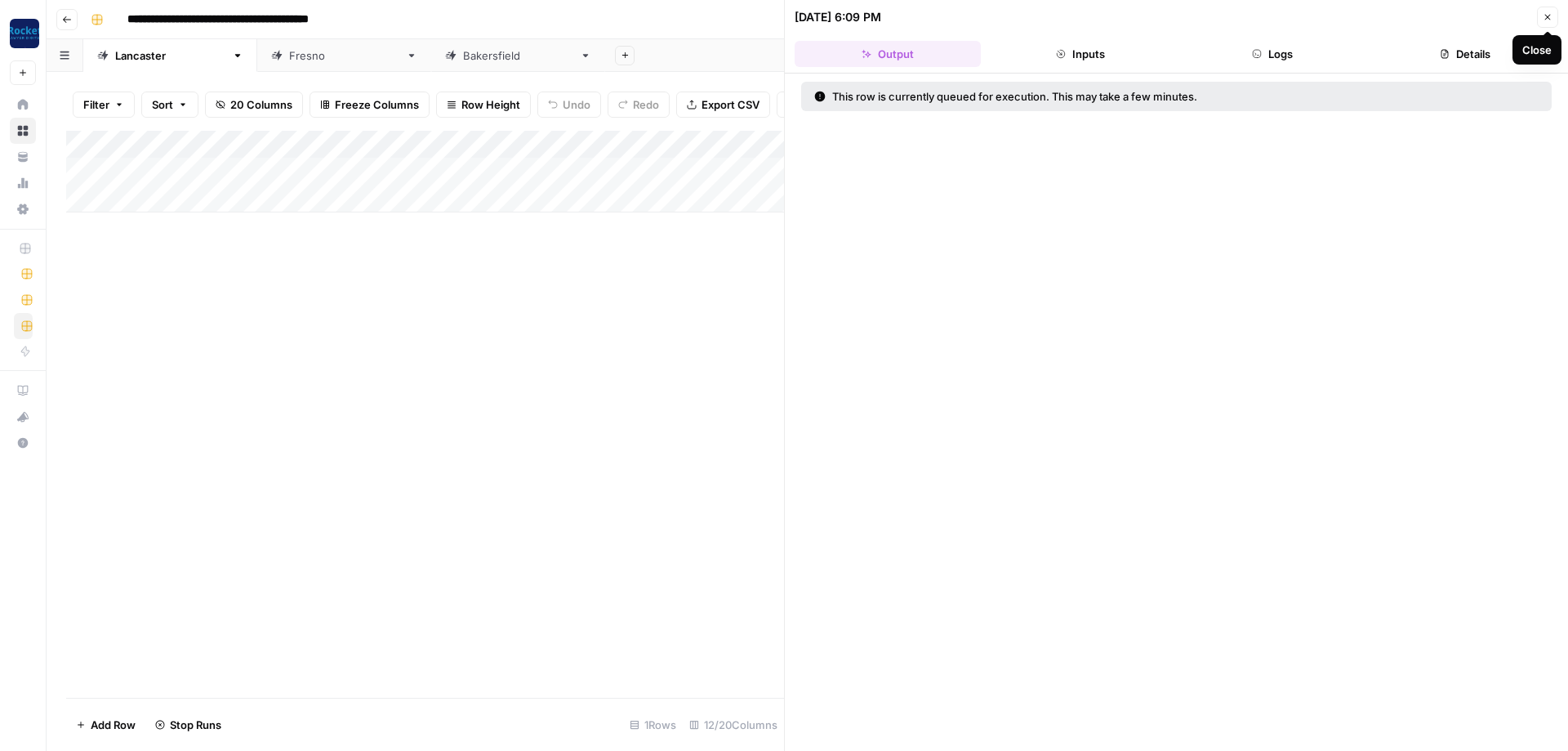
click at [1542, 17] on button "Close" at bounding box center [1547, 17] width 21 height 21
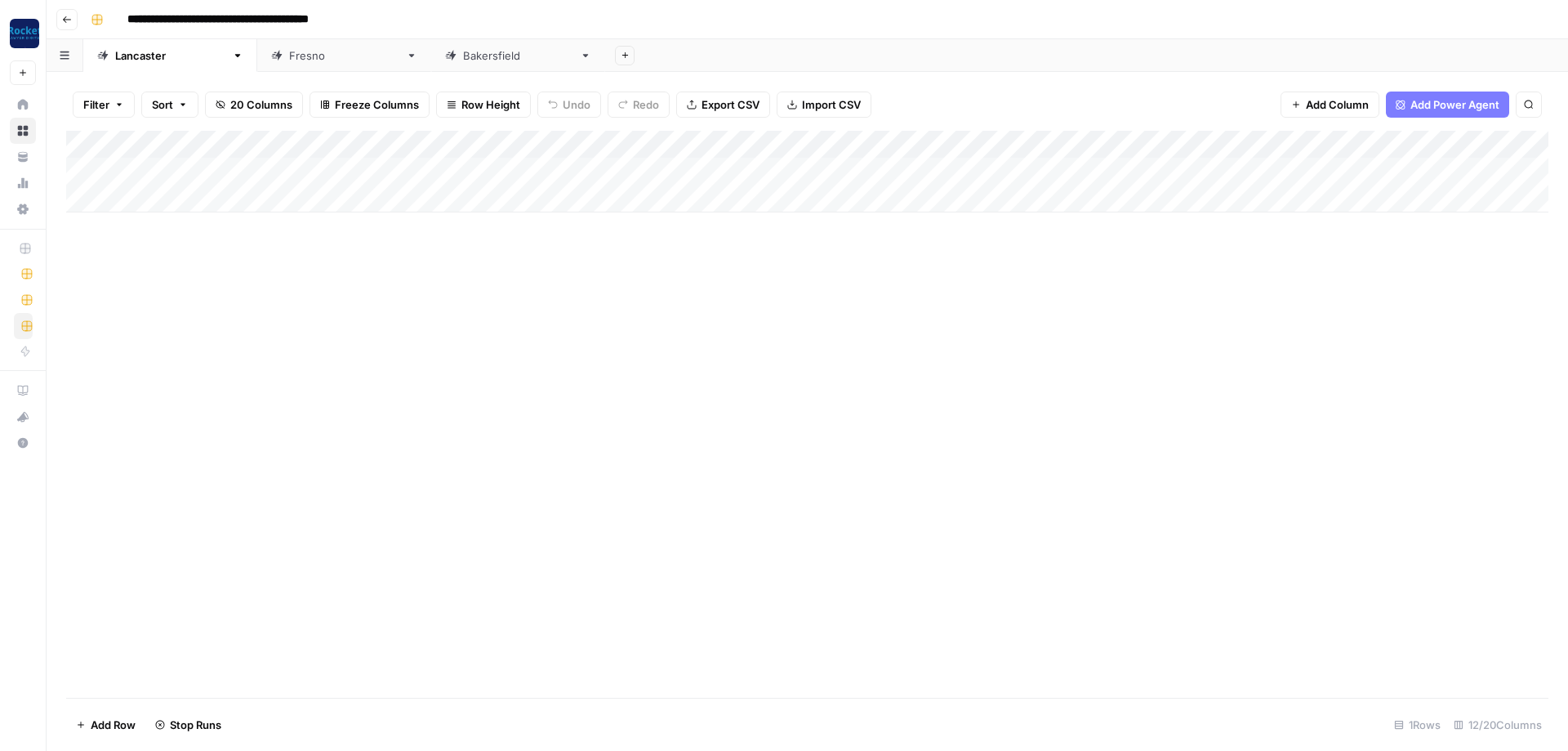
click at [289, 58] on div "[GEOGRAPHIC_DATA]" at bounding box center [344, 55] width 110 height 16
click at [978, 164] on div "Add Column" at bounding box center [807, 185] width 1482 height 109
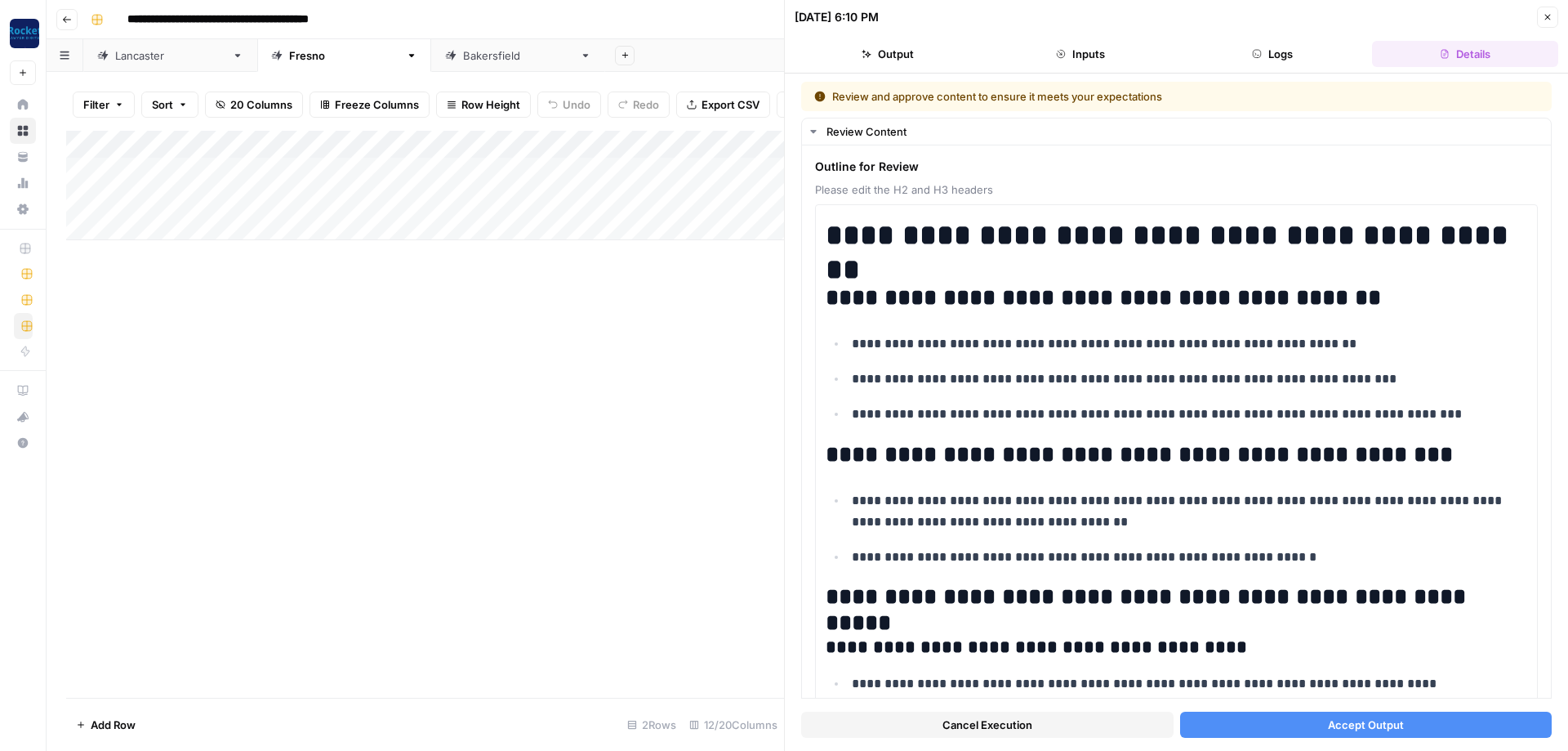
click at [1418, 722] on button "Accept Output" at bounding box center [1367, 724] width 372 height 26
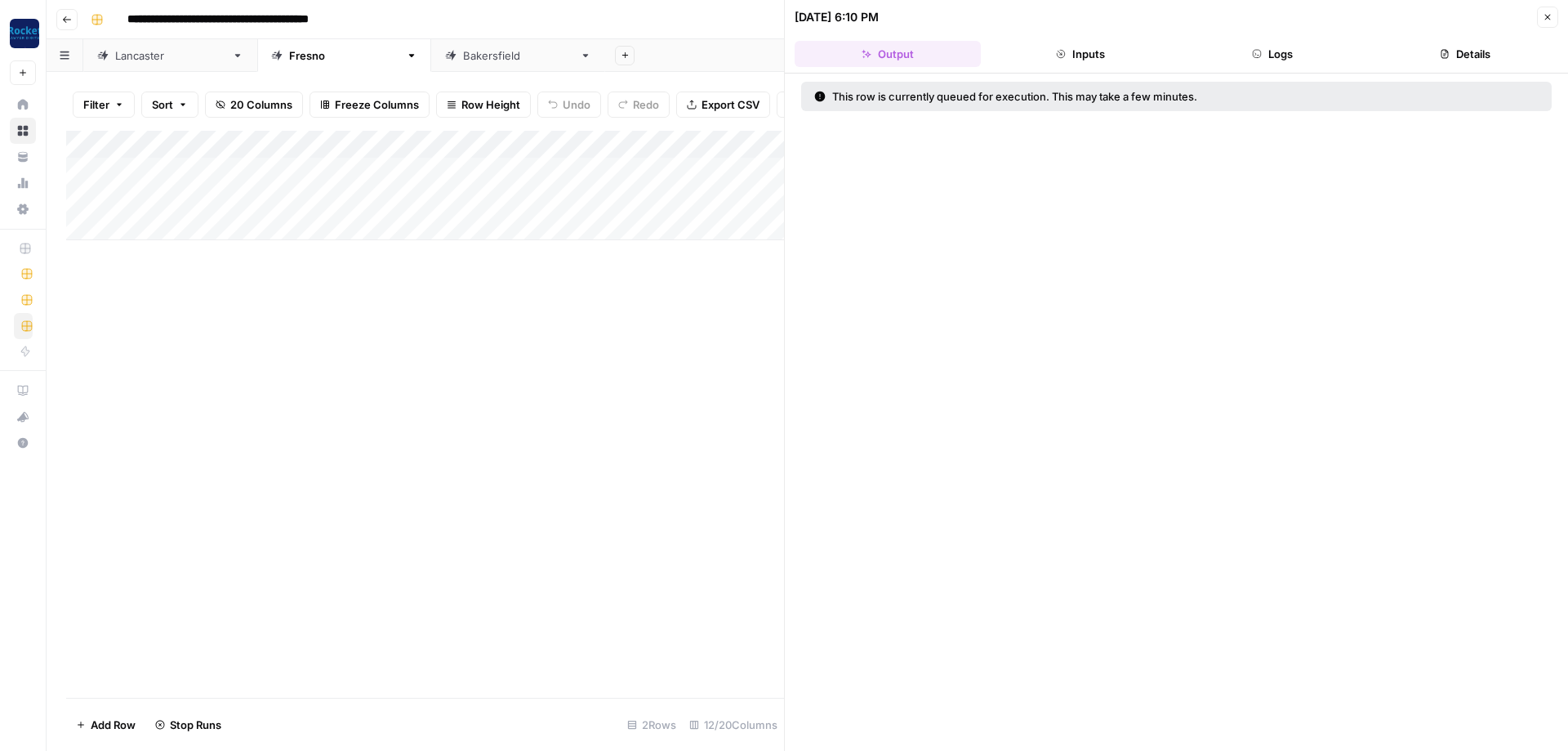
click at [1552, 13] on icon "button" at bounding box center [1547, 17] width 10 height 10
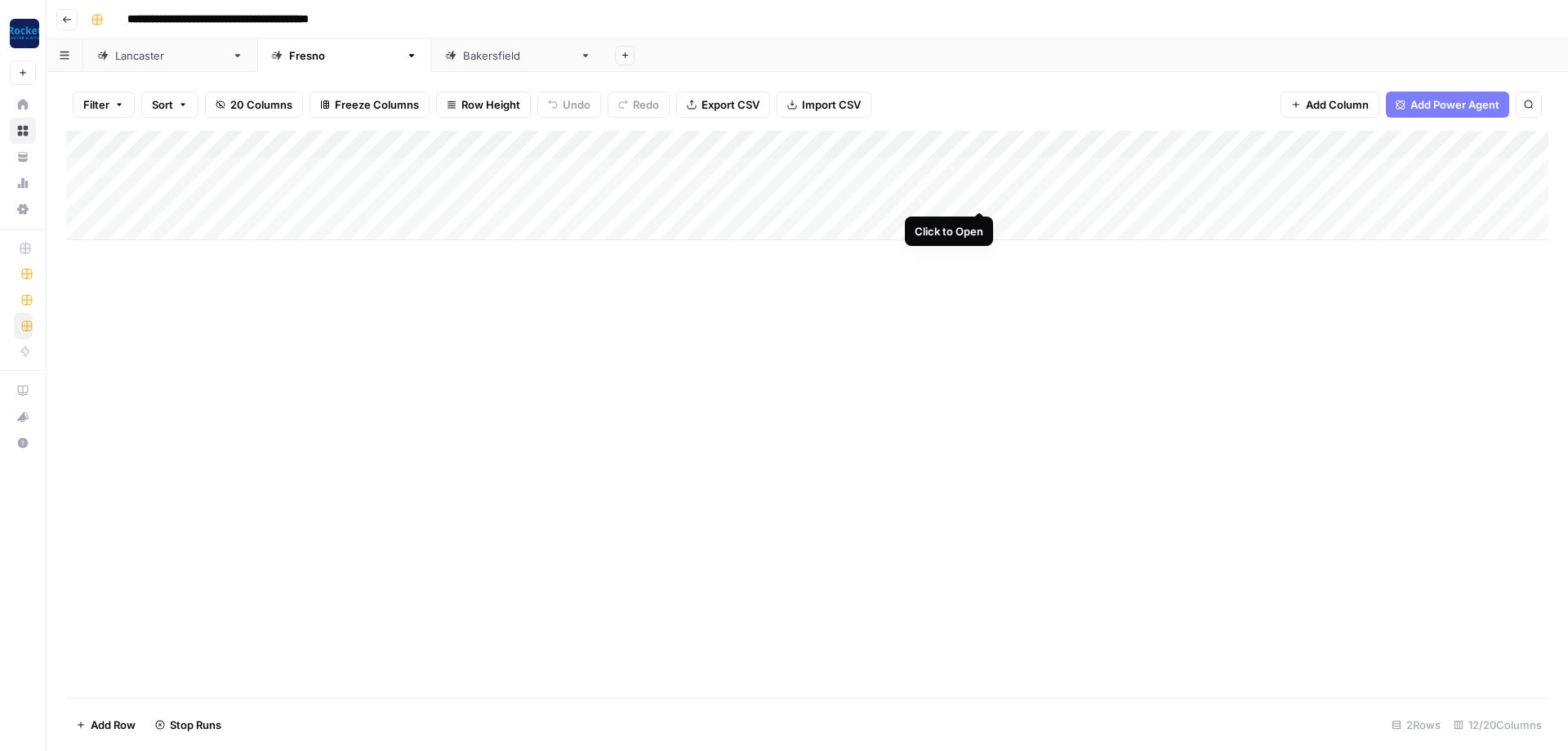
click at [976, 193] on div "Add Column" at bounding box center [807, 185] width 1482 height 109
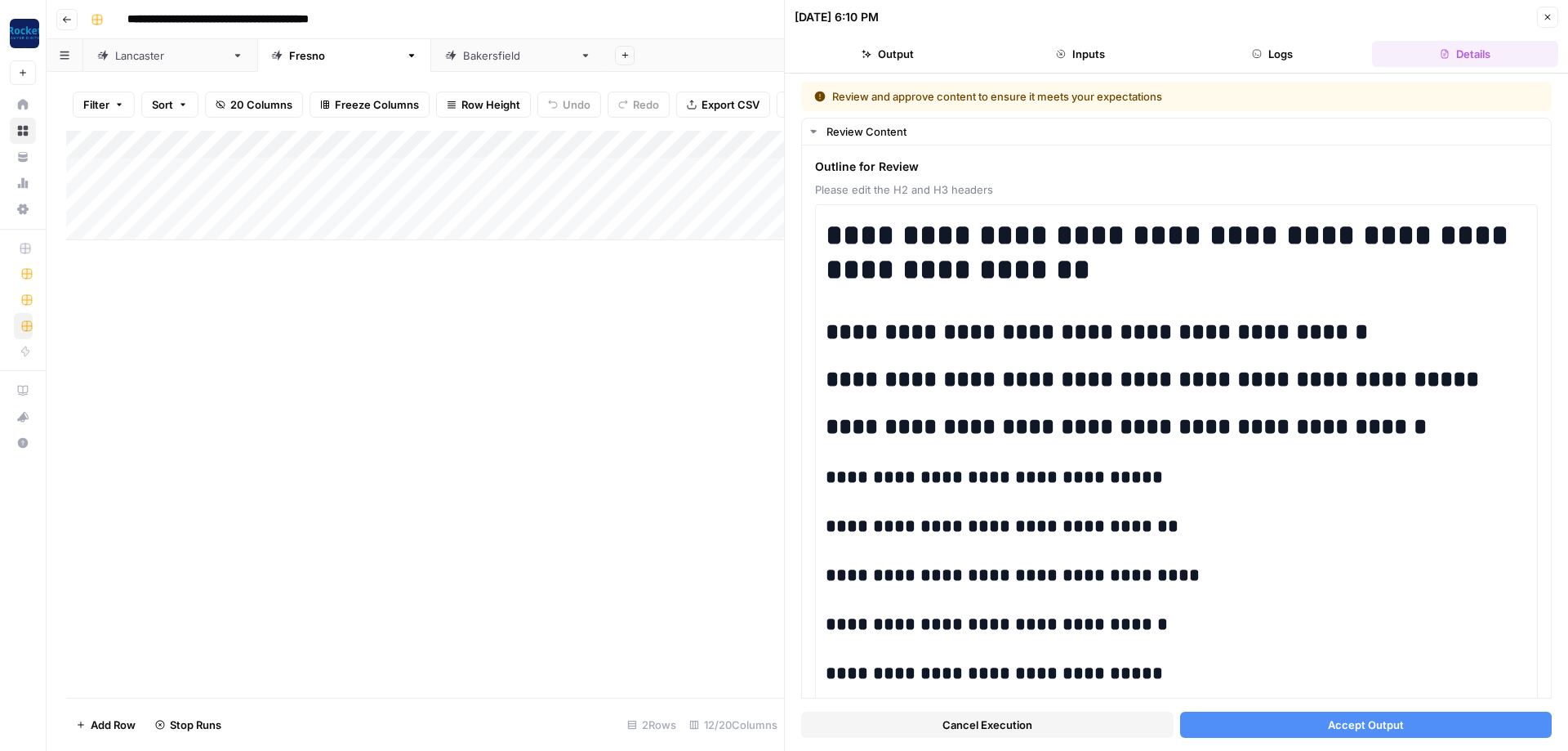
click at [1455, 725] on button "Accept Output" at bounding box center [1367, 724] width 372 height 26
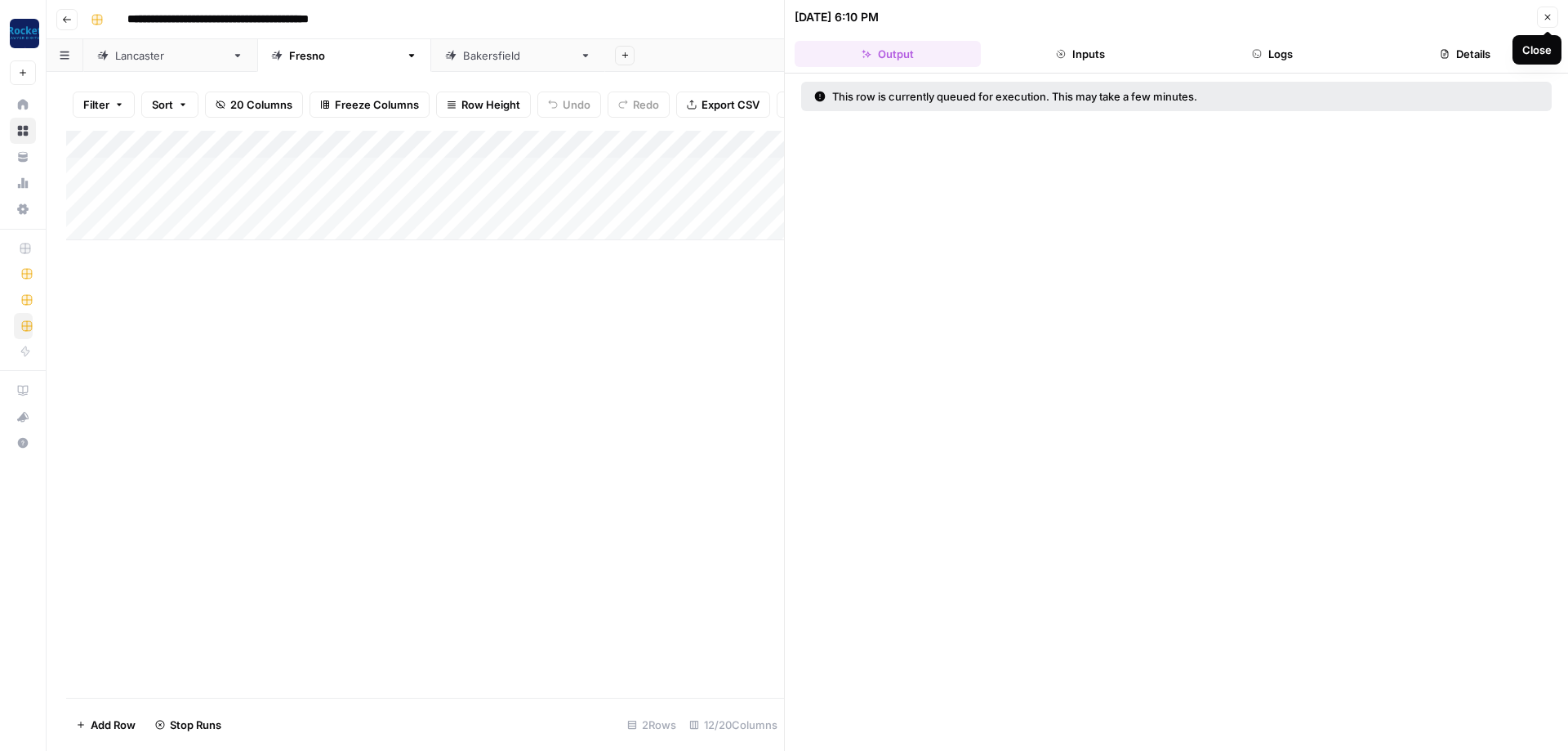
click at [1552, 19] on icon "button" at bounding box center [1547, 17] width 10 height 10
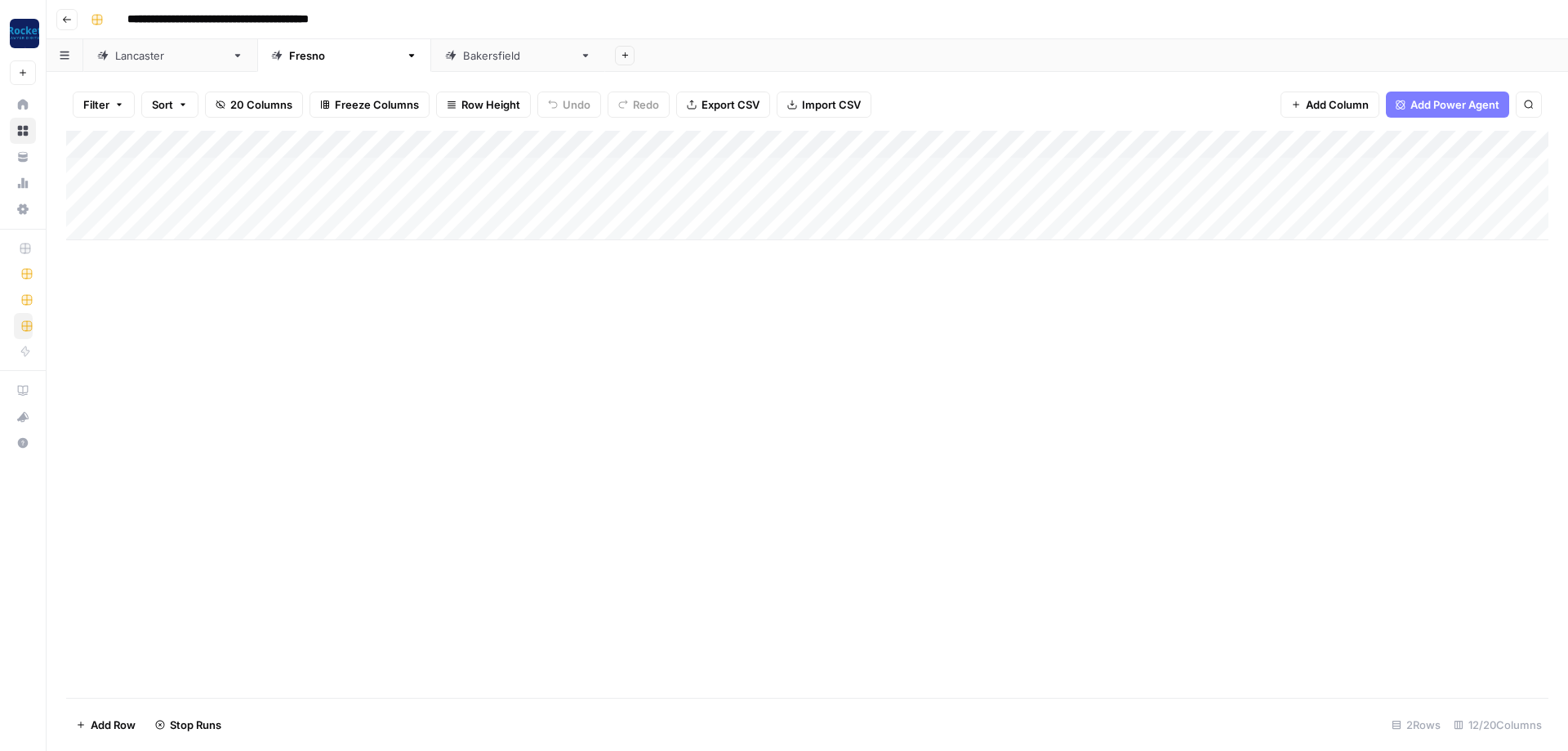
click at [431, 47] on link "[GEOGRAPHIC_DATA]" at bounding box center [518, 55] width 174 height 32
click at [1036, 168] on div "Add Column" at bounding box center [807, 199] width 1482 height 137
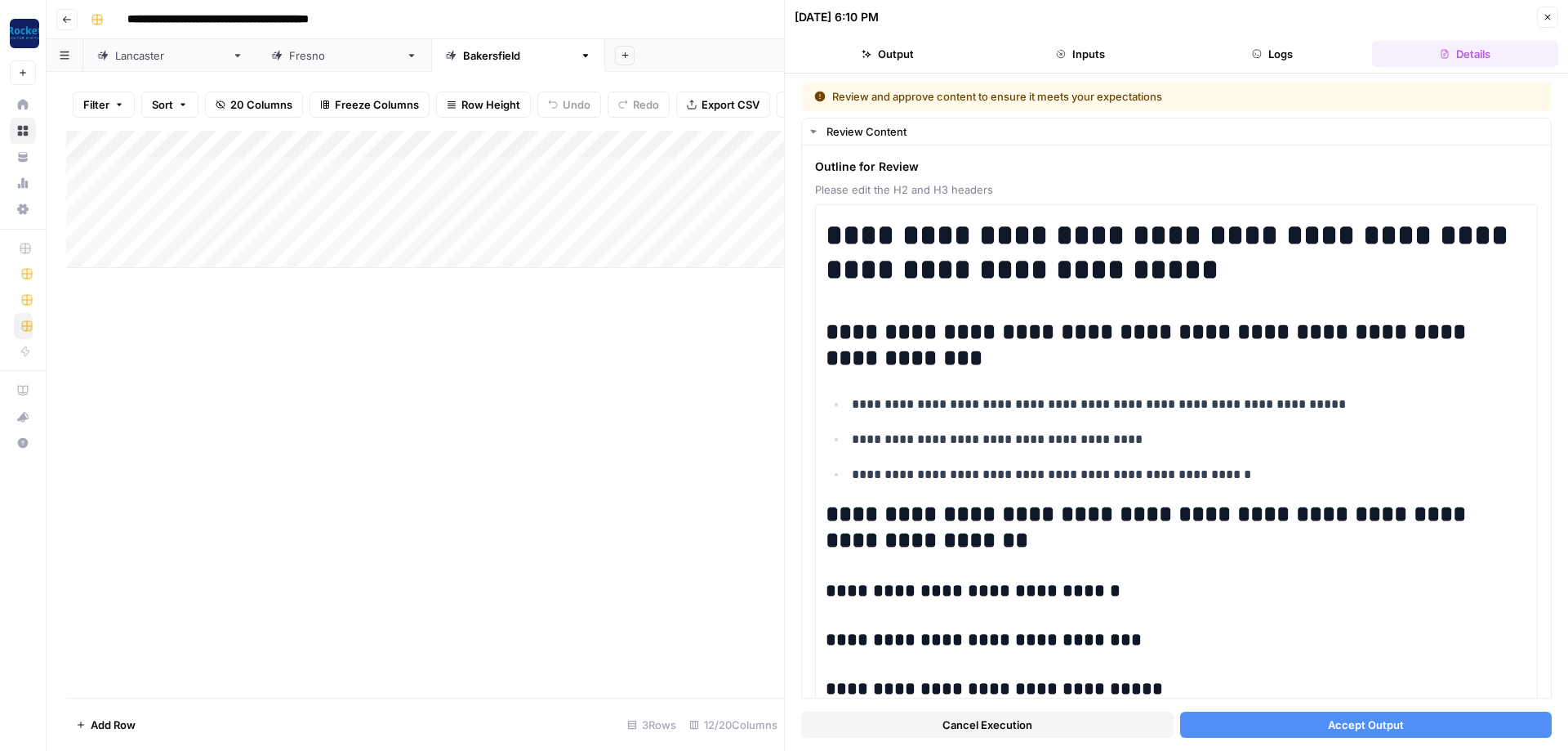
click at [1339, 716] on span "Accept Output" at bounding box center [1366, 724] width 76 height 16
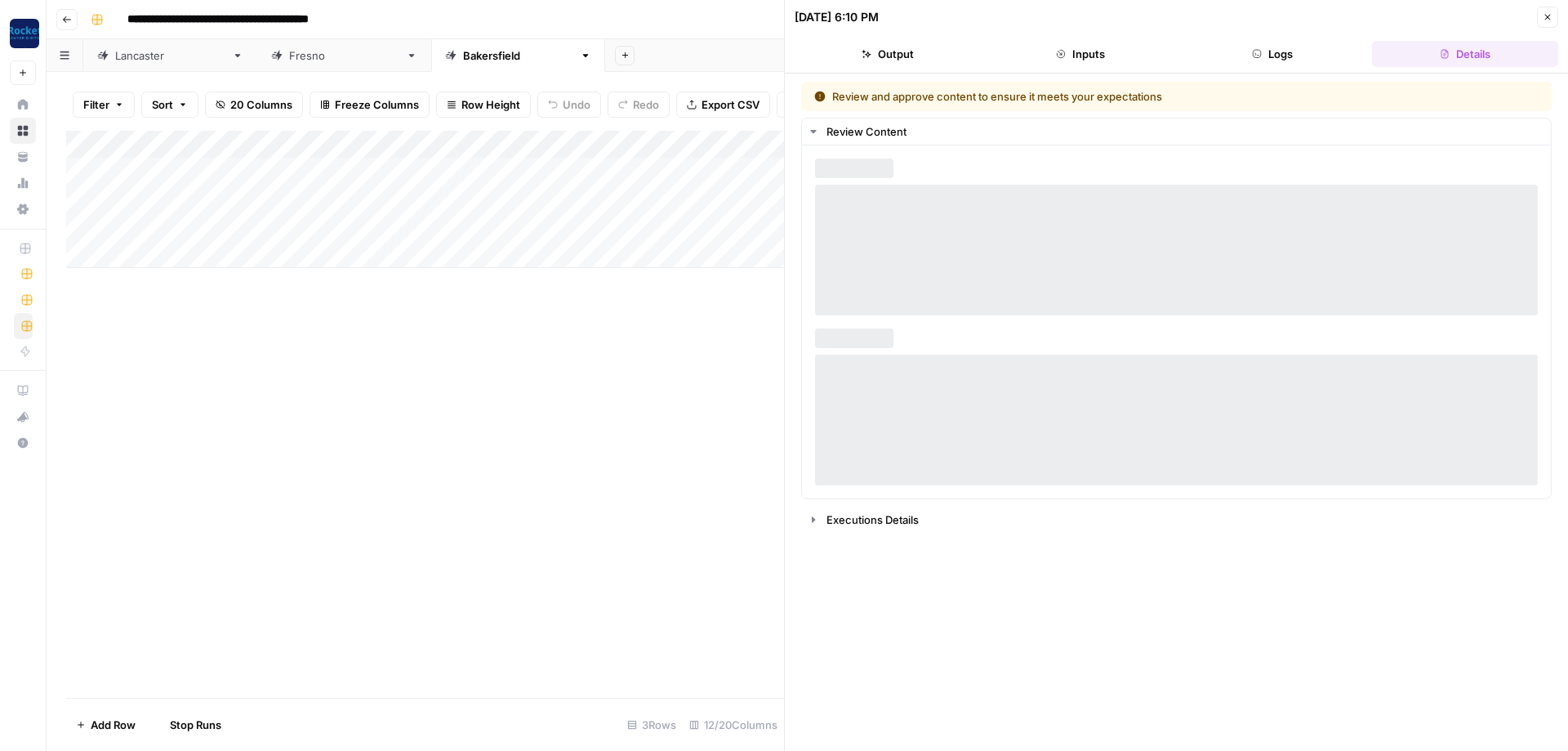
click at [1545, 21] on icon "button" at bounding box center [1547, 17] width 10 height 10
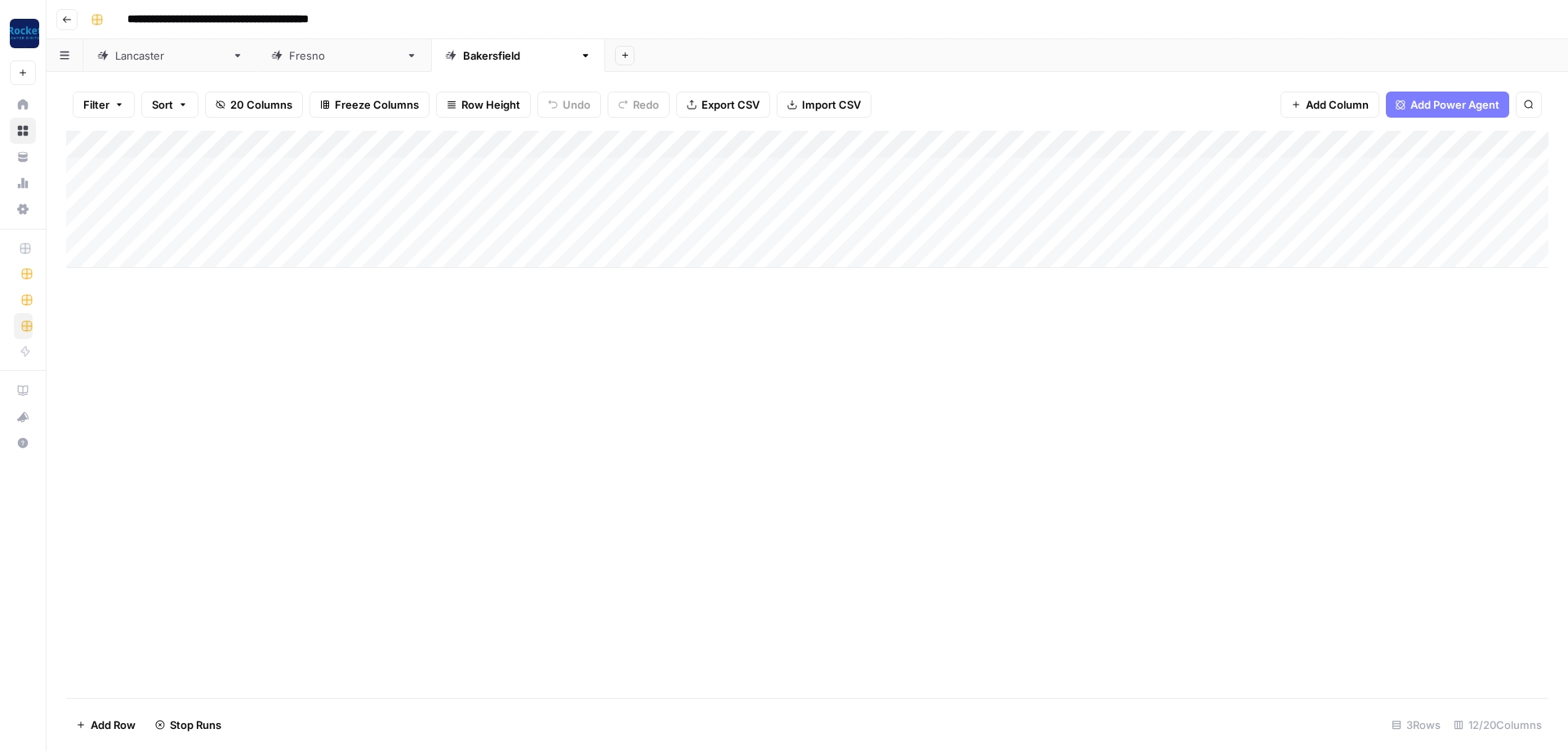
click at [1036, 193] on div "Add Column" at bounding box center [807, 199] width 1482 height 137
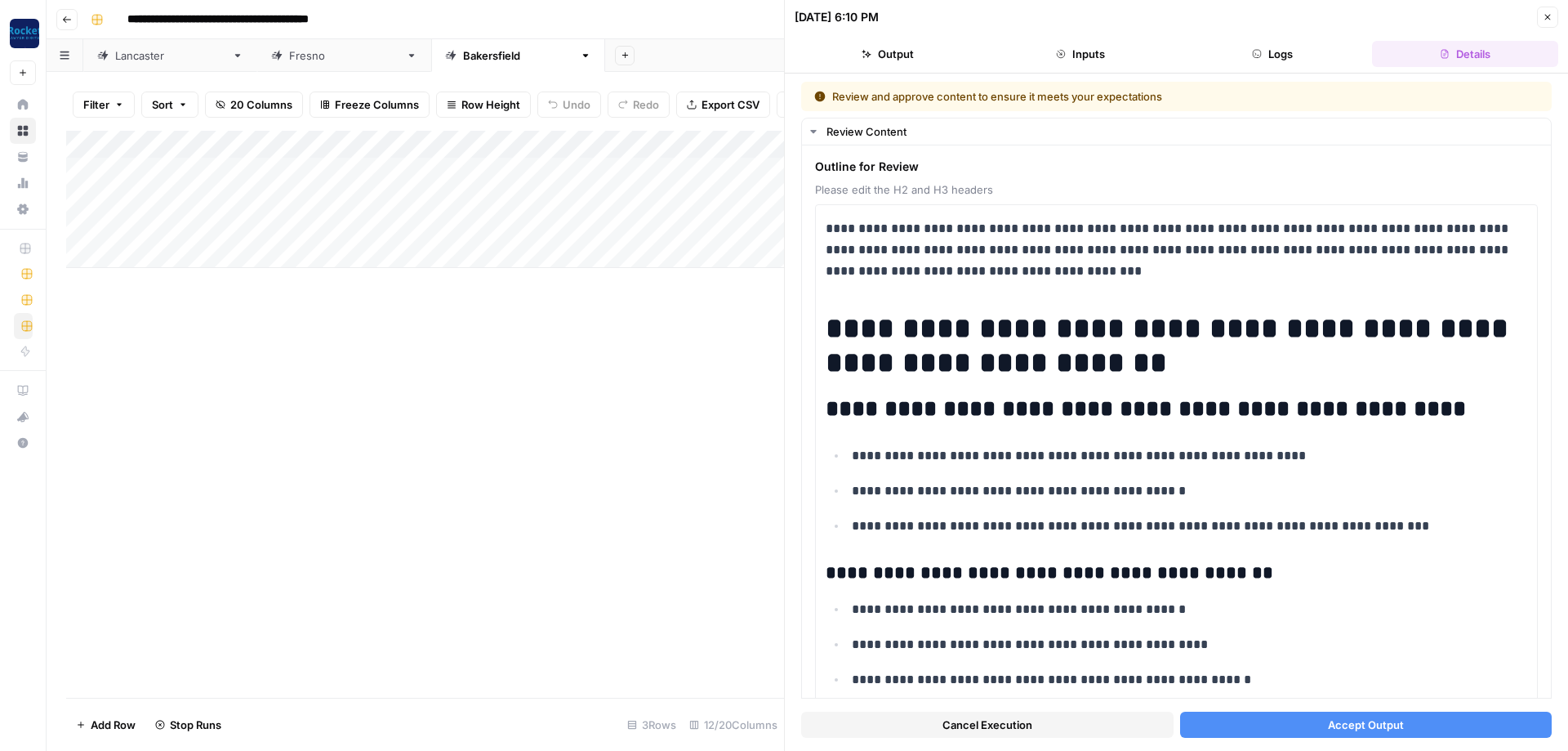
click at [1402, 727] on span "Accept Output" at bounding box center [1366, 724] width 76 height 16
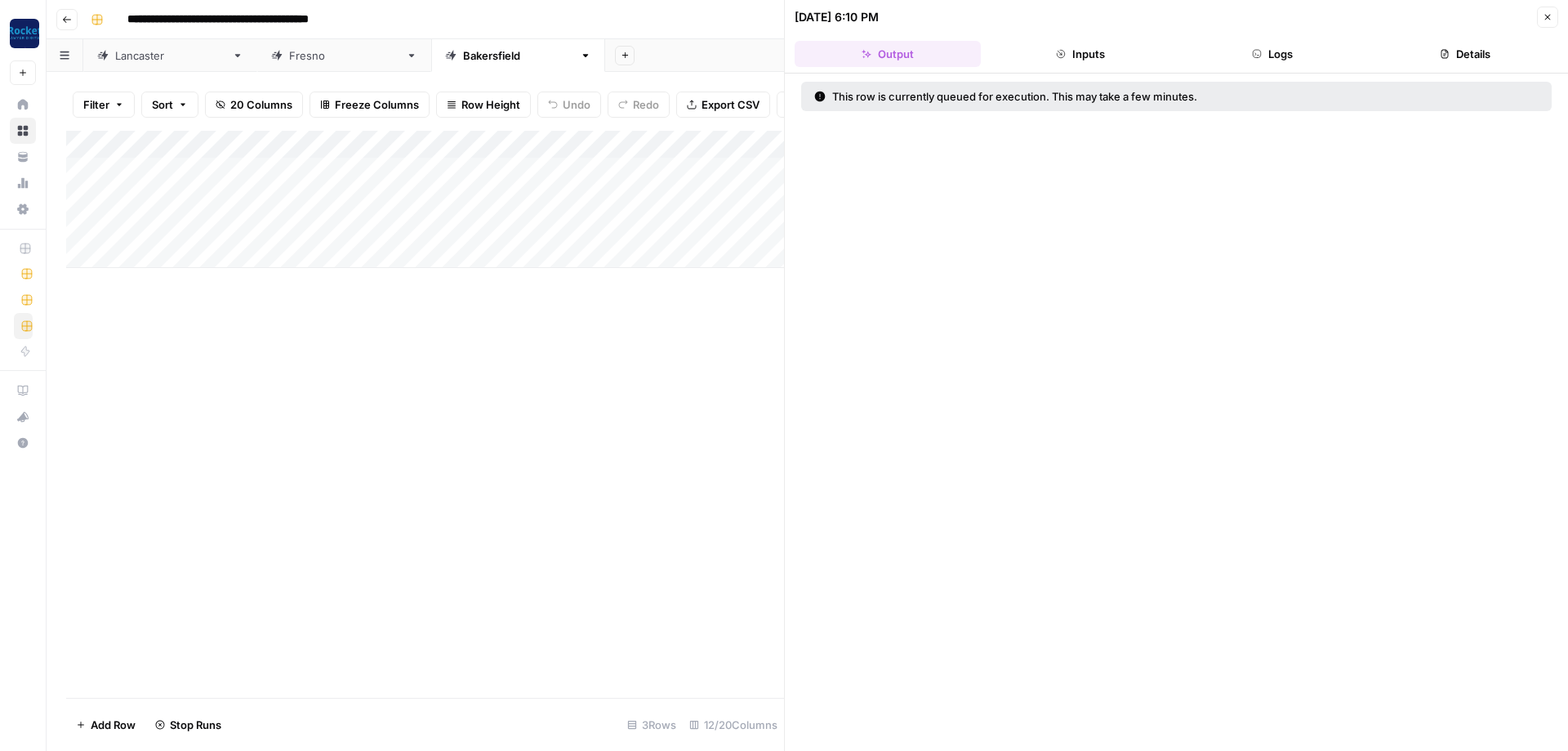
click at [1548, 23] on button "Close" at bounding box center [1547, 17] width 21 height 21
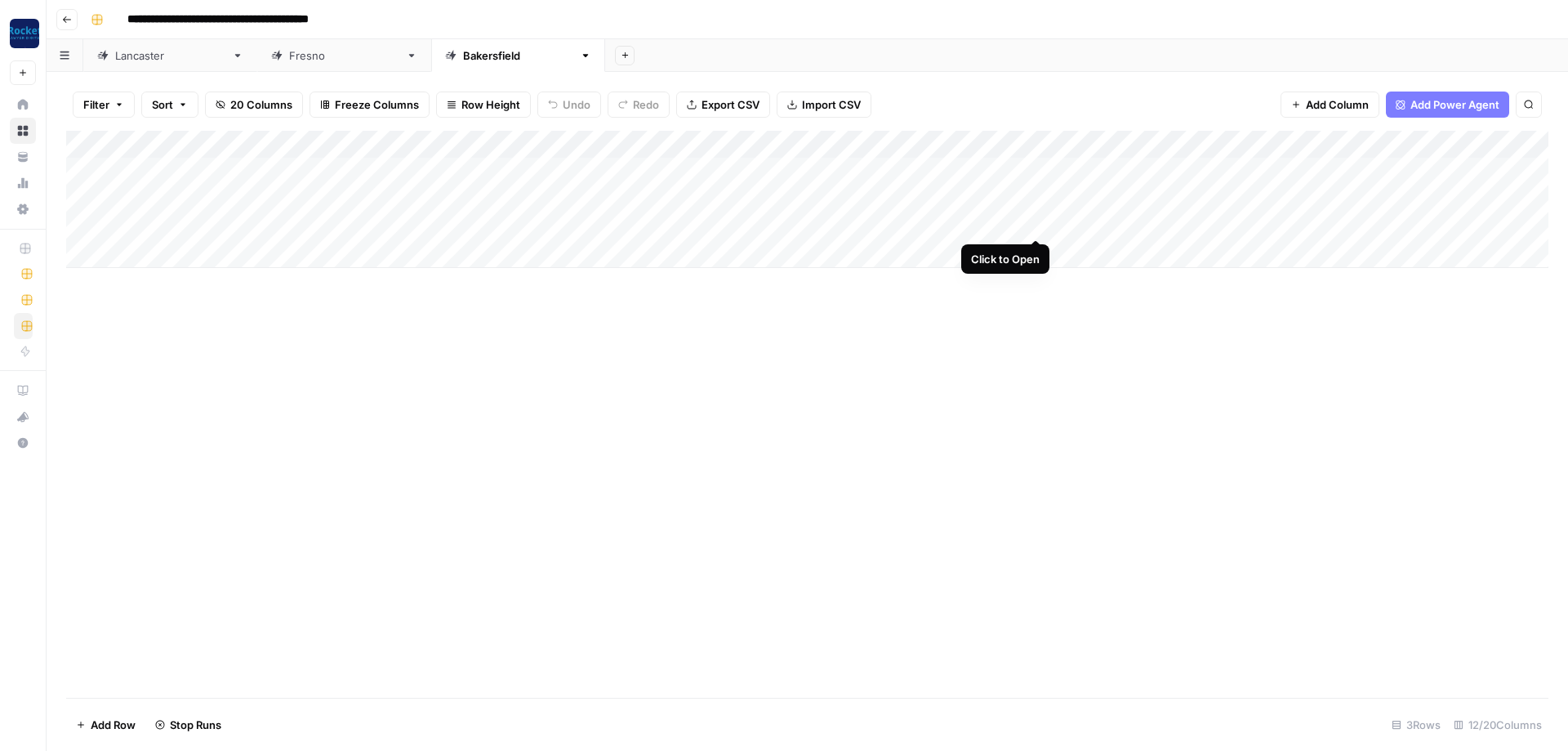
click at [1031, 224] on div "Add Column" at bounding box center [807, 199] width 1482 height 137
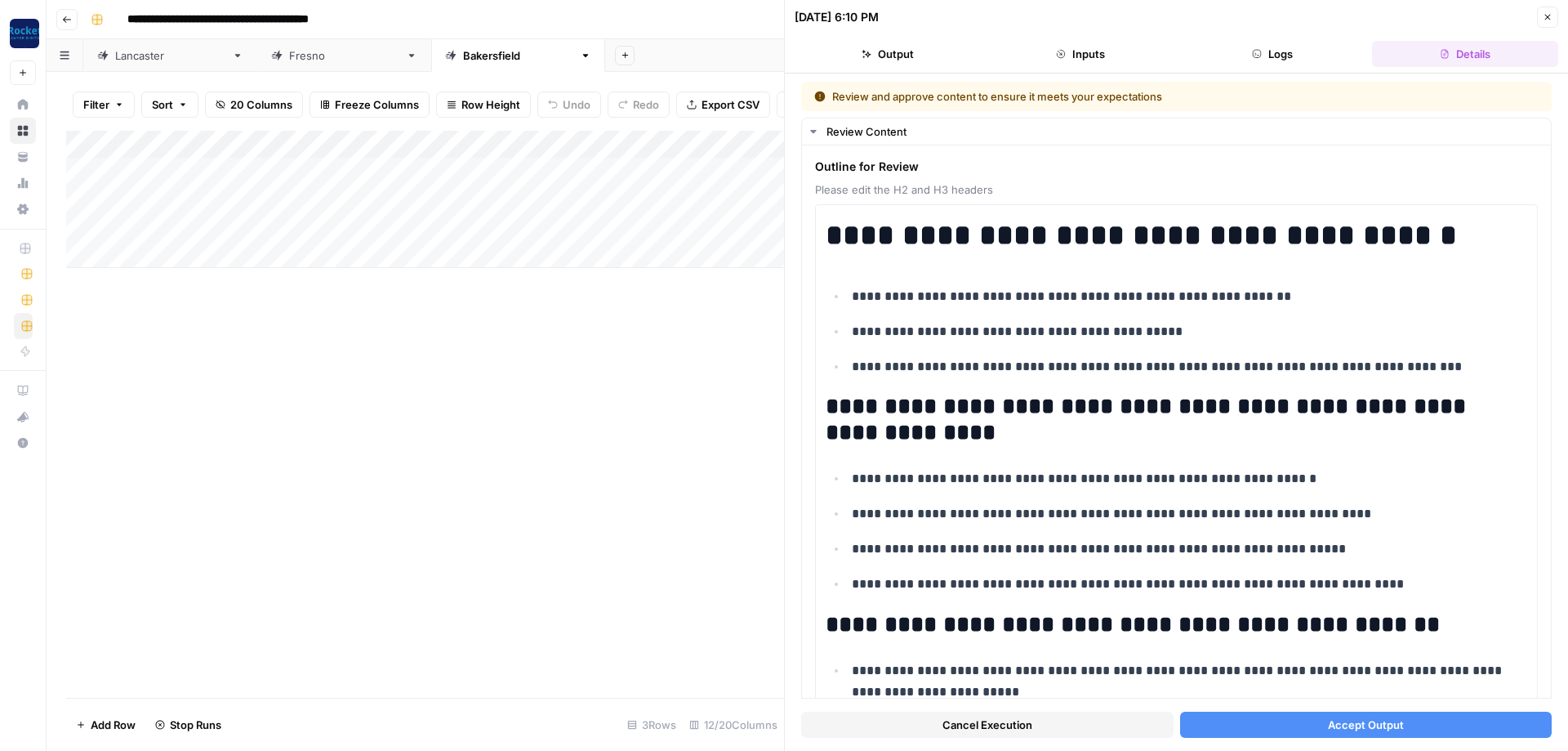
click at [1311, 721] on button "Accept Output" at bounding box center [1367, 724] width 372 height 26
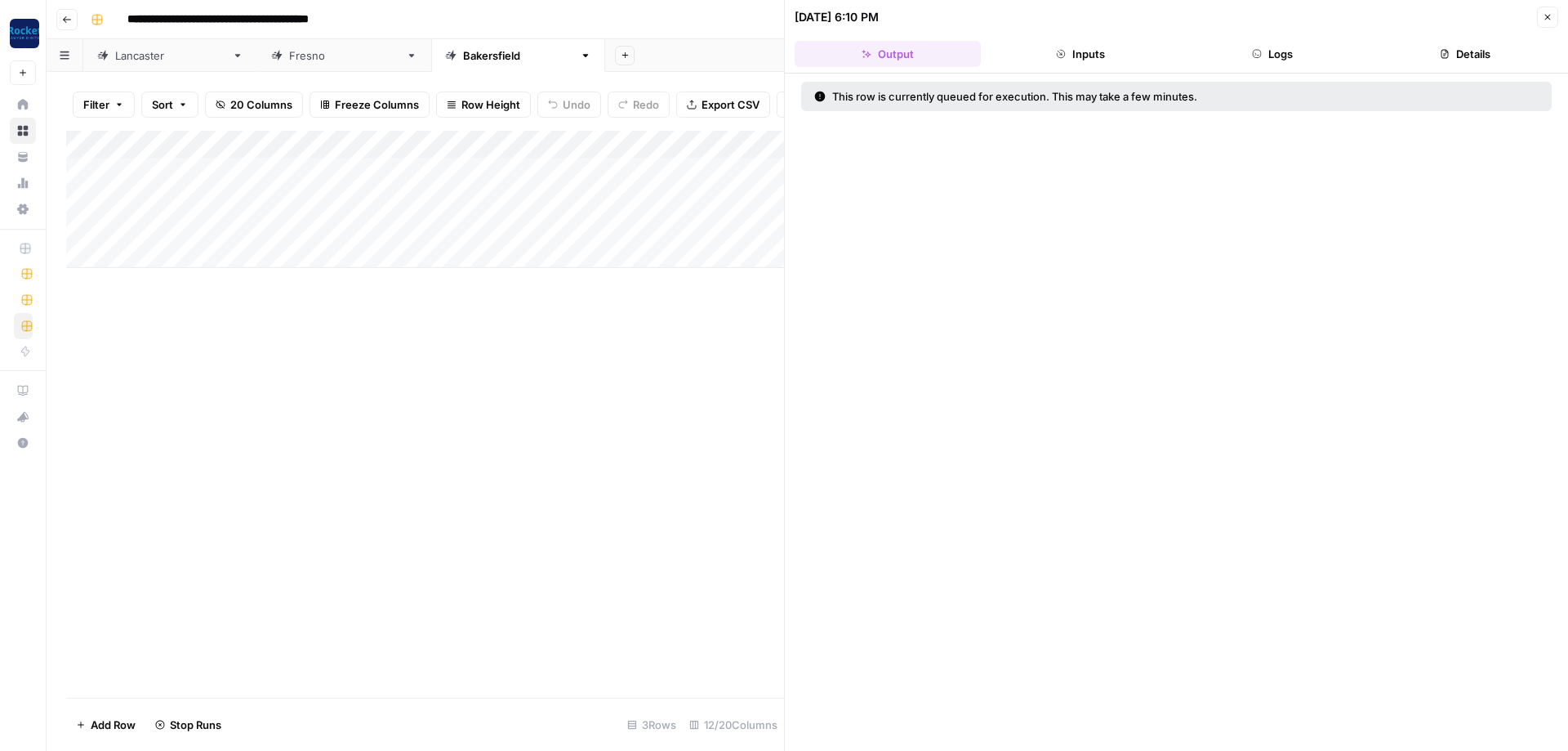
click at [1543, 17] on icon "button" at bounding box center [1547, 17] width 10 height 10
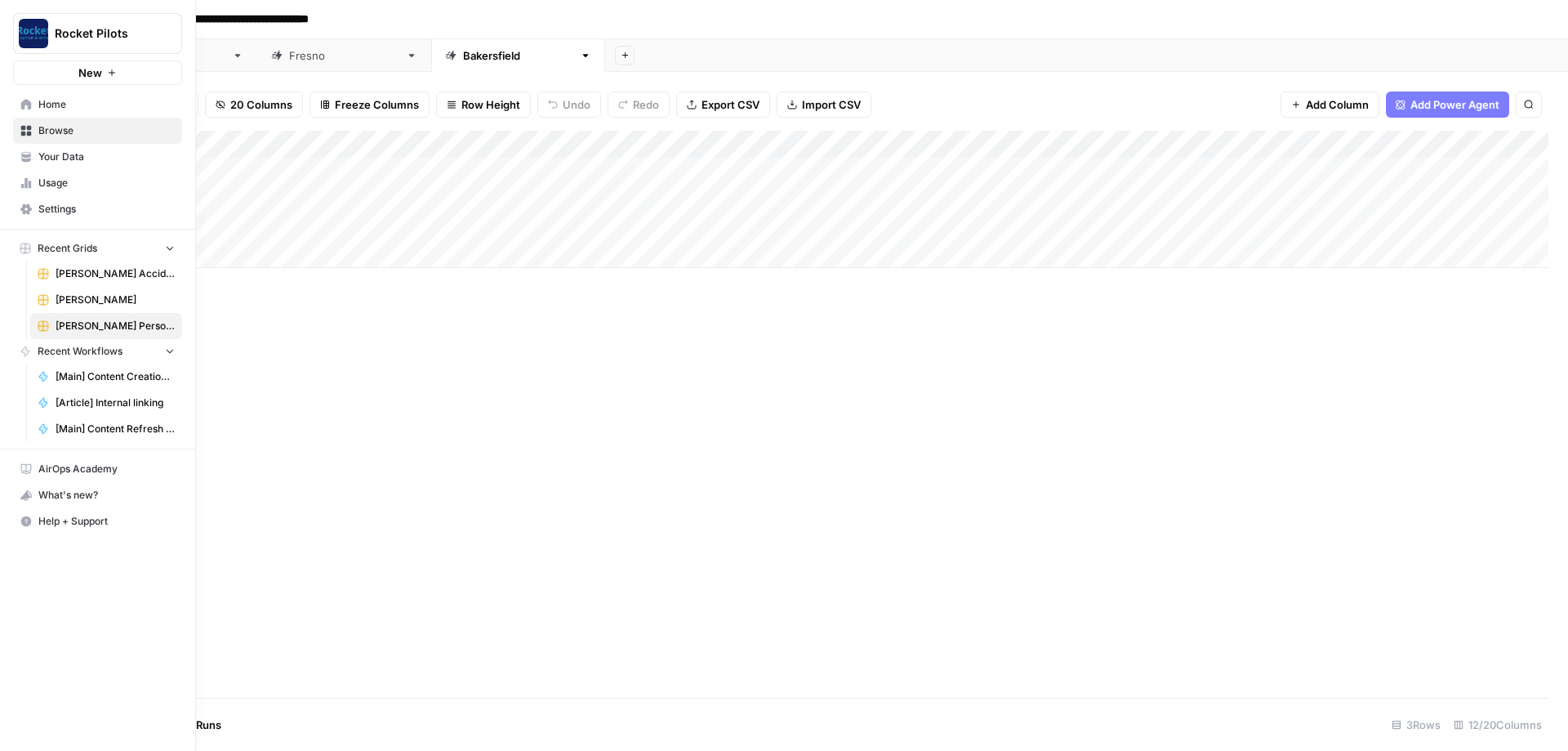
click at [75, 303] on span "[PERSON_NAME]" at bounding box center [115, 300] width 119 height 14
click at [69, 275] on span "[PERSON_NAME] Accident Attorneys" at bounding box center [115, 273] width 119 height 14
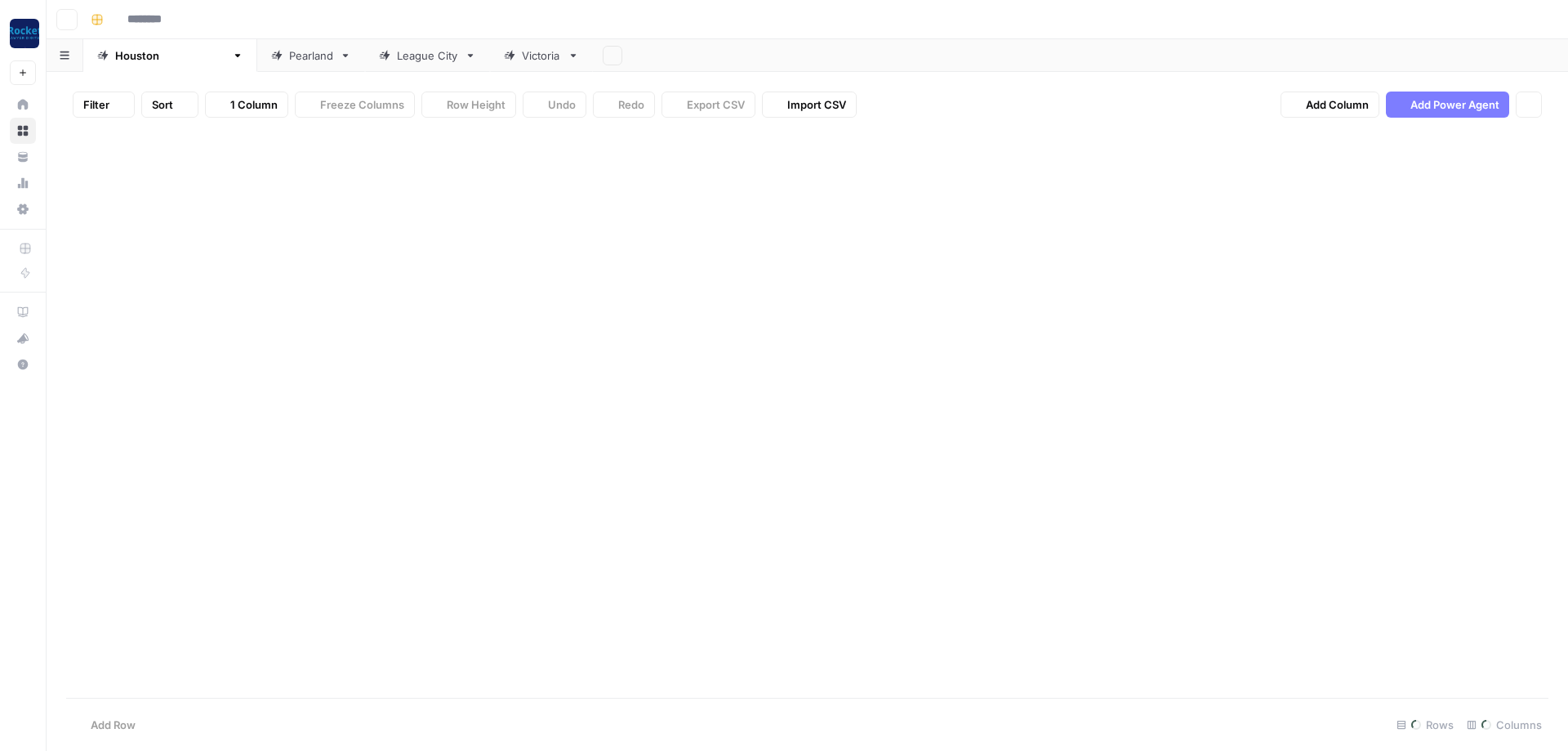
type input "**********"
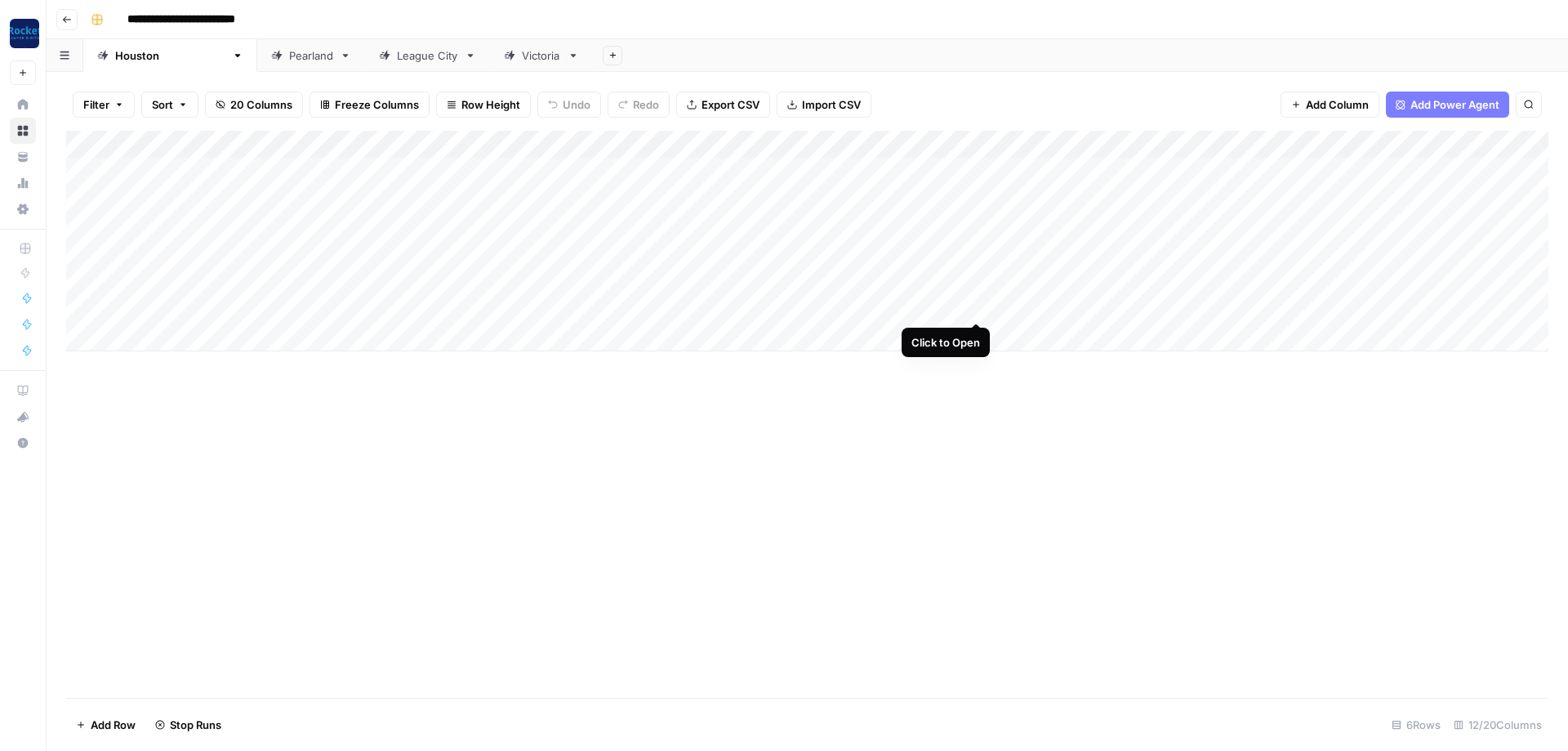
click at [975, 306] on div "Add Column" at bounding box center [807, 241] width 1482 height 220
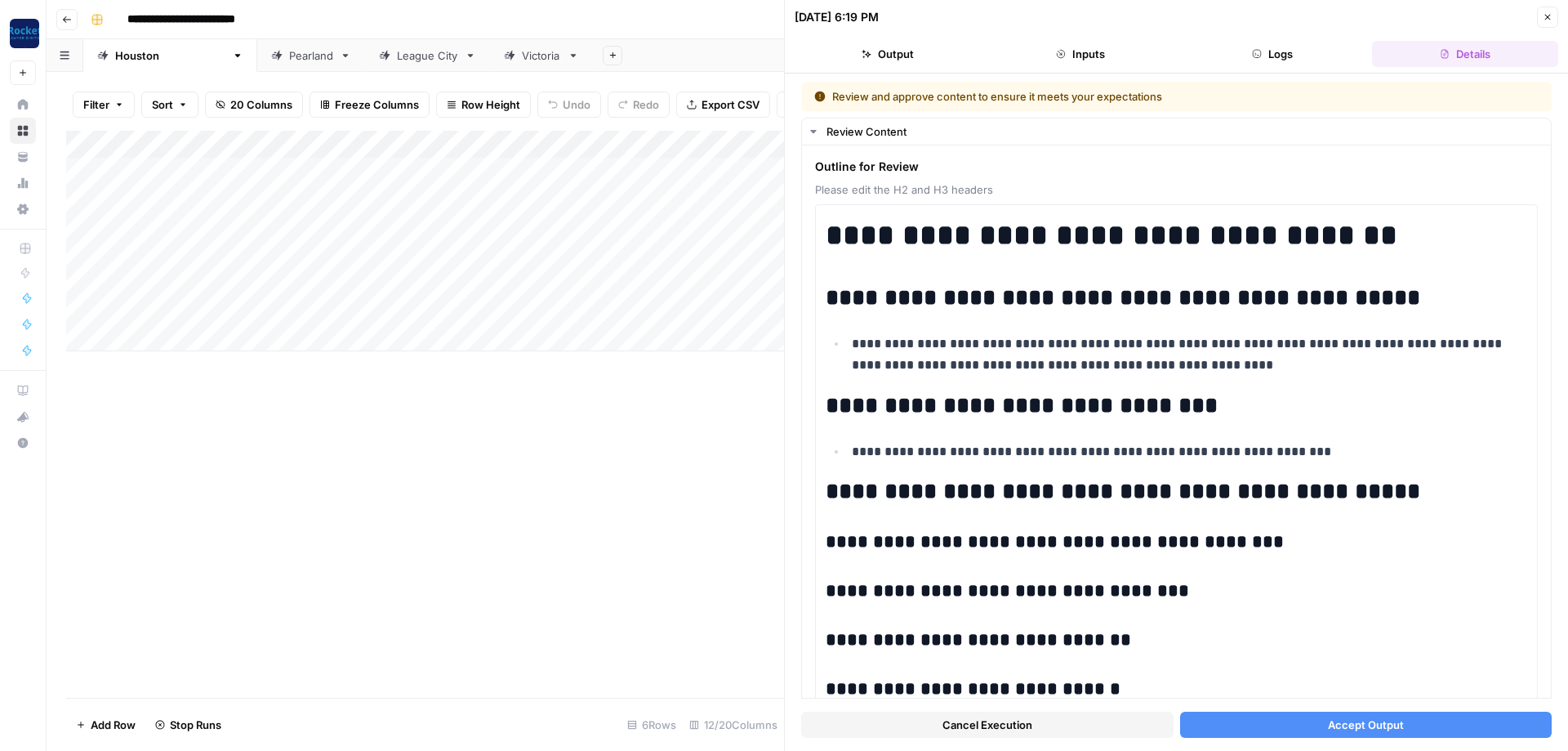
click at [1440, 723] on button "Accept Output" at bounding box center [1367, 724] width 372 height 26
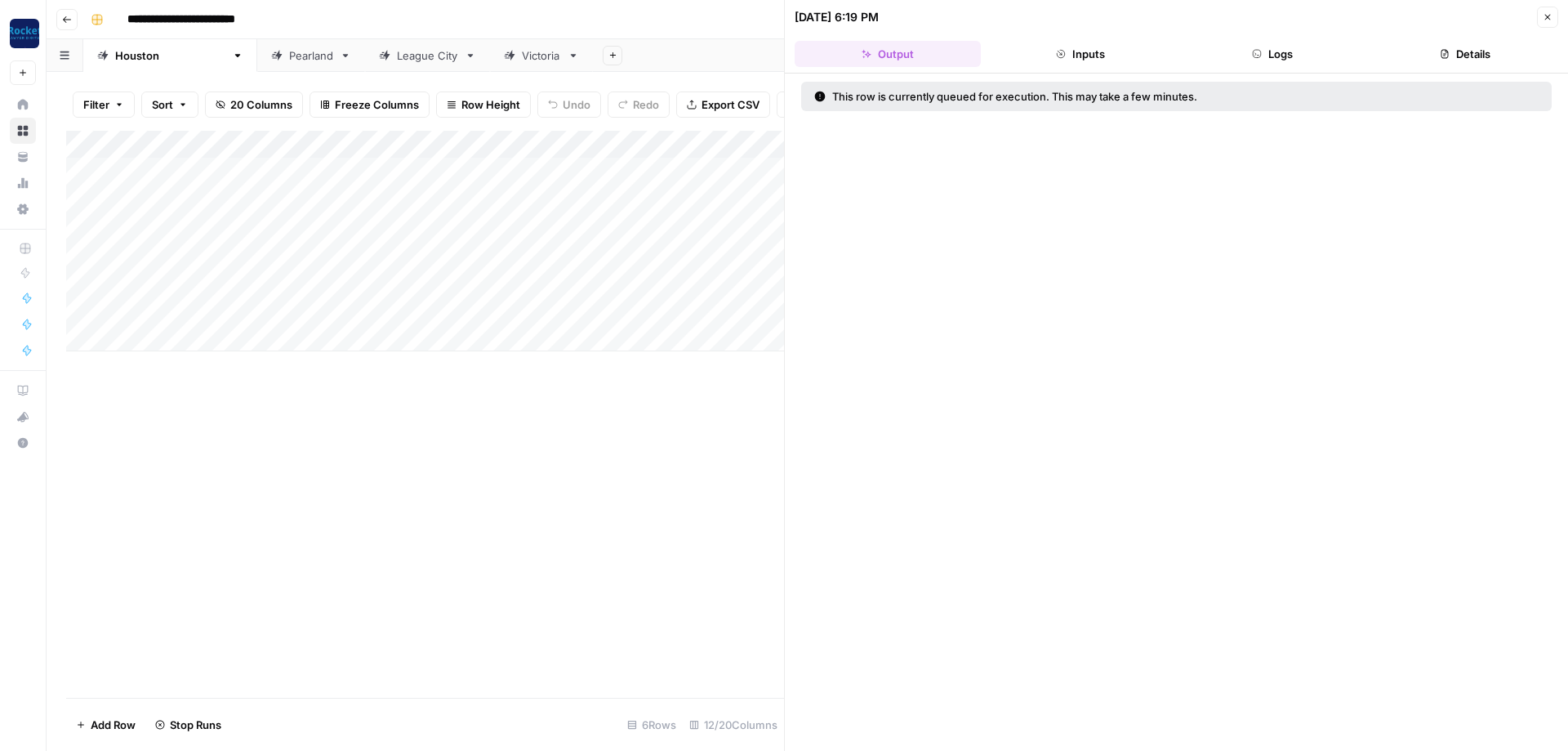
click at [1545, 23] on button "Close" at bounding box center [1547, 17] width 21 height 21
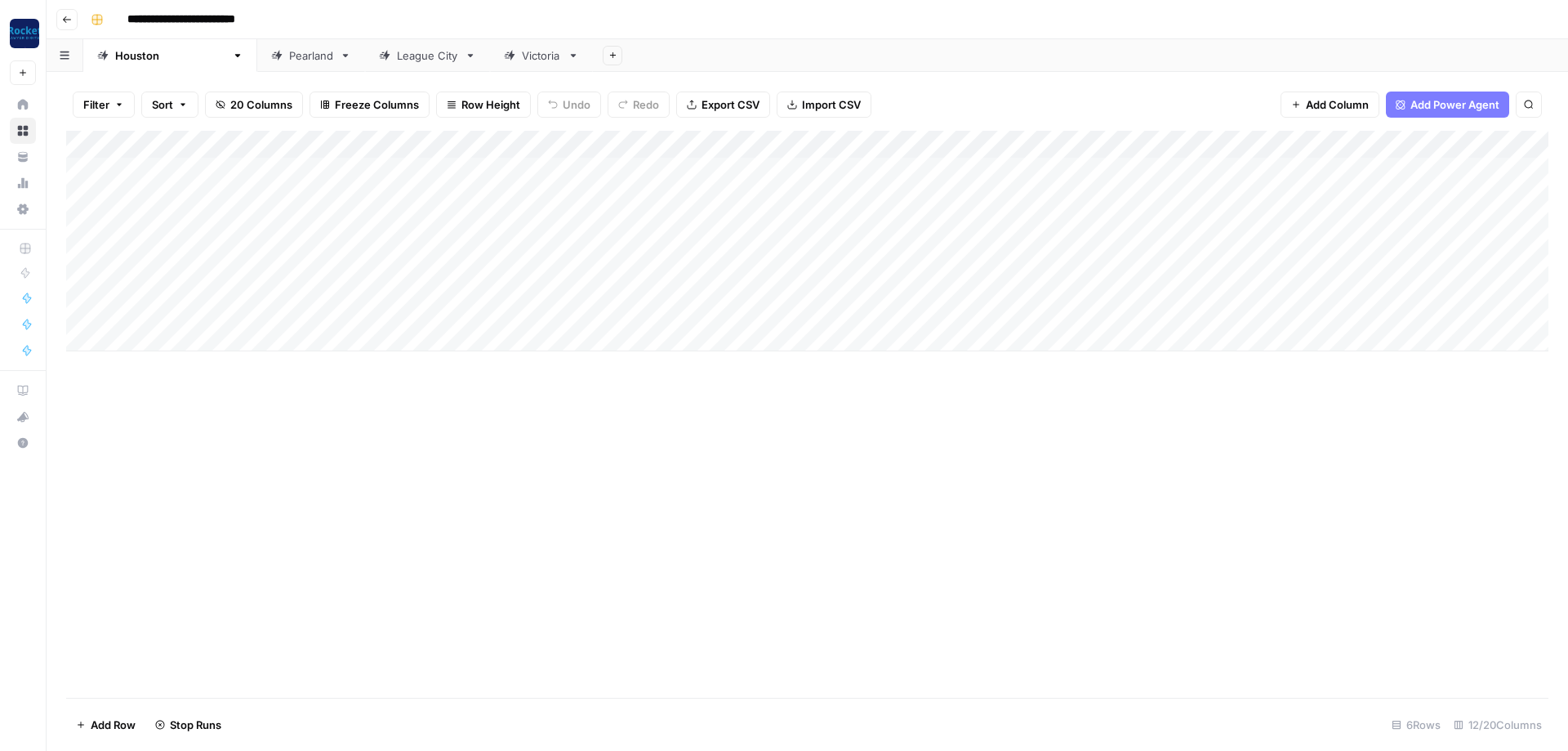
click at [257, 64] on link "Pearland" at bounding box center [311, 55] width 107 height 32
click at [396, 61] on div "League City" at bounding box center [427, 55] width 61 height 16
click at [796, 166] on div "Add Column" at bounding box center [807, 185] width 1482 height 109
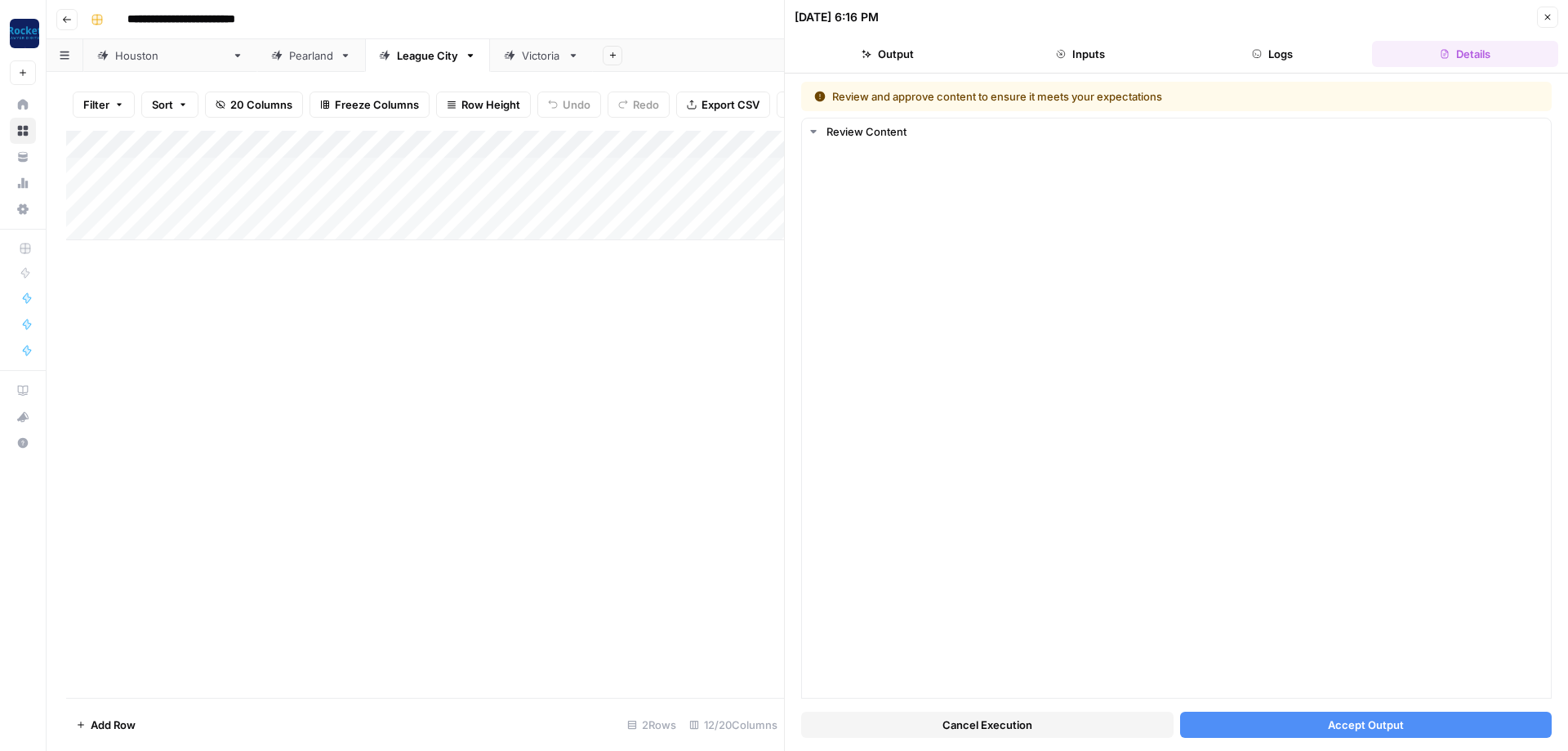
click at [1430, 722] on button "Accept Output" at bounding box center [1367, 724] width 372 height 26
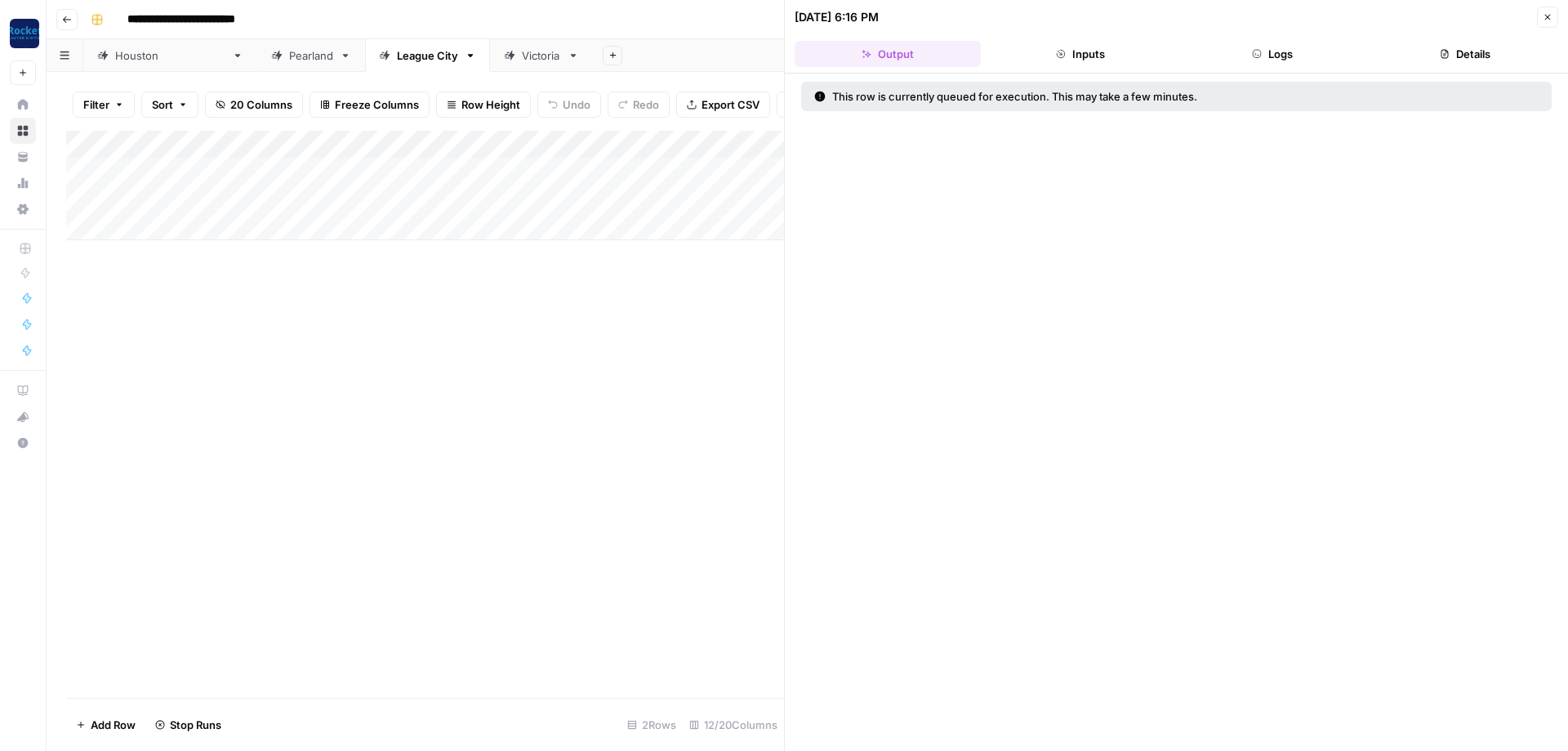
click at [1551, 7] on button "Close" at bounding box center [1547, 17] width 21 height 21
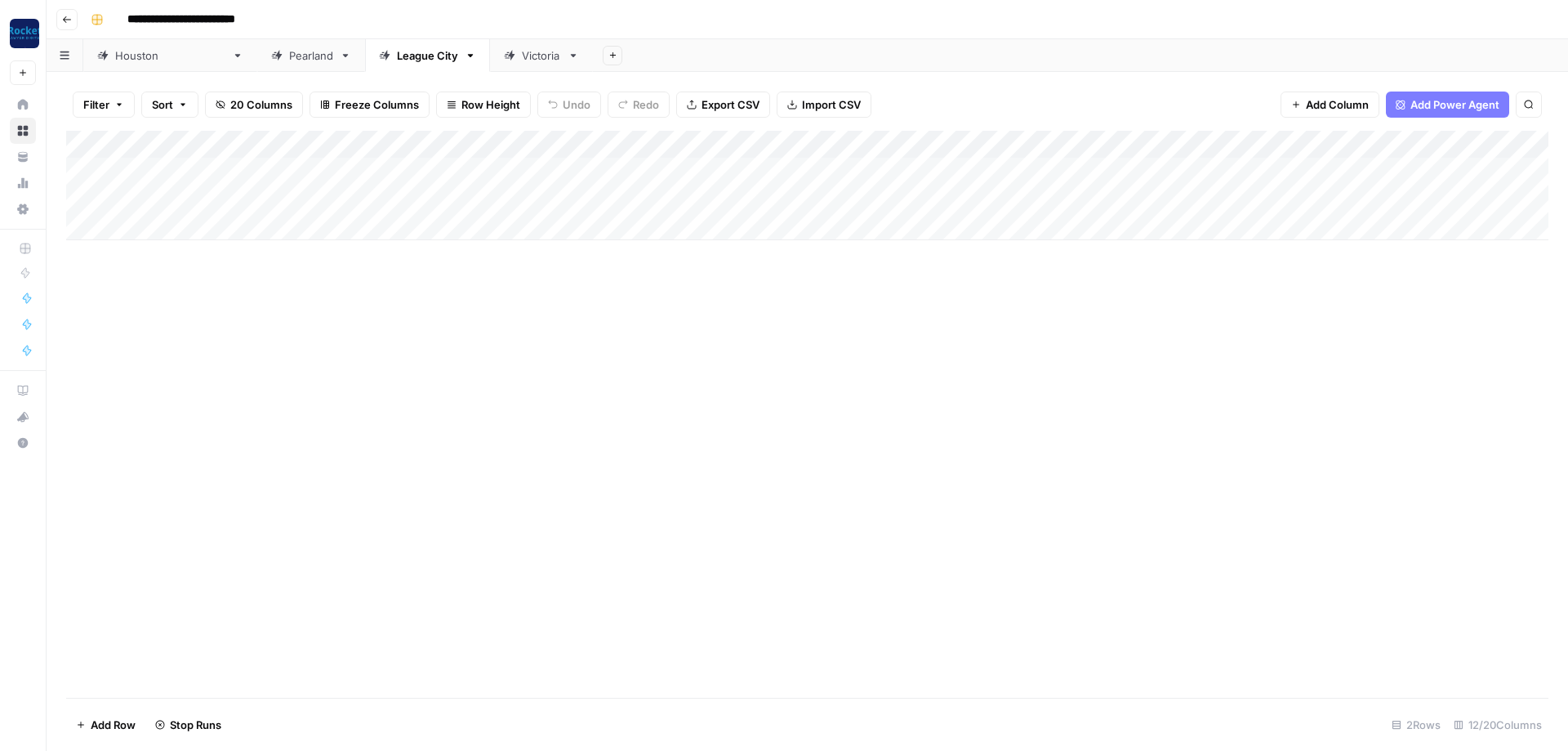
click at [788, 195] on div "Add Column" at bounding box center [807, 185] width 1482 height 109
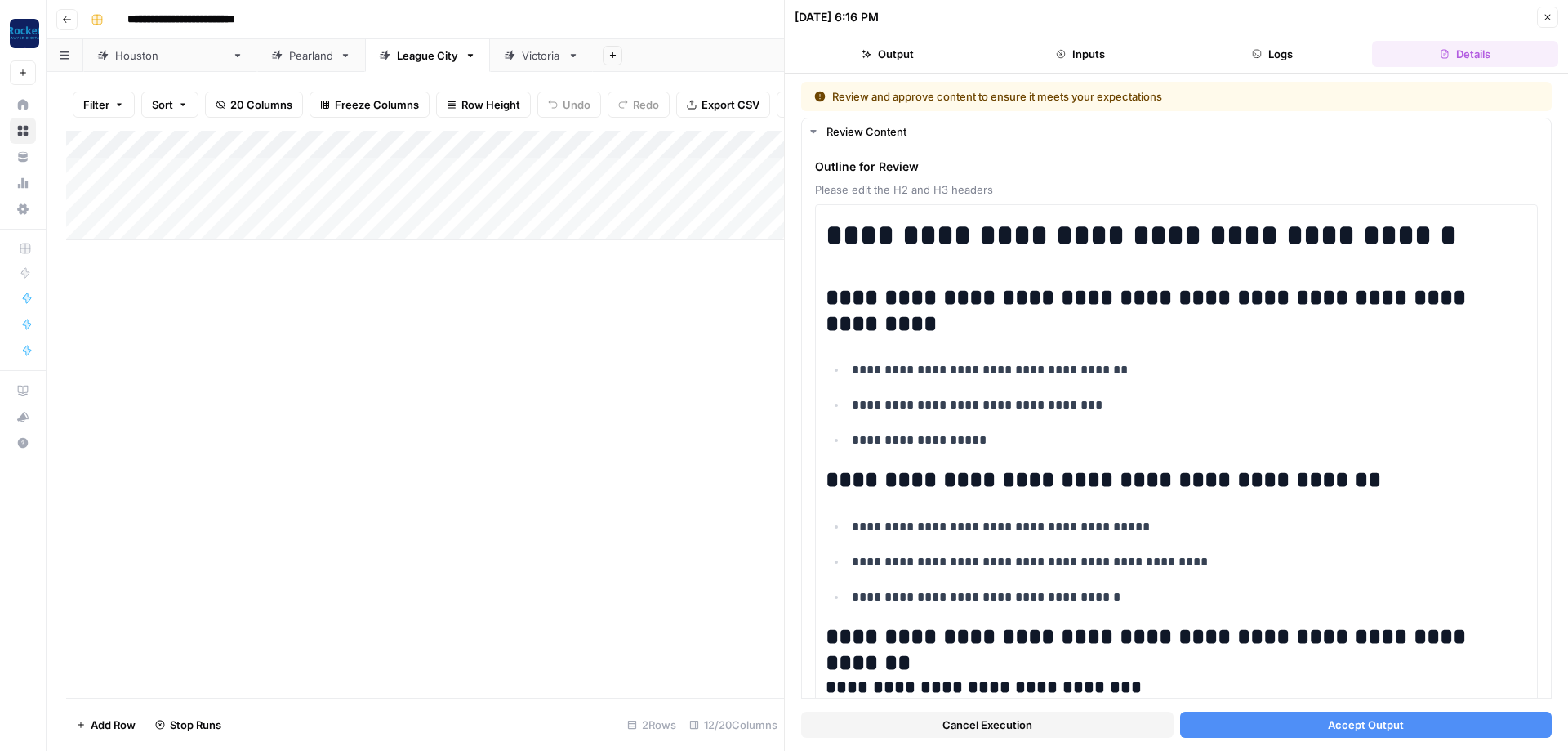
click at [1455, 721] on button "Accept Output" at bounding box center [1367, 724] width 372 height 26
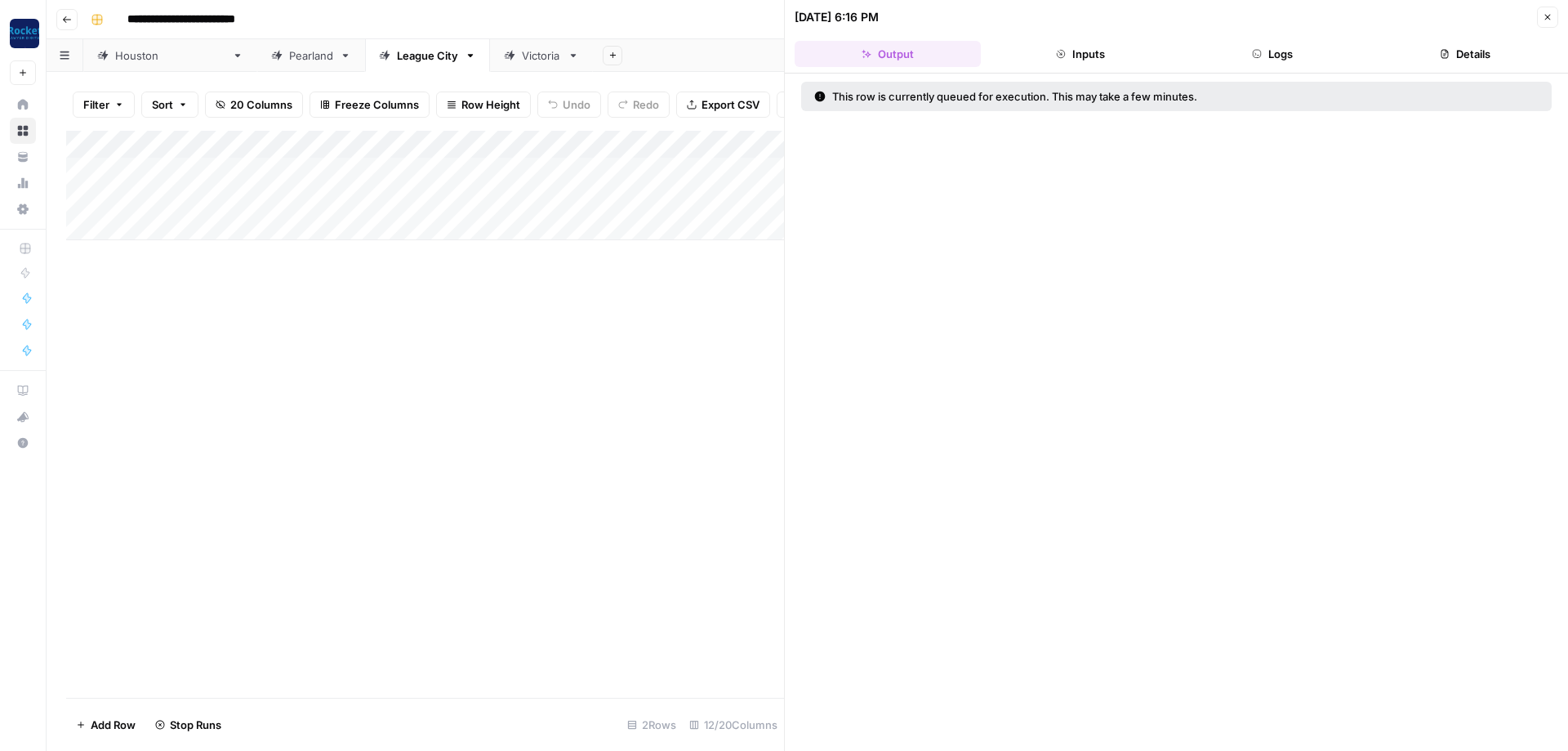
click at [1546, 15] on icon "button" at bounding box center [1547, 17] width 5 height 5
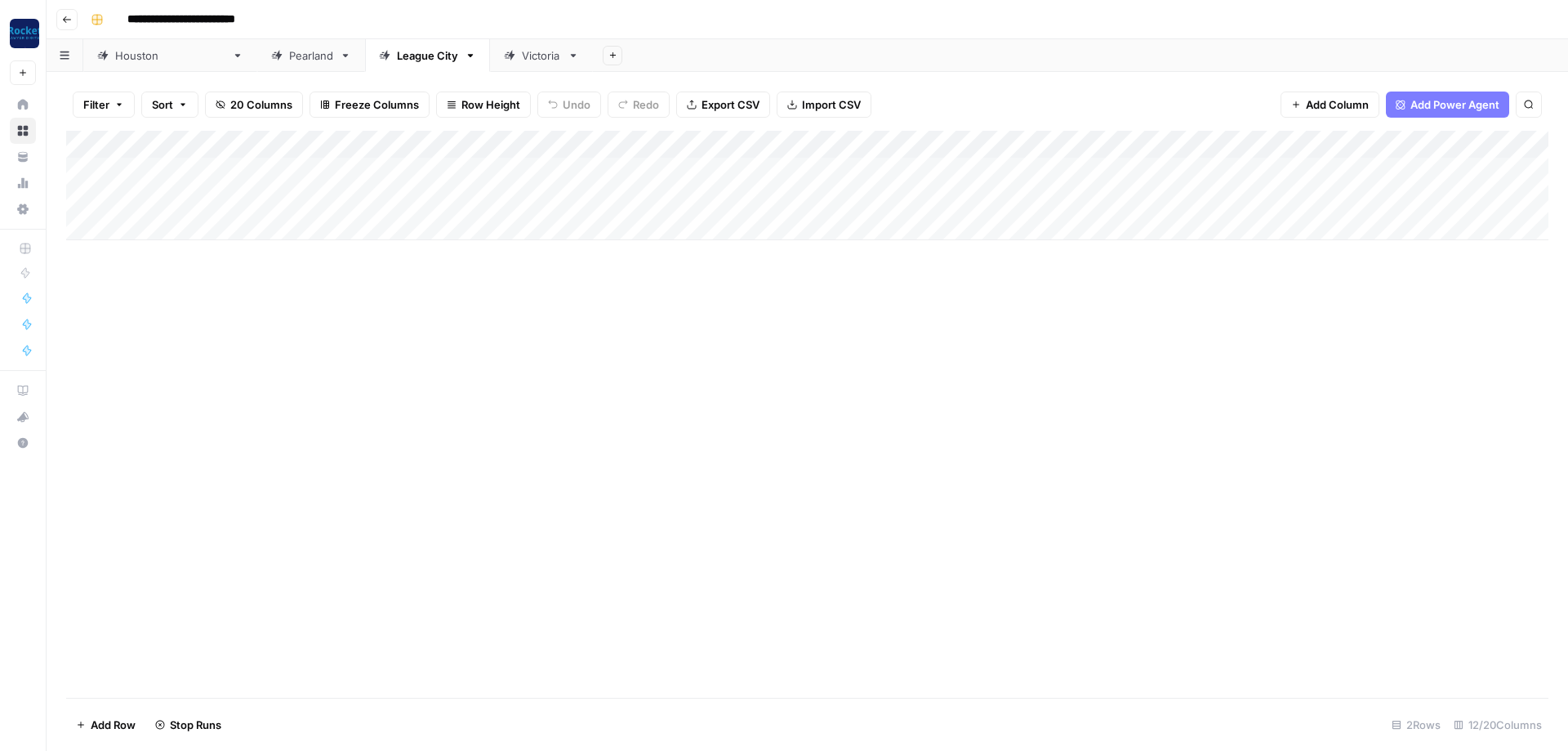
click at [522, 61] on div "Victoria" at bounding box center [541, 55] width 39 height 16
type input "**********"
click at [821, 168] on div "Add Column" at bounding box center [807, 199] width 1482 height 137
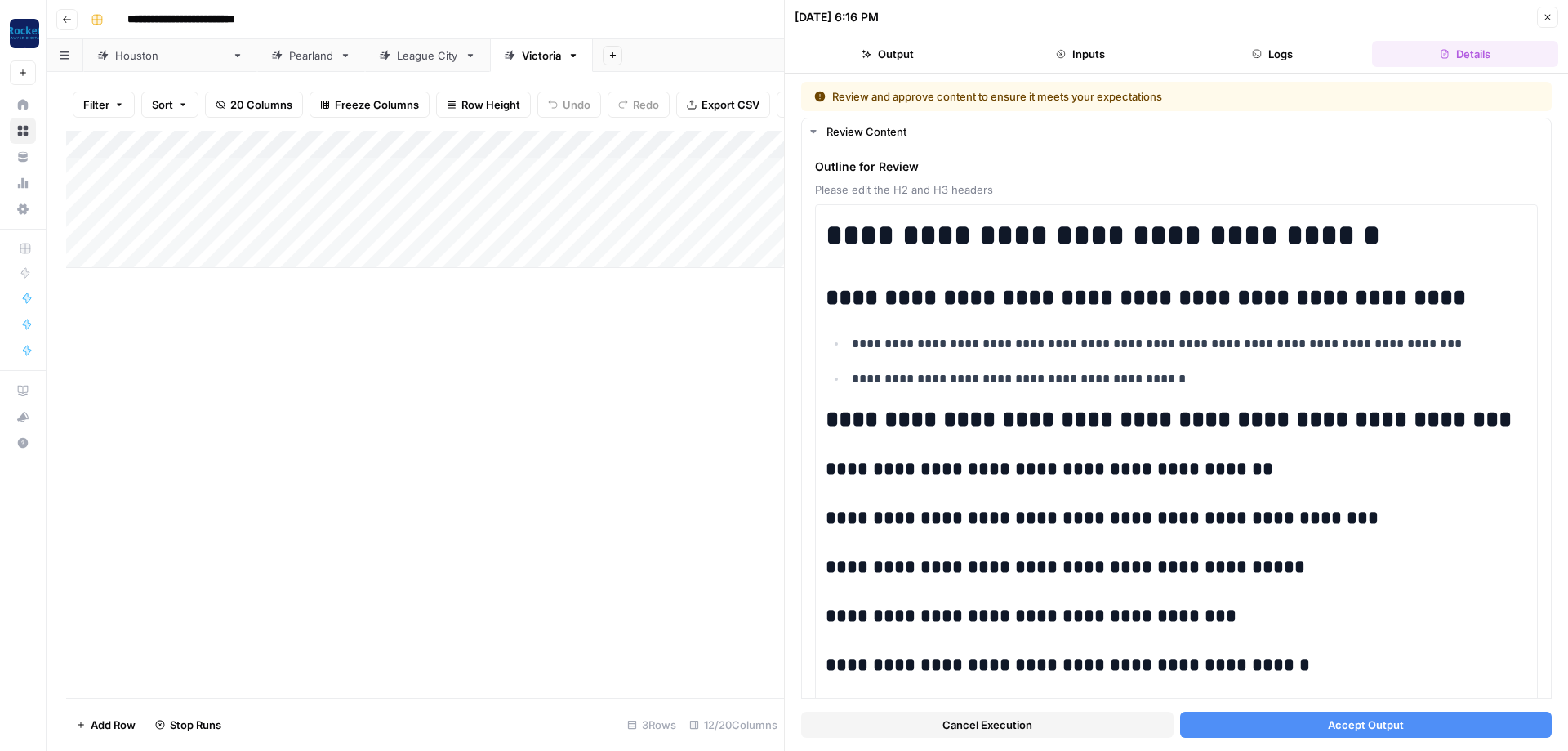
click at [1387, 718] on span "Accept Output" at bounding box center [1366, 724] width 76 height 16
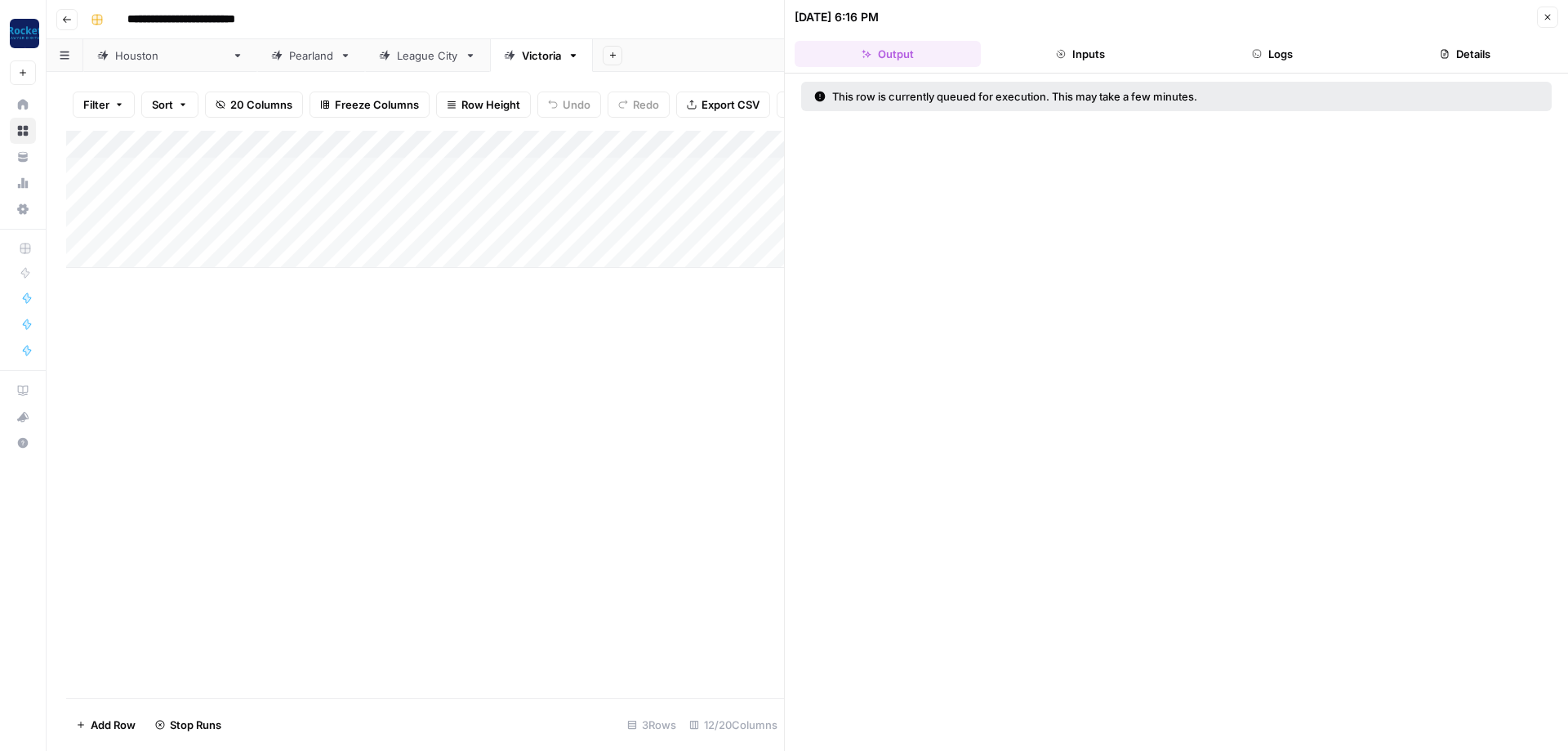
click at [1547, 21] on icon "button" at bounding box center [1547, 17] width 10 height 10
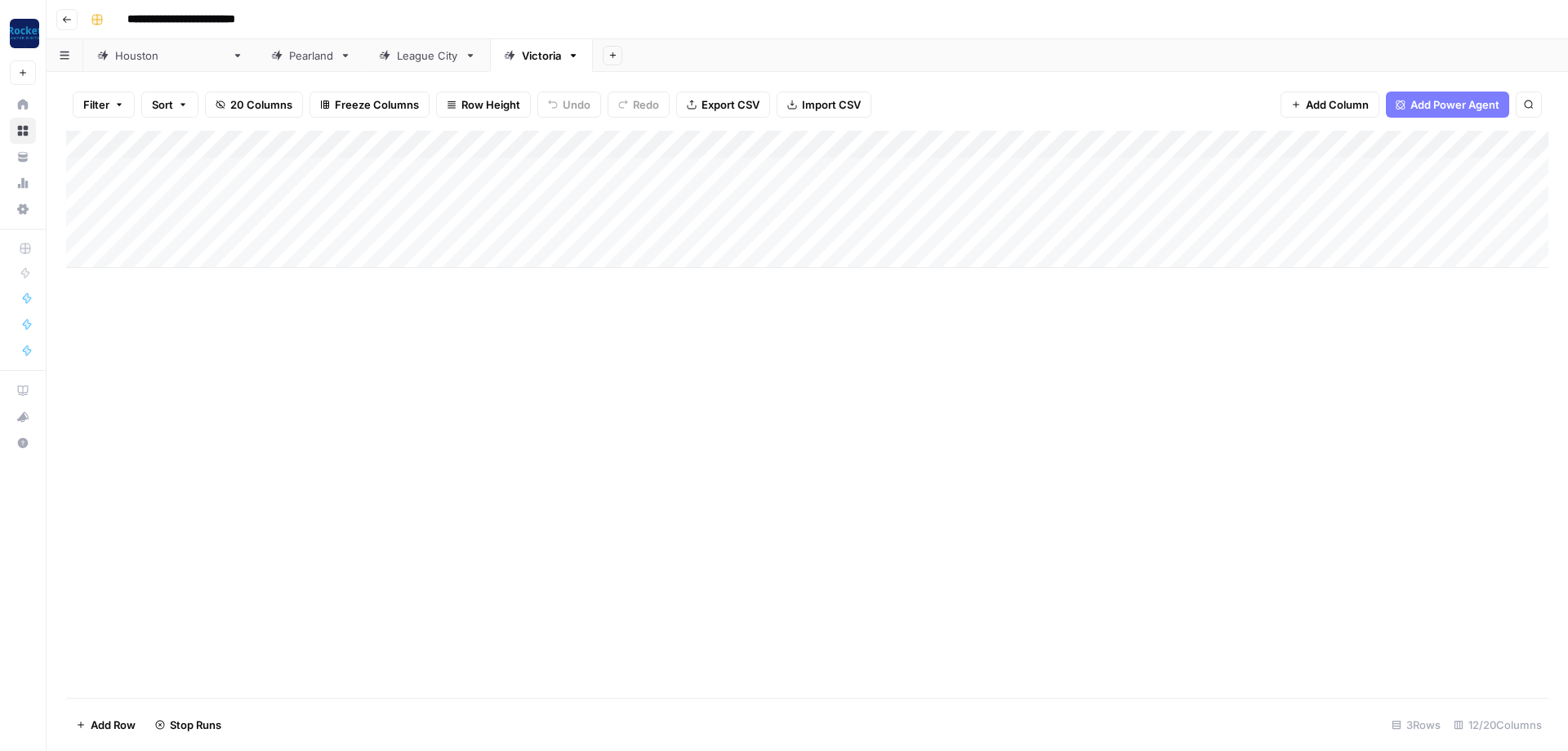
click at [396, 60] on div "League City" at bounding box center [427, 55] width 61 height 16
click at [289, 56] on div "Pearland" at bounding box center [311, 55] width 44 height 16
click at [138, 60] on div "[GEOGRAPHIC_DATA]" at bounding box center [170, 55] width 110 height 16
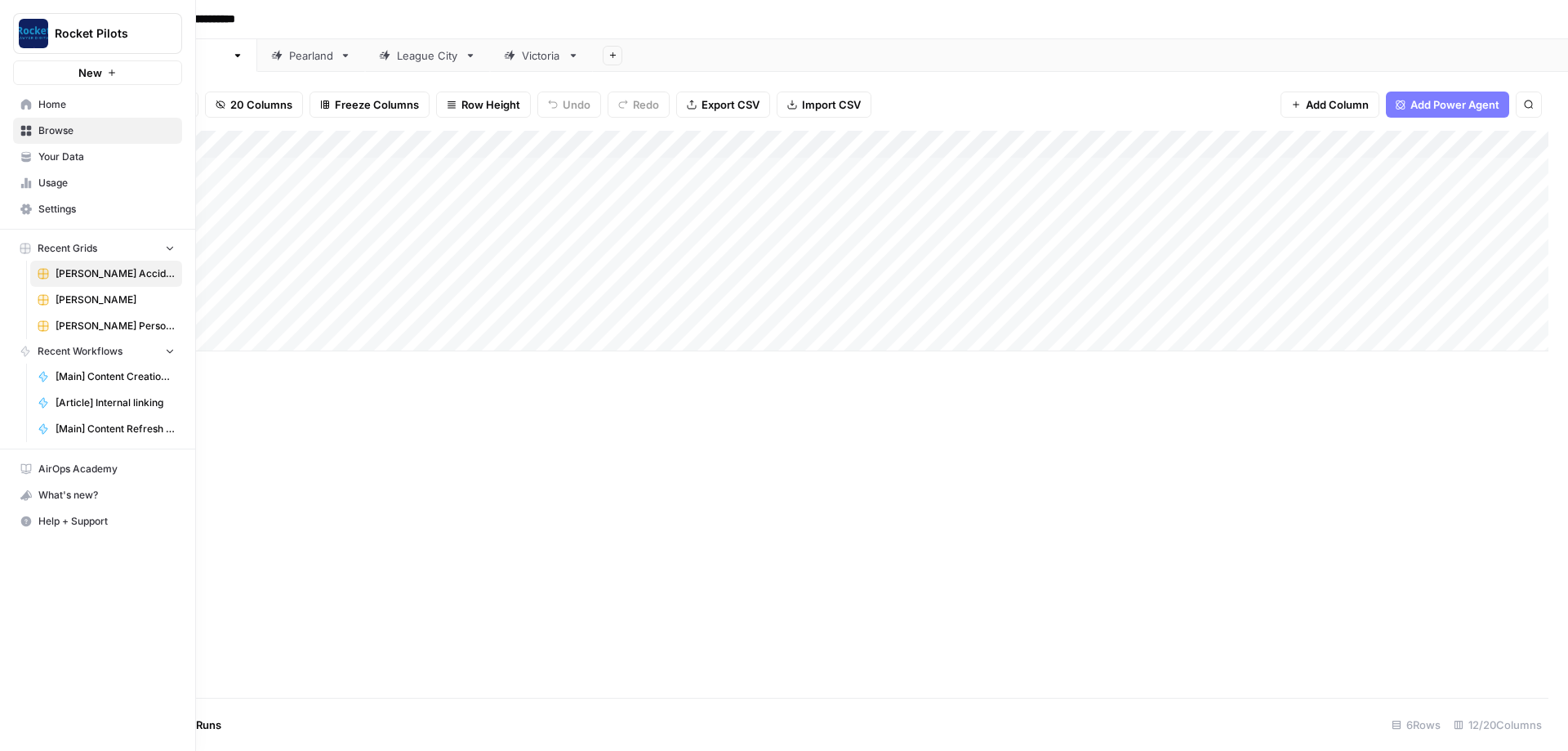
click at [90, 323] on span "[PERSON_NAME] Personal Injury & Car Accident Lawyers" at bounding box center [115, 326] width 119 height 14
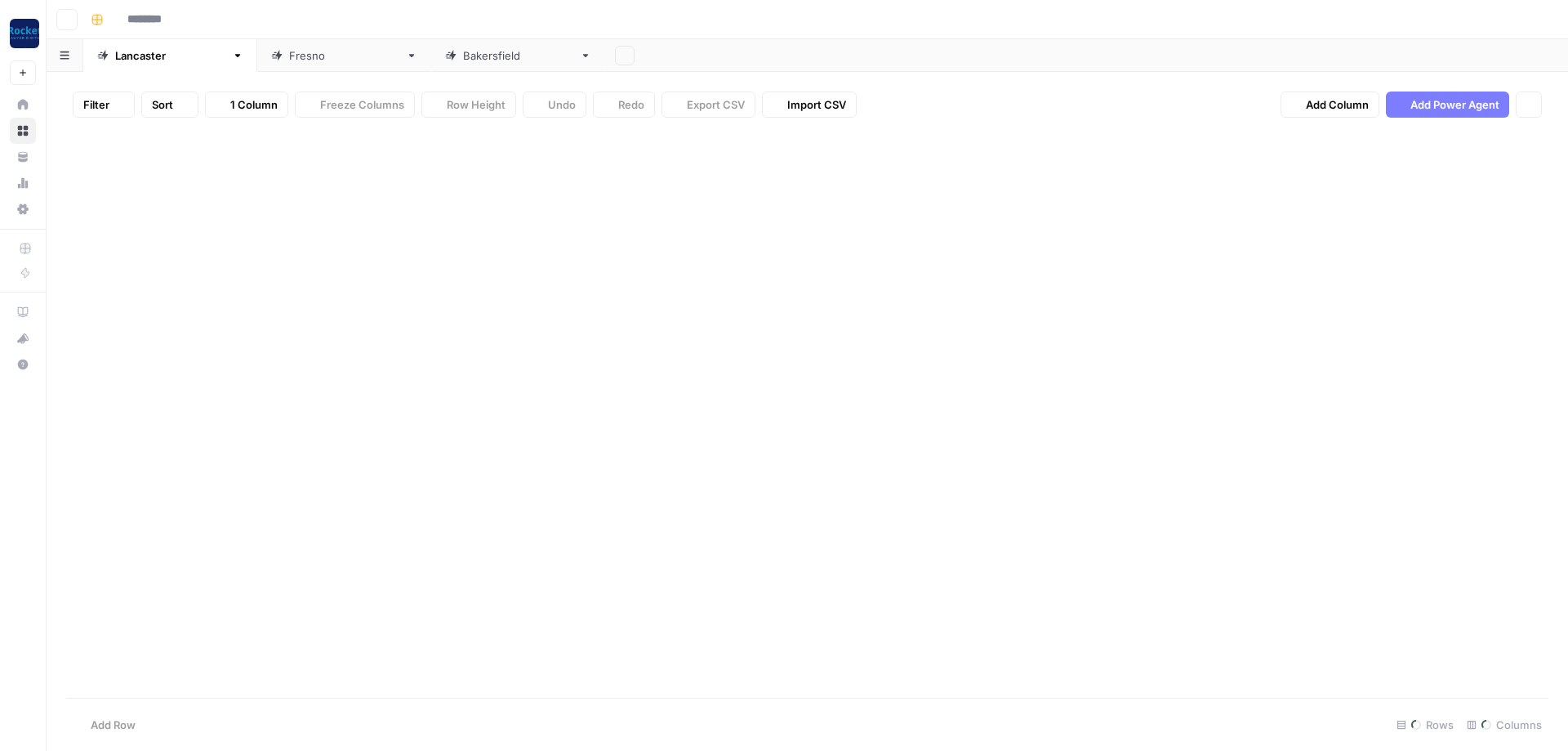
type input "**********"
click at [289, 57] on div "[GEOGRAPHIC_DATA]" at bounding box center [344, 55] width 110 height 16
click at [463, 56] on div "[GEOGRAPHIC_DATA]" at bounding box center [517, 55] width 110 height 16
type input "**********"
click at [574, 309] on div "Add Column" at bounding box center [807, 414] width 1482 height 567
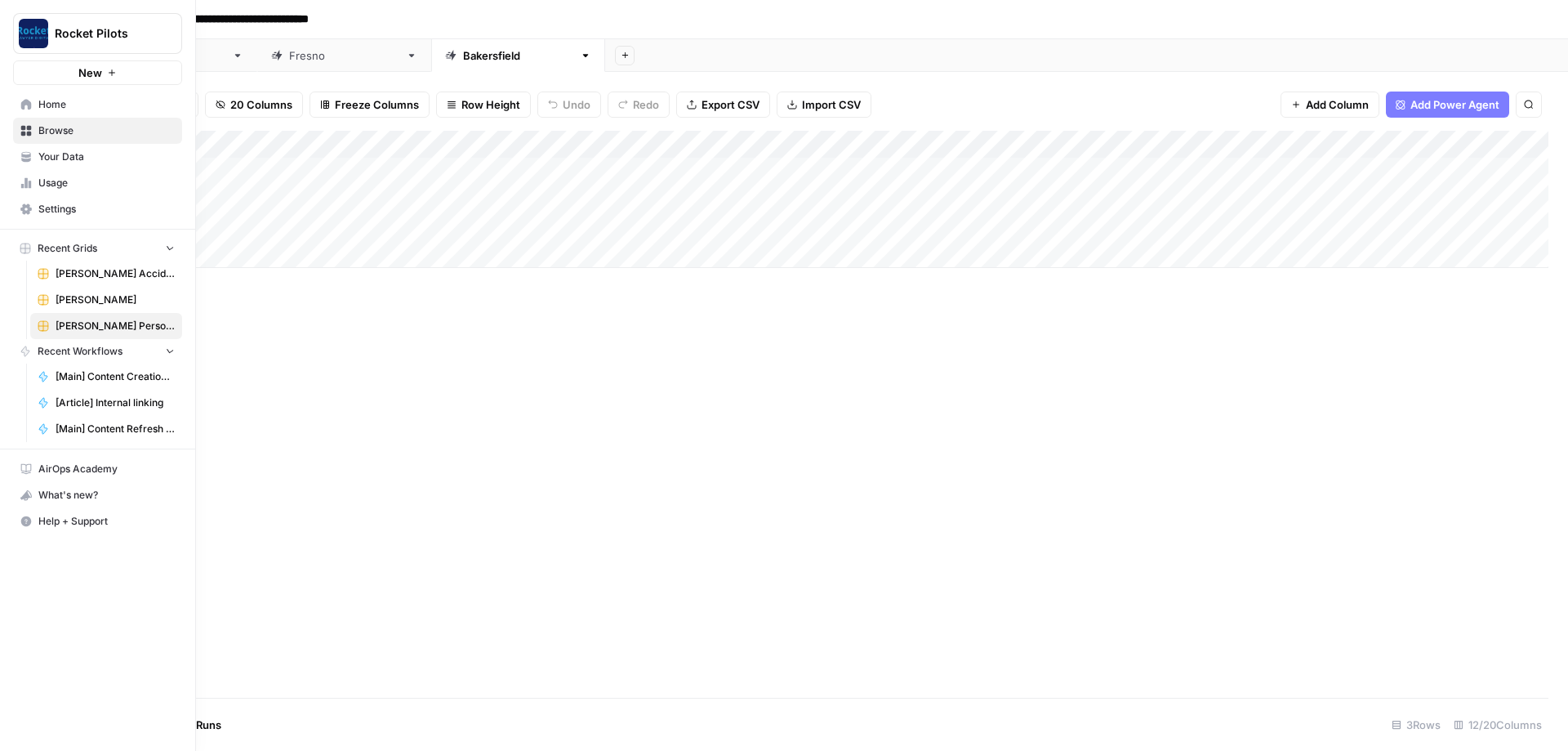
click at [27, 99] on icon at bounding box center [27, 104] width 11 height 11
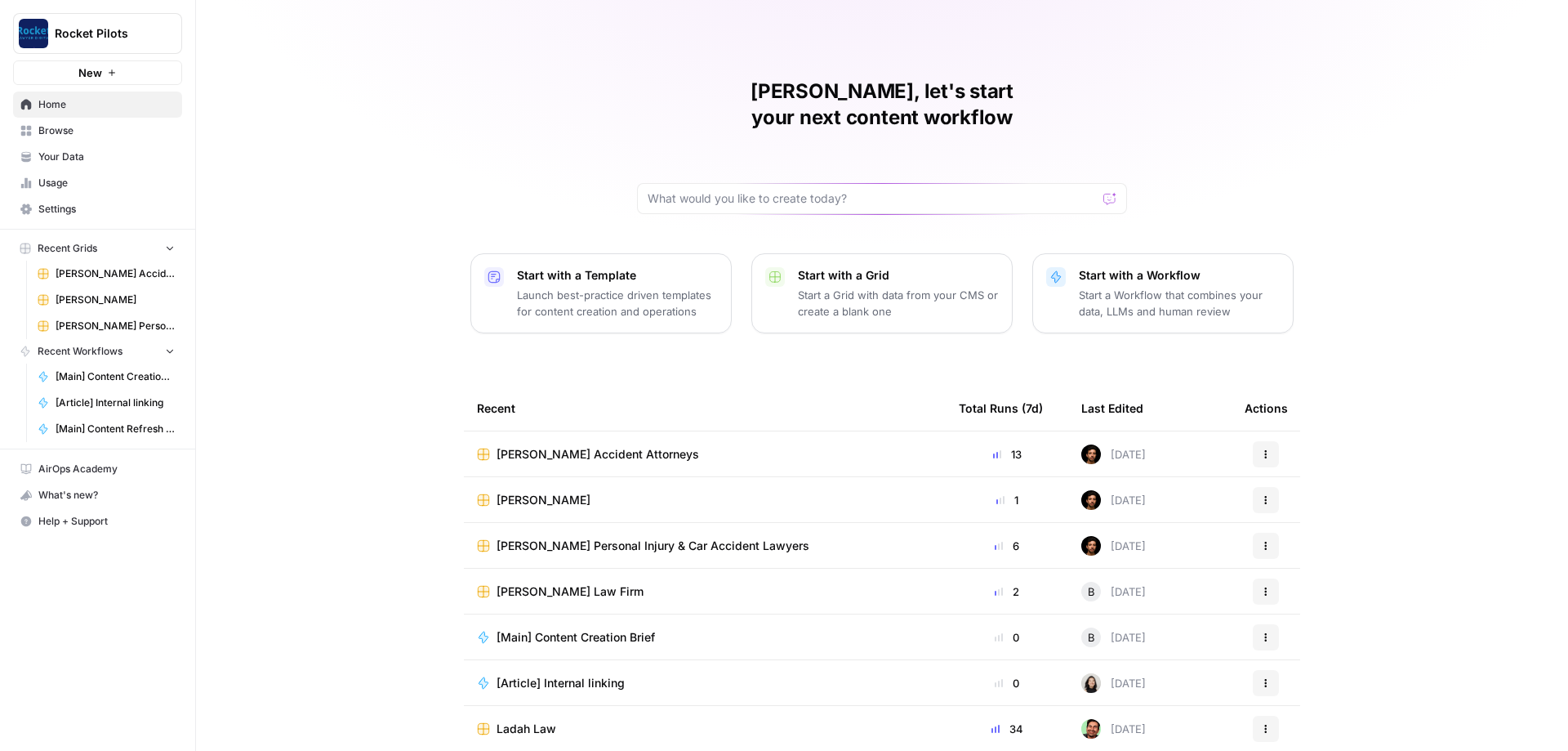
click at [64, 159] on span "Your Data" at bounding box center [107, 157] width 136 height 14
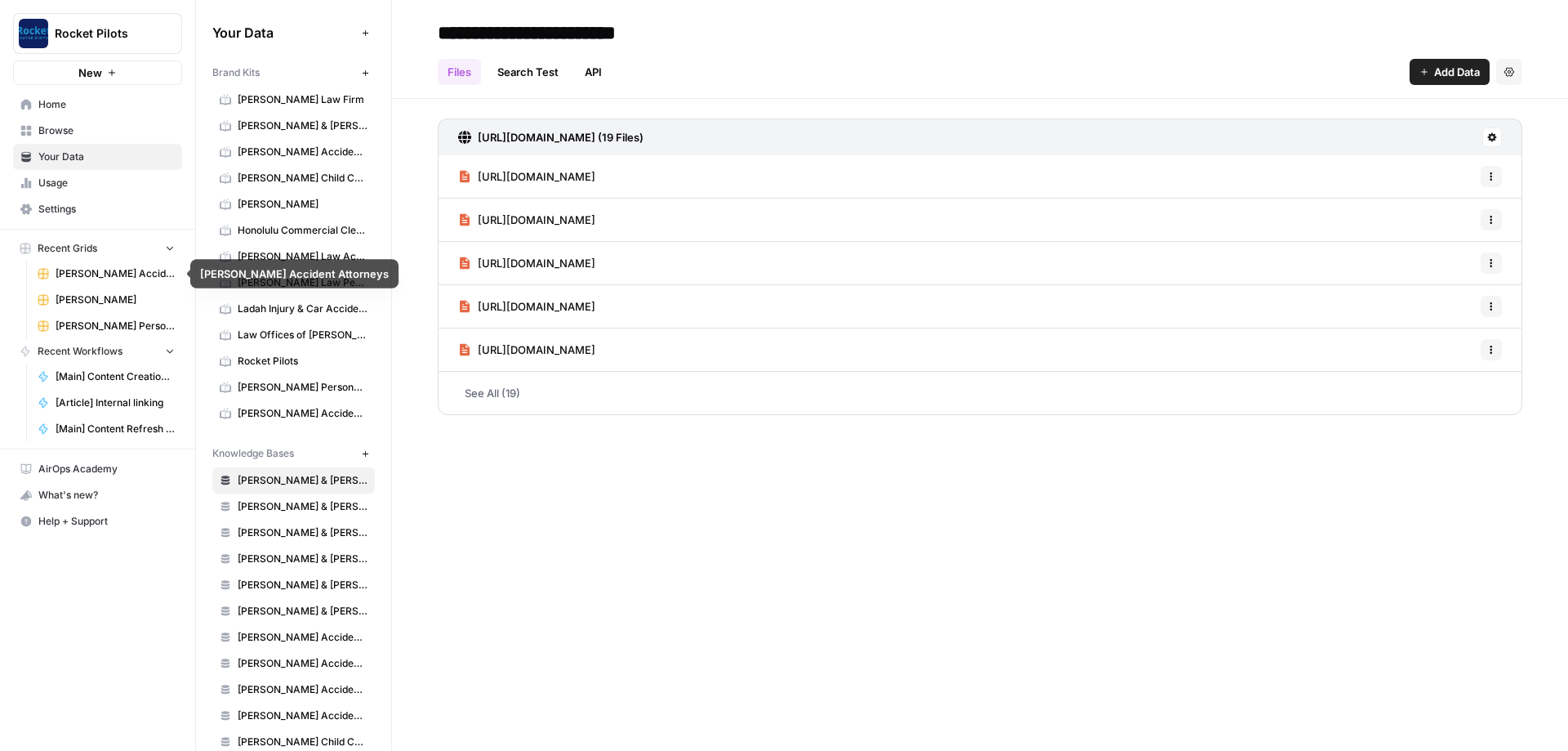
click at [104, 282] on link "[PERSON_NAME] Accident Attorneys" at bounding box center [107, 273] width 152 height 26
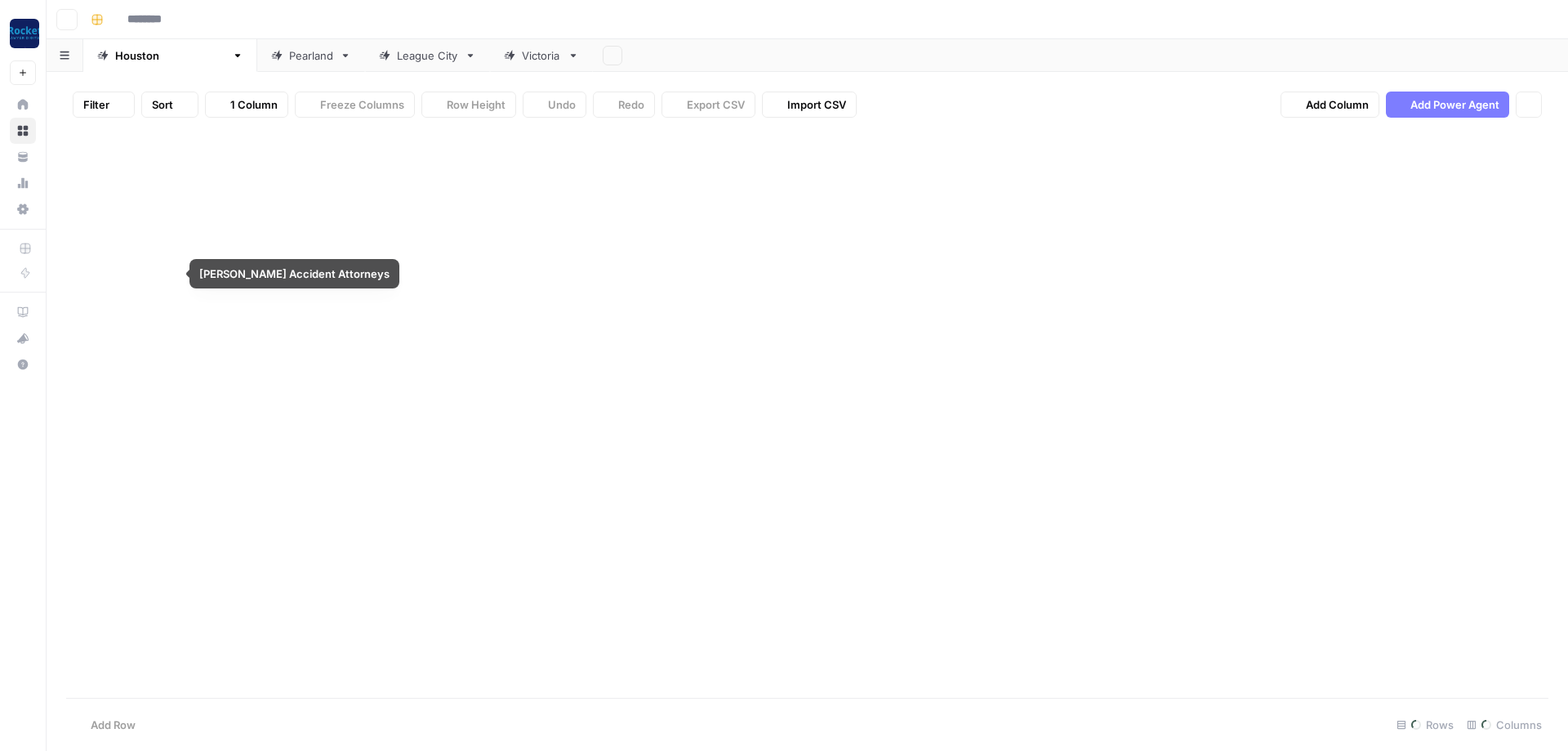
type input "**********"
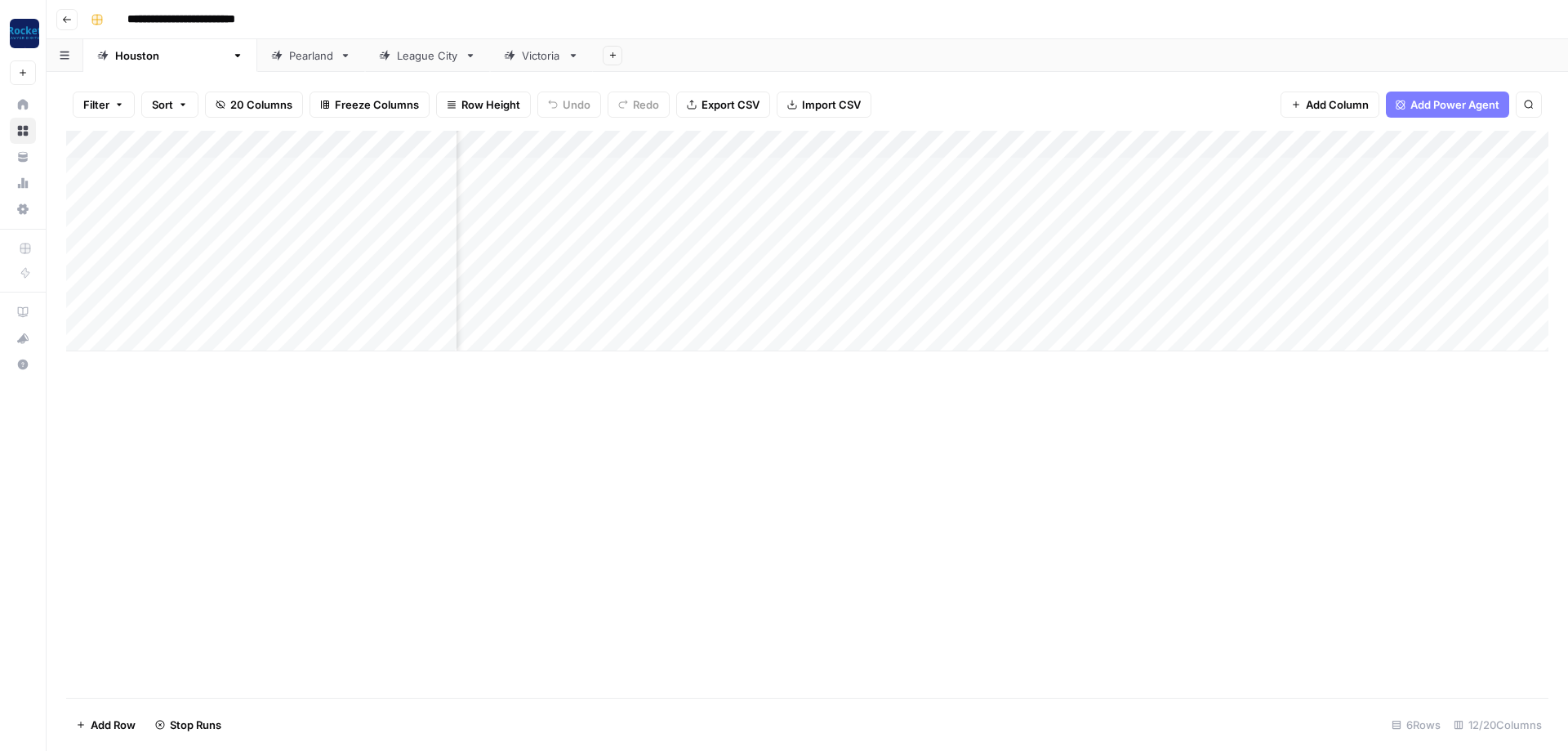
scroll to position [0, 196]
click at [1308, 194] on div "Add Column" at bounding box center [807, 241] width 1482 height 220
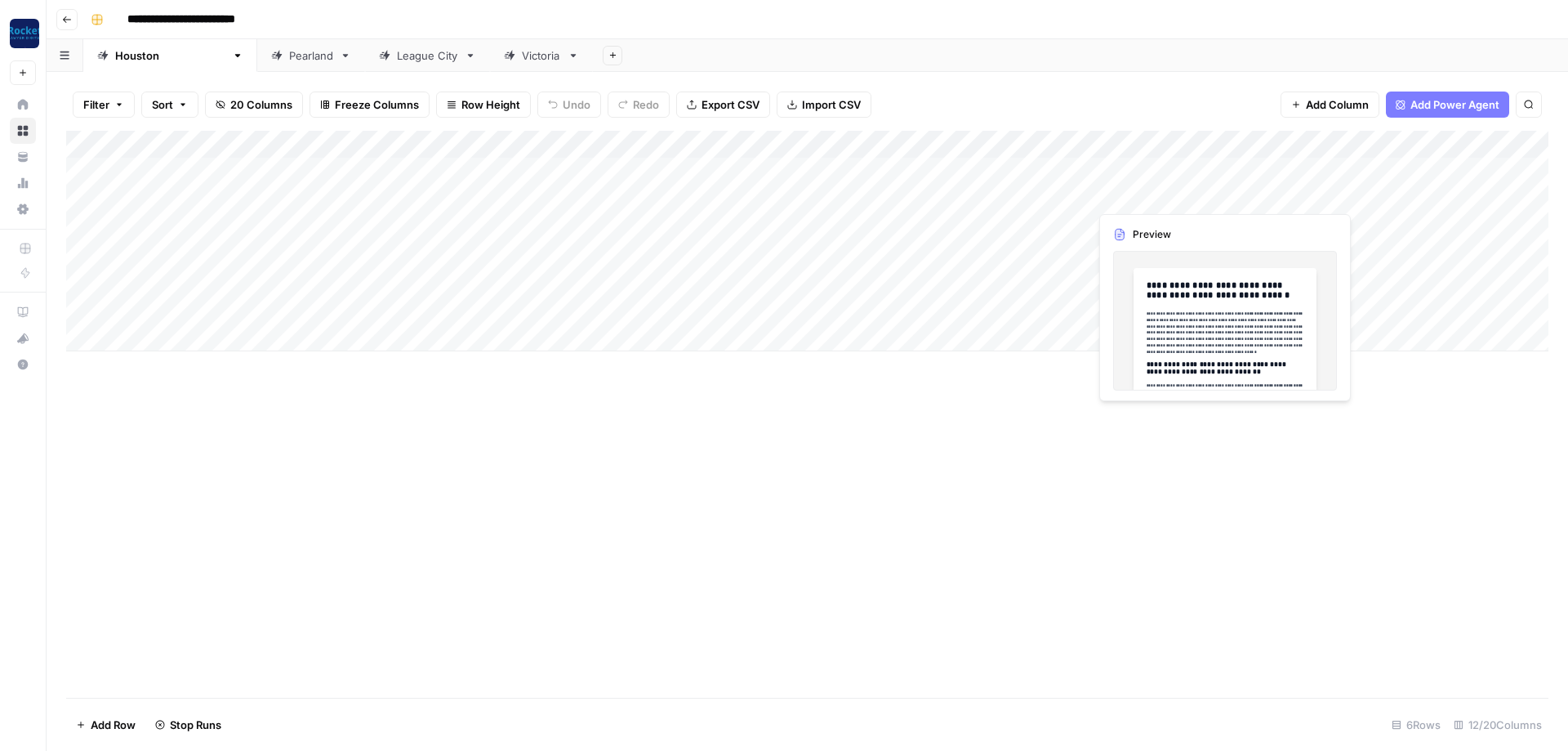
scroll to position [0, 0]
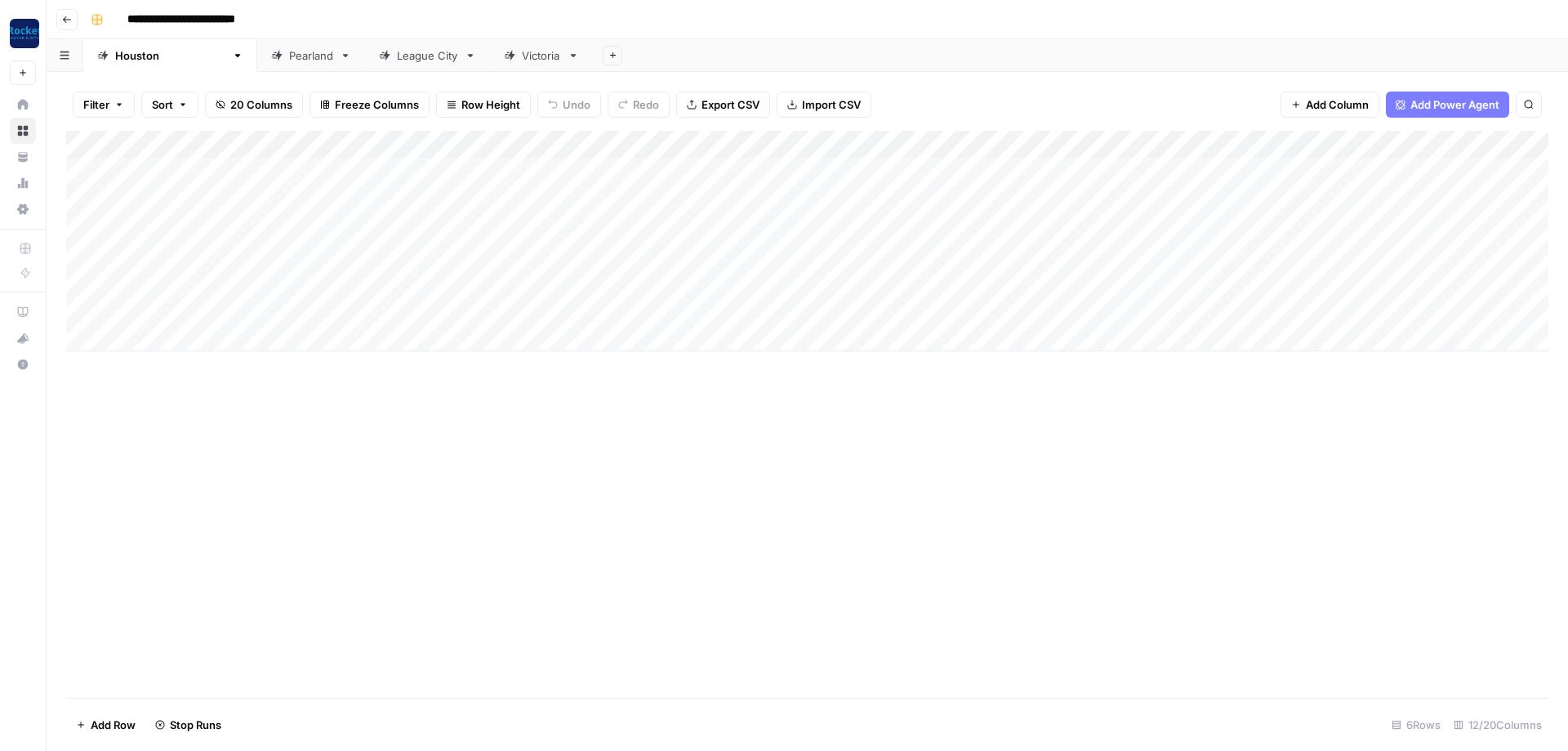
click at [1500, 164] on div "Add Column" at bounding box center [807, 241] width 1482 height 220
click at [289, 61] on div "Pearland" at bounding box center [311, 55] width 44 height 16
click at [711, 165] on div "Add Column" at bounding box center [807, 185] width 1482 height 109
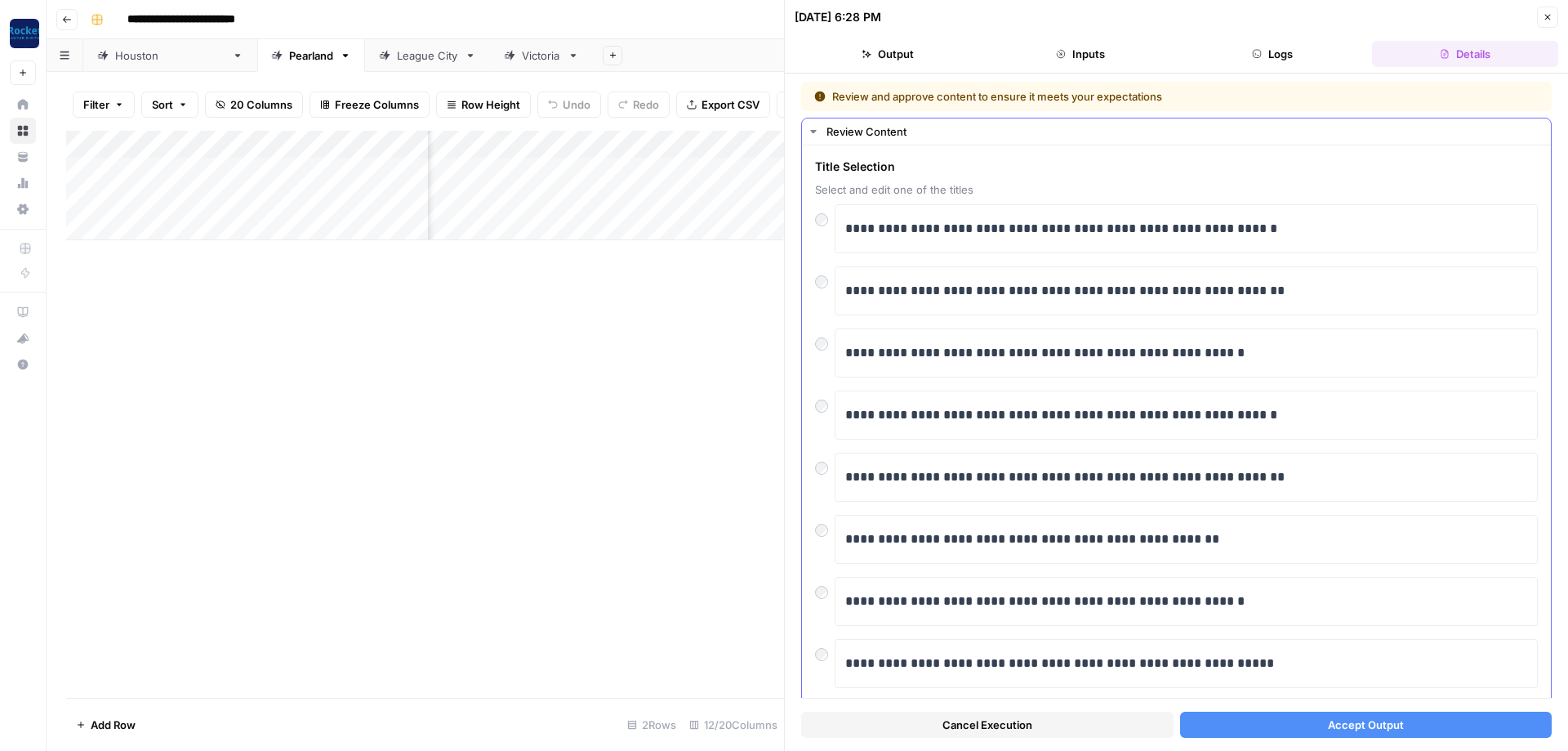
scroll to position [163, 0]
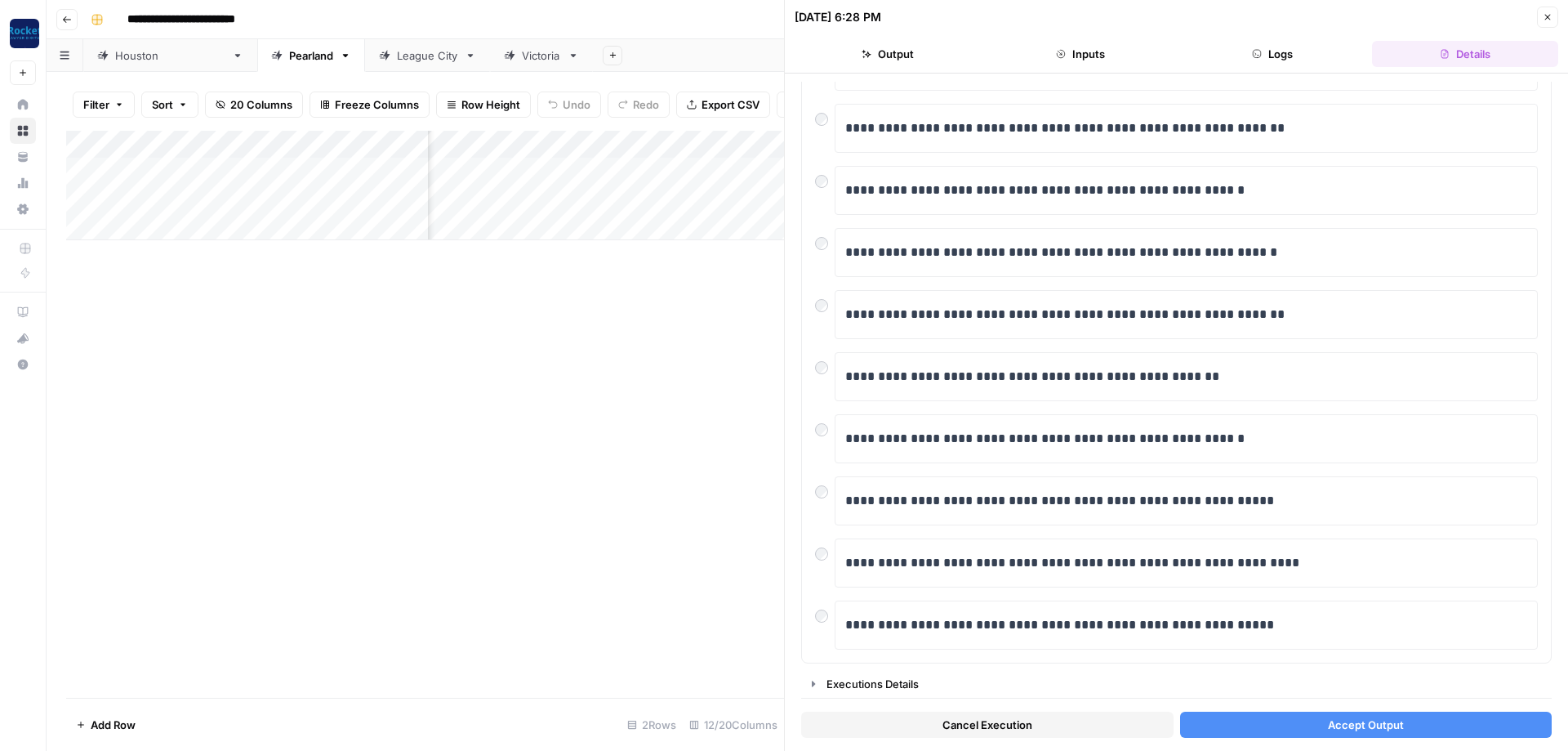
click at [1264, 720] on button "Accept Output" at bounding box center [1367, 724] width 372 height 26
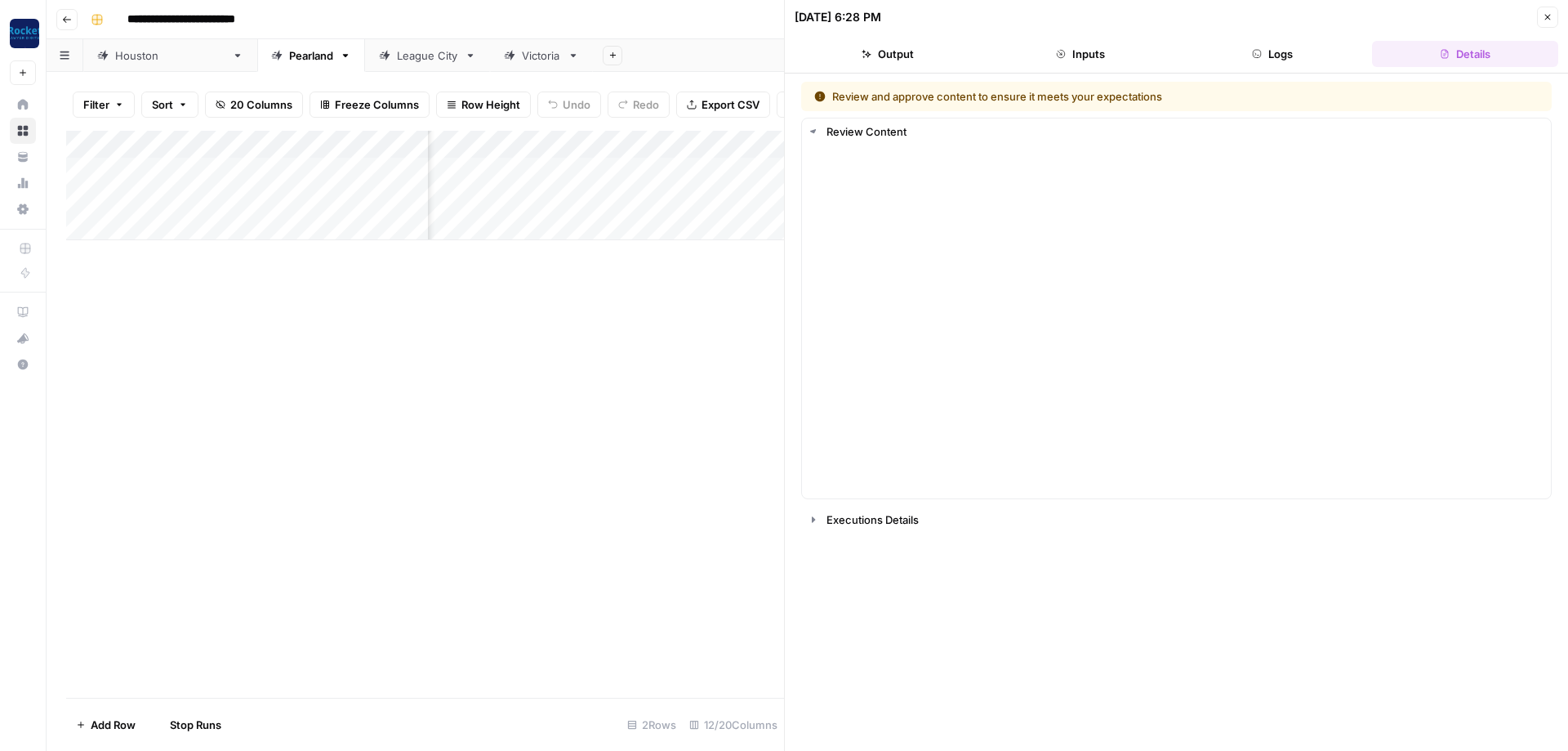
click at [1285, 729] on div "Review and approve content to ensure it meets your expectations Review Content …" at bounding box center [1176, 412] width 751 height 661
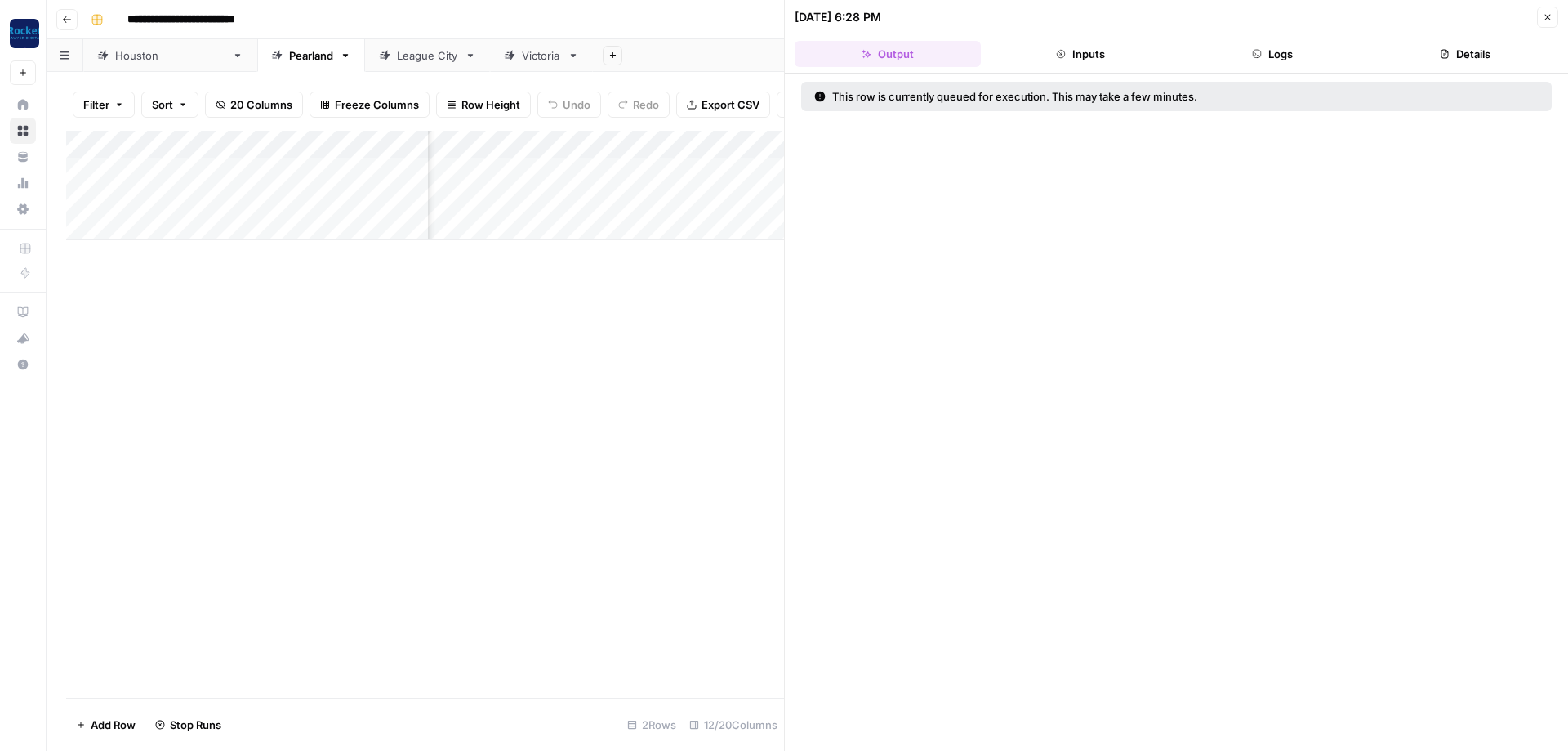
click at [662, 190] on div "Add Column" at bounding box center [425, 185] width 718 height 109
click at [706, 195] on div "Add Column" at bounding box center [425, 185] width 718 height 109
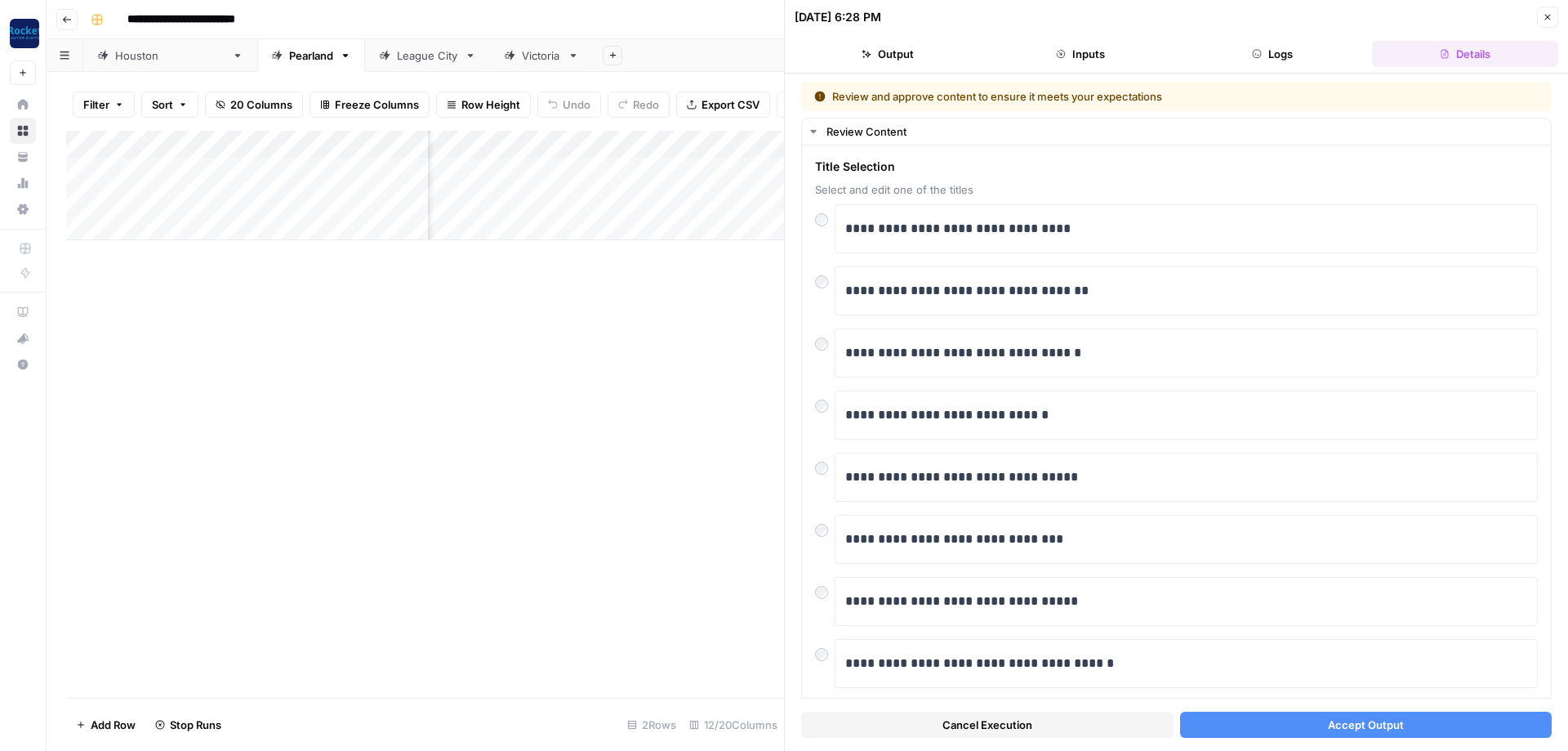
click at [1260, 726] on button "Accept Output" at bounding box center [1367, 724] width 372 height 26
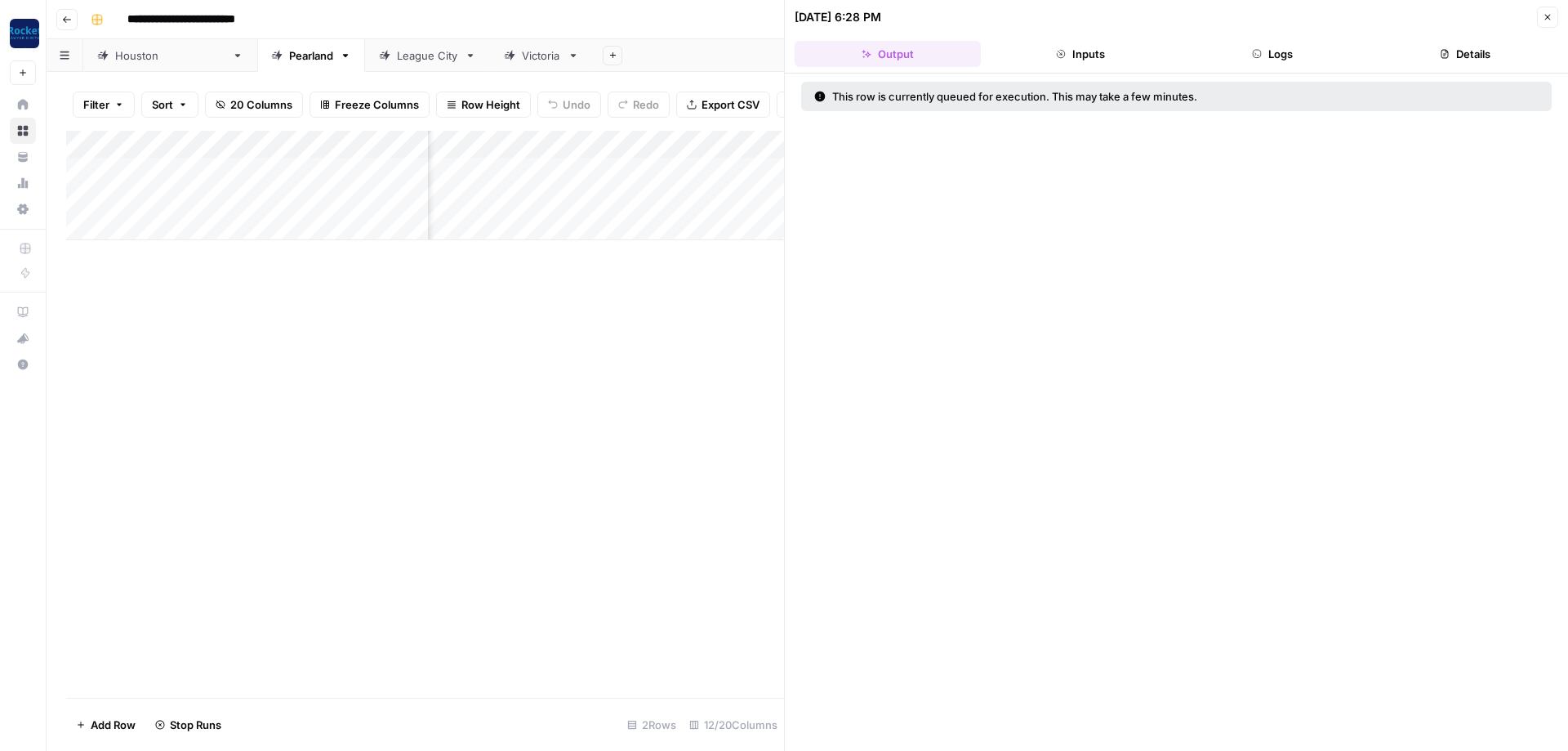
click at [1546, 14] on icon "button" at bounding box center [1547, 17] width 10 height 10
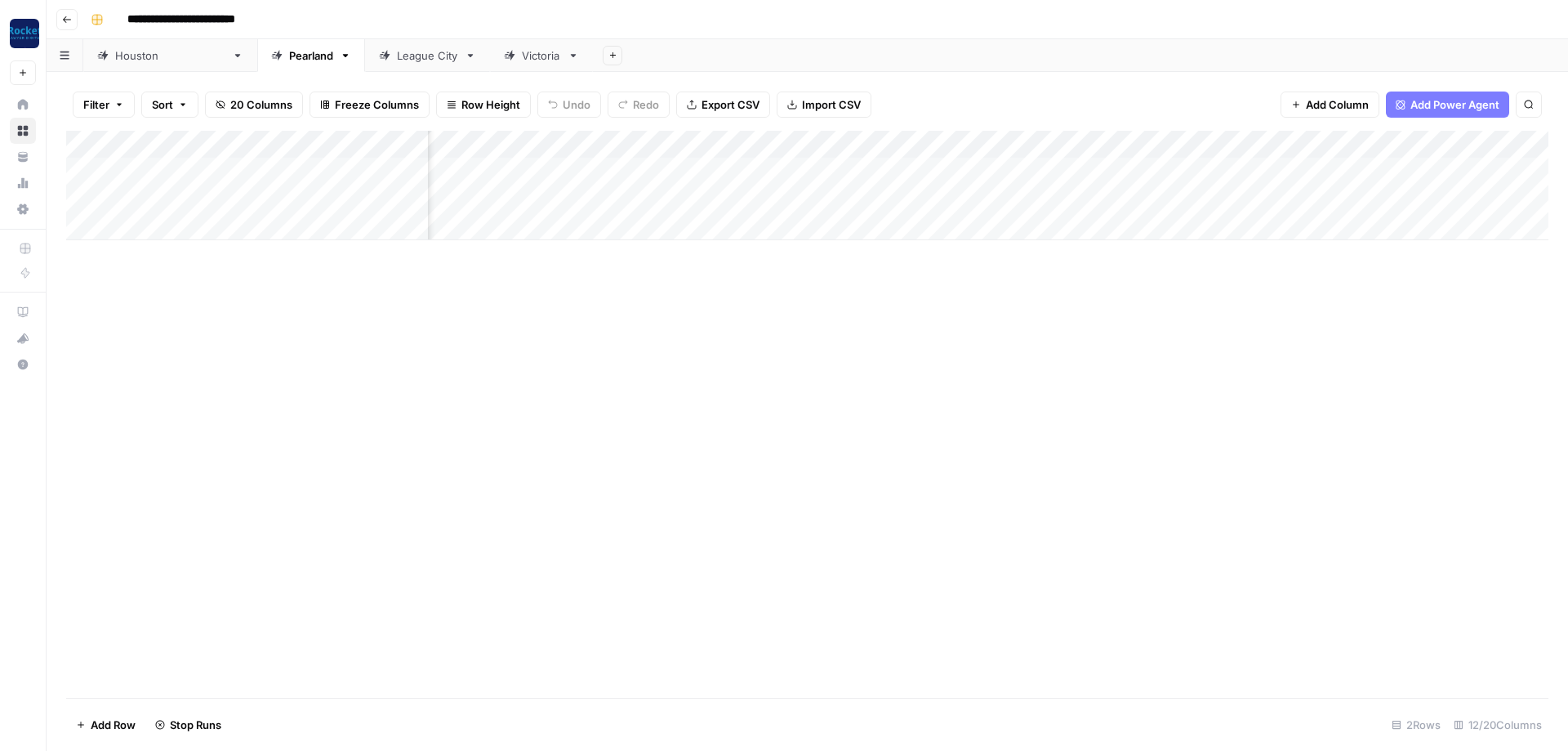
click at [148, 59] on div "[GEOGRAPHIC_DATA]" at bounding box center [170, 55] width 110 height 16
click at [405, 436] on div "Add Column" at bounding box center [807, 414] width 1482 height 567
click at [1246, 166] on div "Add Column" at bounding box center [807, 254] width 1482 height 248
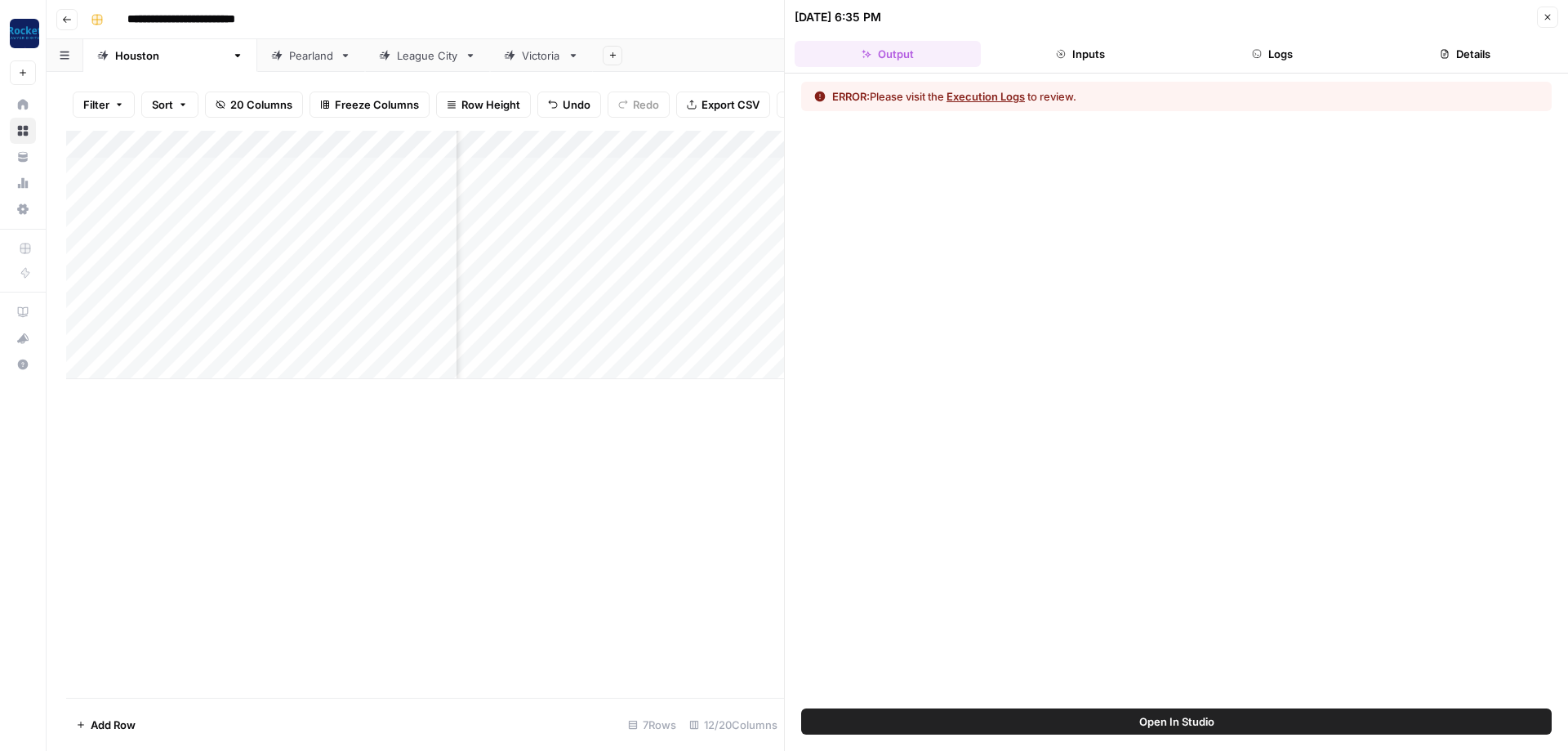
click at [966, 98] on button "Execution Logs" at bounding box center [986, 97] width 79 height 16
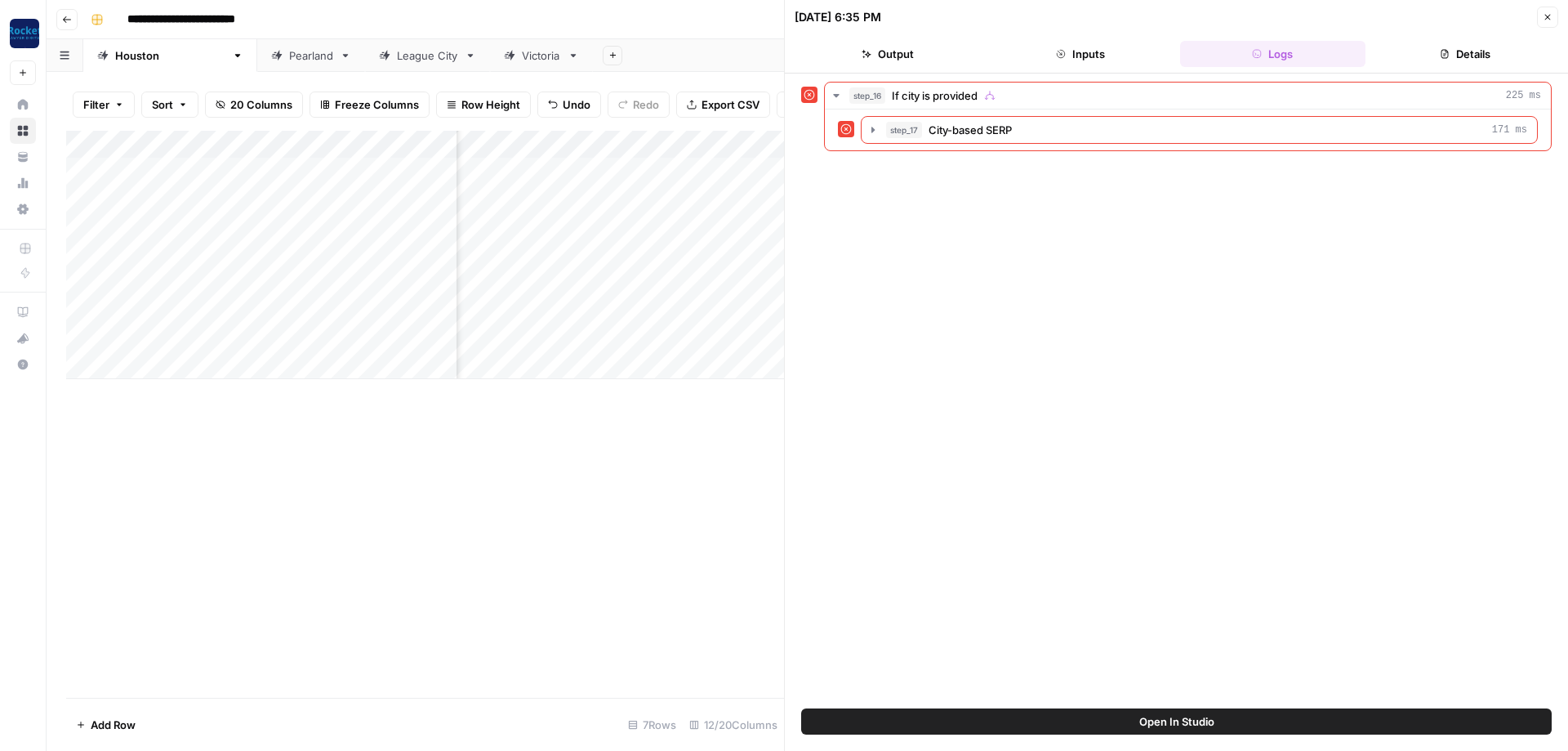
click at [1553, 19] on button "Close" at bounding box center [1547, 17] width 21 height 21
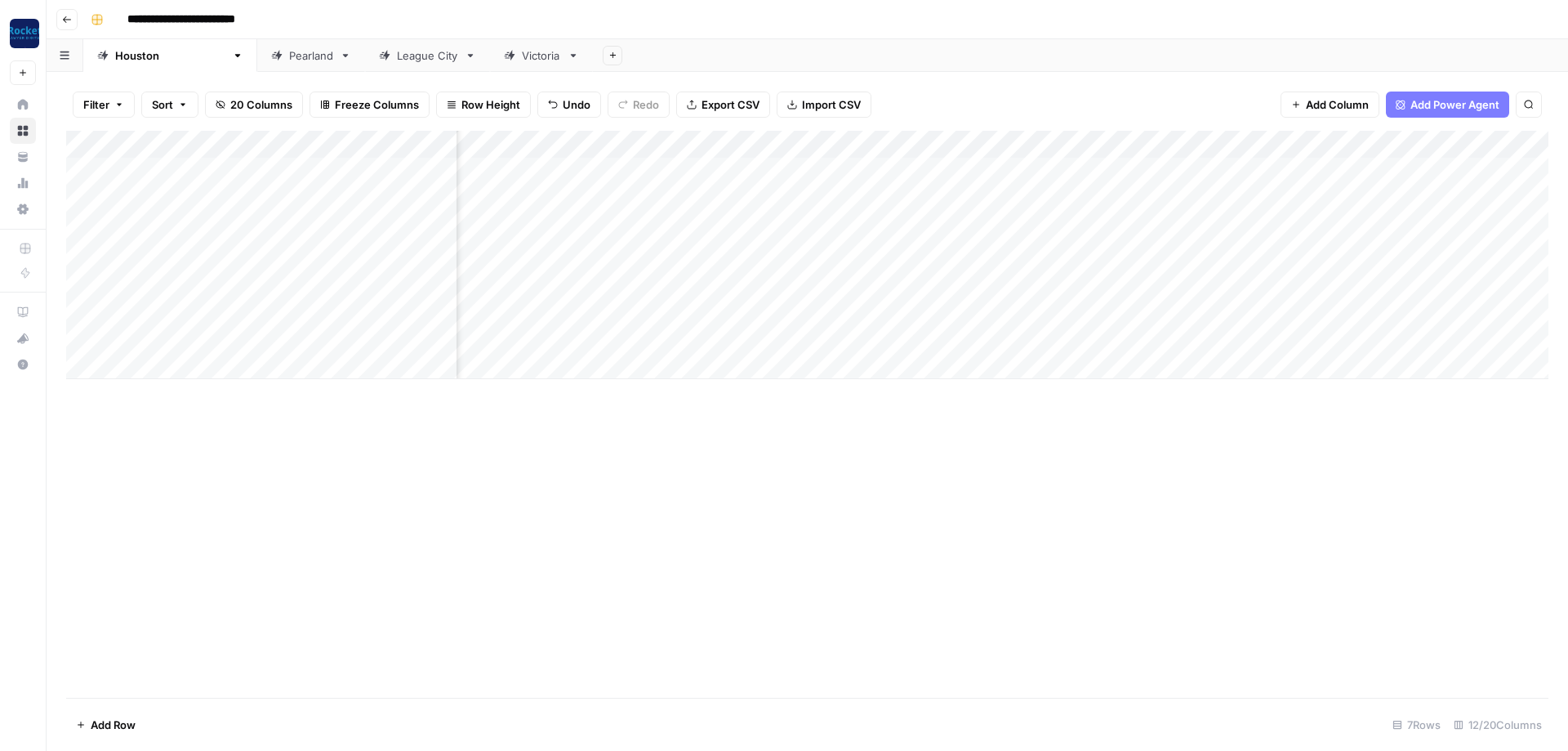
click at [834, 141] on div "Add Column" at bounding box center [807, 254] width 1482 height 248
type input "Content Brief"
click at [832, 141] on div at bounding box center [772, 142] width 148 height 32
click at [666, 139] on div "Add Column" at bounding box center [807, 254] width 1482 height 248
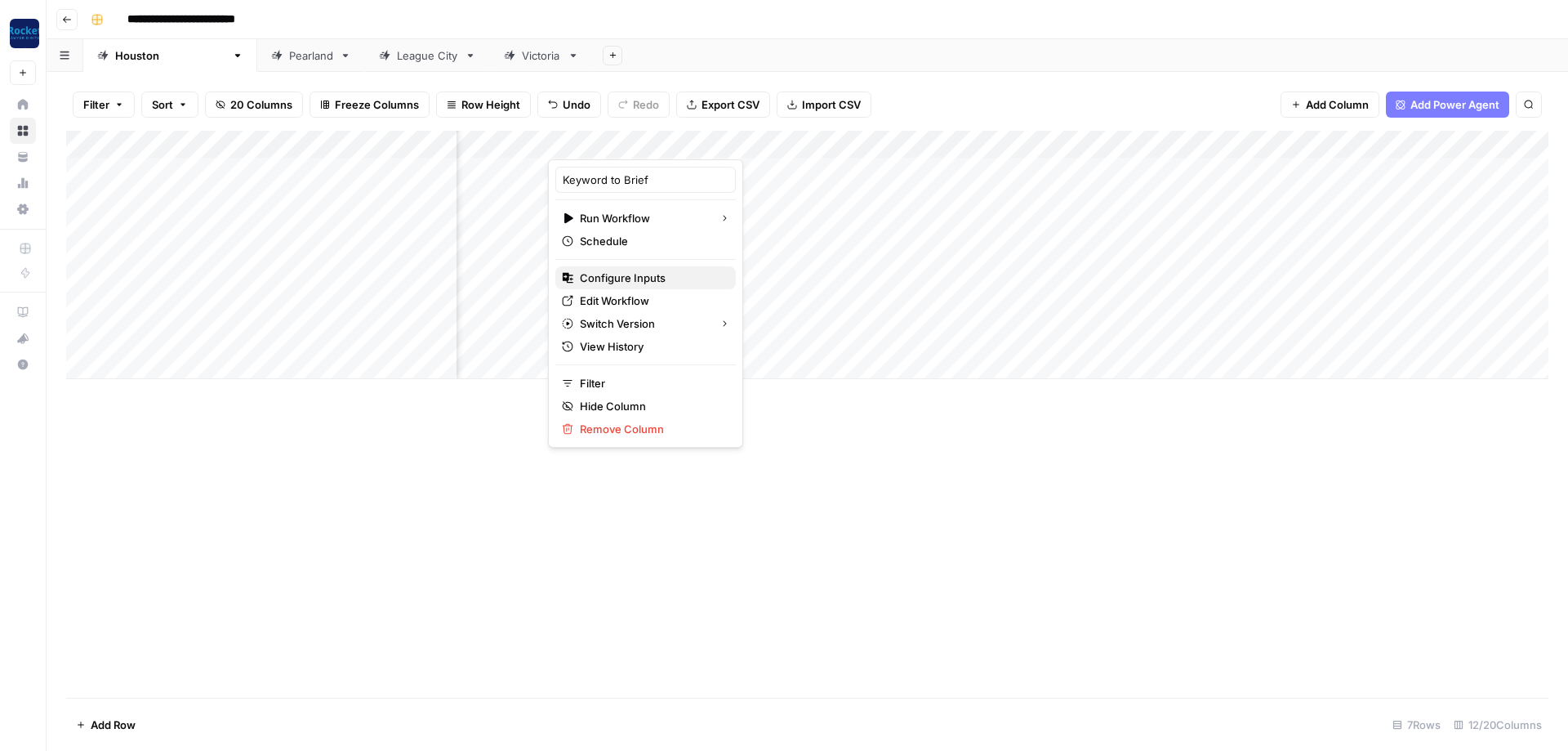
click at [651, 281] on span "Configure Inputs" at bounding box center [652, 277] width 143 height 16
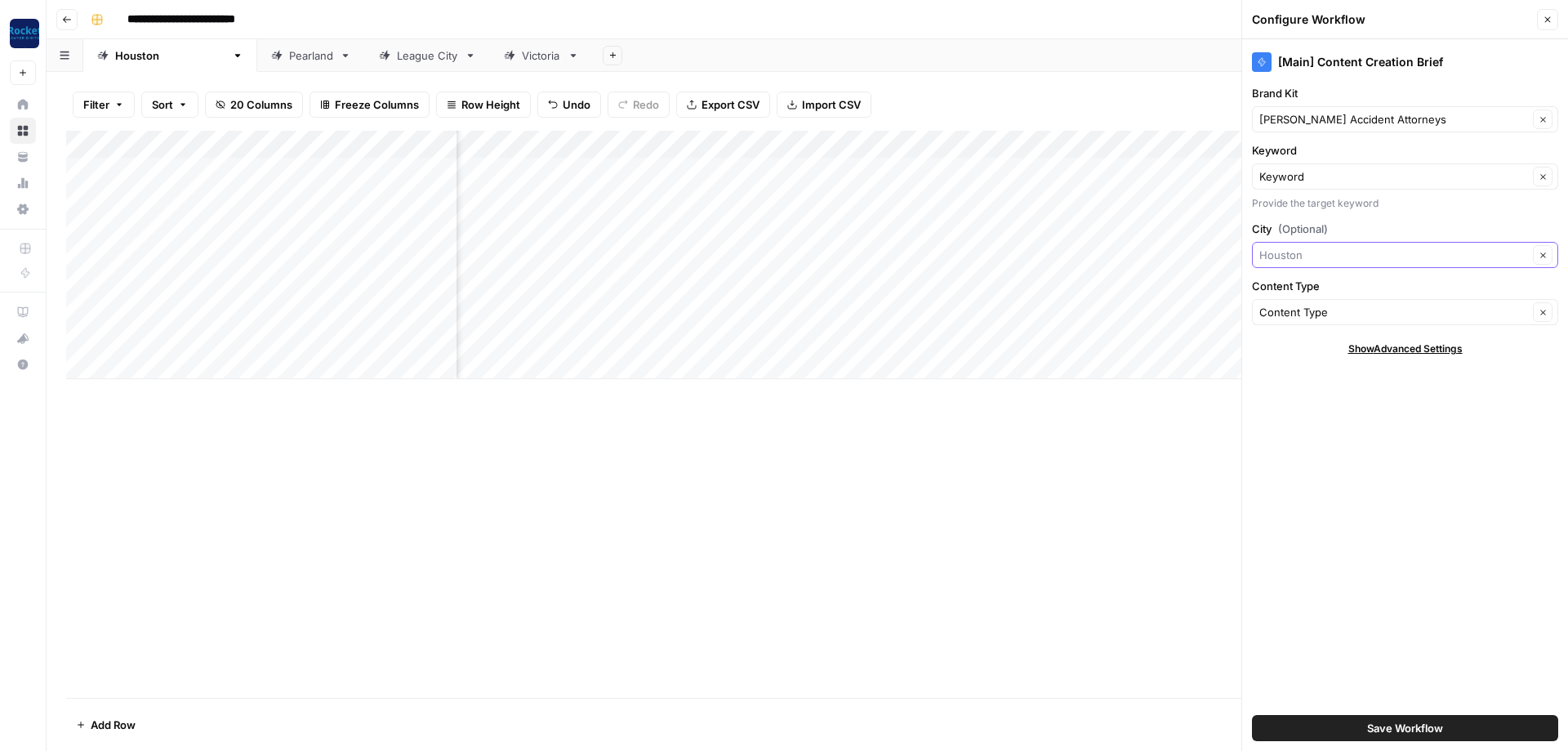
click at [1321, 251] on input "City (Optional)" at bounding box center [1393, 255] width 268 height 16
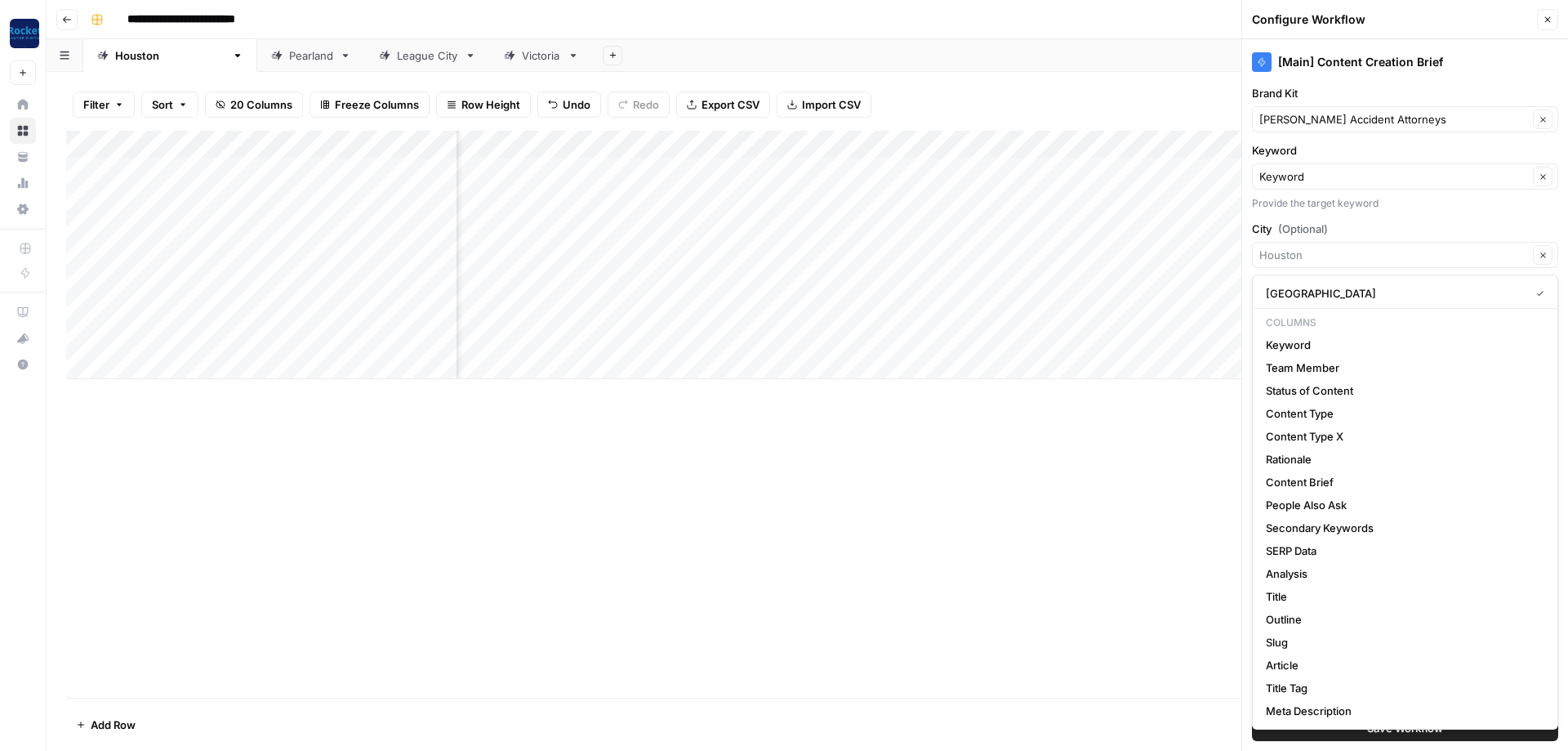
type input "[GEOGRAPHIC_DATA]"
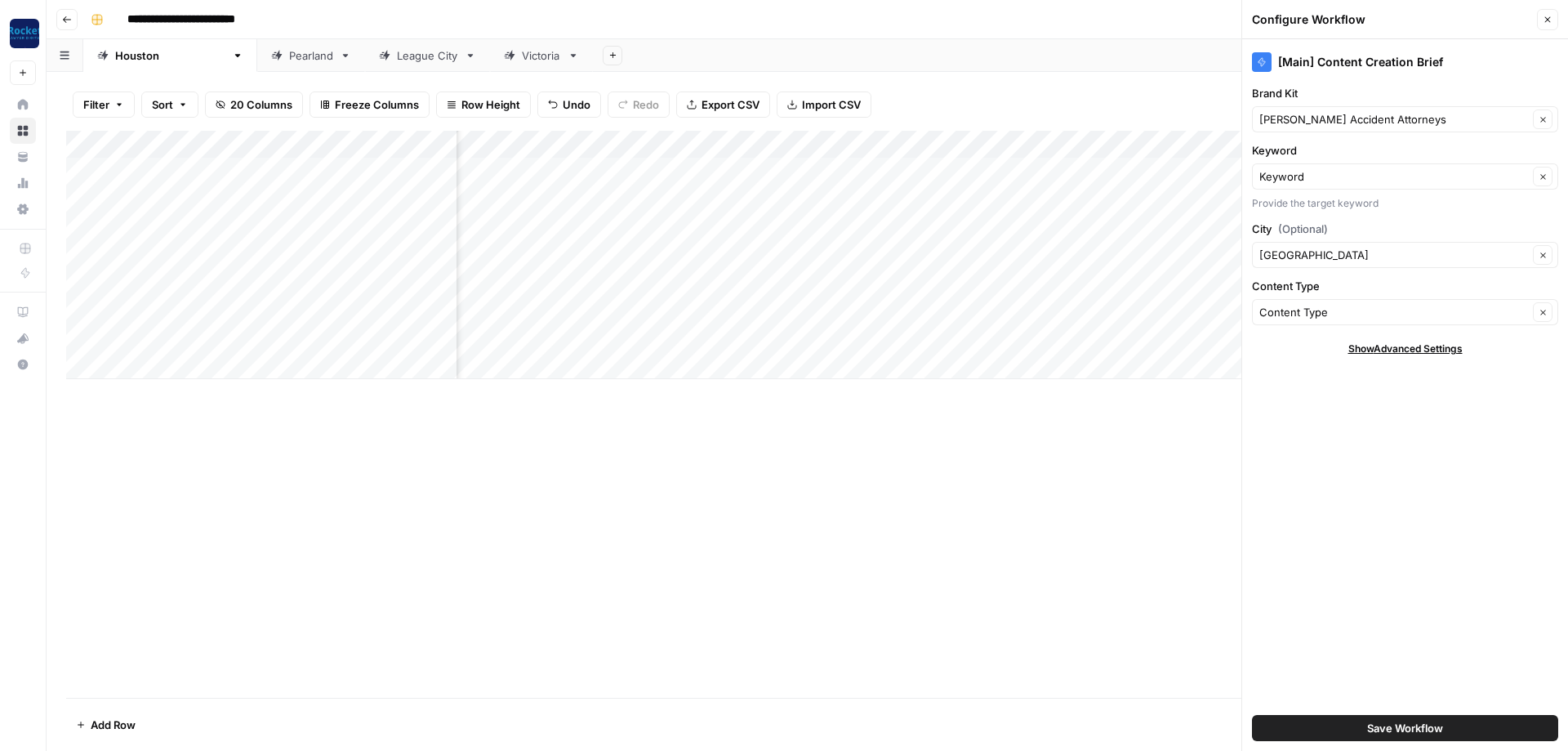
click at [1153, 452] on div "Add Column" at bounding box center [807, 414] width 1482 height 567
click at [960, 87] on div "Filter Sort 20 Columns Freeze Columns Row Height Undo Redo Export CSV Import CS…" at bounding box center [807, 105] width 1482 height 52
click at [1104, 97] on div "Filter Sort 20 Columns Freeze Columns Row Height Undo Redo Export CSV Import CS…" at bounding box center [807, 105] width 1482 height 52
click at [1552, 17] on icon "button" at bounding box center [1547, 19] width 10 height 10
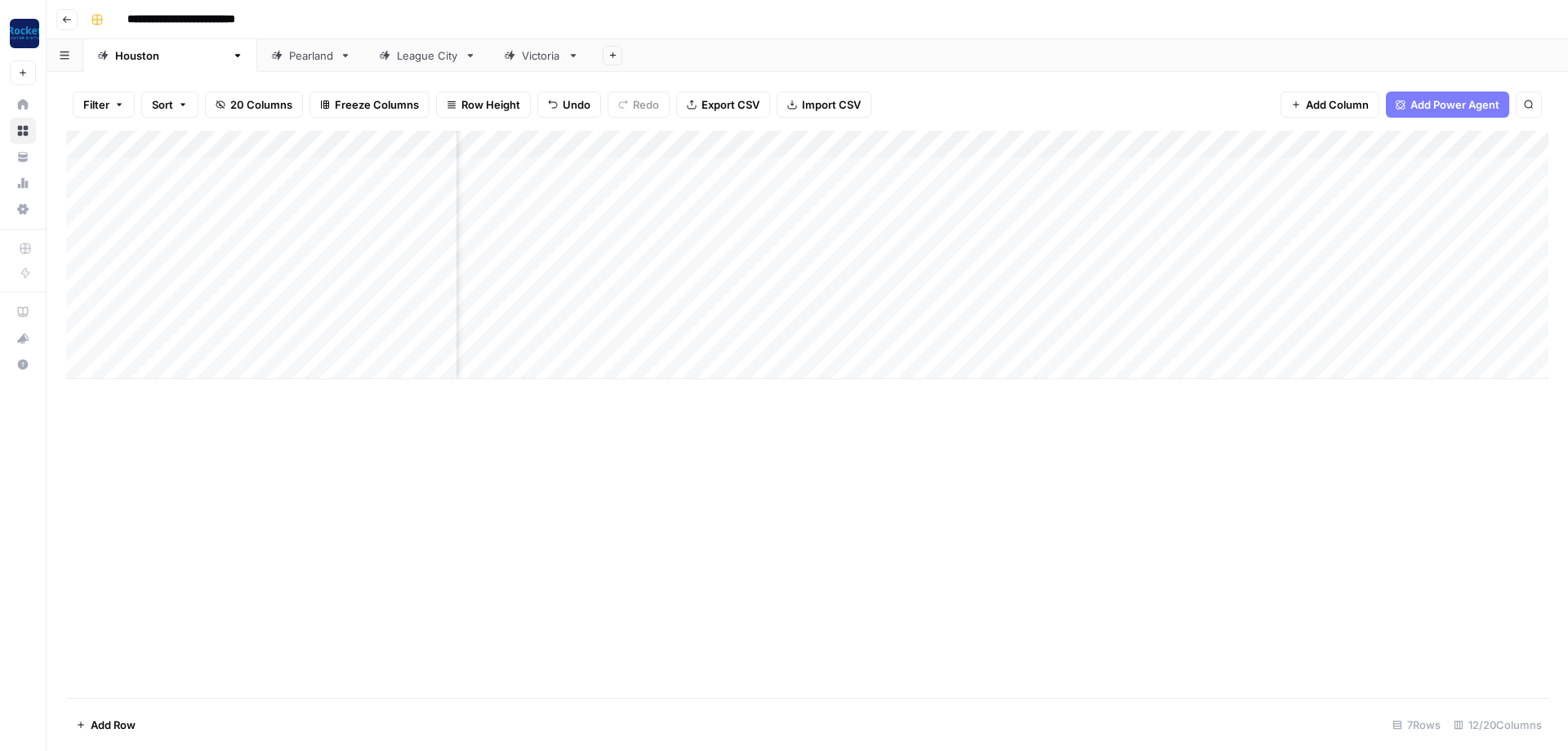
click at [1251, 139] on div "Add Column" at bounding box center [807, 254] width 1482 height 248
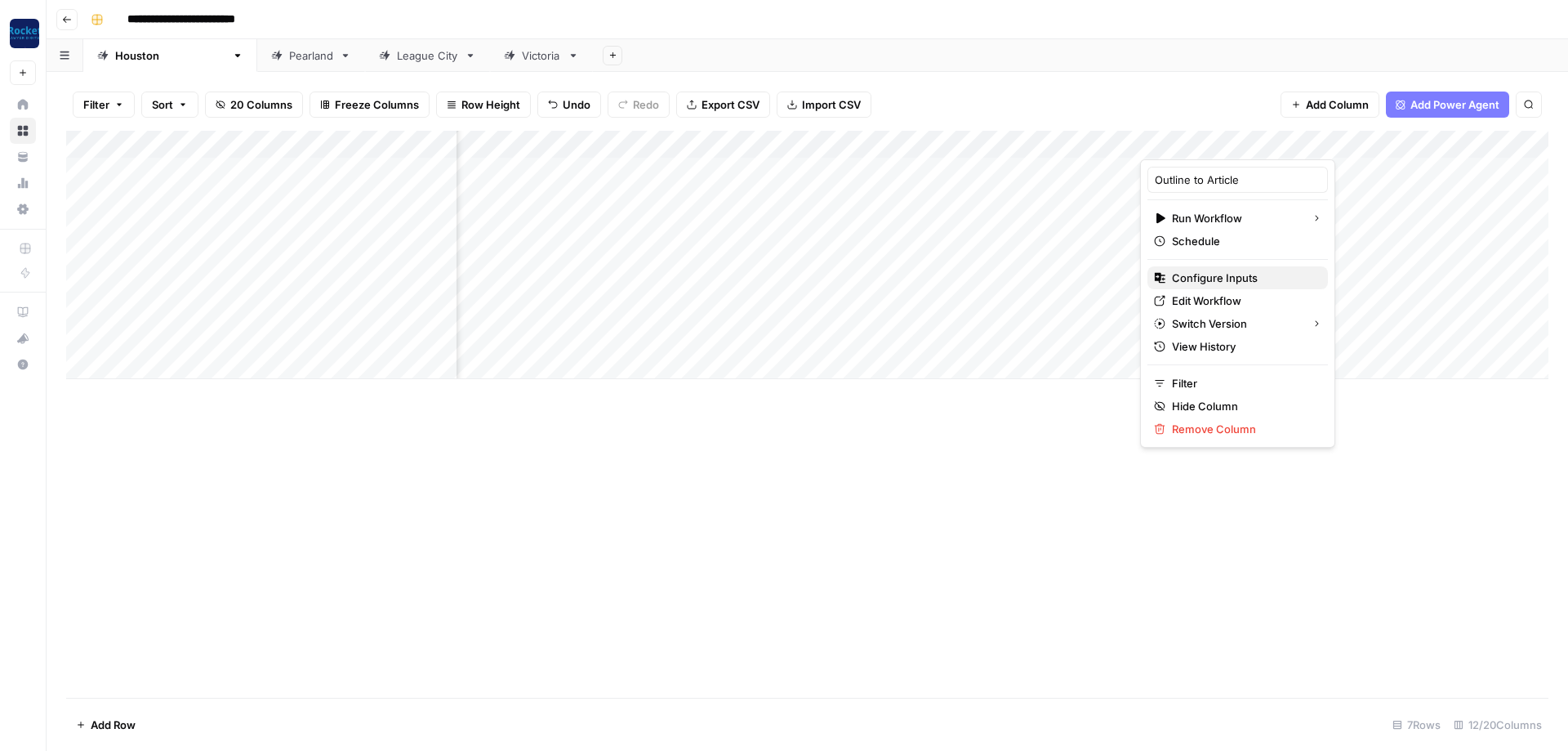
click at [1231, 277] on span "Configure Inputs" at bounding box center [1243, 277] width 143 height 16
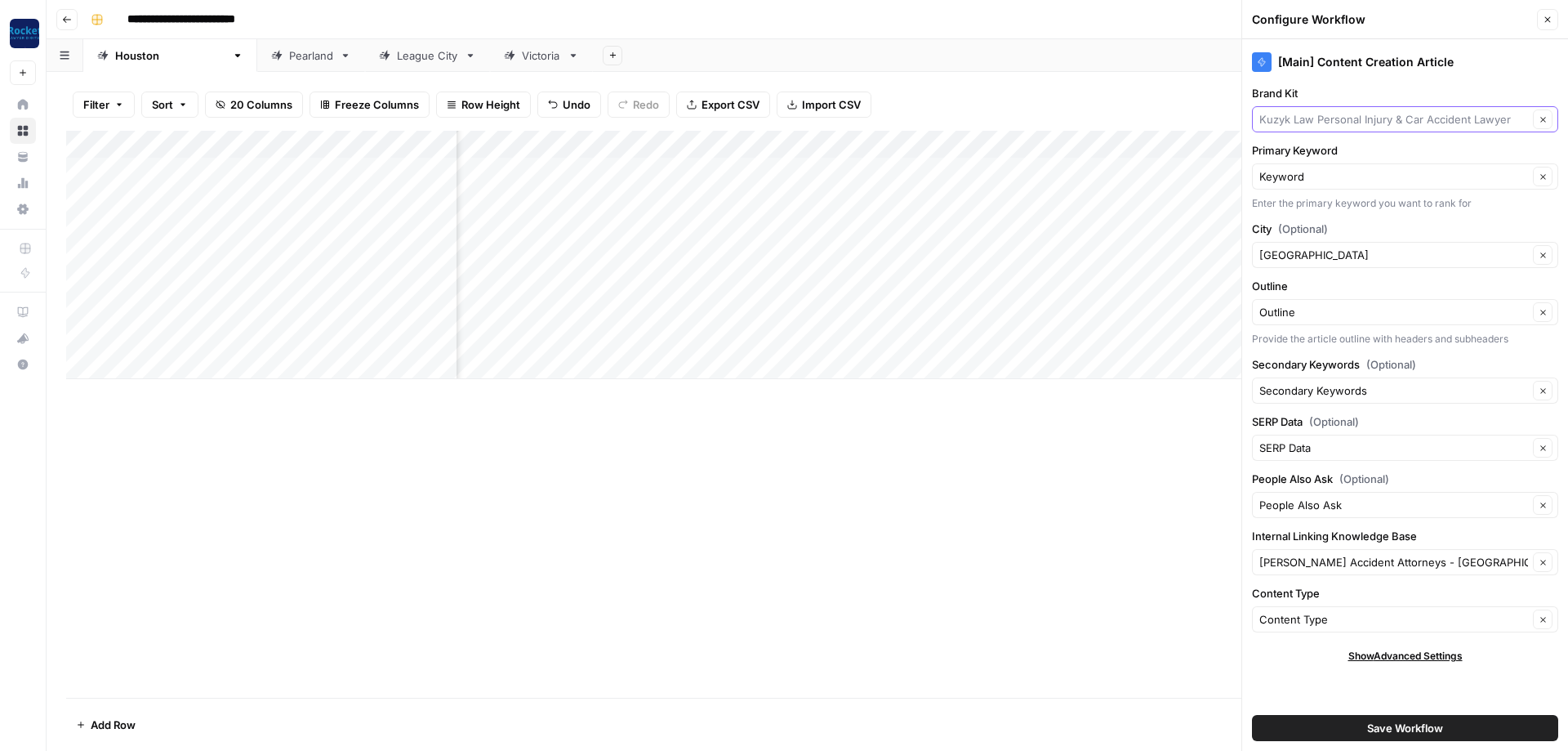
click at [1349, 119] on input "Brand Kit" at bounding box center [1393, 119] width 268 height 16
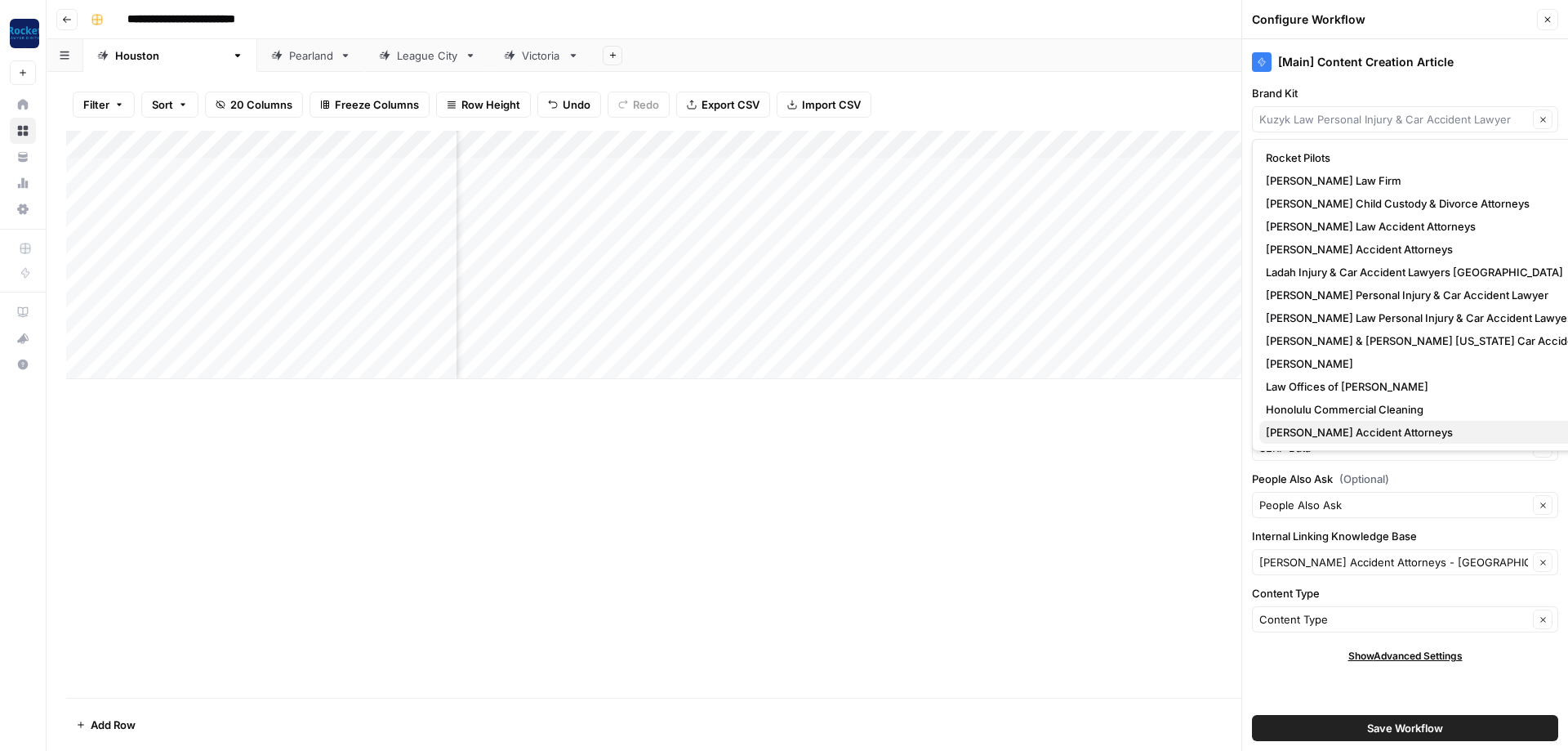
click at [1302, 428] on span "[PERSON_NAME] Accident Attorneys" at bounding box center [1446, 432] width 362 height 16
type input "[PERSON_NAME] Accident Attorneys"
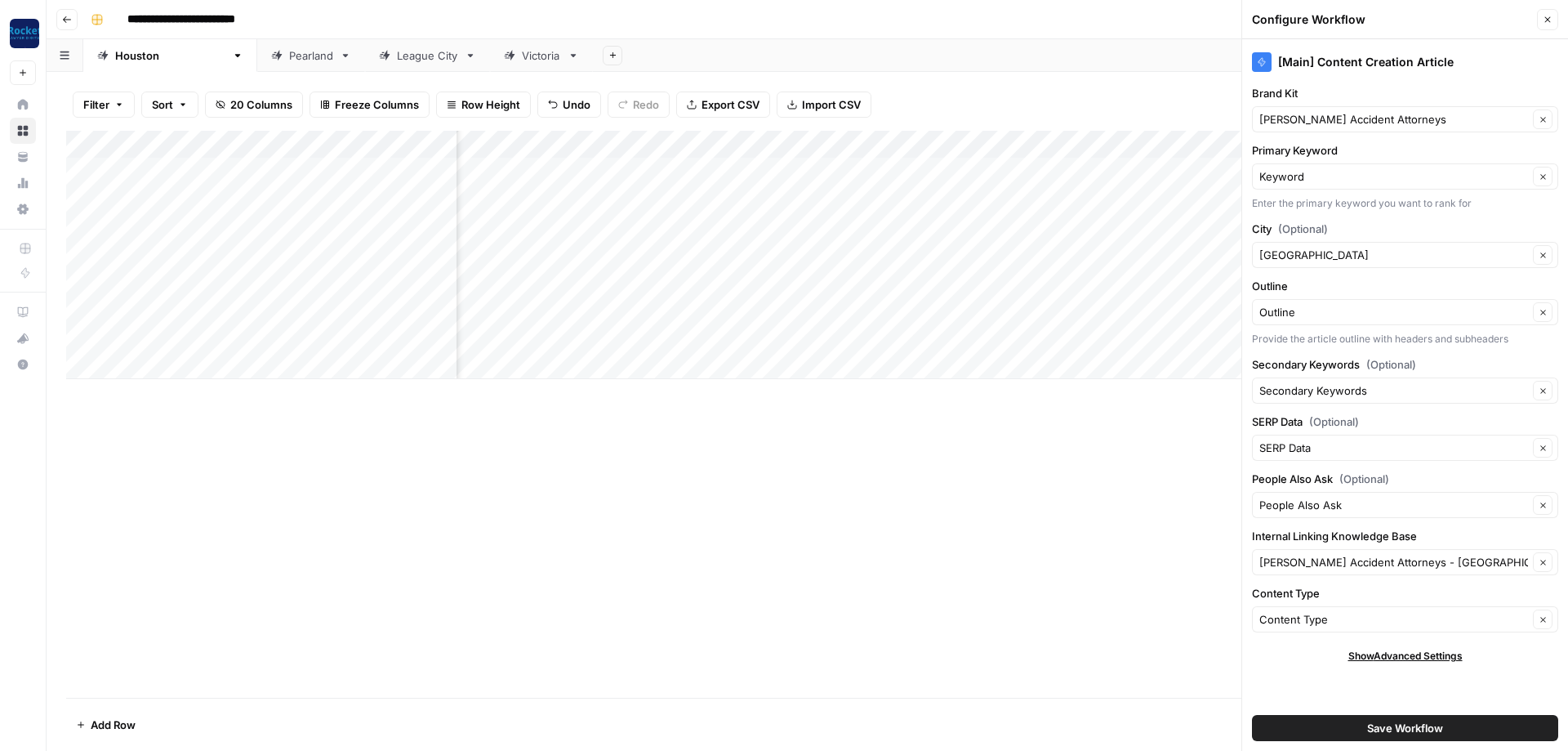
click at [1443, 731] on span "Save Workflow" at bounding box center [1405, 728] width 76 height 16
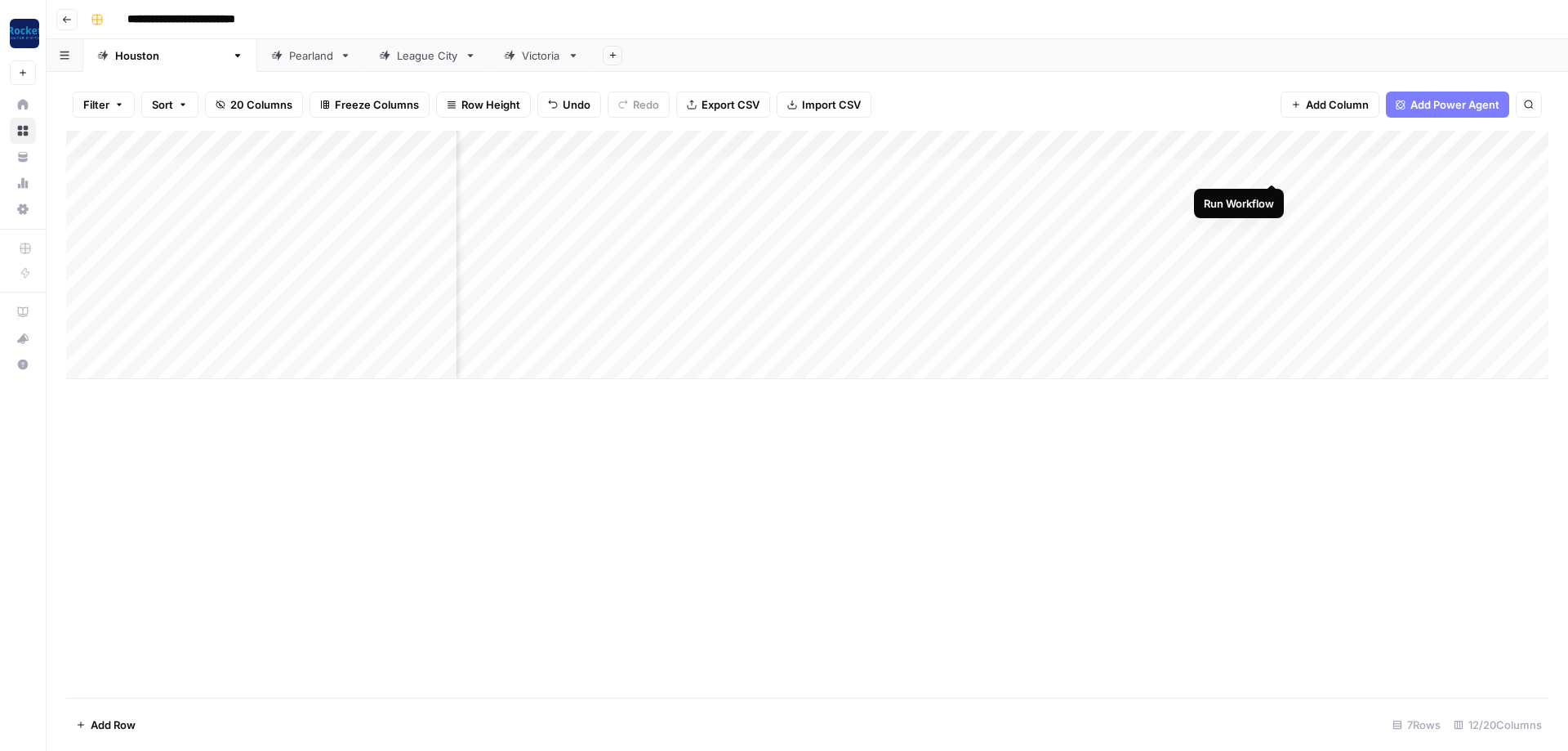
click at [1274, 166] on div "Add Column" at bounding box center [807, 254] width 1482 height 248
click at [1269, 196] on div "Add Column" at bounding box center [807, 254] width 1482 height 248
click at [607, 453] on div "Add Column" at bounding box center [807, 414] width 1482 height 567
click at [683, 218] on div "Add Column" at bounding box center [807, 254] width 1482 height 248
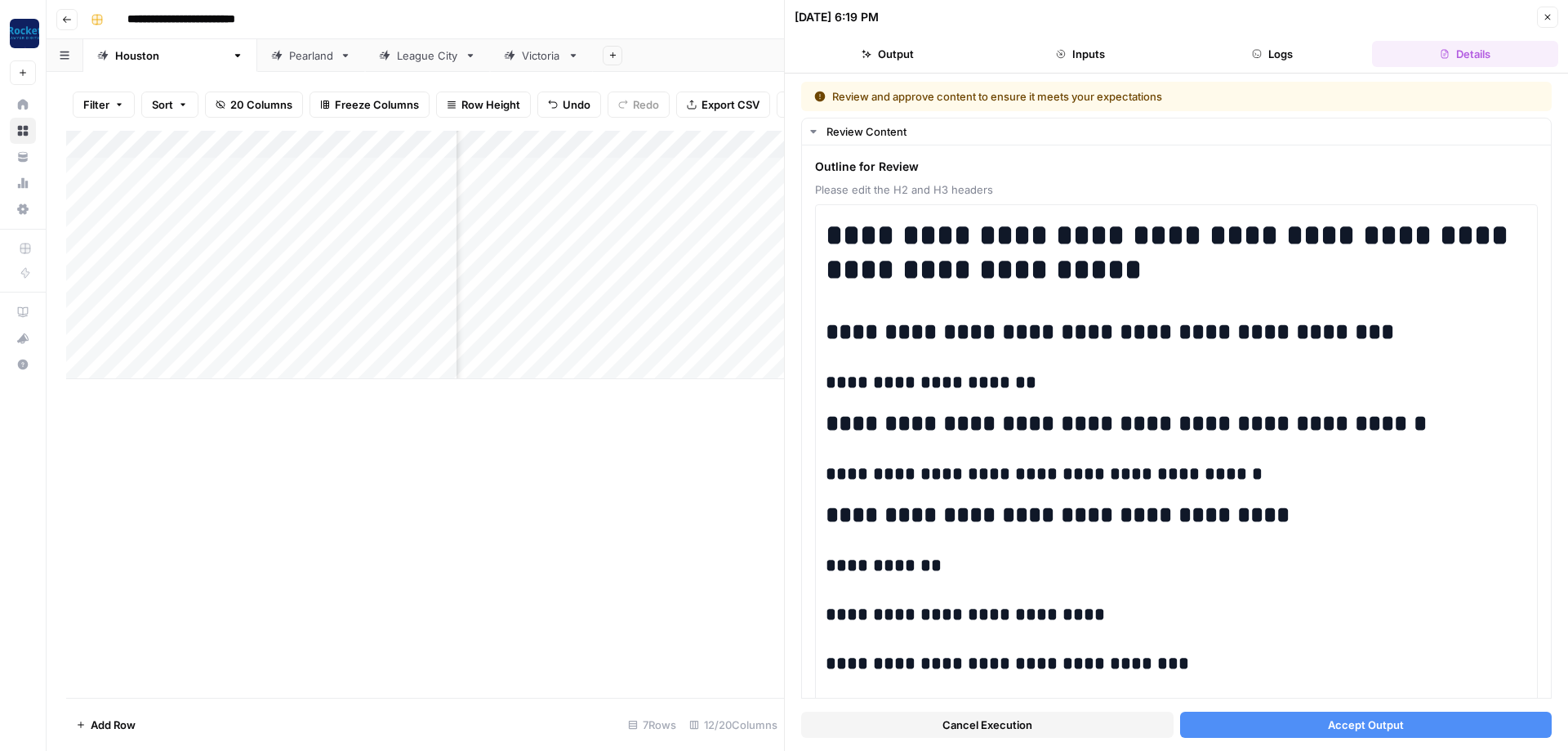
click at [1353, 726] on span "Accept Output" at bounding box center [1366, 724] width 76 height 16
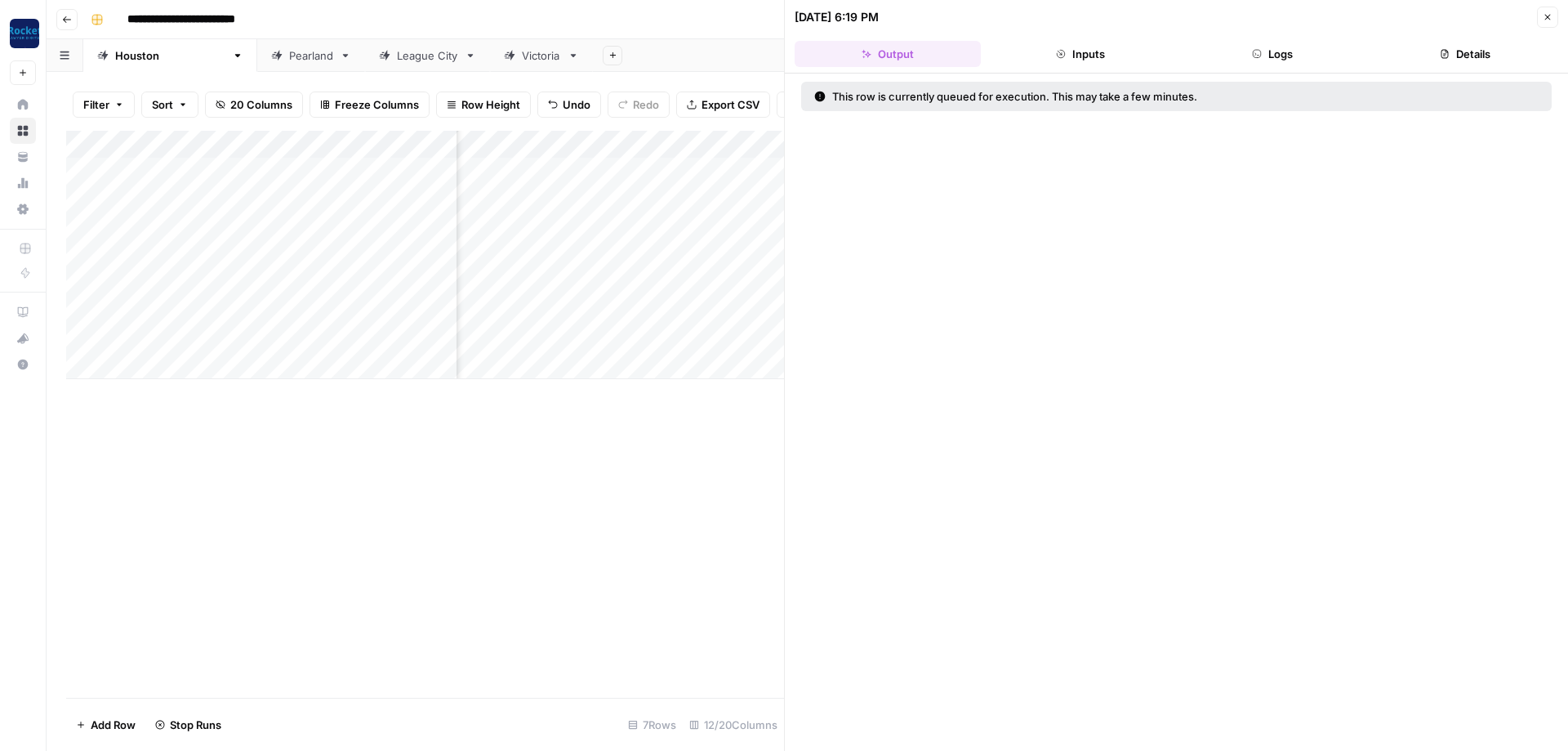
click at [1546, 25] on button "Close" at bounding box center [1547, 17] width 21 height 21
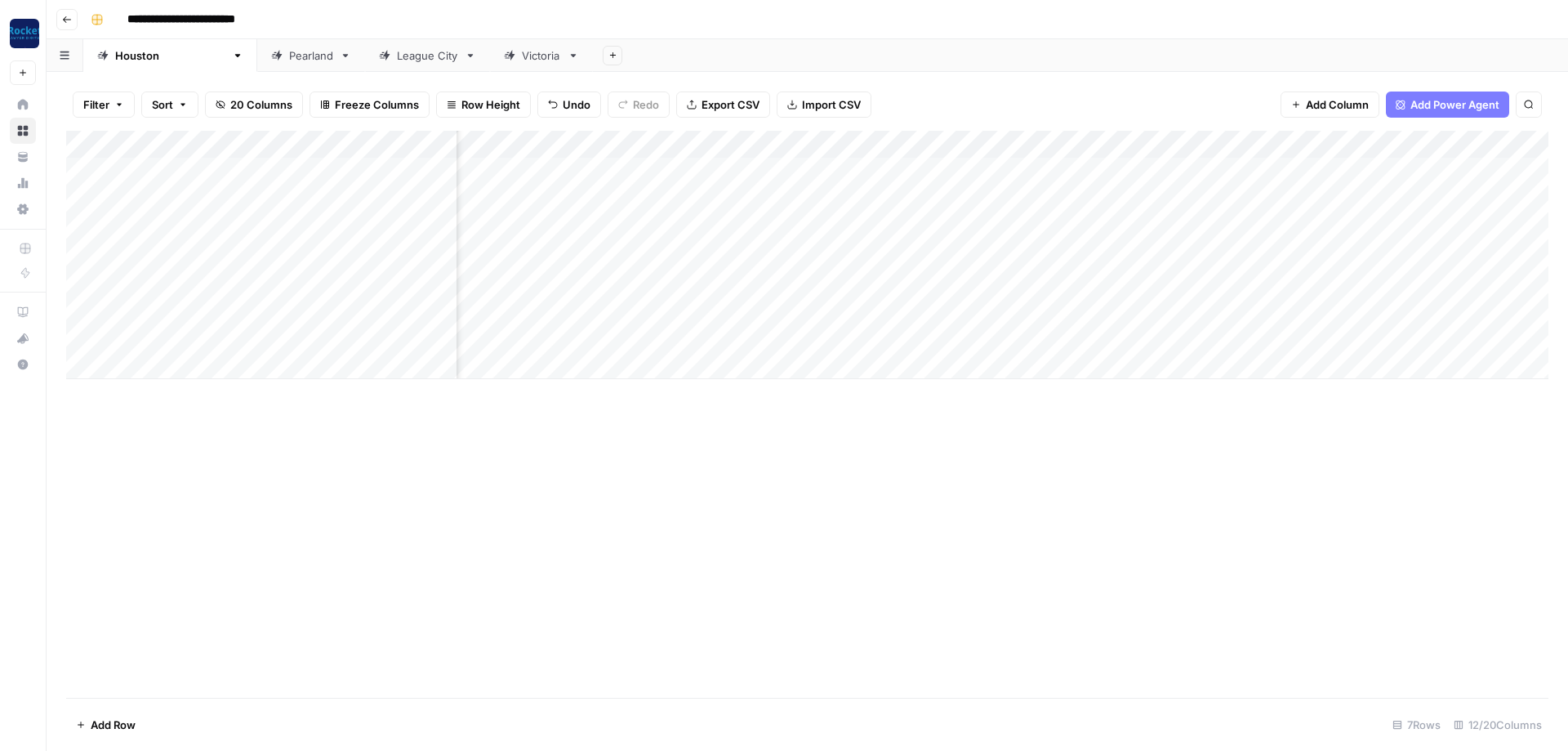
click at [1177, 250] on div "Add Column" at bounding box center [807, 254] width 1482 height 248
click at [1186, 279] on div "Add Column" at bounding box center [807, 254] width 1482 height 248
click at [1191, 303] on div "Add Column" at bounding box center [807, 254] width 1482 height 248
click at [289, 61] on div "Pearland" at bounding box center [311, 55] width 44 height 16
click at [950, 166] on div "Add Column" at bounding box center [807, 185] width 1482 height 109
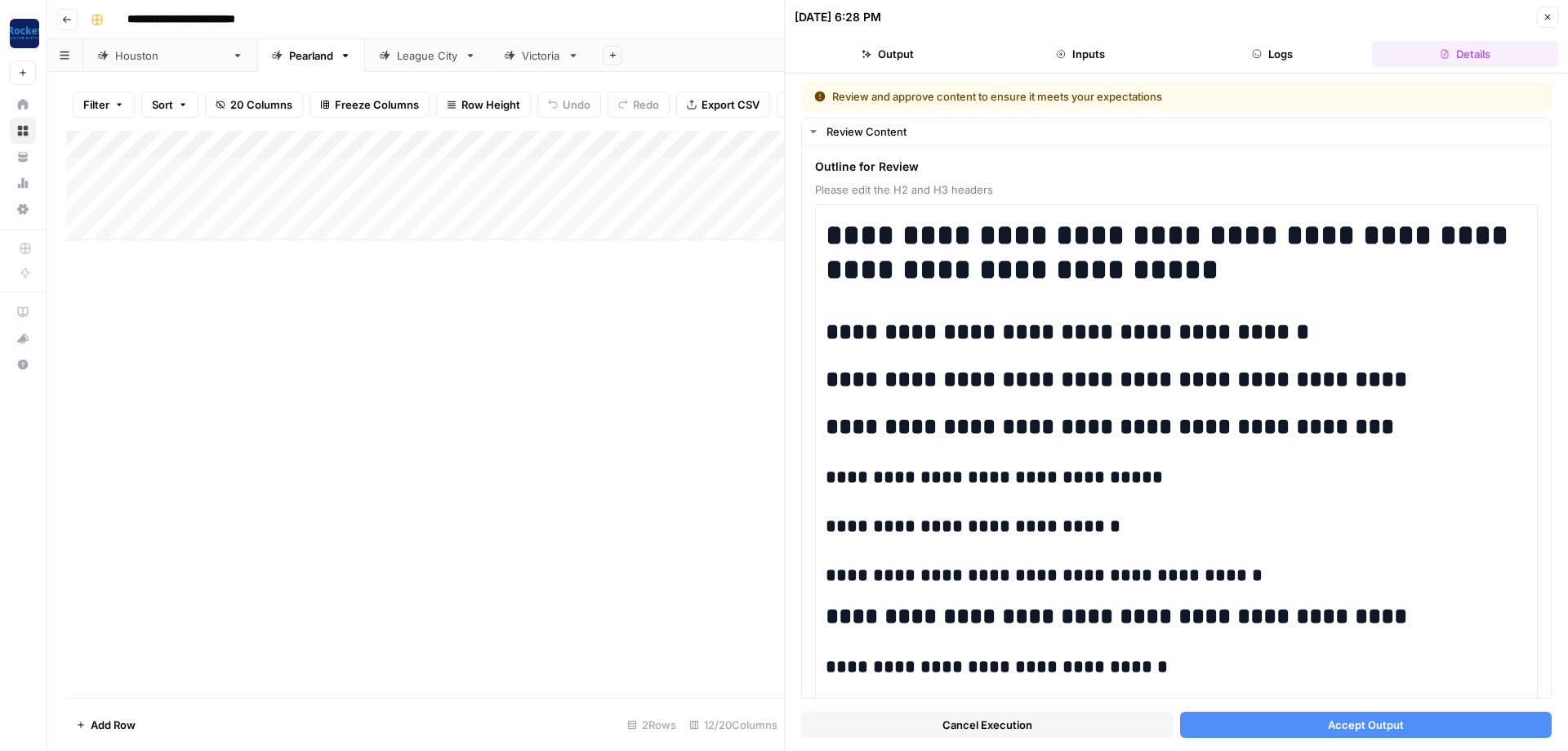
click at [1209, 728] on button "Accept Output" at bounding box center [1367, 724] width 372 height 26
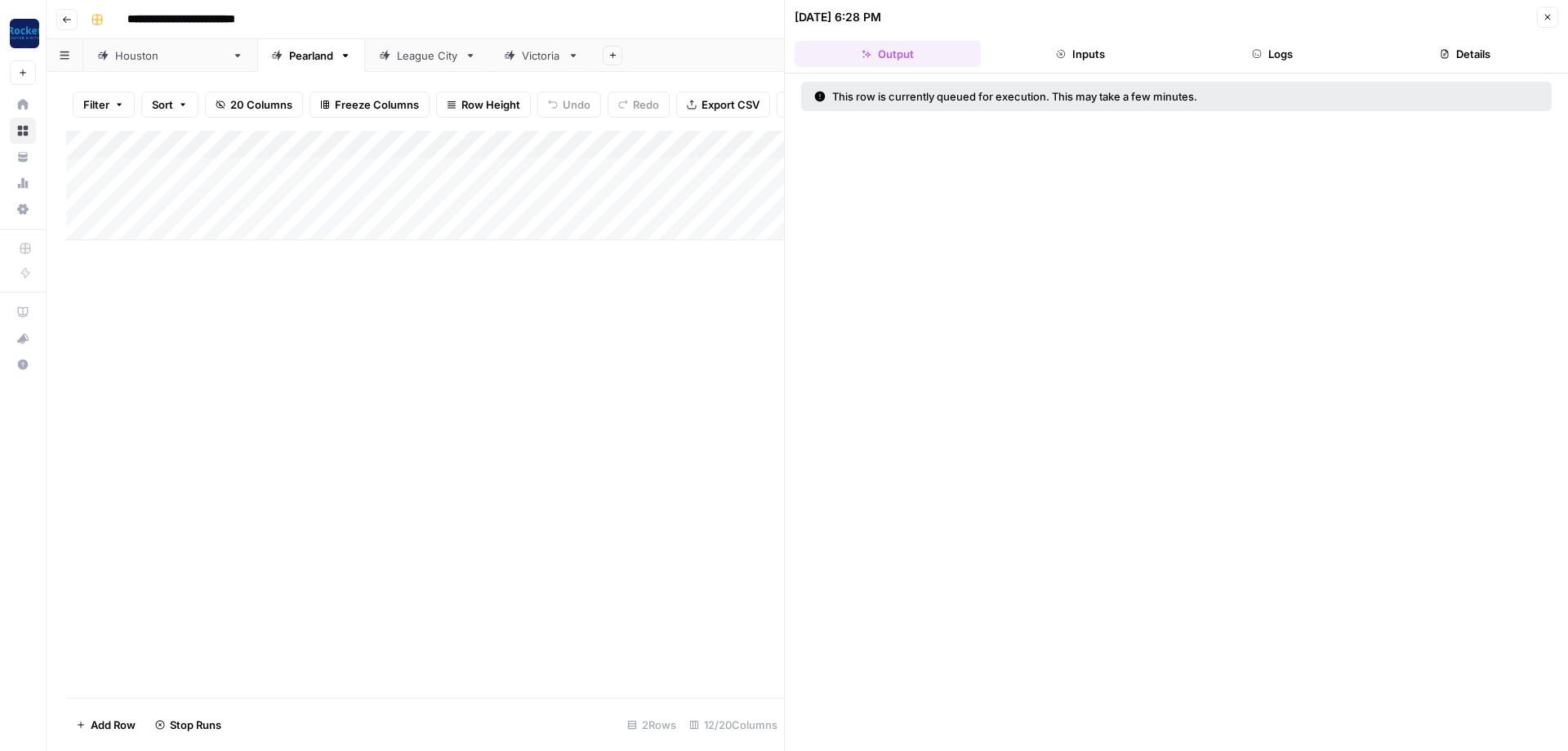
click at [1549, 21] on icon "button" at bounding box center [1547, 17] width 10 height 10
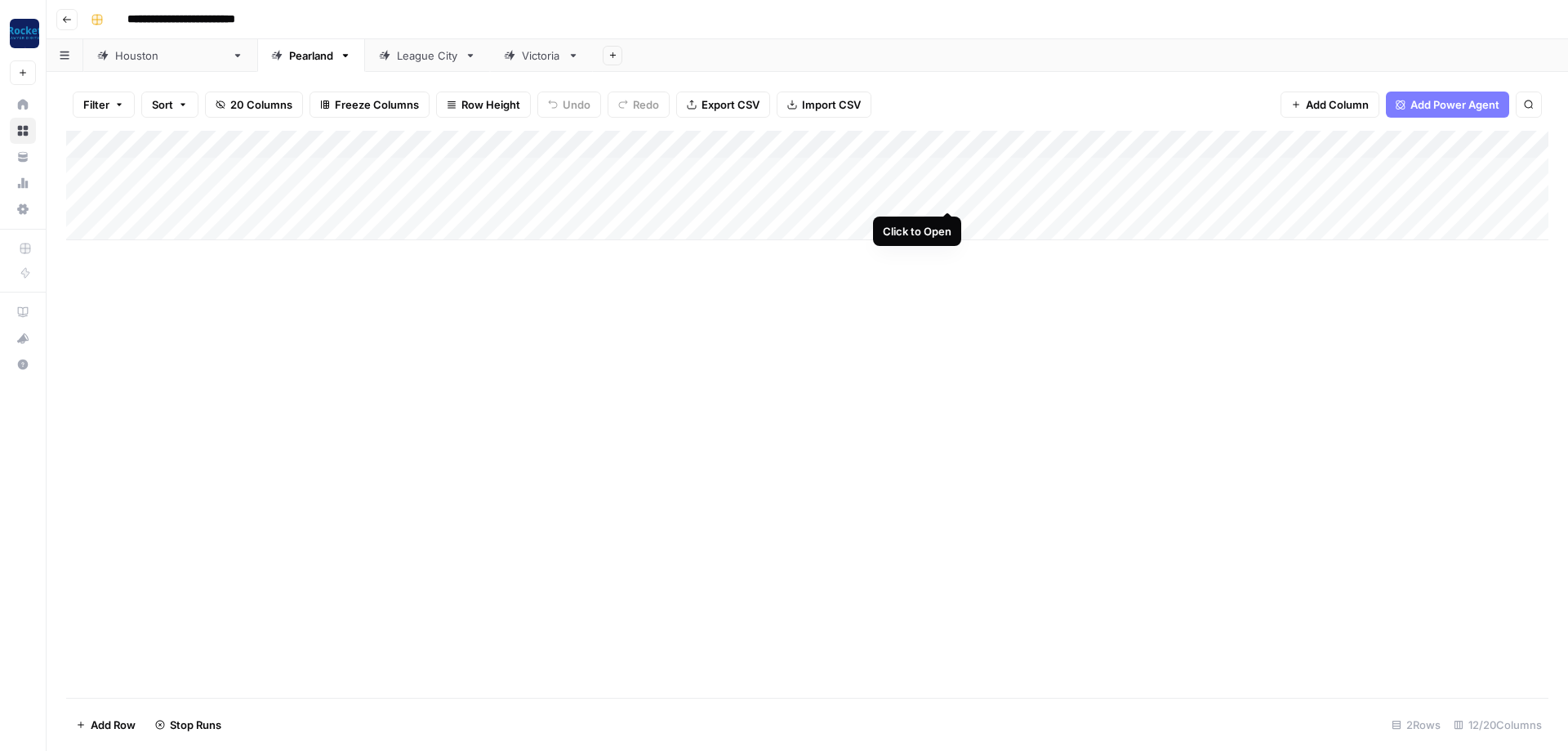
click at [946, 201] on div "Add Column" at bounding box center [807, 185] width 1482 height 109
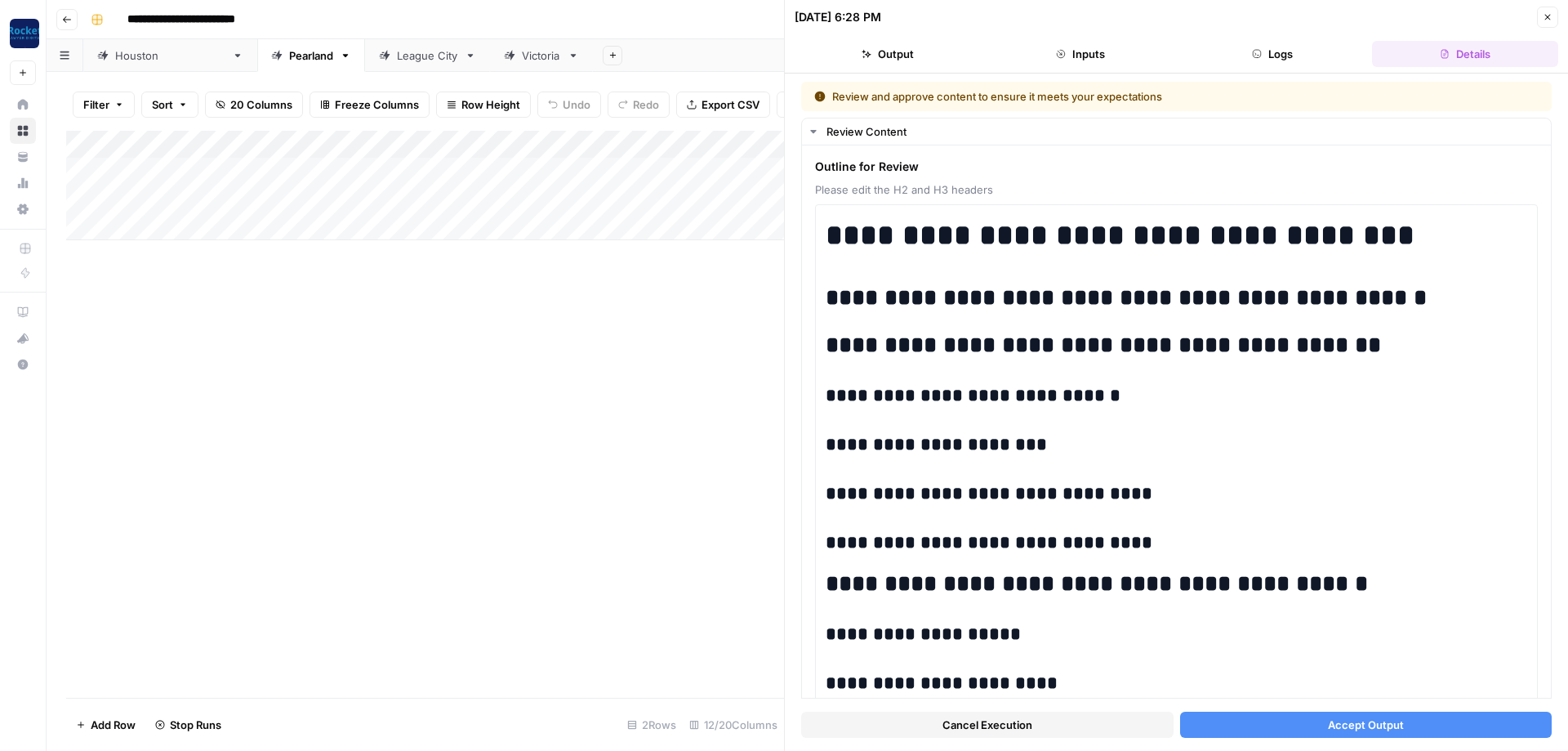
click at [1330, 724] on span "Accept Output" at bounding box center [1366, 724] width 76 height 16
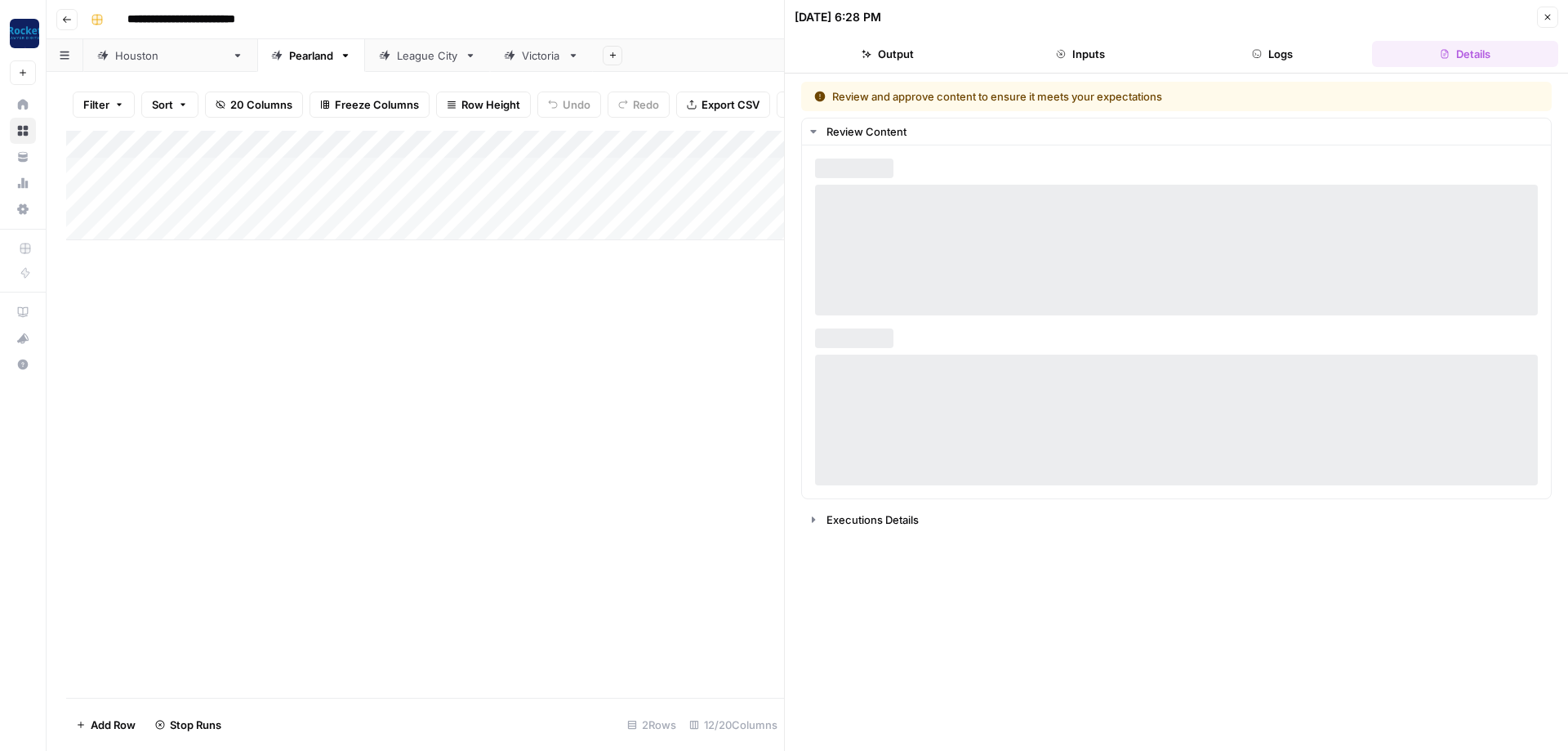
click at [1540, 20] on button "Close" at bounding box center [1547, 17] width 21 height 21
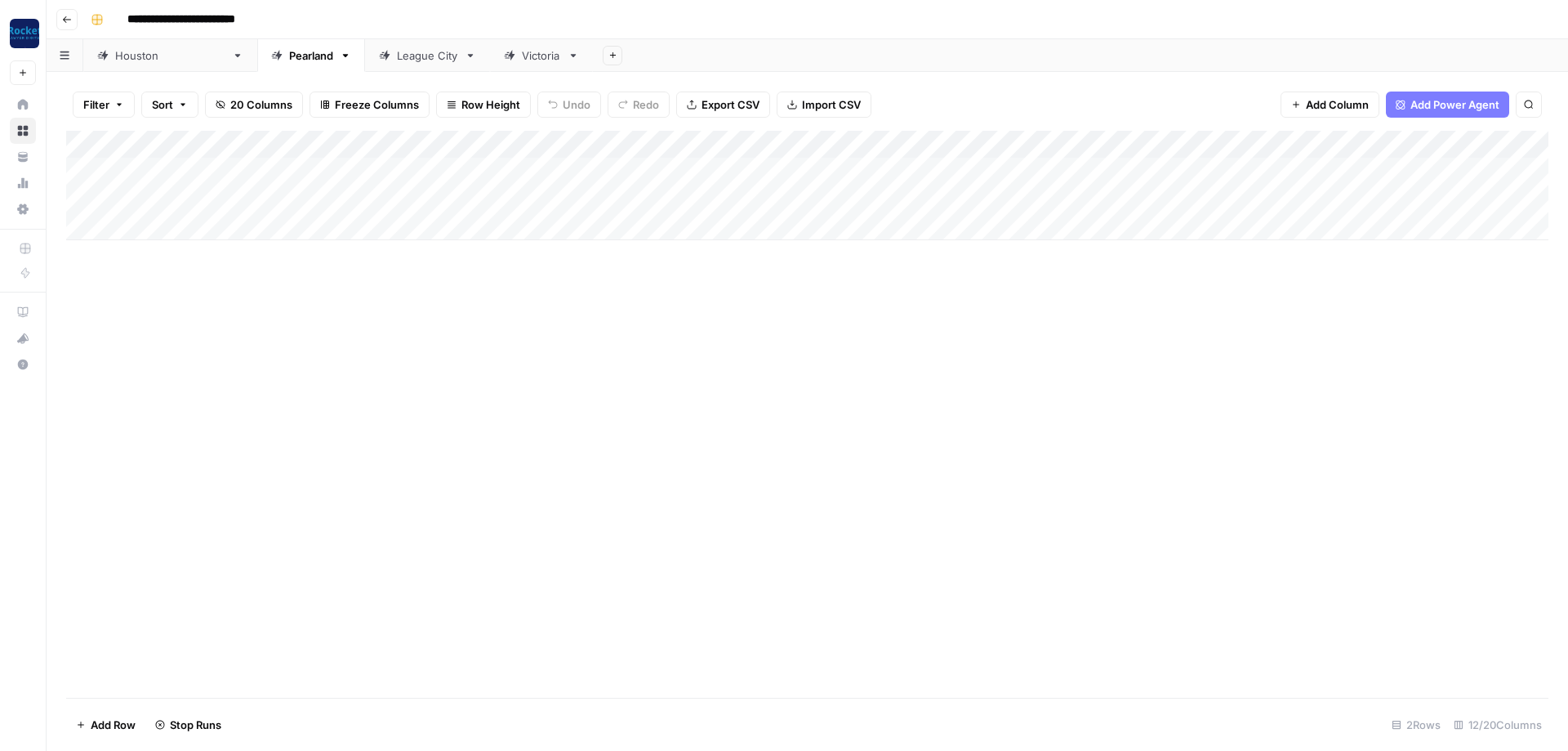
click at [396, 58] on div "League City" at bounding box center [427, 55] width 61 height 16
click at [1299, 165] on div "Add Column" at bounding box center [807, 185] width 1482 height 109
click at [1311, 195] on div "Add Column" at bounding box center [807, 185] width 1482 height 109
click at [1321, 165] on div "Add Column" at bounding box center [807, 185] width 1482 height 109
click at [522, 56] on div "Victoria" at bounding box center [541, 55] width 39 height 16
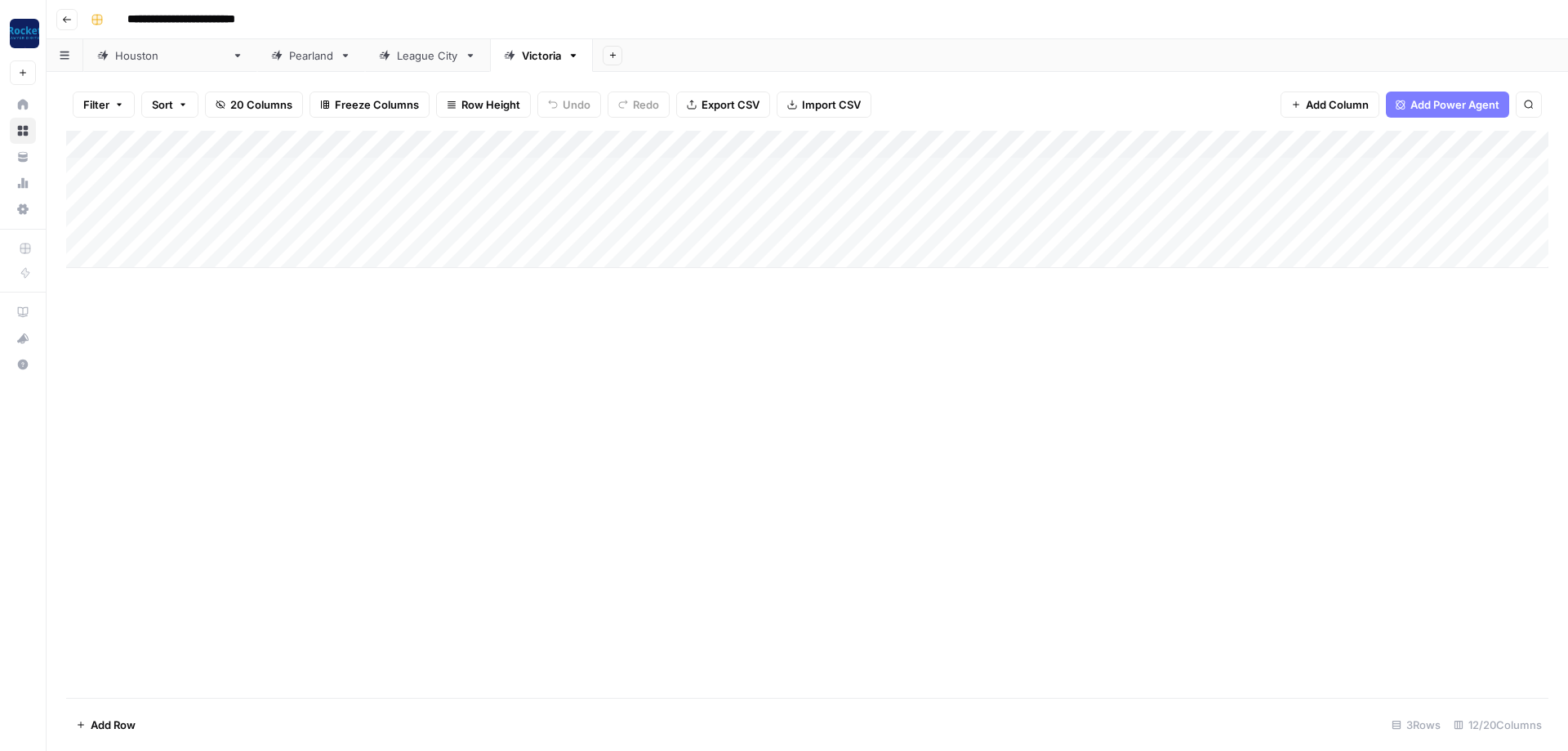
click at [1351, 163] on div "Add Column" at bounding box center [807, 199] width 1482 height 137
click at [822, 194] on div "Add Column" at bounding box center [807, 199] width 1482 height 137
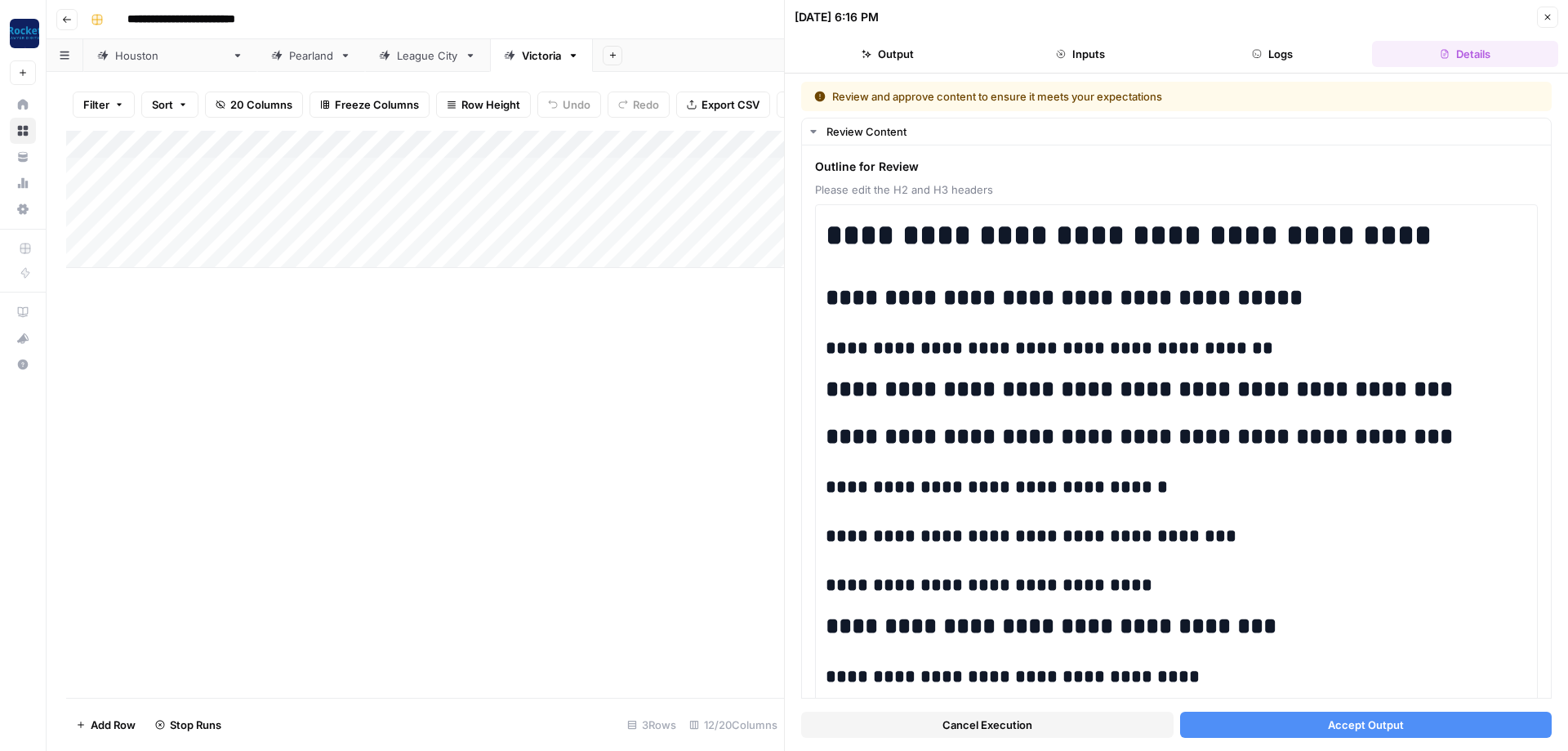
click at [1425, 722] on button "Accept Output" at bounding box center [1367, 724] width 372 height 26
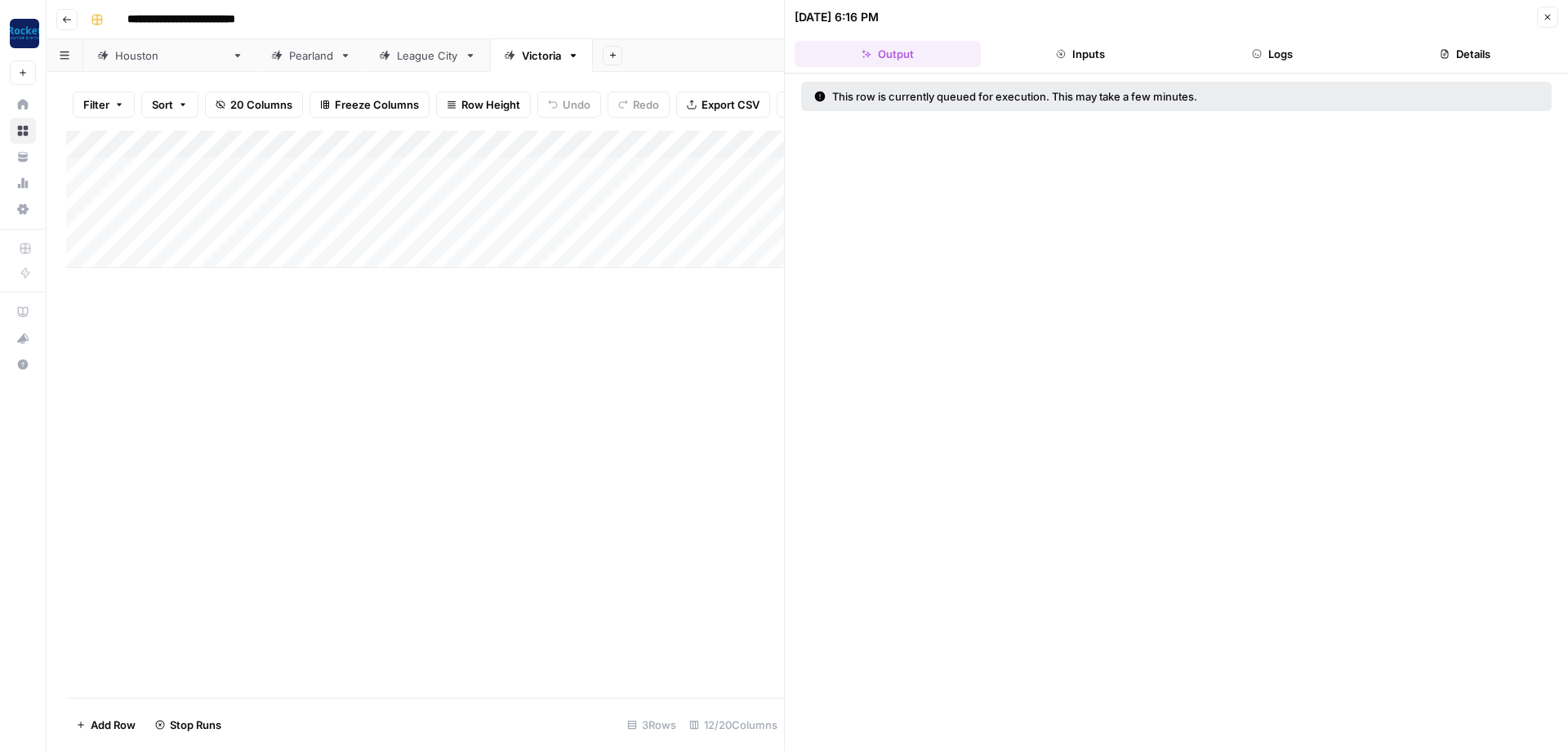
click at [756, 224] on div "Add Column" at bounding box center [425, 199] width 718 height 137
click at [732, 221] on div "Add Column" at bounding box center [425, 199] width 718 height 137
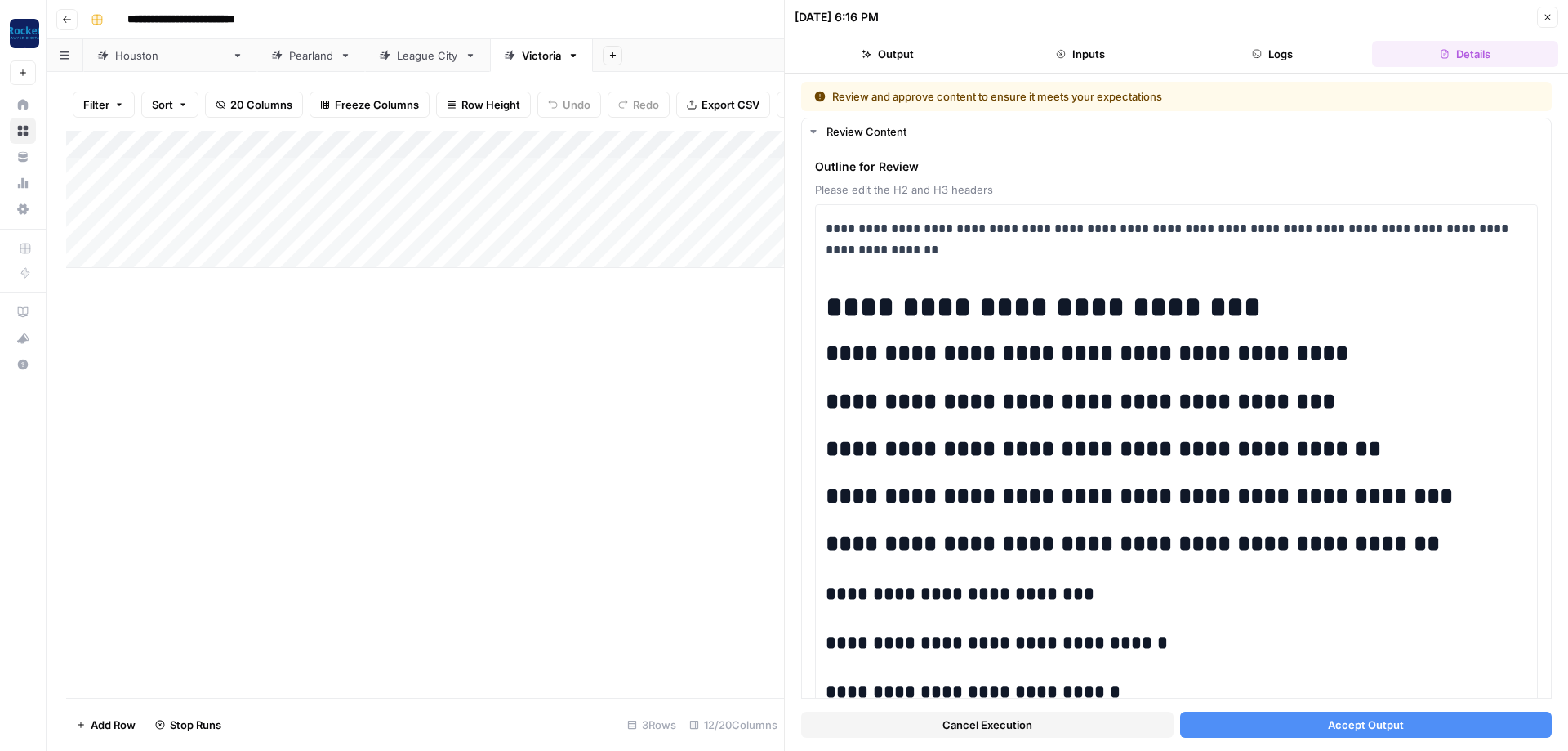
click at [1313, 716] on button "Accept Output" at bounding box center [1367, 724] width 372 height 26
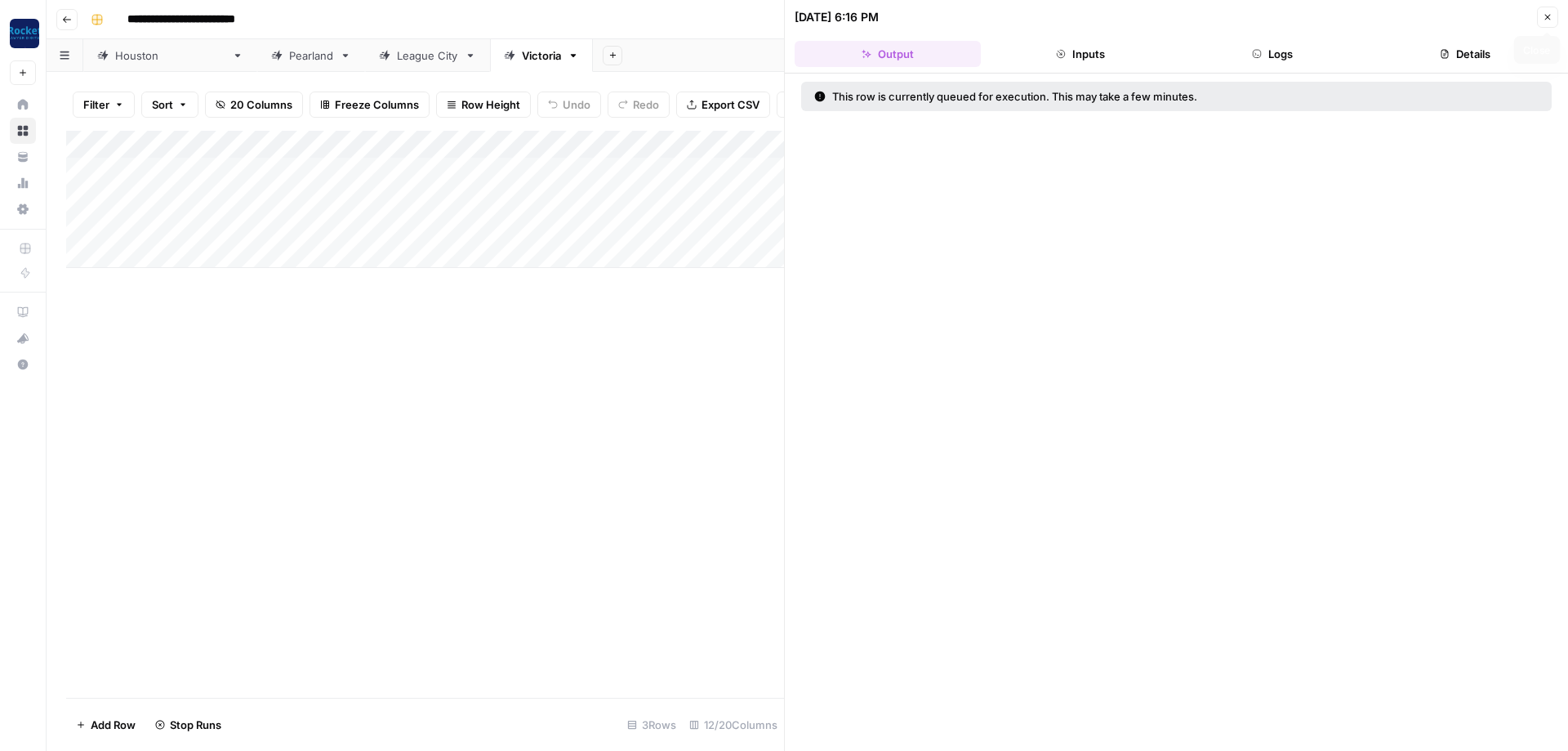
click at [1547, 23] on button "Close" at bounding box center [1547, 17] width 21 height 21
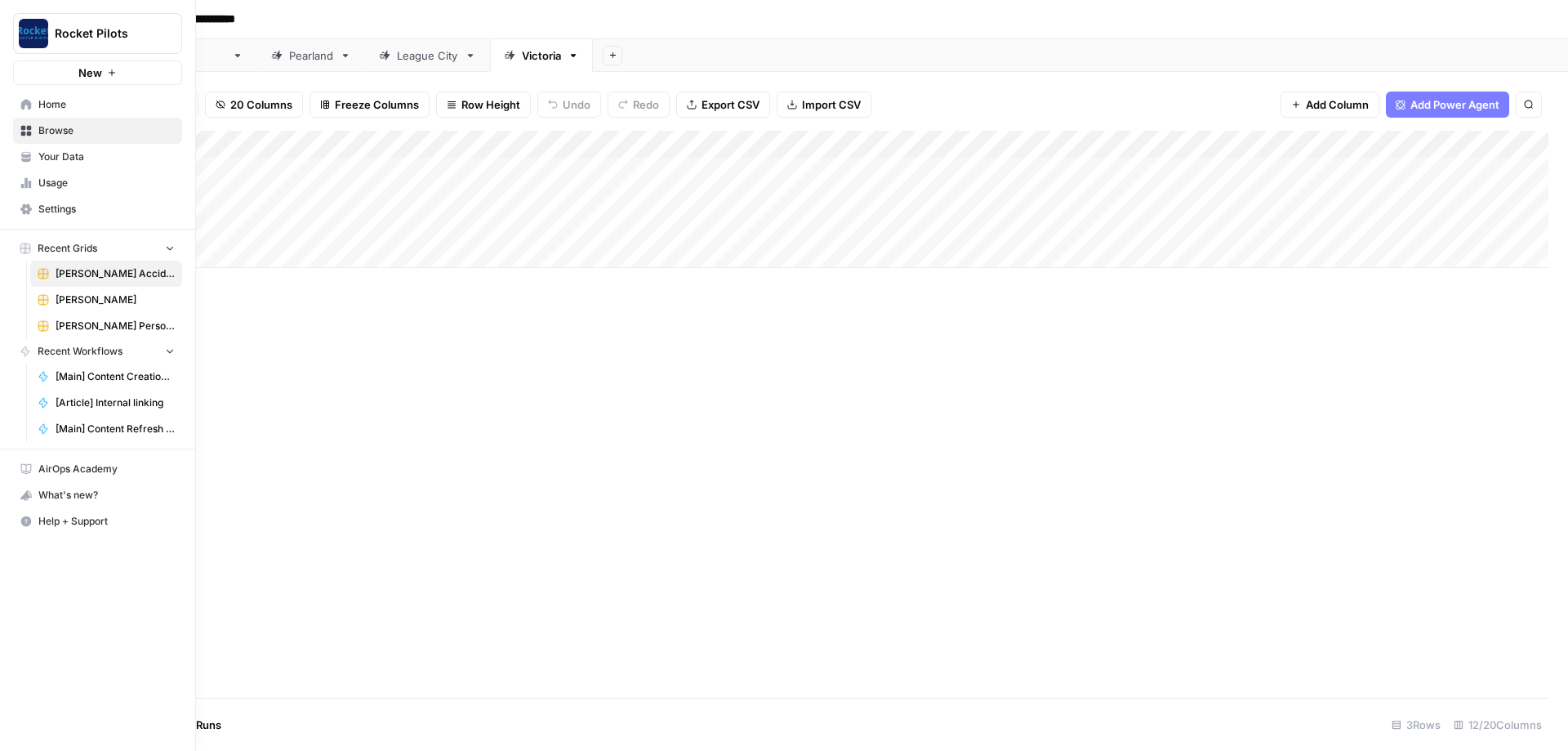
click at [88, 304] on span "[PERSON_NAME]" at bounding box center [115, 300] width 119 height 14
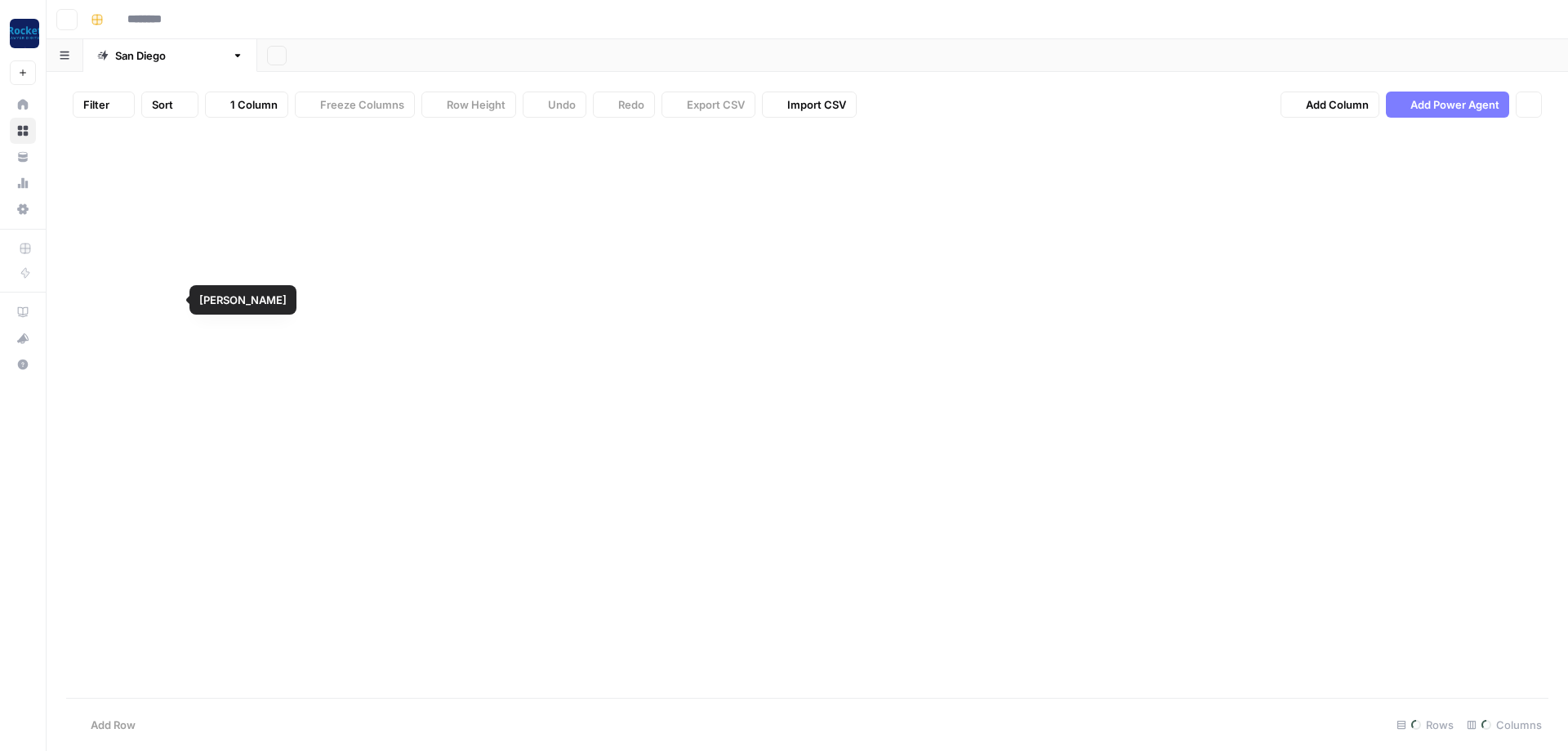
type input "**********"
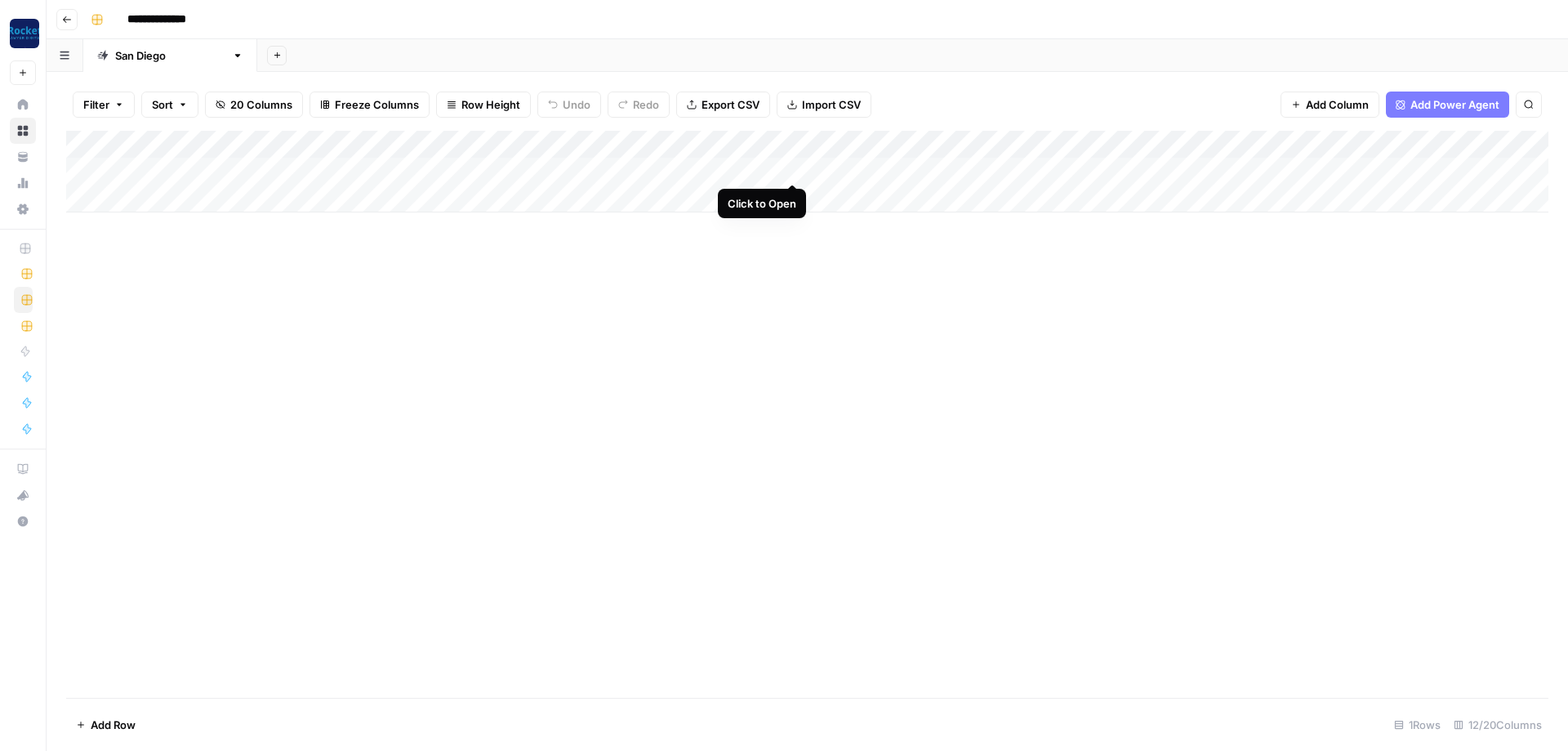
click at [789, 171] on div "Add Column" at bounding box center [807, 171] width 1482 height 81
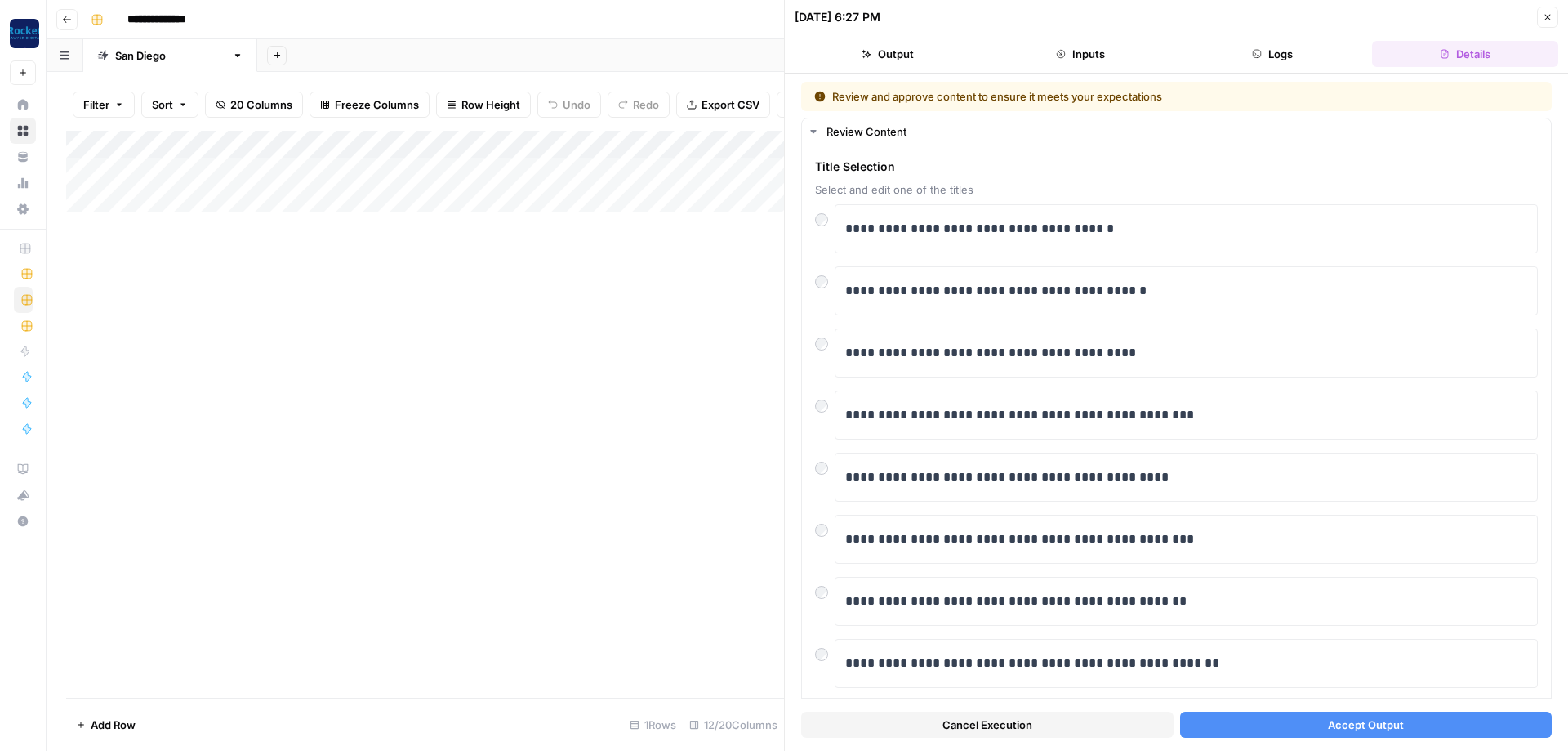
click at [1412, 718] on button "Accept Output" at bounding box center [1367, 724] width 372 height 26
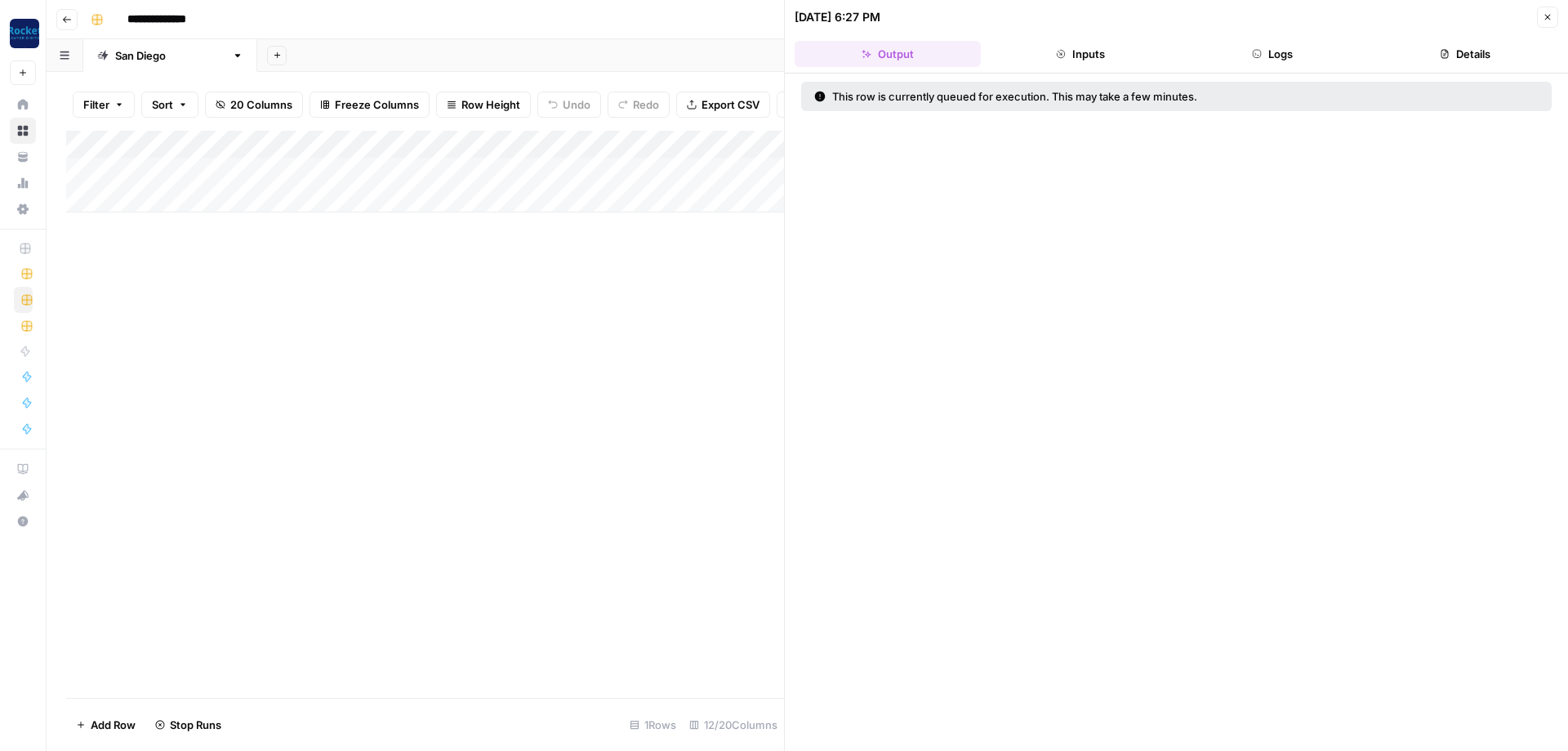
click at [1541, 21] on button "Close" at bounding box center [1547, 17] width 21 height 21
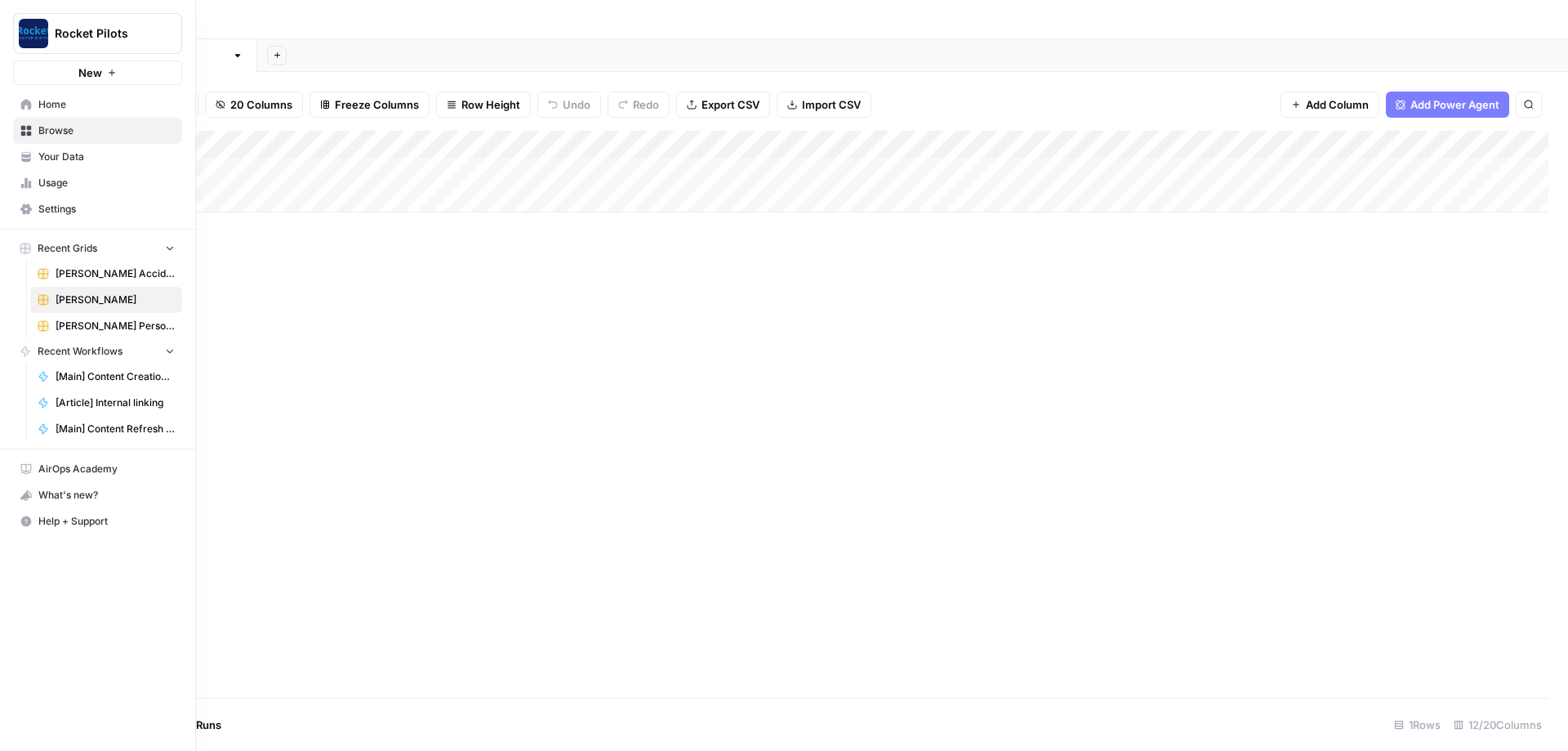
click at [64, 329] on span "[PERSON_NAME] Personal Injury & Car Accident Lawyers" at bounding box center [115, 326] width 119 height 14
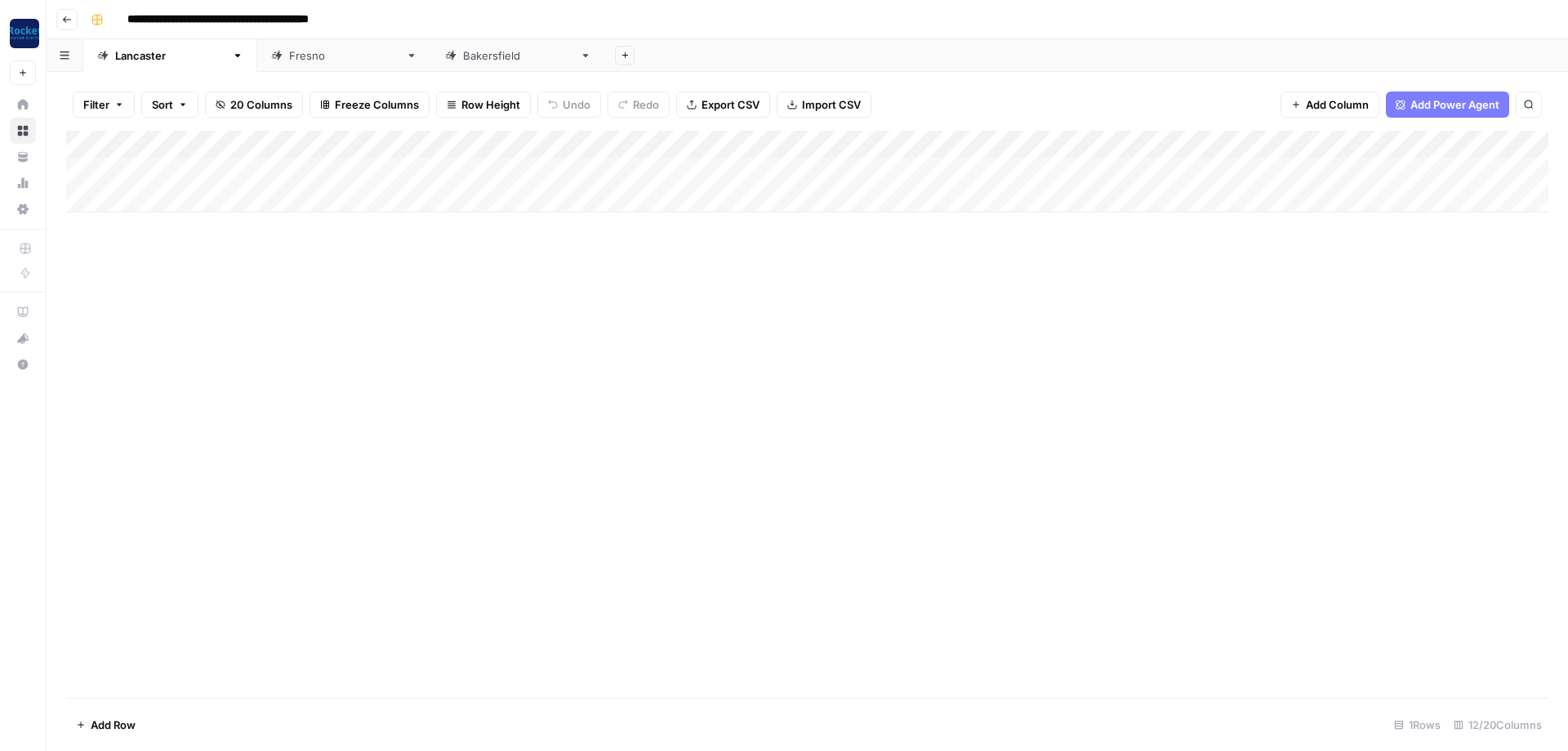
click at [1302, 165] on div "Add Column" at bounding box center [807, 171] width 1482 height 81
click at [289, 53] on div "[GEOGRAPHIC_DATA]" at bounding box center [344, 55] width 110 height 16
click at [1272, 170] on div "Add Column" at bounding box center [807, 185] width 1482 height 109
click at [1263, 195] on div "Add Column" at bounding box center [807, 185] width 1482 height 109
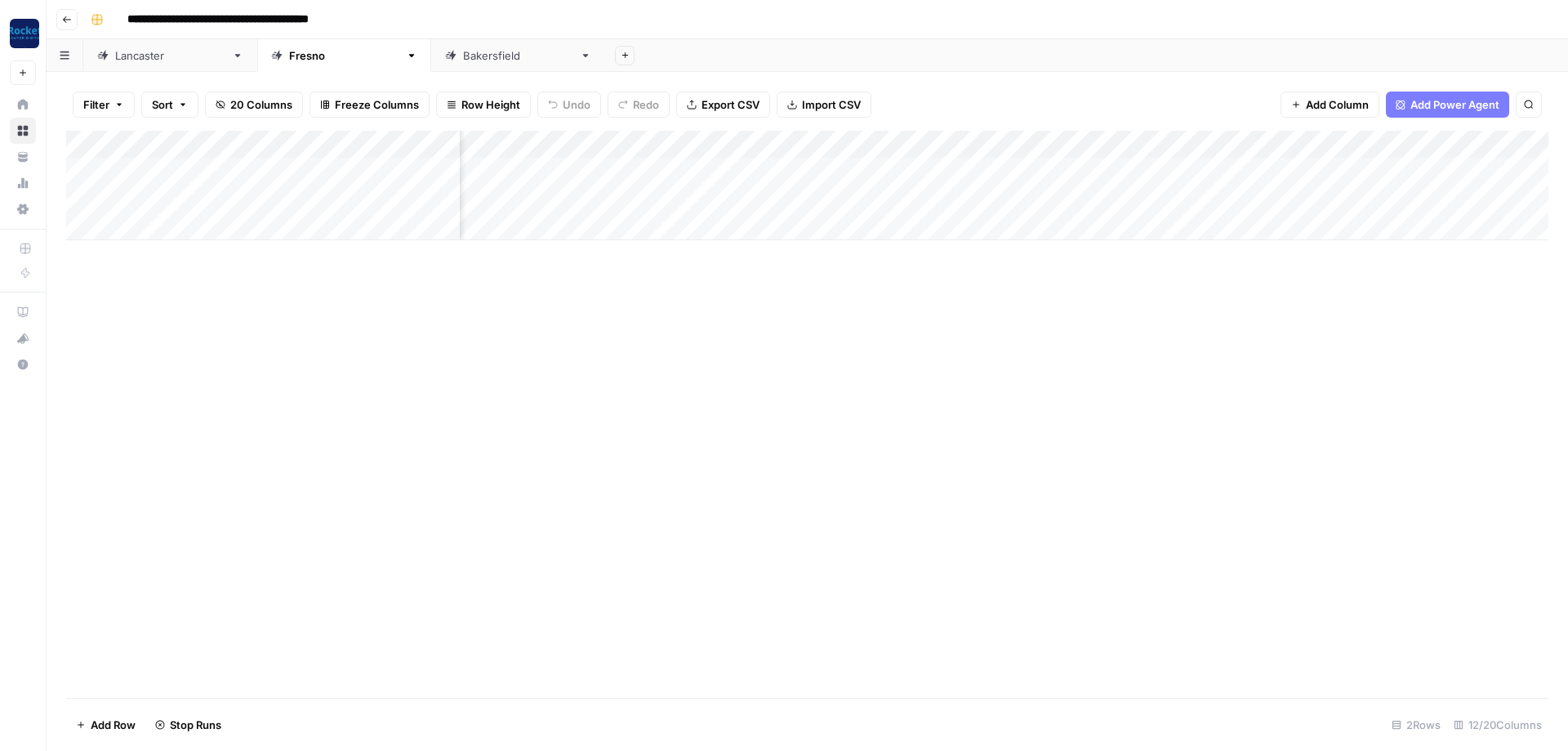
click at [463, 53] on div "[GEOGRAPHIC_DATA]" at bounding box center [517, 55] width 110 height 16
click at [1082, 141] on div "Add Column" at bounding box center [807, 199] width 1482 height 137
click at [1178, 171] on span "All Rows" at bounding box center [1144, 178] width 103 height 16
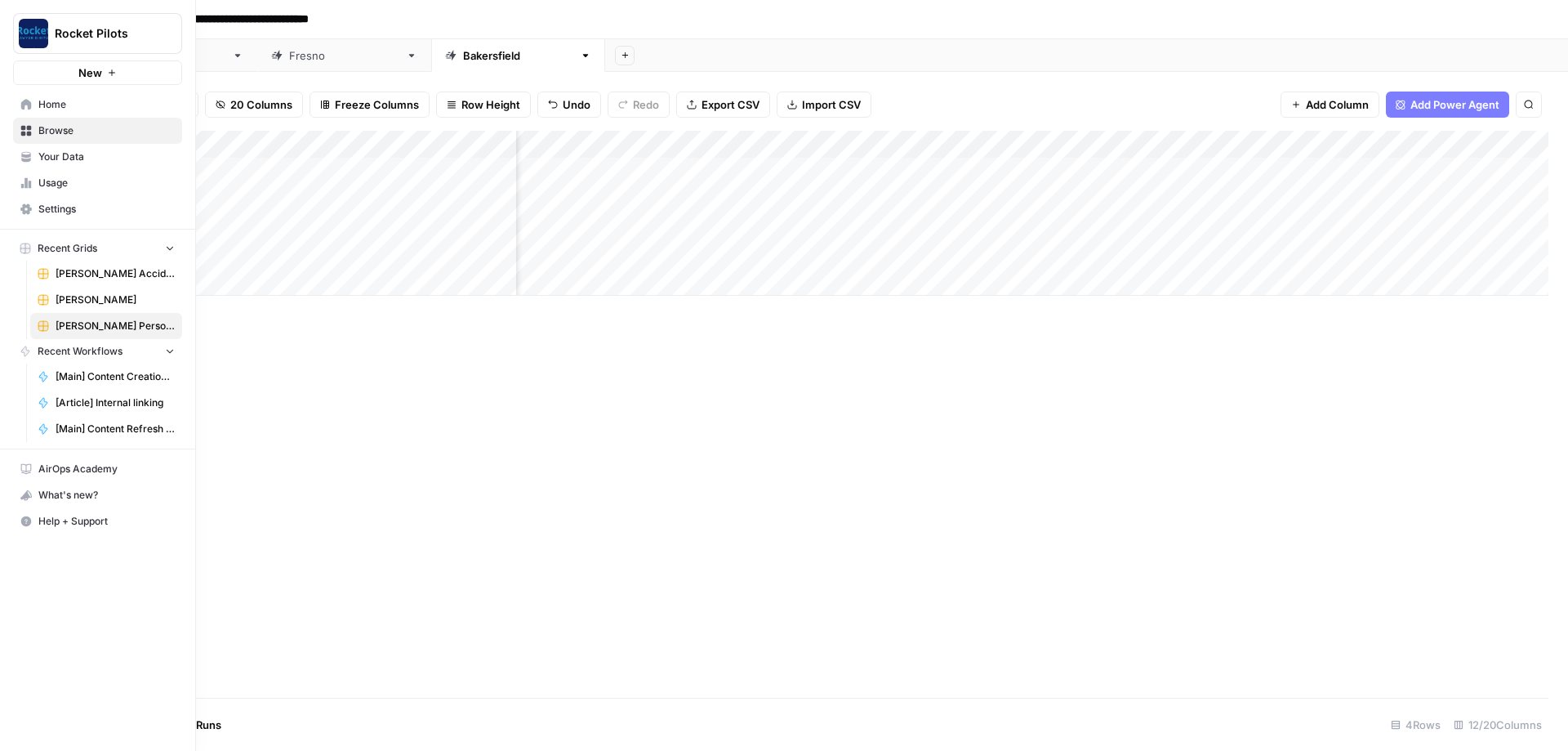
click at [59, 110] on span "Home" at bounding box center [107, 105] width 136 height 14
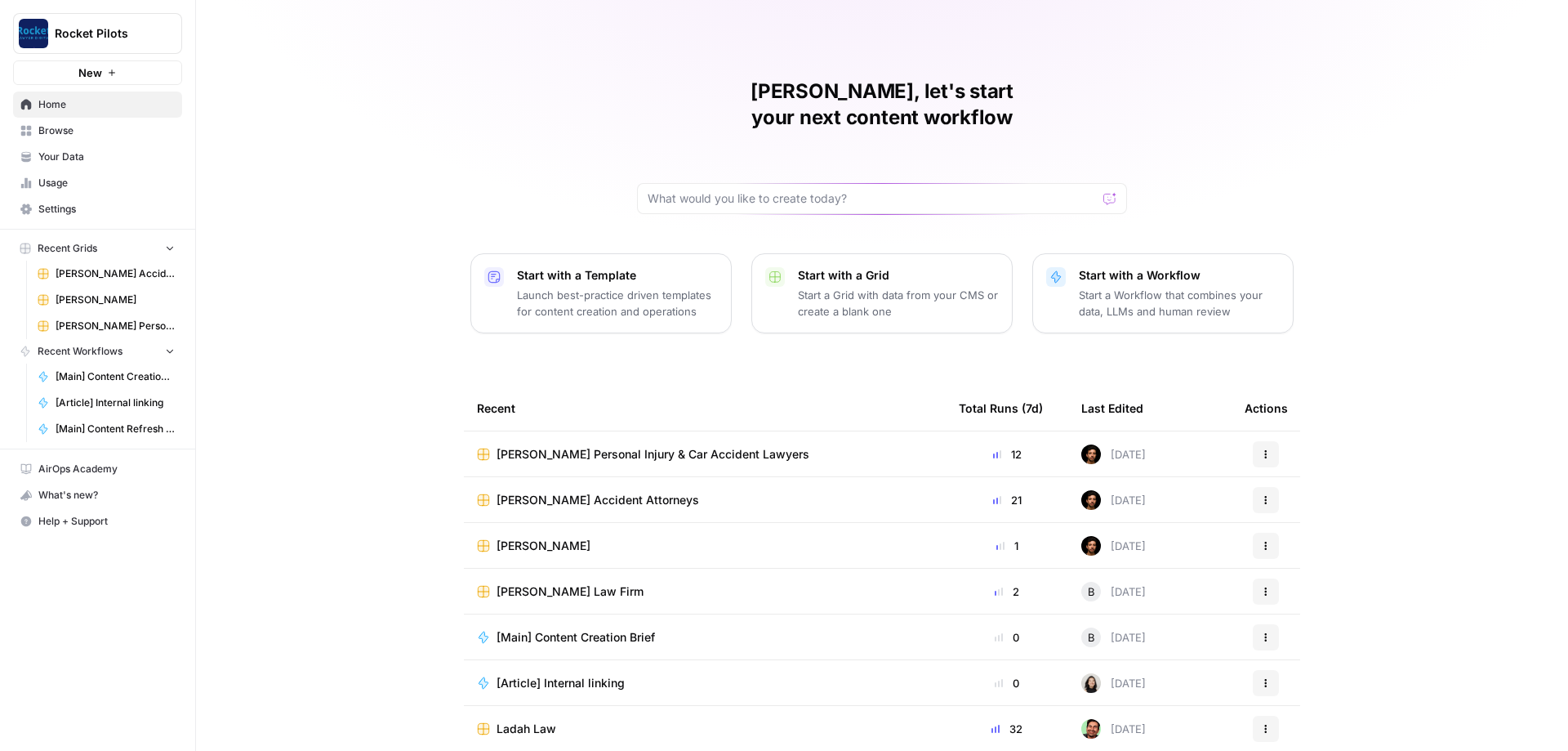
click at [1349, 331] on div "[PERSON_NAME], let's start your next content workflow Start with a Template Lau…" at bounding box center [882, 388] width 1372 height 778
click at [49, 132] on span "Browse" at bounding box center [107, 131] width 136 height 14
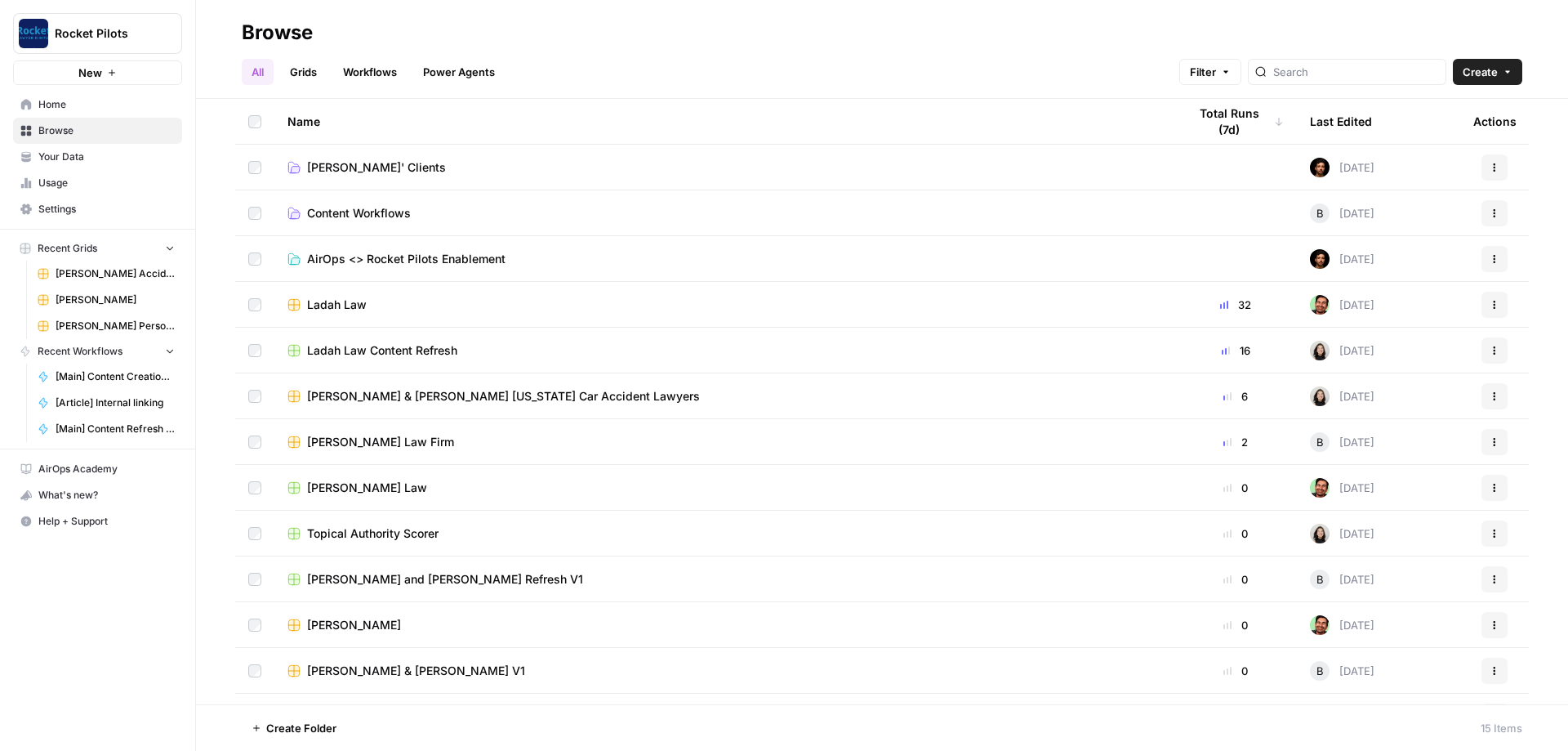
click at [1504, 350] on button "Actions" at bounding box center [1494, 350] width 26 height 26
click at [1405, 392] on span "Duplicate" at bounding box center [1422, 388] width 131 height 16
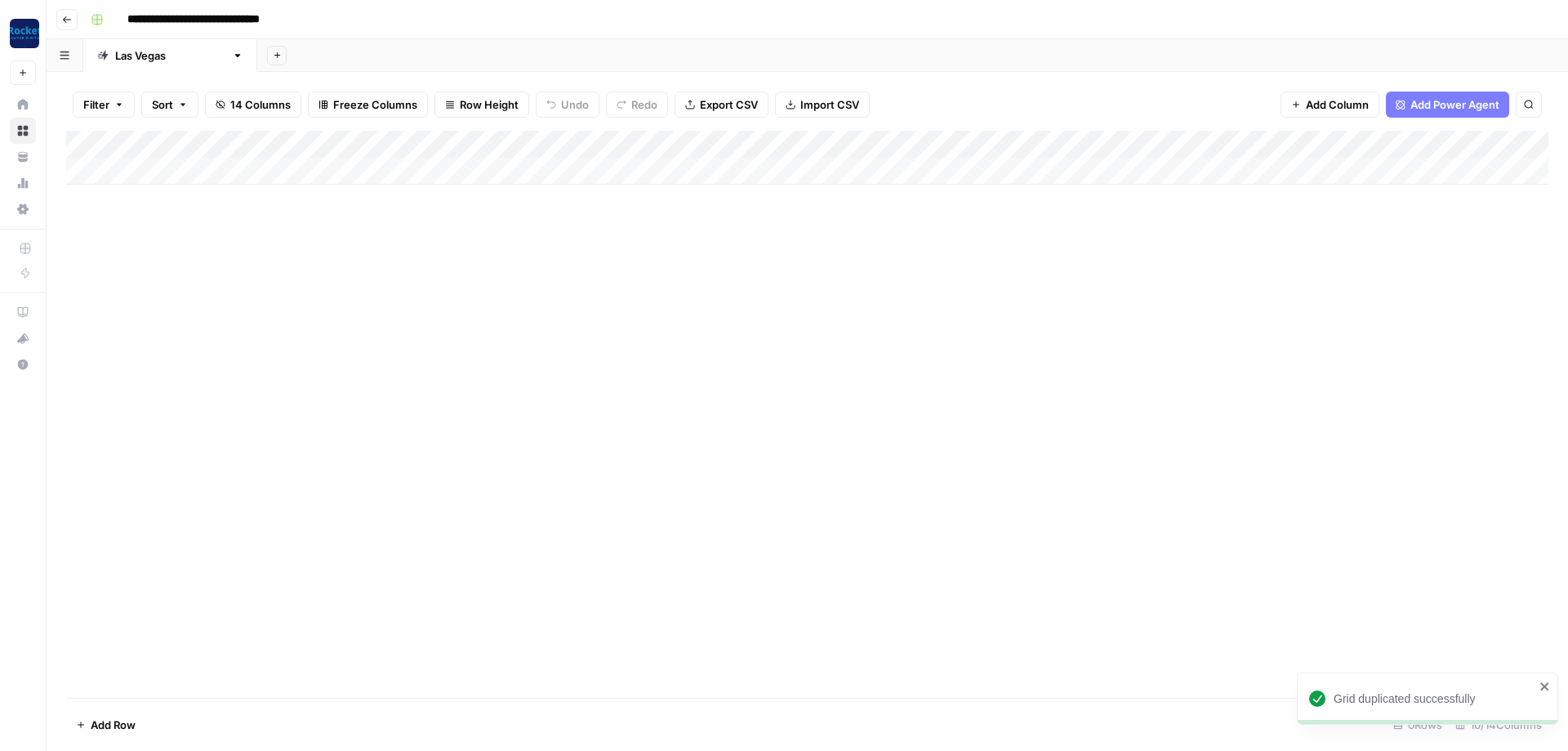
click at [253, 14] on input "**********" at bounding box center [224, 19] width 208 height 26
click at [254, 14] on input "**********" at bounding box center [224, 19] width 208 height 26
click at [254, 21] on input "**********" at bounding box center [224, 19] width 208 height 26
click at [257, 16] on input "**********" at bounding box center [224, 19] width 208 height 26
paste input "**********"
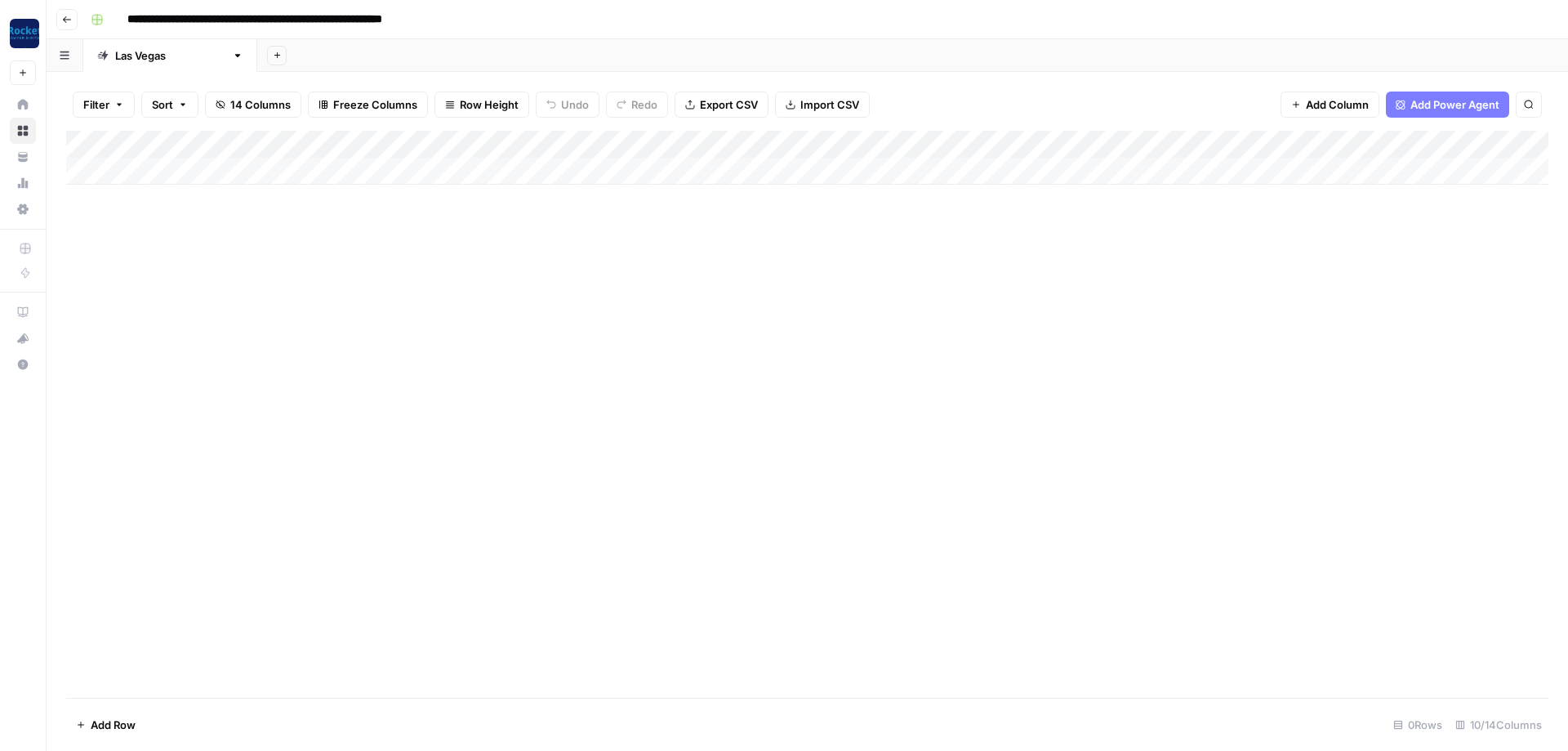
type input "**********"
click at [566, 14] on div "**********" at bounding box center [818, 19] width 1468 height 26
click at [506, 281] on div "Add Column" at bounding box center [807, 414] width 1482 height 567
click at [139, 60] on div "[GEOGRAPHIC_DATA]" at bounding box center [170, 55] width 110 height 16
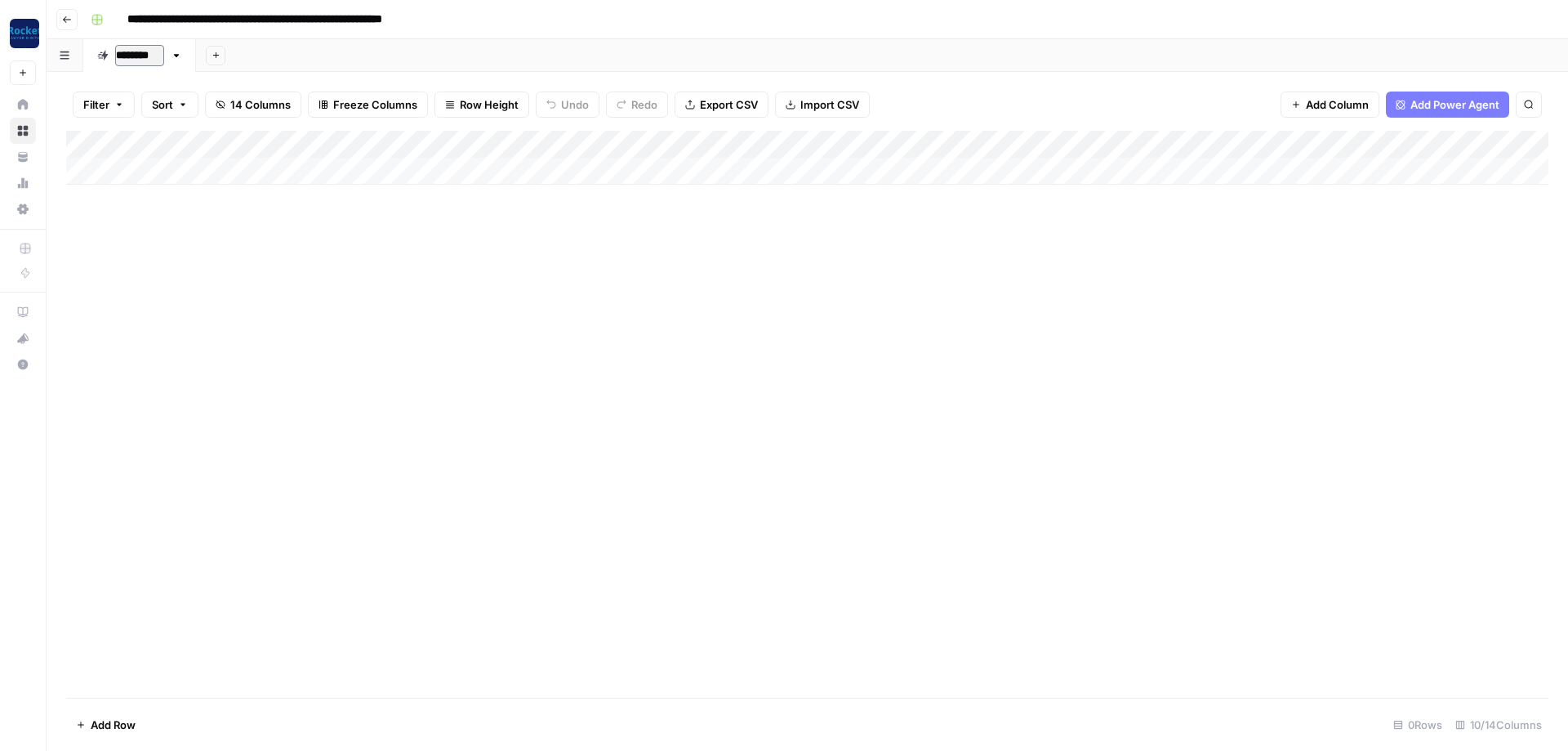
type input "*********"
click at [473, 276] on div "Add Column" at bounding box center [807, 414] width 1482 height 567
click at [734, 140] on div "Add Column" at bounding box center [807, 158] width 1482 height 54
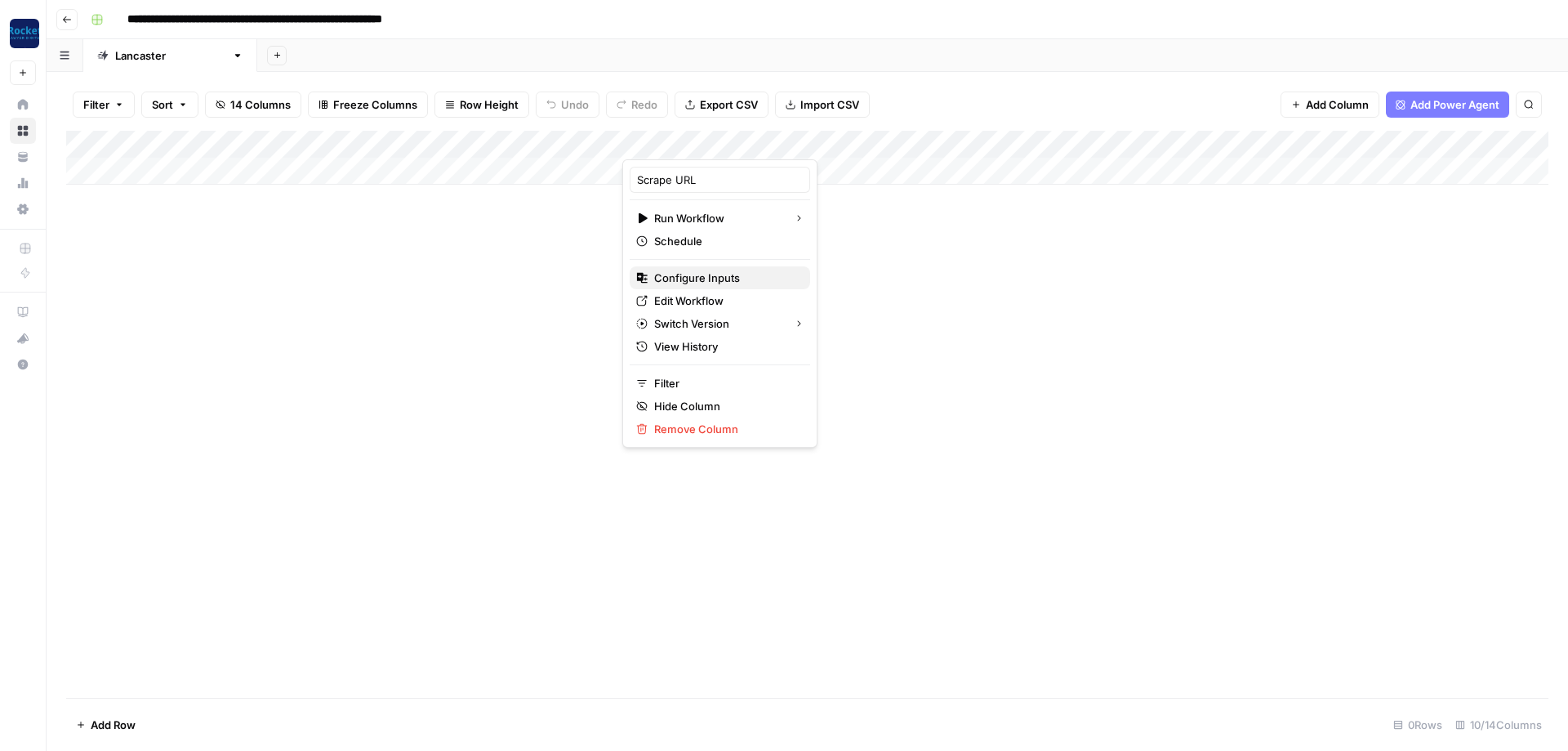
click at [699, 277] on span "Configure Inputs" at bounding box center [726, 277] width 143 height 16
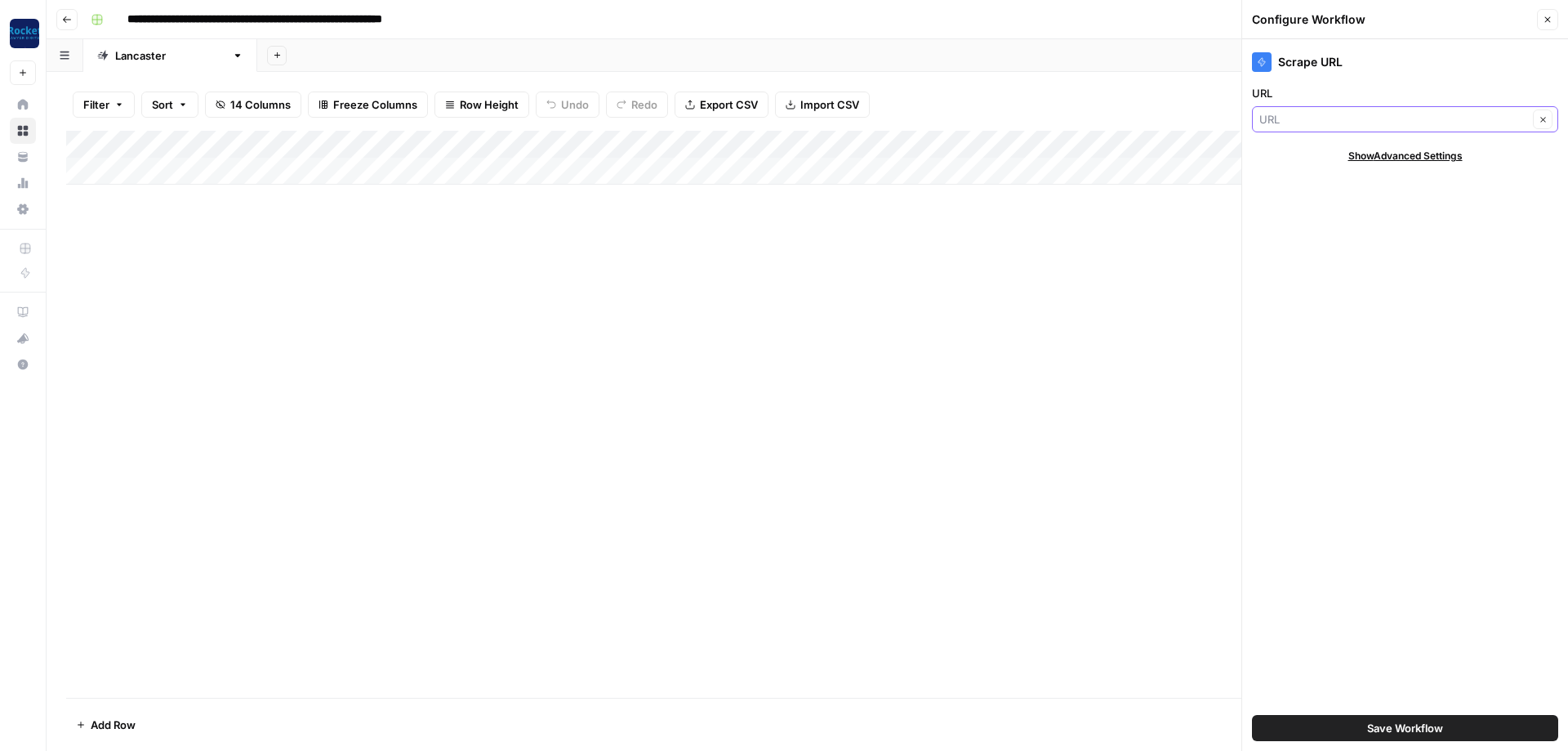
click at [1386, 125] on input "URL" at bounding box center [1393, 119] width 268 height 16
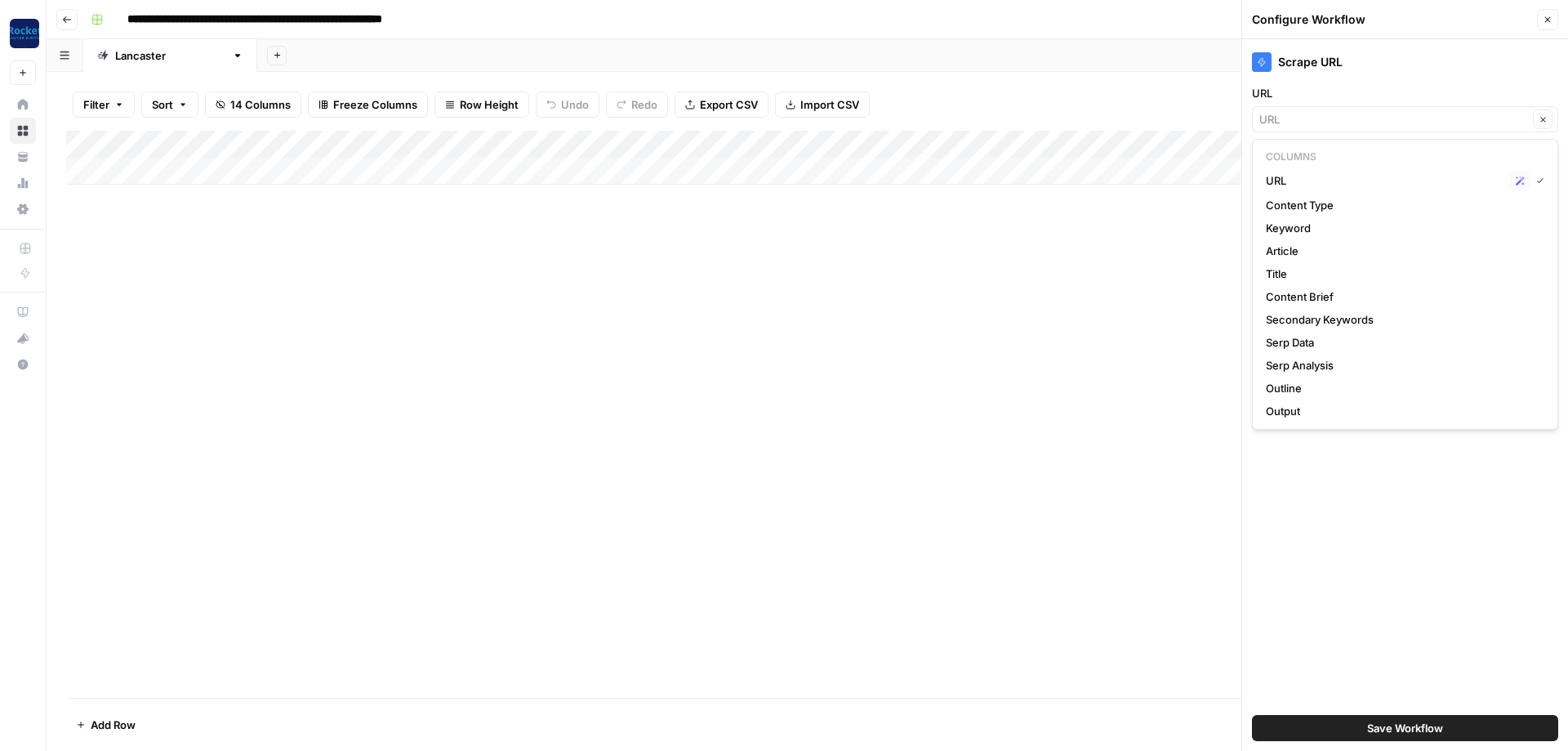
type input "URL"
click at [1552, 16] on icon "button" at bounding box center [1547, 19] width 10 height 10
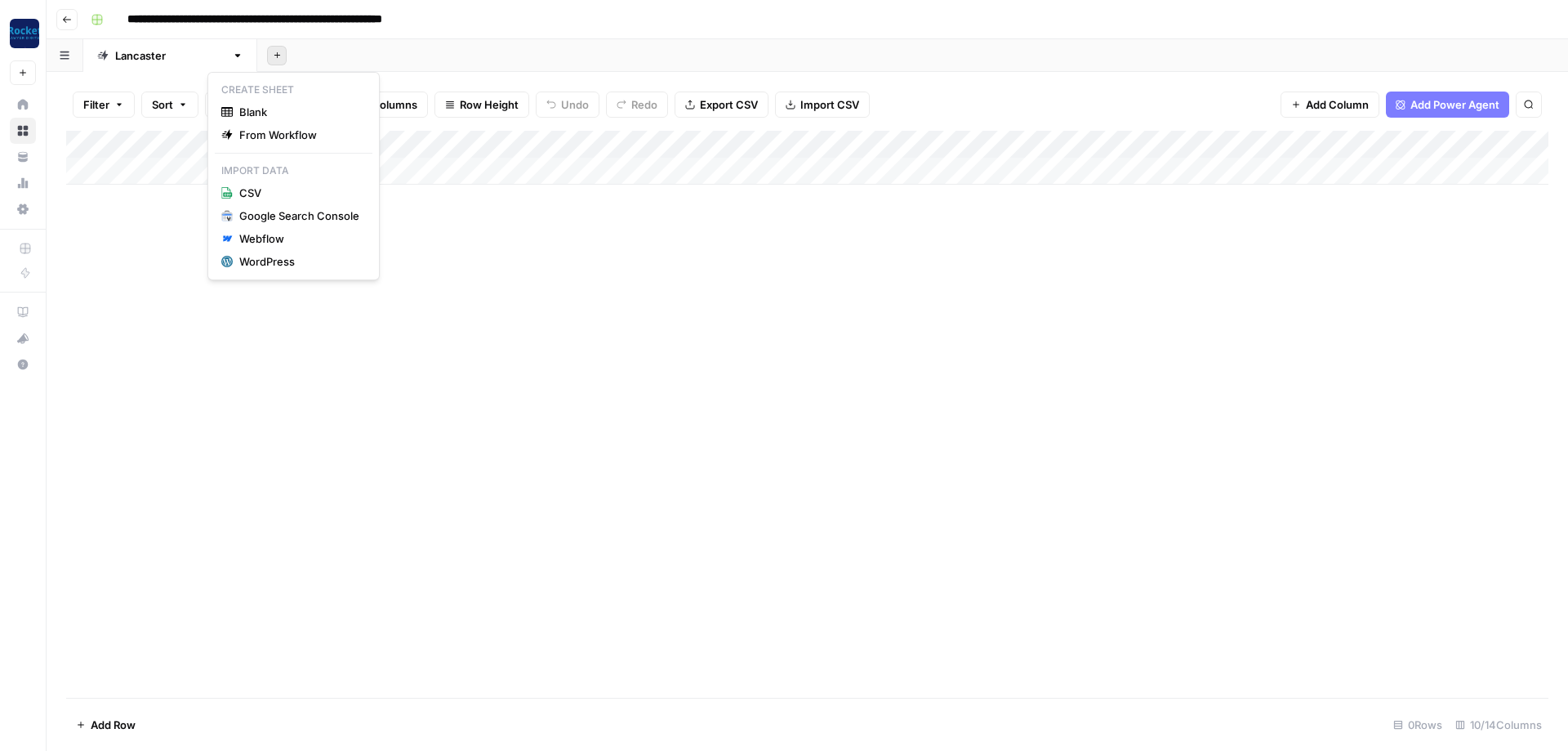
click at [267, 53] on button "Add Sheet" at bounding box center [277, 55] width 20 height 20
click at [305, 51] on div "Add Sheet" at bounding box center [912, 55] width 1311 height 32
click at [232, 61] on icon "button" at bounding box center [237, 55] width 12 height 12
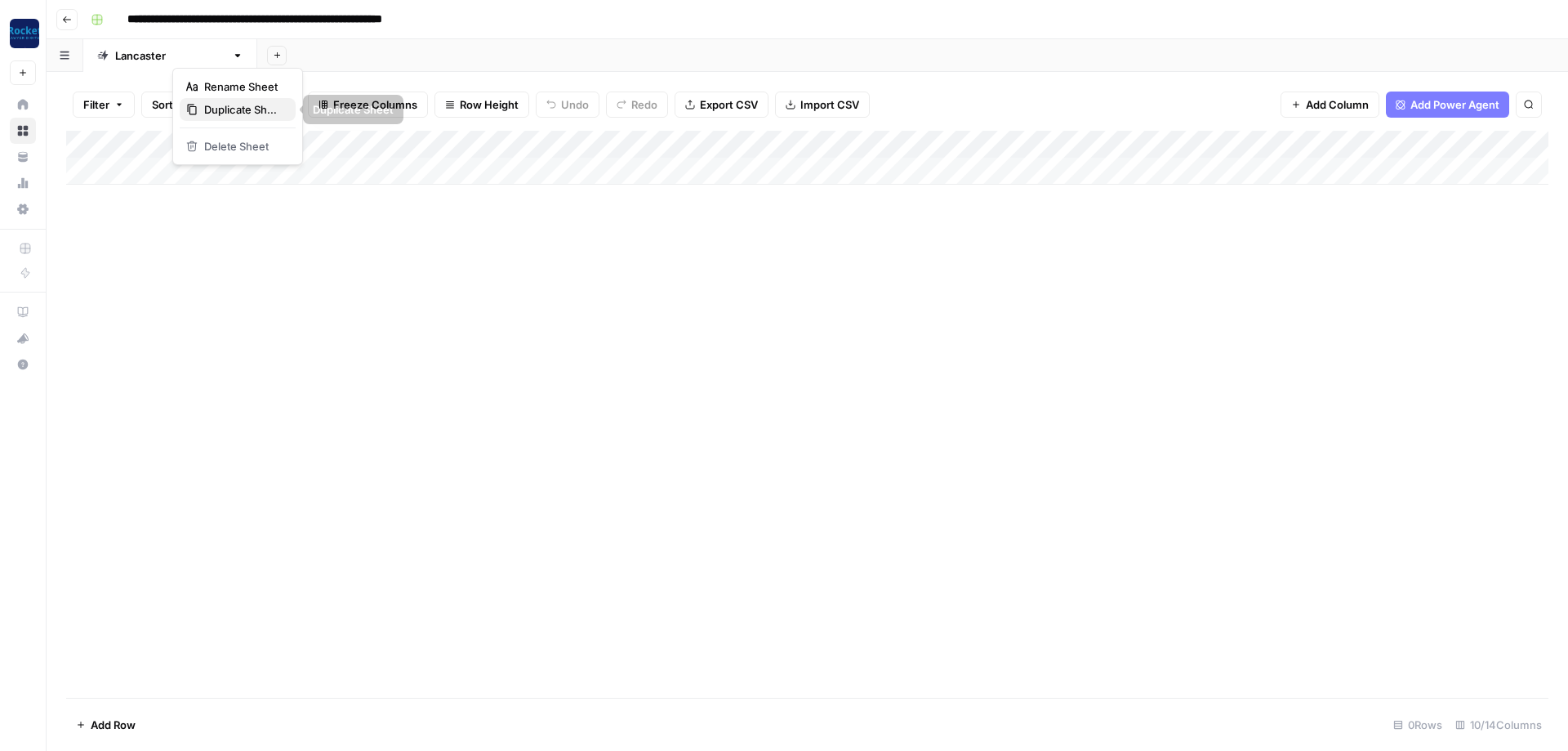
click at [234, 111] on span "Duplicate Sheet" at bounding box center [243, 109] width 79 height 16
click at [271, 61] on div "[GEOGRAPHIC_DATA]" at bounding box center [335, 55] width 128 height 16
type input "******"
click at [409, 56] on icon "button" at bounding box center [412, 55] width 5 height 4
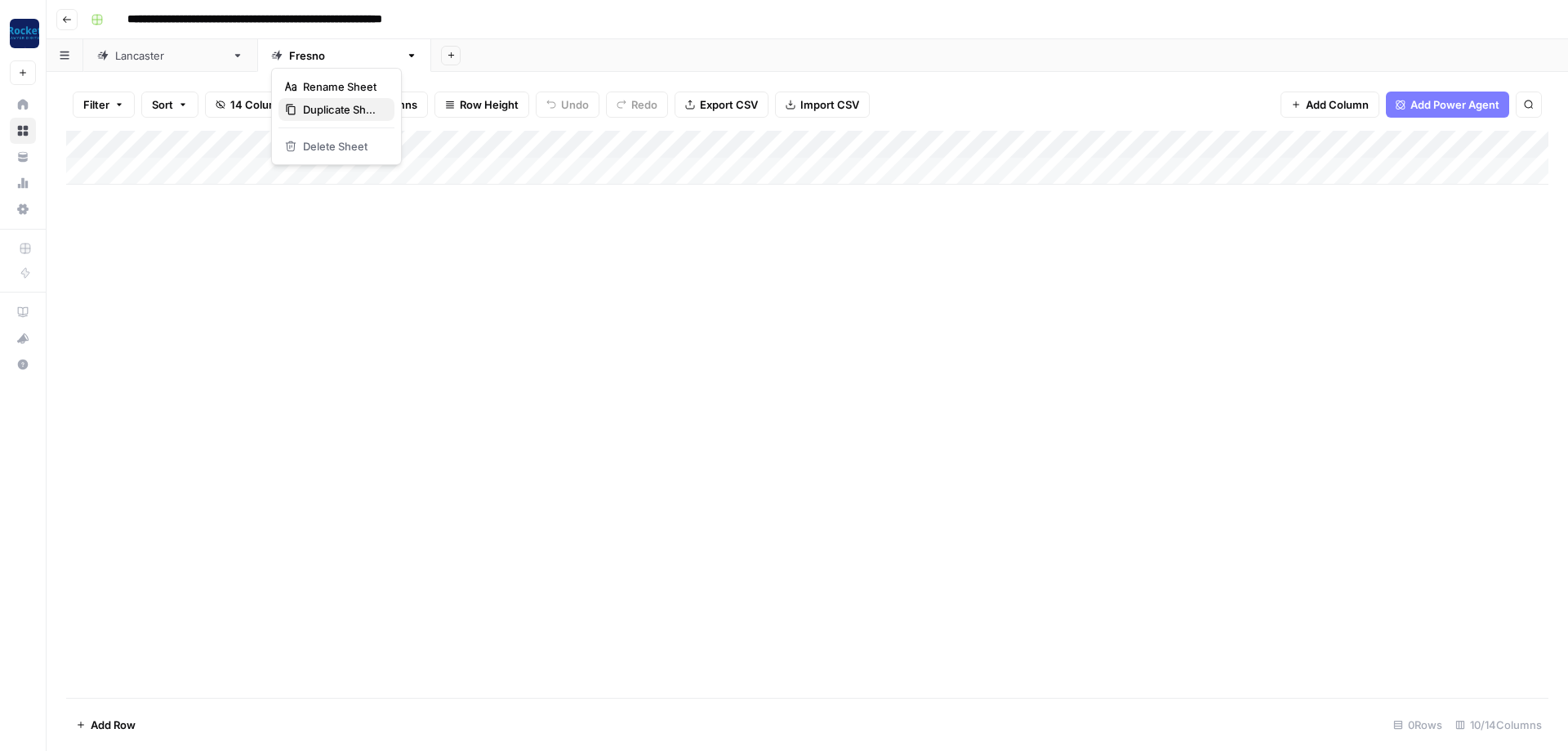
click at [309, 111] on span "Duplicate Sheet" at bounding box center [343, 109] width 79 height 16
click at [463, 56] on div "[GEOGRAPHIC_DATA]" at bounding box center [517, 55] width 110 height 16
type input "**********"
click at [479, 262] on div "Add Column" at bounding box center [807, 414] width 1482 height 567
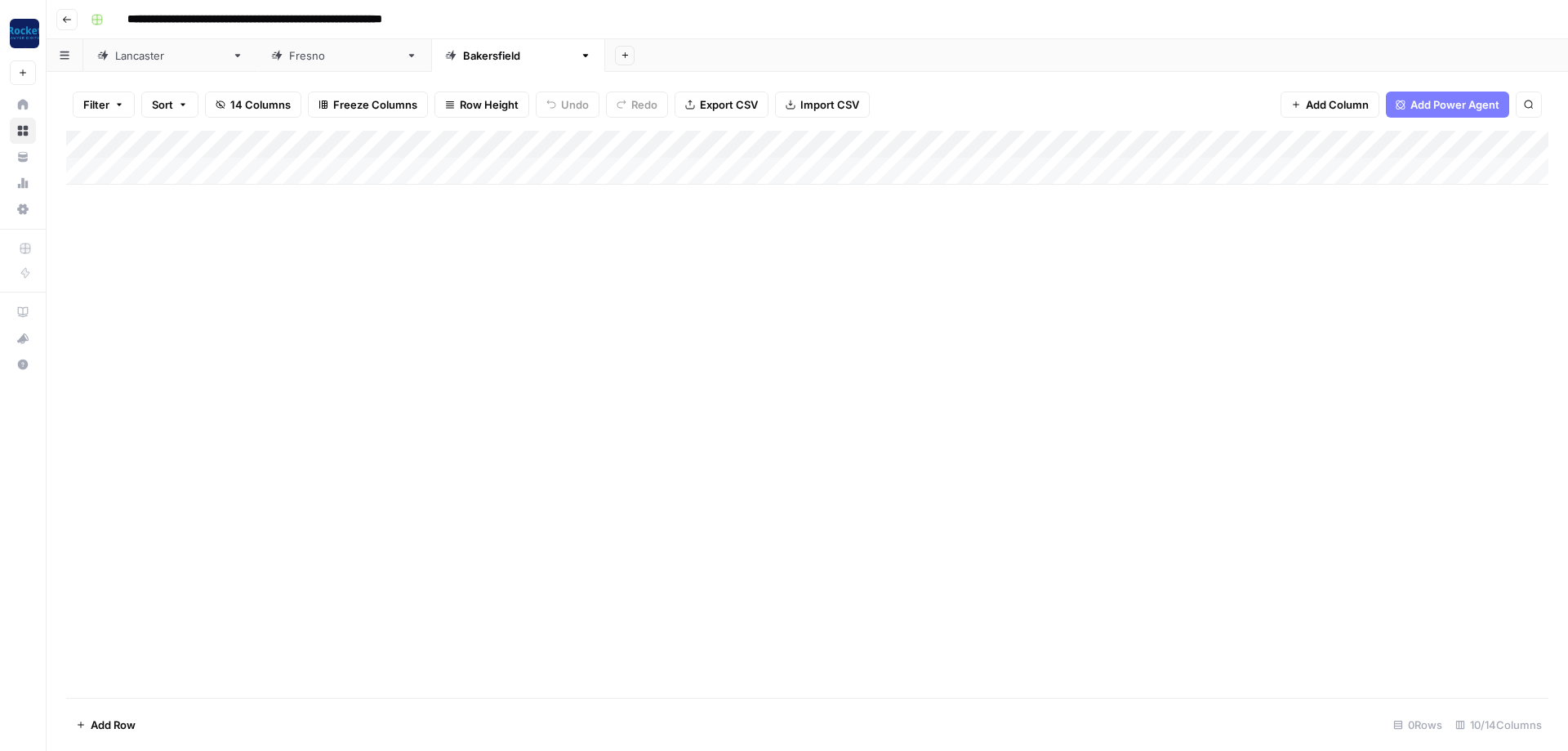
click at [139, 64] on link "[GEOGRAPHIC_DATA]" at bounding box center [170, 55] width 174 height 32
click at [289, 61] on div "[GEOGRAPHIC_DATA]" at bounding box center [344, 55] width 110 height 16
click at [136, 165] on div "Add Column" at bounding box center [807, 158] width 1482 height 54
click at [128, 187] on div "Add Column" at bounding box center [807, 171] width 1482 height 81
click at [150, 161] on div "Add Column" at bounding box center [807, 185] width 1482 height 109
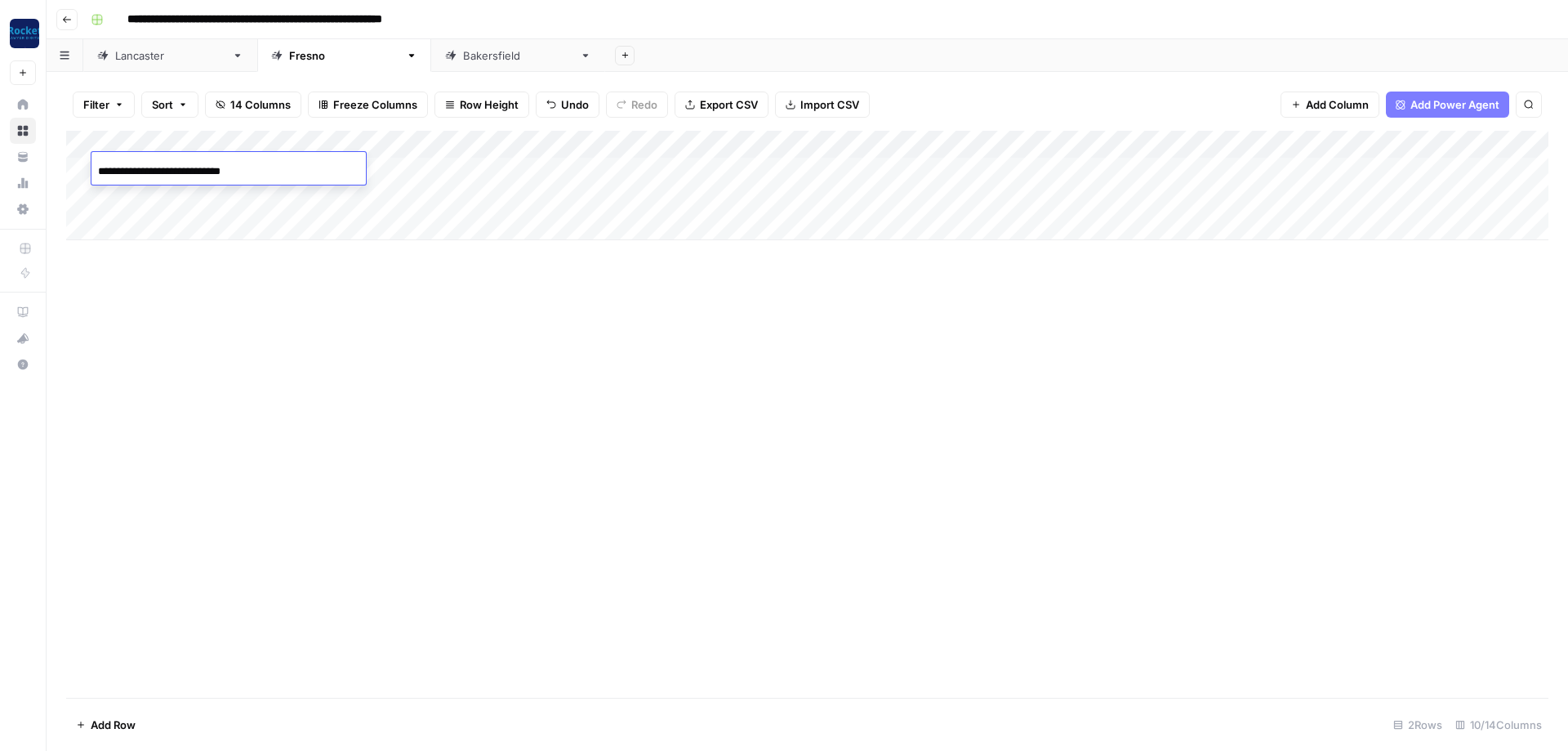
type input "**********"
click at [285, 169] on div "Add Column" at bounding box center [807, 185] width 1482 height 109
type input "**********"
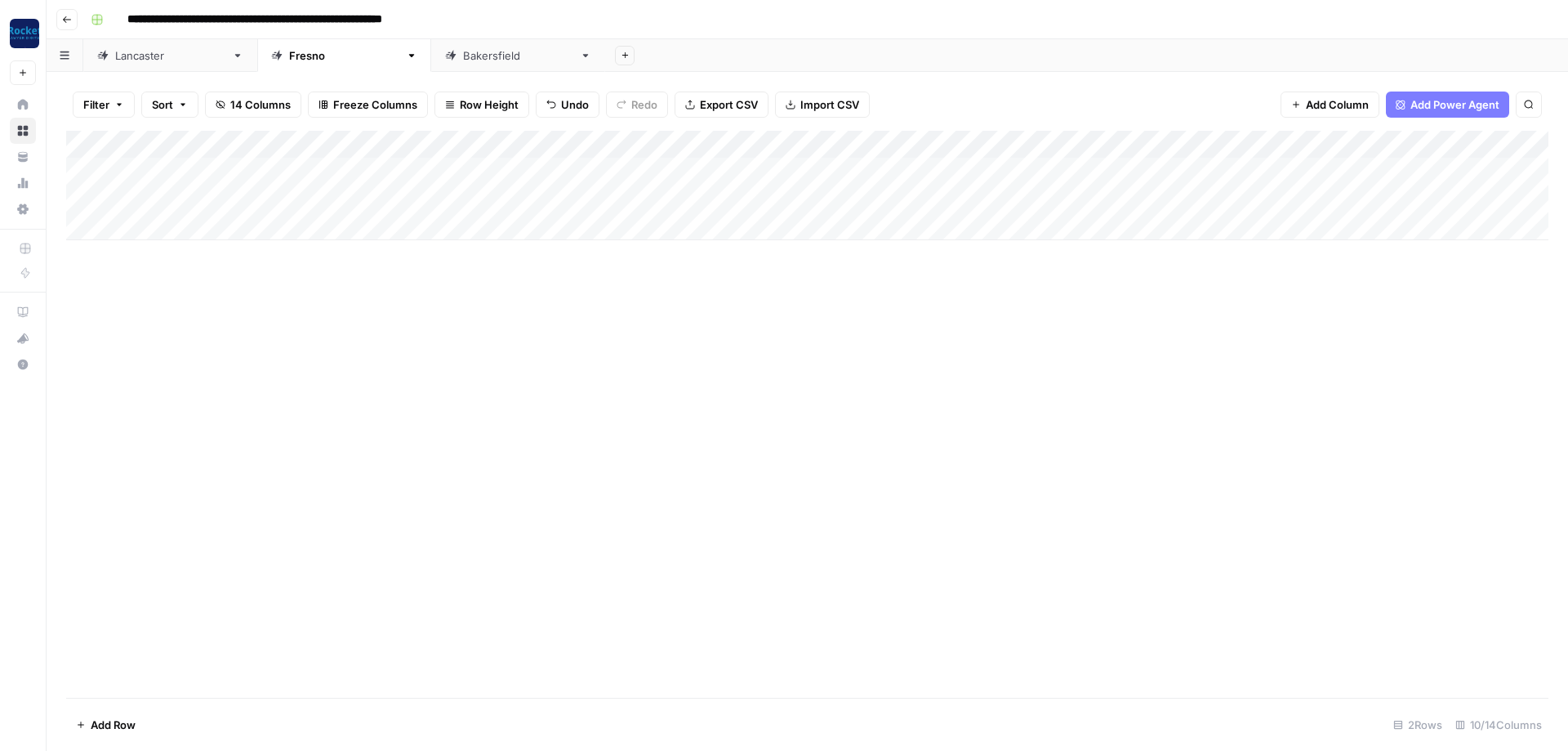
click at [257, 203] on div "Add Column" at bounding box center [807, 185] width 1482 height 109
type input "**********"
click at [391, 166] on div "Add Column" at bounding box center [807, 185] width 1482 height 109
click at [378, 260] on button "Service Page" at bounding box center [389, 260] width 80 height 20
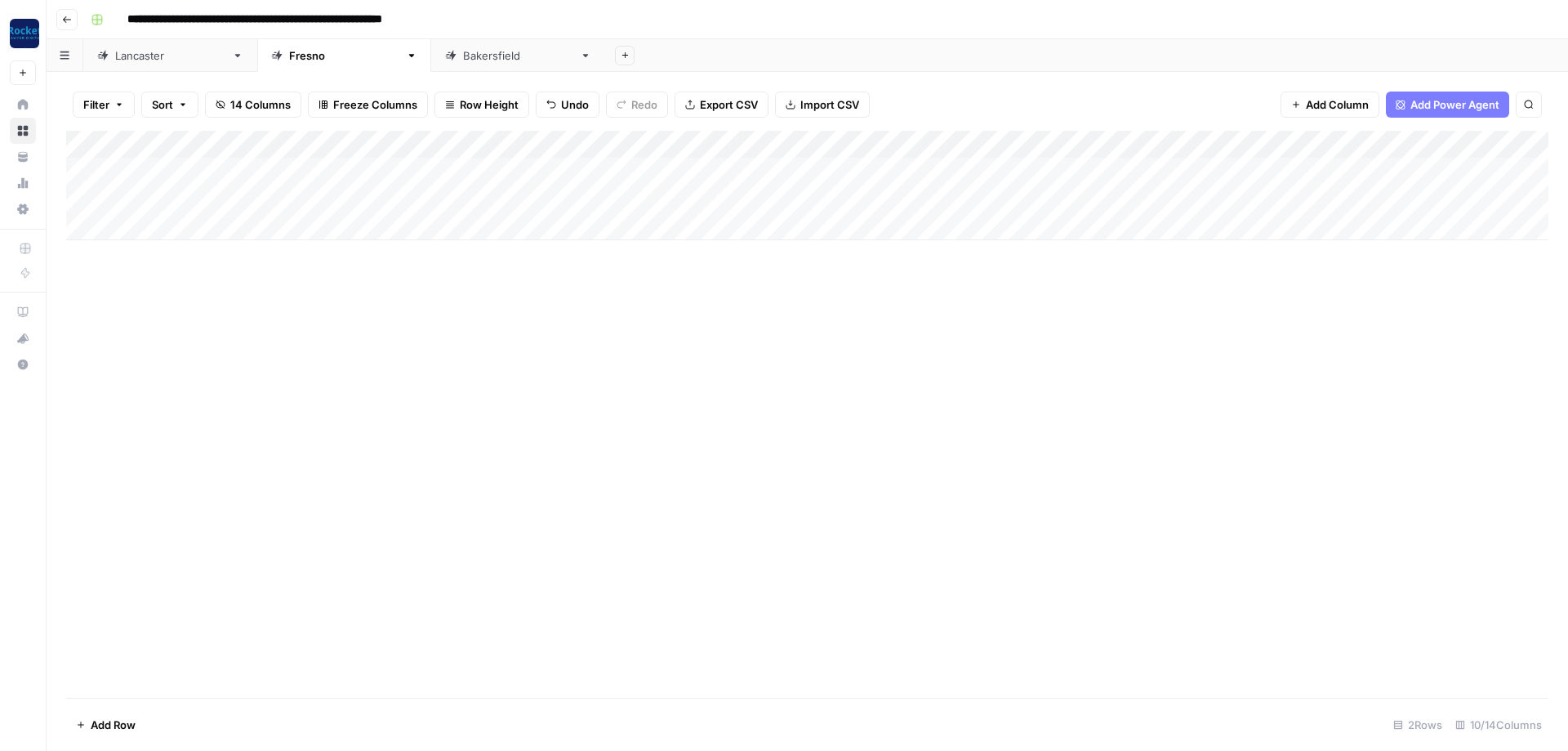
click at [387, 194] on div "Add Column" at bounding box center [807, 185] width 1482 height 109
click at [381, 282] on button "Service Page" at bounding box center [389, 287] width 80 height 20
drag, startPoint x: 328, startPoint y: 137, endPoint x: 537, endPoint y: 135, distance: 209.0
click at [537, 135] on div "Add Column" at bounding box center [807, 185] width 1482 height 109
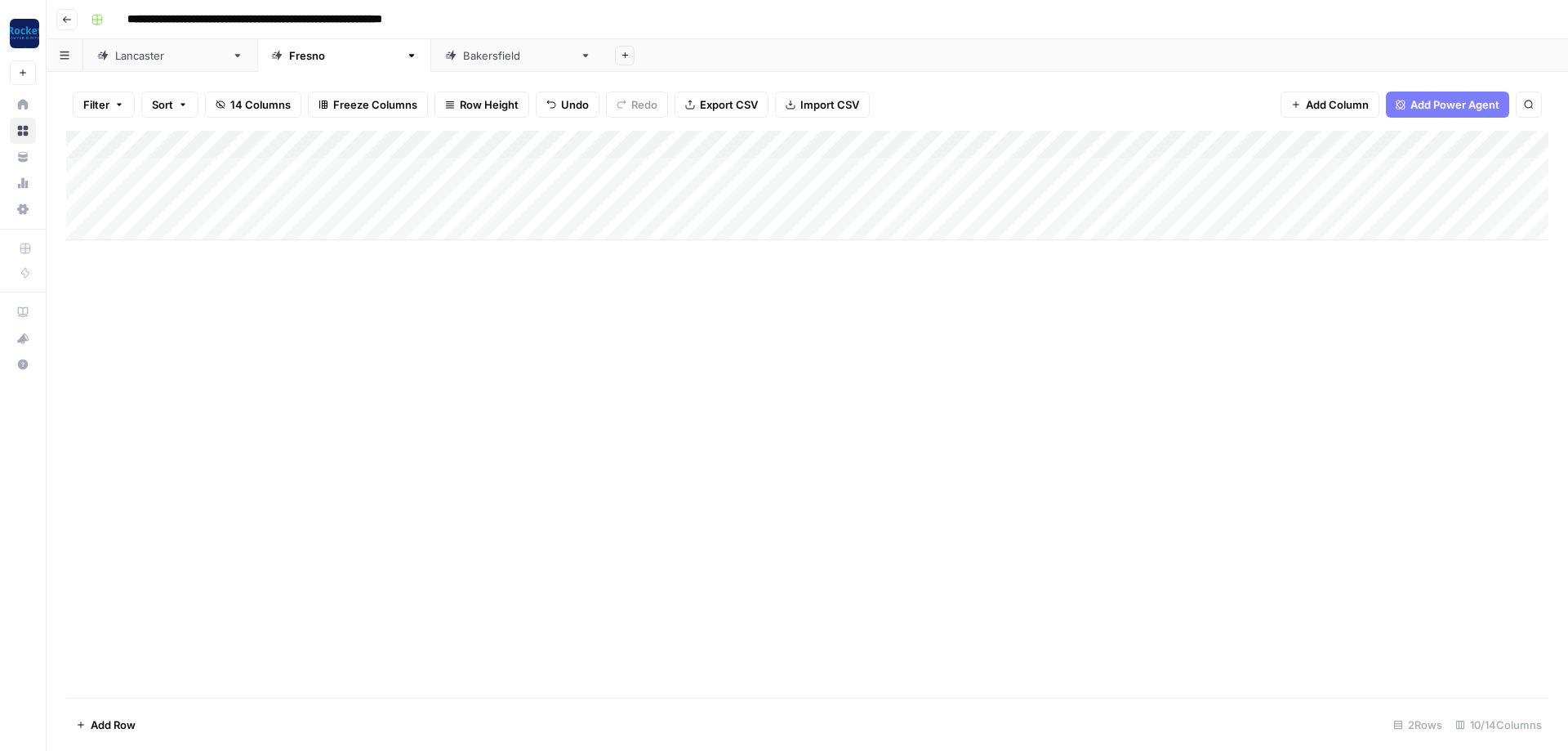
click at [695, 163] on div "Add Column" at bounding box center [807, 185] width 1482 height 109
click at [697, 164] on div "Add Column" at bounding box center [807, 185] width 1482 height 109
type textarea "**********"
click at [967, 138] on div "Add Column" at bounding box center [807, 185] width 1482 height 109
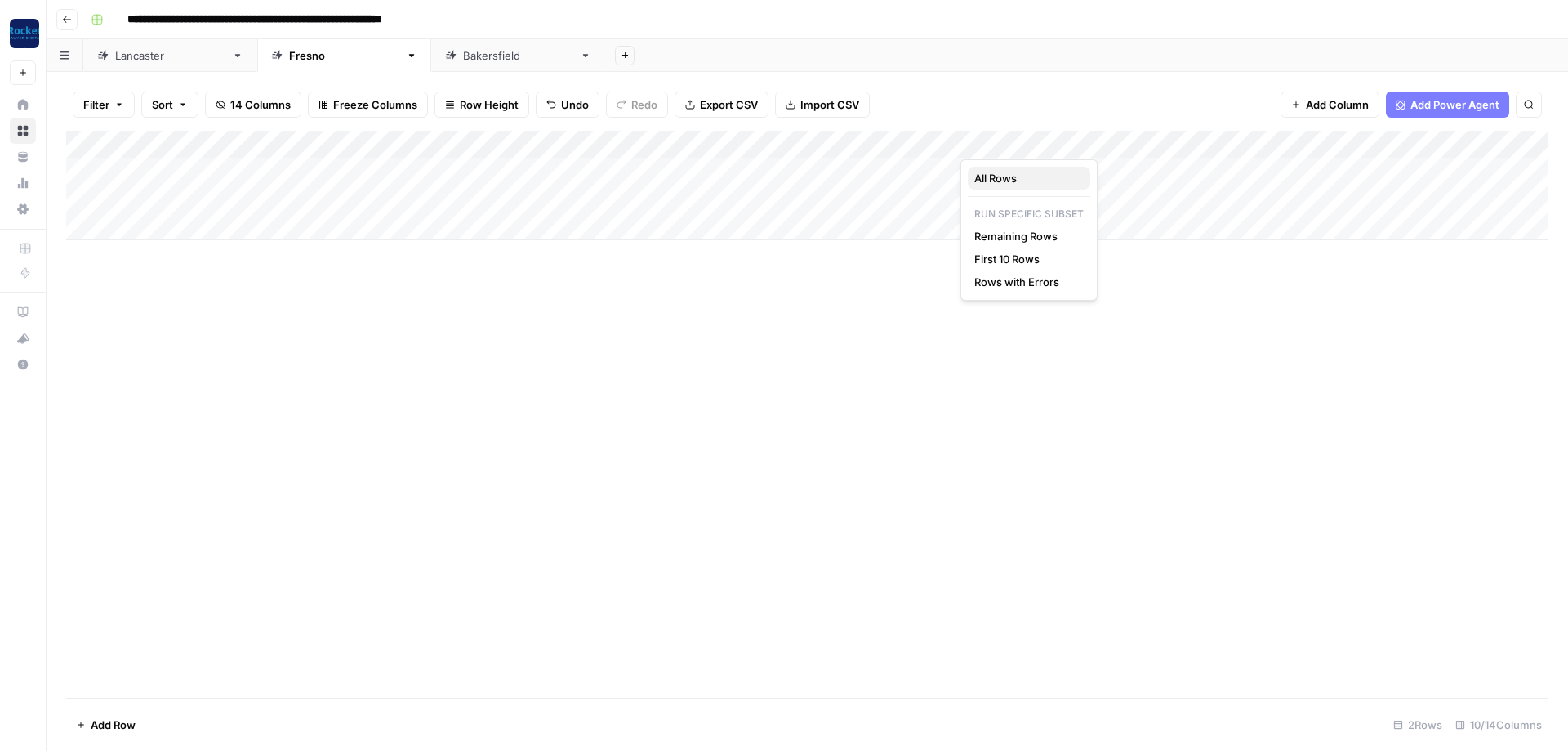
click at [1009, 187] on button "All Rows" at bounding box center [1028, 178] width 123 height 23
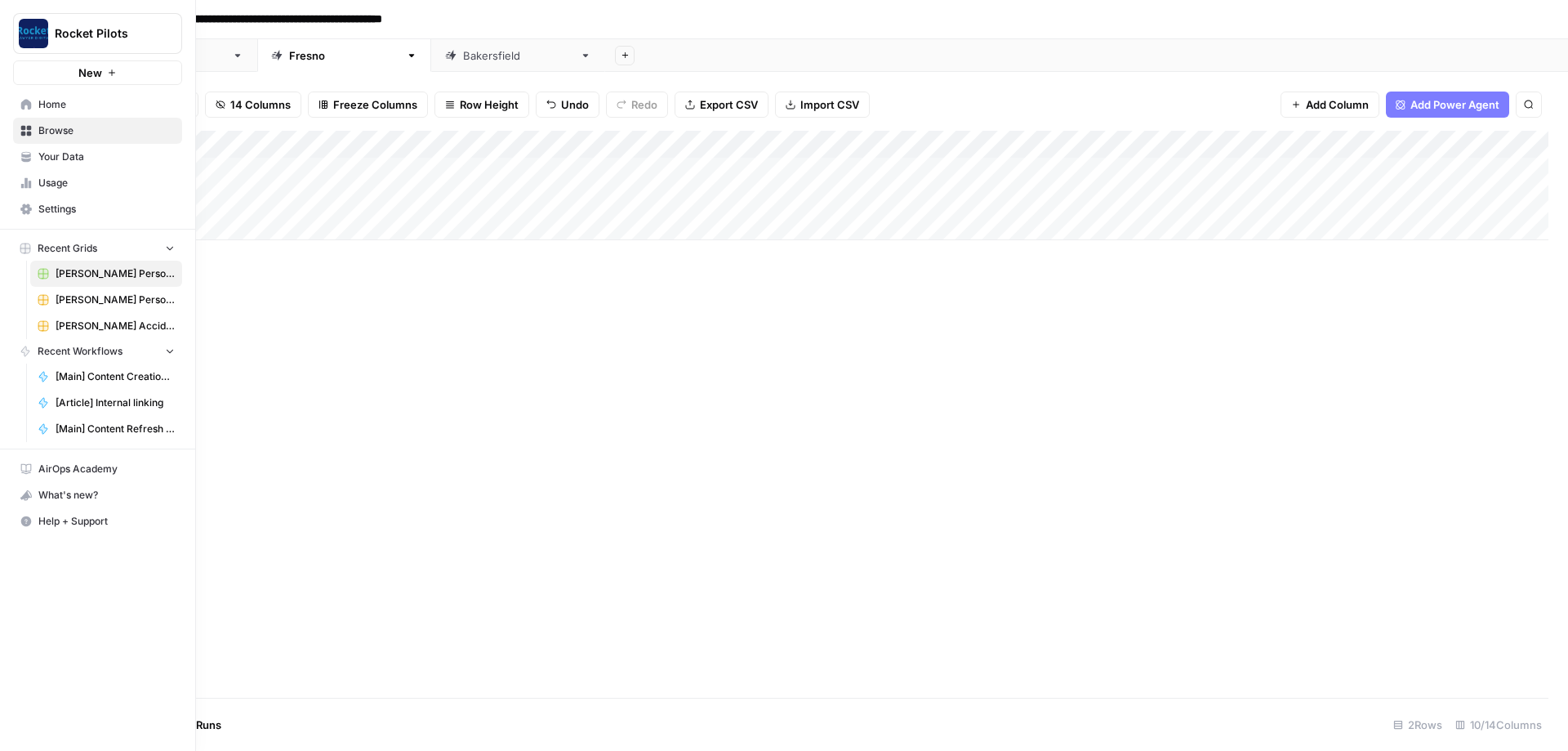
click at [25, 104] on icon at bounding box center [27, 104] width 11 height 11
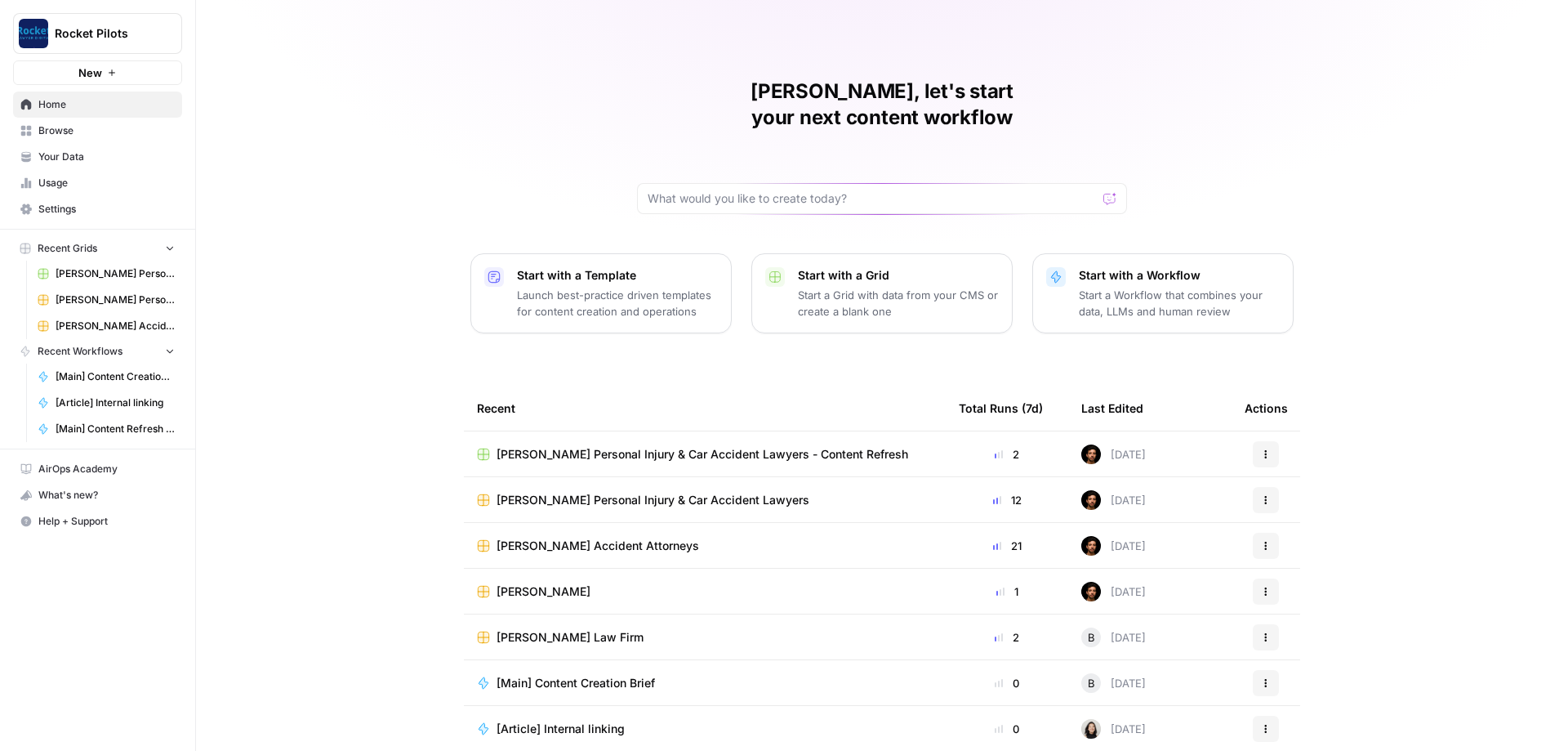
scroll to position [1, 0]
click at [61, 135] on span "Browse" at bounding box center [107, 131] width 136 height 14
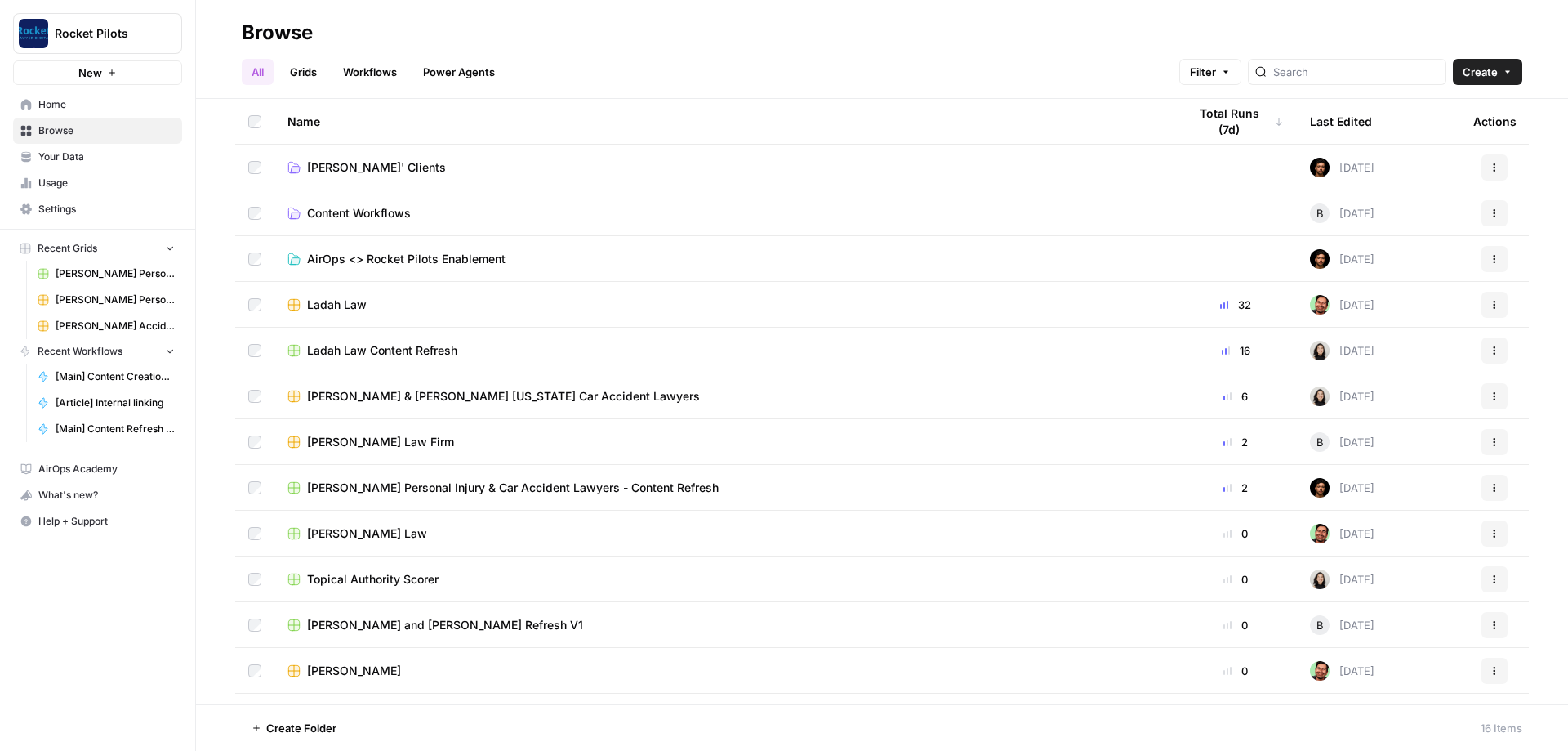
click at [356, 172] on span "[PERSON_NAME]' Clients" at bounding box center [376, 167] width 139 height 16
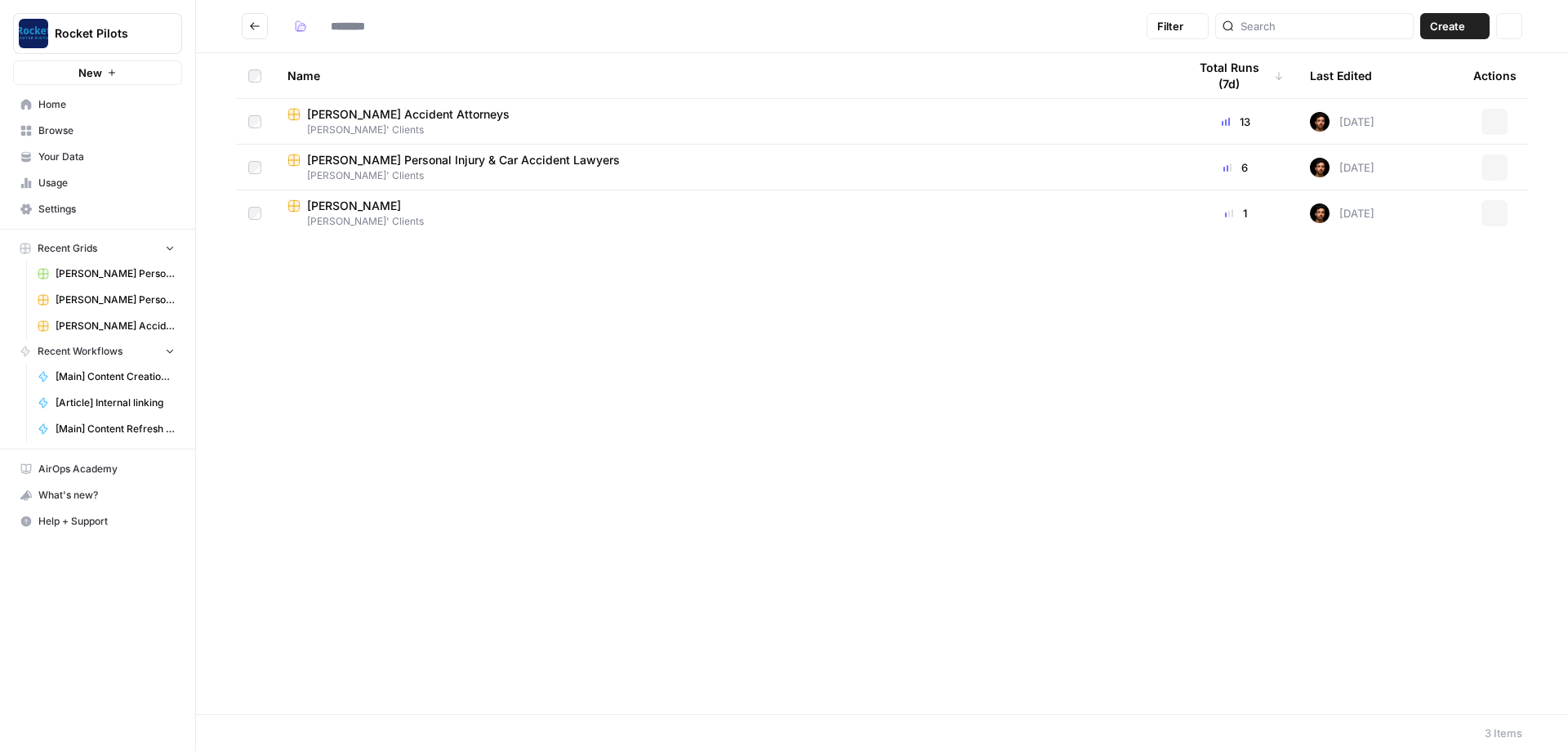
type input "**********"
click at [455, 294] on div "Name Total Runs (7d) Last Edited Actions [PERSON_NAME] Accident Attorneys [PERS…" at bounding box center [882, 383] width 1372 height 661
click at [384, 273] on div "Name Total Runs (7d) Last Edited Actions [PERSON_NAME] Accident Attorneys [PERS…" at bounding box center [882, 383] width 1372 height 661
click at [260, 21] on button "Go back" at bounding box center [254, 26] width 26 height 26
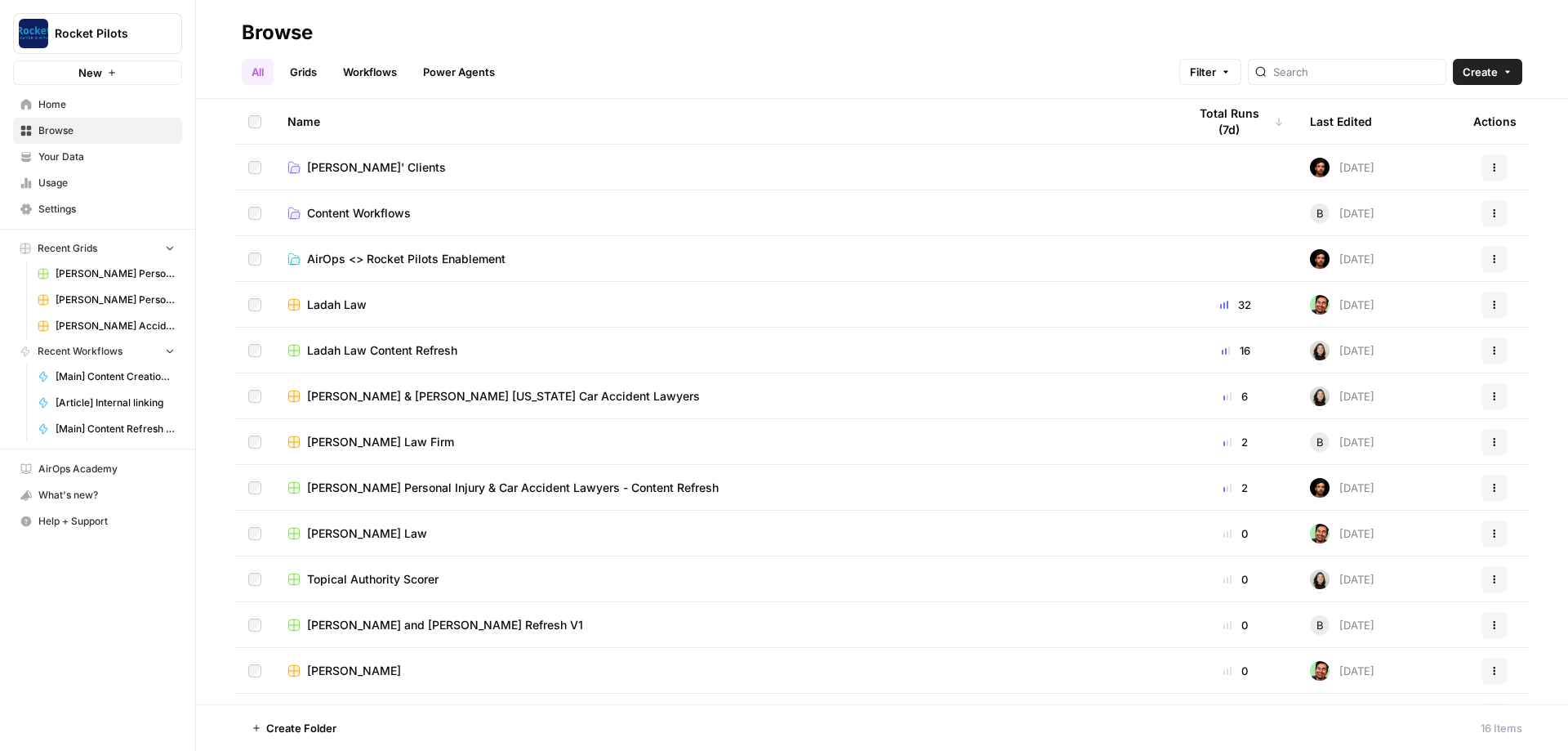
click at [39, 105] on span "Home" at bounding box center [107, 105] width 136 height 14
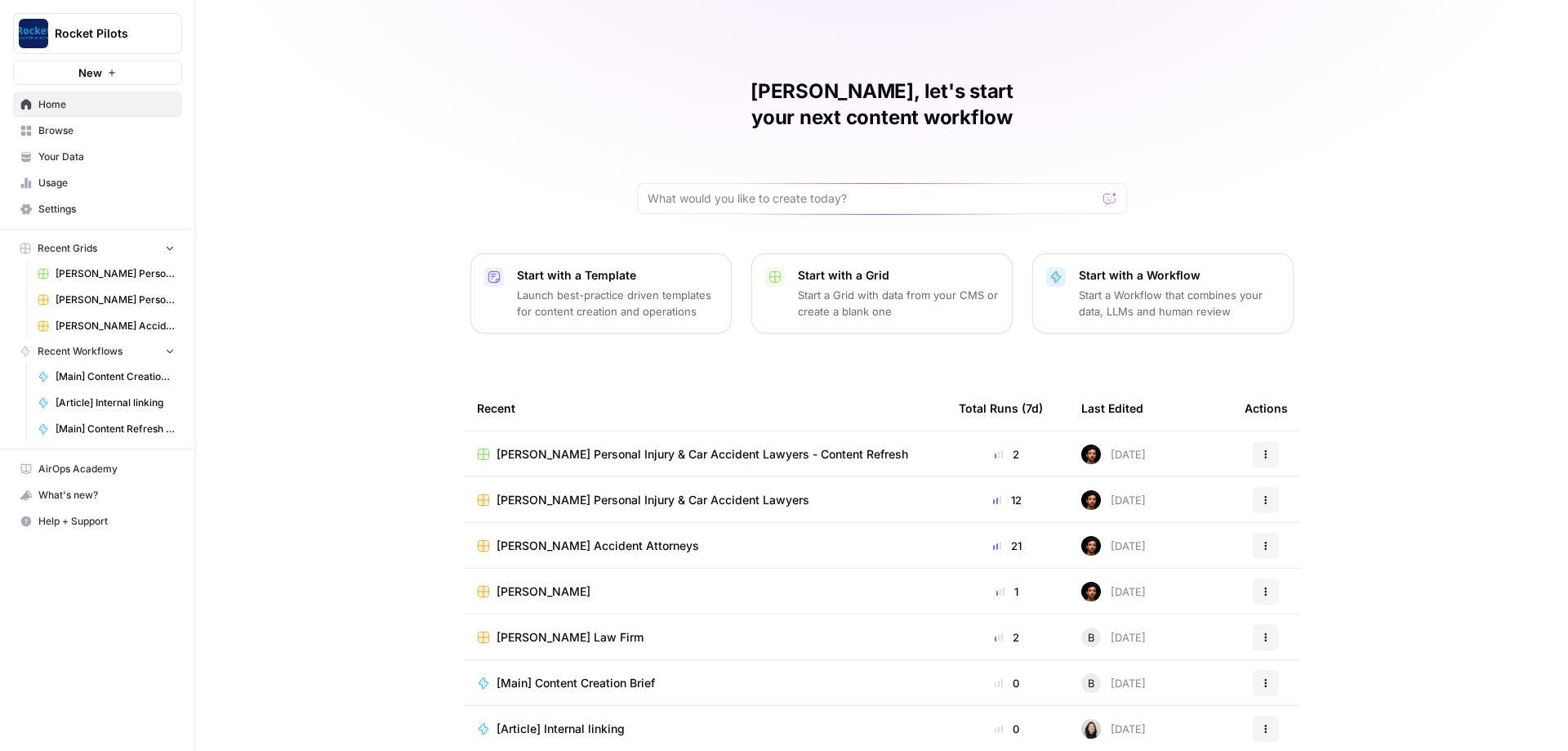
click at [703, 446] on span "[PERSON_NAME] Personal Injury & Car Accident Lawyers - Content Refresh" at bounding box center [703, 454] width 412 height 16
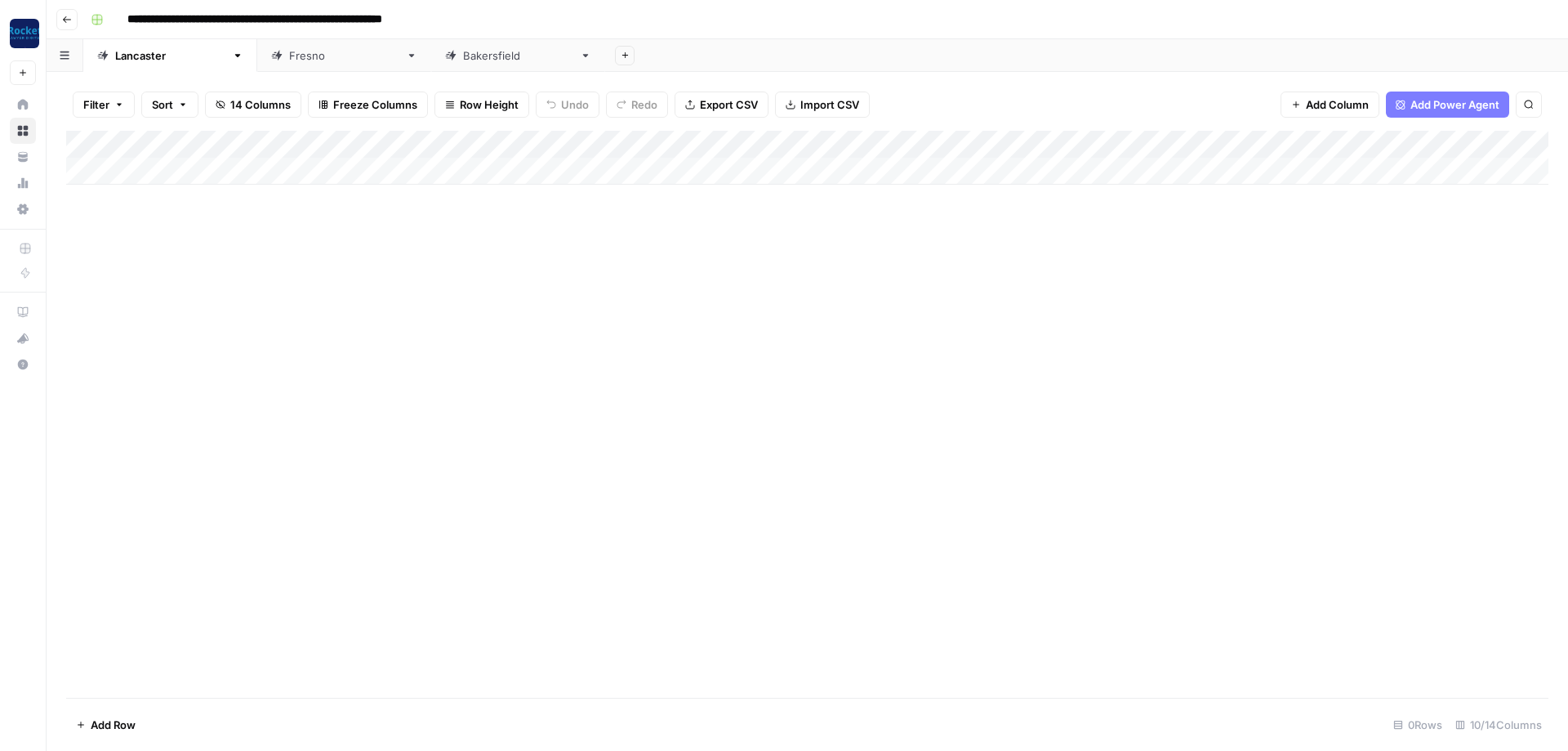
click at [463, 55] on div "[GEOGRAPHIC_DATA]" at bounding box center [517, 55] width 110 height 16
click at [152, 159] on div "Add Column" at bounding box center [807, 158] width 1482 height 54
click at [158, 163] on input at bounding box center [228, 172] width 261 height 20
type input "**********"
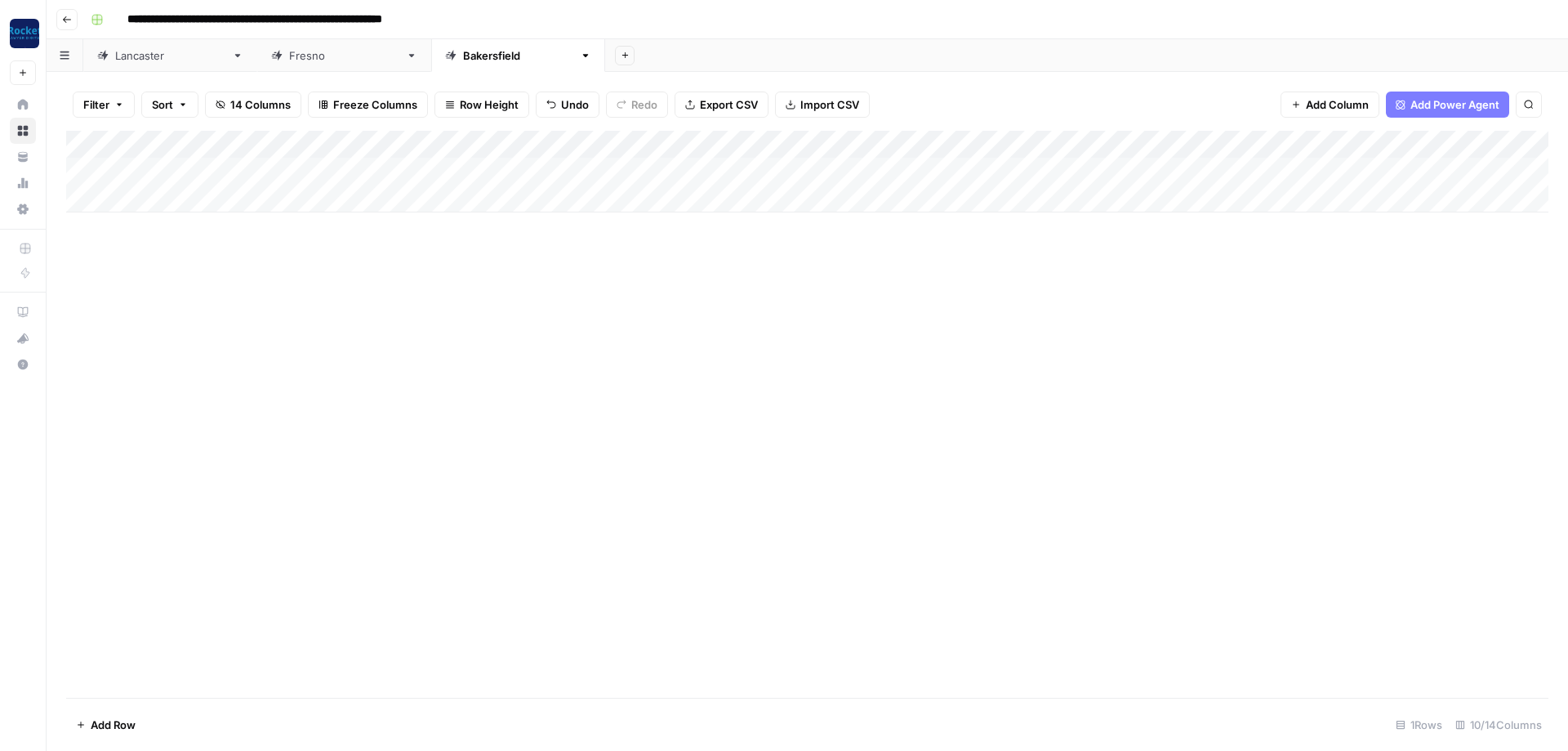
click at [380, 160] on div "Add Column" at bounding box center [807, 171] width 1482 height 81
click at [385, 264] on button "Service Page" at bounding box center [389, 260] width 80 height 20
click at [529, 172] on div "Add Column" at bounding box center [807, 171] width 1482 height 81
type textarea "**********"
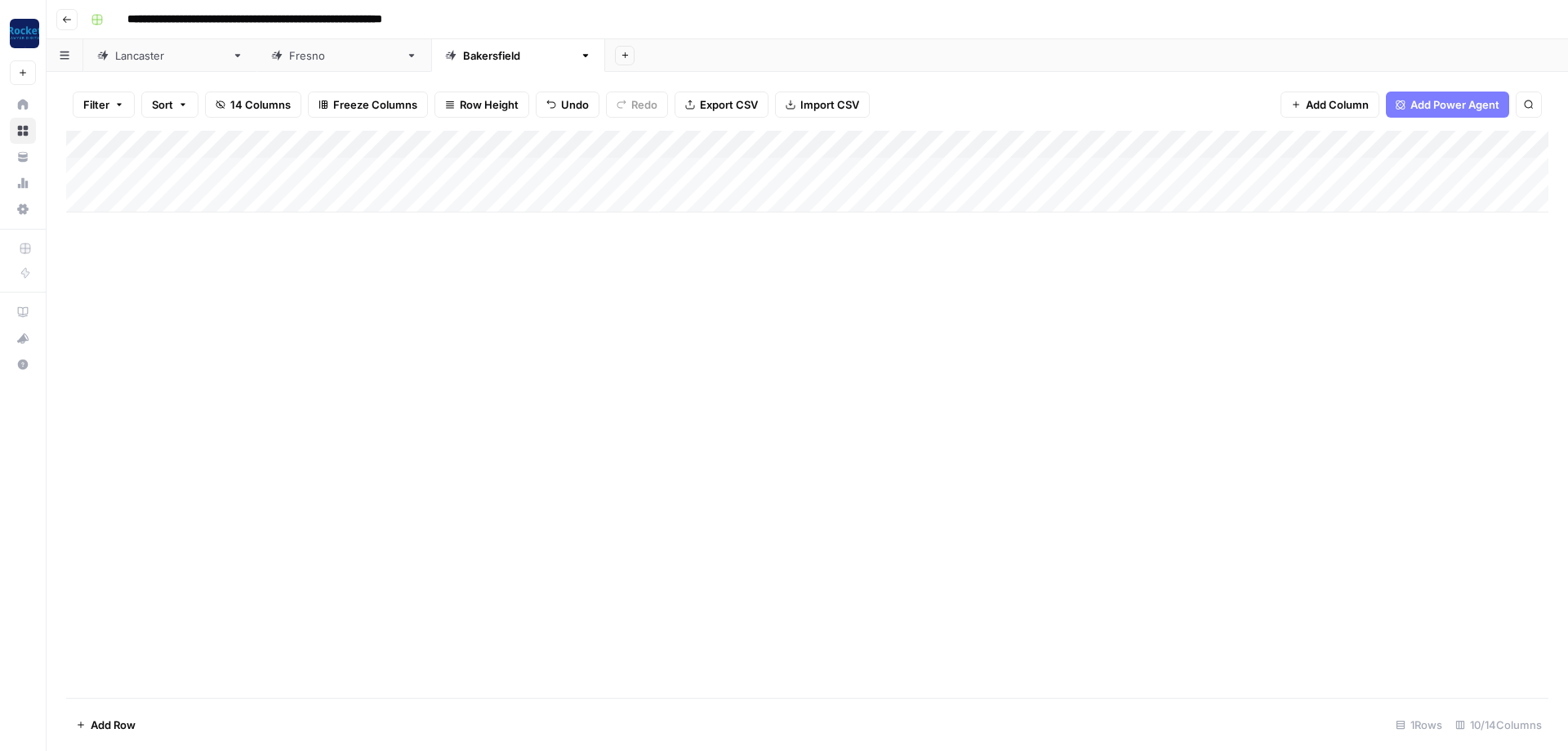
click at [641, 163] on div "Add Column" at bounding box center [807, 171] width 1482 height 81
click at [138, 54] on div "[GEOGRAPHIC_DATA]" at bounding box center [170, 55] width 110 height 16
click at [249, 163] on div "Add Column" at bounding box center [807, 158] width 1482 height 54
click at [171, 169] on body "**********" at bounding box center [784, 375] width 1568 height 751
type input "**********"
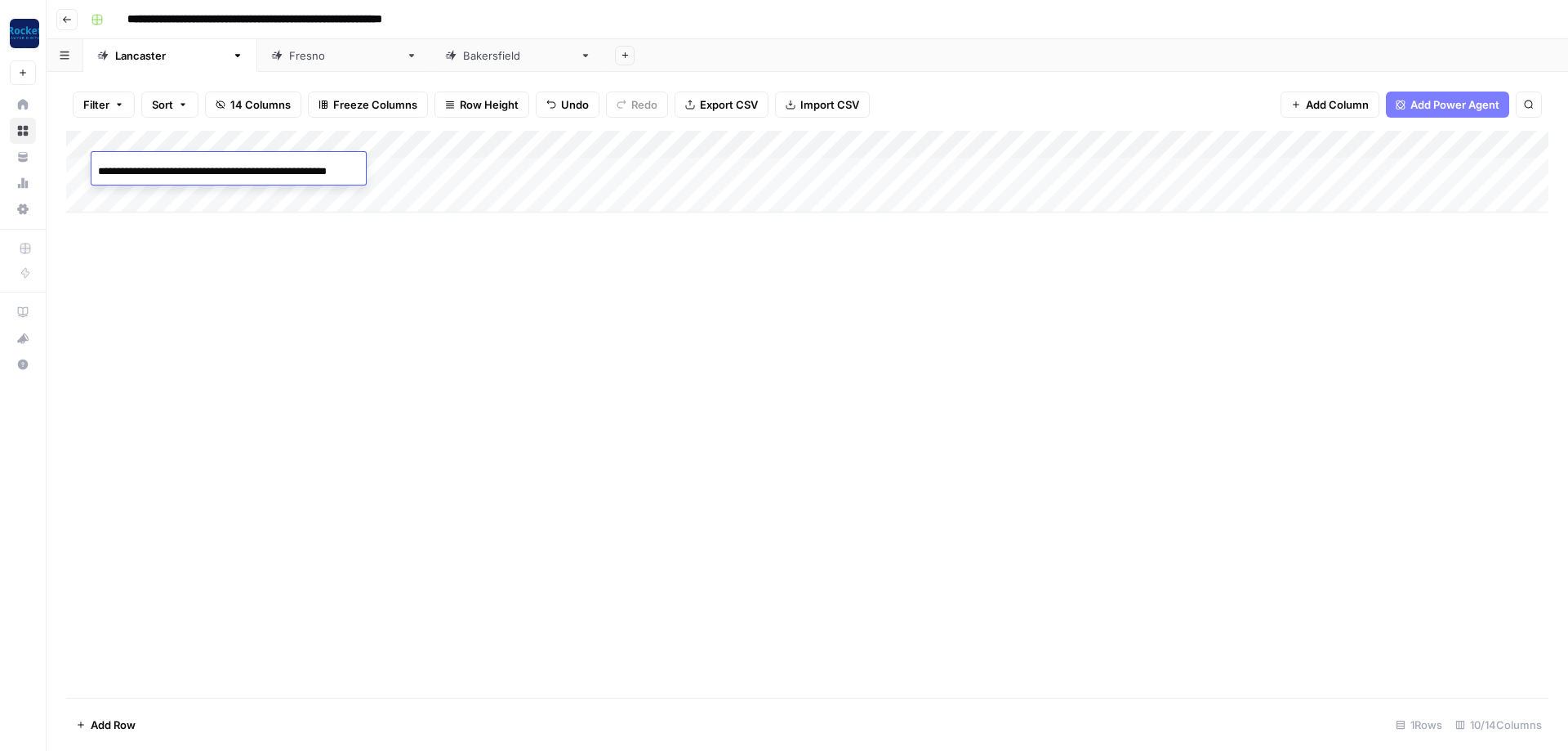
scroll to position [0, 30]
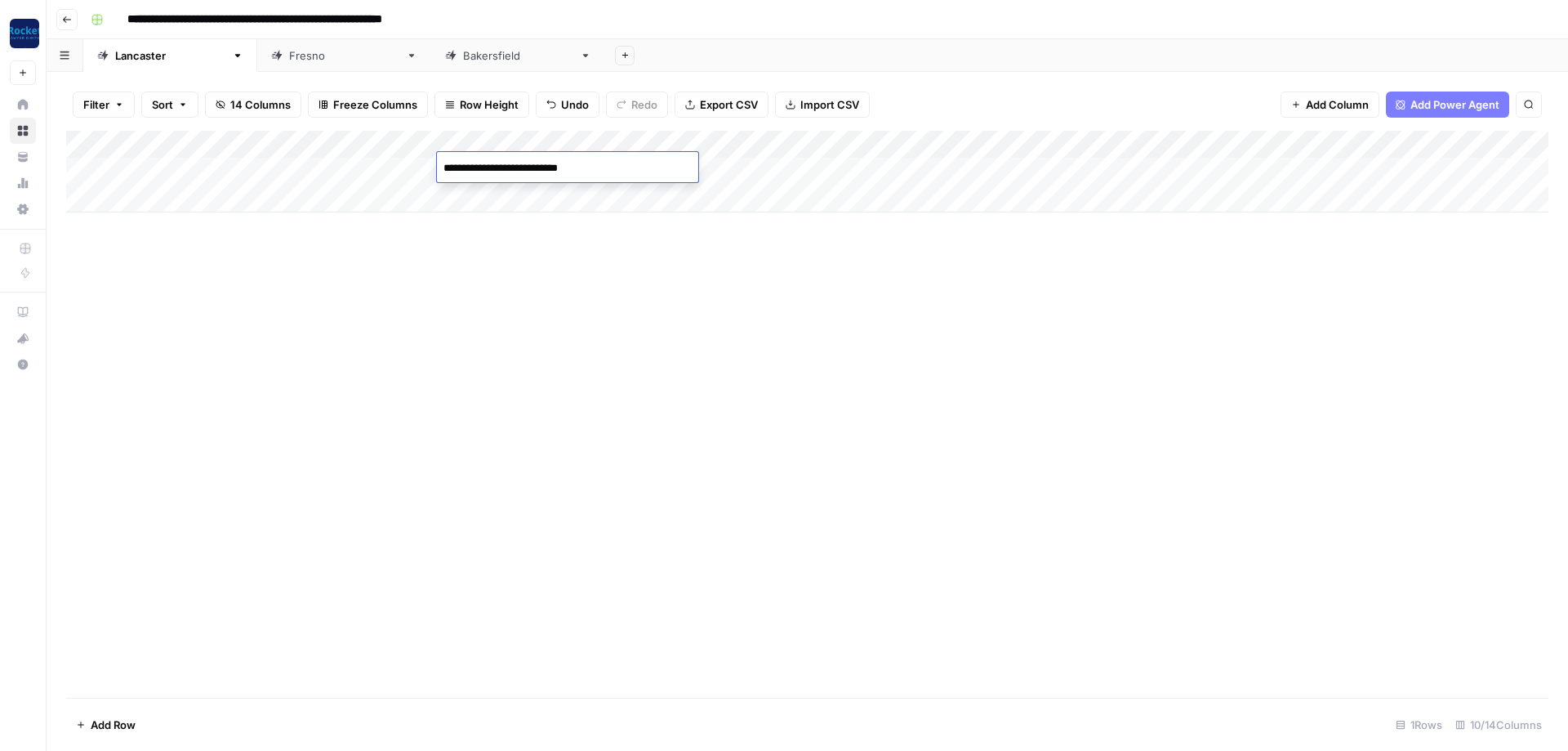
type textarea "**********"
click at [666, 168] on div "Add Column" at bounding box center [807, 171] width 1482 height 81
click at [257, 65] on link "[GEOGRAPHIC_DATA]" at bounding box center [344, 55] width 174 height 32
click at [463, 59] on div "[GEOGRAPHIC_DATA]" at bounding box center [517, 55] width 110 height 16
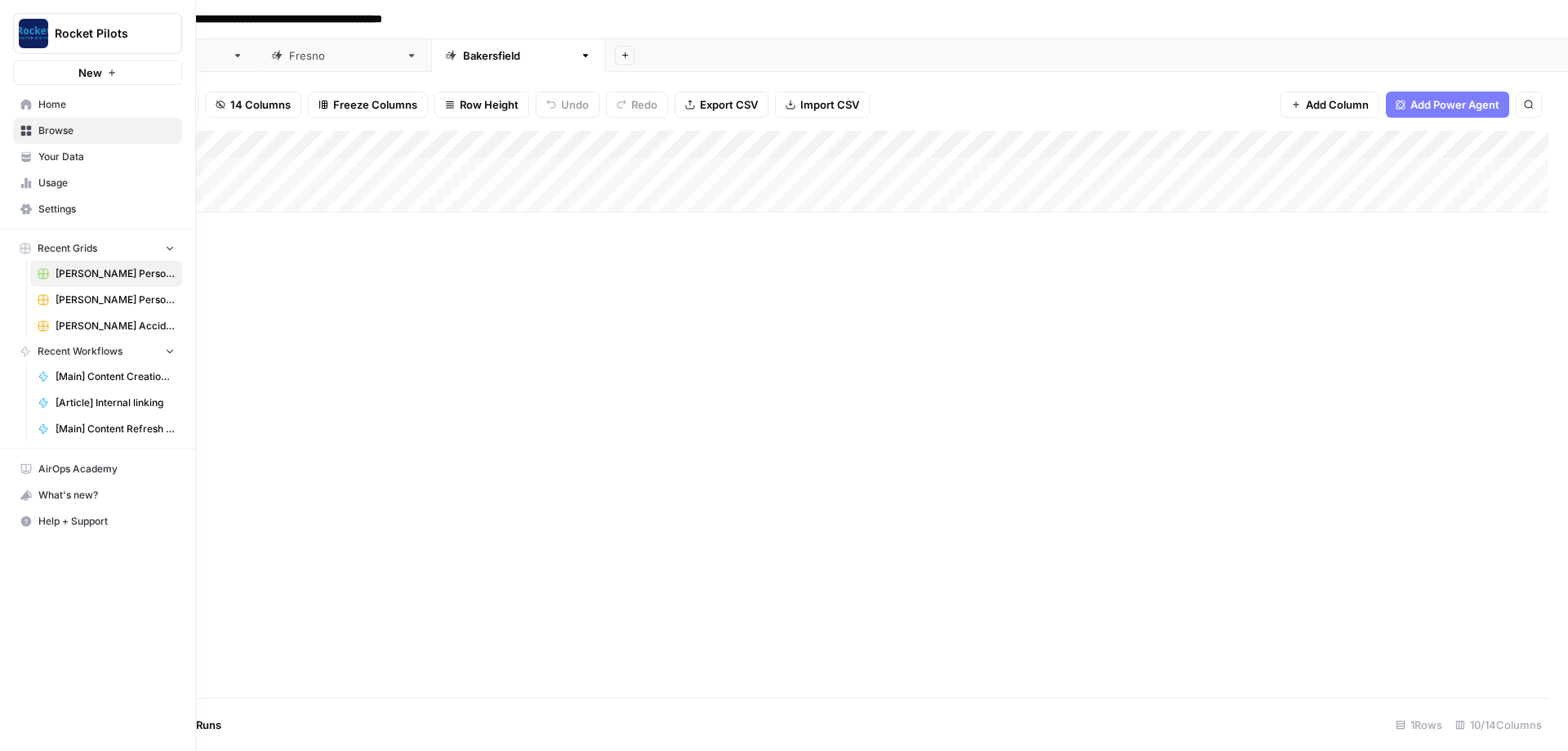
click at [98, 323] on span "[PERSON_NAME] Accident Attorneys" at bounding box center [115, 326] width 119 height 14
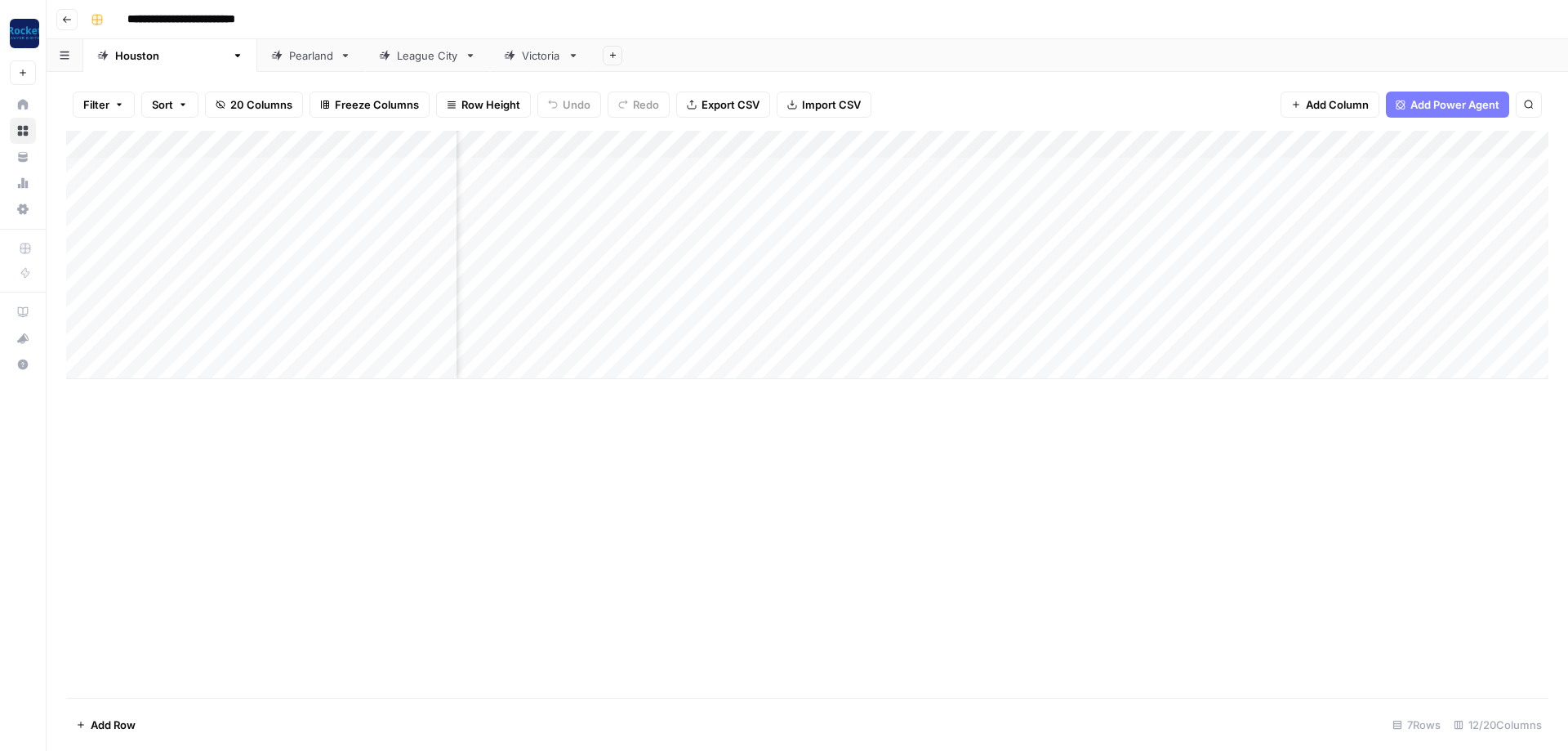
scroll to position [0, 294]
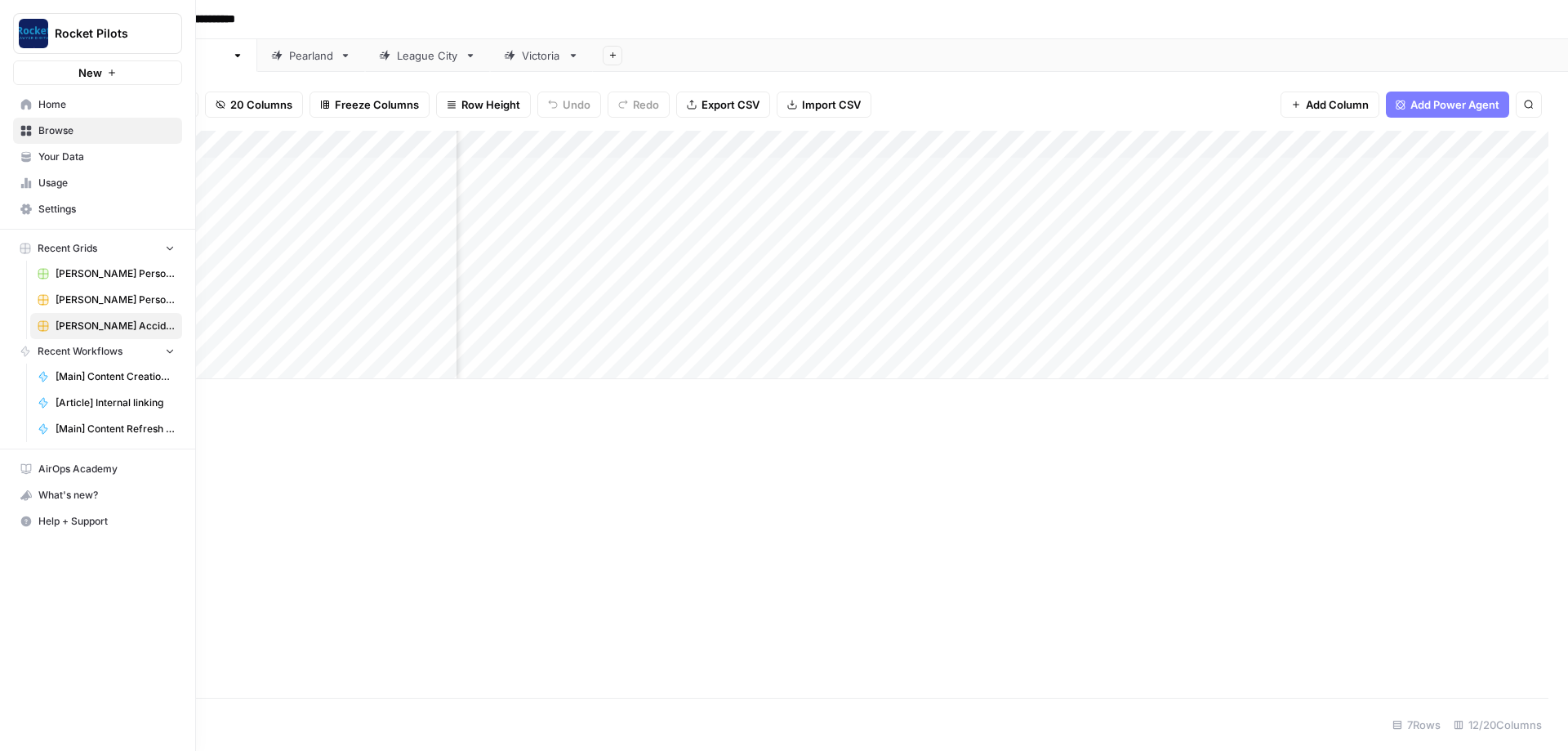
click at [49, 109] on span "Home" at bounding box center [107, 105] width 136 height 14
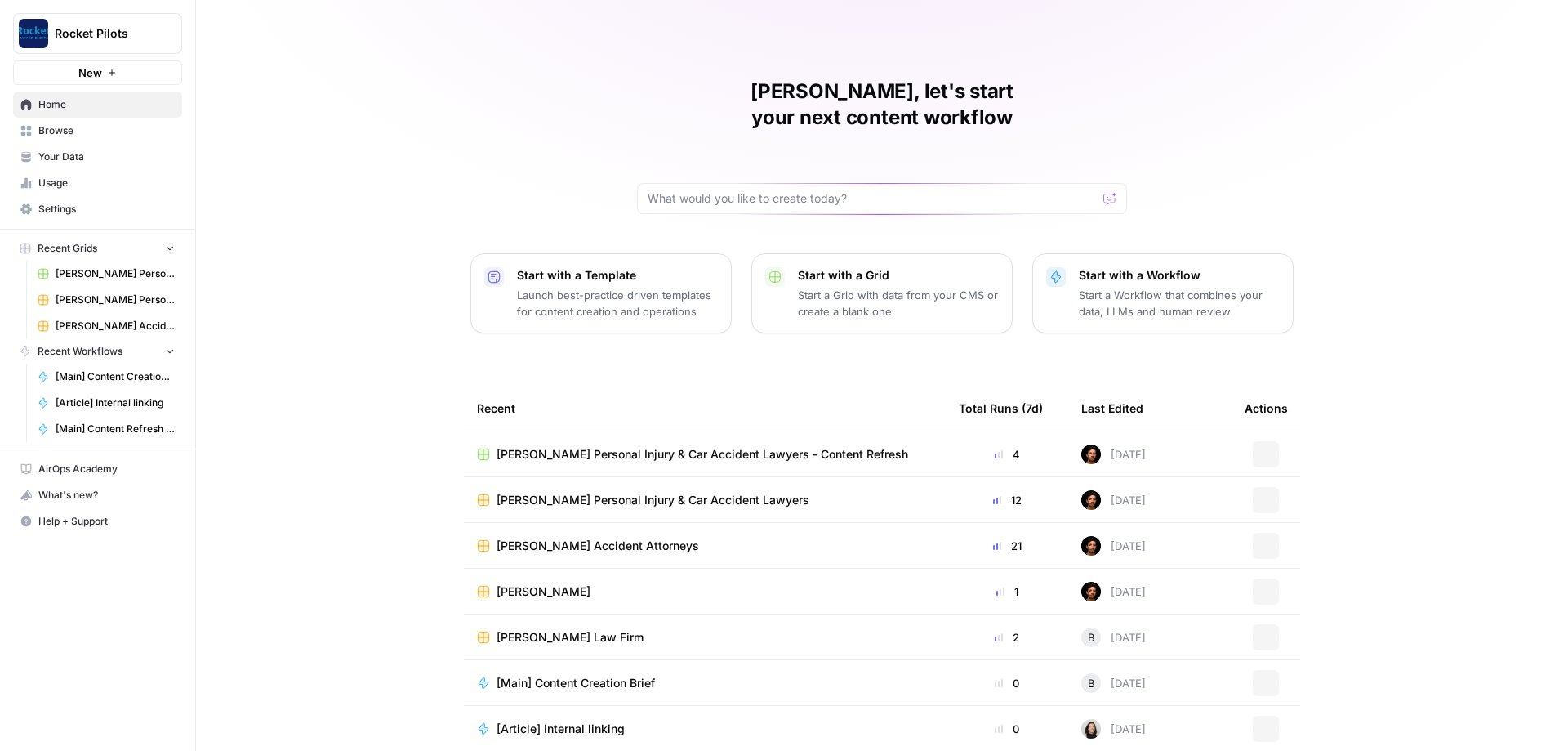
click at [569, 584] on span "[PERSON_NAME]" at bounding box center [543, 592] width 94 height 16
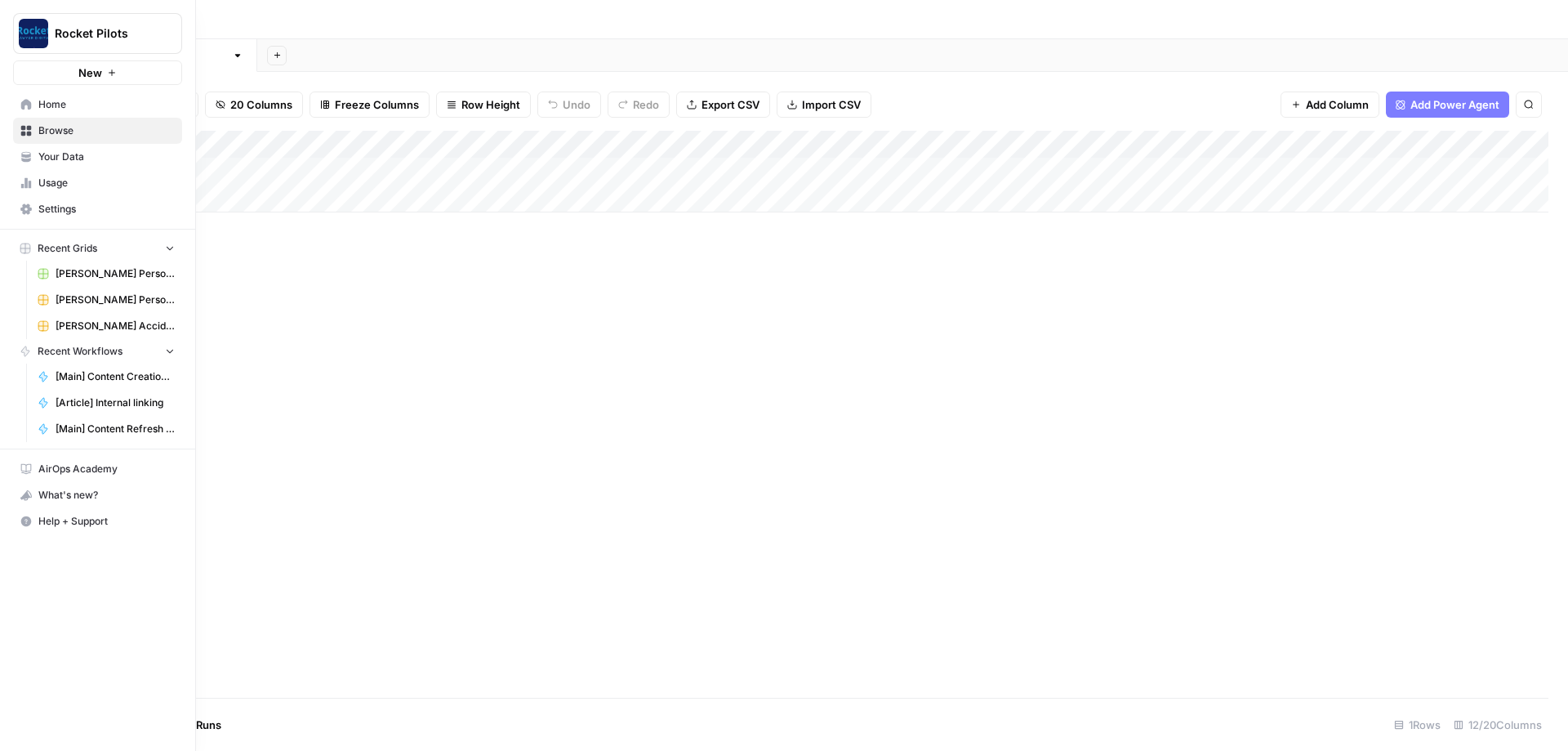
click at [56, 186] on span "Usage" at bounding box center [107, 183] width 136 height 14
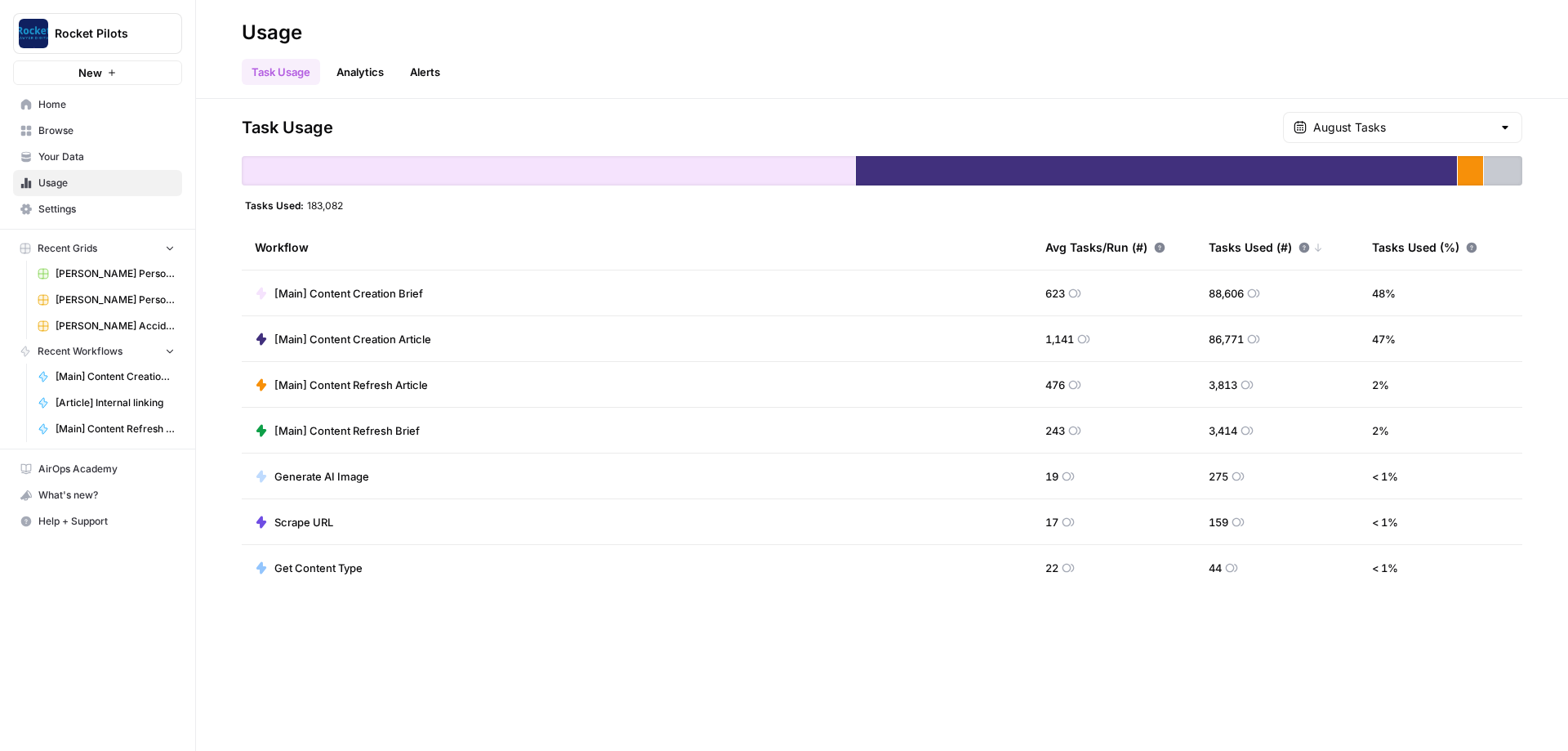
click at [31, 100] on icon at bounding box center [26, 104] width 12 height 12
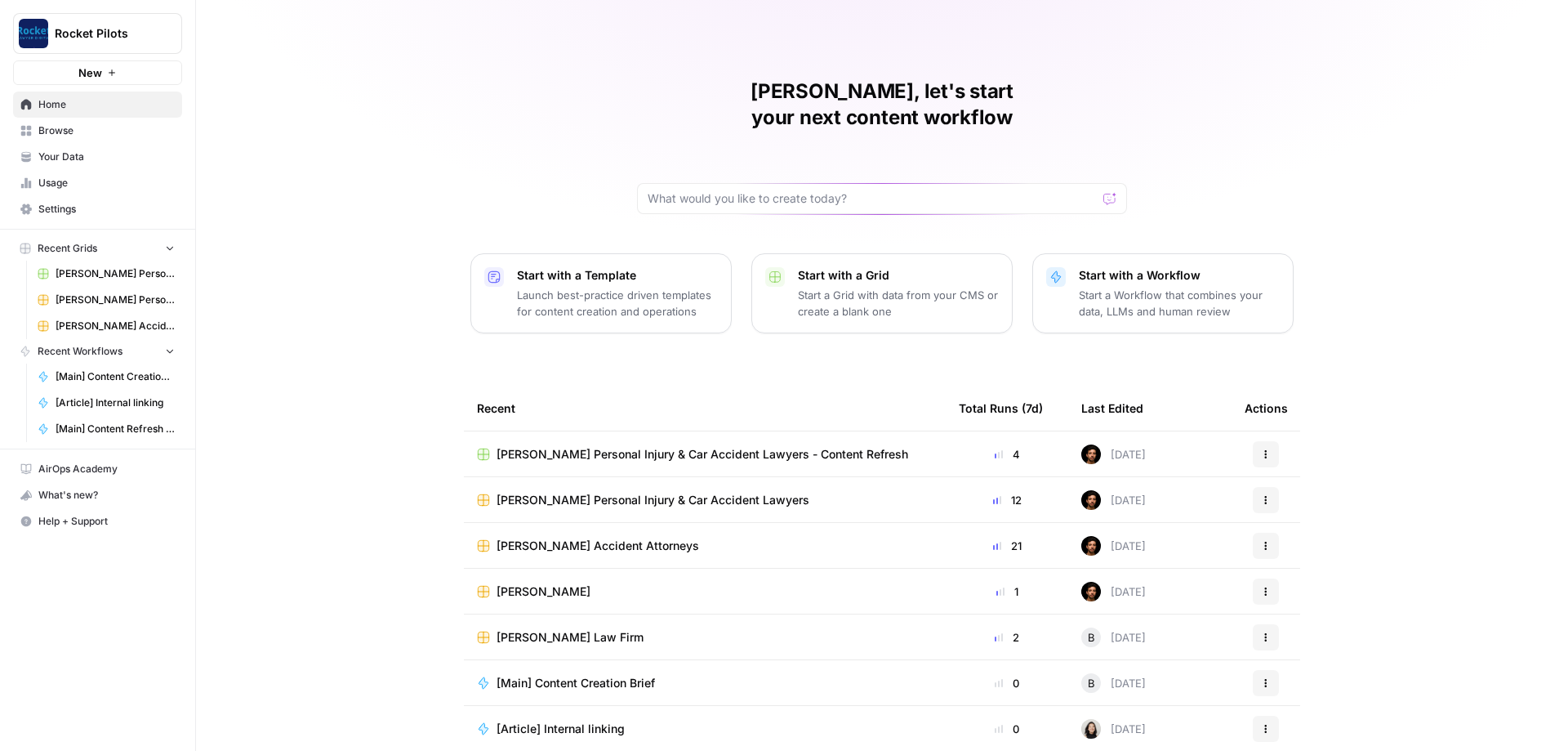
scroll to position [1, 0]
click at [1404, 452] on div "[PERSON_NAME], let's start your next content workflow Start with a Template Lau…" at bounding box center [882, 388] width 1372 height 778
click at [64, 136] on span "Browse" at bounding box center [107, 131] width 136 height 14
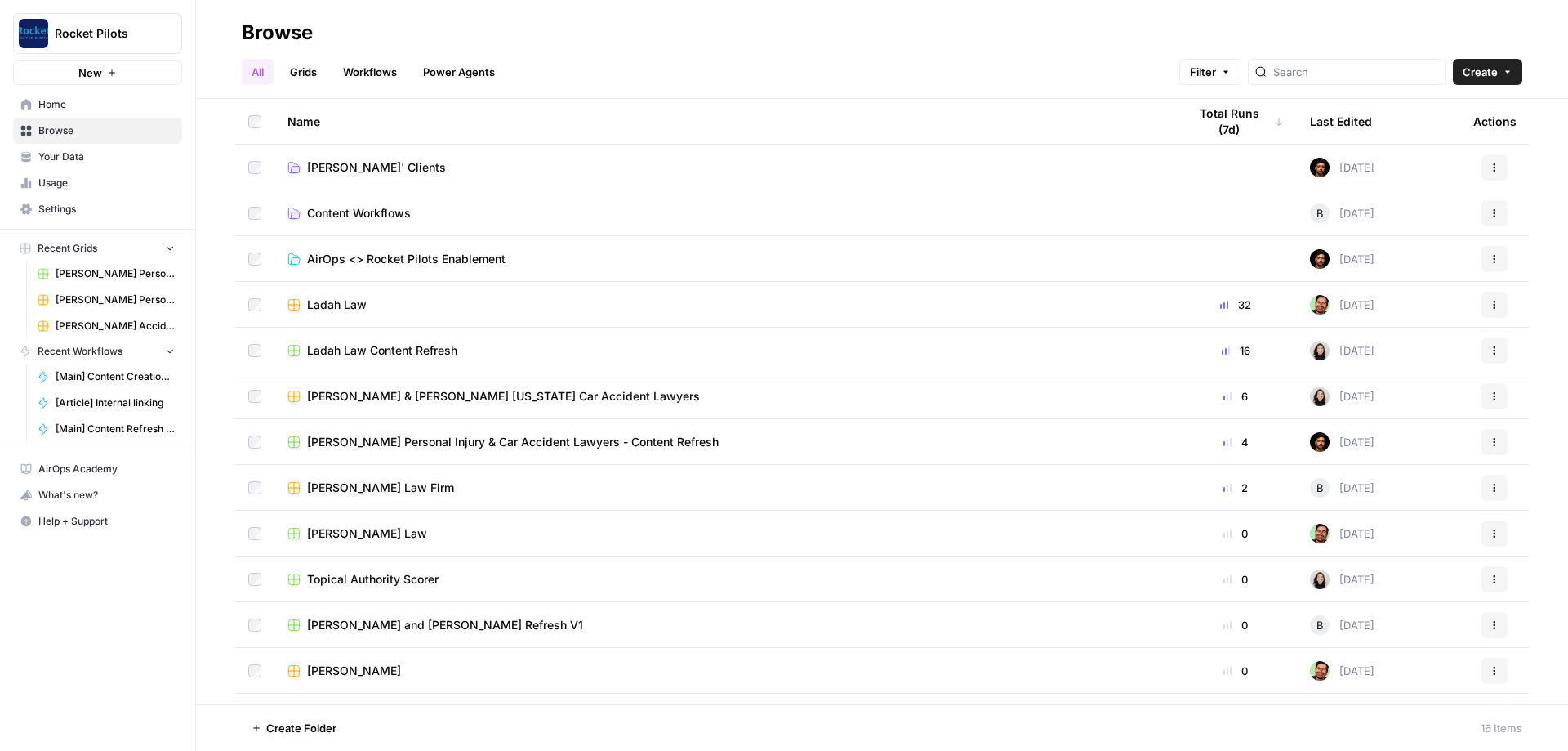
click at [378, 167] on span "[PERSON_NAME]' Clients" at bounding box center [376, 167] width 139 height 16
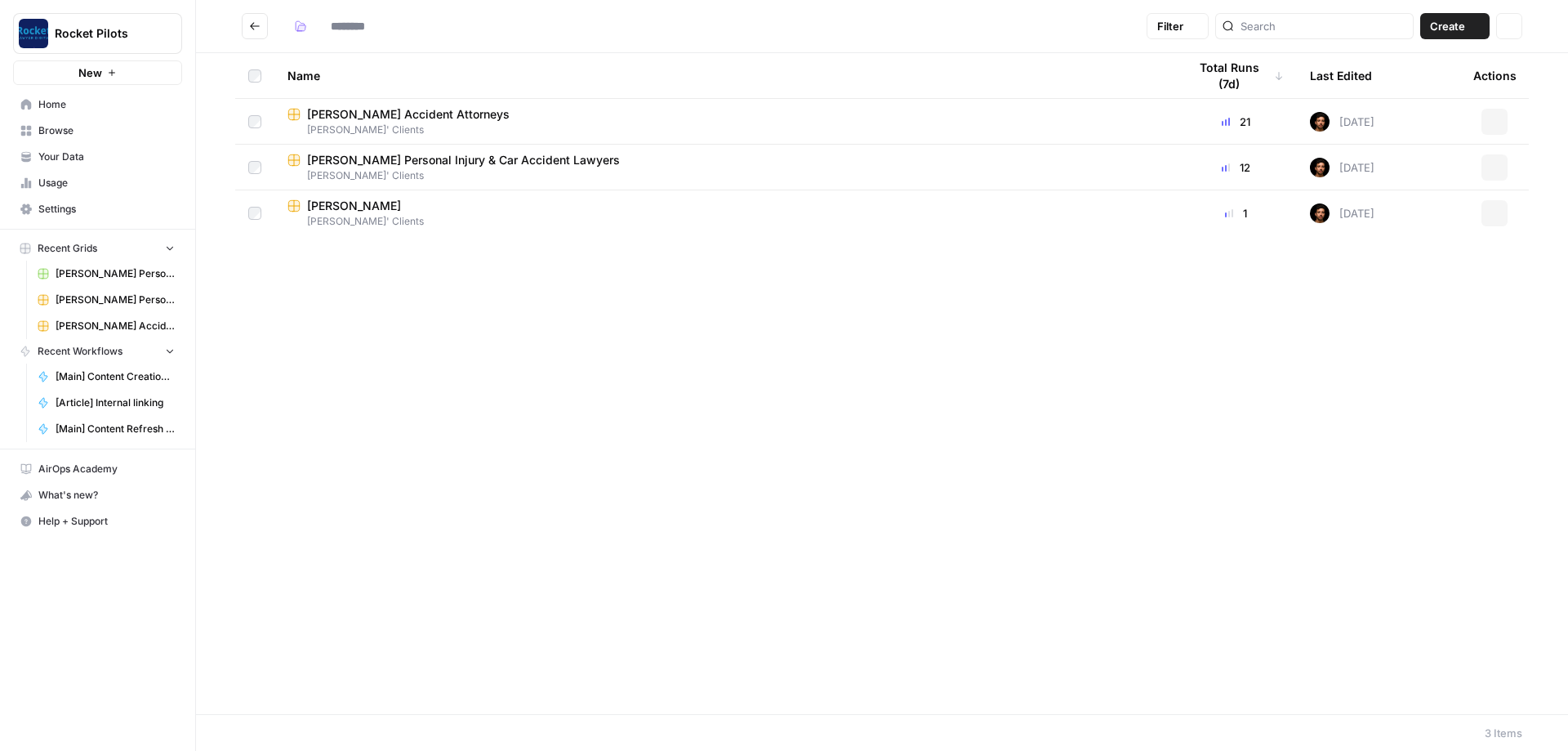
type input "**********"
click at [252, 21] on icon "Go back" at bounding box center [254, 26] width 12 height 12
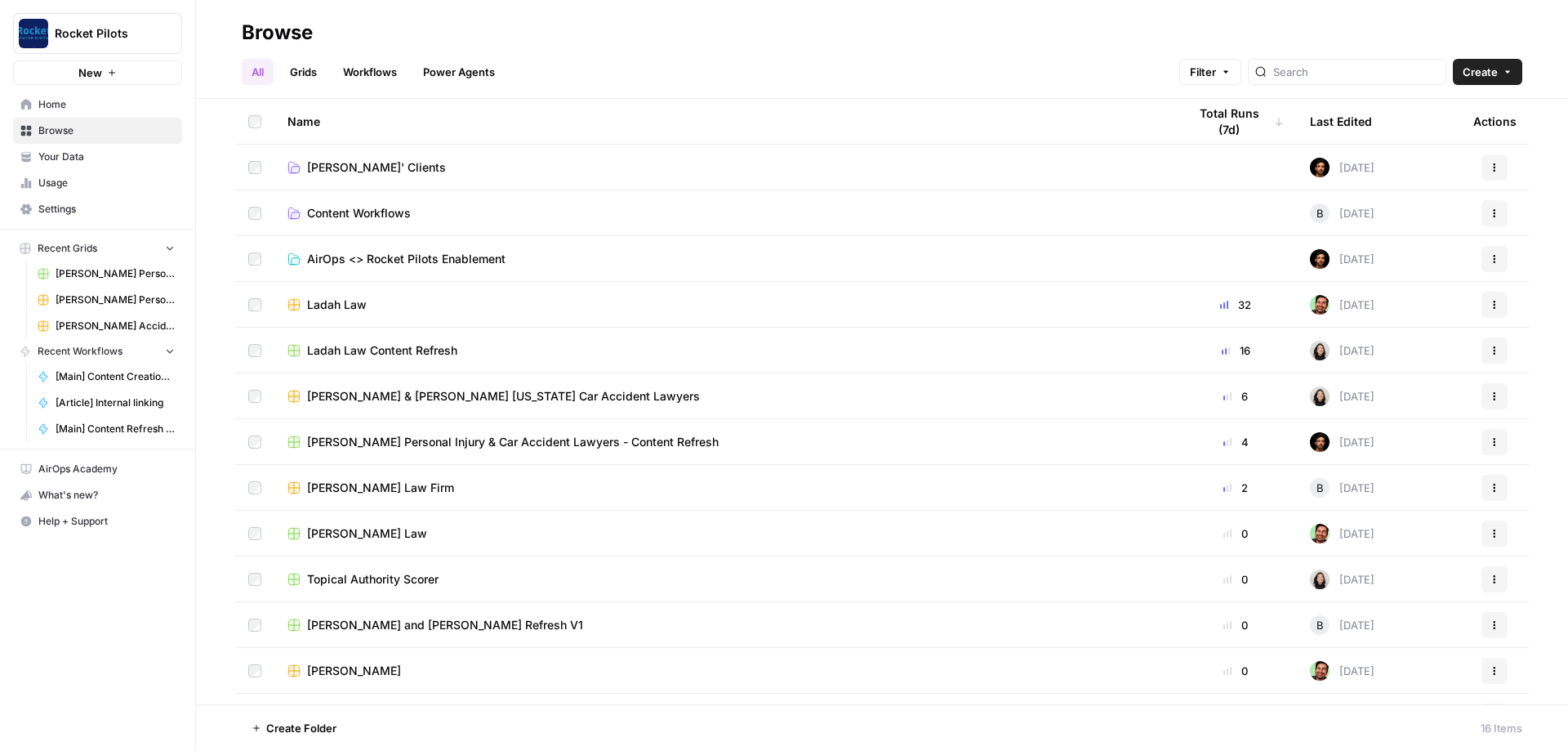
click at [90, 333] on link "[PERSON_NAME] Accident Attorneys" at bounding box center [107, 325] width 152 height 26
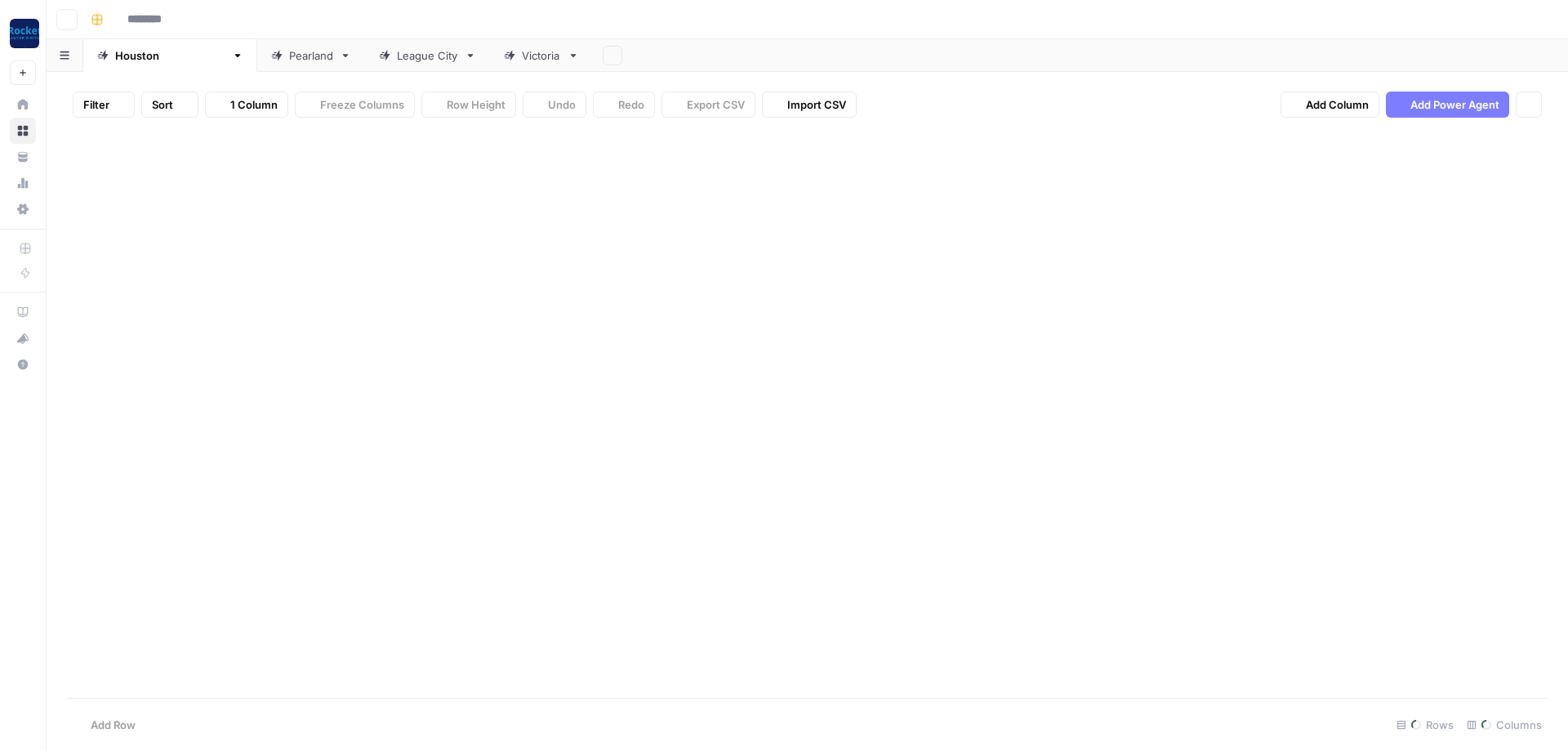
type input "**********"
click at [289, 56] on div "Pearland" at bounding box center [311, 55] width 44 height 16
type input "**********"
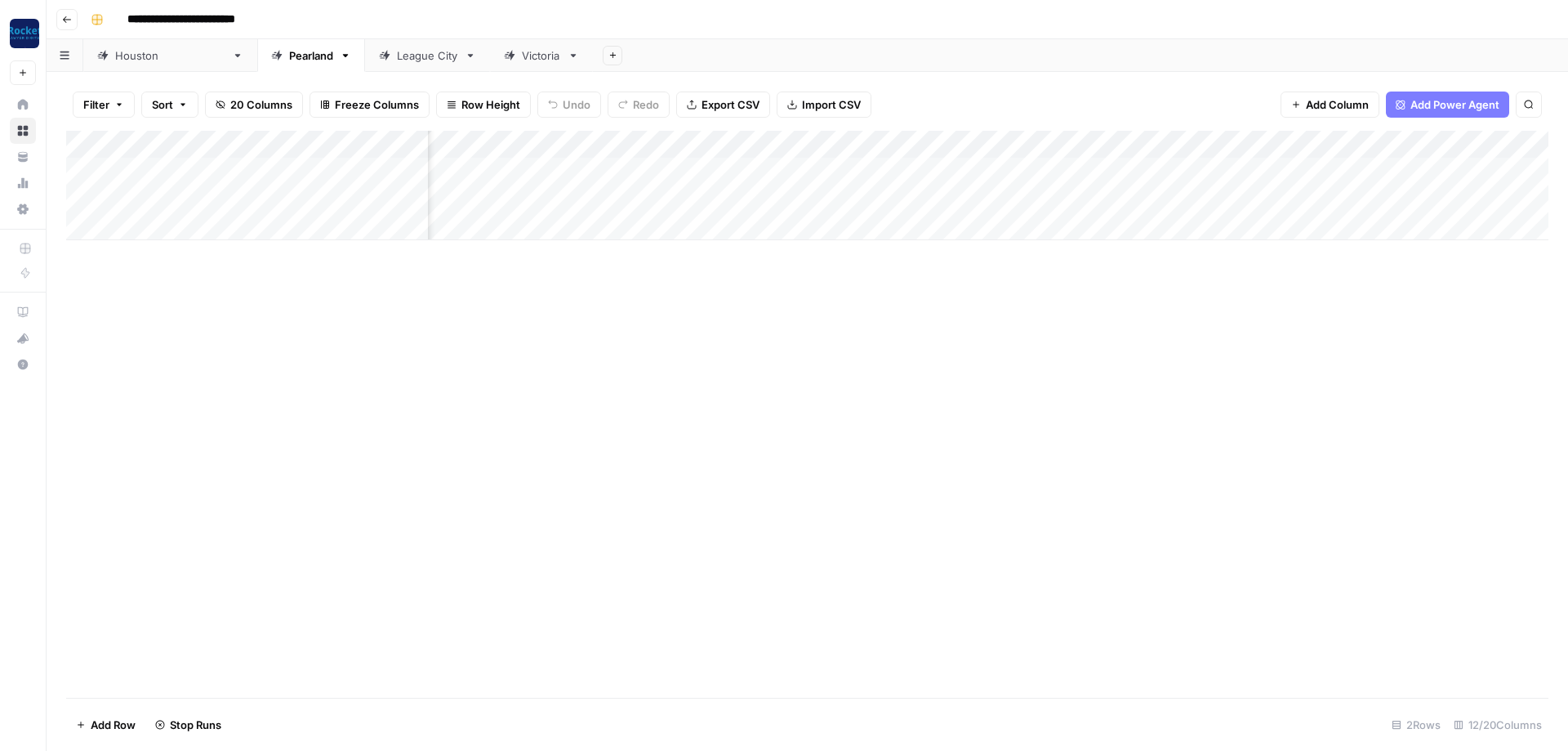
click at [365, 68] on link "League City" at bounding box center [428, 55] width 125 height 32
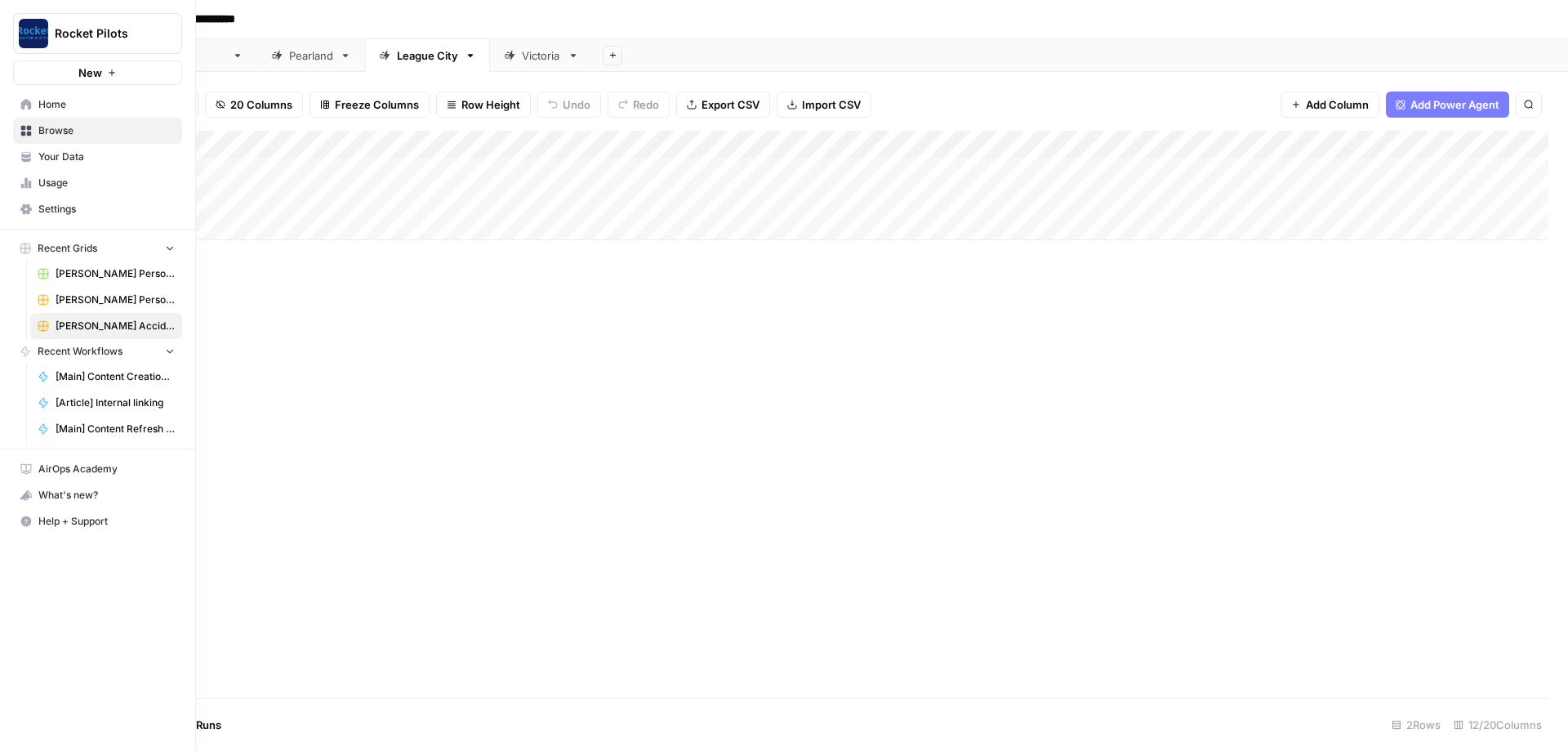
click at [70, 276] on span "[PERSON_NAME] Personal Injury & Car Accident Lawyers - Content Refresh" at bounding box center [115, 273] width 119 height 14
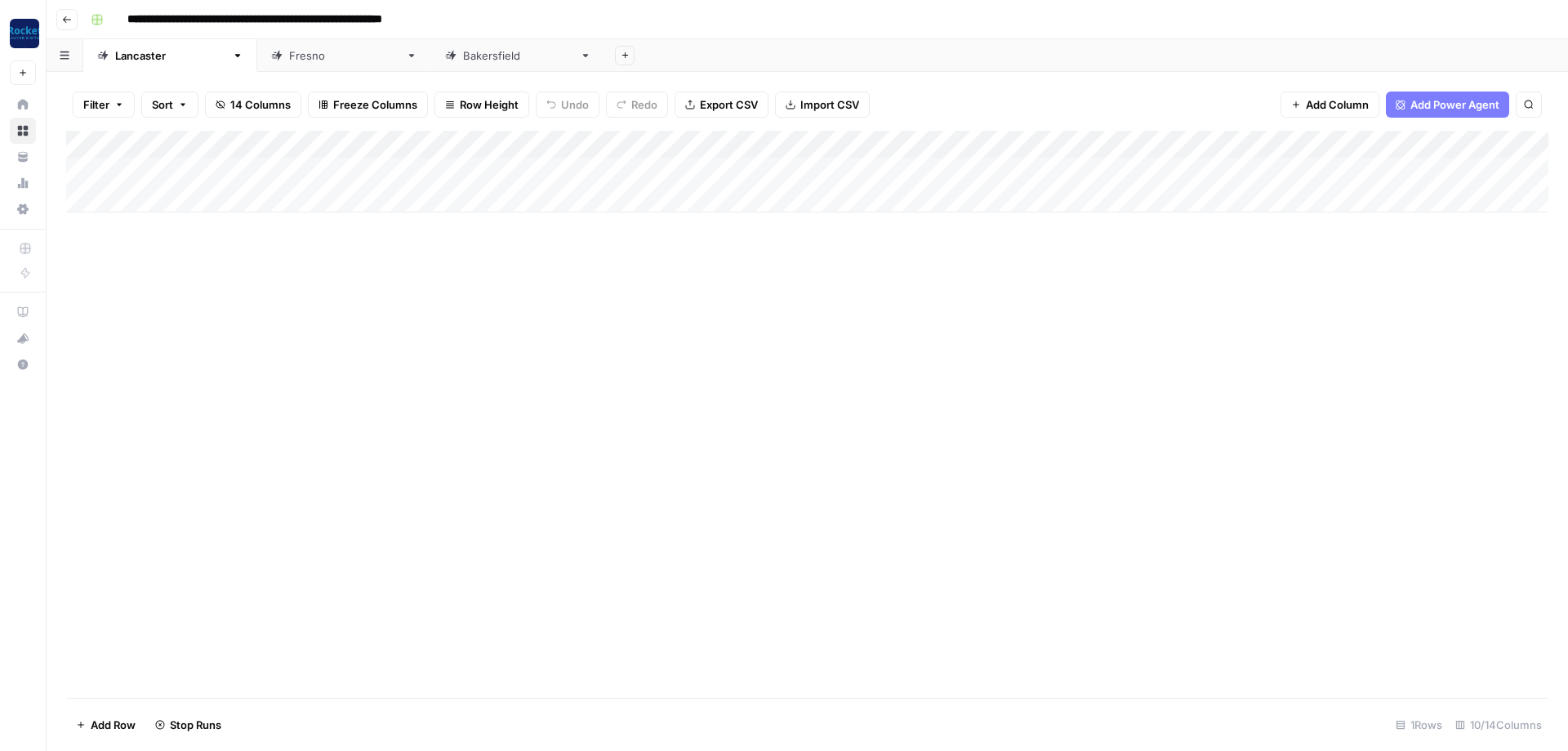
click at [271, 52] on icon at bounding box center [277, 55] width 12 height 12
click at [463, 58] on div "[GEOGRAPHIC_DATA]" at bounding box center [517, 55] width 110 height 16
